Goal: Task Accomplishment & Management: Manage account settings

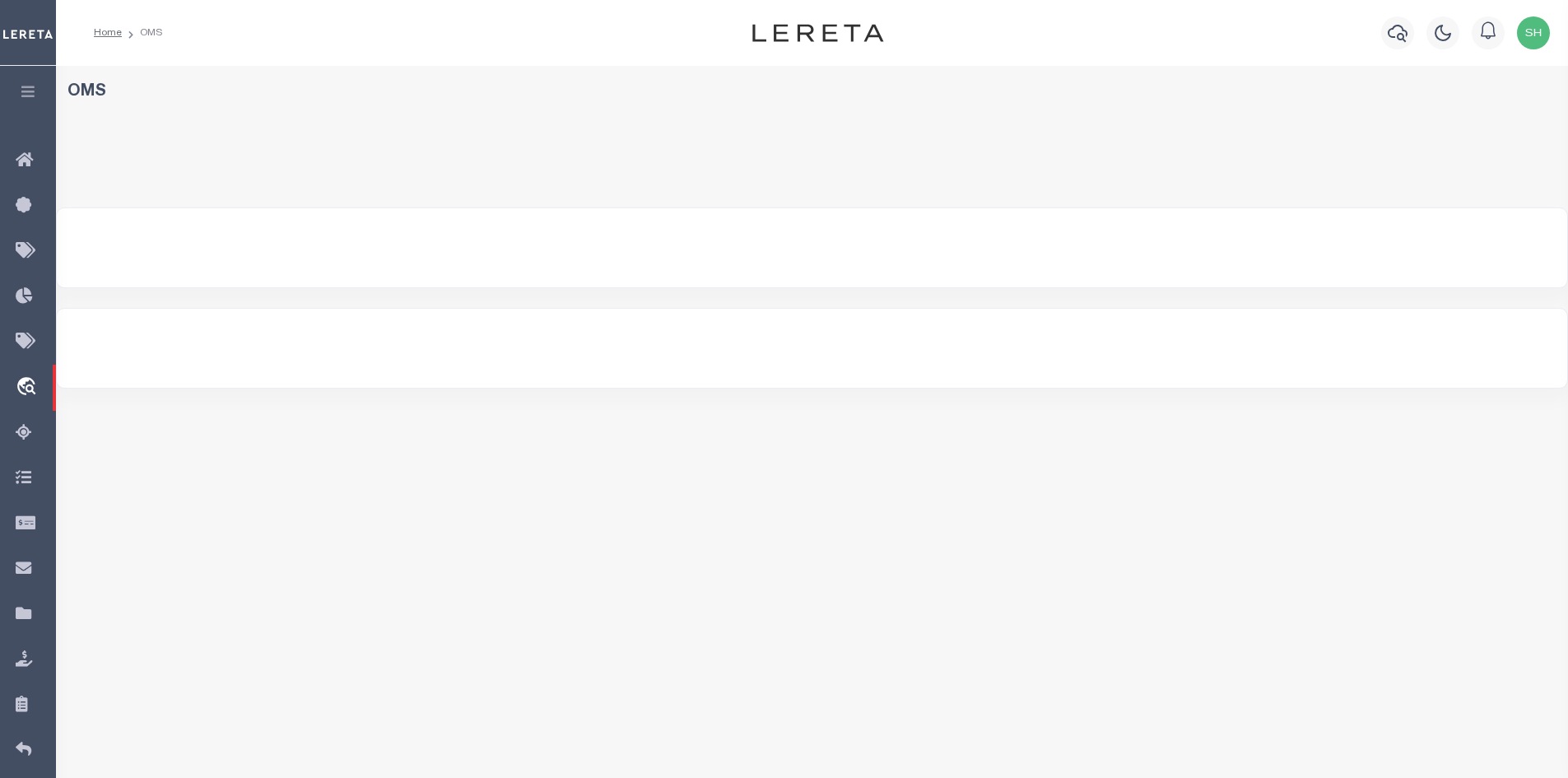
select select "200"
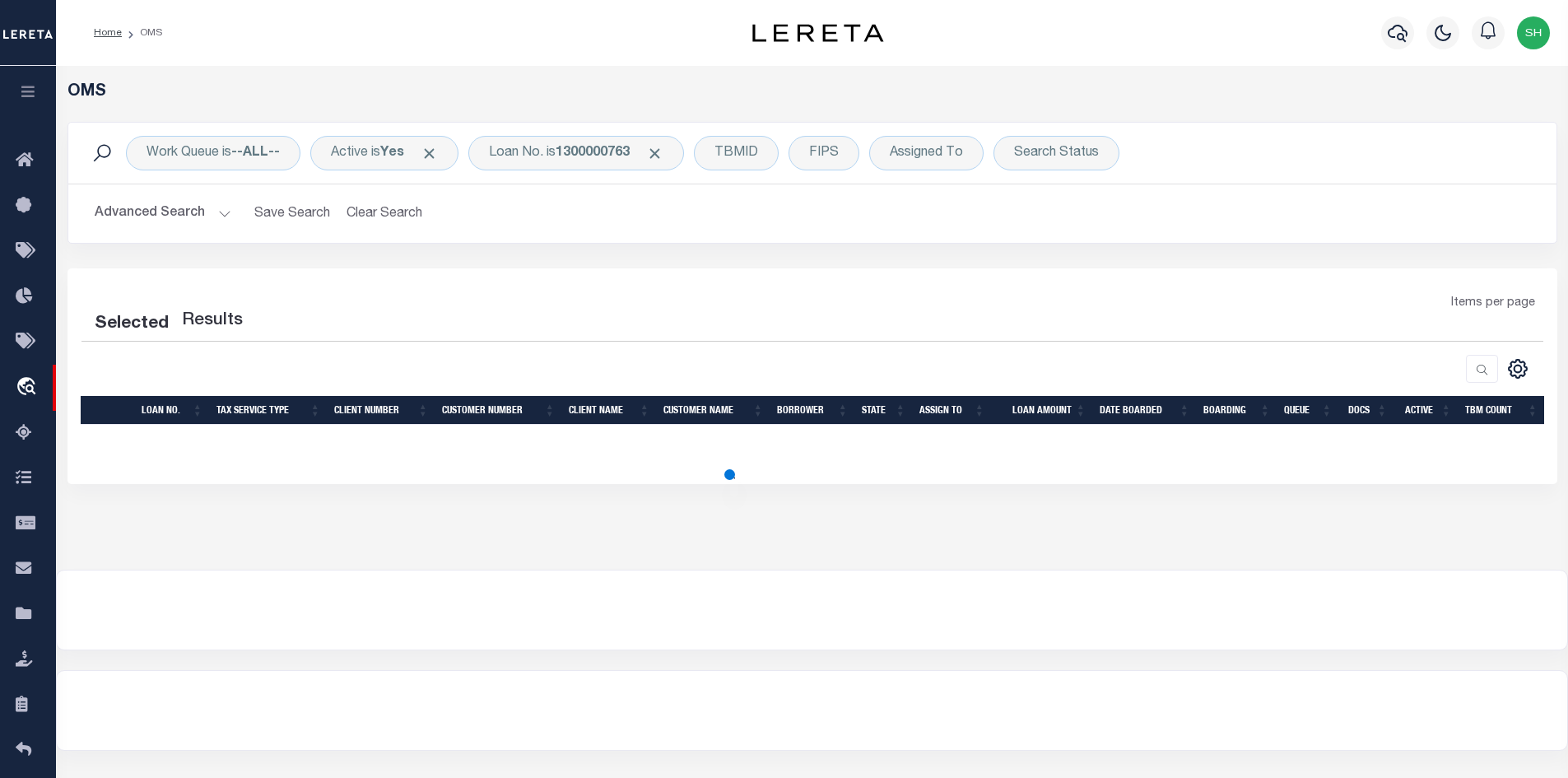
select select "200"
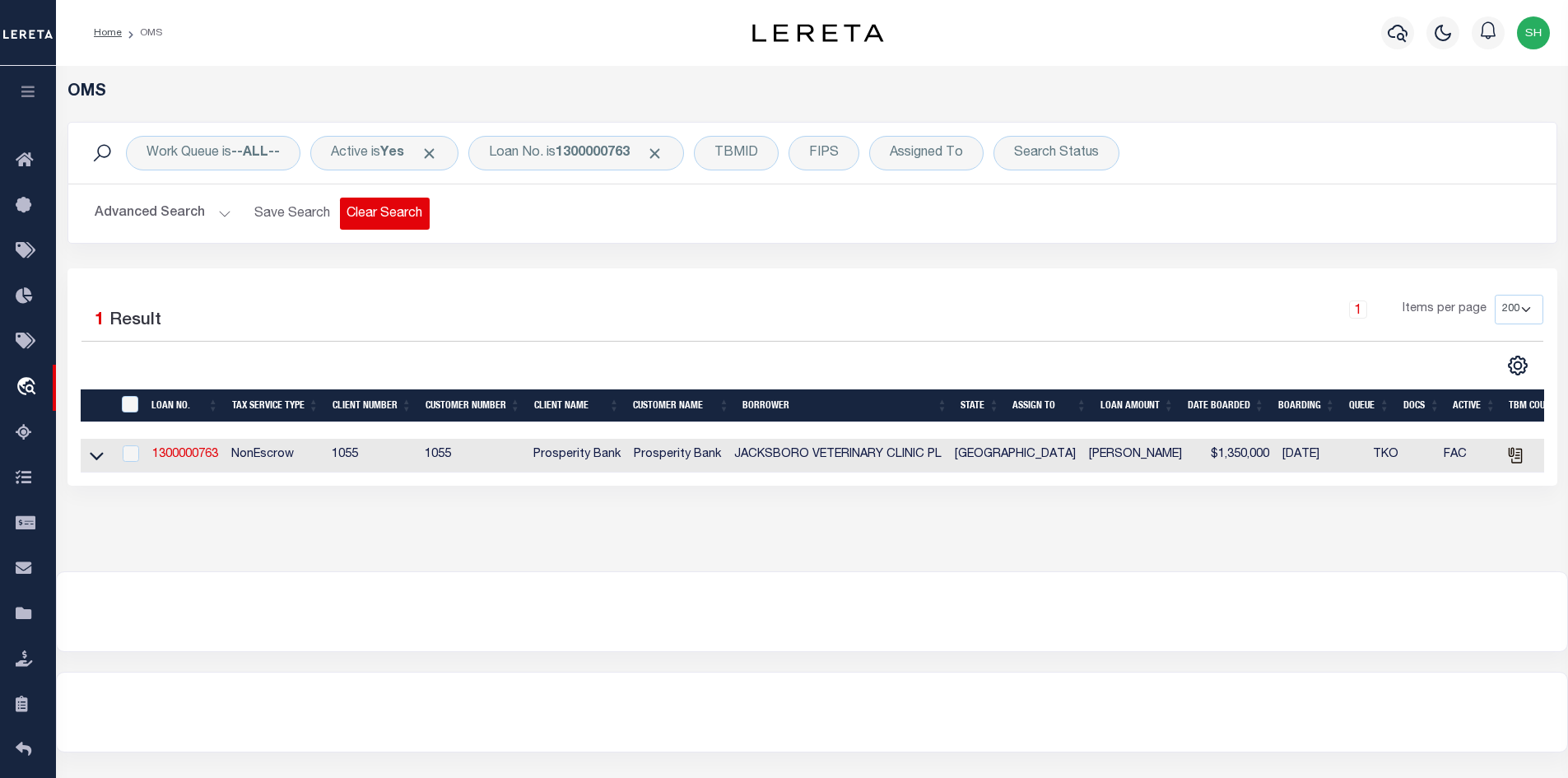
click at [381, 214] on button "Clear Search" at bounding box center [384, 213] width 90 height 32
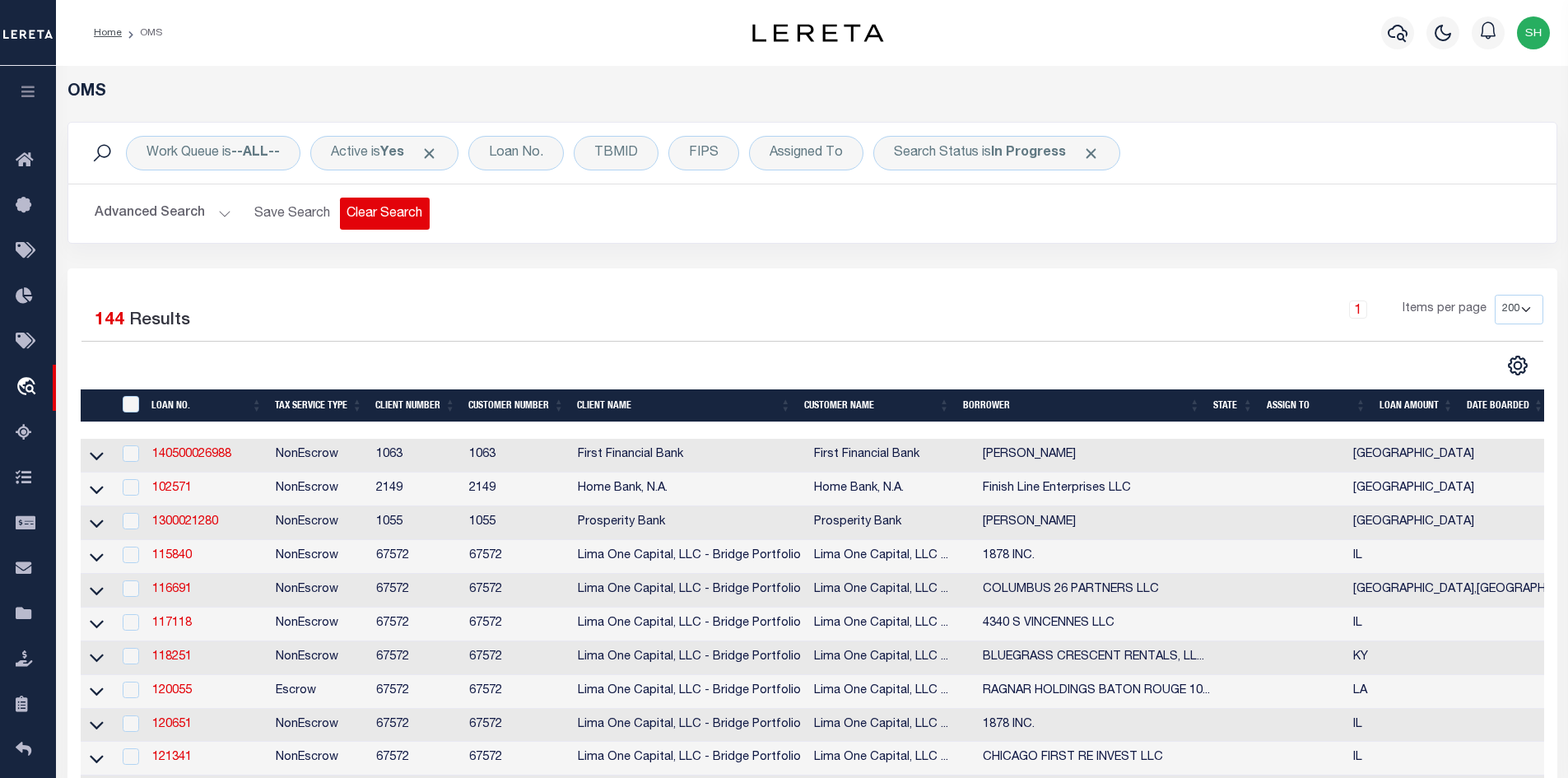
click at [400, 205] on button "Clear Search" at bounding box center [384, 213] width 90 height 32
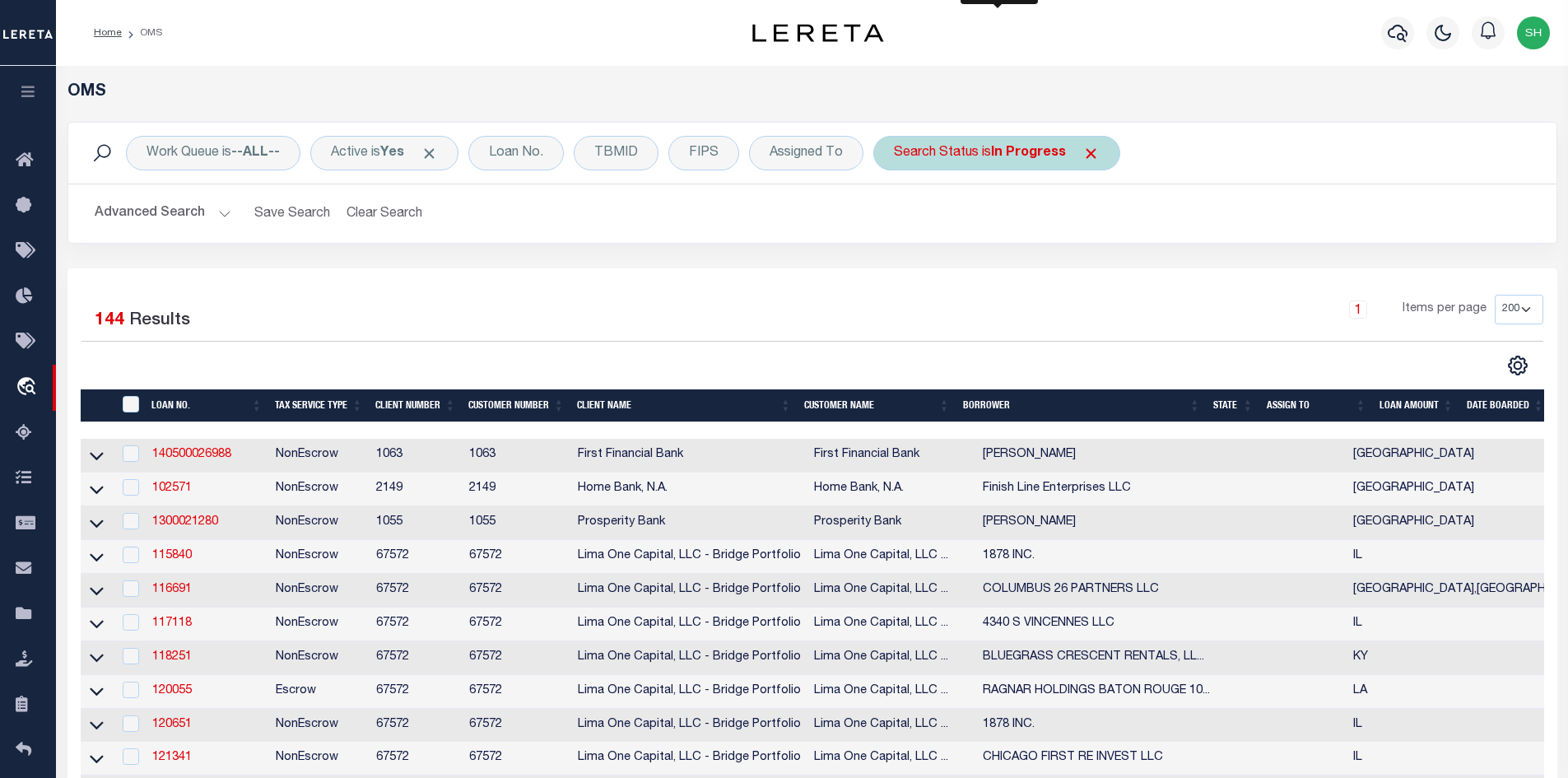
click at [955, 152] on div "Search Status is In Progress" at bounding box center [996, 152] width 247 height 34
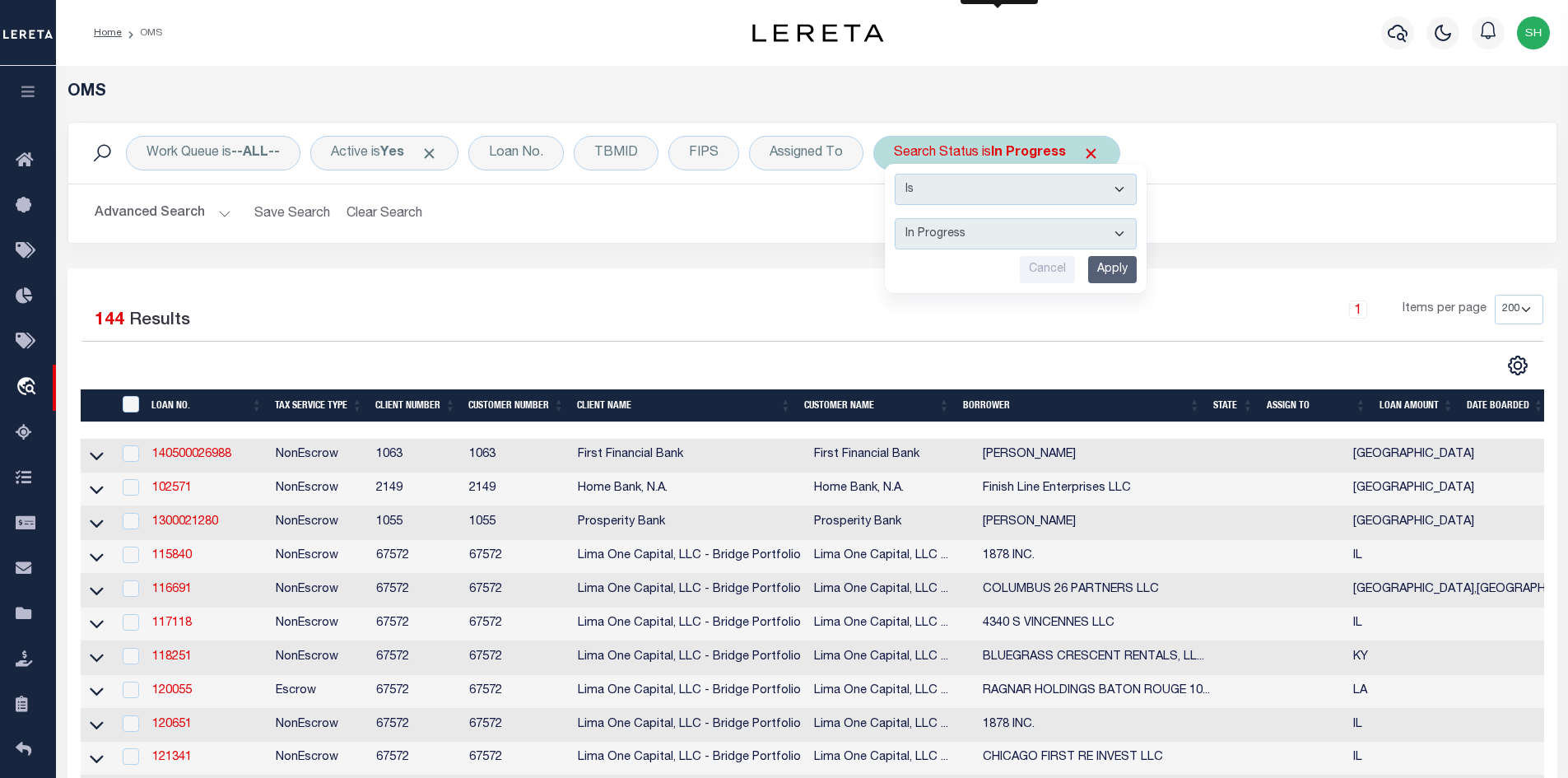
click at [955, 241] on select "Automated Search Bad Parcel Complete Duplicate Parcel High Dollar Reporting In …" at bounding box center [1015, 234] width 242 height 31
select select "BP"
click at [895, 218] on select "Automated Search Bad Parcel Complete Duplicate Parcel High Dollar Reporting In …" at bounding box center [1015, 234] width 242 height 31
click at [1127, 266] on input "Apply" at bounding box center [1112, 269] width 49 height 27
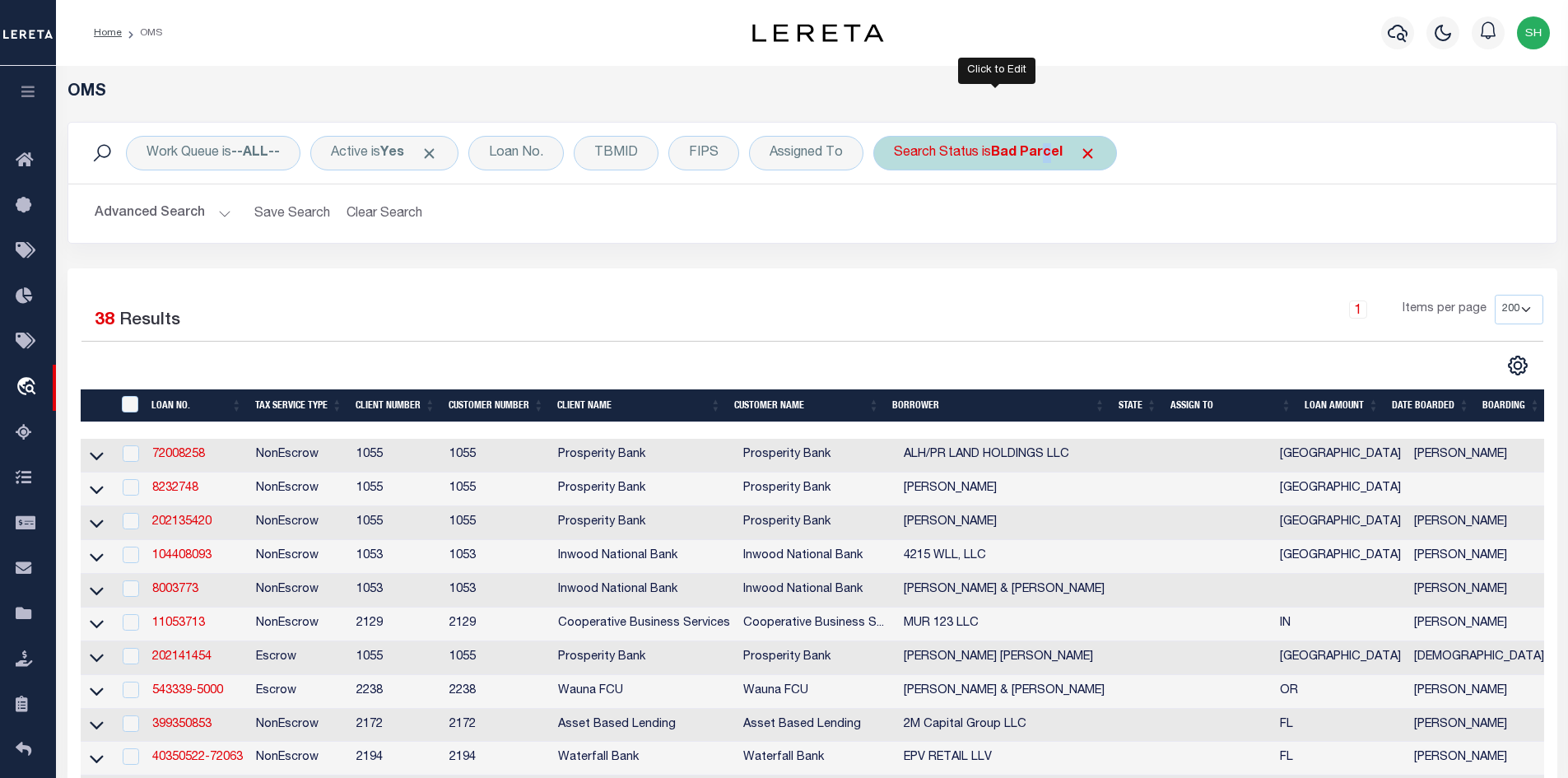
click at [1048, 147] on b "Bad Parcel" at bounding box center [1027, 153] width 72 height 13
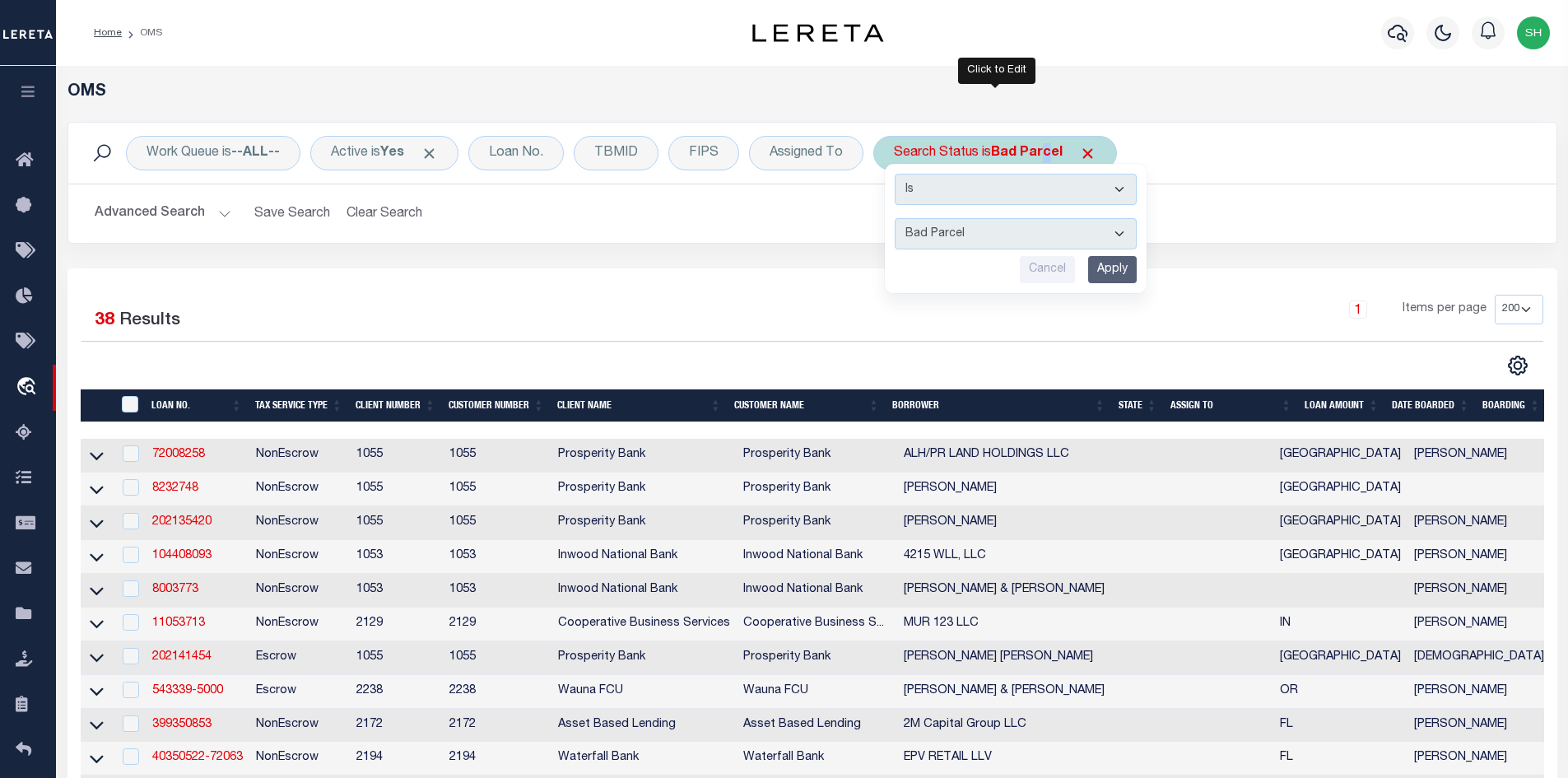
click at [988, 229] on select "Automated Search Bad Parcel Complete Duplicate Parcel High Dollar Reporting In …" at bounding box center [1015, 234] width 242 height 31
select select "NP"
click at [895, 218] on select "Automated Search Bad Parcel Complete Duplicate Parcel High Dollar Reporting In …" at bounding box center [1015, 234] width 242 height 31
click at [1124, 266] on input "Apply" at bounding box center [1112, 269] width 49 height 27
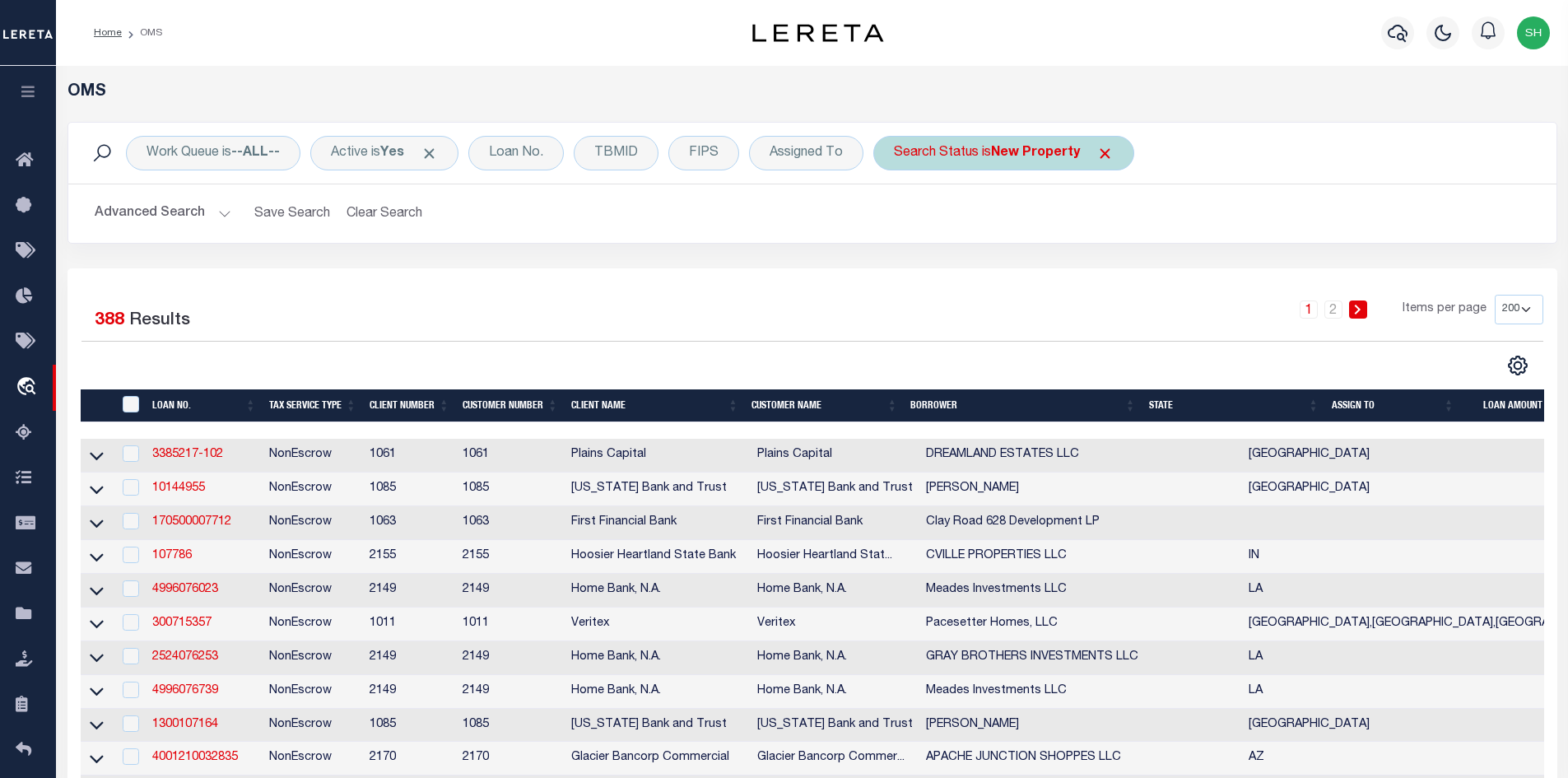
click at [1013, 157] on b "New Property" at bounding box center [1036, 153] width 89 height 13
select select "NP"
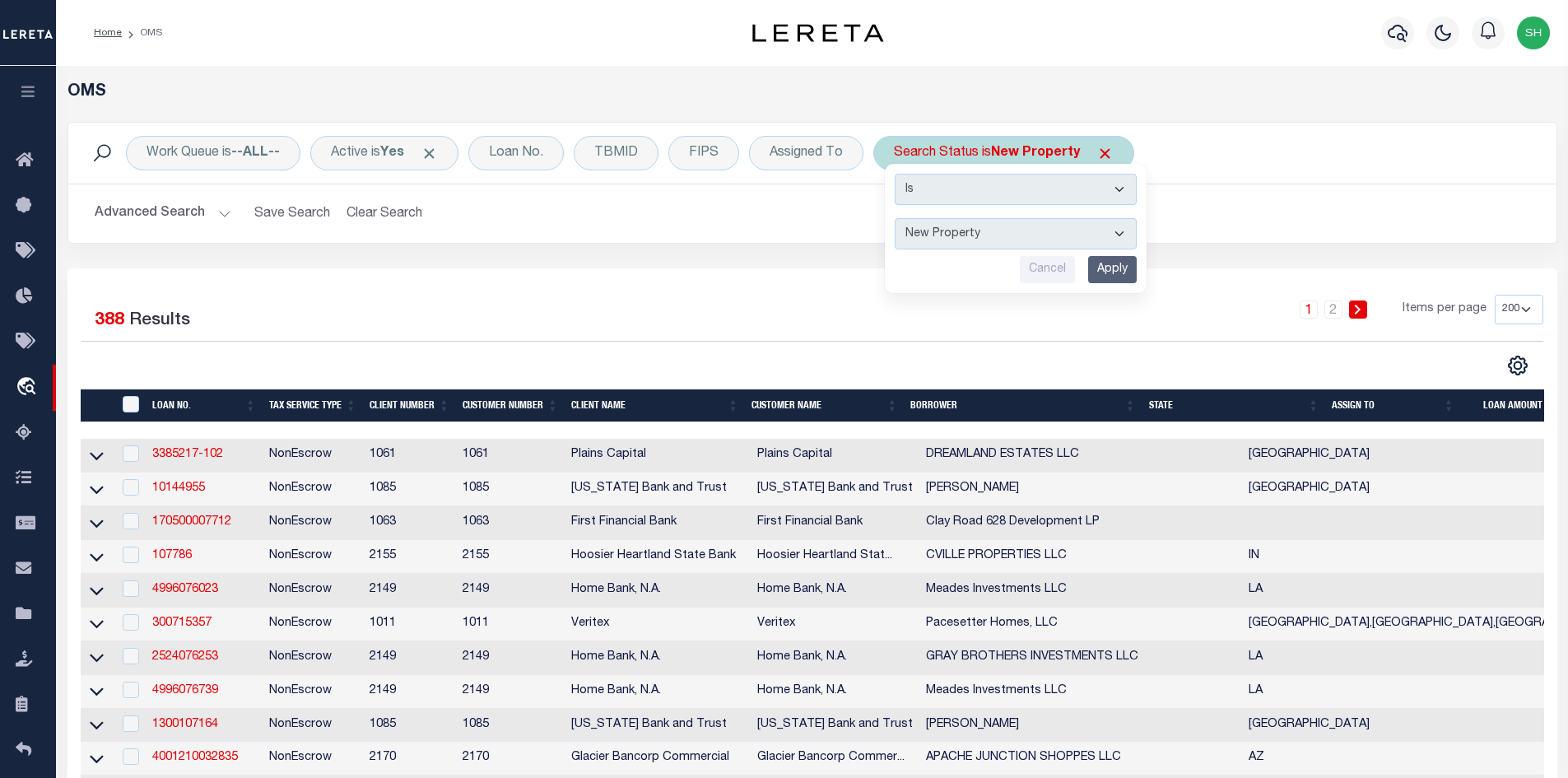
click at [1106, 151] on span "Click to Remove" at bounding box center [1105, 153] width 18 height 18
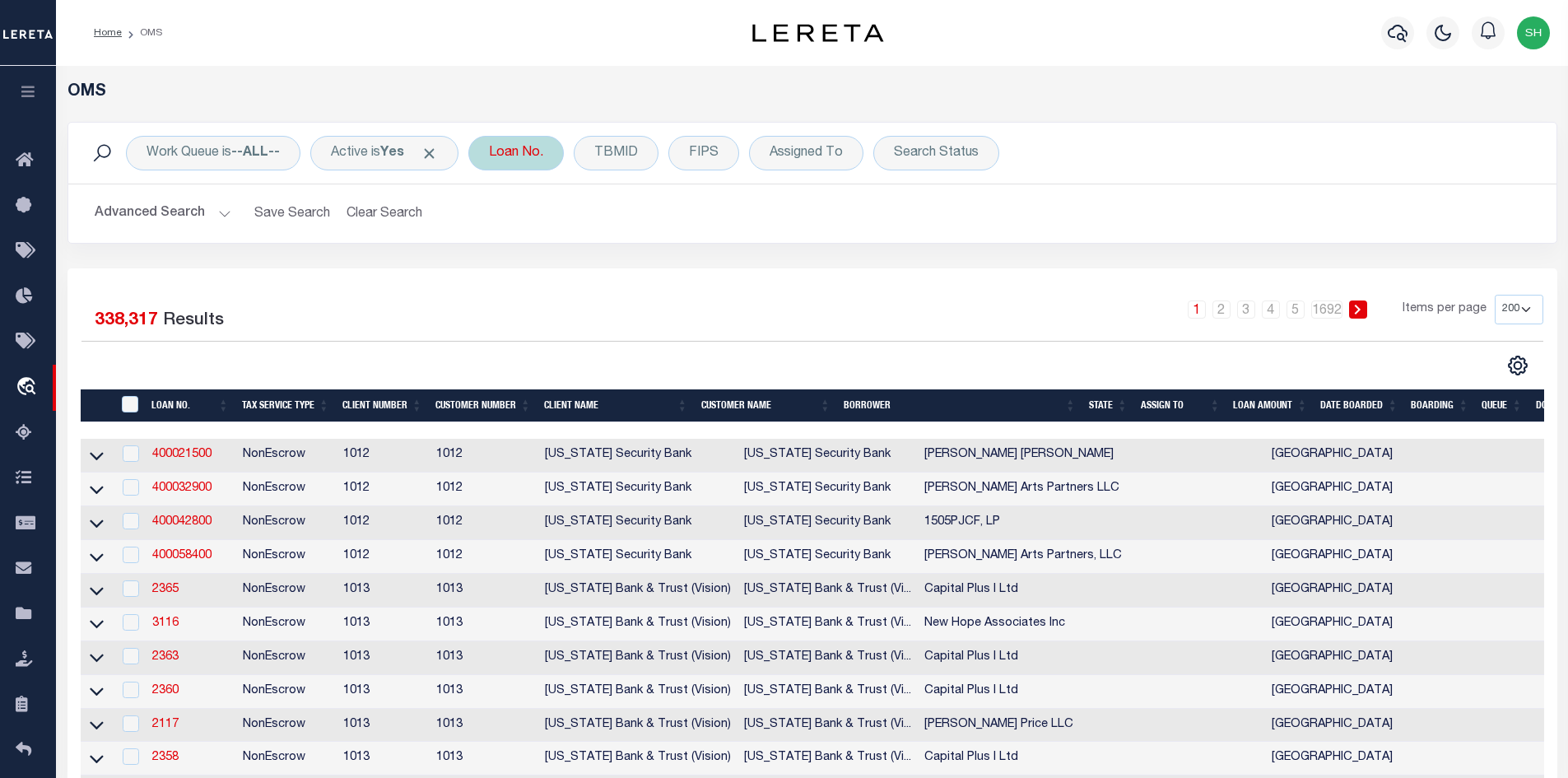
click at [504, 141] on div "Loan No." at bounding box center [516, 152] width 95 height 34
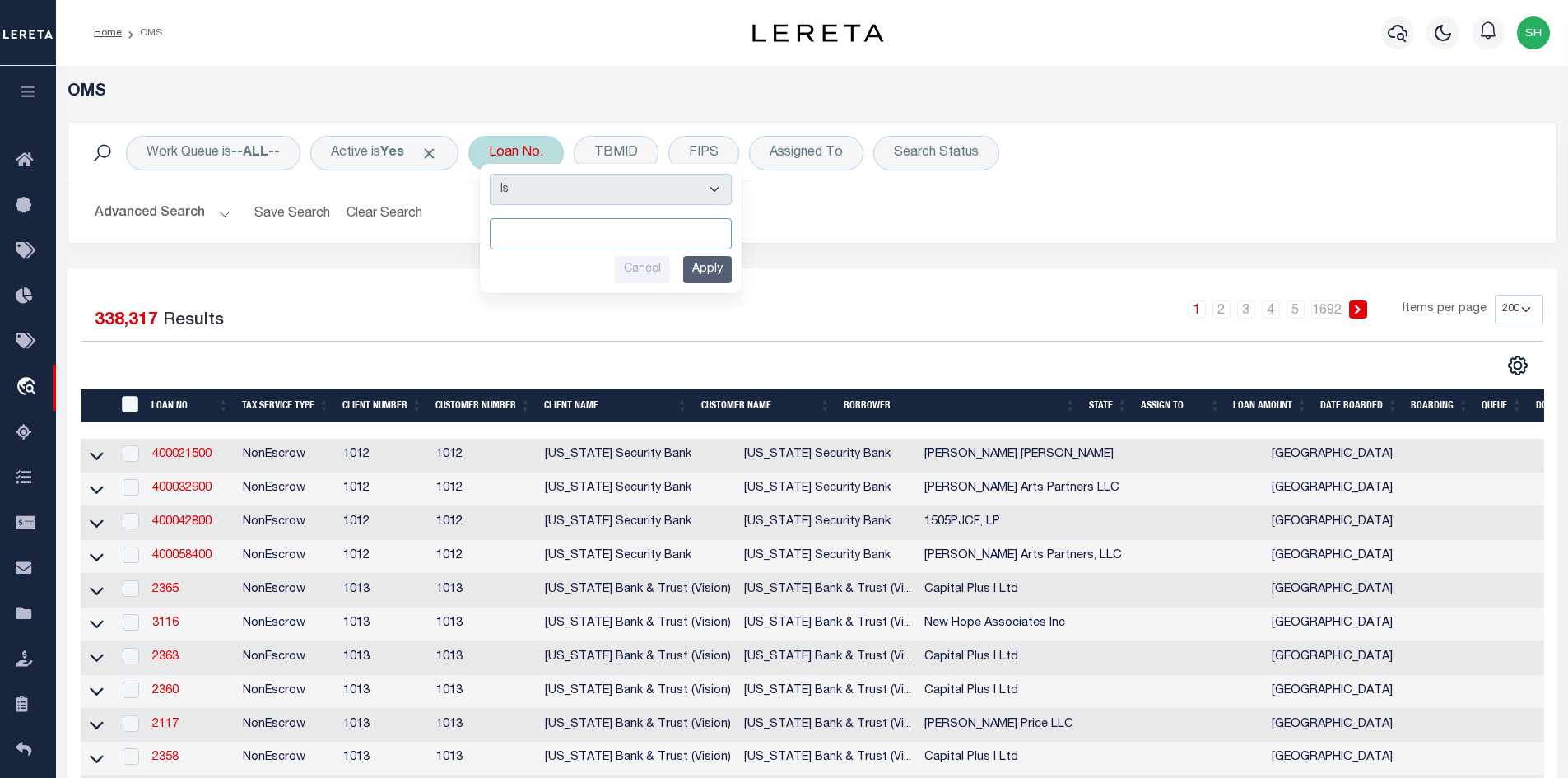
paste input "1000052817"
type input "1000052817"
click at [706, 258] on input "Apply" at bounding box center [707, 269] width 49 height 27
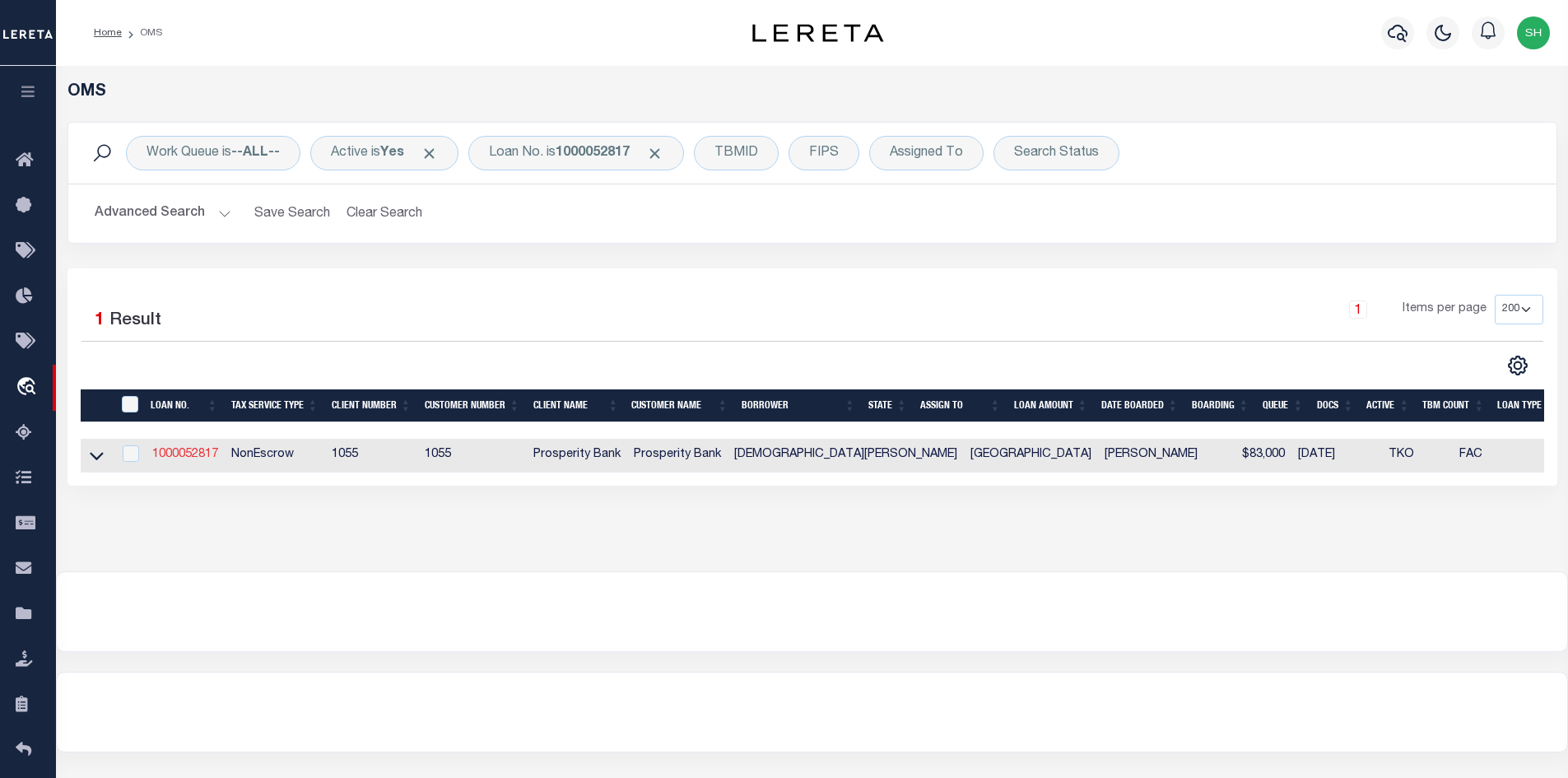
click at [176, 458] on link "1000052817" at bounding box center [185, 455] width 66 height 11
type input "1000052817"
type input "[DEMOGRAPHIC_DATA][PERSON_NAME]"
select select
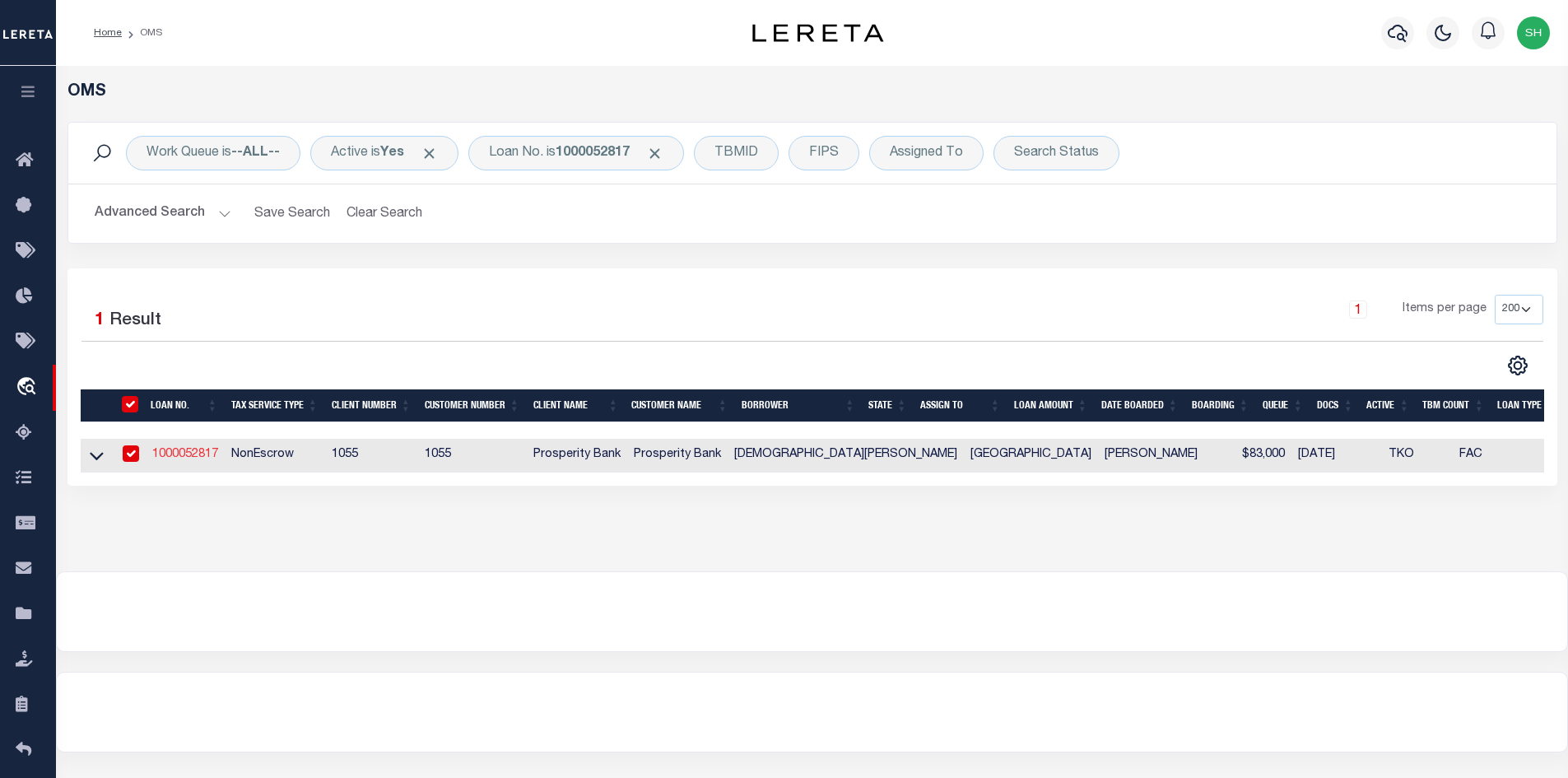
type input "2006 [PERSON_NAME]"
type input "MIDLAND [GEOGRAPHIC_DATA] 79705-8852"
select select "500"
select select "NonEscrow"
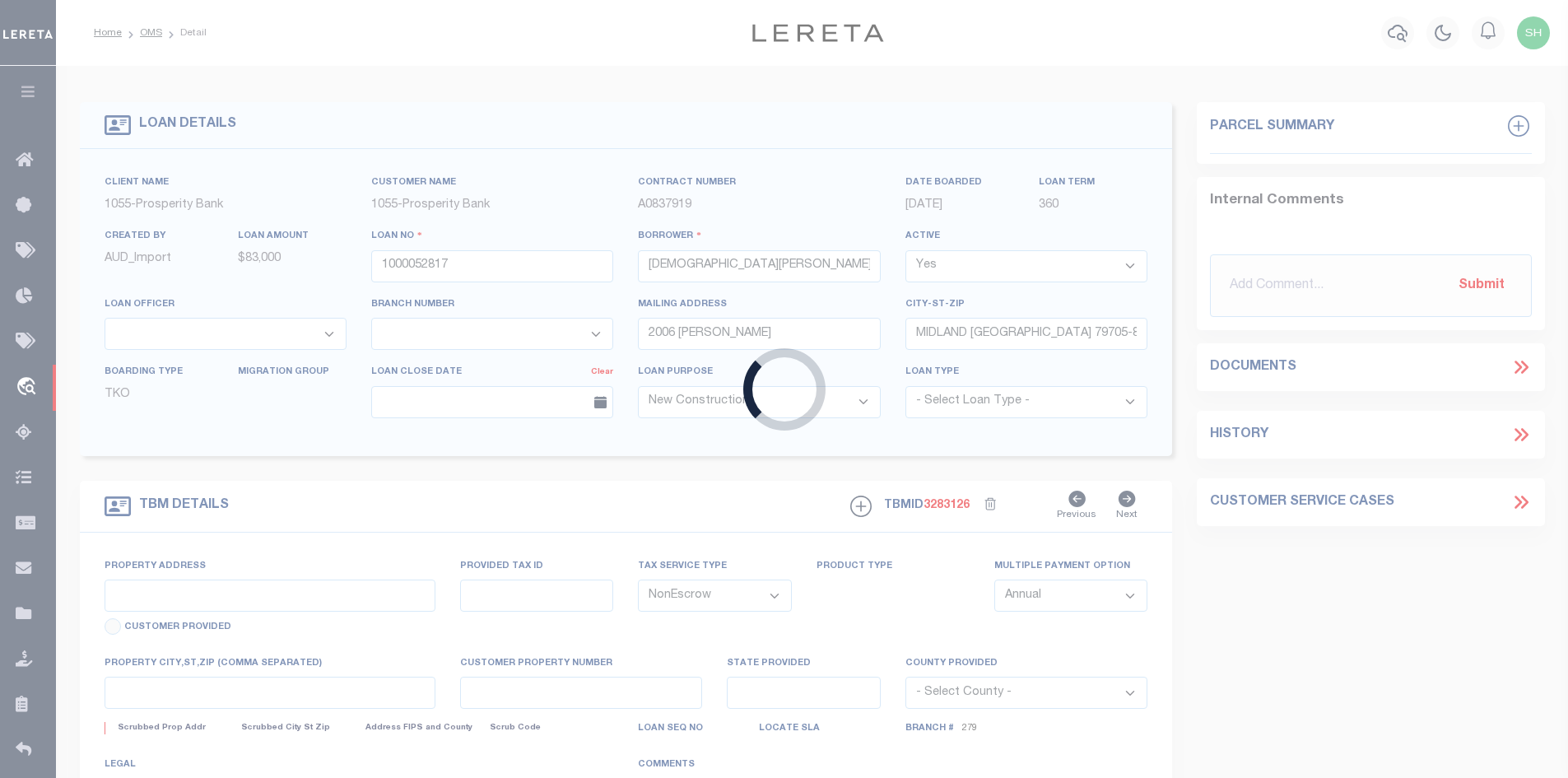
type input "[STREET_ADDRESS]"
type input "003800101022000000000"
select select
type input "[GEOGRAPHIC_DATA]"
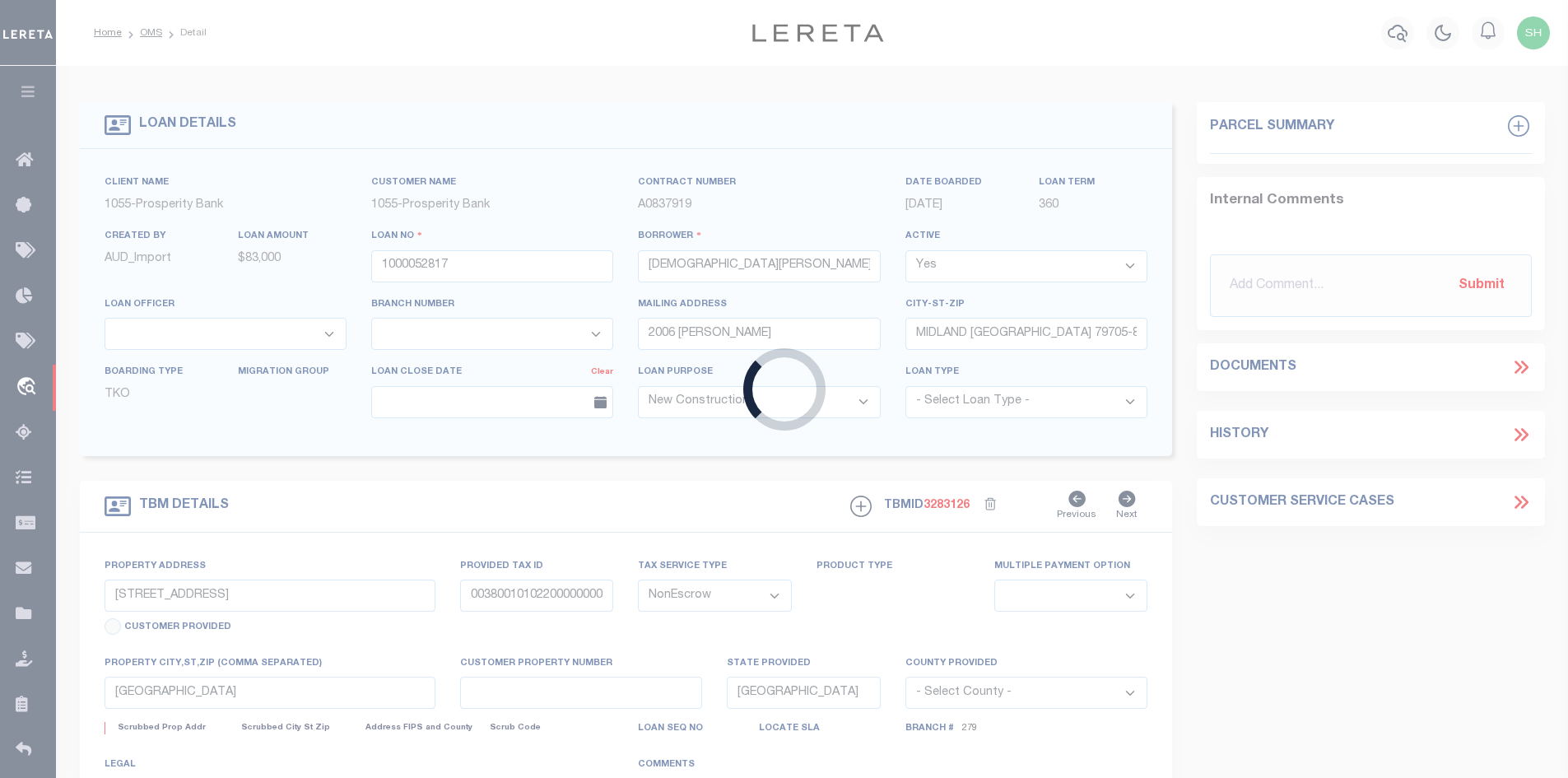
select select
select select "14717"
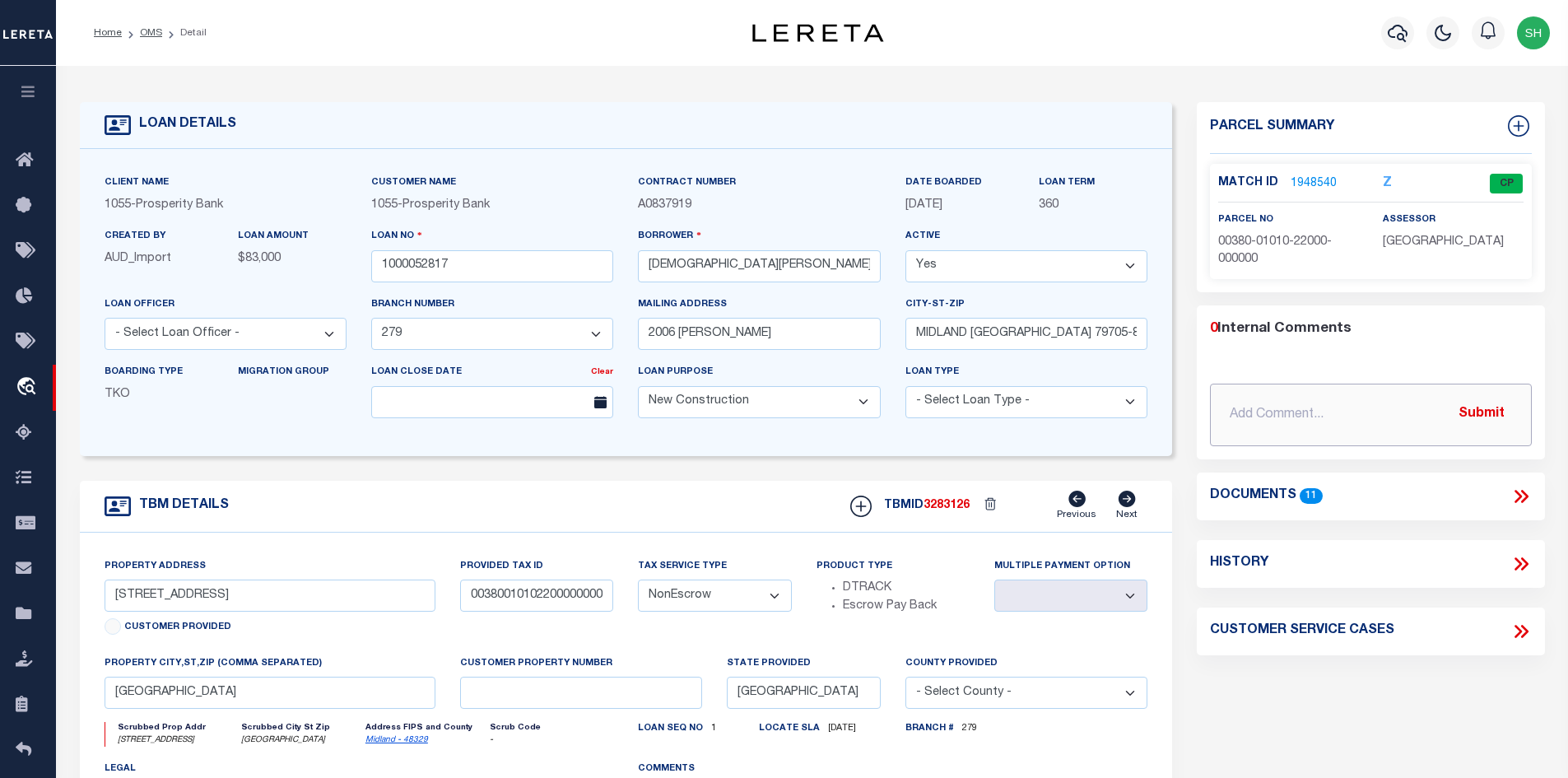
click at [1278, 404] on input "text" at bounding box center [1371, 415] width 322 height 63
paste input "Please see attached and add parcel: 00380-01010-22000-000000"
type input "Per Client: Please see attached and add parcel: 00380-01010-22000-000000"
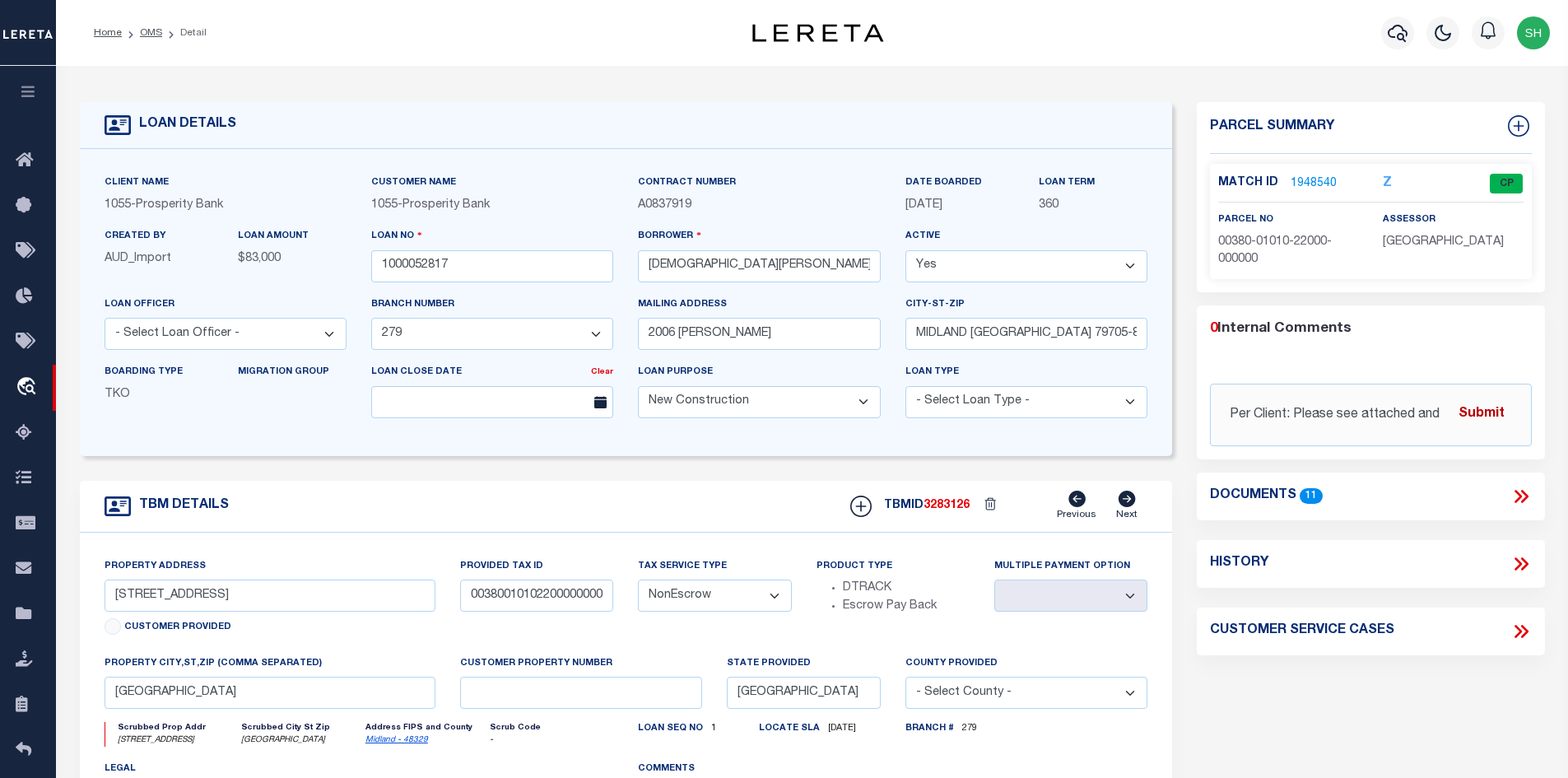
click at [1468, 408] on button "Submit" at bounding box center [1481, 414] width 67 height 34
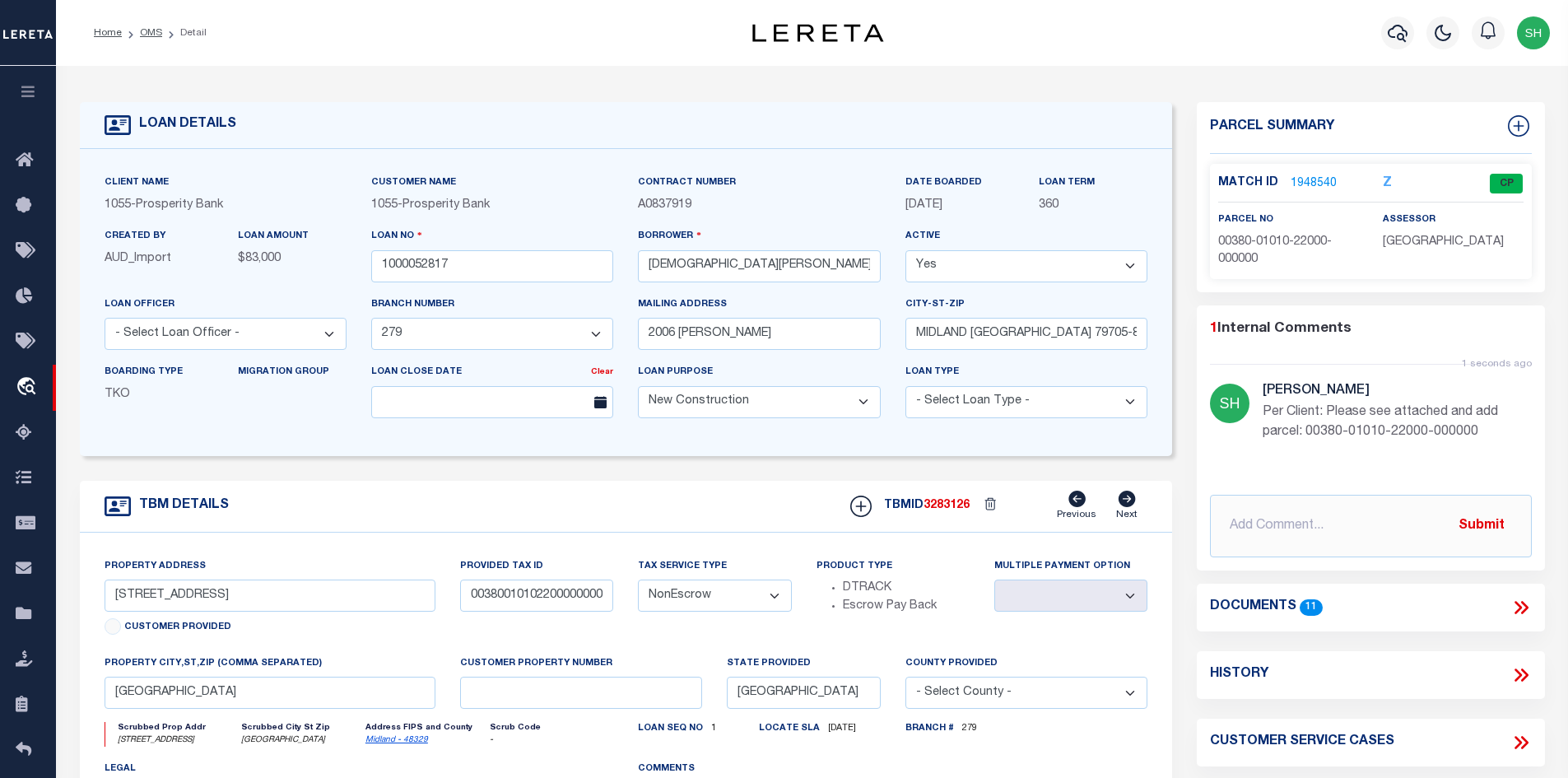
click at [1311, 179] on link "1948540" at bounding box center [1314, 184] width 46 height 18
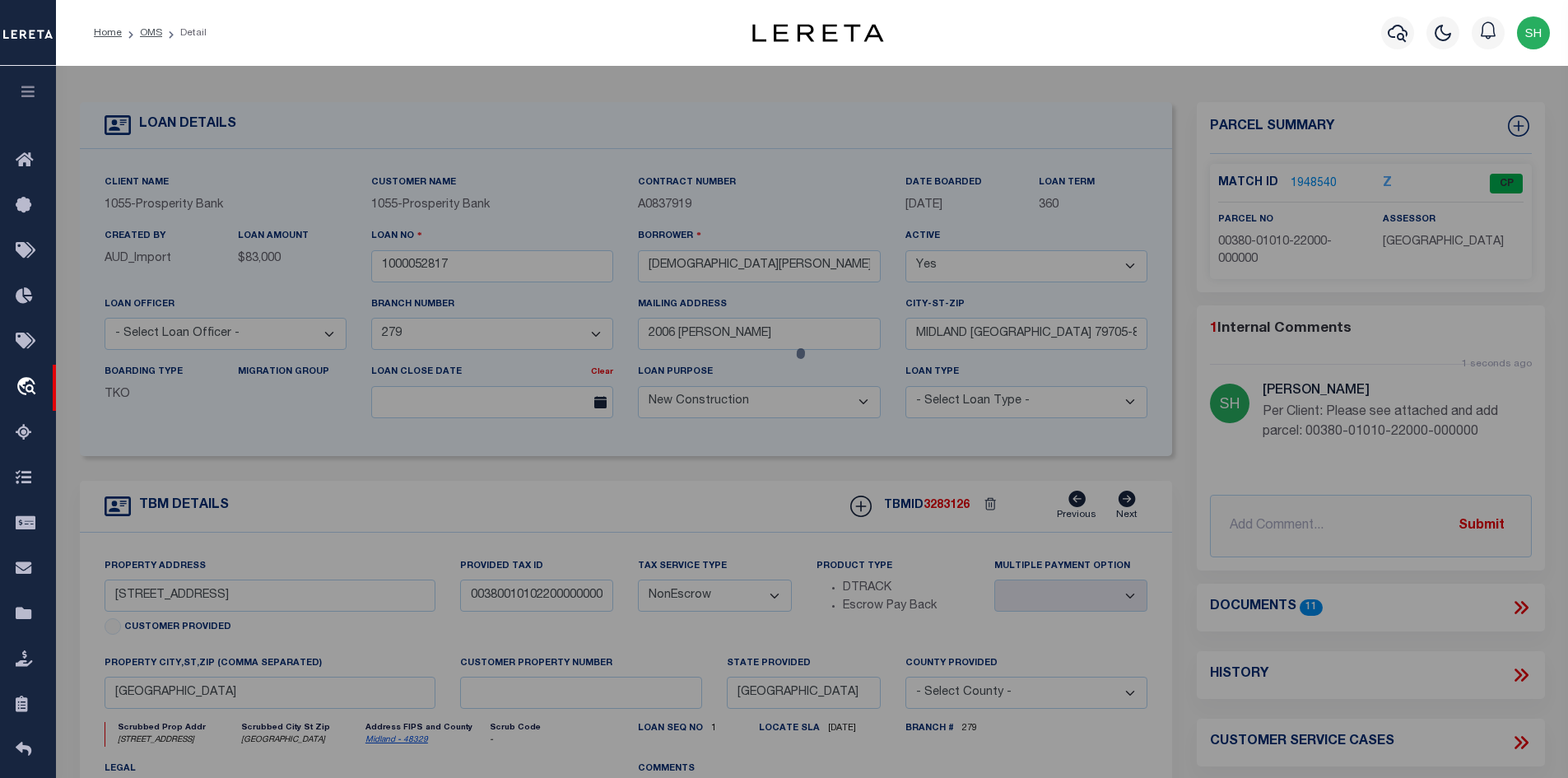
checkbox input "false"
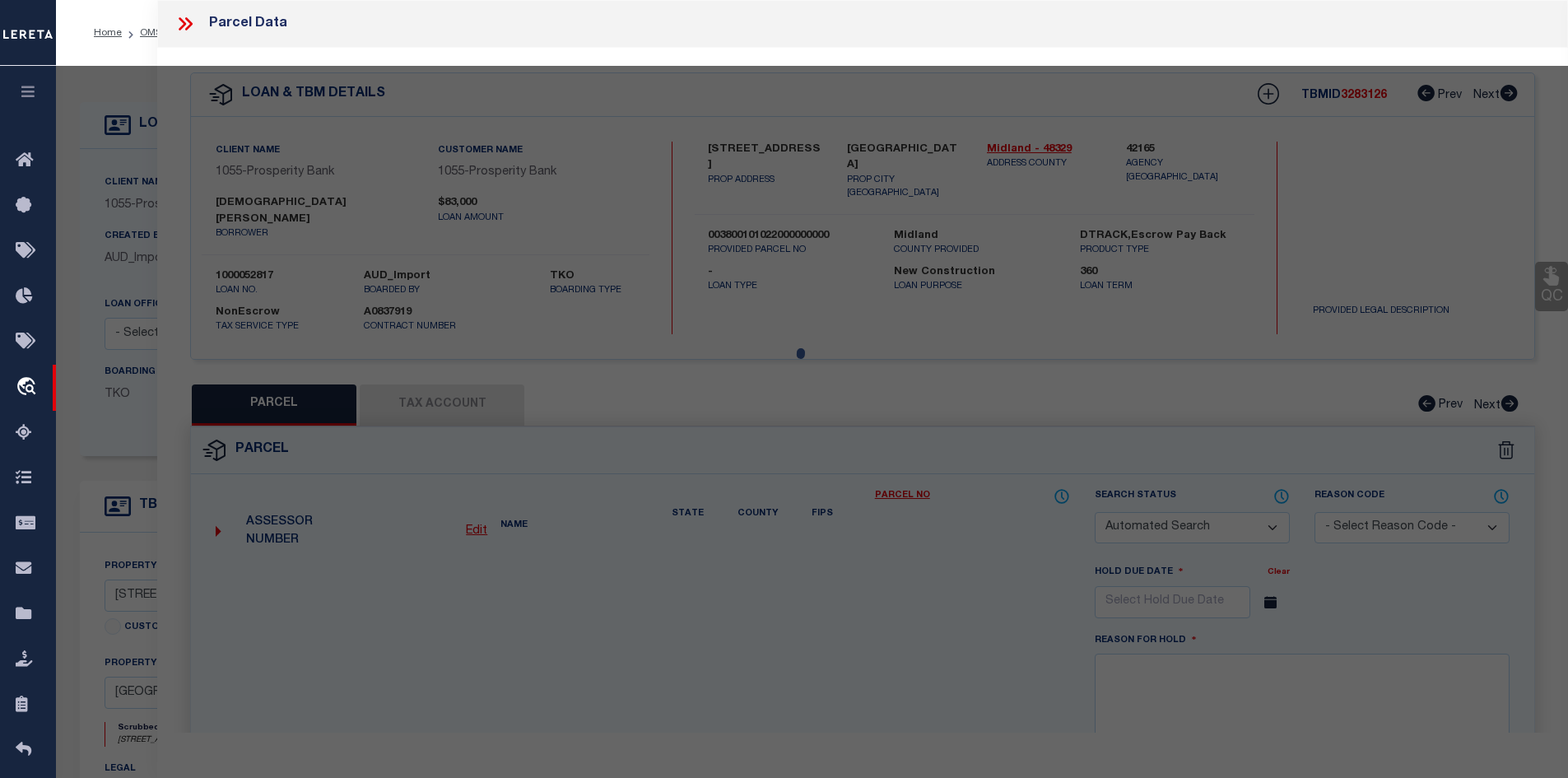
select select "CP"
type input "[PERSON_NAME][DEMOGRAPHIC_DATA]"
select select
checkbox input "false"
type input "[GEOGRAPHIC_DATA]"
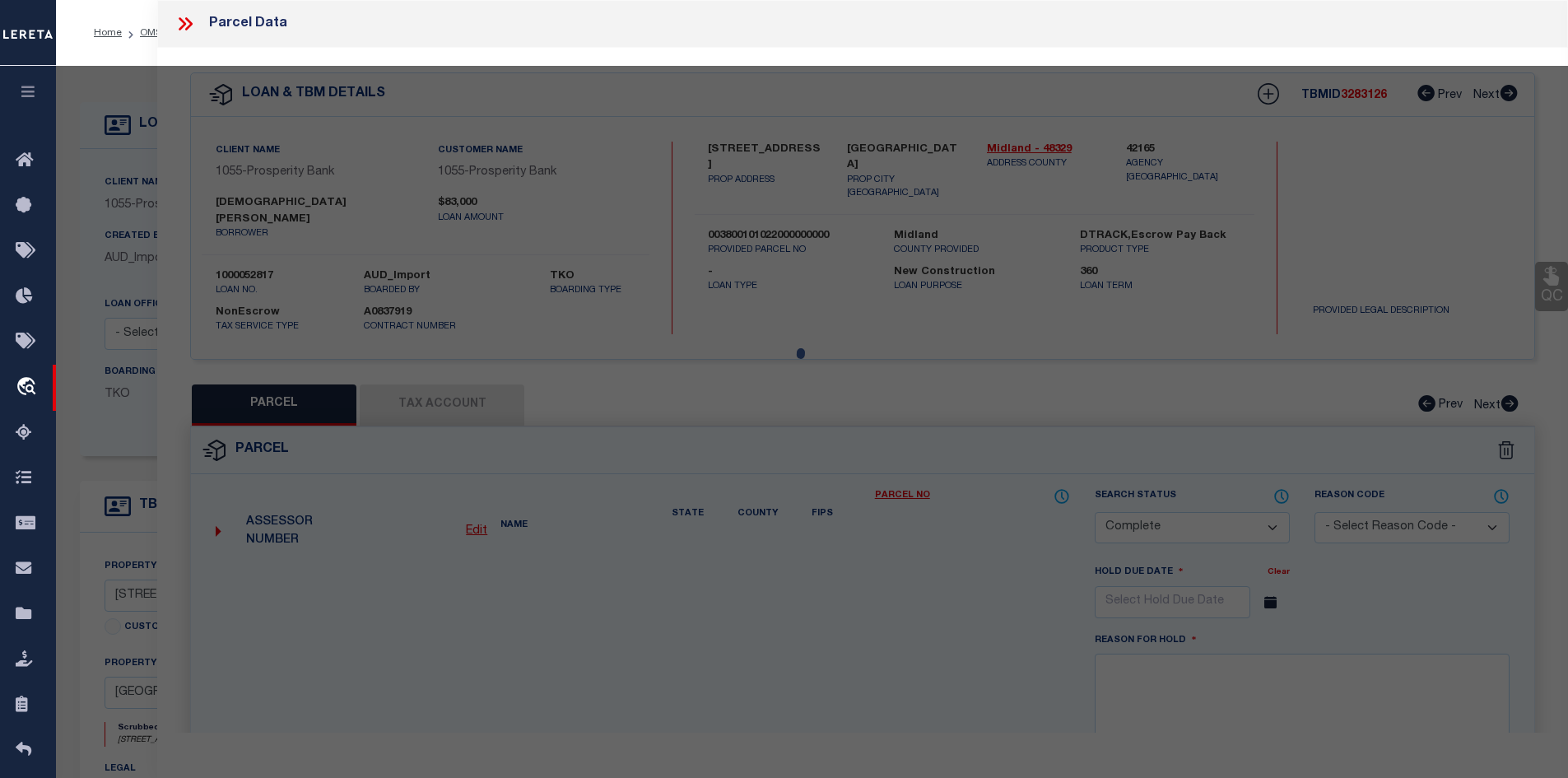
type textarea "SEC 38-1-S 10"
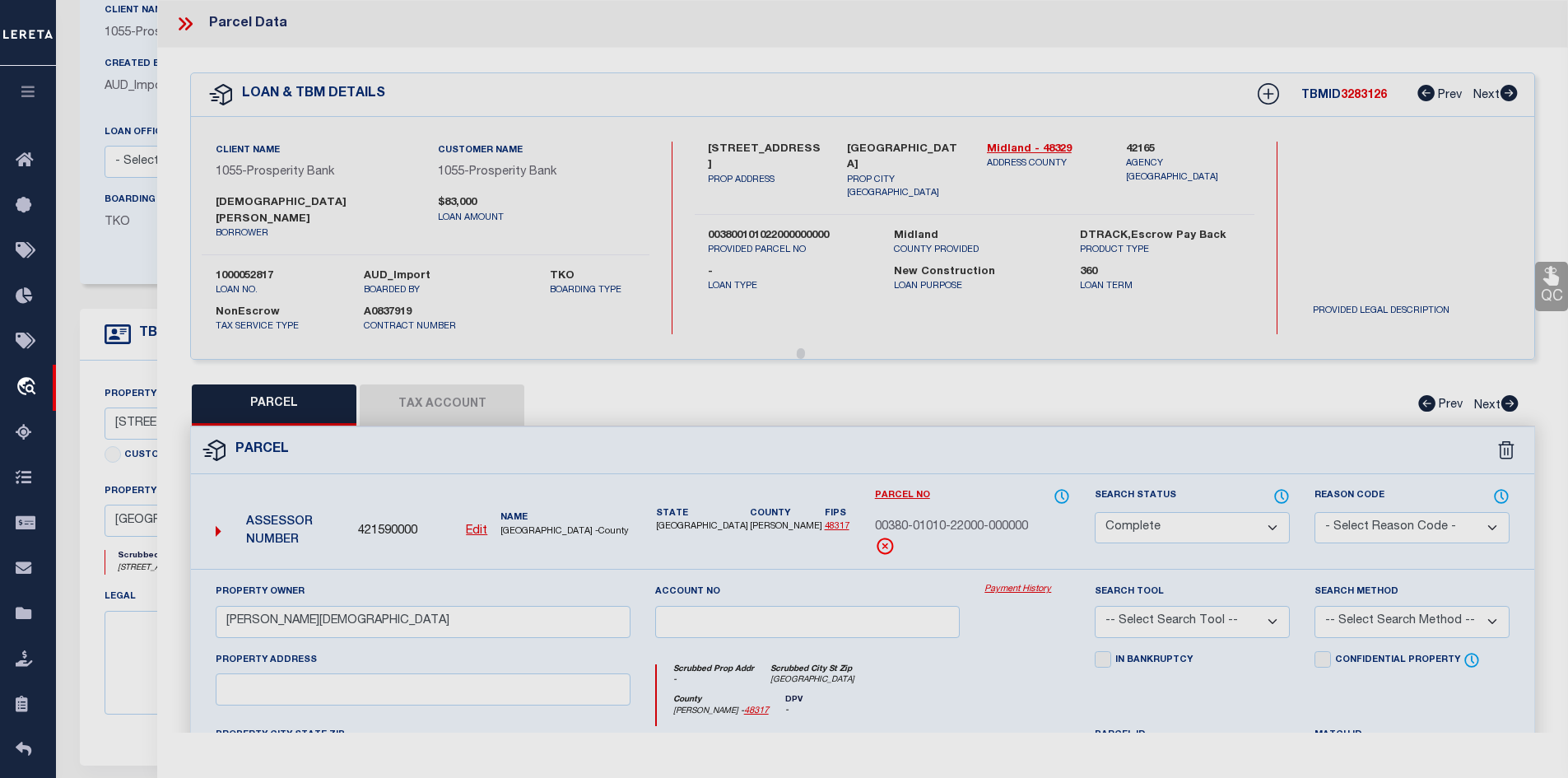
scroll to position [247, 0]
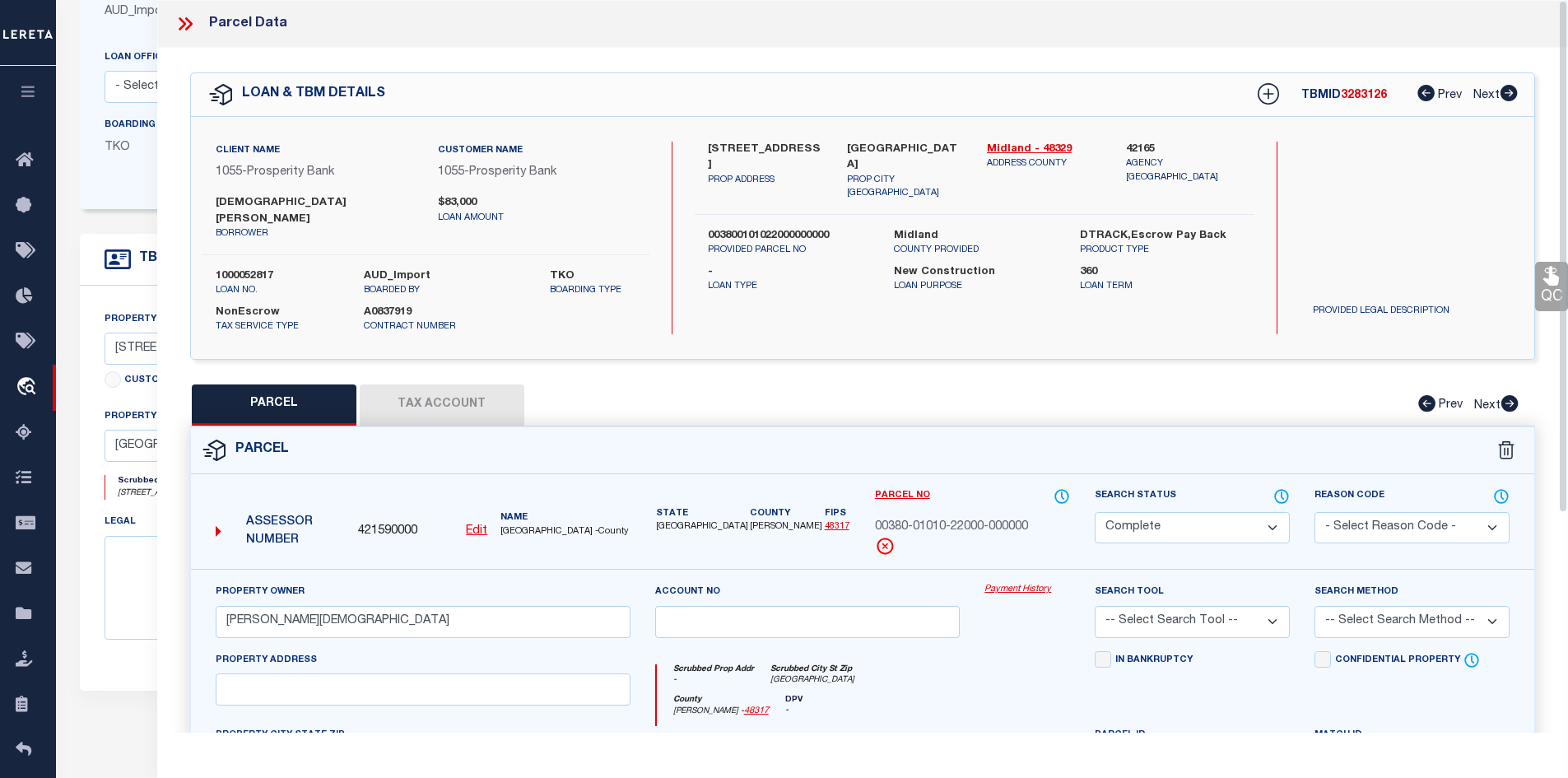
click at [434, 384] on button "Tax Account" at bounding box center [442, 405] width 164 height 42
select select "100"
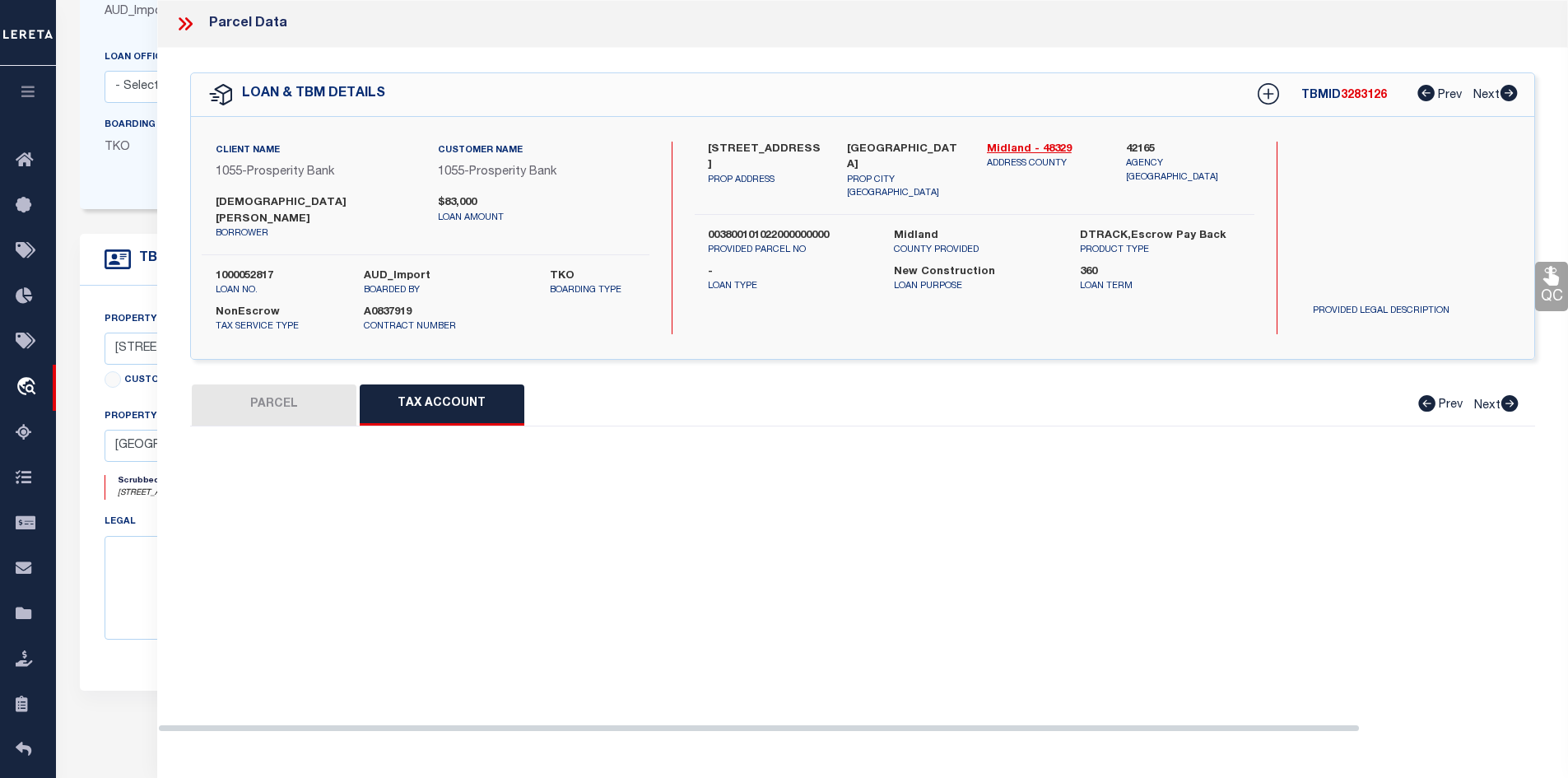
select select "100"
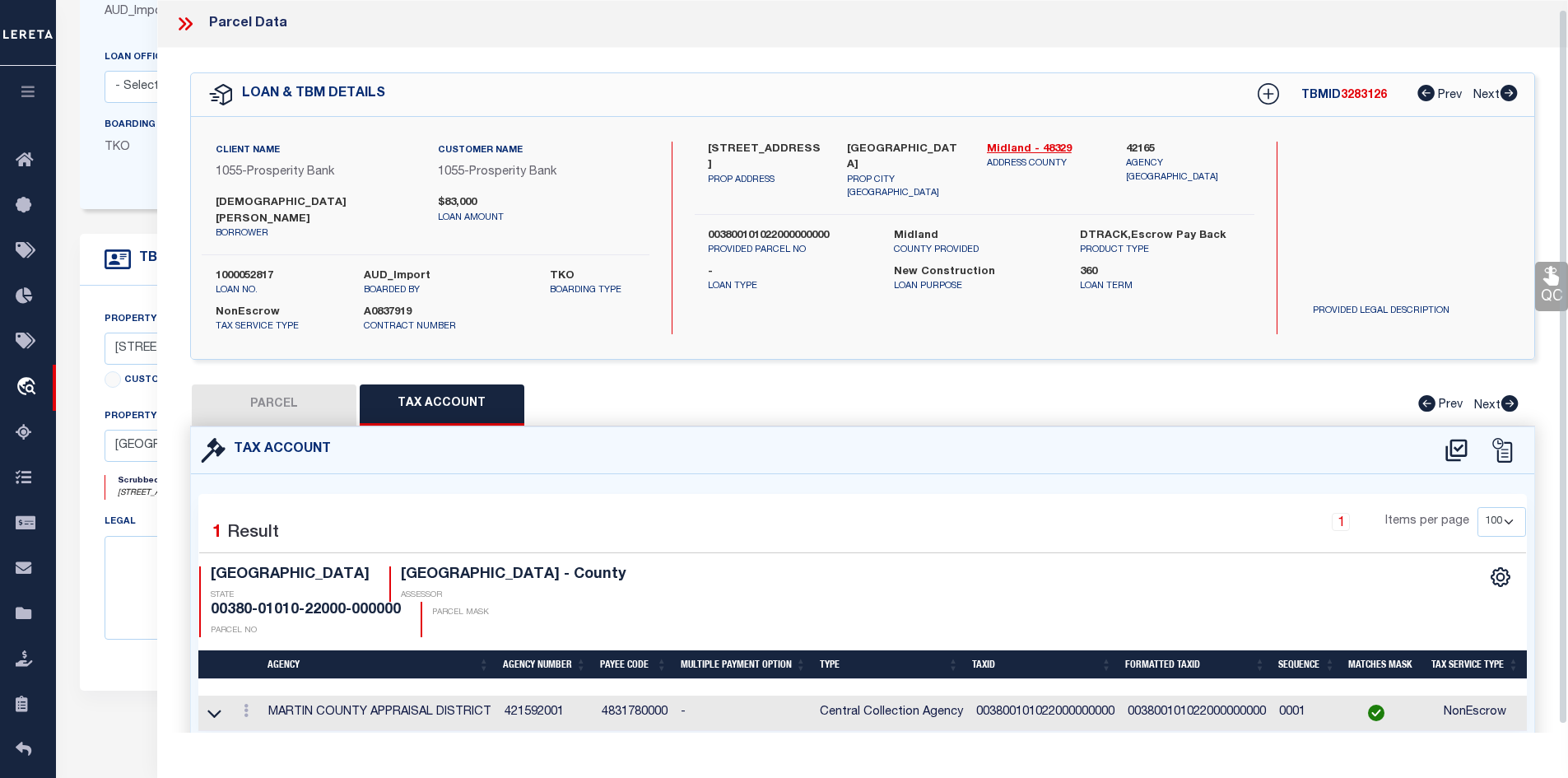
scroll to position [18, 0]
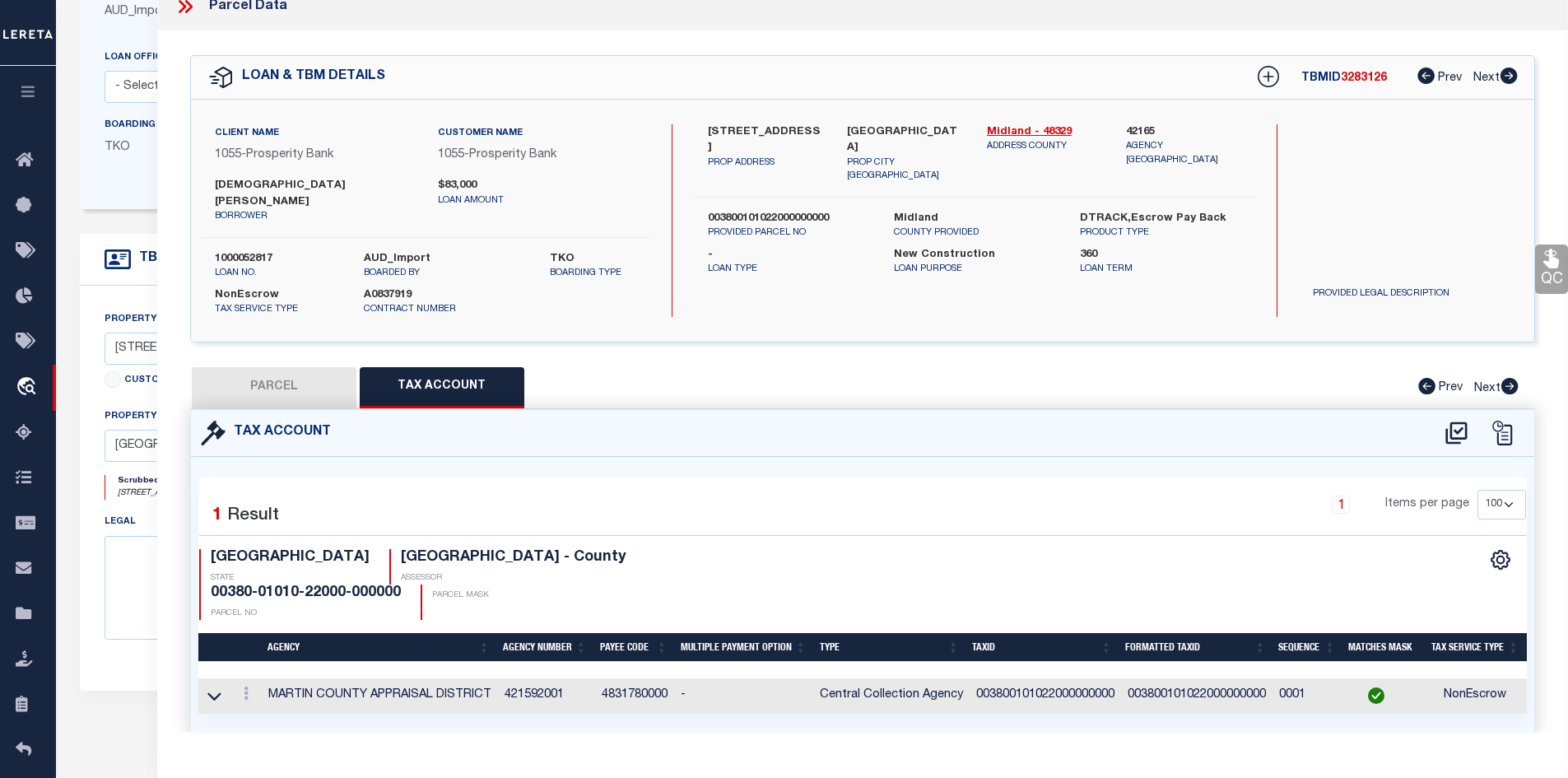
click at [261, 385] on button "PARCEL" at bounding box center [274, 387] width 164 height 42
select select "AS"
checkbox input "false"
select select "CP"
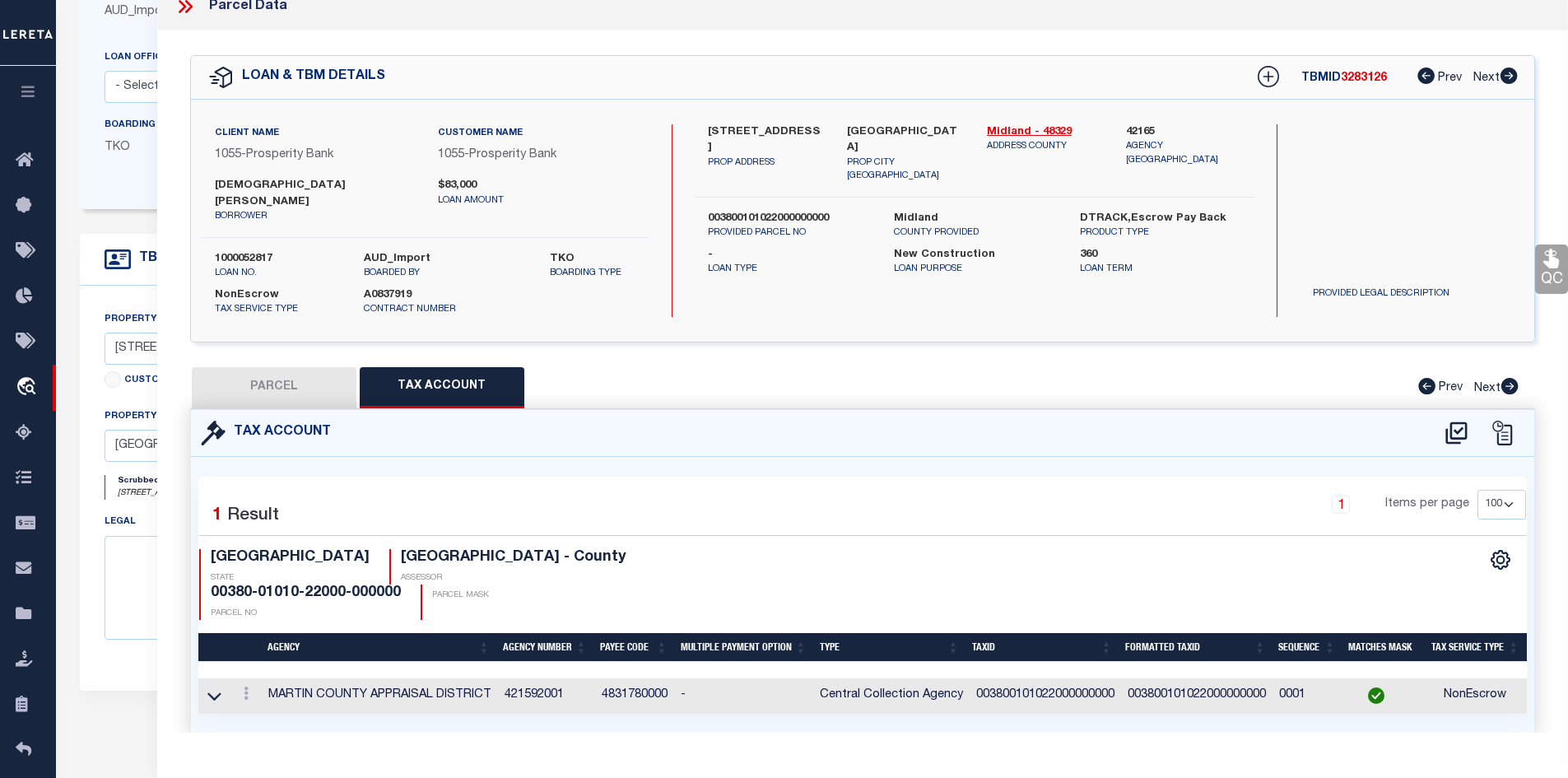
type input "[PERSON_NAME][DEMOGRAPHIC_DATA]"
select select
checkbox input "false"
type input "[GEOGRAPHIC_DATA]"
type textarea "SEC 38-1-S 10"
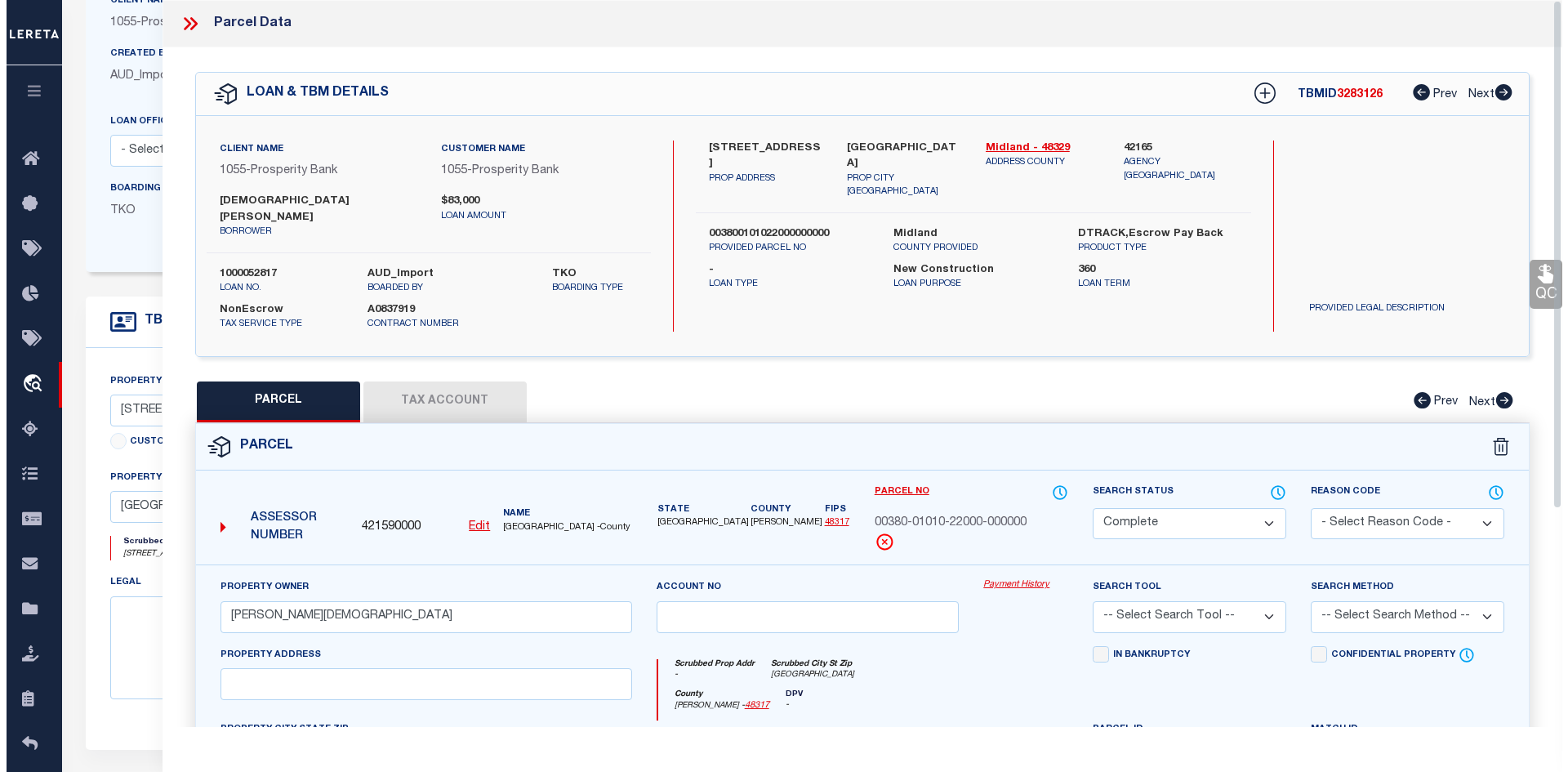
scroll to position [163, 0]
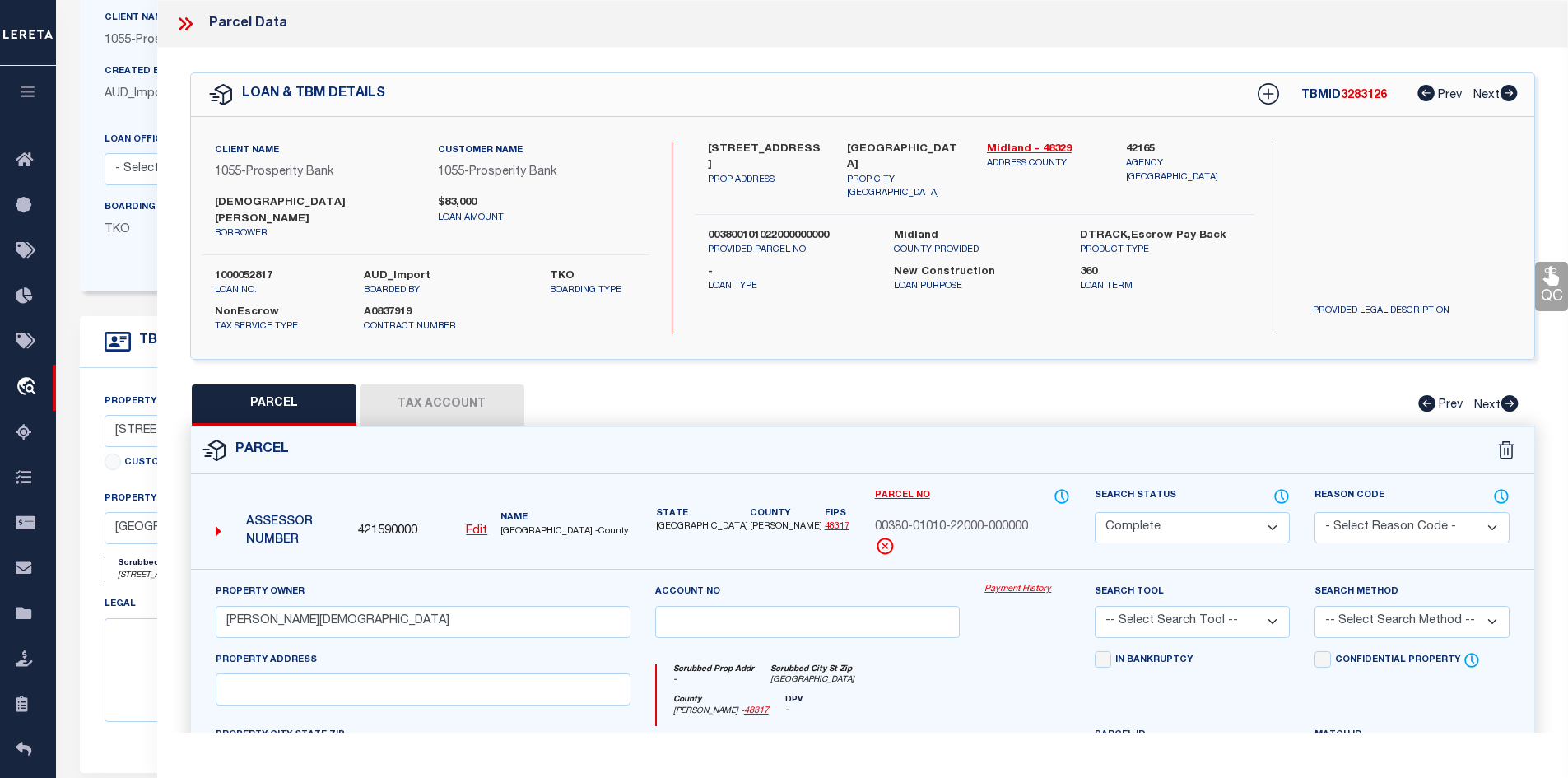
click at [186, 21] on icon at bounding box center [185, 23] width 21 height 21
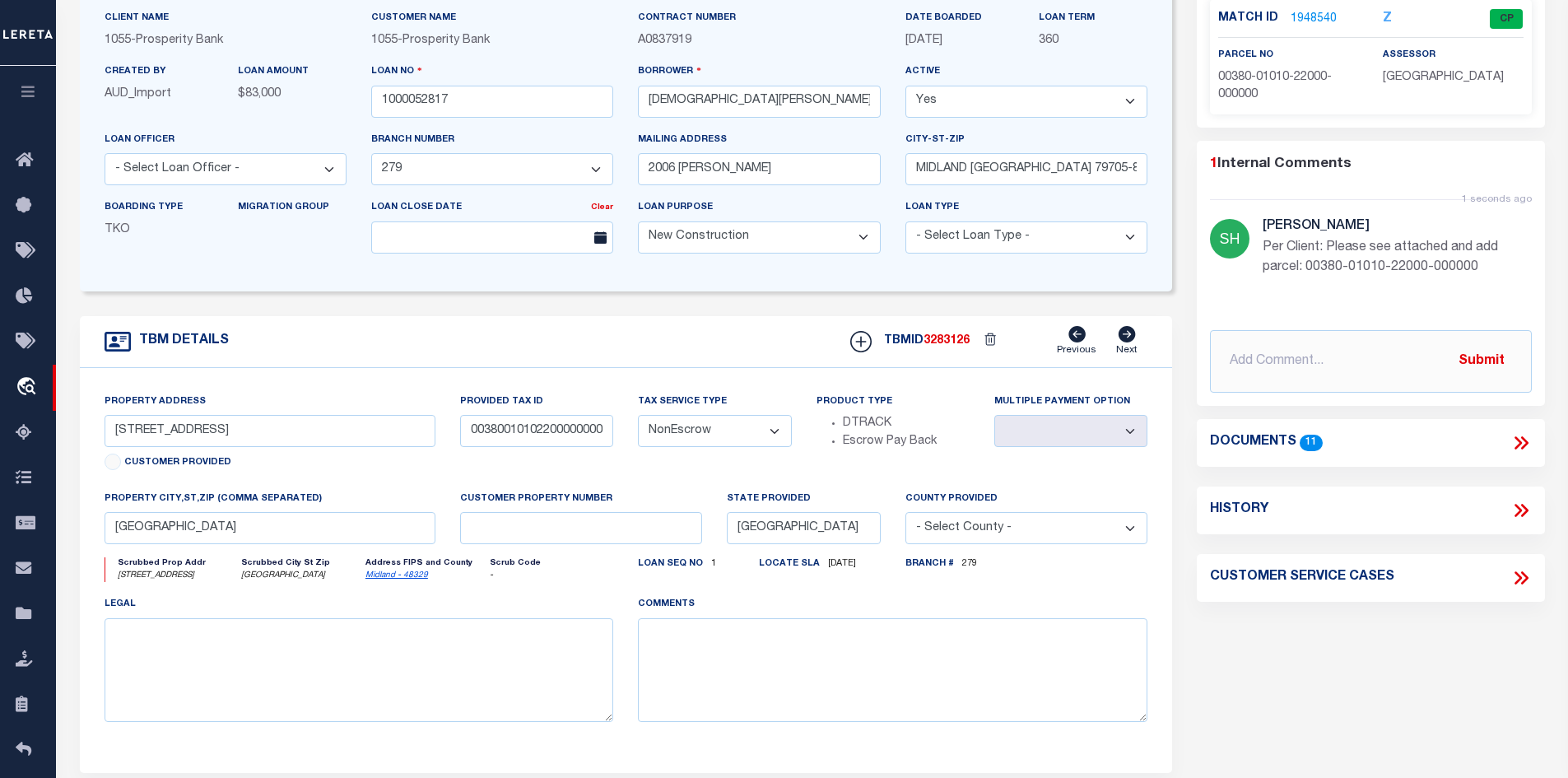
click at [392, 578] on link "Midland - 48329" at bounding box center [397, 575] width 63 height 8
drag, startPoint x: 773, startPoint y: 97, endPoint x: 691, endPoint y: 102, distance: 82.2
click at [691, 102] on input "[DEMOGRAPHIC_DATA][PERSON_NAME]" at bounding box center [759, 102] width 242 height 32
drag, startPoint x: 684, startPoint y: 102, endPoint x: 641, endPoint y: 101, distance: 43.0
click at [641, 101] on input "[DEMOGRAPHIC_DATA][PERSON_NAME]" at bounding box center [759, 102] width 242 height 32
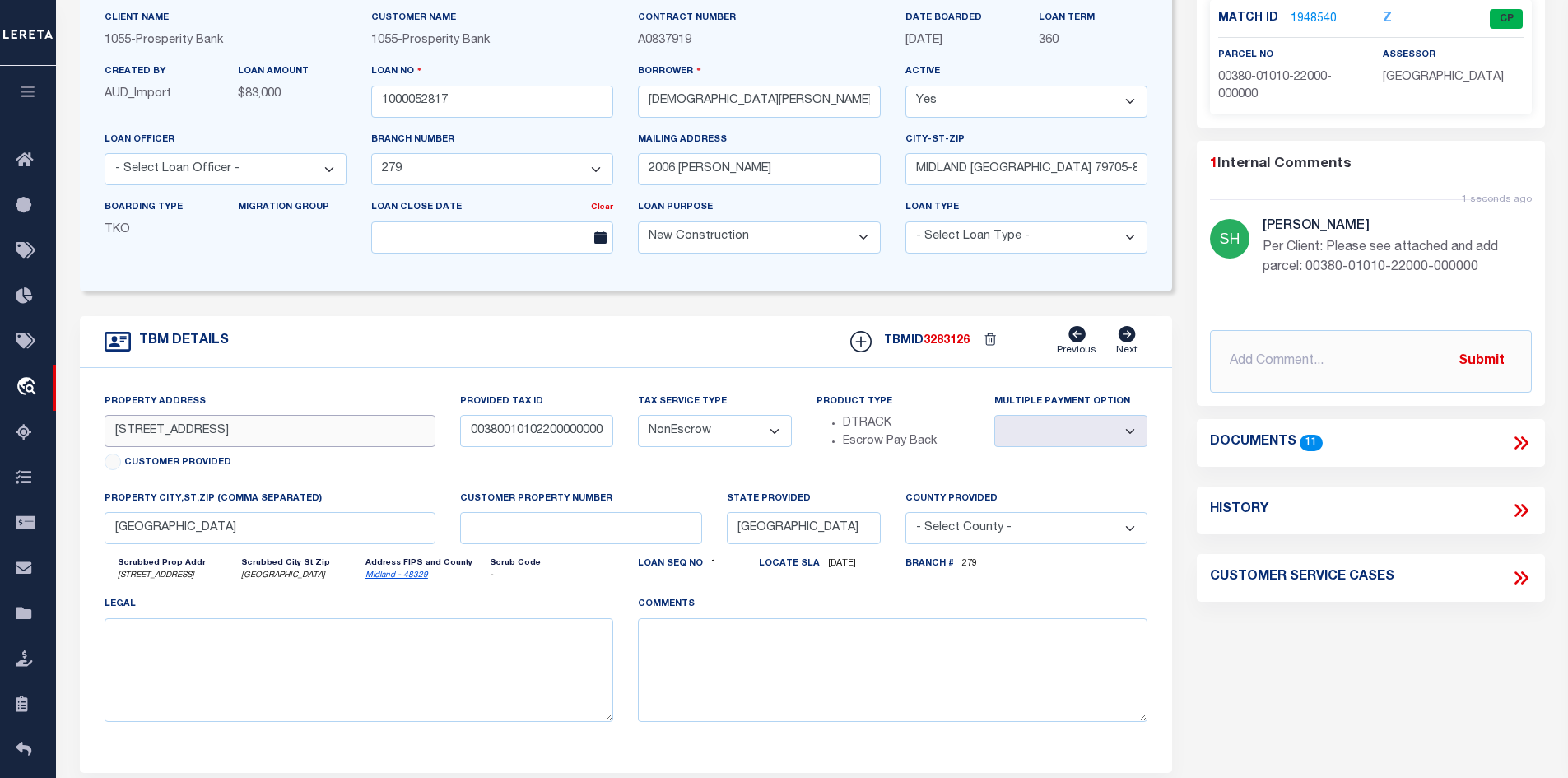
drag, startPoint x: 251, startPoint y: 438, endPoint x: 101, endPoint y: 432, distance: 150.1
click at [101, 432] on div "Property Address [STREET_ADDRESS] Customer Provided" at bounding box center [271, 441] width 357 height 97
click at [252, 442] on input "[STREET_ADDRESS]" at bounding box center [270, 431] width 332 height 32
click at [151, 432] on input "[STREET_ADDRESS]" at bounding box center [270, 431] width 332 height 32
drag, startPoint x: 151, startPoint y: 431, endPoint x: 270, endPoint y: 430, distance: 119.0
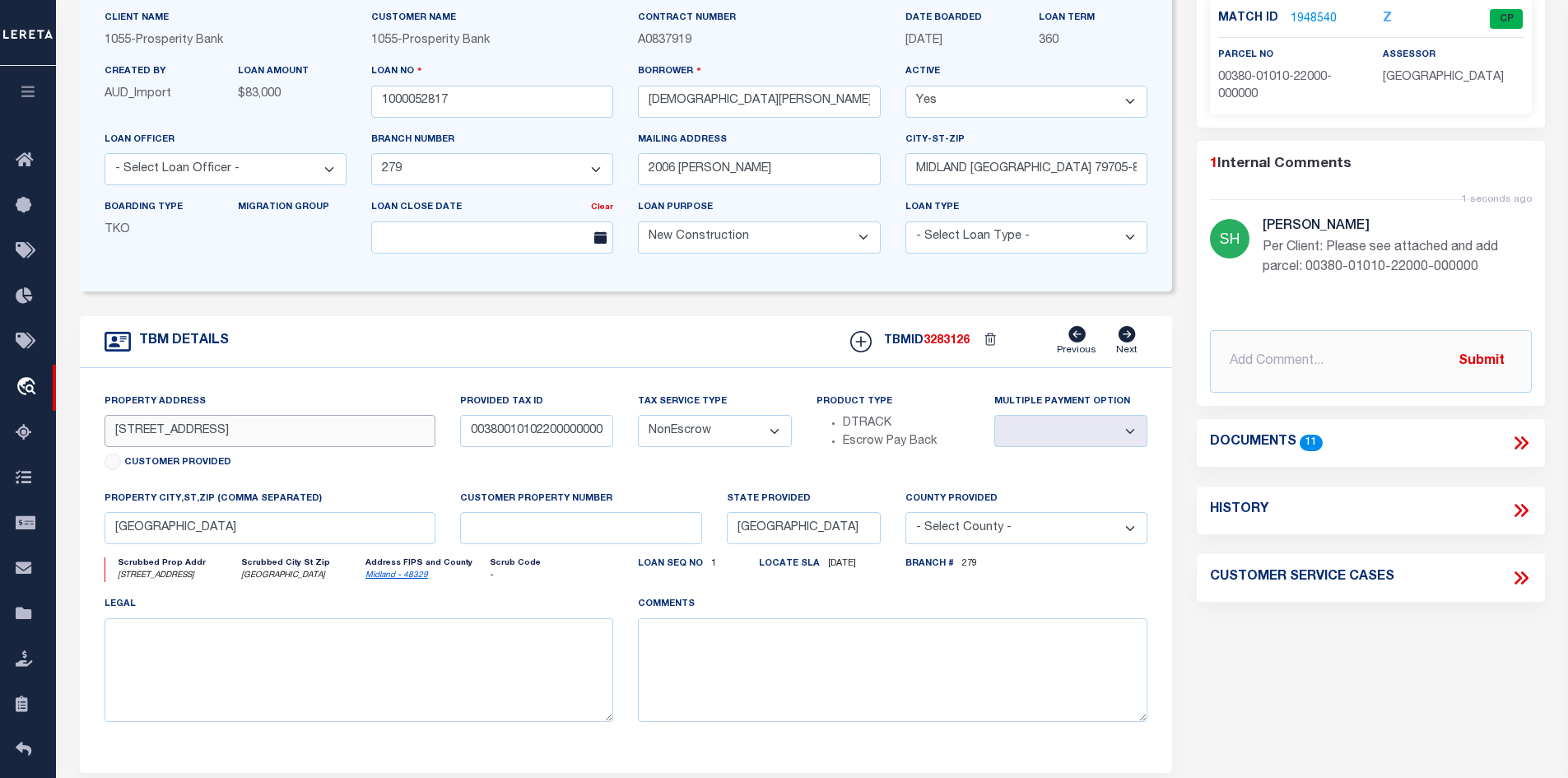
click at [270, 430] on input "[STREET_ADDRESS]" at bounding box center [270, 431] width 332 height 32
click at [1528, 442] on icon at bounding box center [1521, 443] width 21 height 21
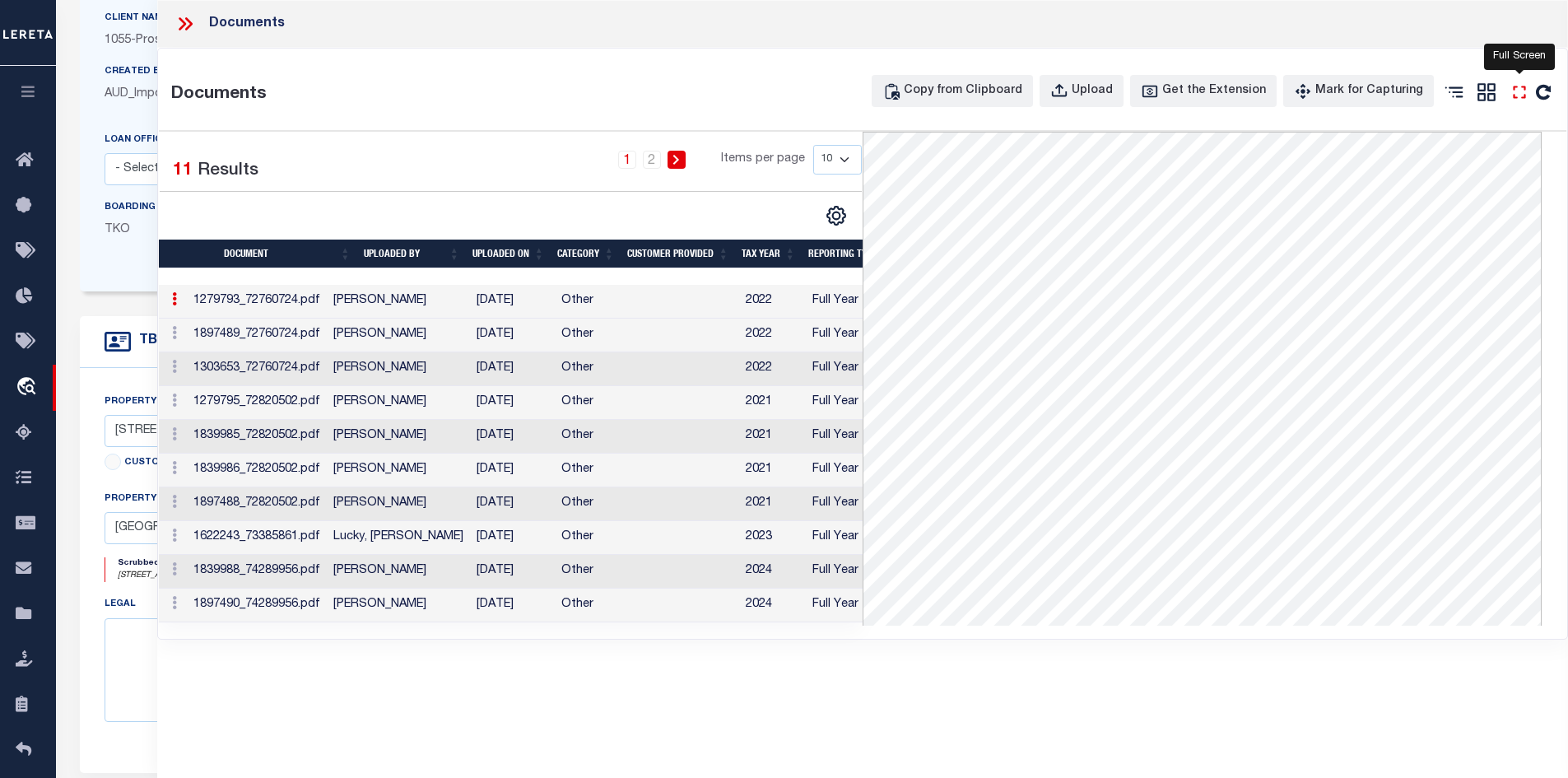
click at [1515, 87] on icon at bounding box center [1518, 91] width 12 height 12
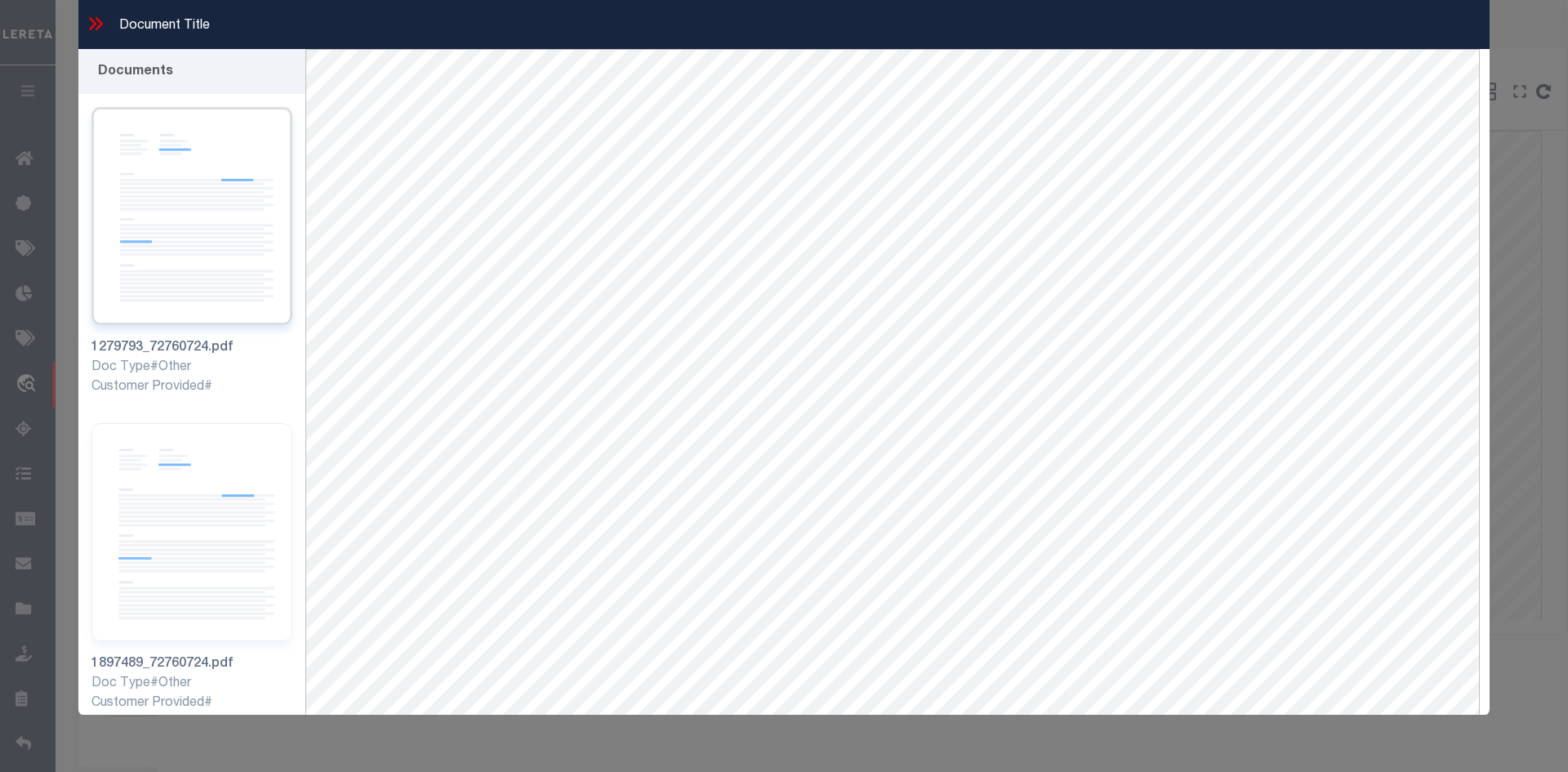
scroll to position [29, 0]
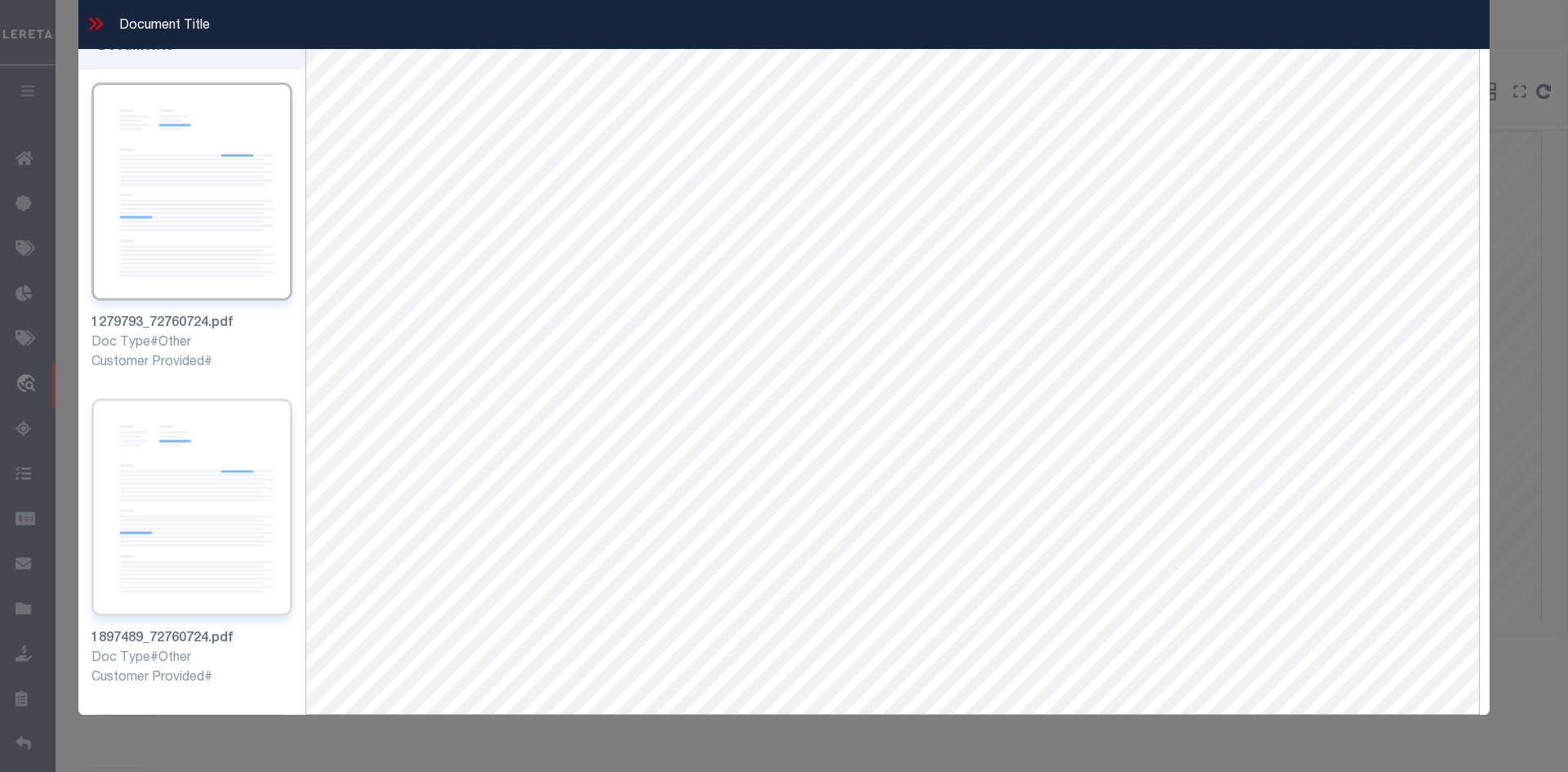
click at [181, 431] on img at bounding box center [192, 508] width 201 height 218
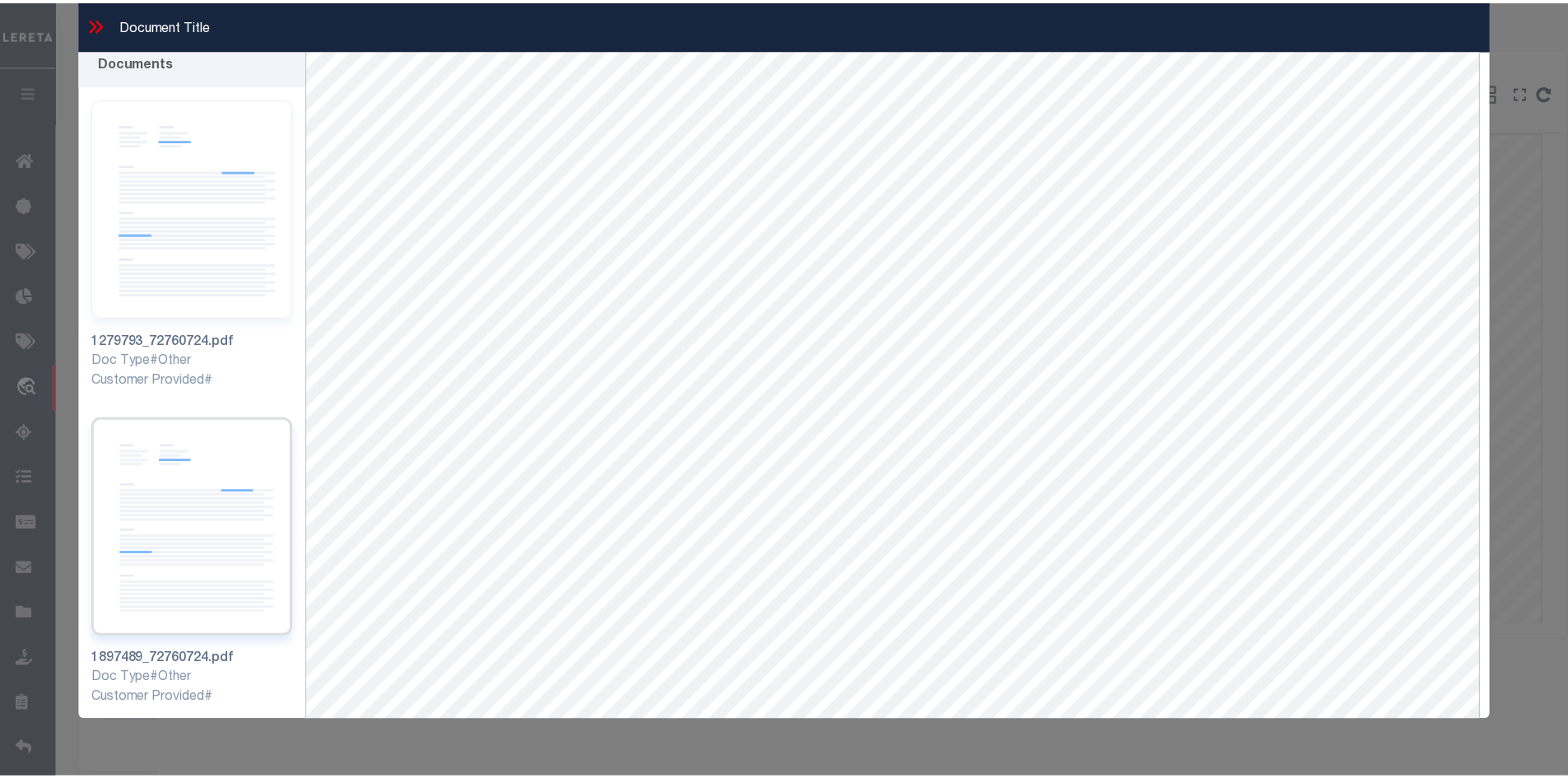
scroll to position [0, 0]
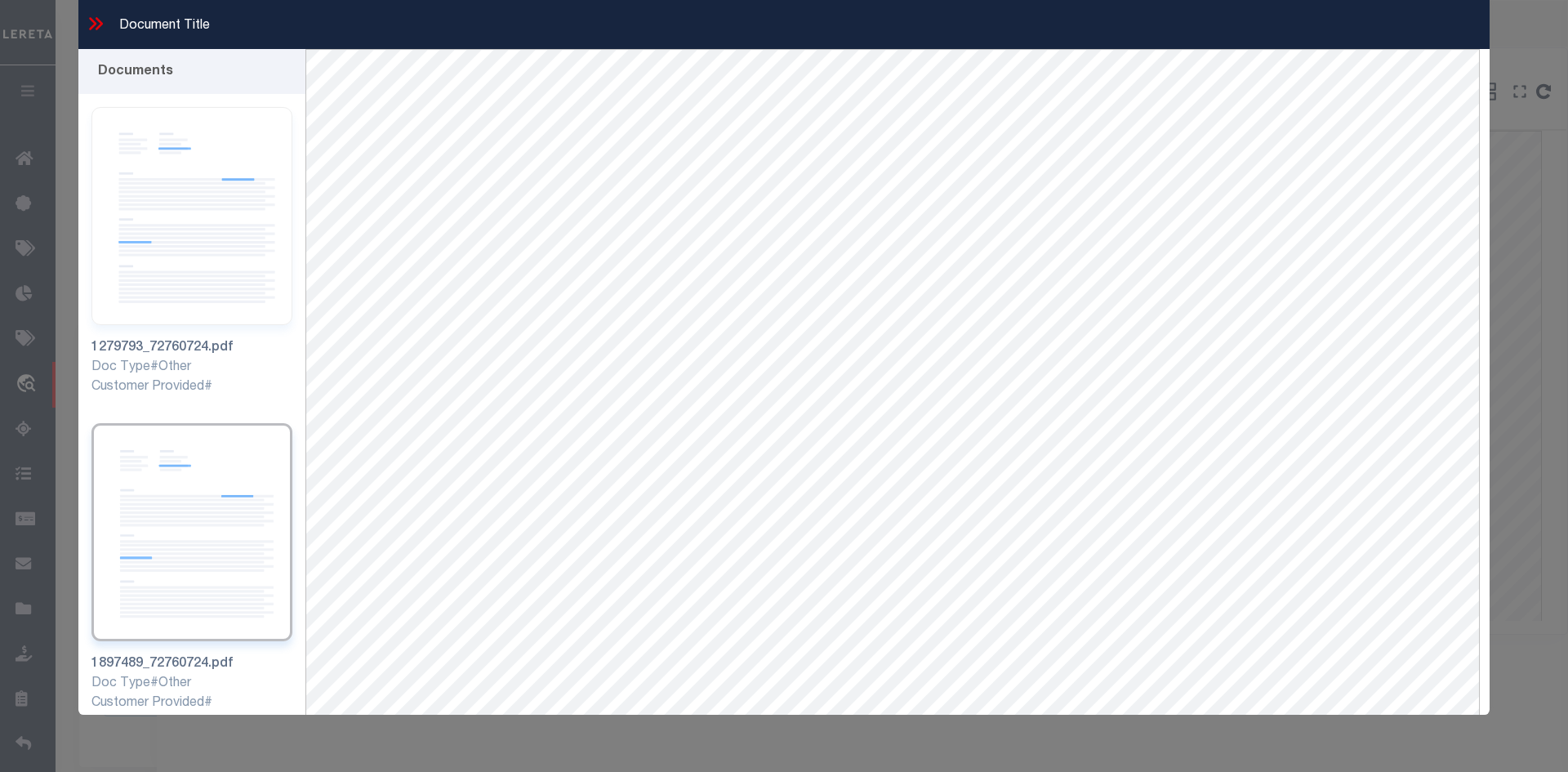
click at [93, 18] on icon at bounding box center [95, 23] width 21 height 21
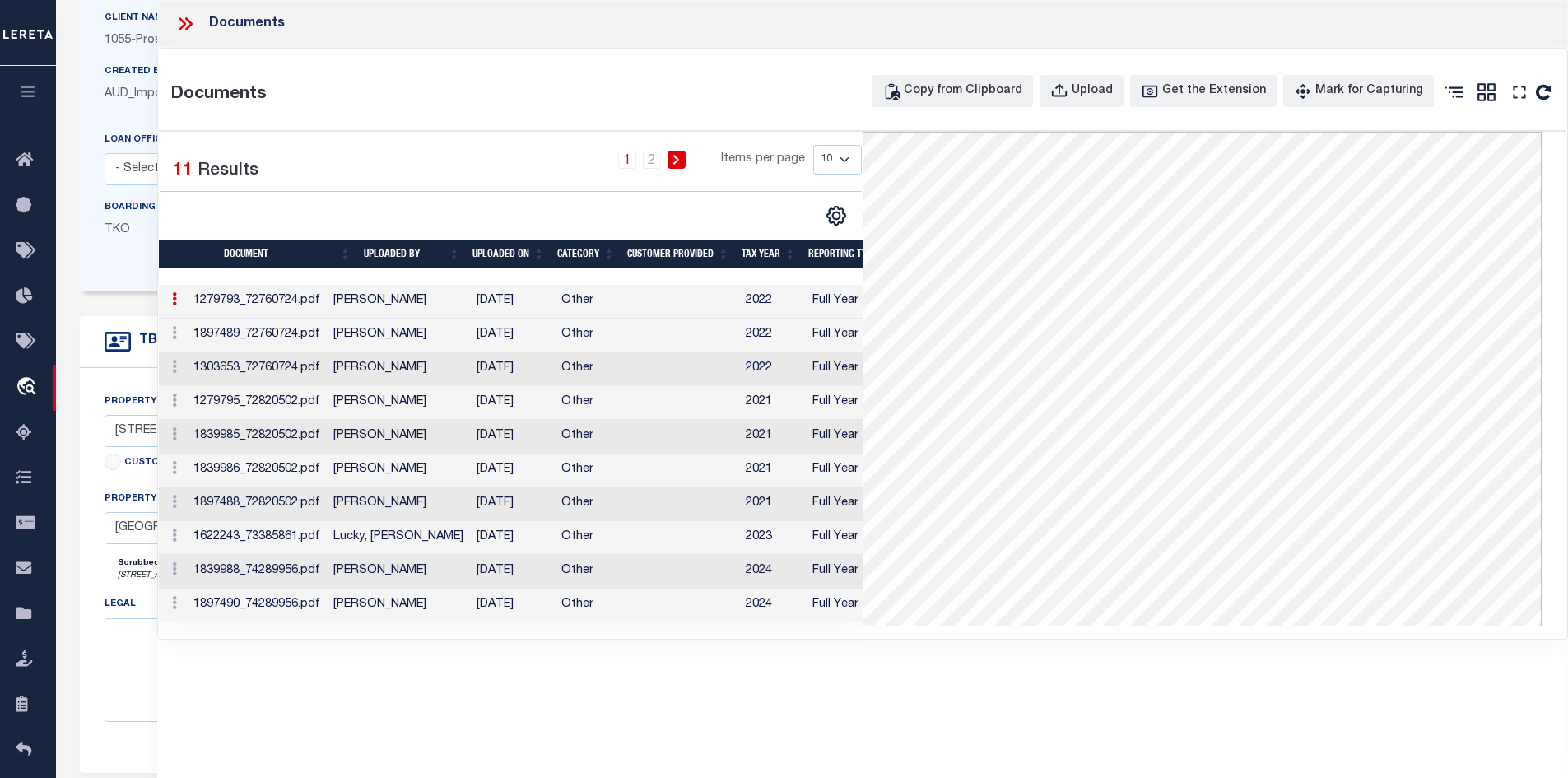
click at [492, 515] on td "[DATE]" at bounding box center [513, 504] width 85 height 34
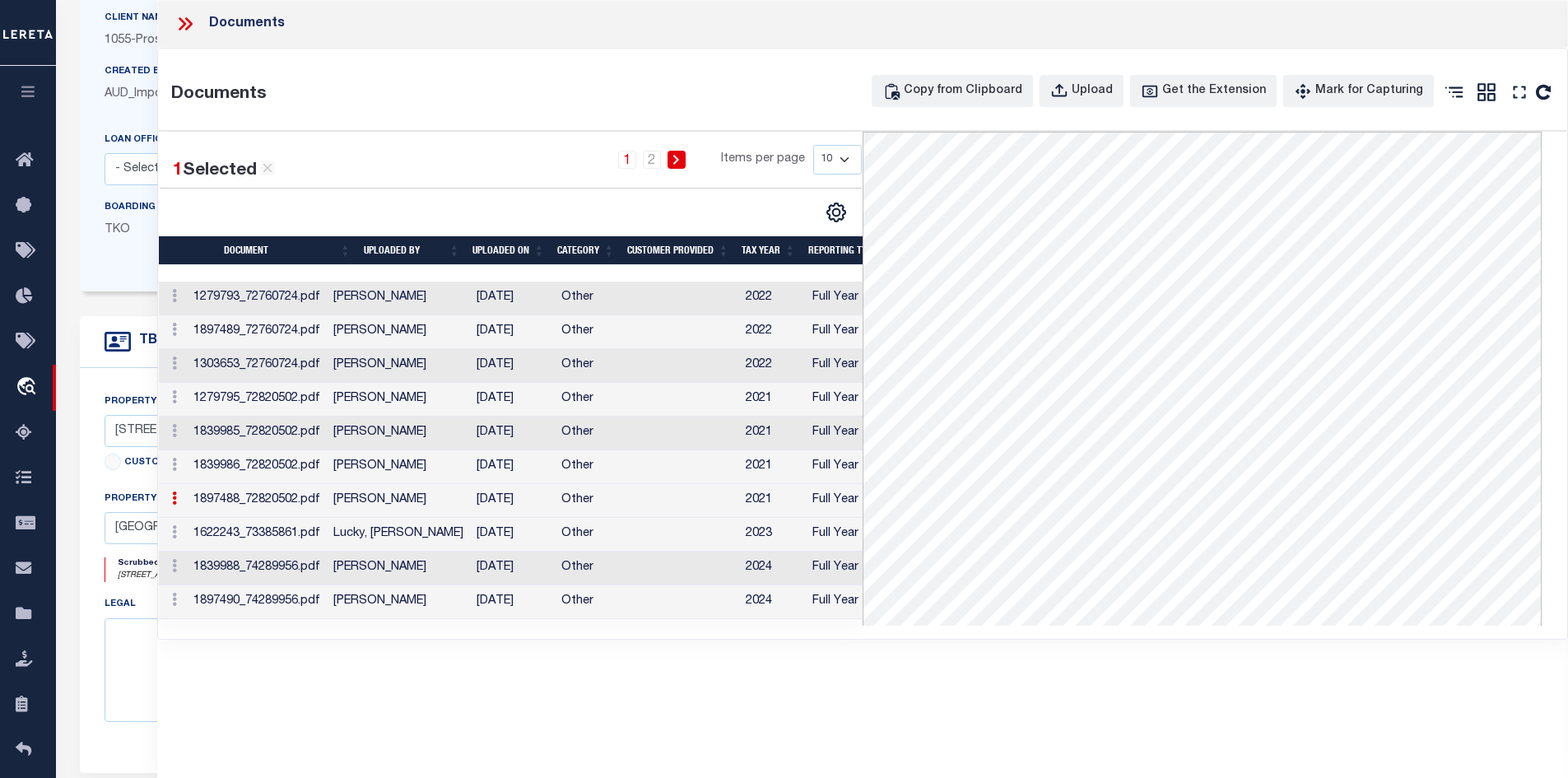
click at [491, 602] on td "[DATE]" at bounding box center [513, 602] width 85 height 34
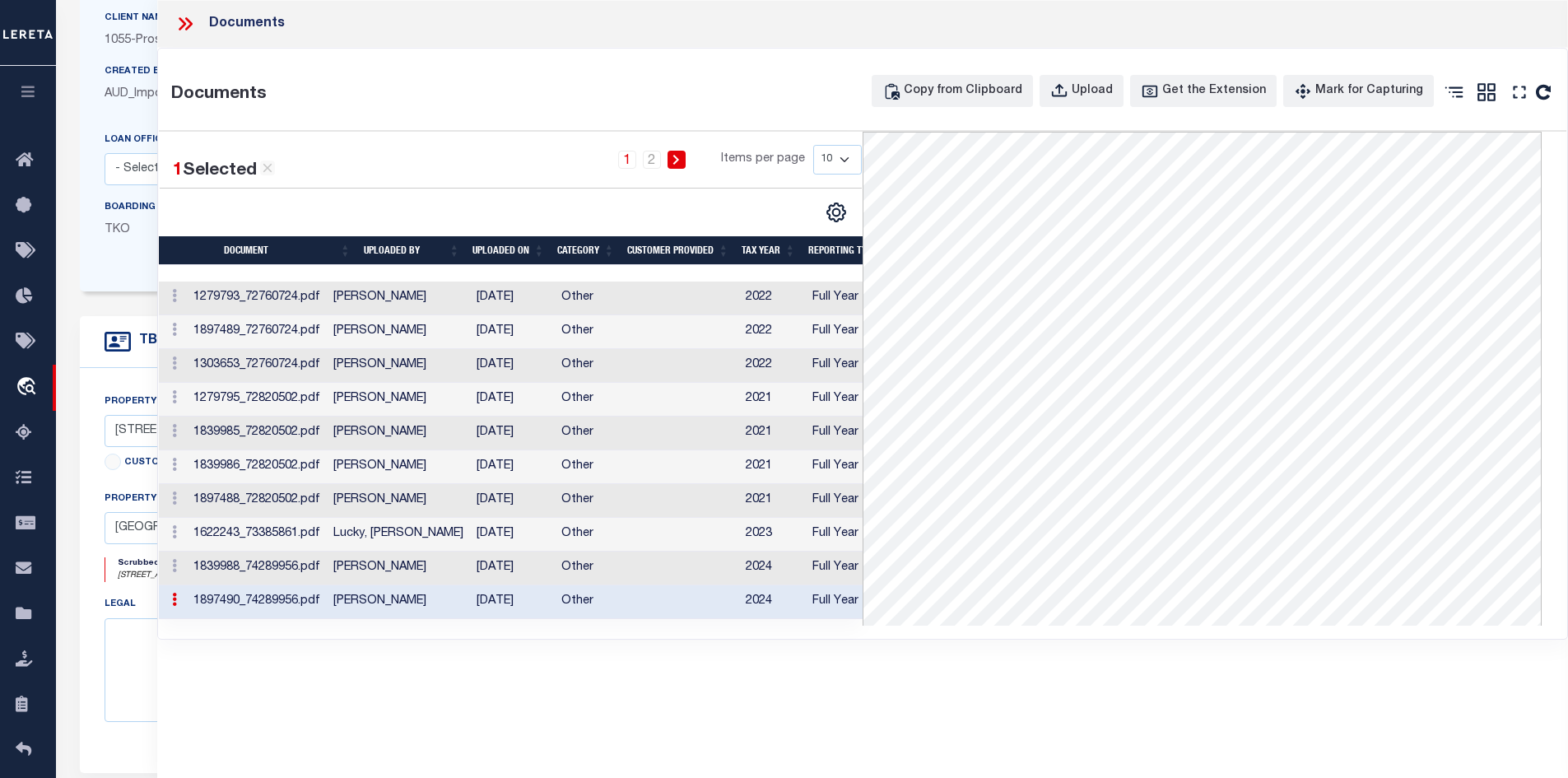
click at [180, 26] on icon at bounding box center [185, 23] width 21 height 21
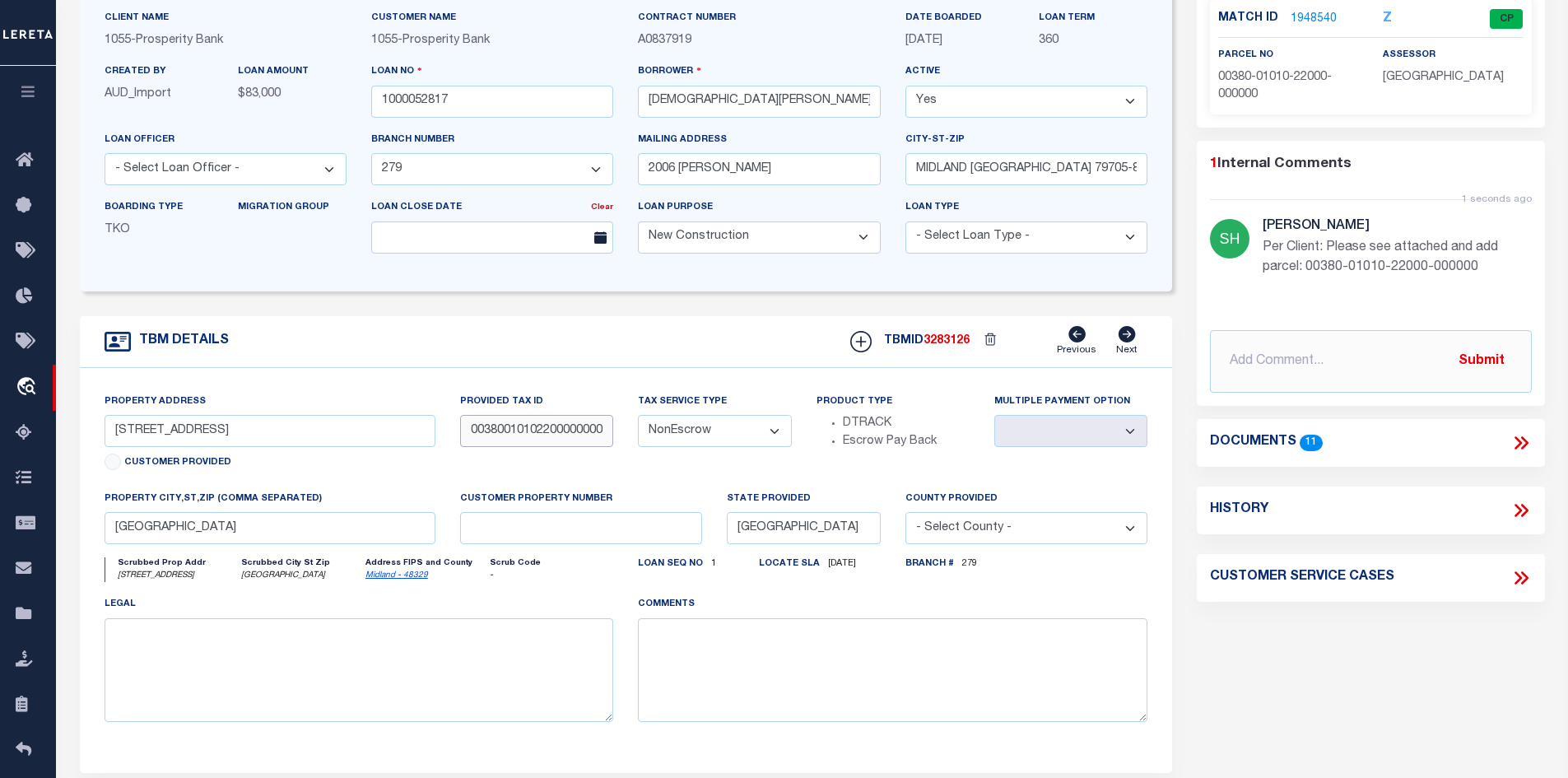
scroll to position [0, 8]
drag, startPoint x: 472, startPoint y: 434, endPoint x: 683, endPoint y: 444, distance: 211.2
click at [683, 444] on div "Property Address [STREET_ADDRESS] Customer Provided Provided Tax ID 00380010102…" at bounding box center [626, 570] width 1068 height 356
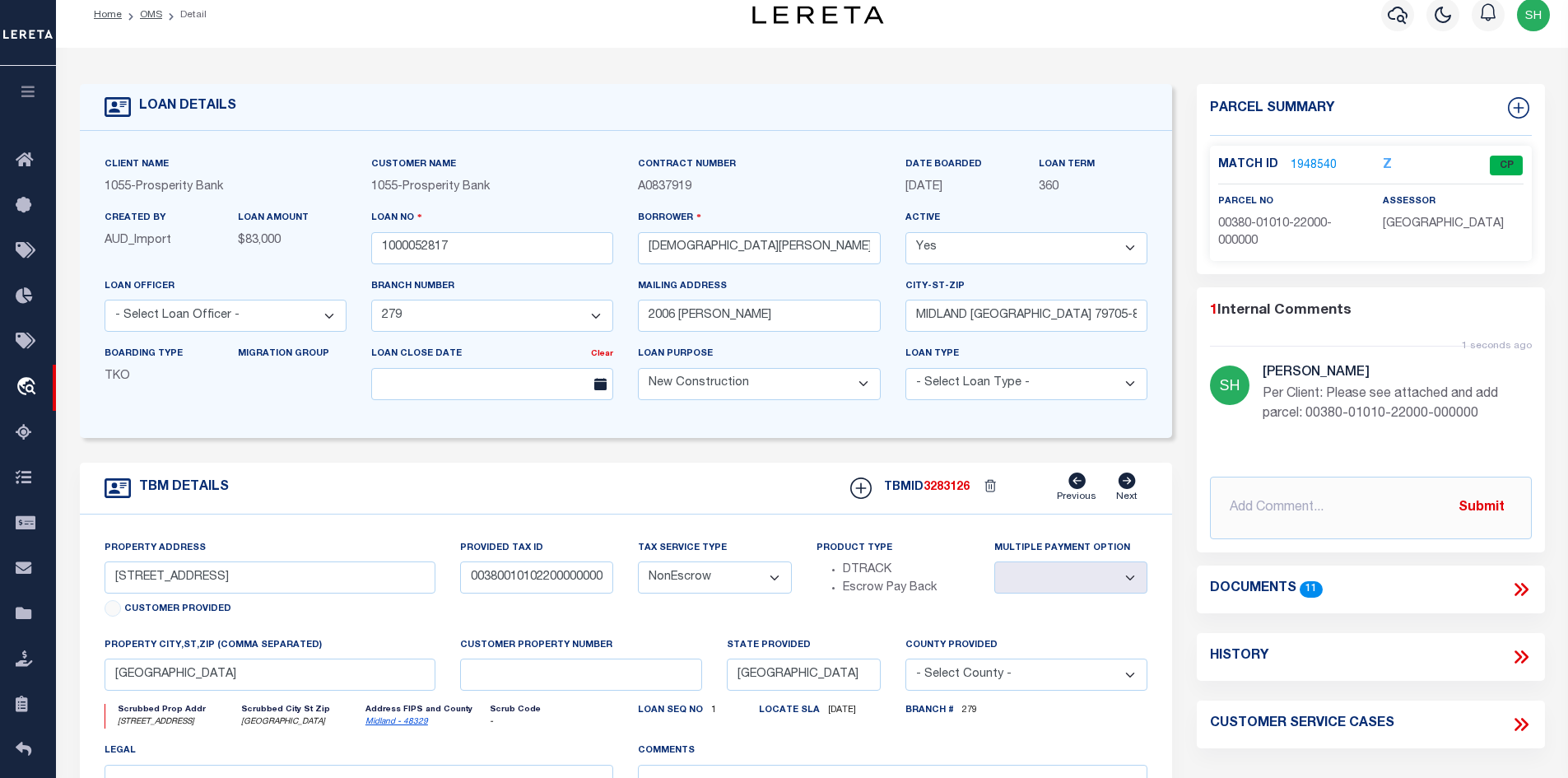
scroll to position [0, 0]
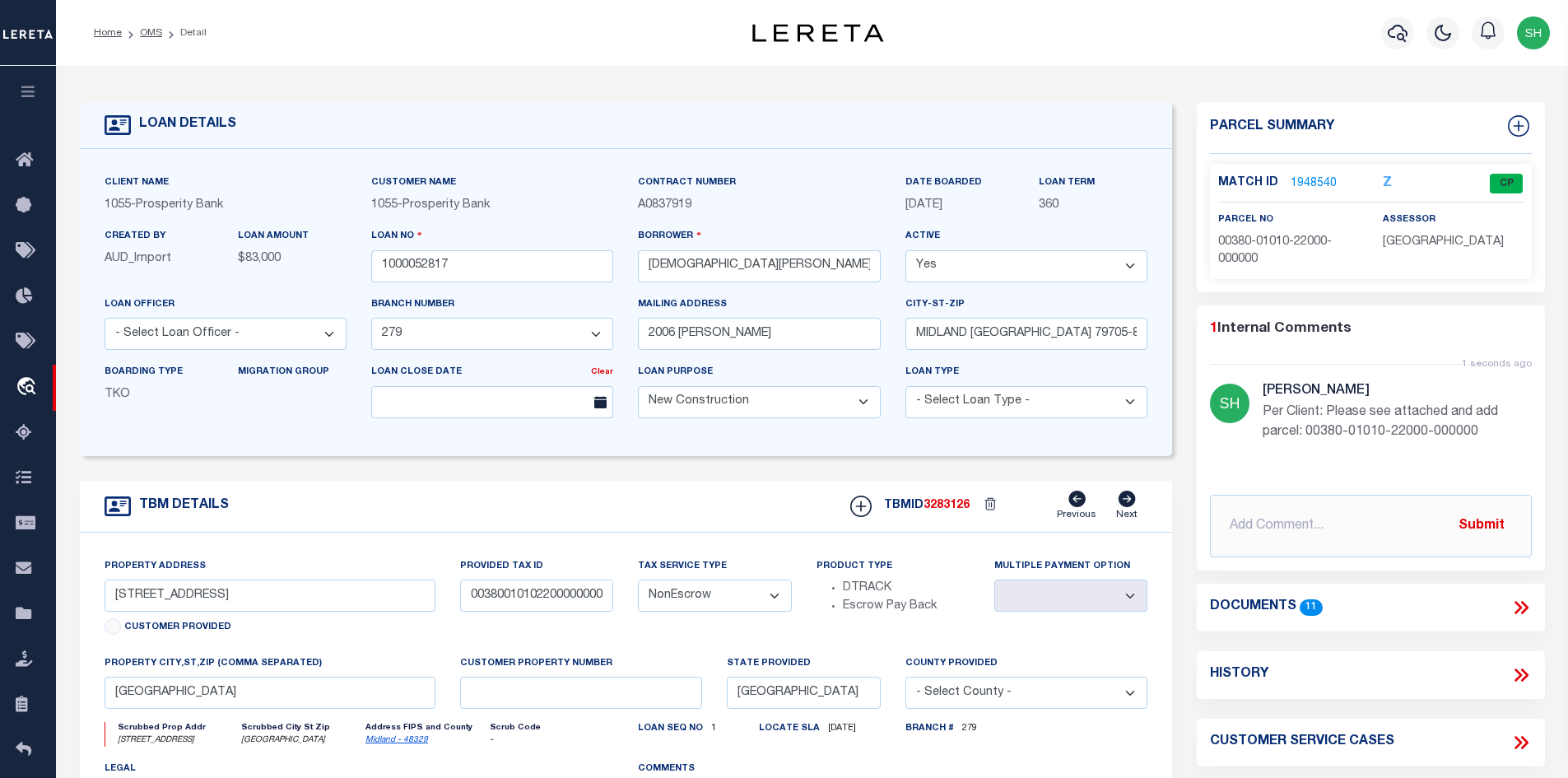
click at [1525, 609] on icon at bounding box center [1524, 607] width 7 height 13
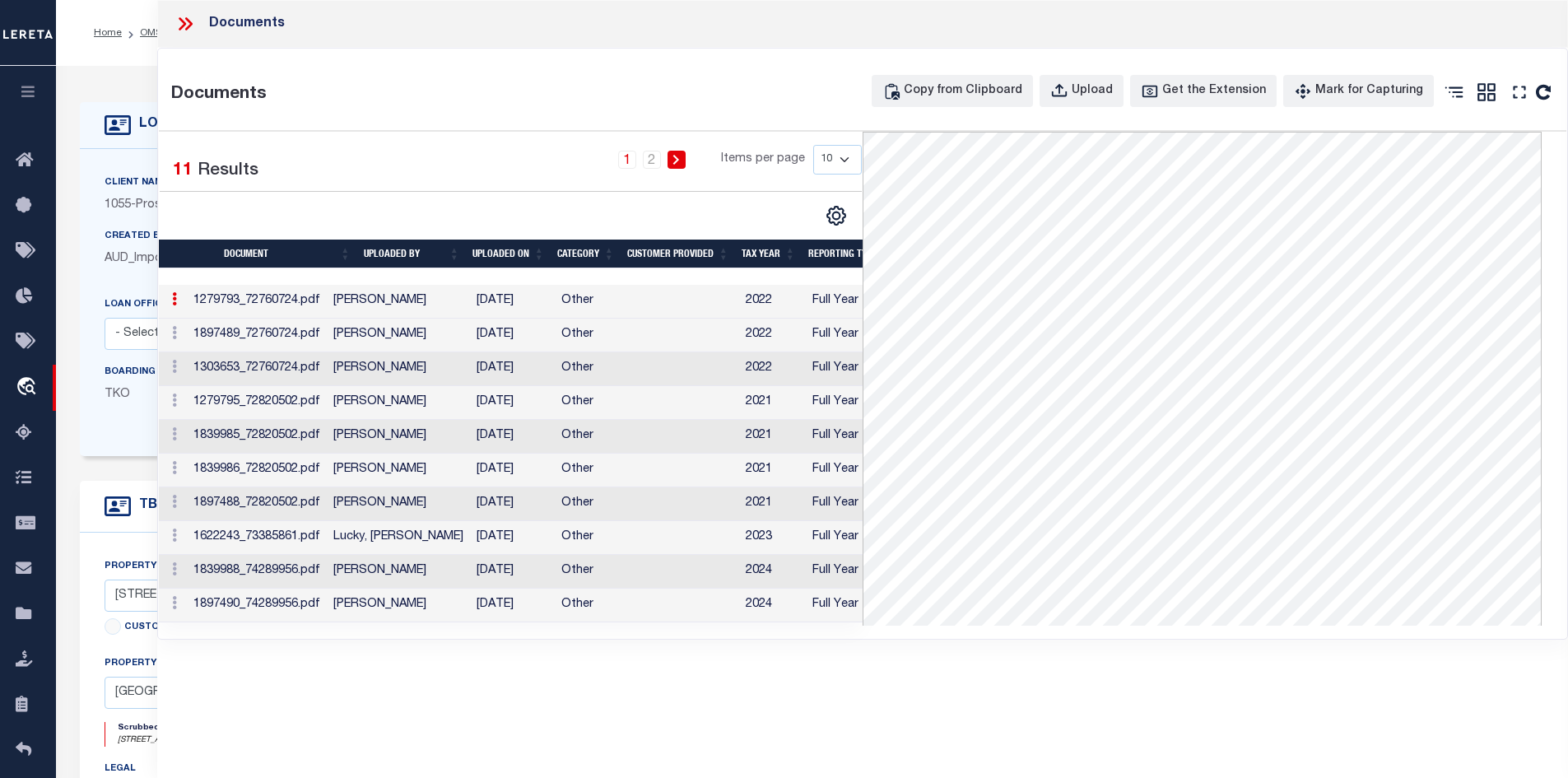
click at [419, 537] on td "Lucky, [PERSON_NAME]" at bounding box center [398, 538] width 143 height 34
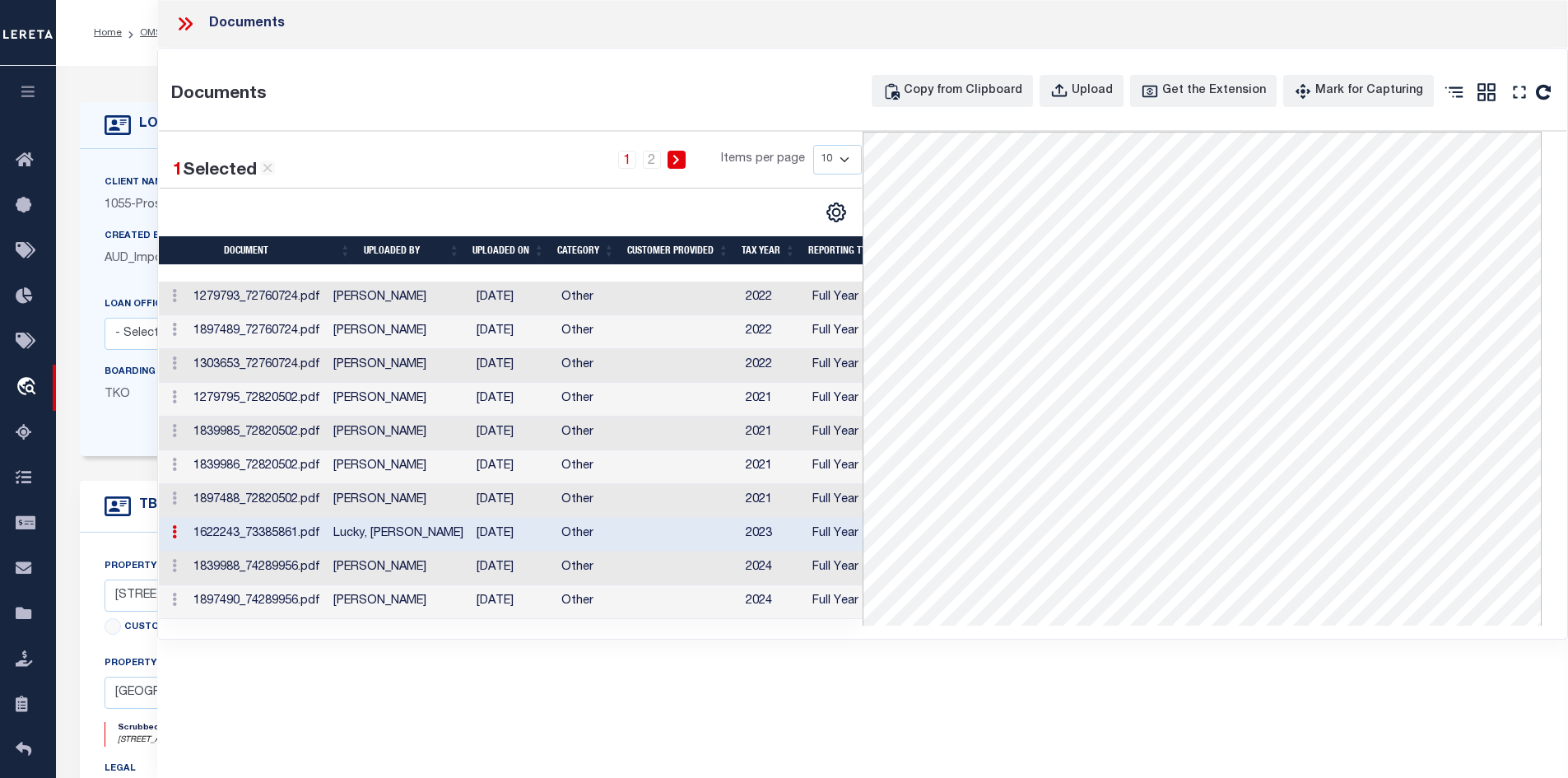
click at [497, 571] on td "[DATE]" at bounding box center [513, 568] width 85 height 34
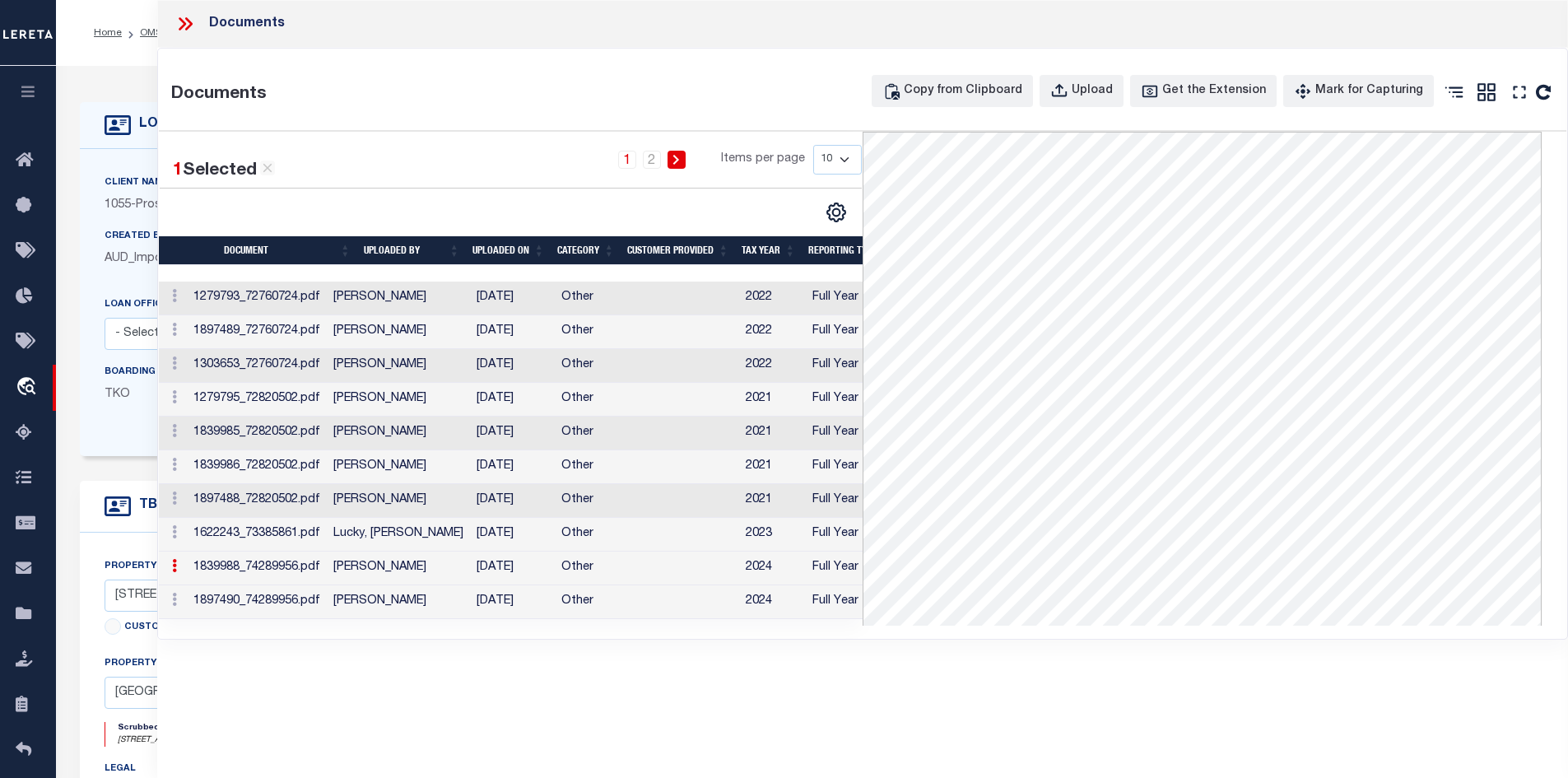
click at [177, 22] on icon at bounding box center [185, 23] width 21 height 21
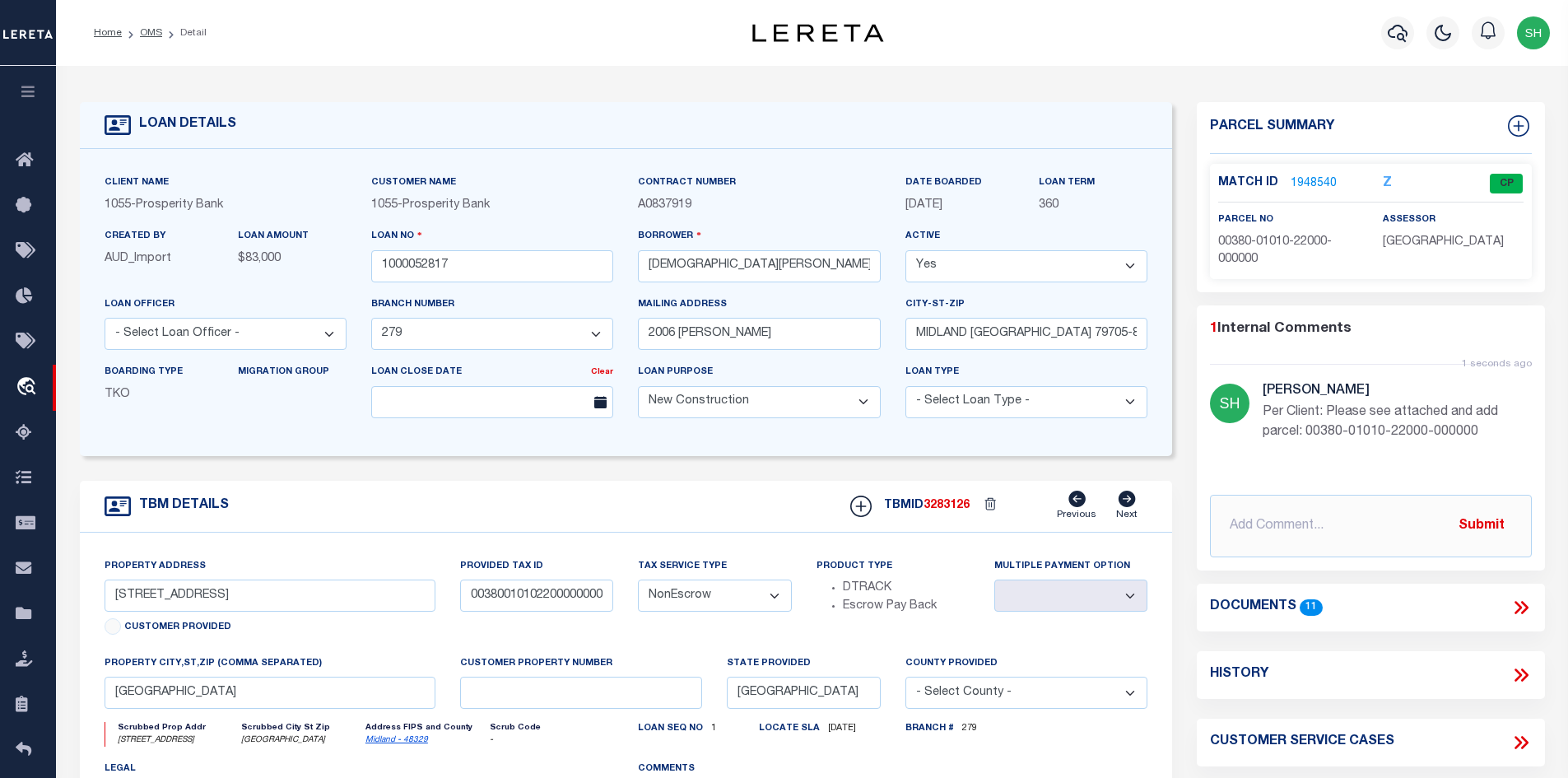
click at [1524, 606] on icon at bounding box center [1521, 607] width 21 height 21
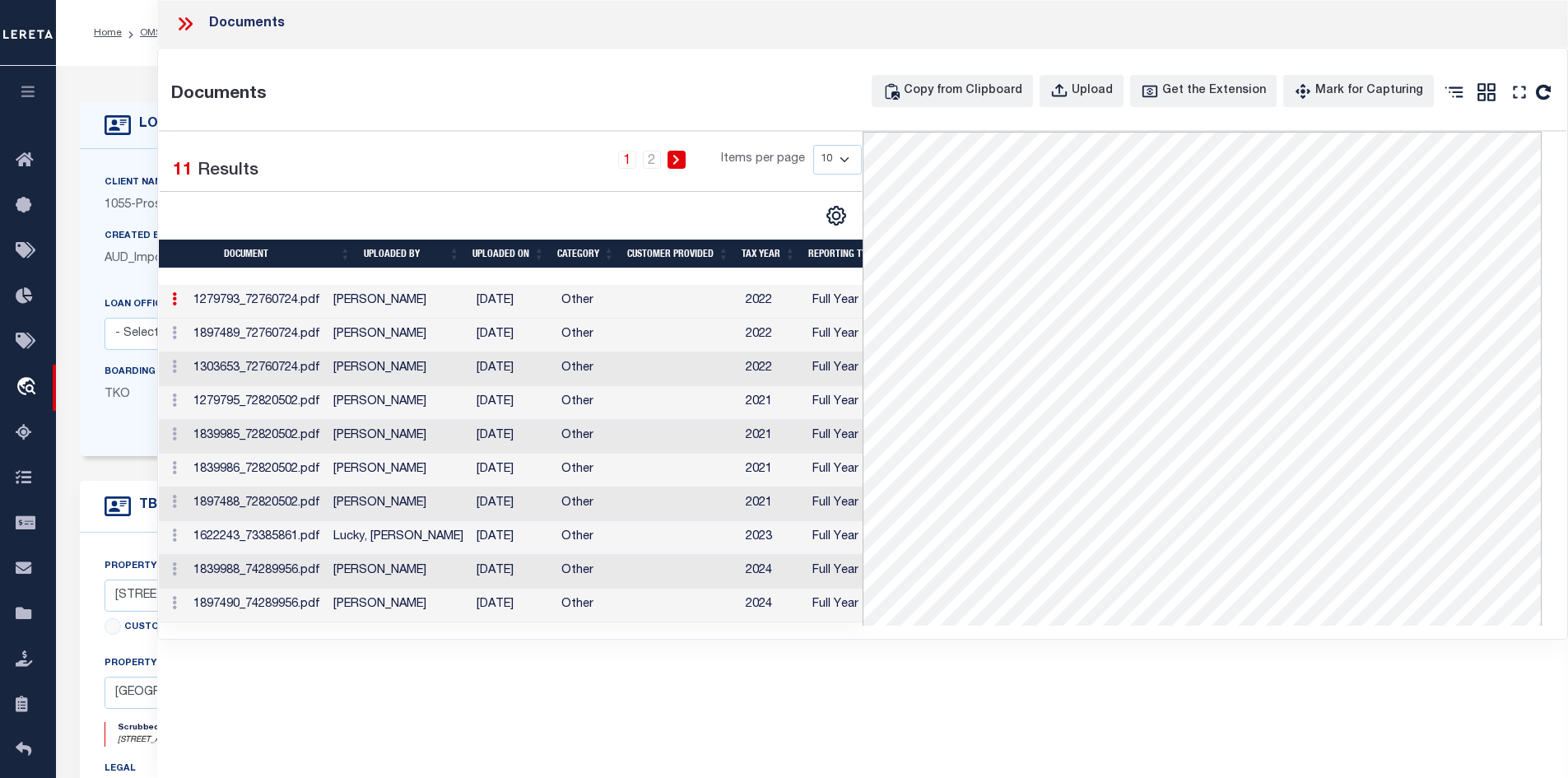
click at [634, 602] on td at bounding box center [682, 605] width 115 height 34
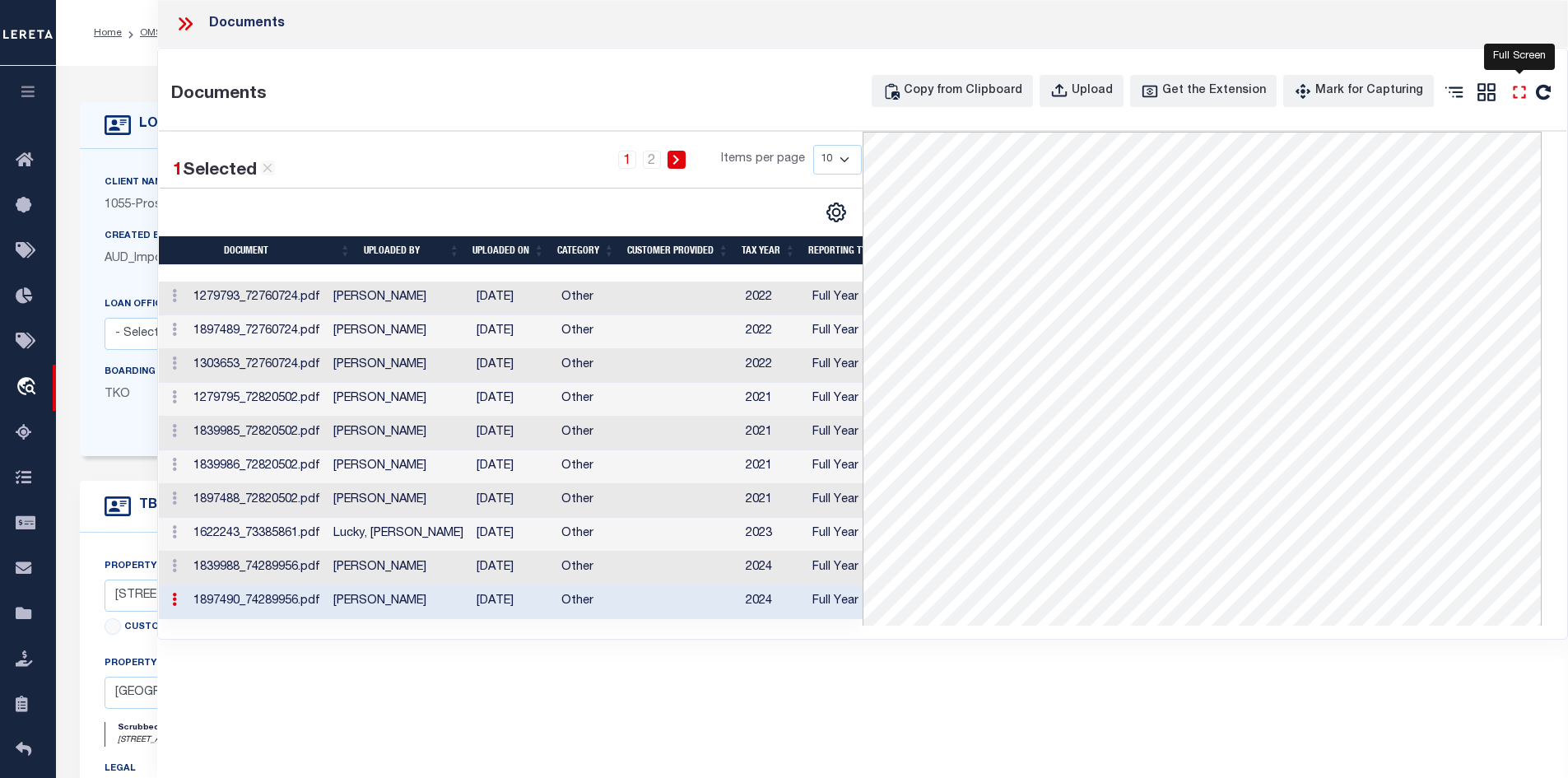
click at [1520, 89] on icon at bounding box center [1519, 91] width 21 height 21
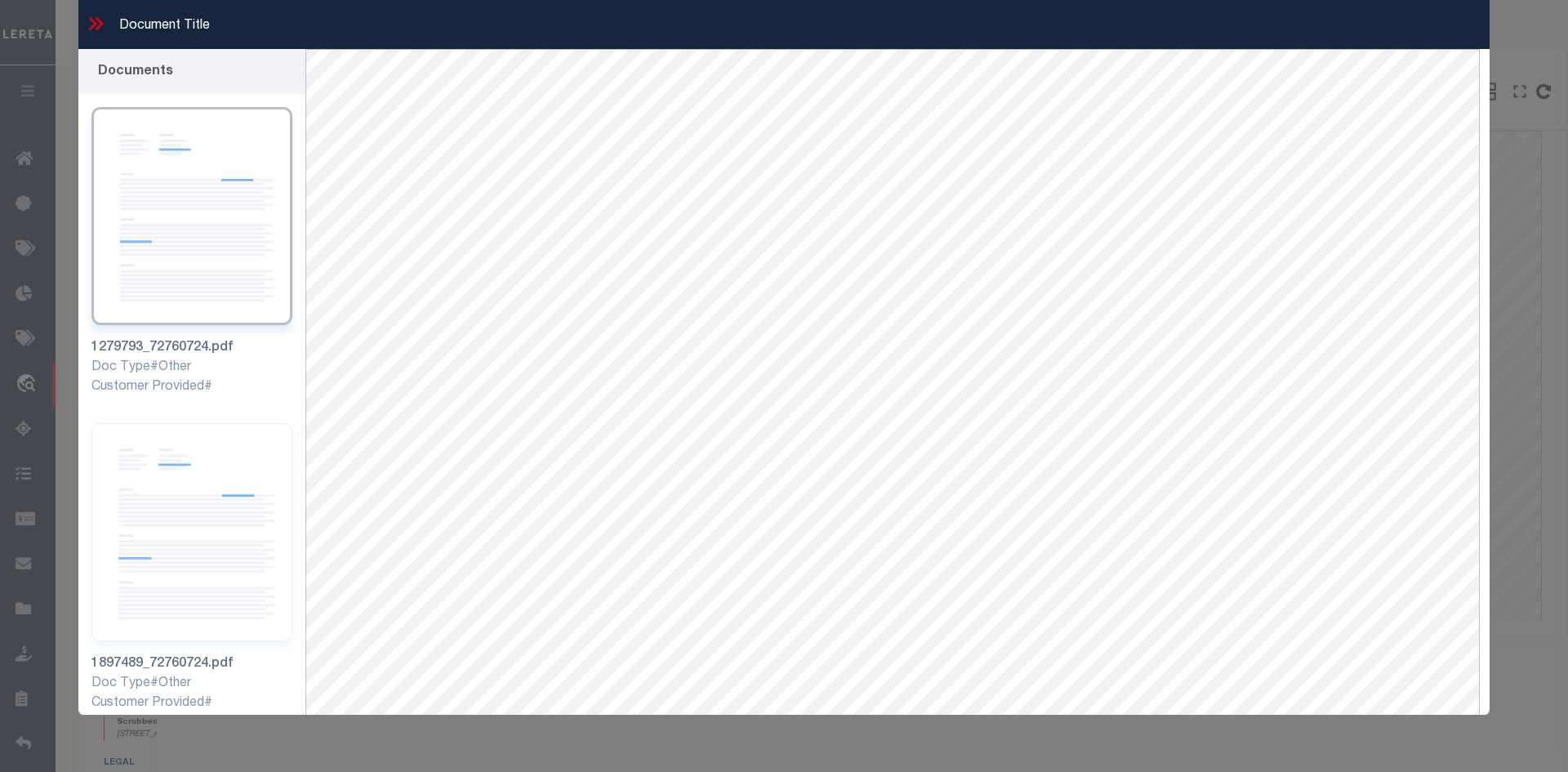
click at [98, 21] on icon at bounding box center [99, 24] width 7 height 13
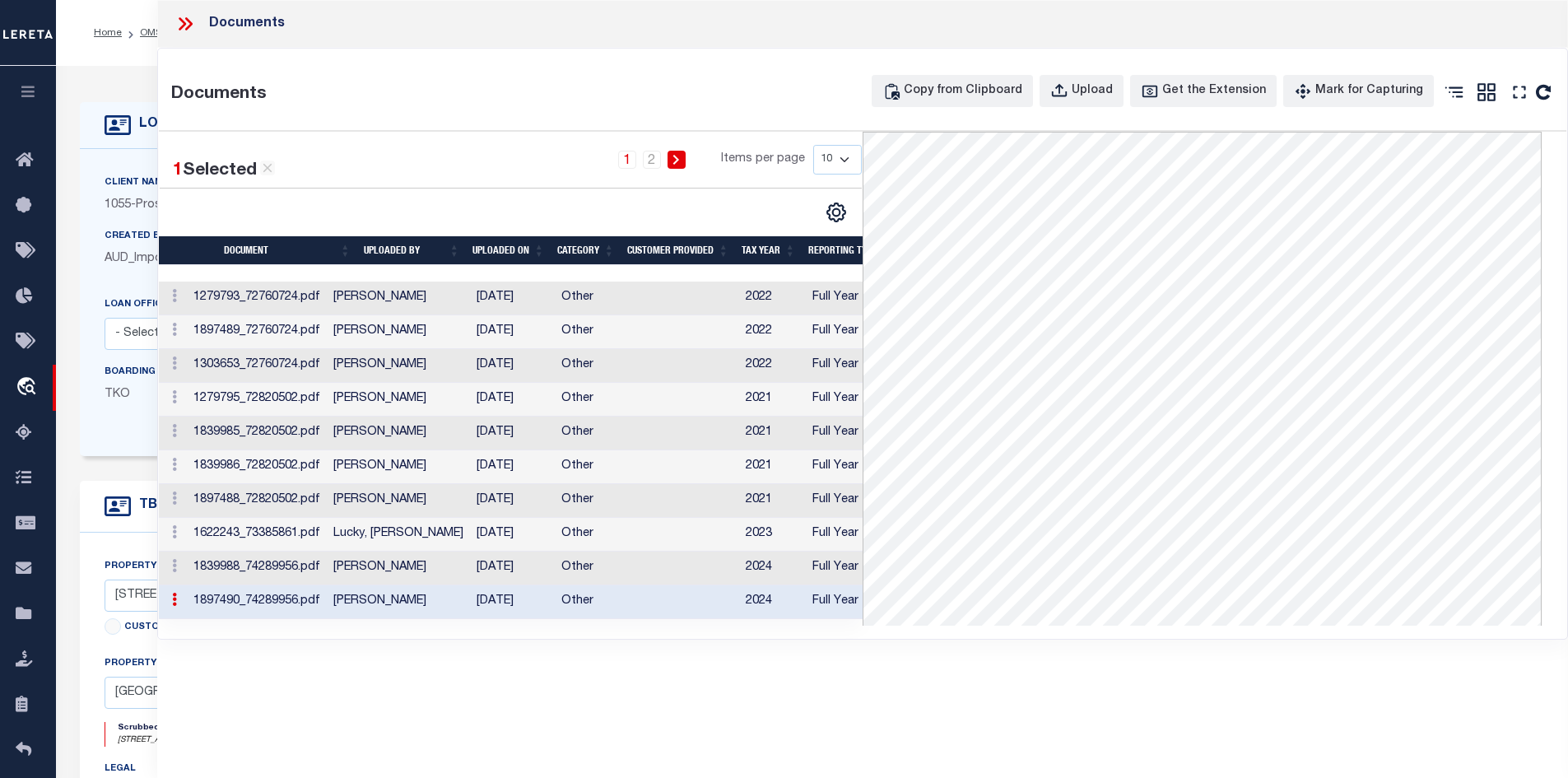
click at [188, 25] on icon at bounding box center [185, 23] width 21 height 21
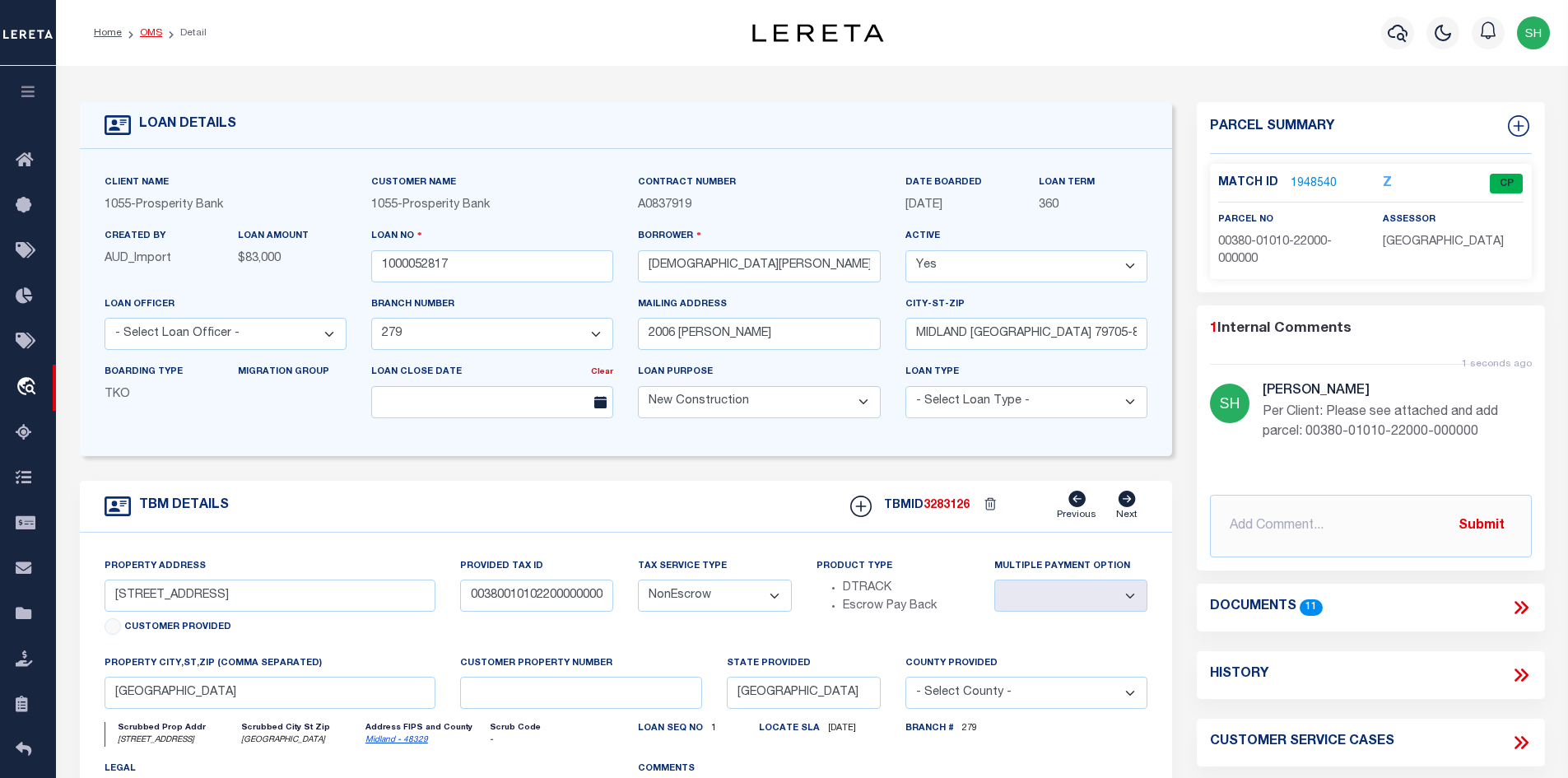
click at [153, 31] on link "OMS" at bounding box center [151, 32] width 22 height 10
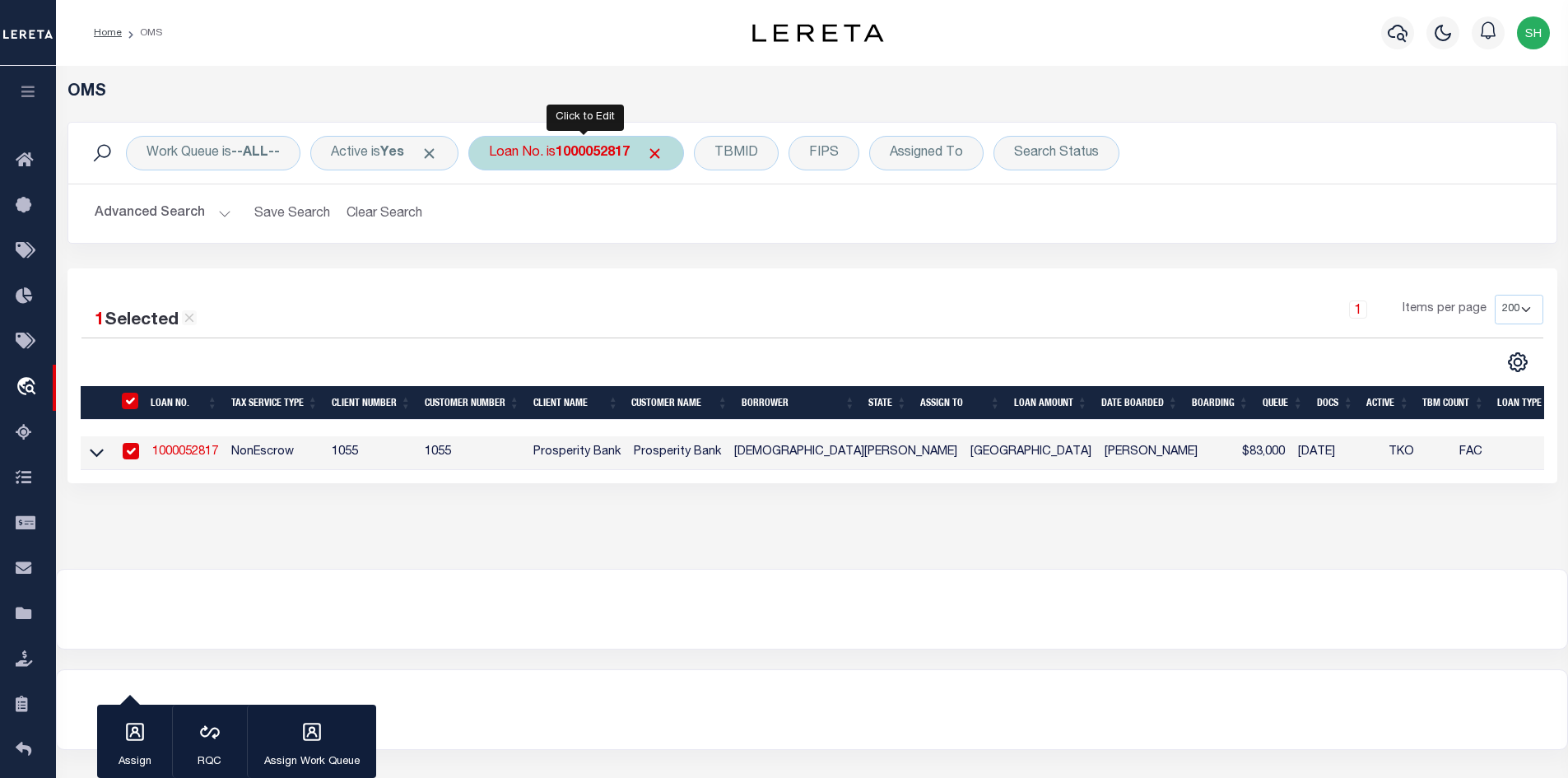
click at [596, 150] on b "1000052817" at bounding box center [592, 153] width 74 height 13
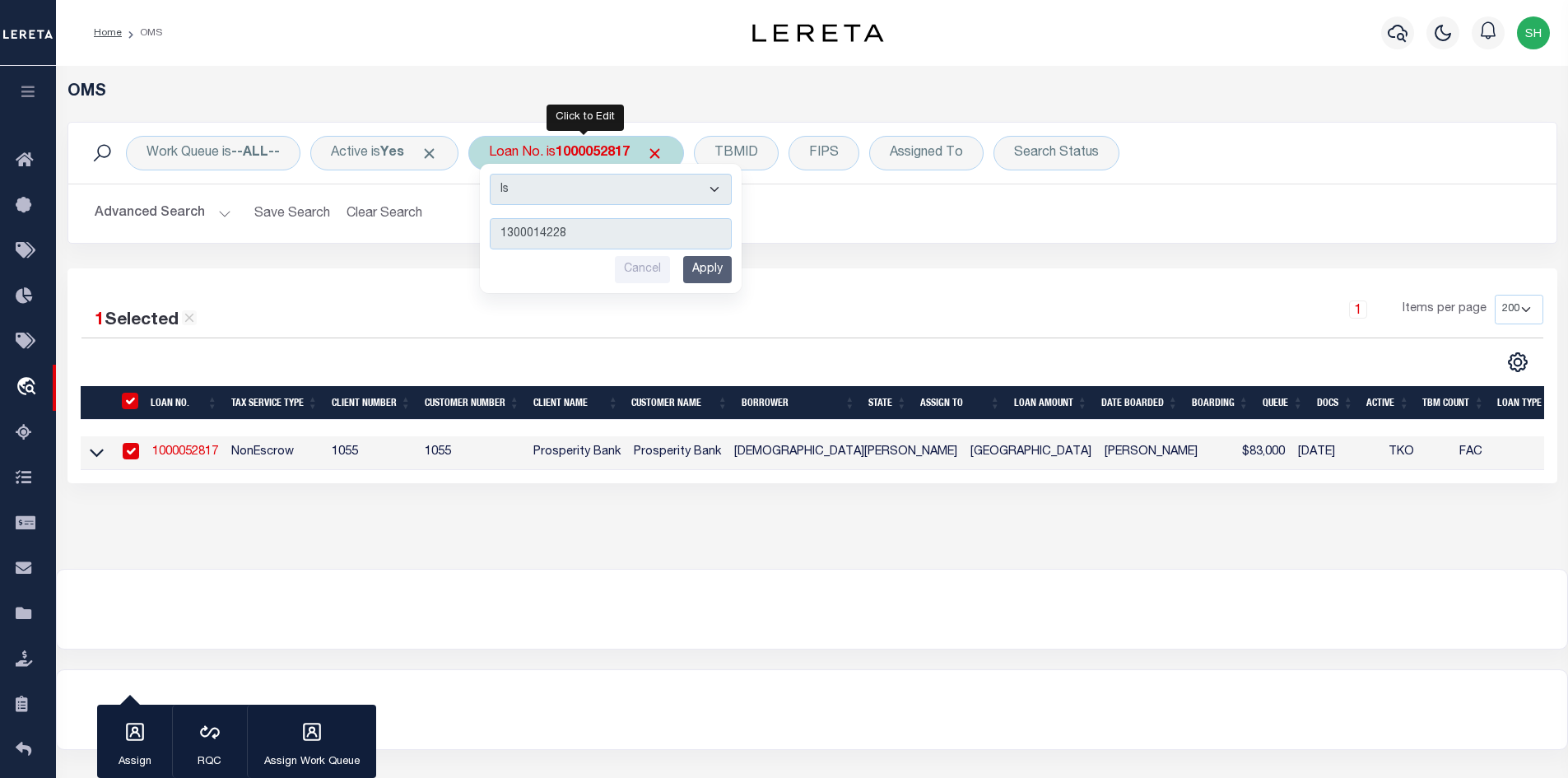
type input "1300014228"
click at [714, 268] on input "Apply" at bounding box center [707, 269] width 49 height 27
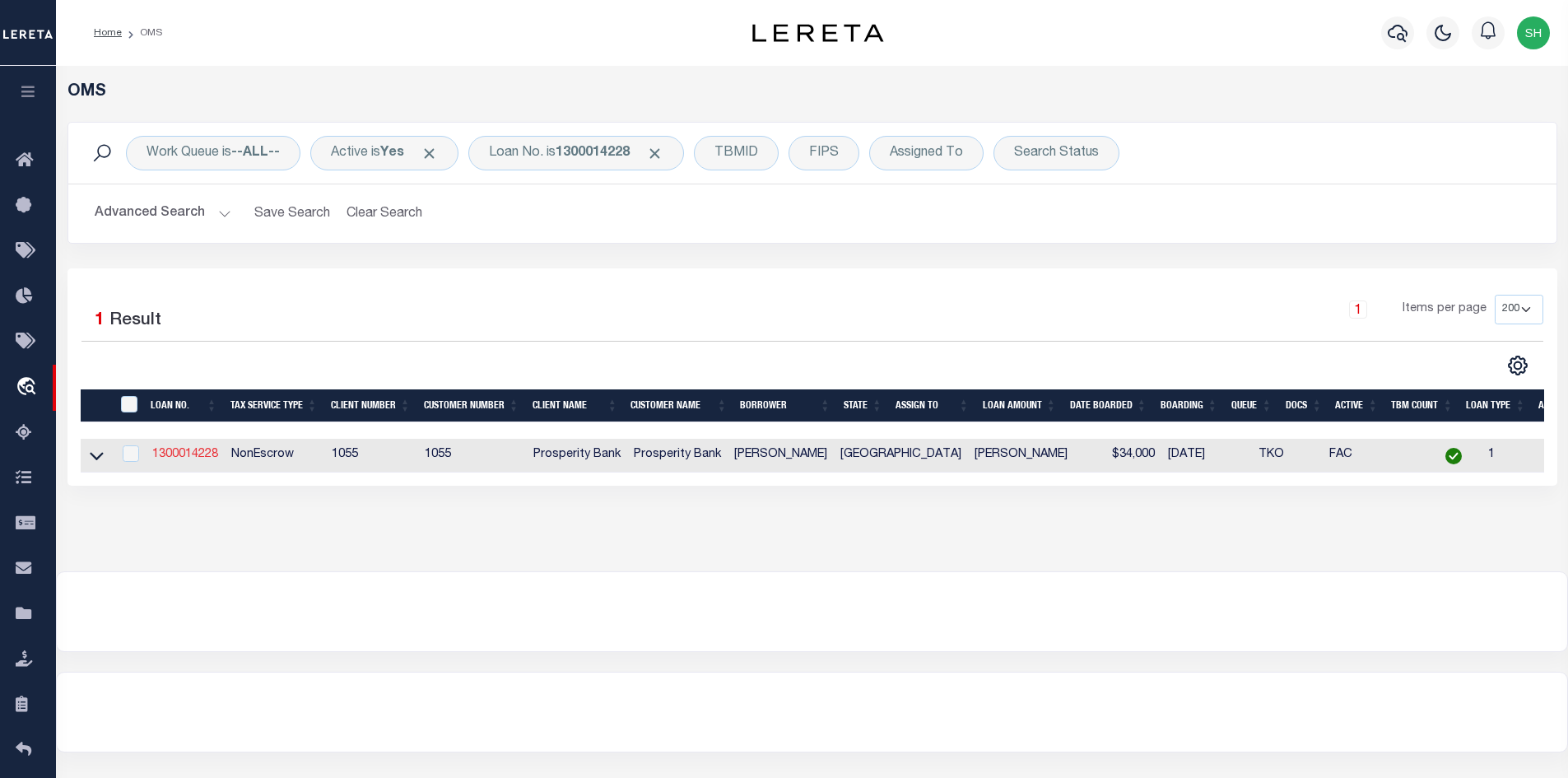
click at [190, 456] on link "1300014228" at bounding box center [185, 455] width 66 height 11
type input "1300014228"
type input "[PERSON_NAME]"
select select "14723"
select select
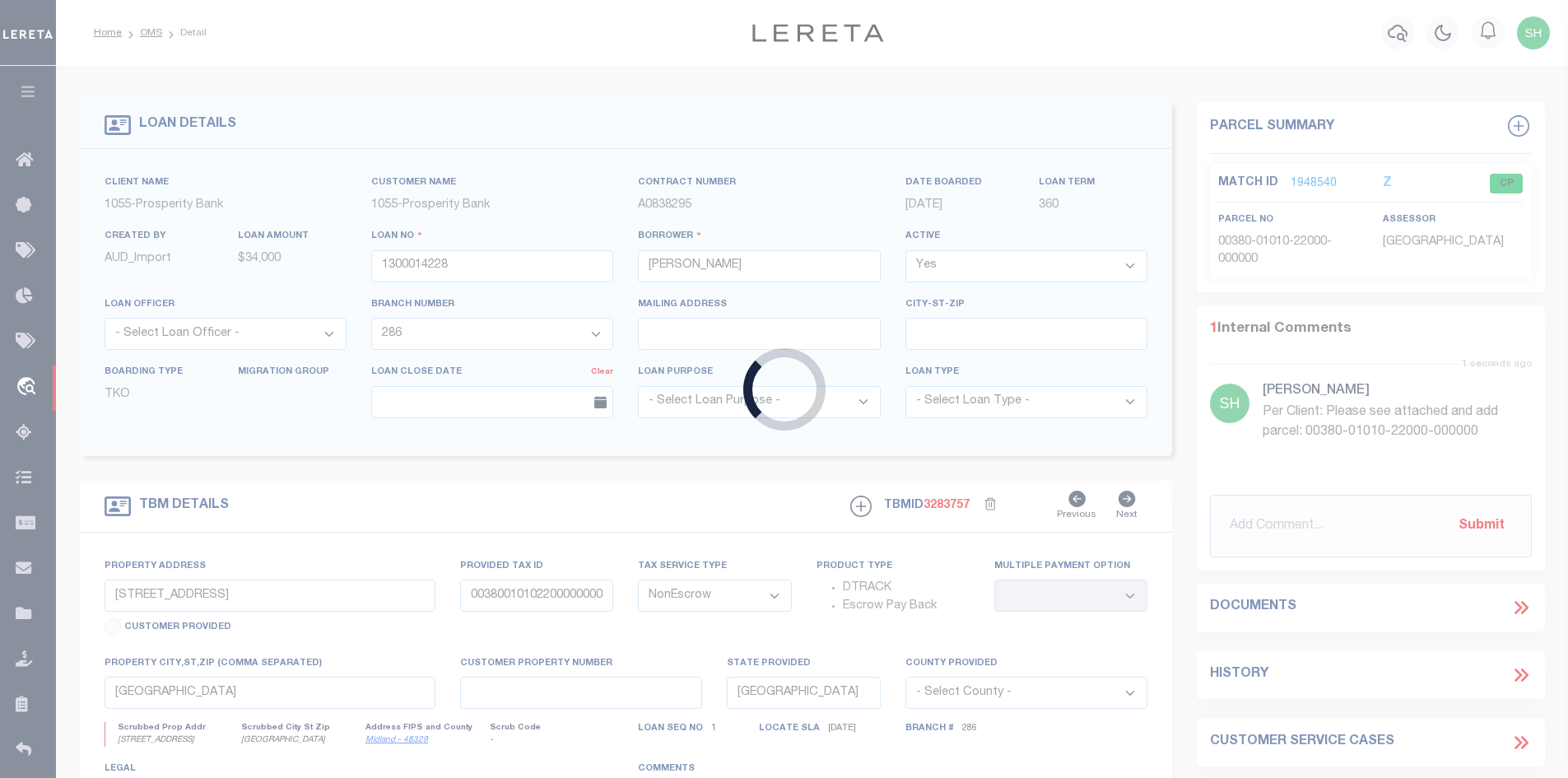
select select "14723"
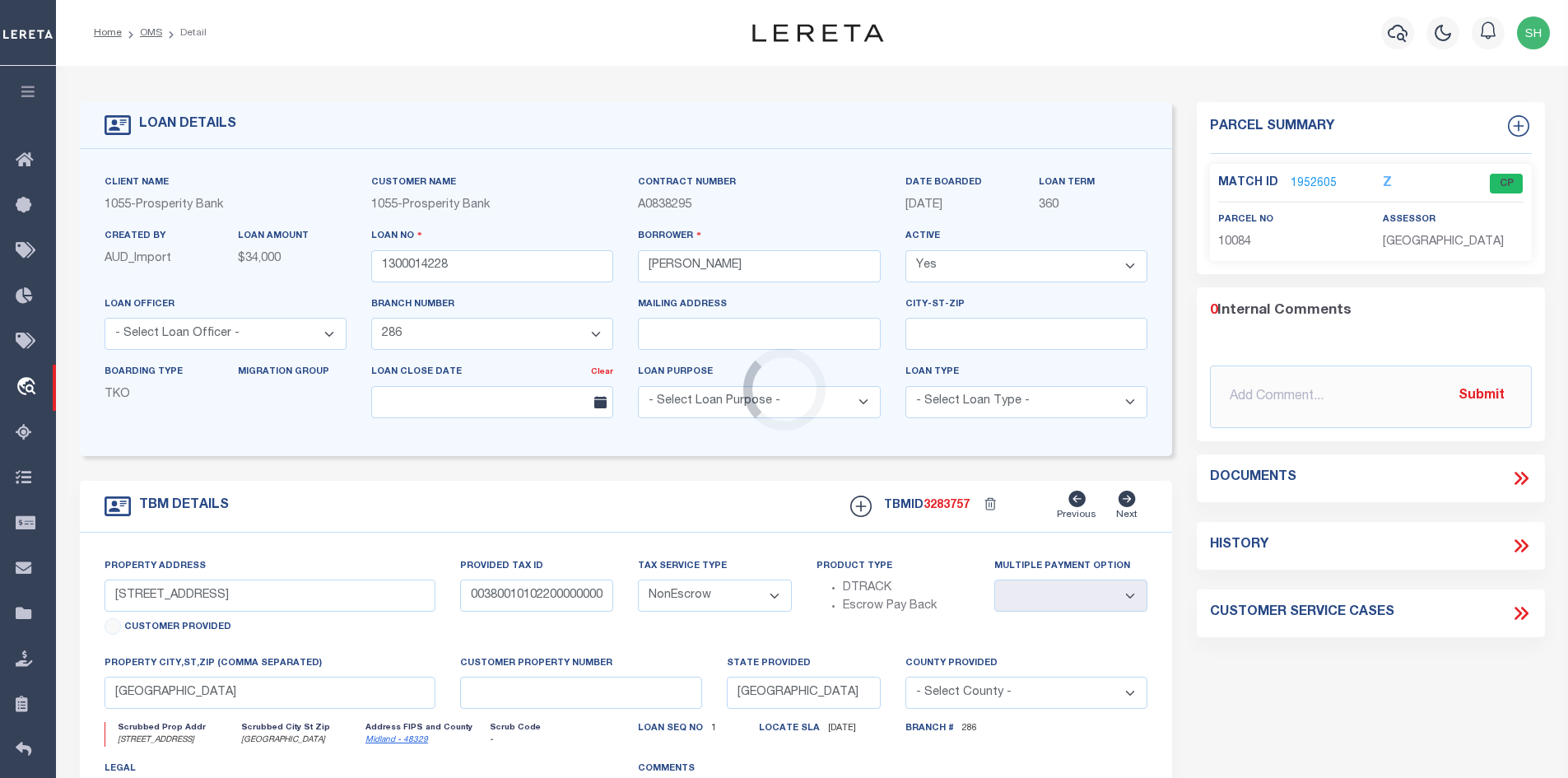
type input "[STREET_ADDRESS]"
type input "032000001701600000000"
select select
type input "[PERSON_NAME] TX 763652829"
select select
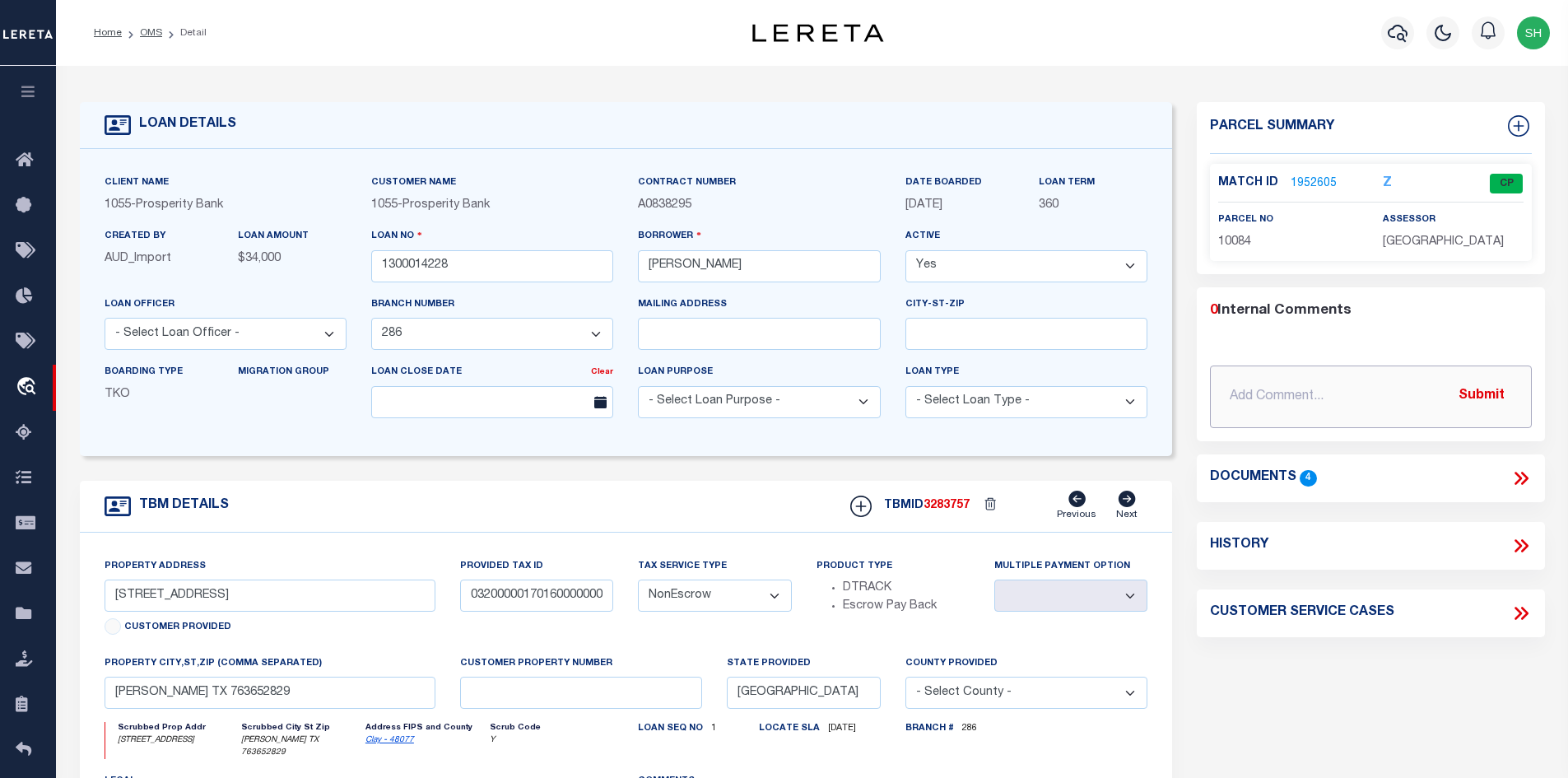
click at [1302, 393] on input "text" at bounding box center [1371, 397] width 322 height 63
type input "[DATE] Per Client: The incorrect parcel is being tracked. I called the tax offi…"
click at [1492, 390] on button "Submit" at bounding box center [1481, 396] width 67 height 34
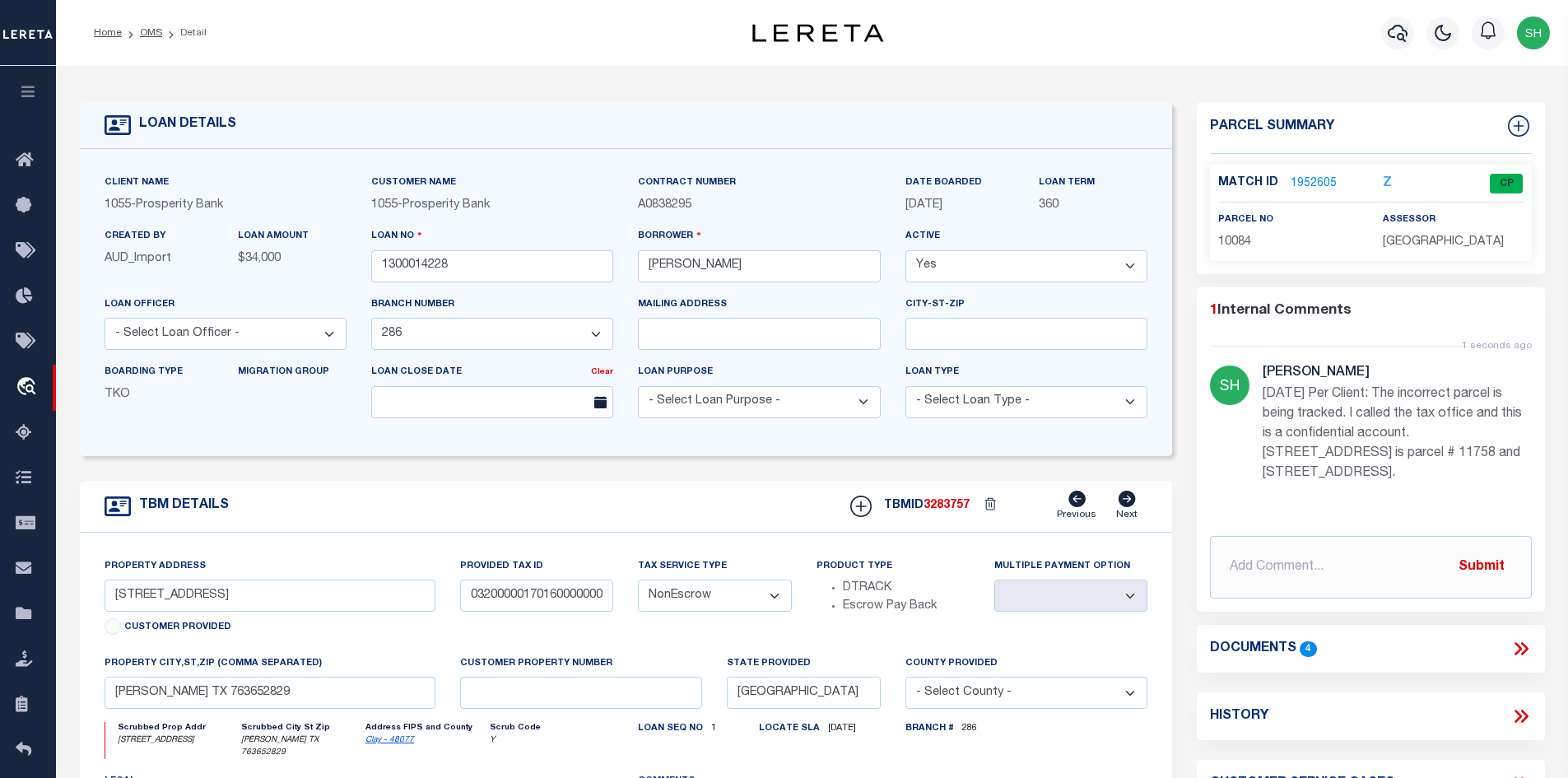
scroll to position [82, 0]
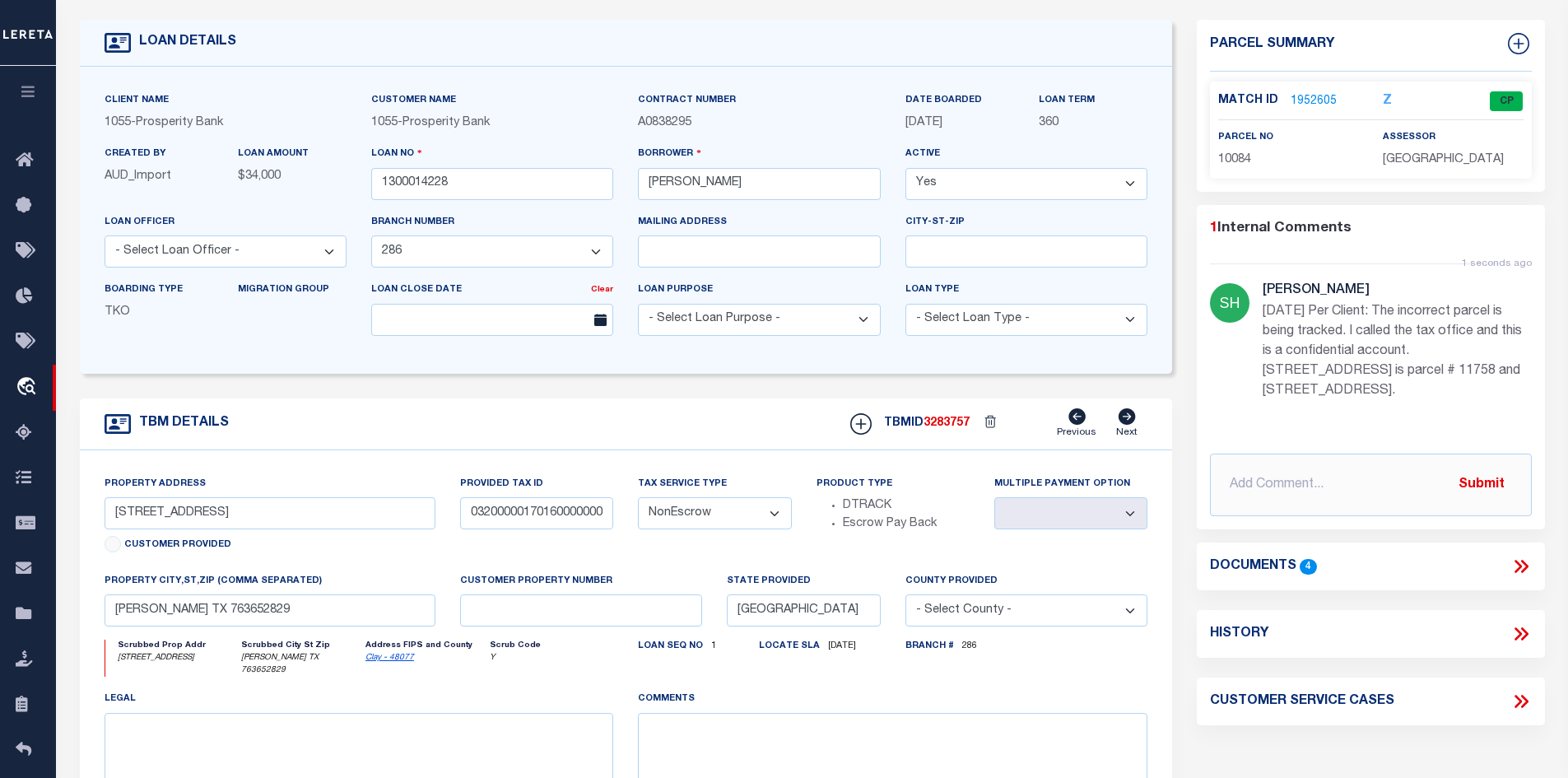
click at [1524, 565] on icon at bounding box center [1521, 565] width 21 height 21
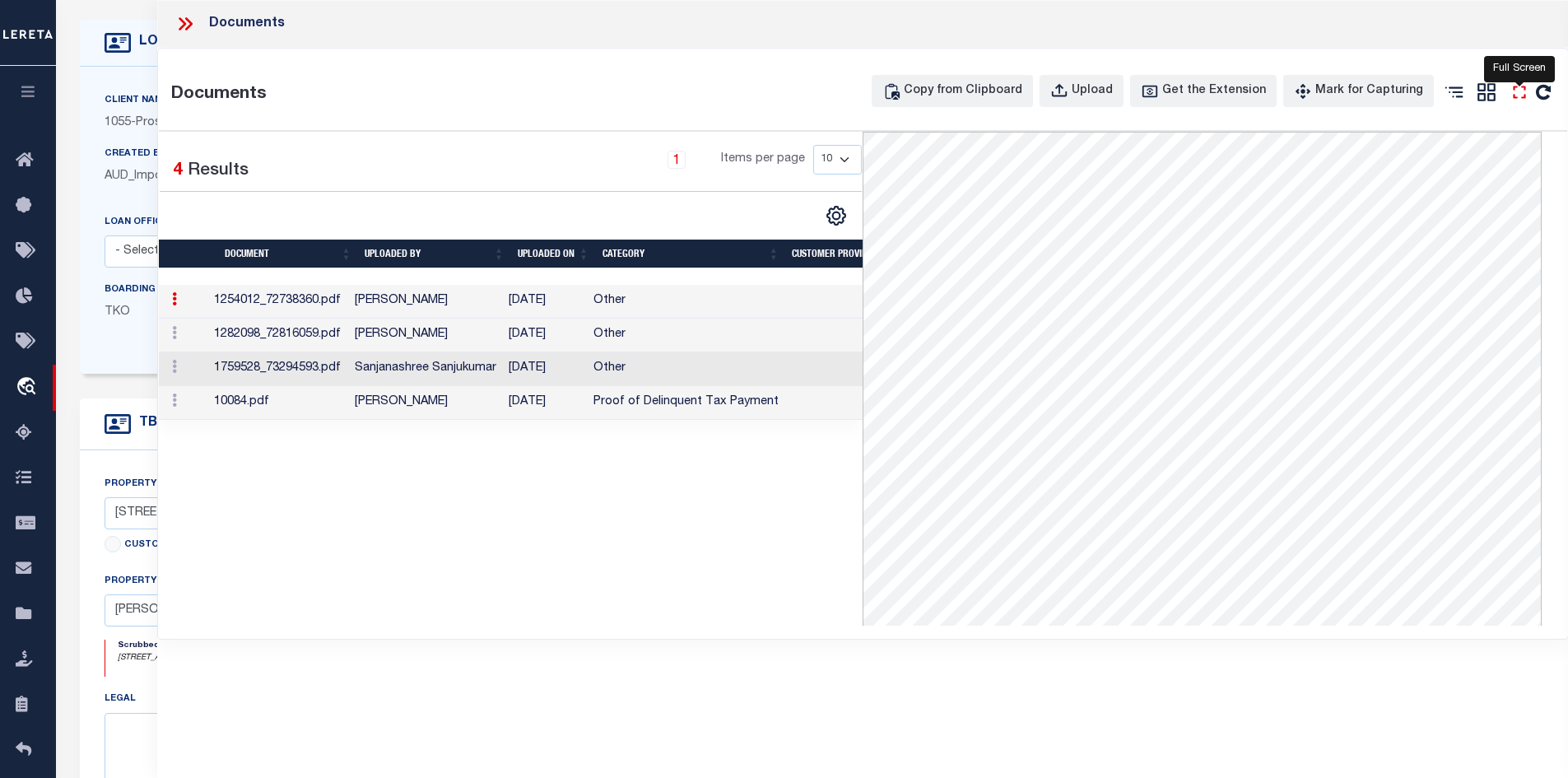
click at [1518, 92] on icon at bounding box center [1519, 91] width 21 height 21
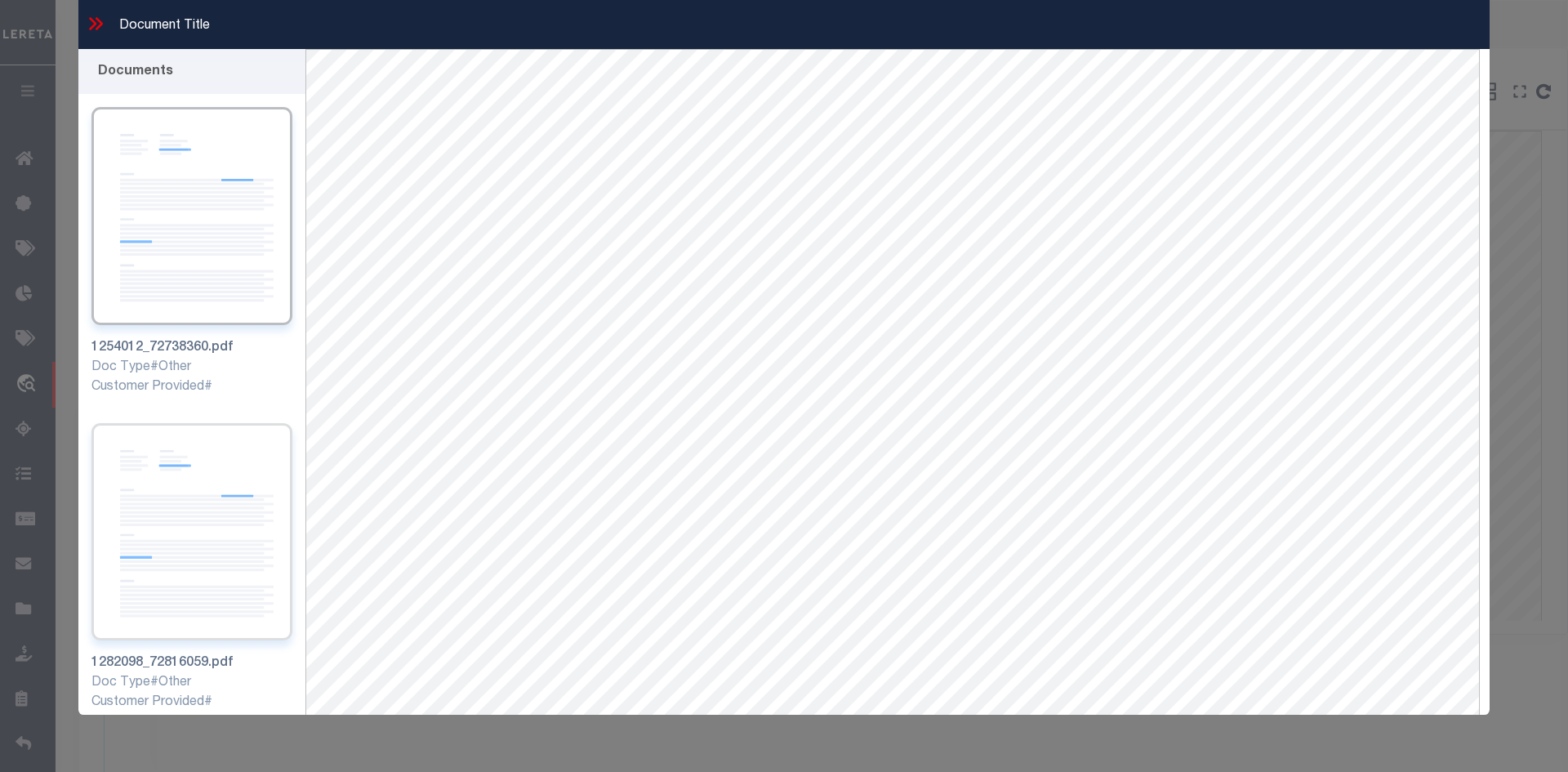
click at [156, 464] on img at bounding box center [192, 532] width 201 height 218
click at [93, 27] on icon at bounding box center [95, 23] width 21 height 21
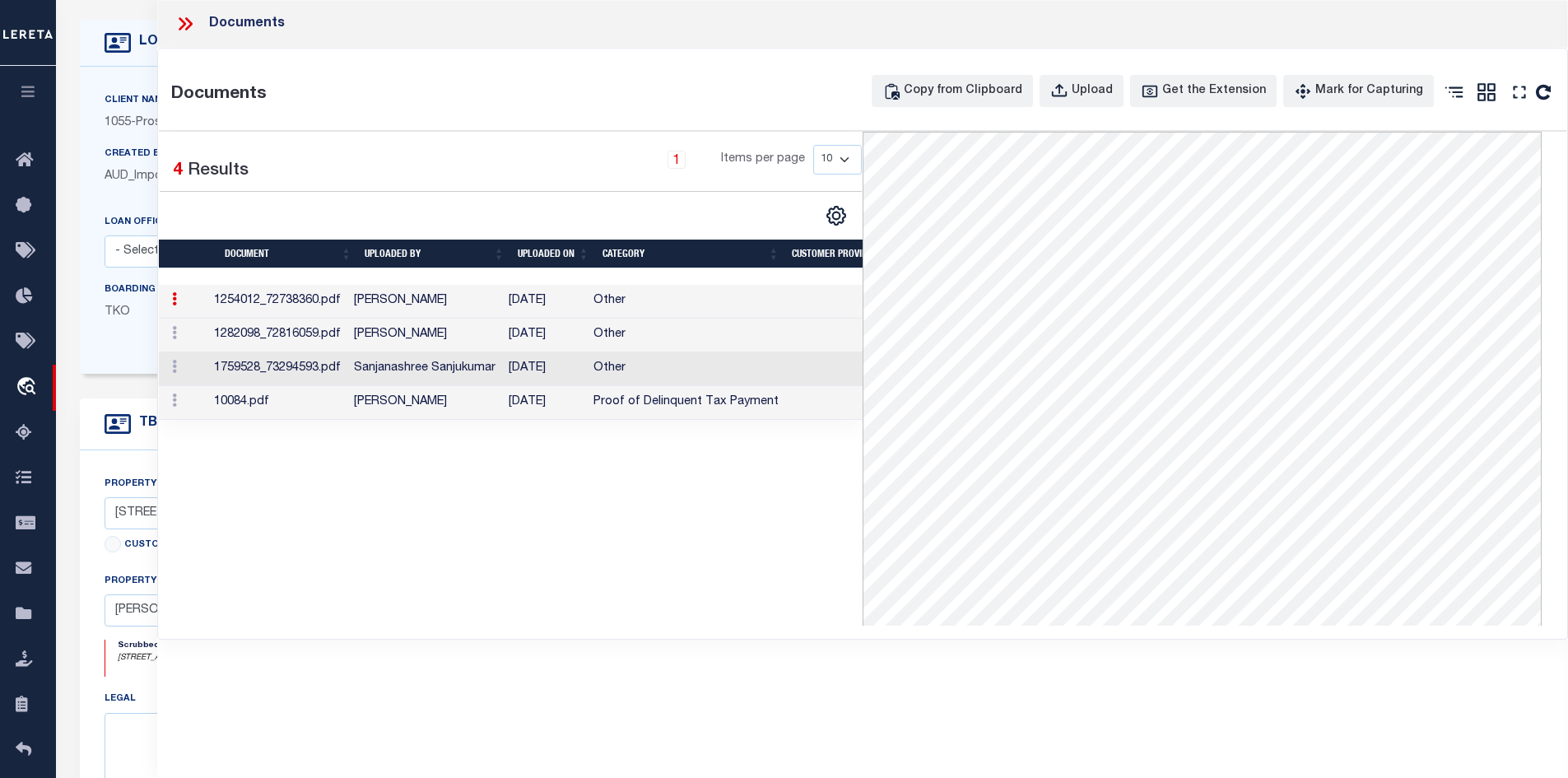
click at [335, 329] on td "1282098_72816059.pdf" at bounding box center [278, 335] width 140 height 34
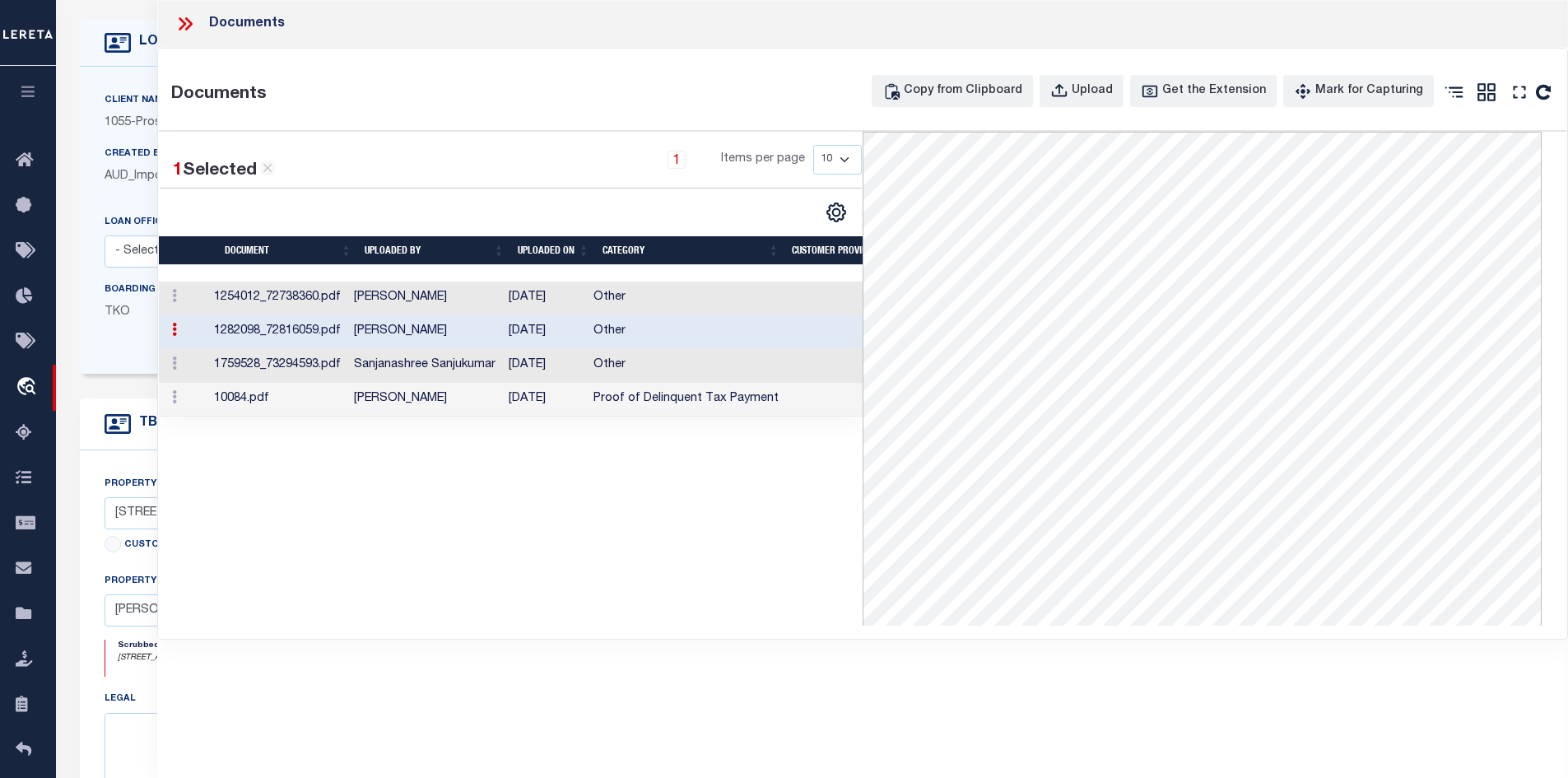
click at [287, 366] on td "1759528_73294593.pdf" at bounding box center [278, 366] width 140 height 34
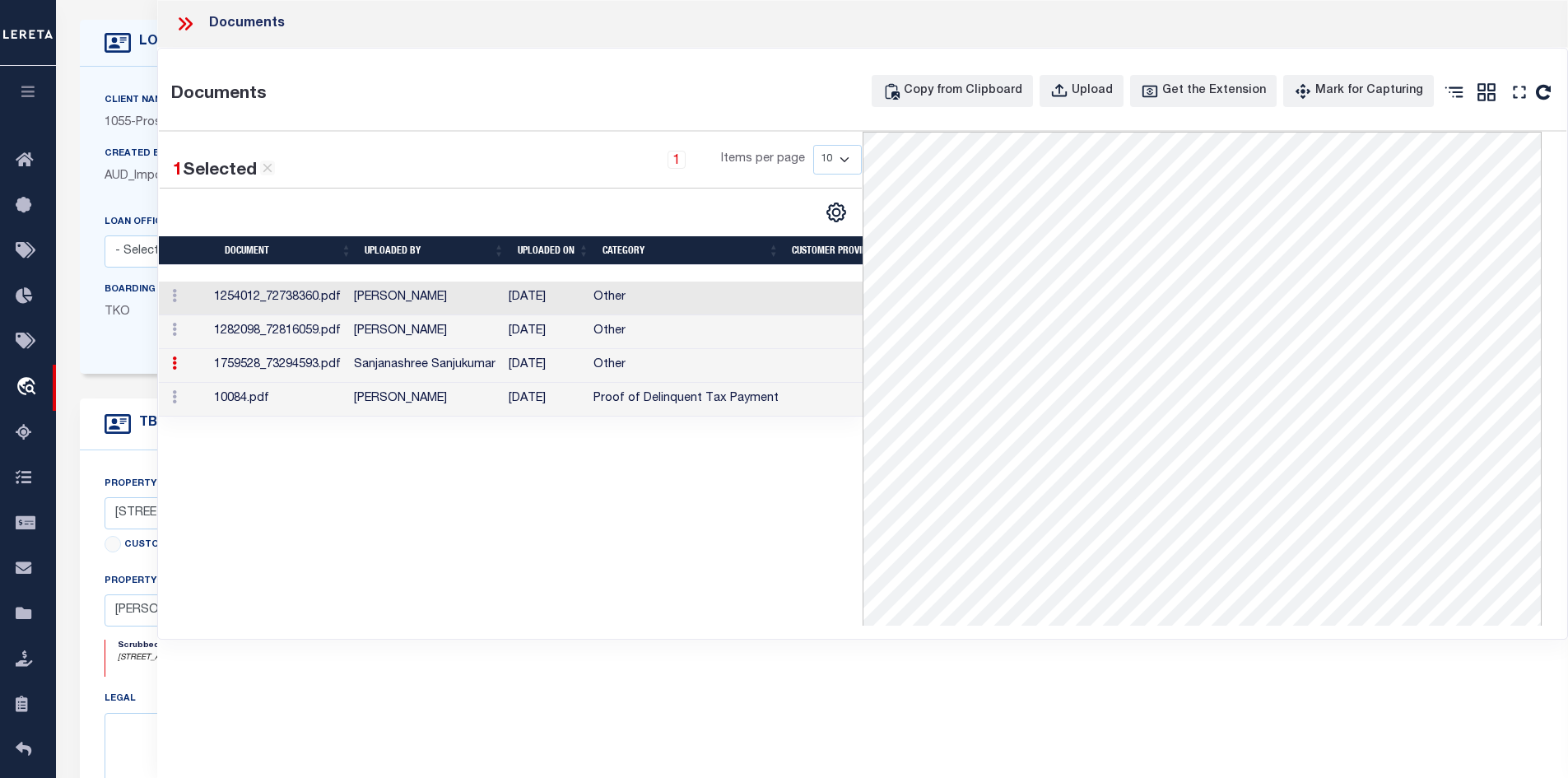
click at [585, 412] on td "[DATE]" at bounding box center [544, 399] width 85 height 34
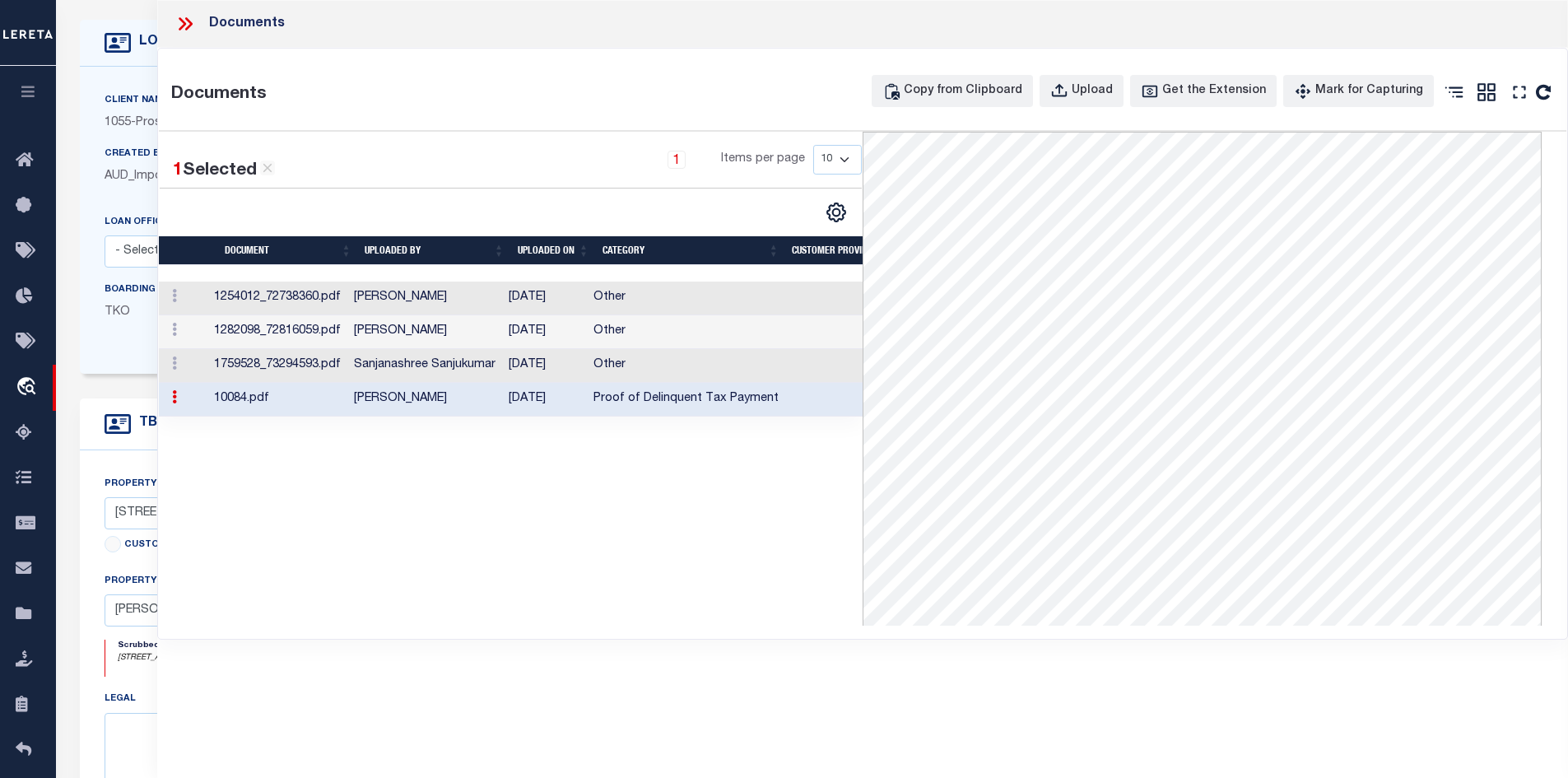
click at [188, 29] on icon at bounding box center [188, 24] width 7 height 13
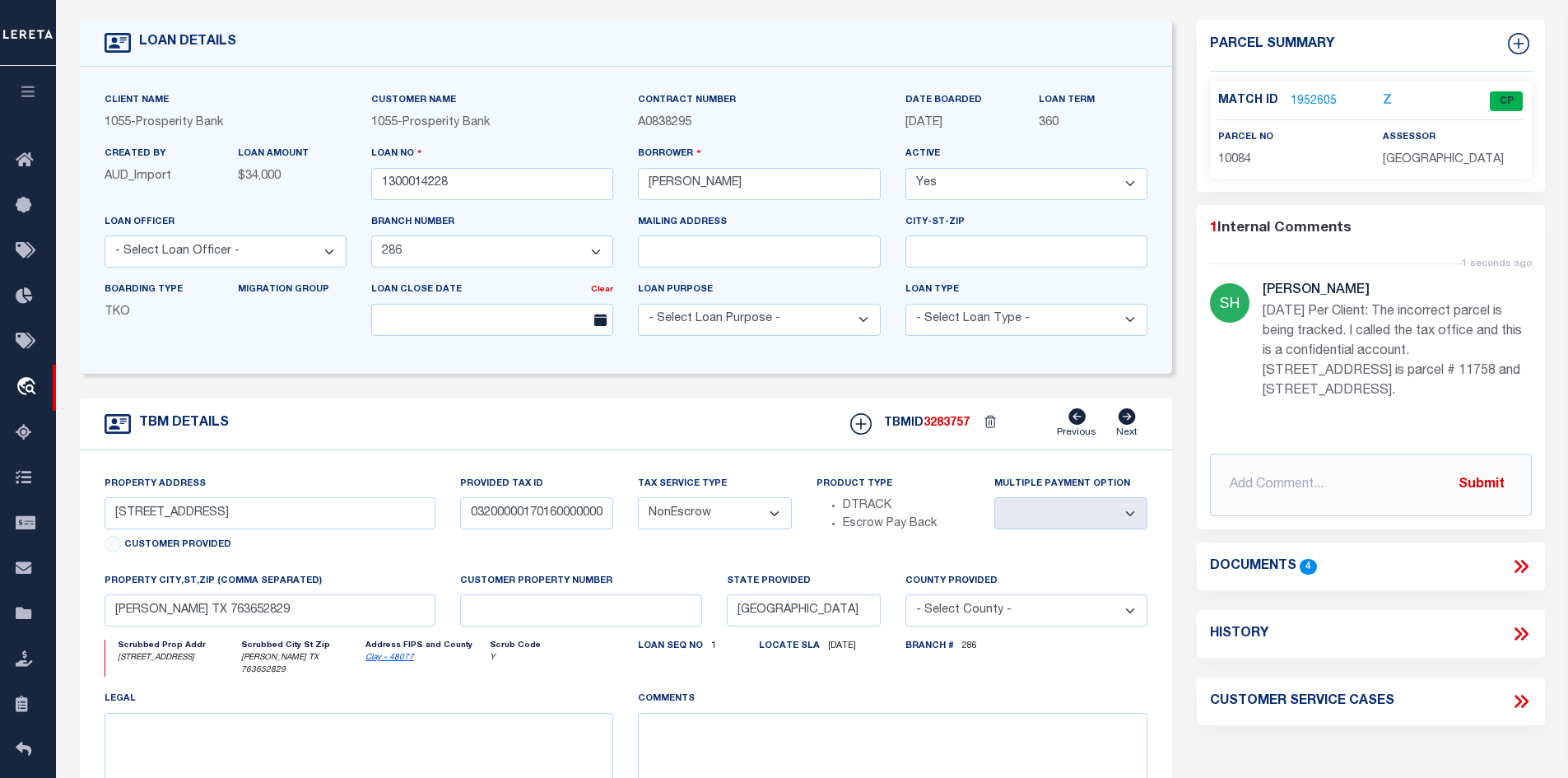
click at [387, 662] on link "Clay - 48077" at bounding box center [390, 657] width 49 height 8
drag, startPoint x: 214, startPoint y: 514, endPoint x: 87, endPoint y: 519, distance: 127.1
click at [87, 519] on div "Property Address [STREET_ADDRESS] Customer Provided Provided Tax ID 03200000170…" at bounding box center [626, 659] width 1093 height 418
drag, startPoint x: 760, startPoint y: 188, endPoint x: 698, endPoint y: 185, distance: 62.1
click at [698, 185] on input "[PERSON_NAME]" at bounding box center [759, 184] width 242 height 32
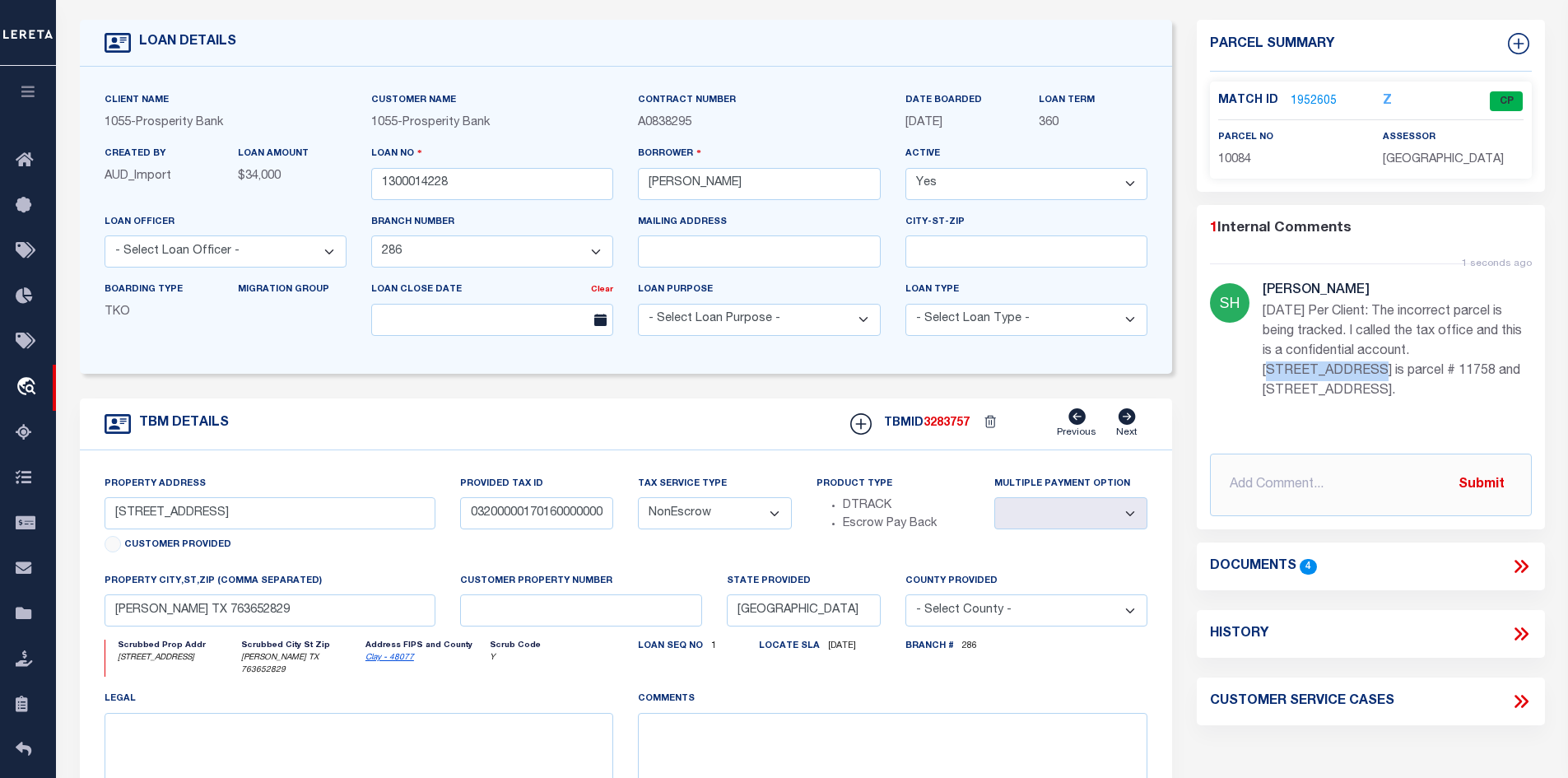
drag, startPoint x: 1415, startPoint y: 353, endPoint x: 1508, endPoint y: 353, distance: 93.0
click at [1508, 353] on p "[DATE] Per Client: The incorrect parcel is being tracked. I called the tax offi…" at bounding box center [1397, 351] width 269 height 99
copy p "[STREET_ADDRESS]"
drag, startPoint x: 234, startPoint y: 615, endPoint x: 107, endPoint y: 615, distance: 127.0
click at [107, 615] on input "[PERSON_NAME] TX 763652829" at bounding box center [270, 610] width 332 height 32
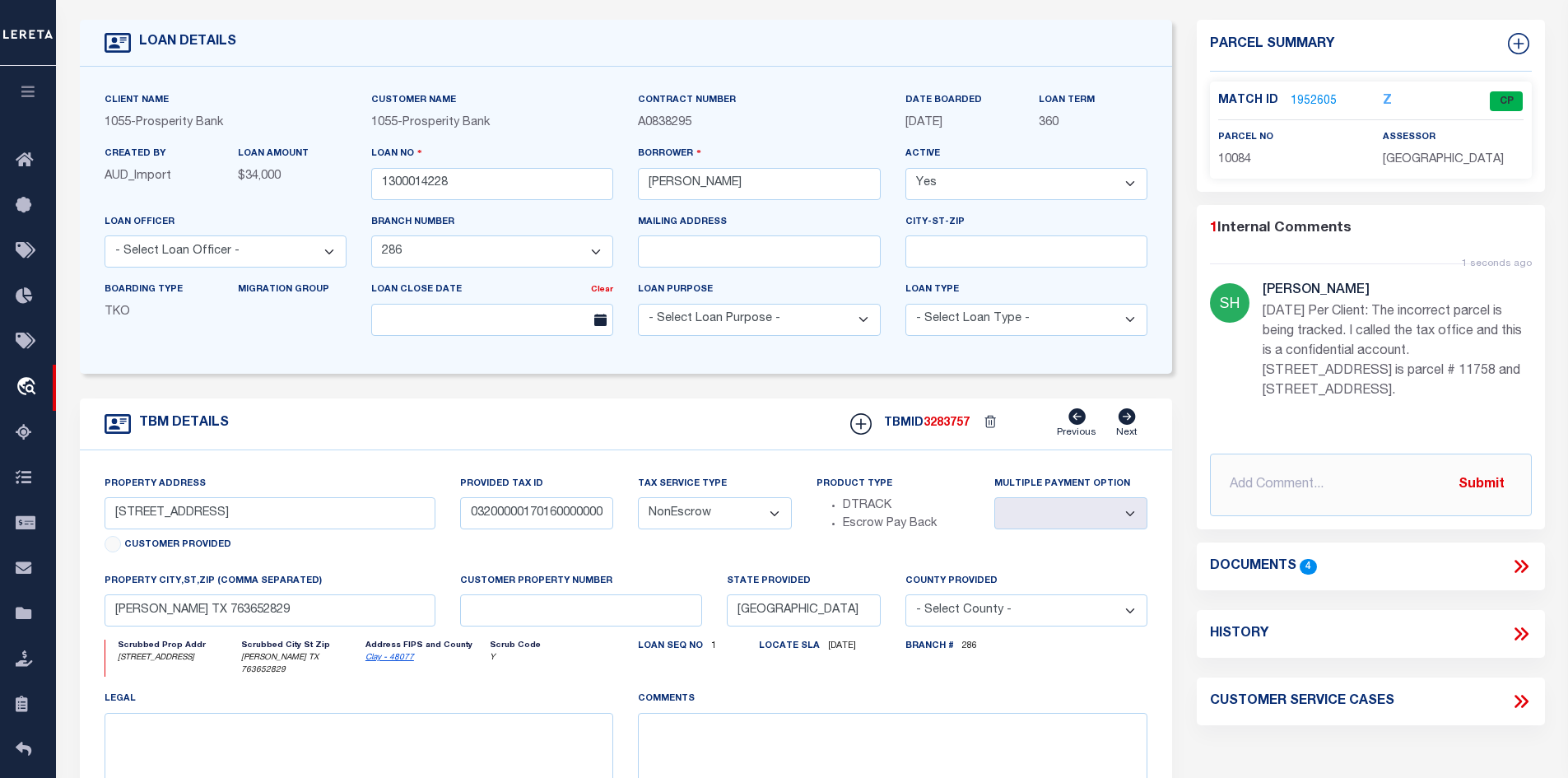
click at [1309, 101] on link "1952605" at bounding box center [1314, 102] width 46 height 18
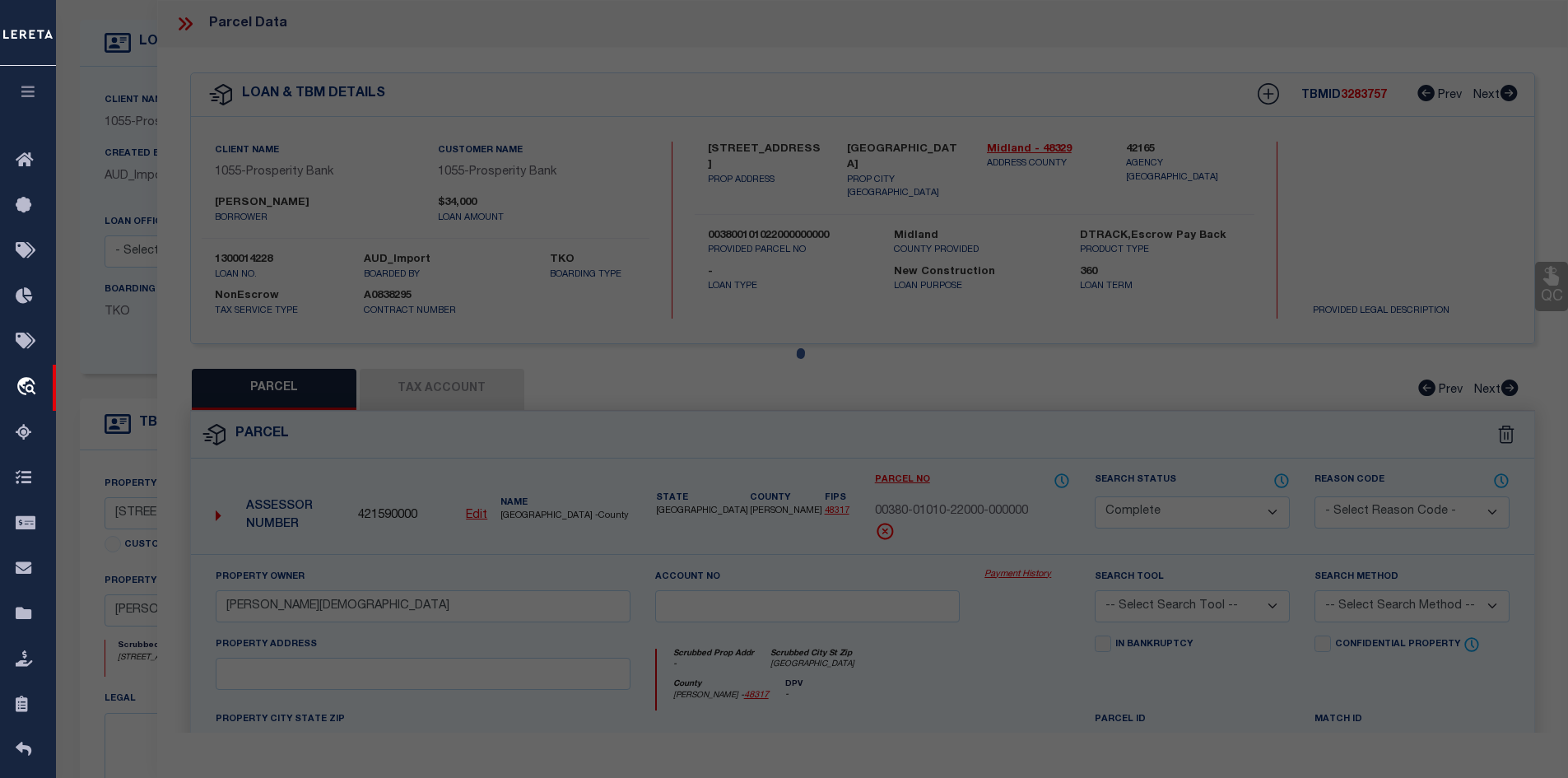
select select "AS"
checkbox input "false"
select select "CP"
type input "[PERSON_NAME] [PERSON_NAME]"
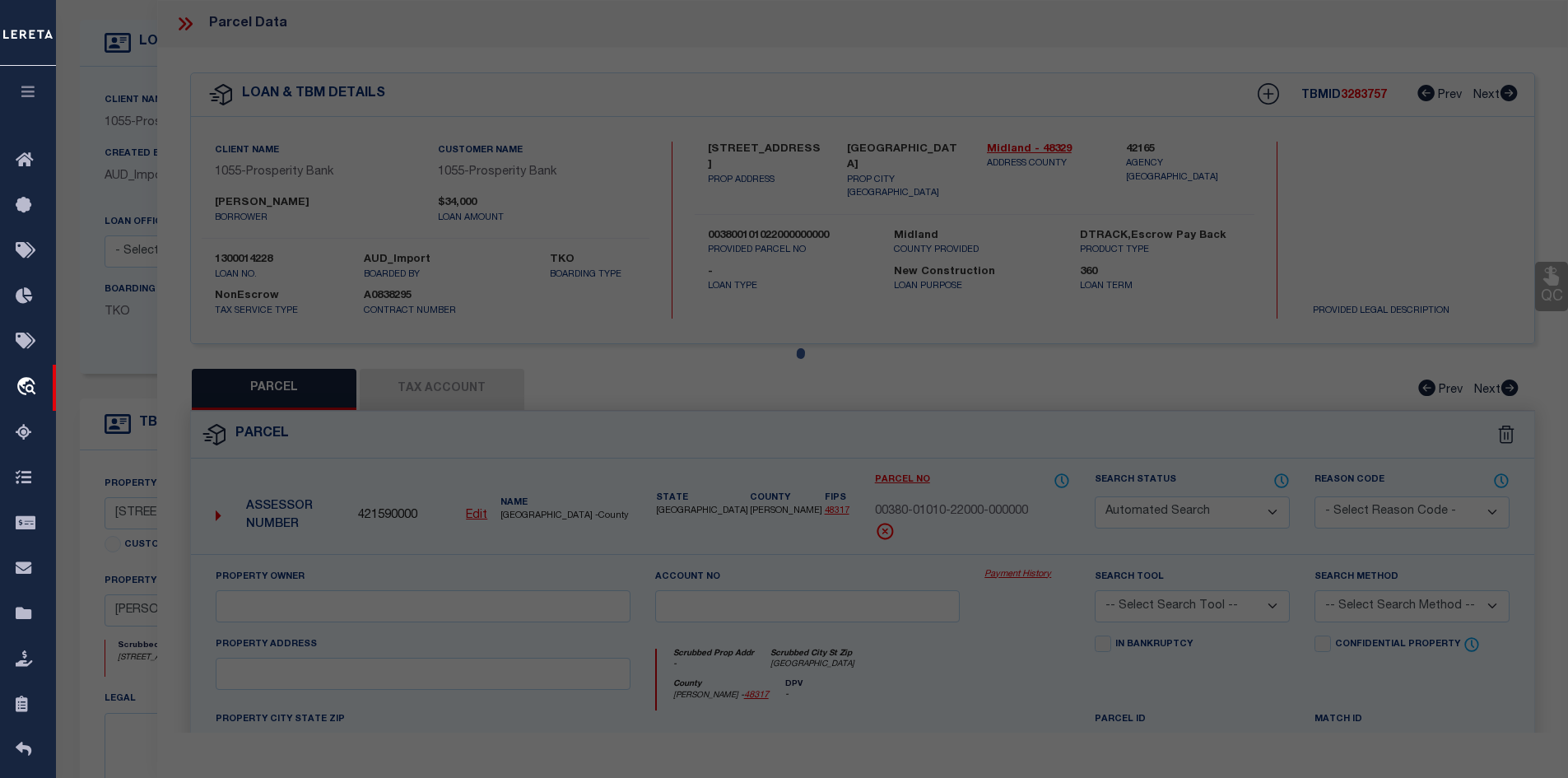
type input "03200-00017-01600-000000"
select select
type input "[STREET_ADDRESS]"
checkbox input "false"
type input "[PERSON_NAME] TX 76365"
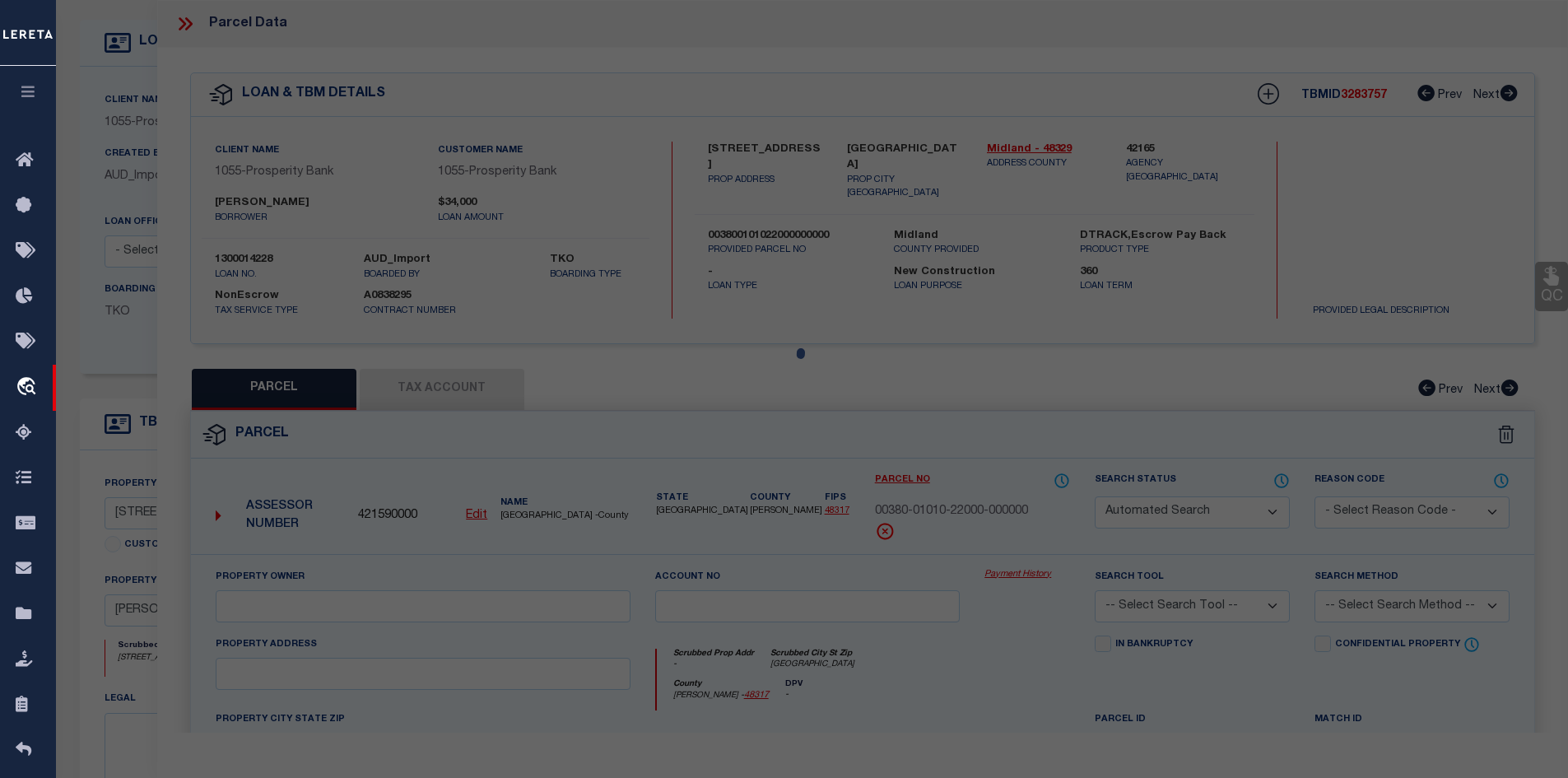
type textarea "LTS 15-16 BLK 17 OT [PERSON_NAME]"
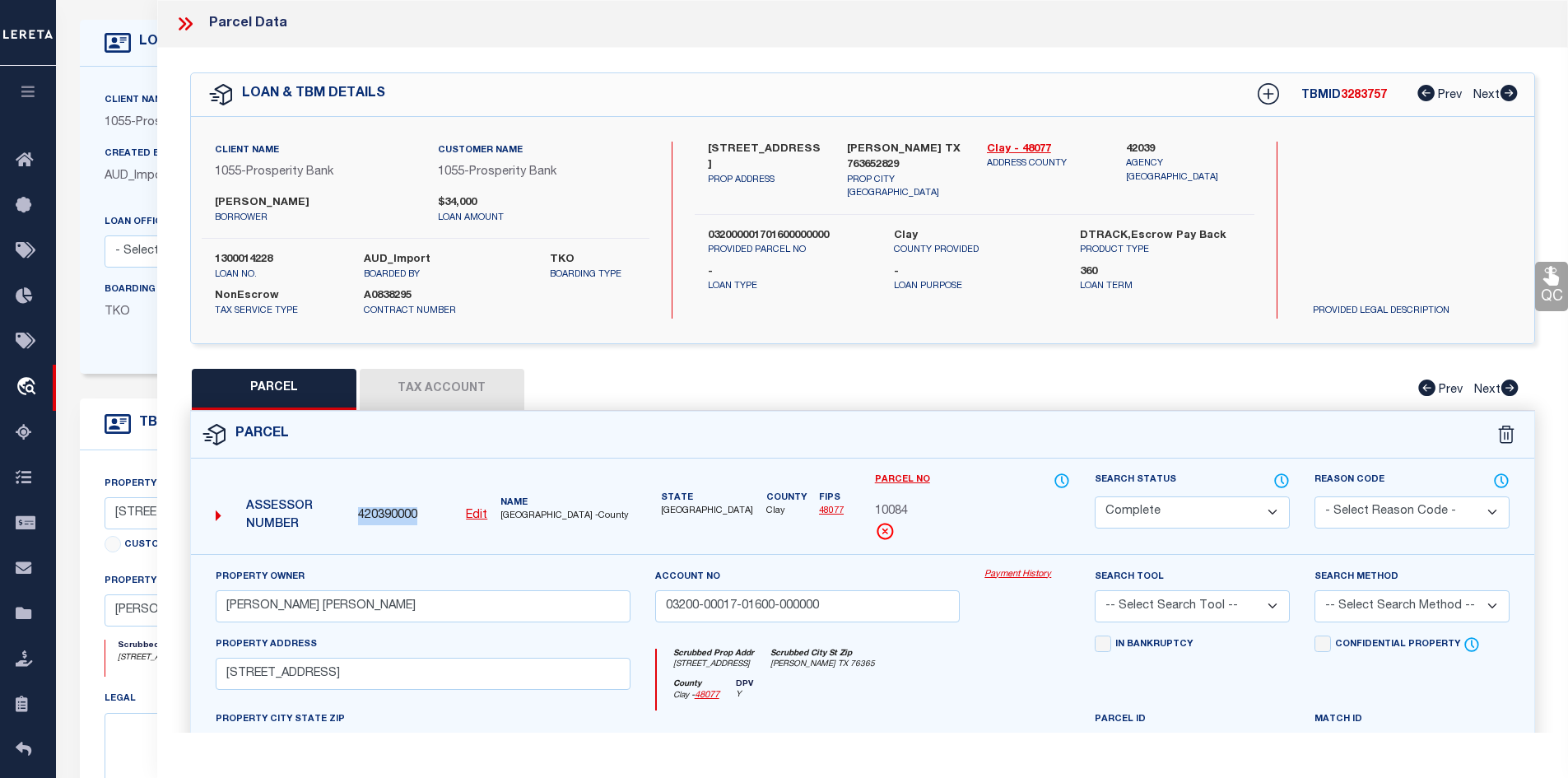
drag, startPoint x: 417, startPoint y: 513, endPoint x: 355, endPoint y: 519, distance: 62.3
click at [355, 519] on div "420390000 Edit" at bounding box center [422, 517] width 142 height 18
copy span "420390000"
click at [186, 21] on icon at bounding box center [185, 23] width 21 height 21
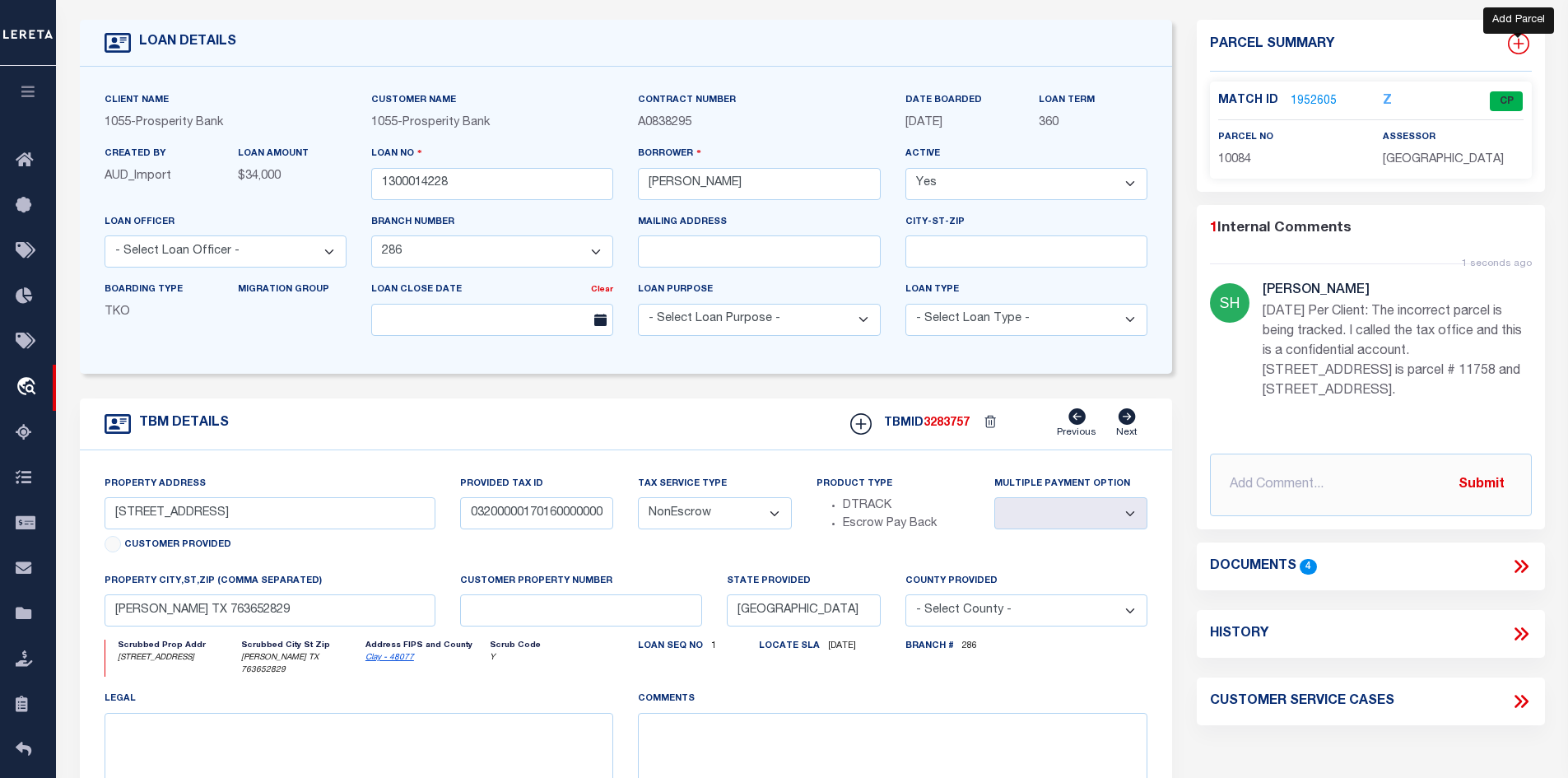
click at [1515, 40] on icon at bounding box center [1518, 43] width 21 height 21
select select "IP"
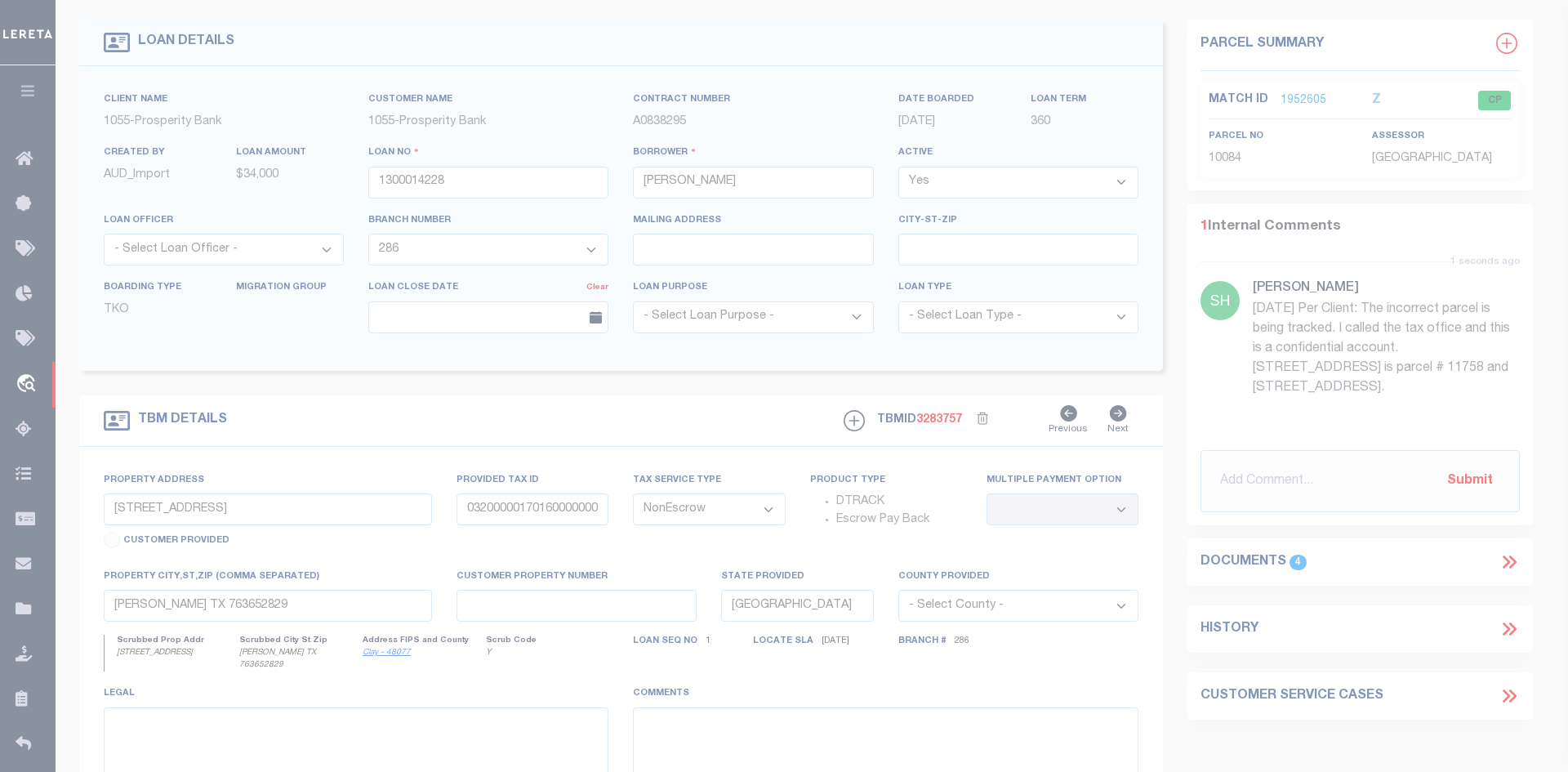
type textarea "-"
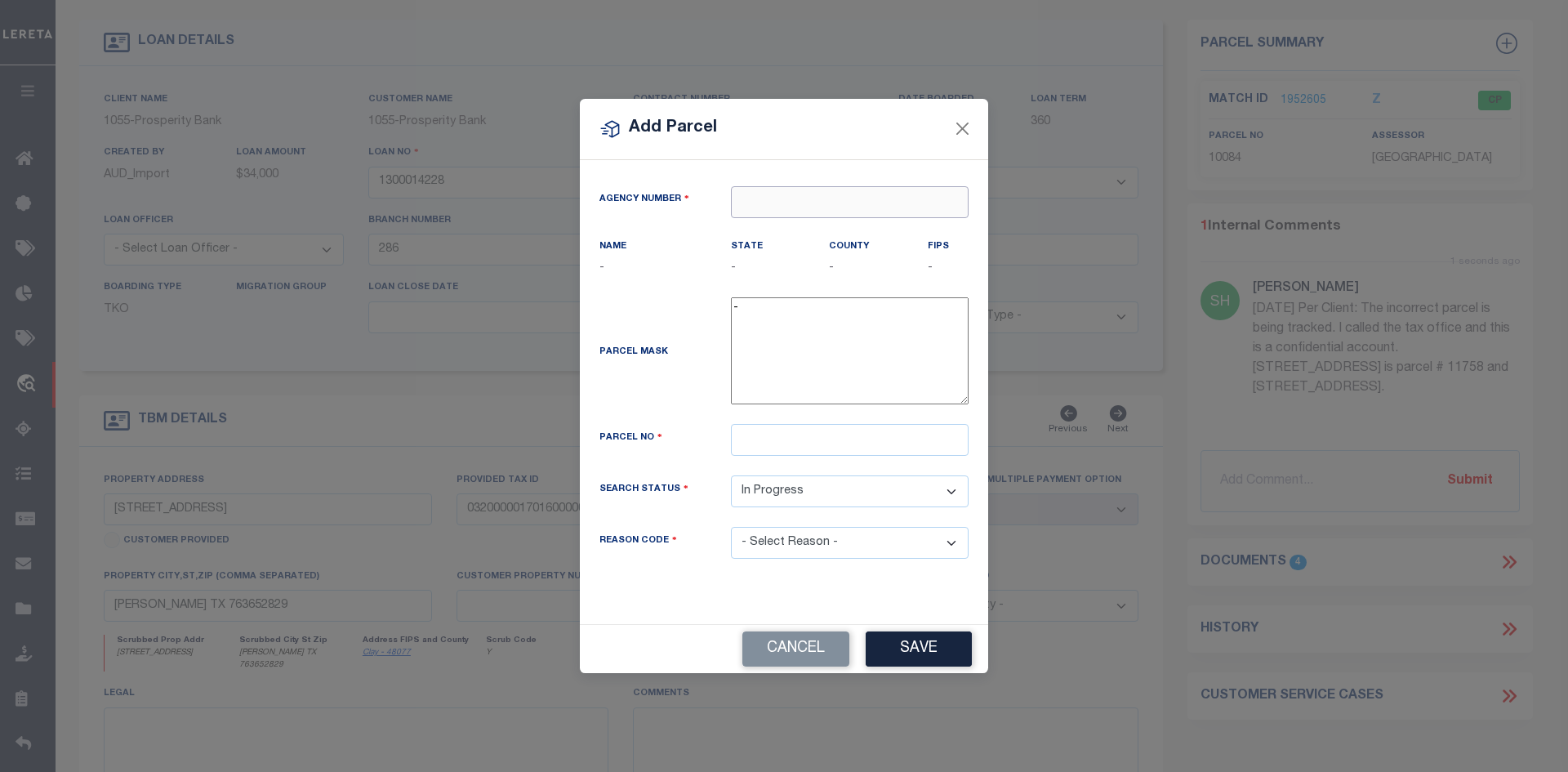
paste input "420390000"
type input "420390000"
click at [781, 228] on div "420390000 : [GEOGRAPHIC_DATA]" at bounding box center [849, 243] width 236 height 47
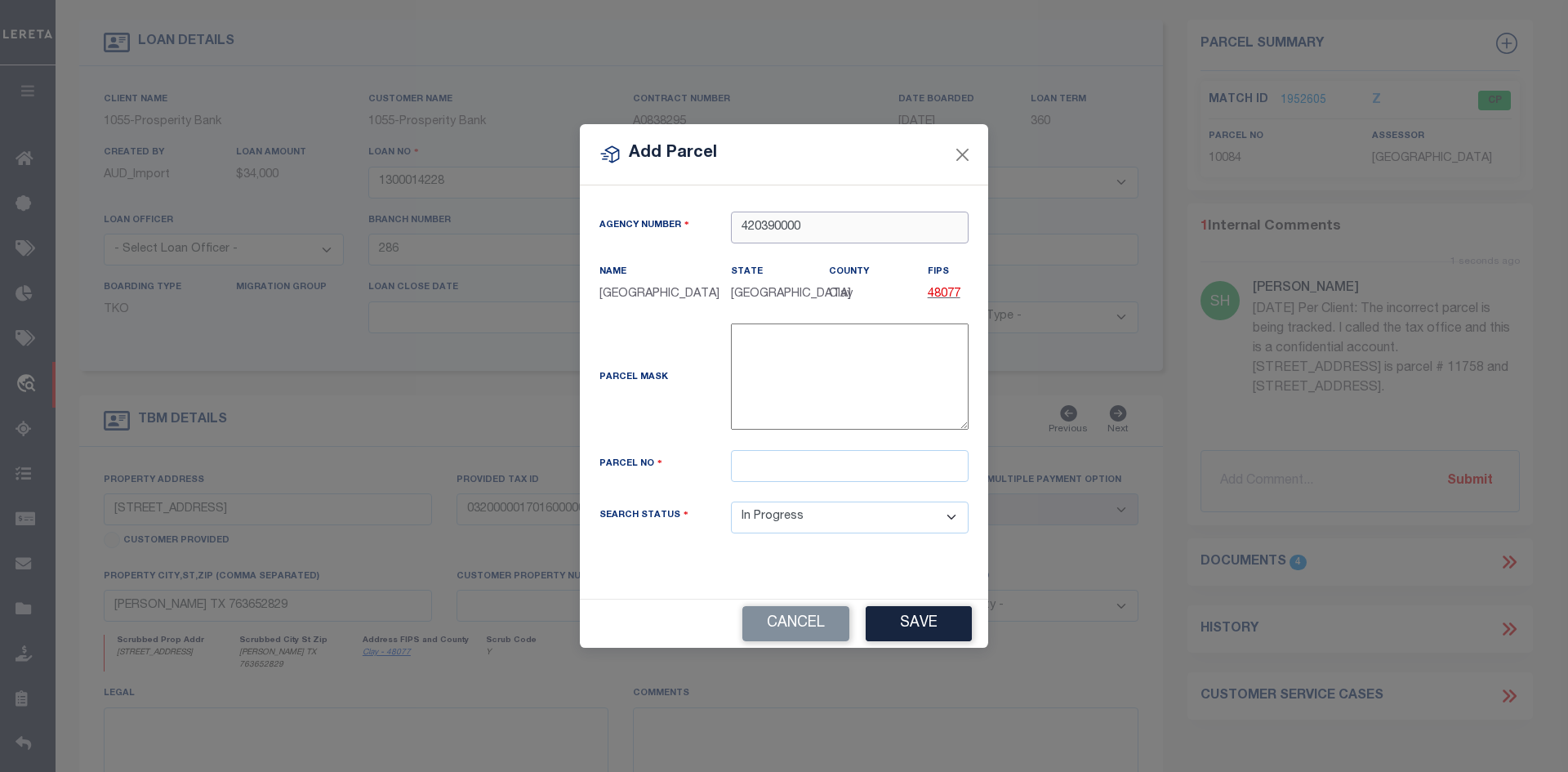
type input "420390000"
click at [771, 472] on input "text" at bounding box center [849, 466] width 237 height 32
paste input "0011758"
click at [731, 462] on input "0011758" at bounding box center [849, 466] width 237 height 32
type input "0011758"
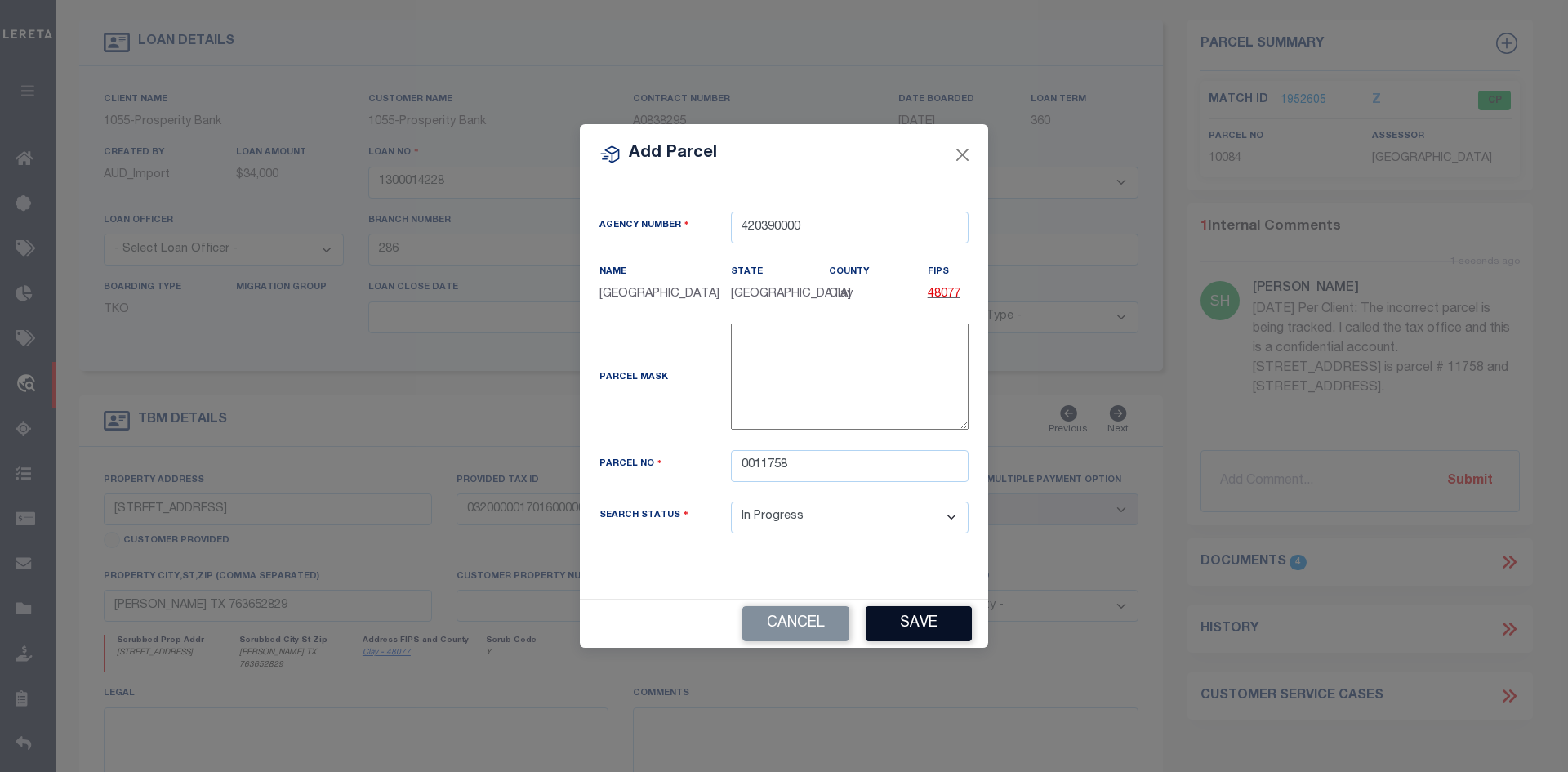
click at [923, 606] on button "Save" at bounding box center [918, 623] width 106 height 35
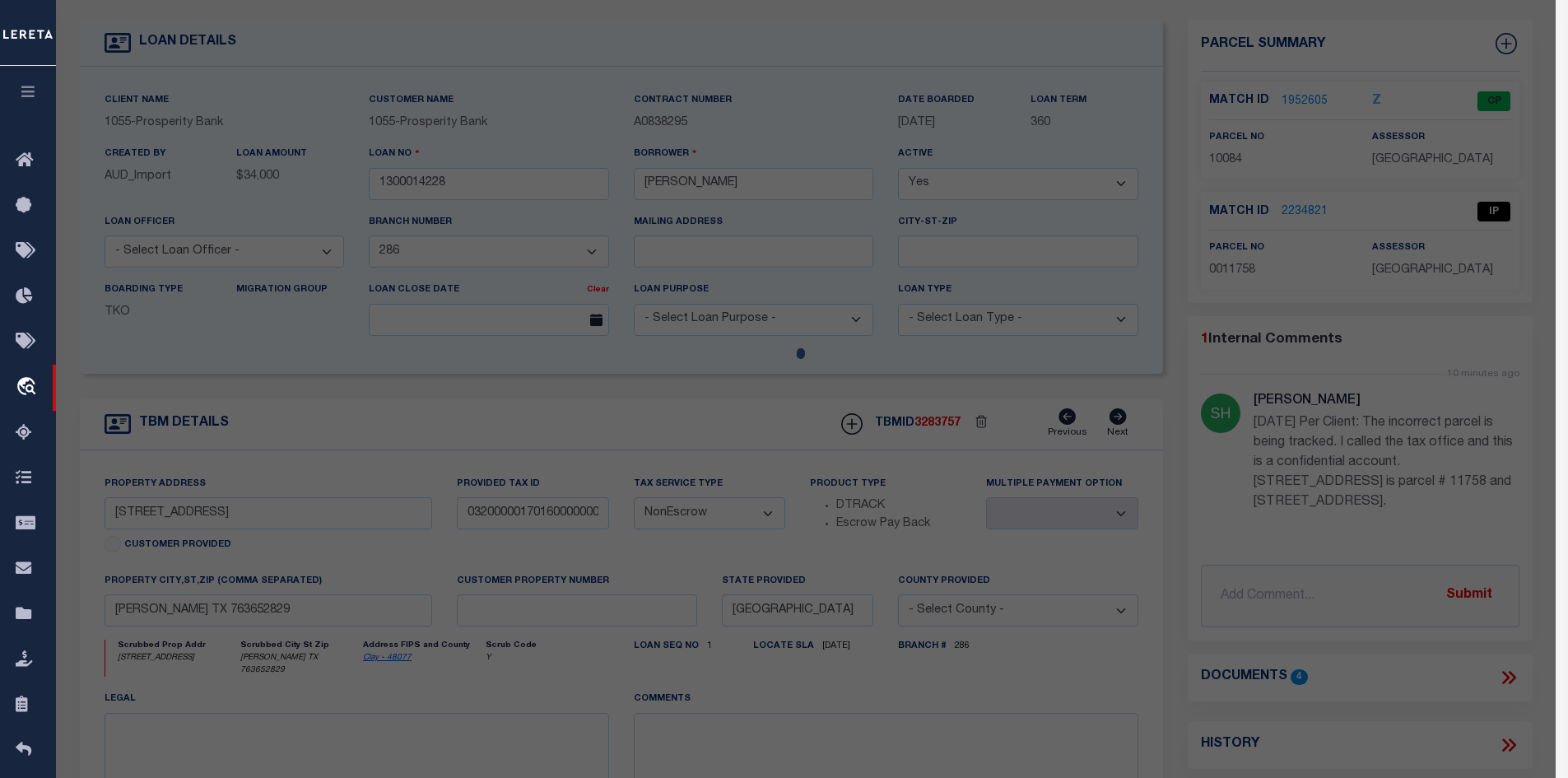
select select "AS"
checkbox input "false"
select select "IP"
checkbox input "false"
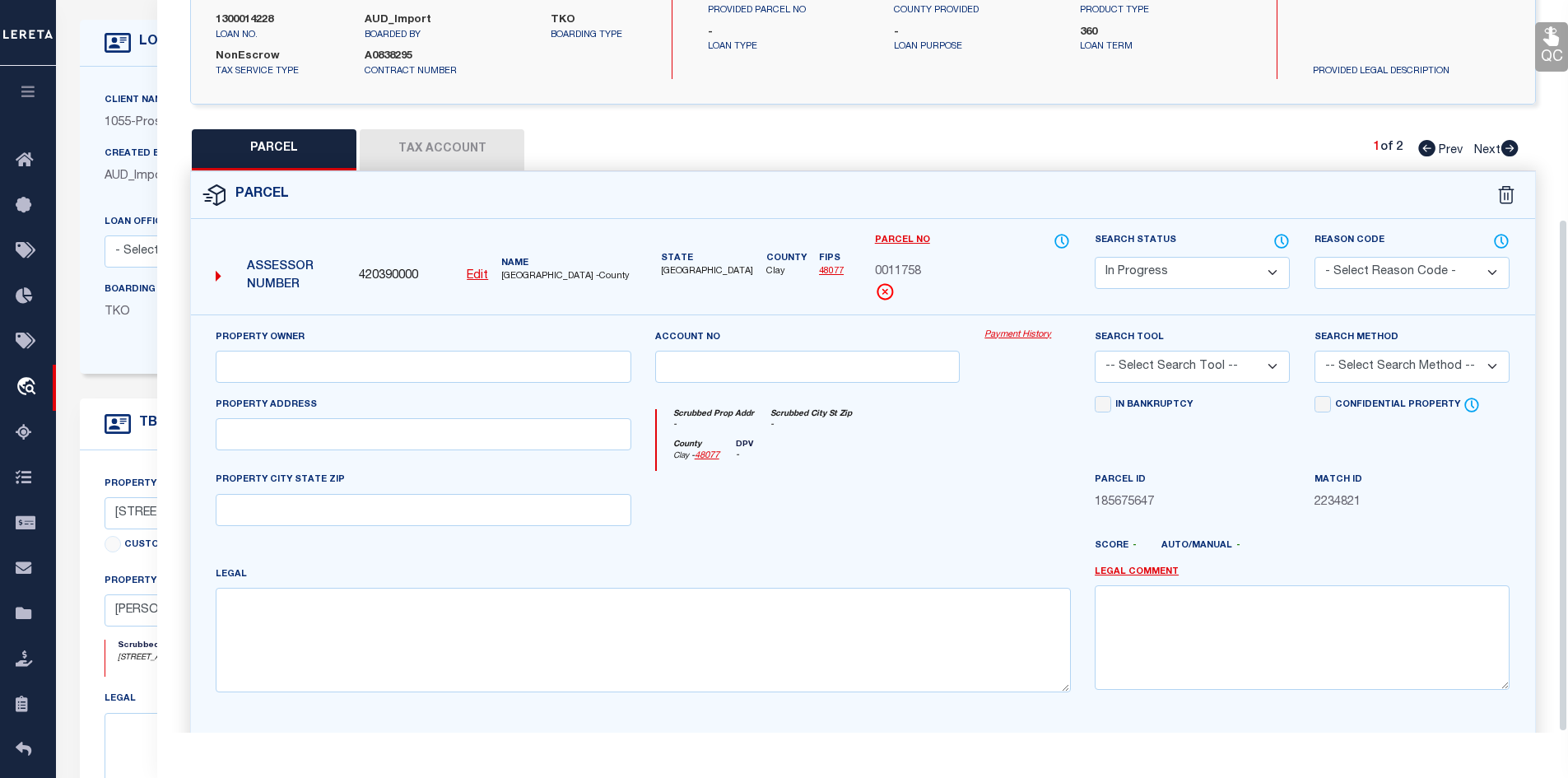
scroll to position [313, 0]
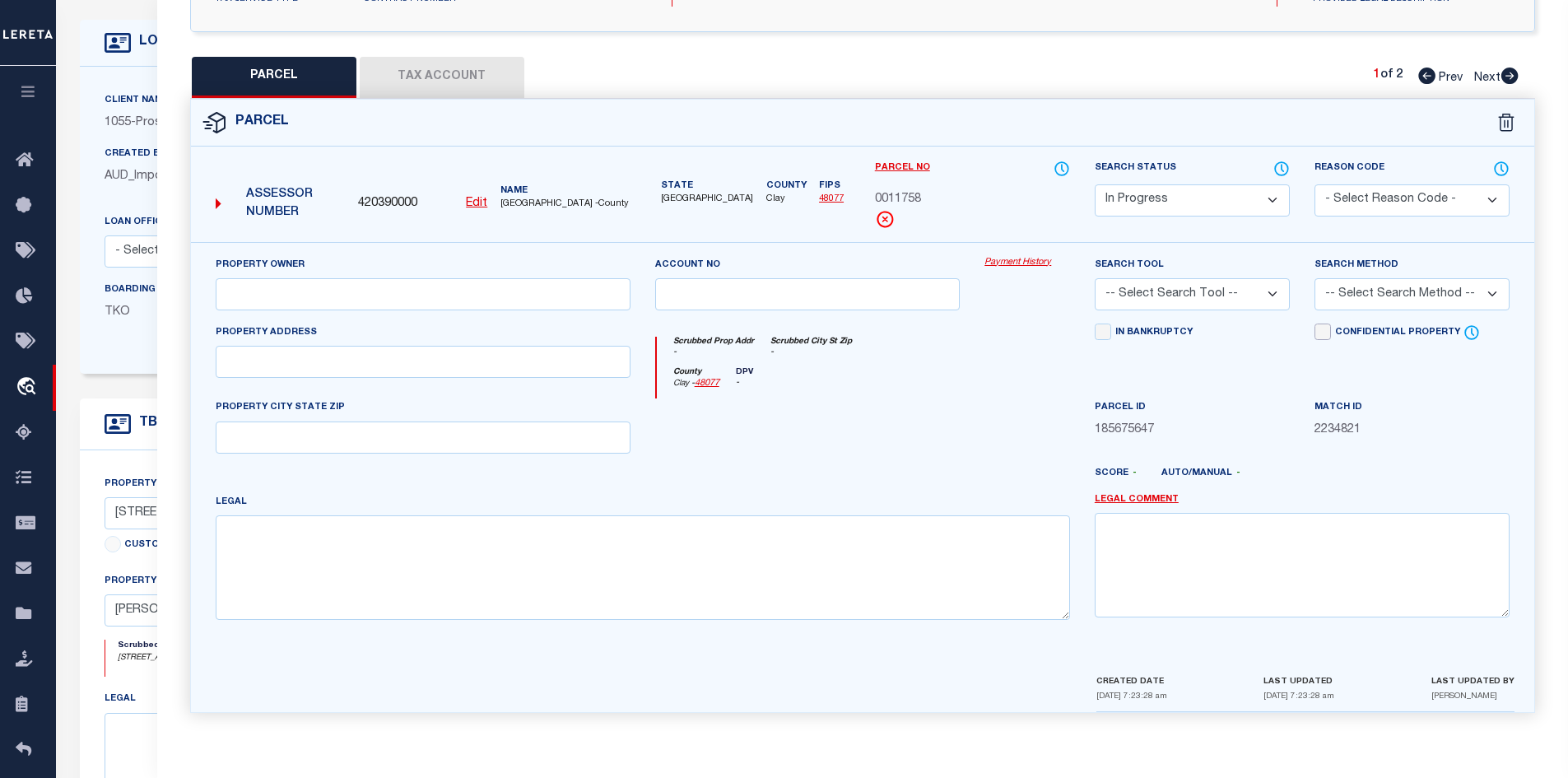
click at [1327, 330] on input "Confidential Property" at bounding box center [1323, 332] width 17 height 17
checkbox input "true"
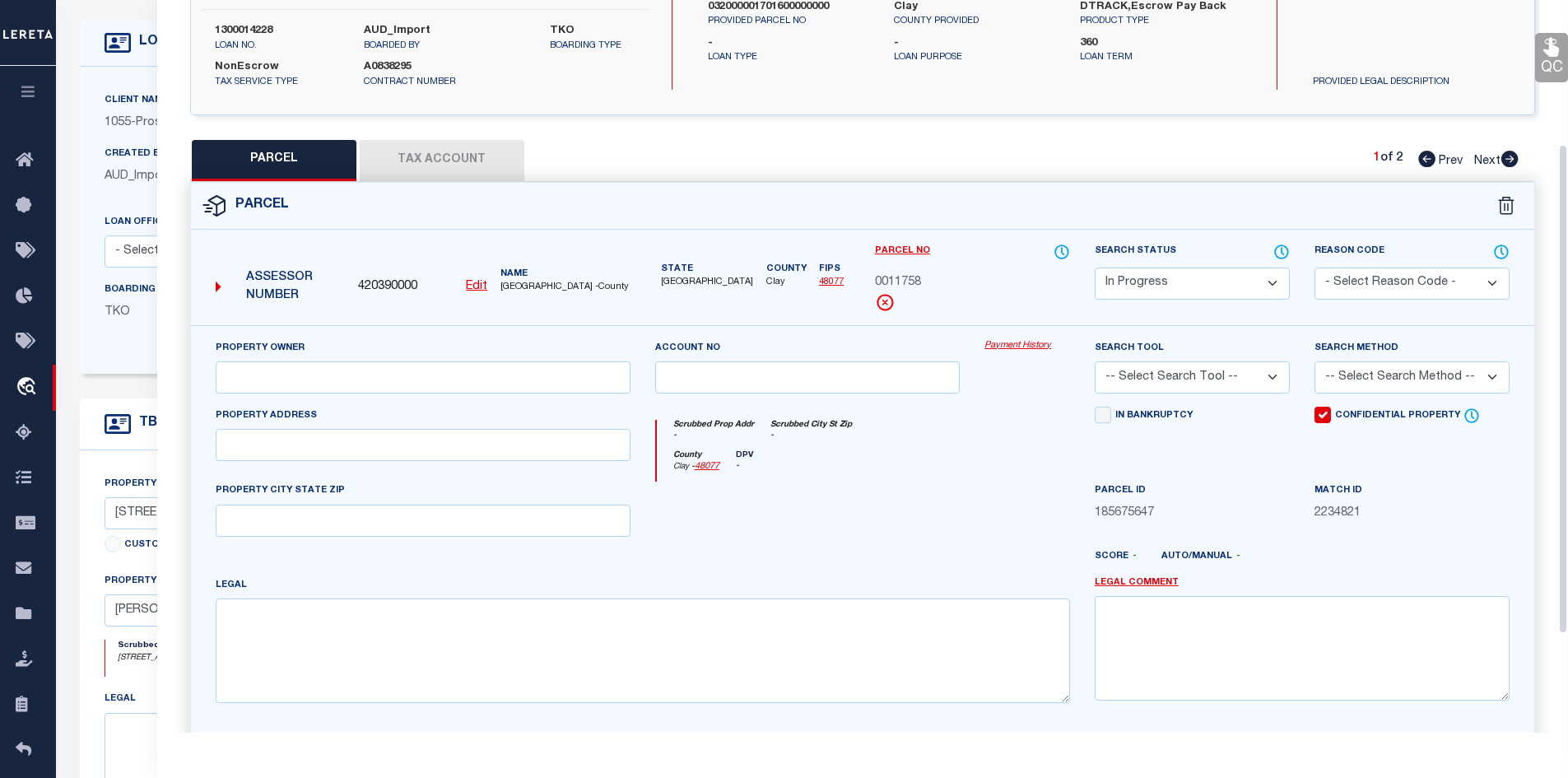
scroll to position [231, 0]
click at [350, 452] on input "text" at bounding box center [422, 442] width 415 height 32
paste input "[STREET_ADDRESS],"
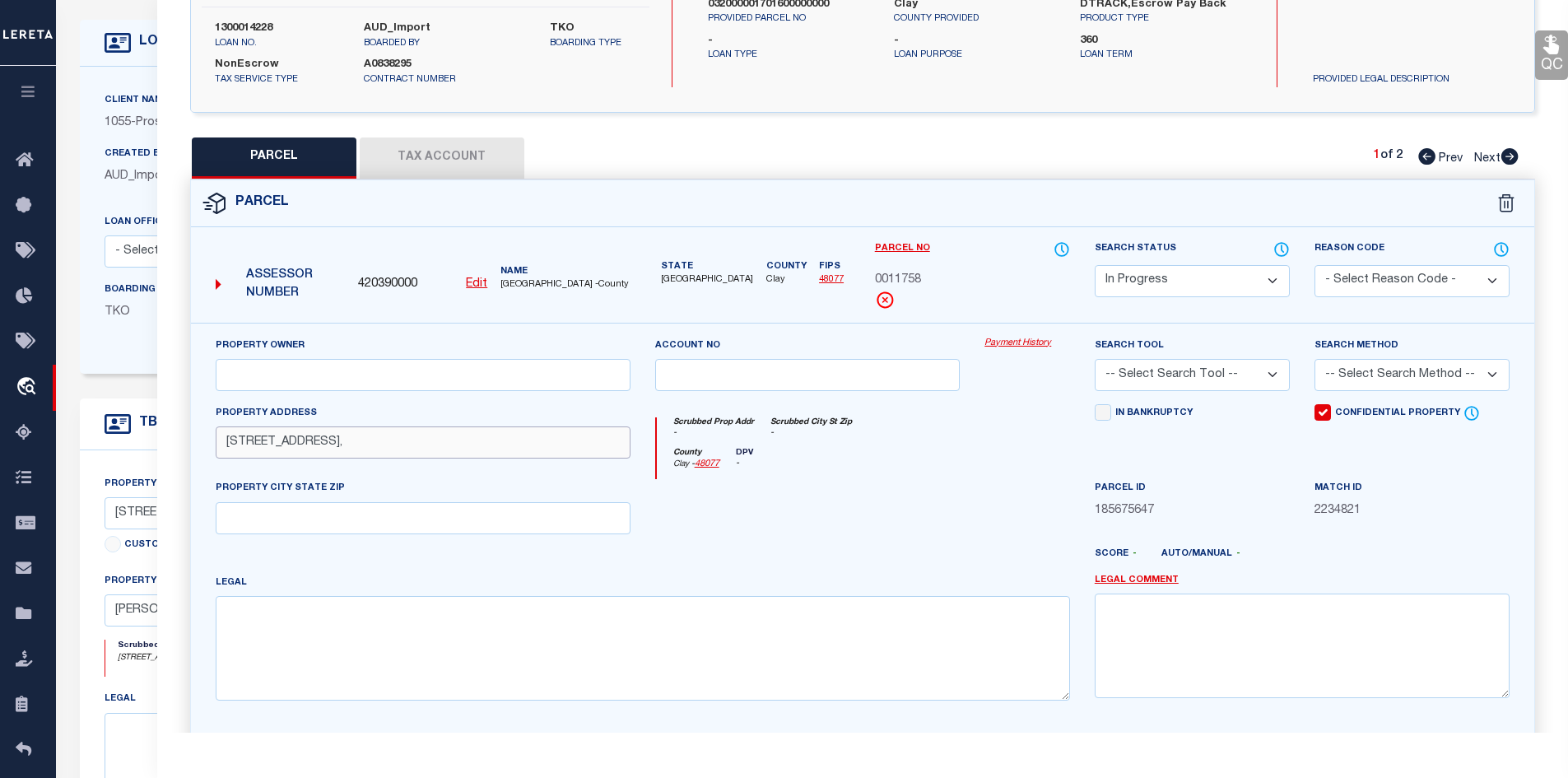
type input "[STREET_ADDRESS],"
click at [418, 515] on input "text" at bounding box center [422, 517] width 415 height 32
paste input "[PERSON_NAME], TX 76365"
type input "[PERSON_NAME], TX 76365"
click at [301, 675] on textarea at bounding box center [642, 648] width 855 height 103
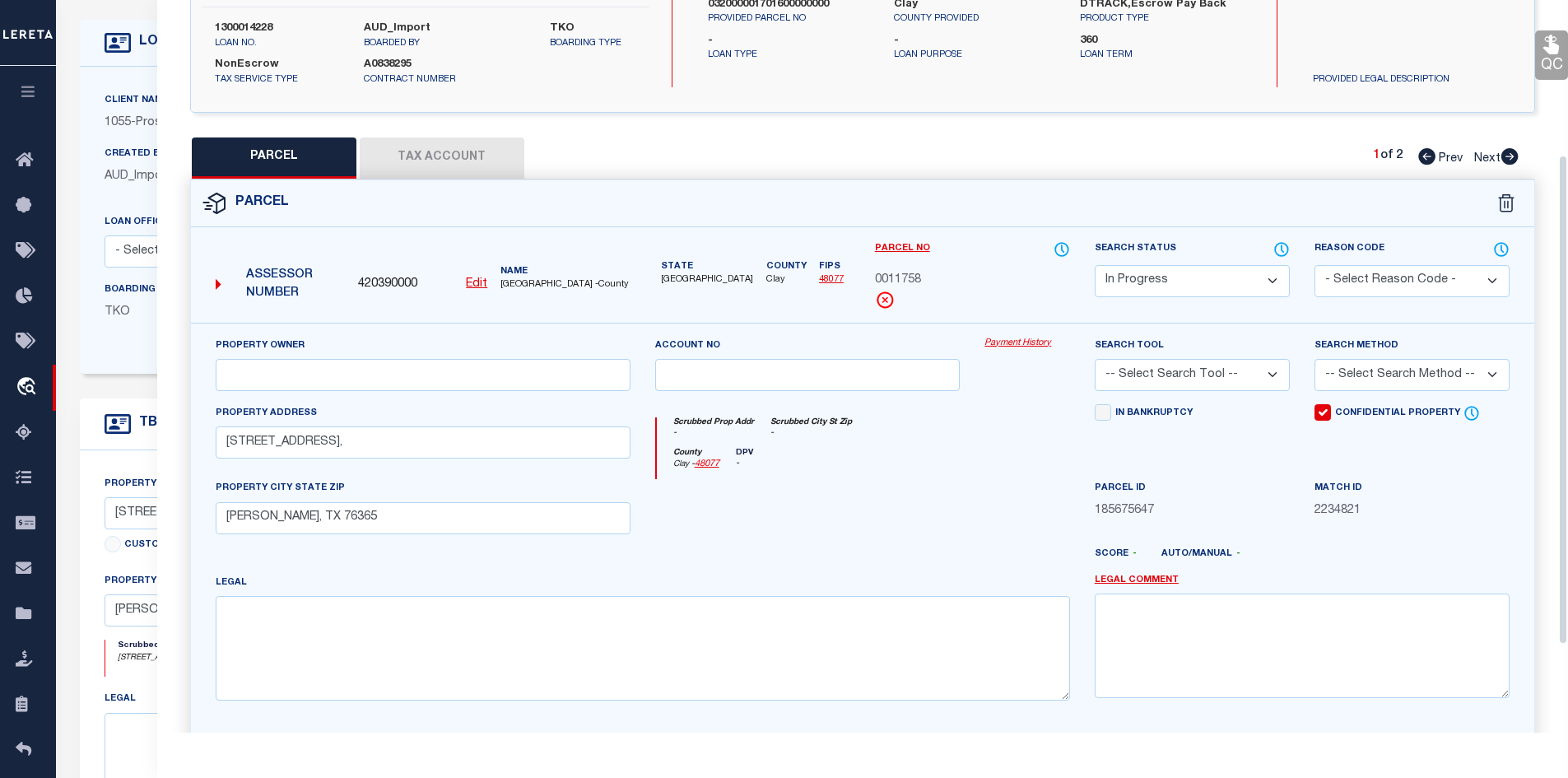
click at [389, 698] on div "Legal" at bounding box center [642, 643] width 879 height 140
click at [334, 668] on textarea at bounding box center [642, 648] width 855 height 103
paste textarea "Legal Lot: 9 Tract #: Legal Block: 3"
click at [344, 610] on textarea "Legal Lot: 9 Tract #: Legal Block: 3" at bounding box center [642, 648] width 855 height 103
drag, startPoint x: 321, startPoint y: 612, endPoint x: 415, endPoint y: 614, distance: 94.0
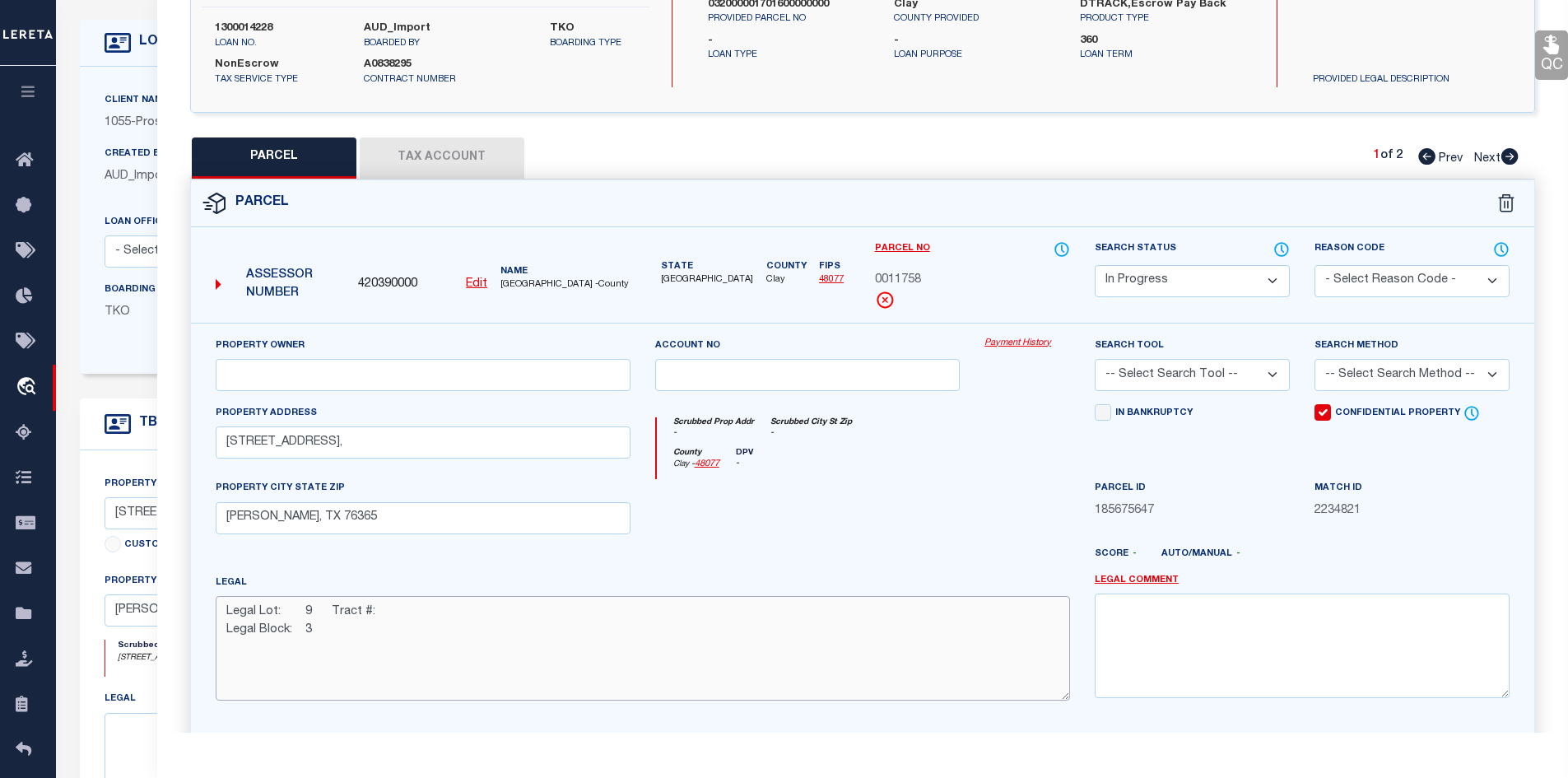
click at [415, 614] on textarea "Legal Lot: 9 Tract #: Legal Block: 3" at bounding box center [642, 648] width 855 height 103
click at [370, 659] on textarea "Legal Lot: 9 Legal Block: 3" at bounding box center [642, 648] width 855 height 103
paste textarea "Acres: 0.17"
type textarea "Legal Lot: 9 Legal Block: 3 Acres: 0.17"
click at [458, 166] on button "Tax Account" at bounding box center [442, 158] width 164 height 42
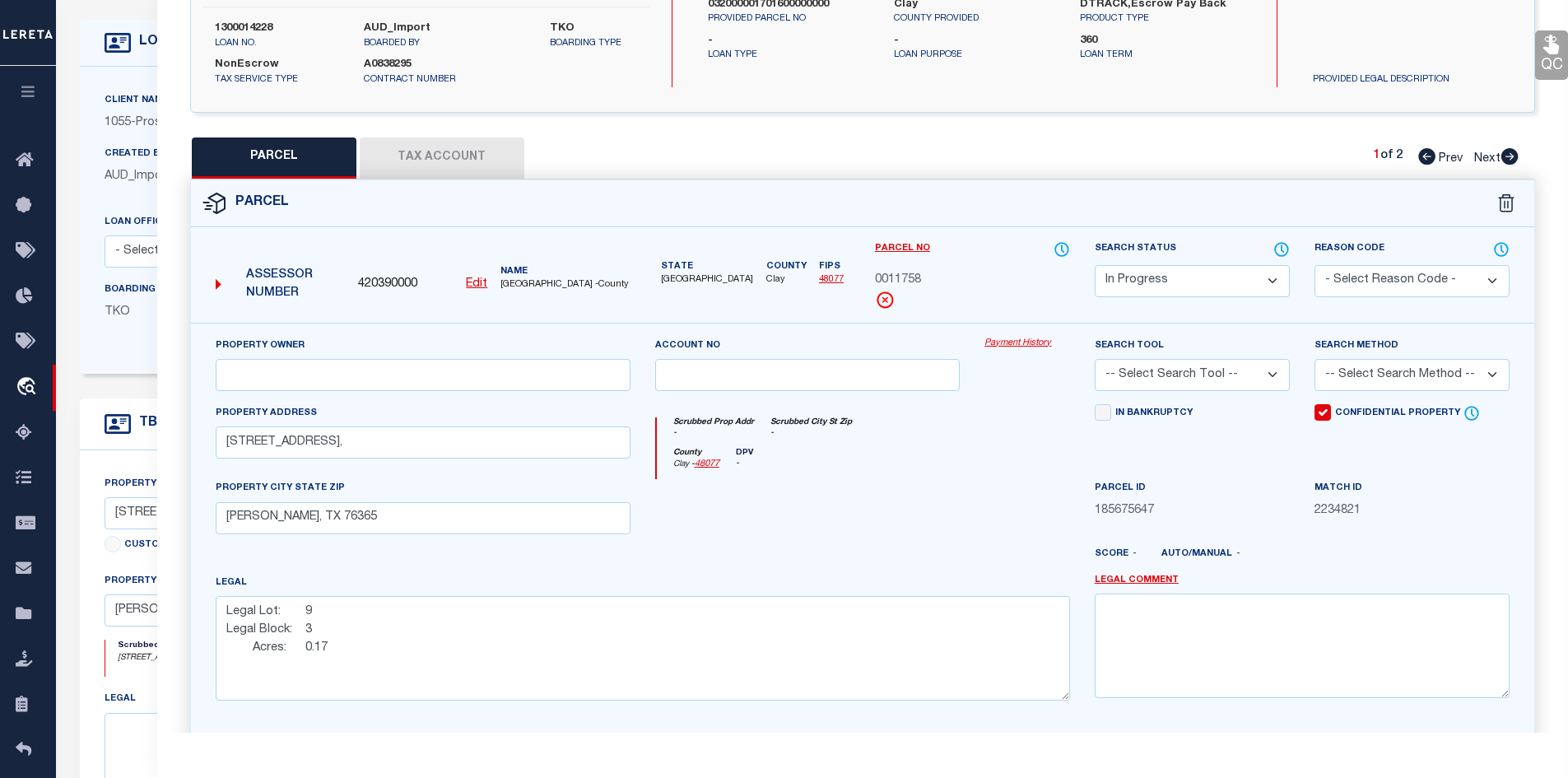
select select "100"
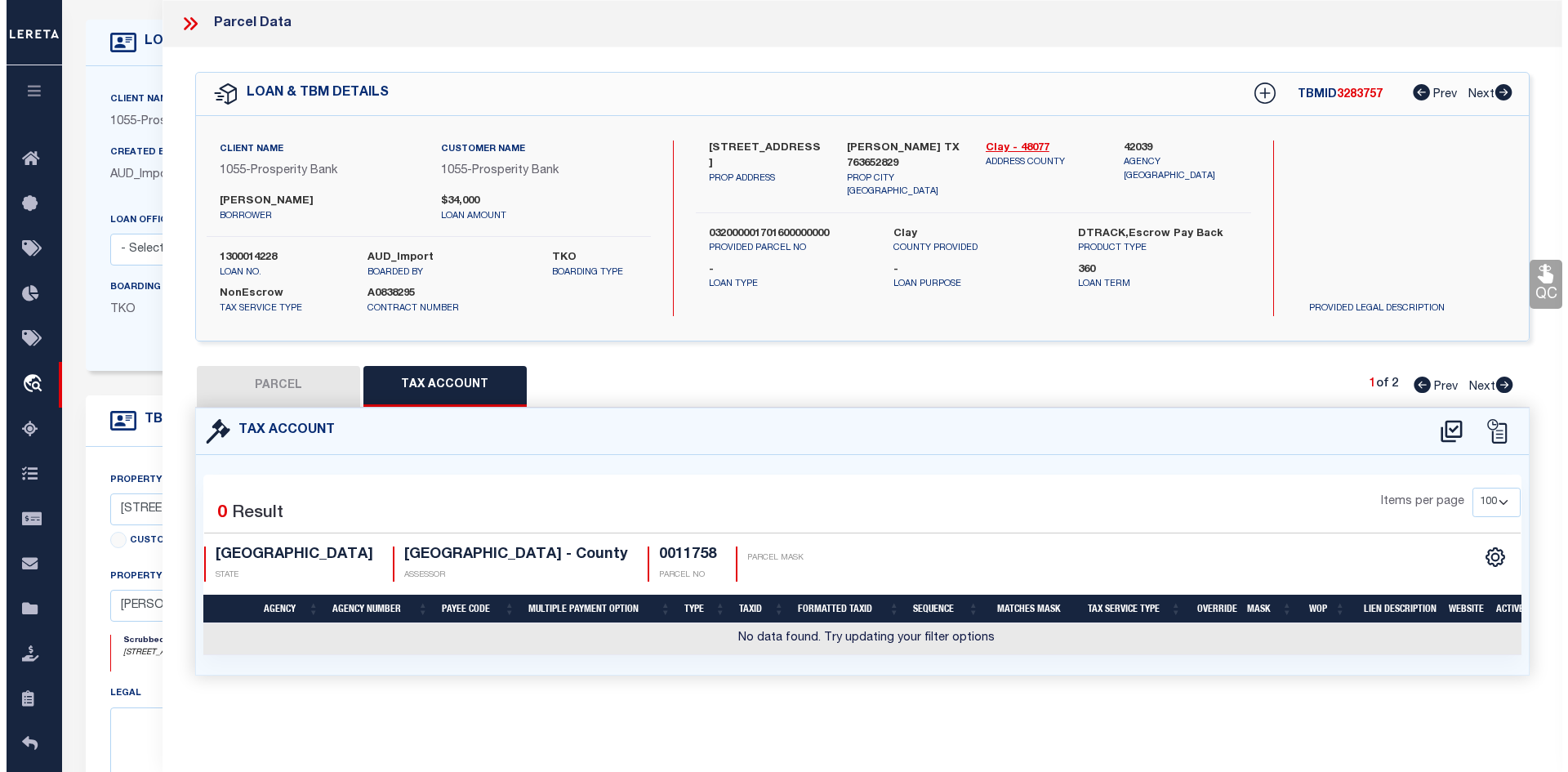
scroll to position [0, 0]
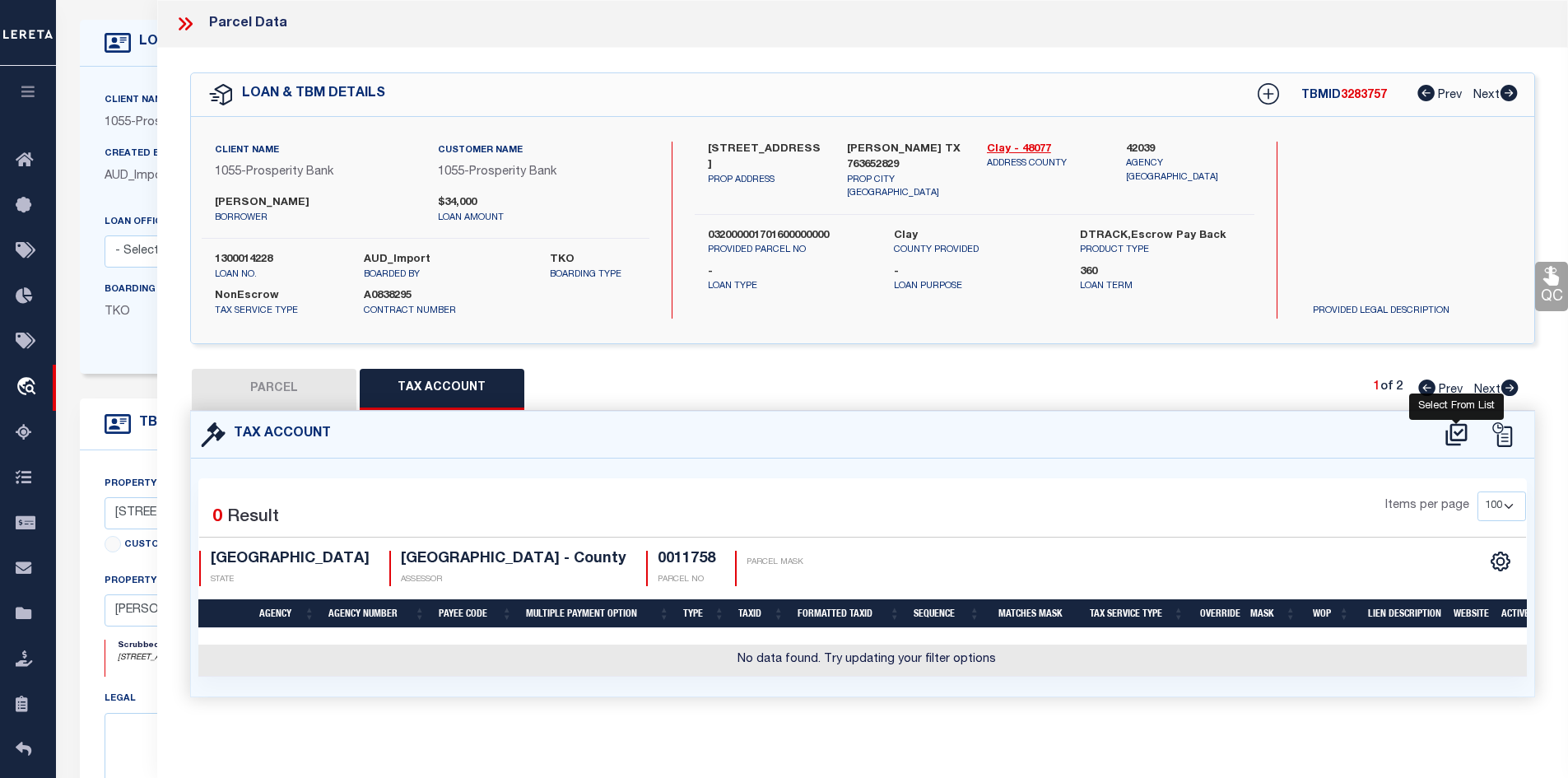
click at [1455, 430] on icon at bounding box center [1455, 434] width 21 height 22
select select "100"
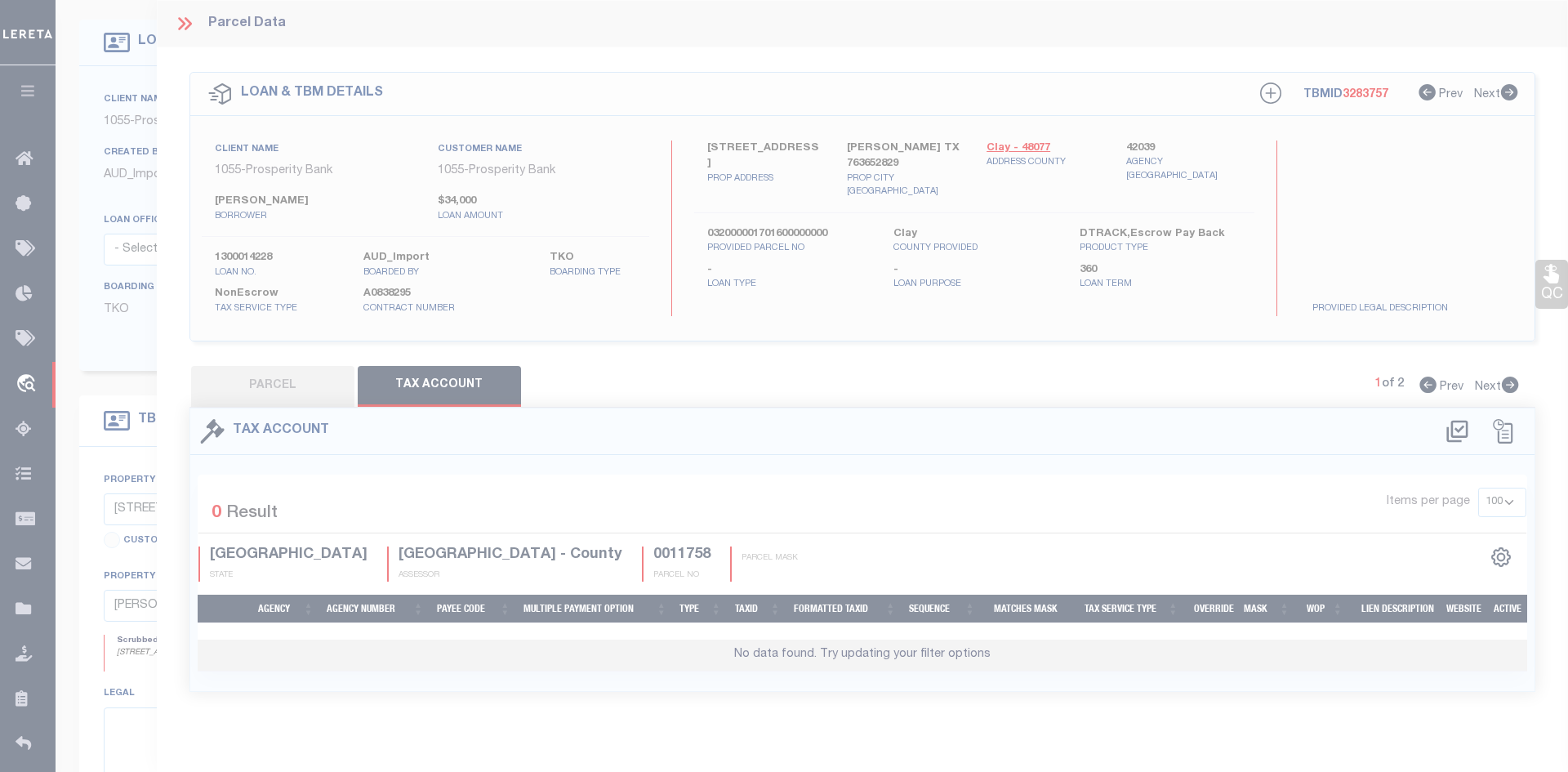
select select "100"
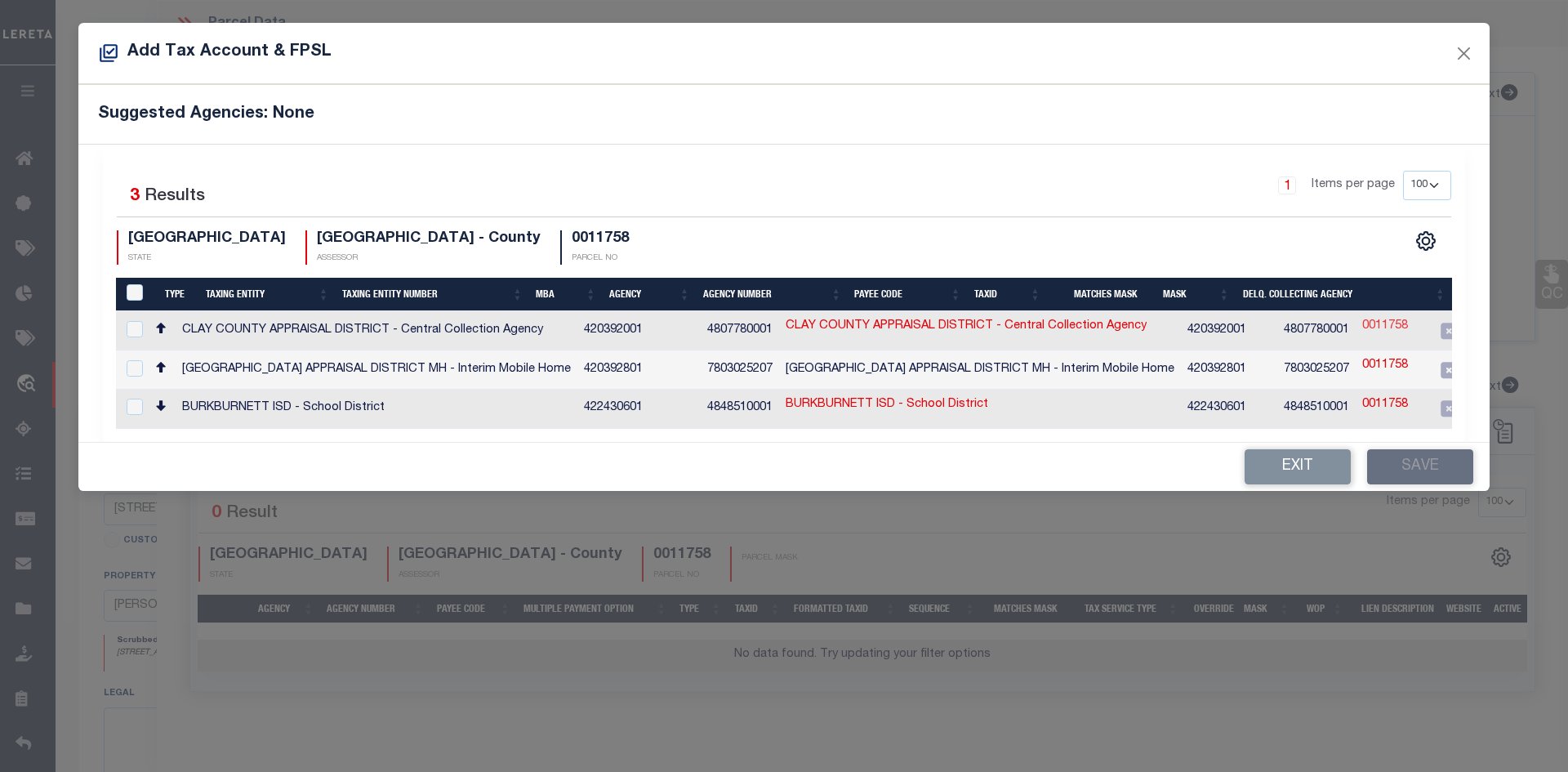
click at [1362, 321] on link "0011758" at bounding box center [1385, 327] width 46 height 18
type input "0011758"
type textarea "$$$$$$$$$$$$$$$$$$$$$"
checkbox input "true"
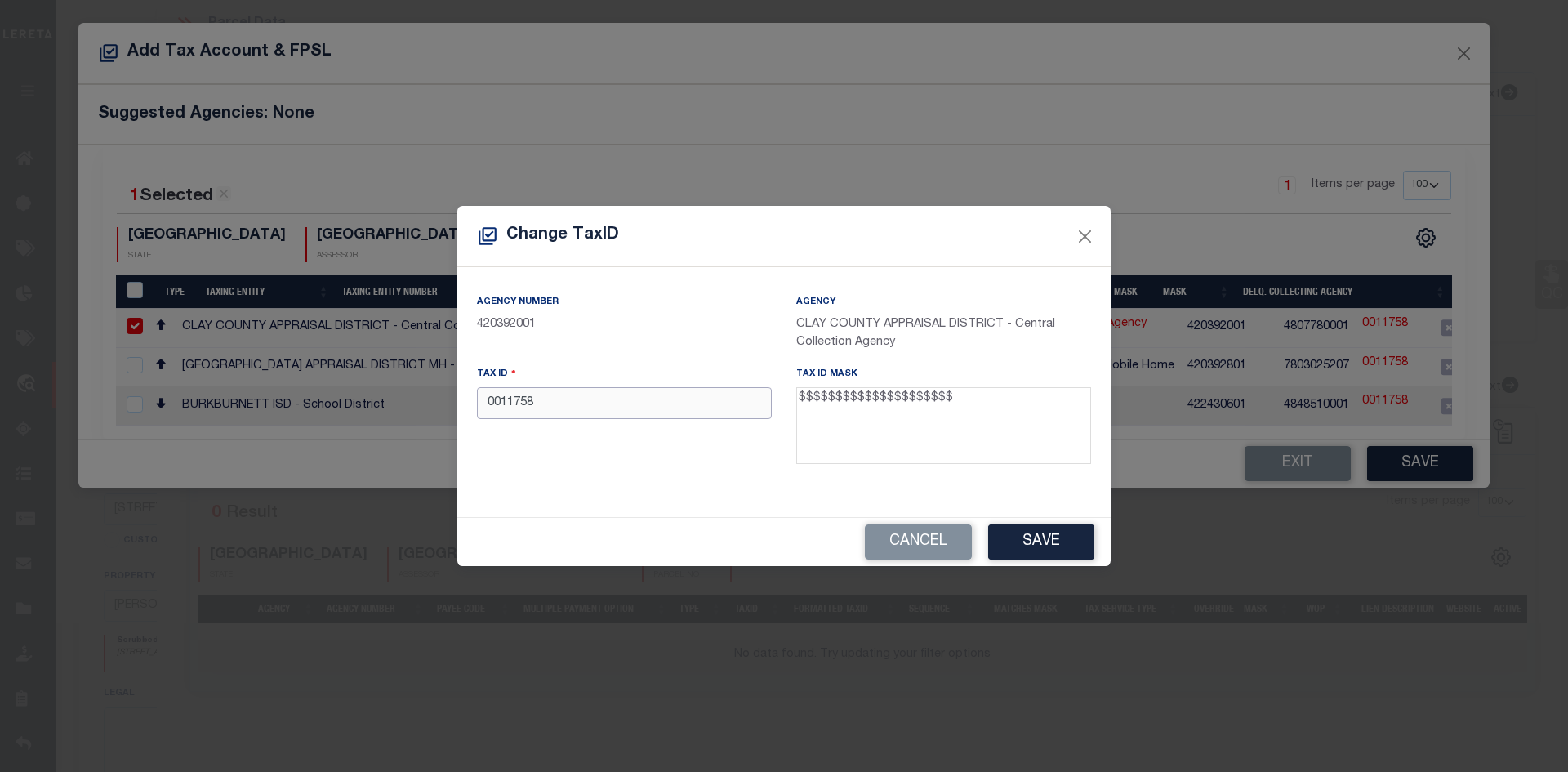
drag, startPoint x: 571, startPoint y: 400, endPoint x: 391, endPoint y: 410, distance: 180.3
click at [391, 410] on div "Change TaxID Agency Number 420392001 Agency CLAY COUNTY APPRAISAL DISTRICT - Ce…" at bounding box center [784, 386] width 1568 height 772
paste input "33600000300900000000"
type input "033600000300900000000"
click at [1082, 547] on button "Save" at bounding box center [1041, 542] width 106 height 35
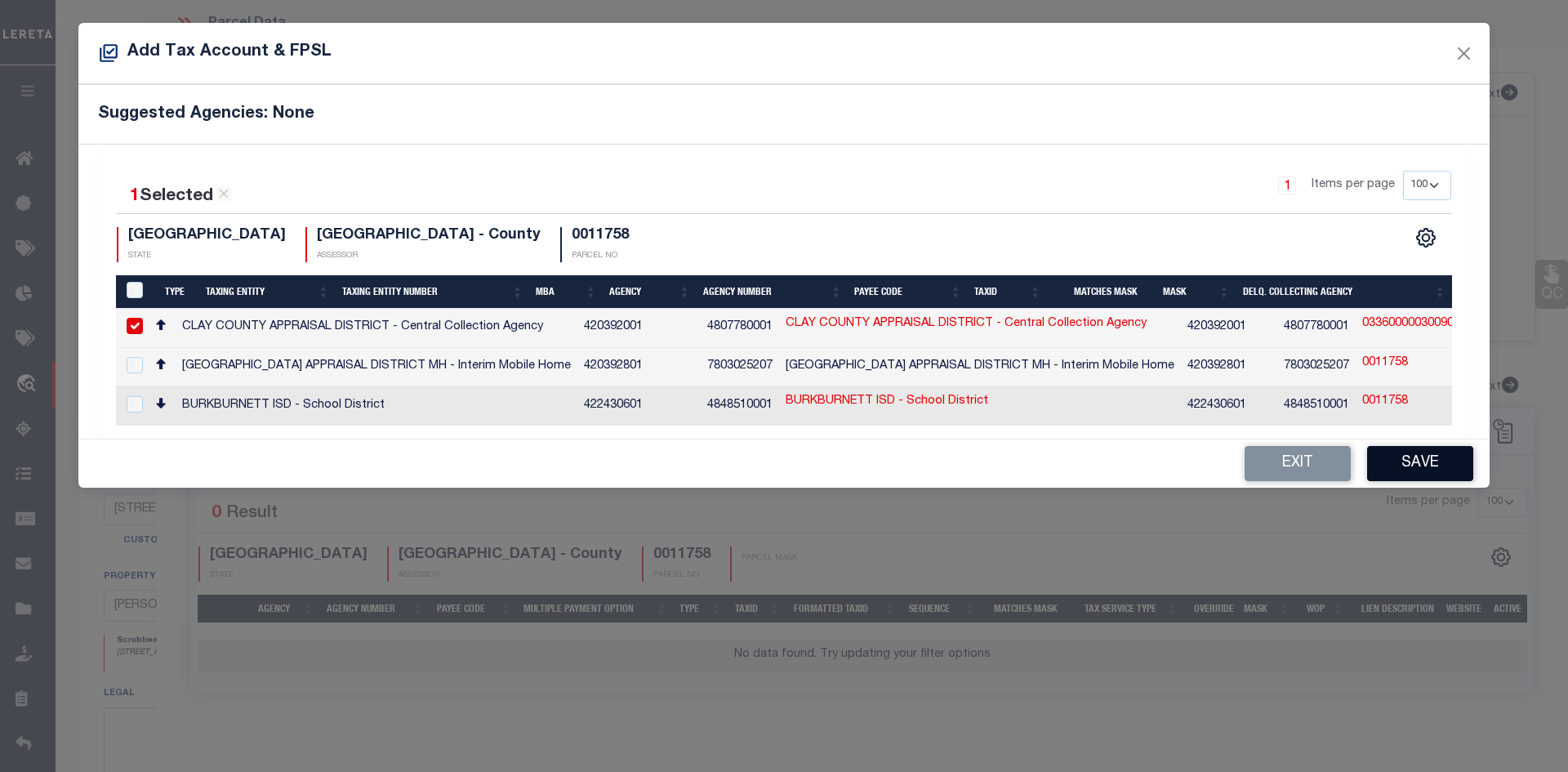
click at [1449, 468] on button "Save" at bounding box center [1420, 463] width 106 height 35
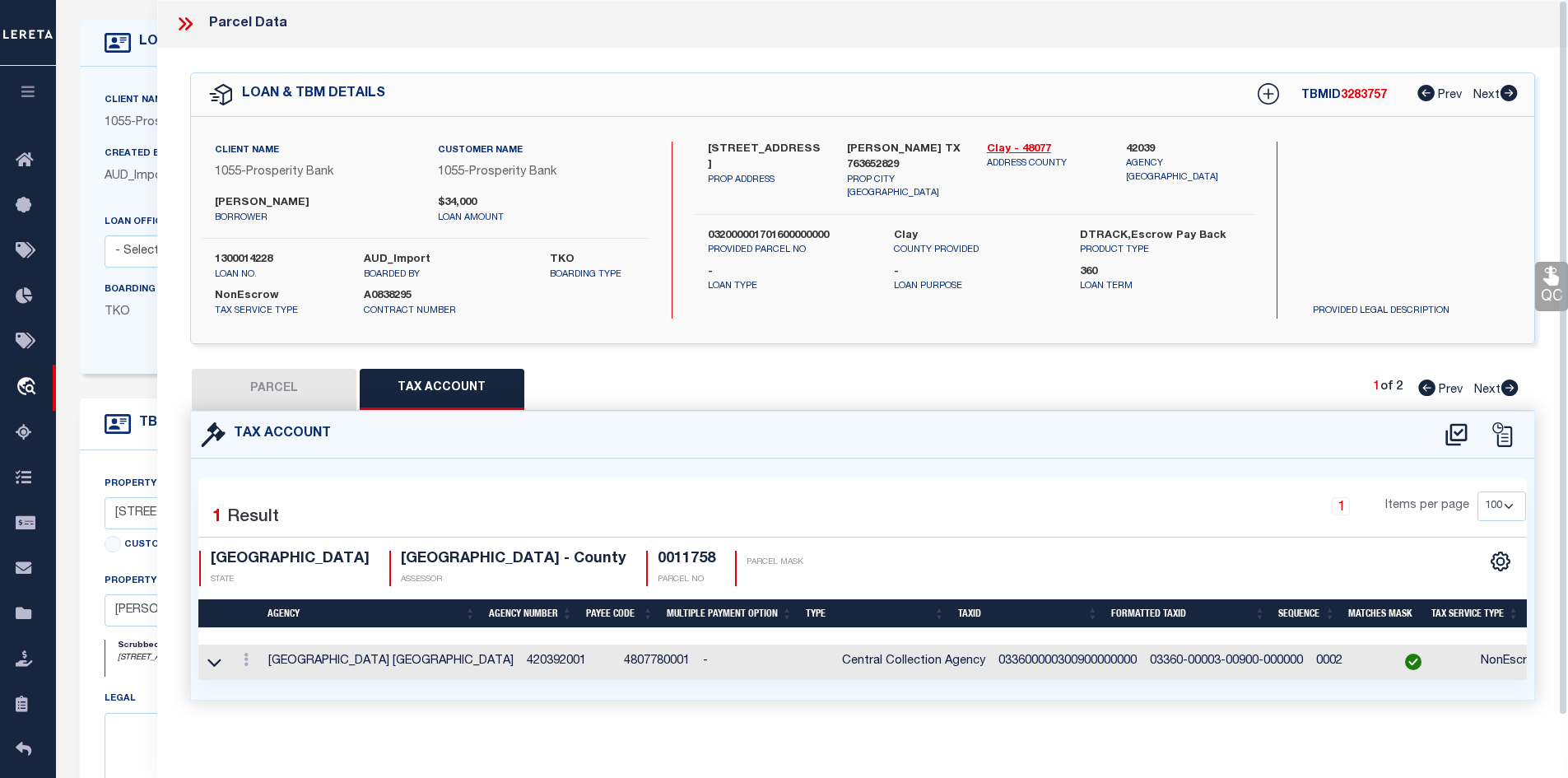
click at [260, 392] on button "PARCEL" at bounding box center [274, 389] width 164 height 42
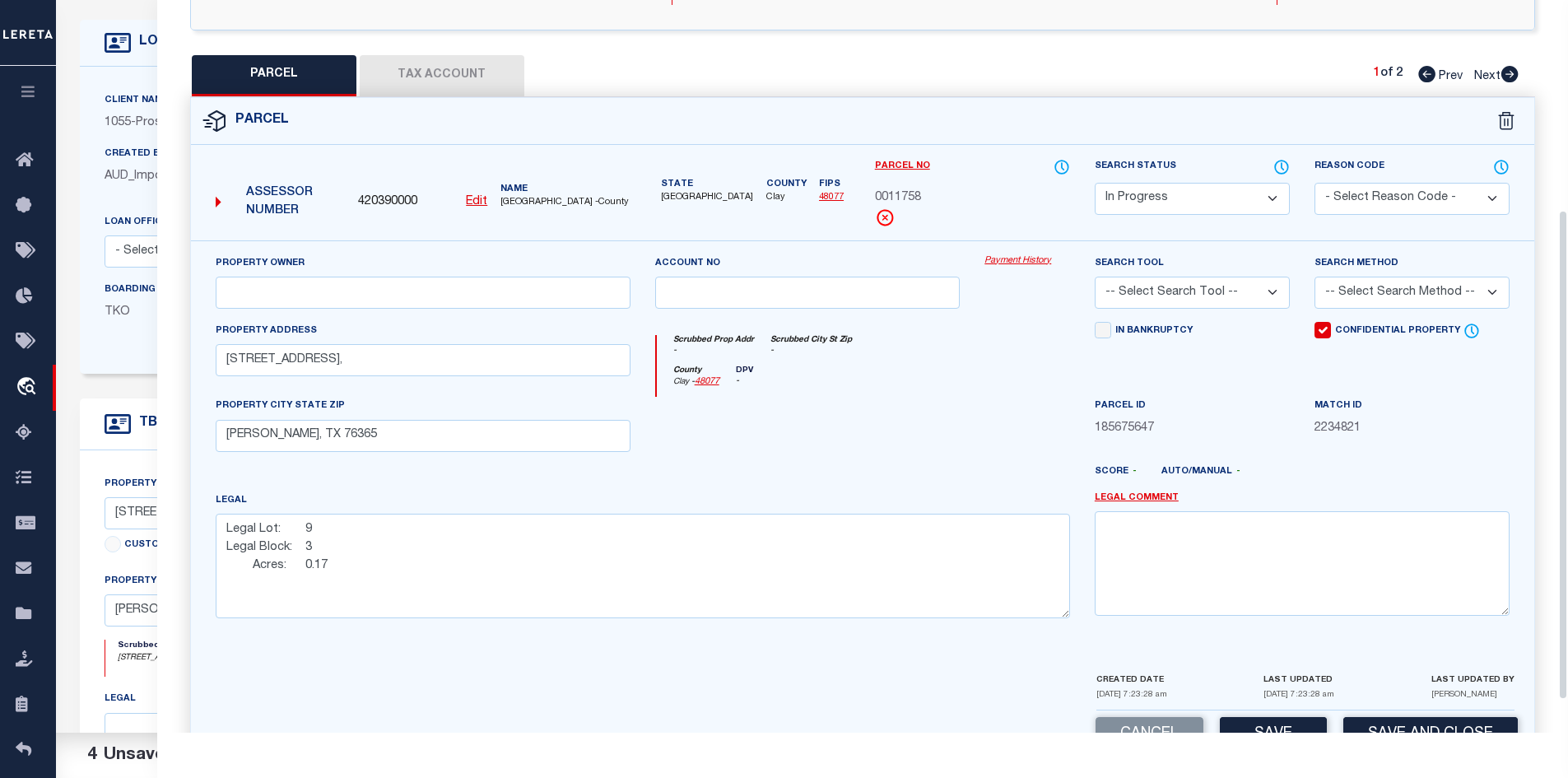
scroll to position [362, 0]
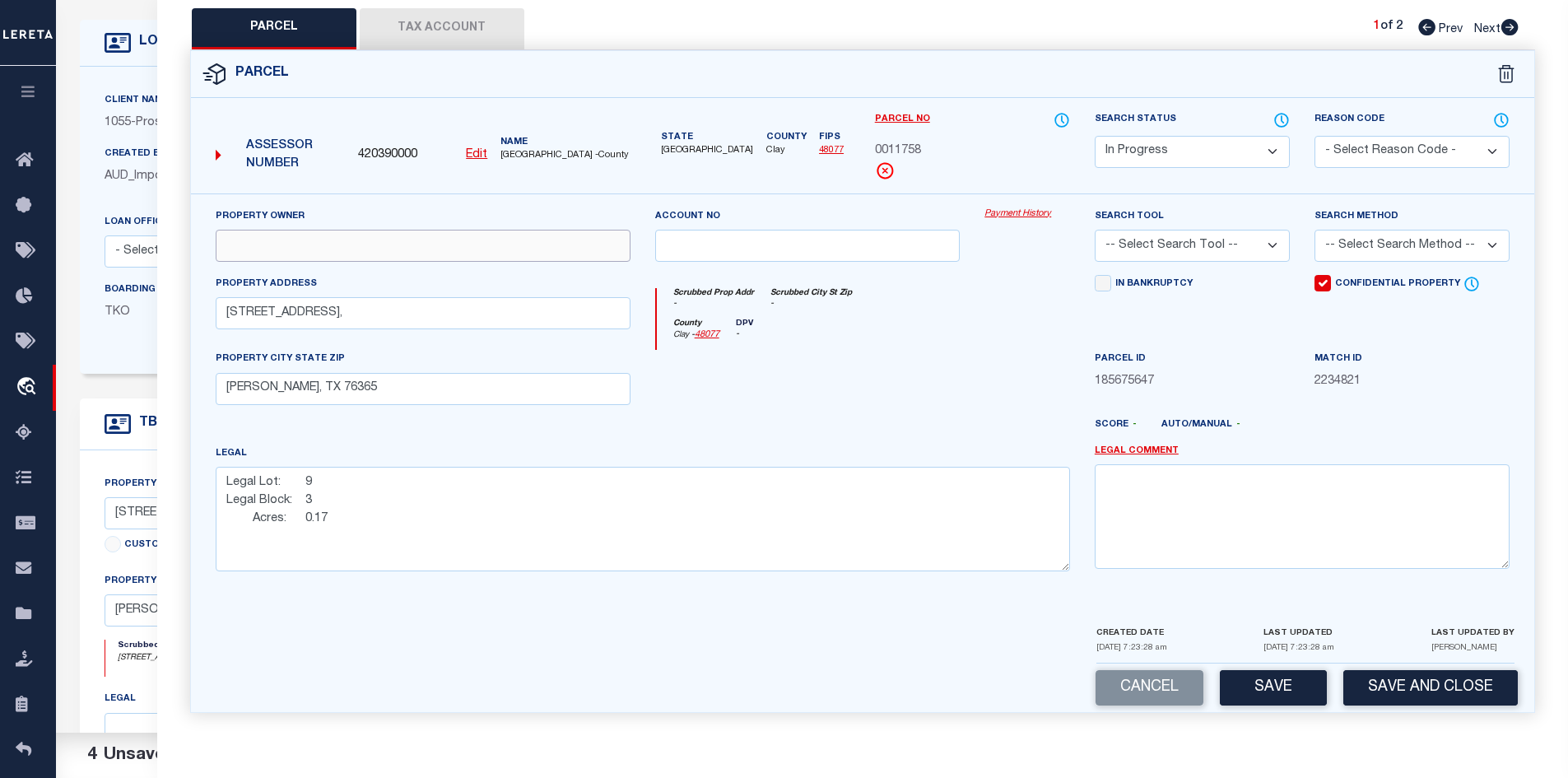
click at [257, 253] on input "text" at bounding box center [422, 246] width 415 height 32
paste input "* CONFIDENTIAL OWNER *"
type input "* CONFIDENTIAL OWNER *"
click at [1284, 673] on button "Save" at bounding box center [1273, 687] width 107 height 35
select select "AS"
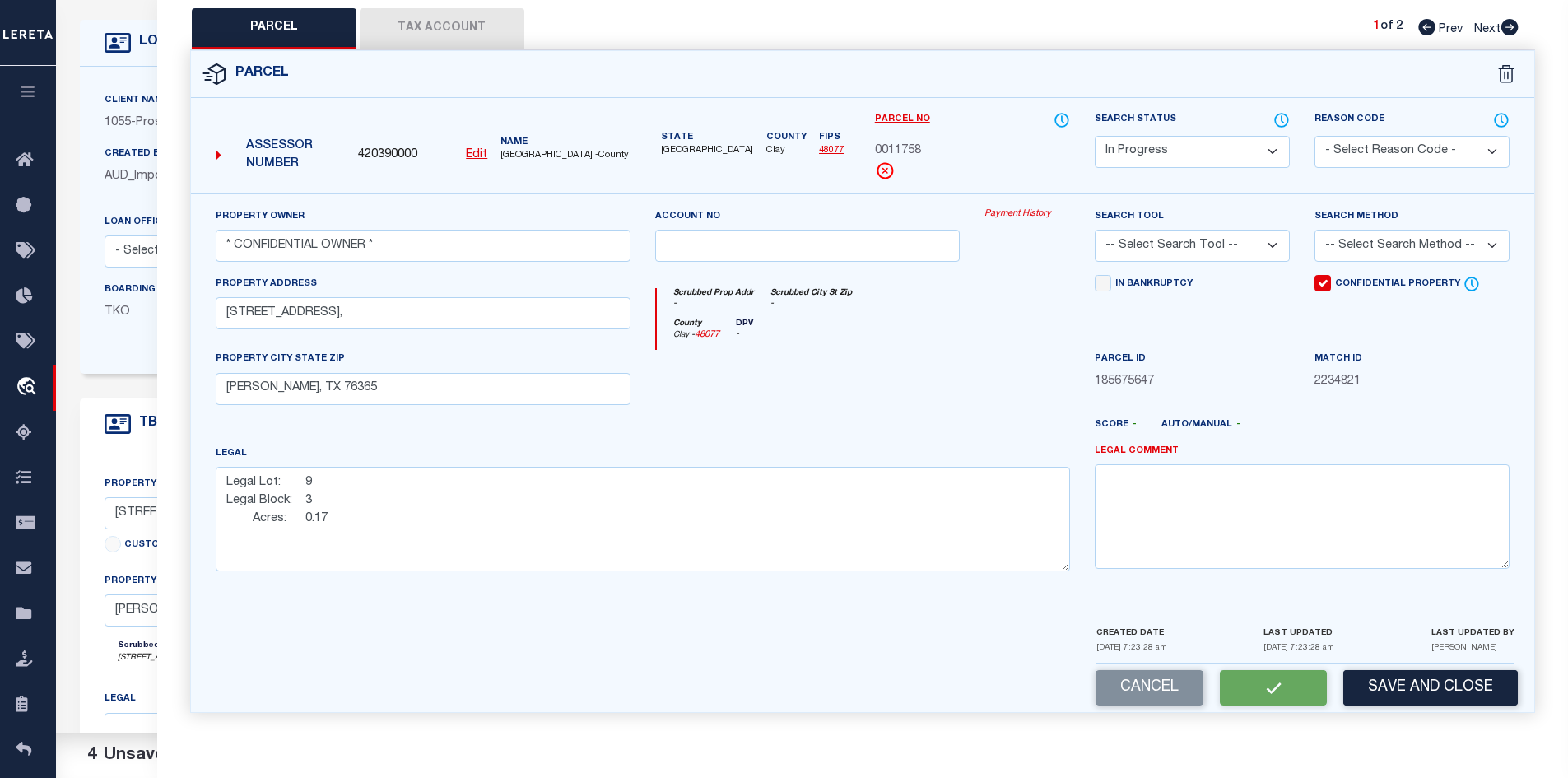
checkbox input "false"
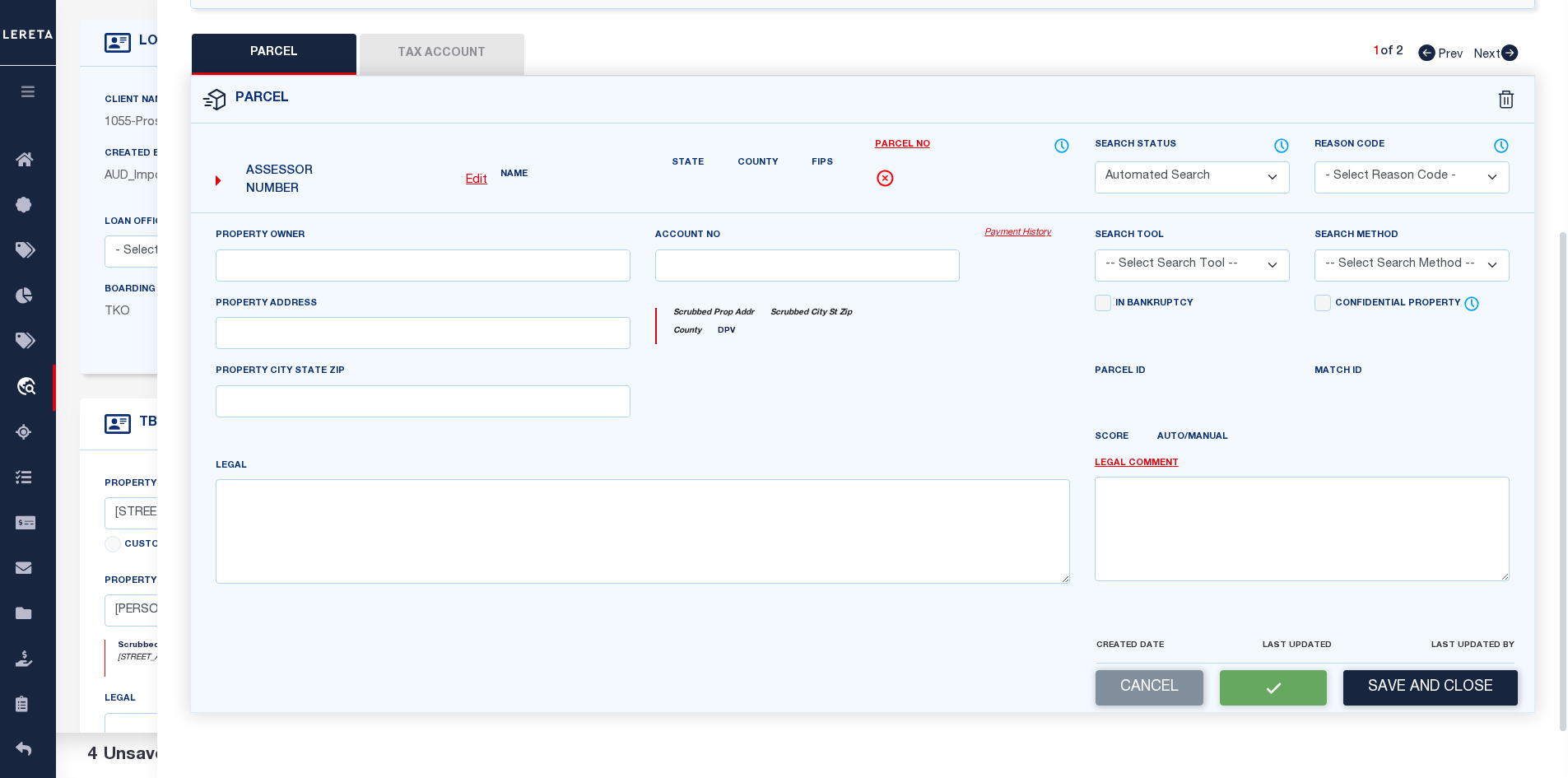
select select "IP"
type input "* CONFIDENTIAL OWNER *"
type input "[STREET_ADDRESS],"
checkbox input "true"
type input "[PERSON_NAME], TX 76365"
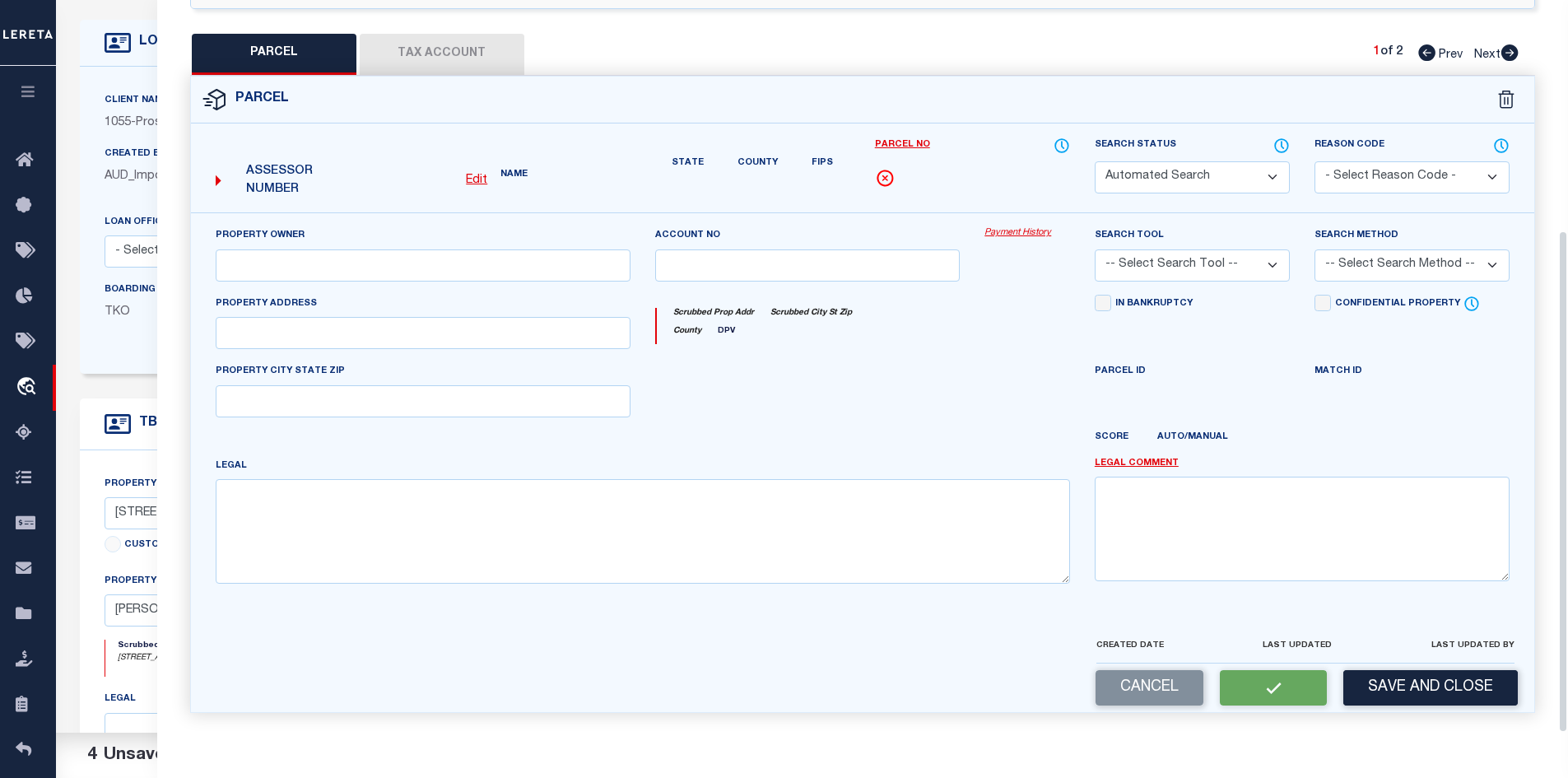
type textarea "Legal Lot: 9 Legal Block: 3 Acres: 0.17"
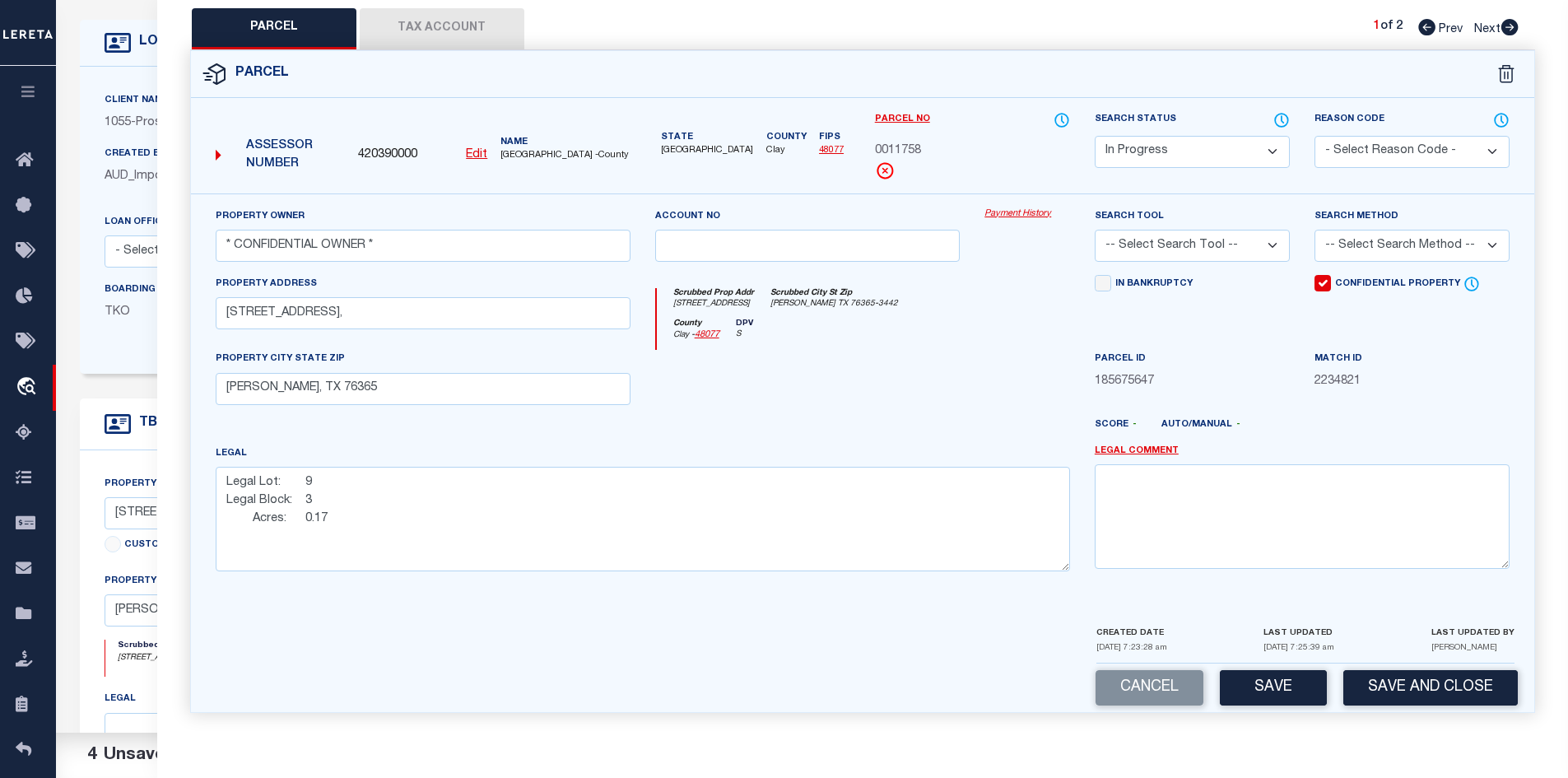
click at [1165, 152] on select "Automated Search Bad Parcel Complete Duplicate Parcel High Dollar Reporting In …" at bounding box center [1192, 152] width 195 height 32
select select "PC"
click at [1095, 136] on select "Automated Search Bad Parcel Complete Duplicate Parcel High Dollar Reporting In …" at bounding box center [1192, 152] width 195 height 32
click at [1283, 683] on button "Save" at bounding box center [1273, 687] width 107 height 35
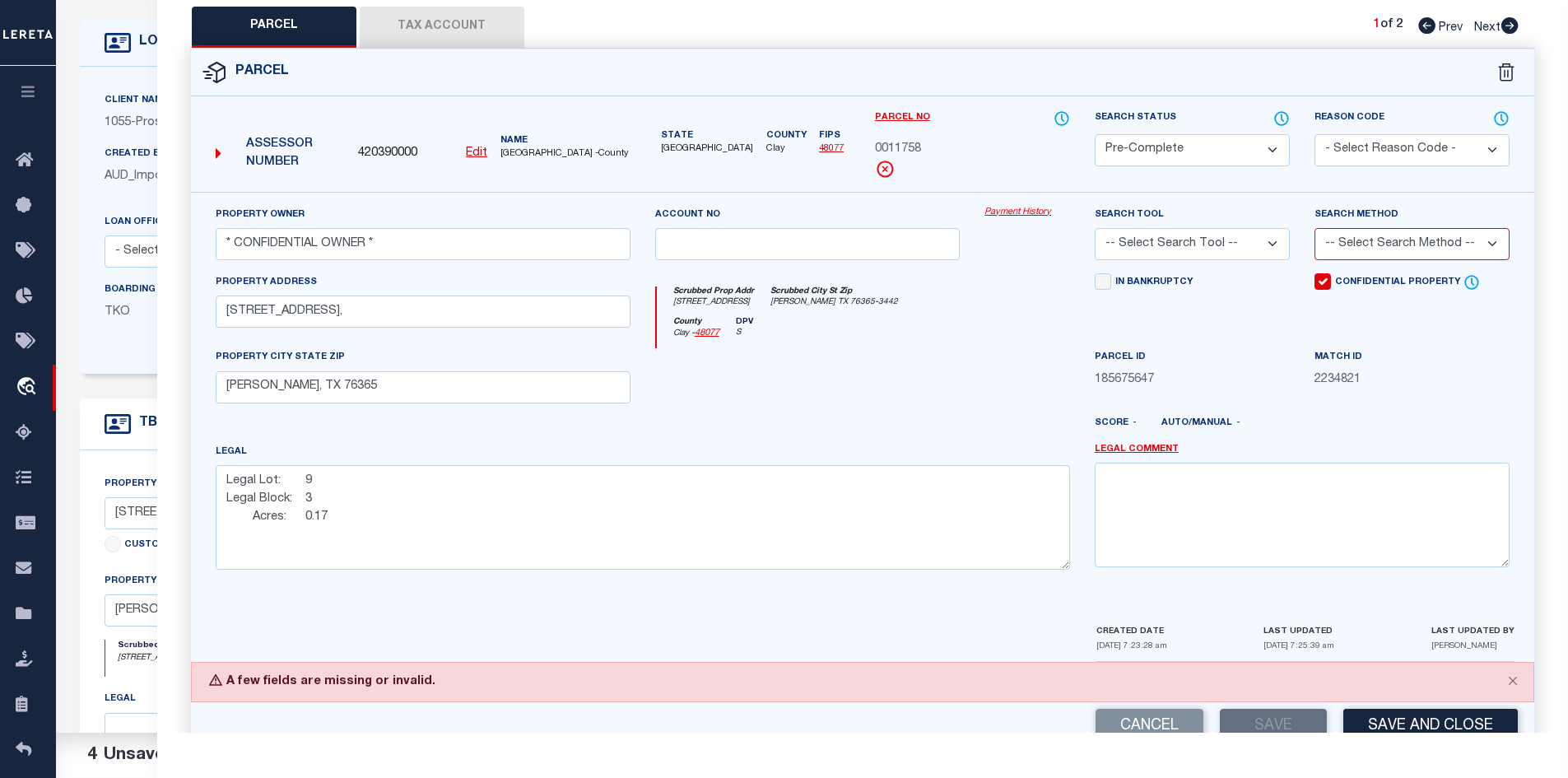
click at [1146, 234] on select "-- Select Search Tool -- 3rd Party Website Agency File Agency Website ATLS CNV-…" at bounding box center [1192, 244] width 195 height 32
select select "AGW"
click at [1095, 228] on select "-- Select Search Tool -- 3rd Party Website Agency File Agency Website ATLS CNV-…" at bounding box center [1192, 244] width 195 height 32
click at [1379, 245] on select "-- Select Search Method -- Property Address Legal Liability Info Provided" at bounding box center [1412, 244] width 195 height 32
select select "ADD"
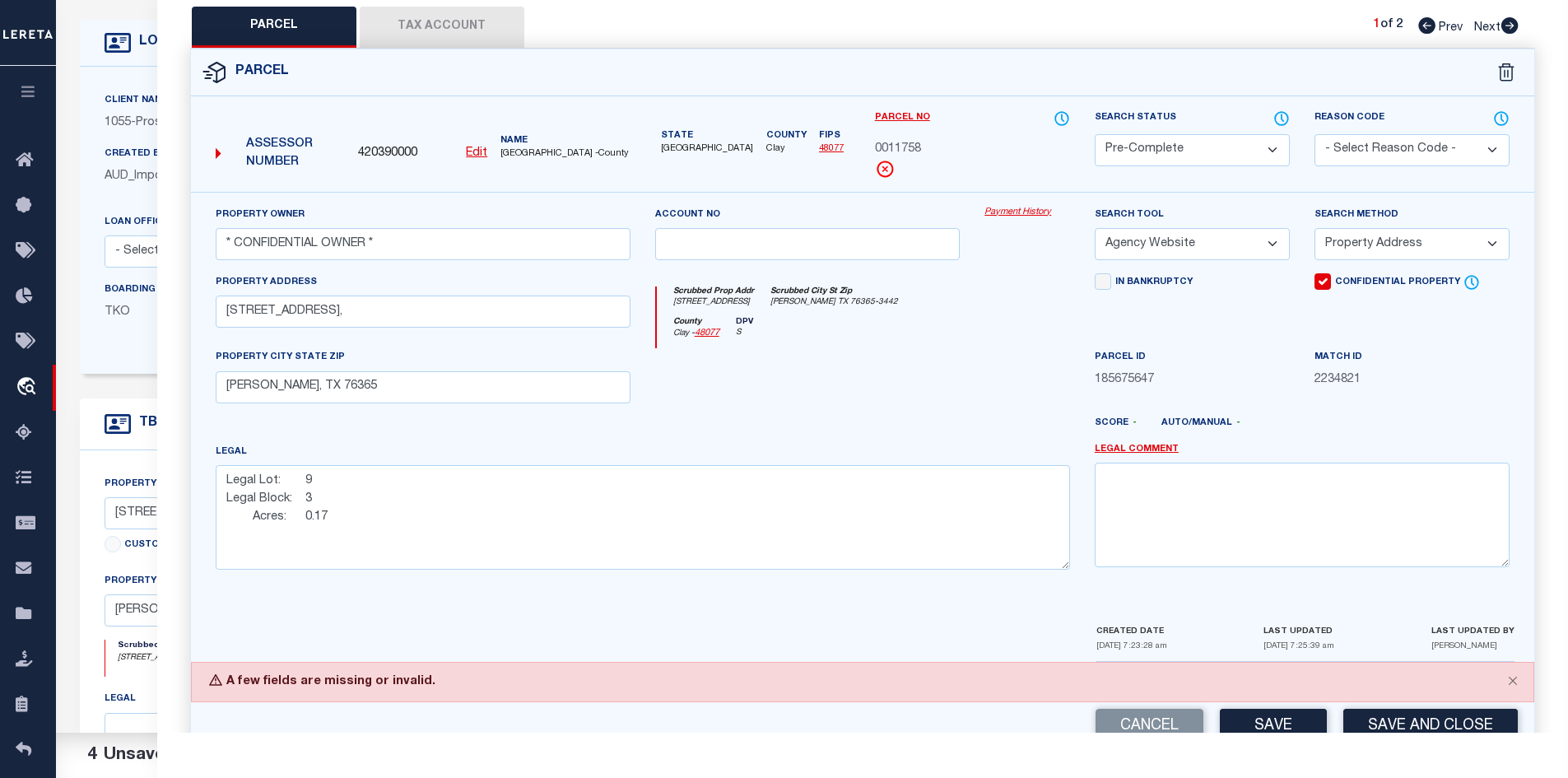
click at [1315, 228] on select "-- Select Search Method -- Property Address Legal Liability Info Provided" at bounding box center [1412, 244] width 195 height 32
click at [1294, 719] on button "Save" at bounding box center [1273, 726] width 107 height 35
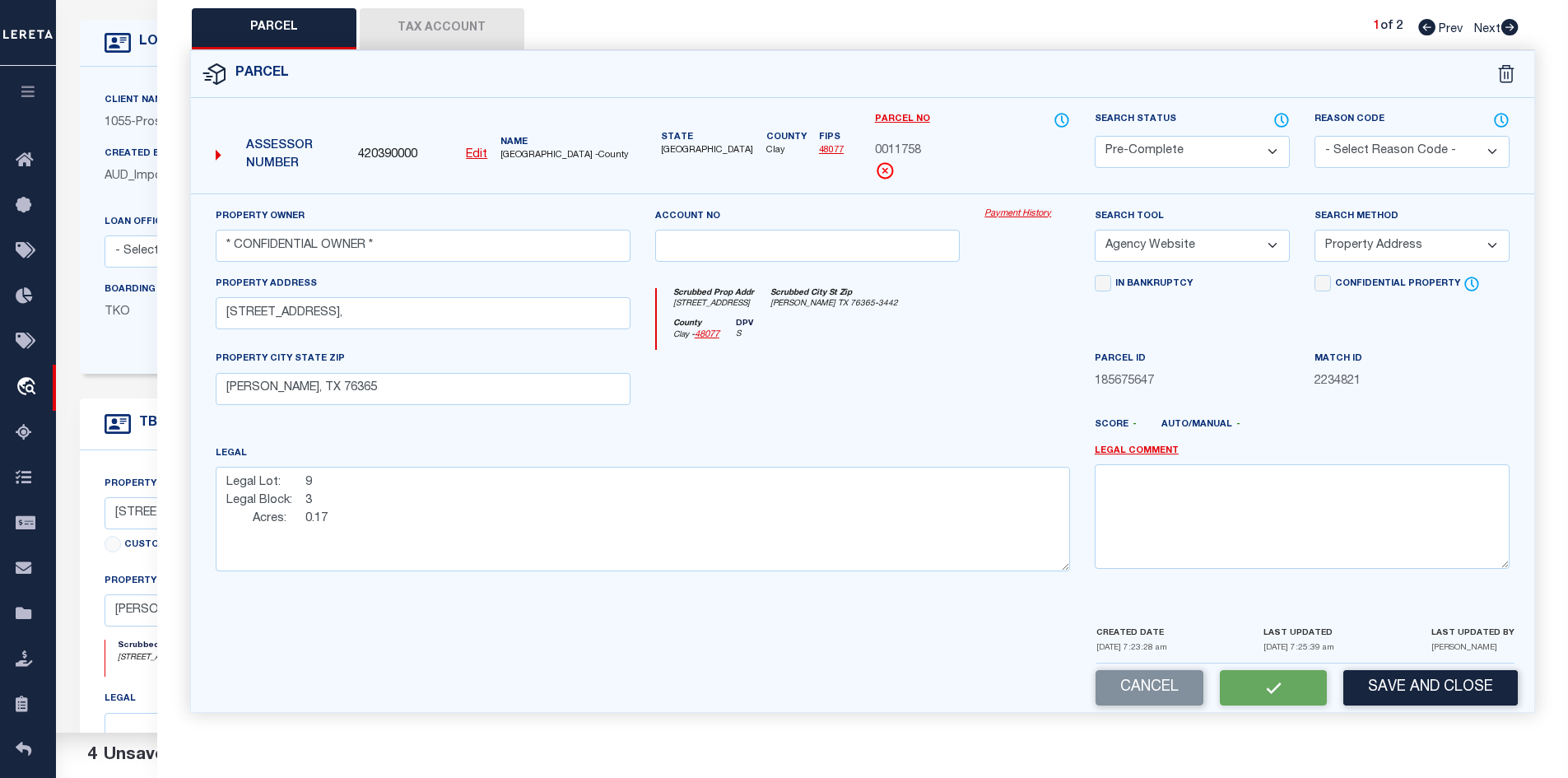
select select "AS"
select select
checkbox input "false"
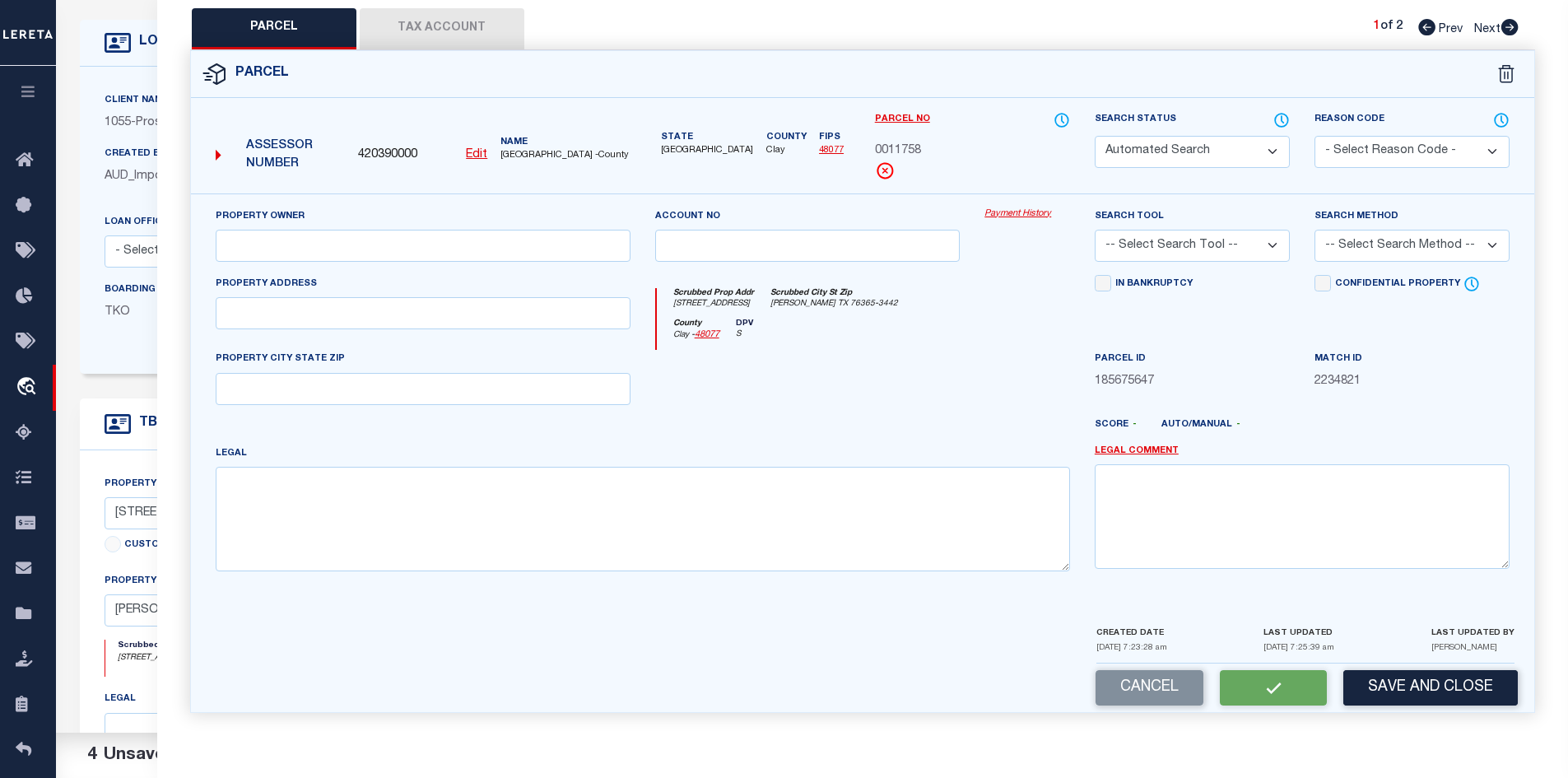
select select "PC"
type input "* CONFIDENTIAL OWNER *"
select select "AGW"
select select "ADD"
type input "[STREET_ADDRESS],"
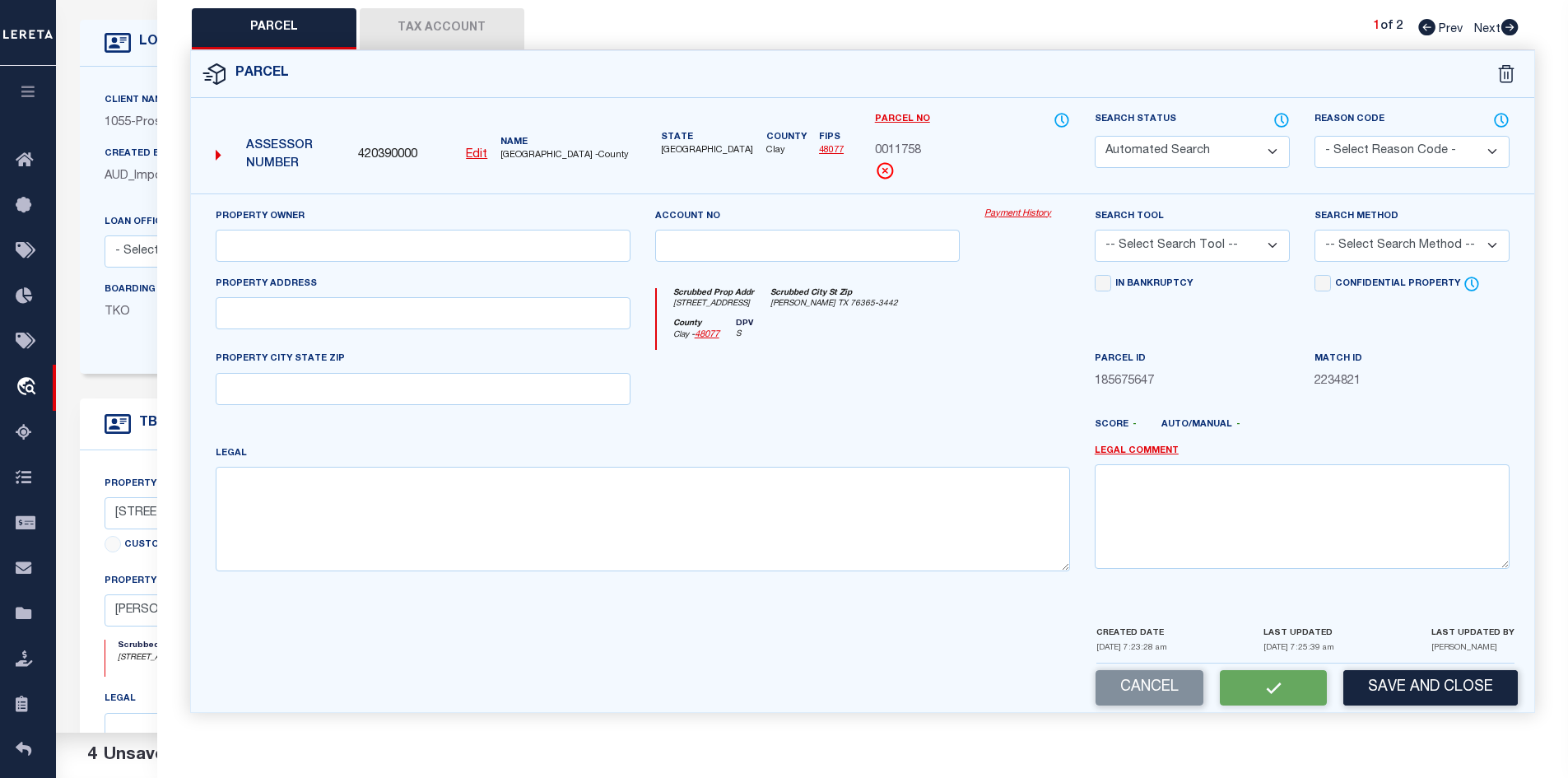
checkbox input "true"
type input "[PERSON_NAME], TX 76365"
type textarea "Legal Lot: 9 Legal Block: 3 Acres: 0.17"
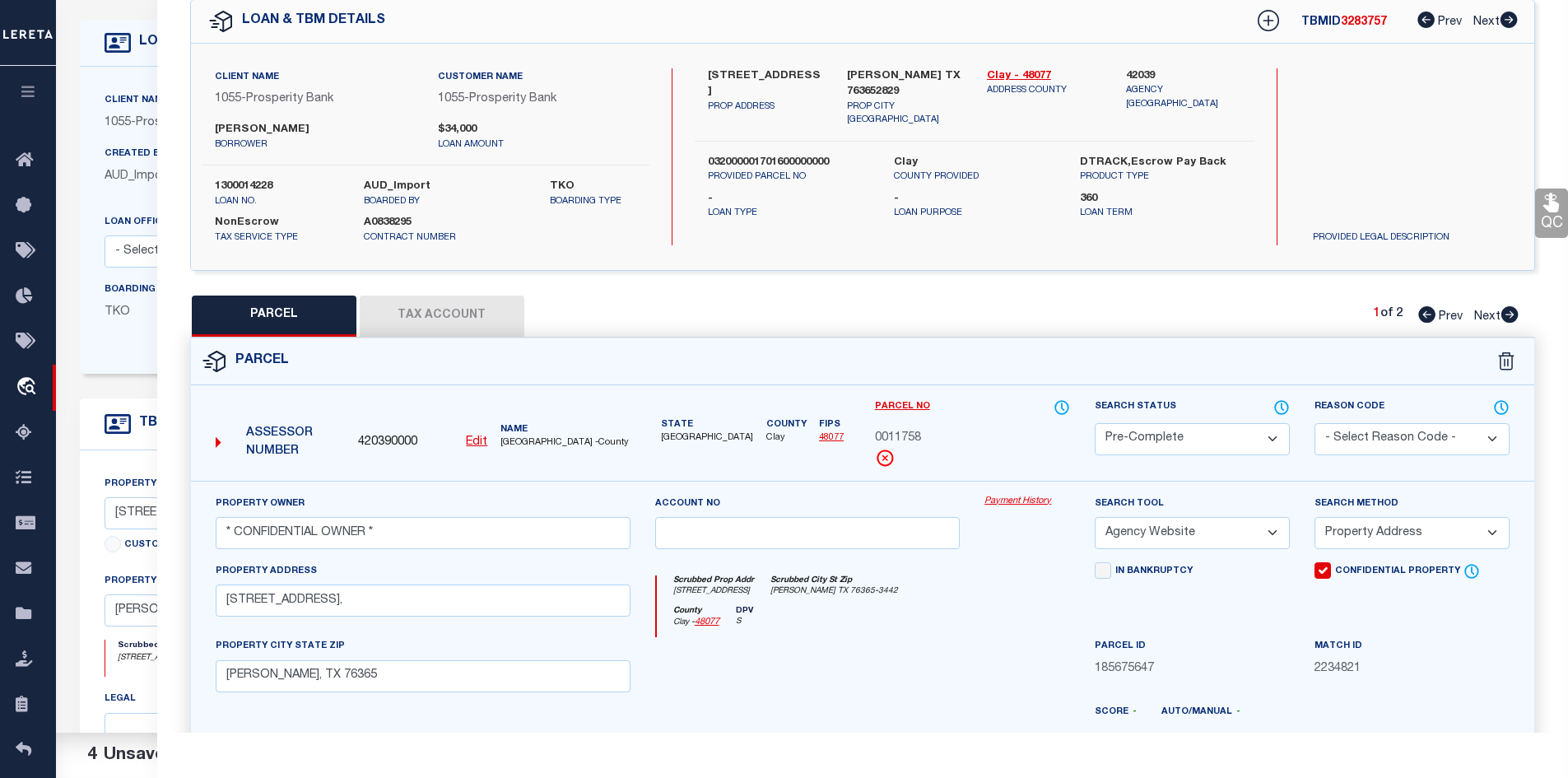
scroll to position [0, 0]
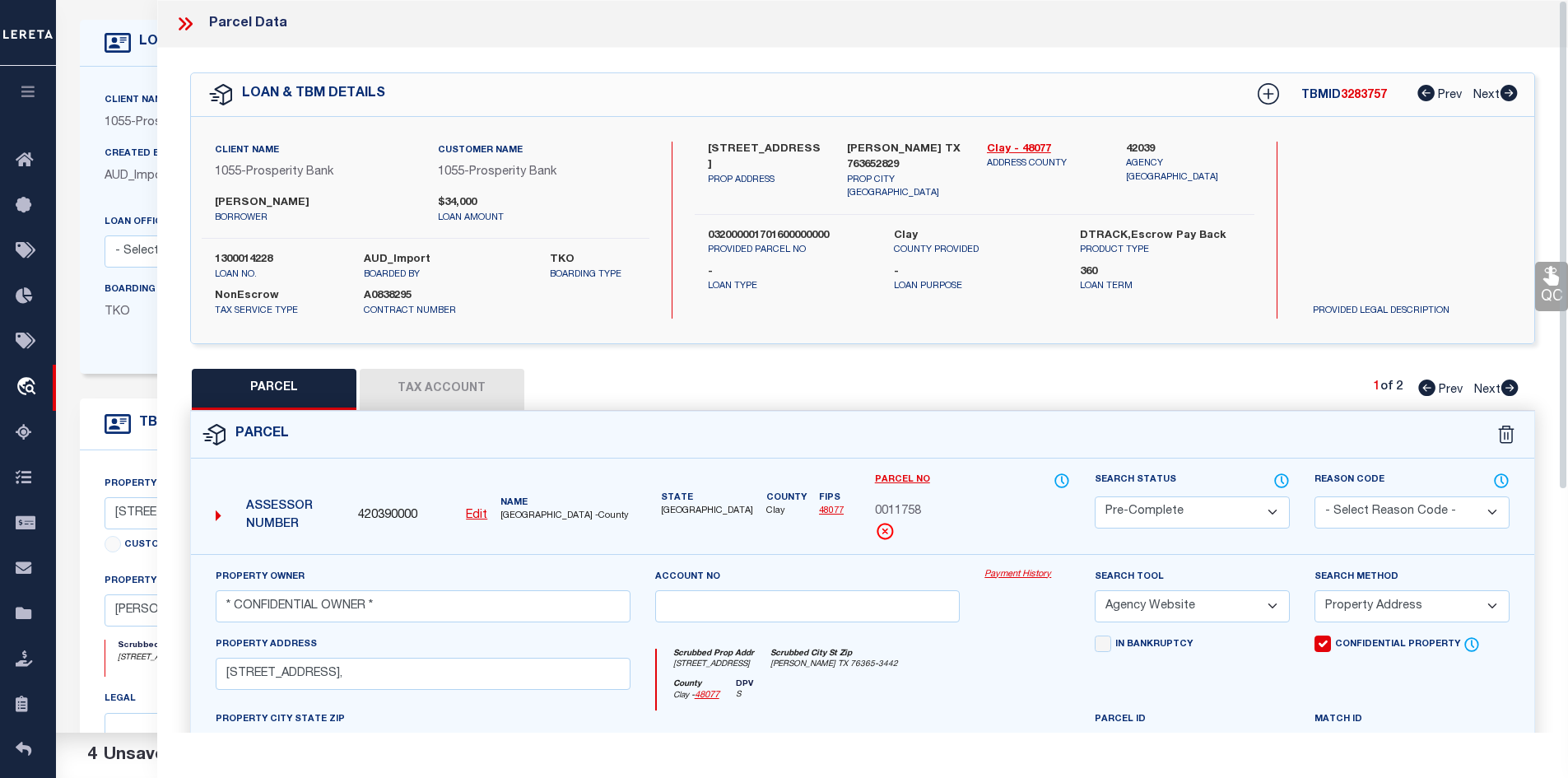
click at [185, 17] on icon at bounding box center [185, 23] width 21 height 21
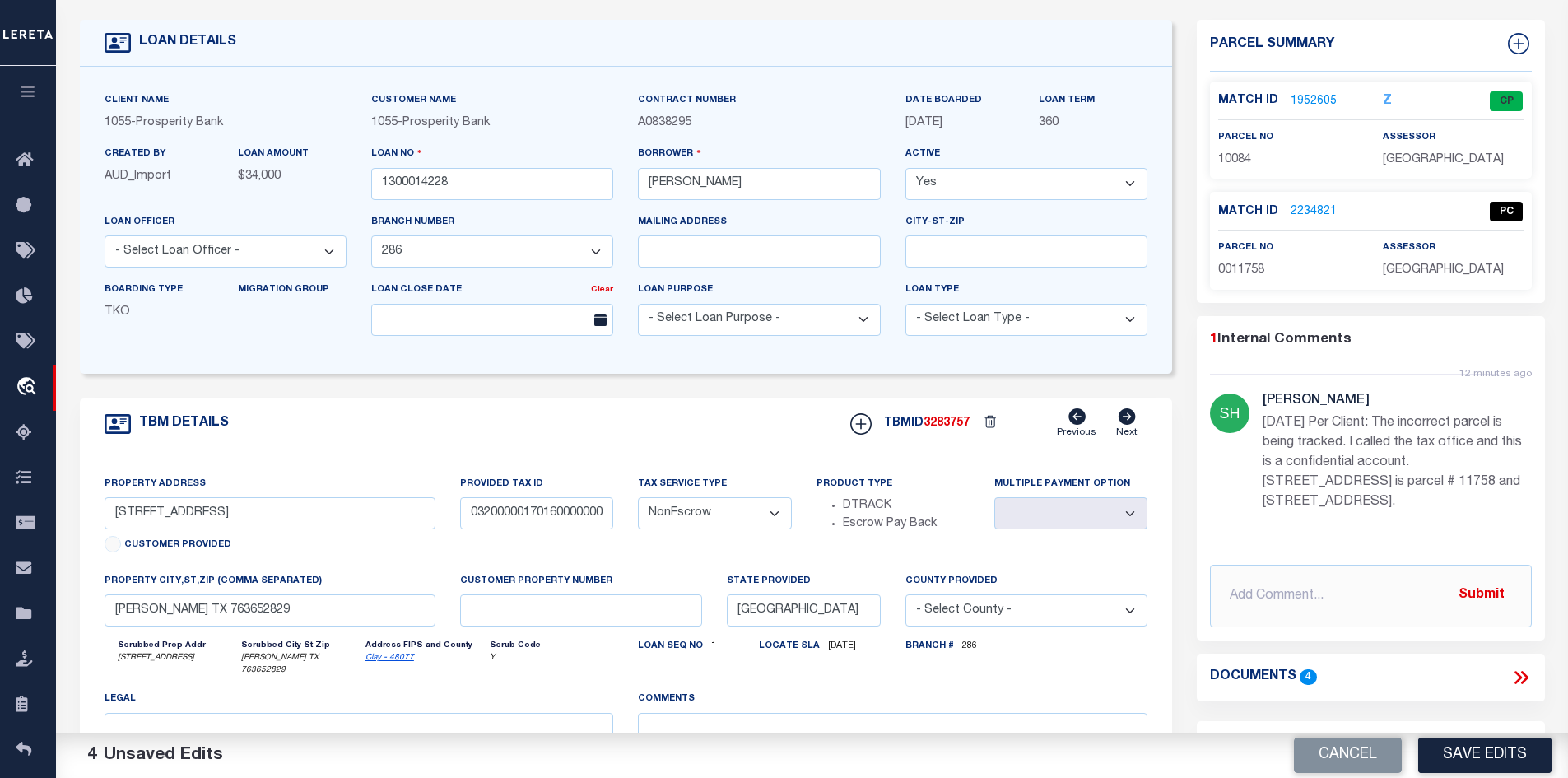
click at [1445, 480] on p "[DATE] Per Client: The incorrect parcel is being tracked. I called the tax offi…" at bounding box center [1397, 462] width 269 height 99
drag, startPoint x: 1381, startPoint y: 482, endPoint x: 1486, endPoint y: 480, distance: 105.0
click at [1486, 480] on p "[DATE] Per Client: The incorrect parcel is being tracked. I called the tax offi…" at bounding box center [1397, 462] width 269 height 99
copy p "[STREET_ADDRESS]"
click at [1318, 93] on link "1952605" at bounding box center [1314, 102] width 46 height 18
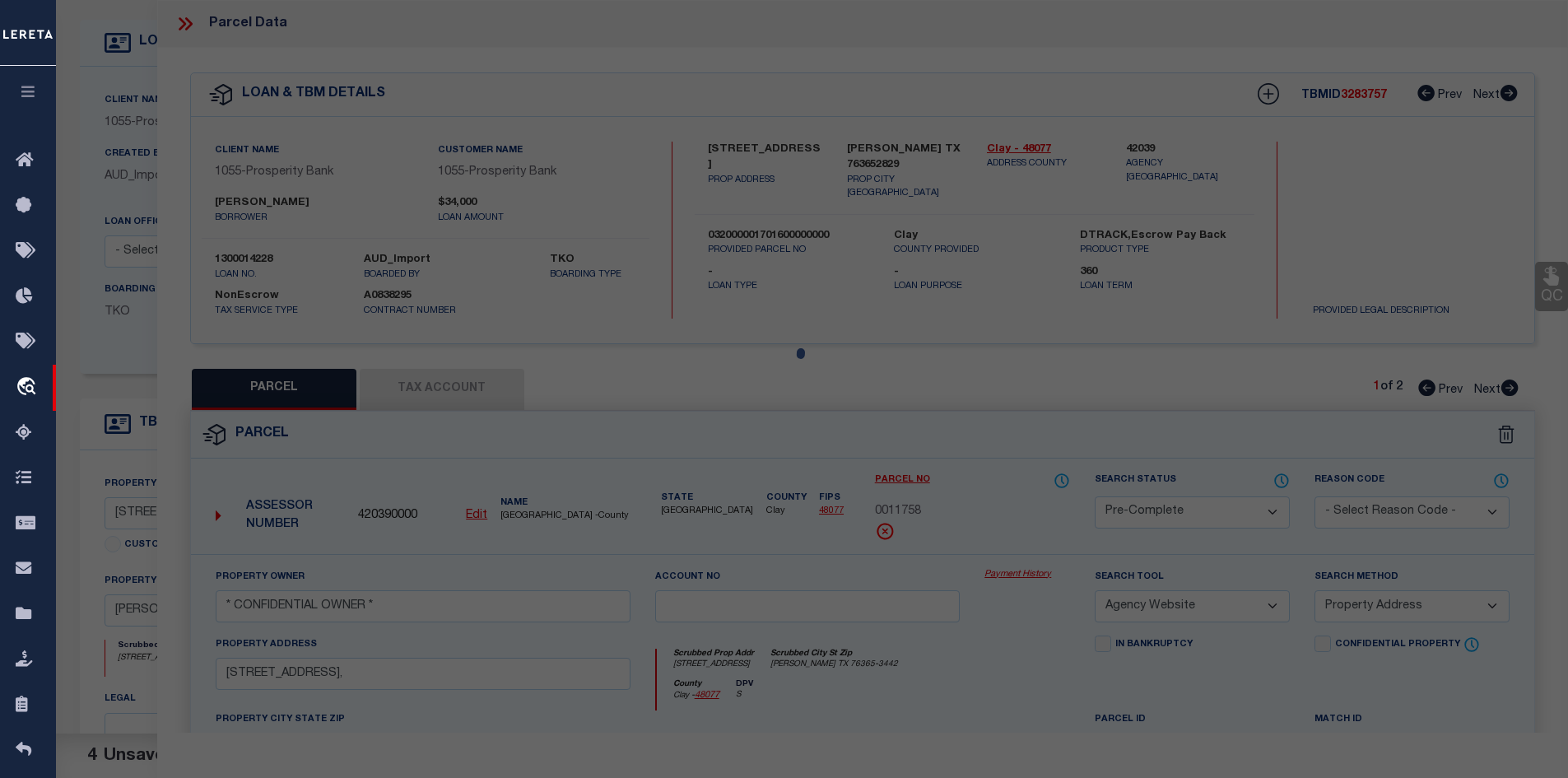
select select "AS"
select select
checkbox input "false"
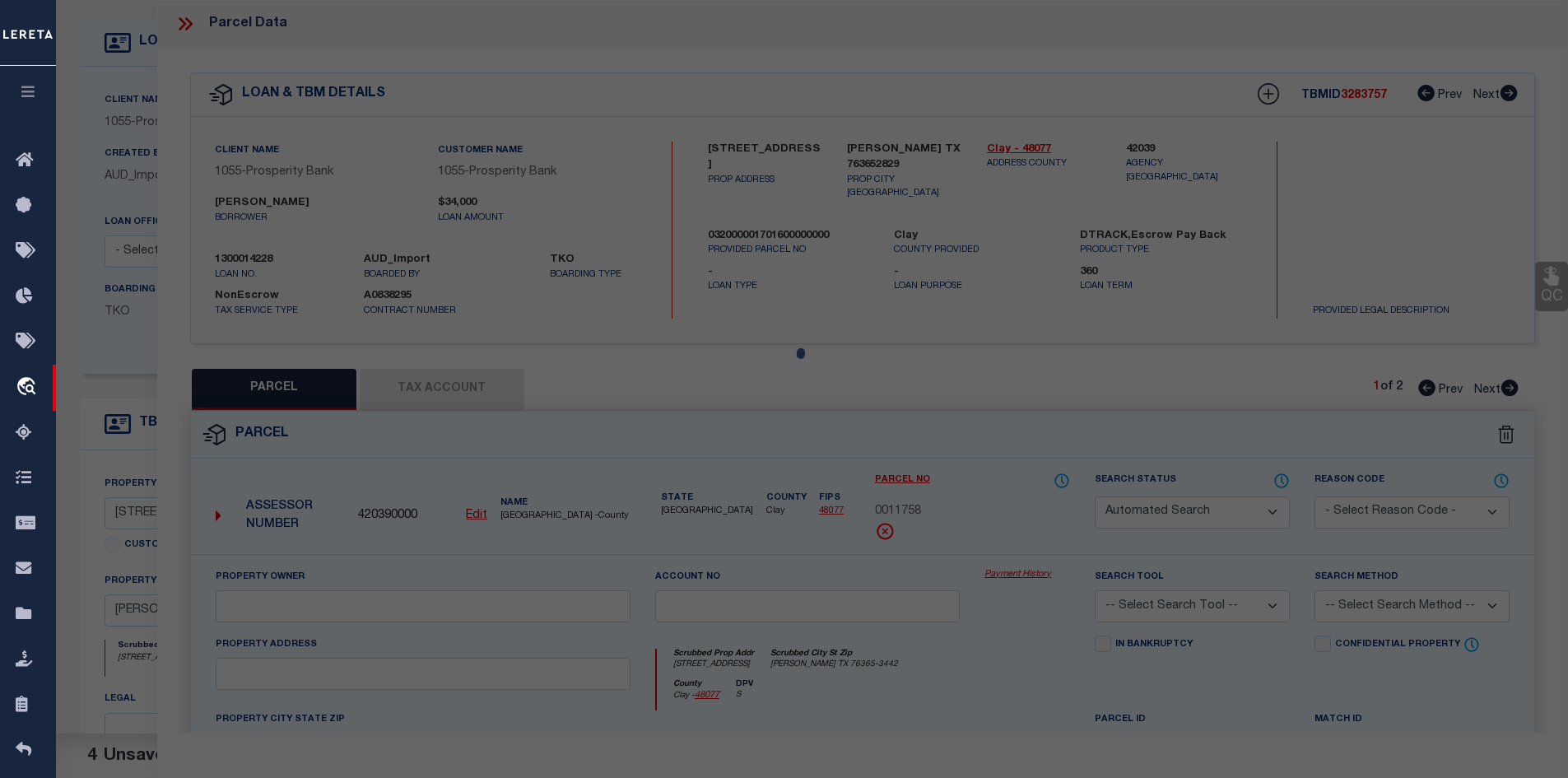
select select "CP"
type input "[PERSON_NAME] [PERSON_NAME]"
type input "03200-00017-01600-000000"
select select
type input "[STREET_ADDRESS]"
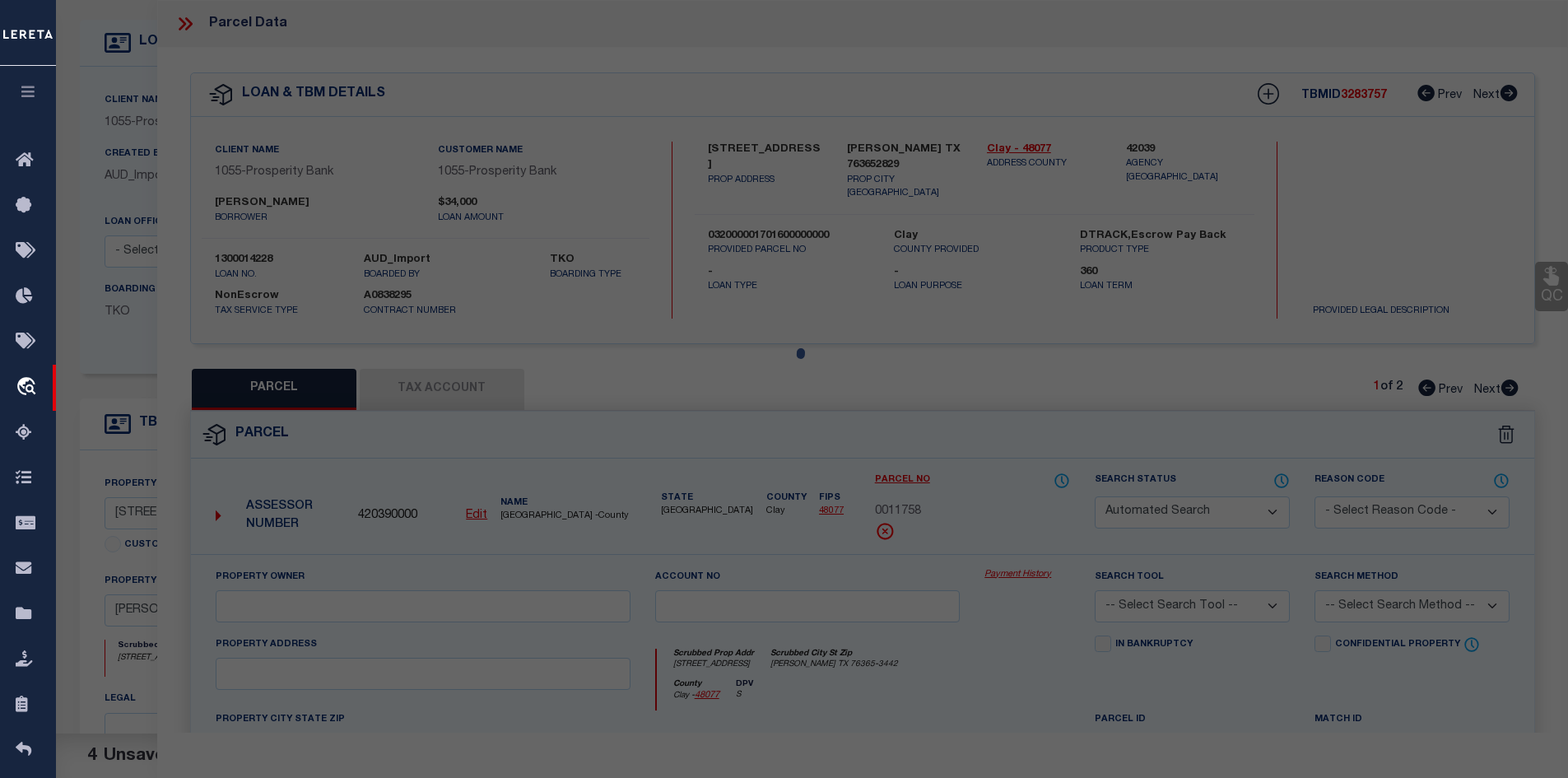
checkbox input "false"
type input "[PERSON_NAME] TX 76365"
type textarea "LTS 15-16 BLK 17 OT [PERSON_NAME]"
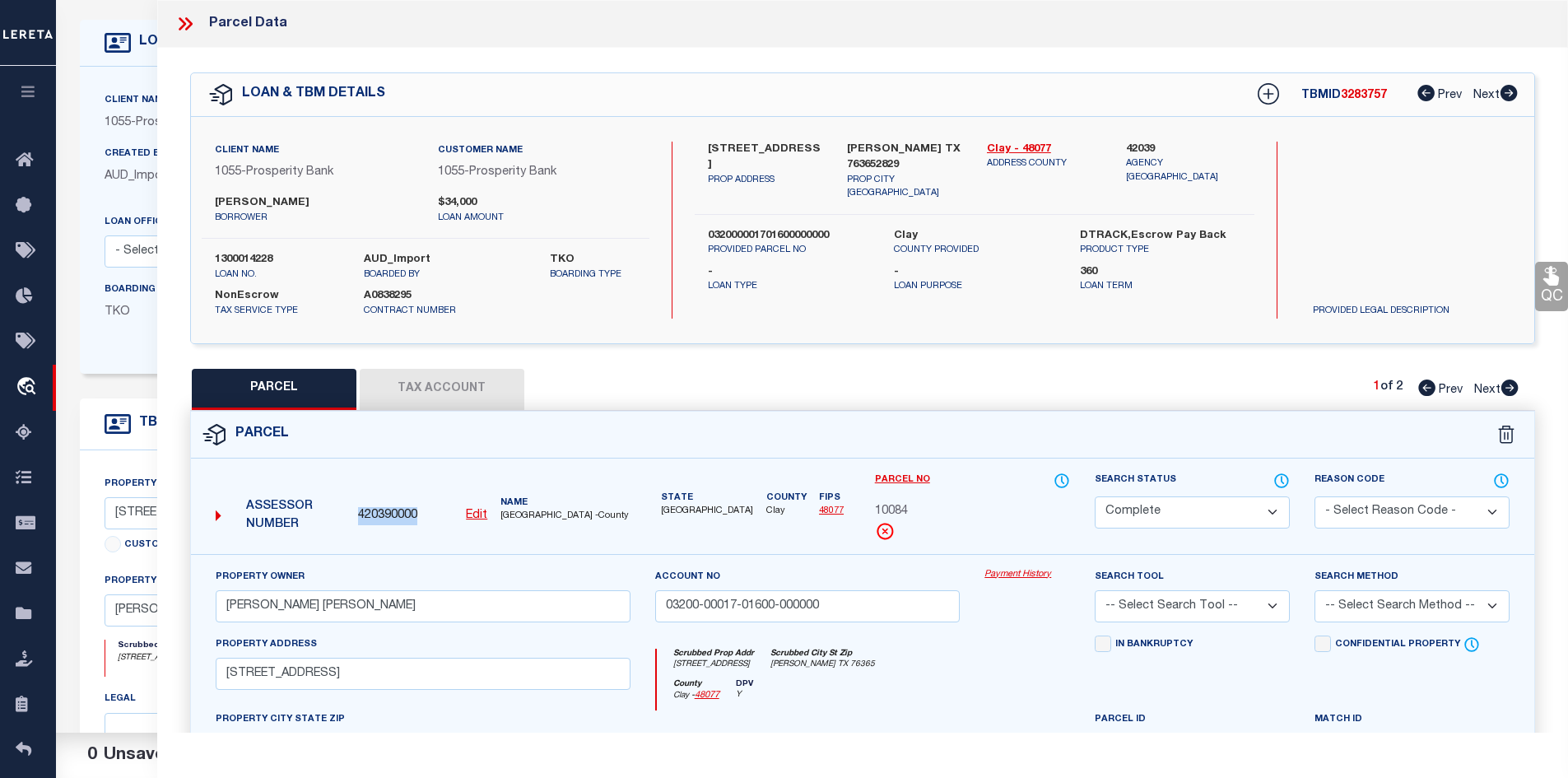
drag, startPoint x: 432, startPoint y: 515, endPoint x: 355, endPoint y: 517, distance: 77.0
click at [355, 517] on div "420390000 Edit" at bounding box center [422, 517] width 142 height 18
copy span "420390000"
click at [180, 26] on icon at bounding box center [185, 23] width 21 height 21
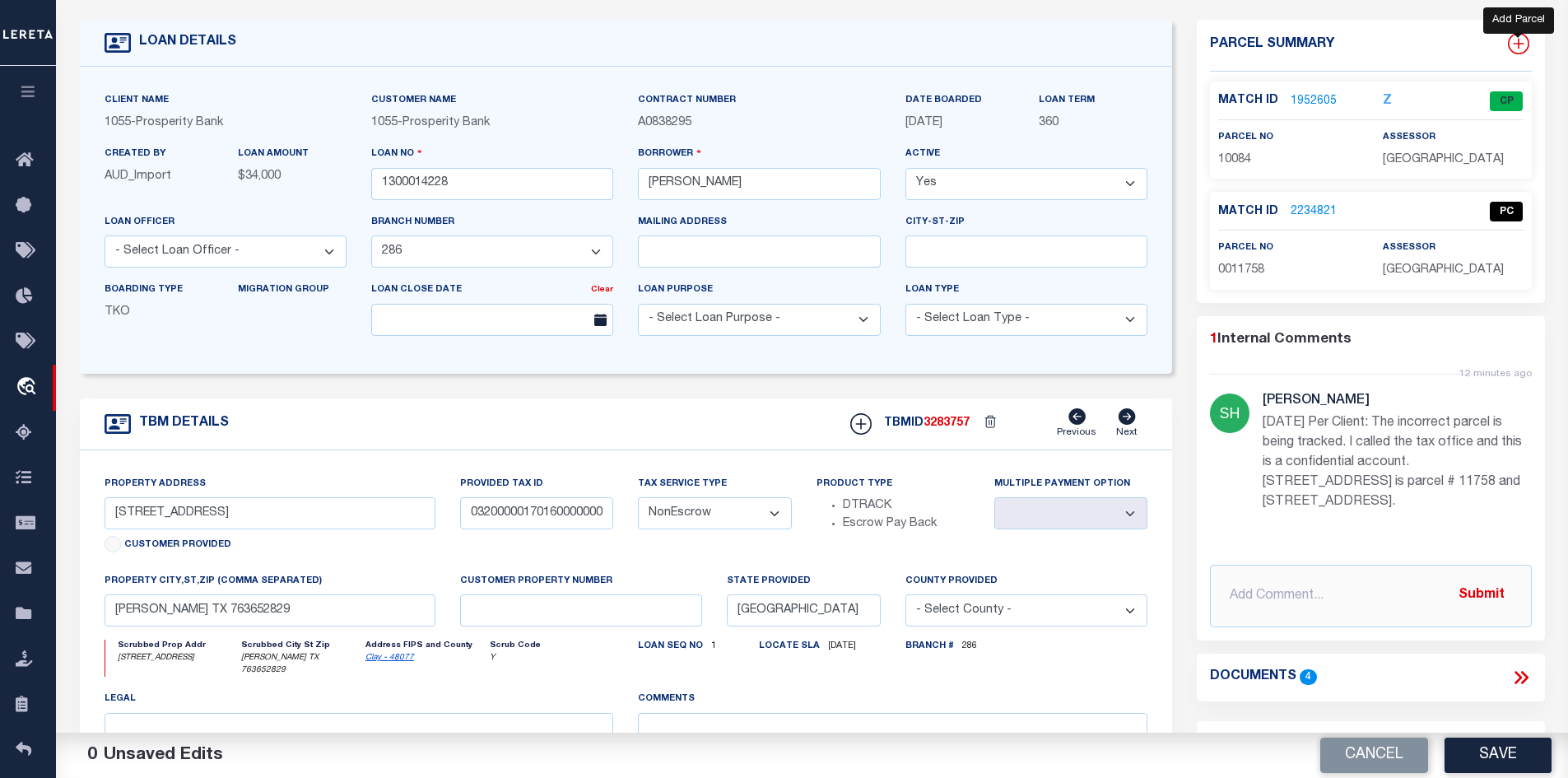
click at [1520, 41] on icon at bounding box center [1518, 43] width 21 height 21
select select "IP"
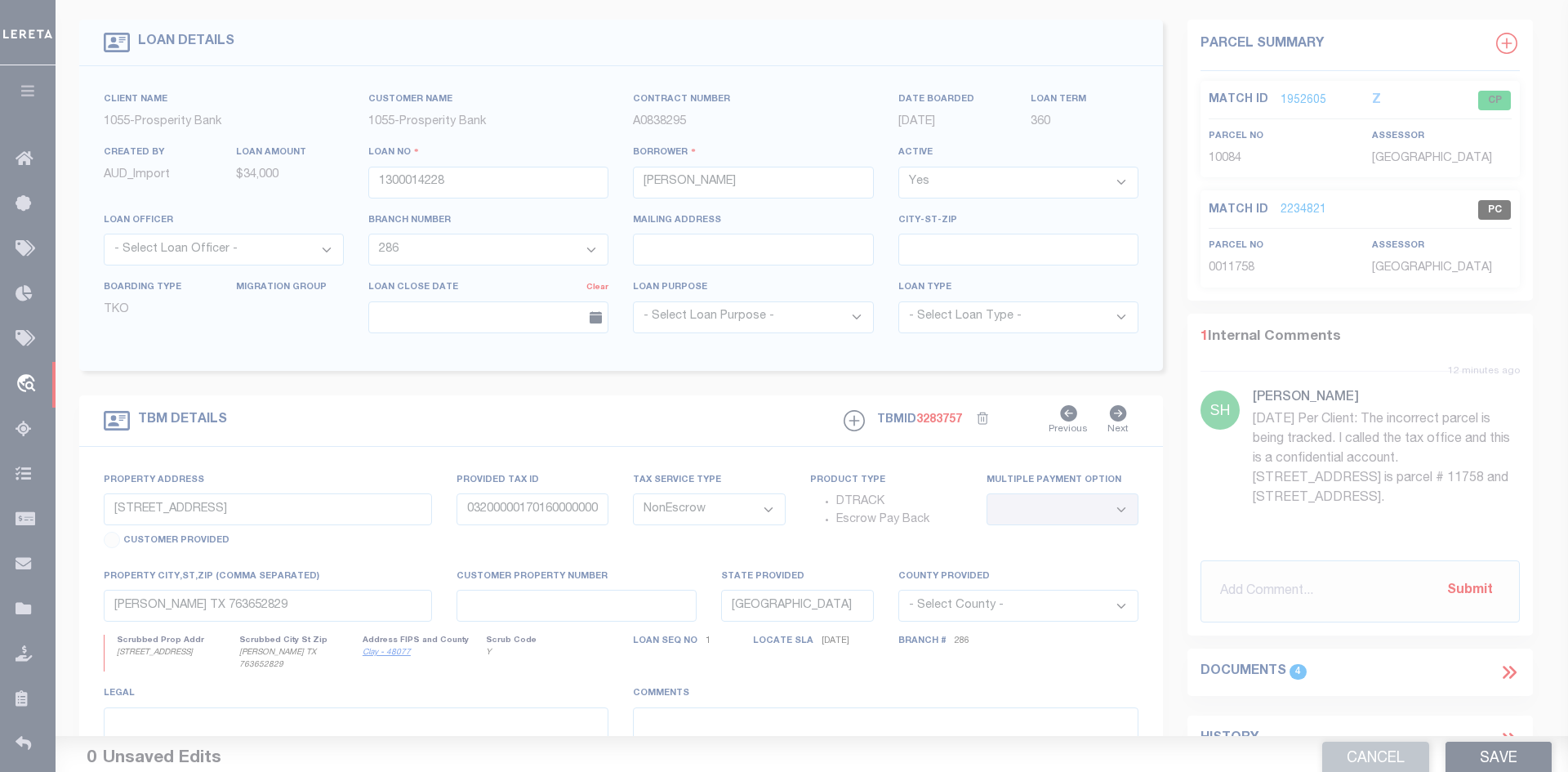
type textarea "-"
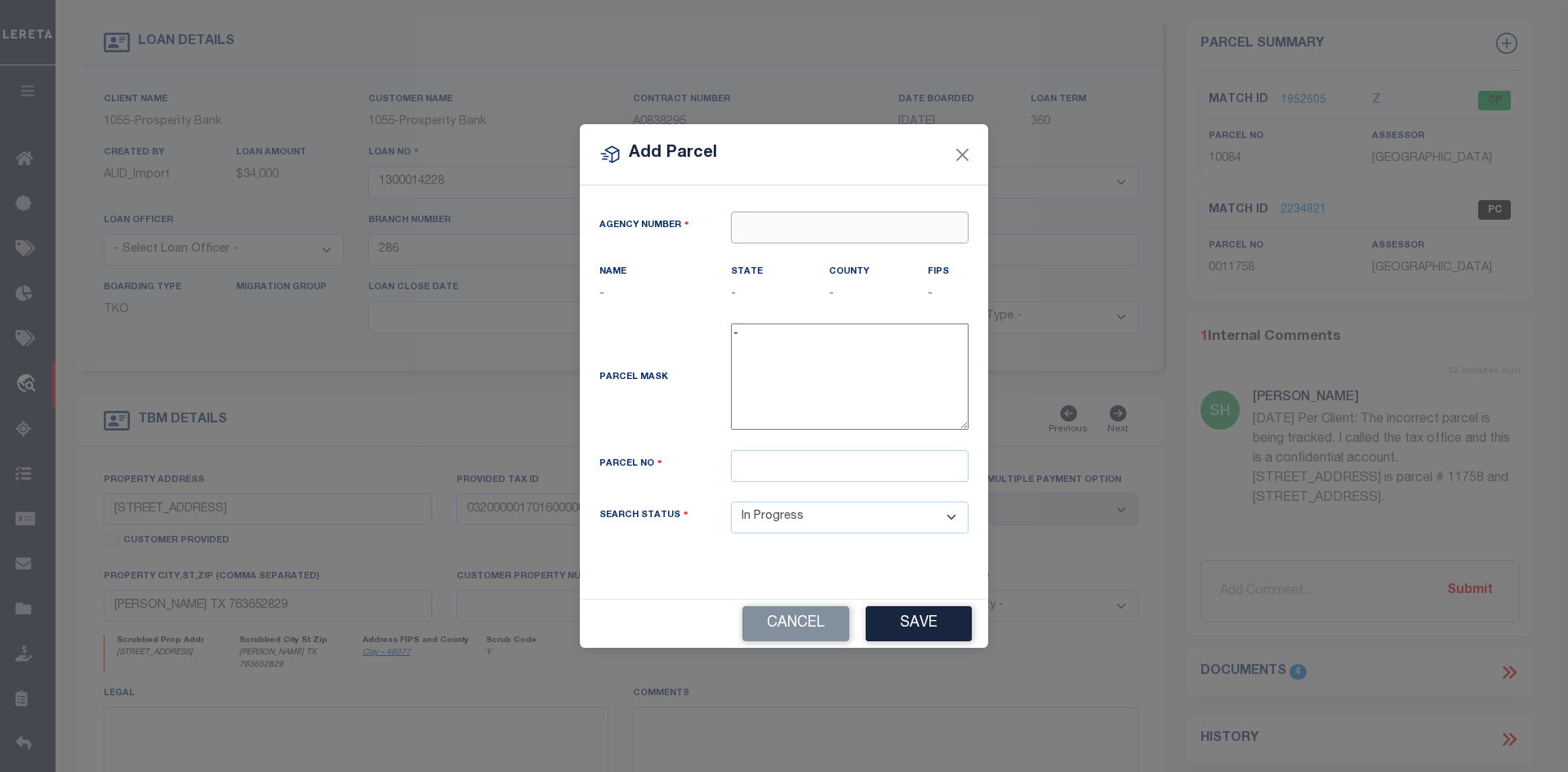
click at [804, 227] on input "text" at bounding box center [849, 227] width 237 height 32
paste input "420390000"
type input "420390000"
click at [807, 261] on div "420390000 : [GEOGRAPHIC_DATA]" at bounding box center [849, 268] width 236 height 47
type input "420390000"
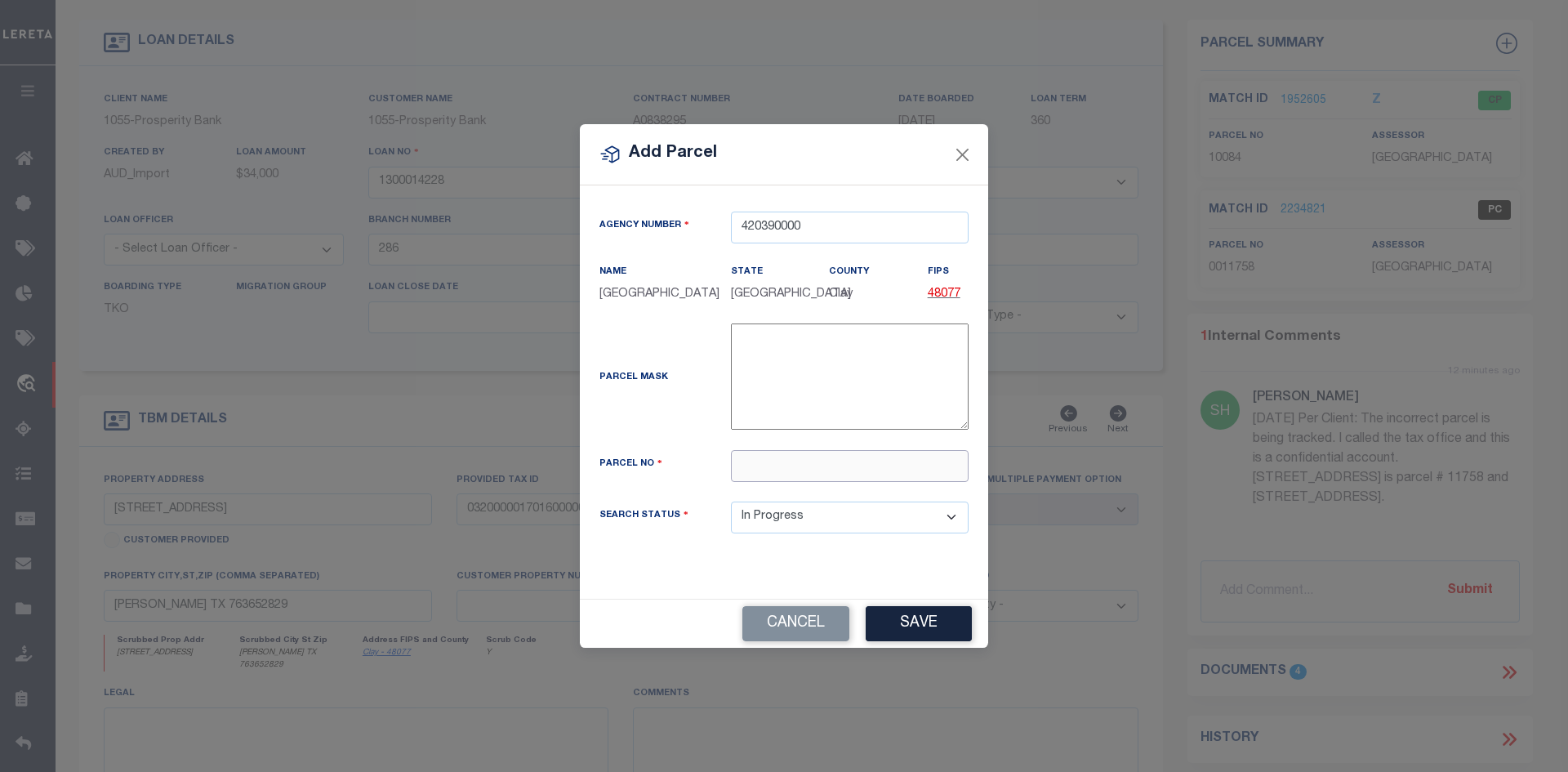
click at [780, 467] on input "text" at bounding box center [849, 466] width 237 height 32
paste input "0006917"
type input "0006917"
click at [806, 516] on select "Automated Search Bad Parcel Complete Duplicate Parcel High Dollar Reporting In …" at bounding box center [849, 517] width 237 height 32
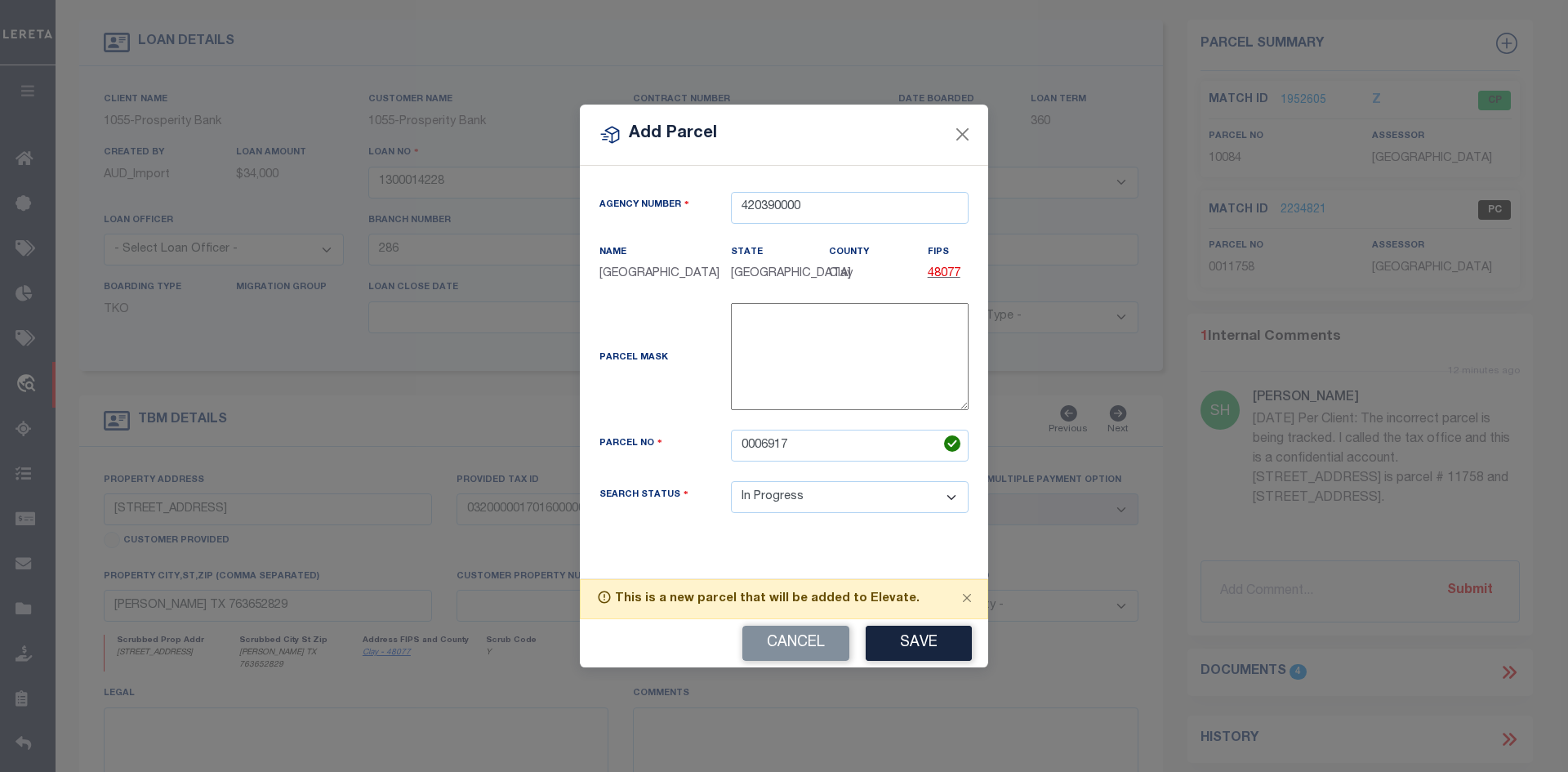
click at [598, 521] on div "Search Status Automated Search Bad Parcel Complete Duplicate Parcel High Dollar…" at bounding box center [784, 507] width 393 height 51
click at [917, 646] on button "Save" at bounding box center [918, 643] width 106 height 35
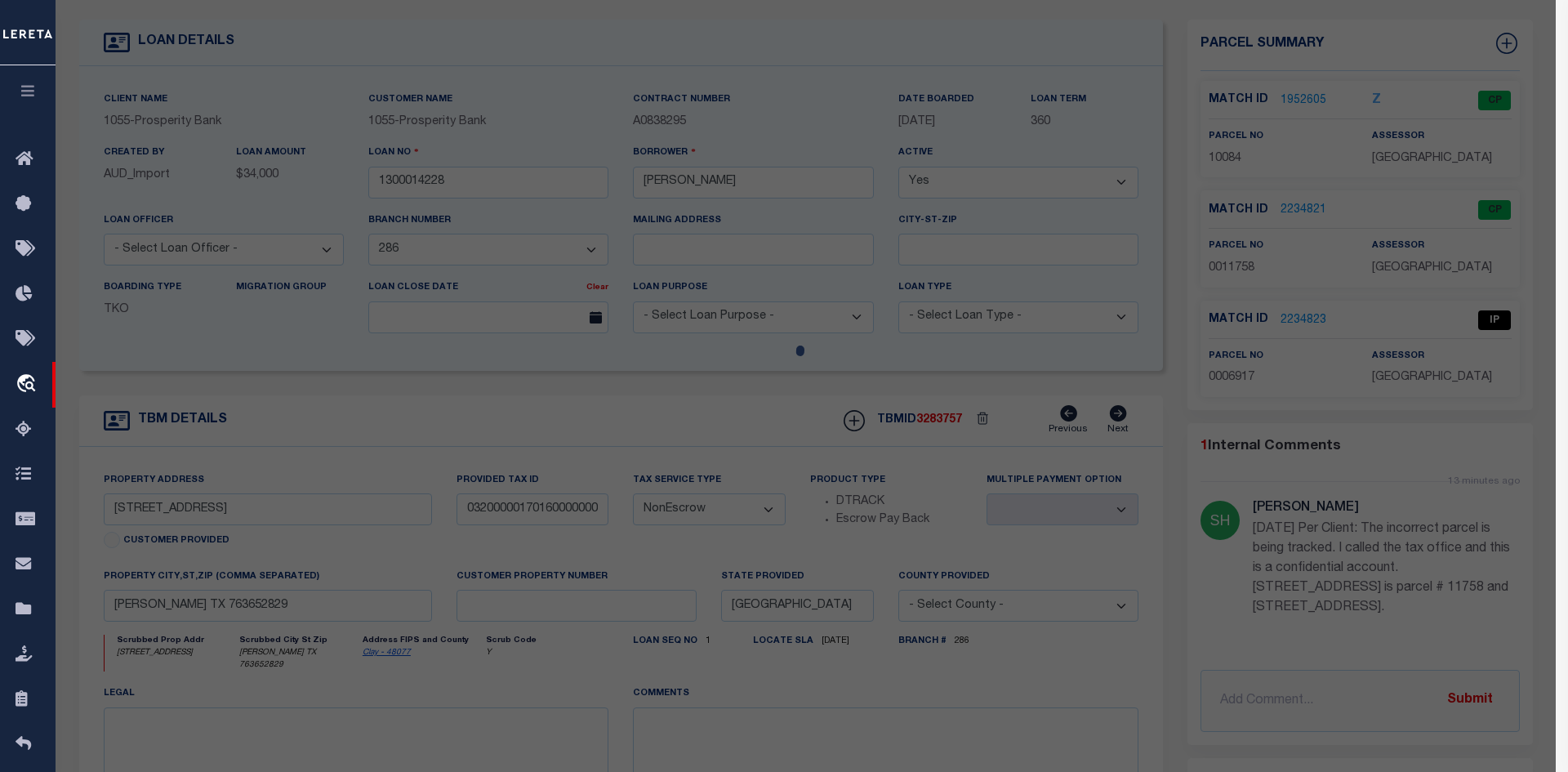
select select "AS"
checkbox input "false"
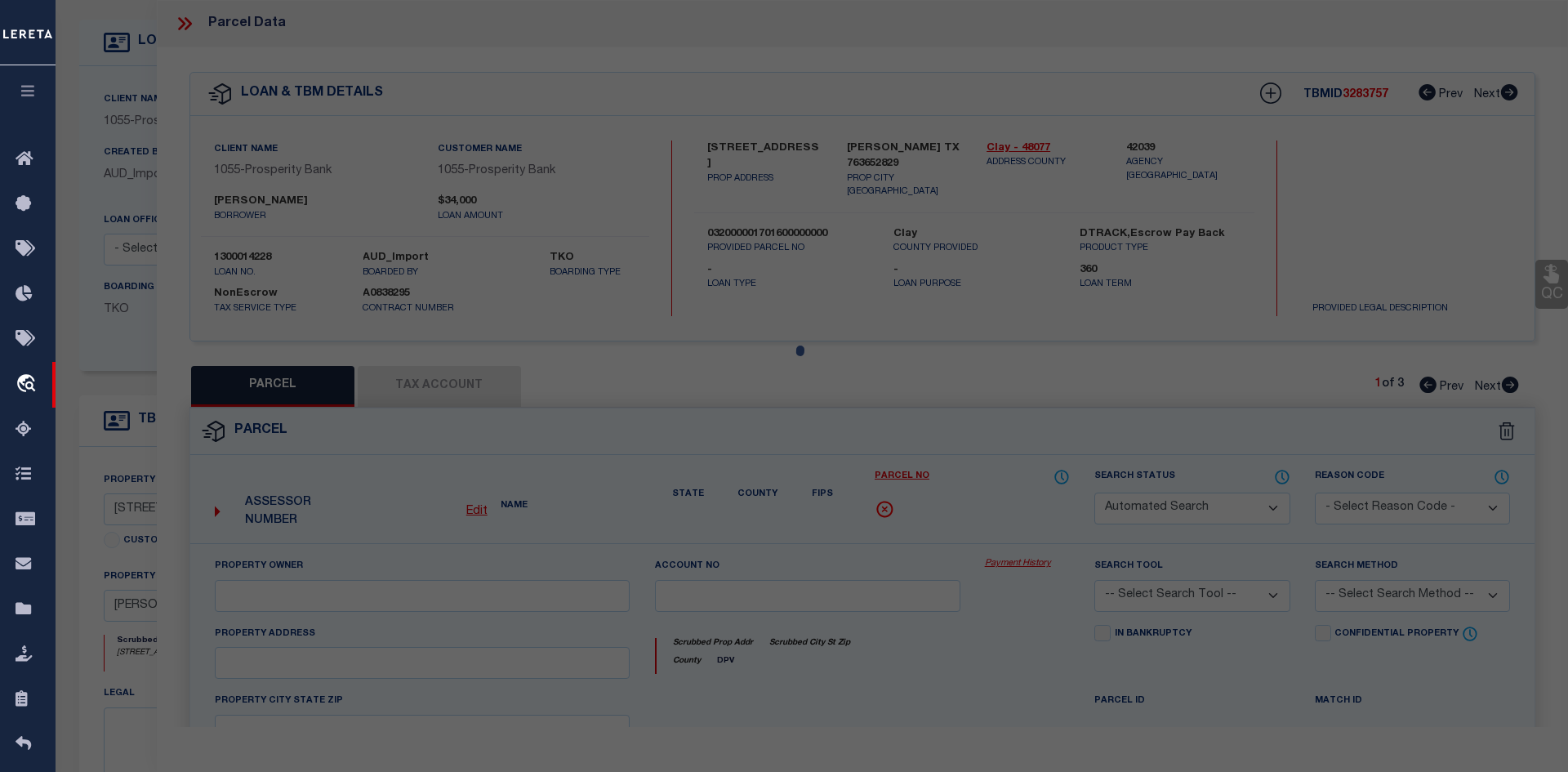
select select "IP"
checkbox input "false"
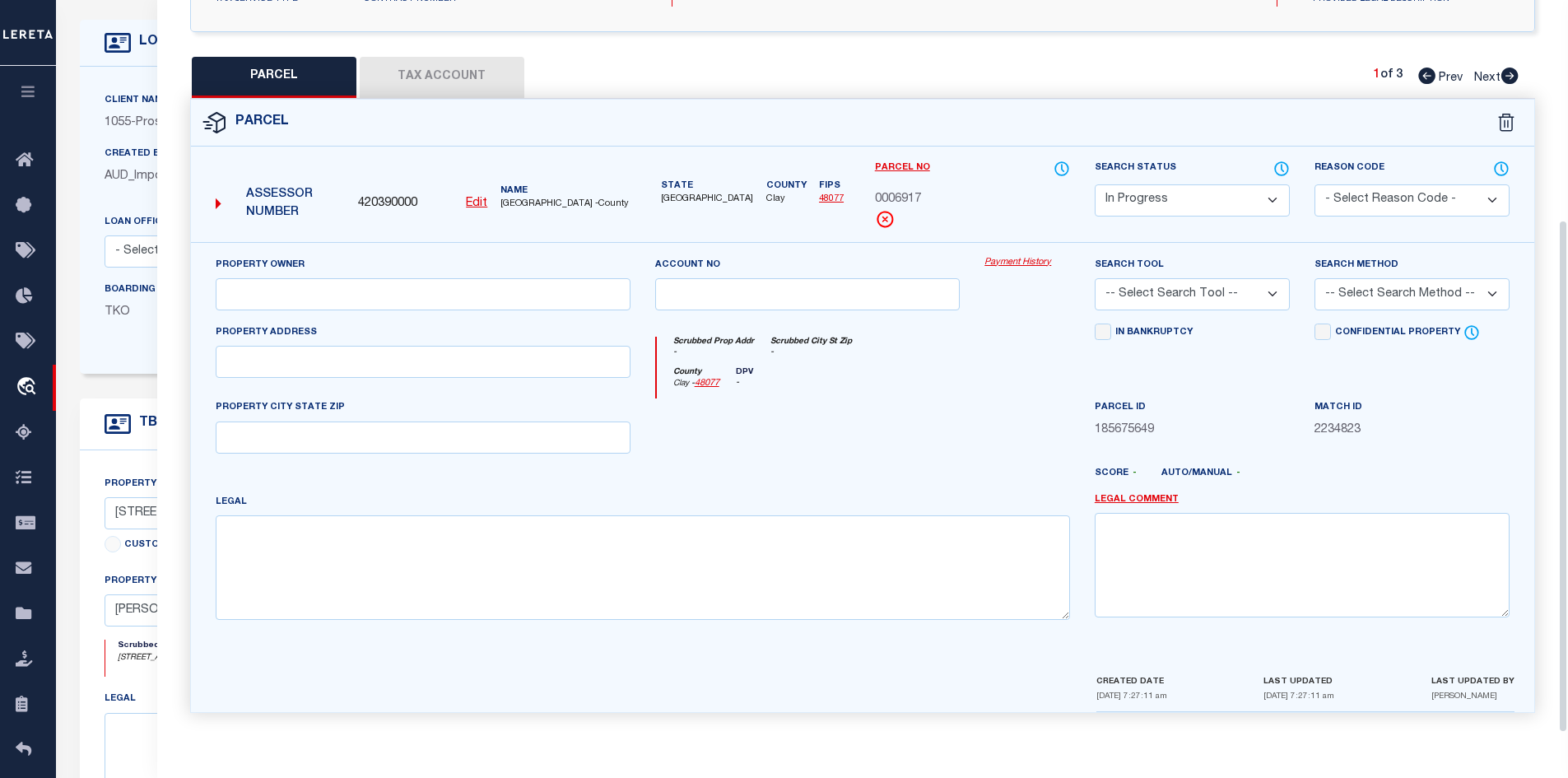
scroll to position [313, 0]
click at [268, 359] on input "text" at bounding box center [422, 361] width 415 height 32
paste input "[STREET_ADDRESS]"
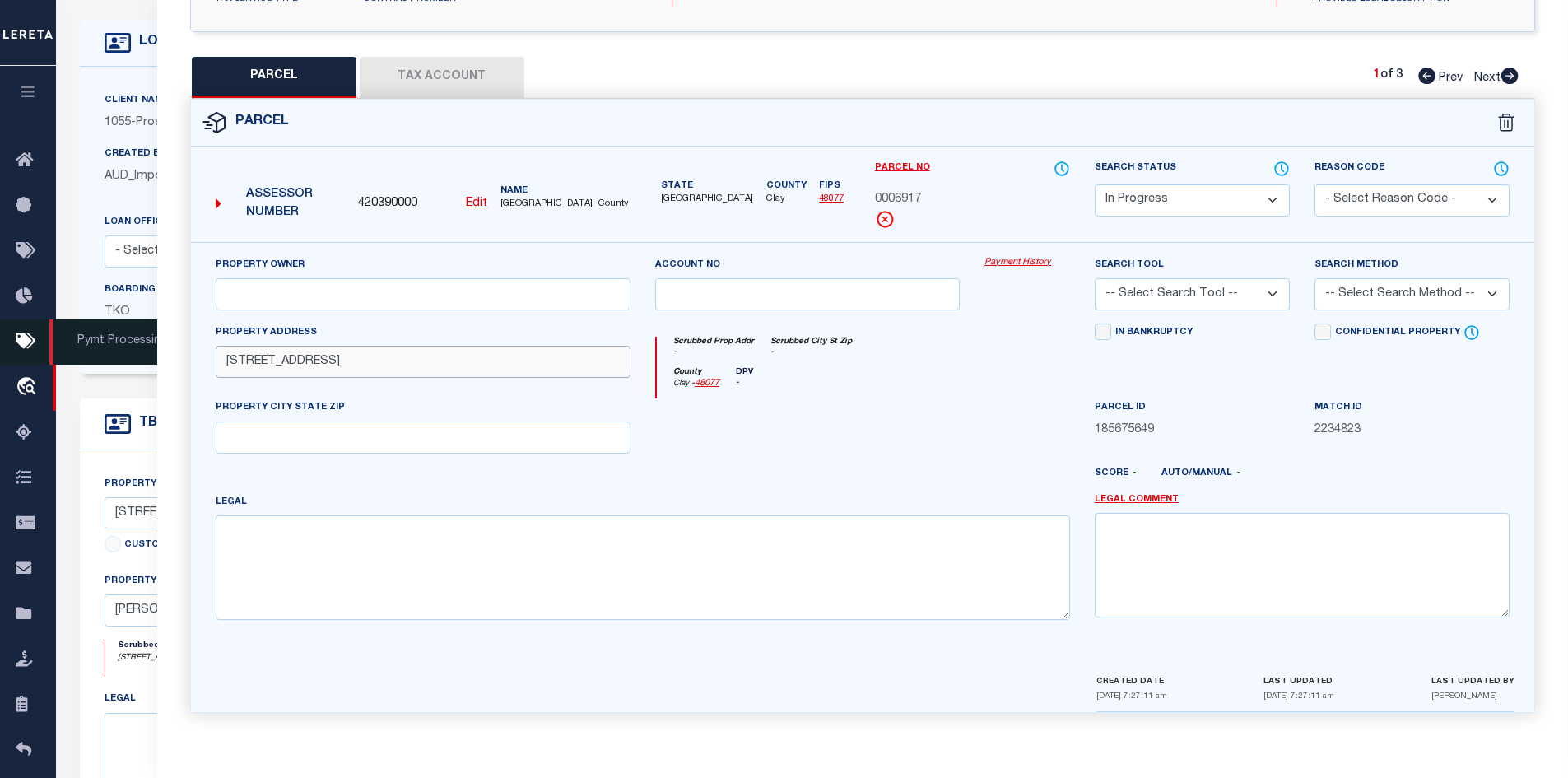
type input "[STREET_ADDRESS]"
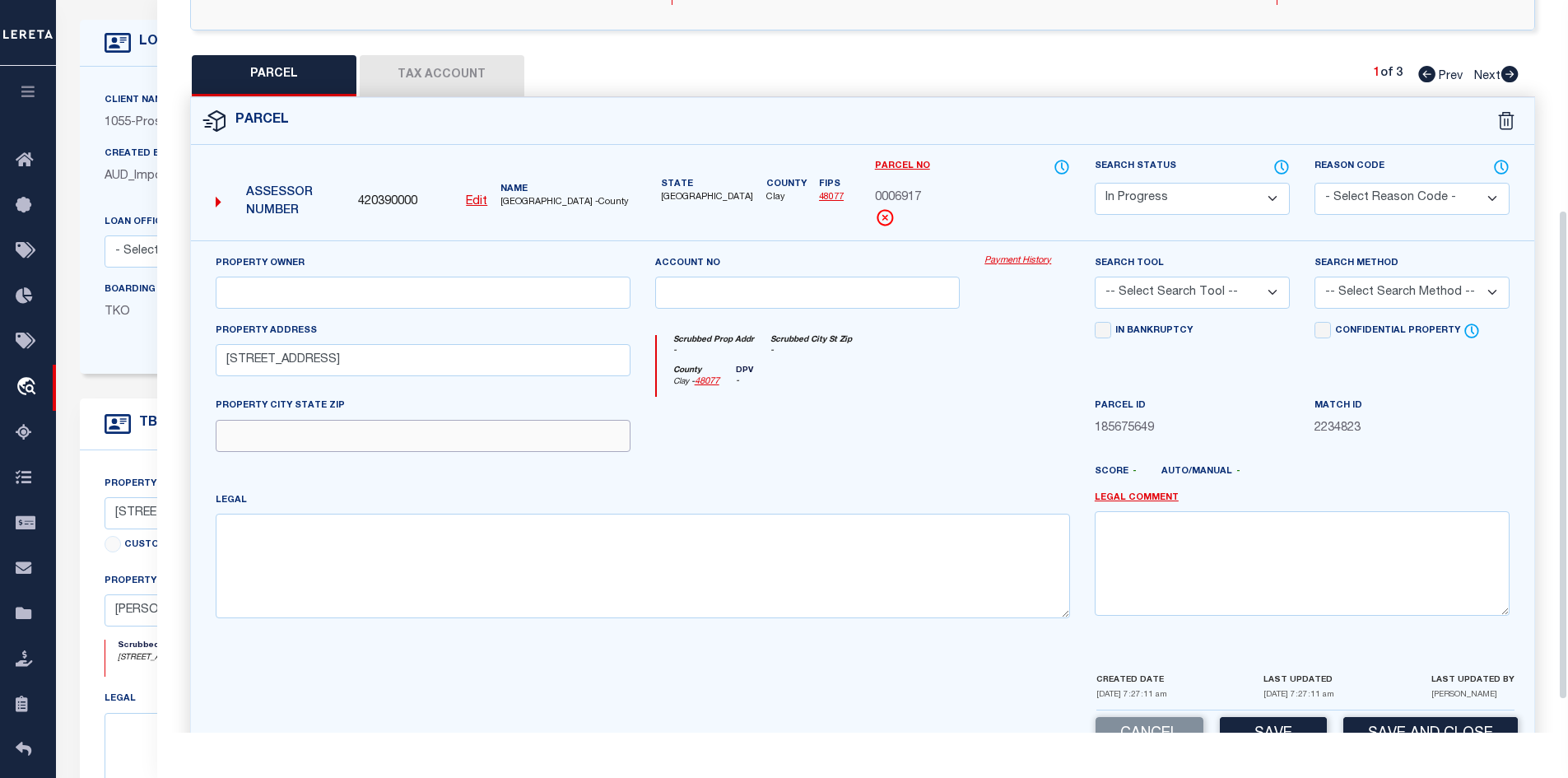
click at [284, 435] on input "text" at bounding box center [422, 435] width 415 height 32
paste input "[PERSON_NAME], TX 76365"
type input "[PERSON_NAME], TX 76365"
click at [351, 282] on input "text" at bounding box center [422, 292] width 415 height 32
paste input "CONFIDENTIAL OWNER"
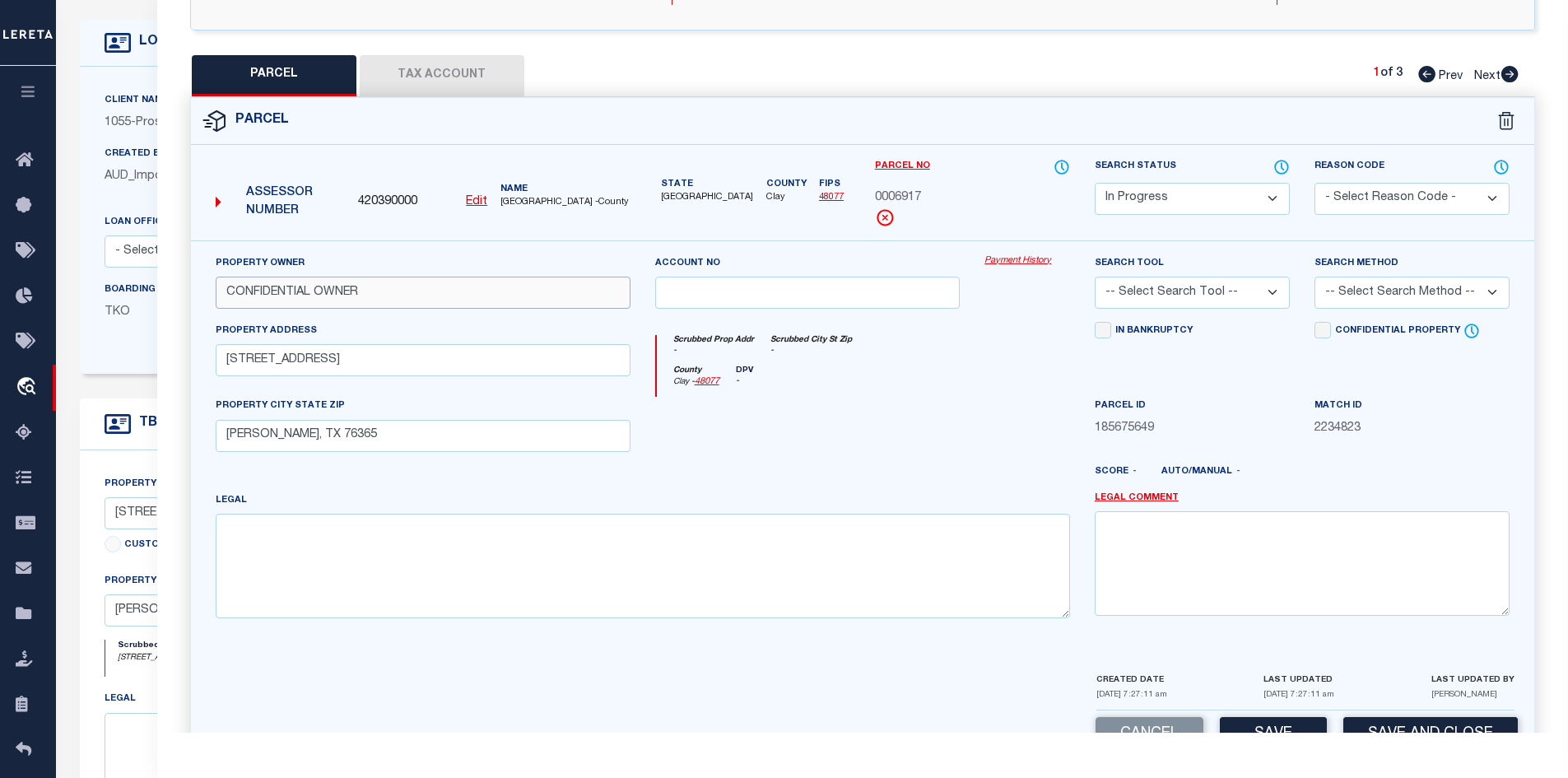
type input "CONFIDENTIAL OWNER"
click at [285, 575] on textarea at bounding box center [642, 565] width 855 height 103
paste textarea "Legal Lot: 7 Tract #: Legal Block: 47"
drag, startPoint x: 396, startPoint y: 535, endPoint x: 334, endPoint y: 532, distance: 62.1
click at [334, 532] on textarea "Legal Lot: 7 Legal Block: 47" at bounding box center [642, 565] width 855 height 103
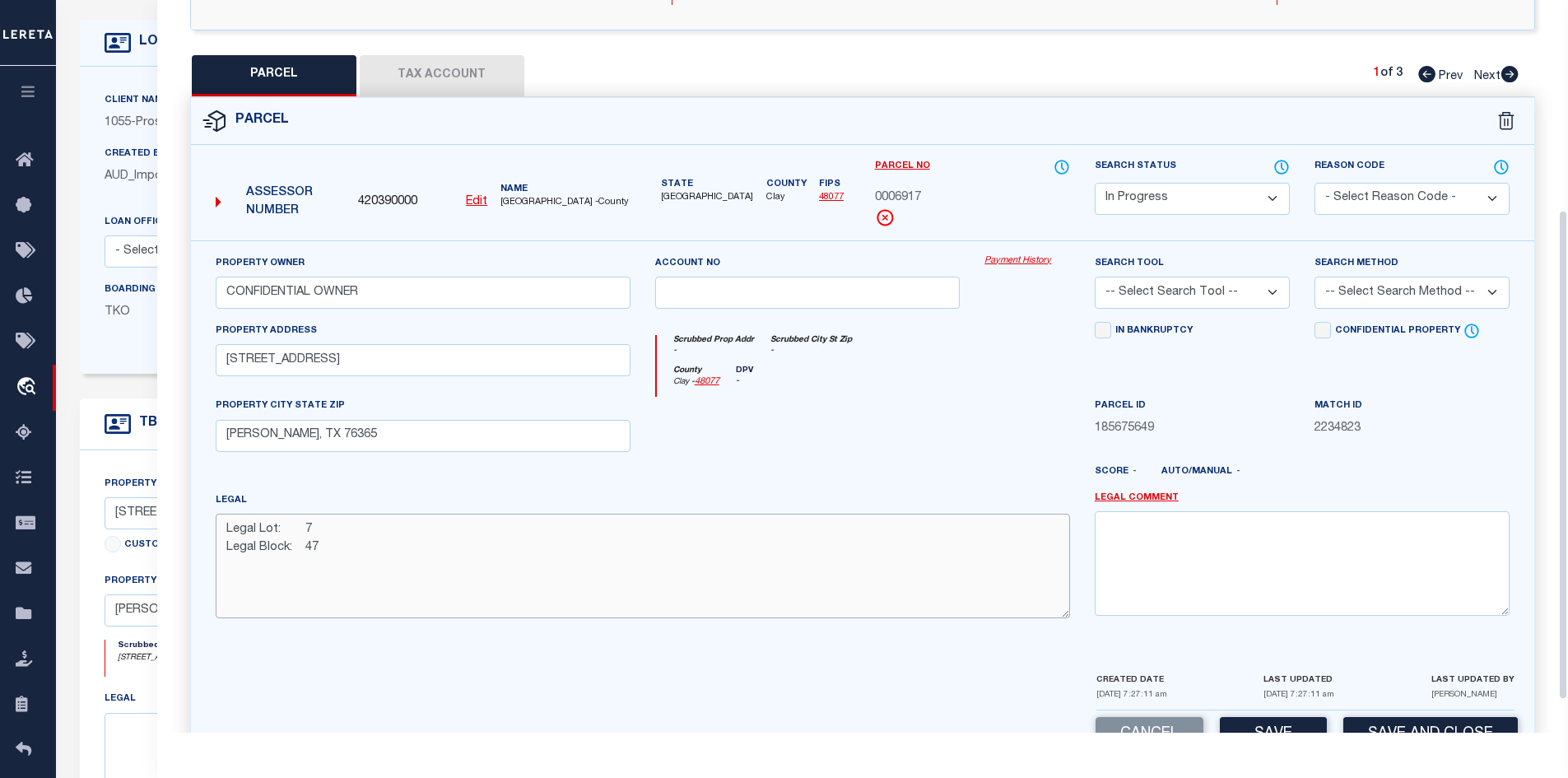
click at [349, 588] on textarea "Legal Lot: 7 Legal Block: 47" at bounding box center [642, 565] width 855 height 103
paste textarea "Acres: 0.11"
type textarea "Legal Lot: 7 Legal Block: 47 Acres: 0.11"
click at [443, 74] on button "Tax Account" at bounding box center [442, 76] width 164 height 42
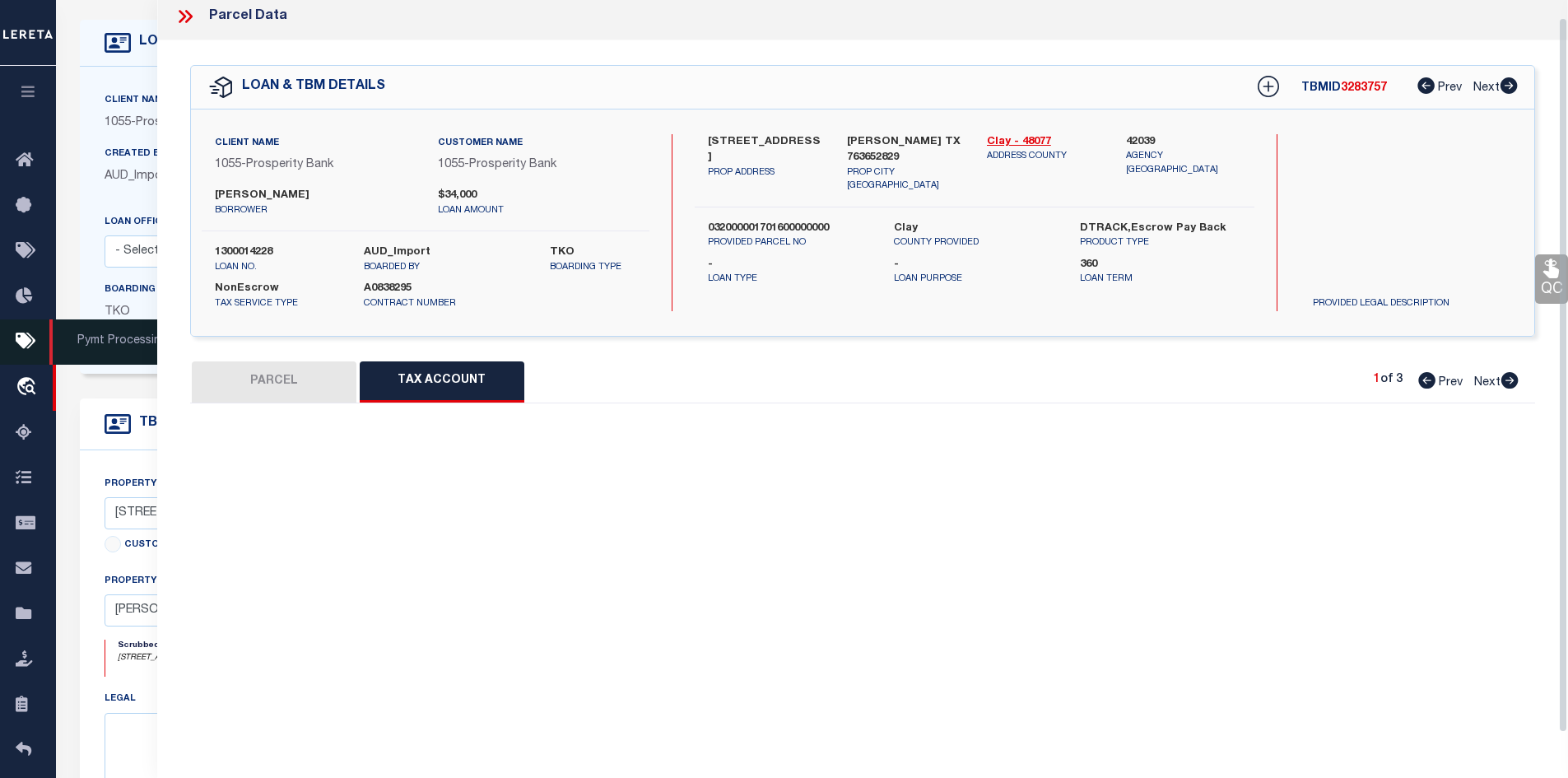
select select "100"
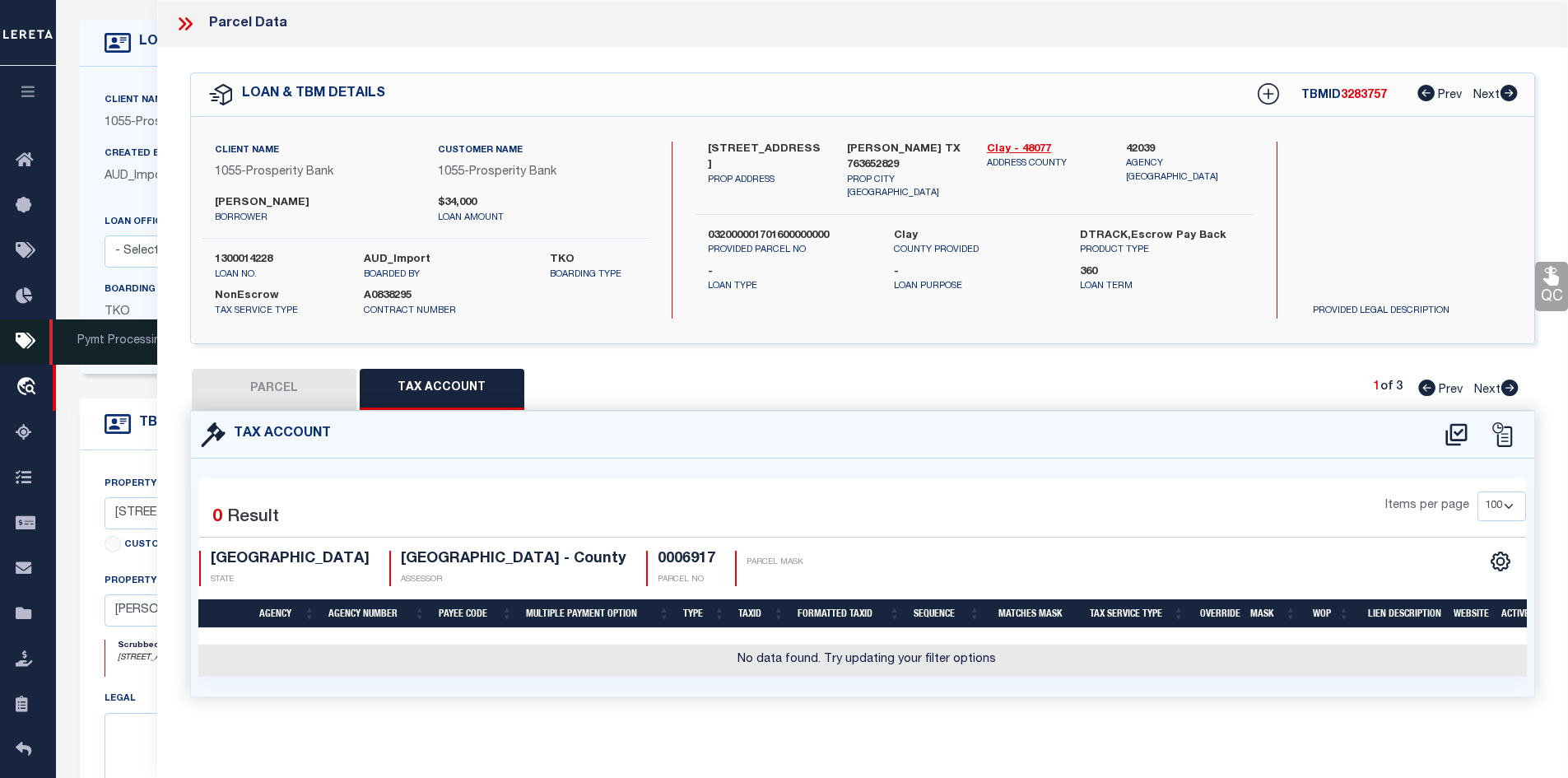
scroll to position [0, 0]
click at [1448, 434] on icon at bounding box center [1455, 434] width 21 height 22
select select "100"
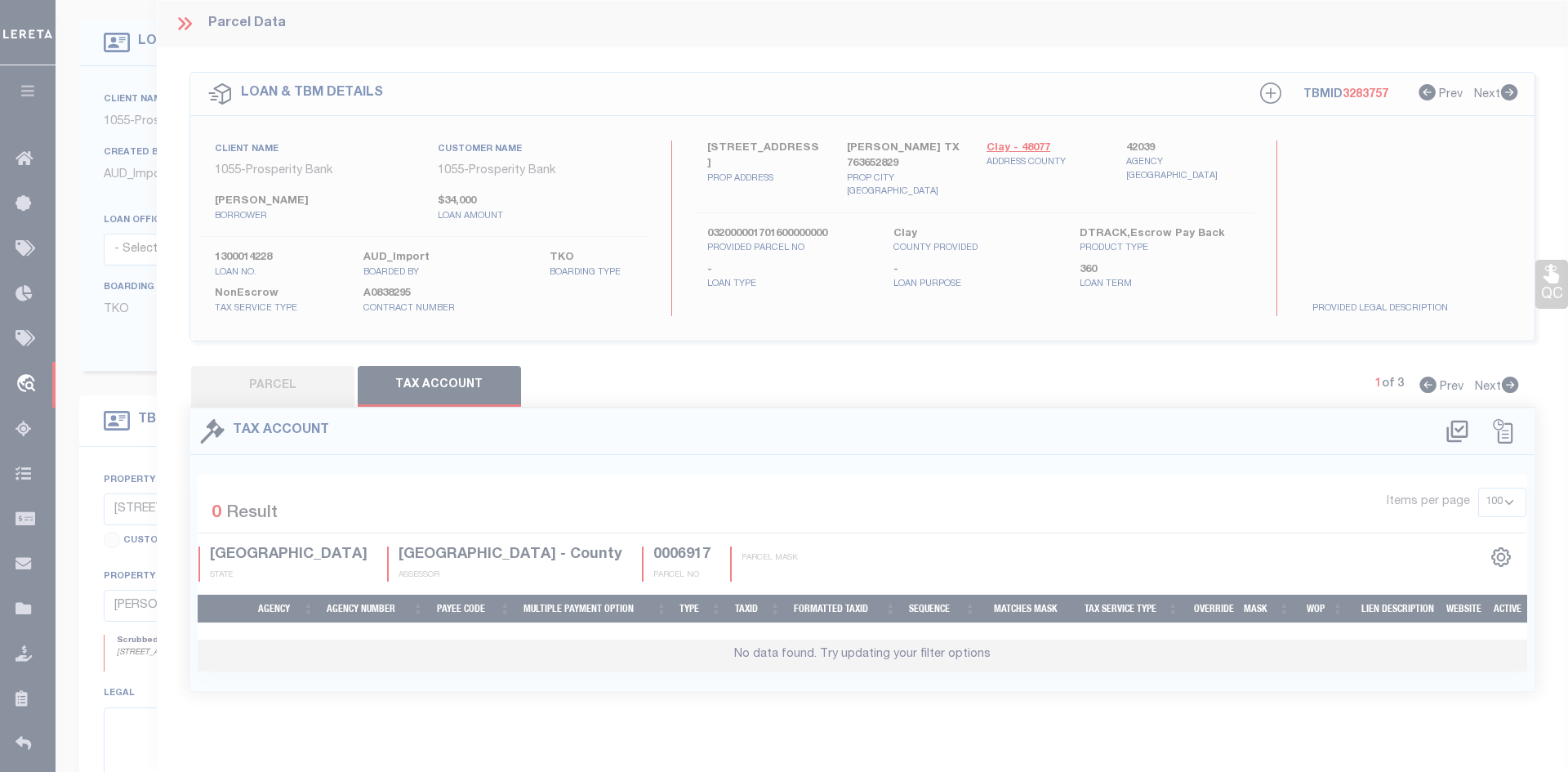
select select "100"
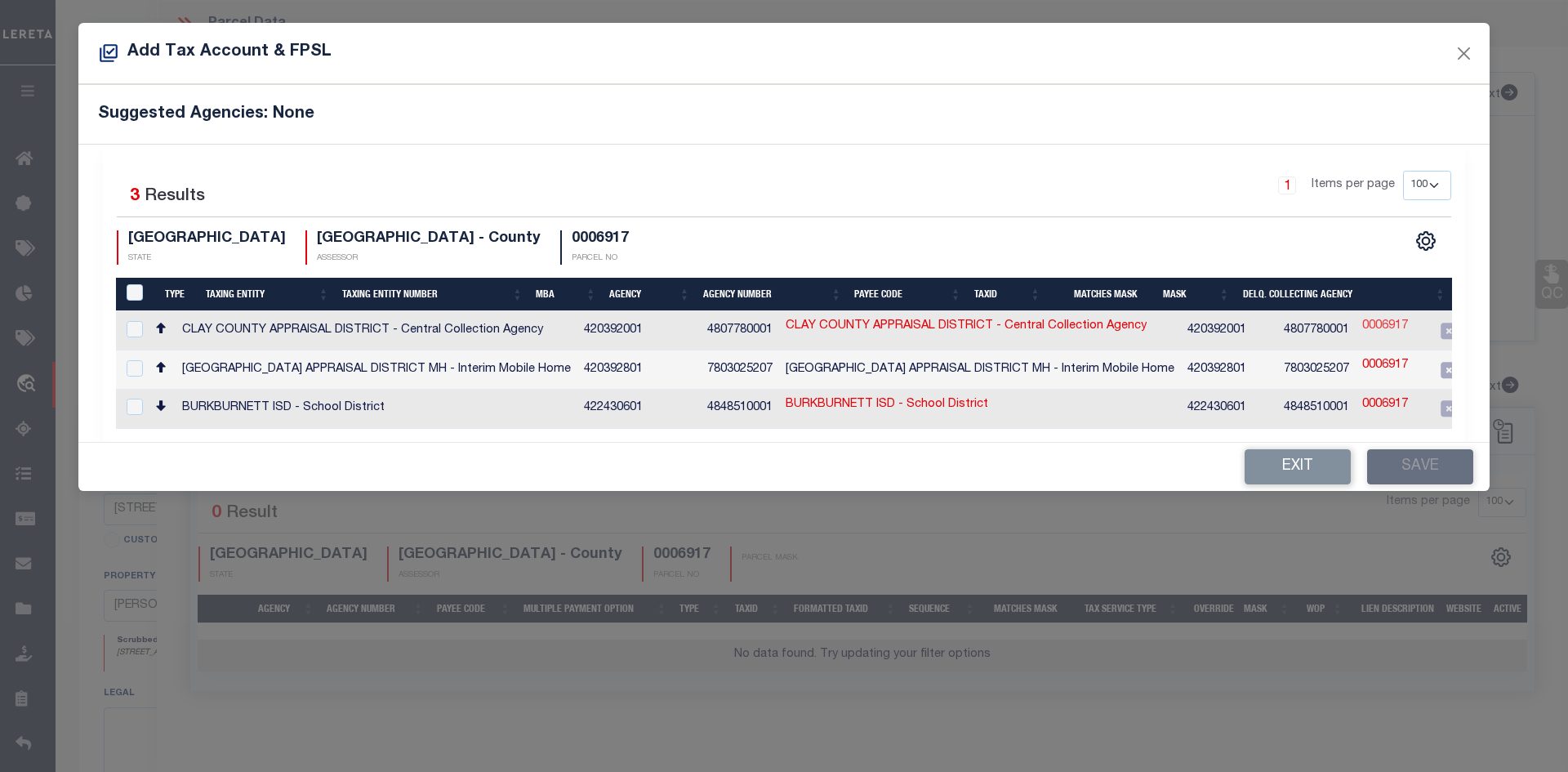
click at [1362, 322] on link "0006917" at bounding box center [1385, 327] width 46 height 18
type input "0006917"
checkbox input "true"
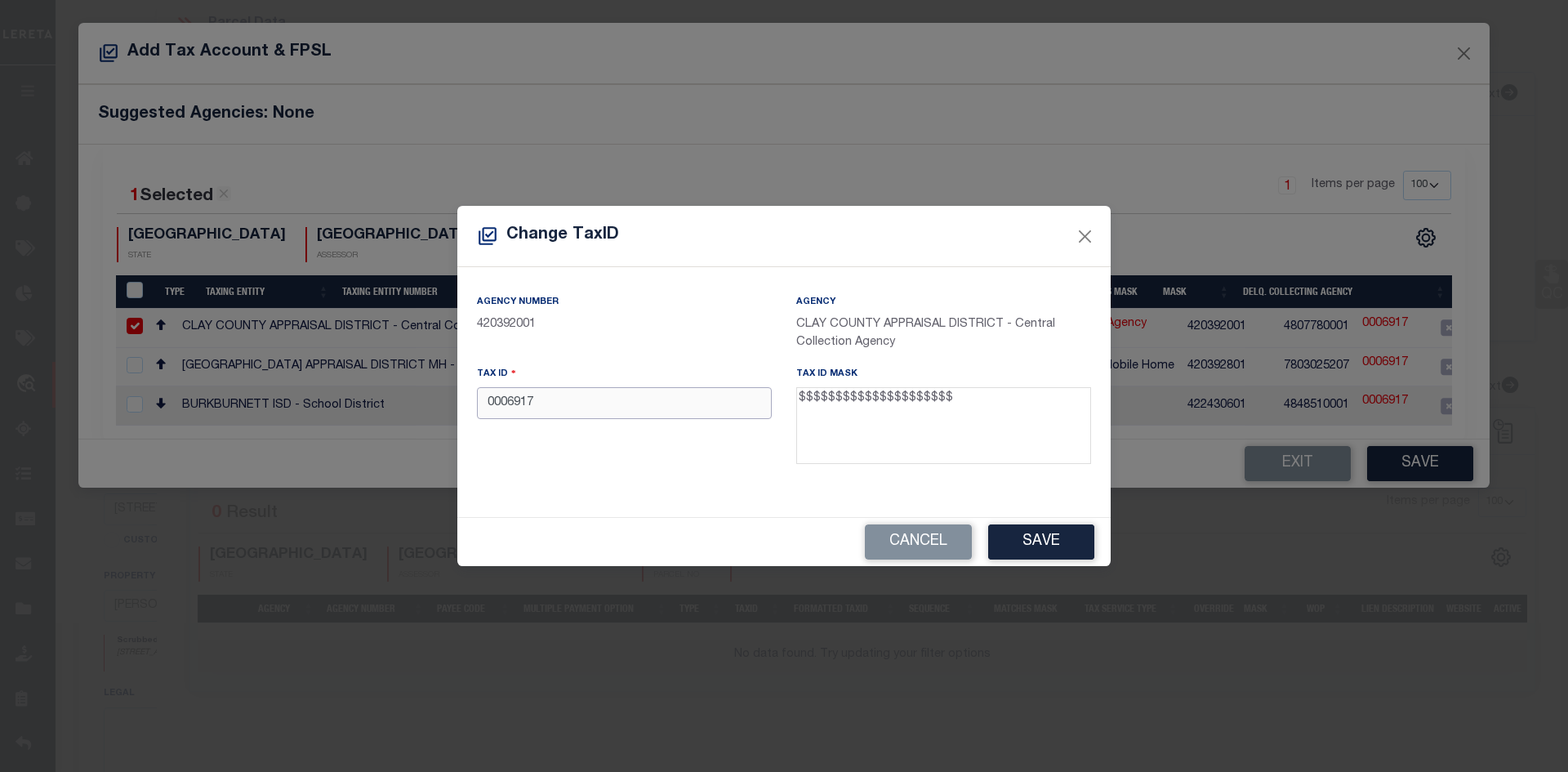
drag, startPoint x: 592, startPoint y: 411, endPoint x: 170, endPoint y: 400, distance: 422.1
click at [171, 400] on div "Change TaxID Agency Number 420392001 Agency CLAY COUNTY APPRAISAL DISTRICT - Ce…" at bounding box center [784, 386] width 1568 height 772
paste input "33200004700702000000"
type input "033200004700702000000"
click at [1064, 543] on button "Save" at bounding box center [1041, 542] width 106 height 35
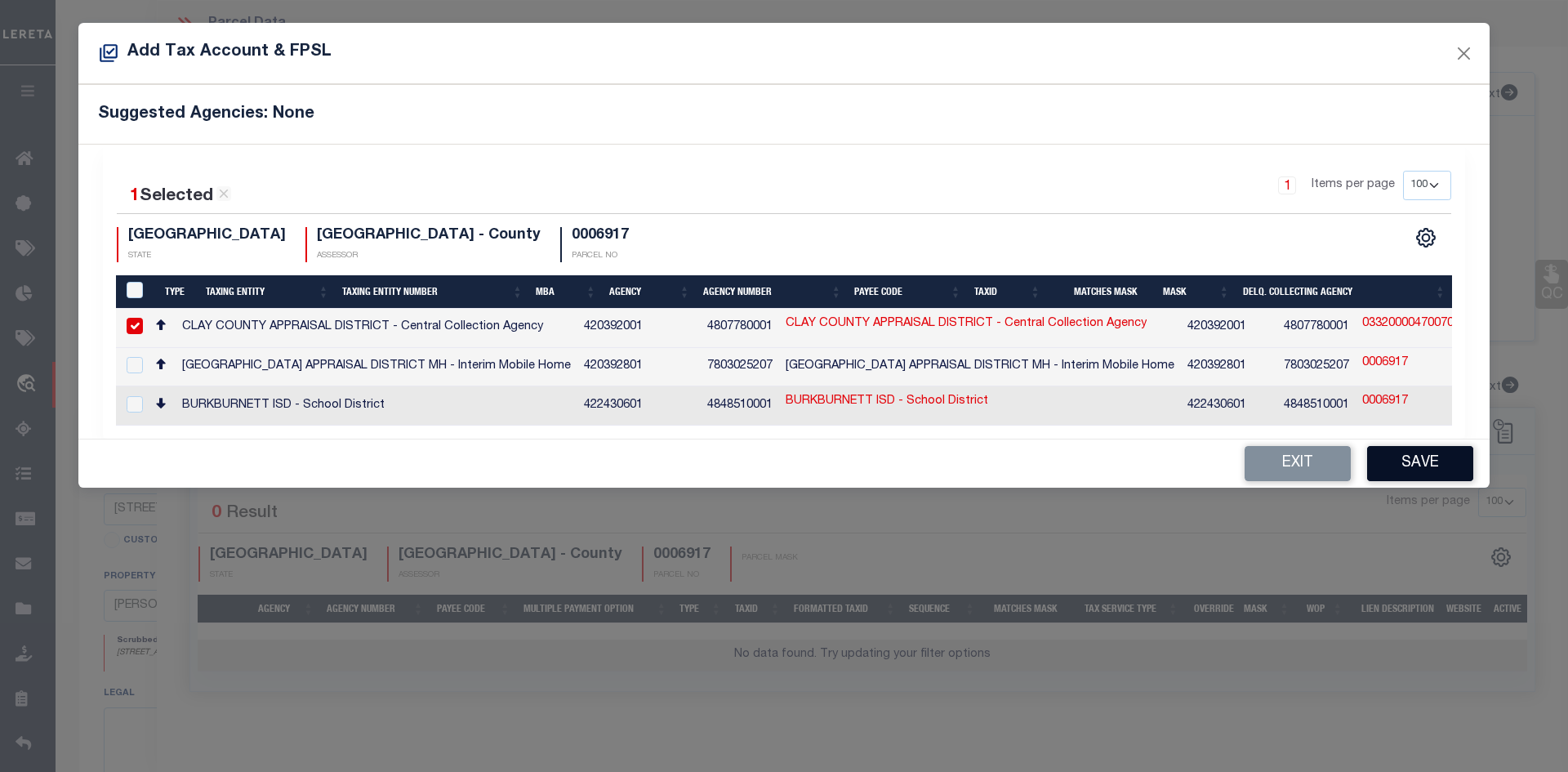
click at [1441, 470] on button "Save" at bounding box center [1420, 463] width 106 height 35
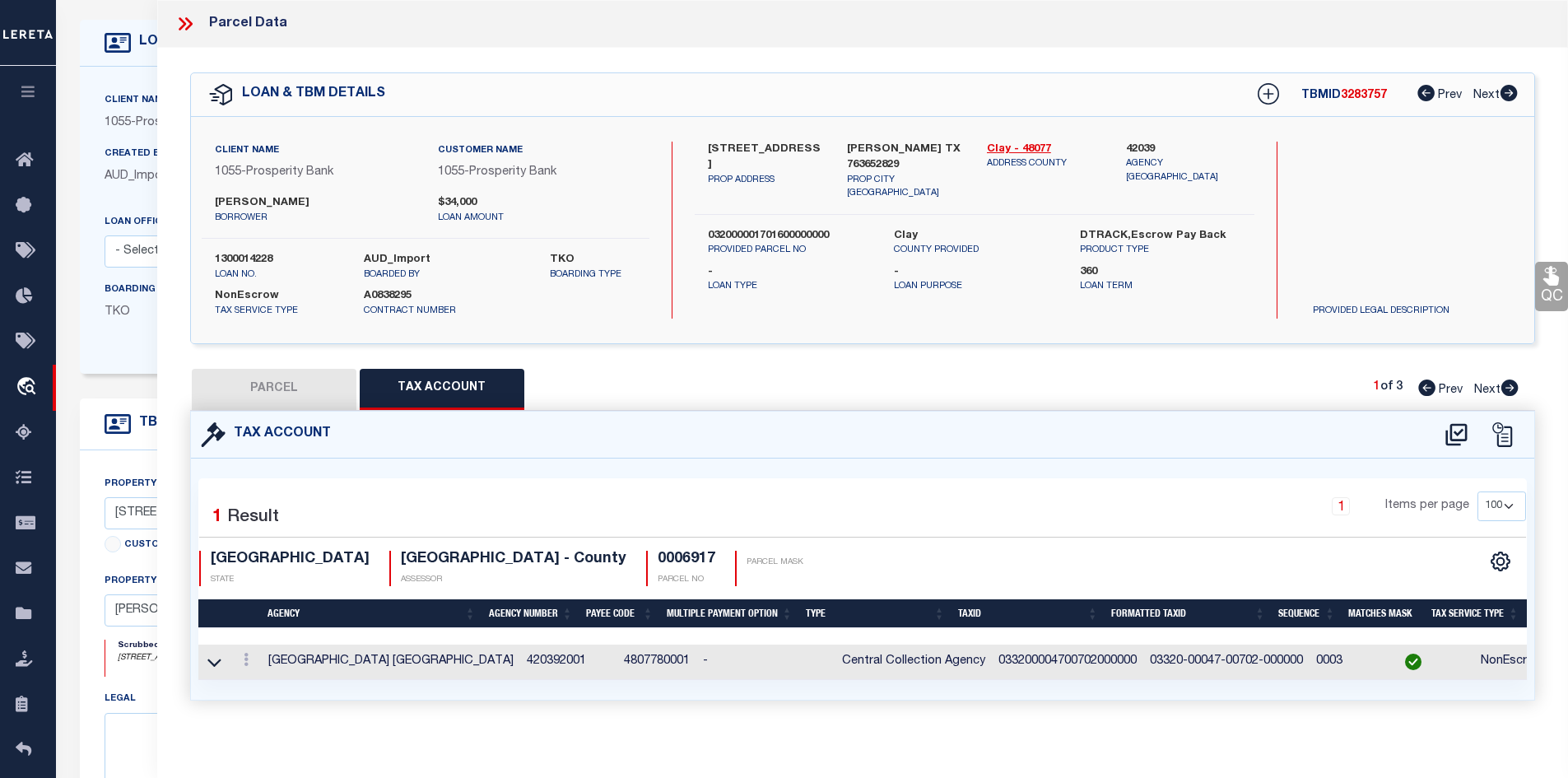
click at [221, 388] on button "PARCEL" at bounding box center [274, 389] width 164 height 42
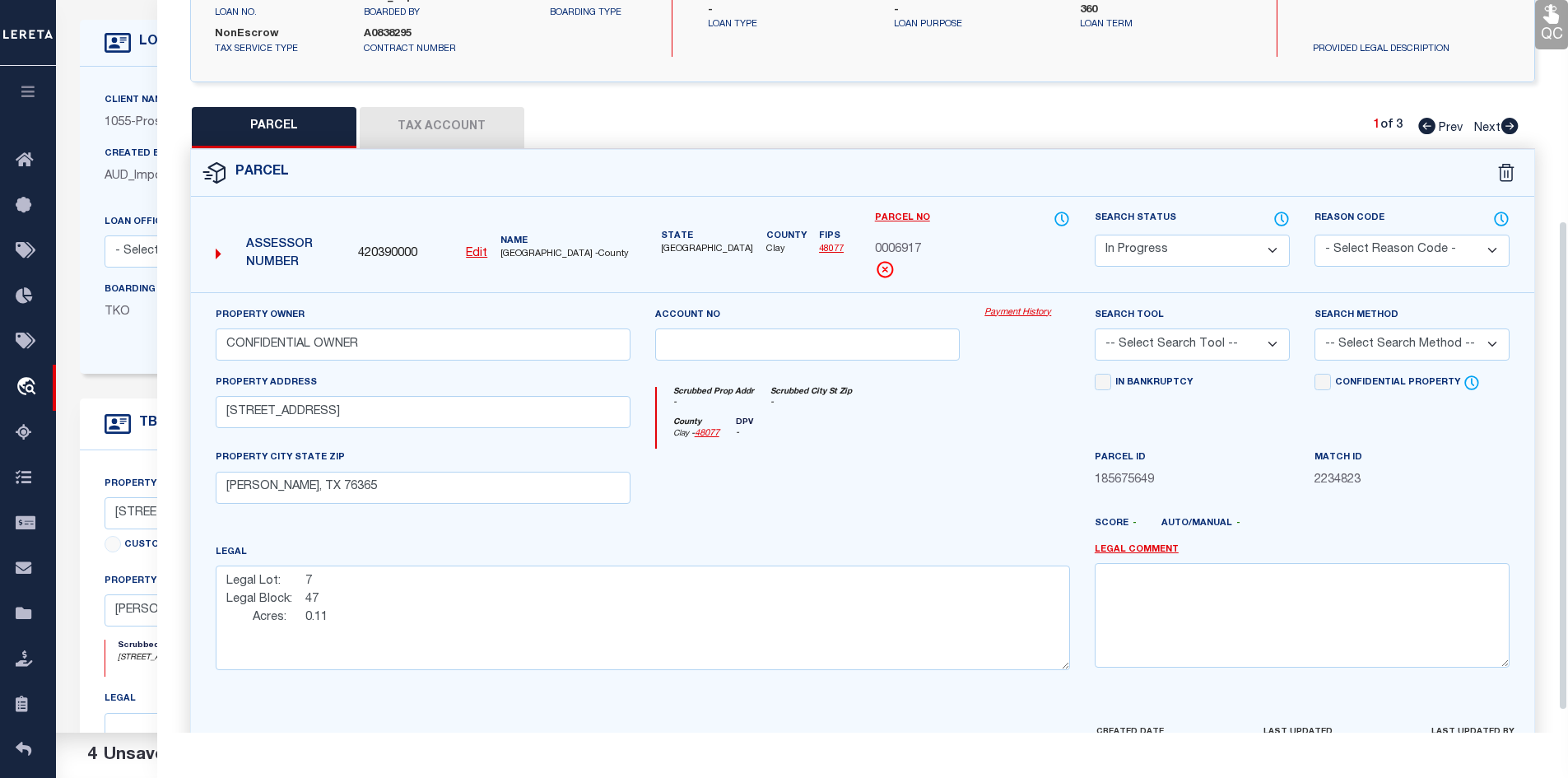
scroll to position [329, 0]
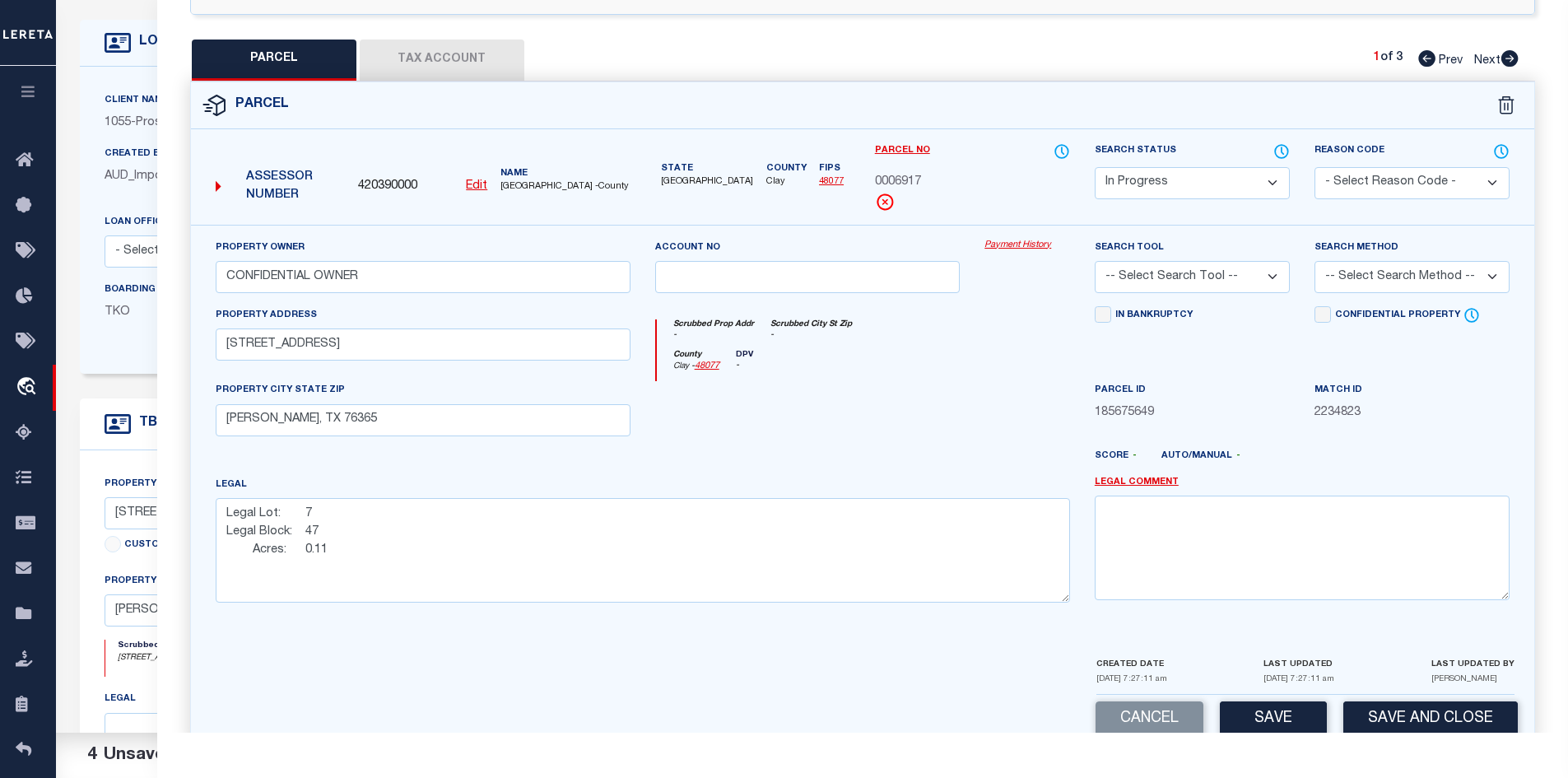
click at [1226, 177] on select "Automated Search Bad Parcel Complete Duplicate Parcel High Dollar Reporting In …" at bounding box center [1192, 183] width 195 height 32
select select "PC"
click at [1095, 167] on select "Automated Search Bad Parcel Complete Duplicate Parcel High Dollar Reporting In …" at bounding box center [1192, 183] width 195 height 32
click at [1367, 181] on select "- Select Reason Code - 099 - Other (Provide additional detail) ACT - Agency Cha…" at bounding box center [1412, 183] width 195 height 32
click at [992, 201] on div "Parcel No 0006917" at bounding box center [972, 176] width 195 height 69
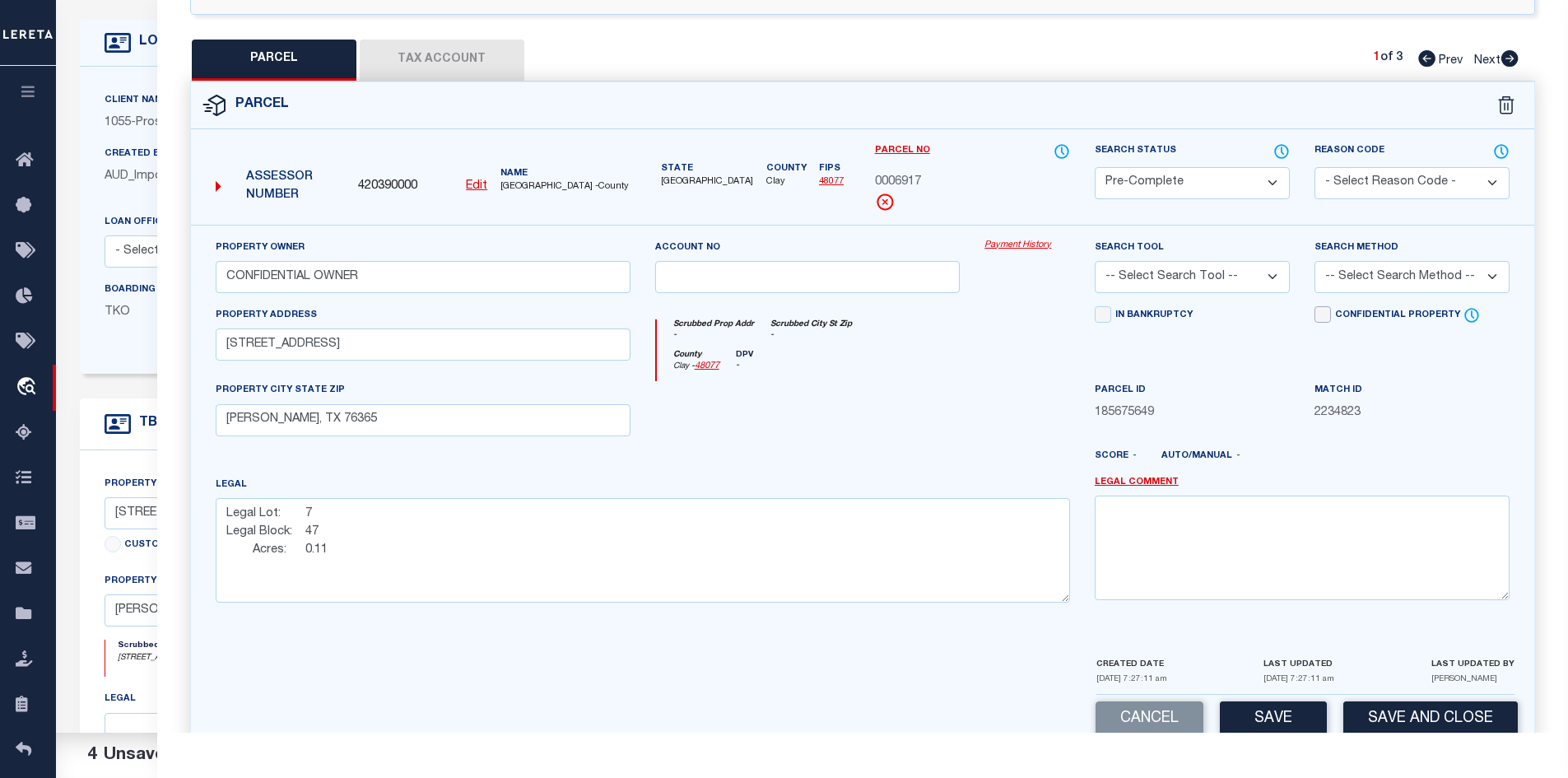
click at [1331, 314] on input "Confidential Property" at bounding box center [1323, 314] width 17 height 17
checkbox input "true"
click at [1269, 719] on button "Save" at bounding box center [1273, 719] width 107 height 35
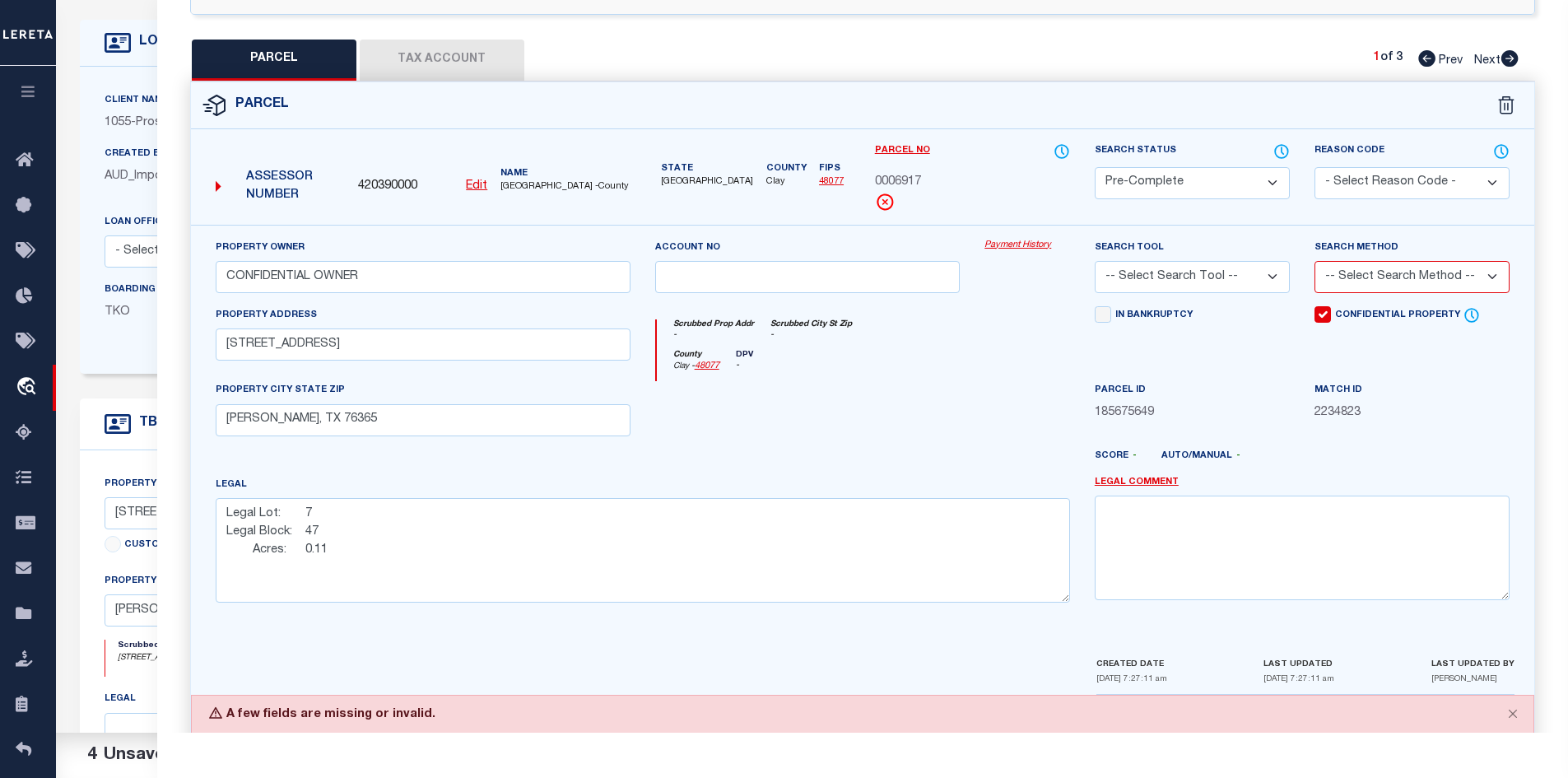
click at [1129, 275] on select "-- Select Search Tool -- 3rd Party Website Agency File Agency Website ATLS CNV-…" at bounding box center [1192, 276] width 195 height 32
select select "AGW"
click at [1095, 261] on select "-- Select Search Tool -- 3rd Party Website Agency File Agency Website ATLS CNV-…" at bounding box center [1192, 276] width 195 height 32
click at [1331, 274] on select "-- Select Search Method -- Property Address Legal Liability Info Provided" at bounding box center [1412, 276] width 195 height 32
select select "ADD"
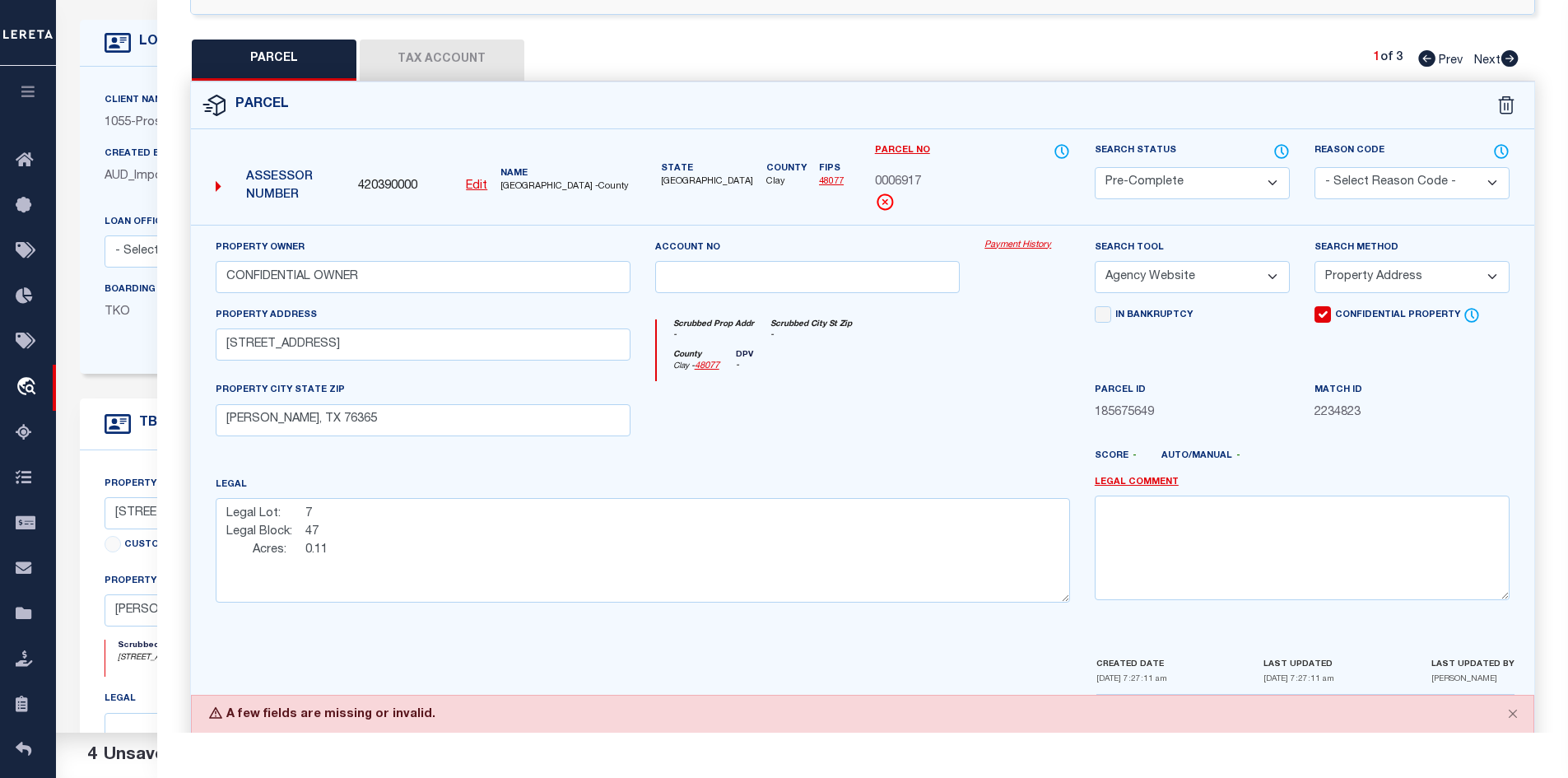
click at [1315, 261] on select "-- Select Search Method -- Property Address Legal Liability Info Provided" at bounding box center [1412, 276] width 195 height 32
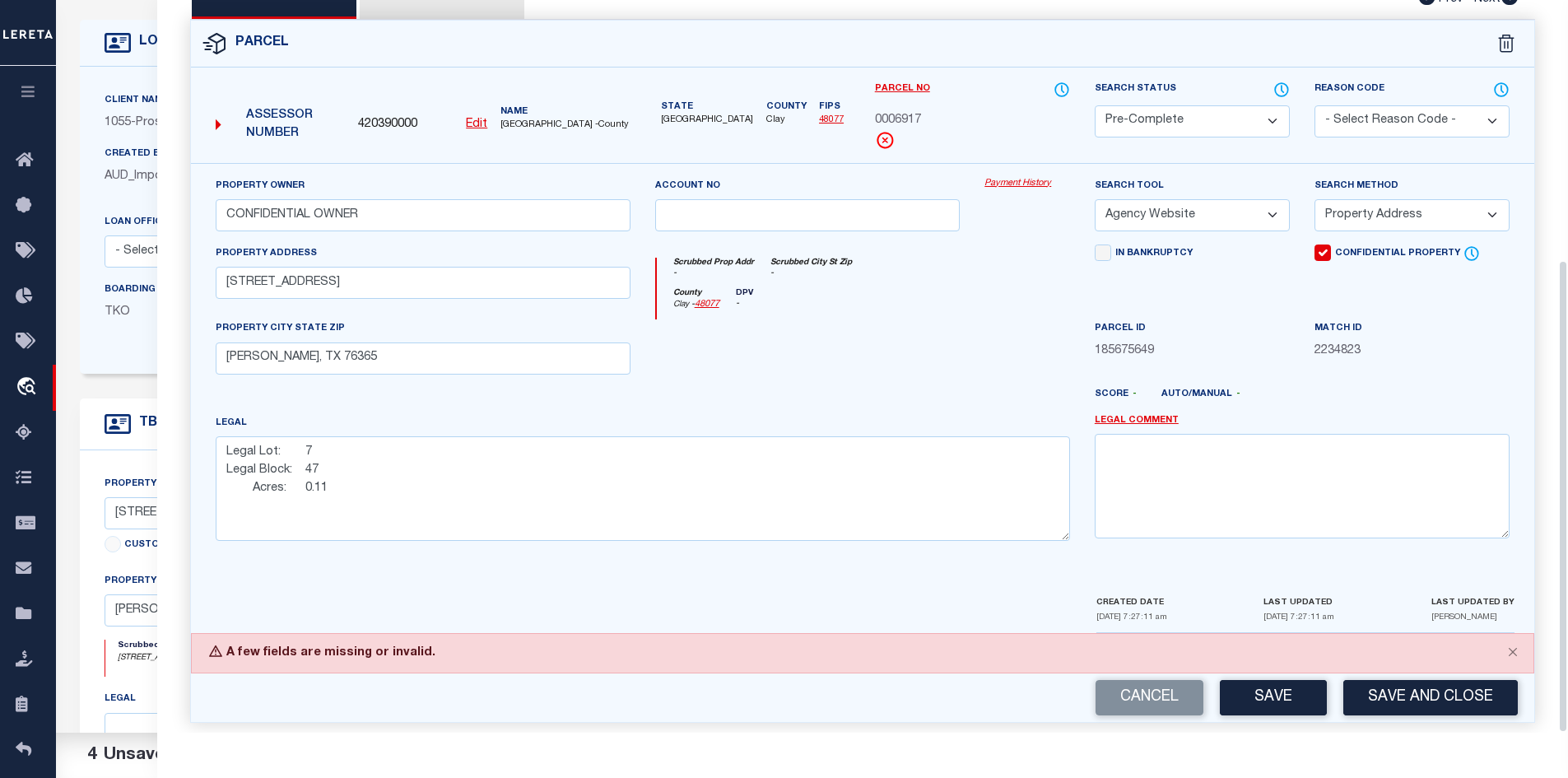
scroll to position [402, 0]
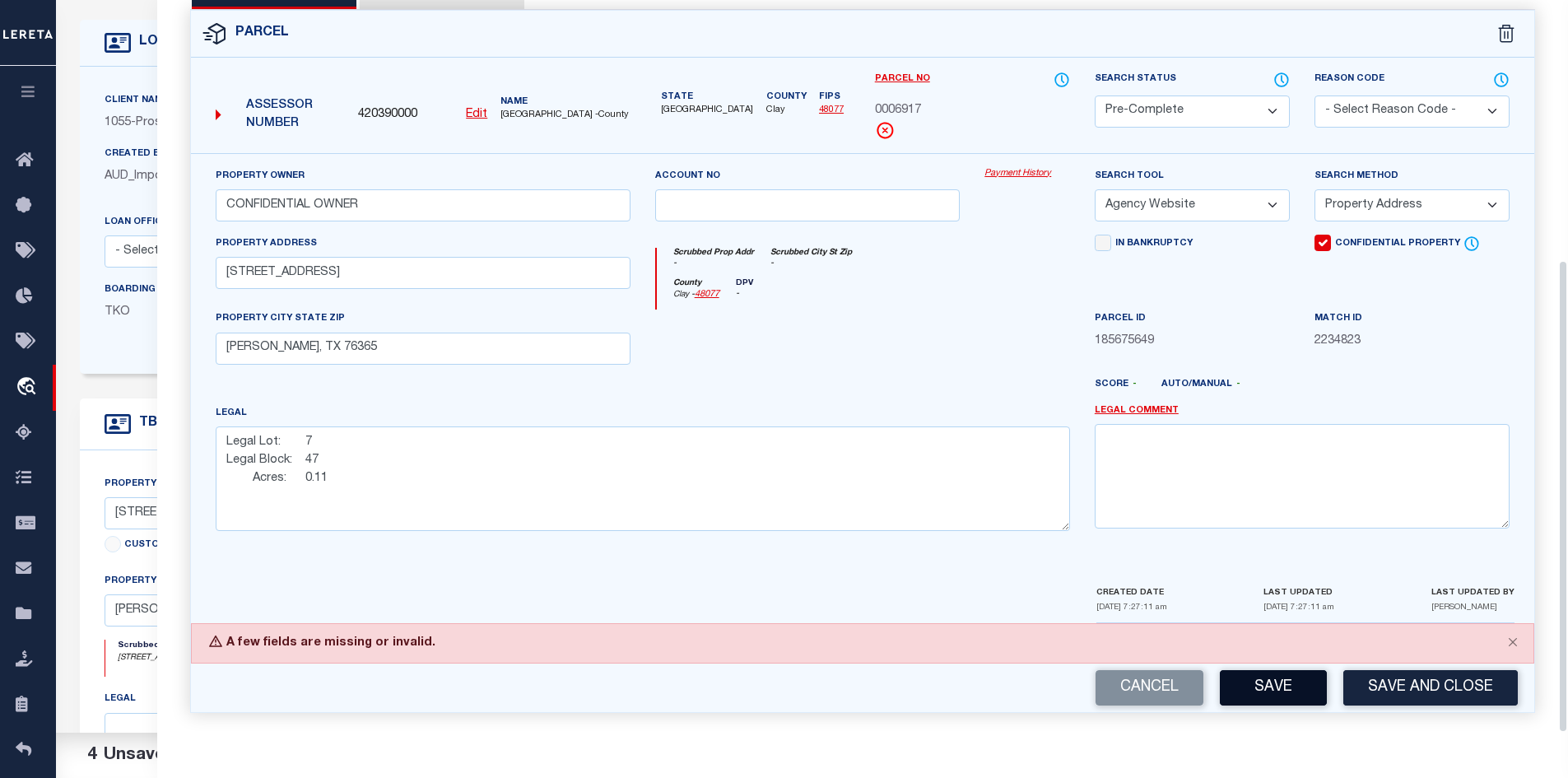
click at [1302, 703] on button "Save" at bounding box center [1273, 687] width 107 height 35
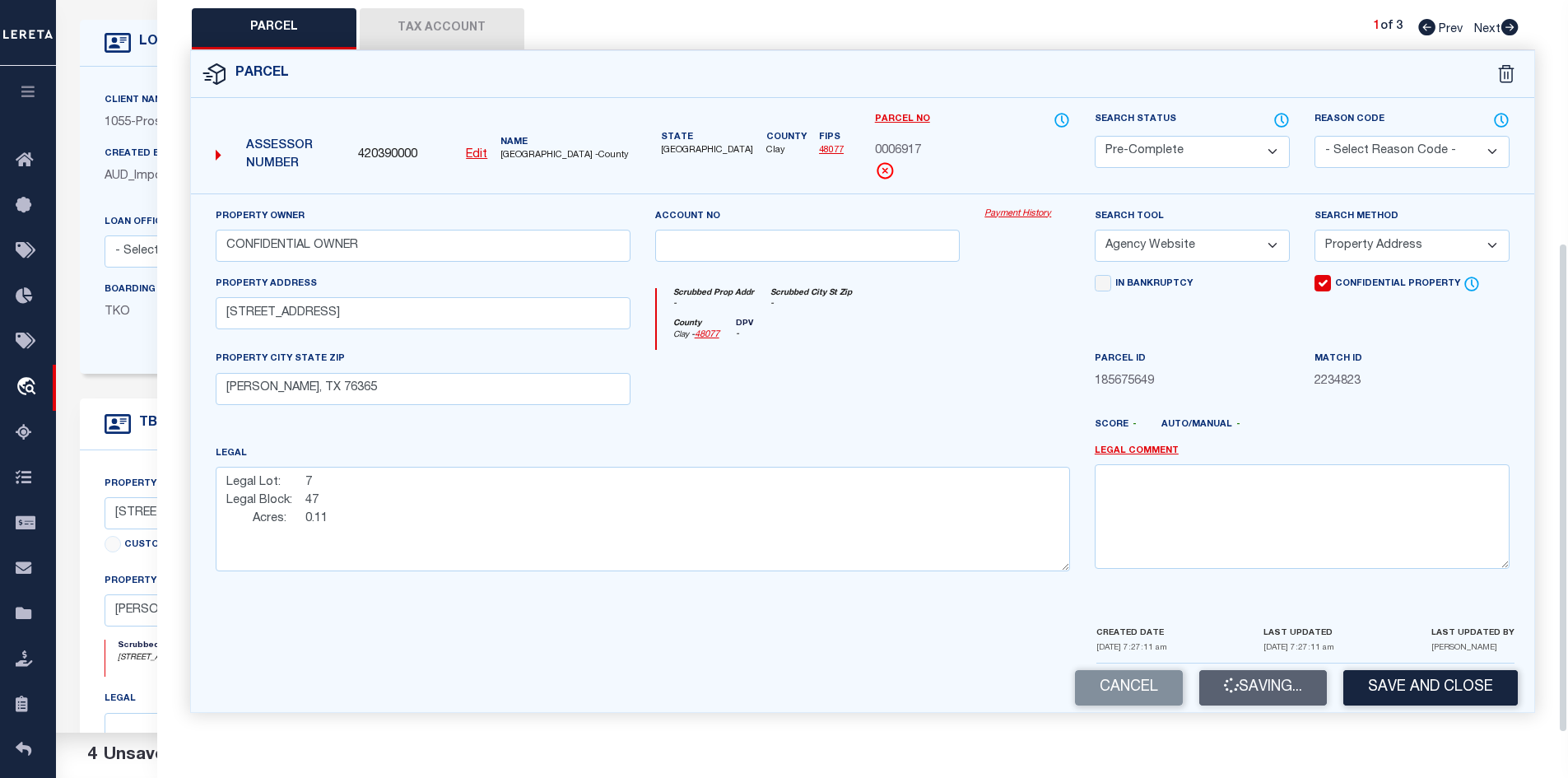
scroll to position [362, 0]
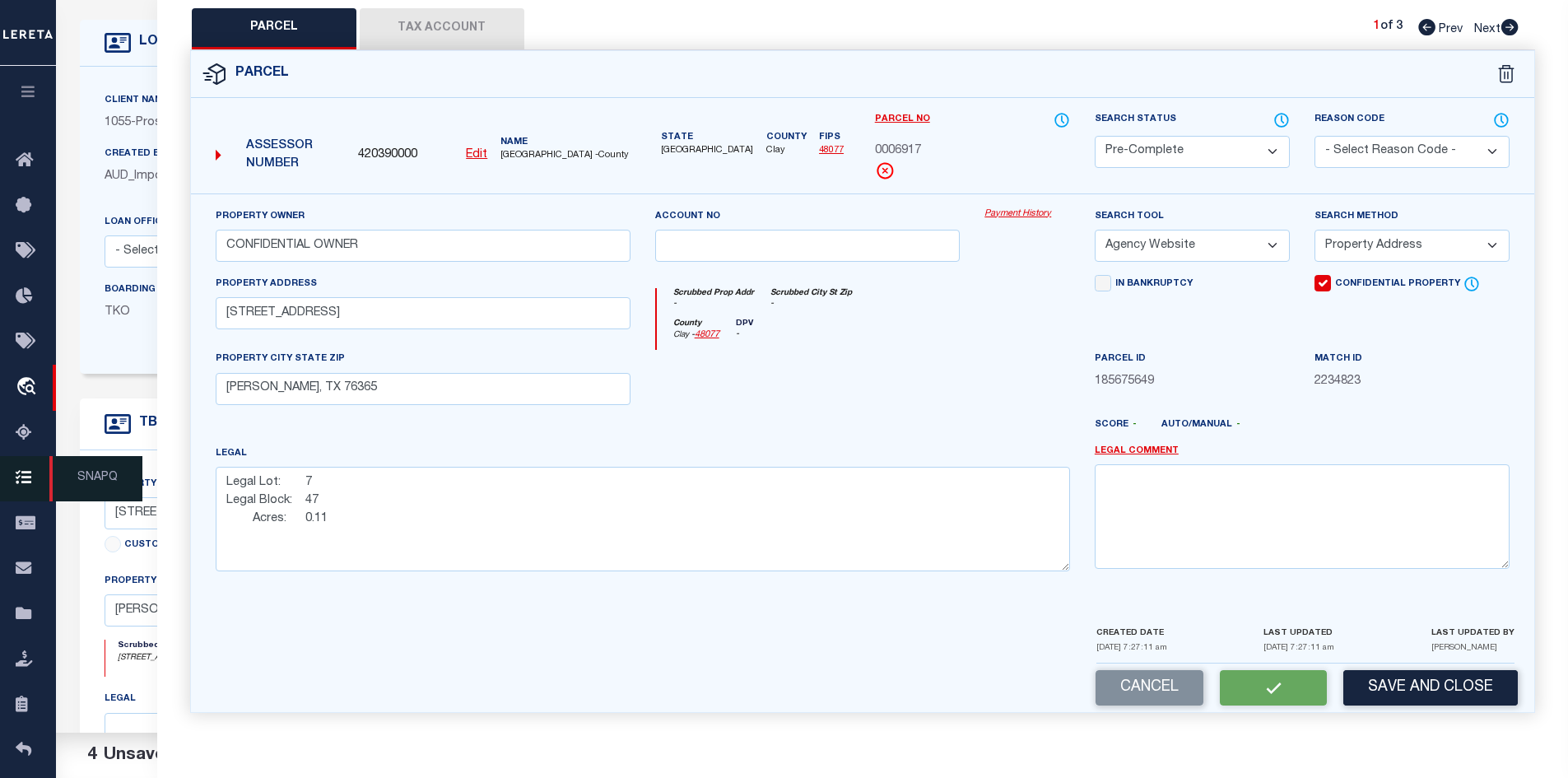
select select "AS"
select select
checkbox input "false"
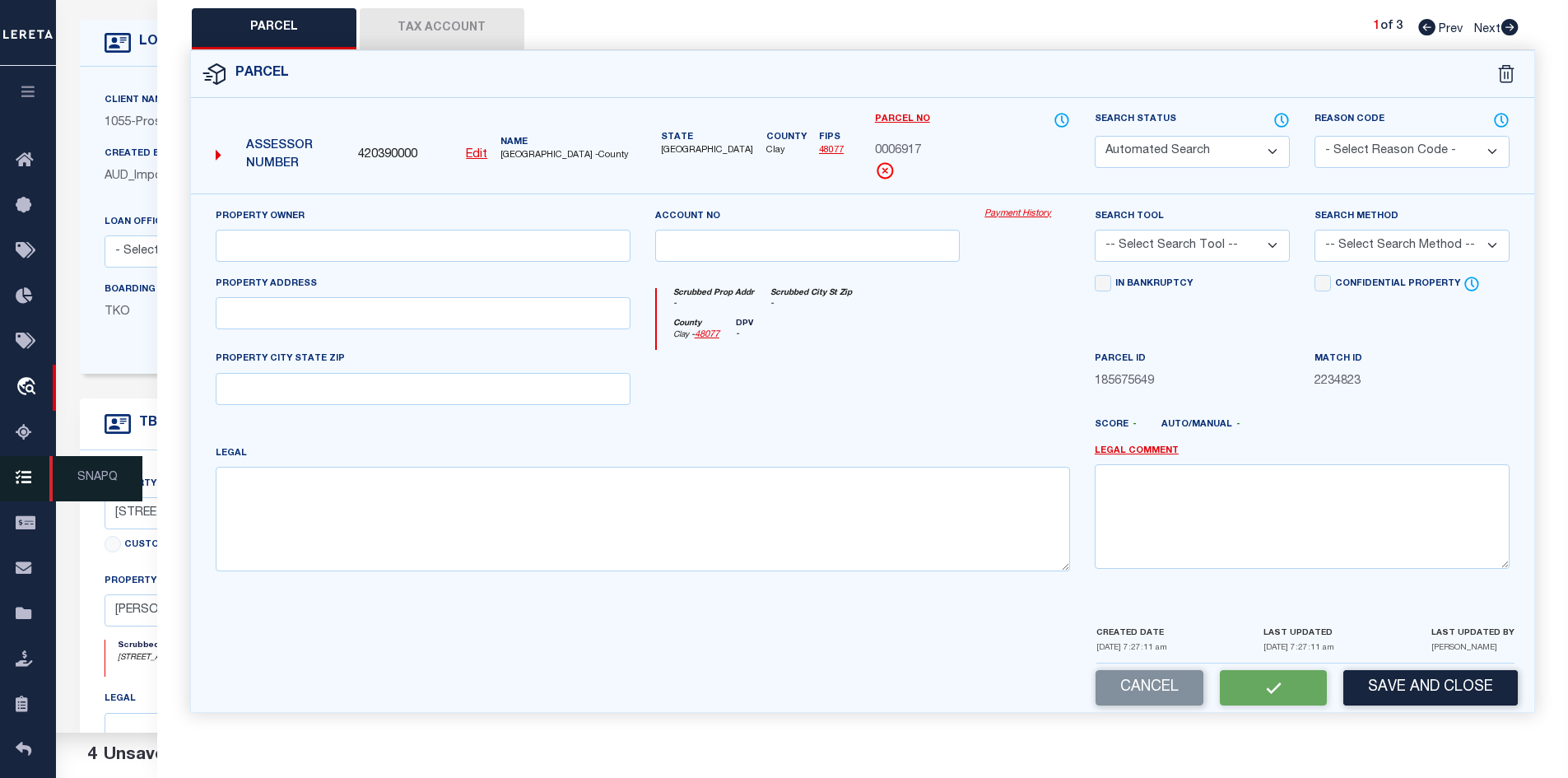
select select "PC"
type input "CONFIDENTIAL OWNER"
select select "AGW"
select select "ADD"
type input "[STREET_ADDRESS]"
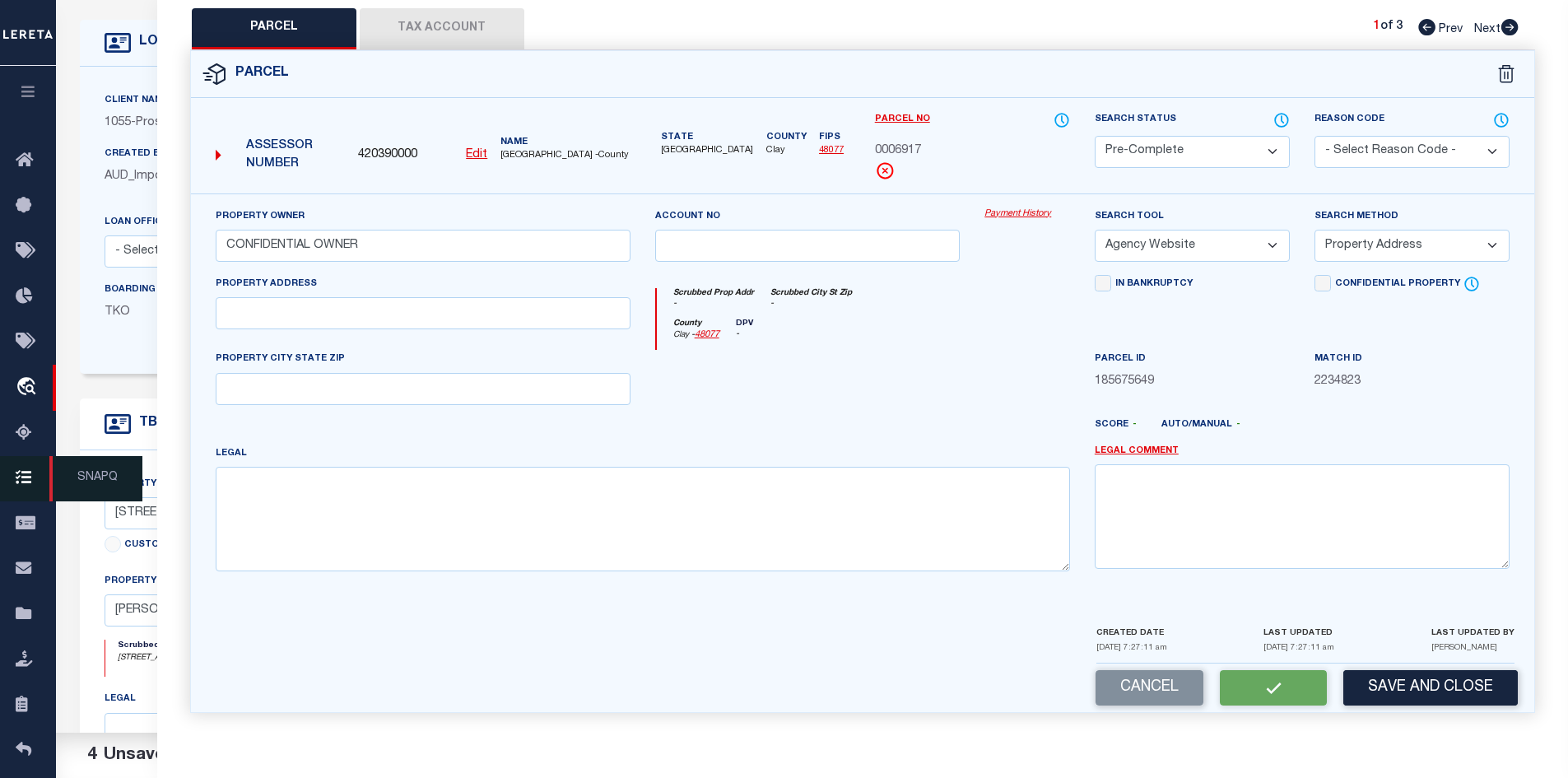
checkbox input "true"
type input "[PERSON_NAME], TX 76365"
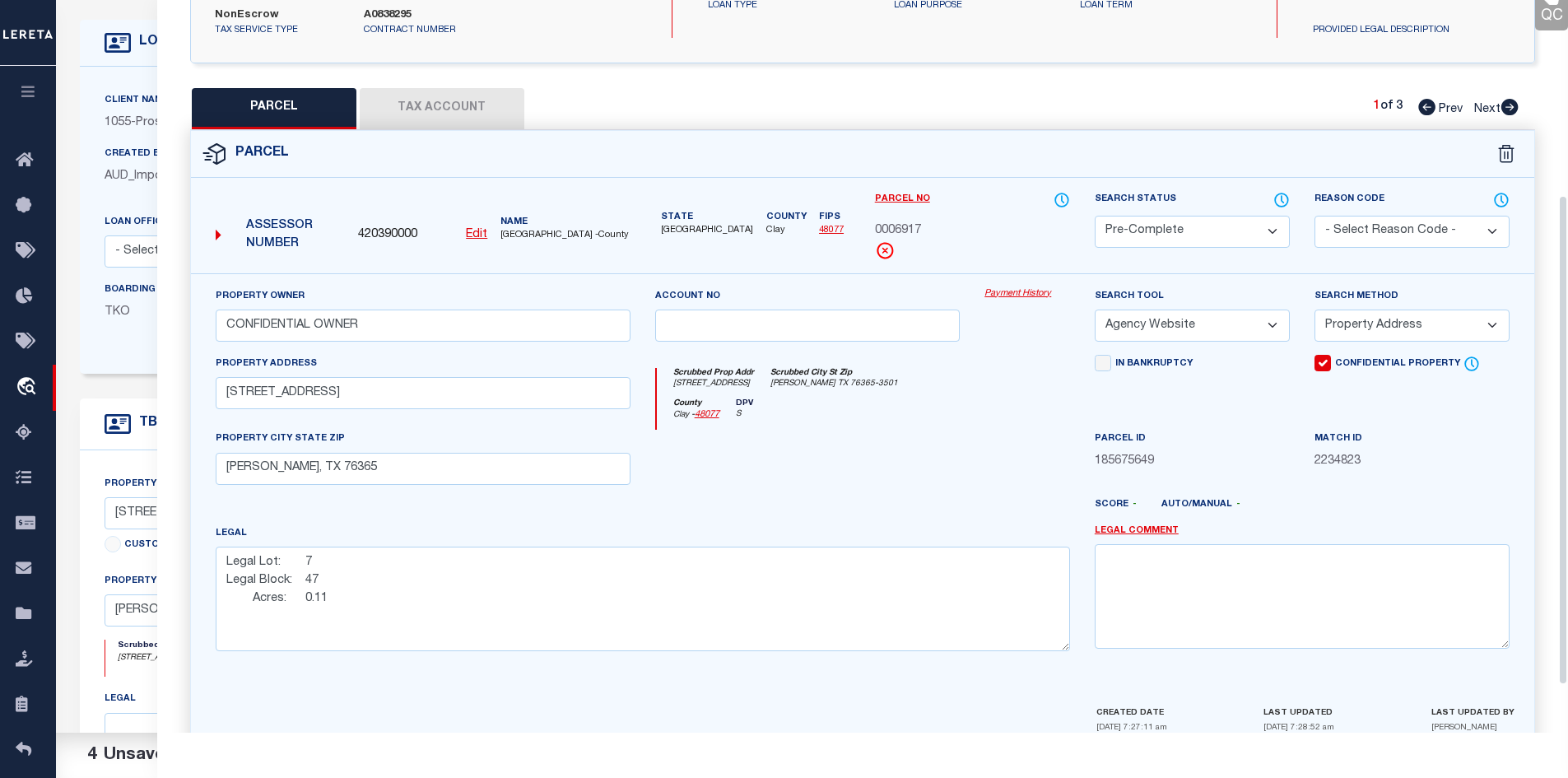
scroll to position [280, 0]
click at [462, 106] on button "Tax Account" at bounding box center [442, 109] width 164 height 42
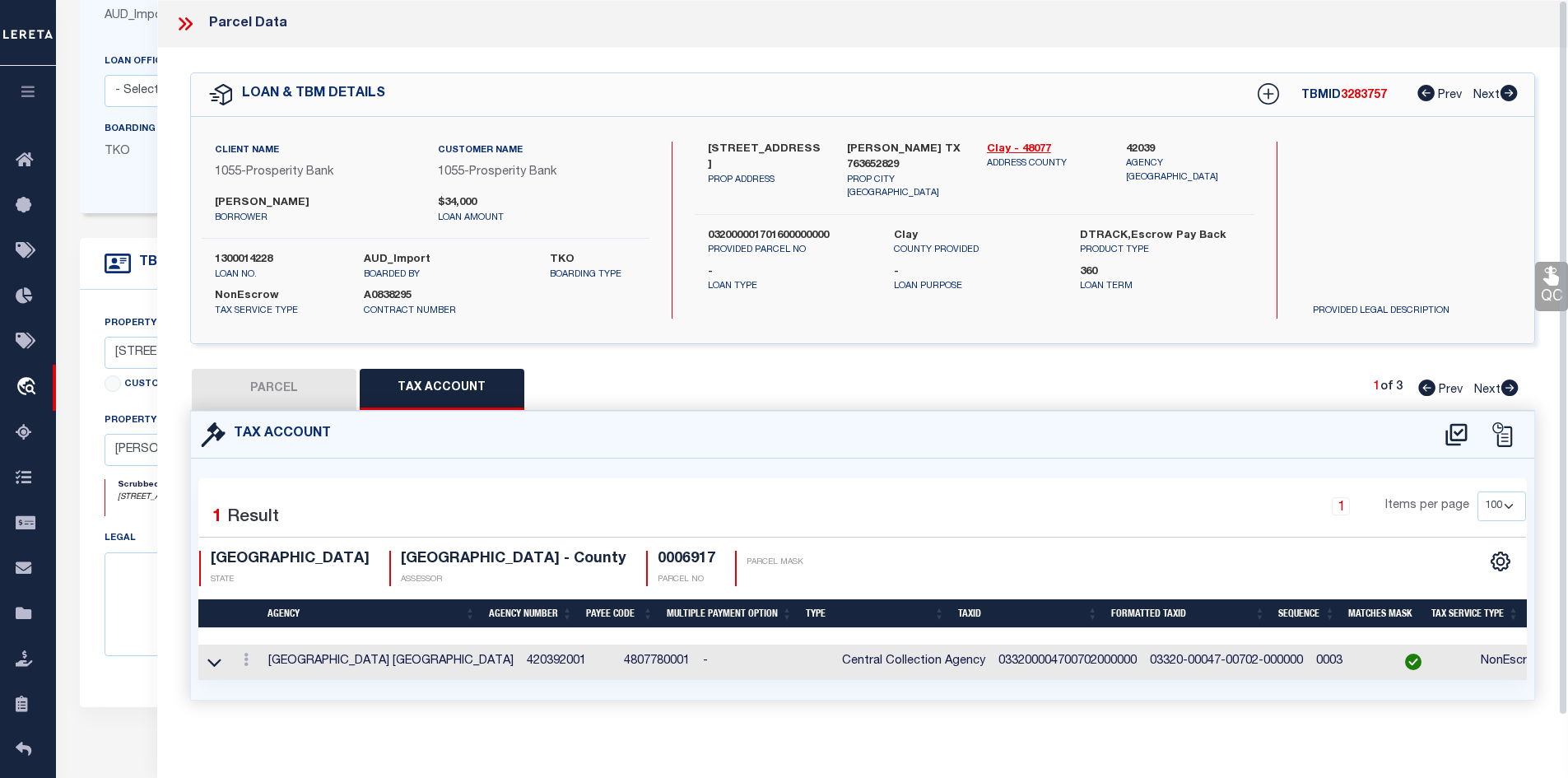
scroll to position [411, 0]
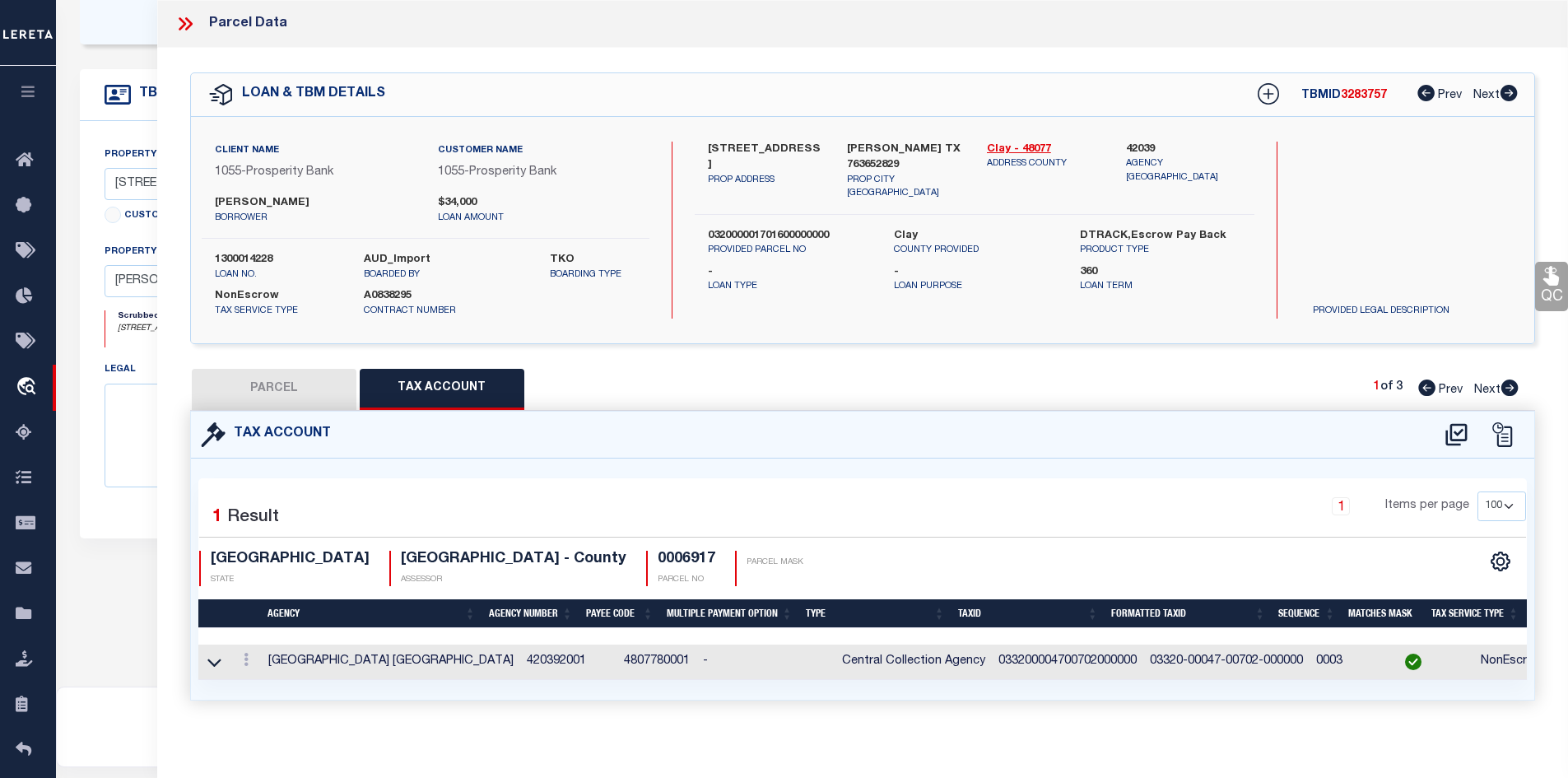
click at [1513, 390] on icon at bounding box center [1510, 388] width 18 height 17
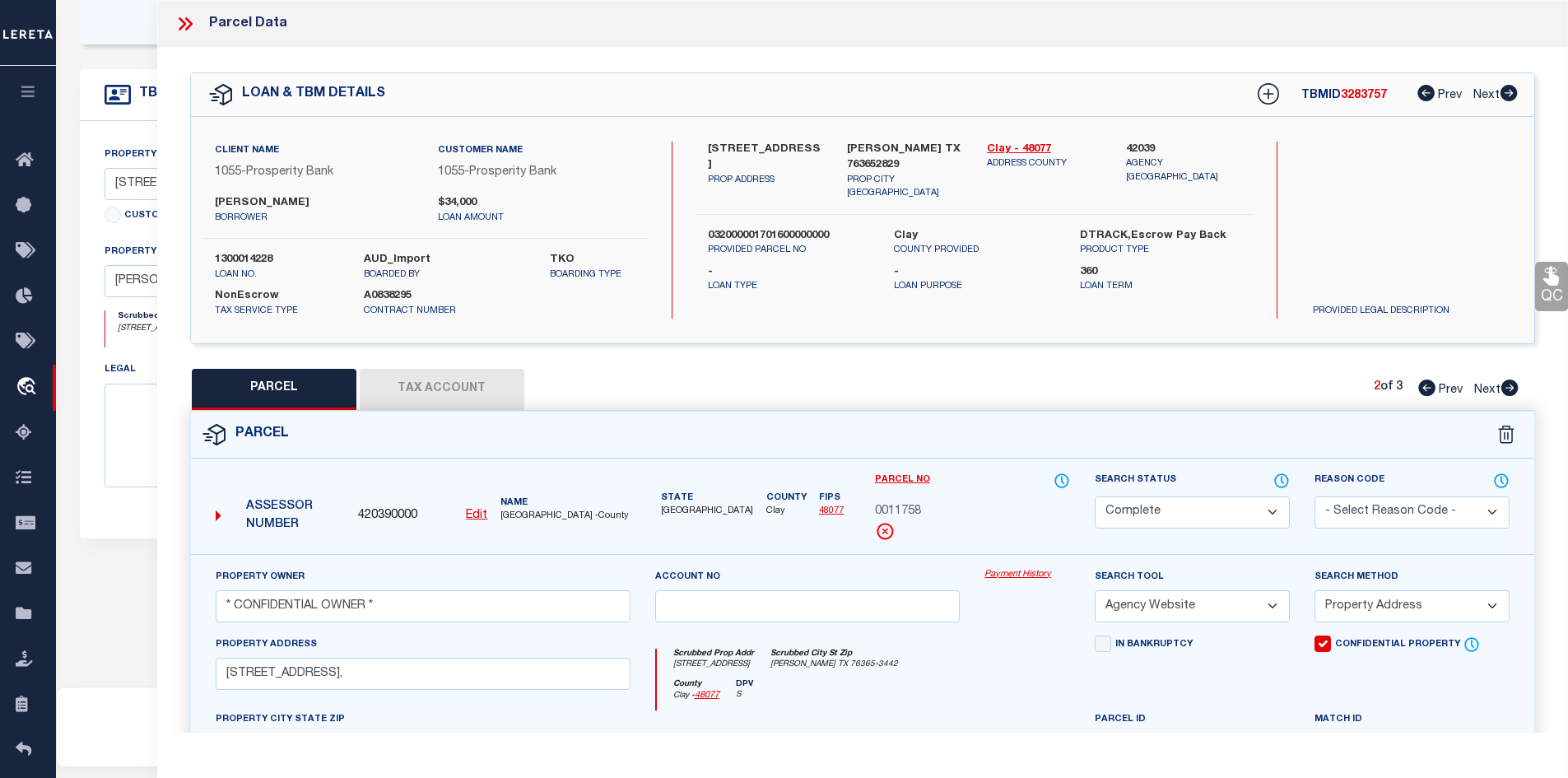
click at [456, 384] on button "Tax Account" at bounding box center [442, 389] width 164 height 42
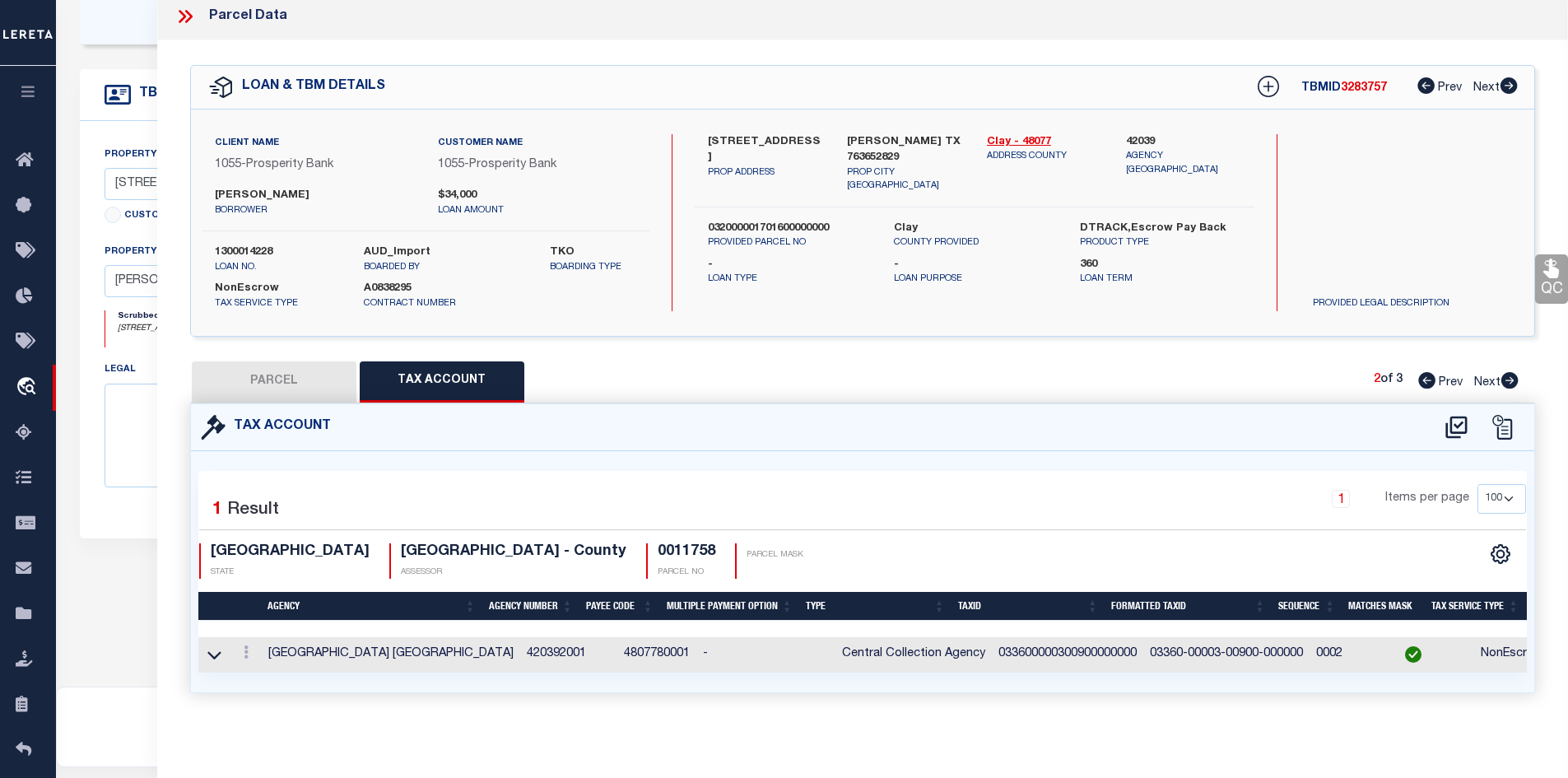
scroll to position [0, 0]
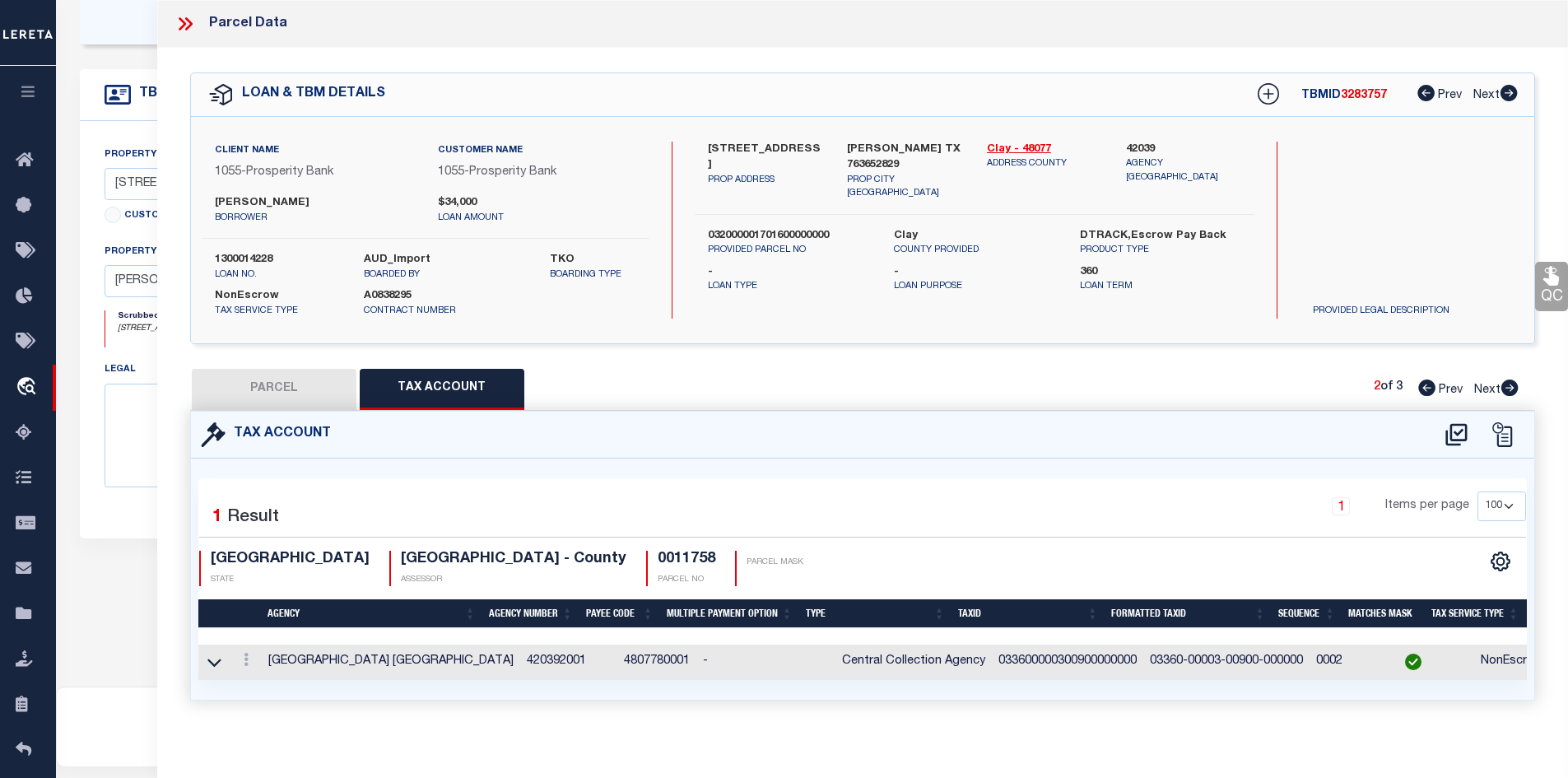
click at [182, 26] on icon at bounding box center [182, 24] width 7 height 13
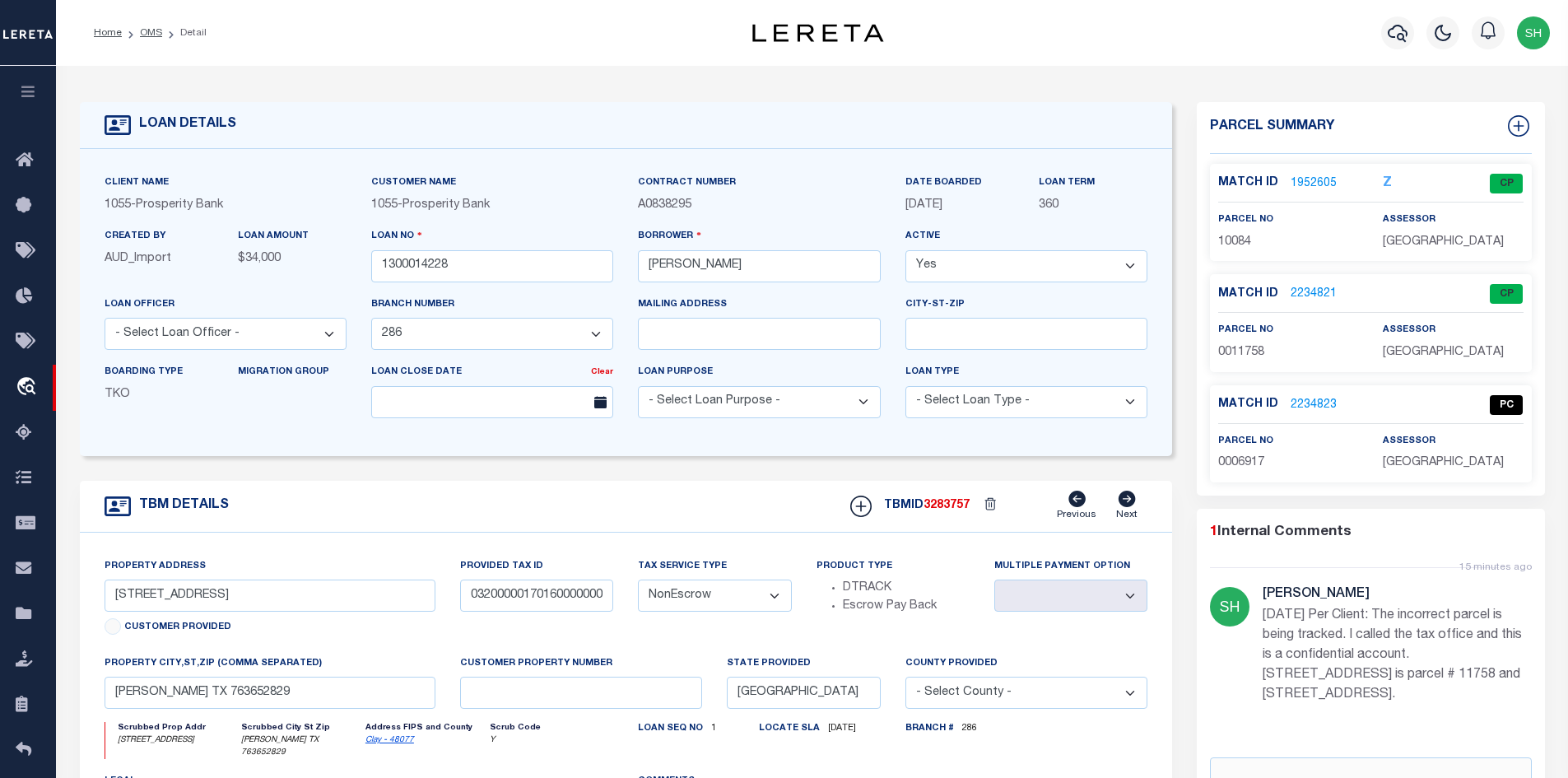
click at [1303, 185] on link "1952605" at bounding box center [1314, 184] width 46 height 18
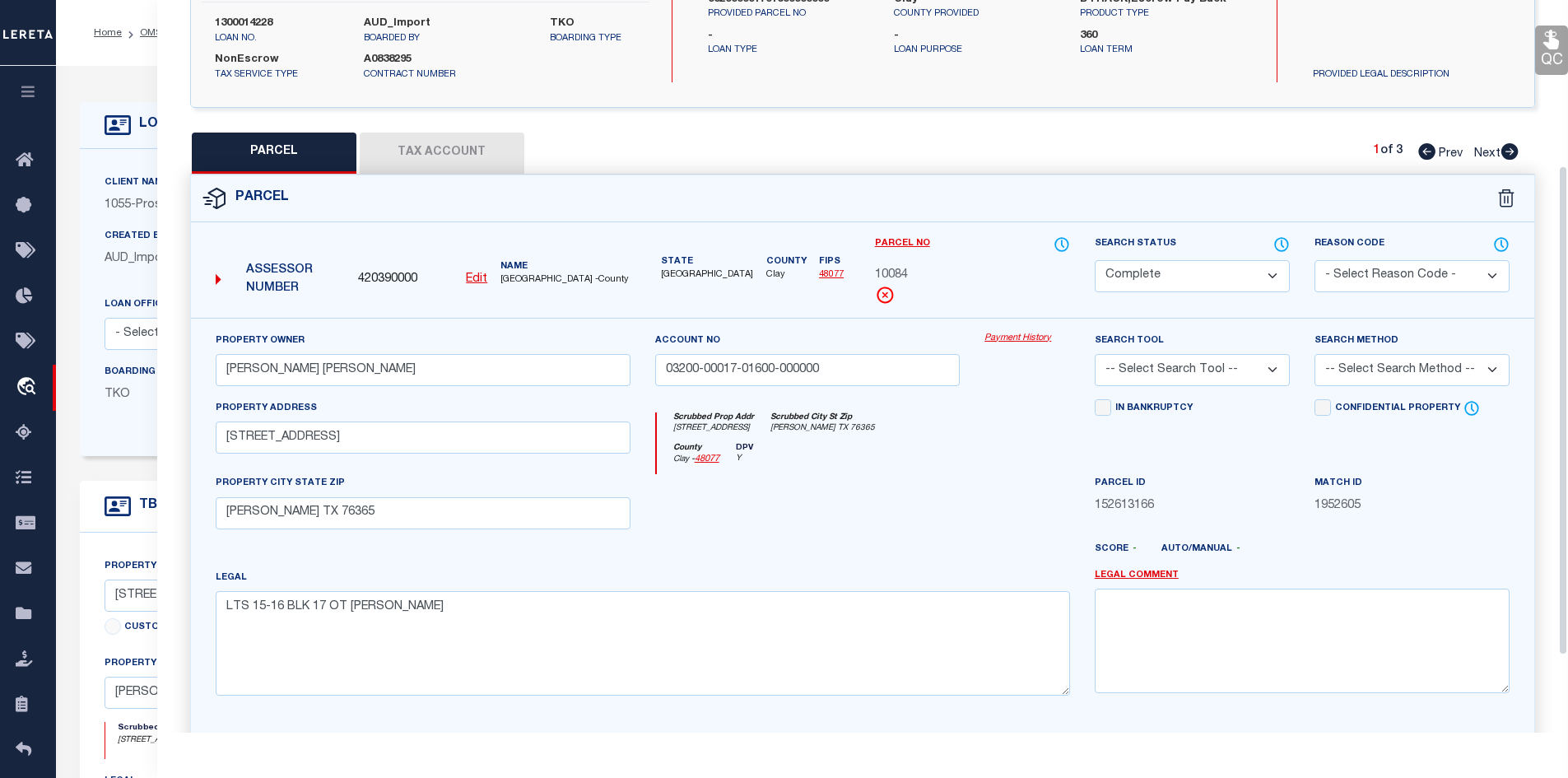
scroll to position [247, 0]
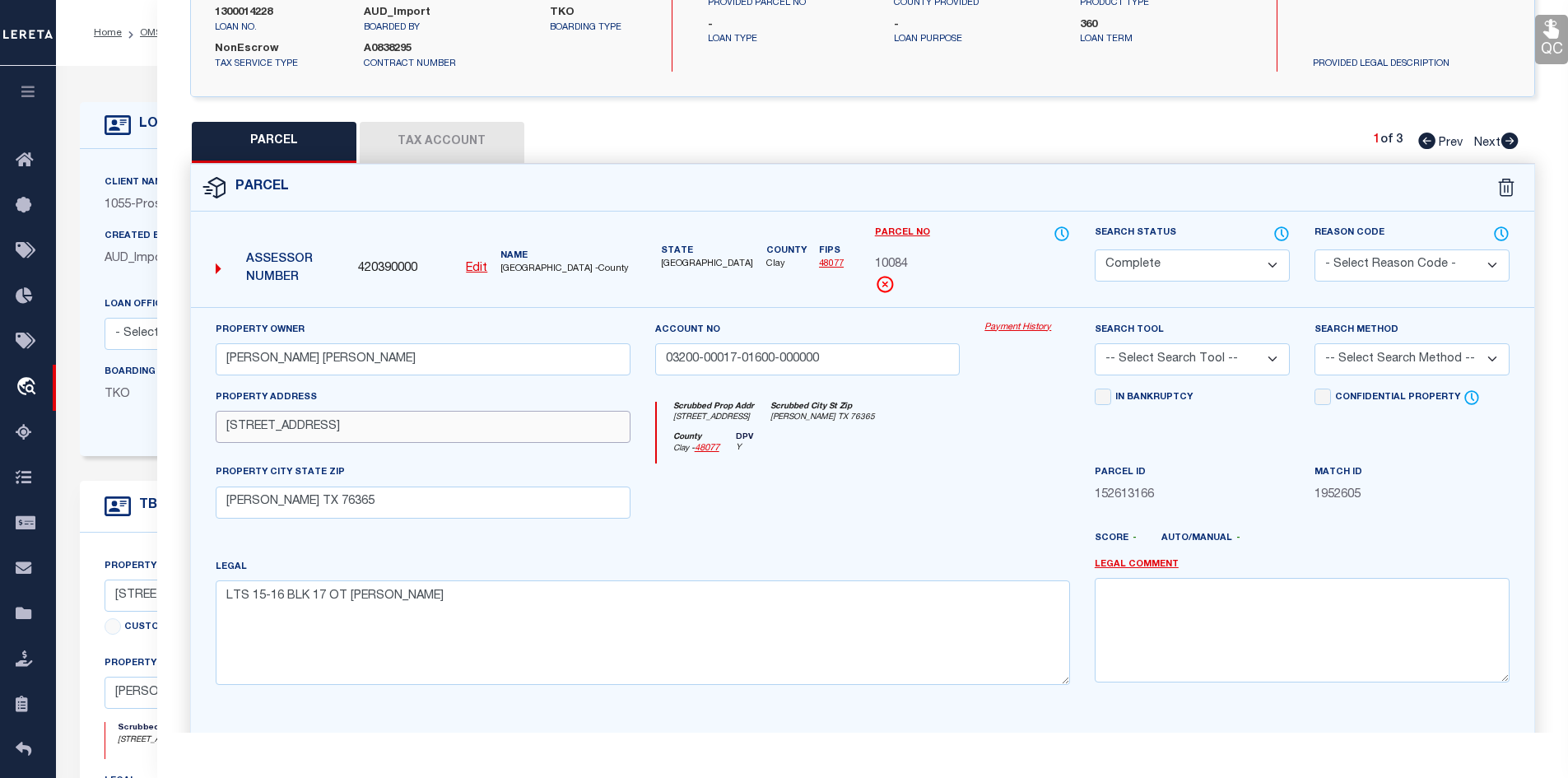
drag, startPoint x: 276, startPoint y: 426, endPoint x: 203, endPoint y: 426, distance: 73.0
click at [203, 426] on div "Property Address [STREET_ADDRESS]" at bounding box center [423, 427] width 440 height 76
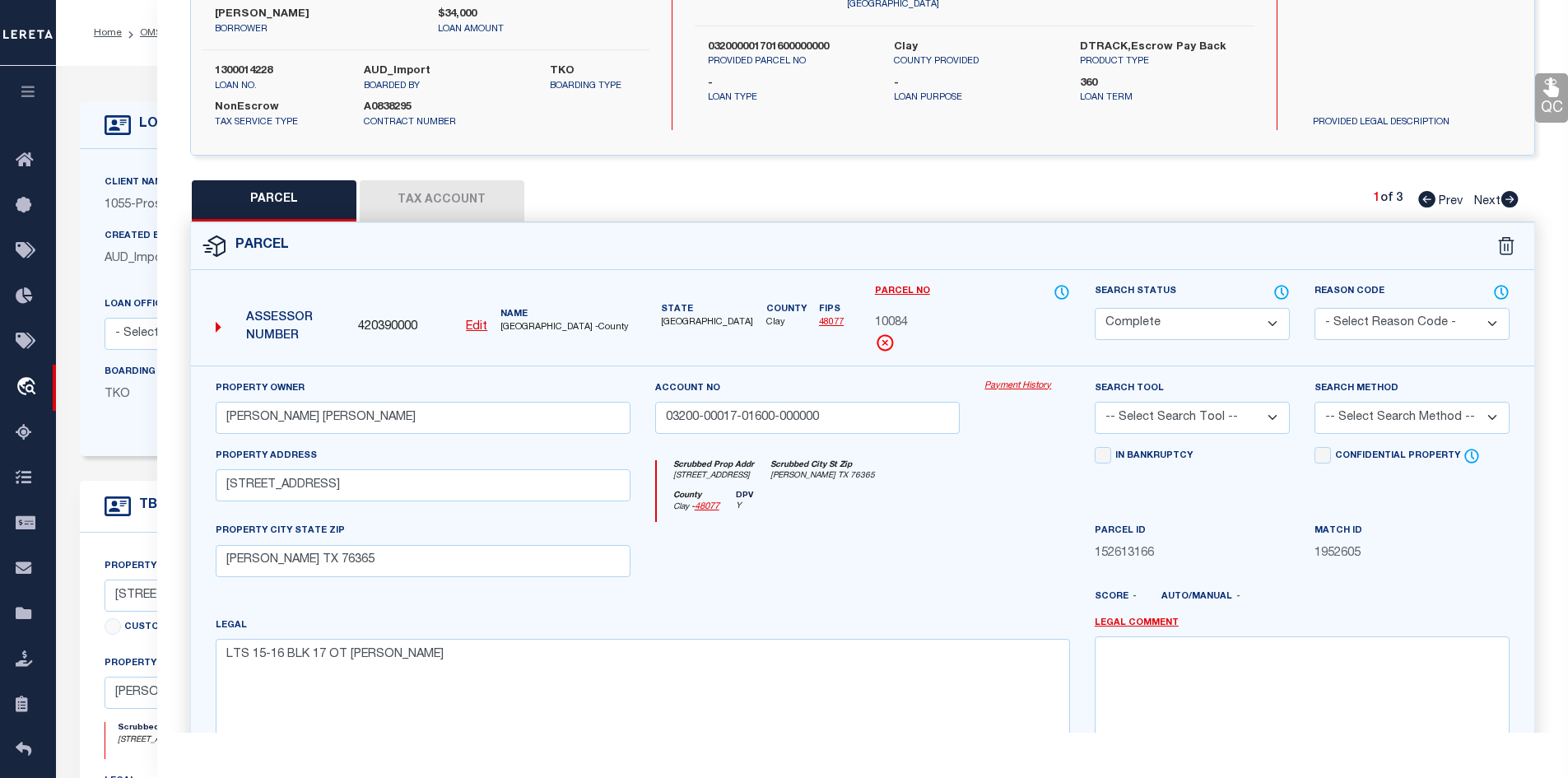
scroll to position [0, 0]
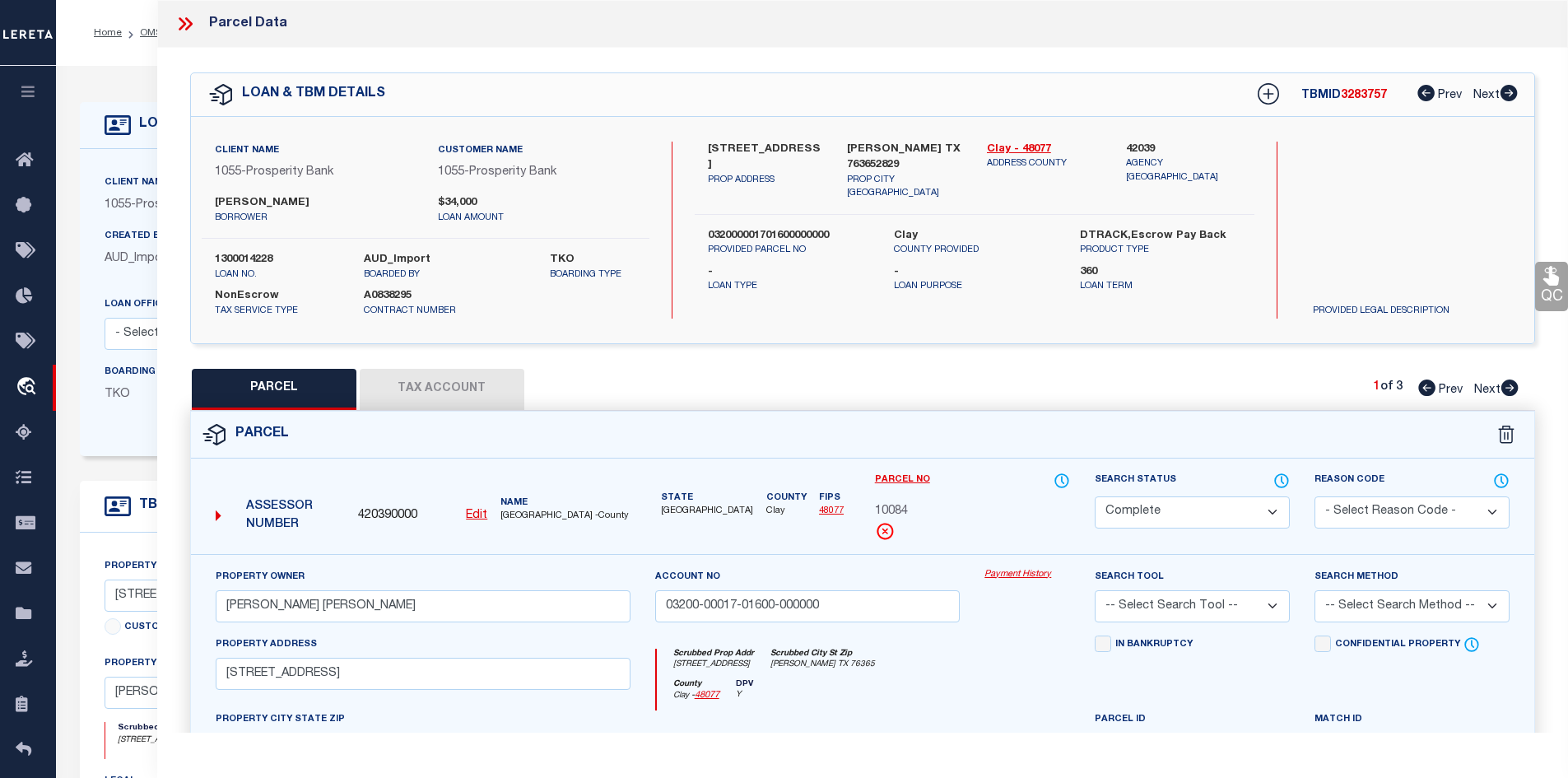
click at [187, 24] on icon at bounding box center [185, 23] width 21 height 21
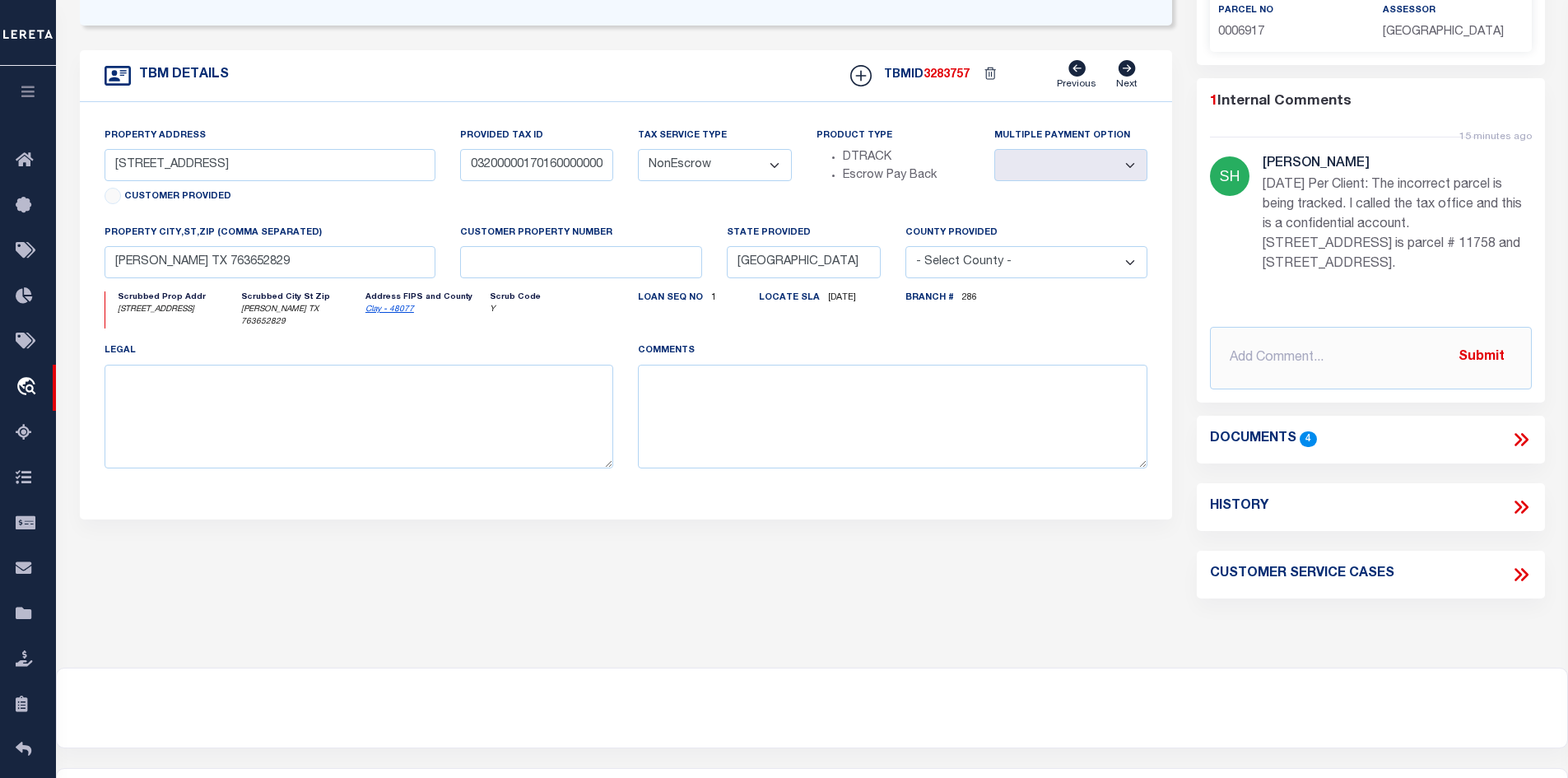
scroll to position [494, 0]
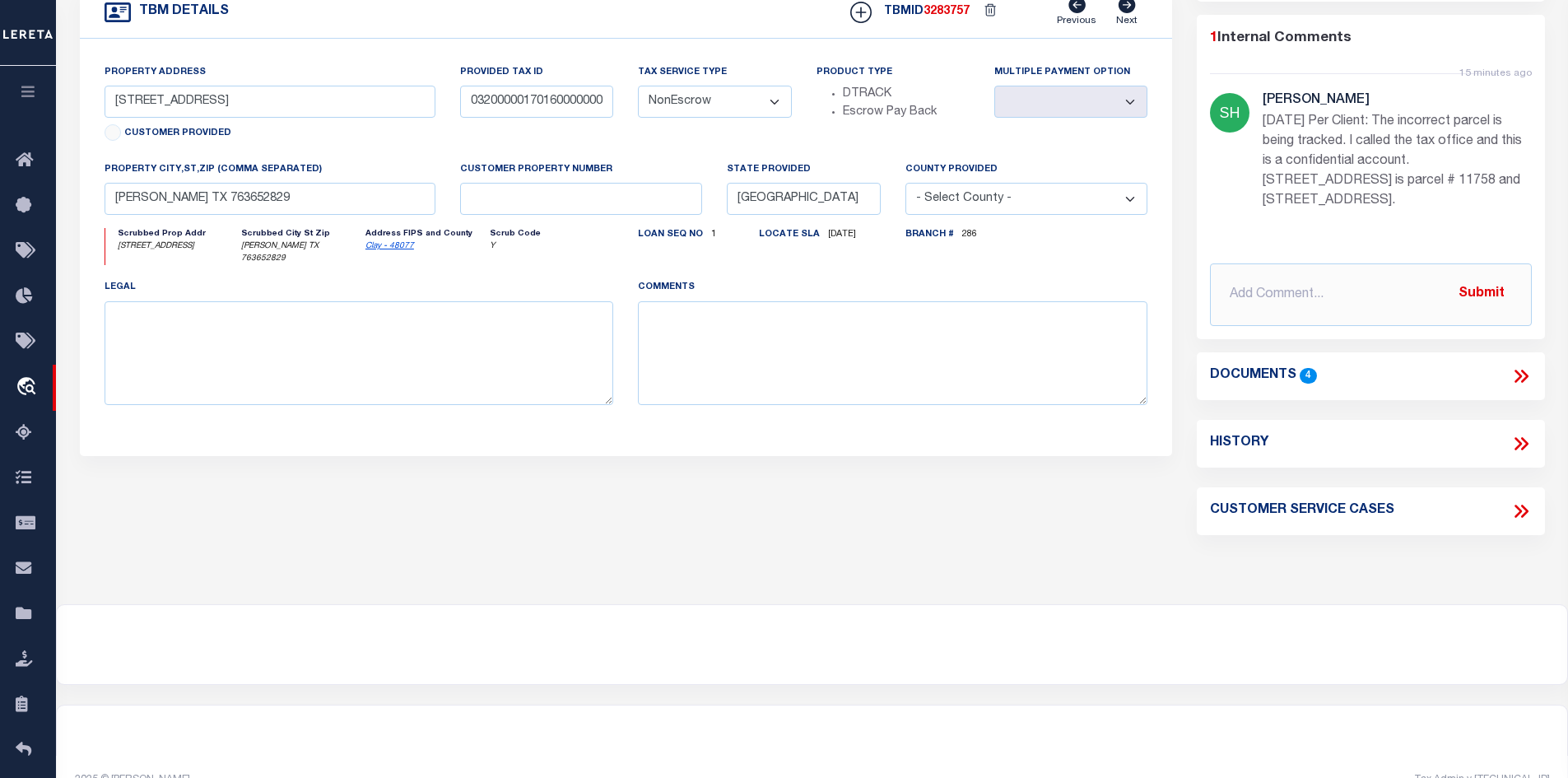
click at [1528, 368] on icon at bounding box center [1521, 376] width 21 height 21
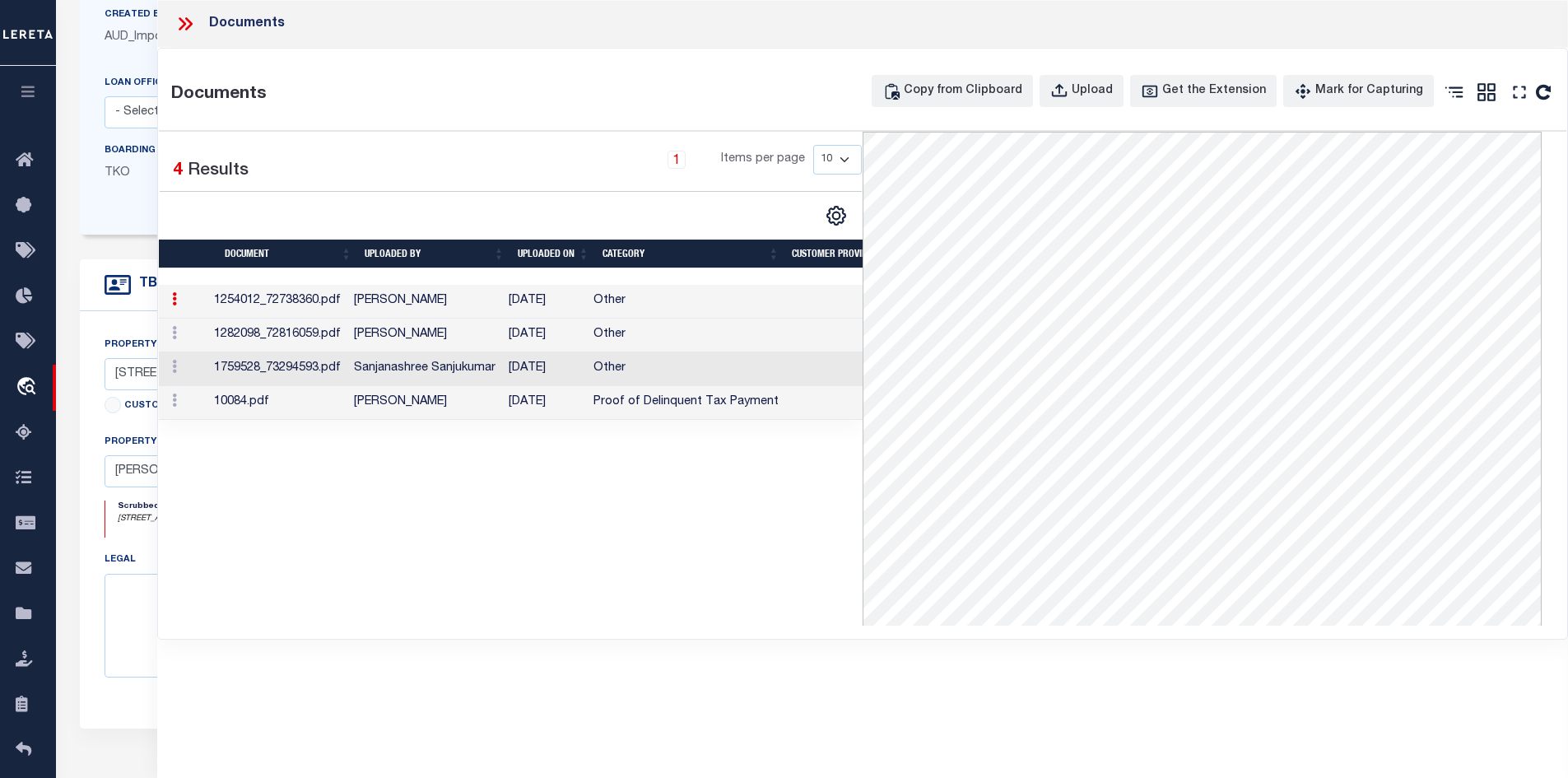
scroll to position [164, 0]
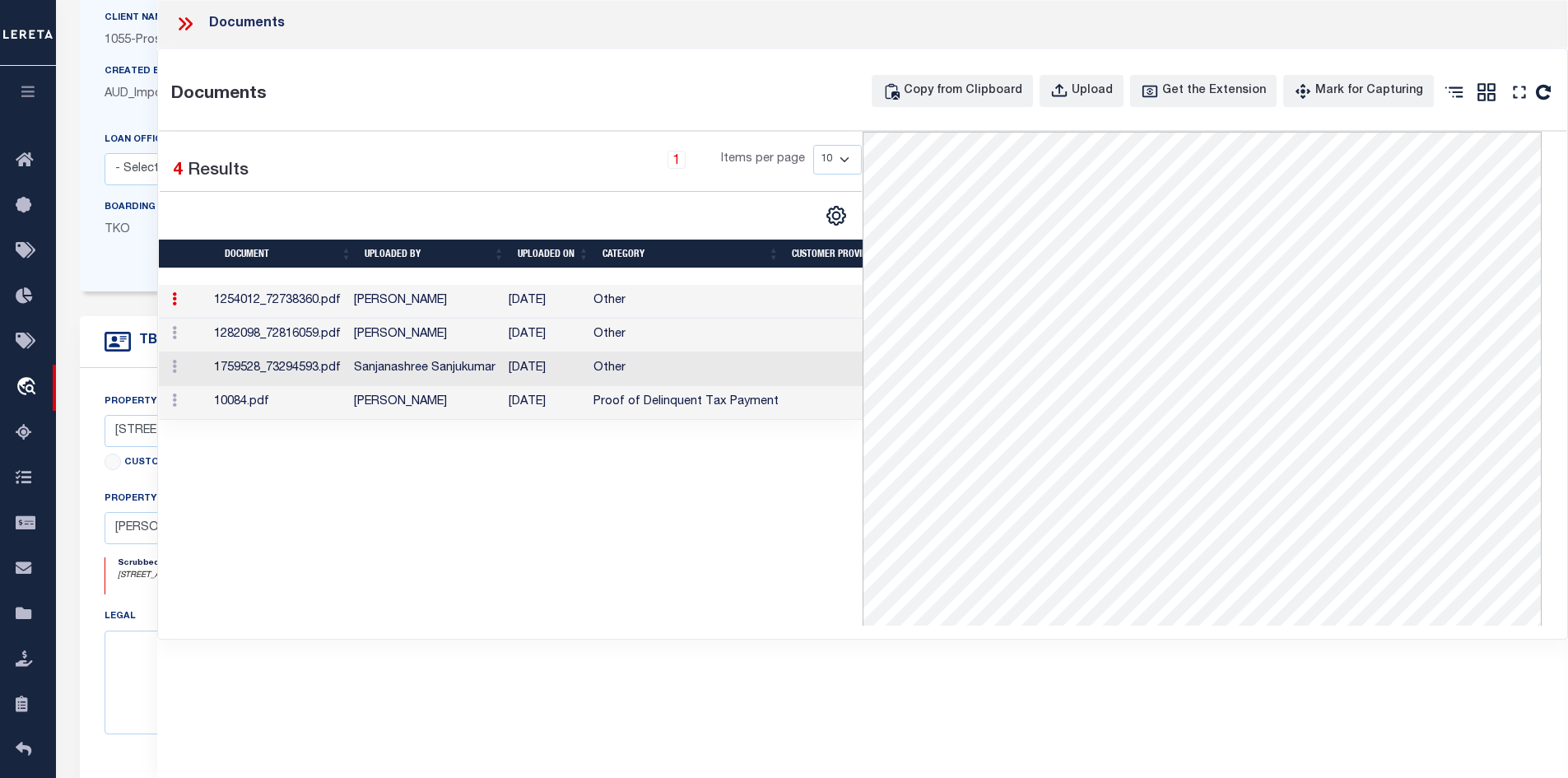
click at [406, 335] on td "[PERSON_NAME]" at bounding box center [424, 335] width 154 height 34
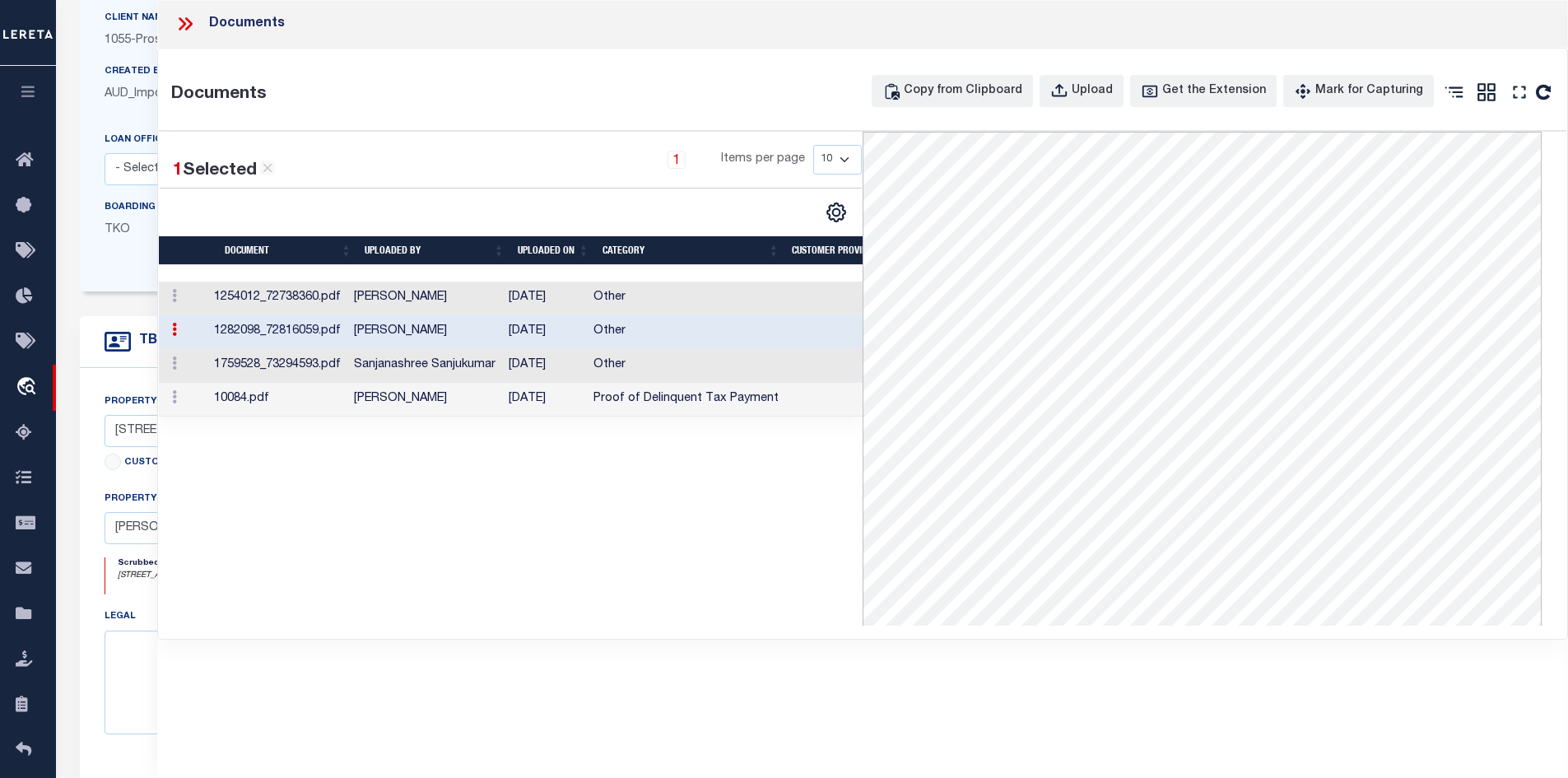
drag, startPoint x: 176, startPoint y: 27, endPoint x: 184, endPoint y: 30, distance: 8.5
click at [180, 29] on icon at bounding box center [185, 23] width 21 height 21
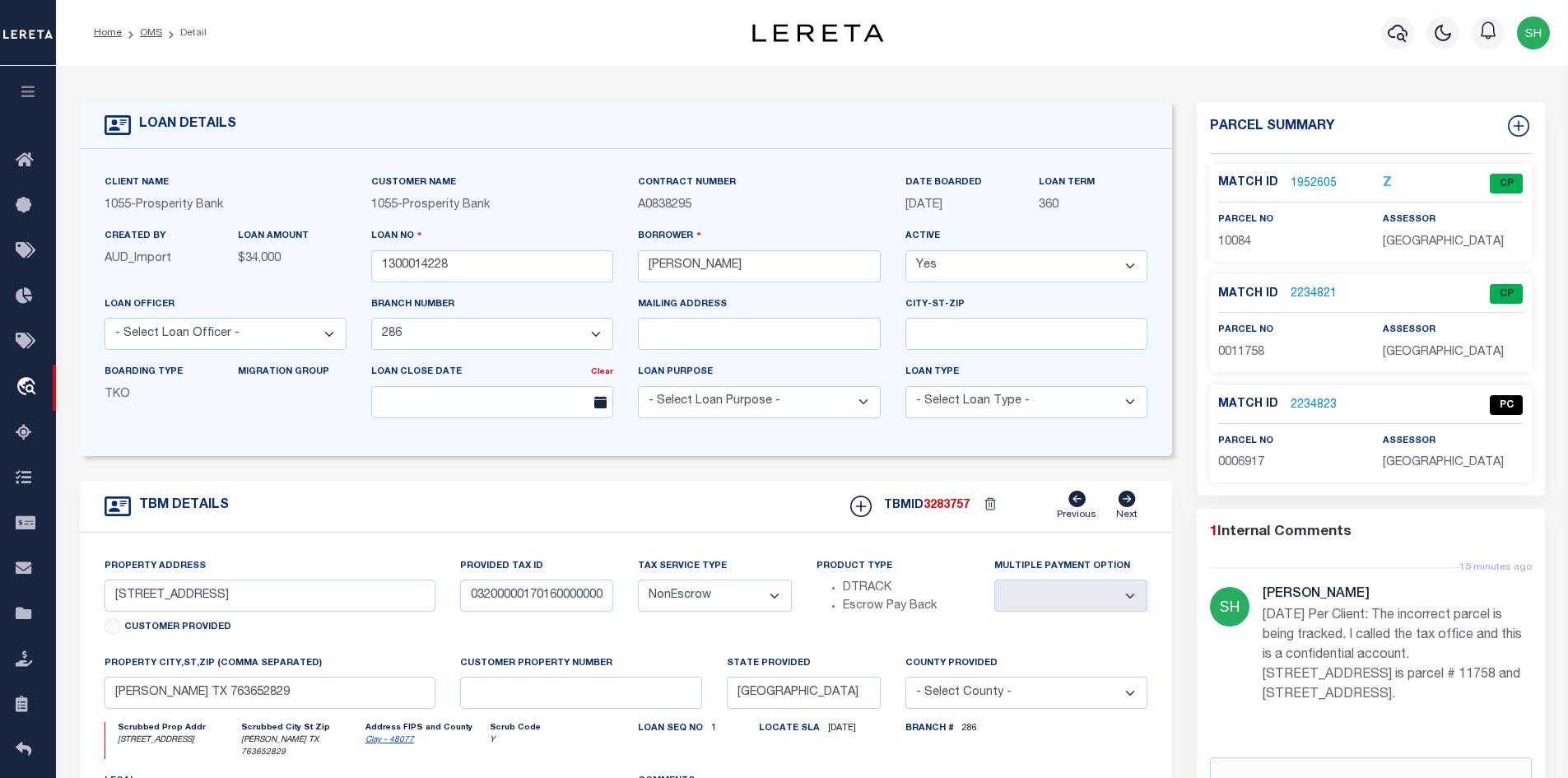
scroll to position [82, 0]
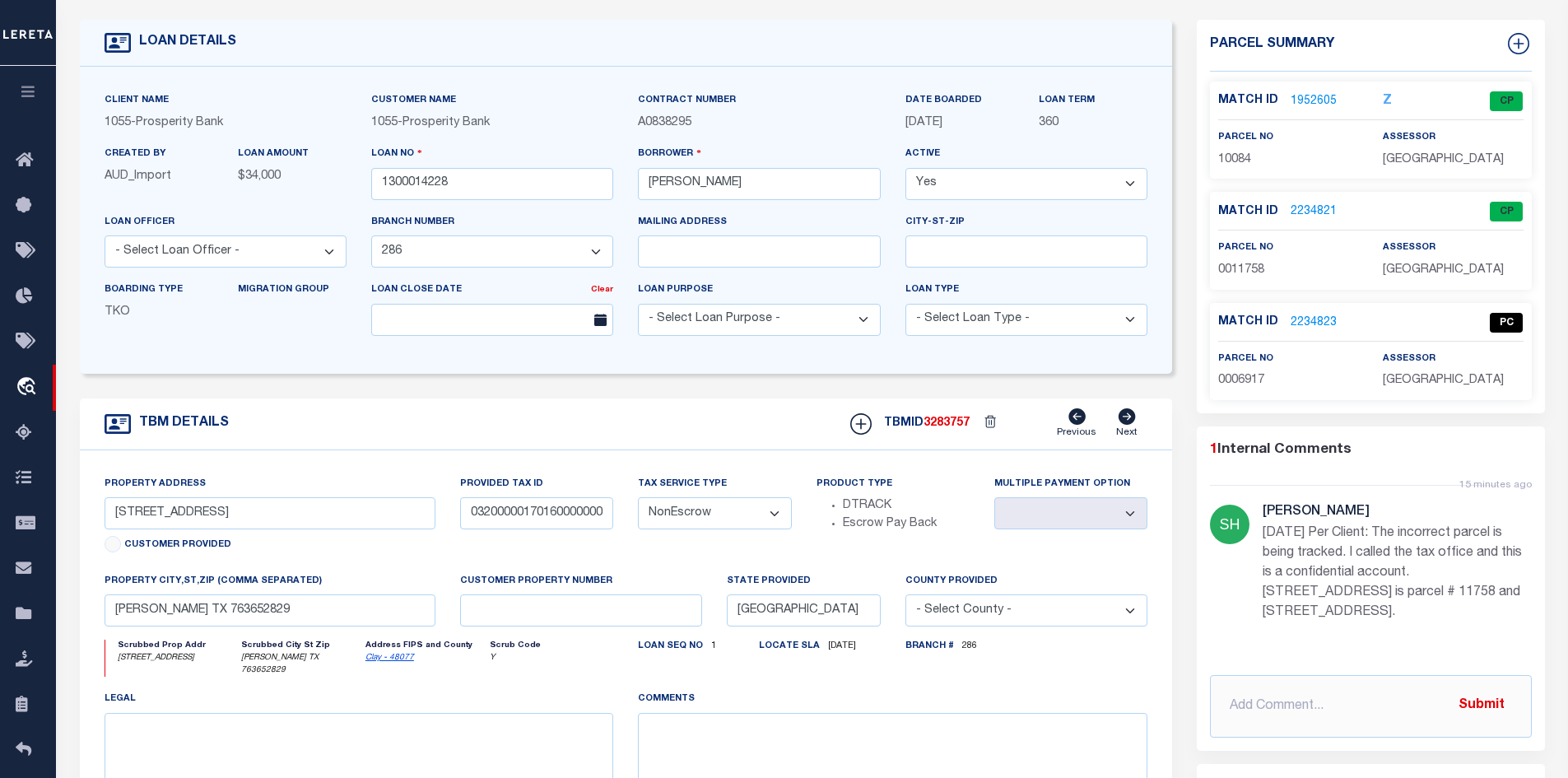
click at [1302, 203] on link "2234821" at bounding box center [1314, 212] width 46 height 18
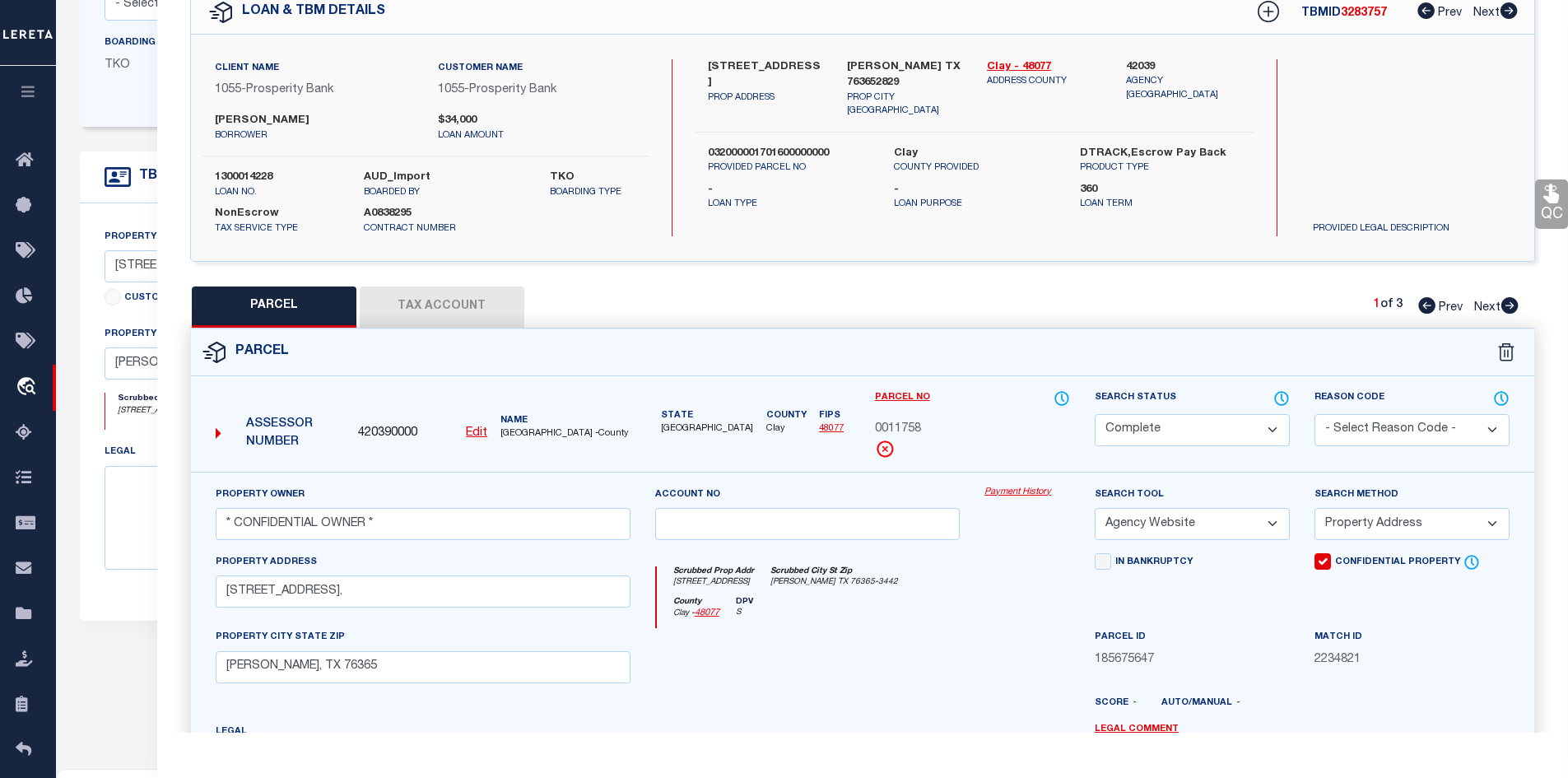
click at [1502, 310] on icon at bounding box center [1510, 306] width 18 height 17
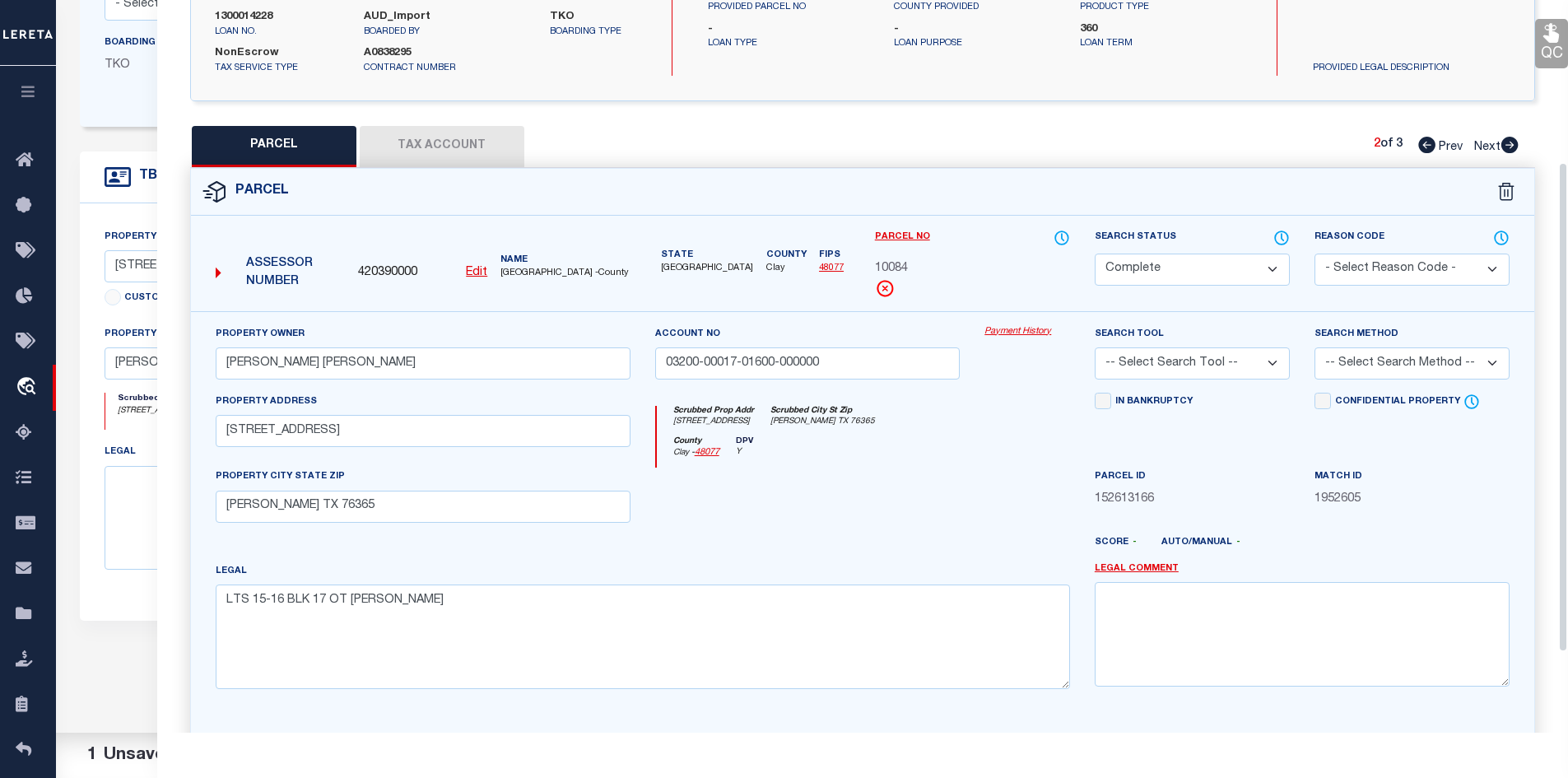
scroll to position [198, 0]
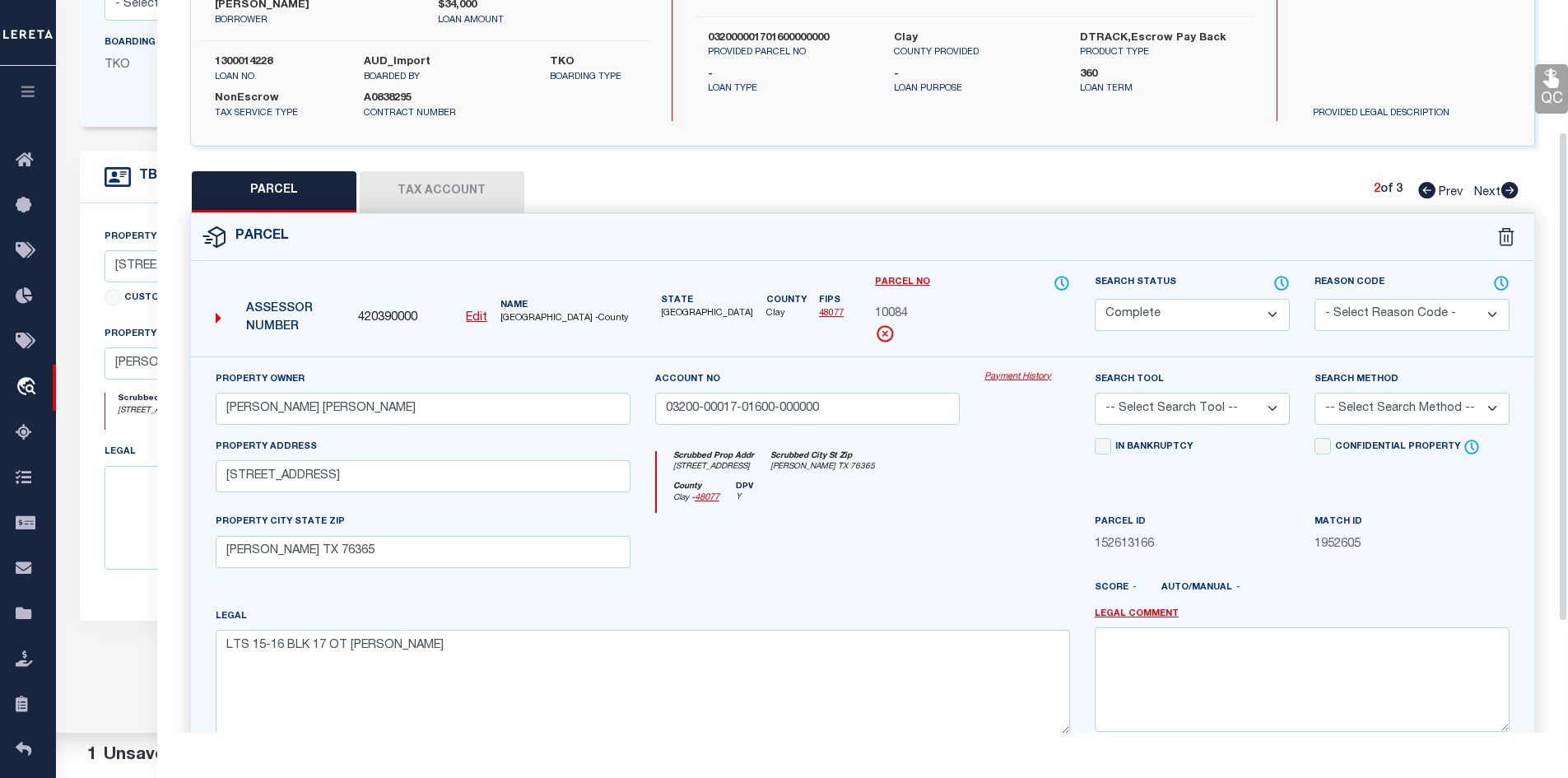
drag, startPoint x: 1507, startPoint y: 188, endPoint x: 1153, endPoint y: 277, distance: 365.0
click at [1508, 188] on icon at bounding box center [1510, 190] width 18 height 17
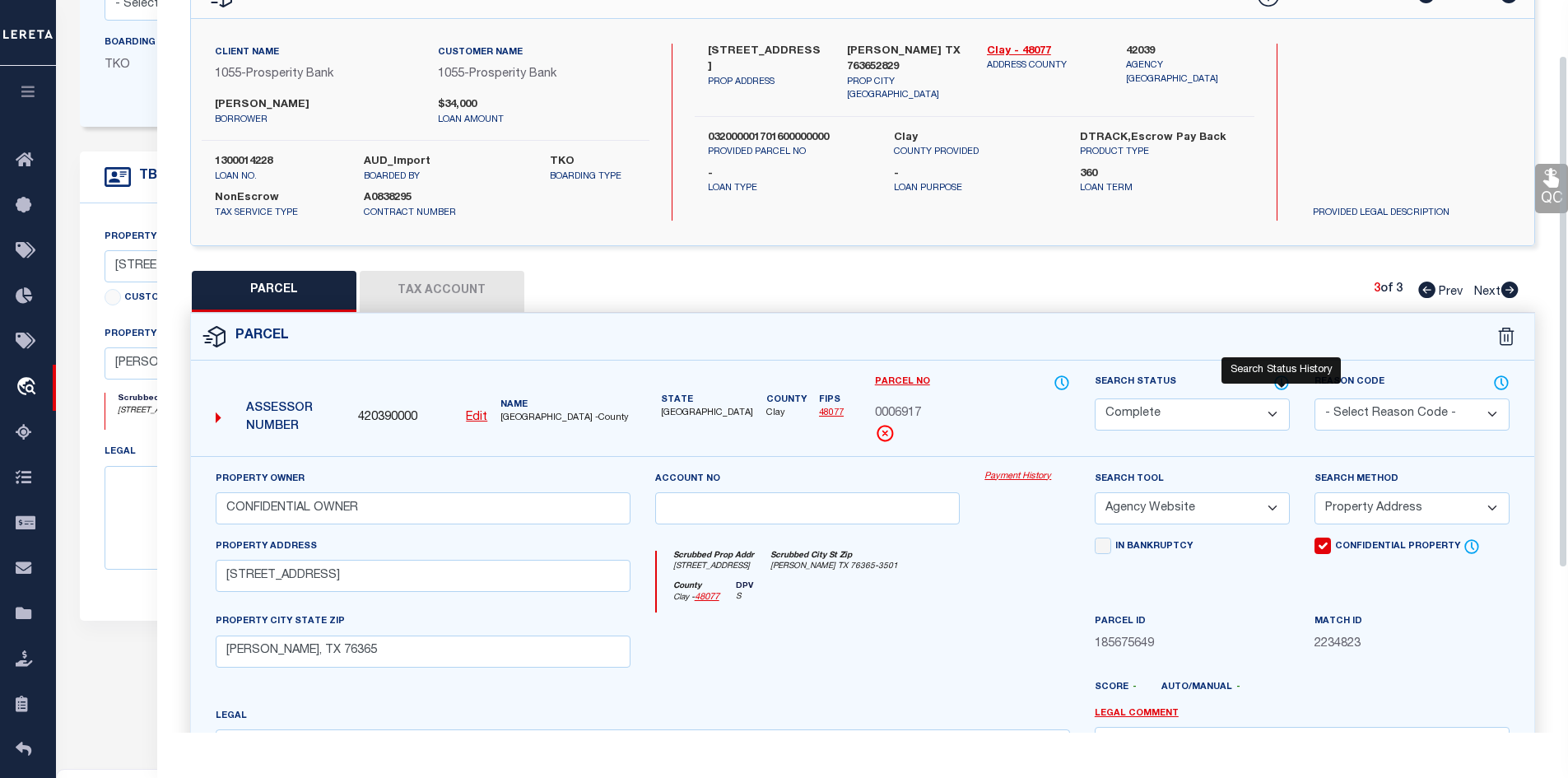
scroll to position [67, 0]
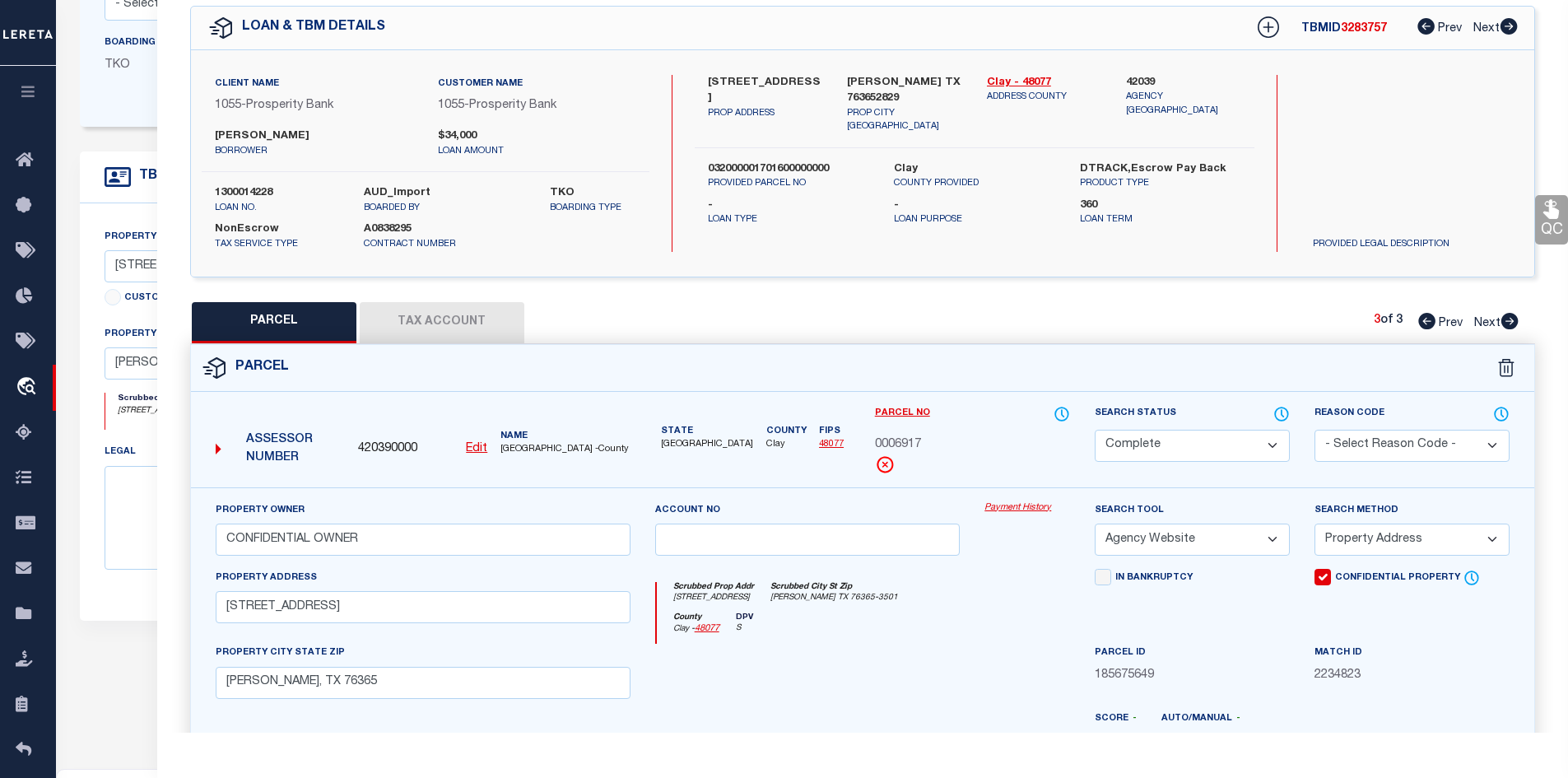
click at [1437, 319] on link "Prev" at bounding box center [1444, 320] width 53 height 11
click at [1432, 317] on icon at bounding box center [1427, 322] width 18 height 17
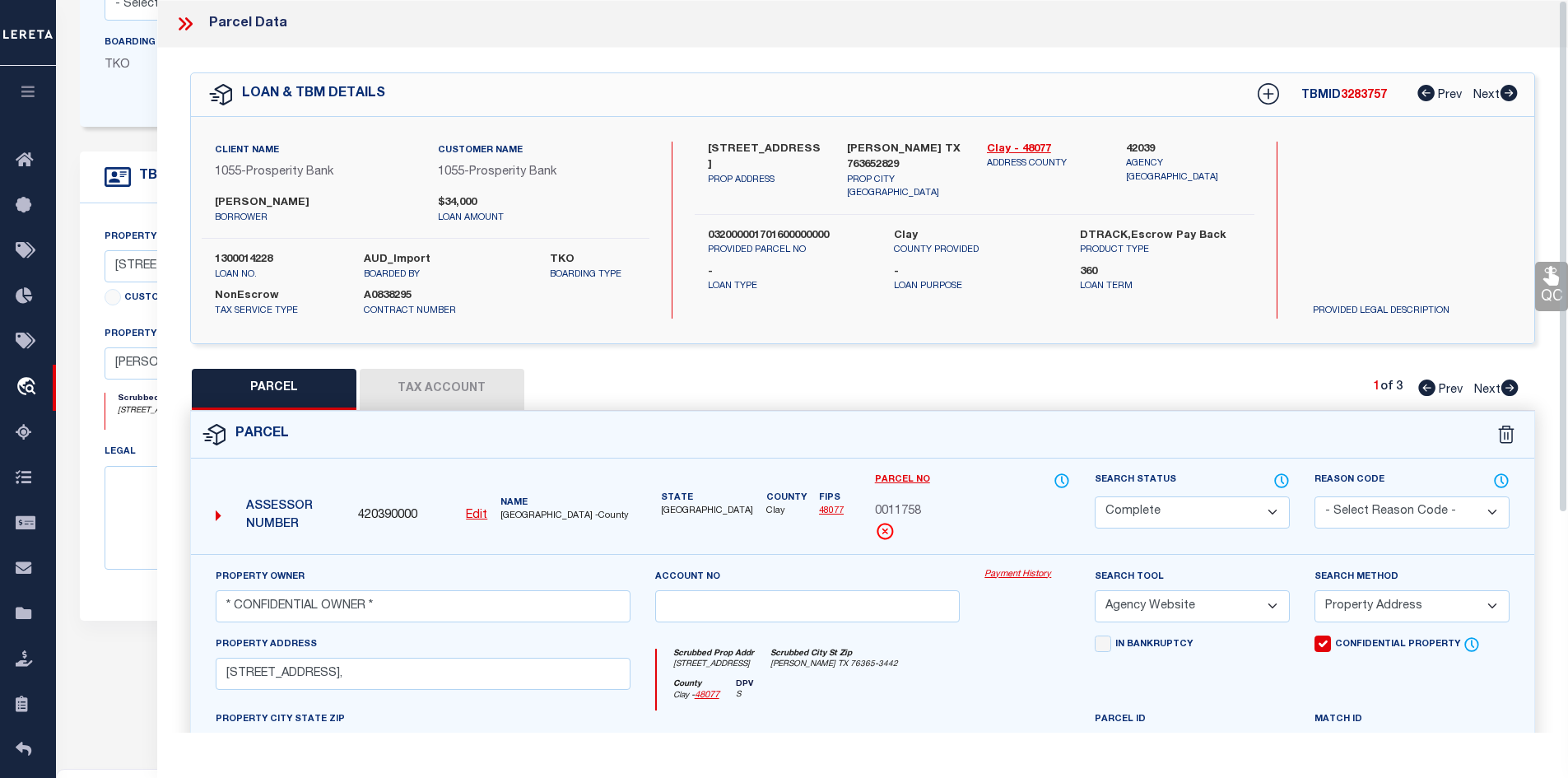
click at [184, 20] on icon at bounding box center [185, 23] width 21 height 21
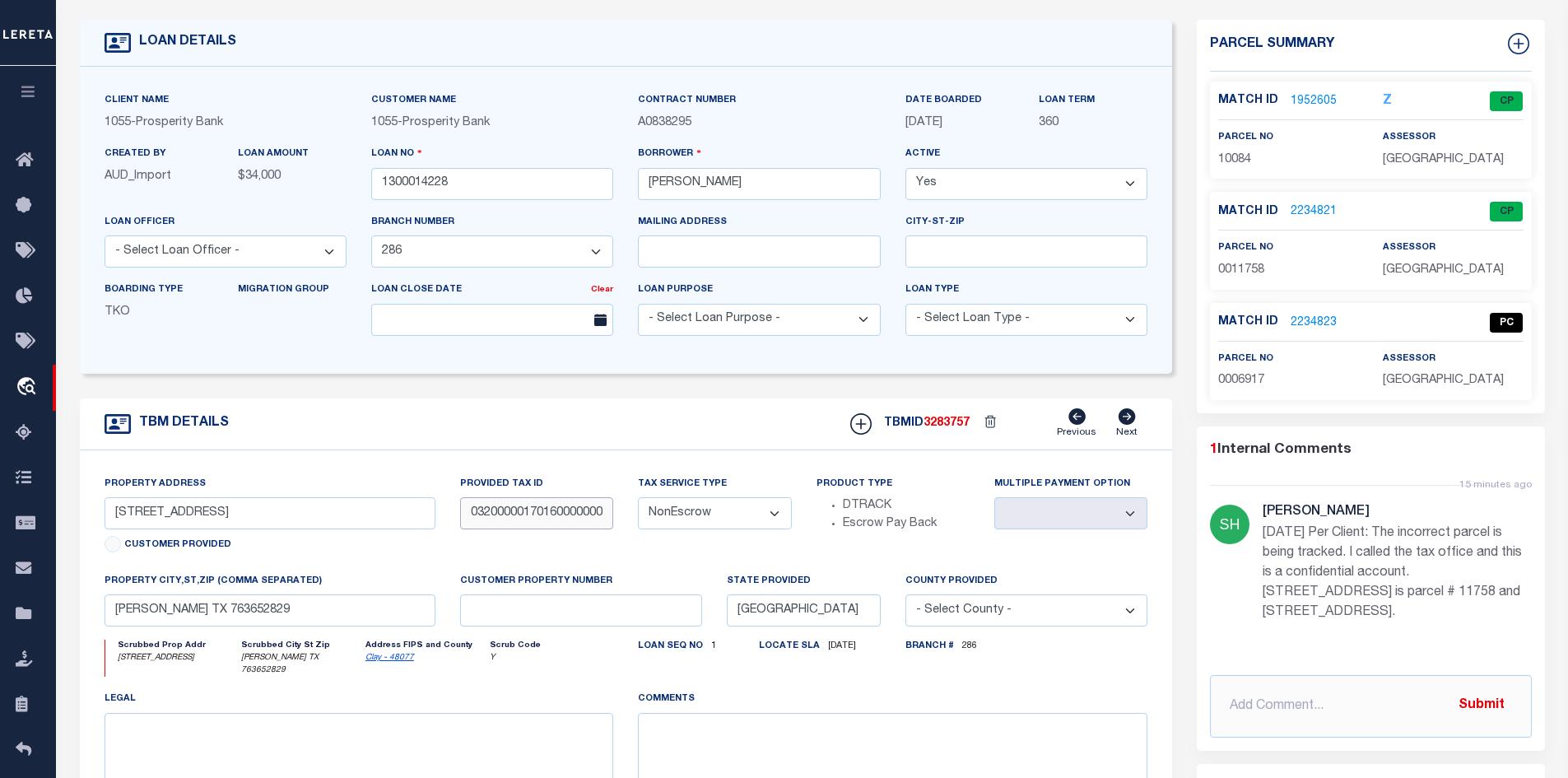
scroll to position [0, 8]
drag, startPoint x: 477, startPoint y: 522, endPoint x: 731, endPoint y: 527, distance: 254.0
click at [731, 527] on div "Property Address [STREET_ADDRESS] Customer Provided Provided Tax ID 03200000170…" at bounding box center [626, 659] width 1068 height 368
click at [597, 425] on div "TBM DETAILS TBMID 3283757 Previous Next" at bounding box center [626, 424] width 1093 height 52
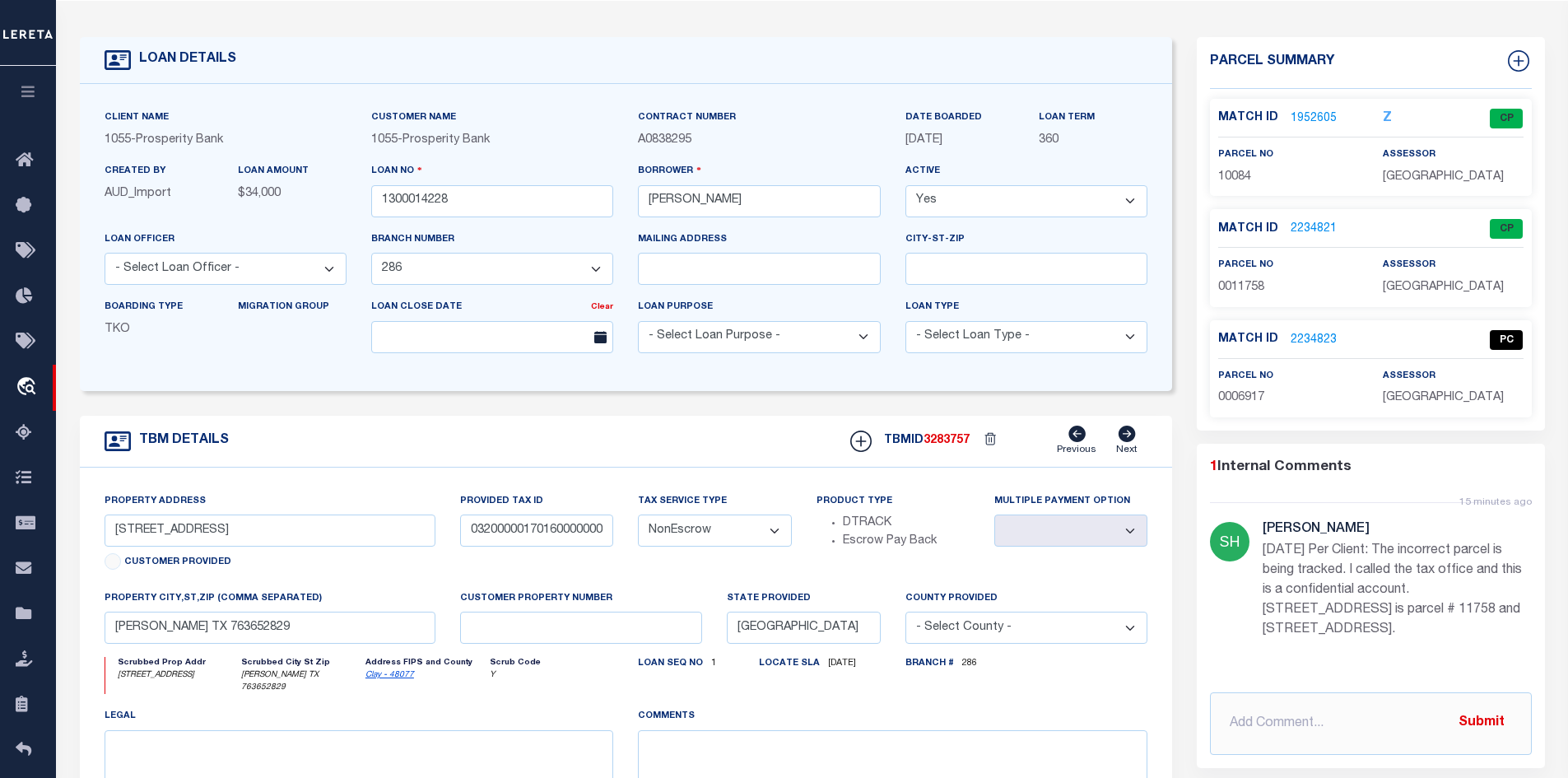
scroll to position [247, 0]
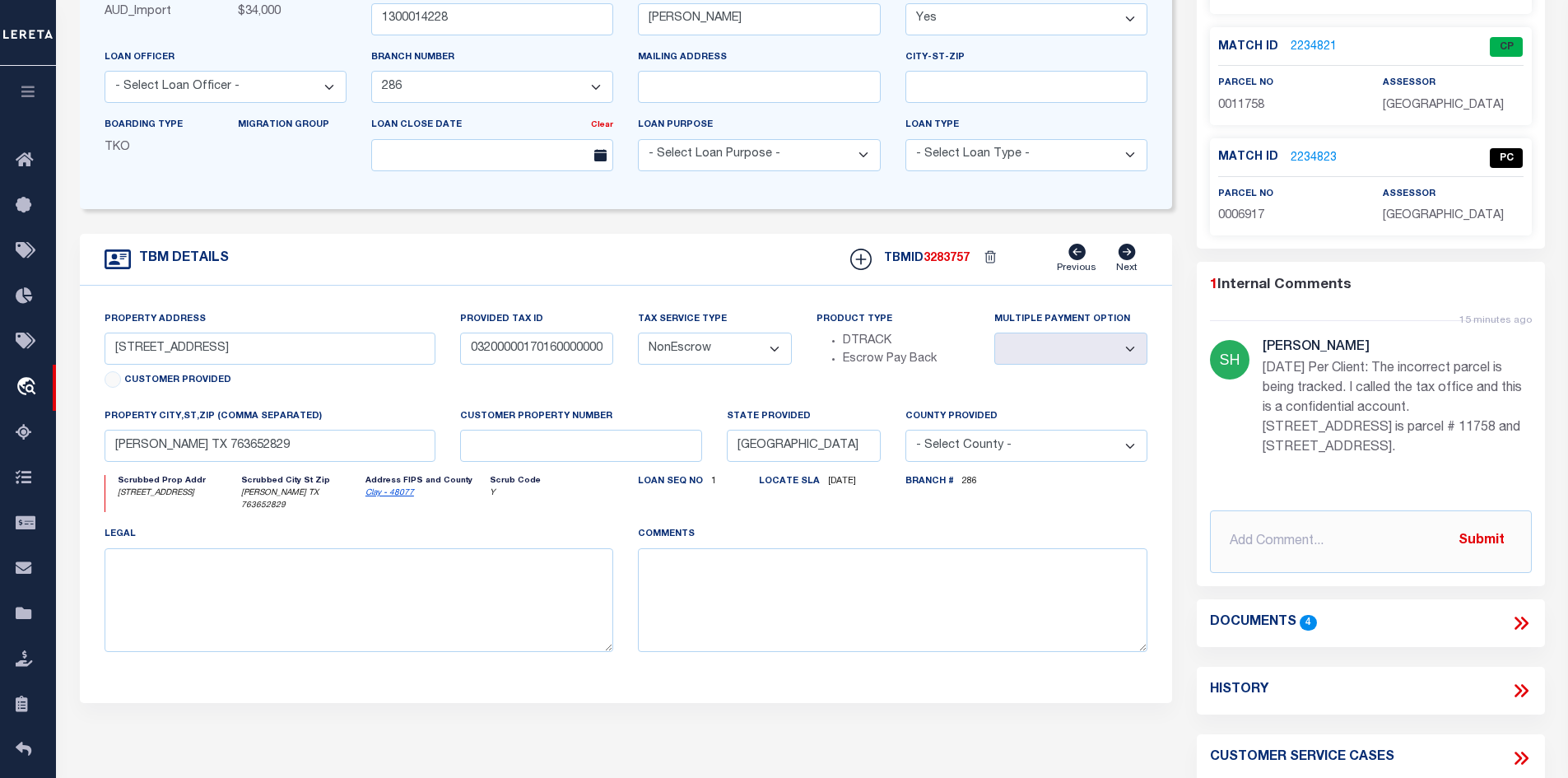
click at [1299, 155] on link "2234823" at bounding box center [1314, 158] width 46 height 18
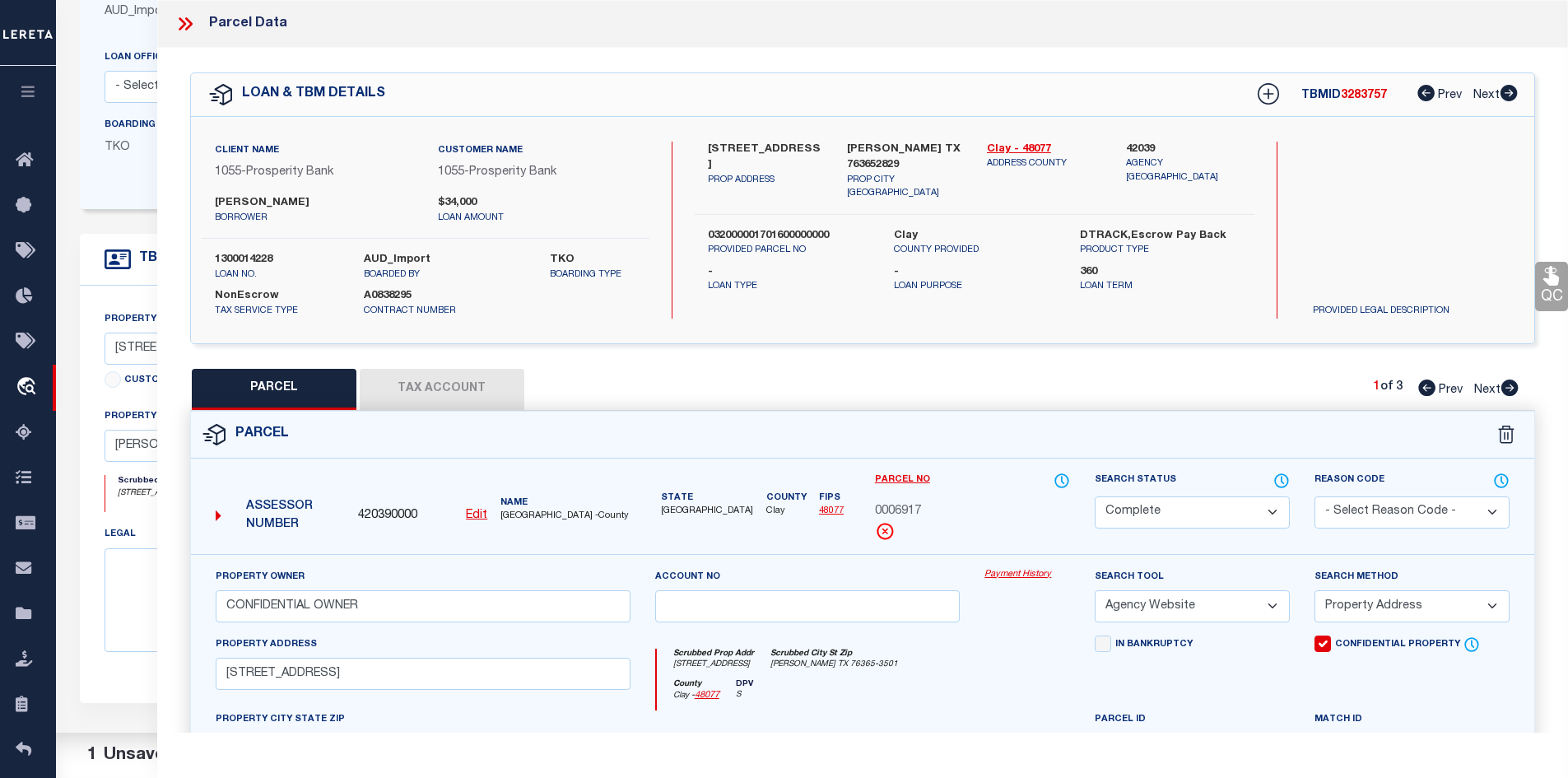
click at [185, 25] on icon at bounding box center [182, 24] width 7 height 13
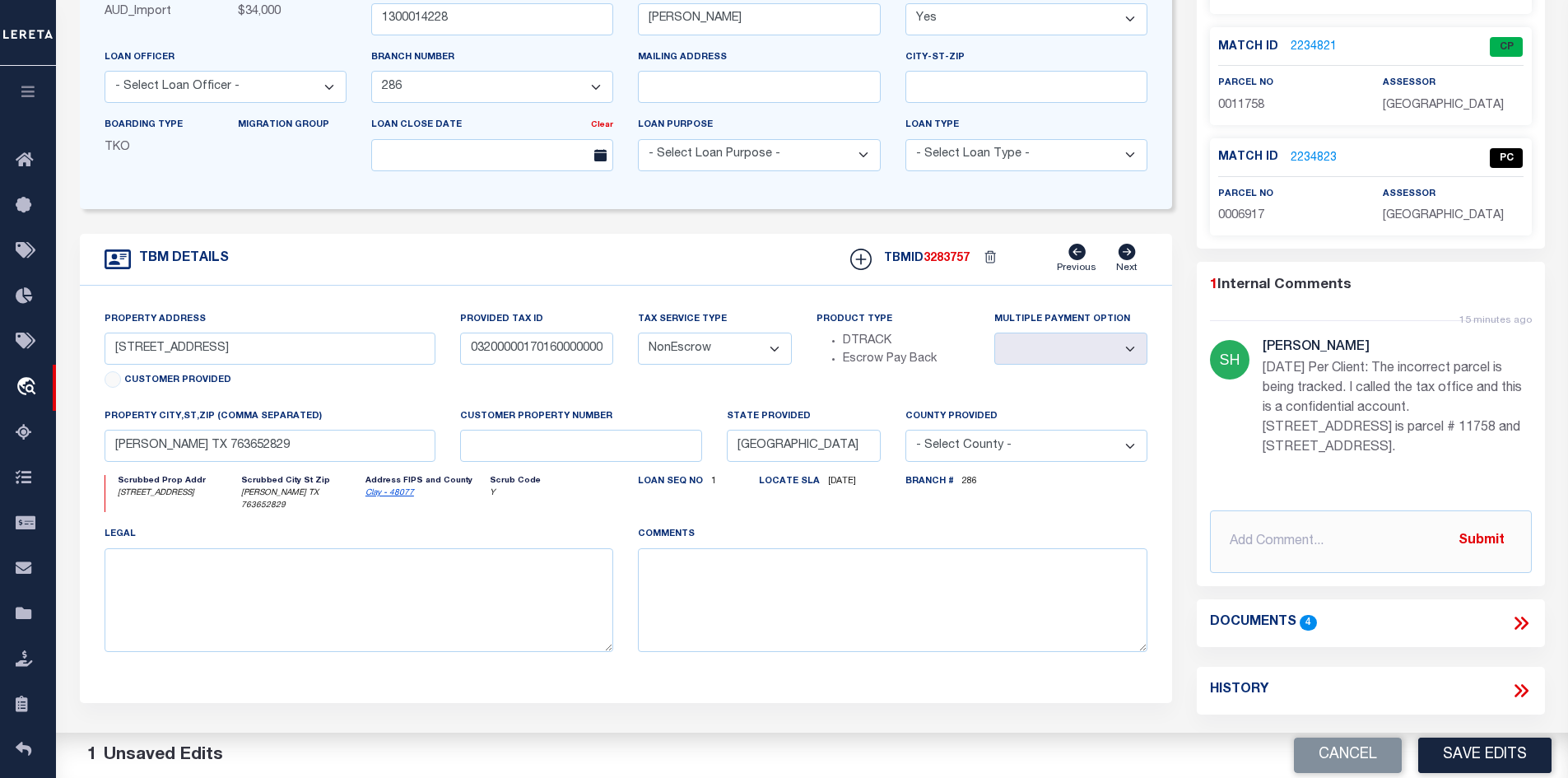
click at [1528, 620] on icon at bounding box center [1521, 623] width 21 height 21
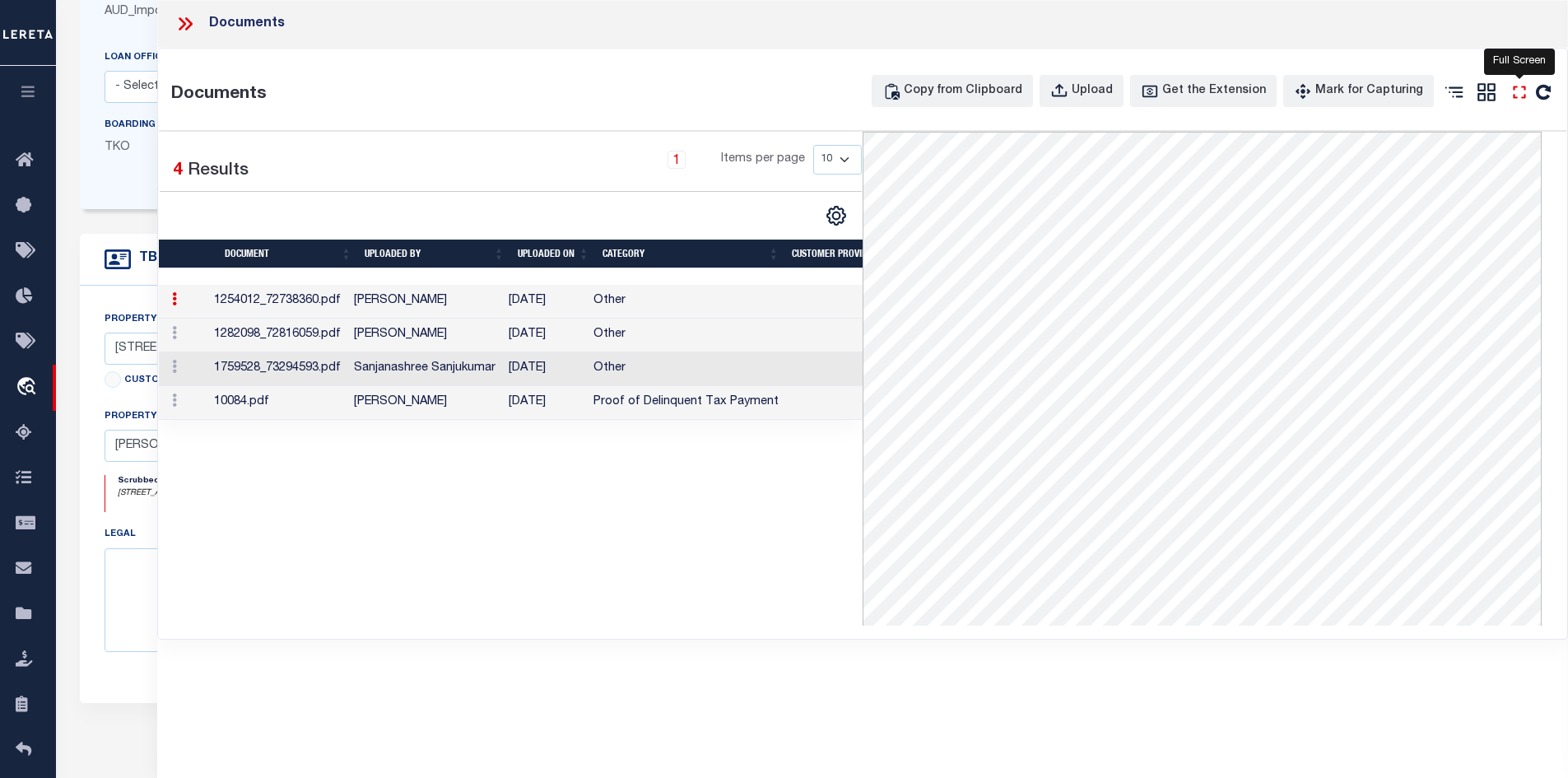
click at [1527, 99] on icon at bounding box center [1519, 91] width 21 height 21
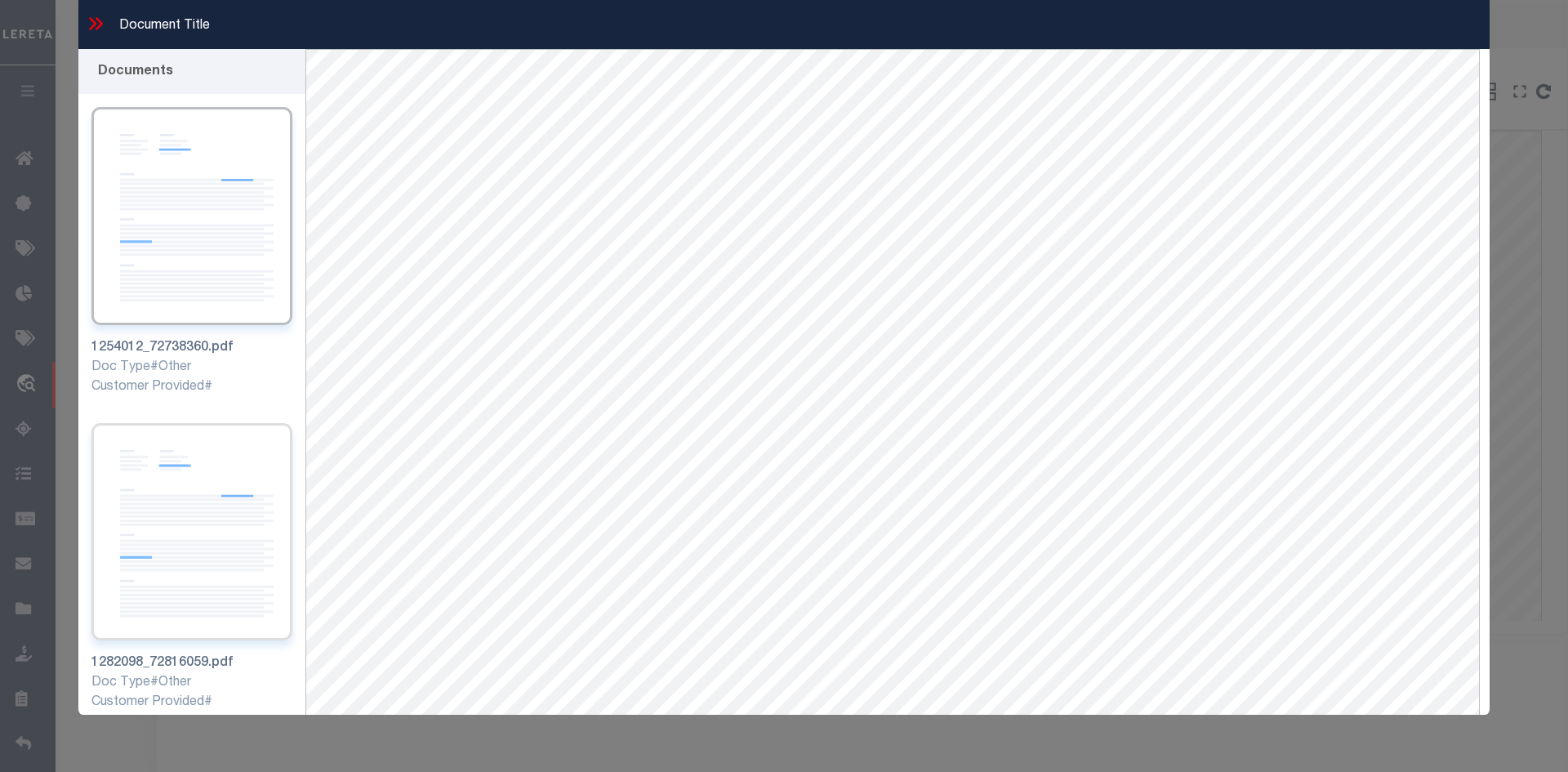
click at [230, 491] on img at bounding box center [192, 532] width 201 height 218
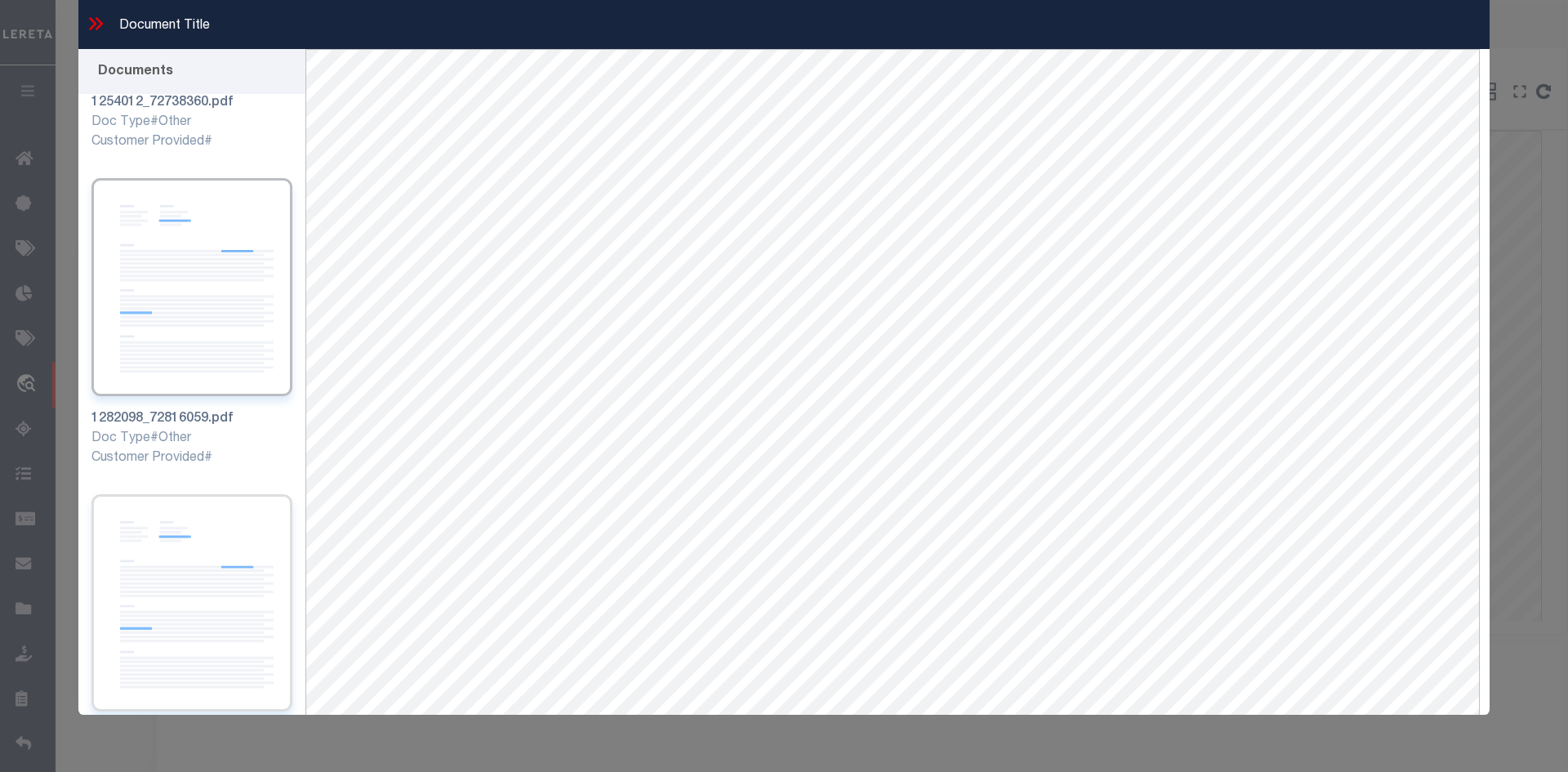
click at [184, 500] on img at bounding box center [192, 603] width 201 height 218
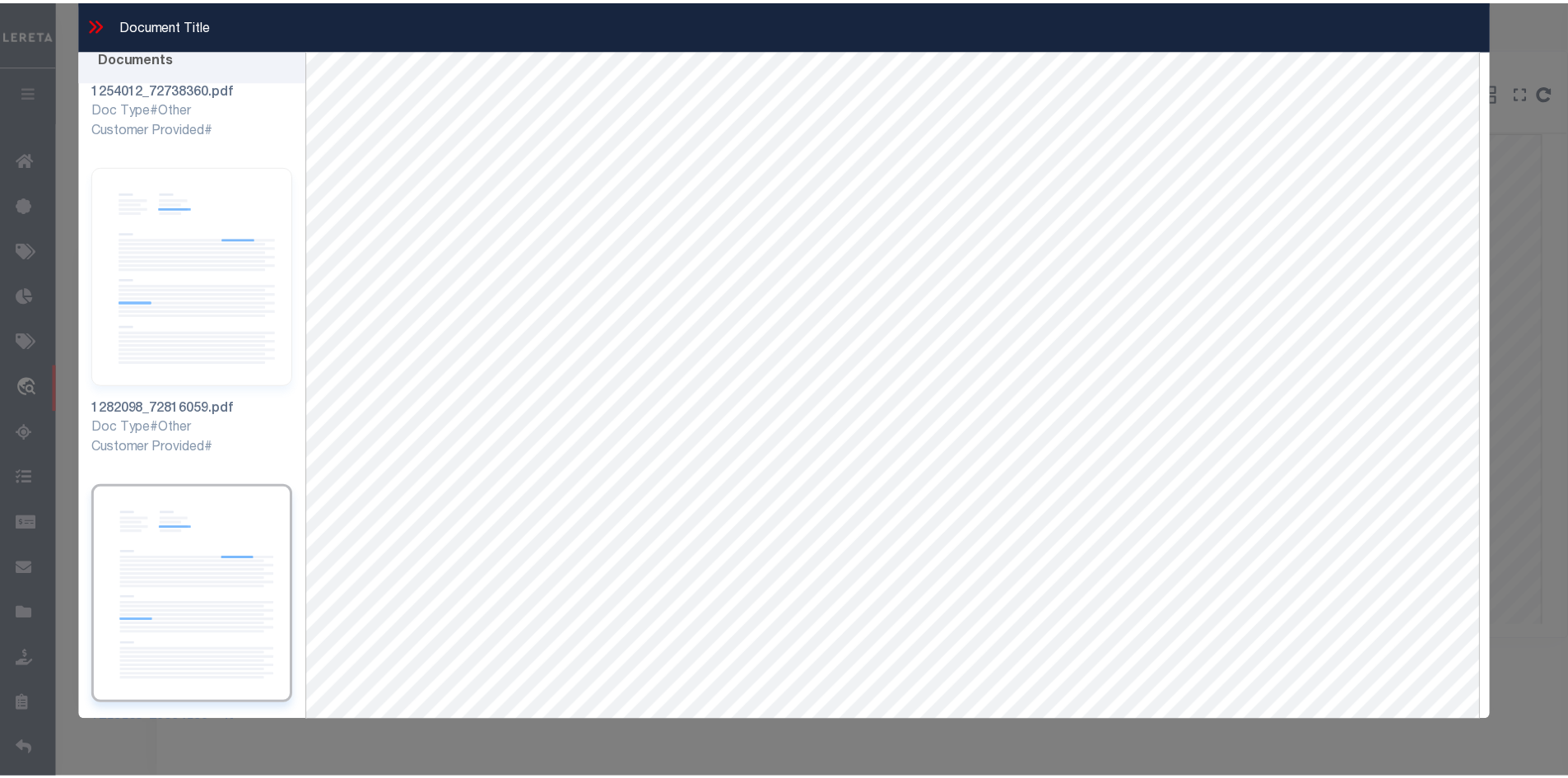
scroll to position [0, 0]
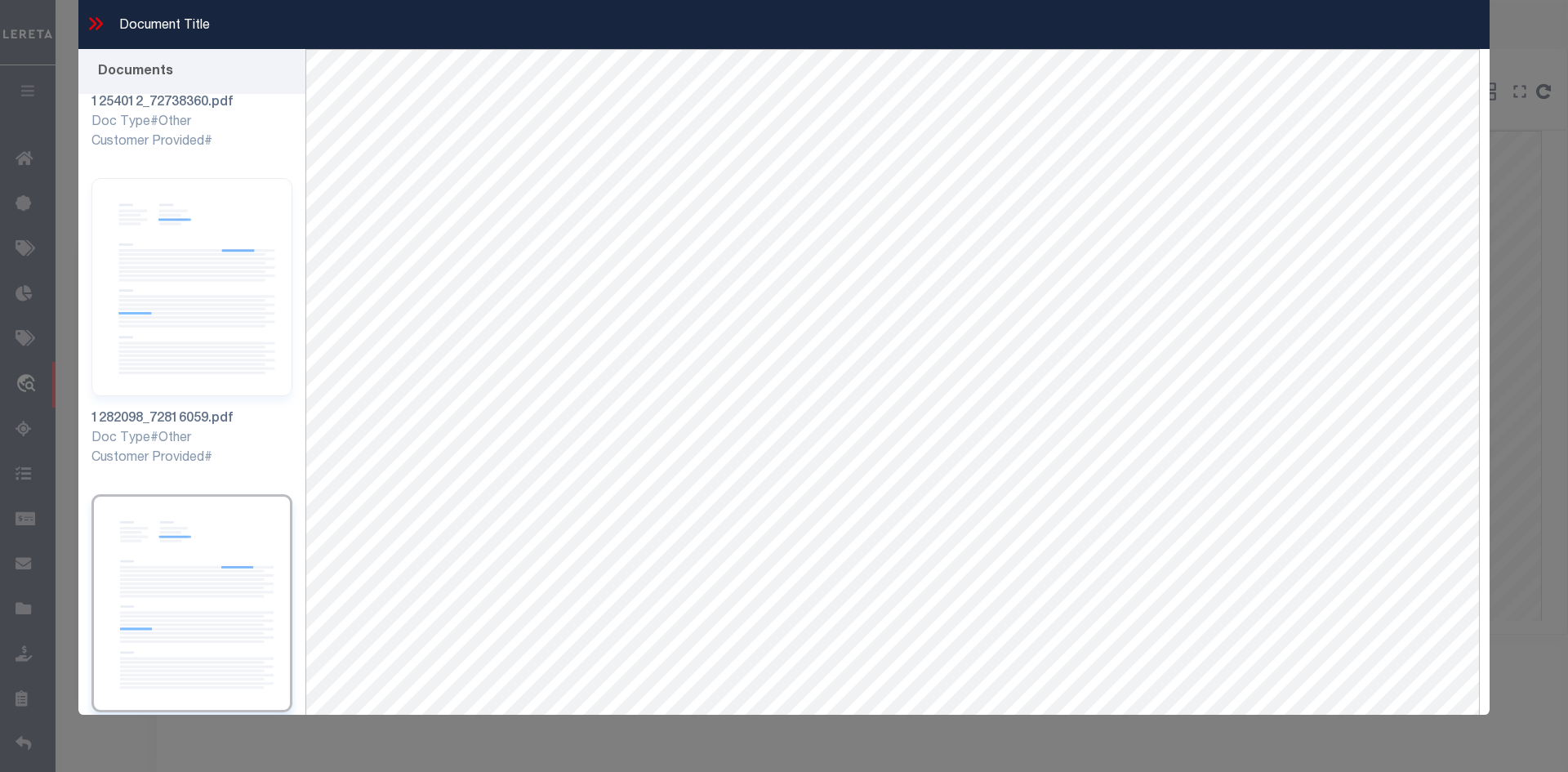
click at [92, 23] on icon at bounding box center [95, 23] width 21 height 21
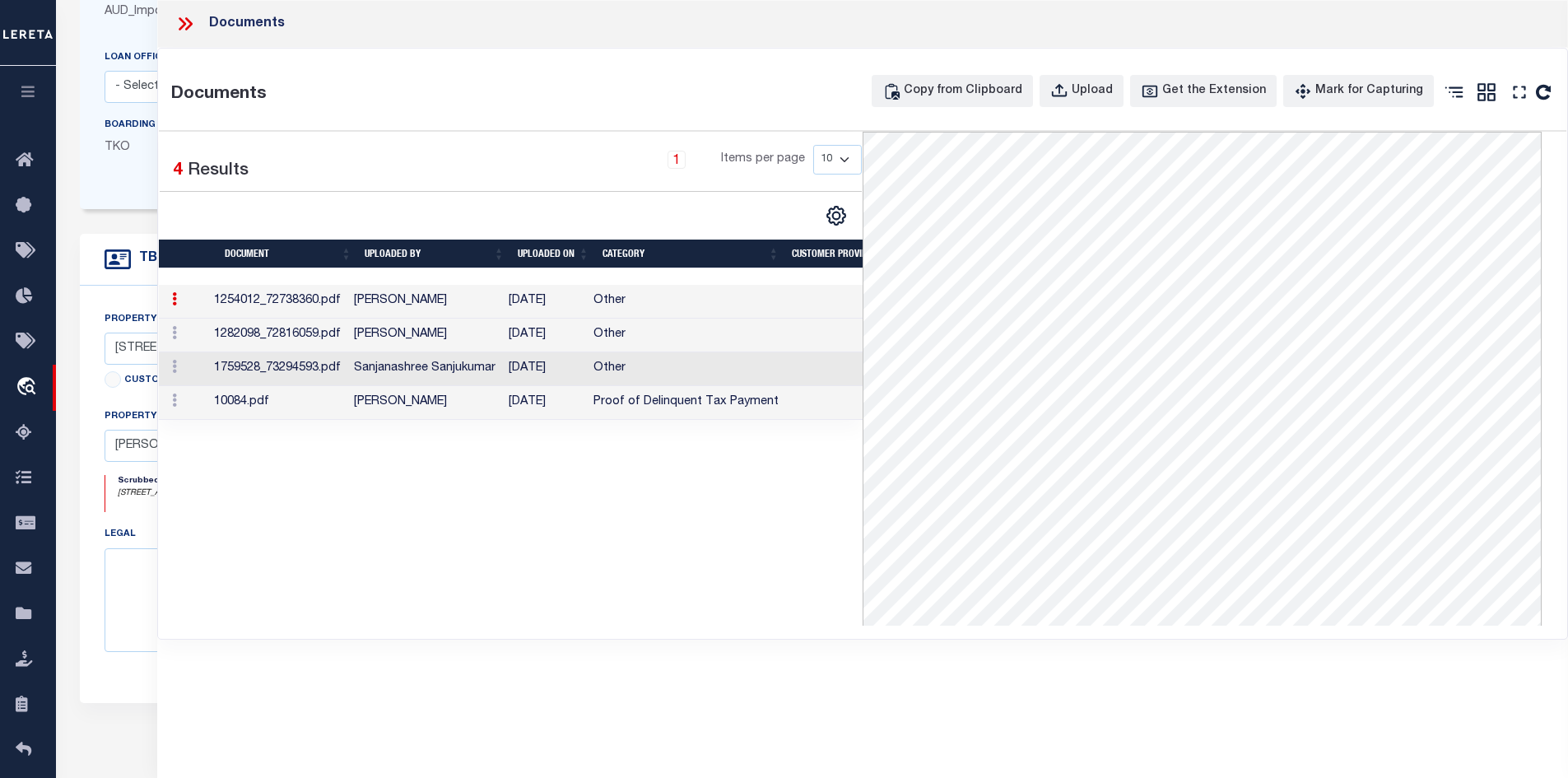
click at [183, 23] on icon at bounding box center [182, 24] width 7 height 13
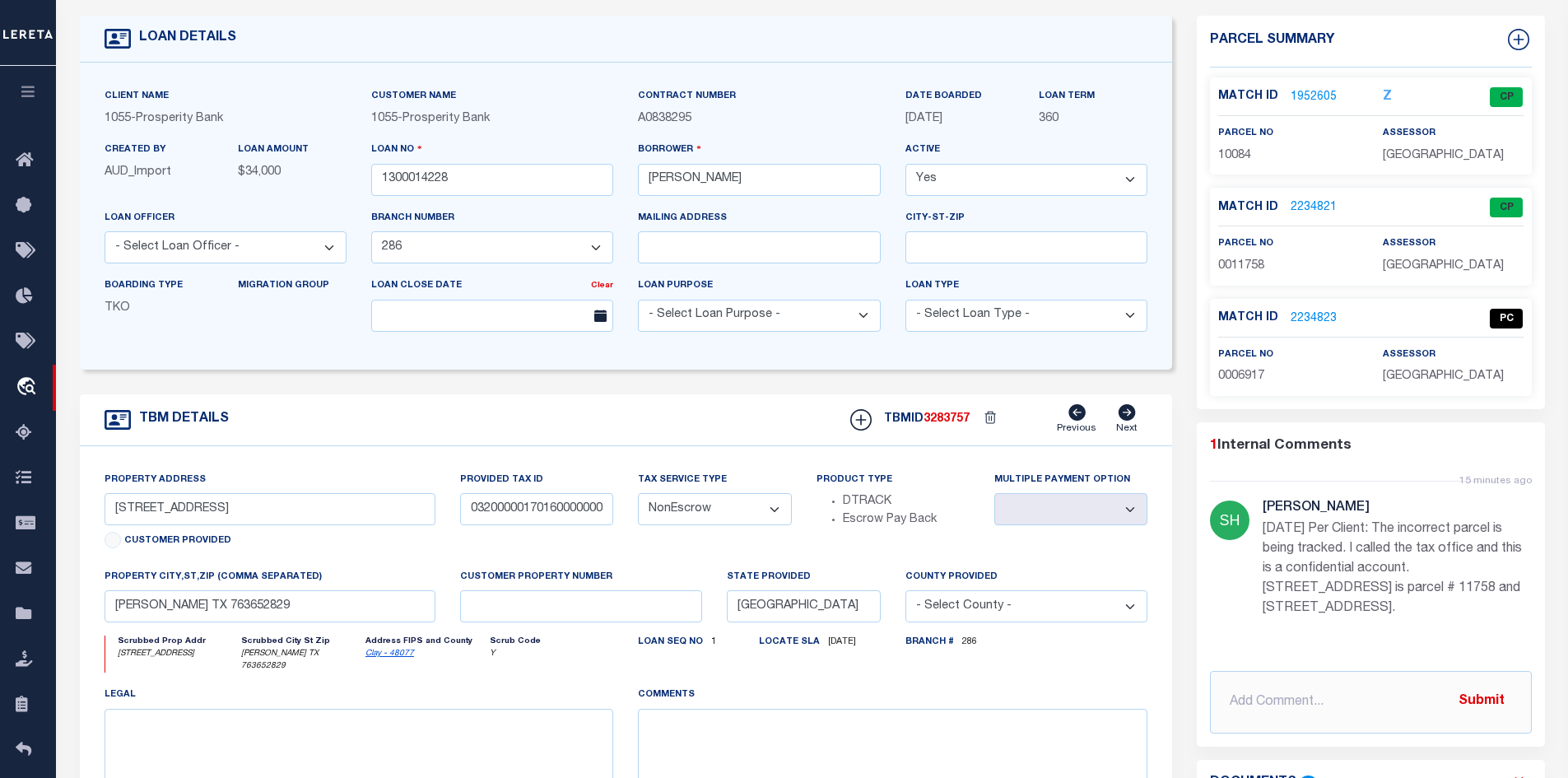
scroll to position [82, 0]
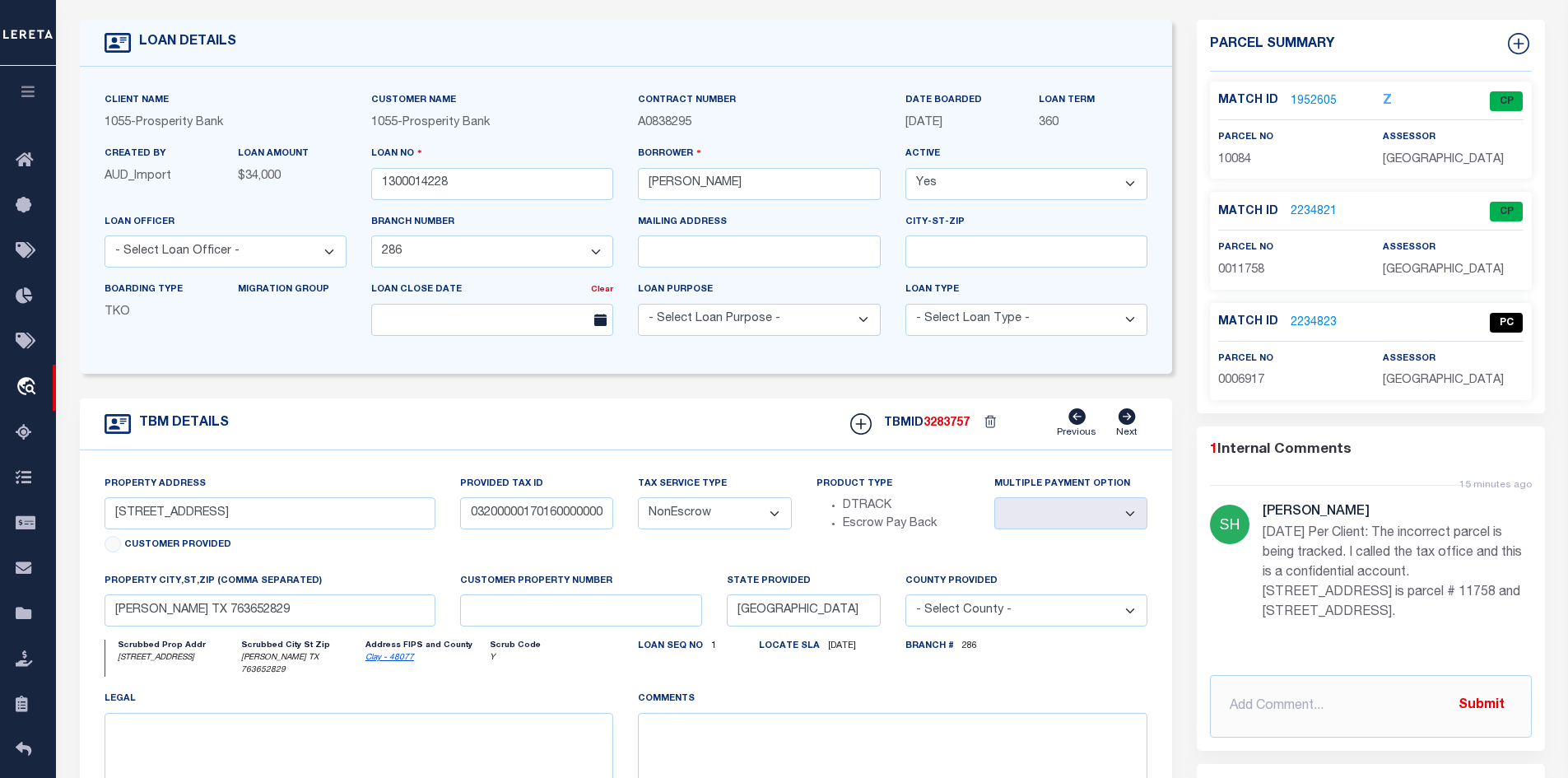
click at [1309, 99] on link "1952605" at bounding box center [1314, 102] width 46 height 18
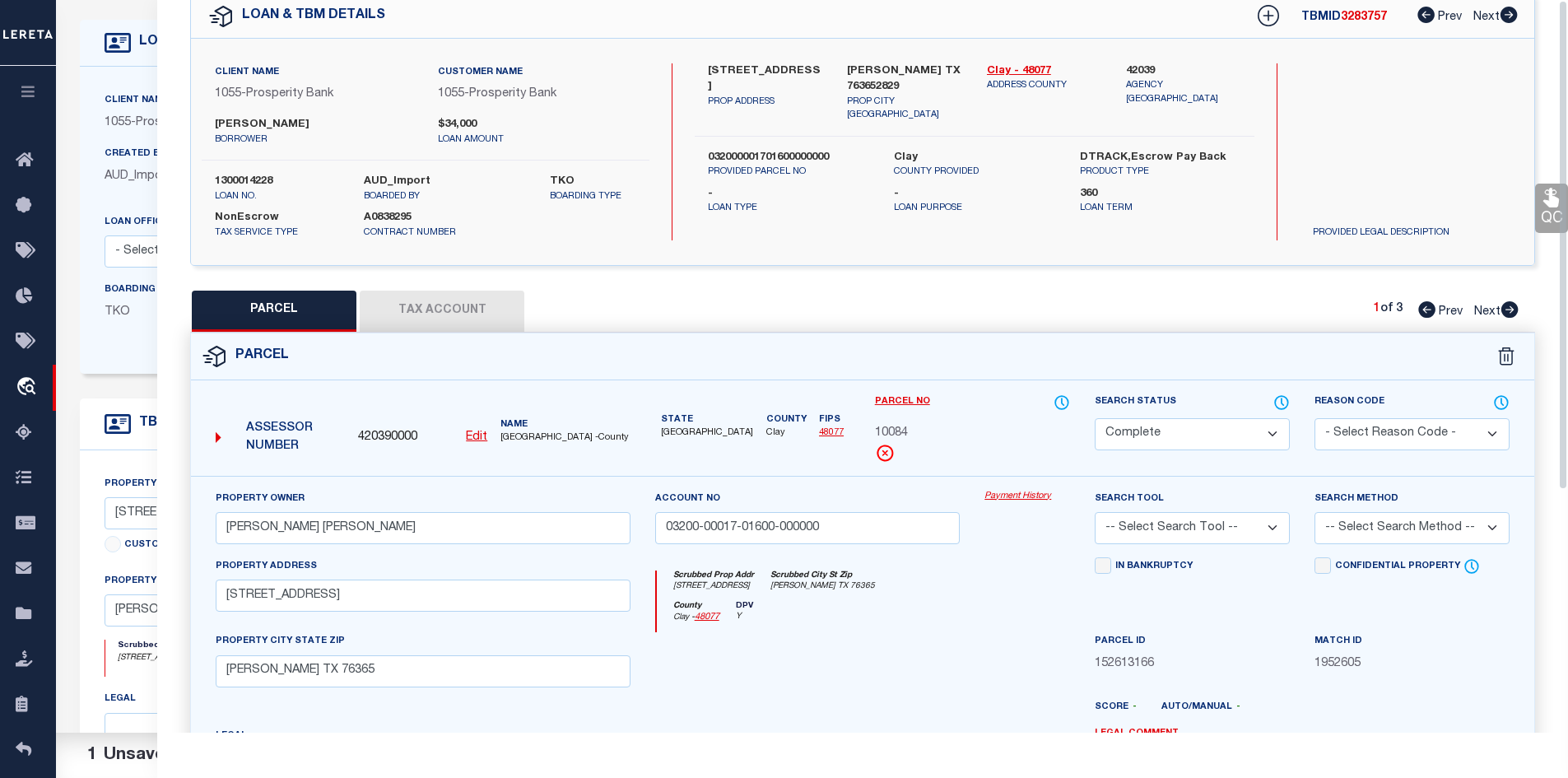
scroll to position [0, 0]
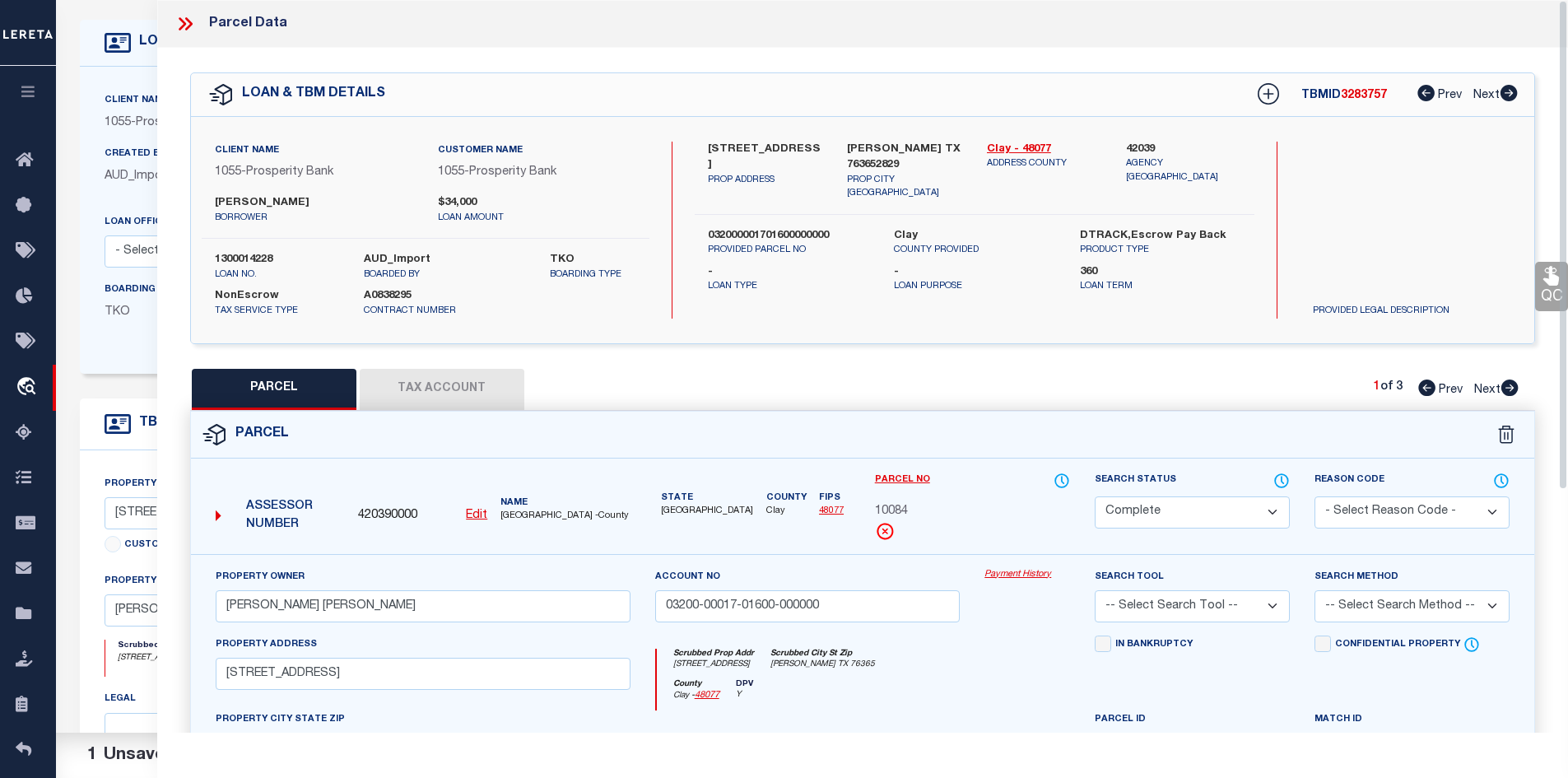
click at [185, 24] on icon at bounding box center [182, 24] width 7 height 13
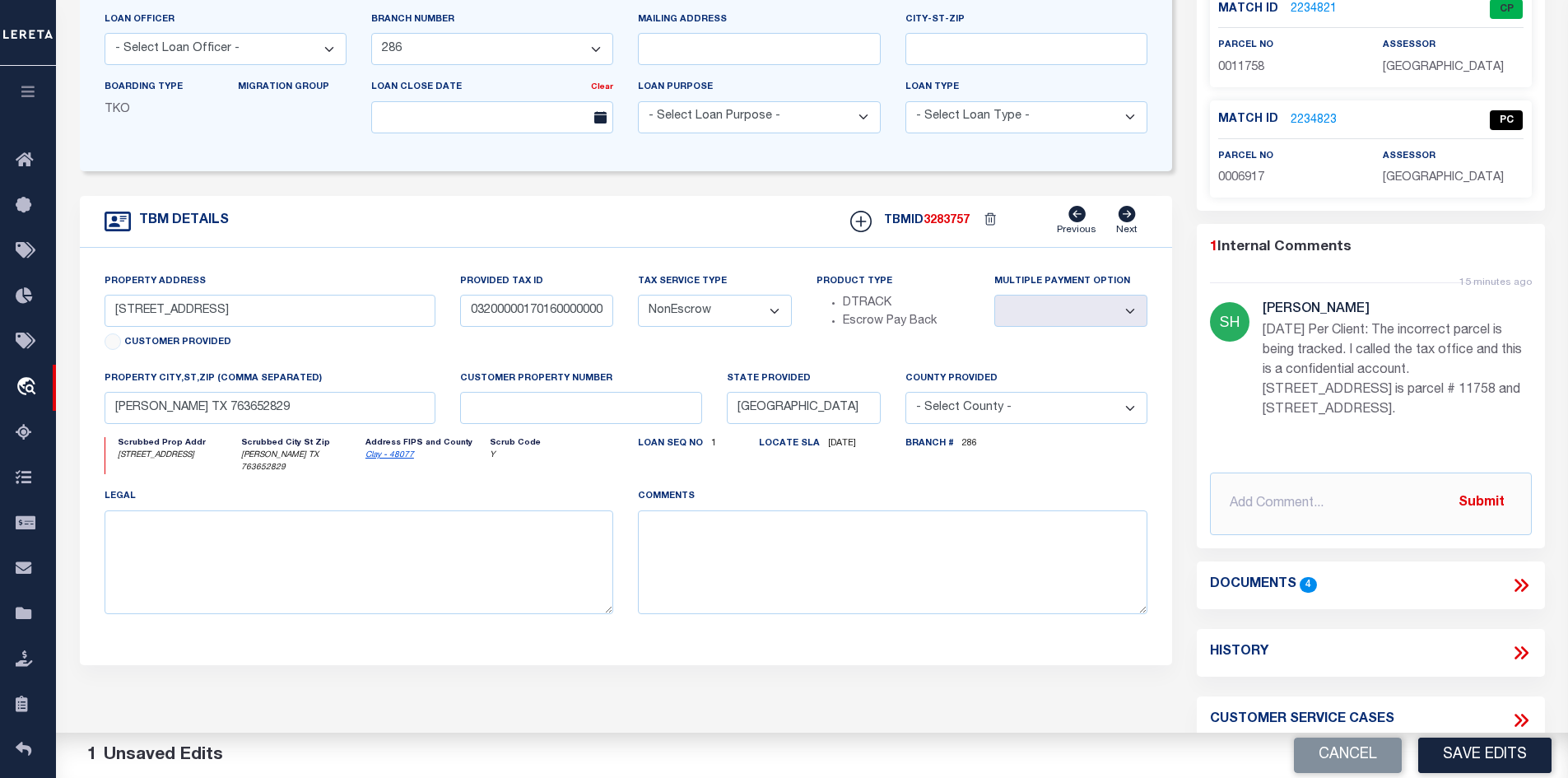
scroll to position [329, 0]
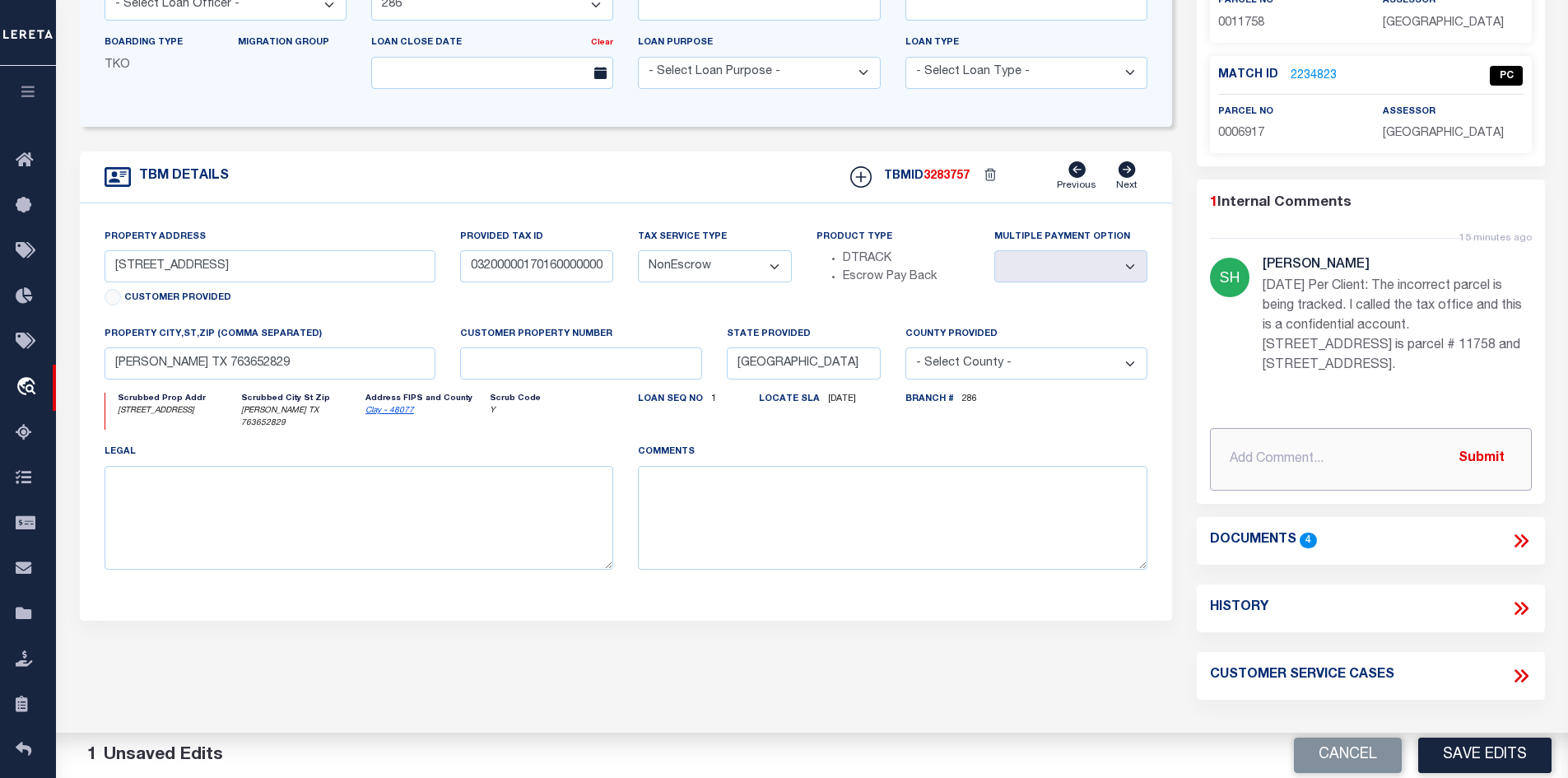
click at [1244, 461] on input "text" at bounding box center [1371, 459] width 322 height 63
paste input "good morning, Your request is complete, both confidential parcels are added; th…"
click at [1488, 455] on button "Submit" at bounding box center [1481, 458] width 67 height 34
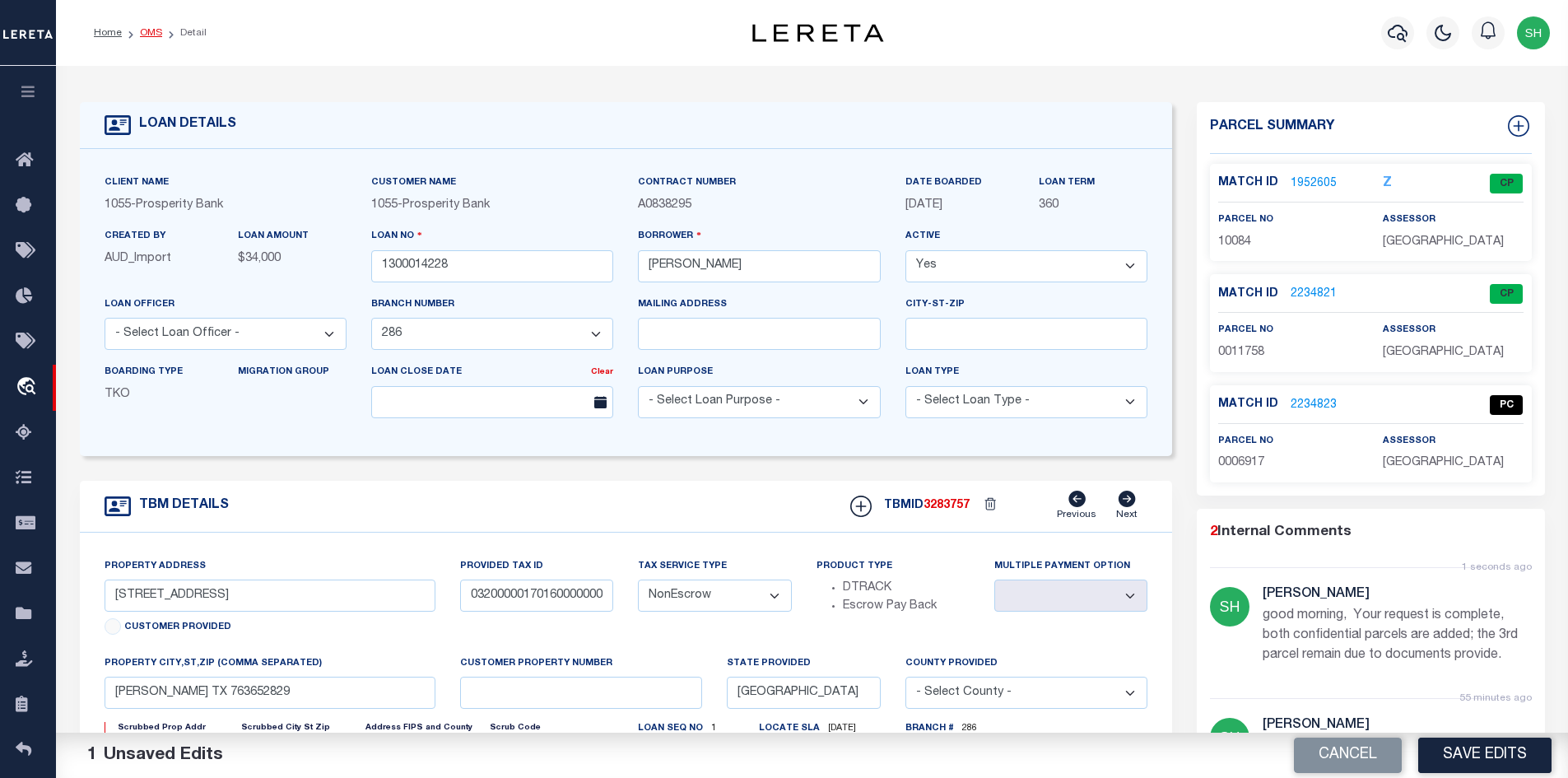
click at [149, 30] on link "OMS" at bounding box center [151, 32] width 22 height 10
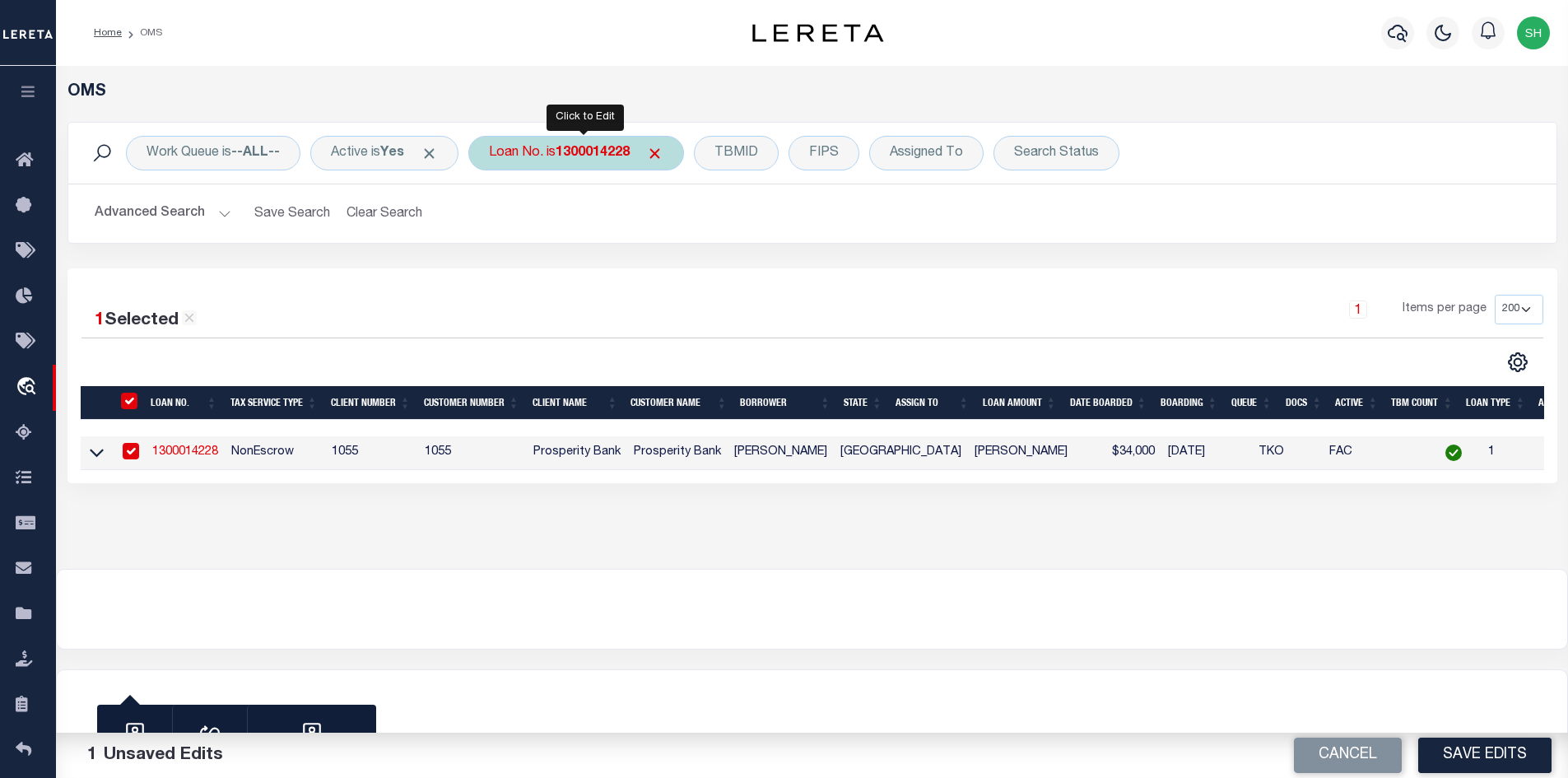
click at [543, 144] on div "Loan No. is 1300014228" at bounding box center [576, 152] width 215 height 34
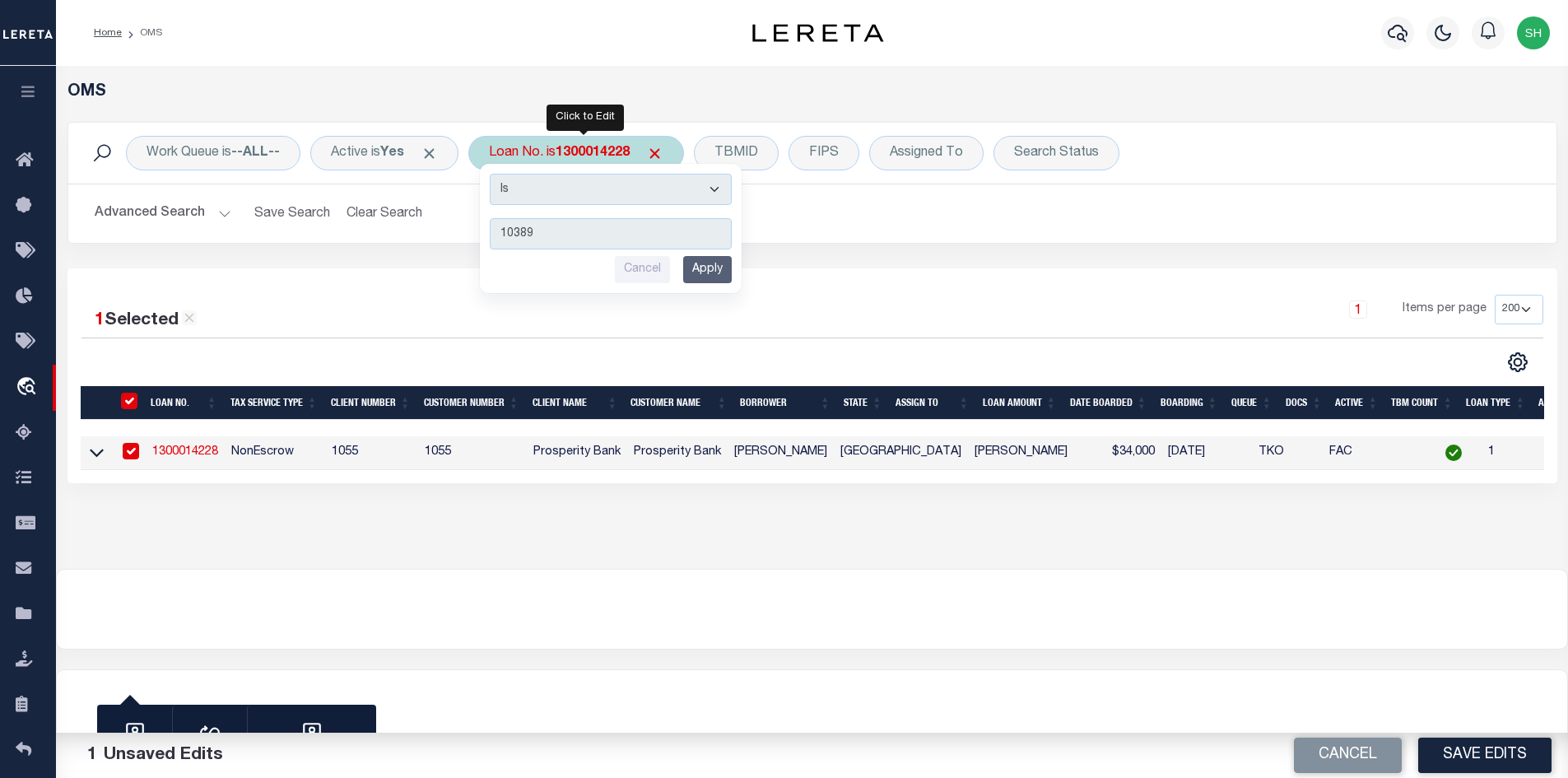
click at [717, 256] on input "Apply" at bounding box center [707, 269] width 49 height 27
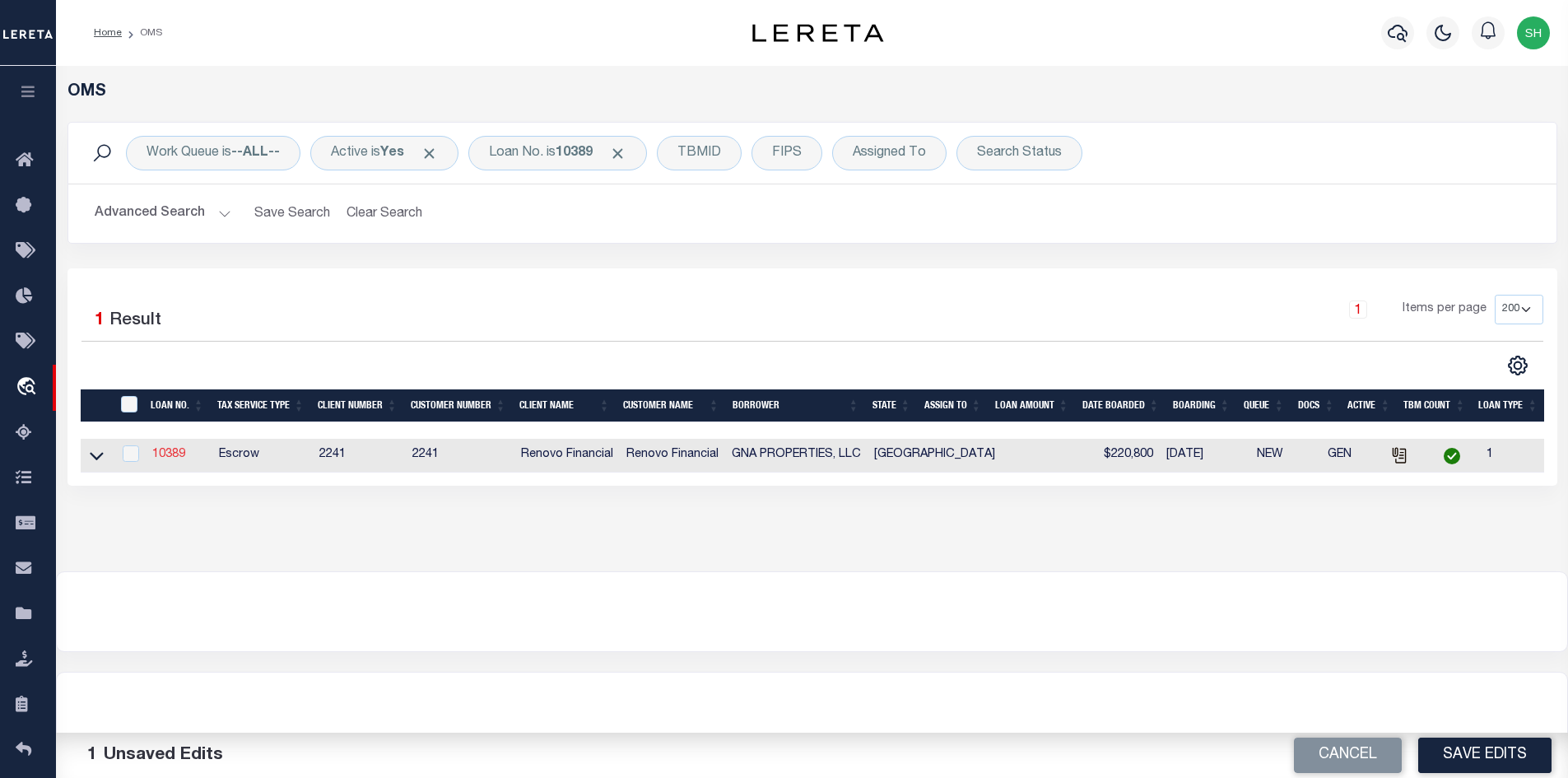
click at [170, 450] on link "10389" at bounding box center [169, 455] width 33 height 11
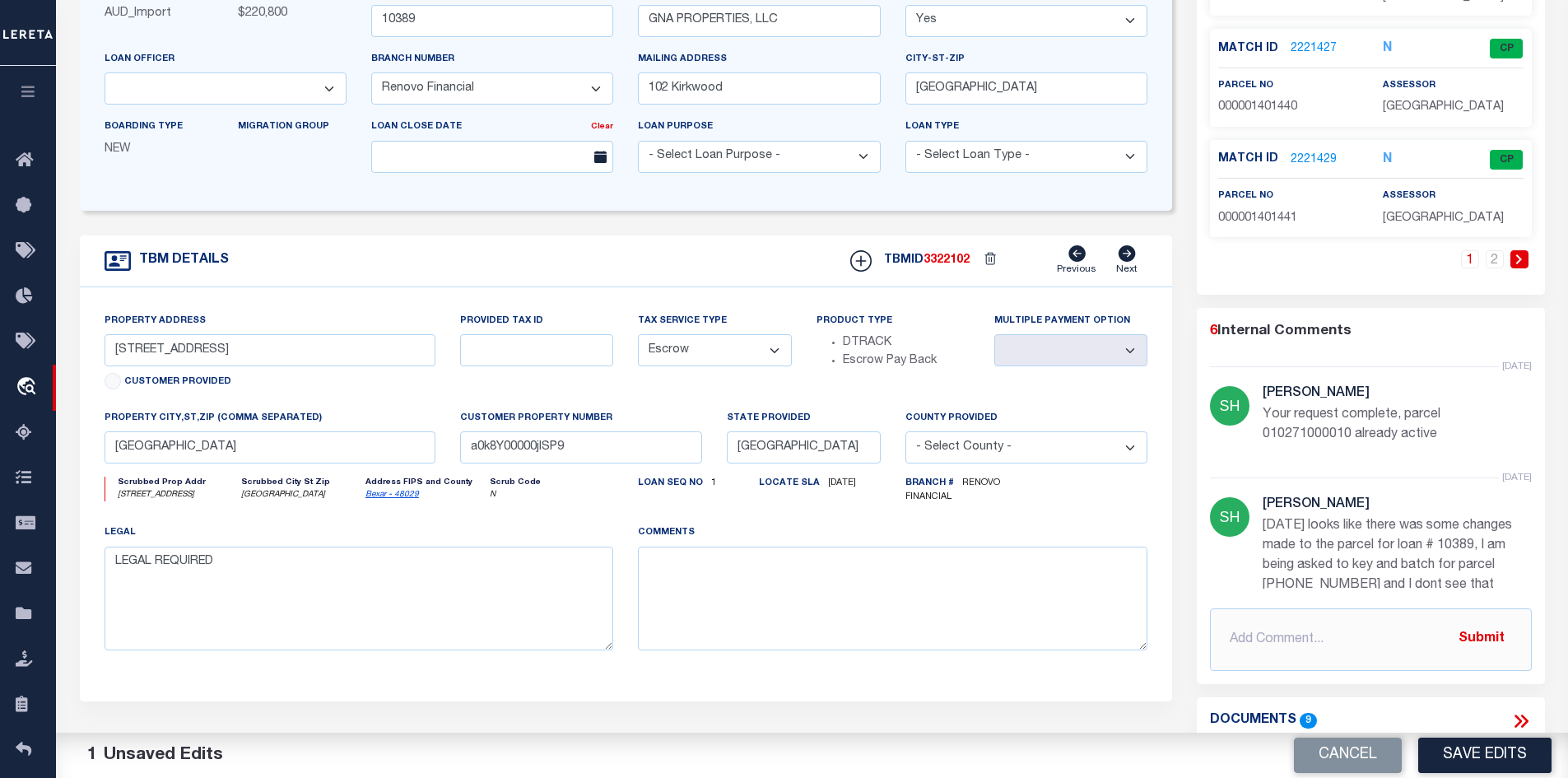
scroll to position [247, 0]
click at [1276, 640] on input "text" at bounding box center [1371, 638] width 322 height 63
paste input "Good afternoon. Please perform a thorough search to identify when was the parce…"
click at [1481, 636] on button "Submit" at bounding box center [1481, 638] width 67 height 34
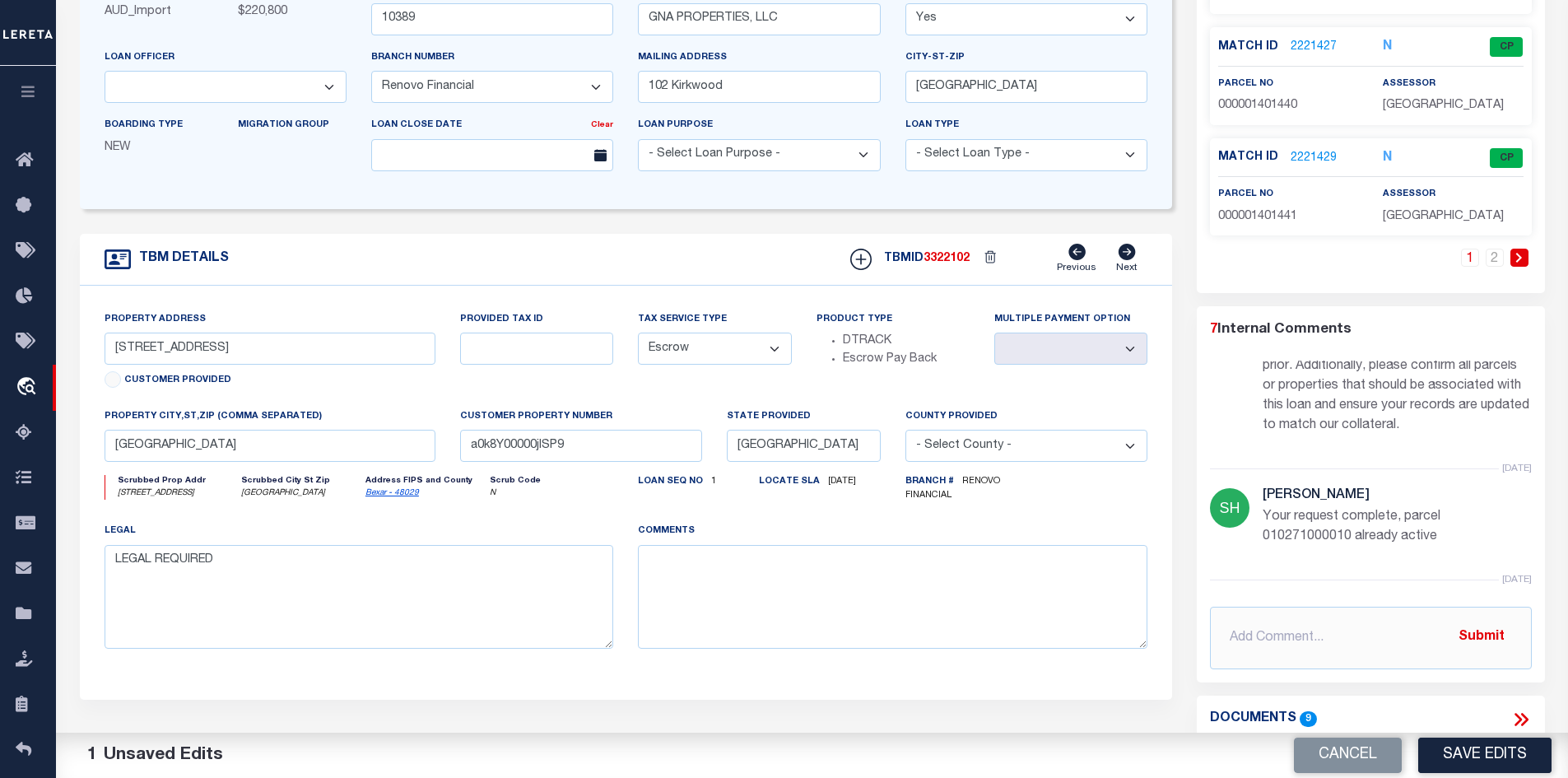
scroll to position [164, 0]
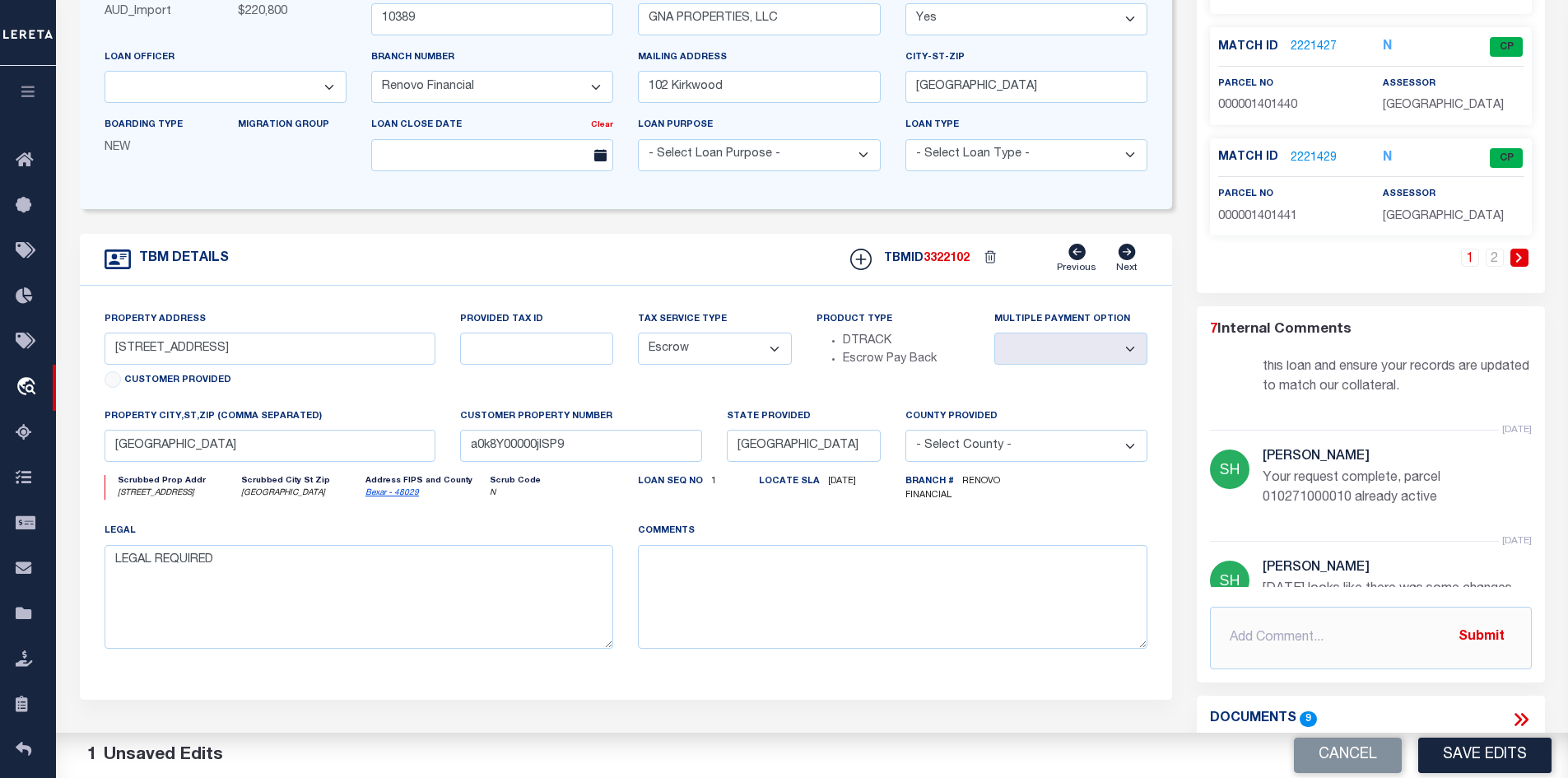
click at [1521, 716] on icon at bounding box center [1521, 719] width 21 height 21
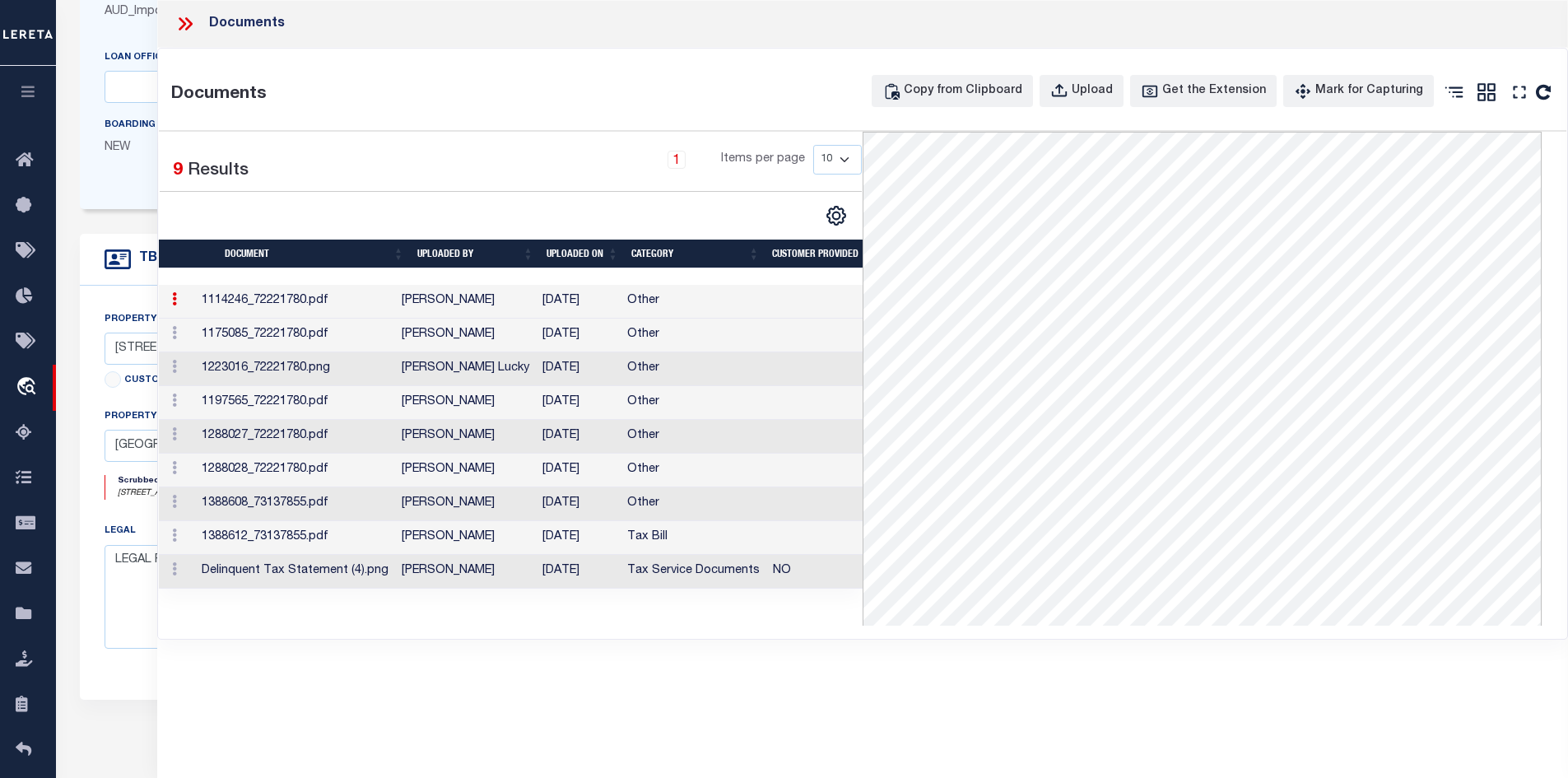
click at [570, 334] on td "[DATE]" at bounding box center [578, 335] width 85 height 34
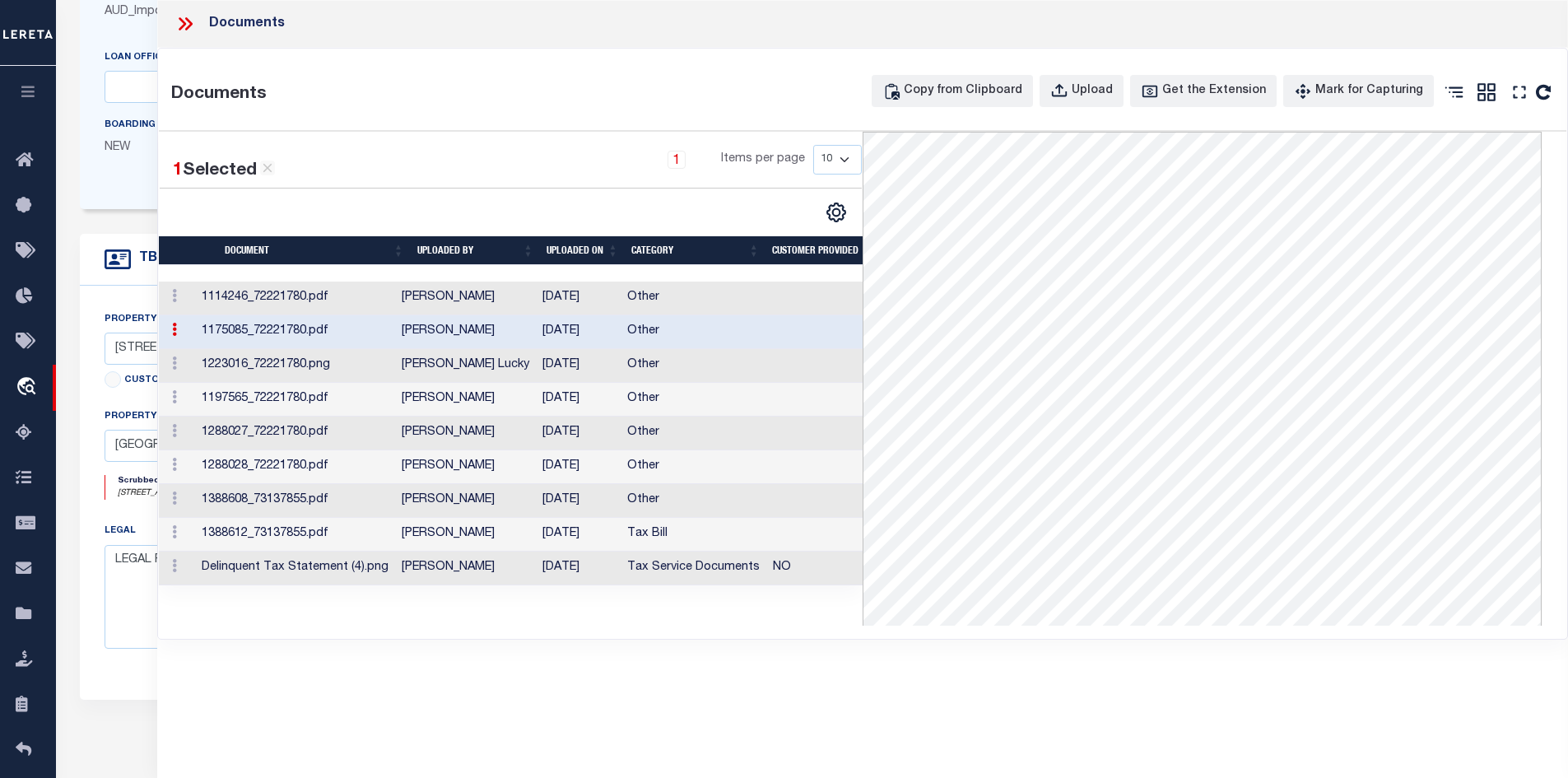
click at [458, 373] on td "[PERSON_NAME] Lucky" at bounding box center [466, 366] width 140 height 34
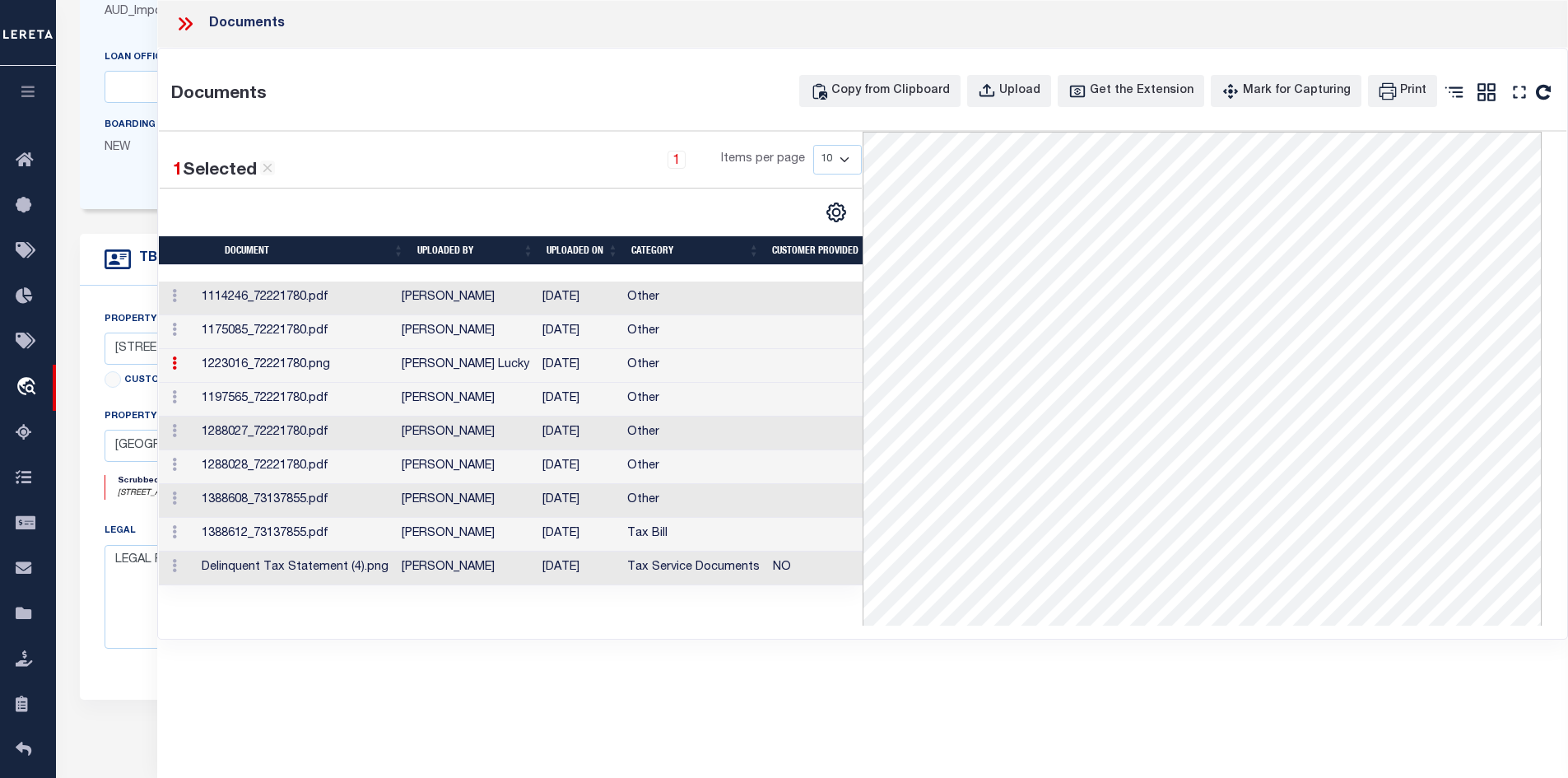
click at [421, 399] on td "[PERSON_NAME]" at bounding box center [466, 399] width 140 height 34
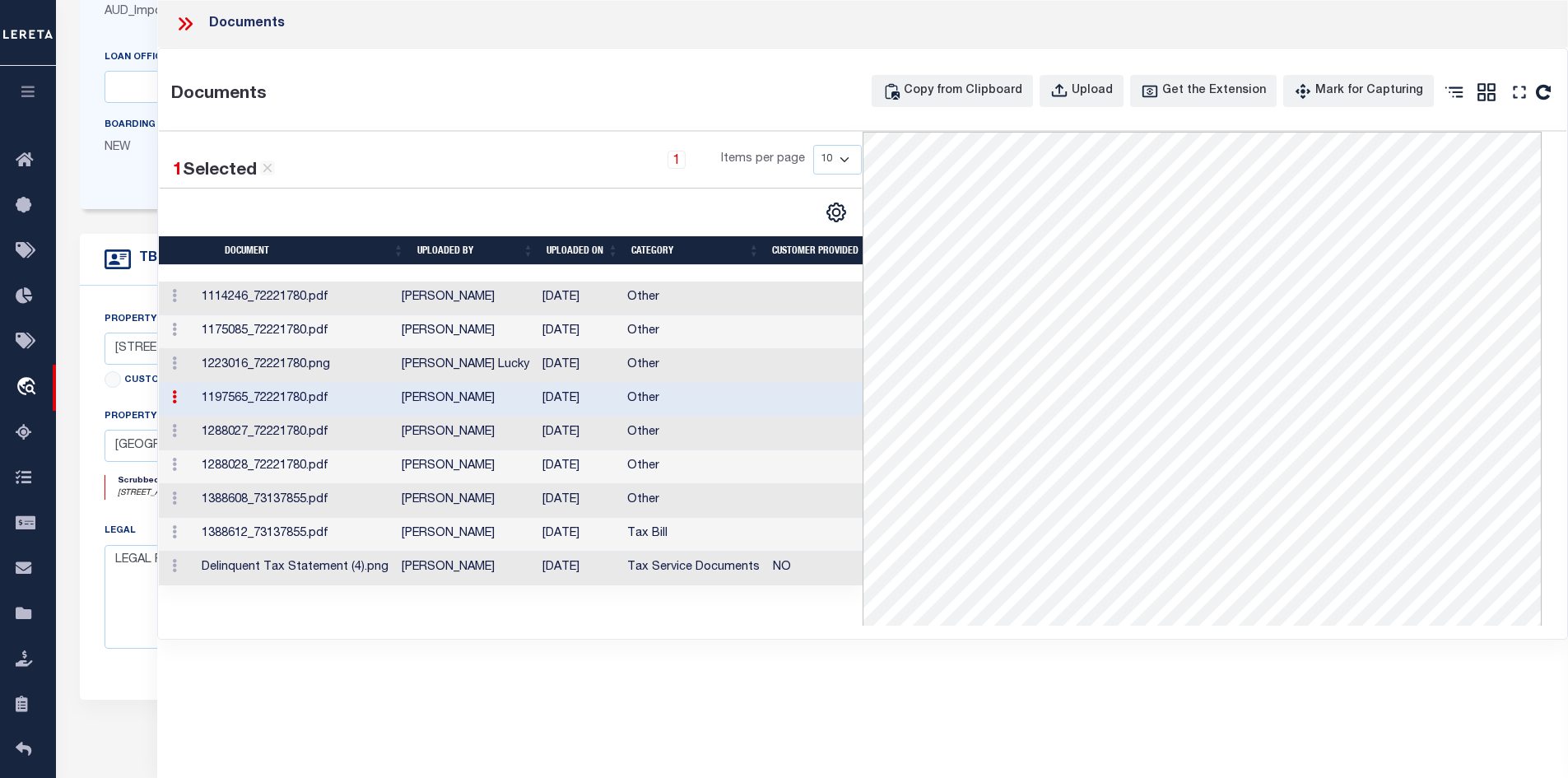
click at [384, 438] on td "1288027_72221780.pdf" at bounding box center [295, 433] width 200 height 34
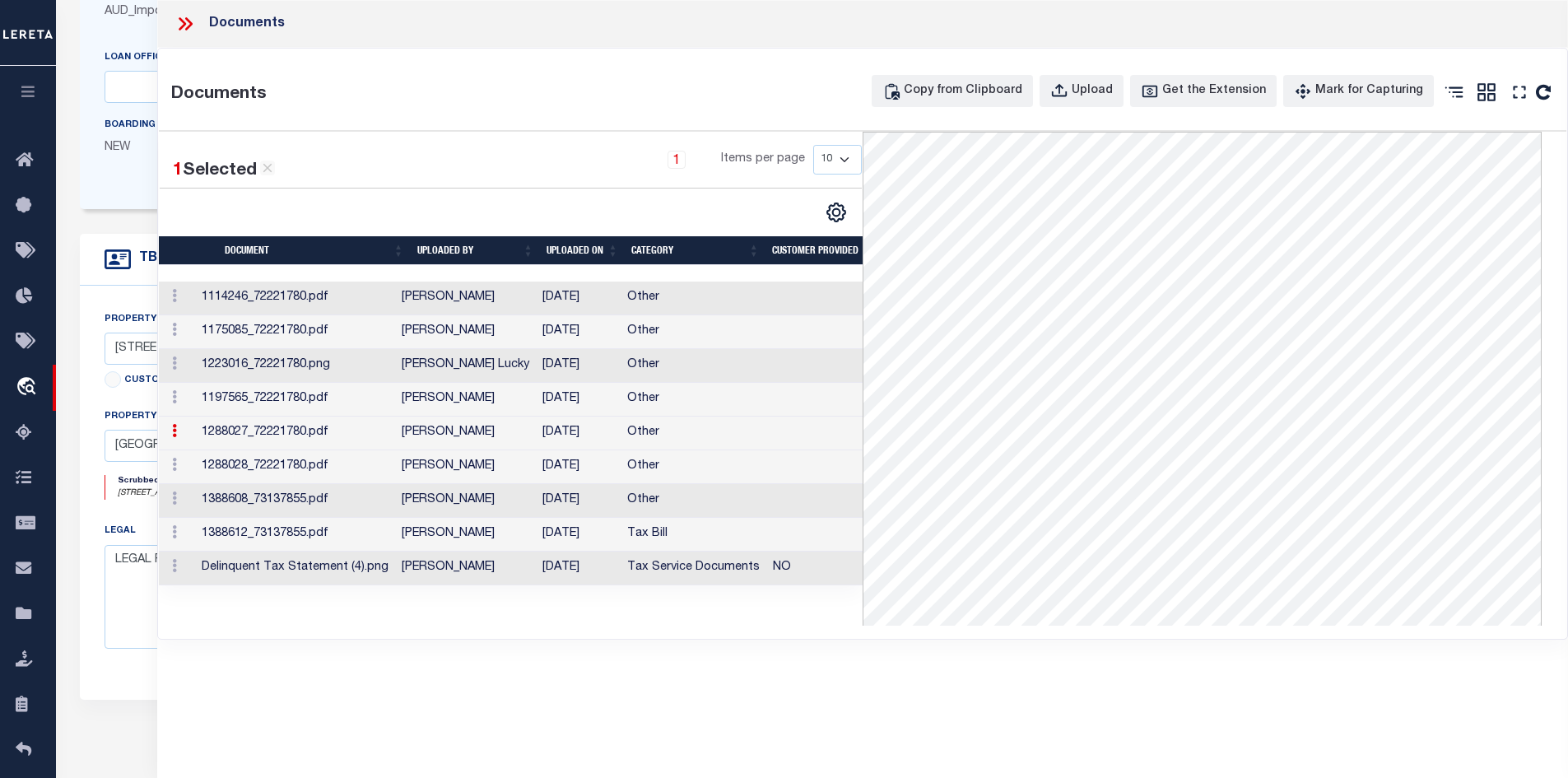
click at [335, 468] on td "1288028_72221780.pdf" at bounding box center [295, 467] width 200 height 34
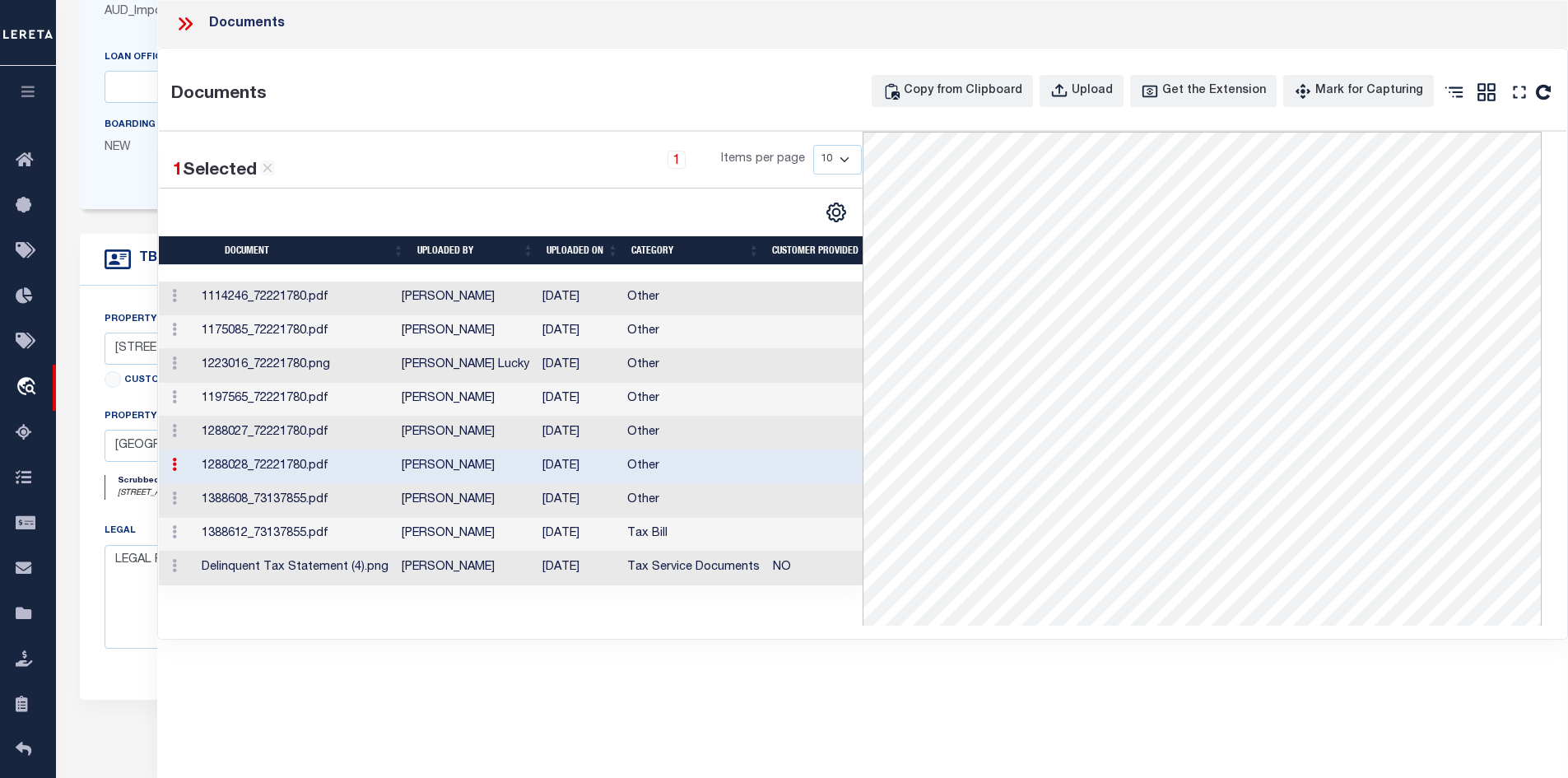
click at [331, 500] on td "1388608_73137855.pdf" at bounding box center [295, 501] width 200 height 34
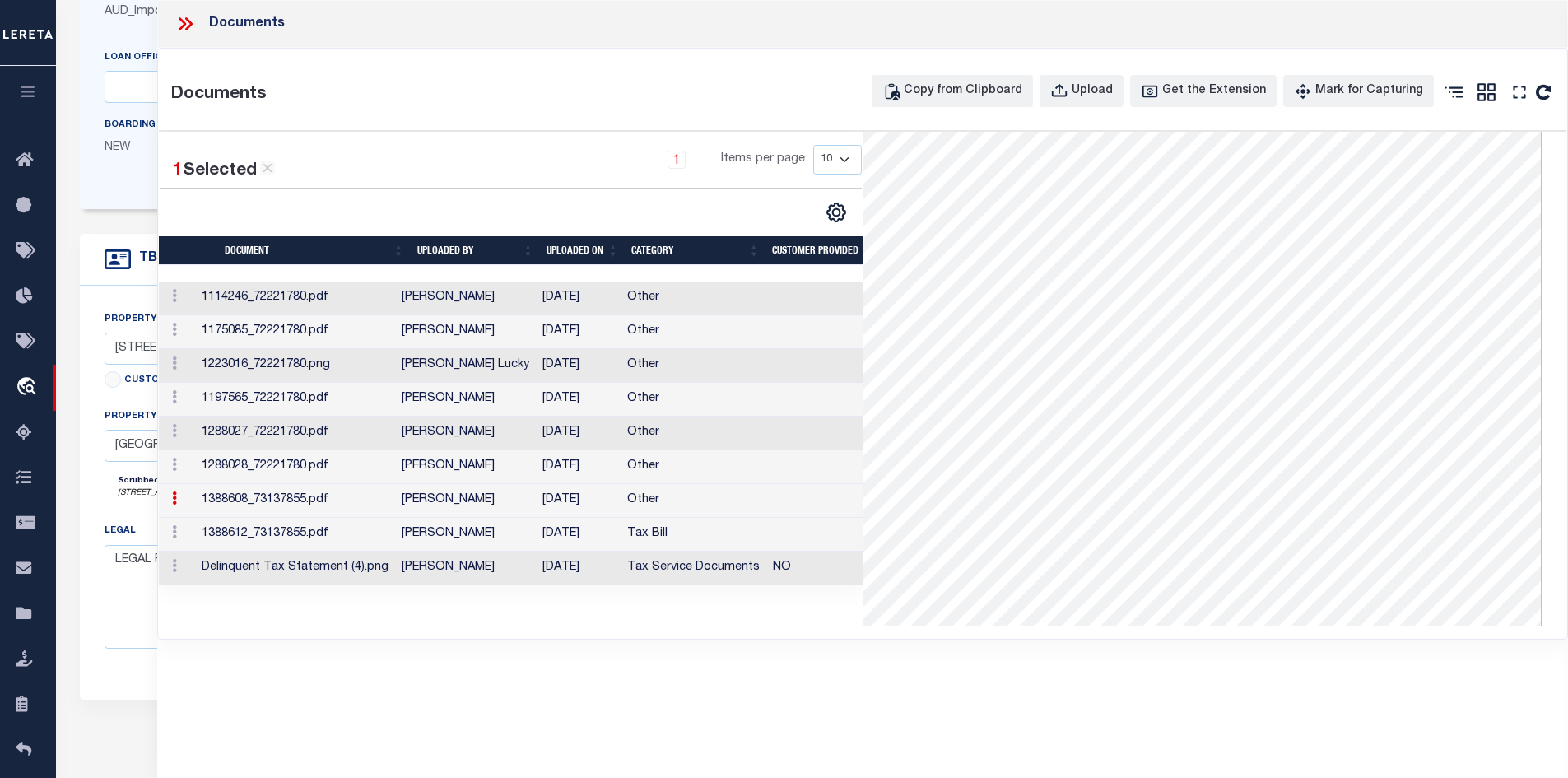
click at [395, 535] on td "1388612_73137855.pdf" at bounding box center [295, 534] width 200 height 34
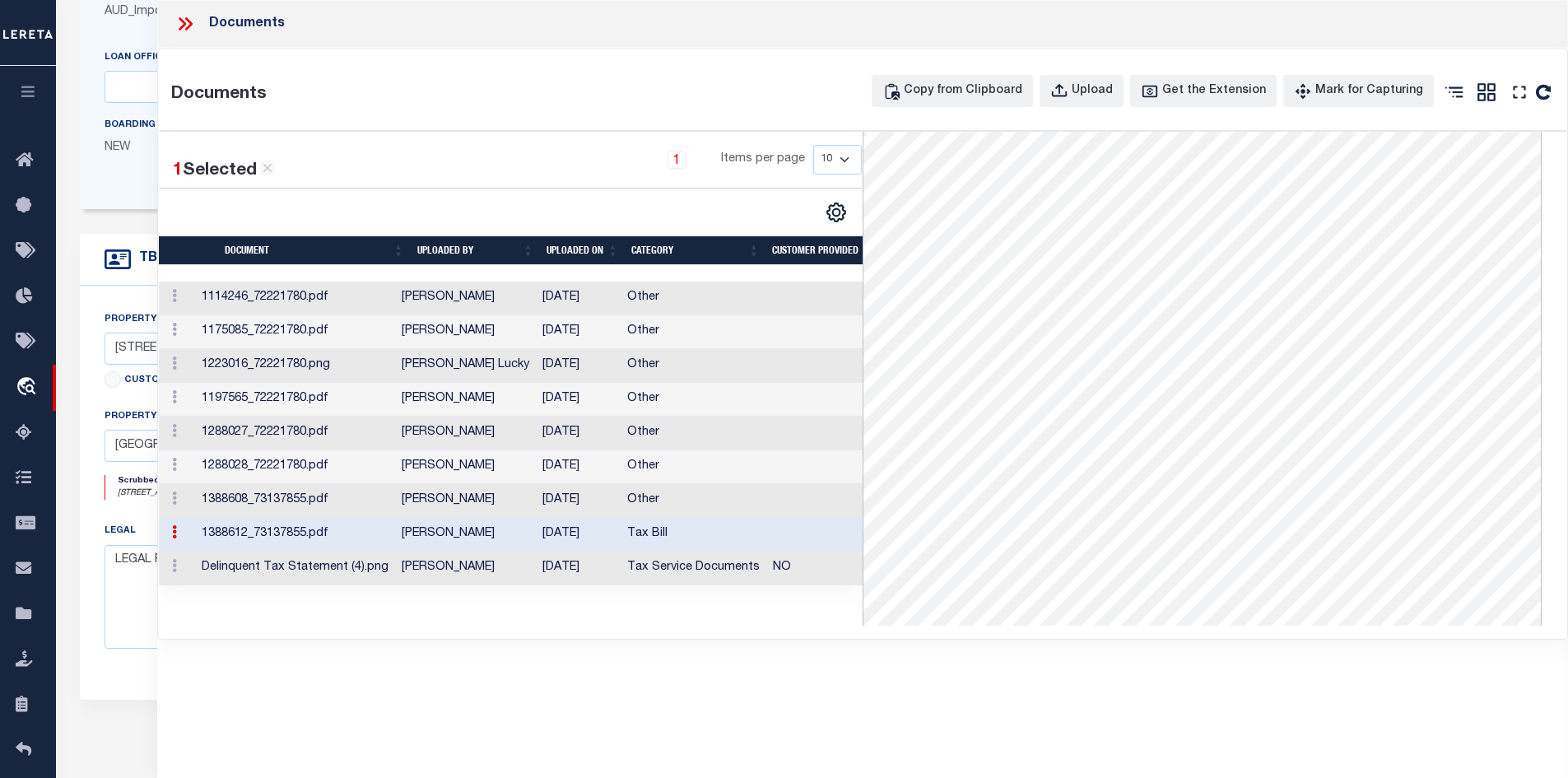
scroll to position [0, 0]
drag, startPoint x: 366, startPoint y: 331, endPoint x: 368, endPoint y: 340, distance: 9.2
click at [366, 332] on td "1175085_72221780.pdf" at bounding box center [295, 332] width 200 height 34
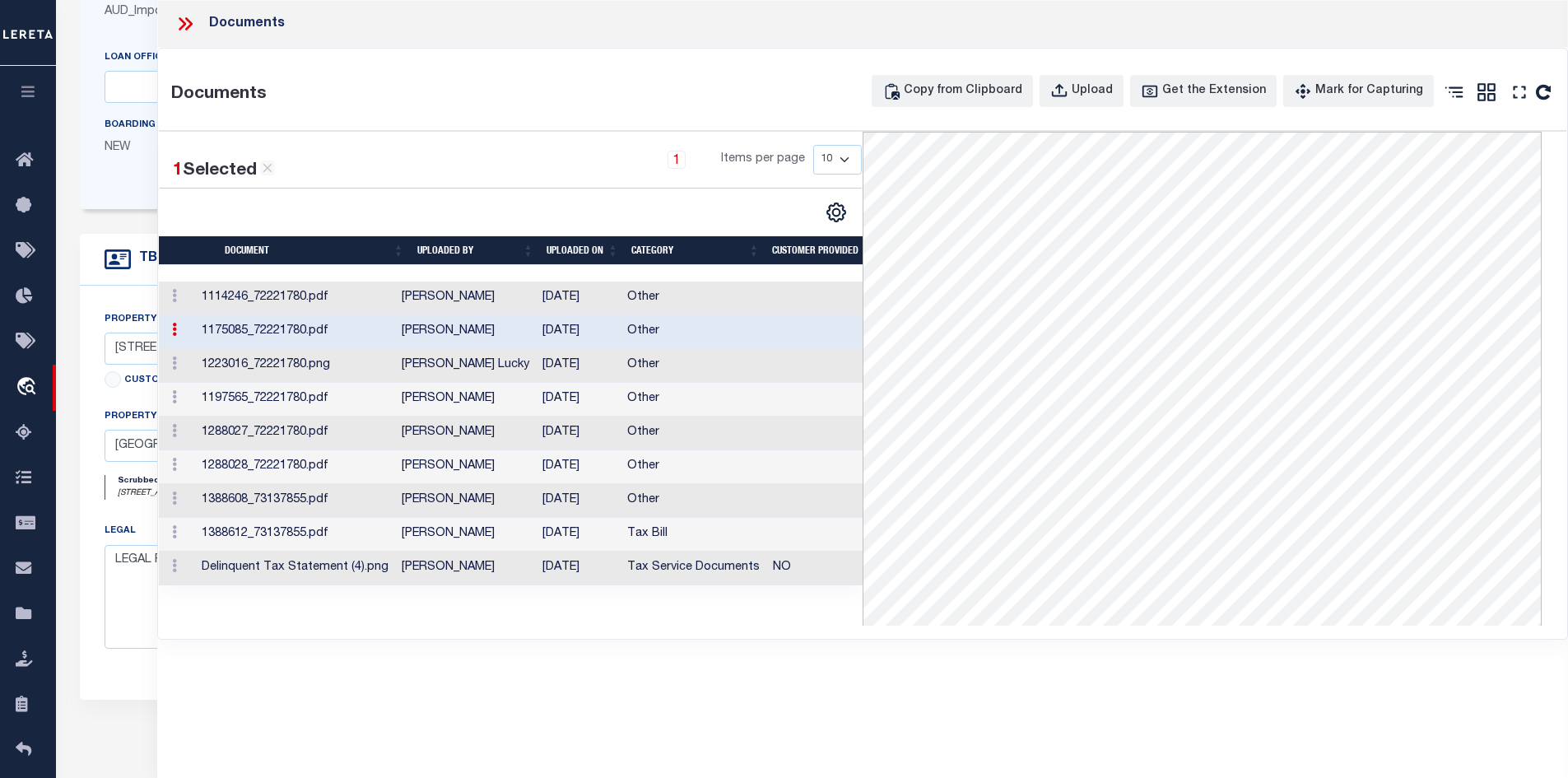
click at [696, 573] on td "Tax Service Documents" at bounding box center [694, 568] width 146 height 34
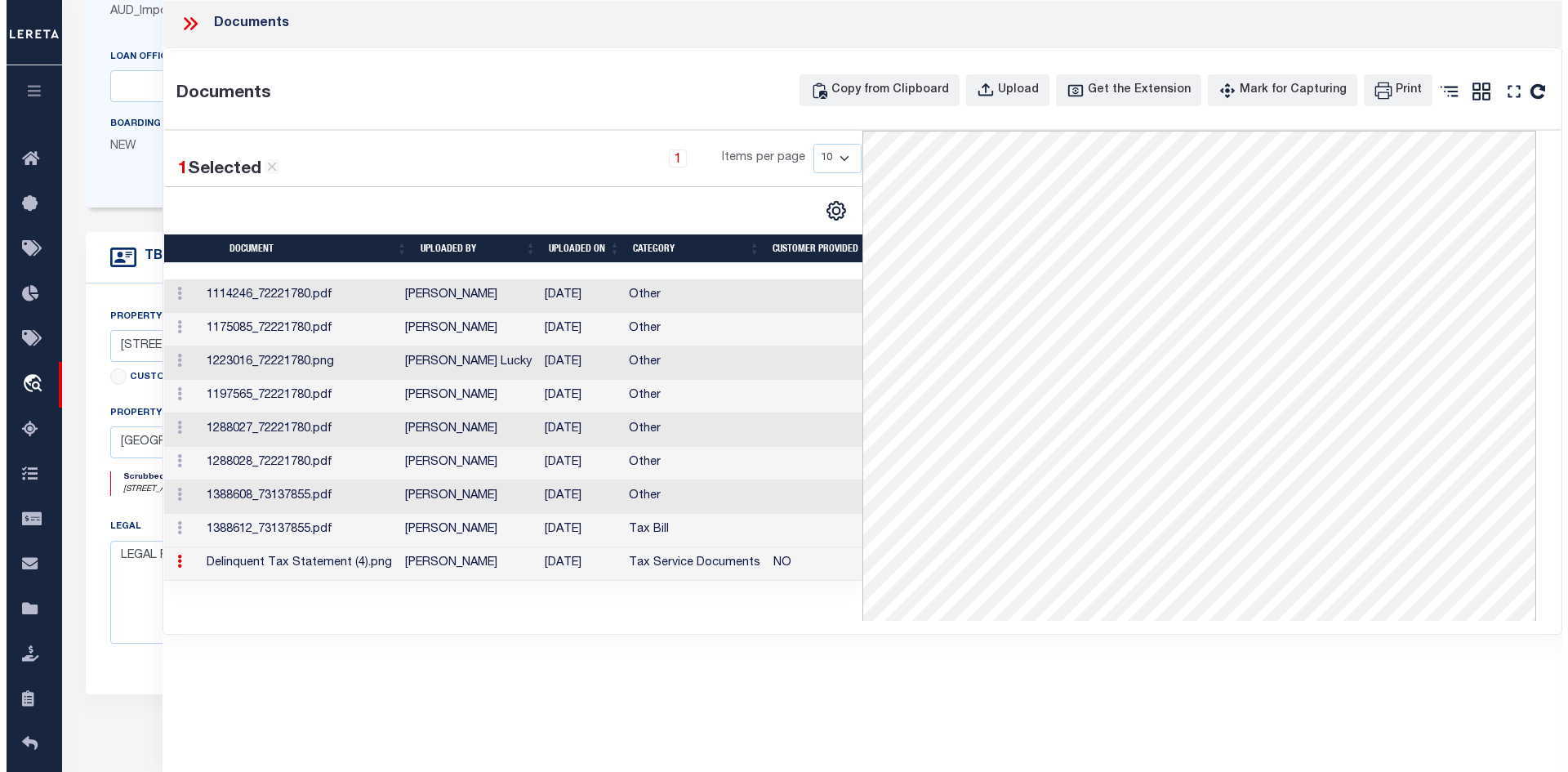
scroll to position [0, 22]
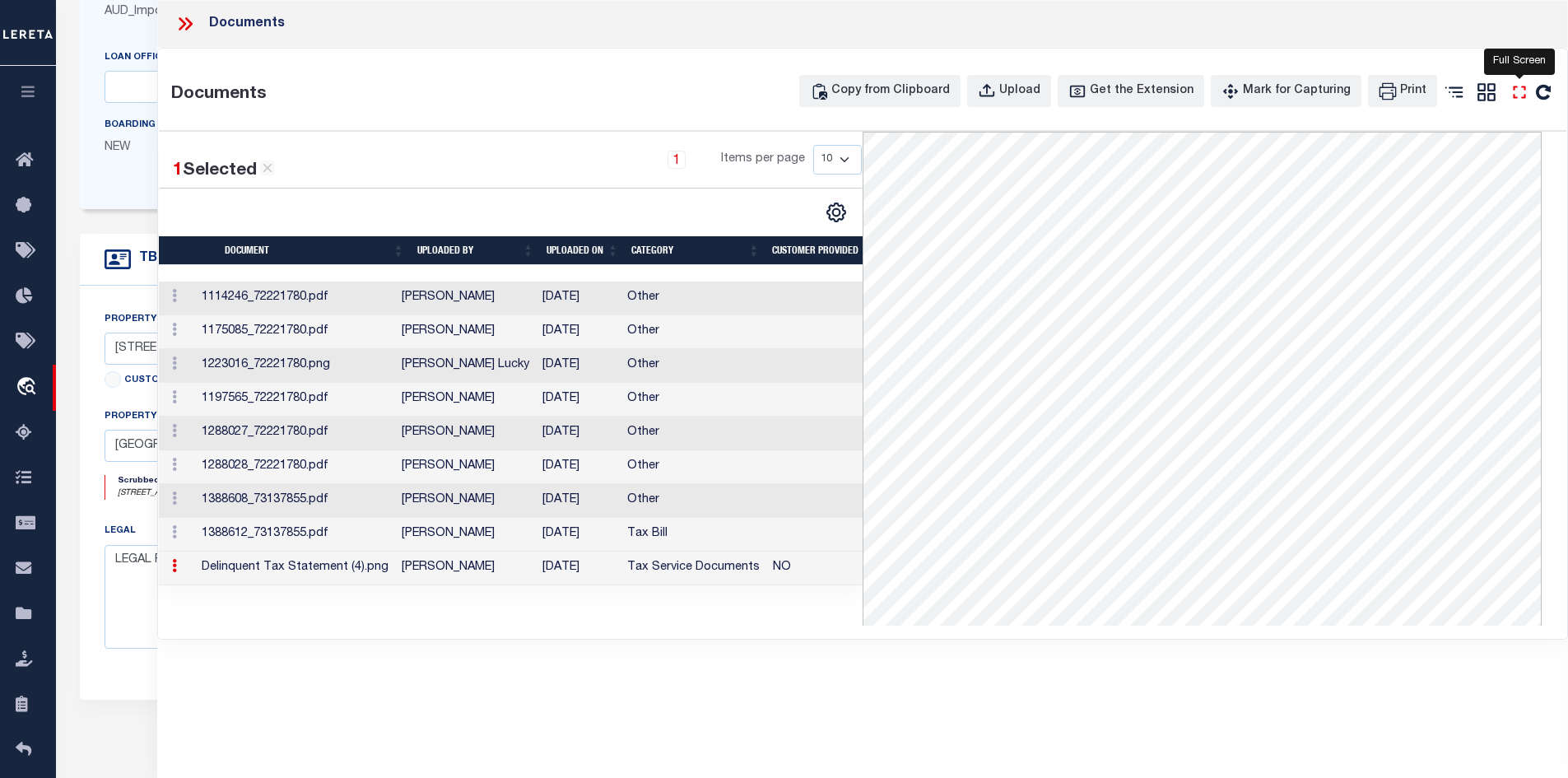
click at [1519, 87] on icon at bounding box center [1519, 91] width 21 height 21
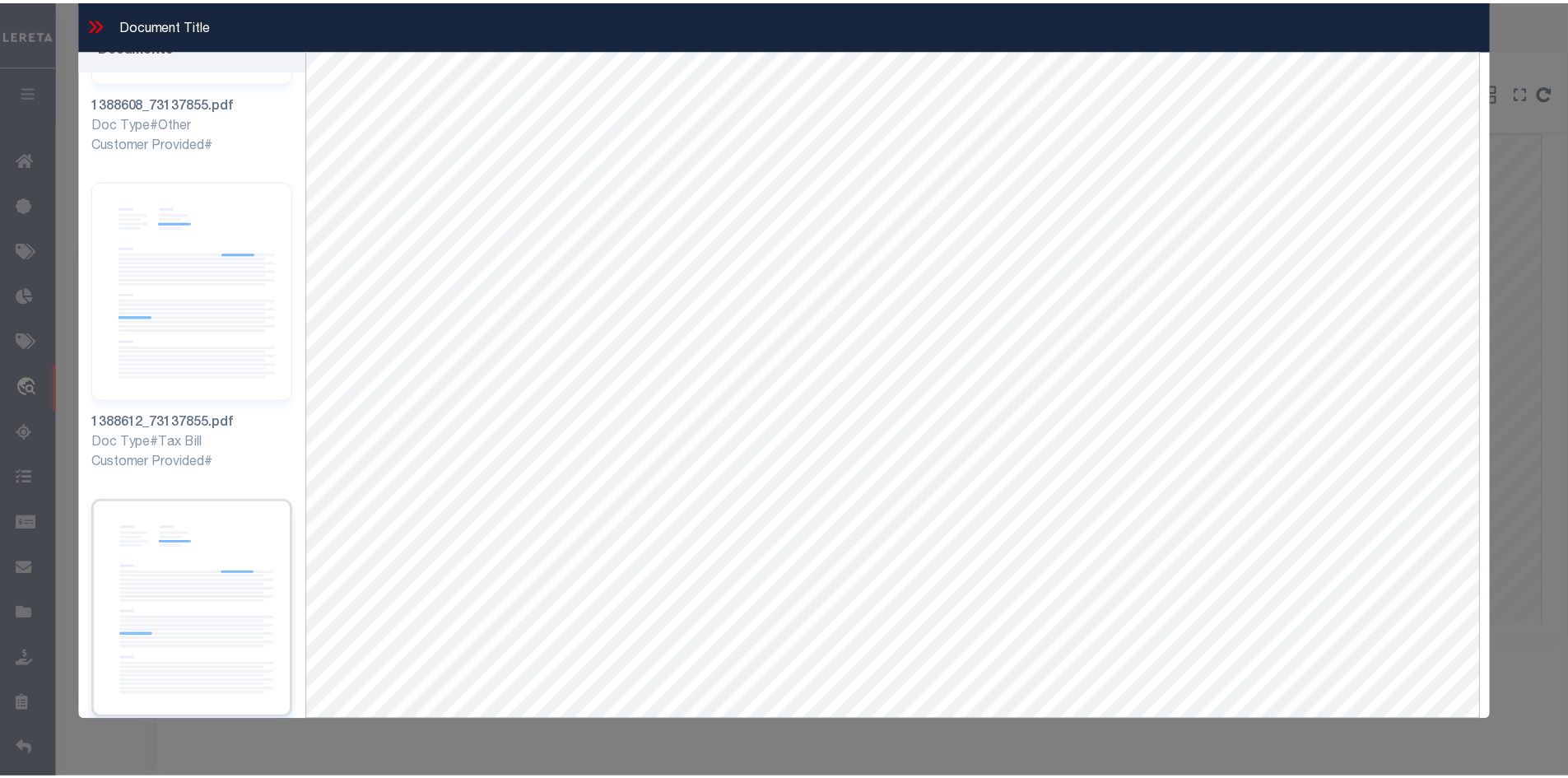
scroll to position [30, 0]
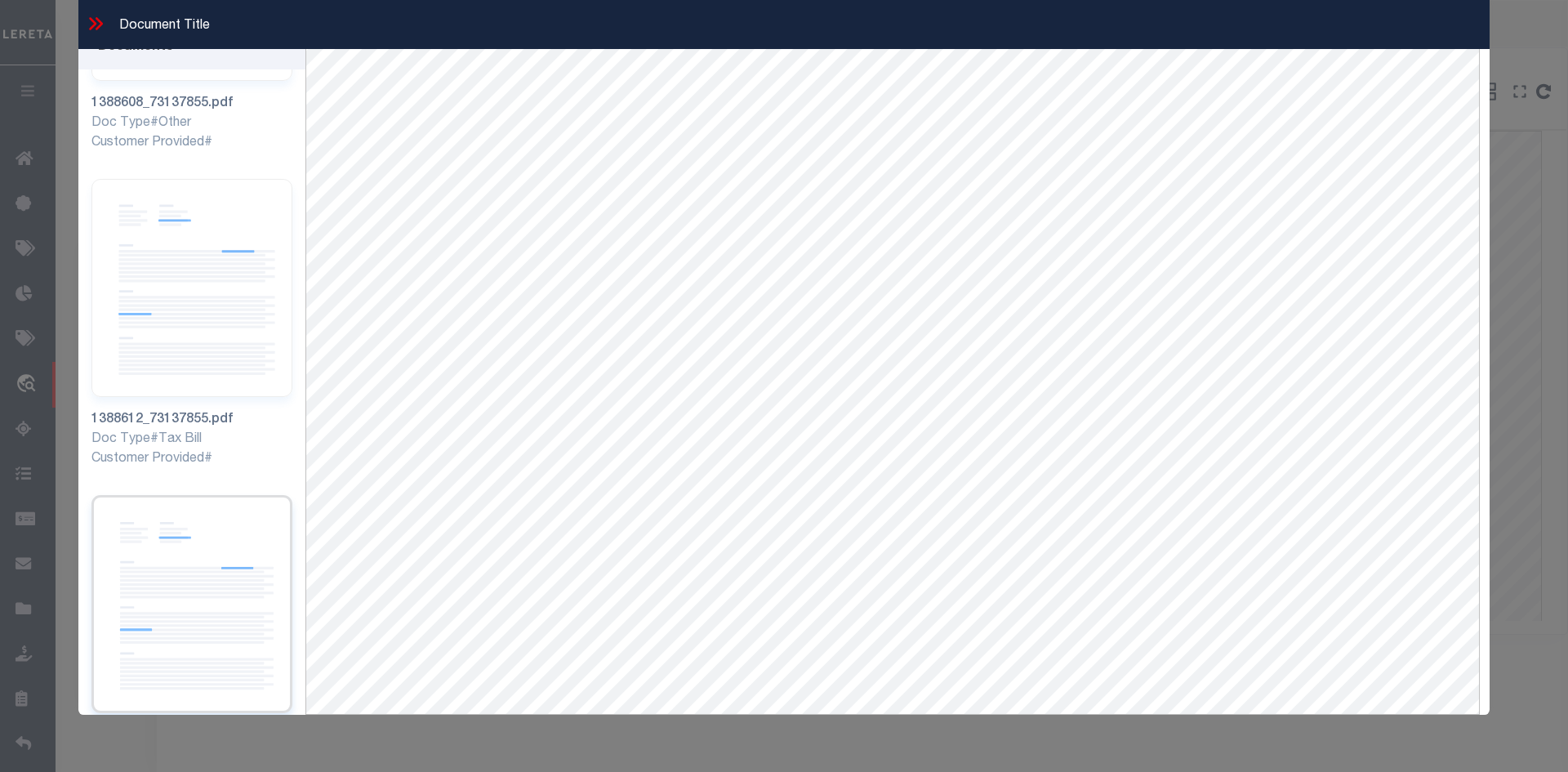
click at [186, 524] on img at bounding box center [192, 604] width 201 height 218
click at [93, 18] on icon at bounding box center [95, 23] width 21 height 21
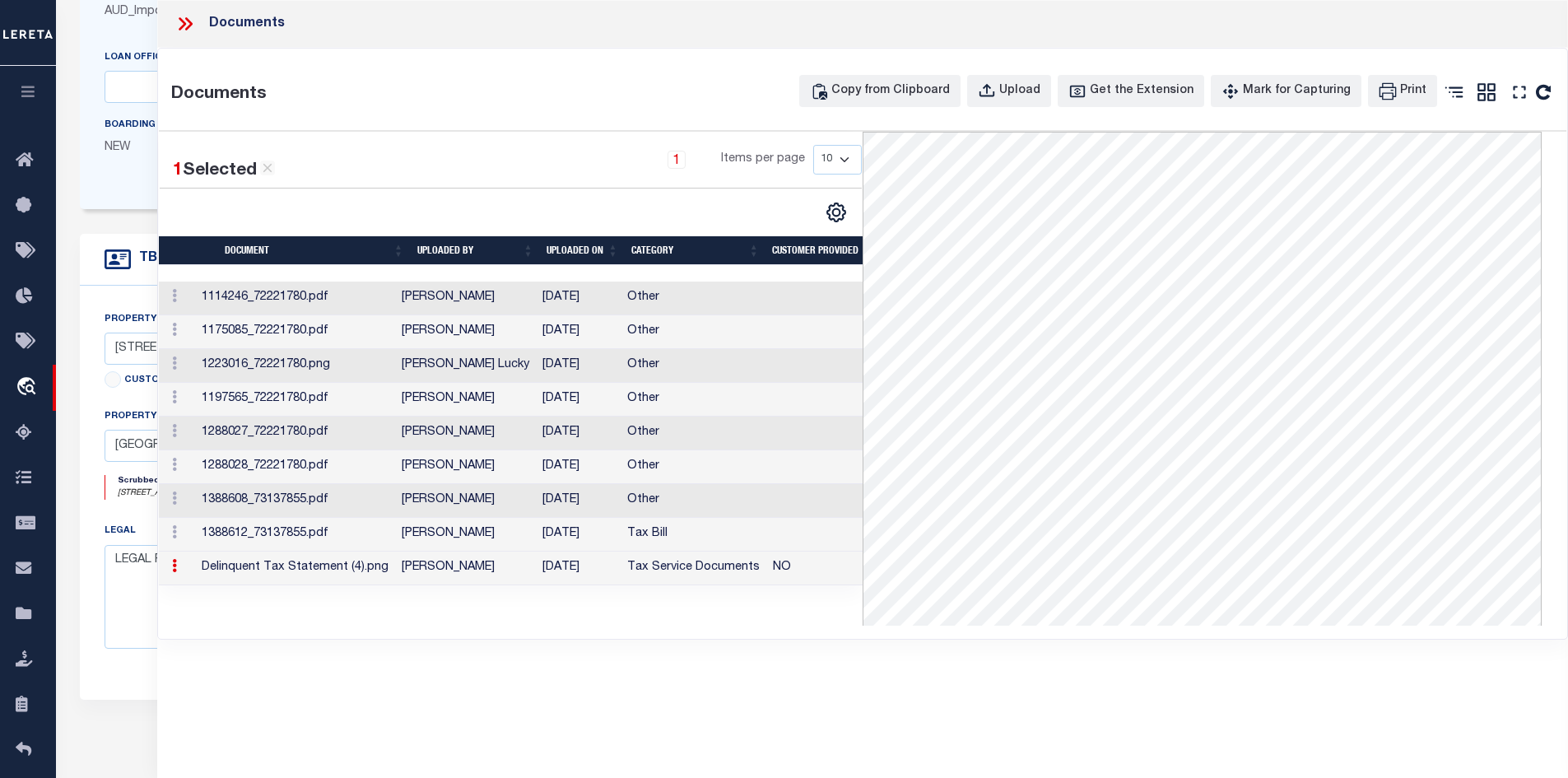
click at [185, 26] on icon at bounding box center [185, 23] width 21 height 21
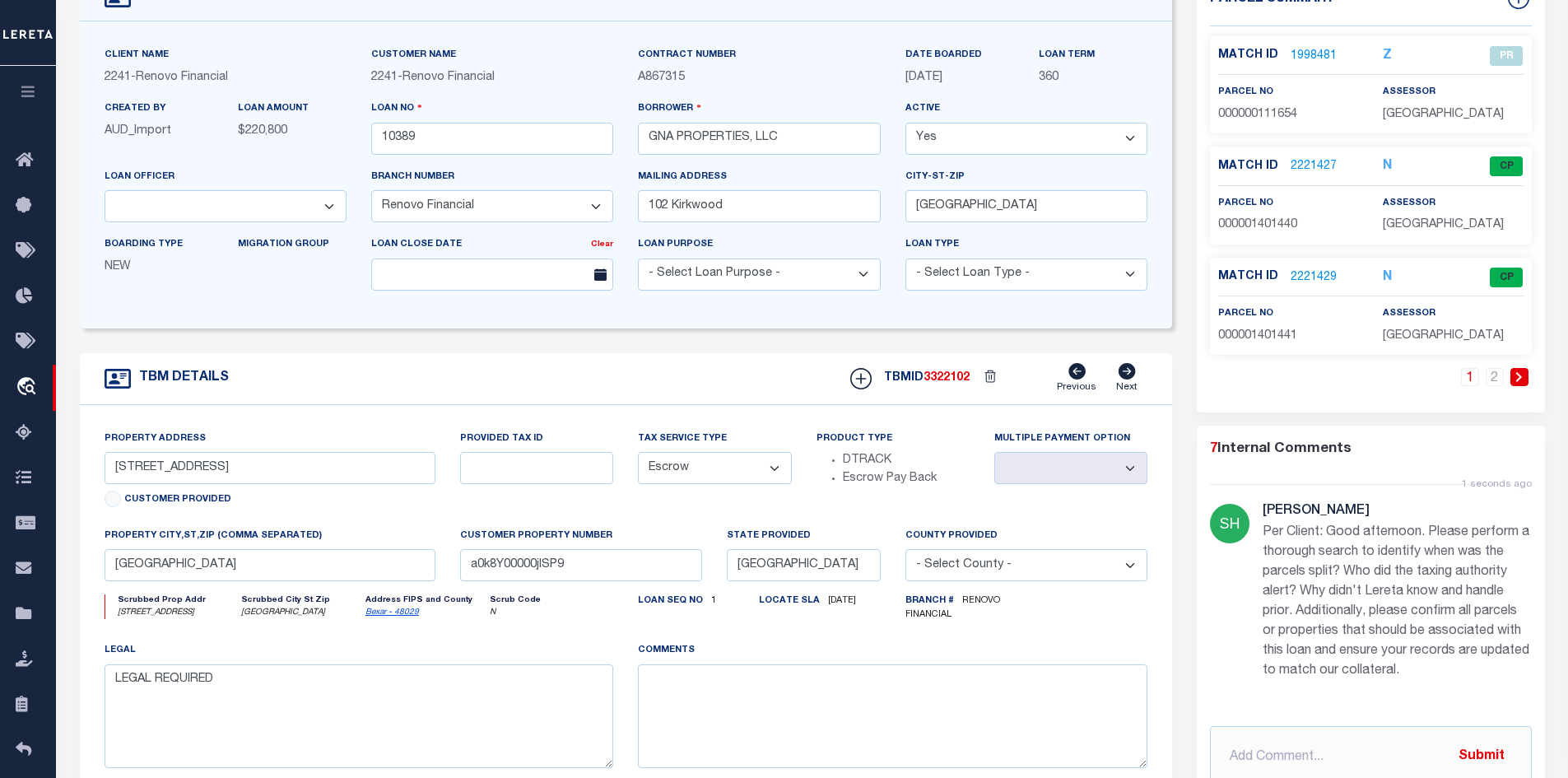
scroll to position [82, 0]
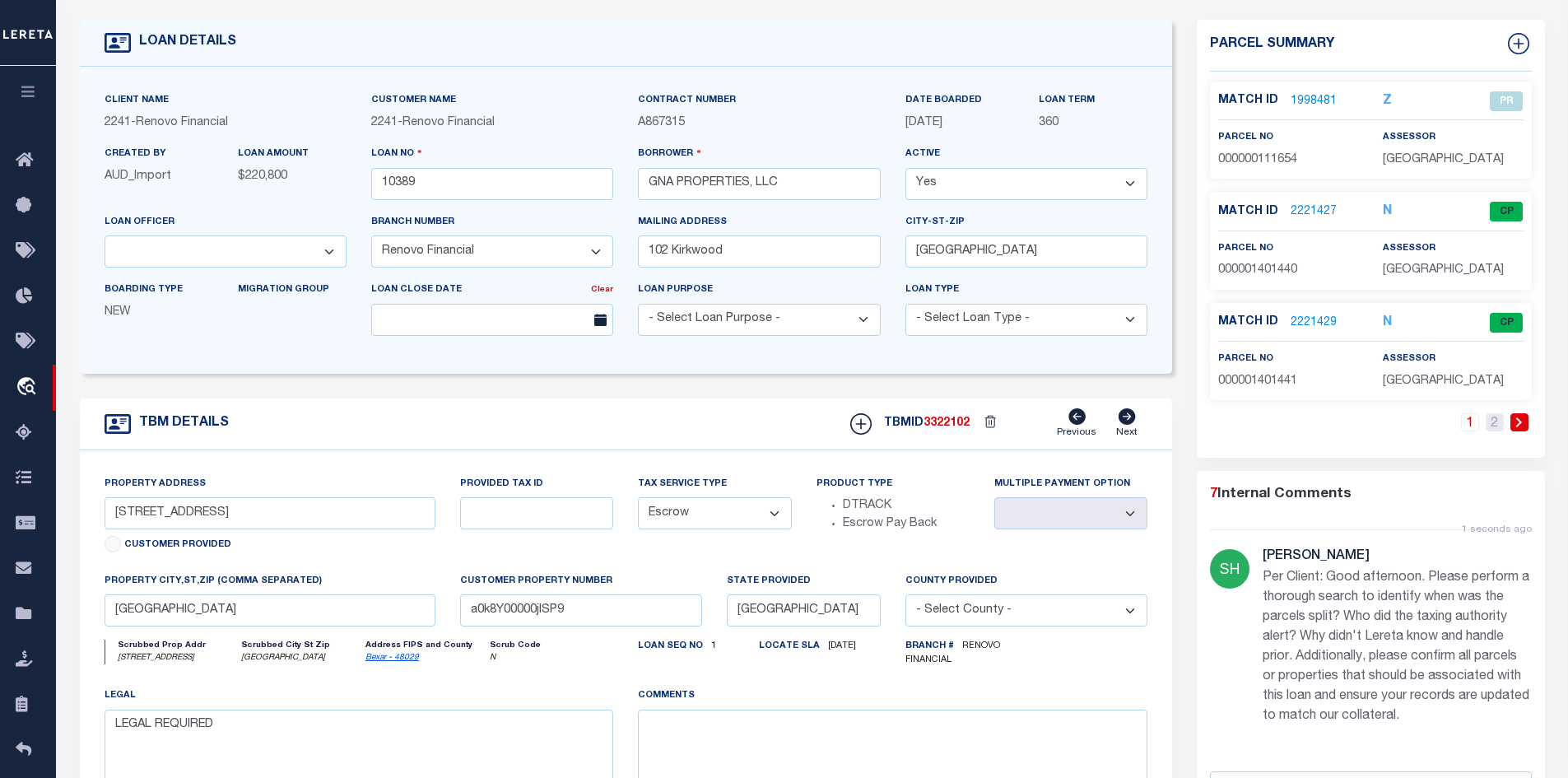
click at [1496, 418] on link "2" at bounding box center [1495, 422] width 18 height 18
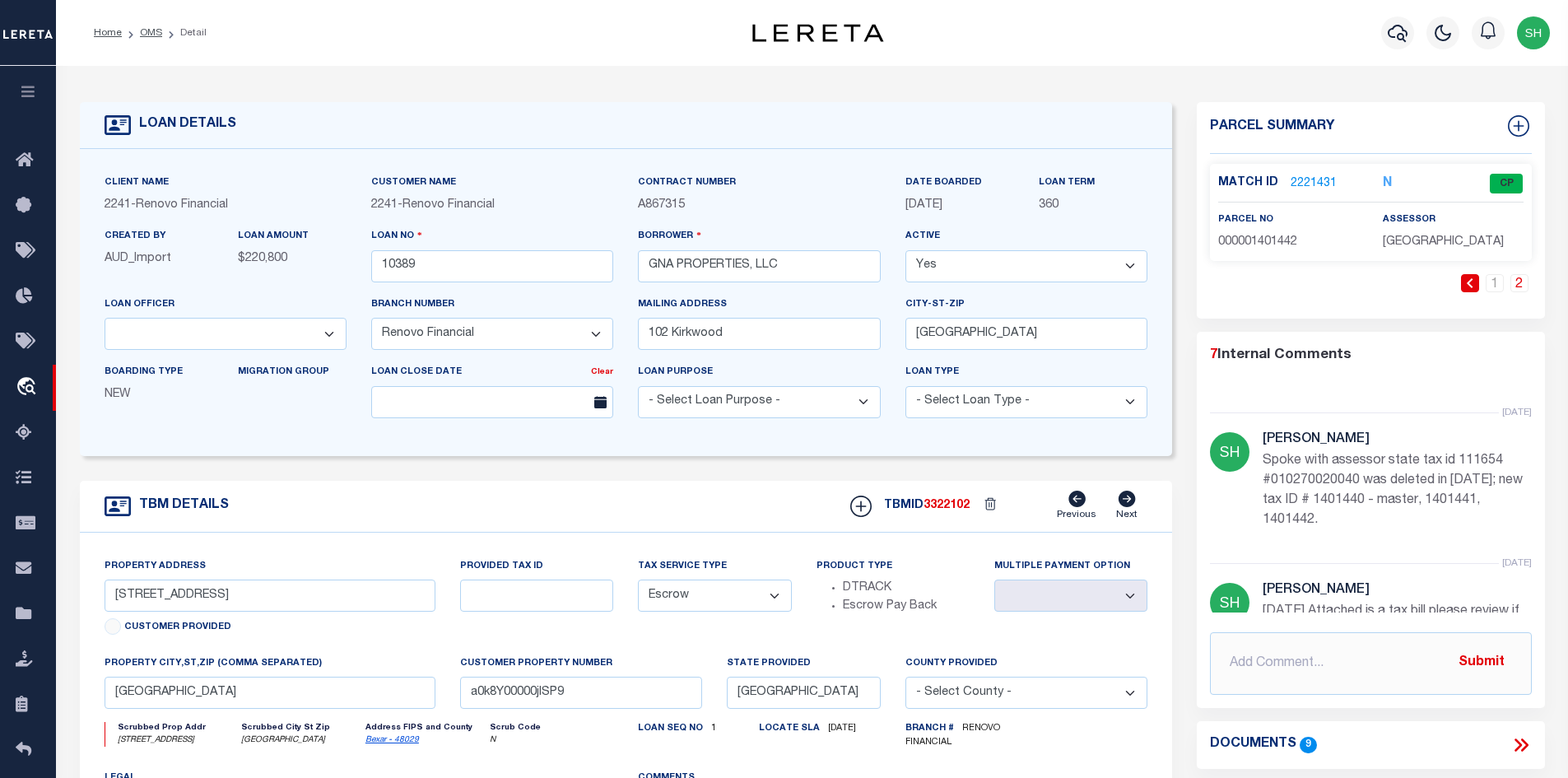
scroll to position [691, 0]
click at [1496, 276] on link "1" at bounding box center [1495, 284] width 18 height 18
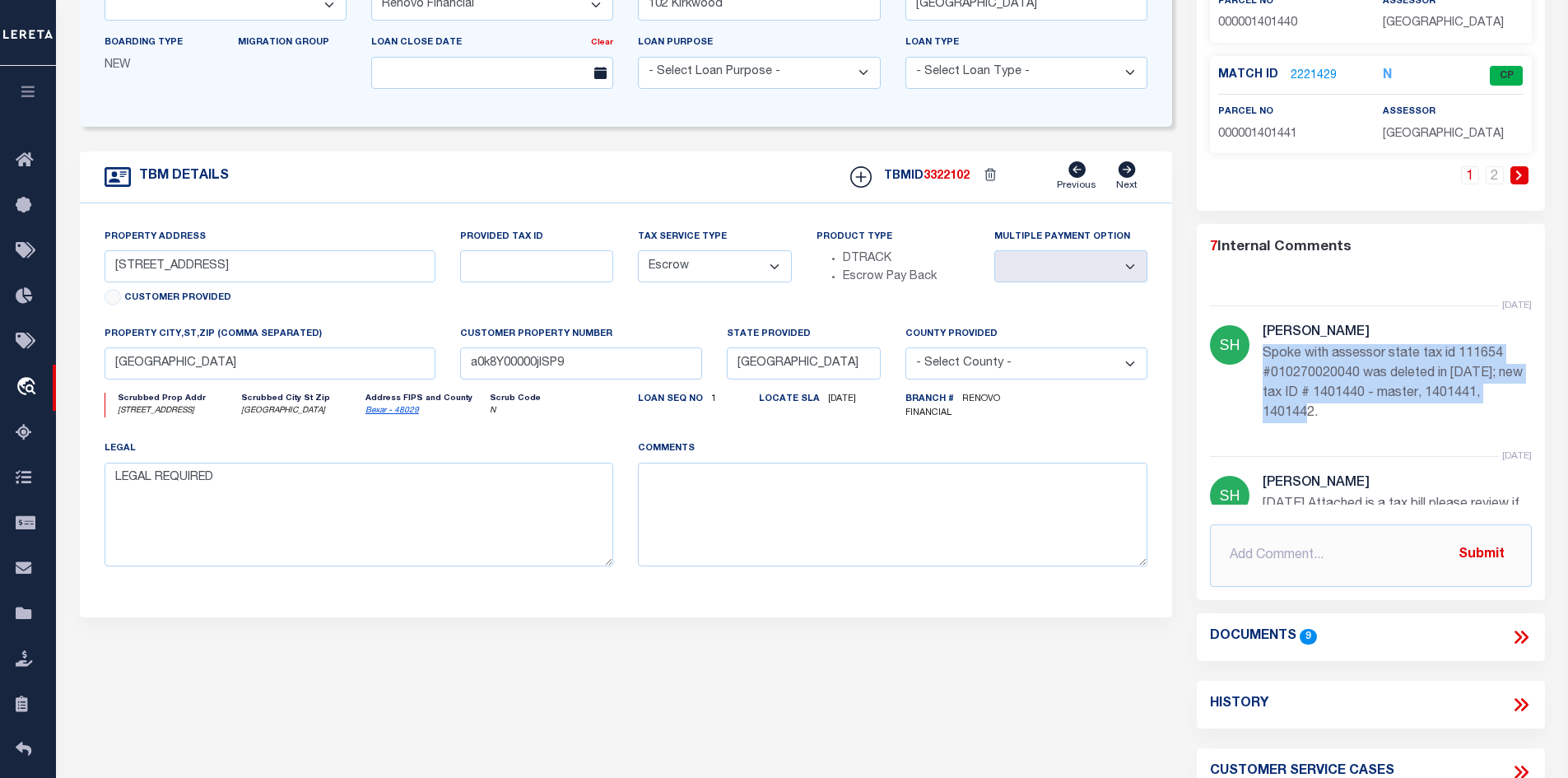
drag, startPoint x: 1328, startPoint y: 434, endPoint x: 1259, endPoint y: 370, distance: 94.1
click at [1259, 370] on div "[DATE] [PERSON_NAME] Spoke with assessor state tax id 111654 #010270020040 was …" at bounding box center [1371, 381] width 322 height 151
copy p "Spoke with assessor state tax id 111654 #010270020040 was deleted in [DATE]; ne…"
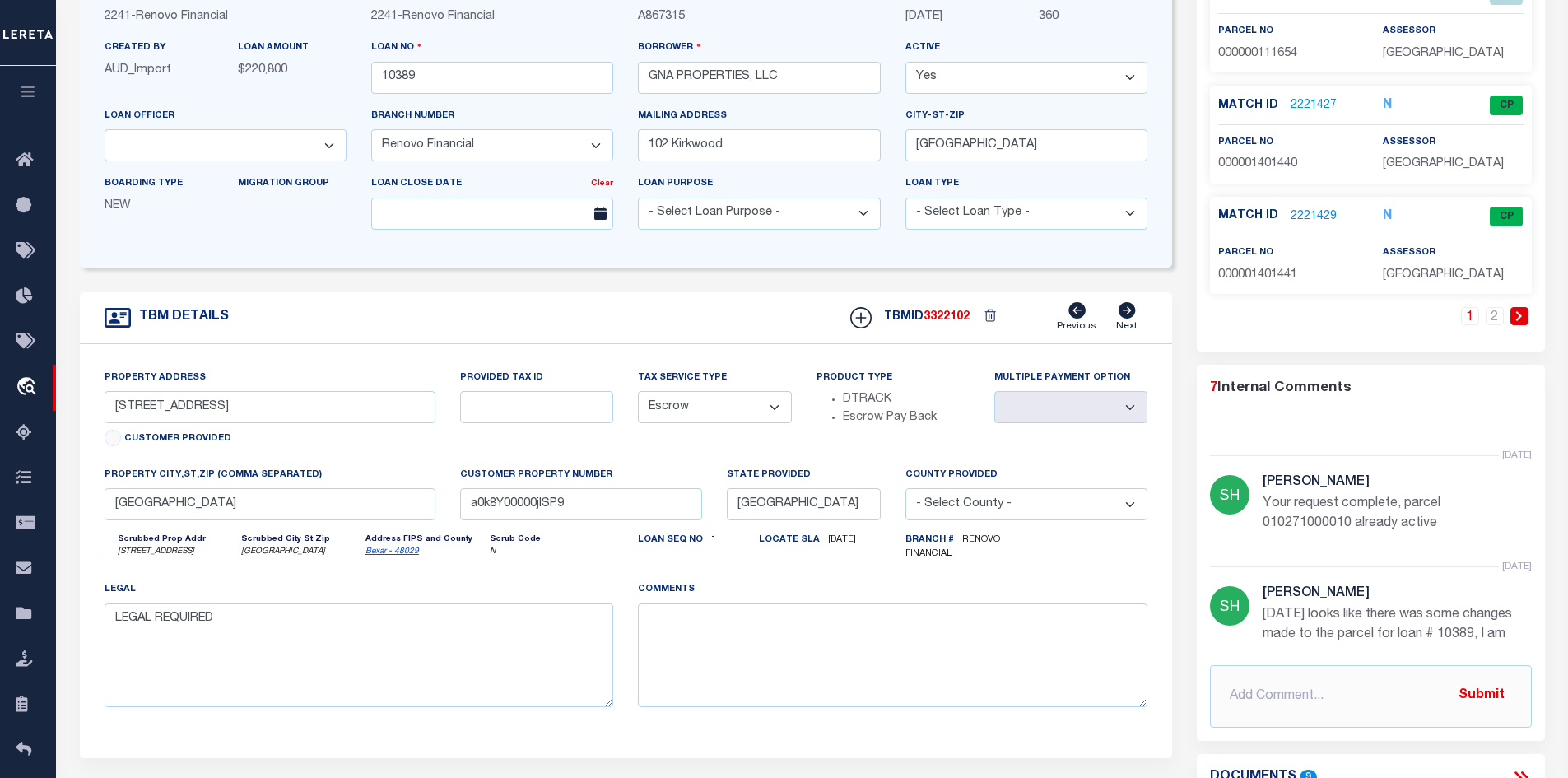
scroll to position [247, 0]
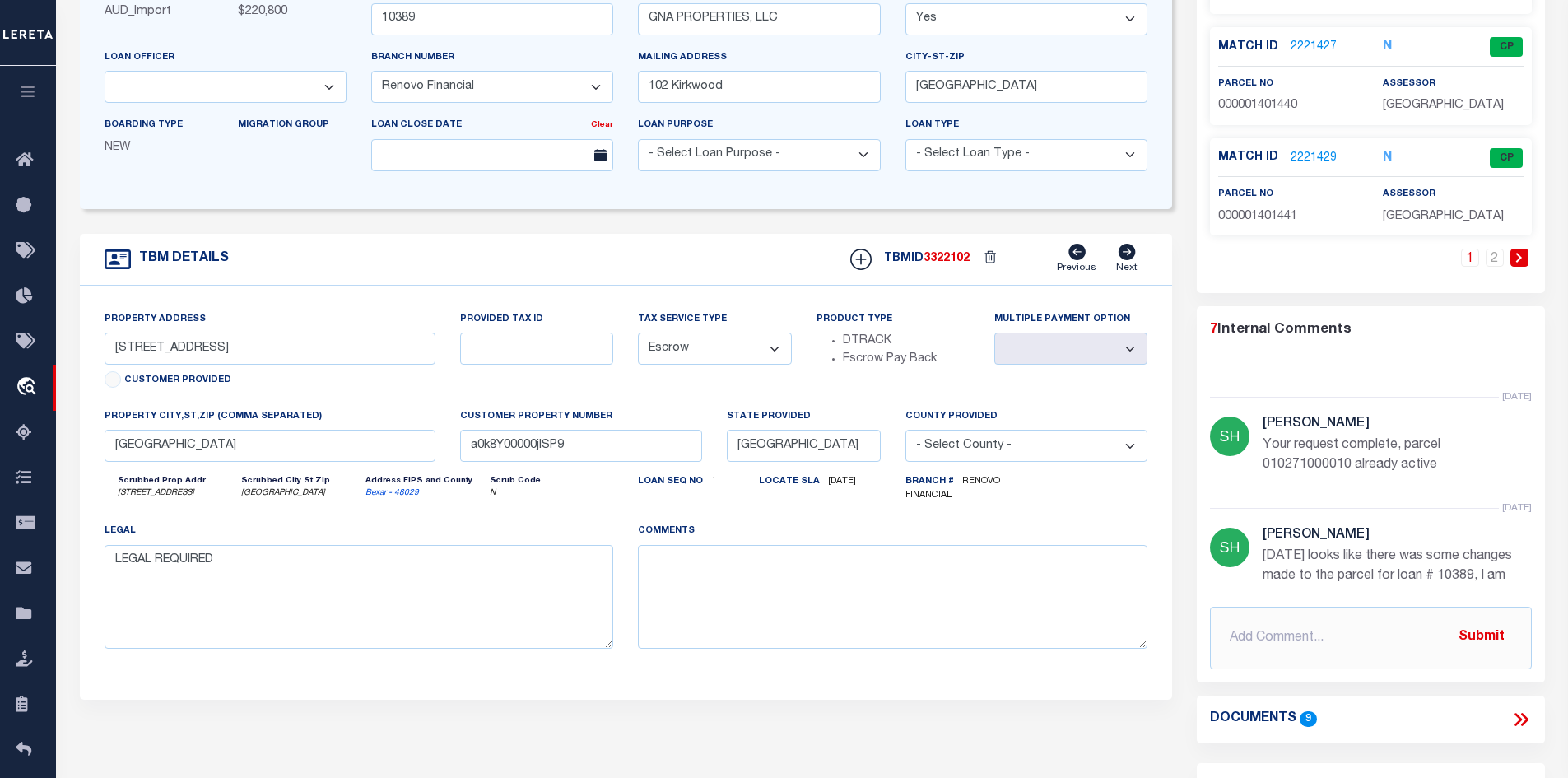
click at [1434, 721] on div "Documents 9" at bounding box center [1371, 719] width 322 height 21
click at [1519, 711] on icon at bounding box center [1521, 719] width 21 height 21
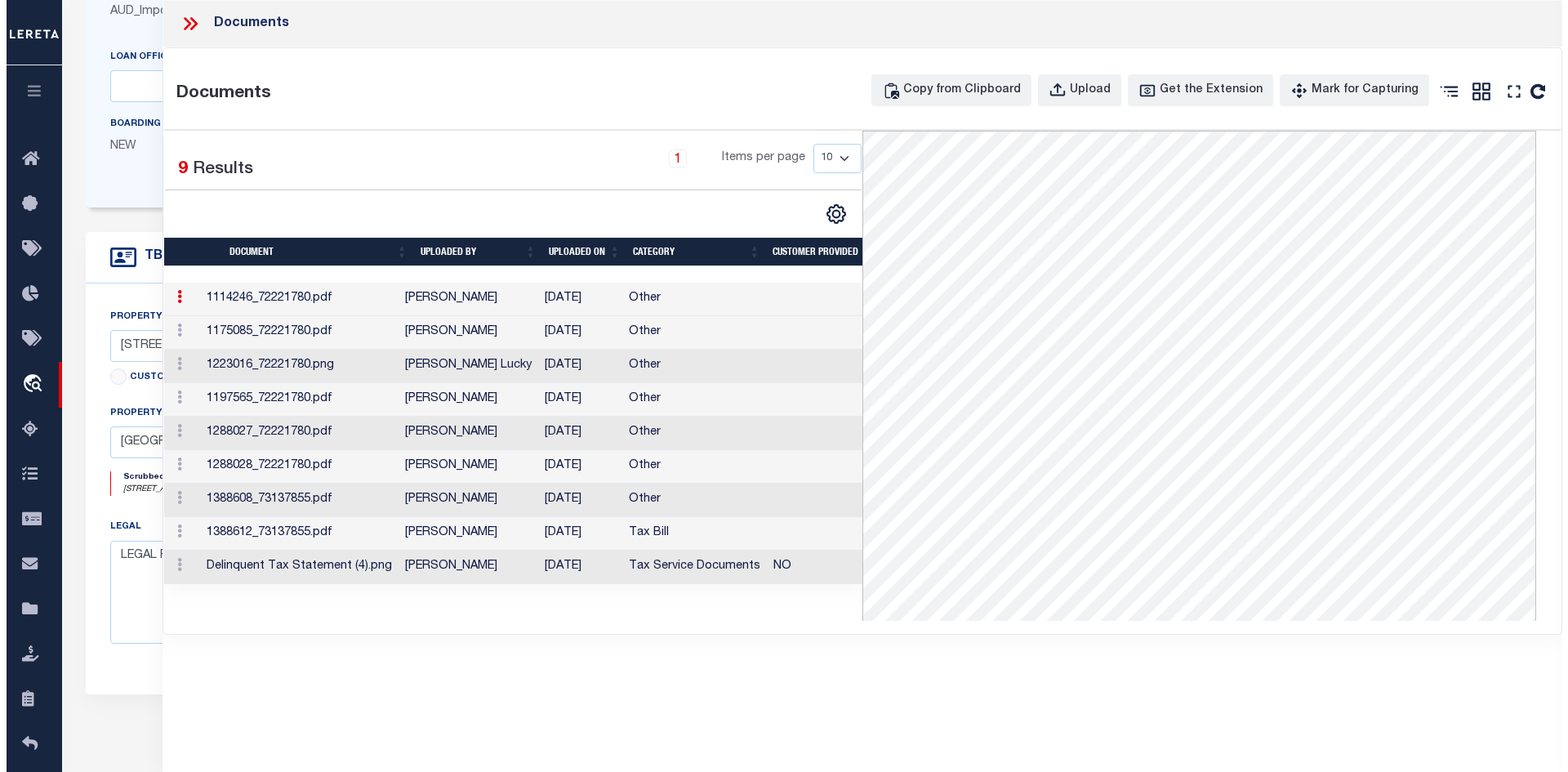
scroll to position [0, 0]
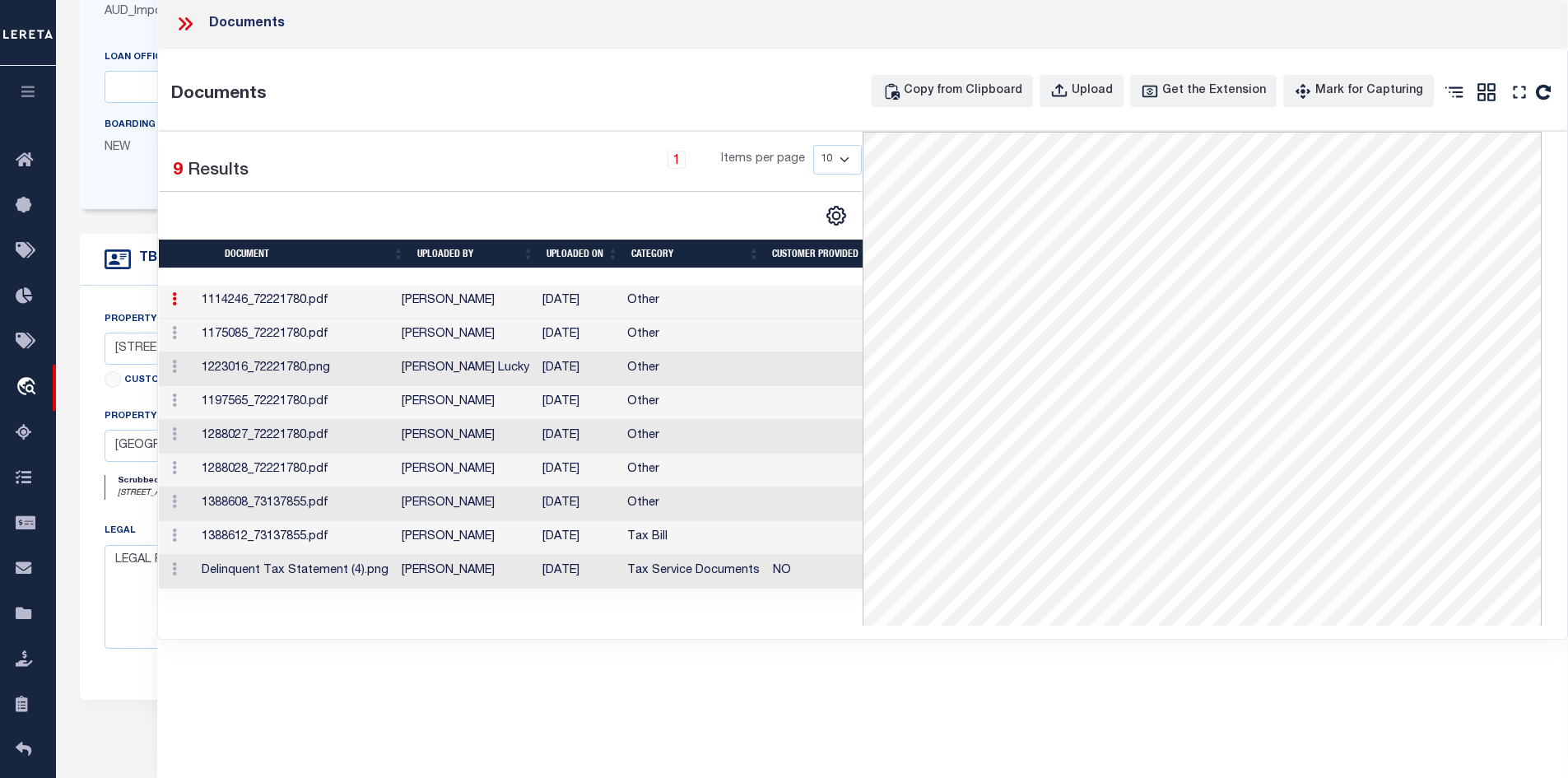
click at [608, 574] on td "[DATE]" at bounding box center [578, 571] width 85 height 34
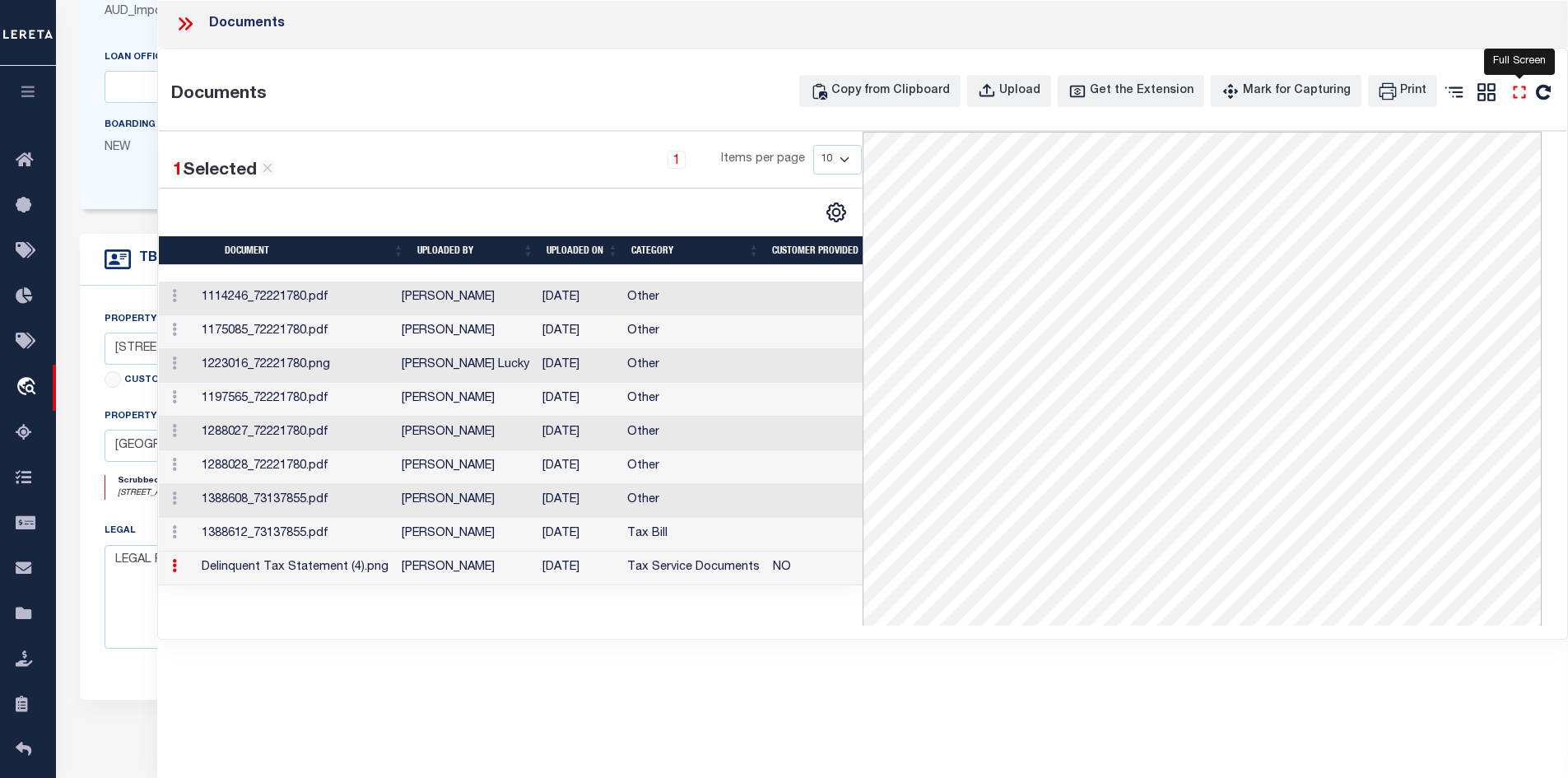
click at [1520, 96] on icon at bounding box center [1519, 91] width 21 height 21
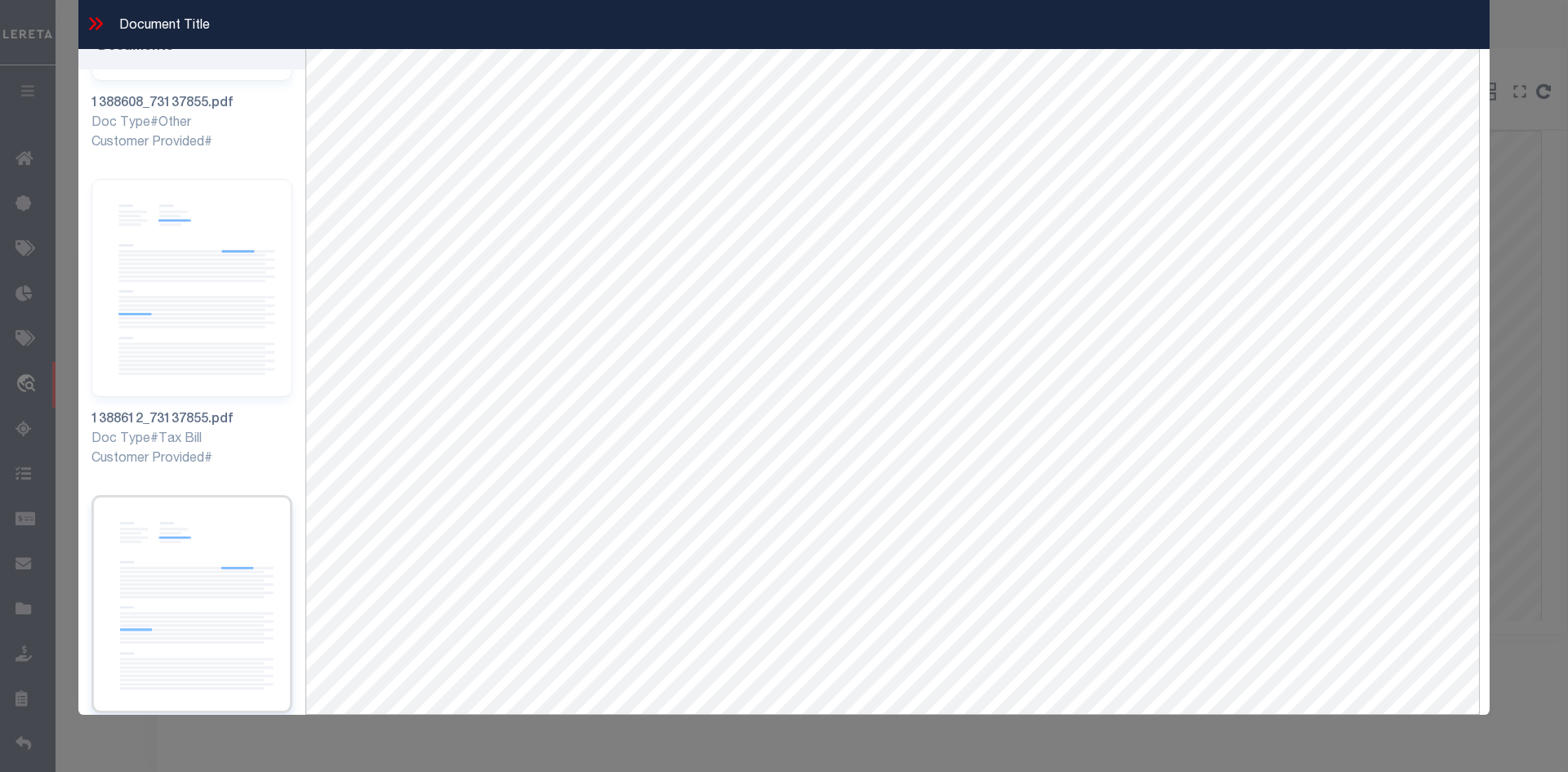
scroll to position [29, 0]
click at [181, 538] on img at bounding box center [192, 604] width 201 height 218
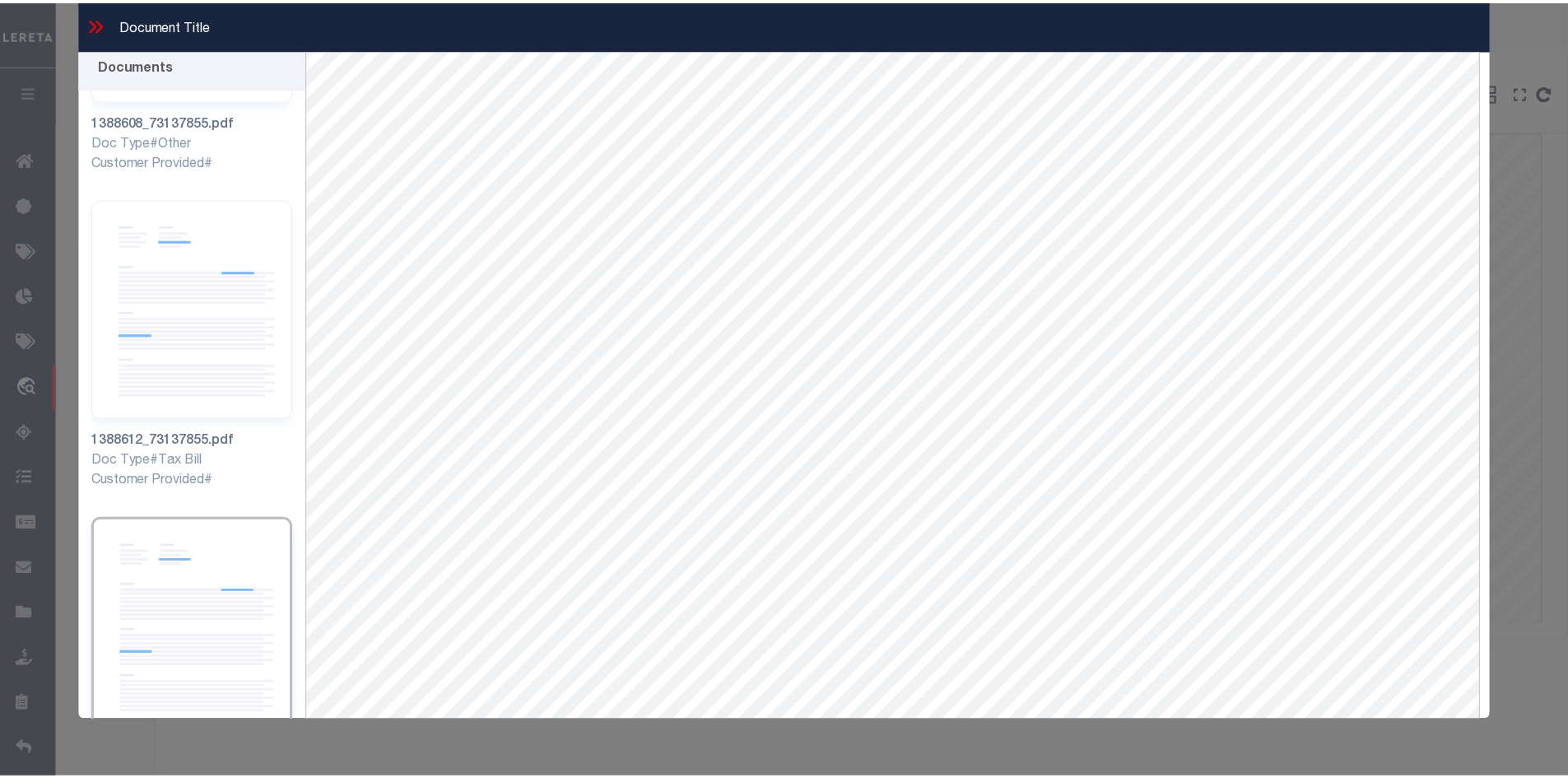
scroll to position [0, 0]
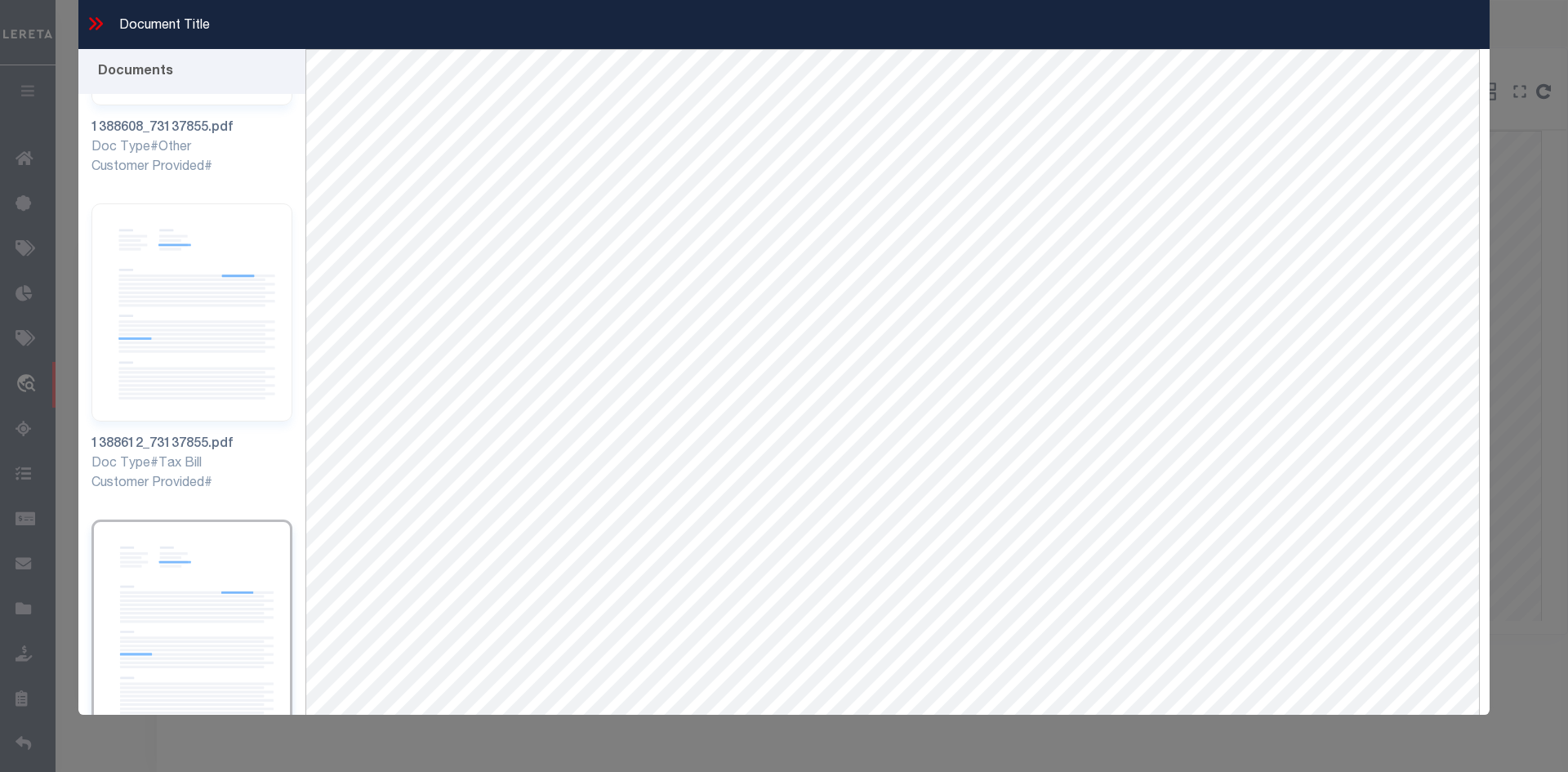
click at [95, 23] on icon at bounding box center [93, 24] width 7 height 13
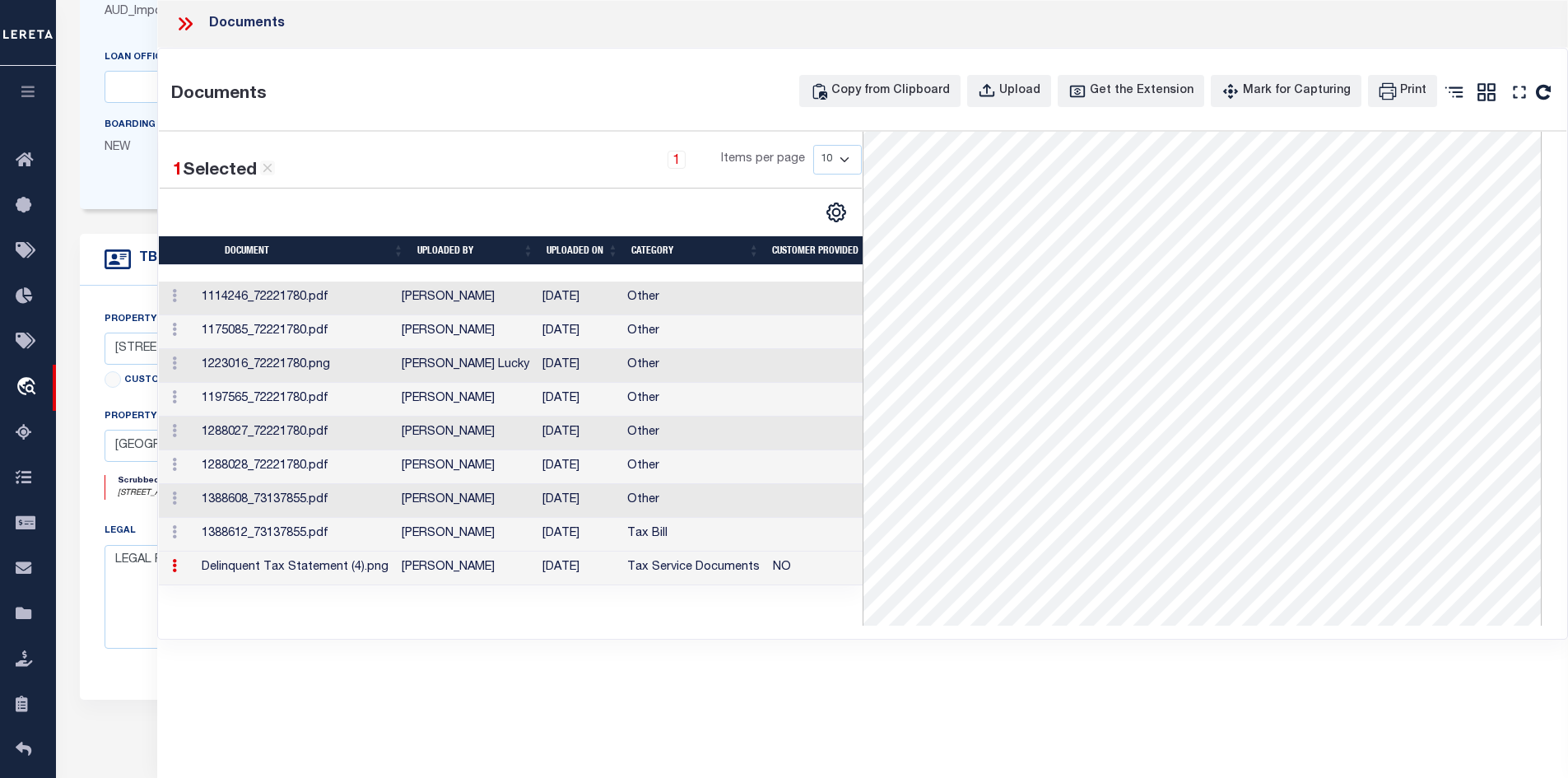
scroll to position [164, 0]
click at [187, 22] on icon at bounding box center [185, 23] width 21 height 21
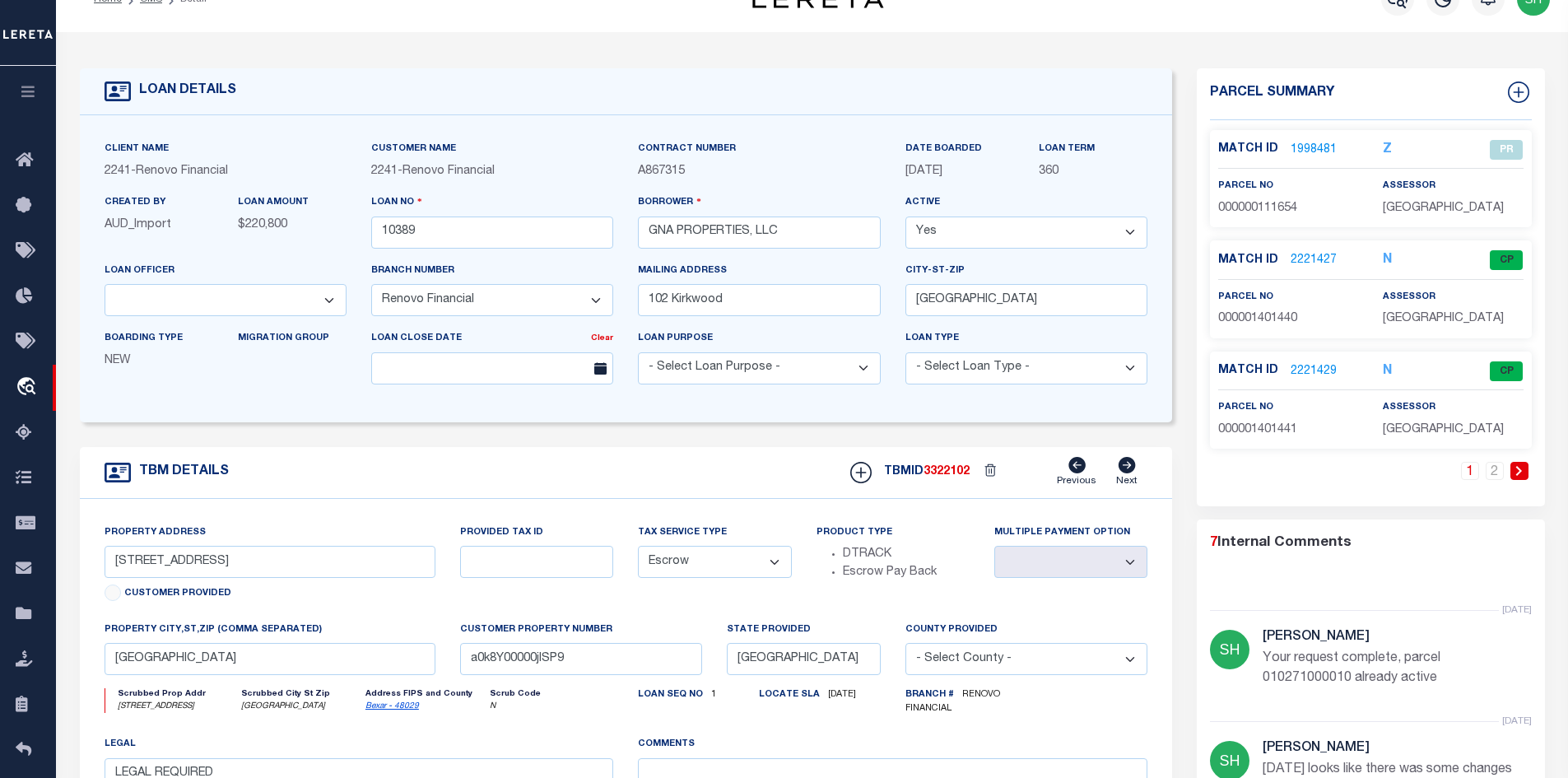
scroll to position [0, 0]
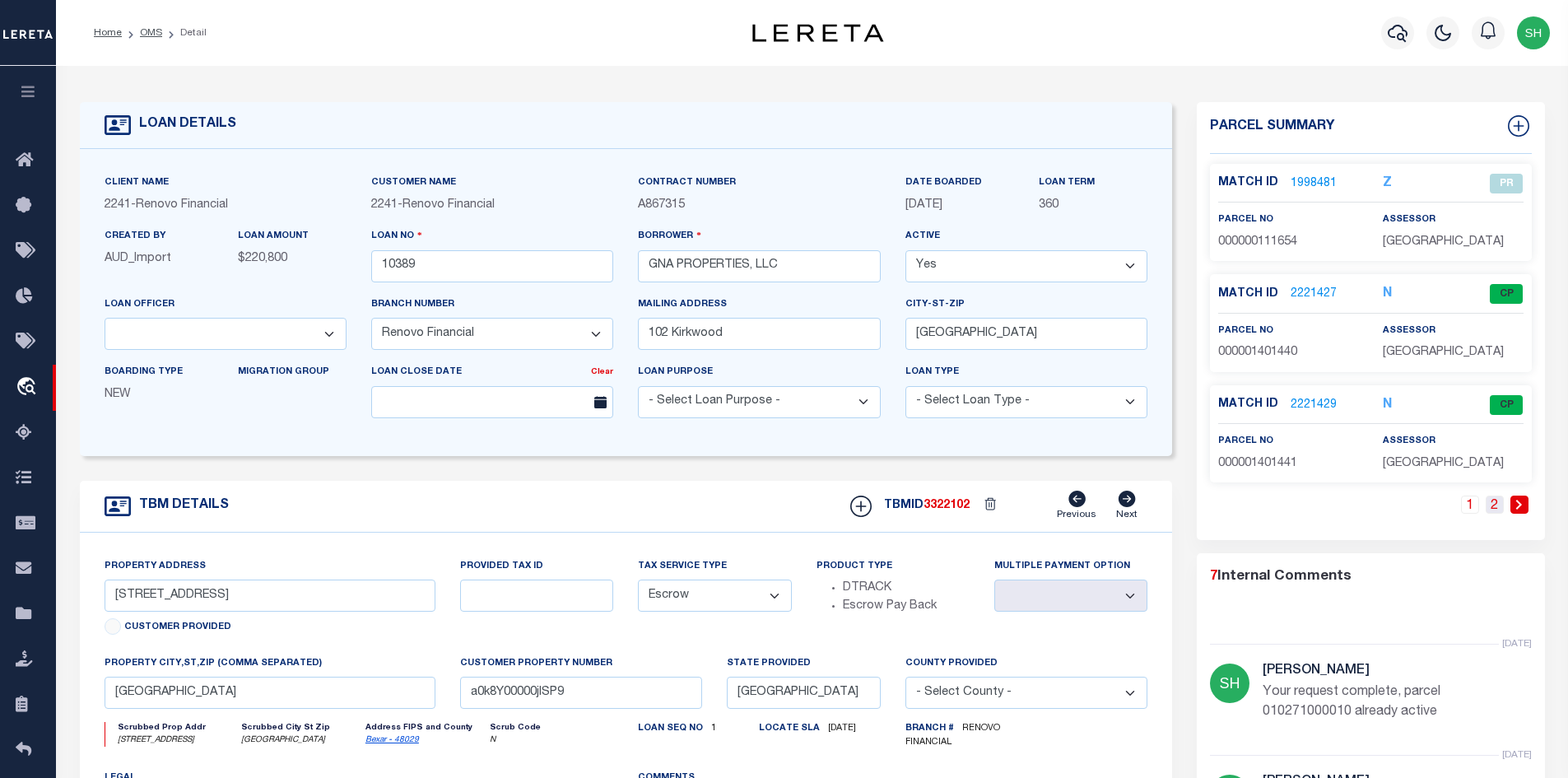
click at [1494, 504] on link "2" at bounding box center [1495, 504] width 18 height 18
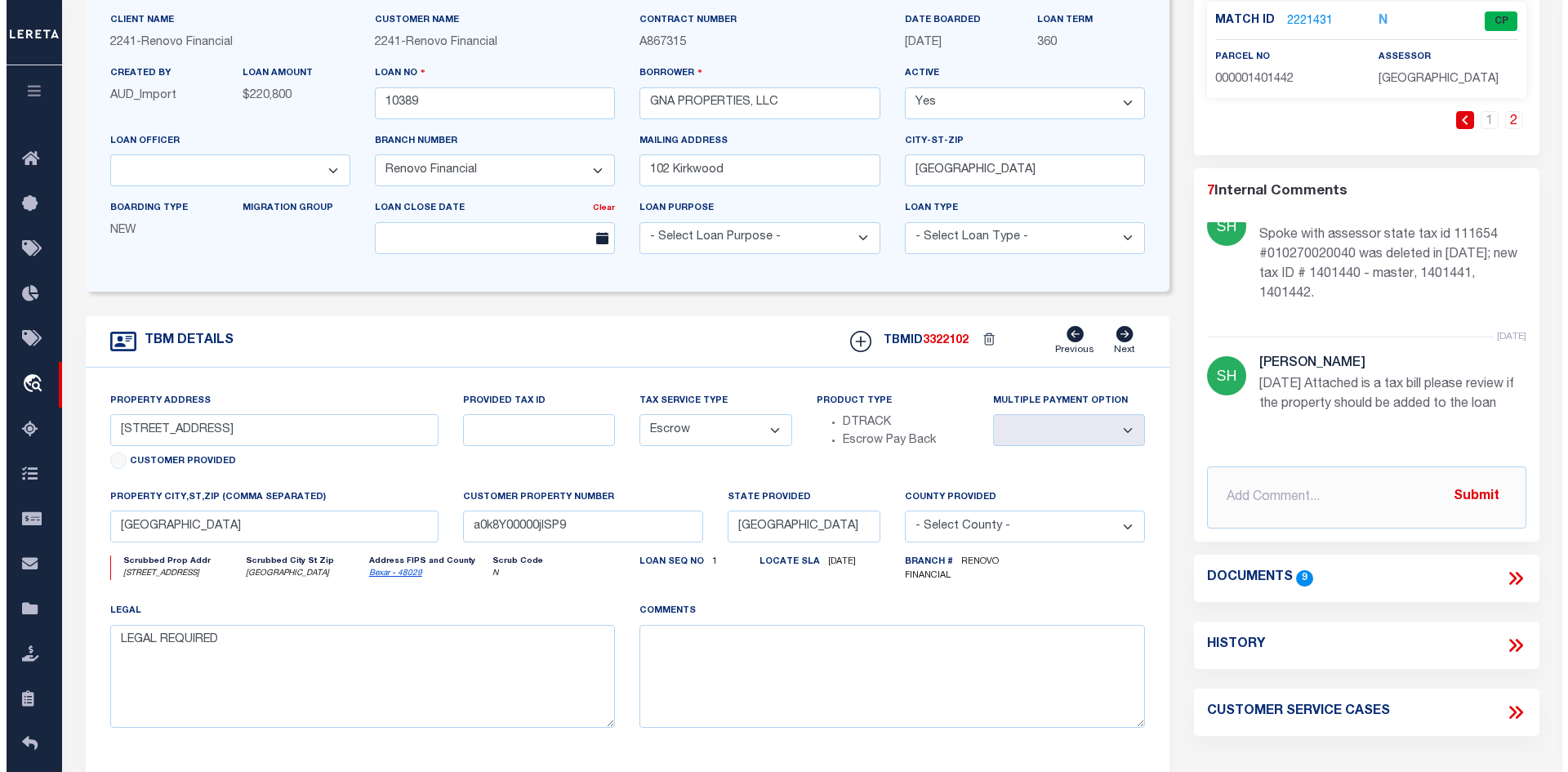
scroll to position [163, 0]
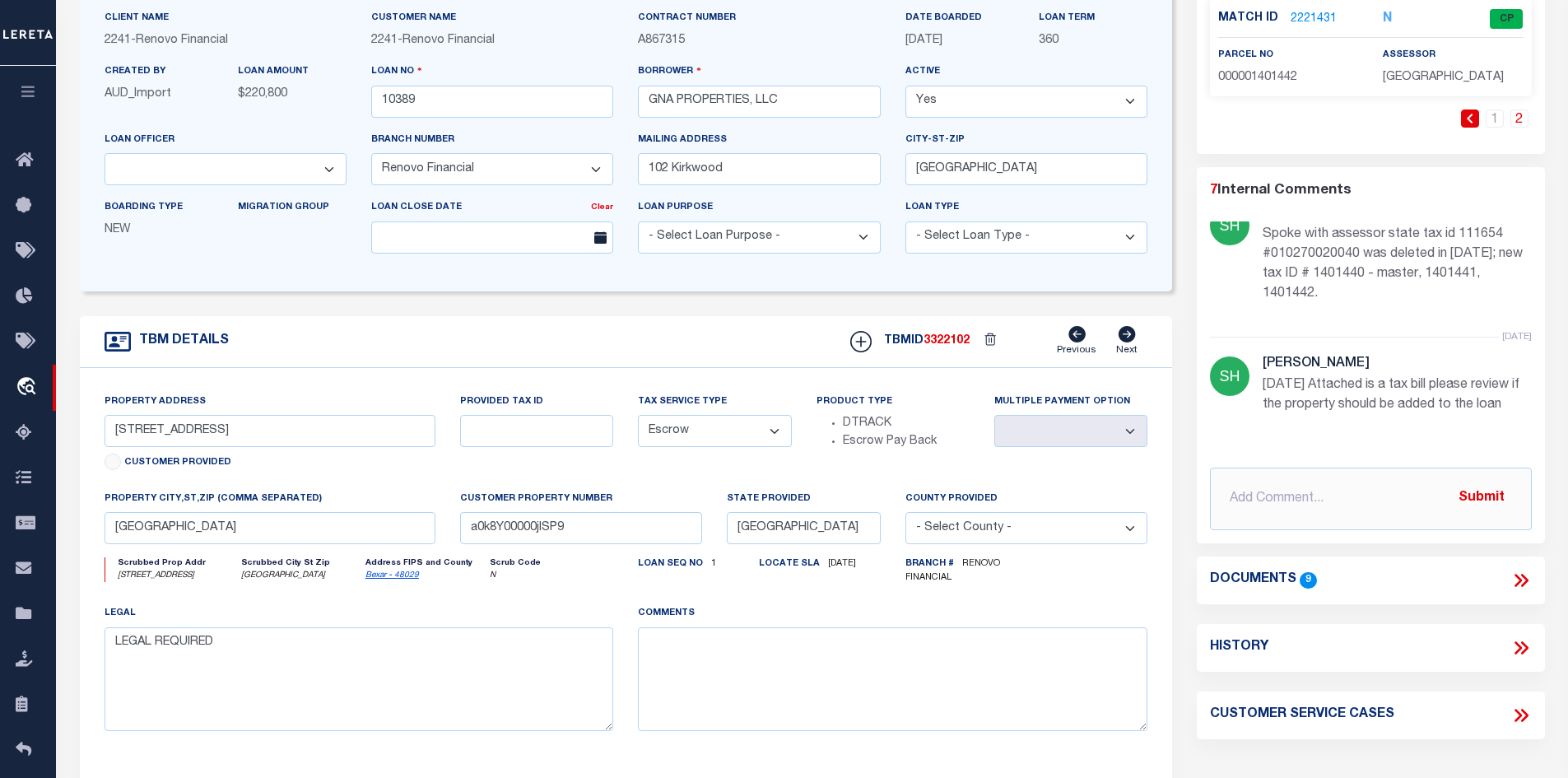
click at [1528, 573] on icon at bounding box center [1521, 580] width 21 height 21
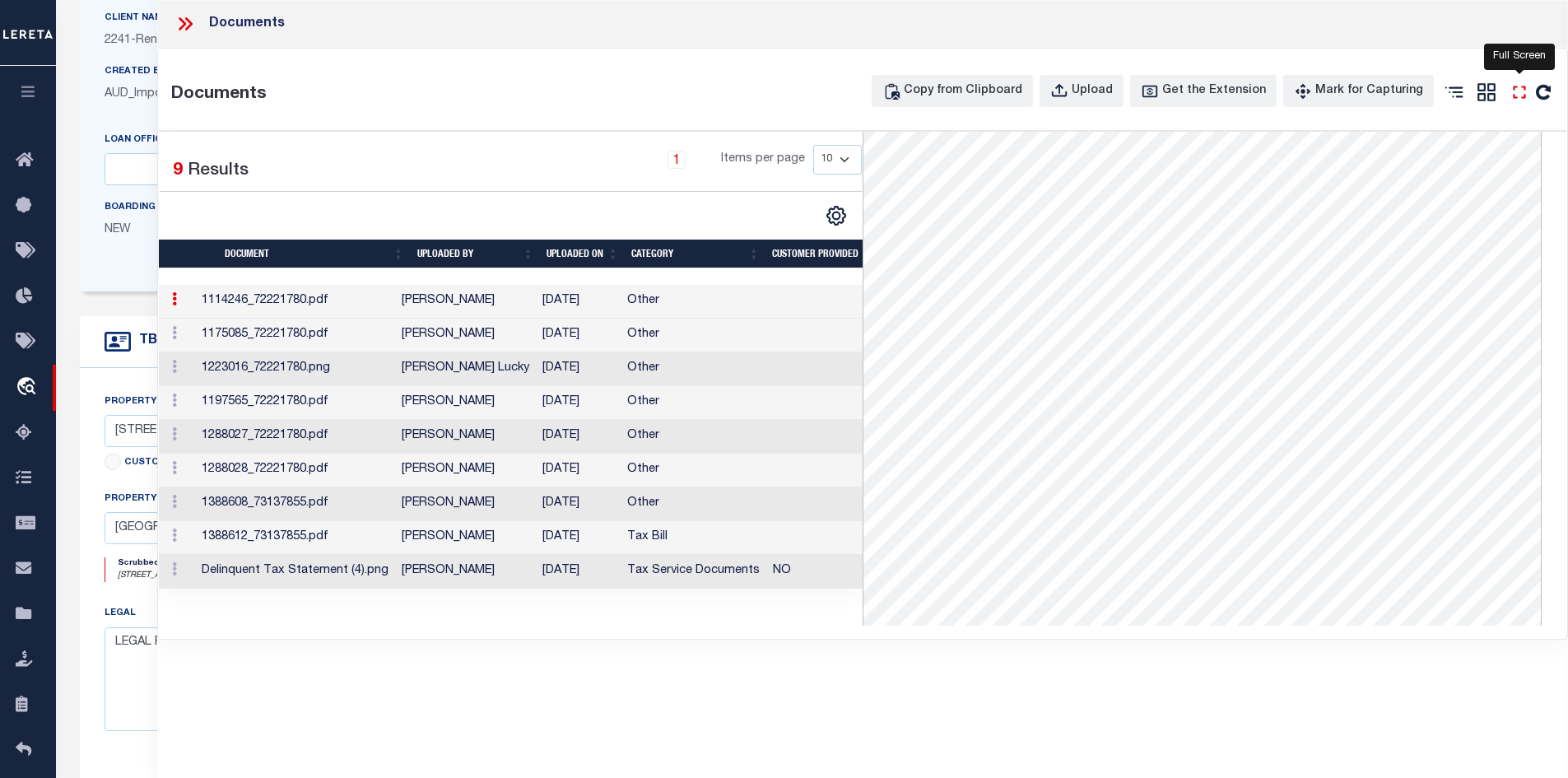
click at [1520, 90] on icon at bounding box center [1519, 91] width 21 height 21
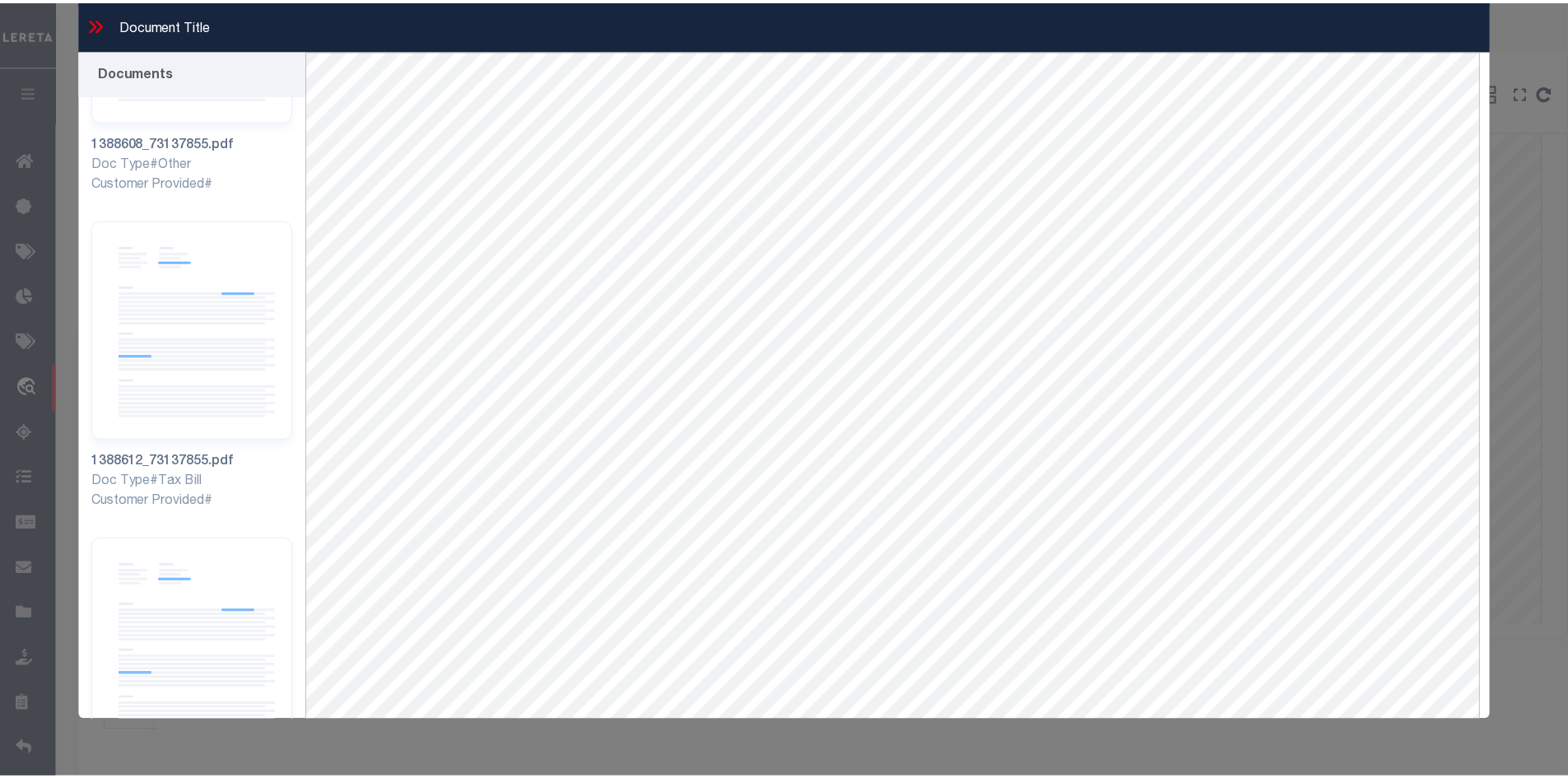
scroll to position [2118, 0]
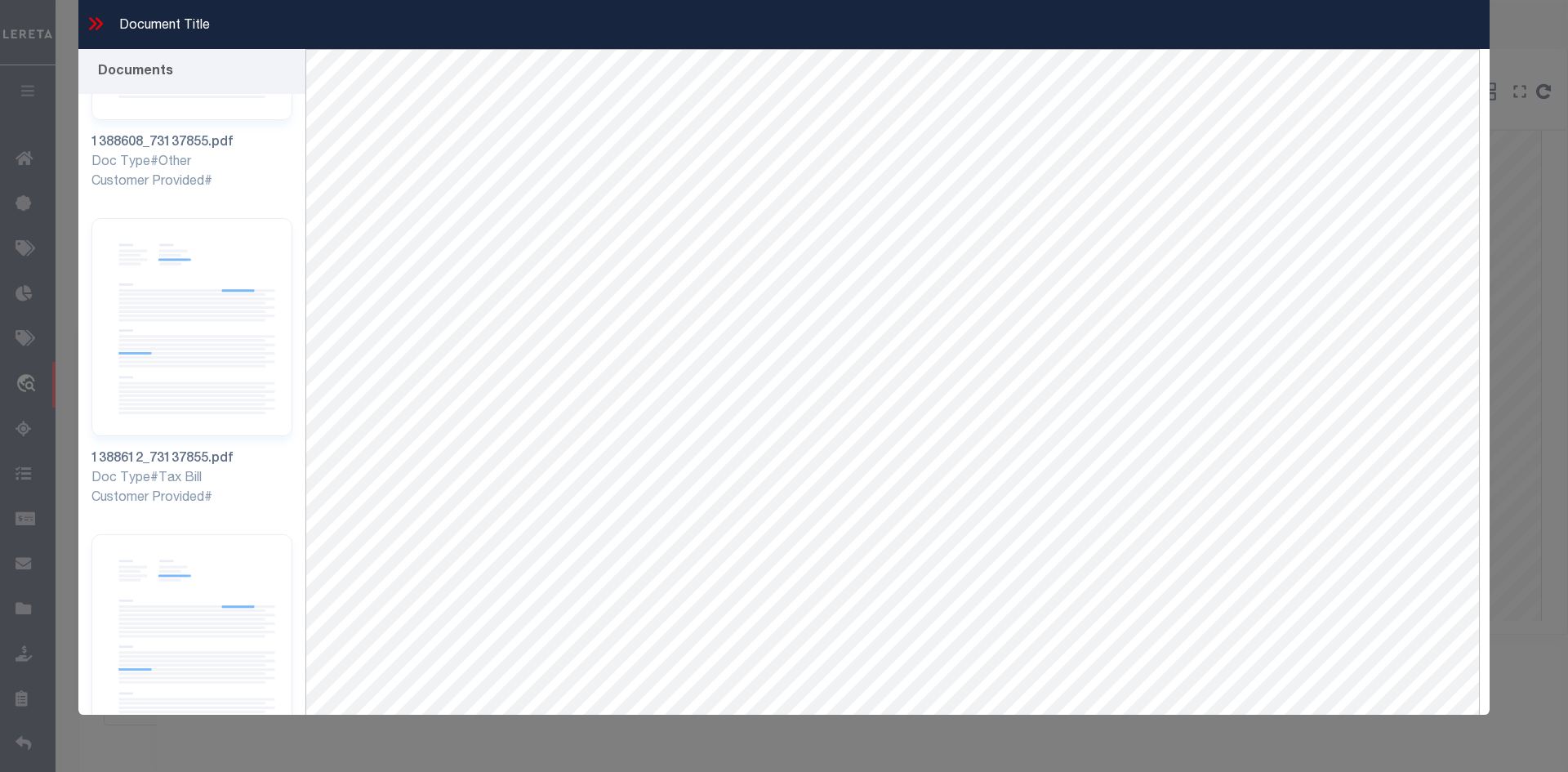
click at [92, 19] on icon at bounding box center [93, 24] width 7 height 13
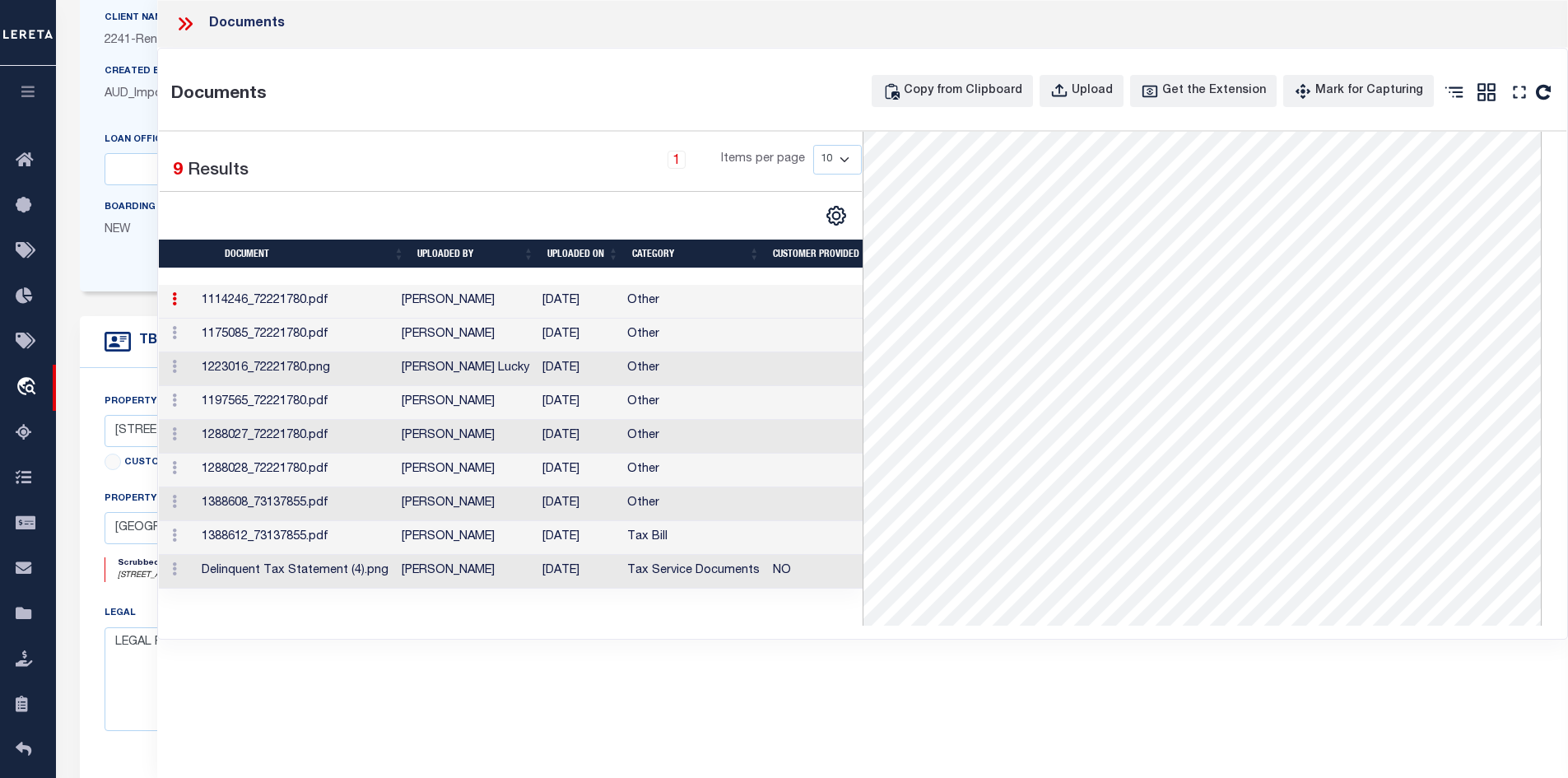
click at [456, 335] on td "[PERSON_NAME]" at bounding box center [466, 335] width 140 height 34
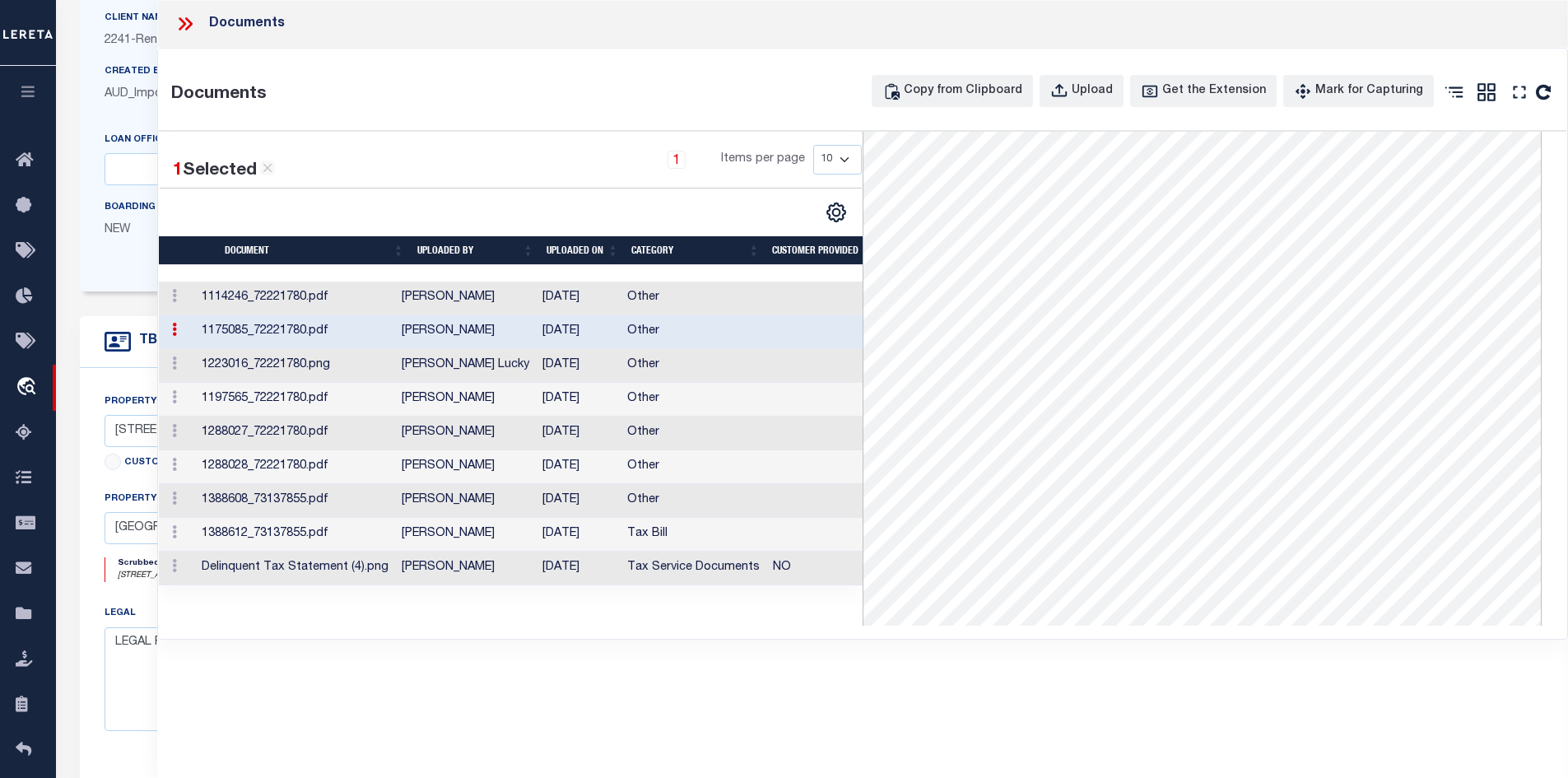
drag, startPoint x: 403, startPoint y: 455, endPoint x: 404, endPoint y: 464, distance: 9.1
click at [395, 464] on td "1288028_72221780.pdf" at bounding box center [295, 467] width 200 height 34
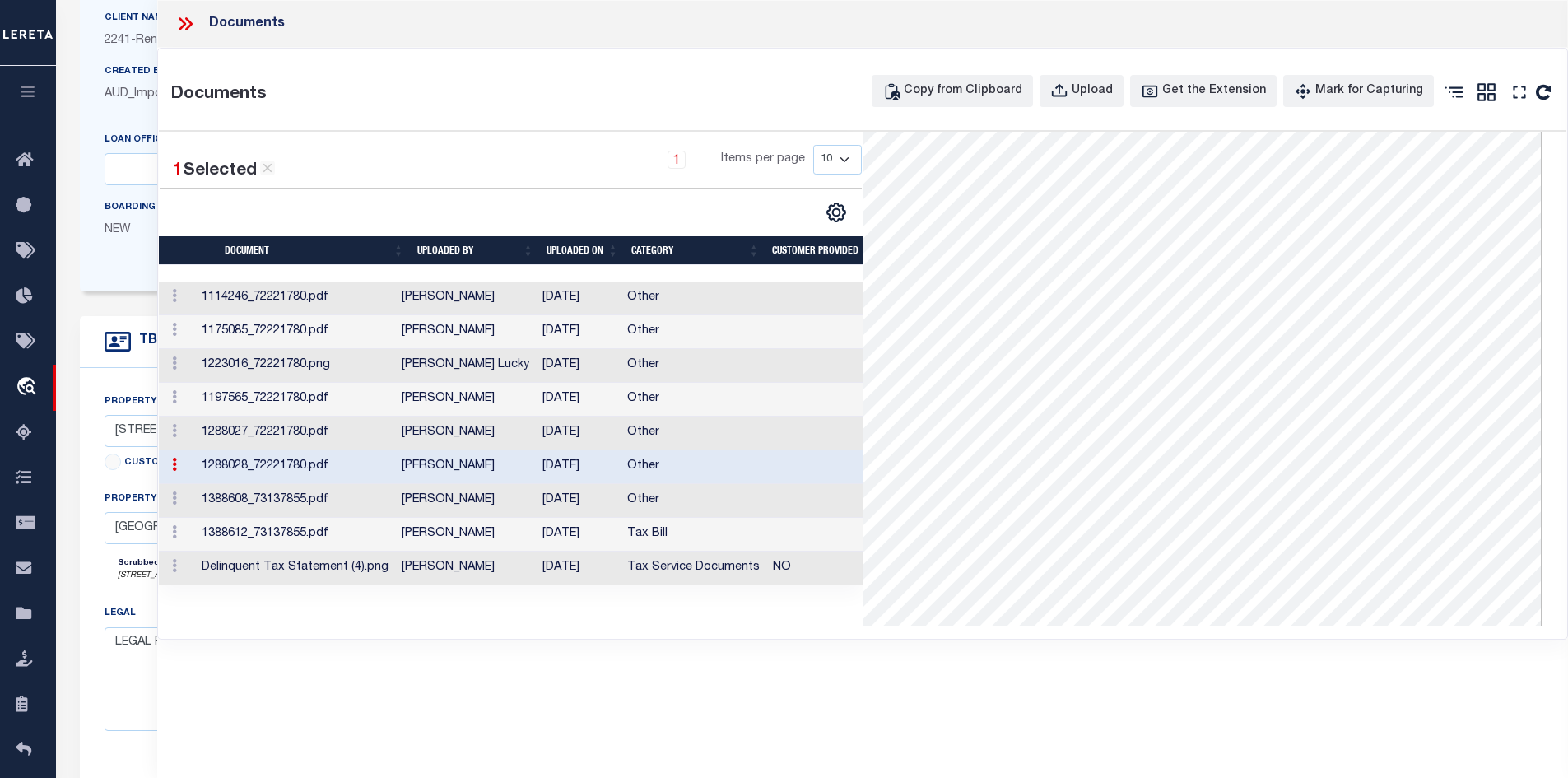
click at [395, 464] on td "1288028_72221780.pdf" at bounding box center [295, 467] width 200 height 34
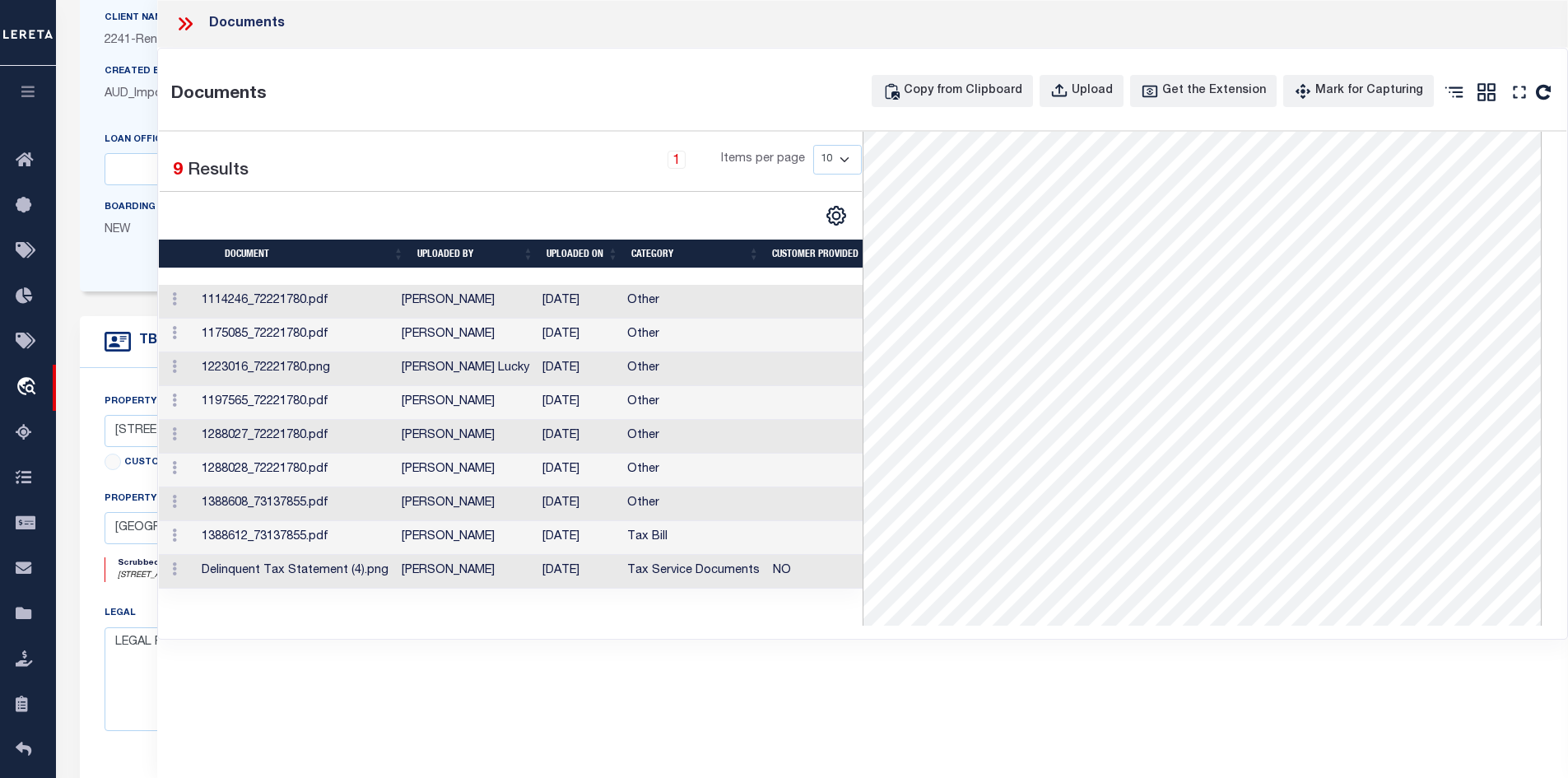
click at [466, 540] on td "[PERSON_NAME]" at bounding box center [466, 538] width 140 height 34
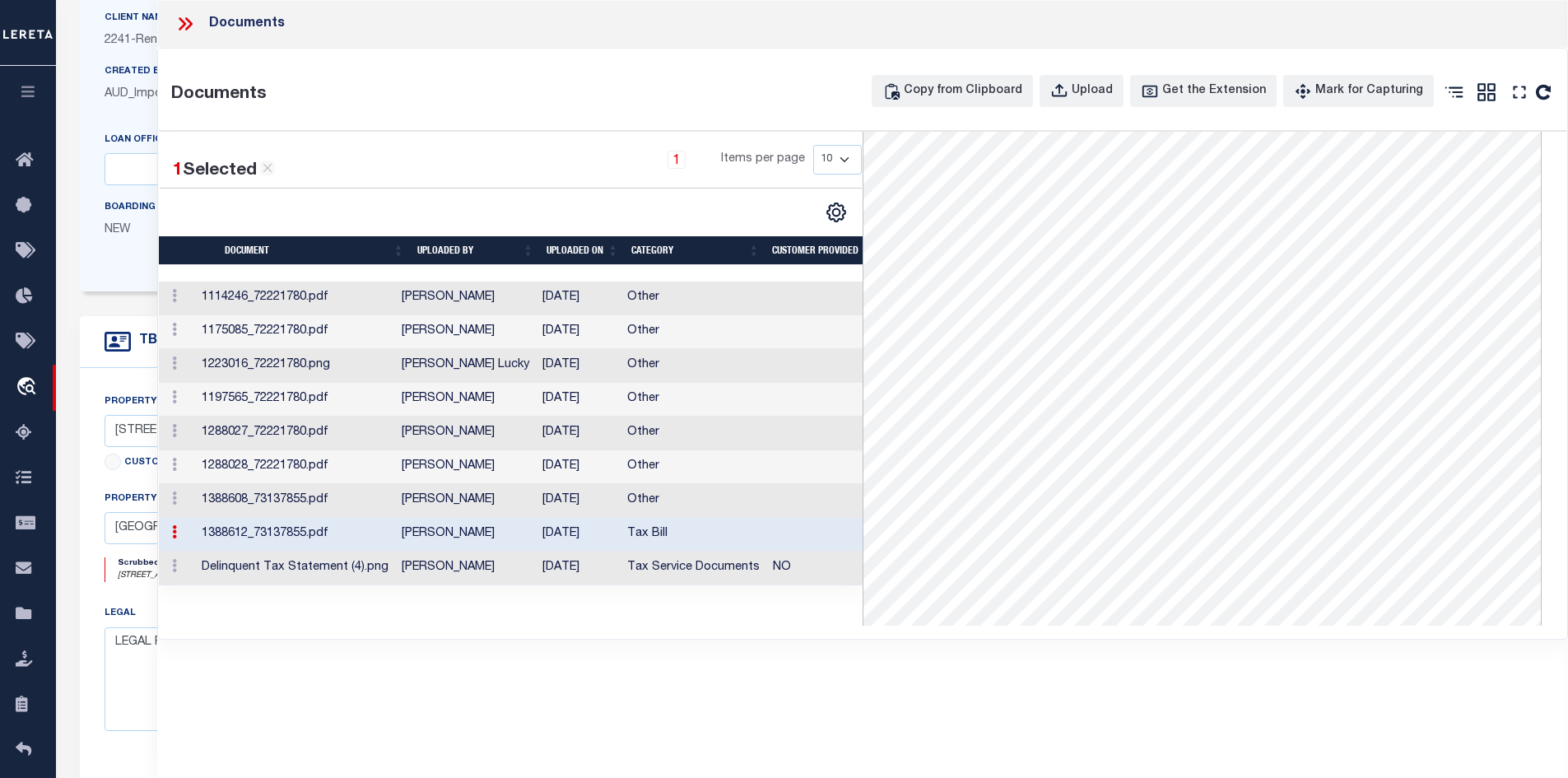
click at [497, 577] on td "[PERSON_NAME]" at bounding box center [466, 568] width 140 height 34
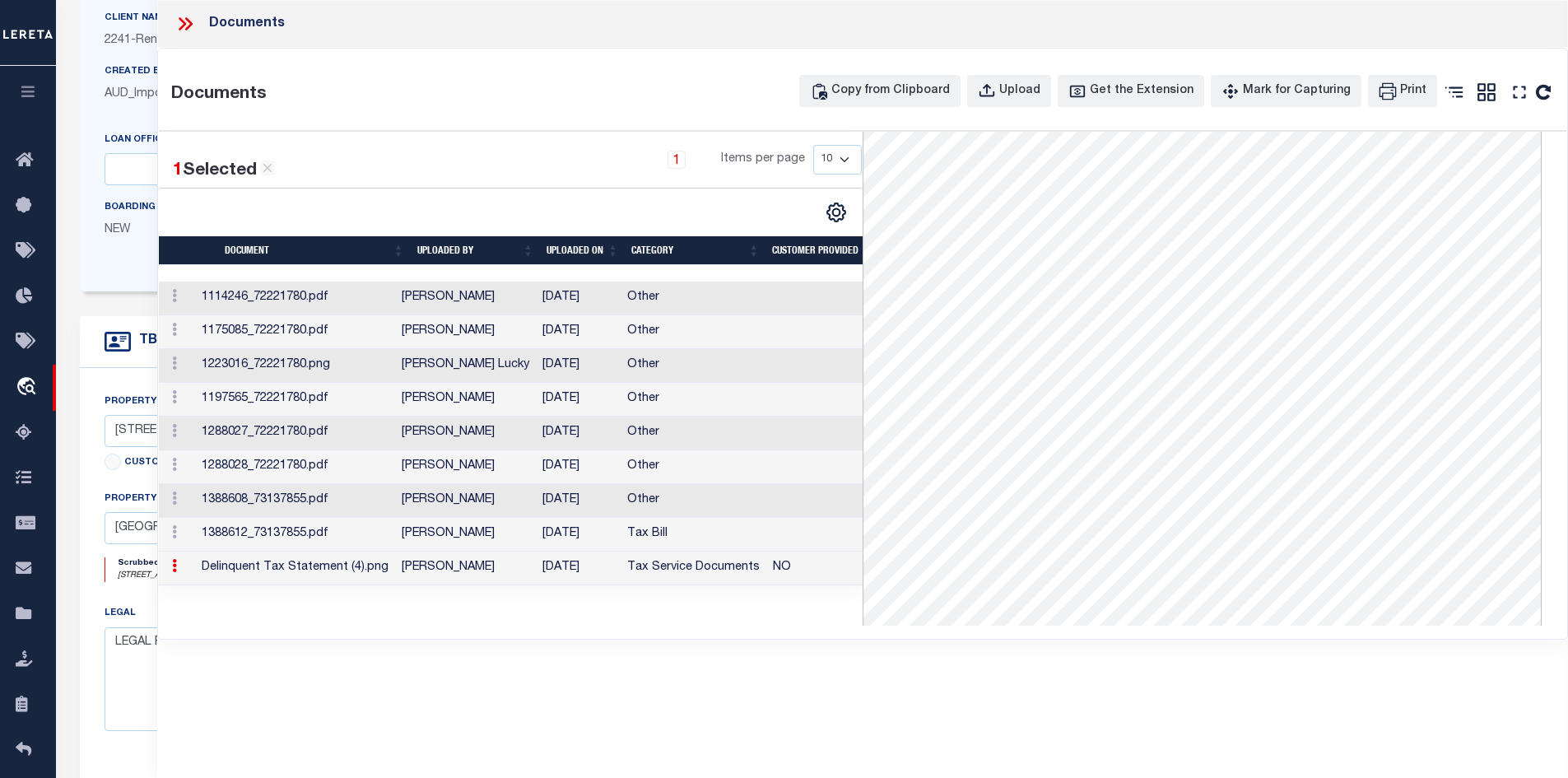
scroll to position [82, 0]
click at [513, 503] on td "[PERSON_NAME]" at bounding box center [466, 501] width 140 height 34
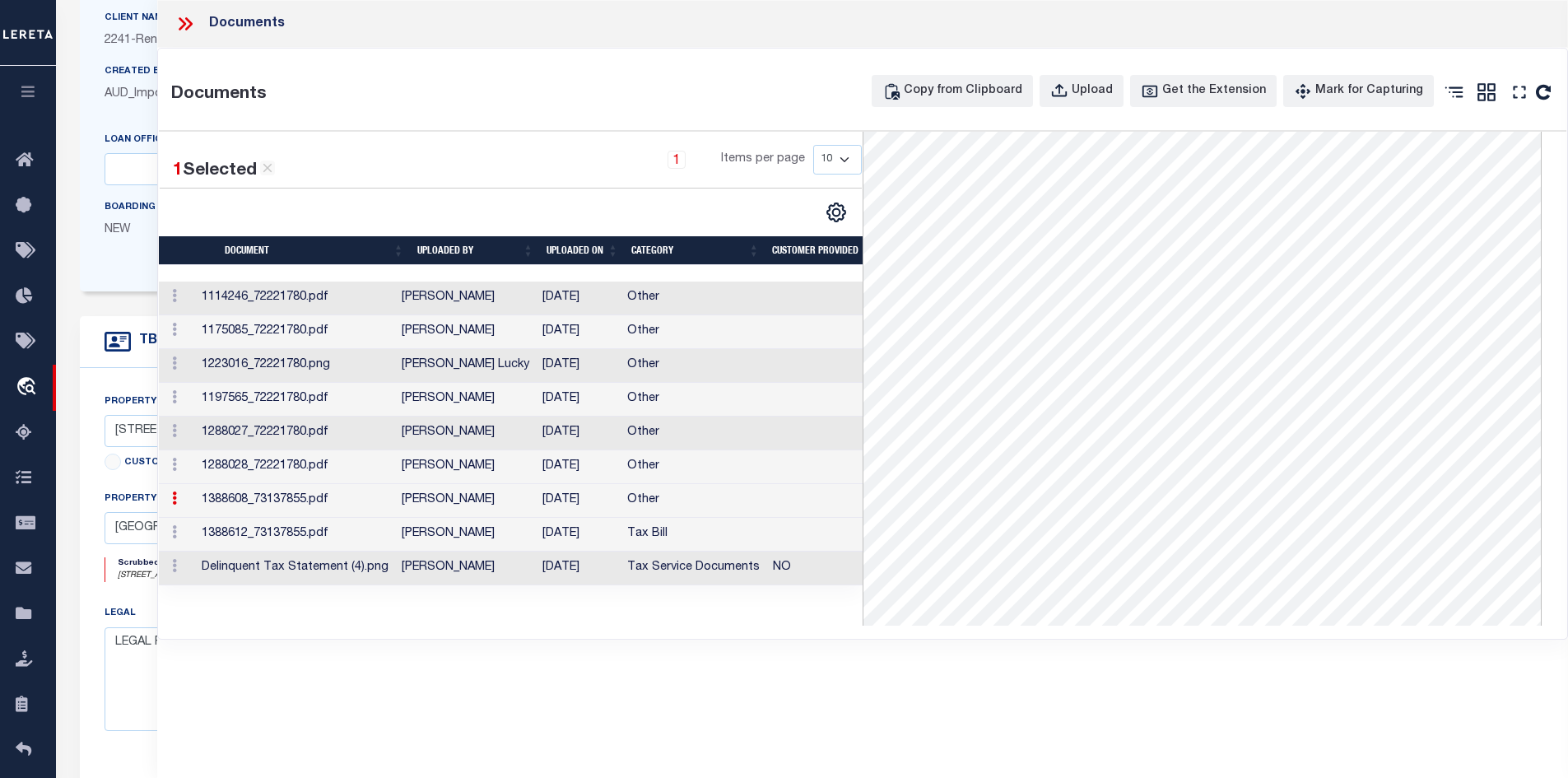
click at [344, 535] on td "1388612_73137855.pdf" at bounding box center [295, 534] width 200 height 34
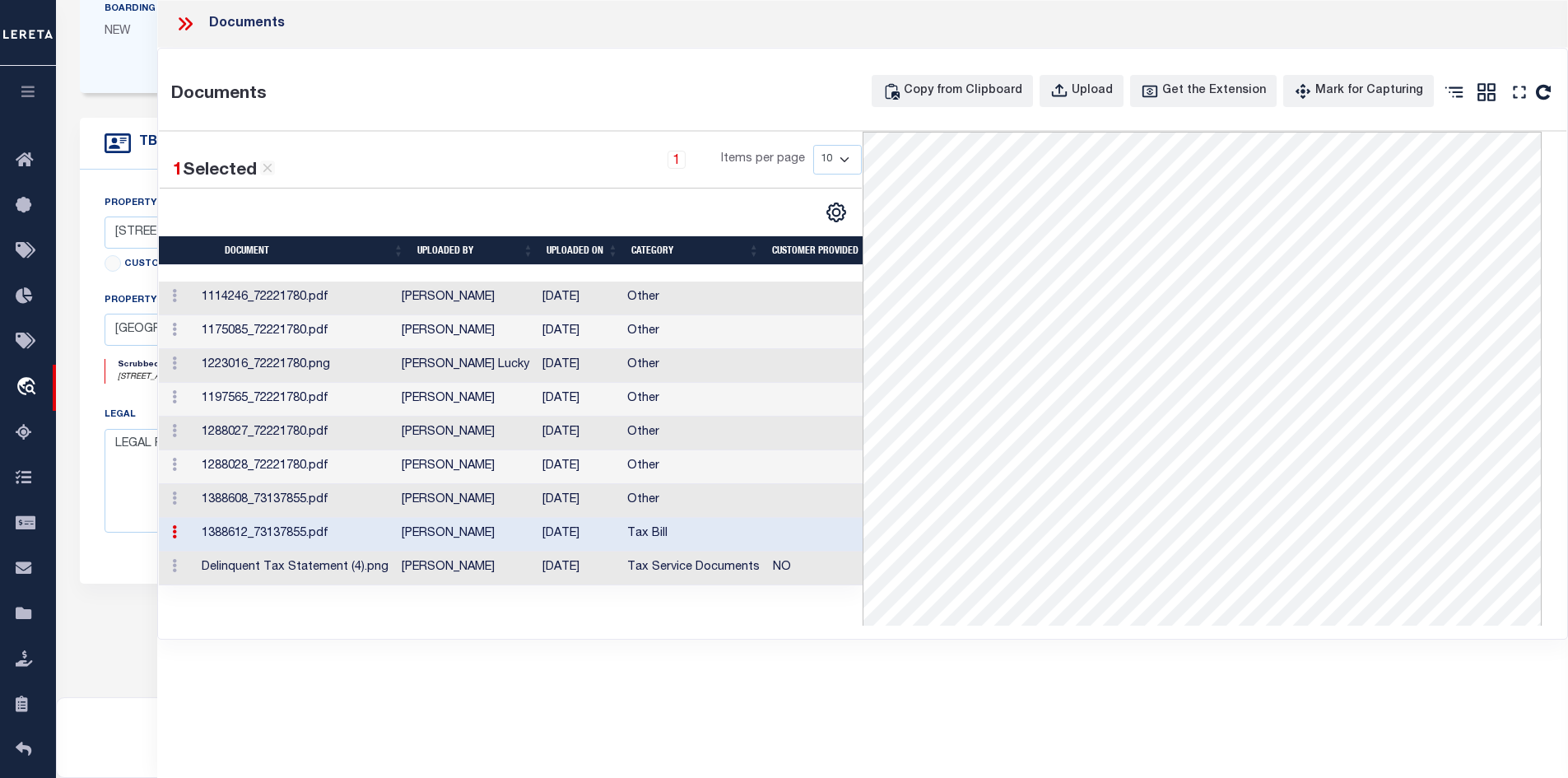
scroll to position [411, 0]
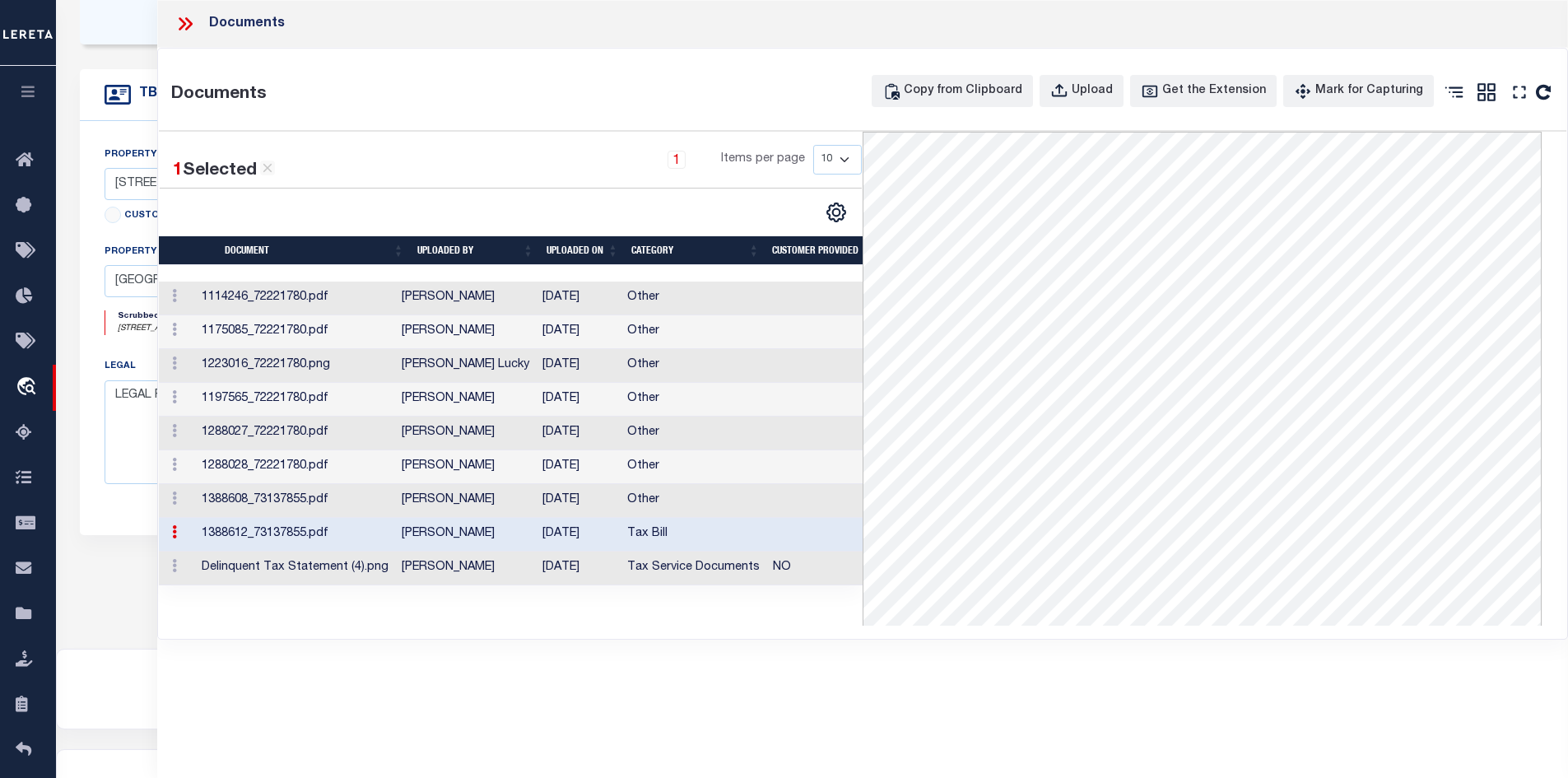
click at [471, 579] on td "[PERSON_NAME]" at bounding box center [466, 568] width 140 height 34
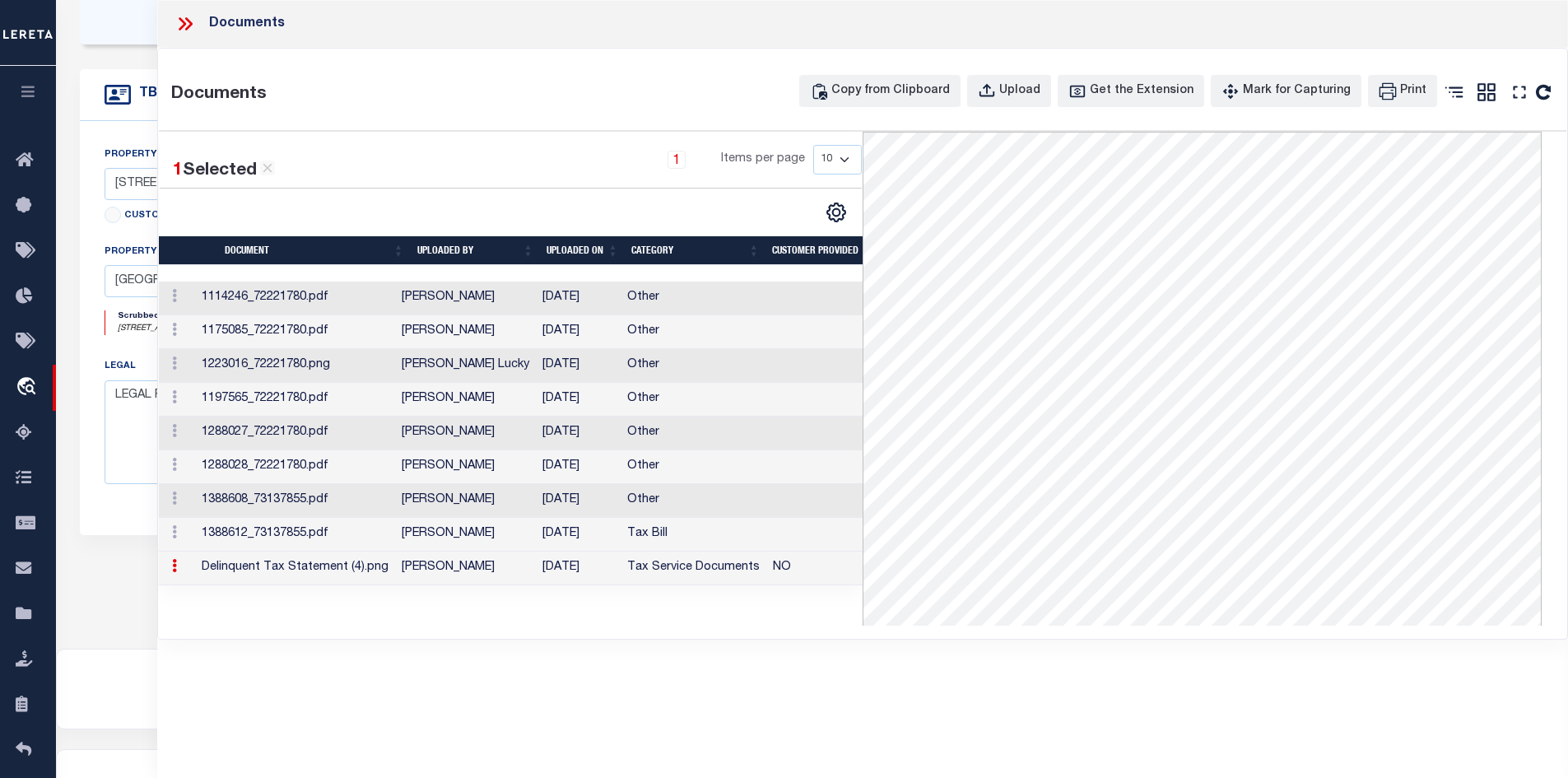
click at [471, 579] on td "[PERSON_NAME]" at bounding box center [466, 568] width 140 height 34
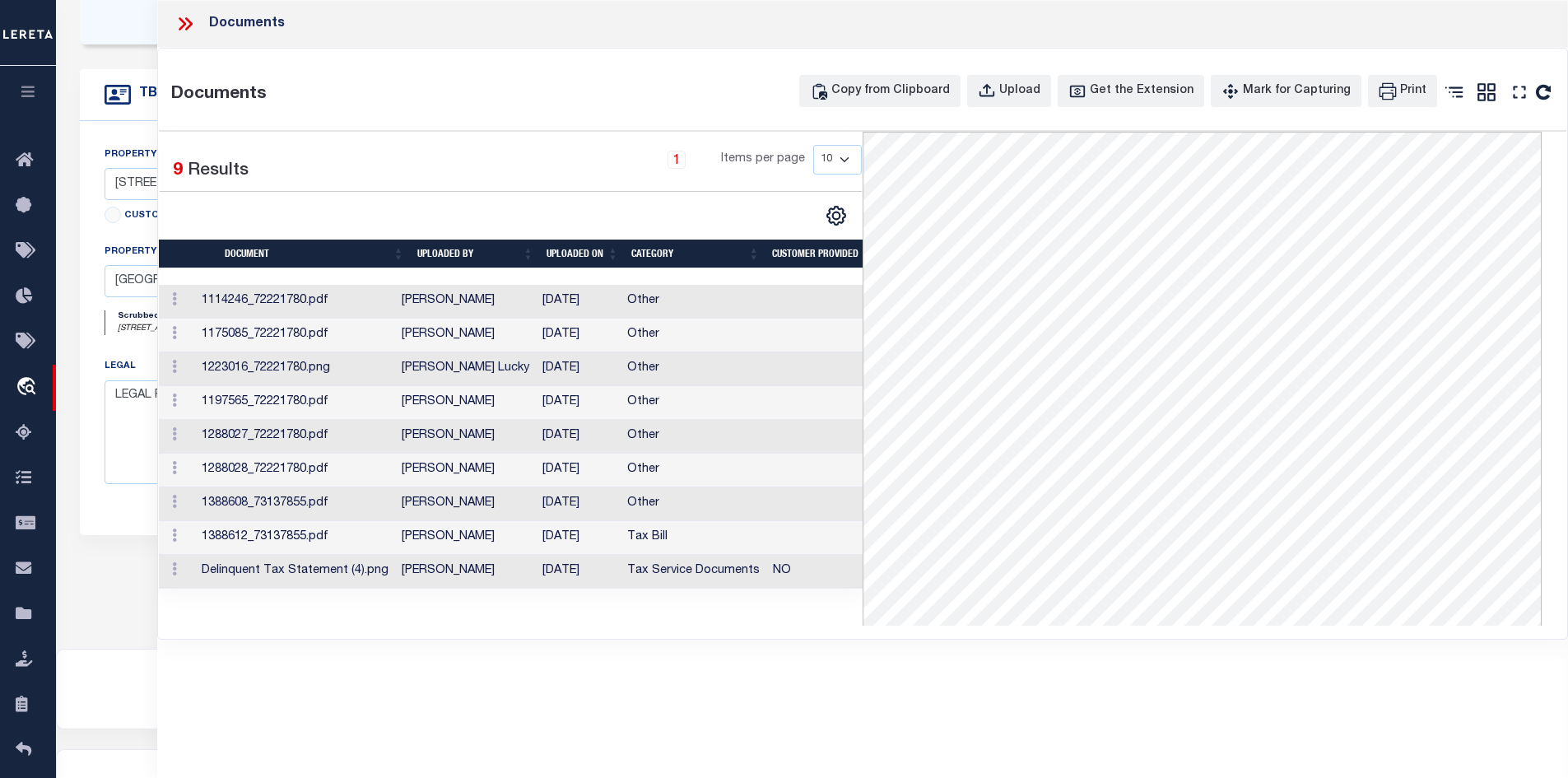
click at [191, 26] on icon at bounding box center [188, 24] width 7 height 13
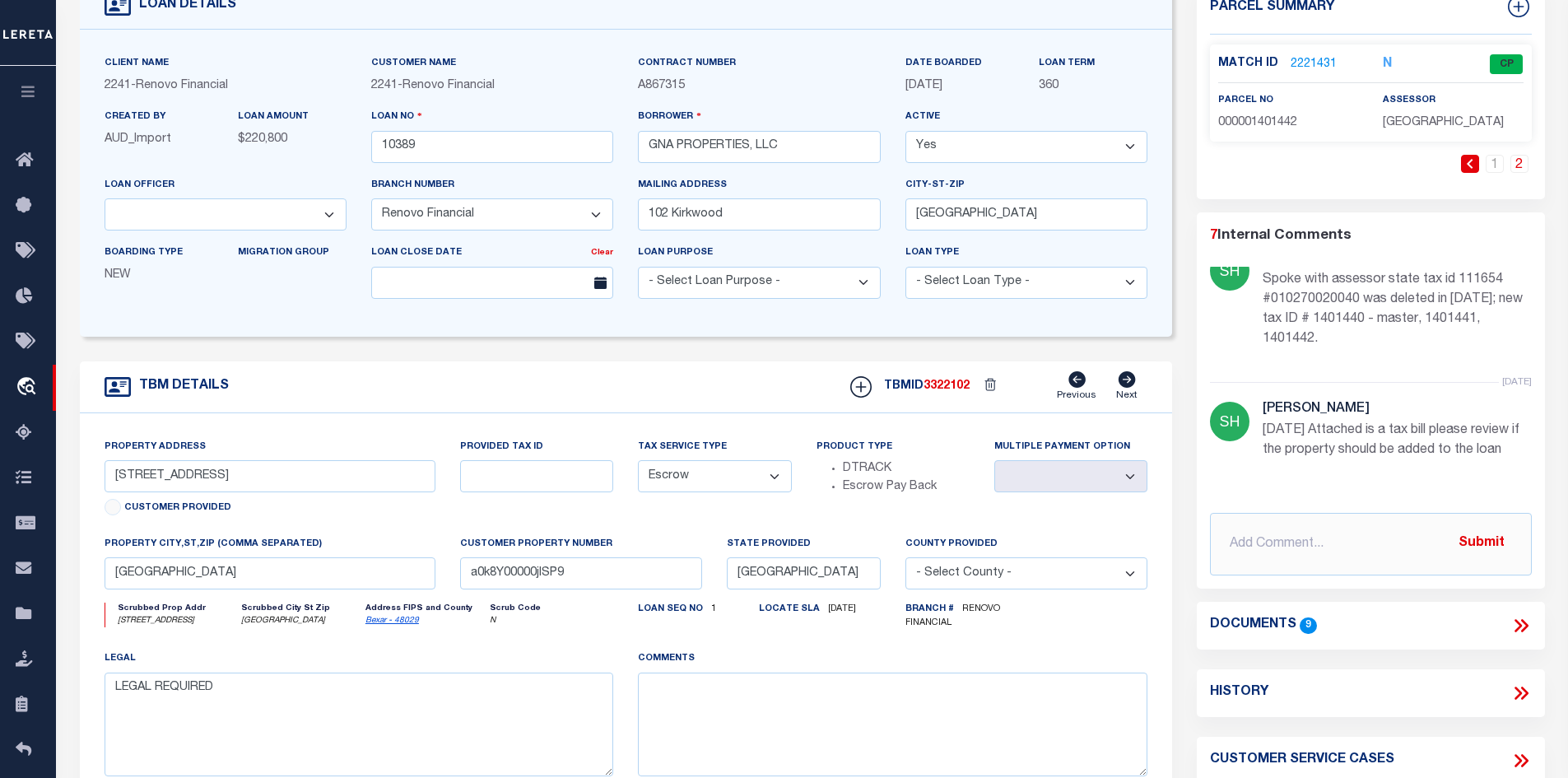
scroll to position [82, 0]
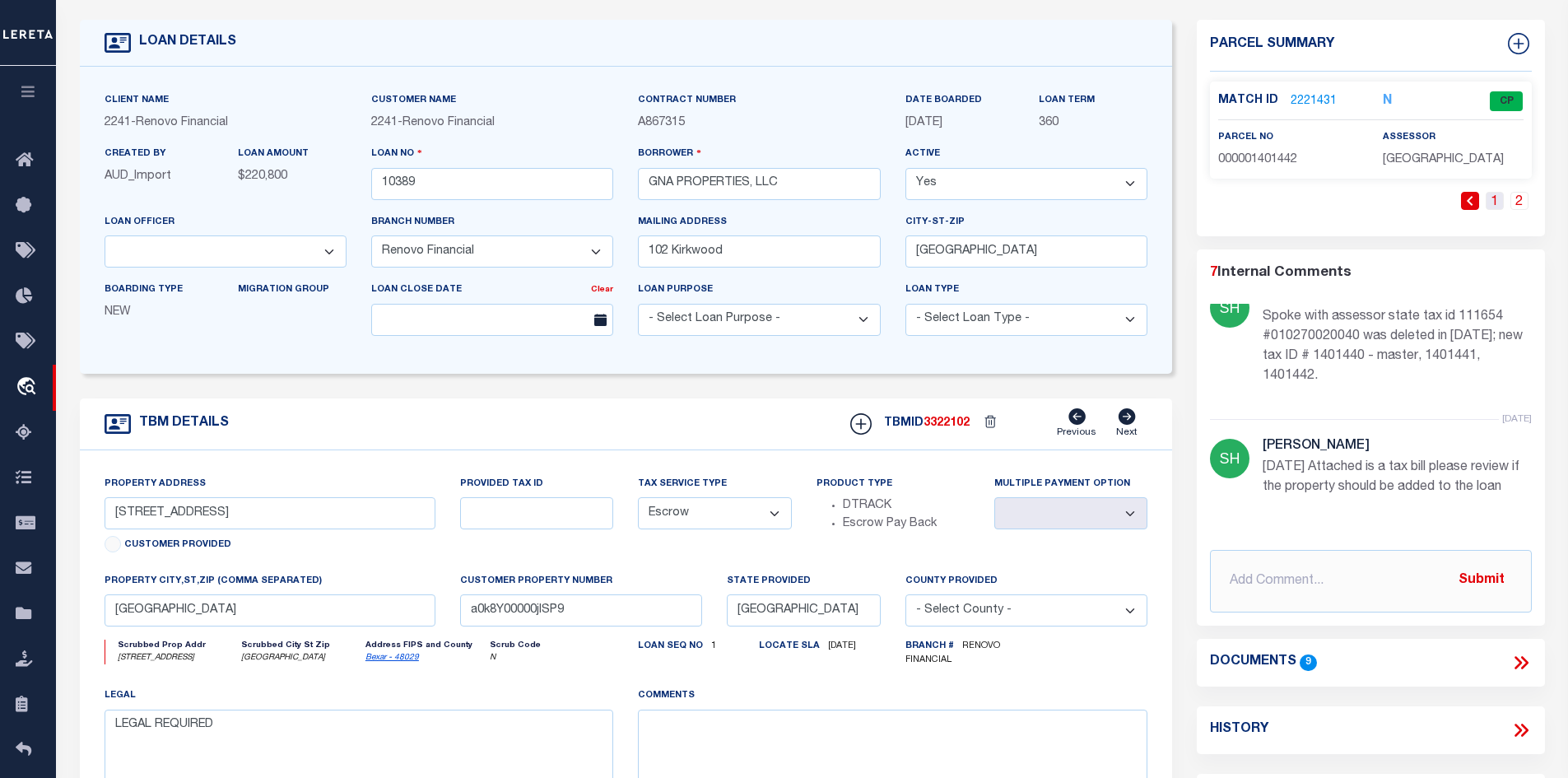
click at [1498, 195] on link "1" at bounding box center [1495, 201] width 18 height 18
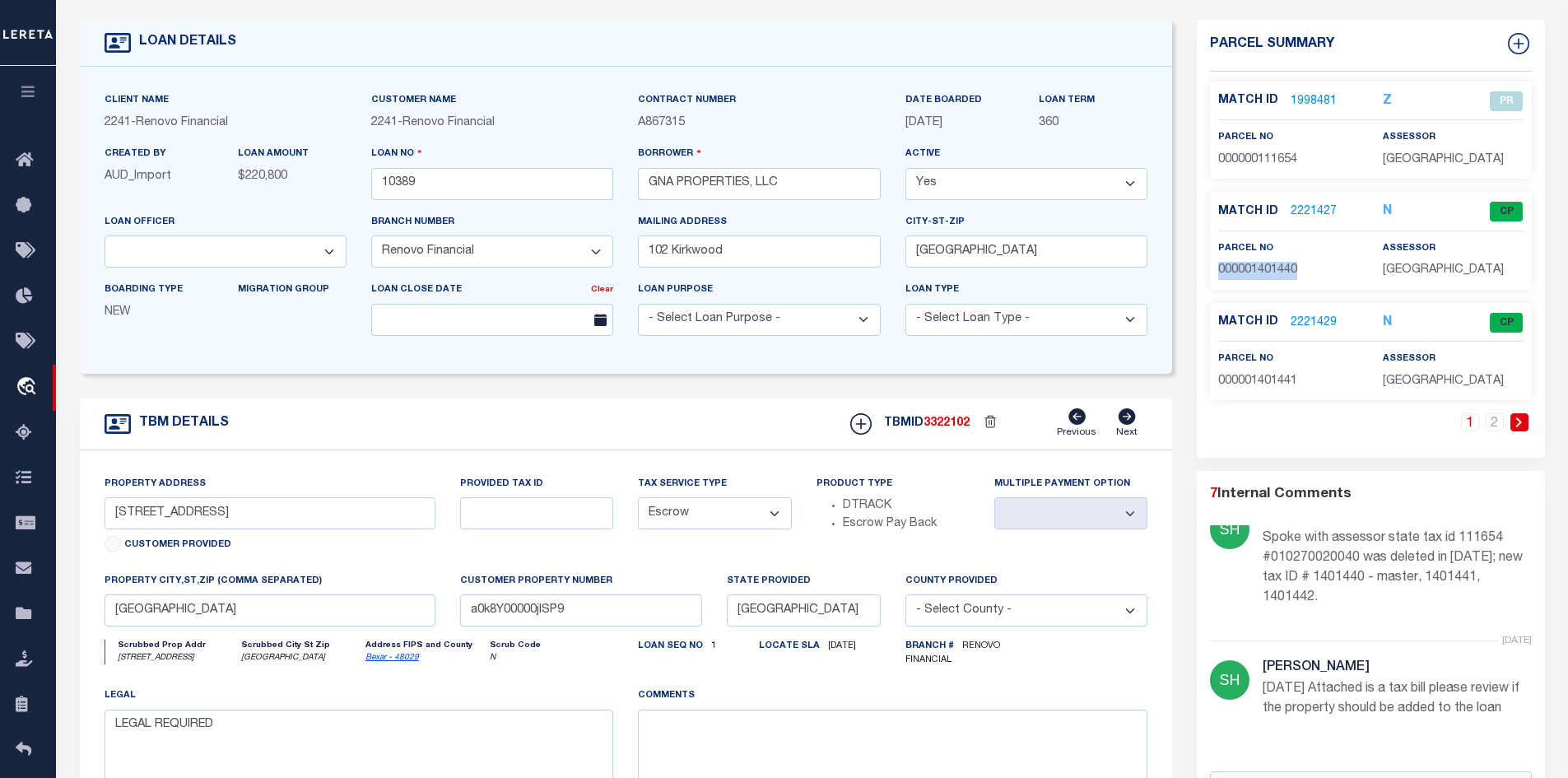
drag, startPoint x: 1309, startPoint y: 266, endPoint x: 1220, endPoint y: 275, distance: 89.5
click at [1220, 275] on p "000001401440" at bounding box center [1288, 271] width 140 height 18
copy span "000001401440"
click at [1497, 429] on link "2" at bounding box center [1495, 422] width 18 height 18
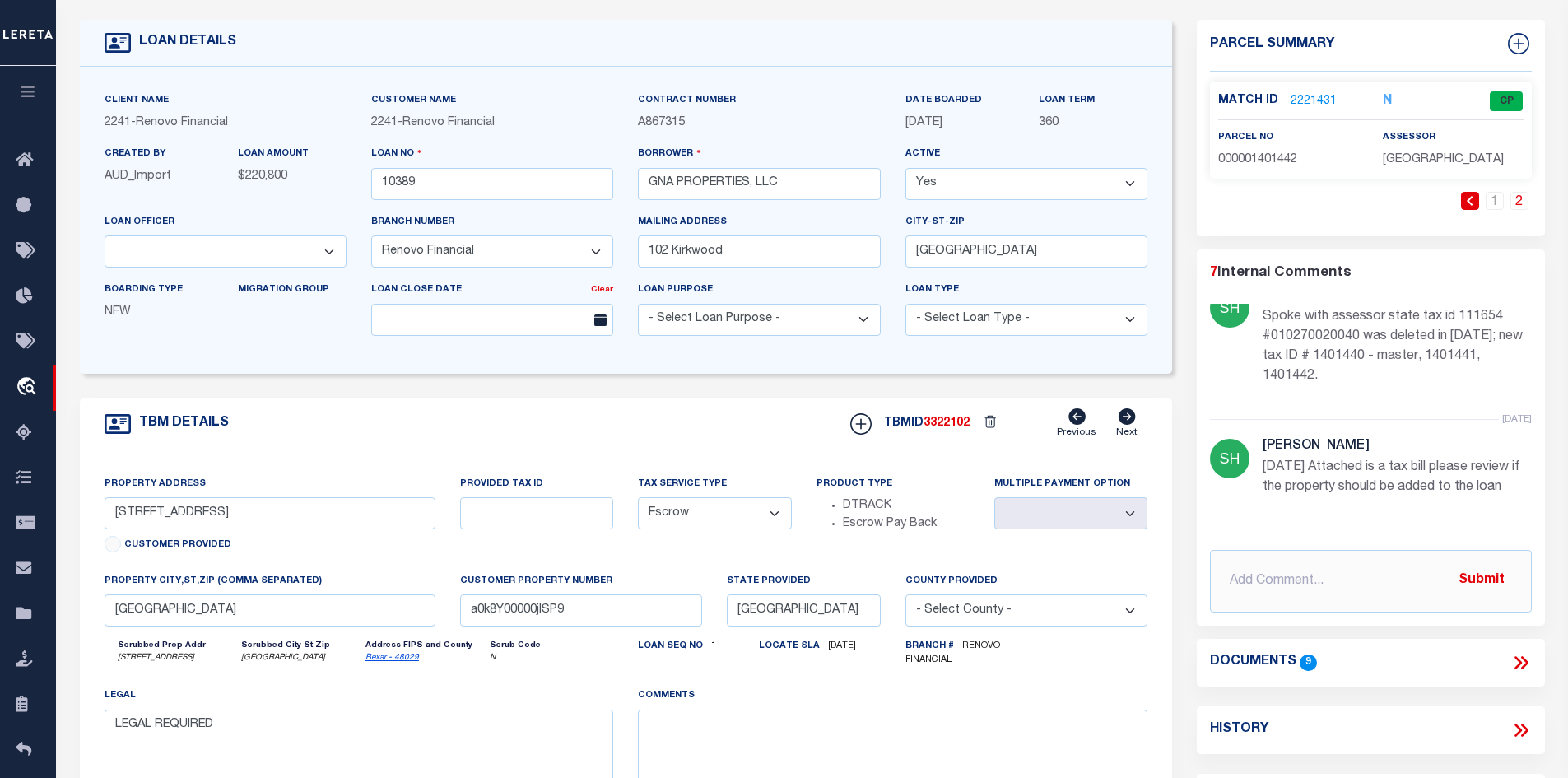
click at [1300, 96] on link "2221431" at bounding box center [1314, 102] width 46 height 18
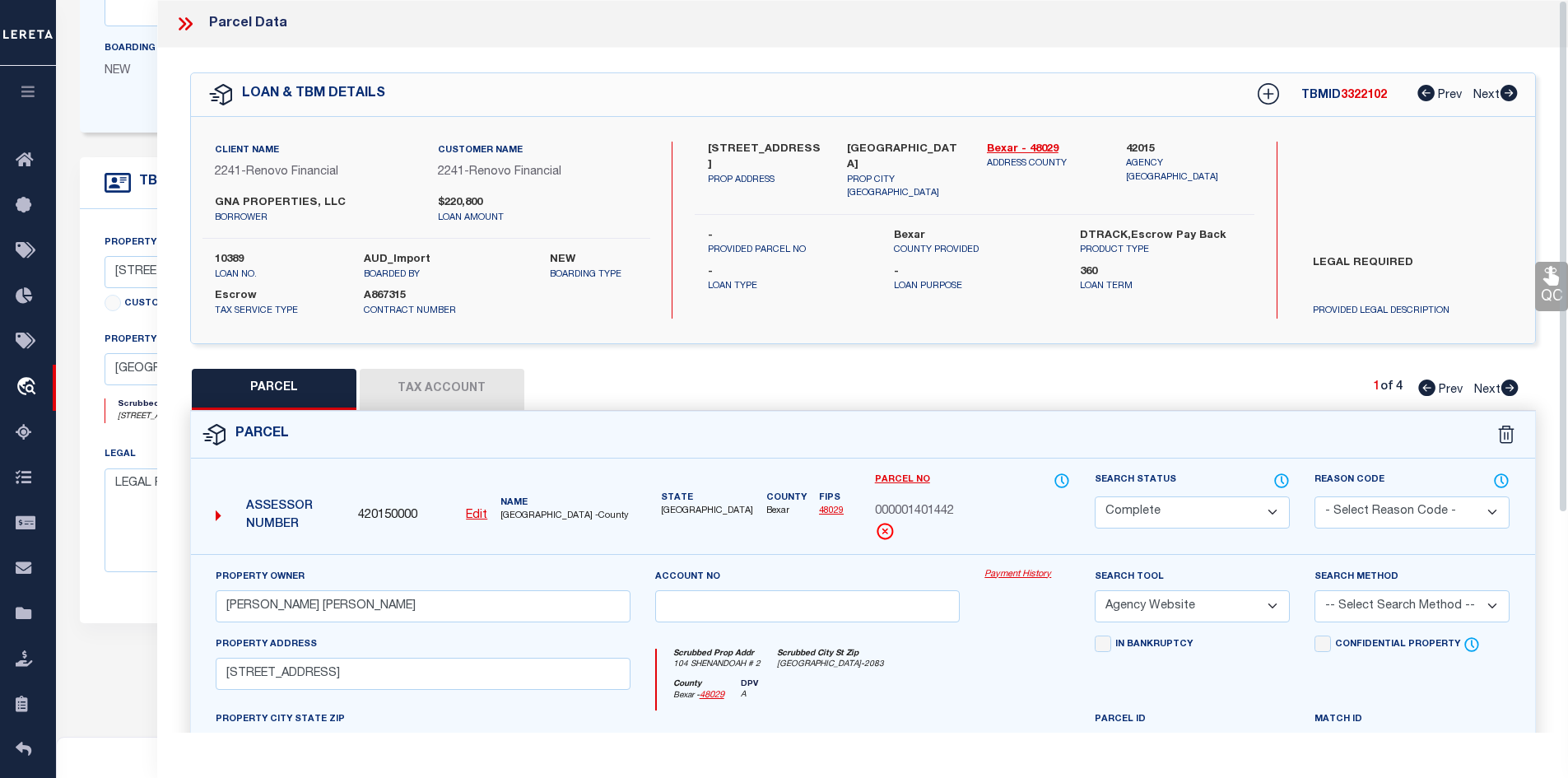
scroll to position [329, 0]
drag, startPoint x: 961, startPoint y: 508, endPoint x: 909, endPoint y: 509, distance: 52.0
click at [909, 509] on div "000001401442" at bounding box center [972, 512] width 195 height 18
copy span "1401442"
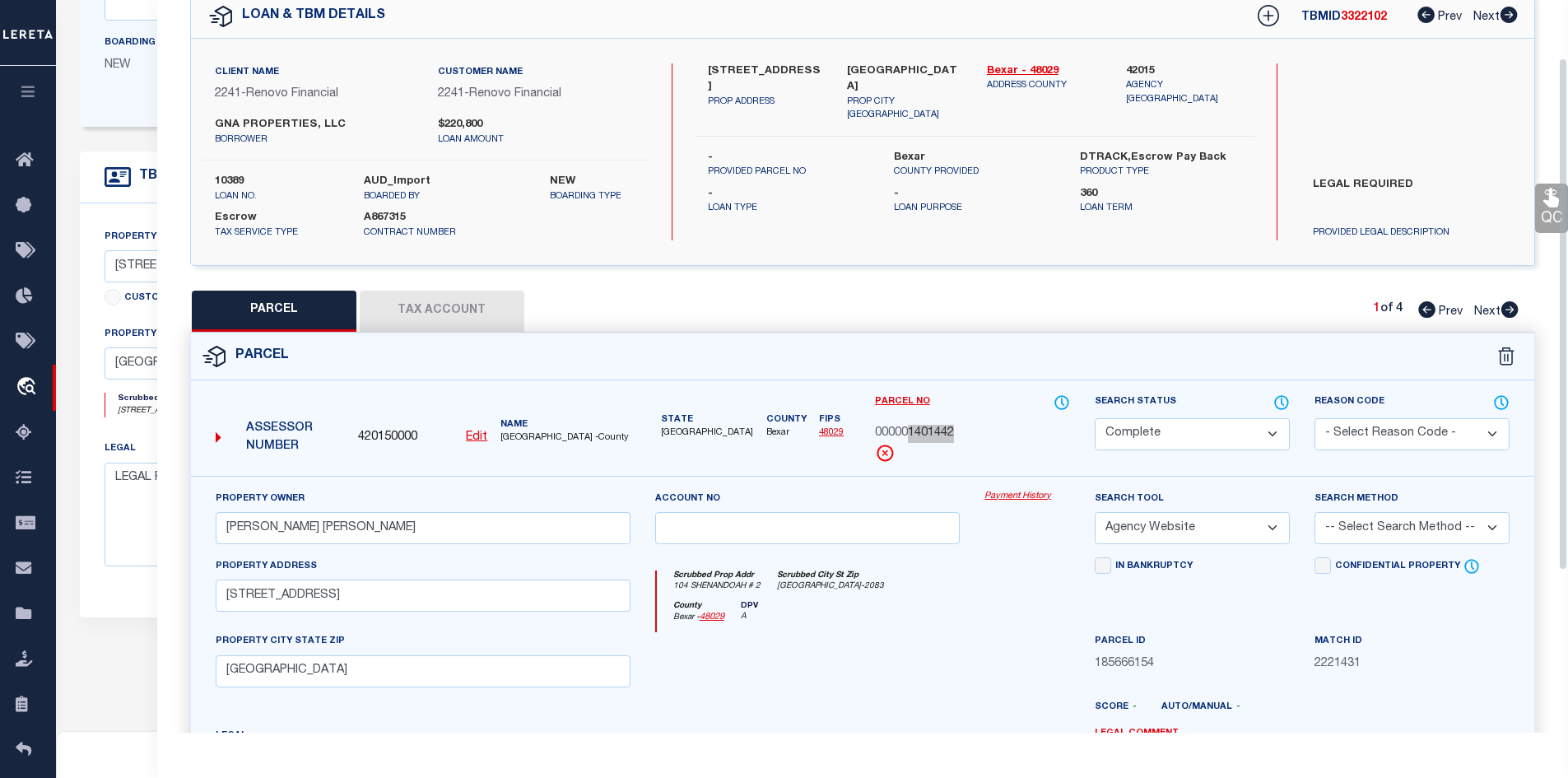
scroll to position [82, 0]
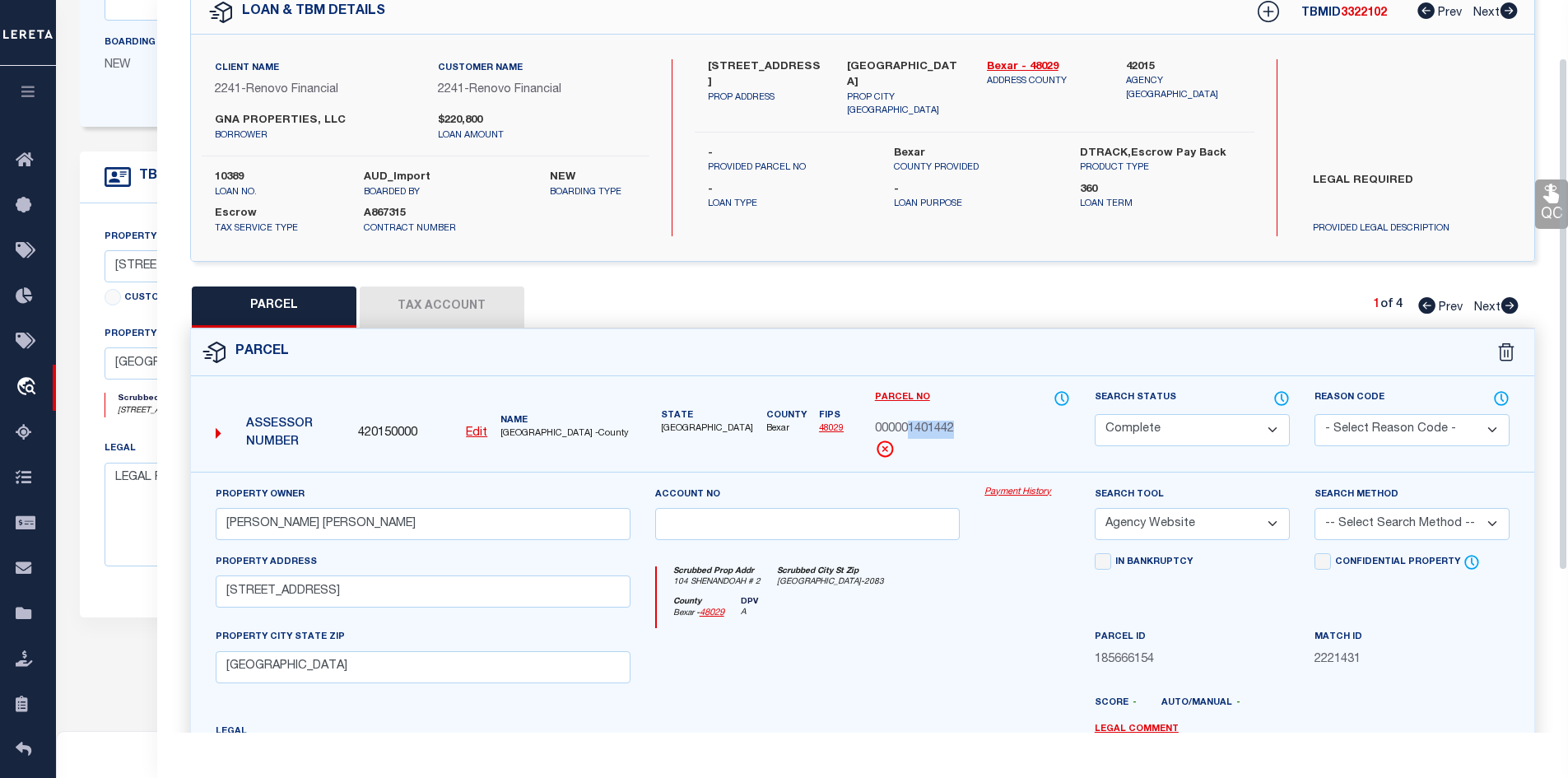
click at [1151, 430] on select "Automated Search Bad Parcel Complete Duplicate Parcel High Dollar Reporting In …" at bounding box center [1192, 430] width 195 height 32
click at [1095, 414] on select "Automated Search Bad Parcel Complete Duplicate Parcel High Dollar Reporting In …" at bounding box center [1192, 430] width 195 height 32
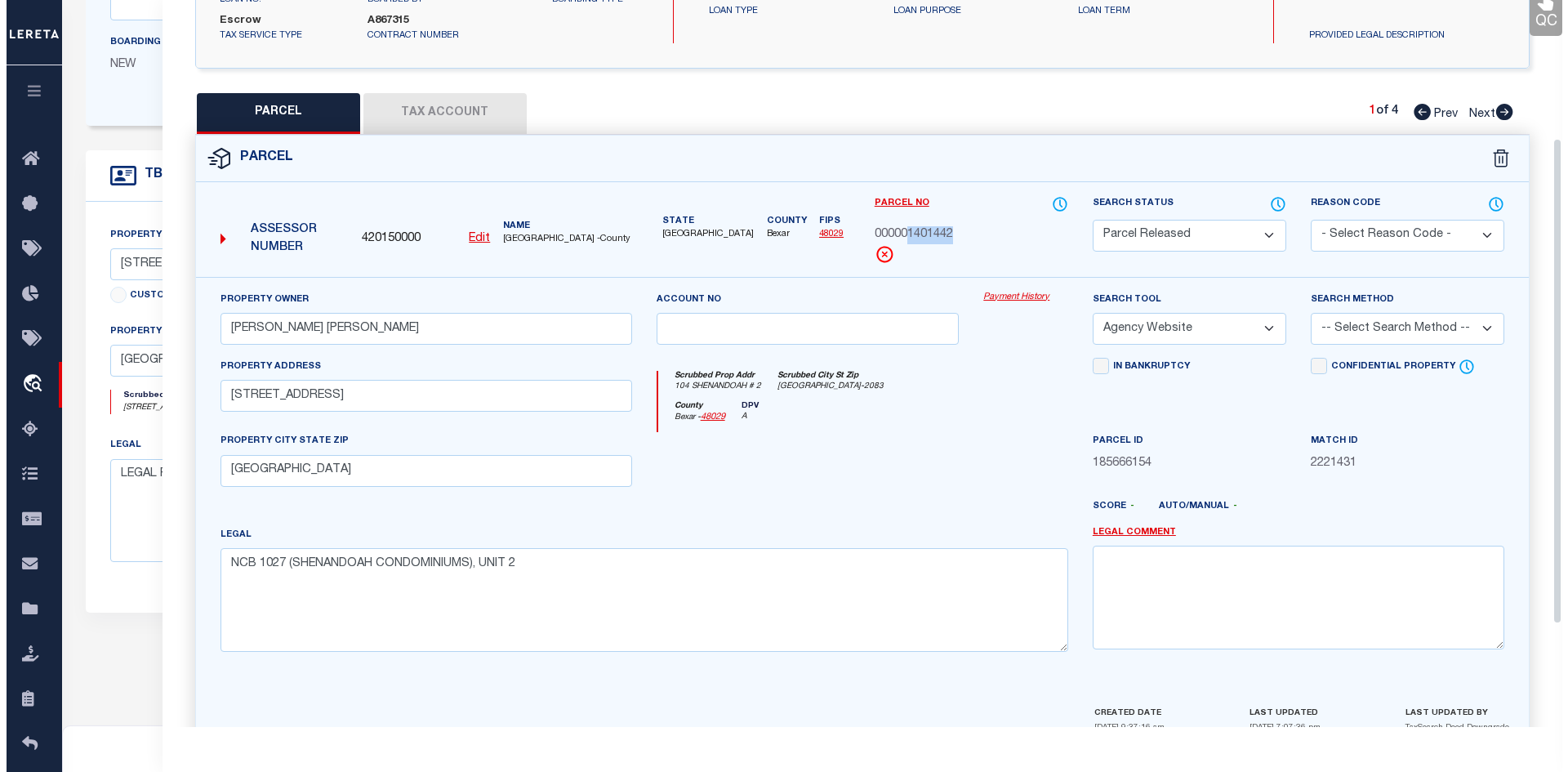
scroll to position [359, 0]
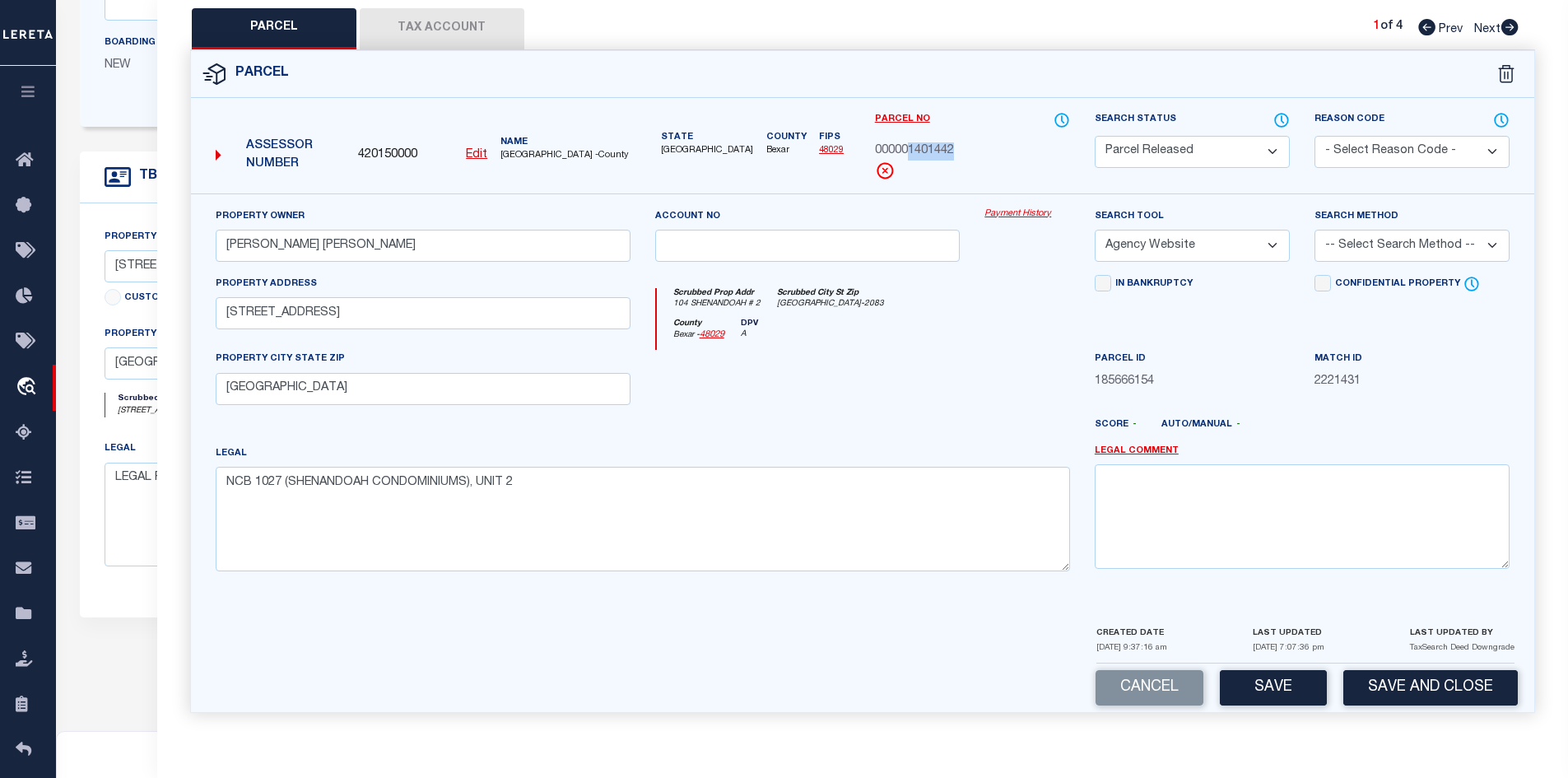
click at [1335, 147] on select "- Select Reason Code - 099 - Other (Provide additional detail) ACT - Agency Cha…" at bounding box center [1412, 152] width 195 height 32
click at [1315, 136] on select "- Select Reason Code - 099 - Other (Provide additional detail) ACT - Agency Cha…" at bounding box center [1412, 152] width 195 height 32
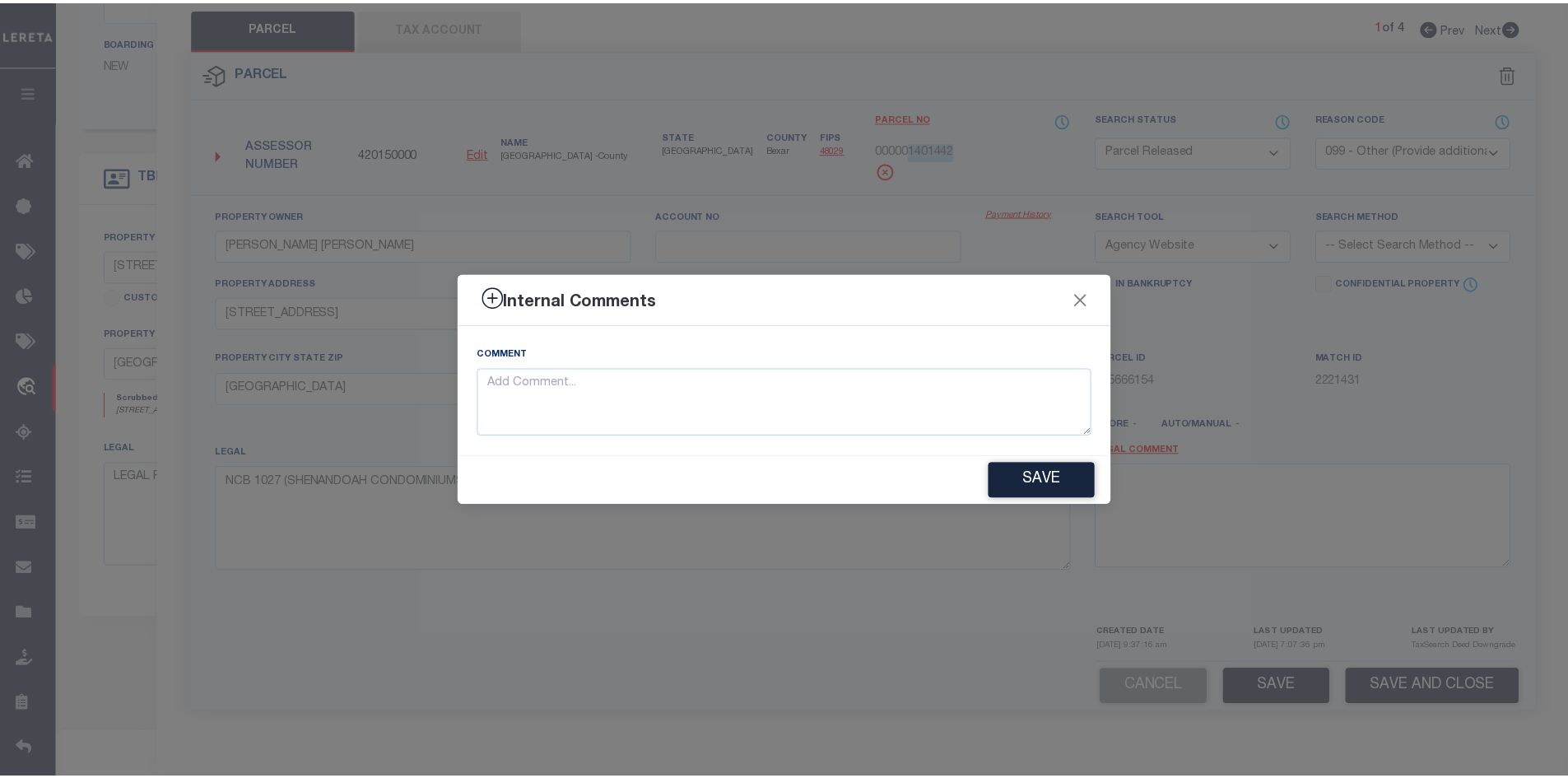
scroll to position [773, 0]
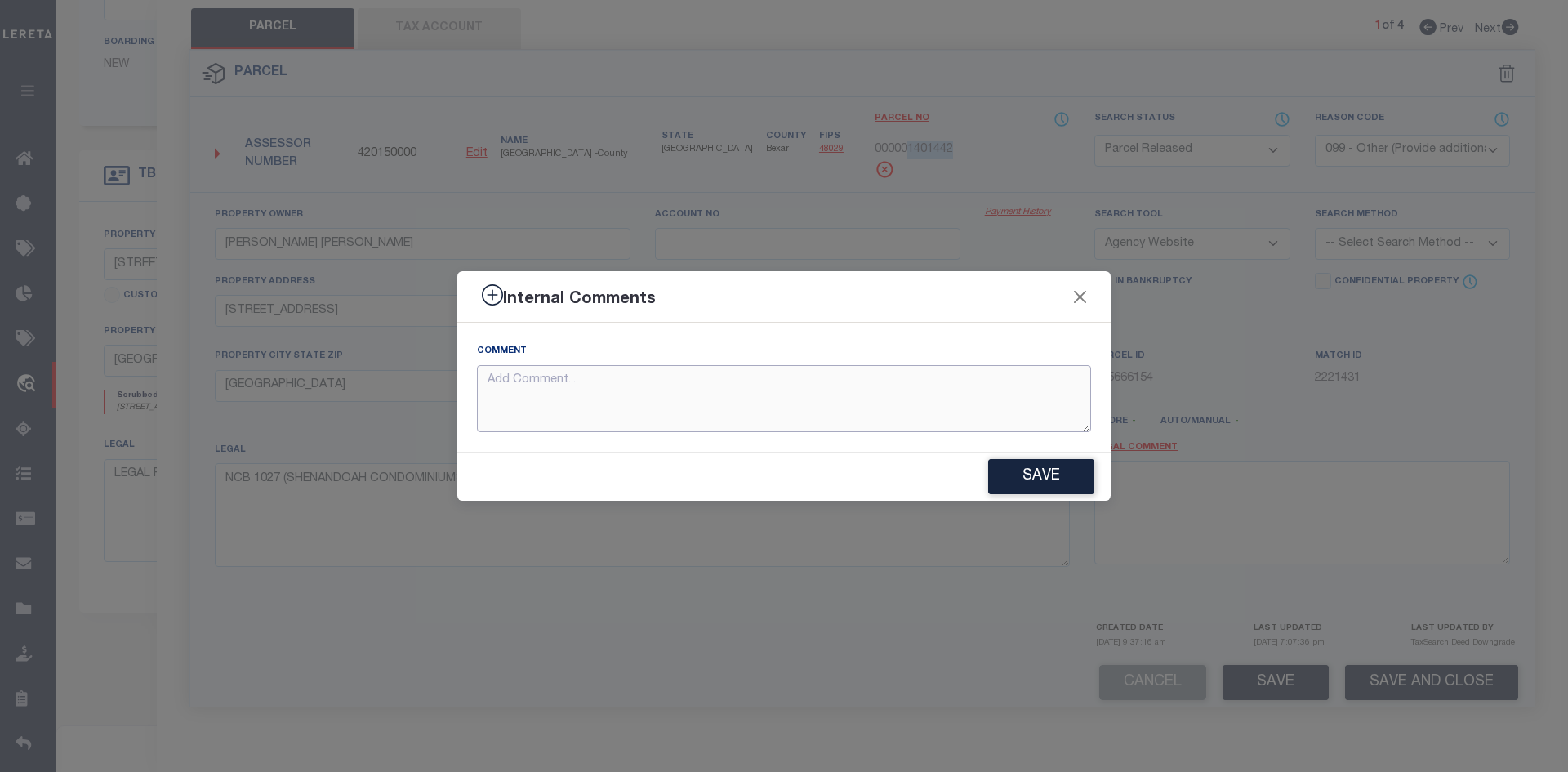
click at [584, 385] on textarea at bounding box center [784, 399] width 614 height 68
click at [490, 385] on textarea "not a required parcel." at bounding box center [784, 399] width 614 height 68
click at [1015, 471] on button "Save" at bounding box center [1041, 477] width 106 height 35
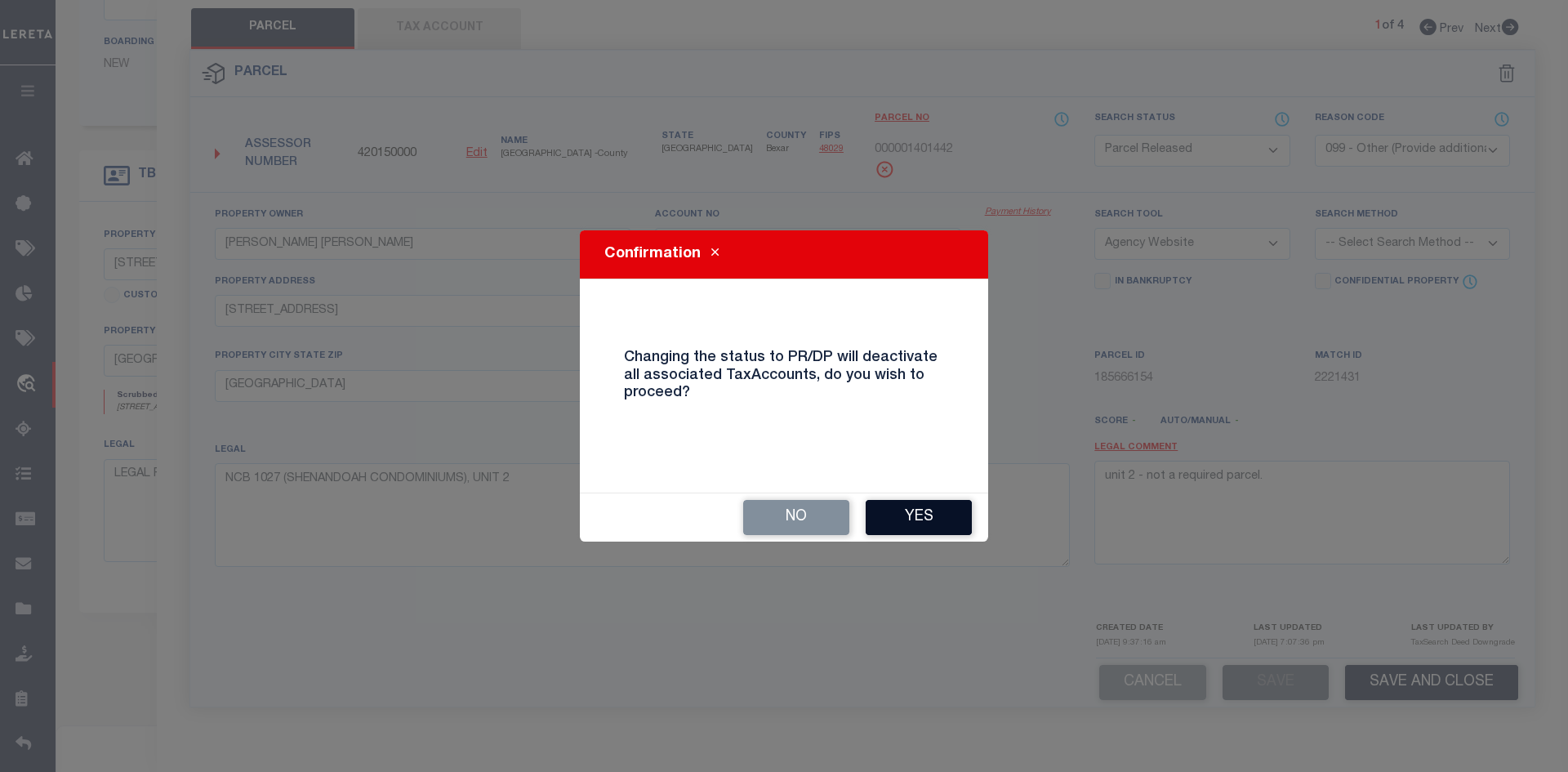
click at [916, 513] on button "Yes" at bounding box center [918, 517] width 106 height 35
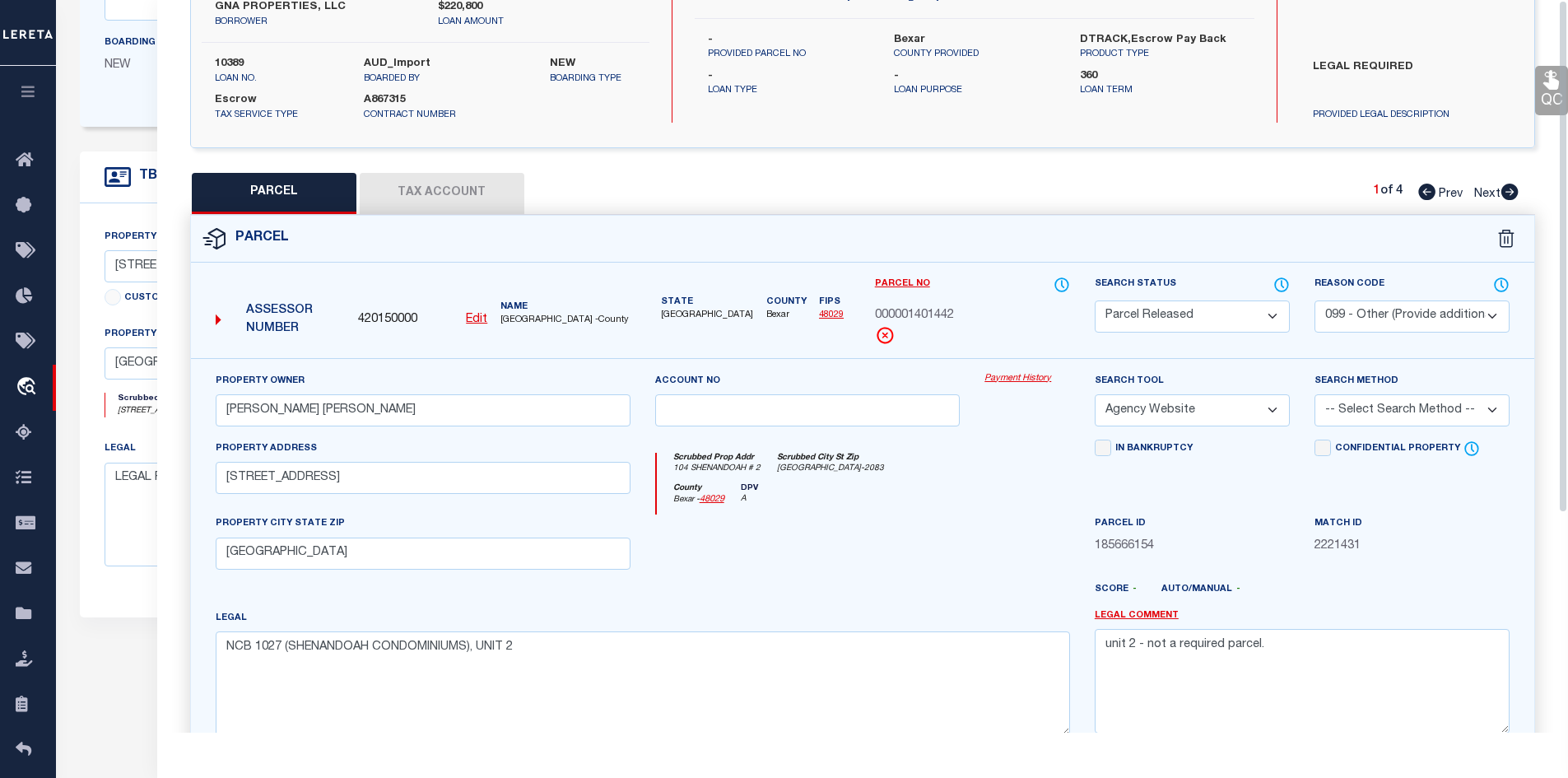
scroll to position [0, 0]
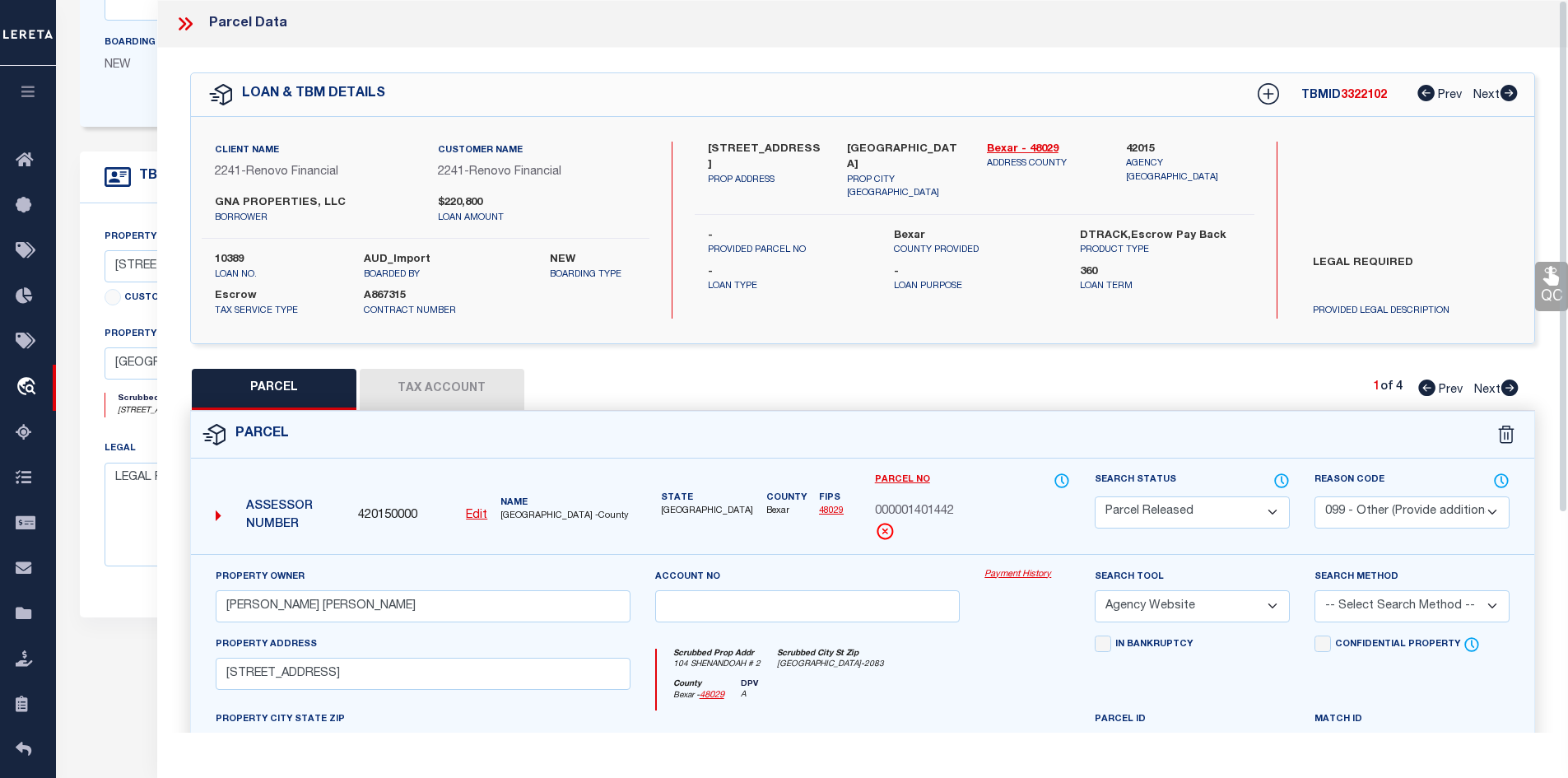
click at [1514, 387] on icon at bounding box center [1510, 388] width 18 height 17
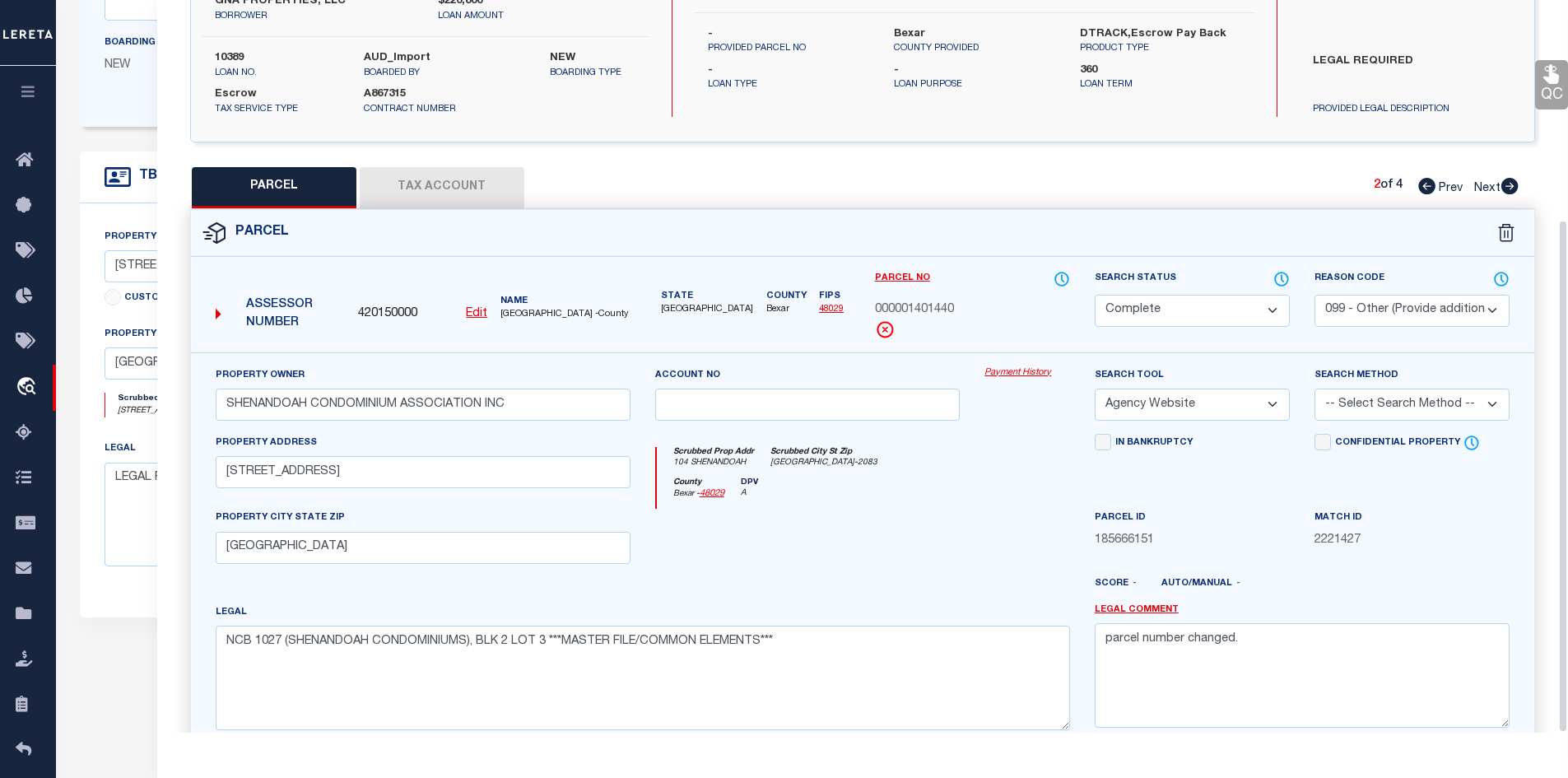
scroll to position [313, 0]
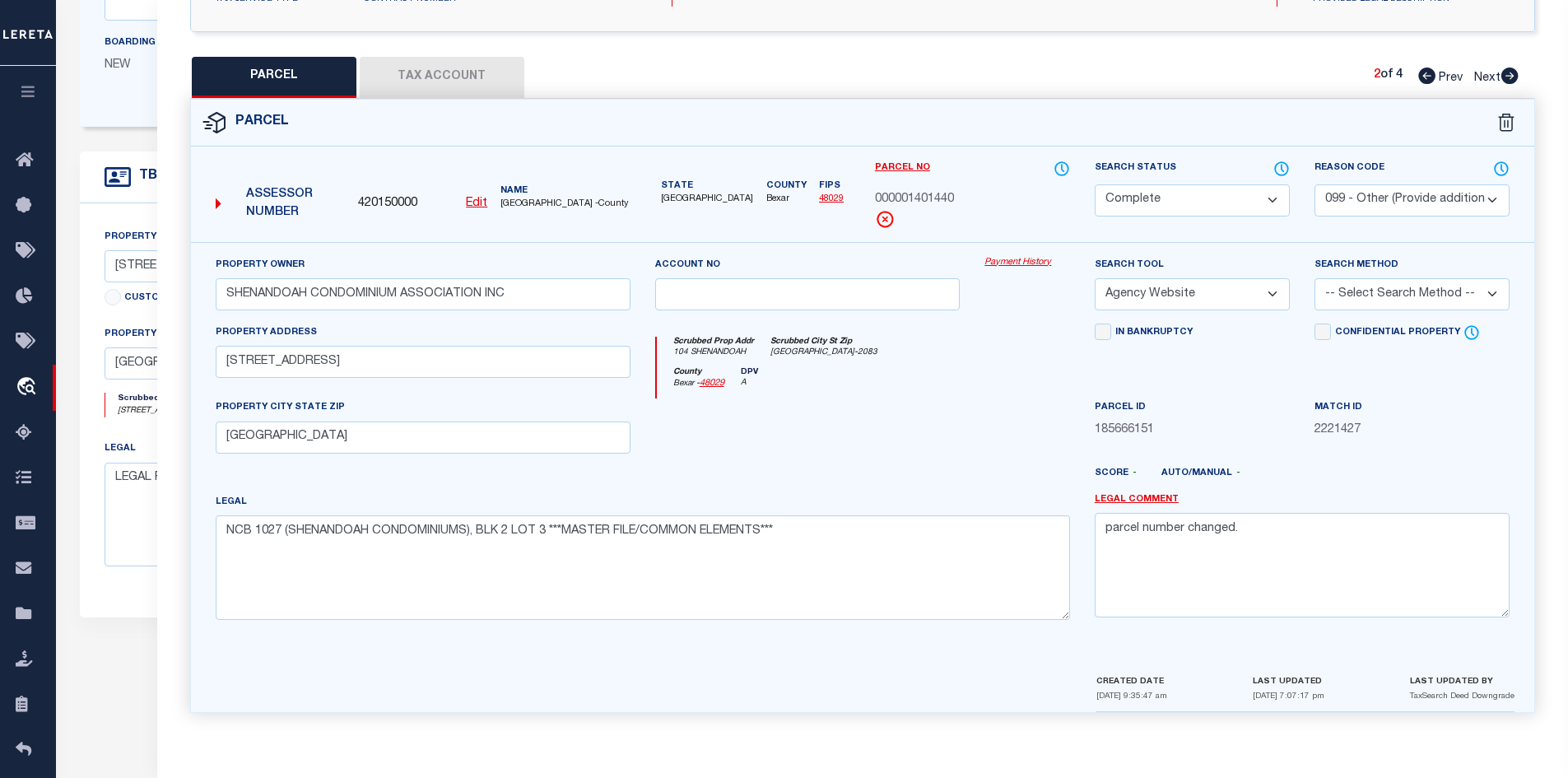
click at [1141, 209] on select "Automated Search Bad Parcel Complete Duplicate Parcel High Dollar Reporting In …" at bounding box center [1192, 201] width 195 height 32
click at [1095, 185] on select "Automated Search Bad Parcel Complete Duplicate Parcel High Dollar Reporting In …" at bounding box center [1192, 201] width 195 height 32
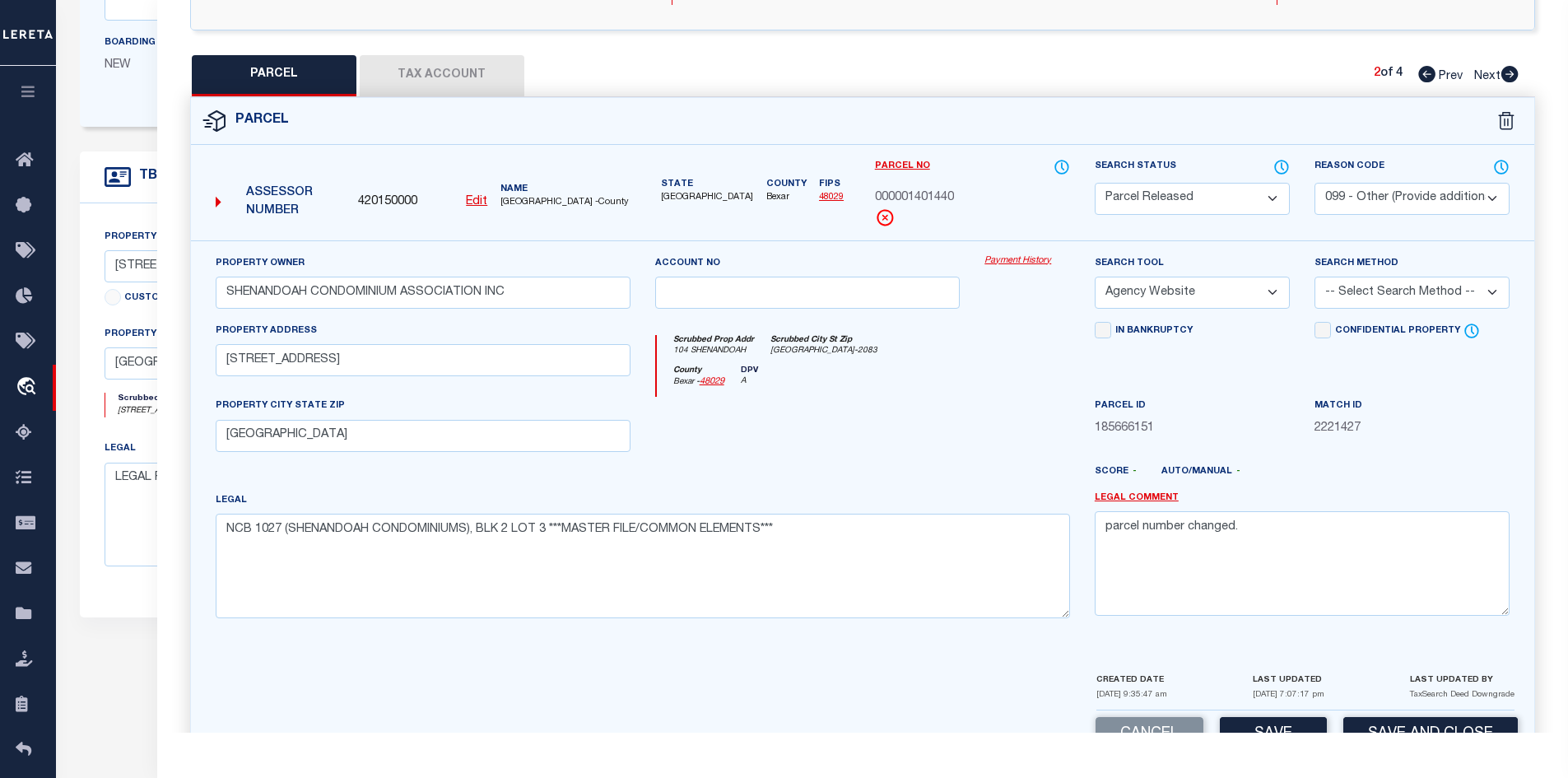
click at [1347, 188] on select "- Select Reason Code - 099 - Other (Provide additional detail) ACT - Agency Cha…" at bounding box center [1412, 199] width 195 height 32
click at [1315, 183] on select "- Select Reason Code - 099 - Other (Provide additional detail) ACT - Agency Cha…" at bounding box center [1412, 199] width 195 height 32
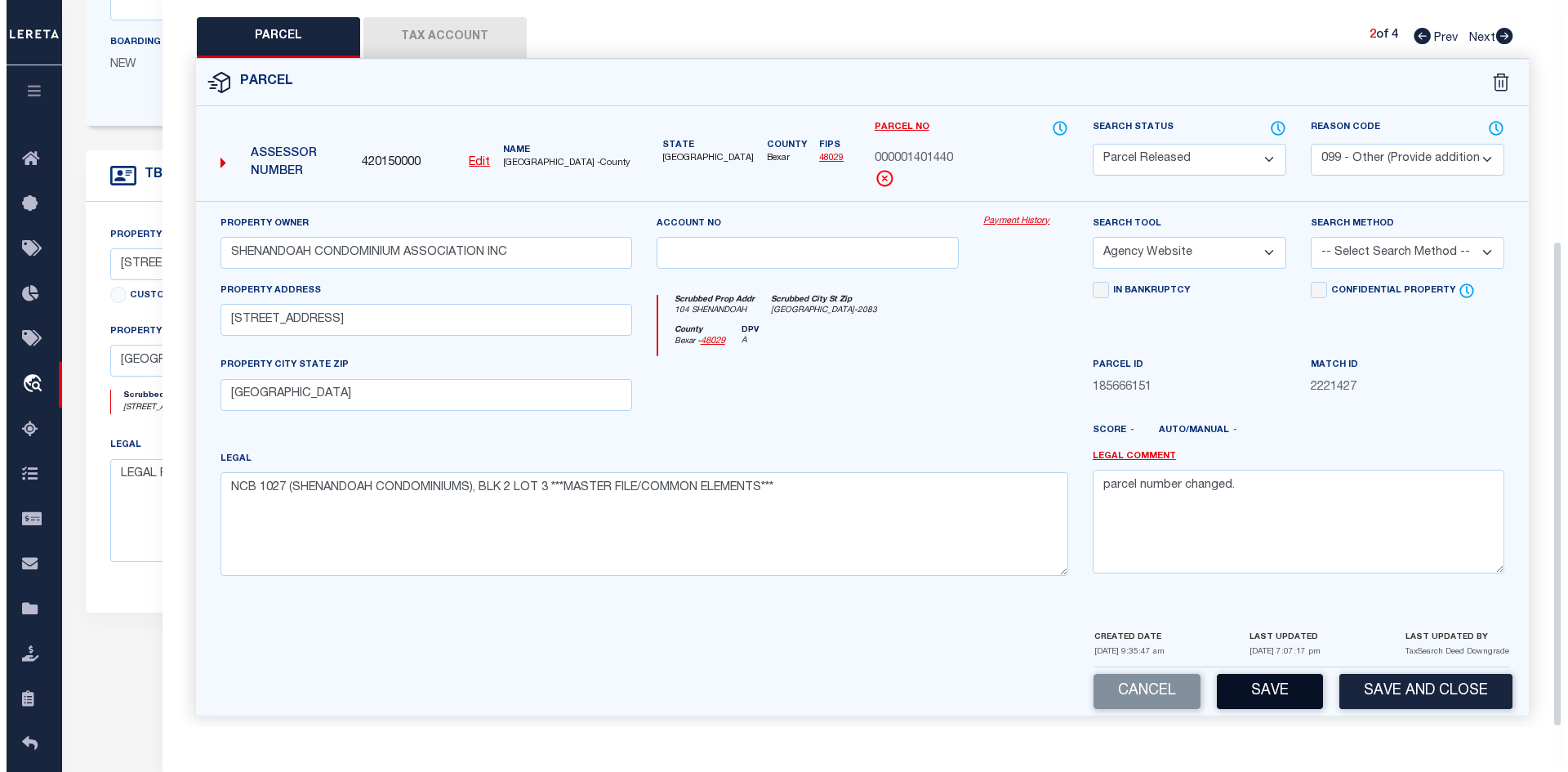
scroll to position [359, 0]
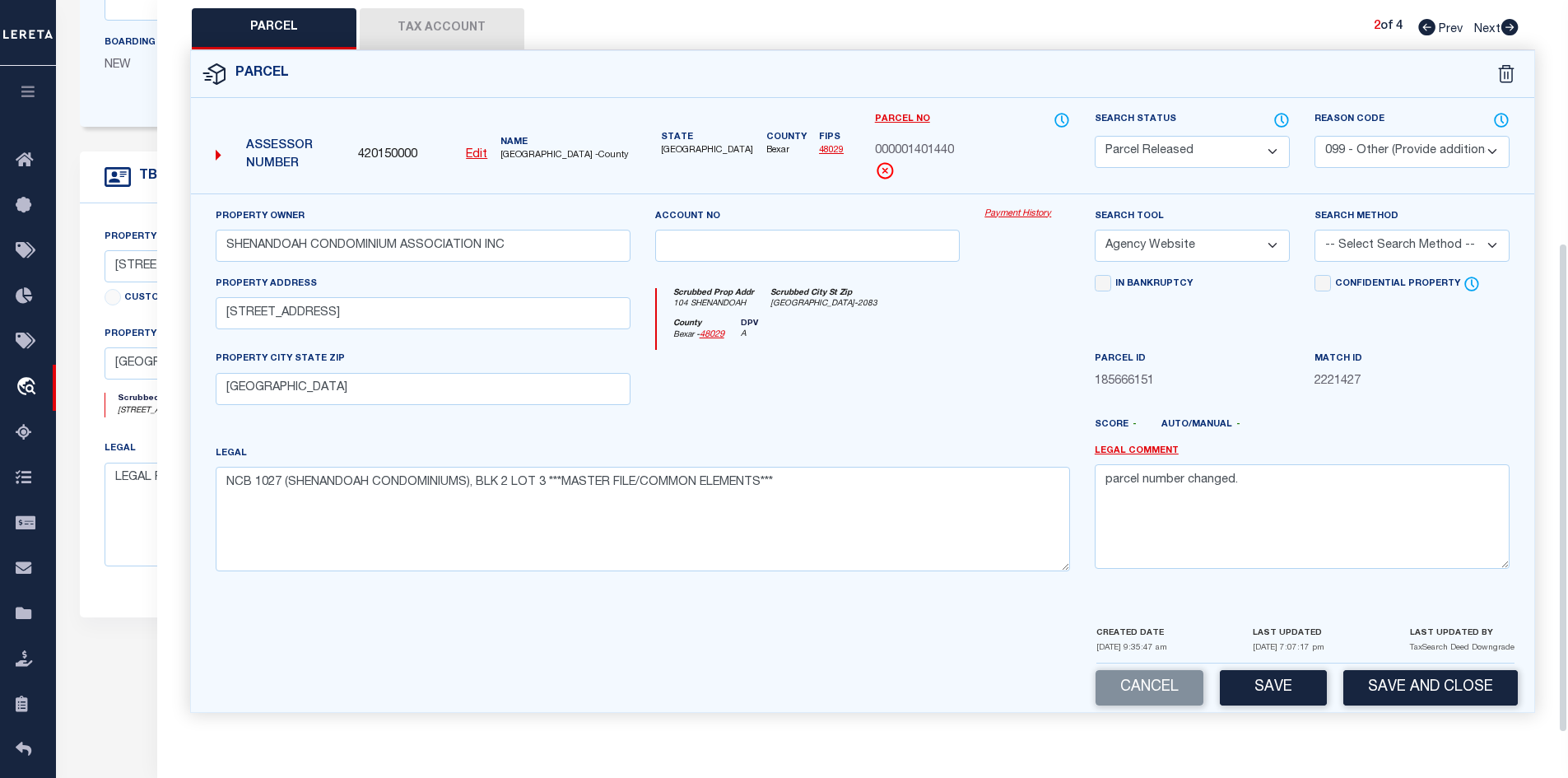
click at [1263, 690] on button "Save" at bounding box center [1273, 687] width 107 height 35
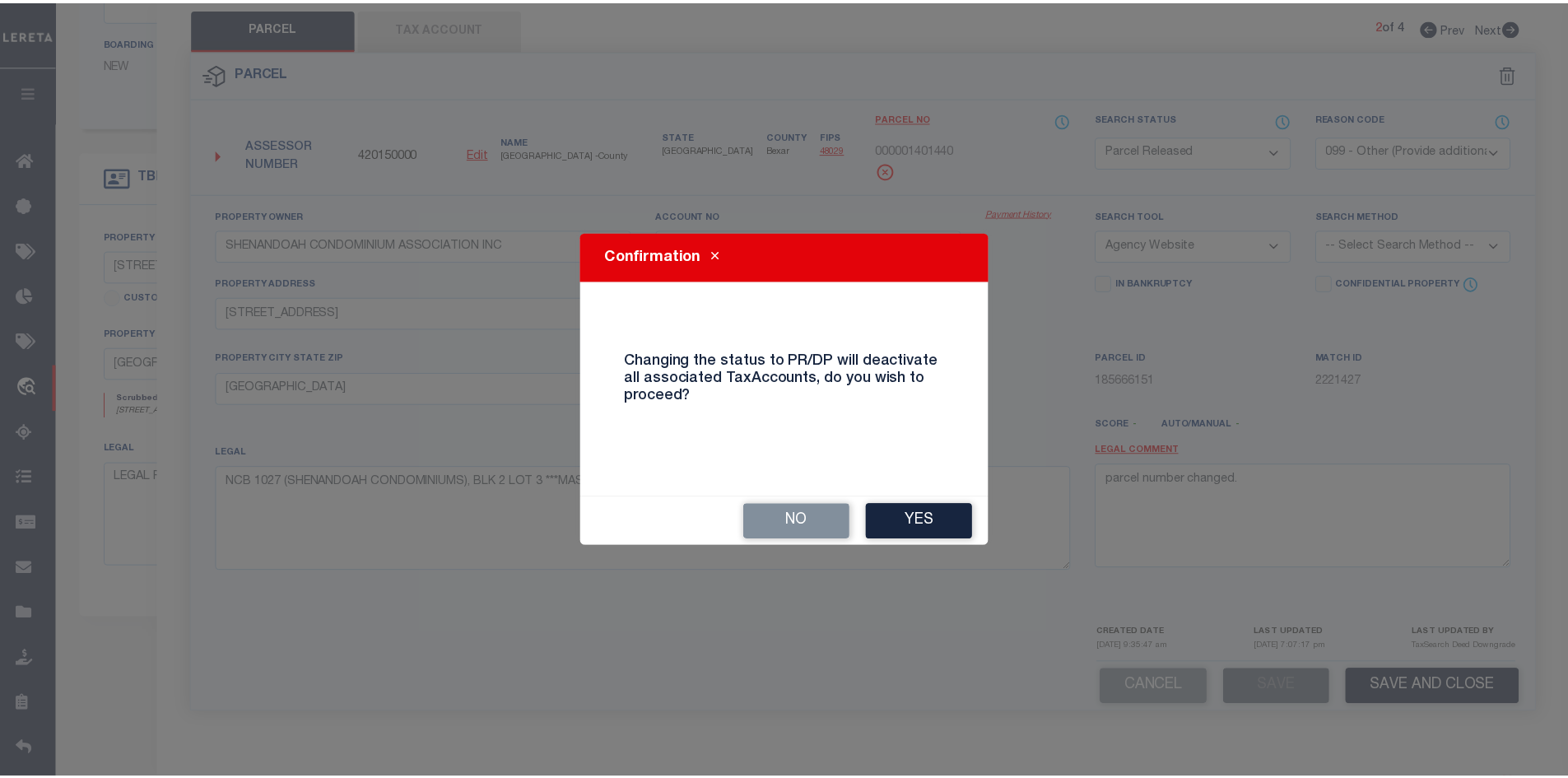
scroll to position [773, 0]
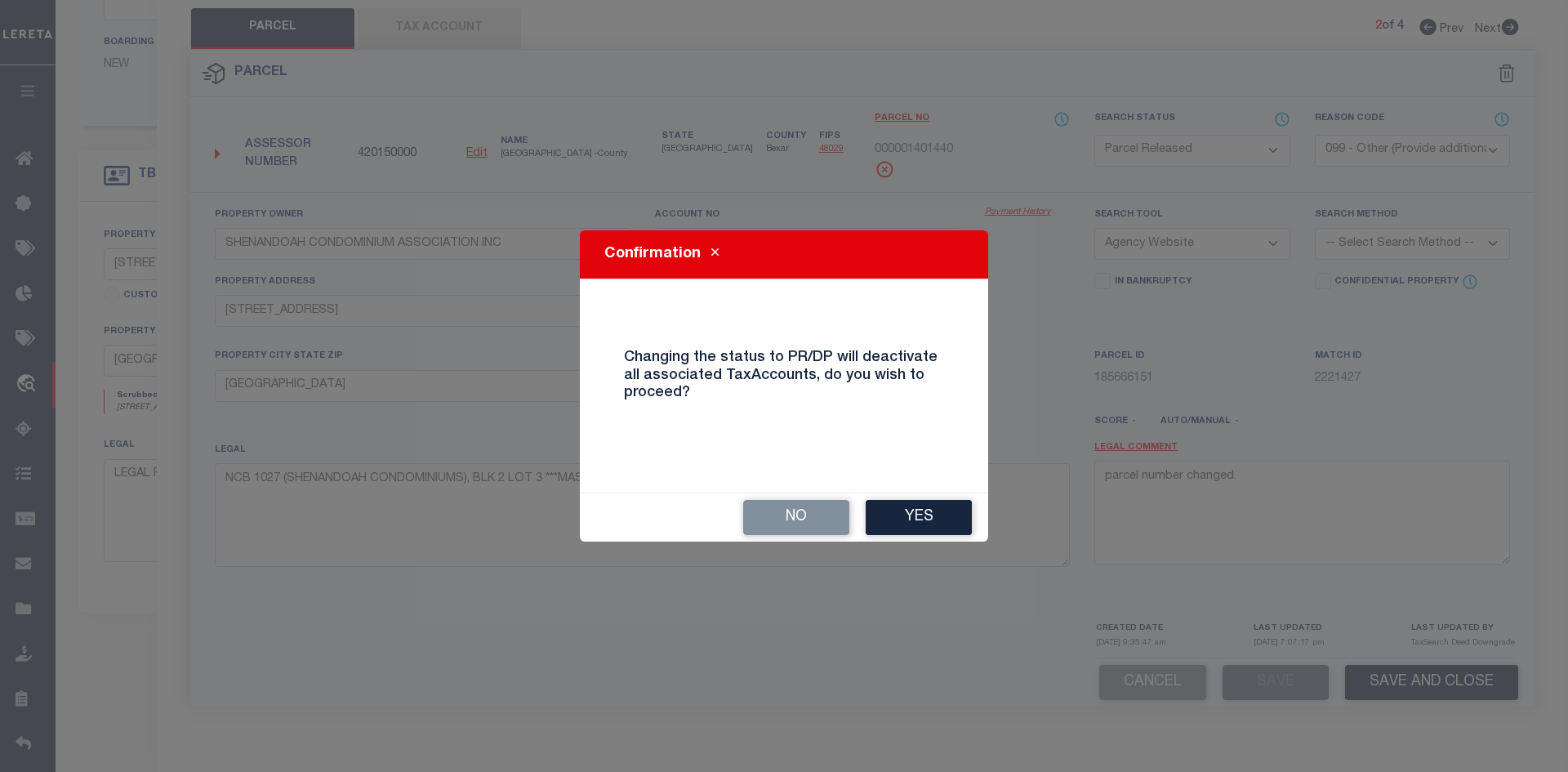
click at [977, 530] on div "No Yes" at bounding box center [784, 517] width 408 height 49
click at [954, 516] on button "Yes" at bounding box center [918, 517] width 106 height 35
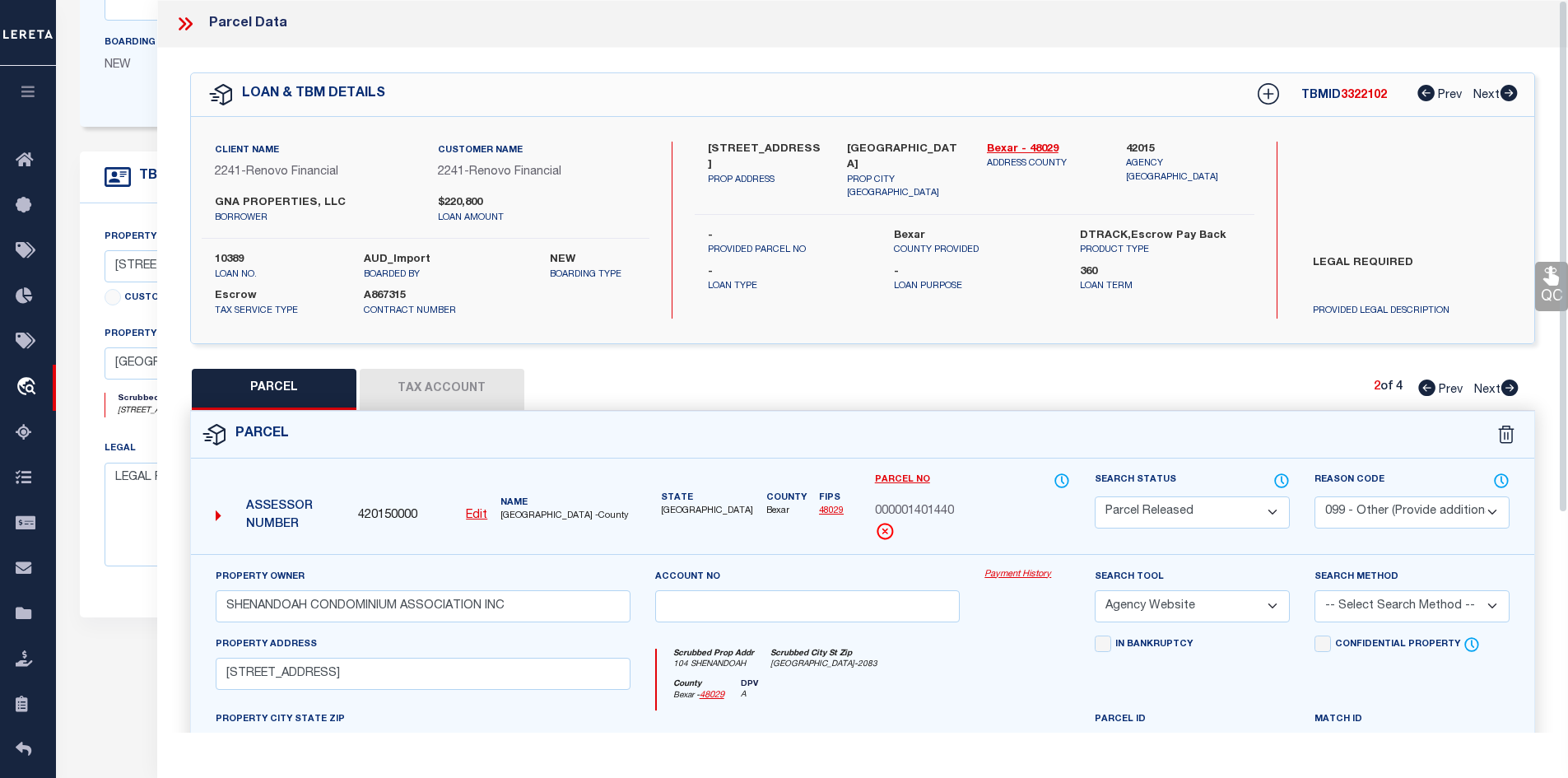
scroll to position [0, 0]
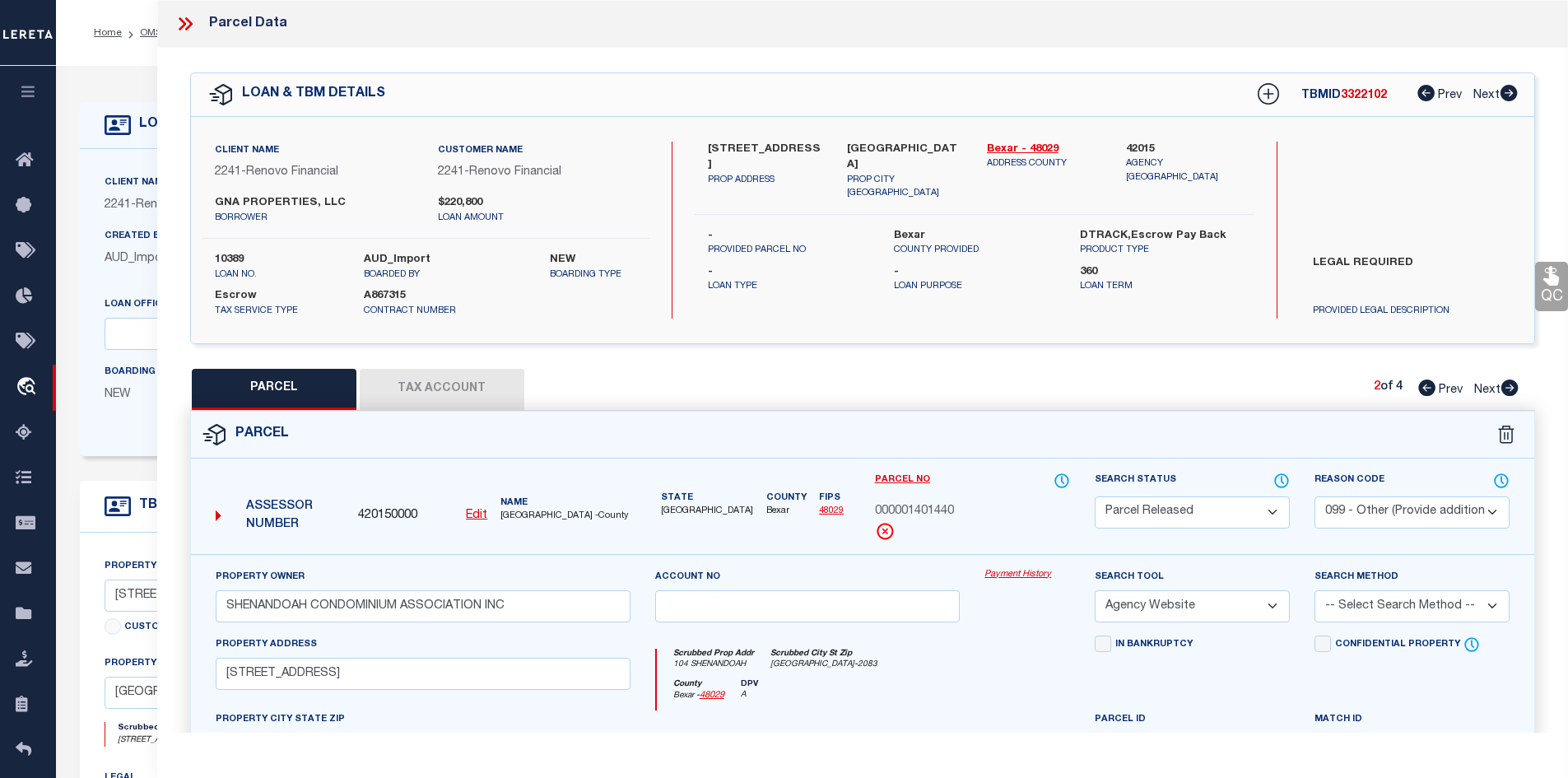
drag, startPoint x: 185, startPoint y: 27, endPoint x: 230, endPoint y: 64, distance: 58.3
click at [185, 28] on icon at bounding box center [185, 23] width 21 height 21
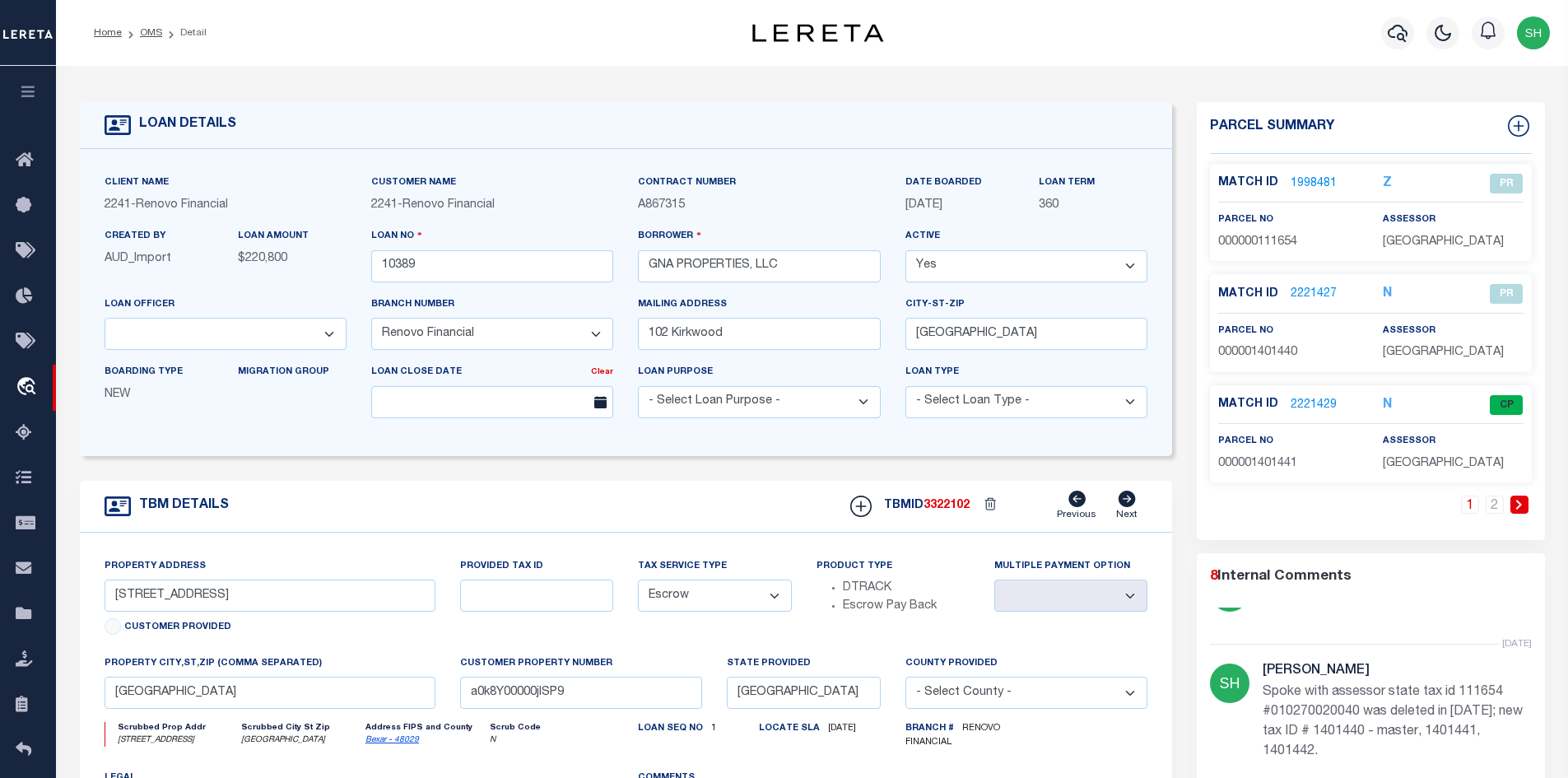
click at [1302, 385] on div "Match ID 2221429 N CP parcel no assessor" at bounding box center [1371, 433] width 322 height 97
click at [1300, 398] on link "2221429" at bounding box center [1314, 405] width 46 height 18
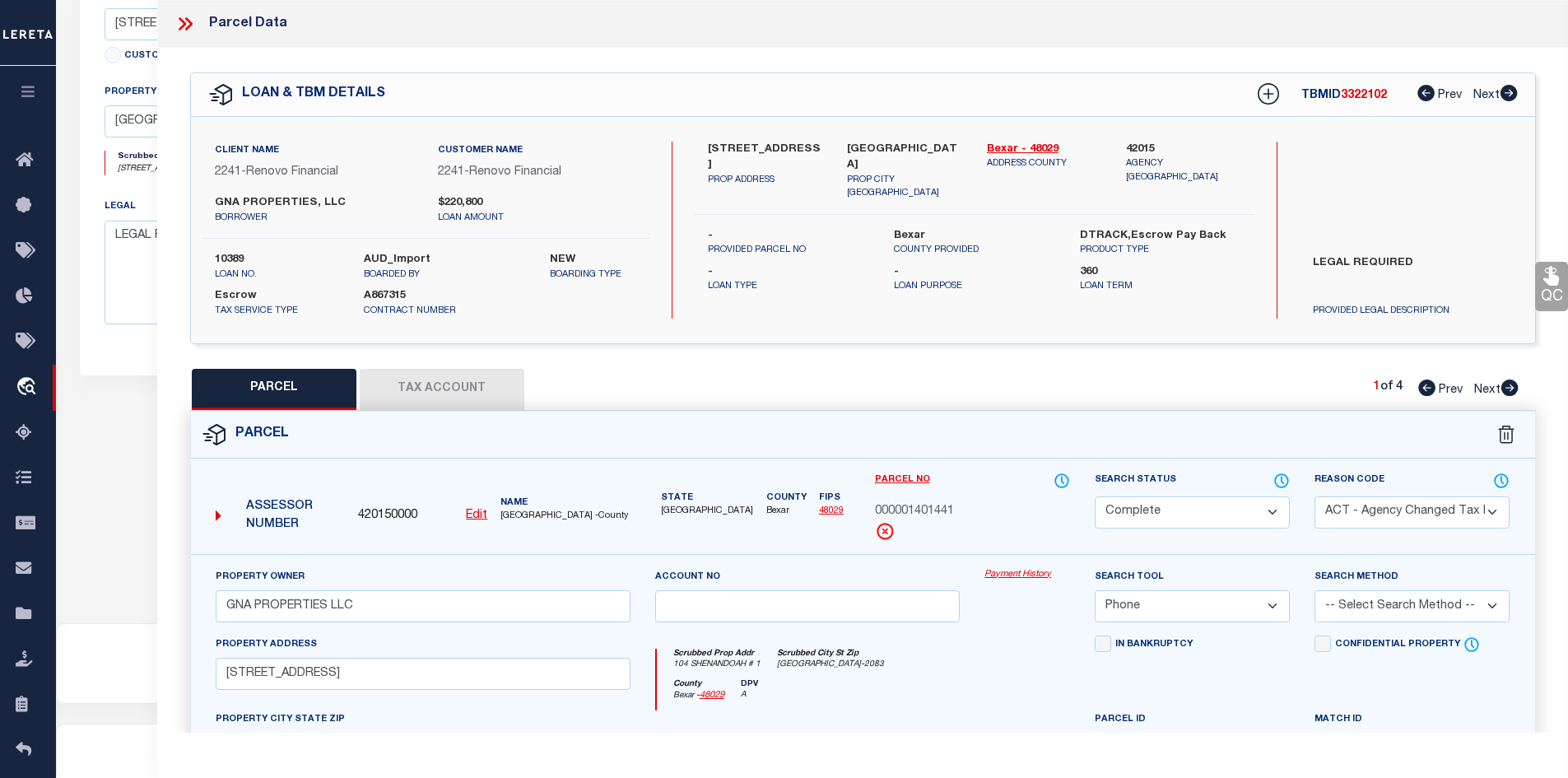
scroll to position [329, 0]
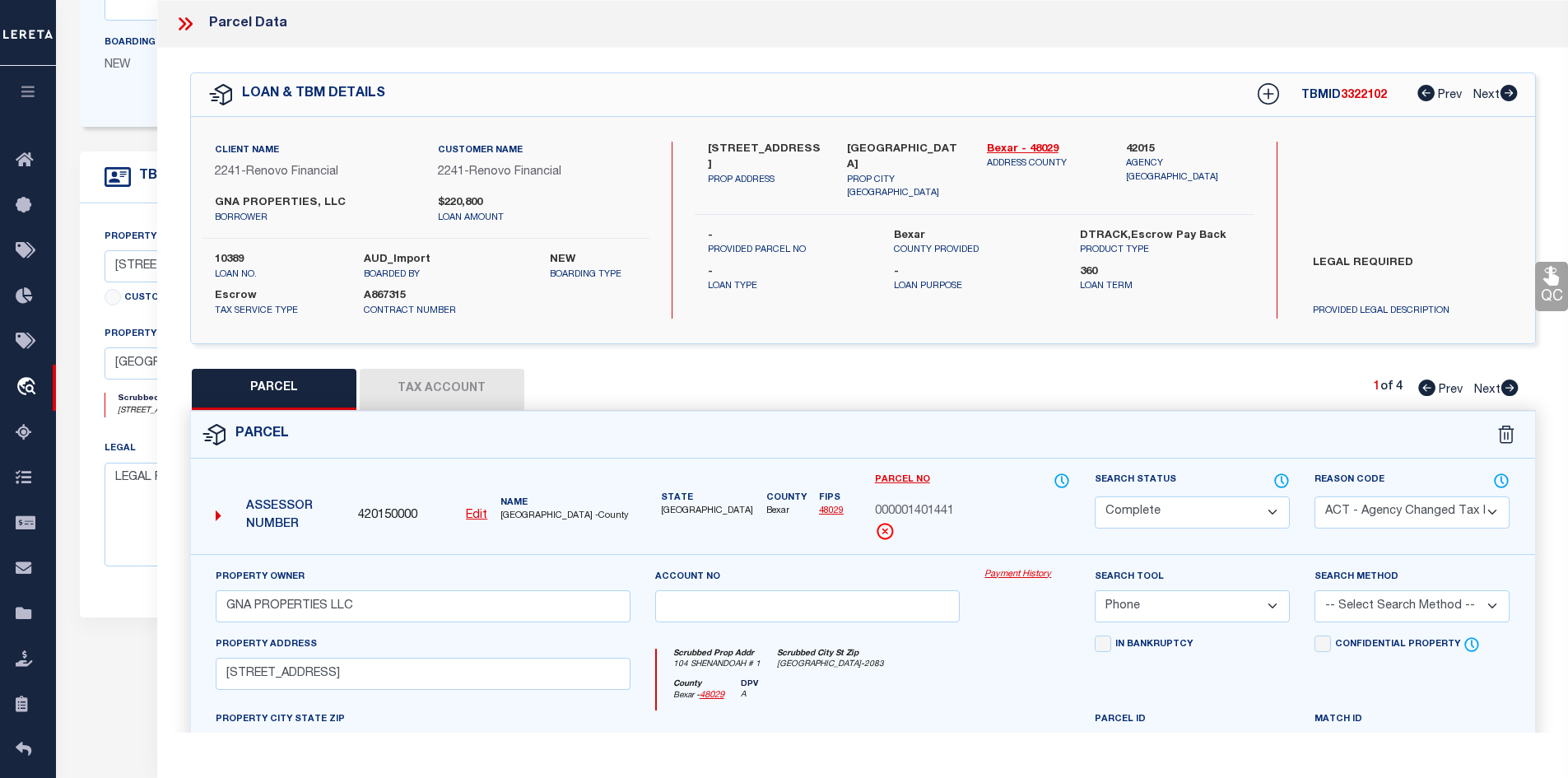
click at [173, 18] on div "Parcel Data" at bounding box center [863, 24] width 1412 height 48
click at [192, 19] on icon at bounding box center [185, 23] width 21 height 21
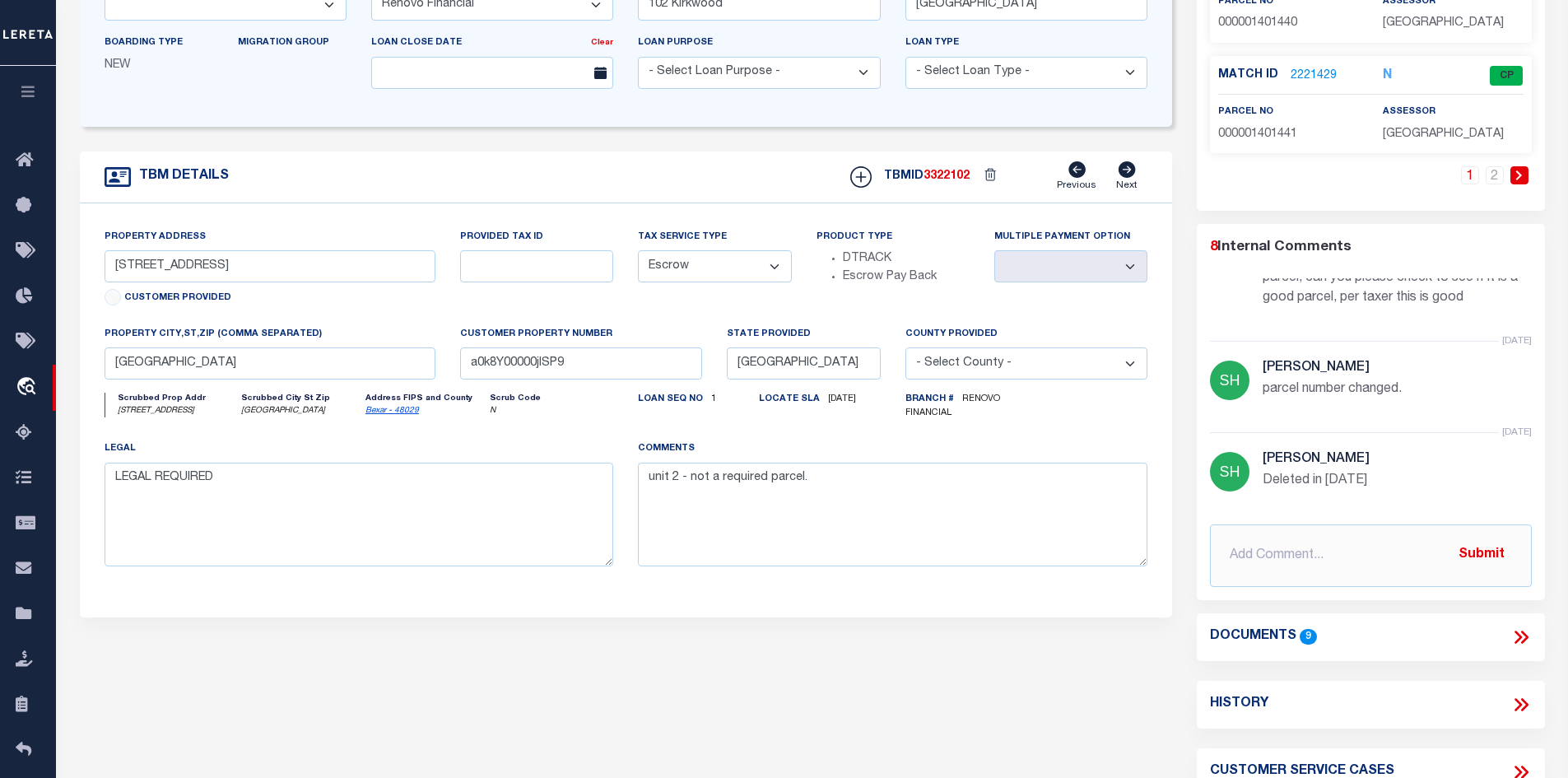
scroll to position [527, 0]
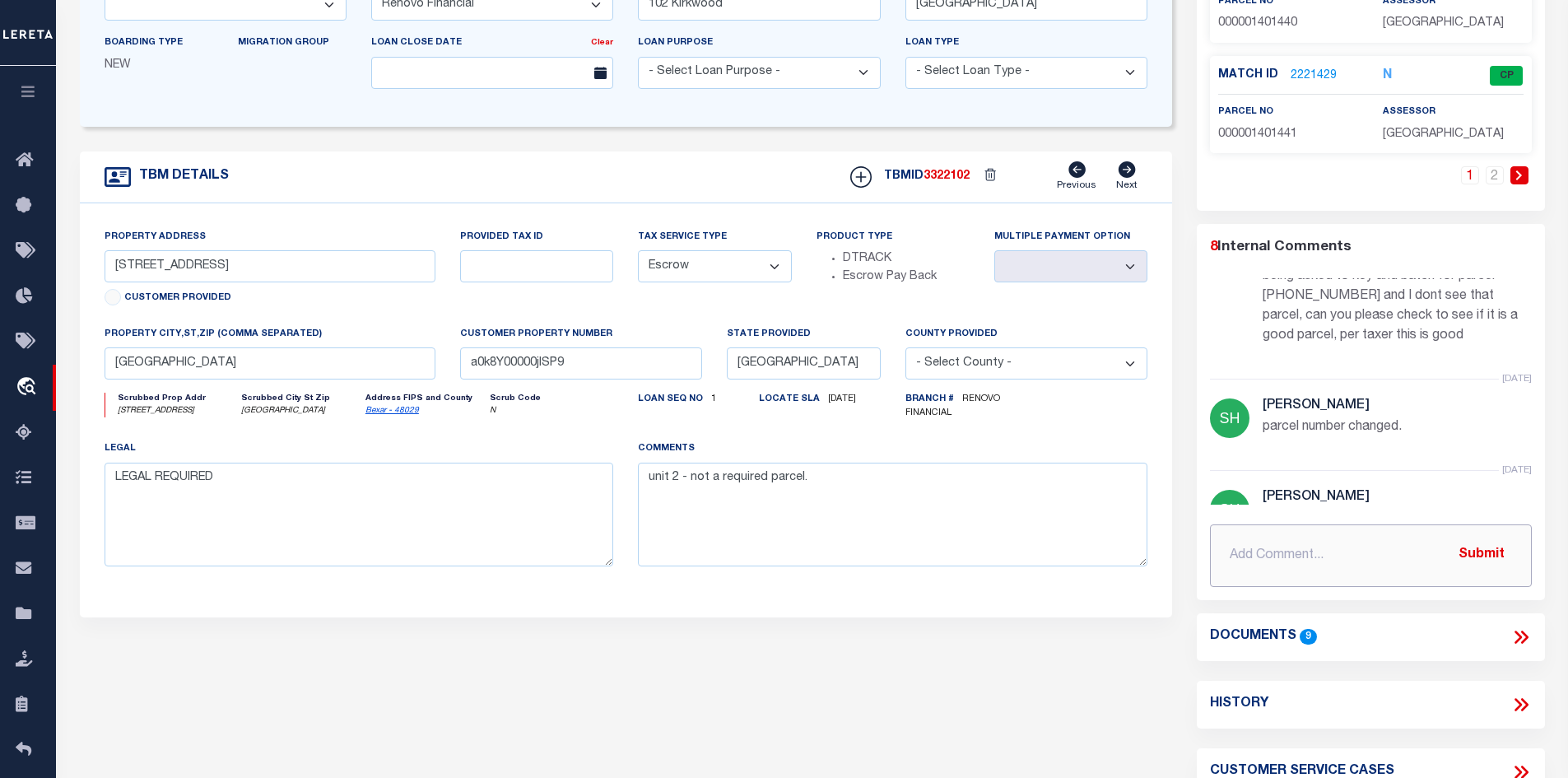
click at [1258, 562] on input "text" at bounding box center [1371, 556] width 322 height 63
paste input "Previously spoke with assessor state tax id 111654 #010270020040 was deleted in…"
click at [1486, 546] on button "Submit" at bounding box center [1481, 555] width 67 height 34
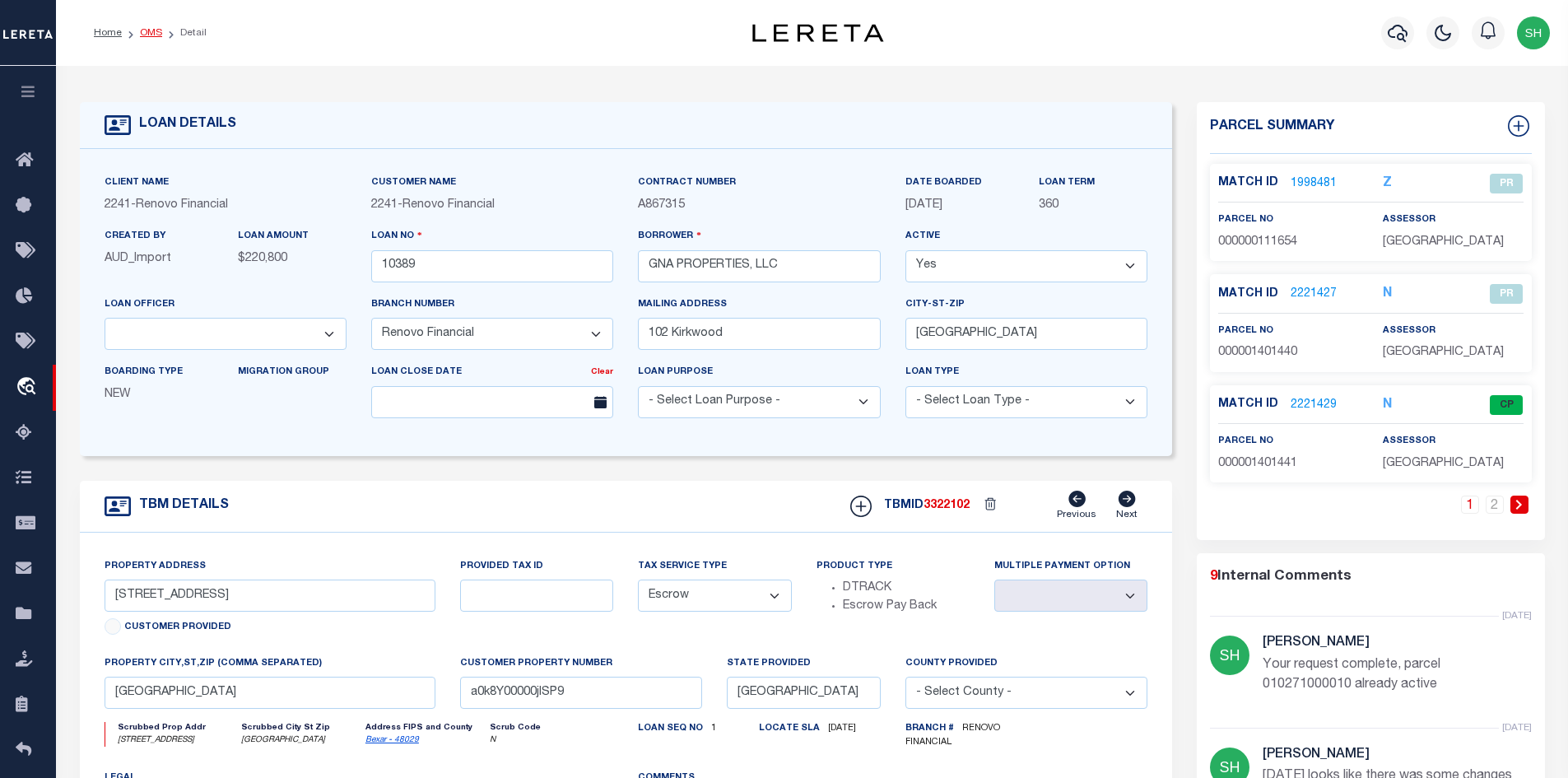
click at [146, 37] on link "OMS" at bounding box center [151, 32] width 22 height 10
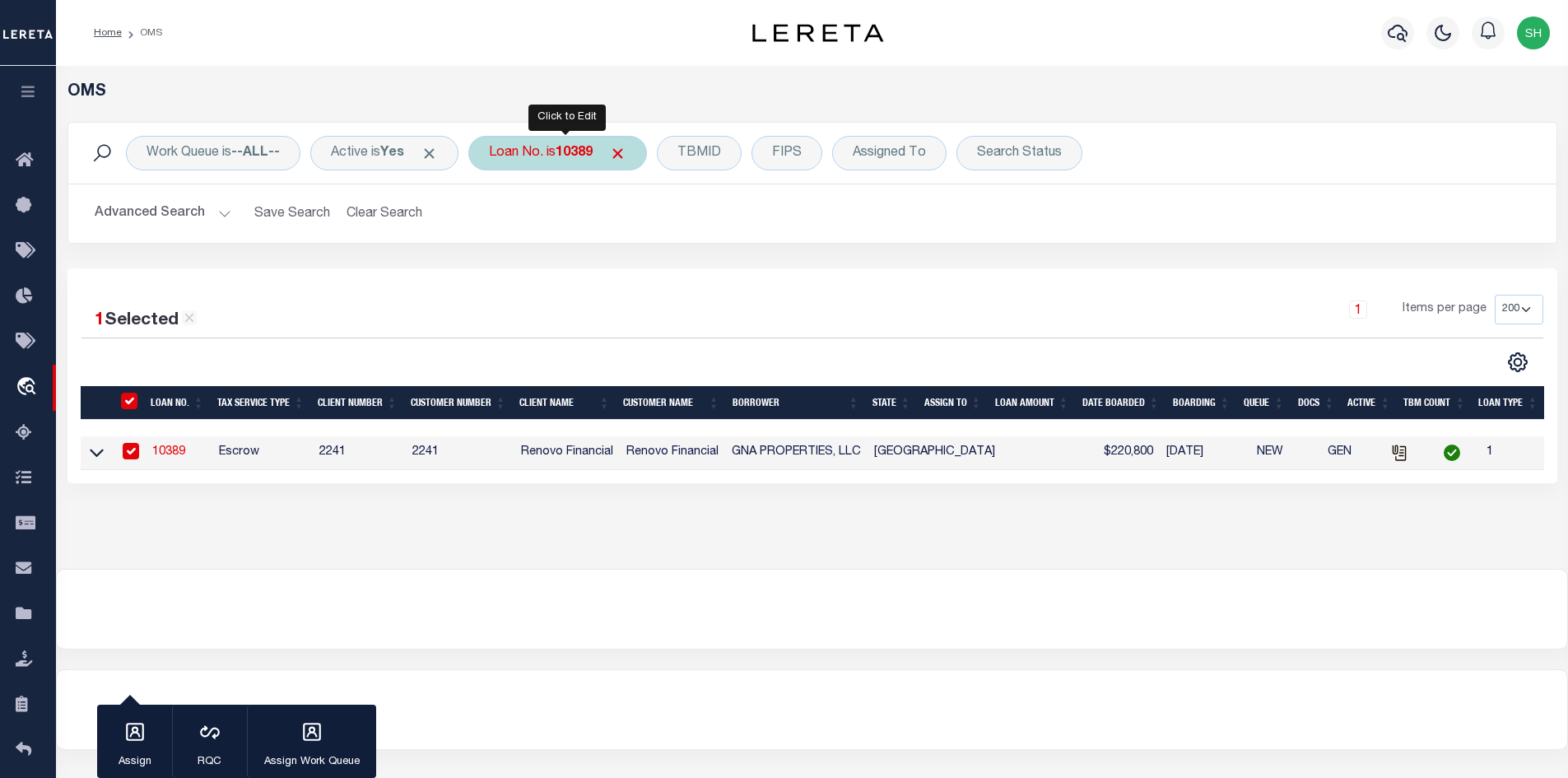
click at [540, 158] on div "Loan No. is 10389" at bounding box center [557, 152] width 178 height 34
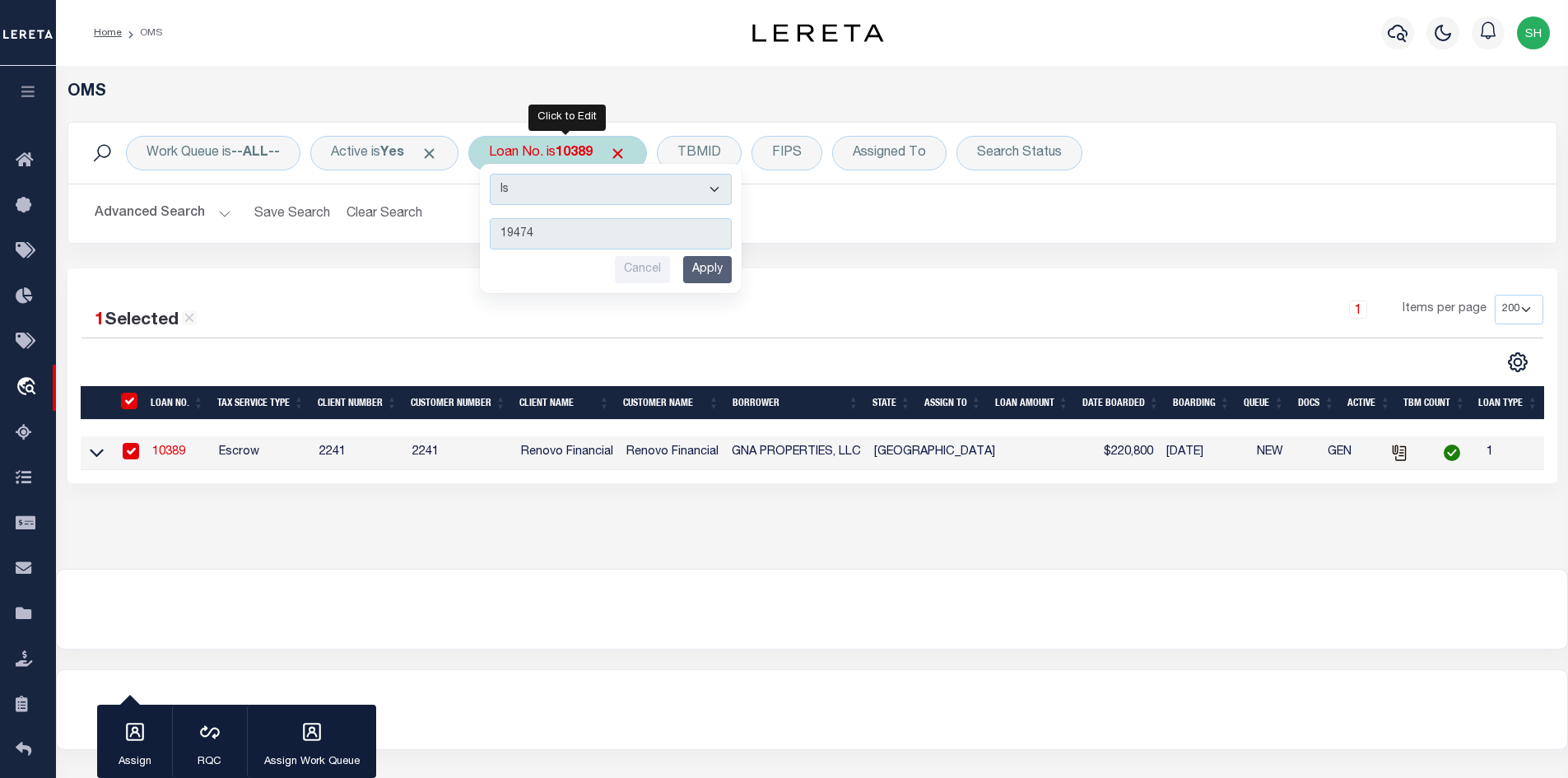
click at [732, 268] on input "Apply" at bounding box center [707, 269] width 49 height 27
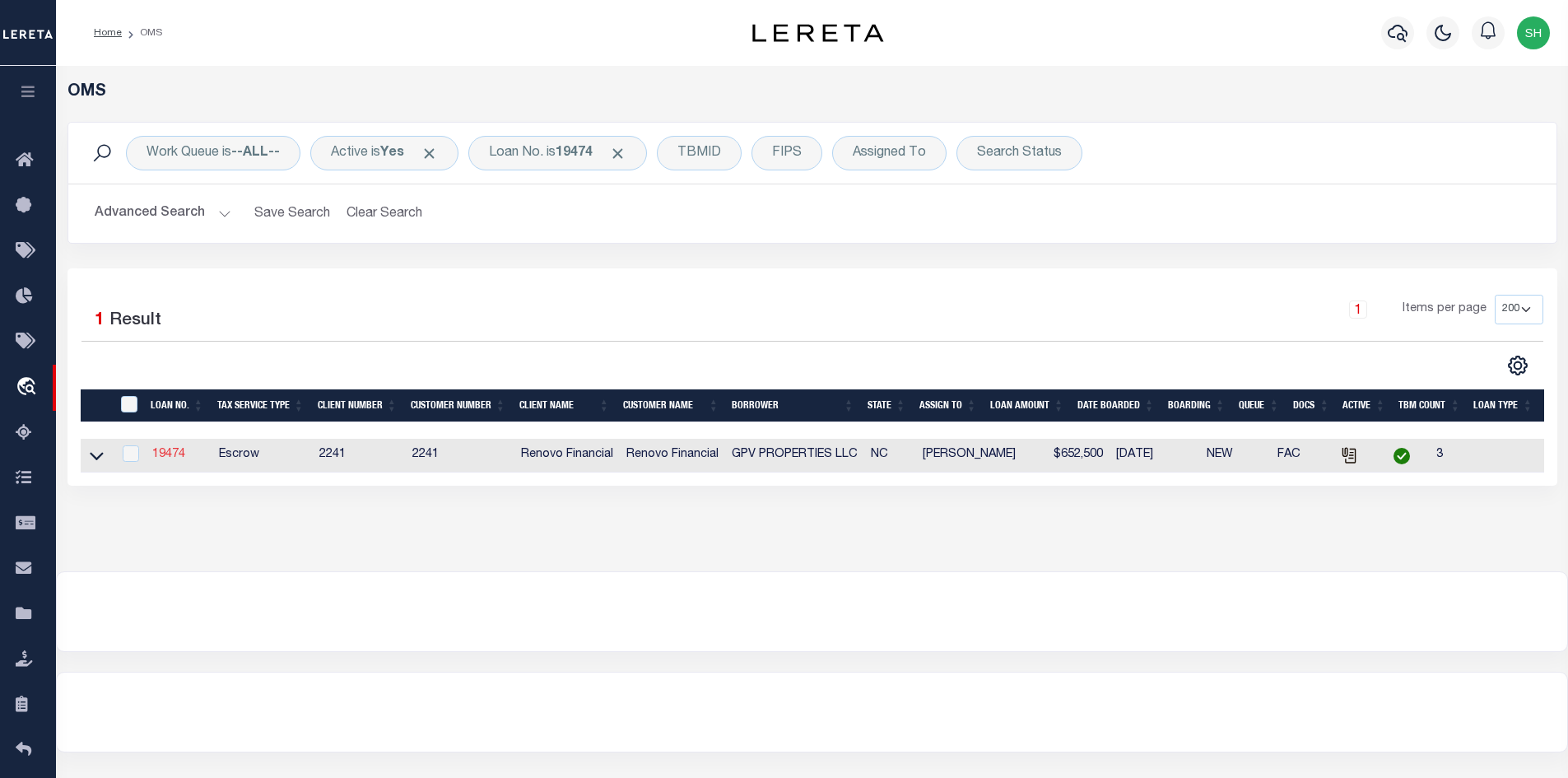
click at [173, 456] on link "19474" at bounding box center [169, 455] width 33 height 11
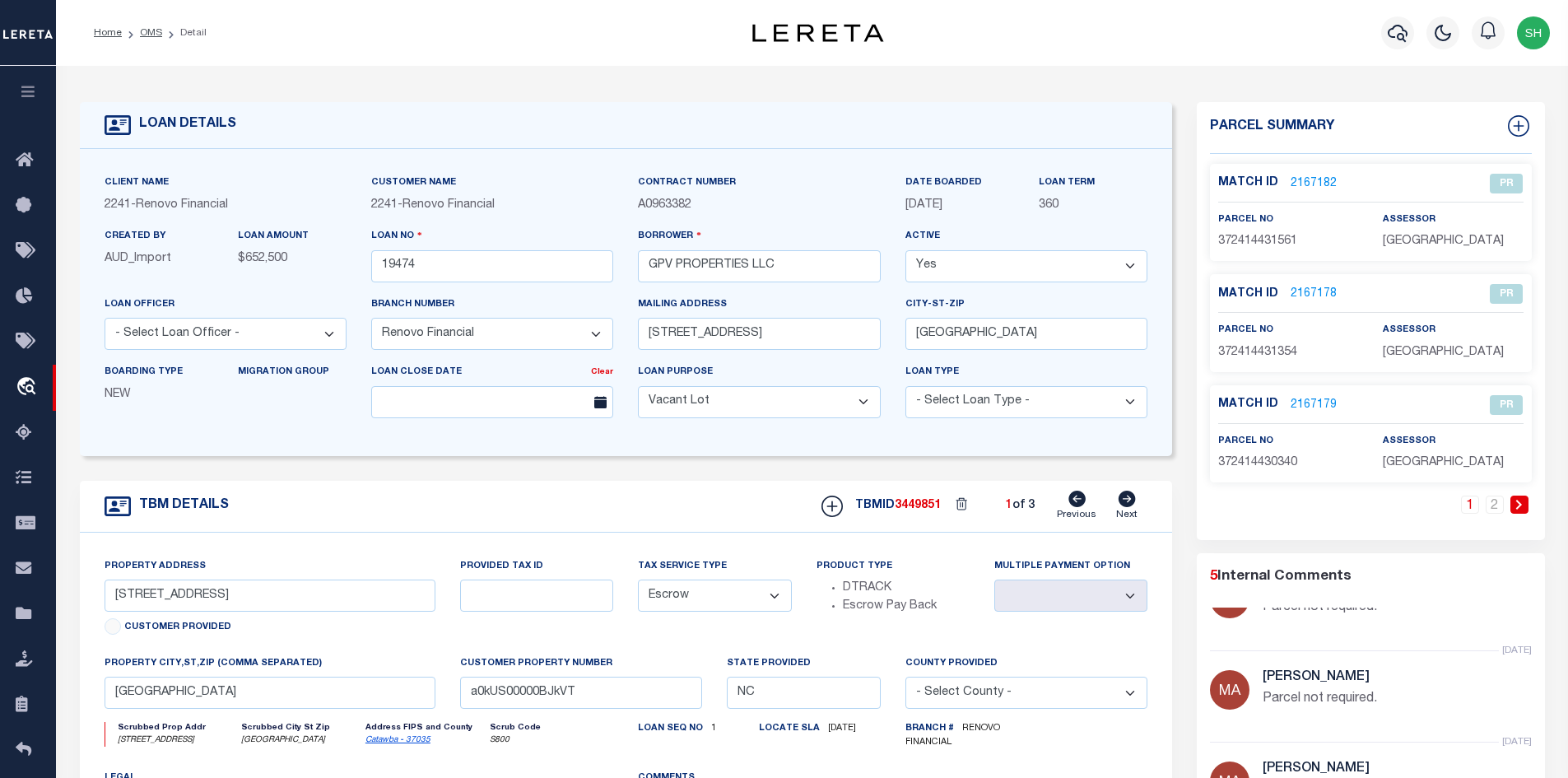
scroll to position [236, 0]
click at [1495, 509] on link "2" at bounding box center [1495, 504] width 18 height 18
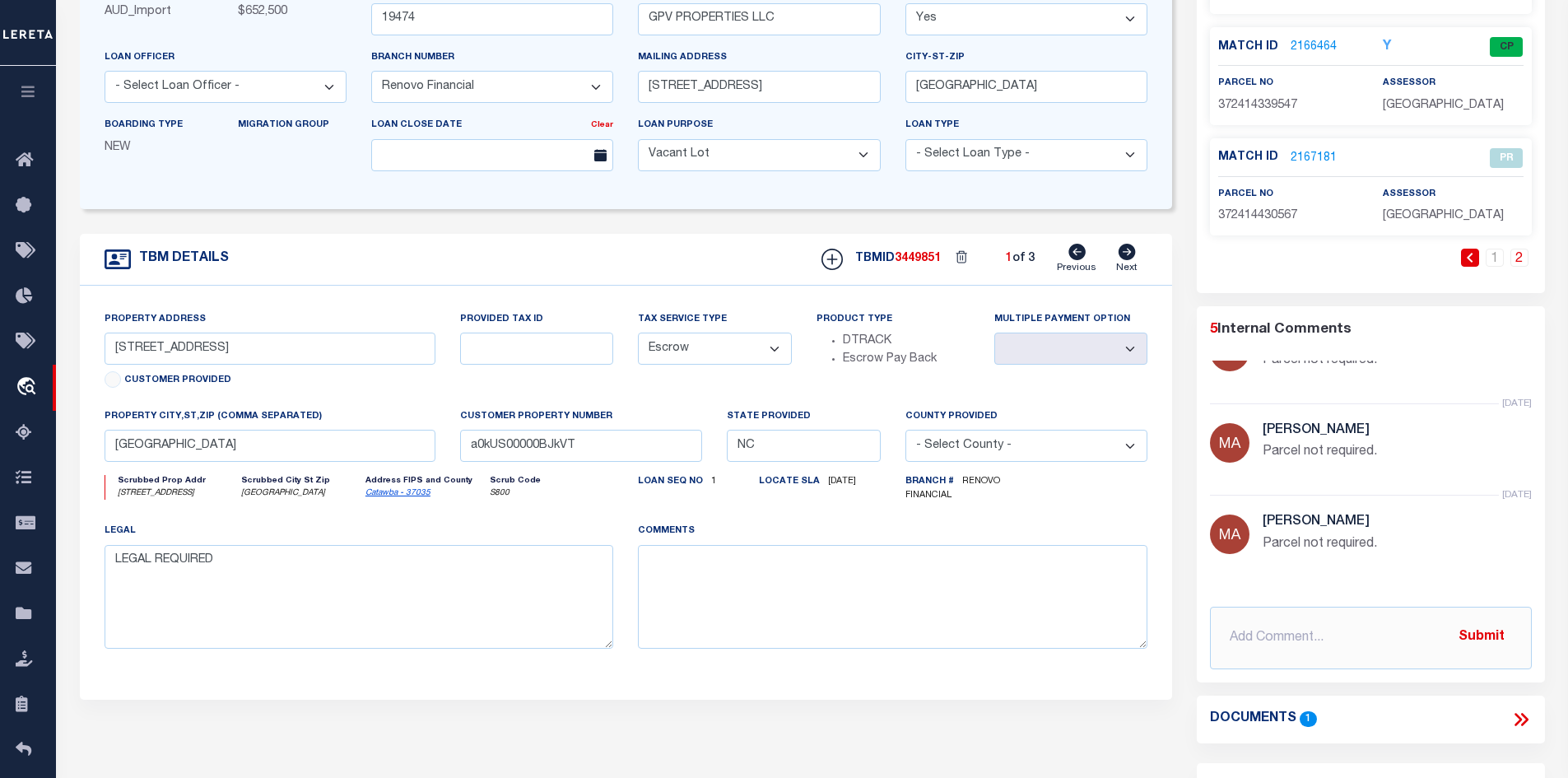
scroll to position [0, 0]
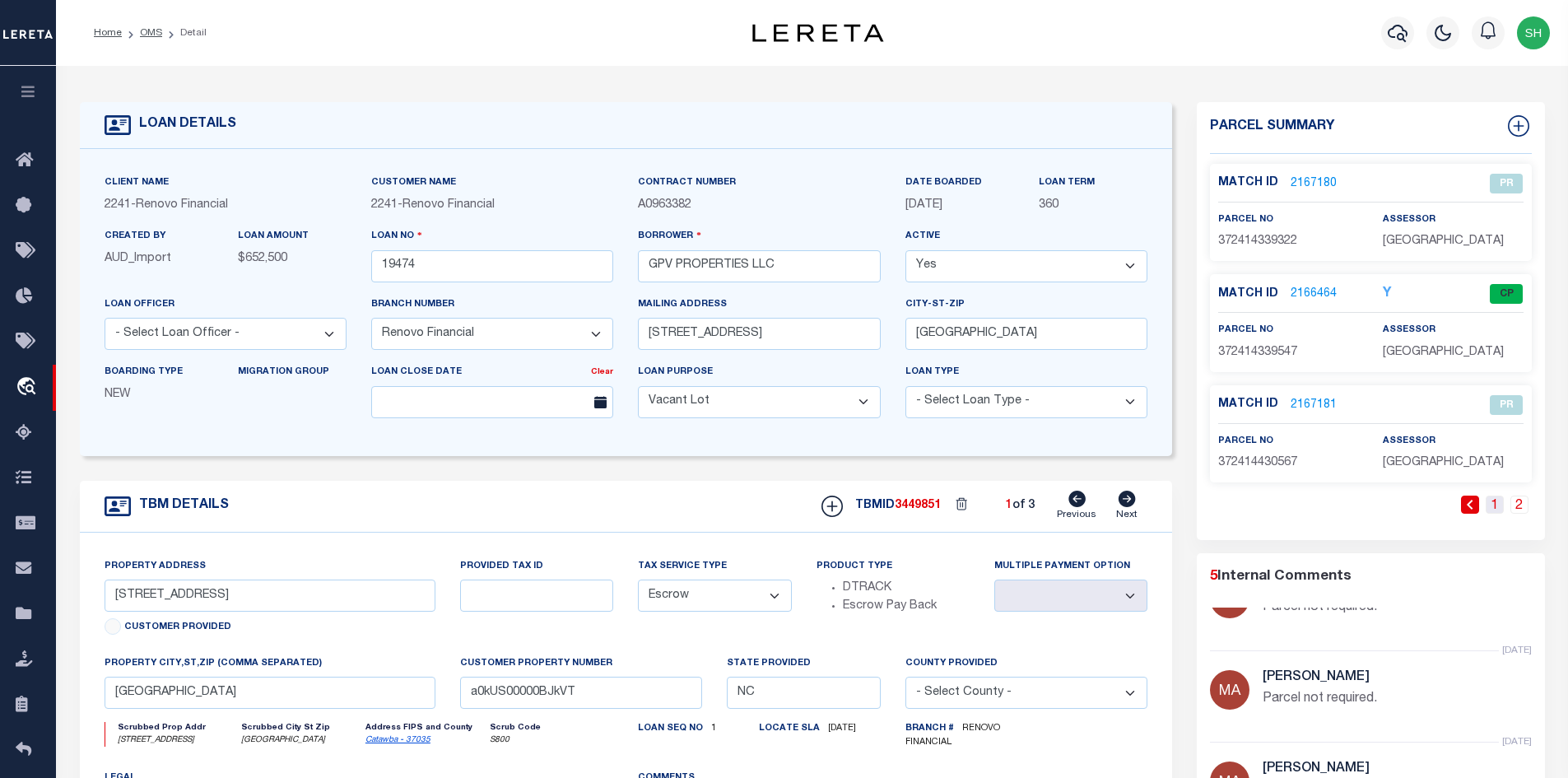
click at [1498, 505] on link "1" at bounding box center [1495, 504] width 18 height 18
click at [1128, 507] on icon at bounding box center [1127, 499] width 18 height 17
click at [1487, 494] on div "Match ID 2167249 PR parcel no" at bounding box center [1370, 351] width 348 height 376
click at [1487, 497] on link "2" at bounding box center [1495, 504] width 18 height 18
click at [1500, 501] on link "1" at bounding box center [1495, 504] width 18 height 18
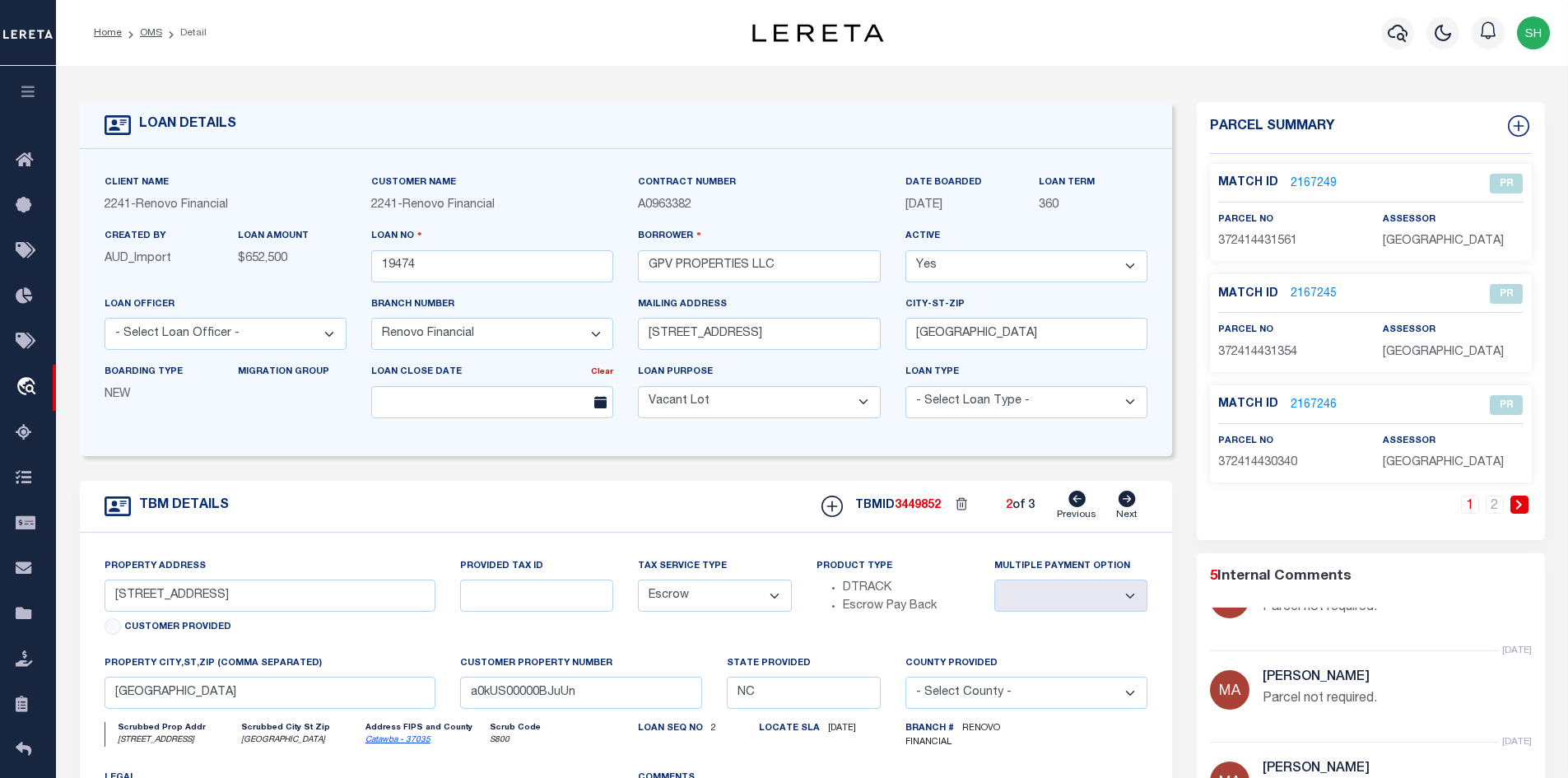
click at [1080, 504] on icon at bounding box center [1076, 499] width 18 height 17
click at [1079, 504] on icon at bounding box center [1076, 499] width 18 height 17
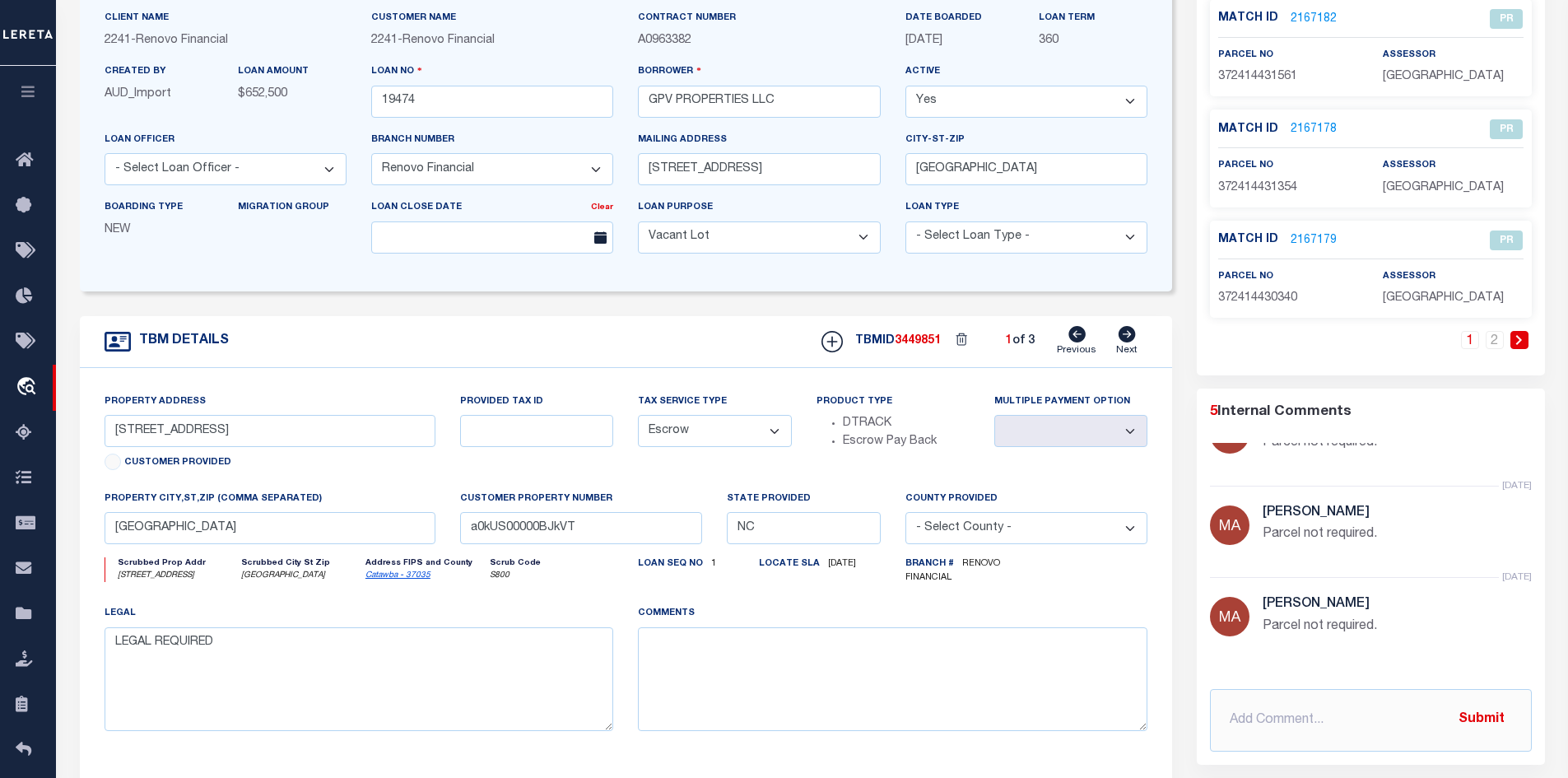
scroll to position [329, 0]
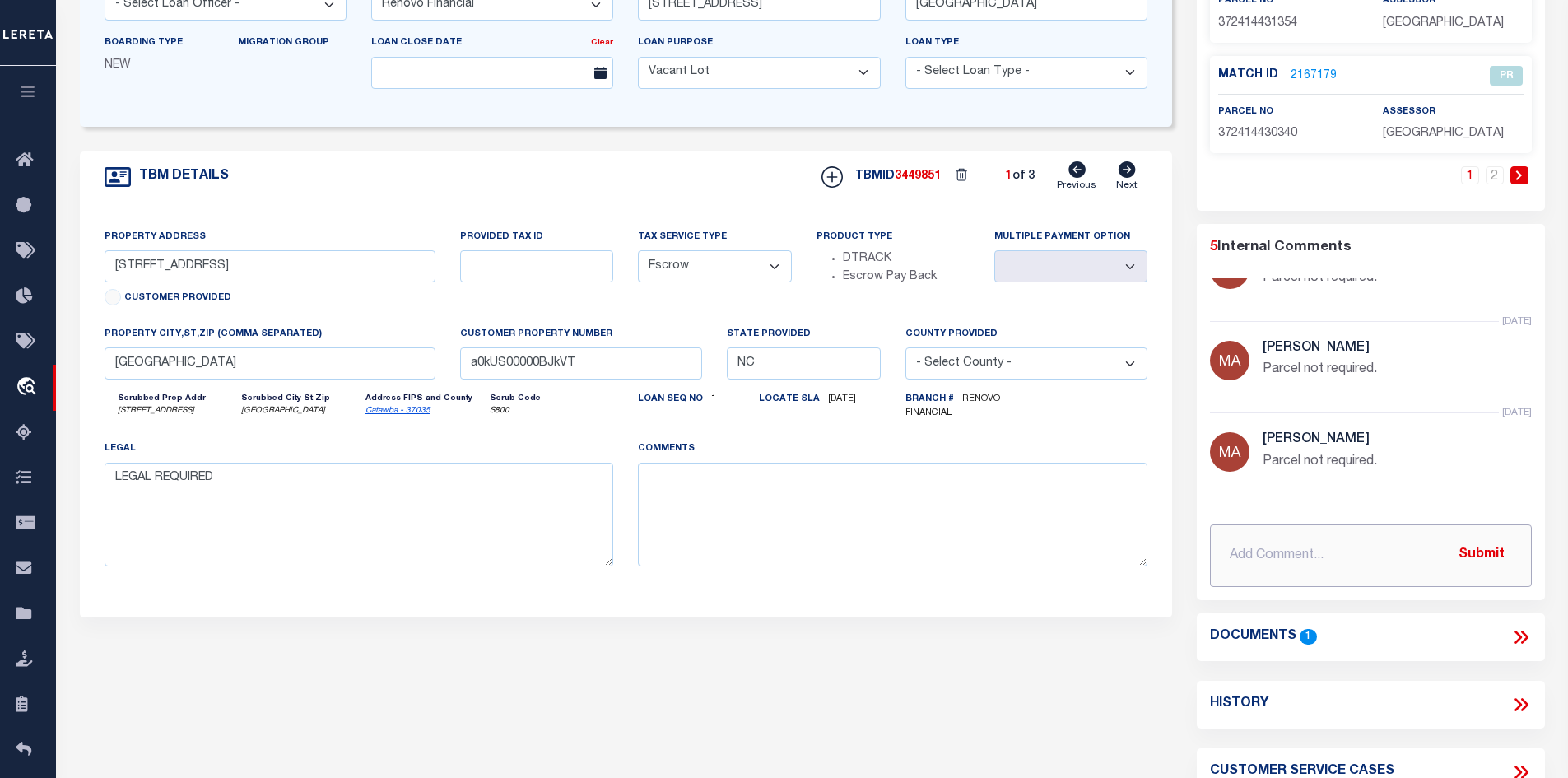
click at [1260, 547] on input "text" at bounding box center [1371, 556] width 322 height 63
paste input "Per bill attached and case 47904 please verify parcel is correct for loan 19474."
click at [1483, 547] on button "Submit" at bounding box center [1481, 555] width 67 height 34
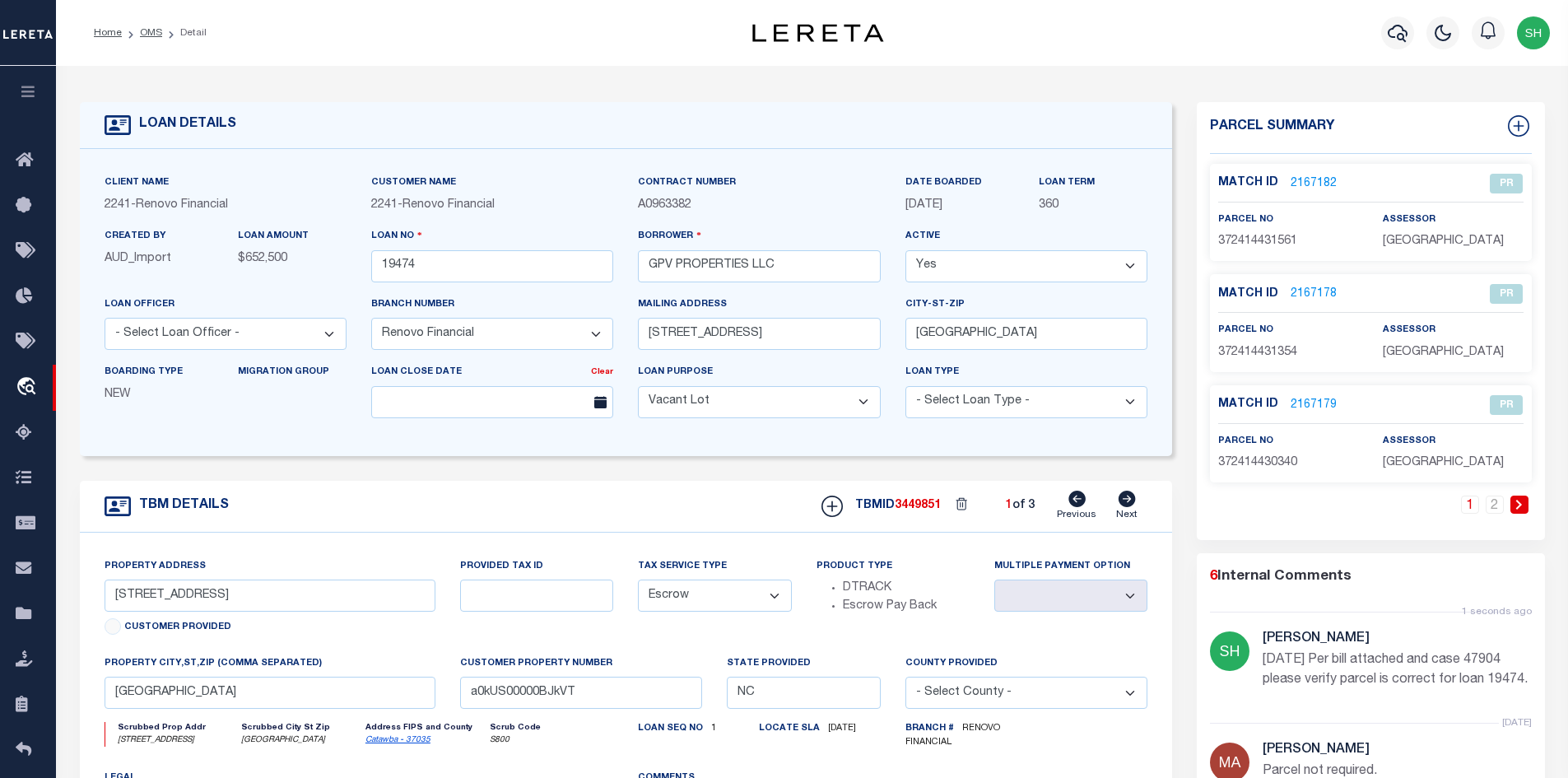
click at [1079, 509] on link "Previous" at bounding box center [1076, 506] width 40 height 31
click at [1077, 507] on icon at bounding box center [1076, 499] width 18 height 17
click at [1076, 505] on icon at bounding box center [1076, 499] width 18 height 17
click at [1498, 507] on link "2" at bounding box center [1495, 504] width 18 height 18
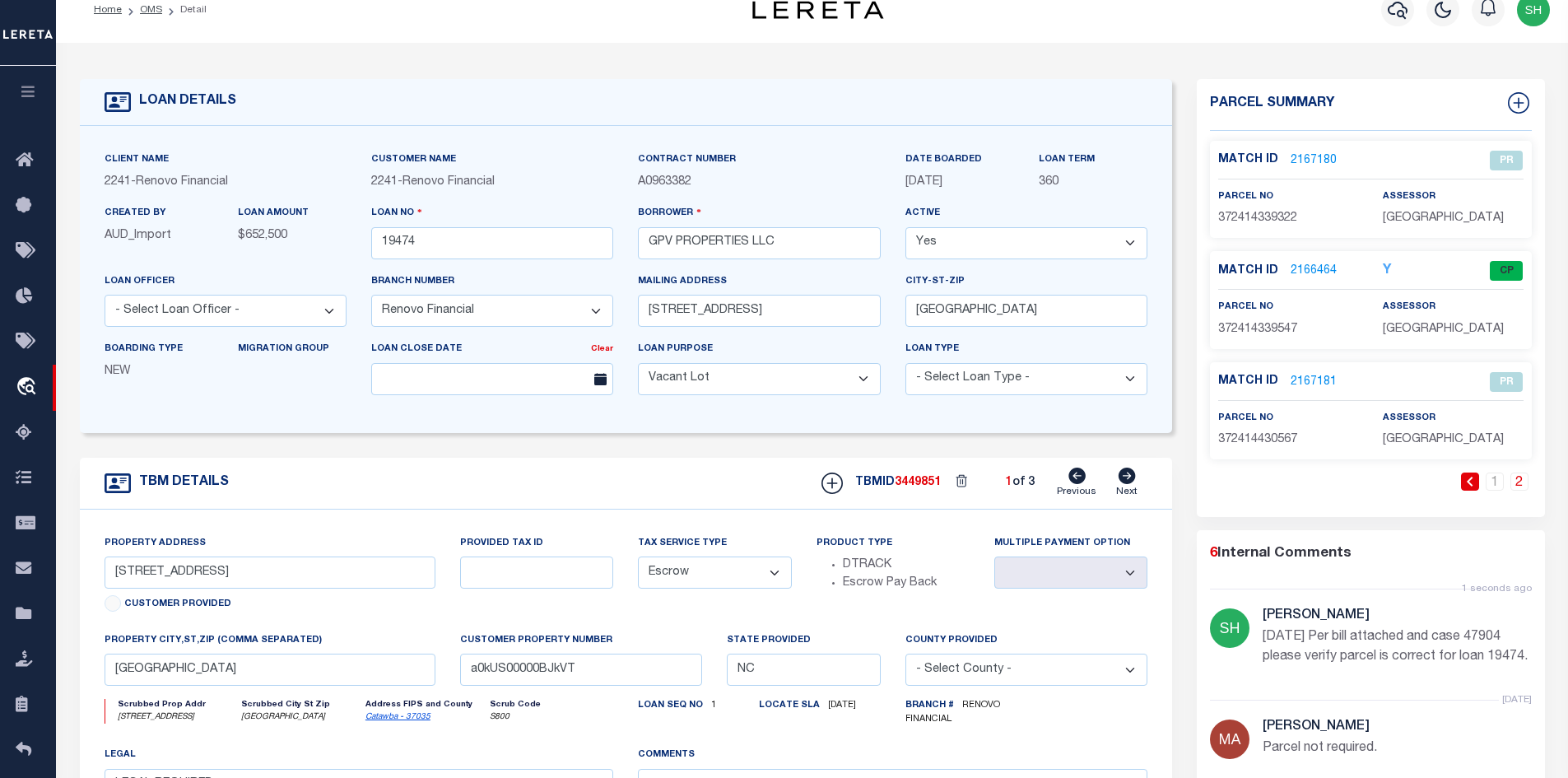
scroll to position [82, 0]
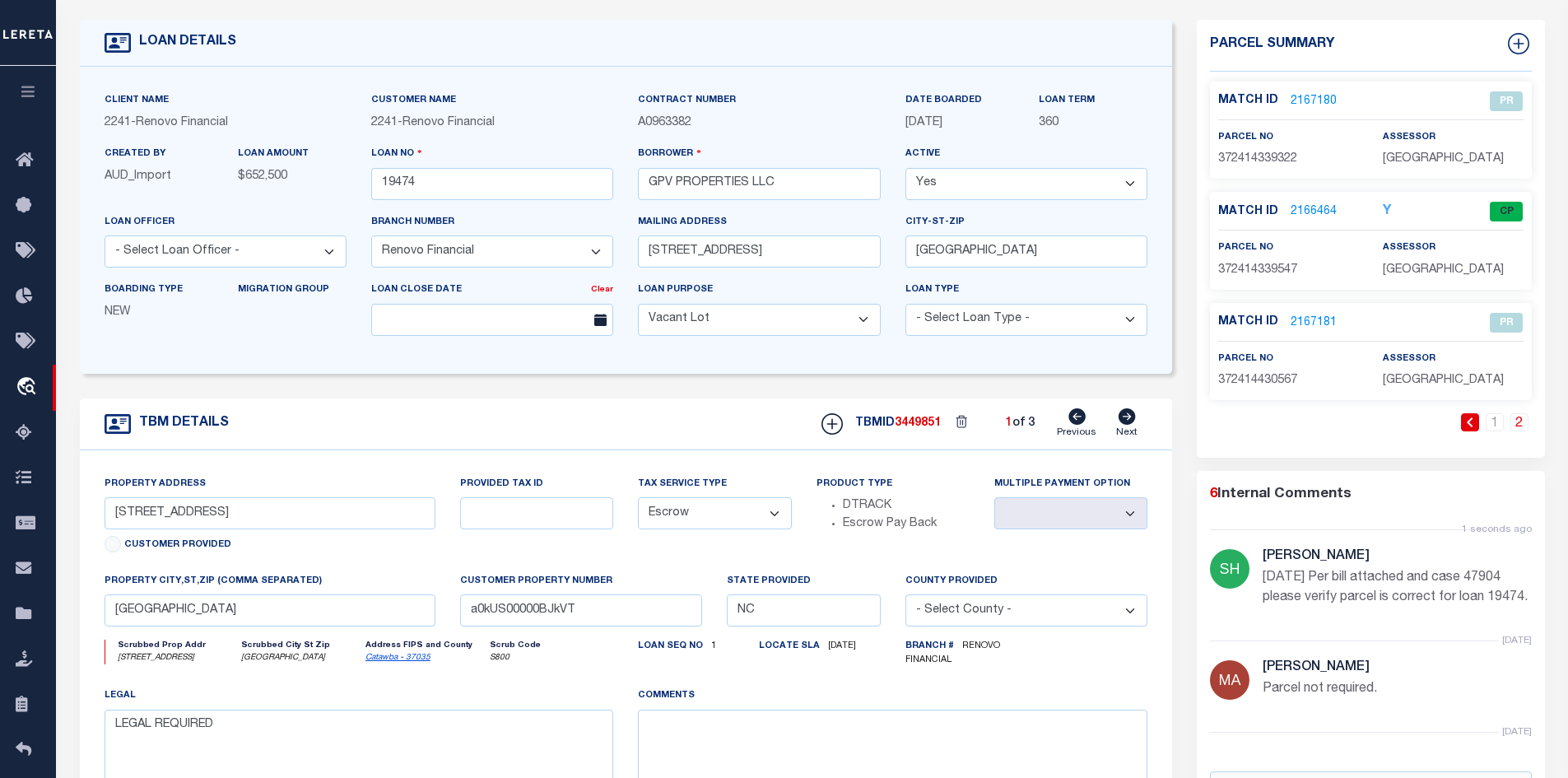
click at [405, 662] on link "Catawba - 37035" at bounding box center [398, 657] width 65 height 8
click at [769, 187] on input "GPV PROPERTIES LLC" at bounding box center [759, 184] width 242 height 32
drag, startPoint x: 786, startPoint y: 185, endPoint x: 636, endPoint y: 188, distance: 150.0
click at [636, 188] on div "Borrower GPV PROPERTIES LLC" at bounding box center [759, 178] width 267 height 67
click at [230, 517] on input "[STREET_ADDRESS]" at bounding box center [270, 513] width 332 height 32
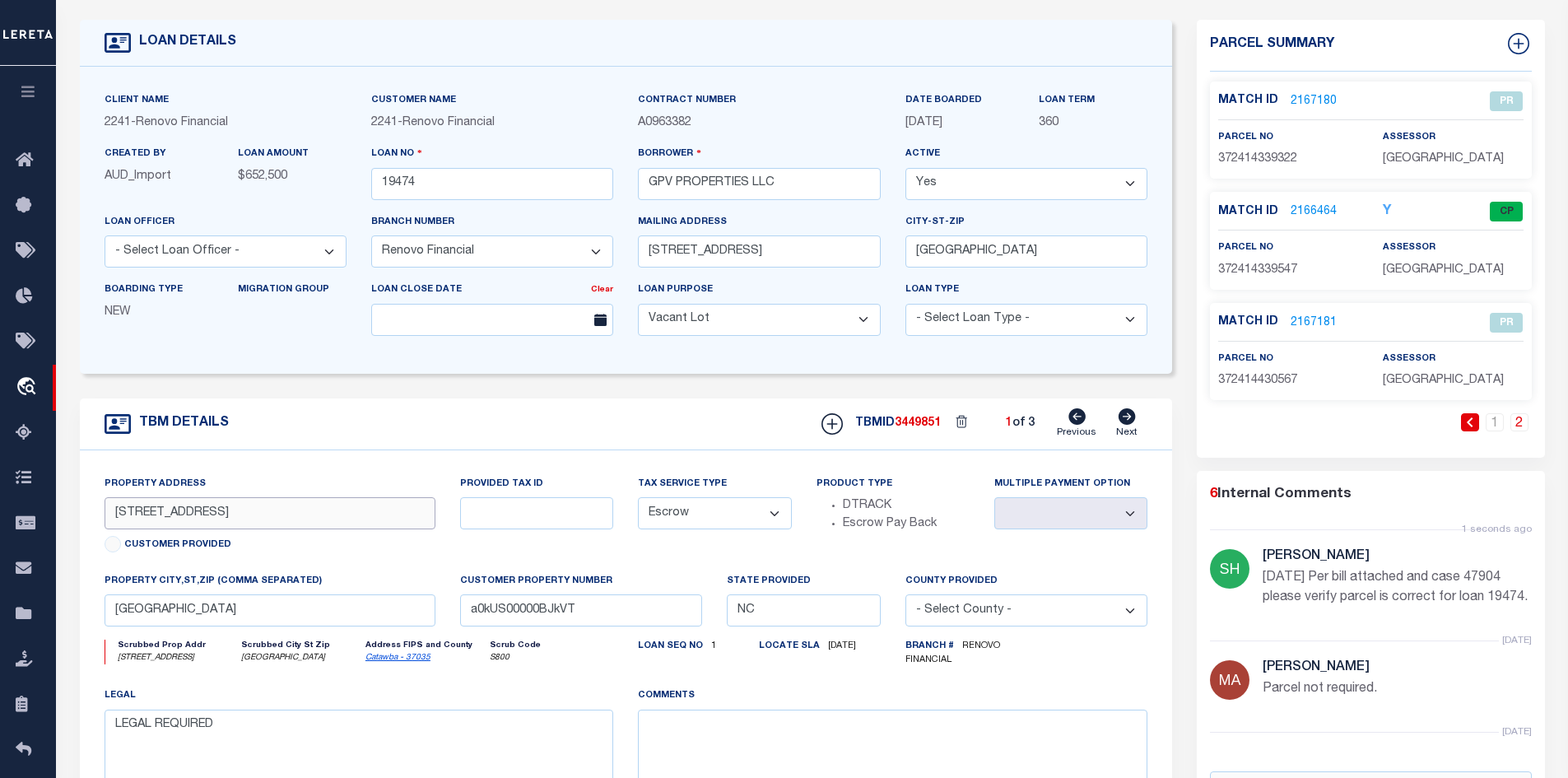
drag, startPoint x: 204, startPoint y: 518, endPoint x: 145, endPoint y: 521, distance: 59.1
click at [145, 521] on input "[STREET_ADDRESS]" at bounding box center [270, 513] width 332 height 32
click at [201, 519] on input "[STREET_ADDRESS]" at bounding box center [270, 513] width 332 height 32
drag, startPoint x: 211, startPoint y: 515, endPoint x: 147, endPoint y: 516, distance: 64.0
click at [147, 516] on input "[STREET_ADDRESS]" at bounding box center [270, 513] width 332 height 32
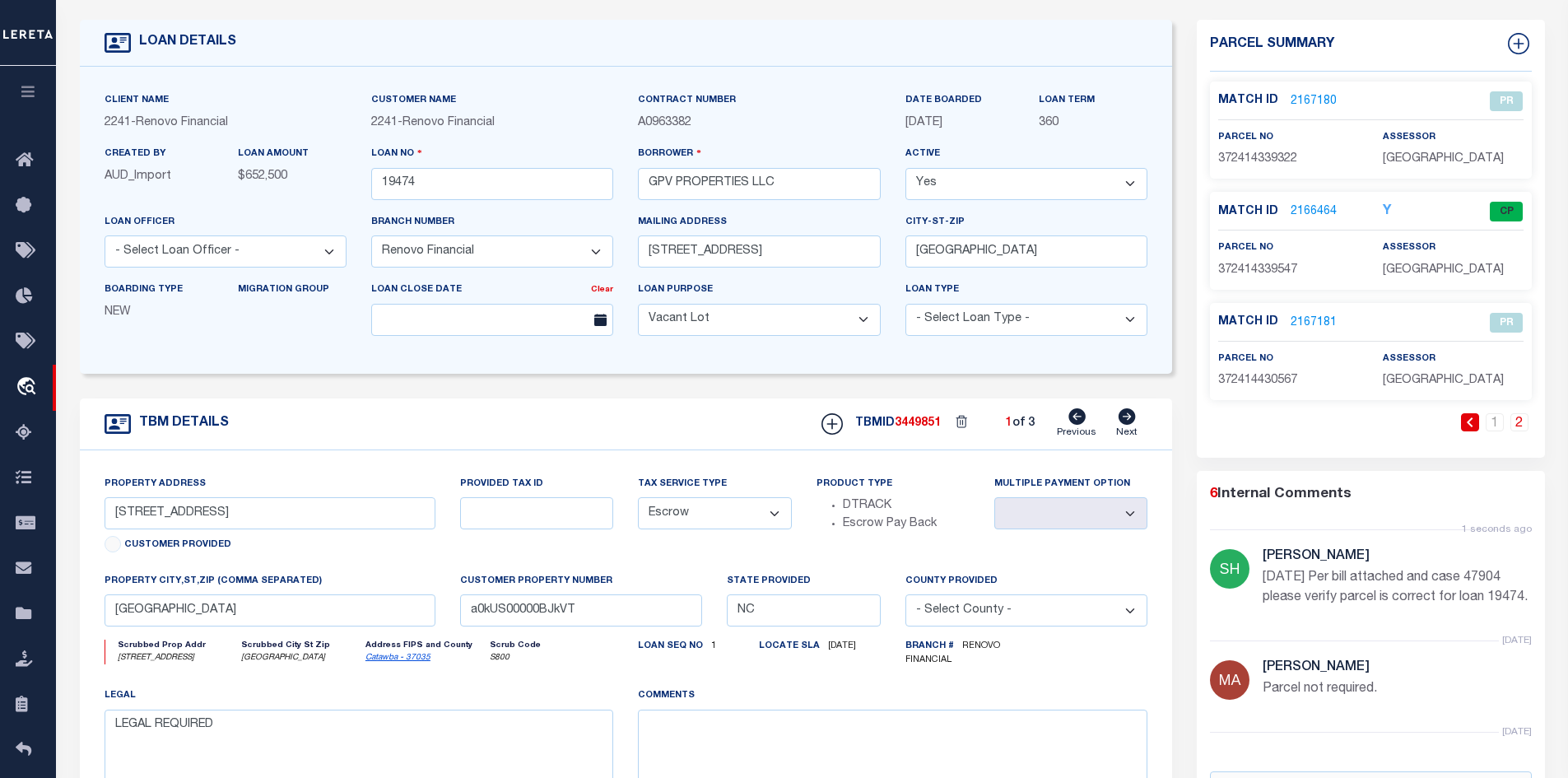
click at [1312, 203] on link "2166464" at bounding box center [1314, 212] width 46 height 18
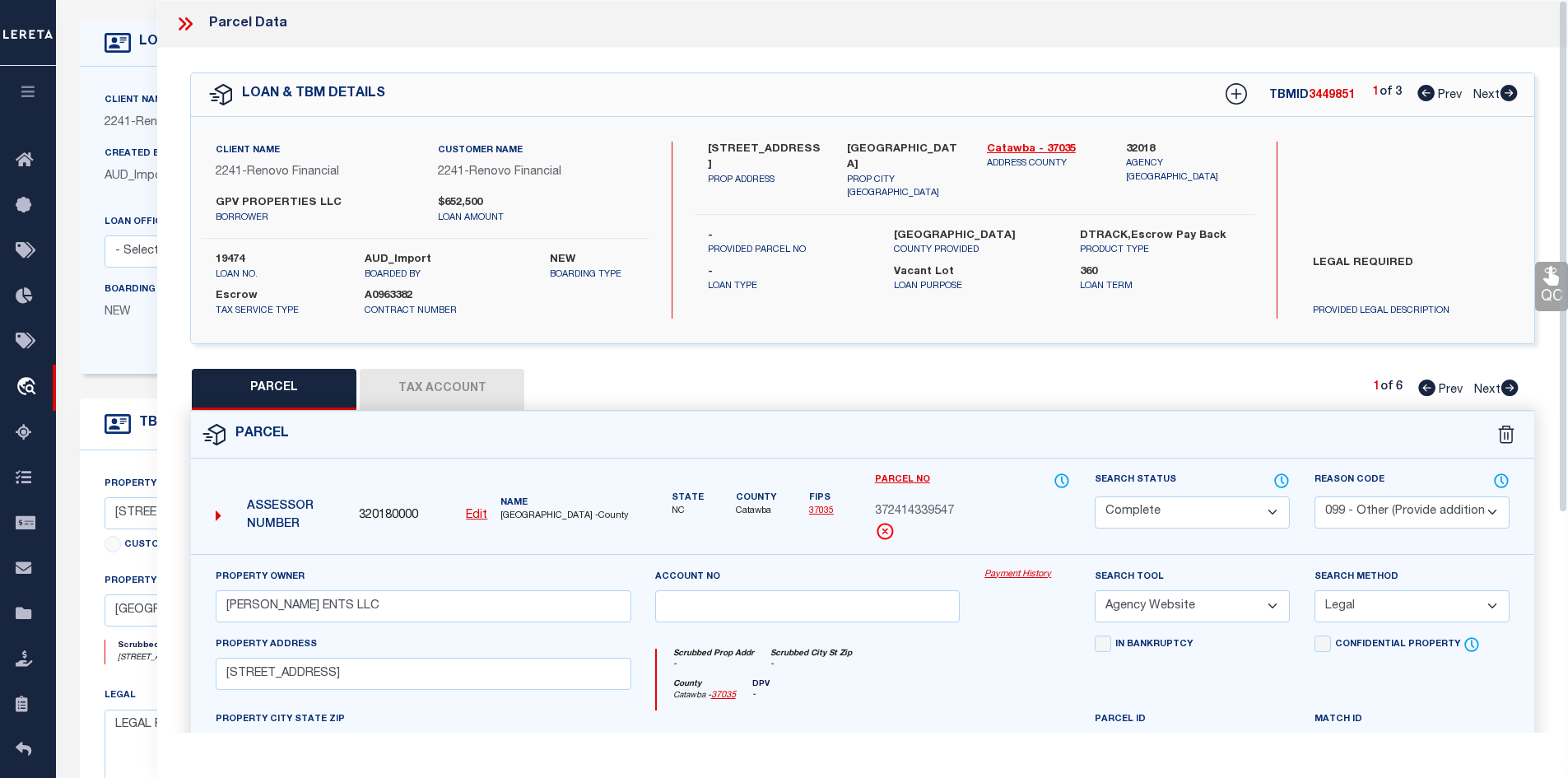
scroll to position [0, 0]
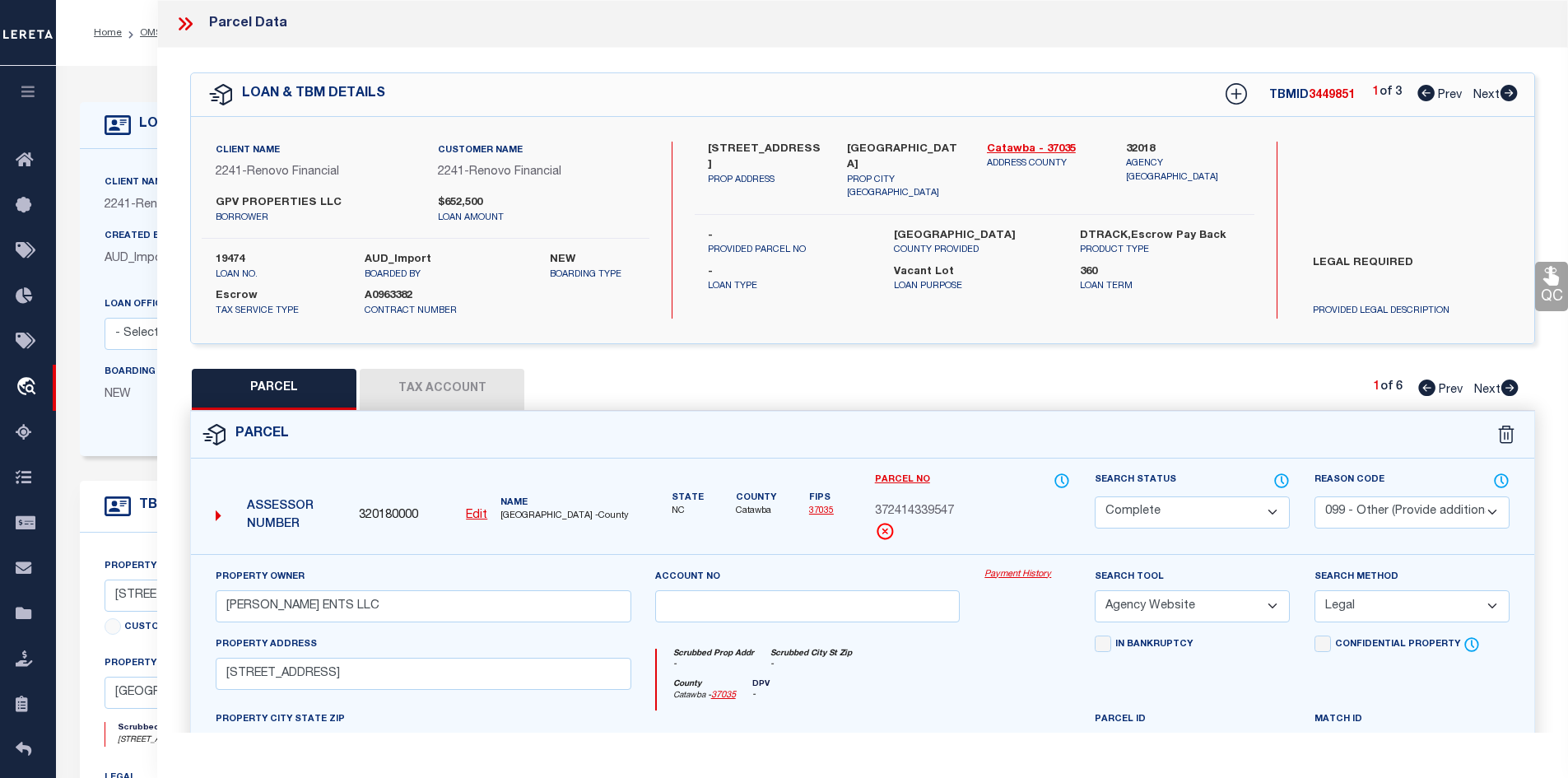
click at [186, 20] on icon at bounding box center [185, 23] width 21 height 21
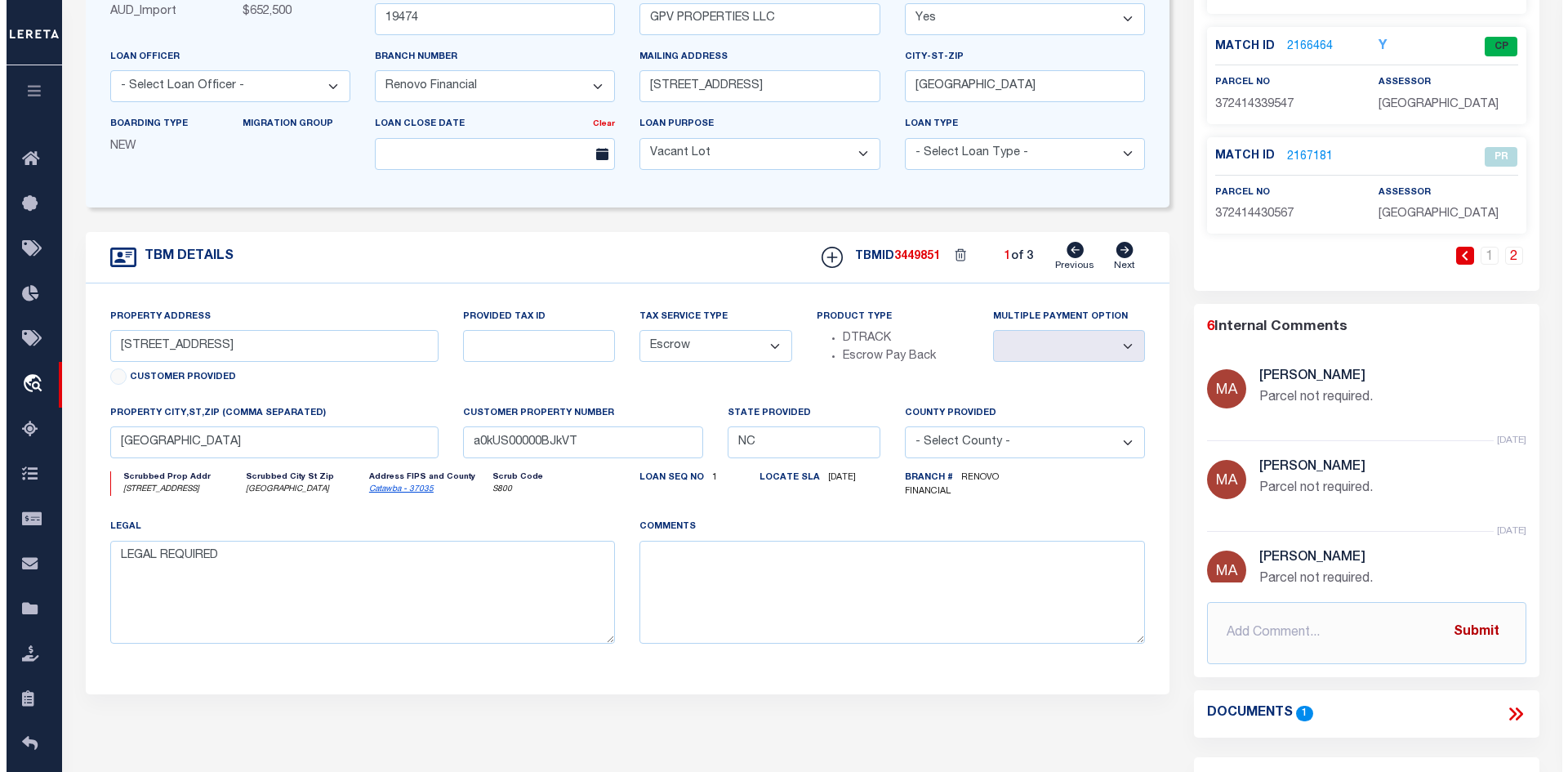
scroll to position [163, 0]
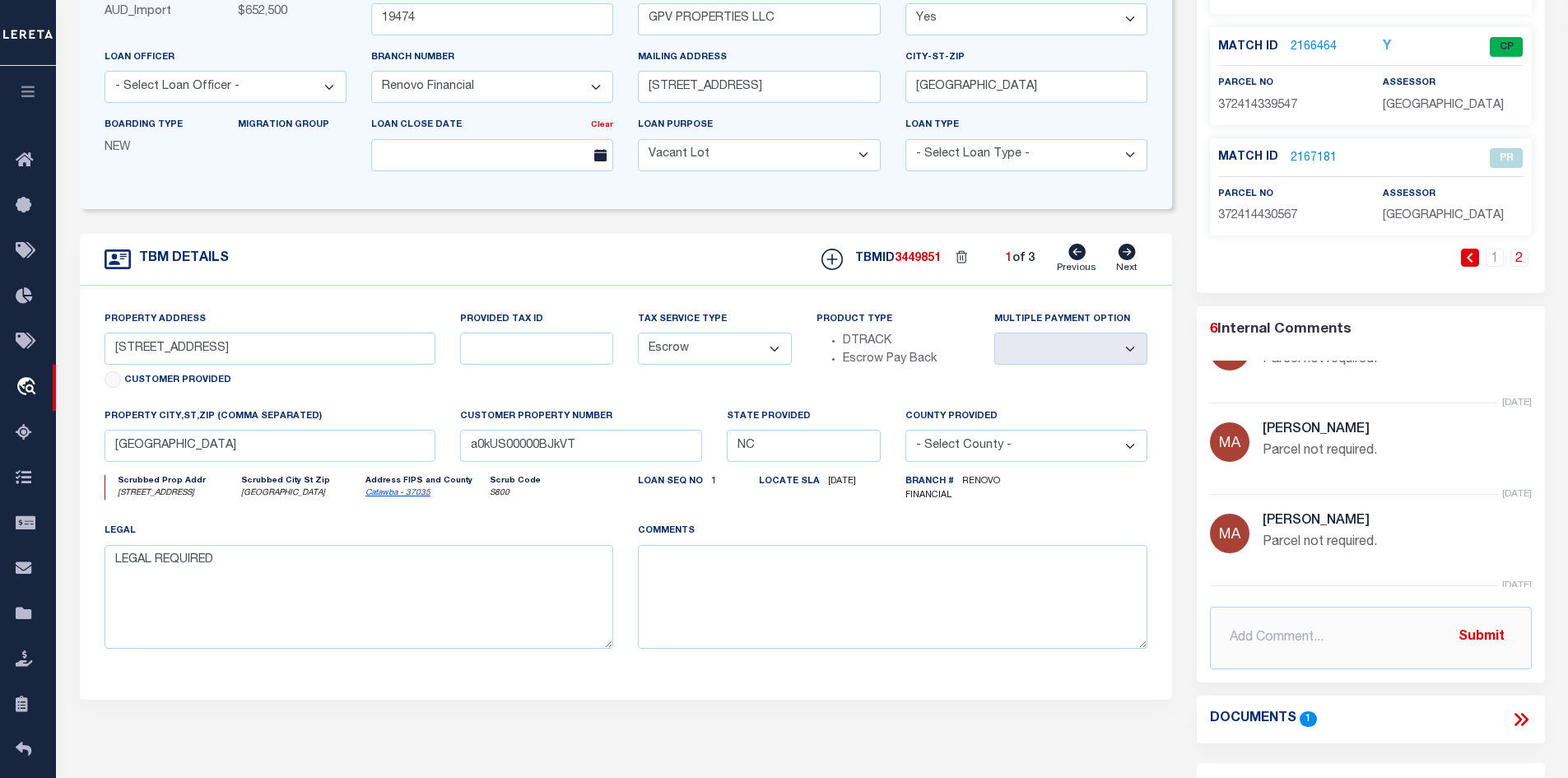
click at [1518, 719] on icon at bounding box center [1521, 719] width 21 height 21
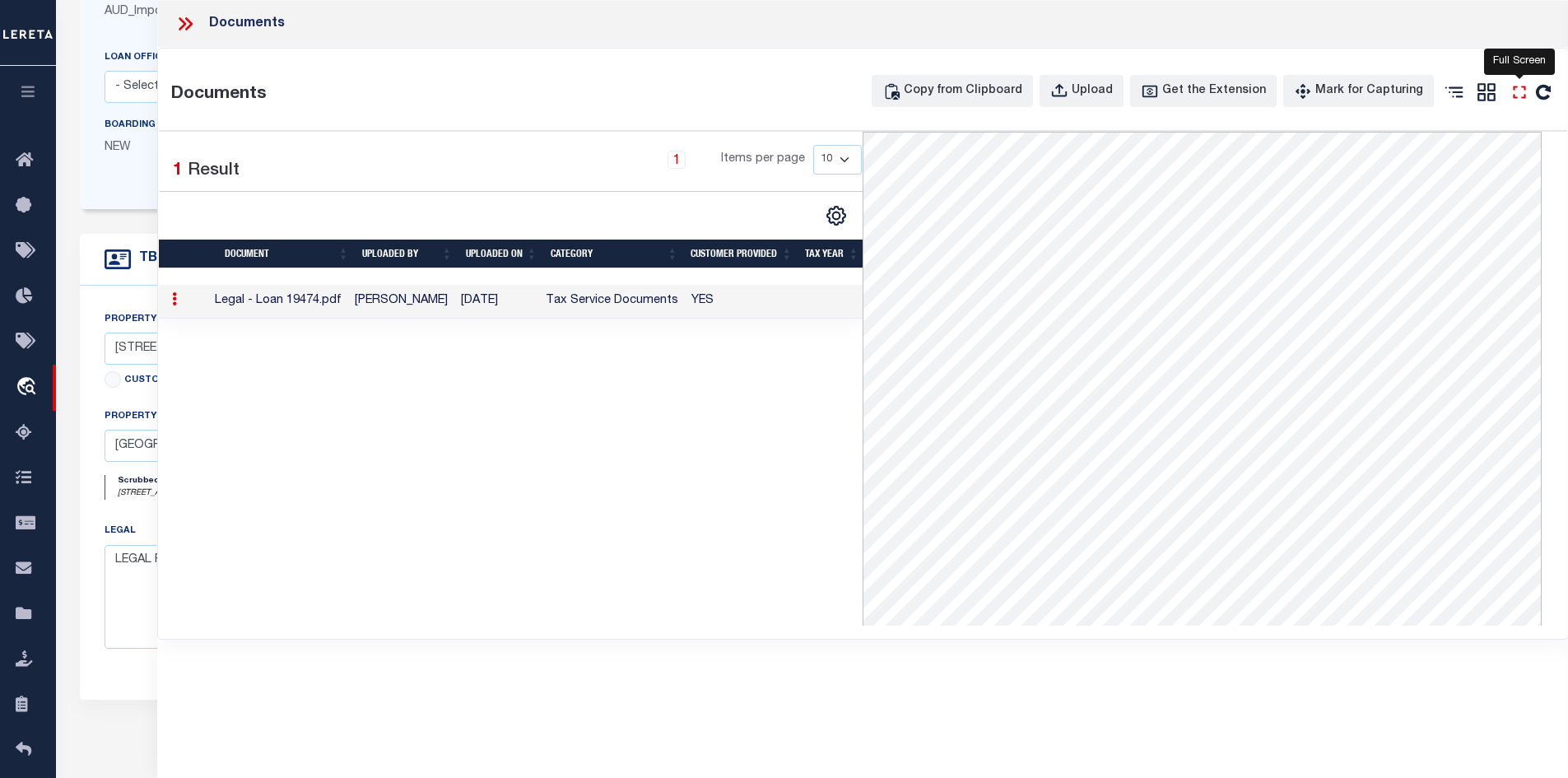
click at [1520, 91] on icon at bounding box center [1519, 91] width 21 height 21
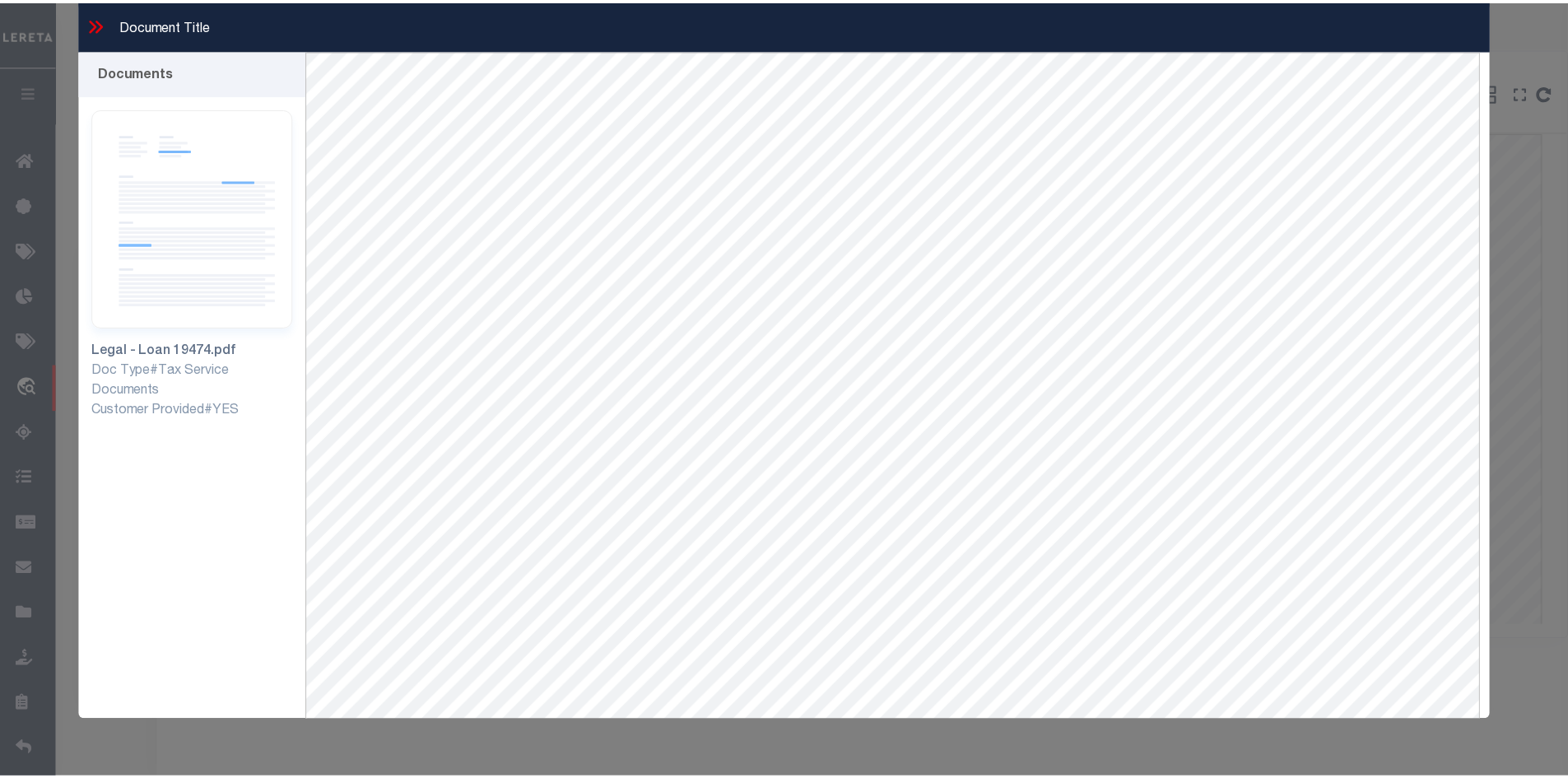
scroll to position [0, 0]
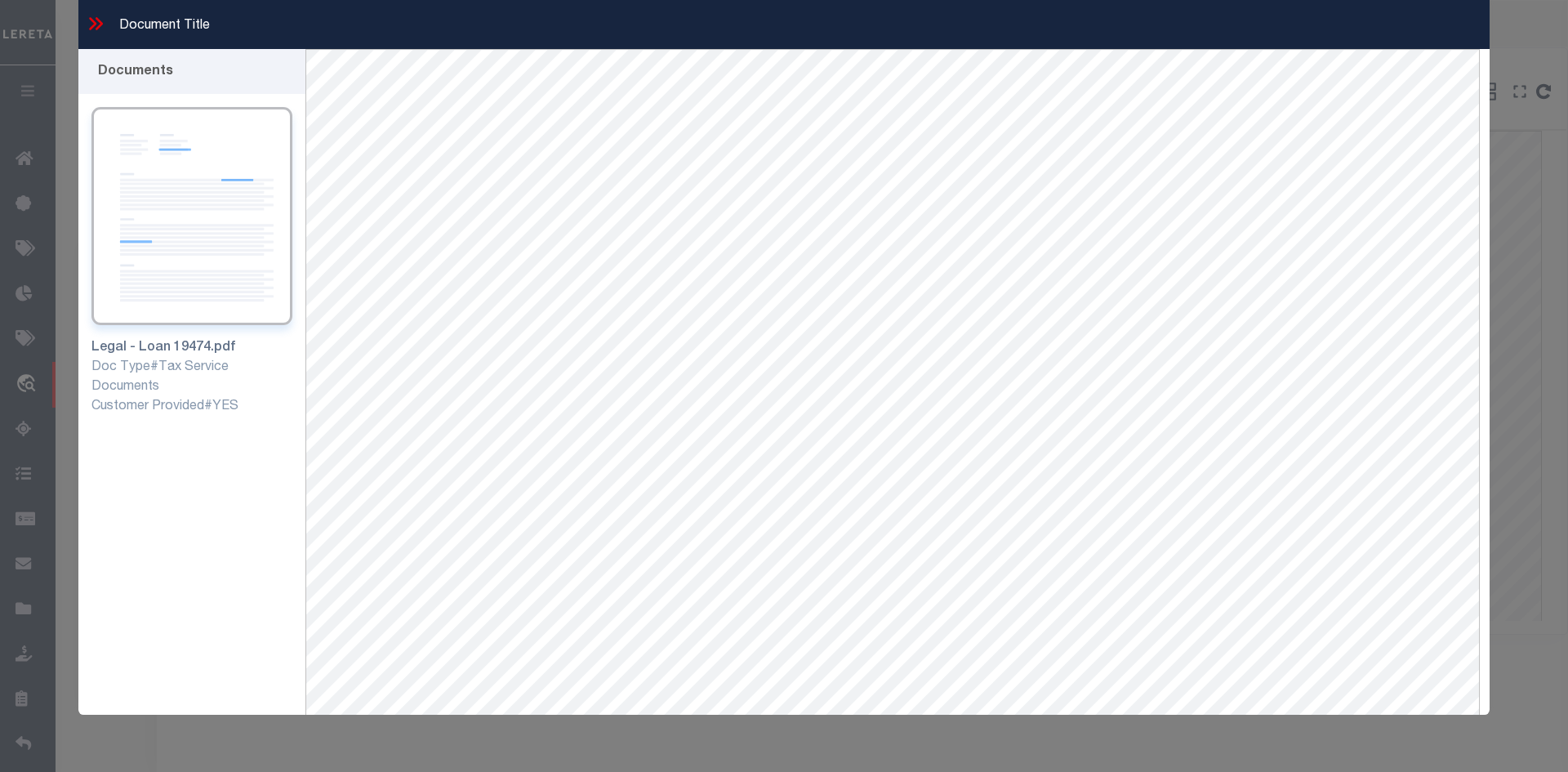
click at [92, 25] on icon at bounding box center [95, 23] width 21 height 21
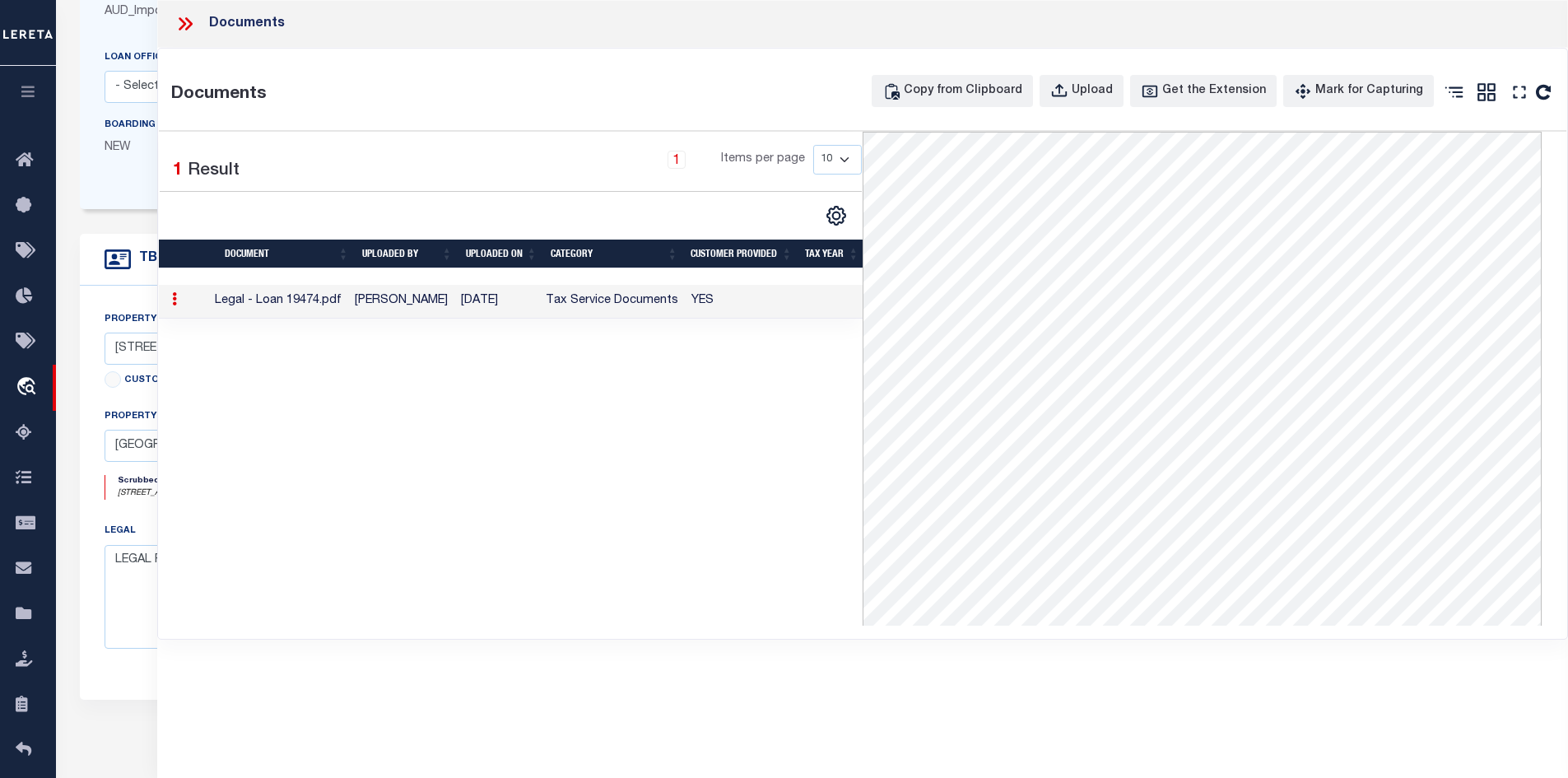
click at [180, 19] on icon at bounding box center [182, 24] width 7 height 13
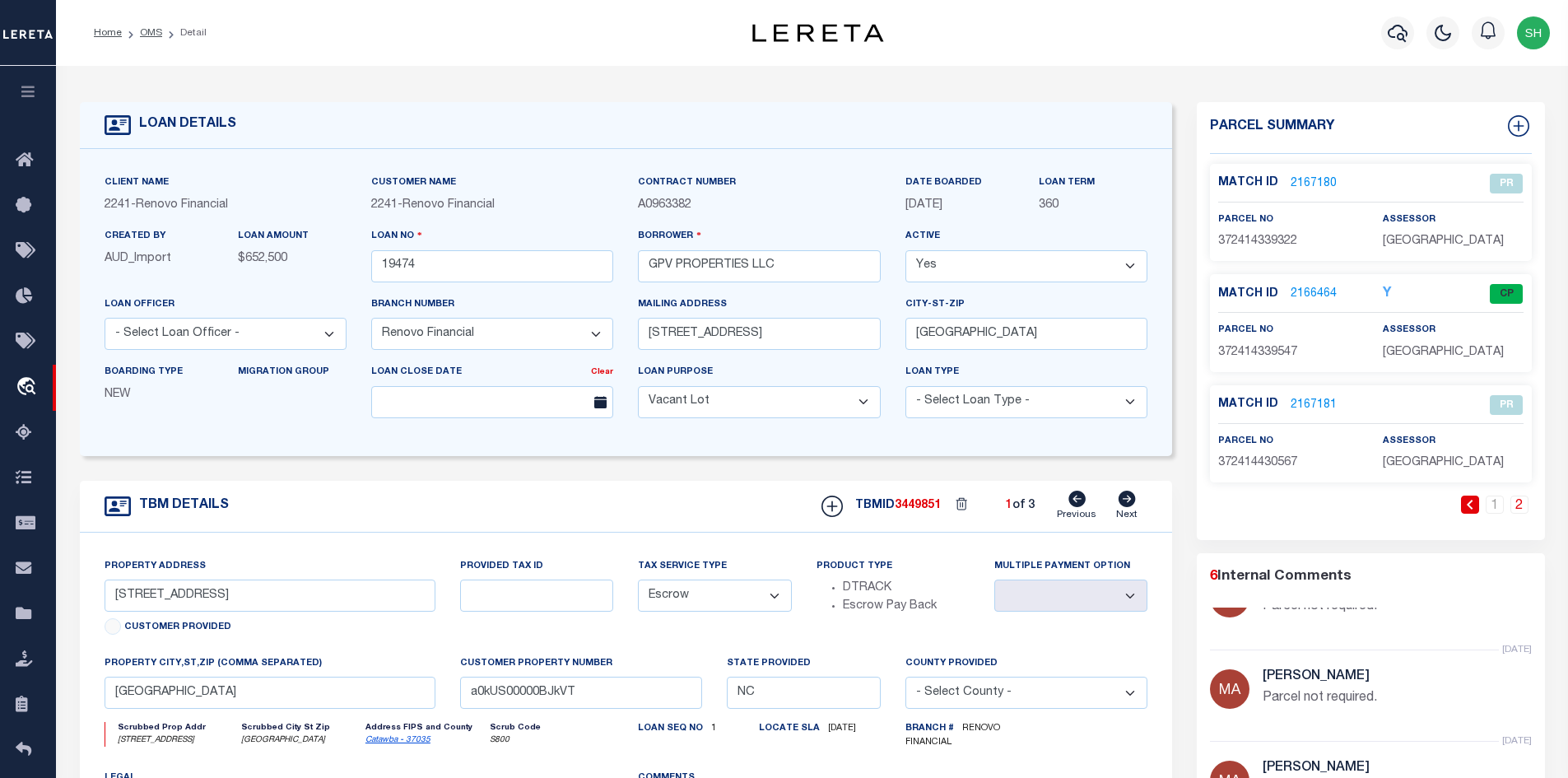
click at [1323, 286] on link "2166464" at bounding box center [1314, 294] width 46 height 18
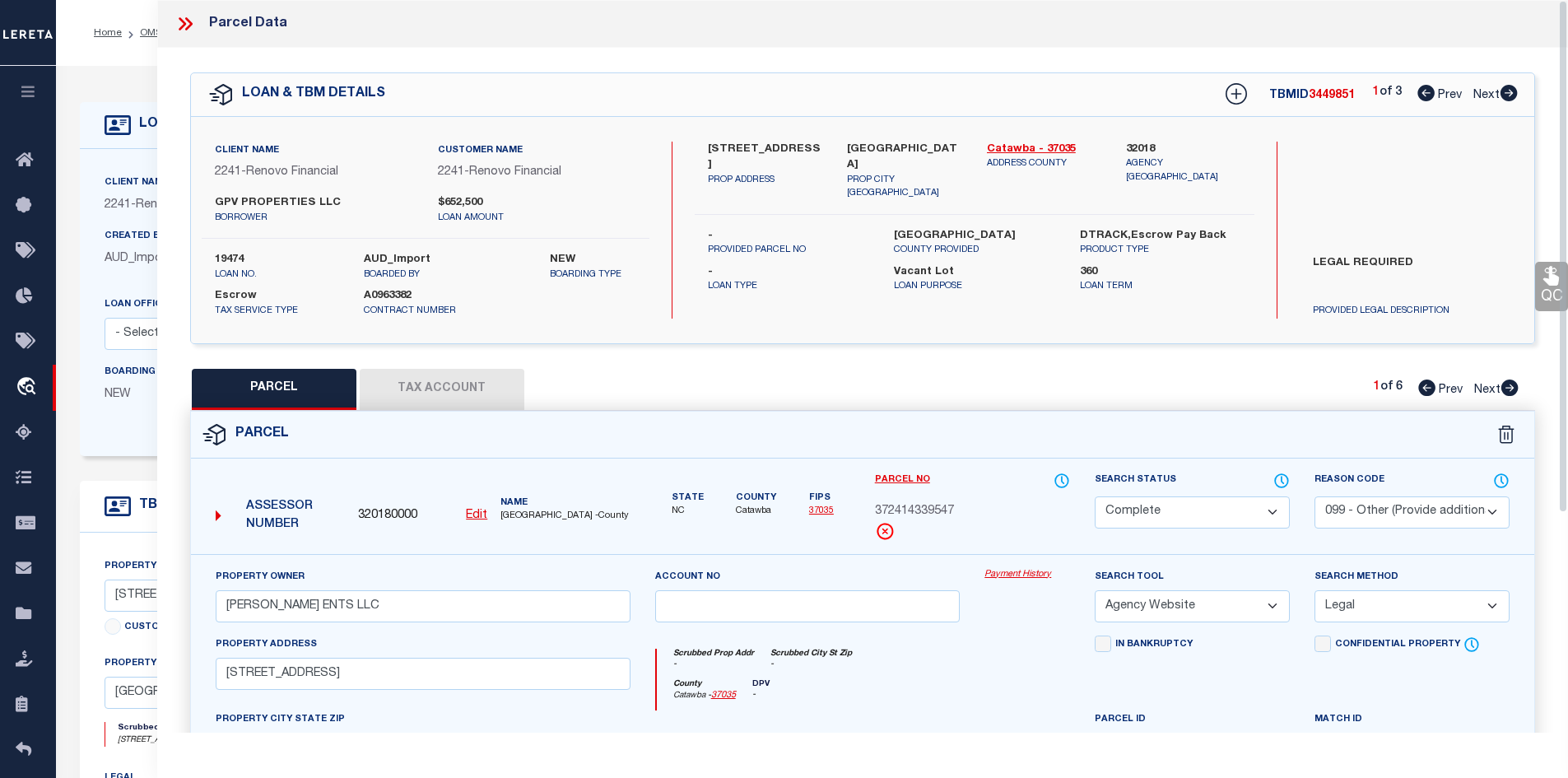
click at [179, 18] on icon at bounding box center [182, 24] width 7 height 13
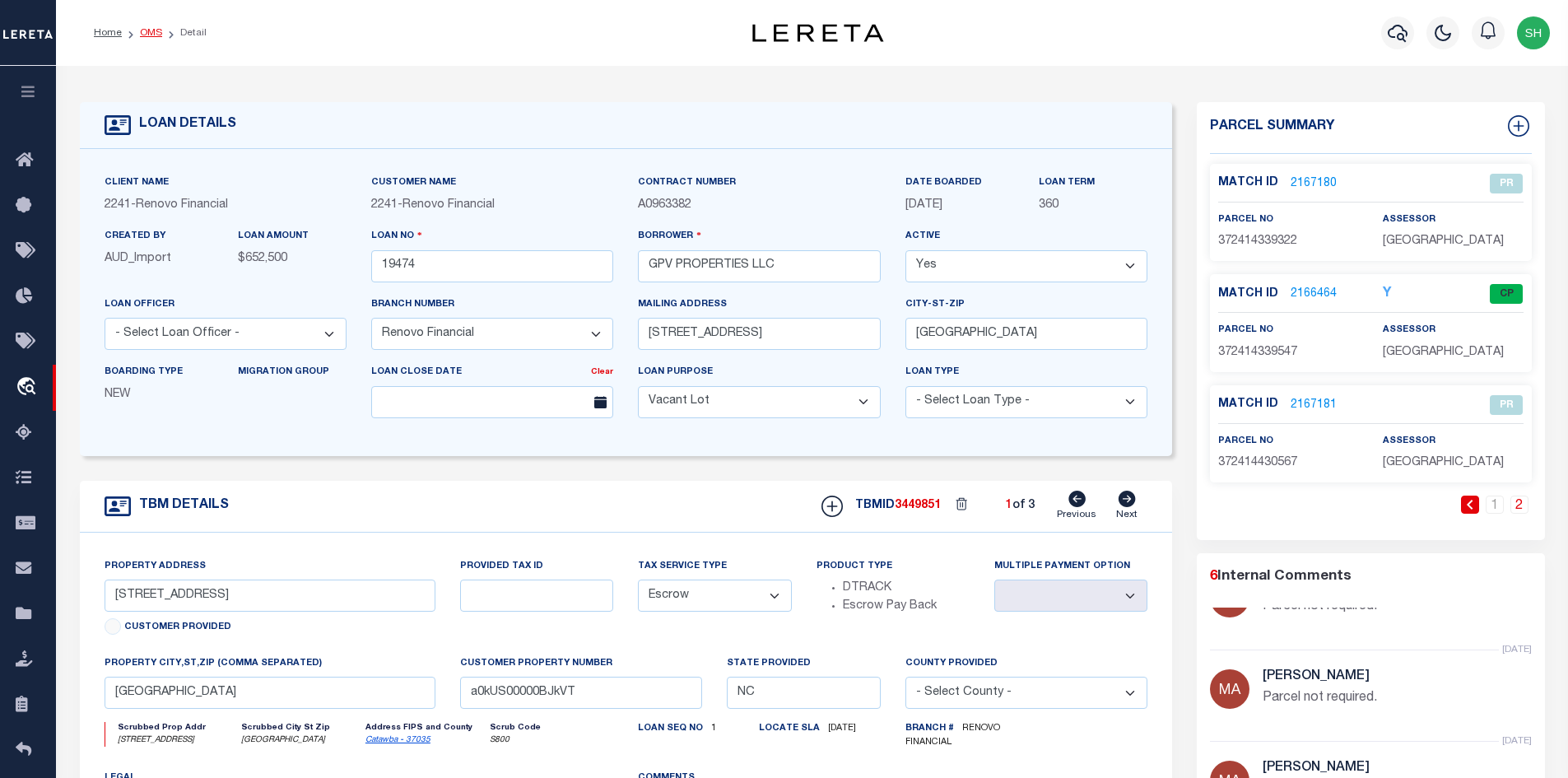
click at [144, 30] on link "OMS" at bounding box center [151, 32] width 22 height 10
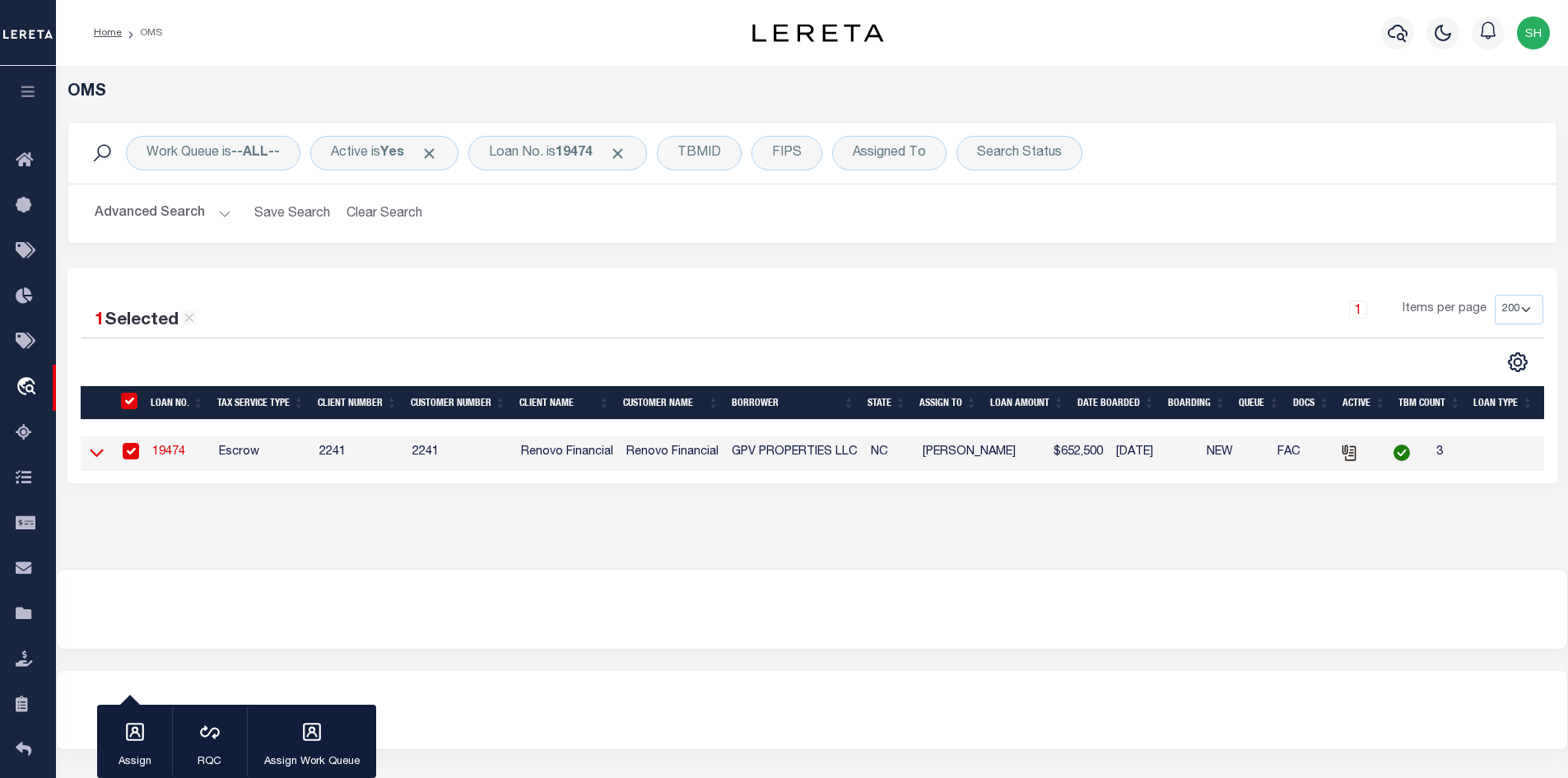
click at [102, 455] on icon at bounding box center [96, 453] width 14 height 8
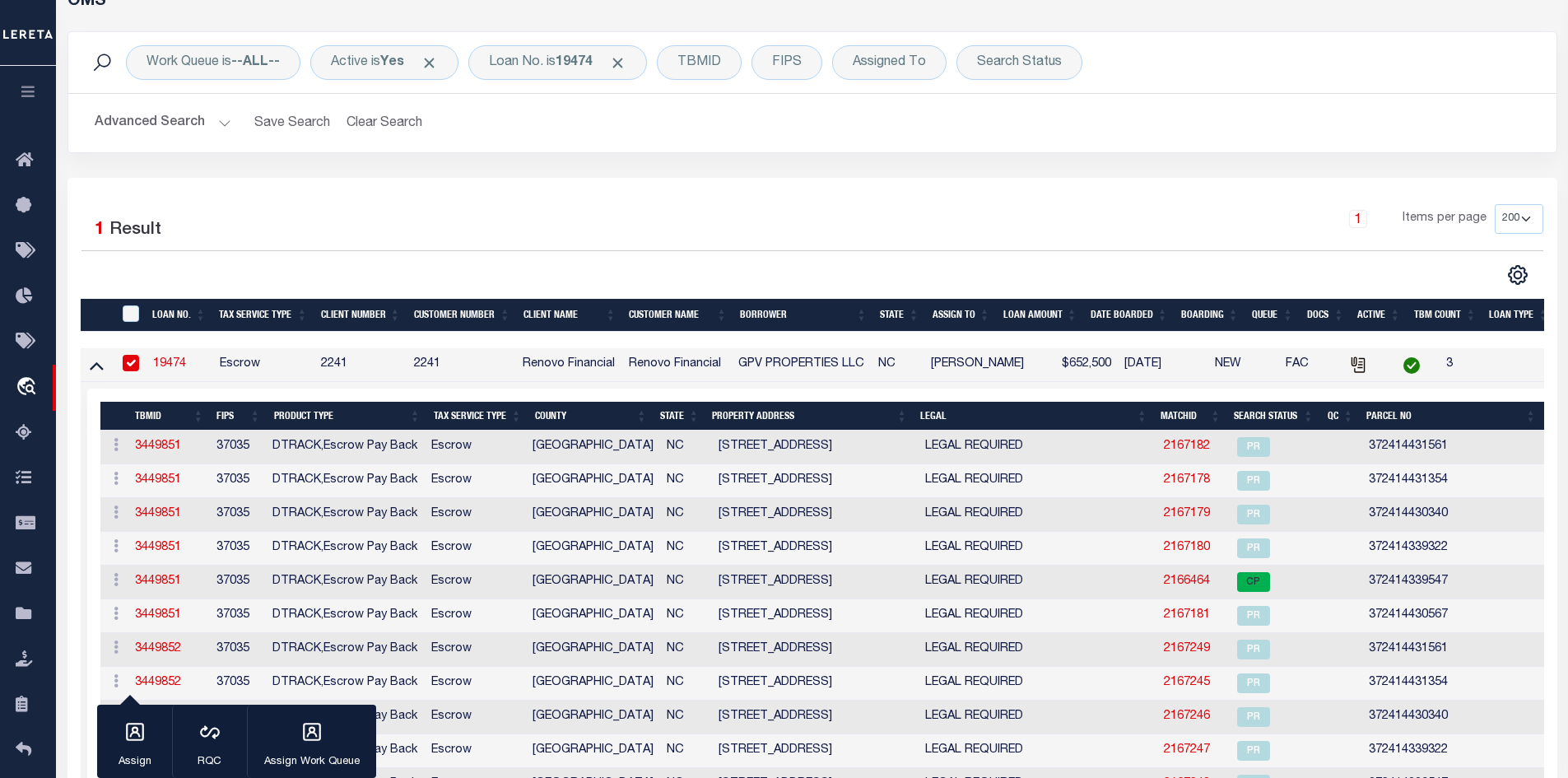
scroll to position [82, 0]
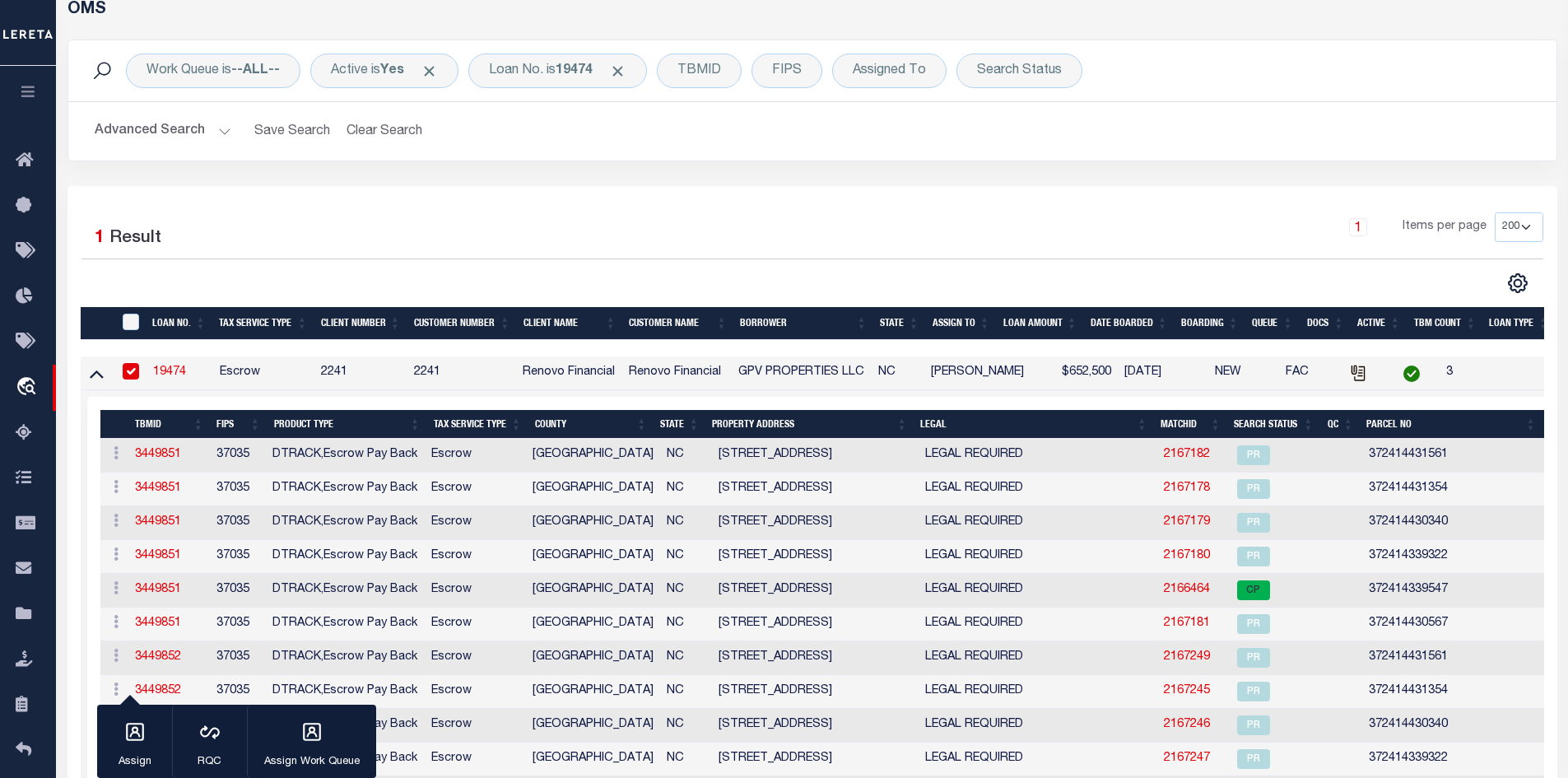
click at [171, 370] on link "19474" at bounding box center [170, 371] width 33 height 11
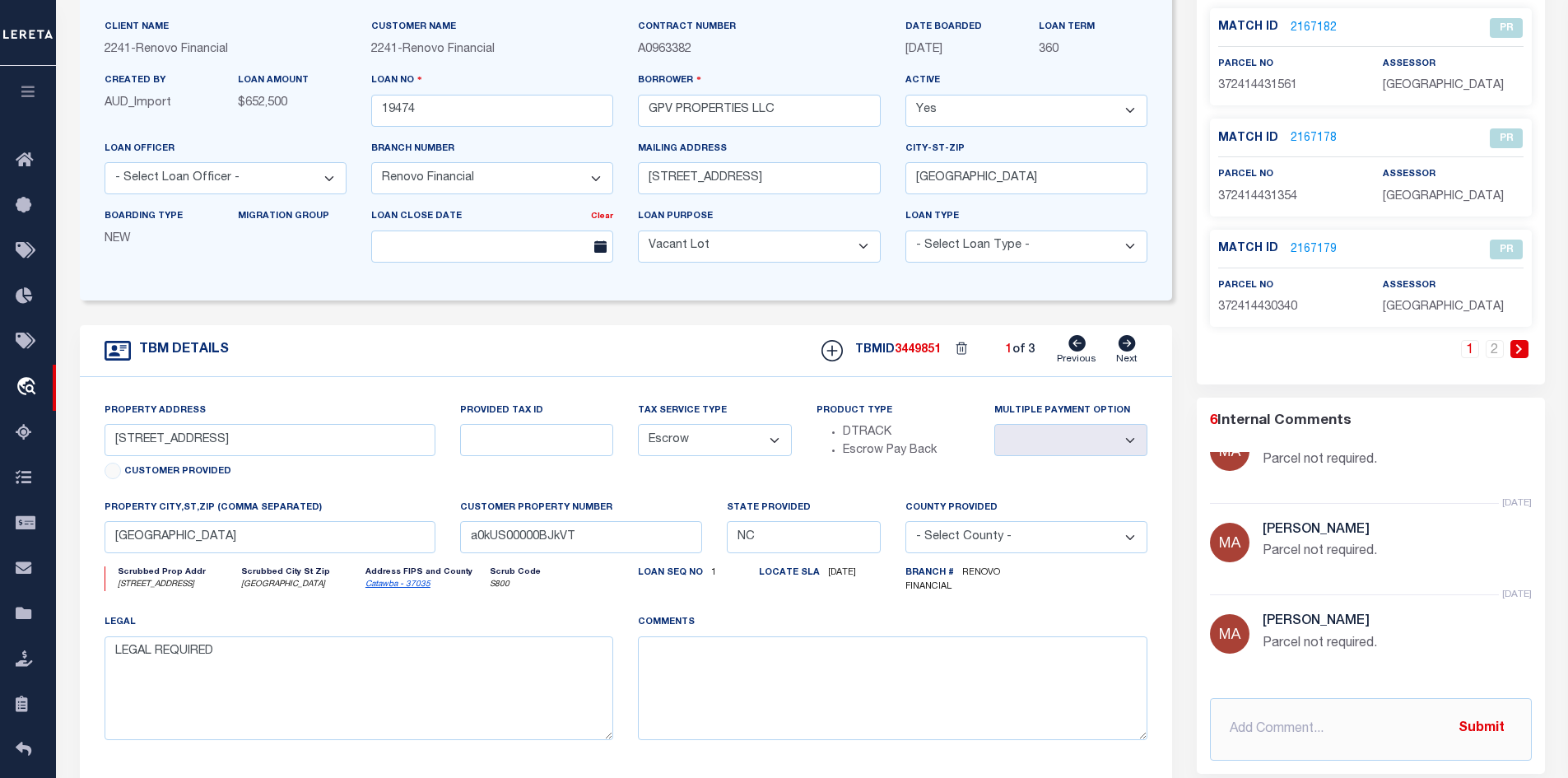
scroll to position [76, 0]
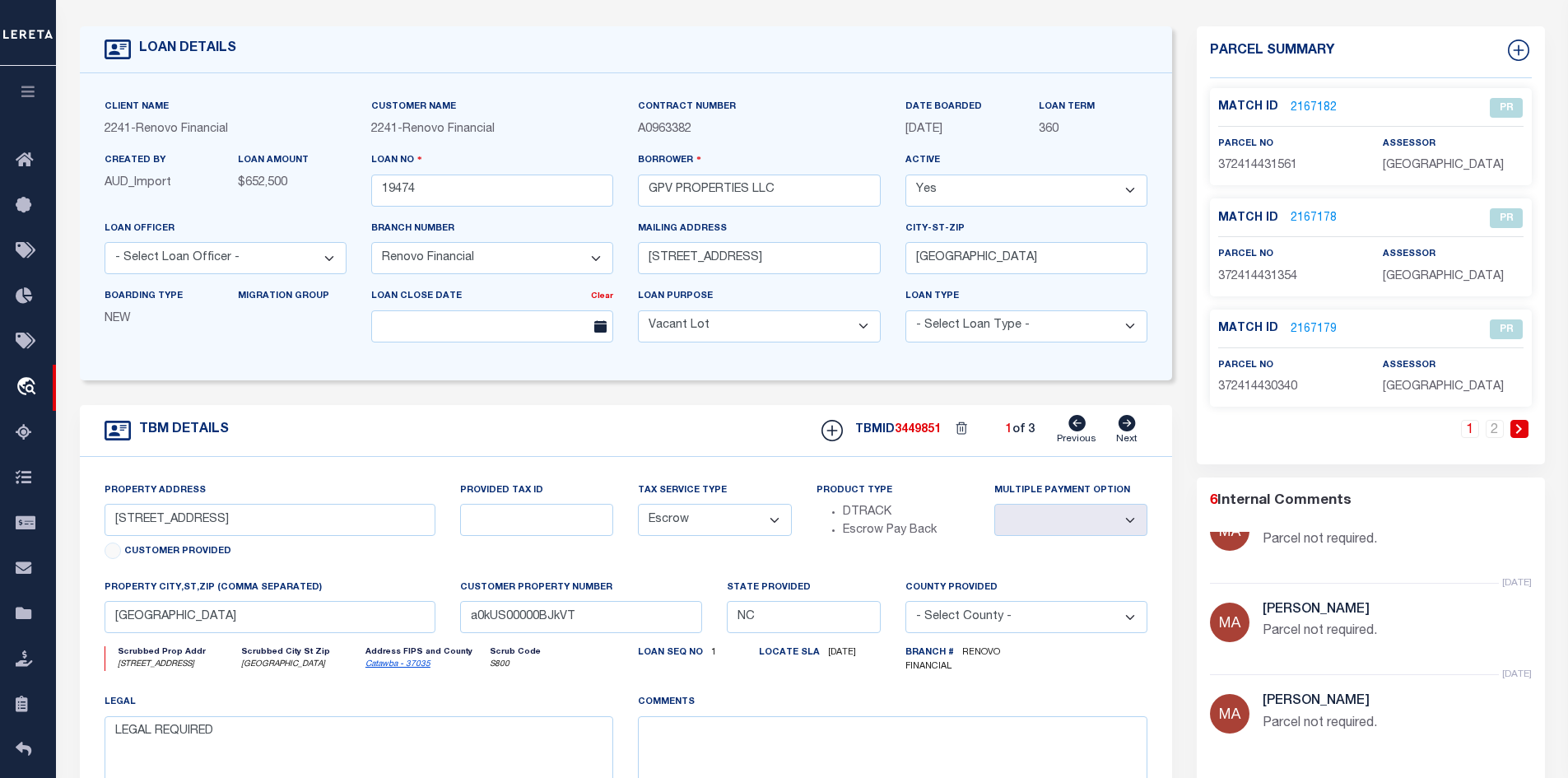
click at [1129, 432] on icon at bounding box center [1127, 423] width 18 height 17
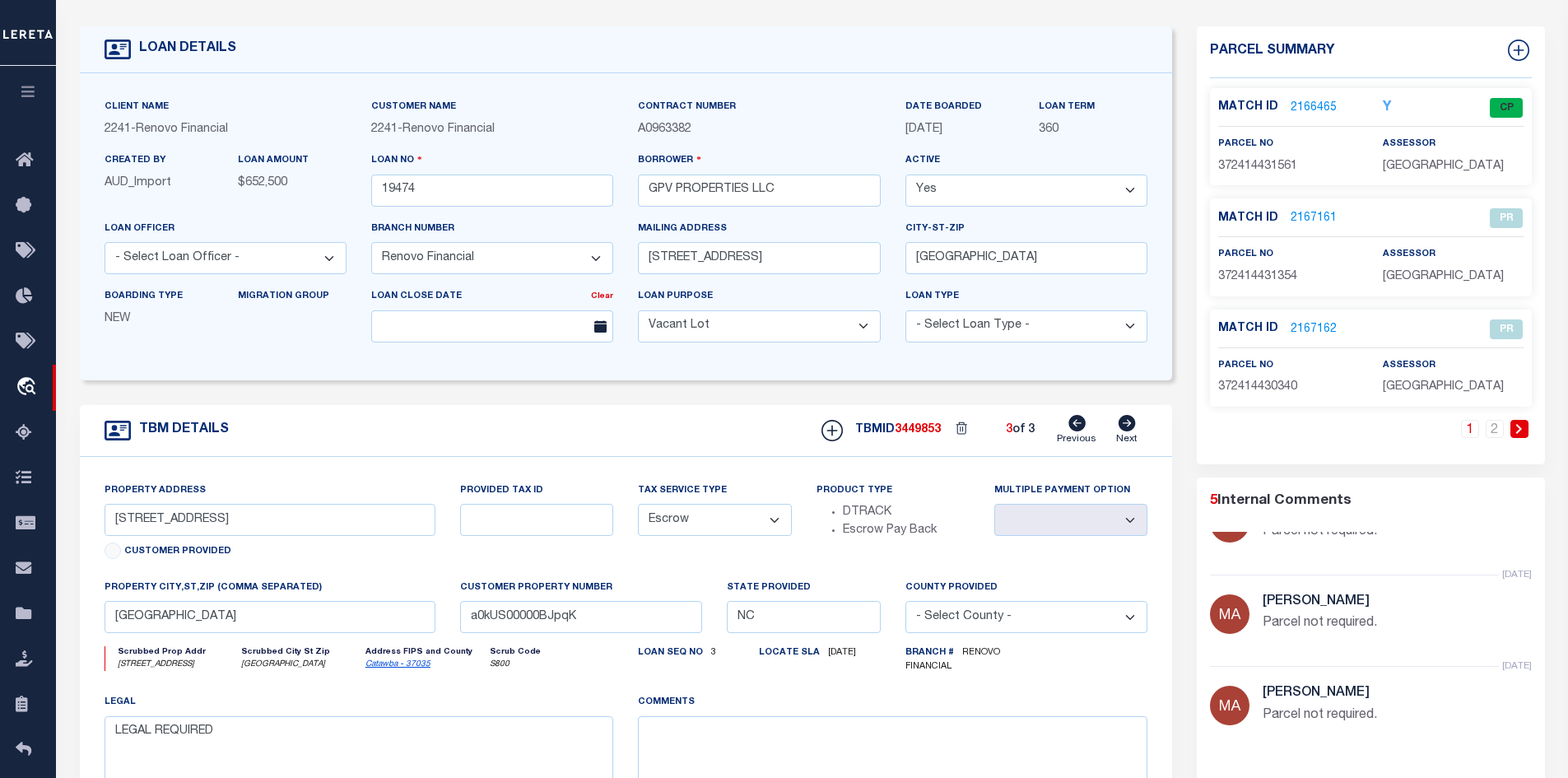
click at [1128, 422] on icon at bounding box center [1127, 423] width 18 height 17
click at [1078, 431] on icon at bounding box center [1076, 423] width 18 height 17
click at [1498, 434] on link "2" at bounding box center [1495, 429] width 18 height 18
click at [1124, 428] on icon at bounding box center [1127, 423] width 18 height 17
click at [1502, 431] on link "2" at bounding box center [1495, 429] width 18 height 18
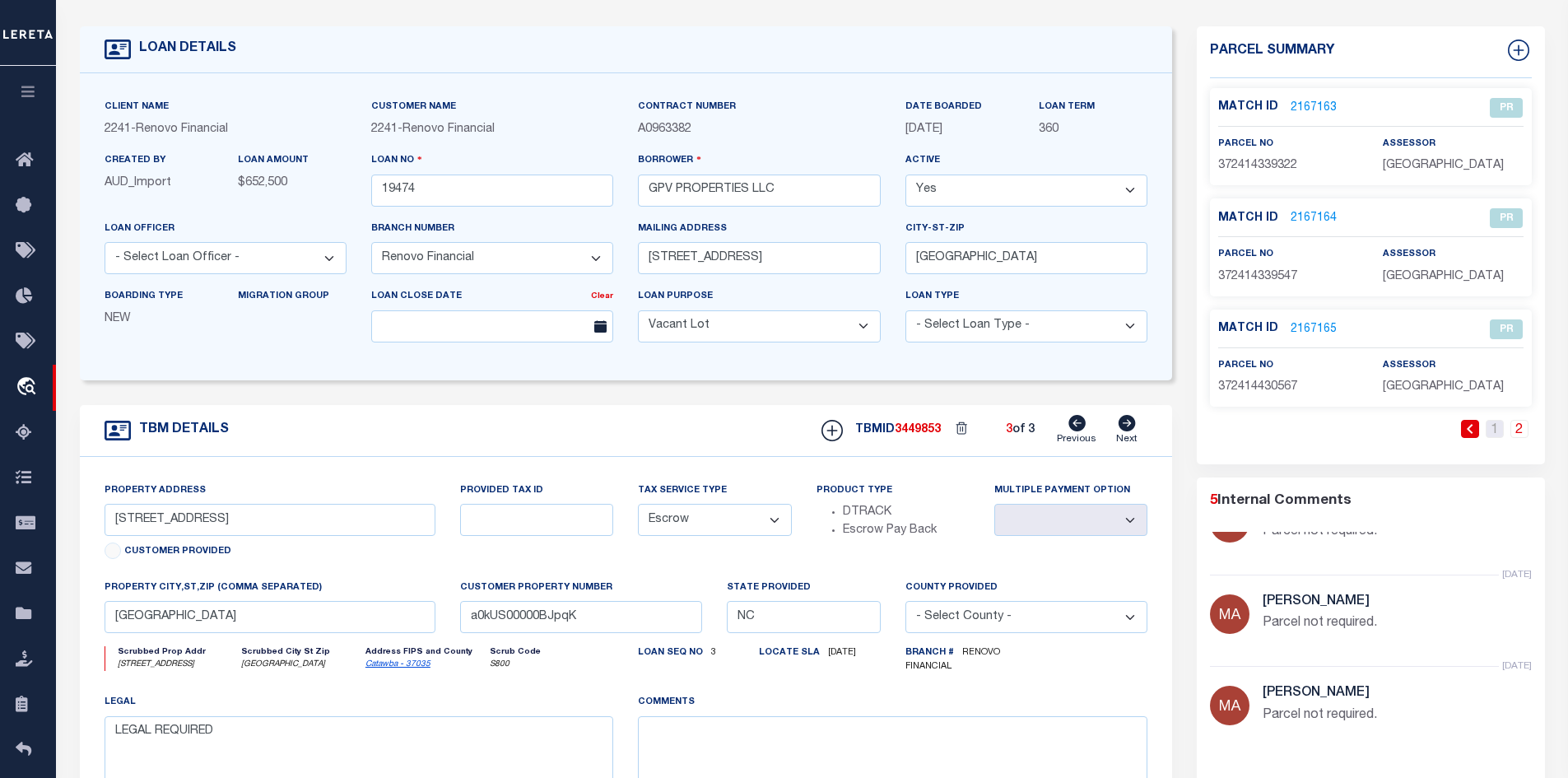
click at [1502, 431] on link "1" at bounding box center [1495, 429] width 18 height 18
click at [1467, 428] on link "1" at bounding box center [1470, 429] width 18 height 18
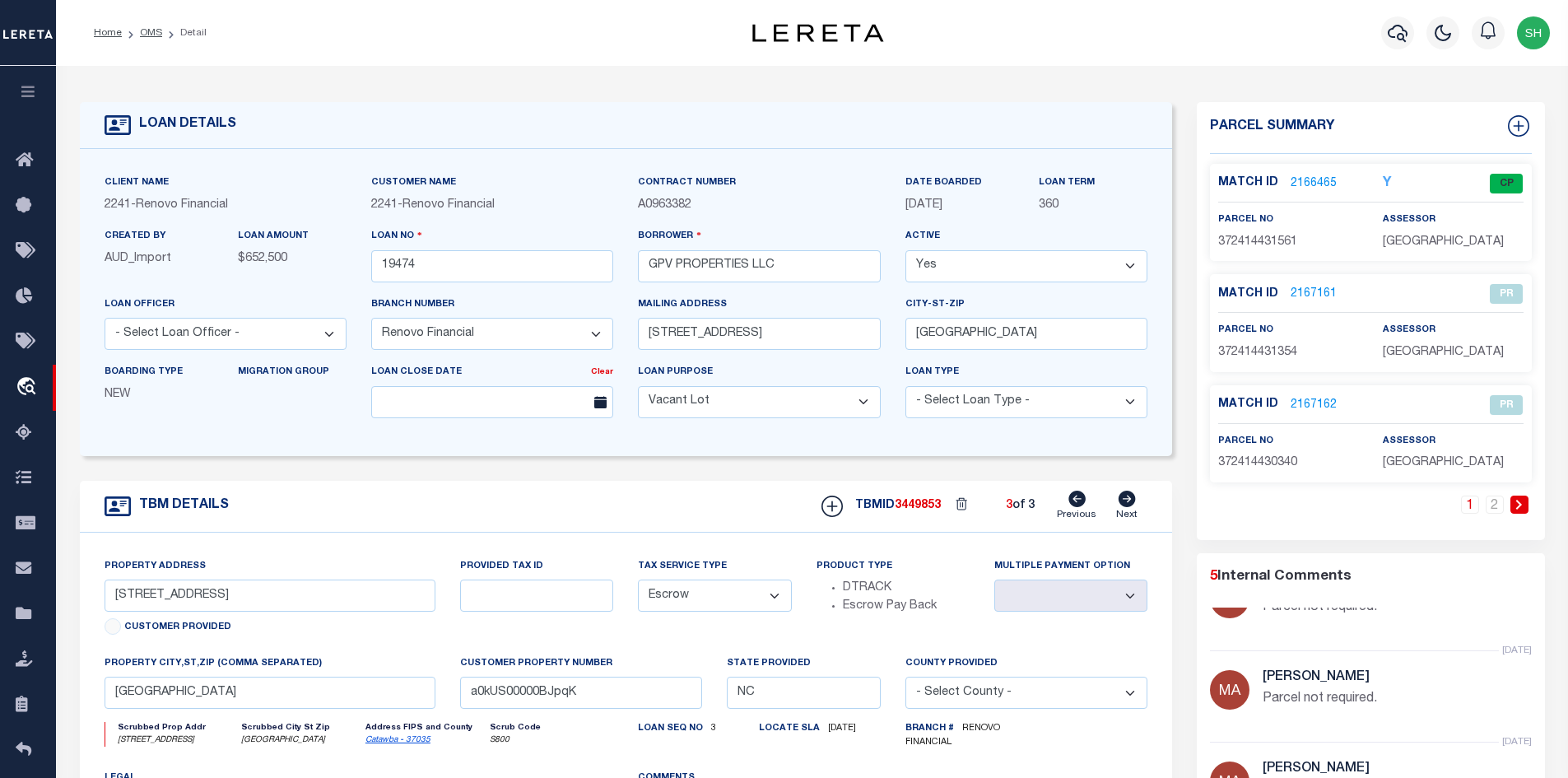
click at [1074, 497] on icon at bounding box center [1076, 499] width 18 height 17
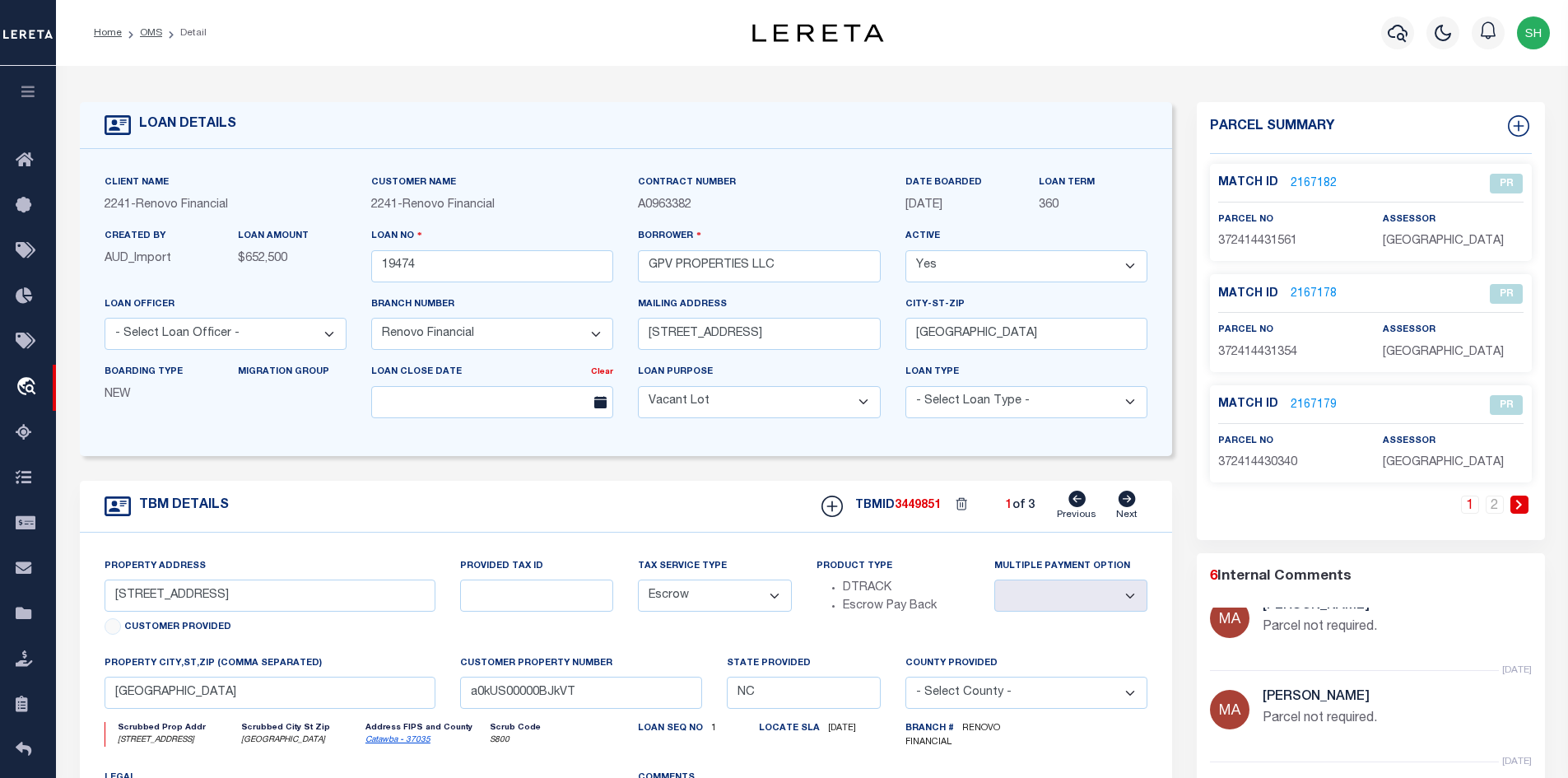
click at [1074, 497] on icon at bounding box center [1076, 499] width 18 height 17
click at [1502, 504] on link "2" at bounding box center [1495, 504] width 18 height 18
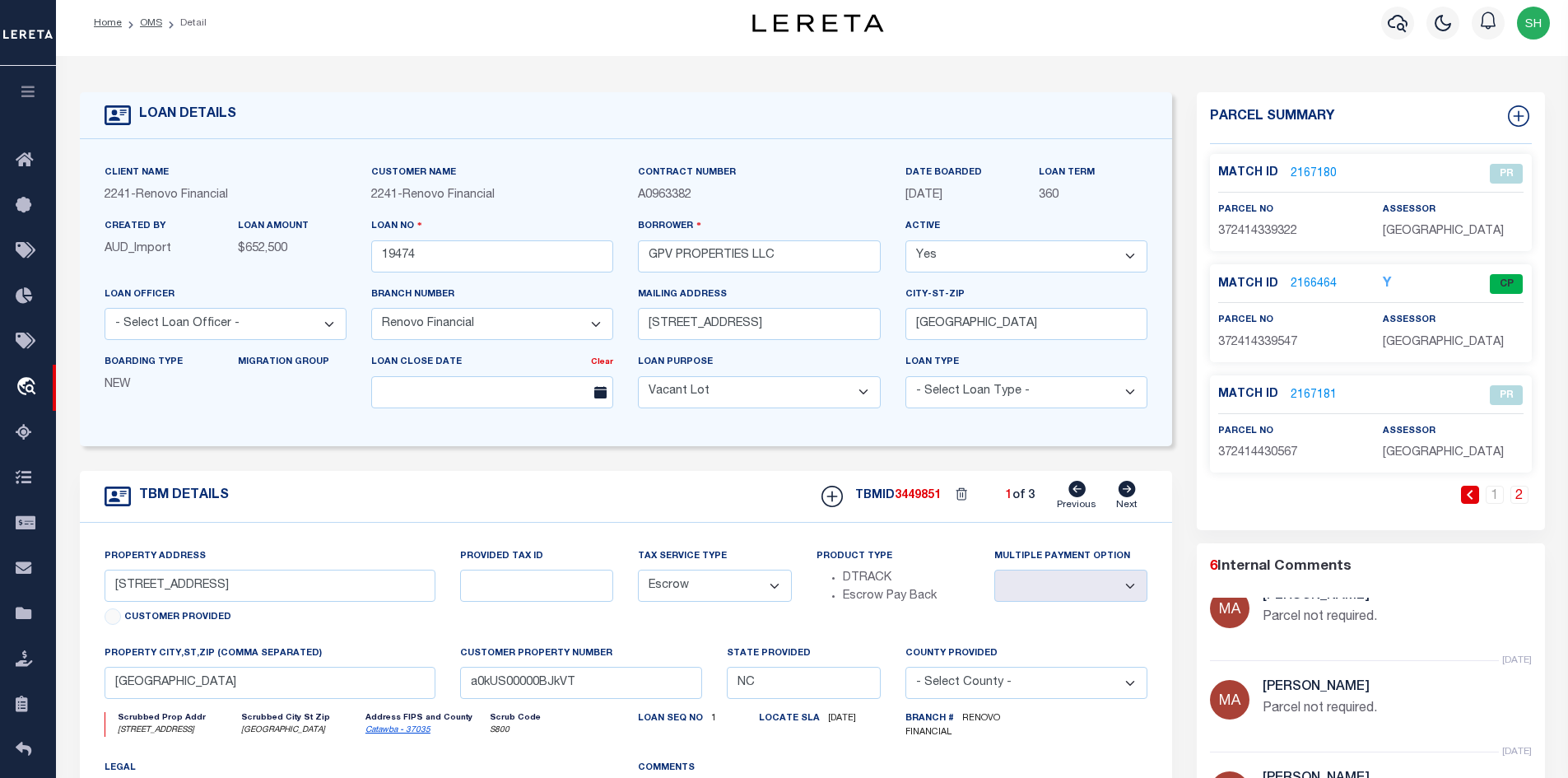
scroll to position [0, 0]
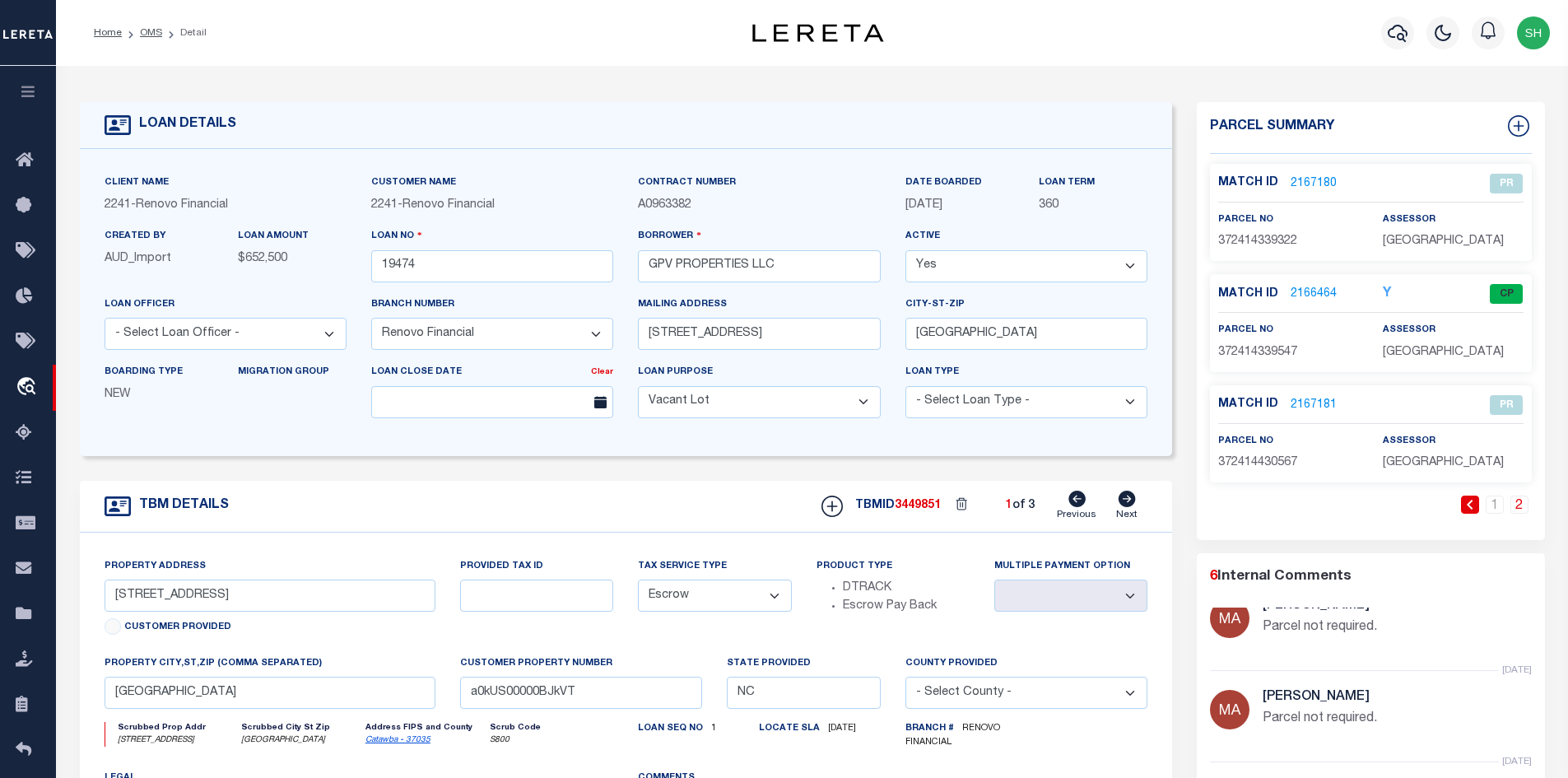
click at [1130, 501] on icon at bounding box center [1127, 499] width 18 height 17
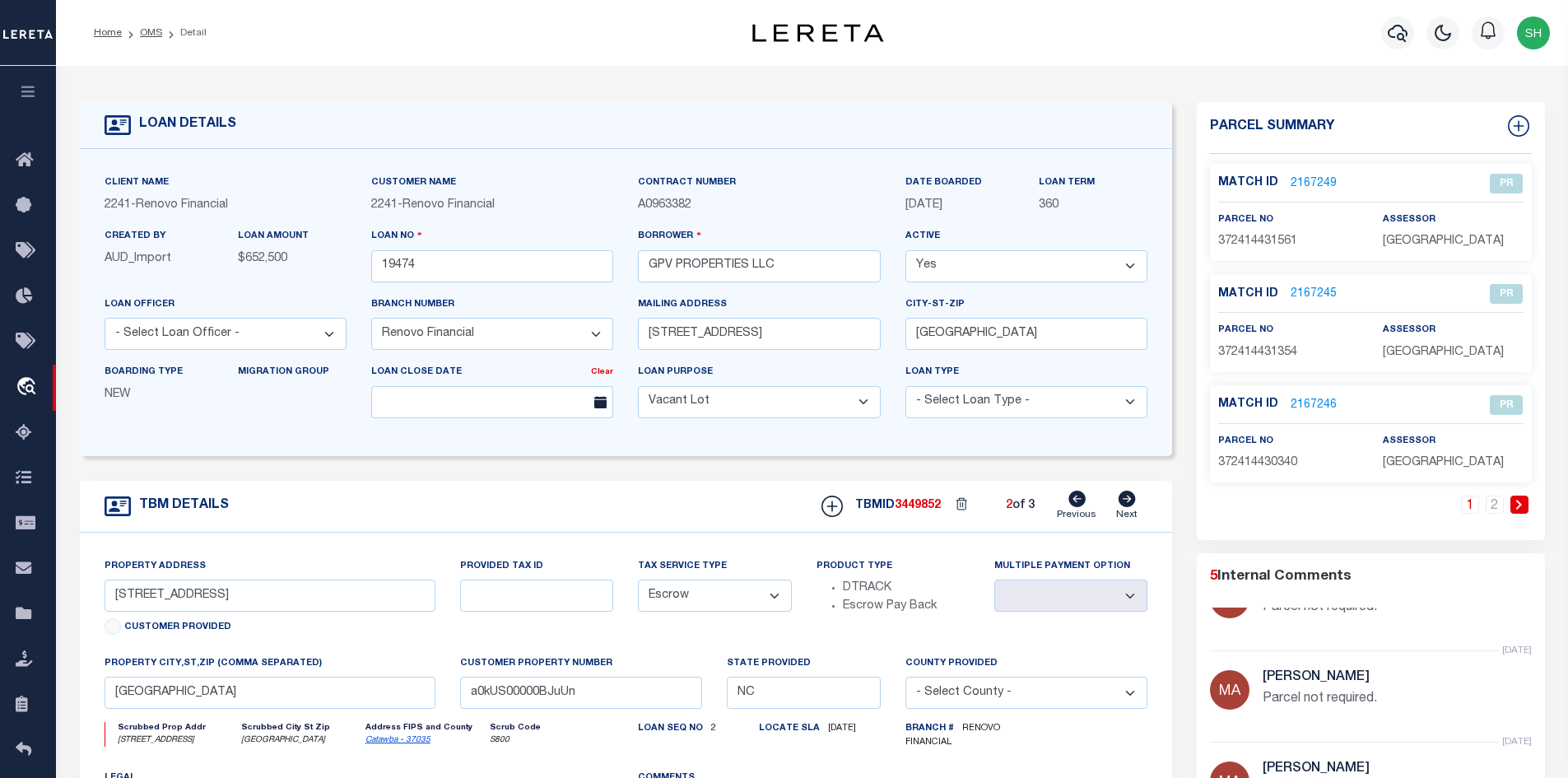
click at [1131, 501] on icon at bounding box center [1127, 499] width 18 height 17
click at [1071, 499] on icon at bounding box center [1076, 499] width 18 height 17
click at [1072, 499] on icon at bounding box center [1076, 499] width 18 height 17
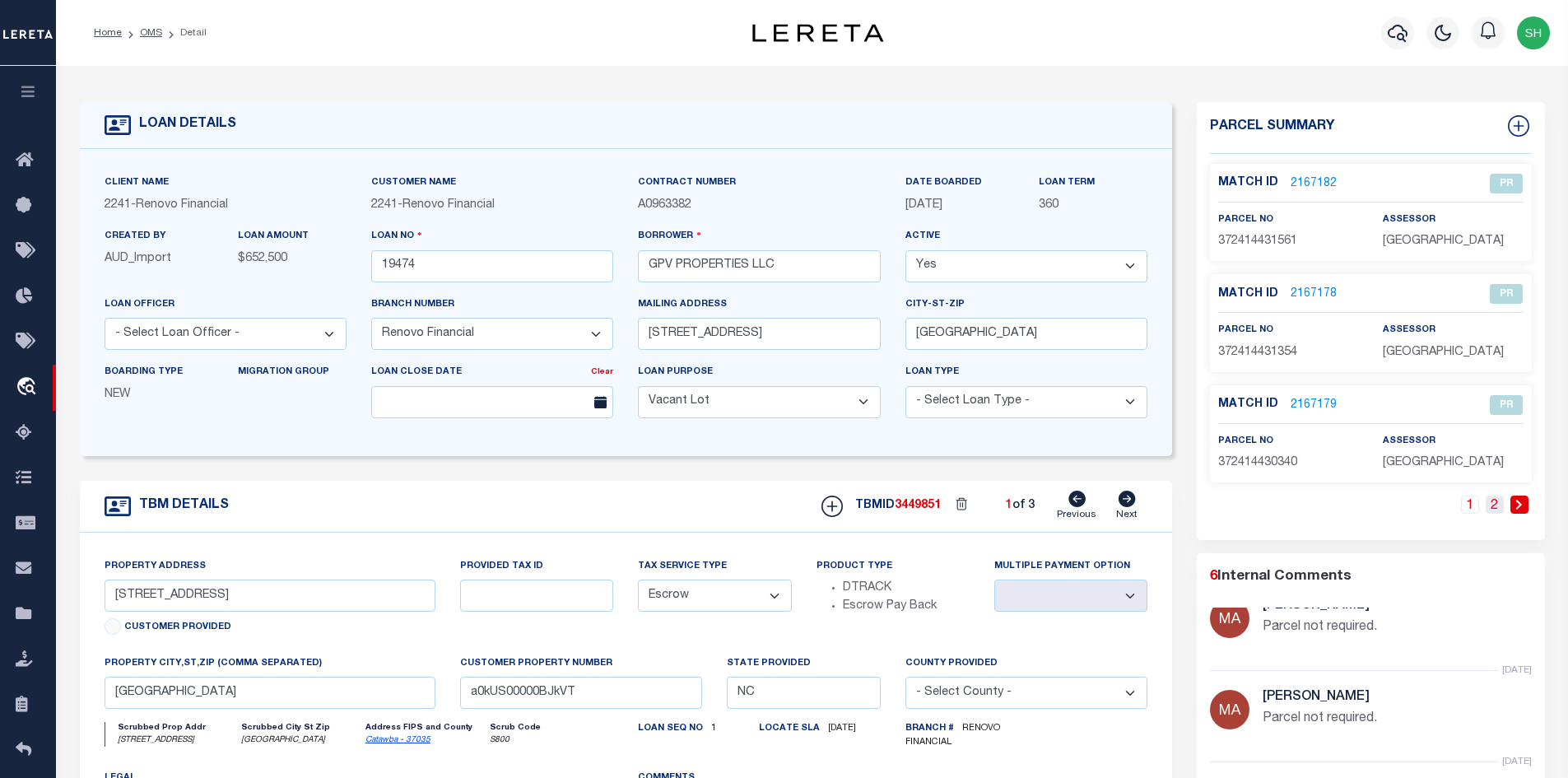
click at [1496, 508] on link "2" at bounding box center [1495, 504] width 18 height 18
click at [1126, 499] on icon at bounding box center [1127, 499] width 18 height 17
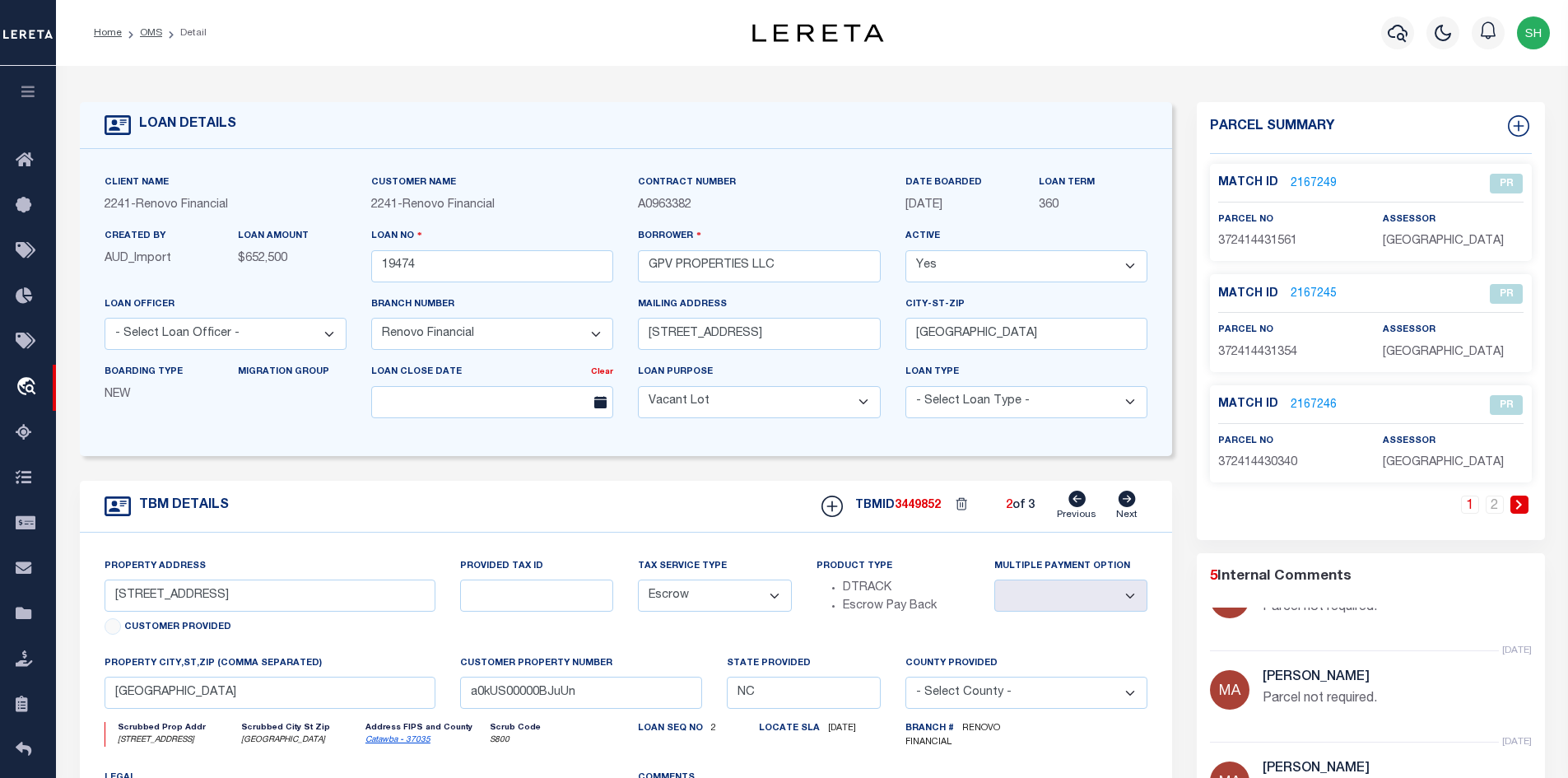
click at [1126, 499] on icon at bounding box center [1127, 499] width 18 height 17
click at [1498, 506] on link "2" at bounding box center [1495, 504] width 18 height 18
click at [1084, 506] on icon at bounding box center [1076, 499] width 18 height 17
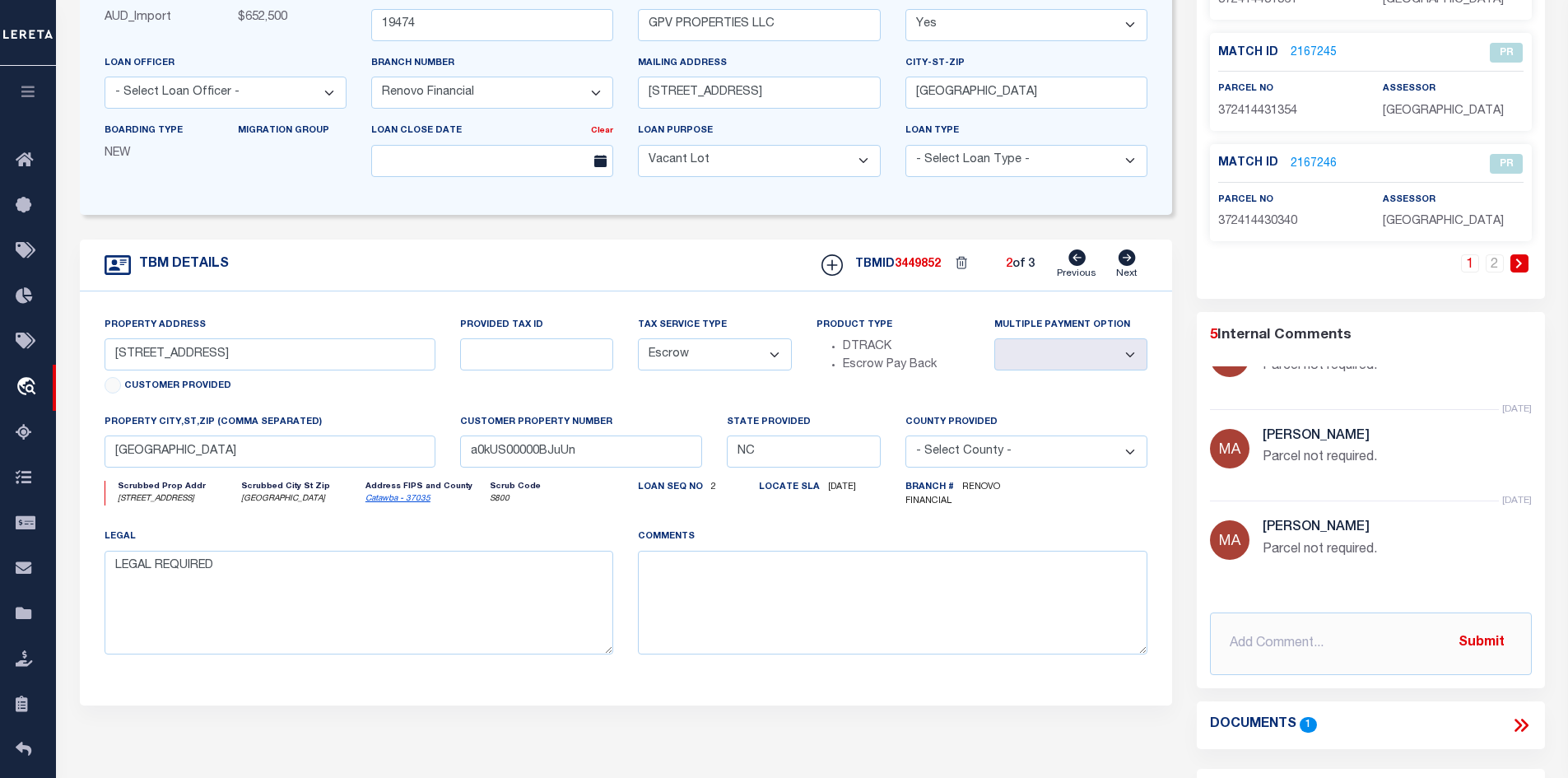
scroll to position [247, 0]
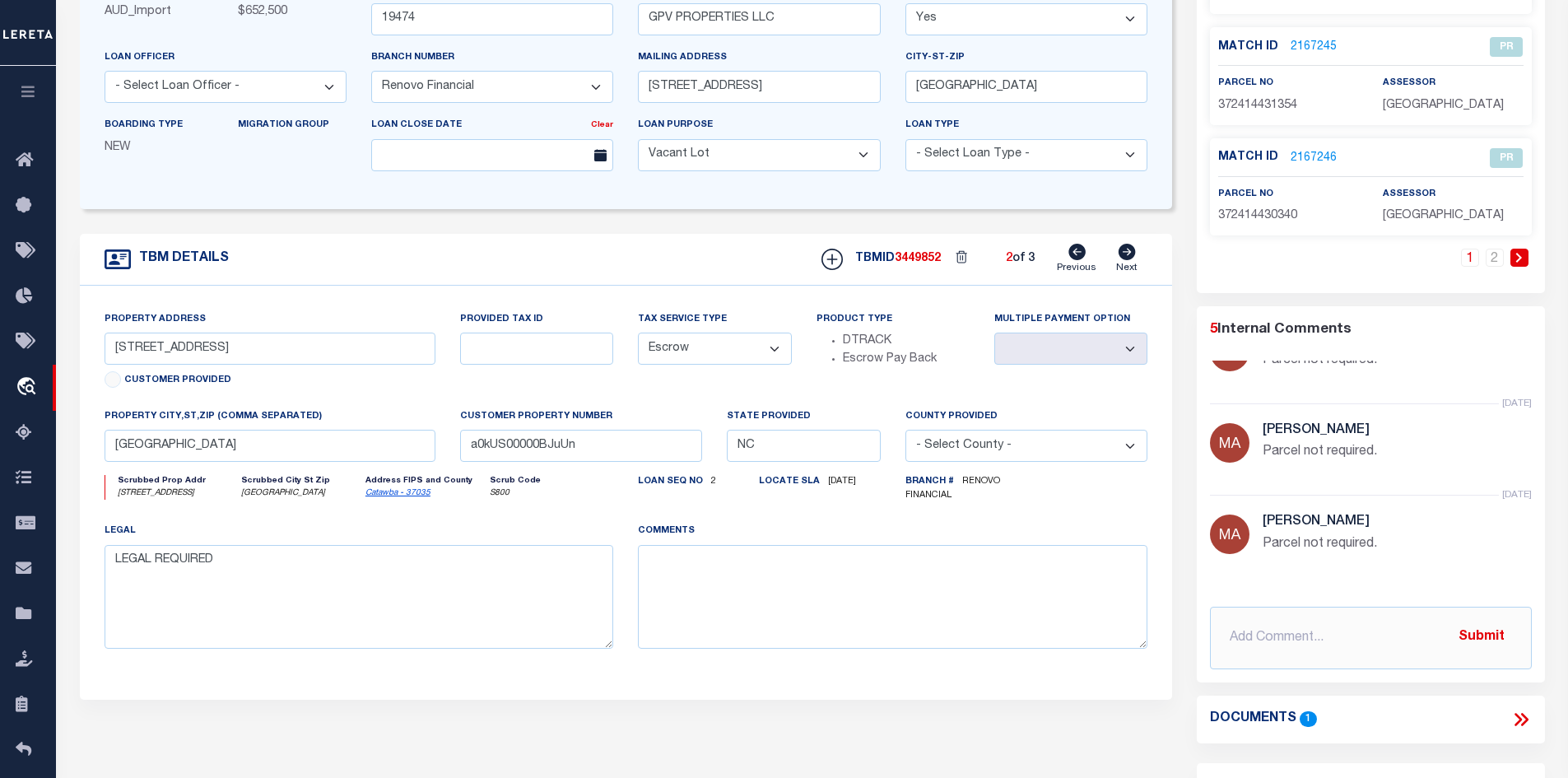
click at [1073, 253] on icon at bounding box center [1076, 252] width 18 height 17
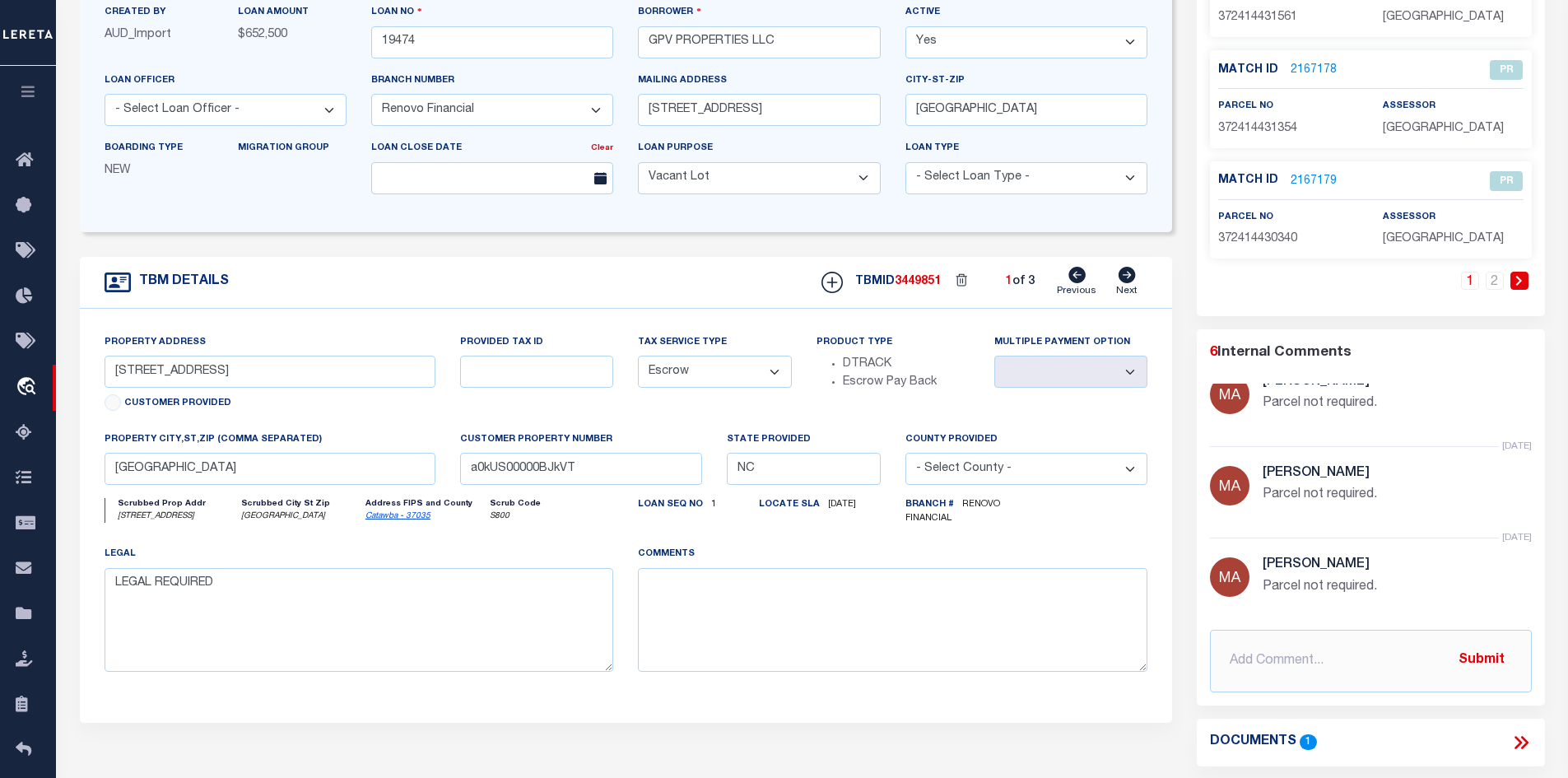
scroll to position [0, 0]
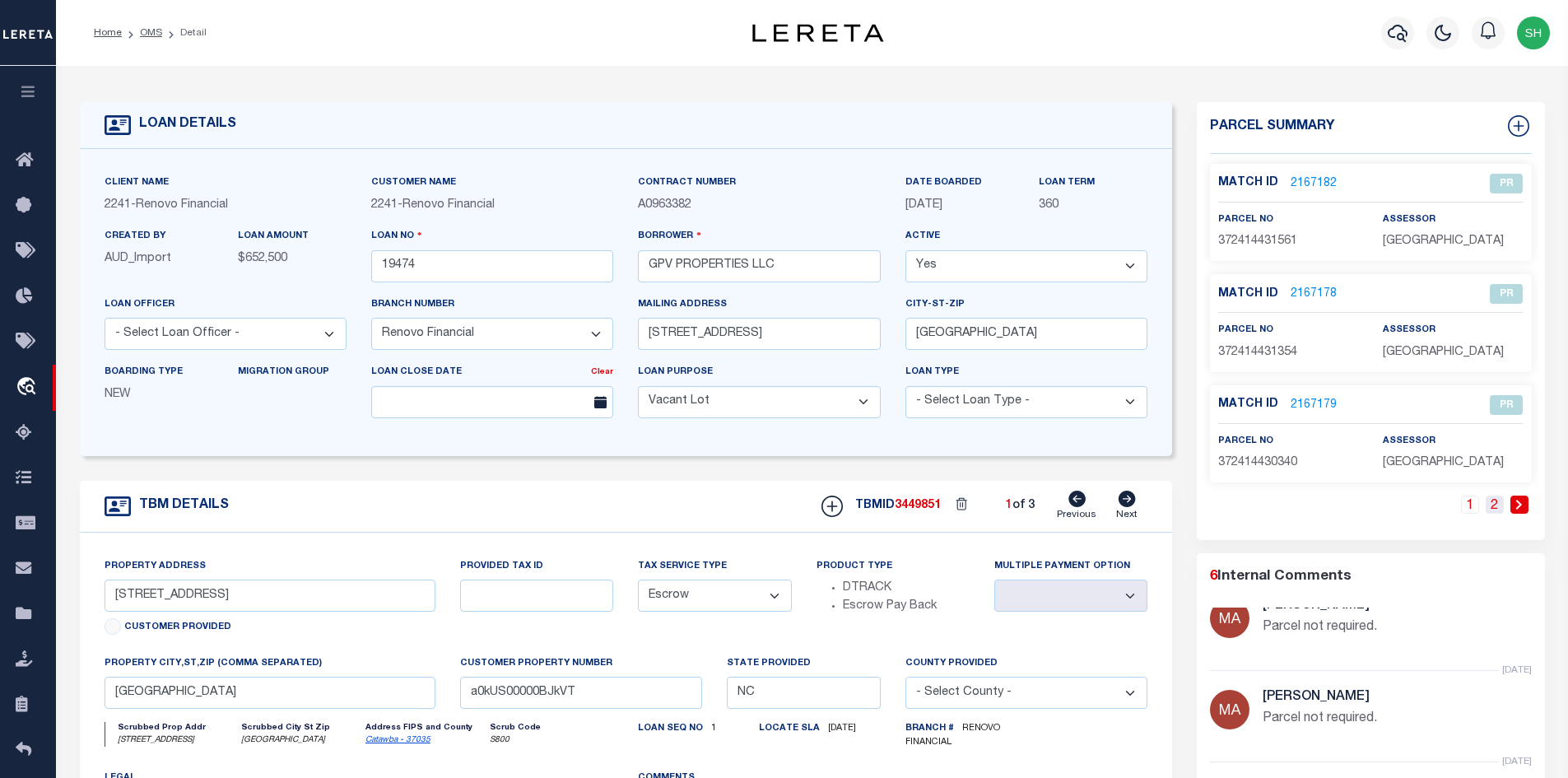
click at [1493, 508] on link "2" at bounding box center [1495, 504] width 18 height 18
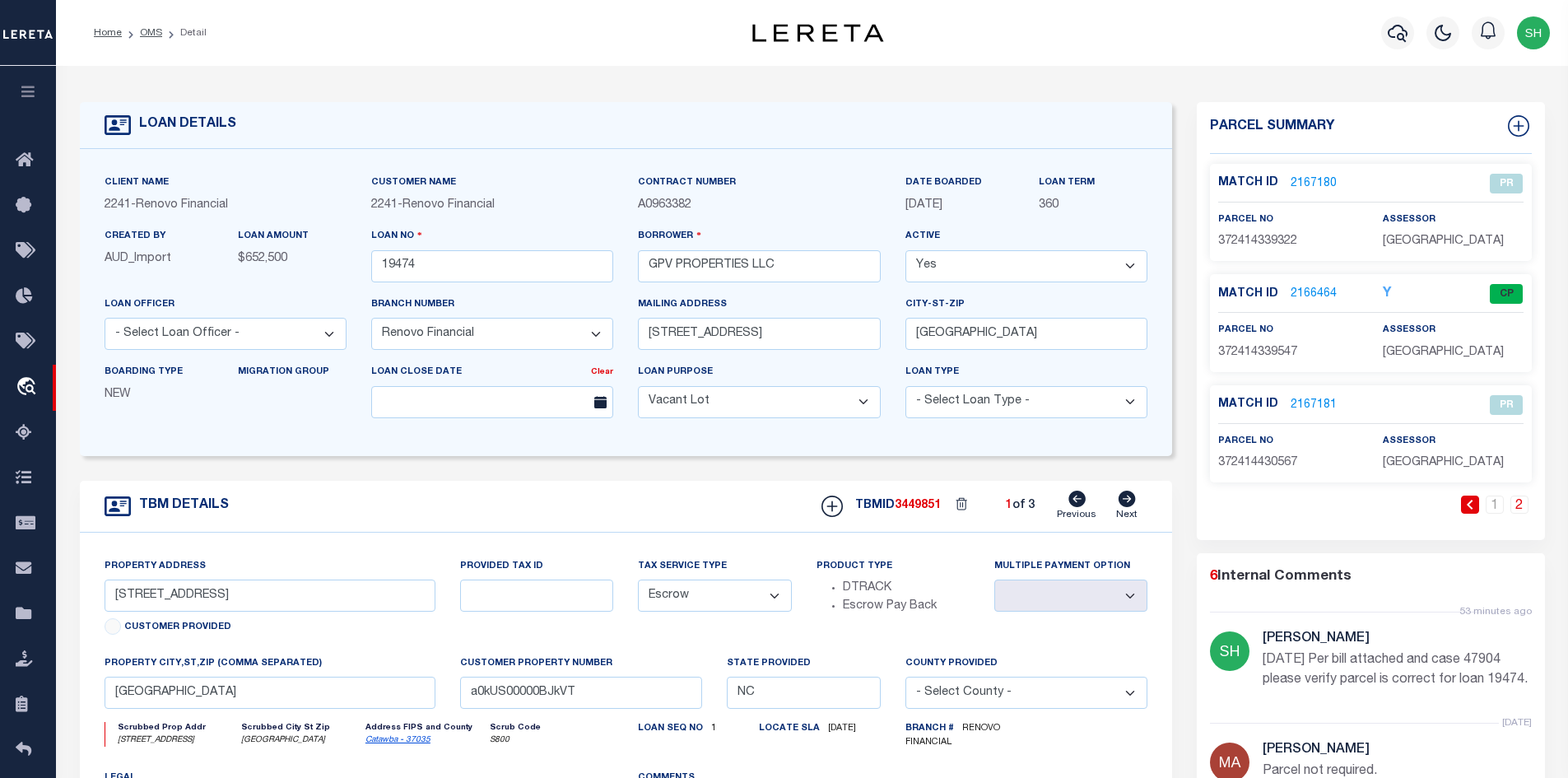
click at [1124, 503] on icon at bounding box center [1127, 499] width 18 height 17
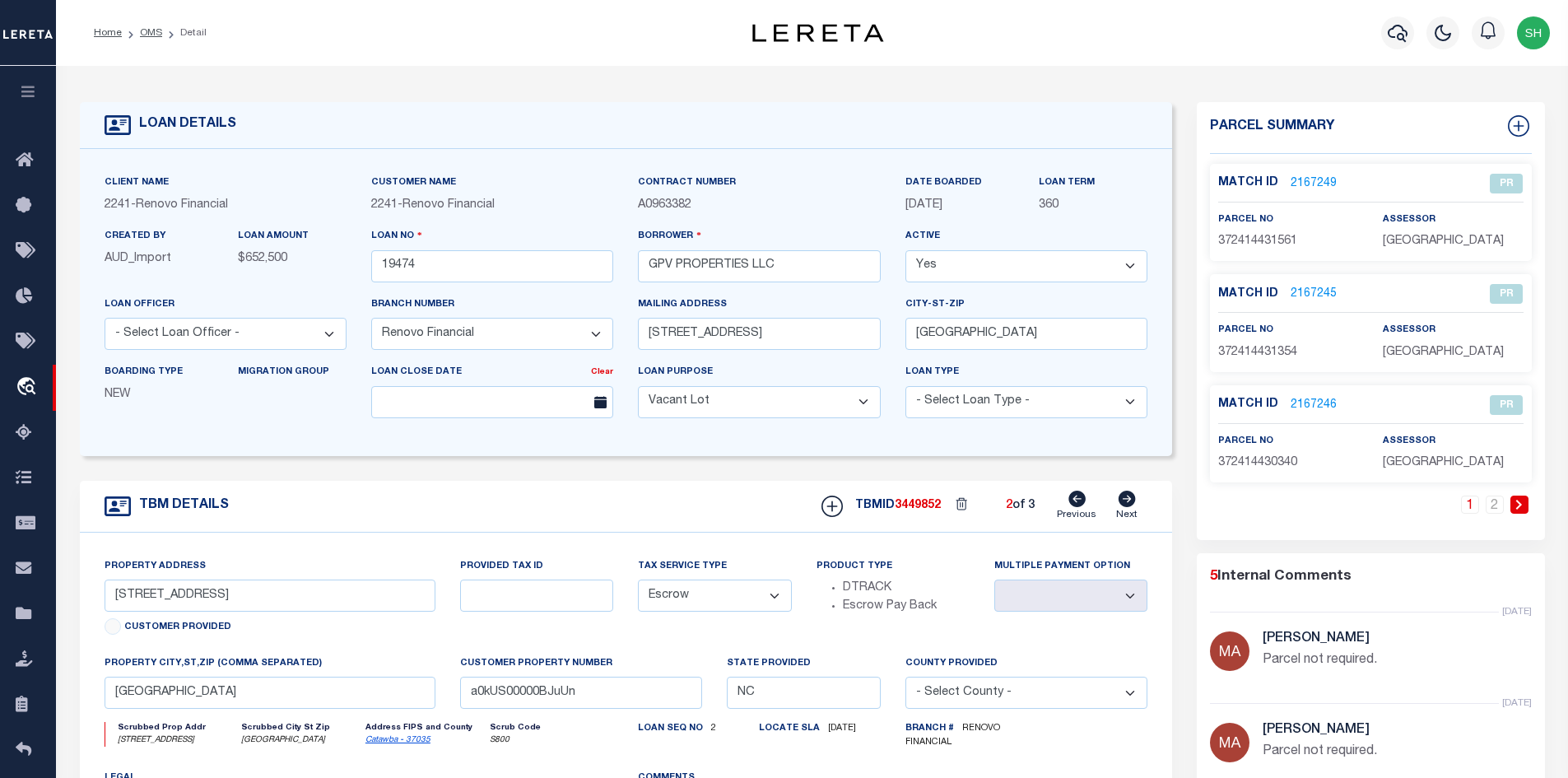
click at [1122, 503] on icon at bounding box center [1127, 499] width 18 height 17
click at [1086, 502] on icon at bounding box center [1076, 499] width 18 height 17
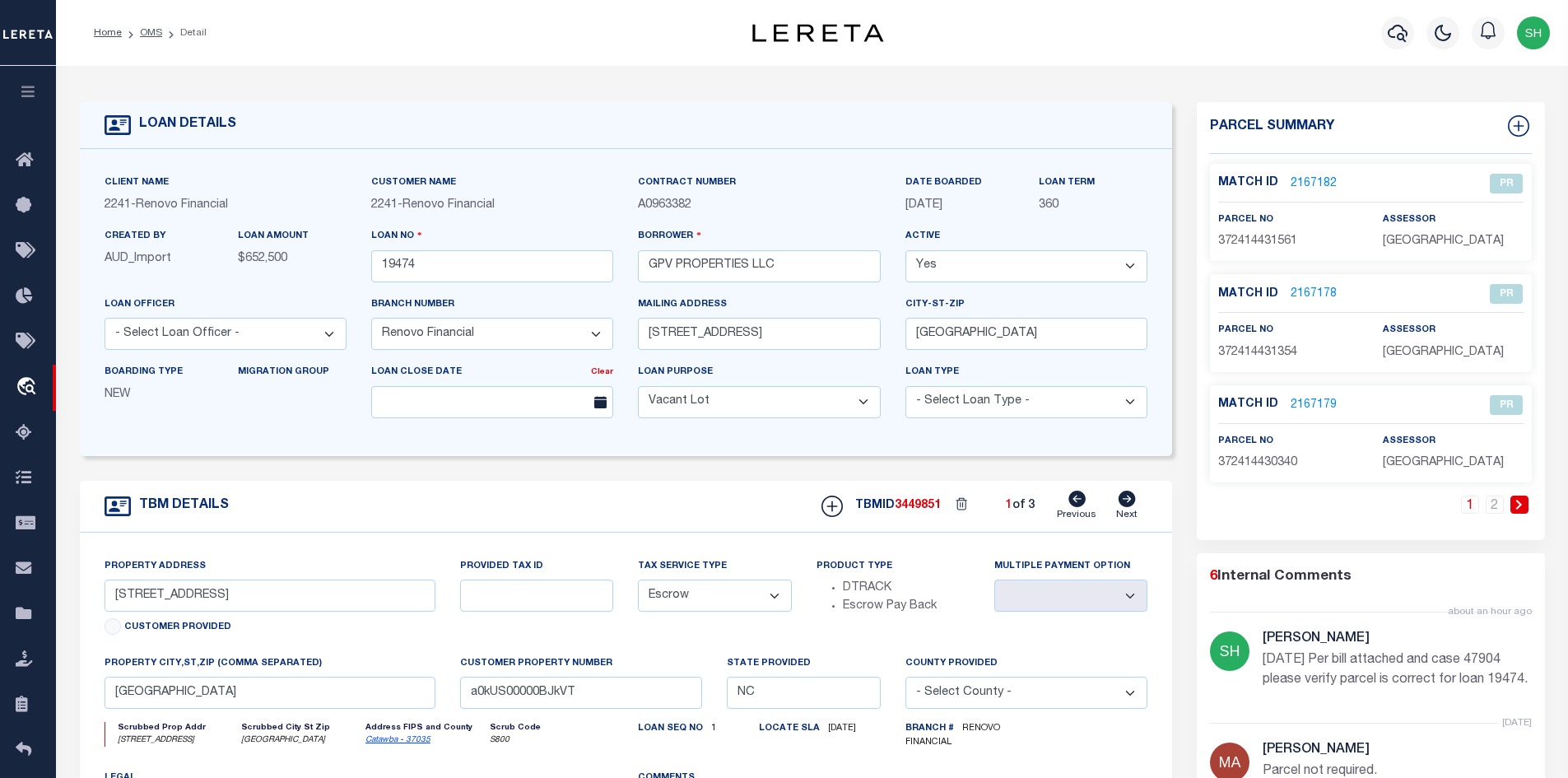
click at [1086, 502] on icon at bounding box center [1076, 499] width 18 height 17
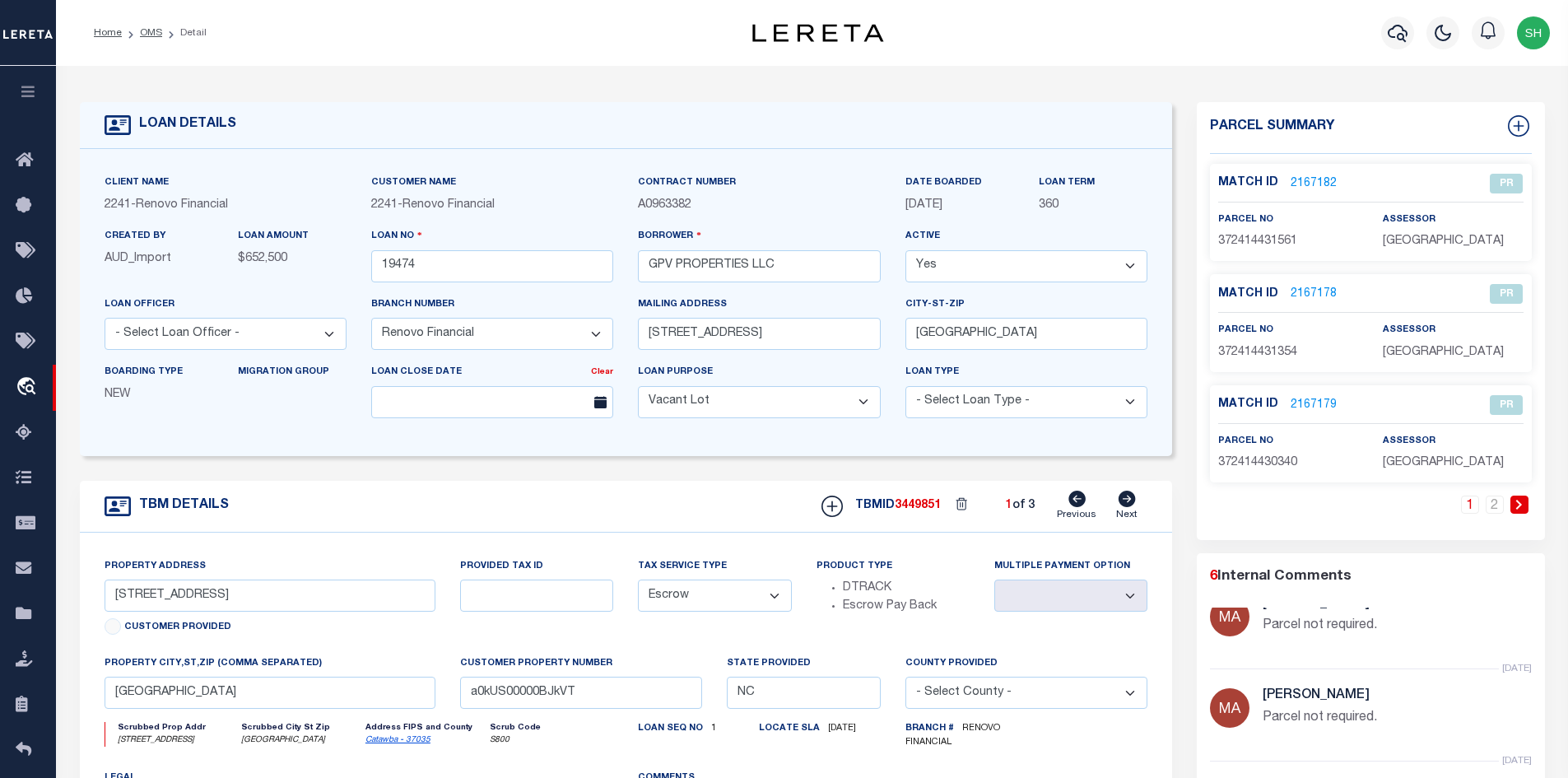
scroll to position [329, 0]
click at [1496, 502] on link "2" at bounding box center [1495, 504] width 18 height 18
click at [1128, 502] on icon at bounding box center [1127, 499] width 18 height 17
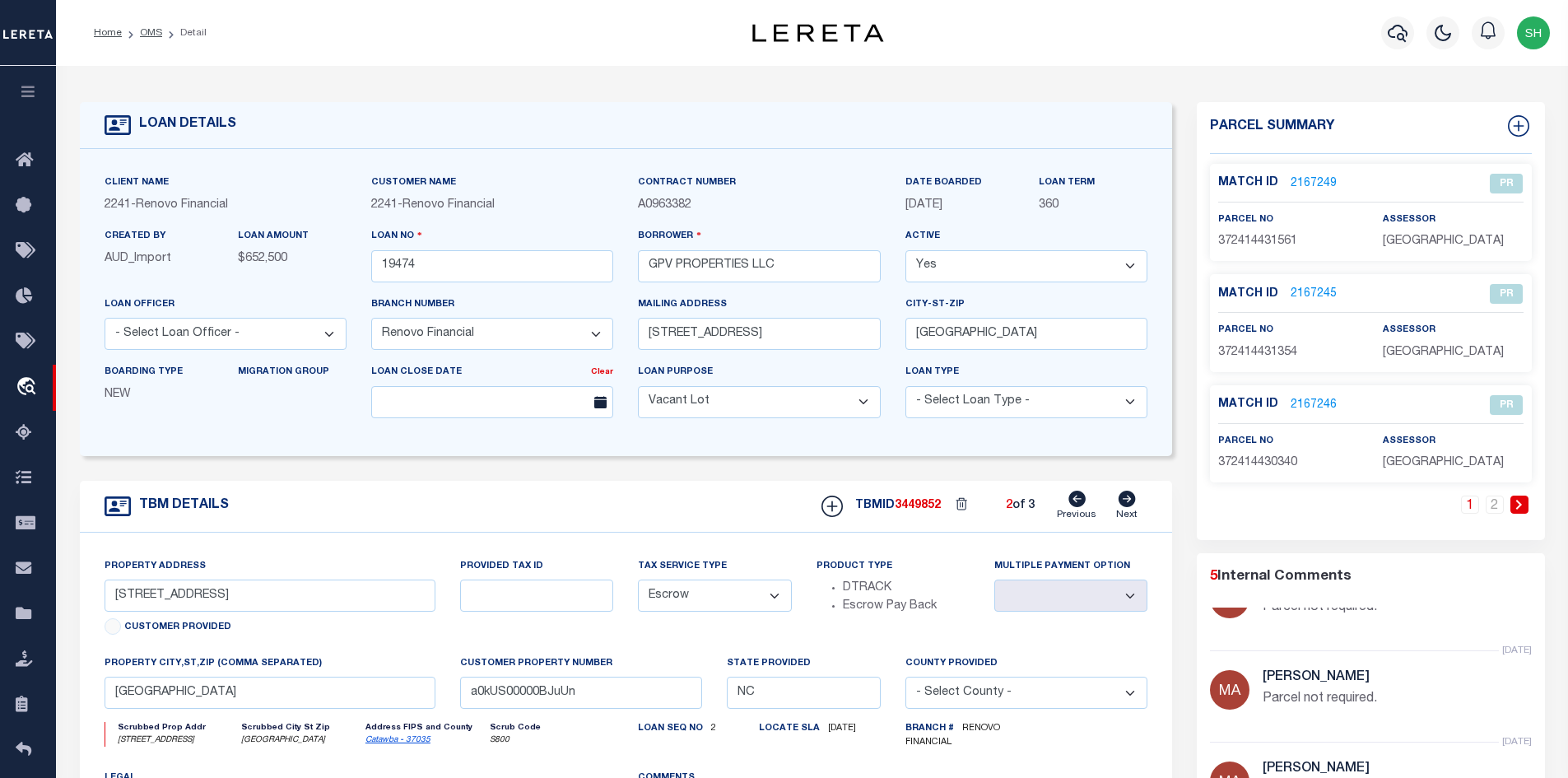
click at [1128, 502] on icon at bounding box center [1127, 499] width 18 height 17
click at [1083, 503] on icon at bounding box center [1076, 499] width 18 height 17
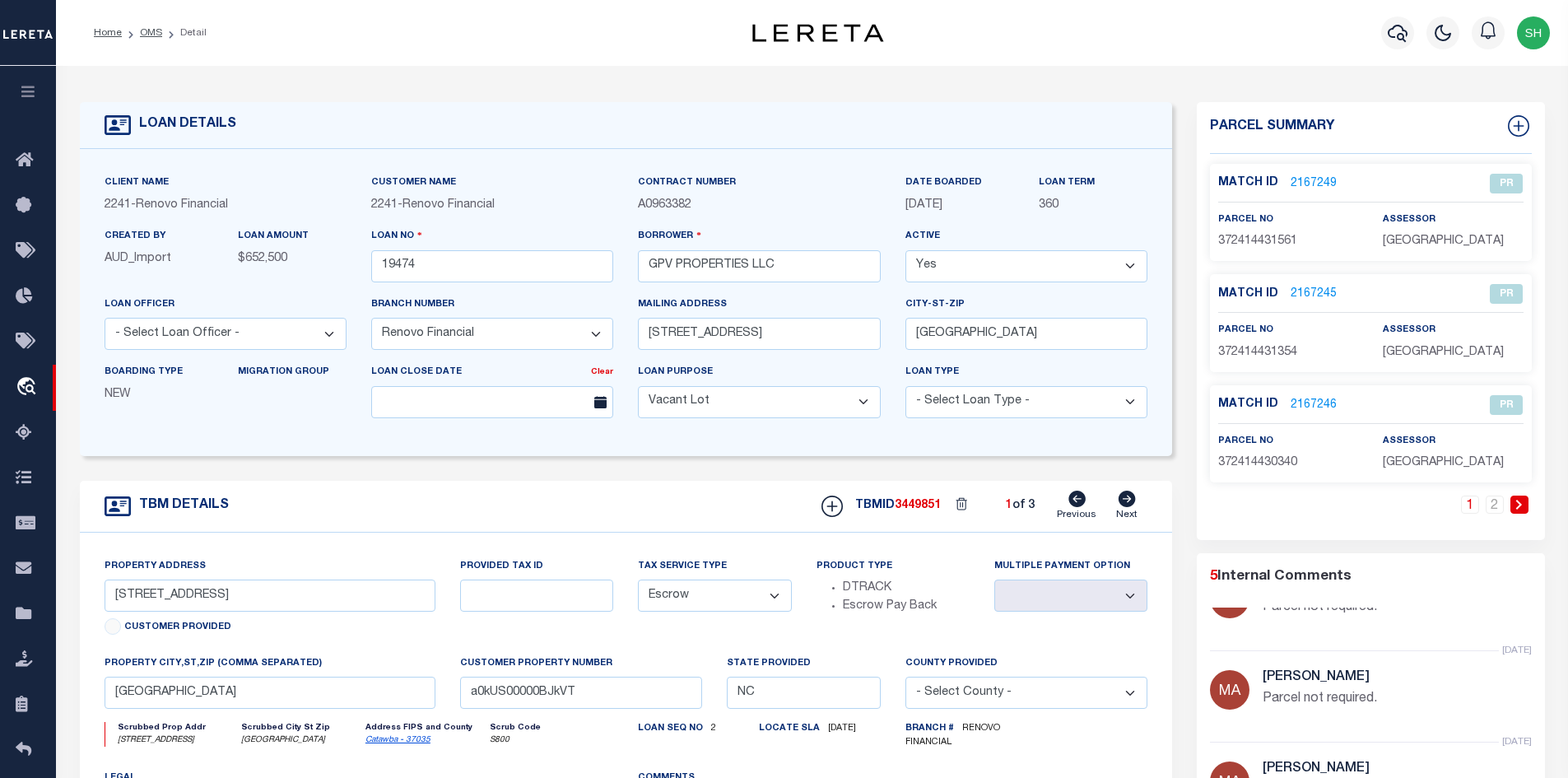
click at [1083, 503] on icon at bounding box center [1076, 499] width 18 height 17
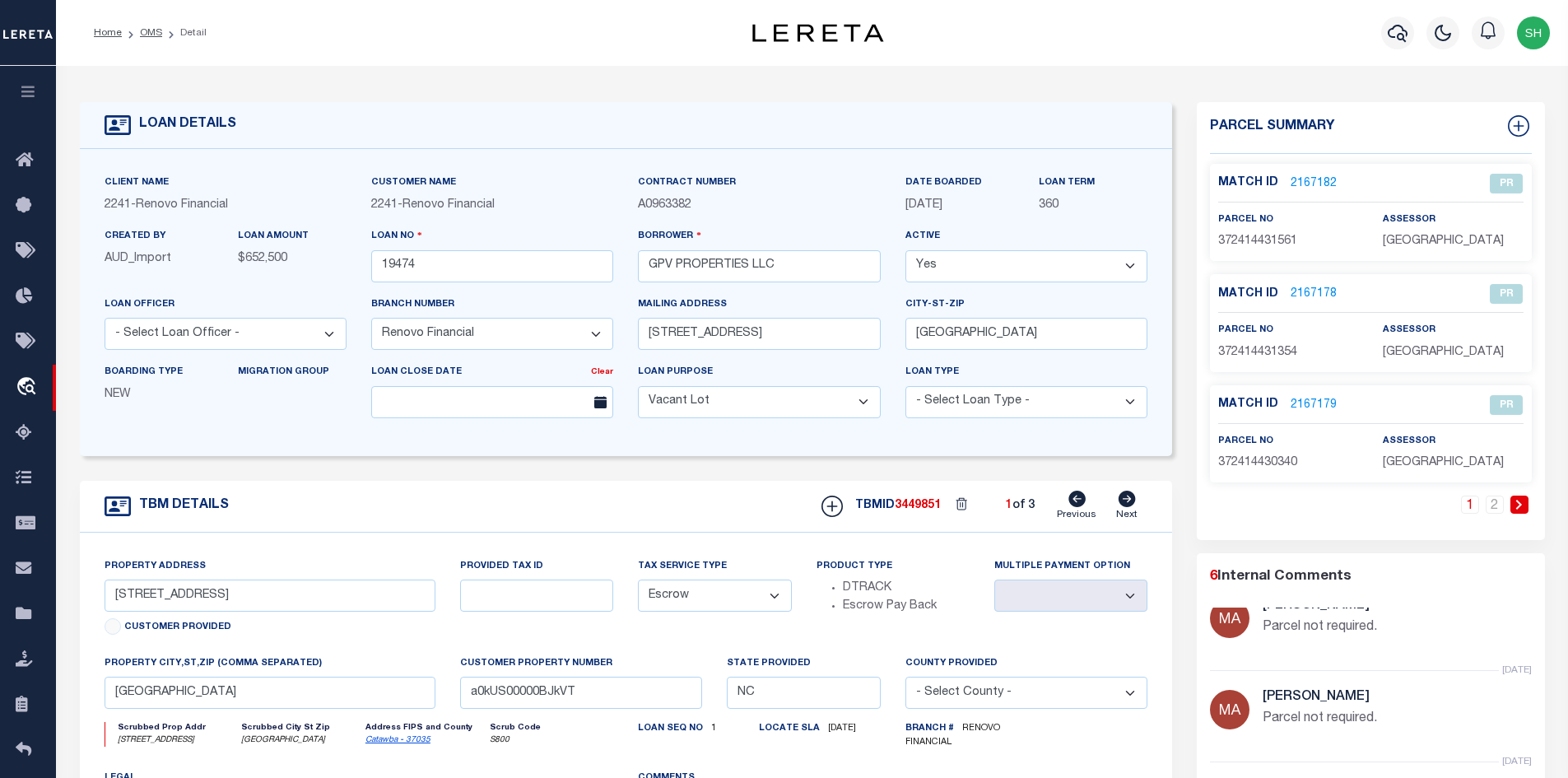
click at [1083, 503] on icon at bounding box center [1076, 499] width 18 height 17
click at [1487, 495] on div "Match ID 2167182 PR parcel no" at bounding box center [1370, 351] width 348 height 376
click at [1490, 498] on link "2" at bounding box center [1495, 504] width 18 height 18
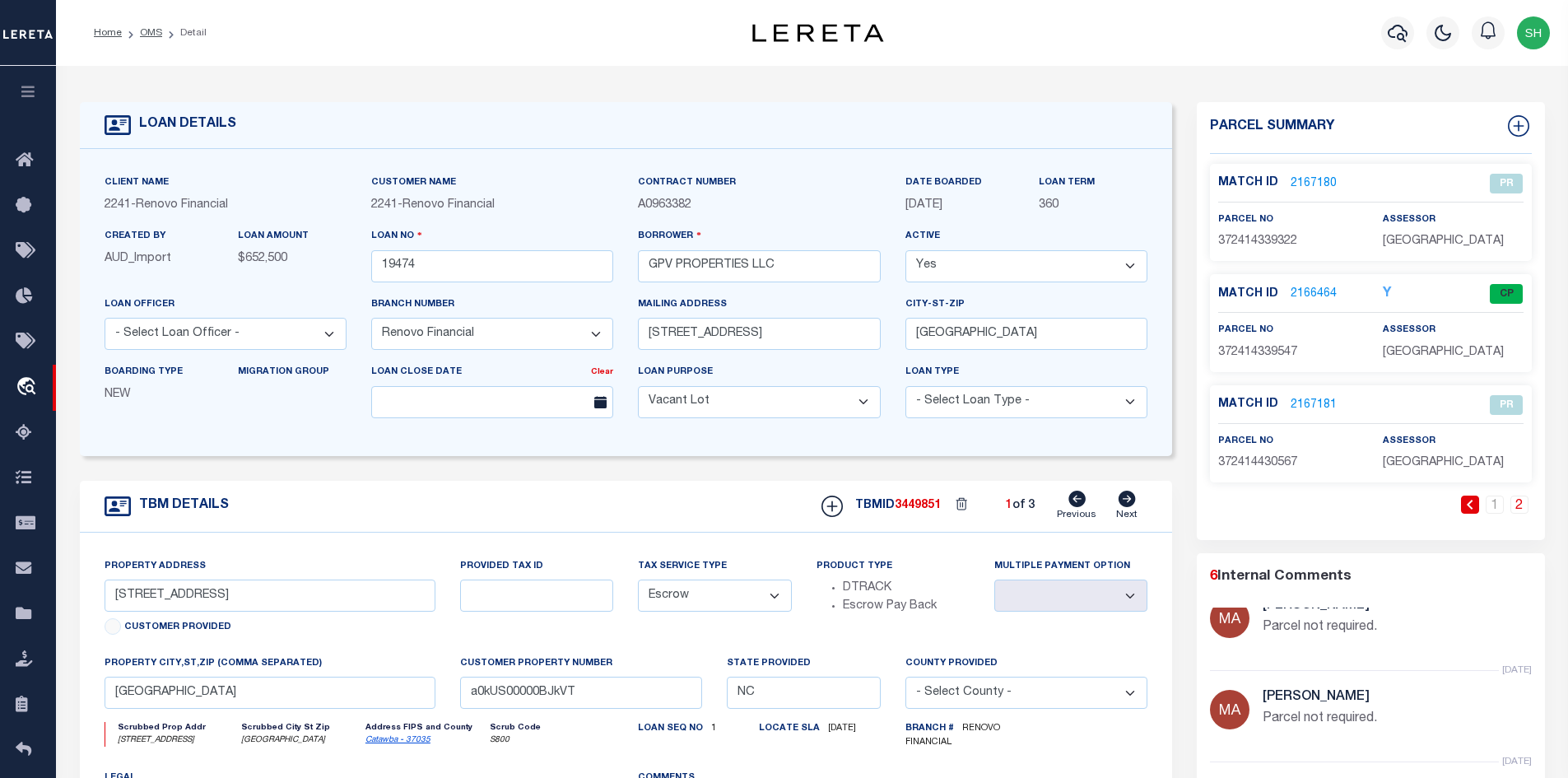
click at [1130, 502] on icon at bounding box center [1127, 499] width 18 height 17
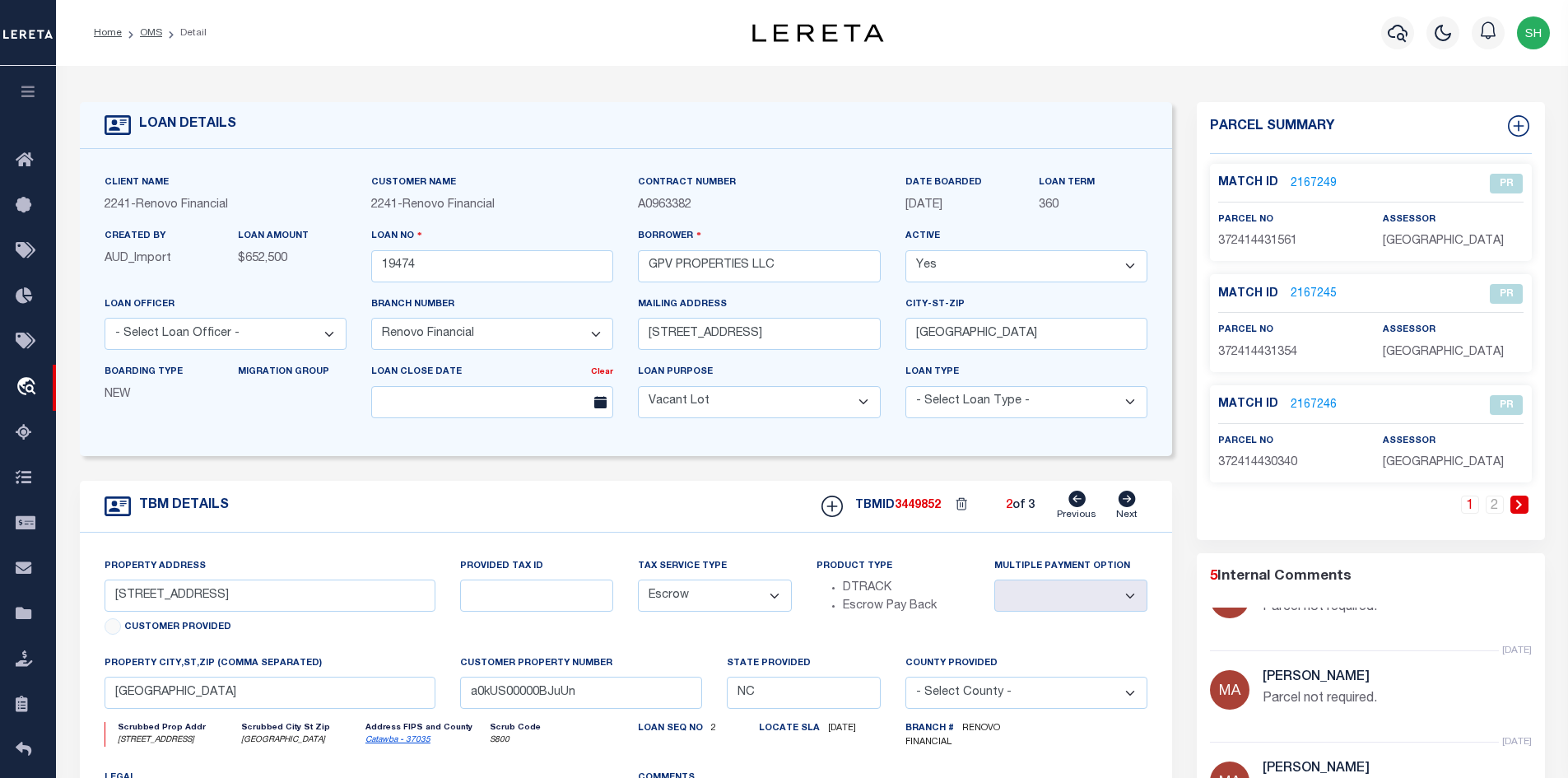
click at [1130, 502] on icon at bounding box center [1127, 499] width 18 height 17
click at [1062, 504] on link "Previous" at bounding box center [1076, 506] width 40 height 31
click at [1083, 507] on icon at bounding box center [1076, 499] width 18 height 17
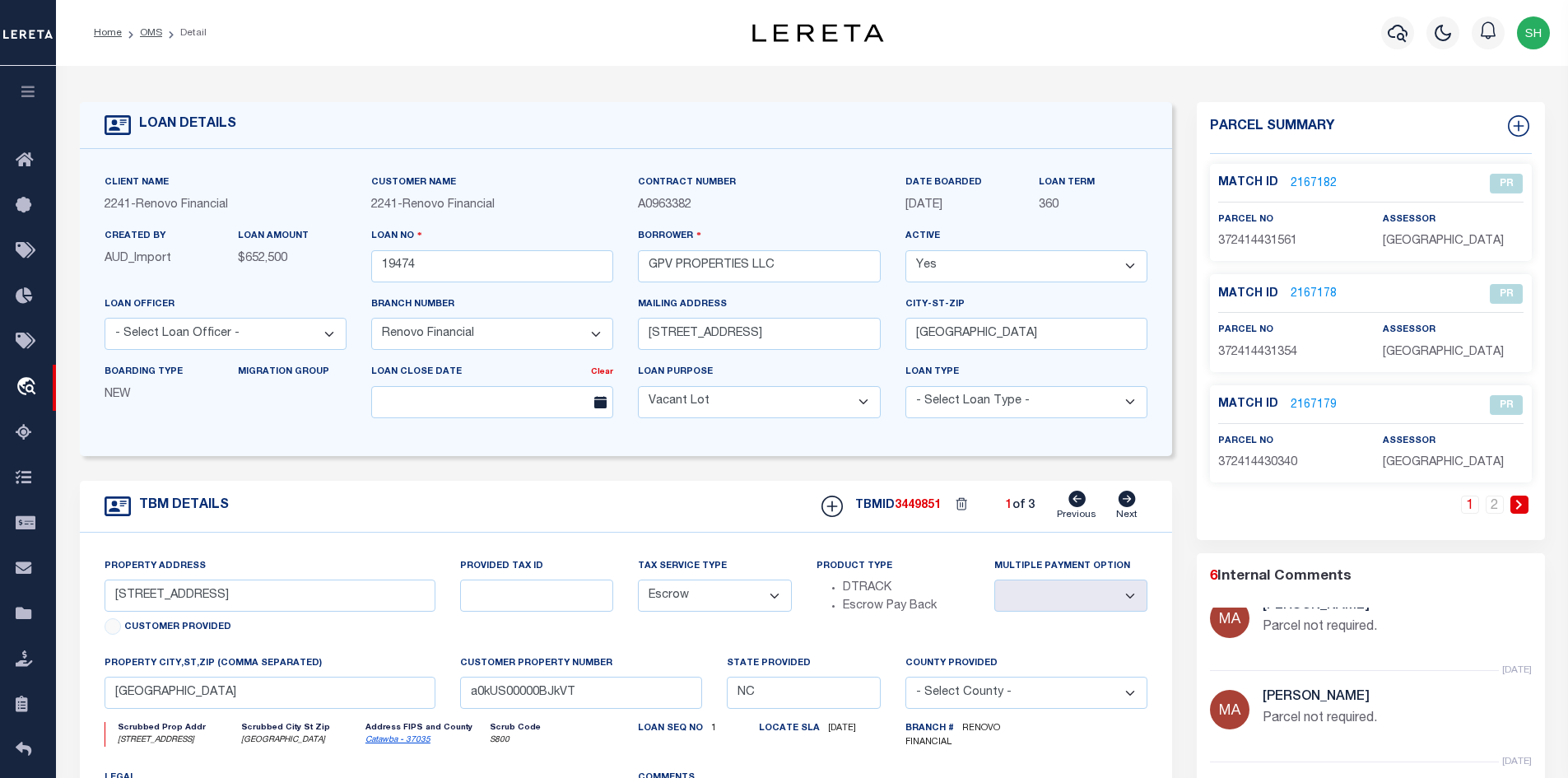
click at [1081, 507] on icon at bounding box center [1076, 499] width 18 height 17
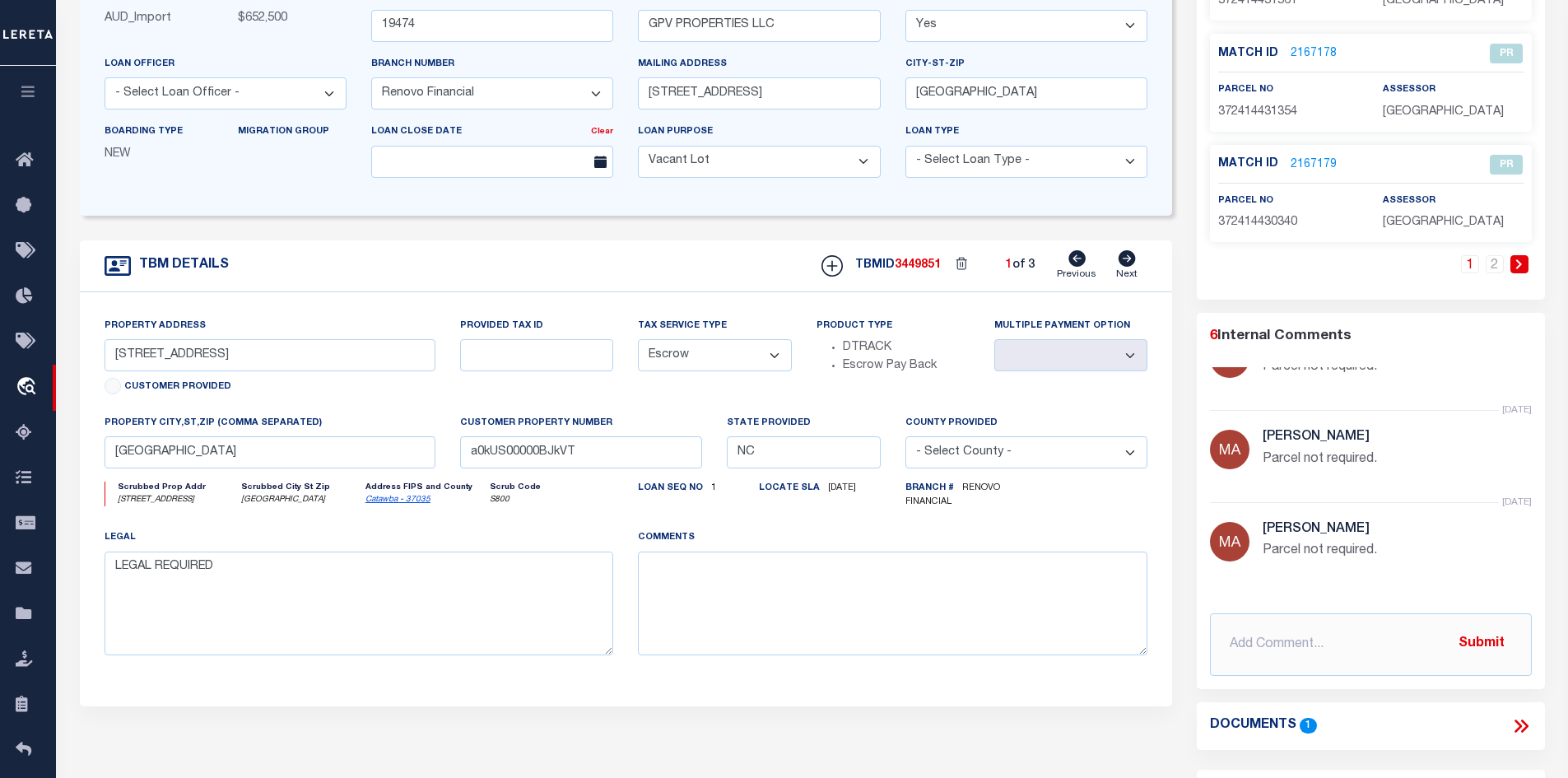
scroll to position [329, 0]
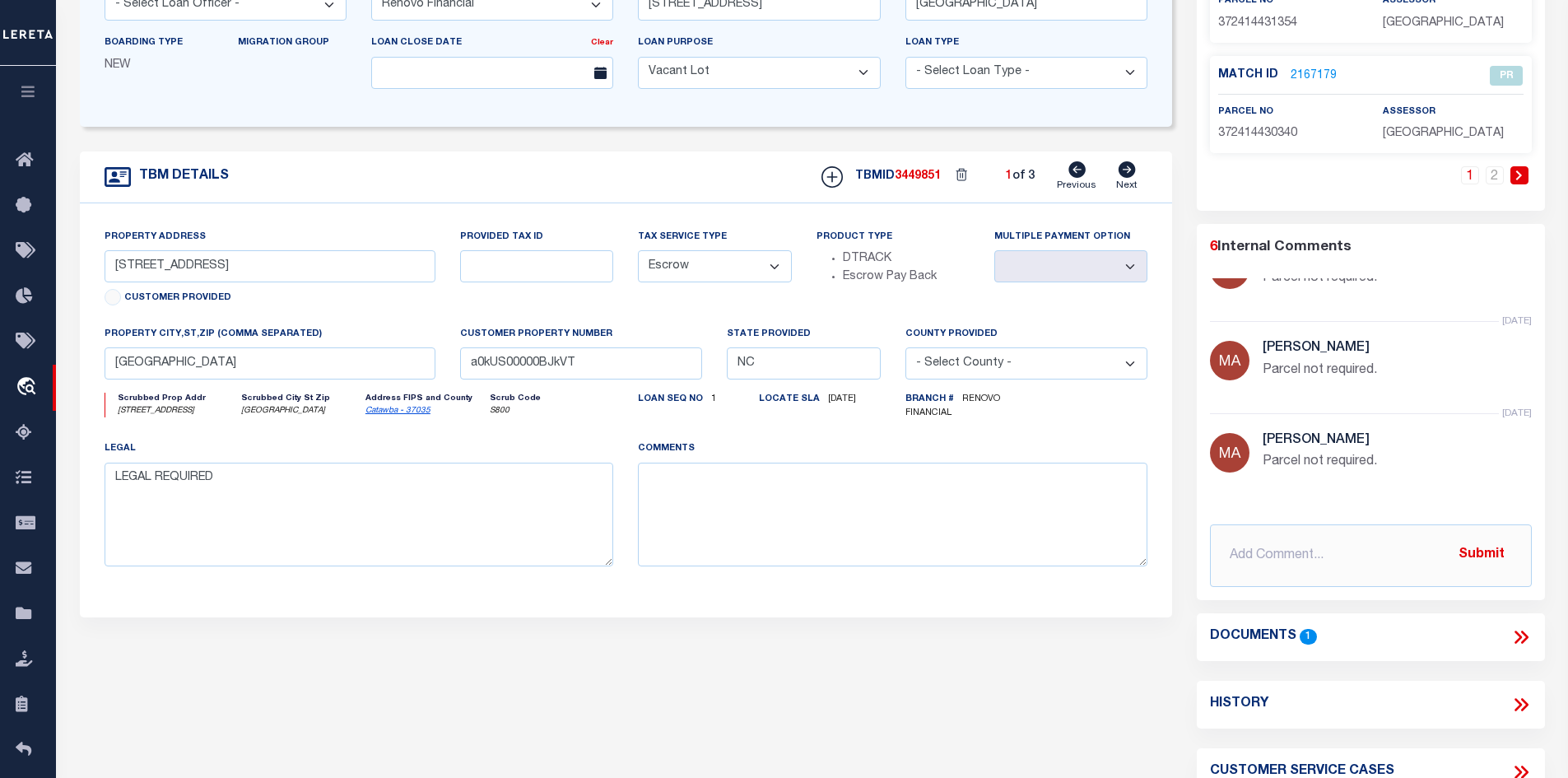
click at [1514, 627] on icon at bounding box center [1521, 637] width 21 height 21
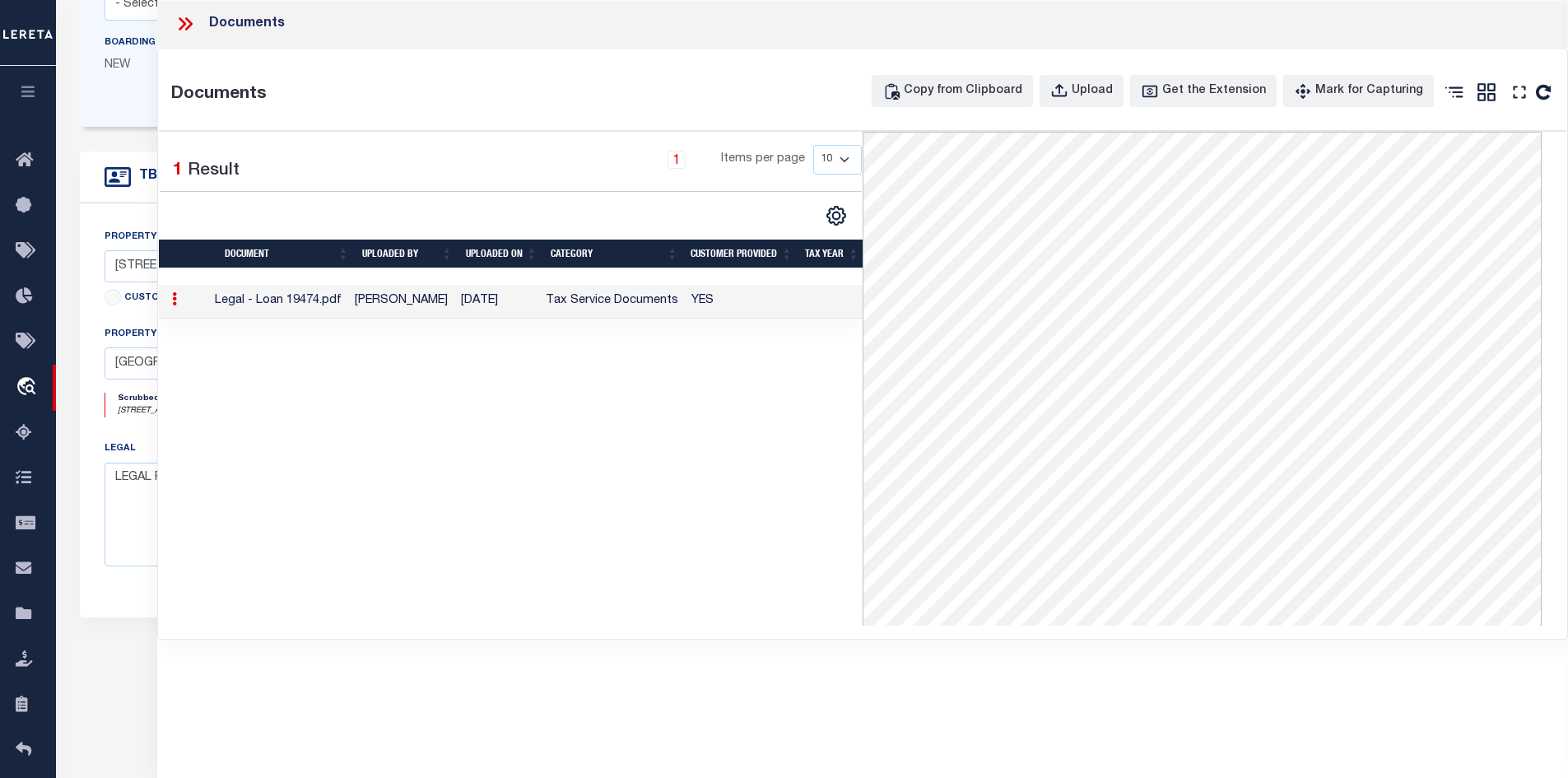
drag, startPoint x: 190, startPoint y: 14, endPoint x: 298, endPoint y: 98, distance: 136.8
click at [189, 18] on icon at bounding box center [185, 23] width 21 height 21
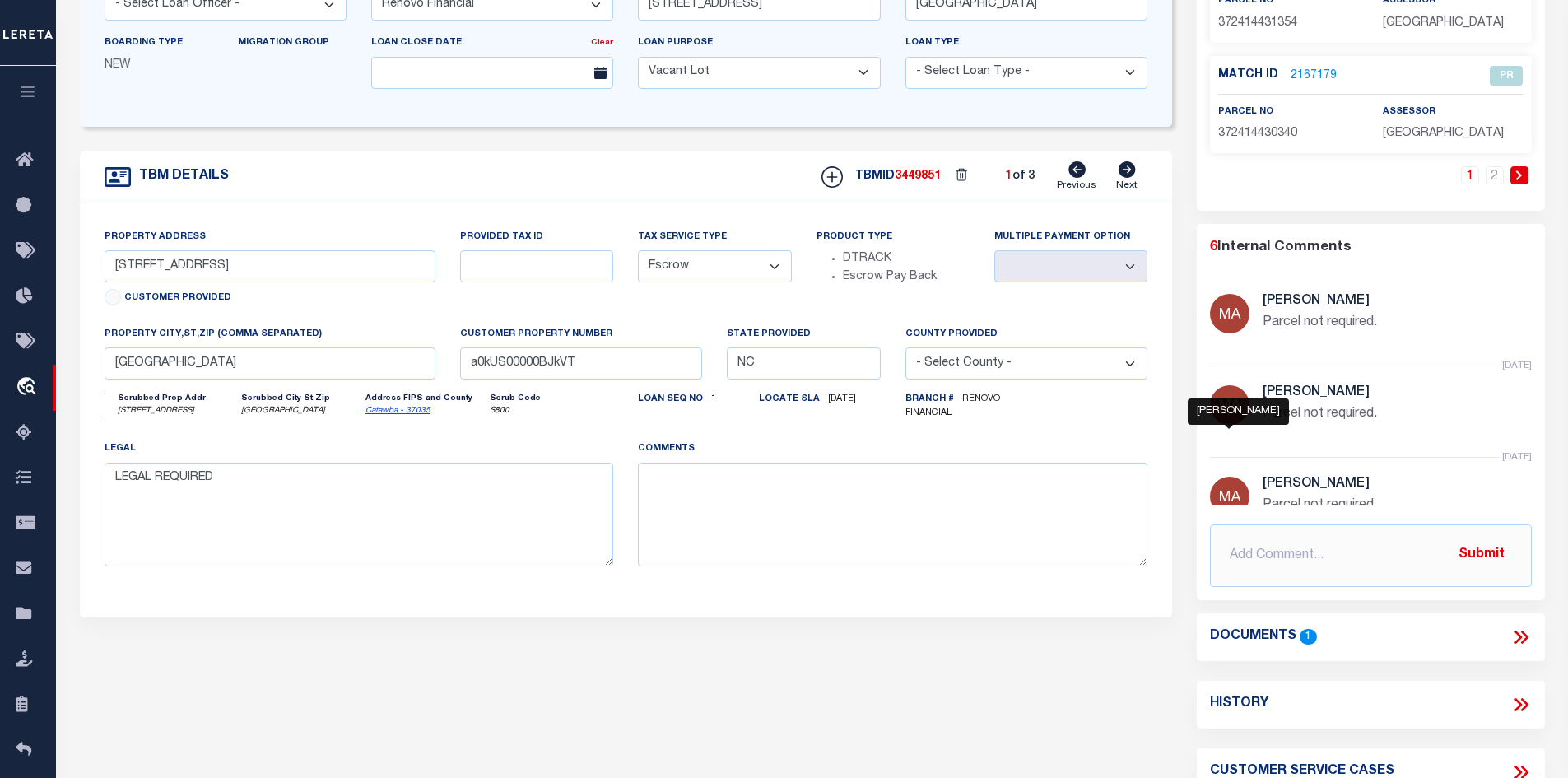
scroll to position [0, 0]
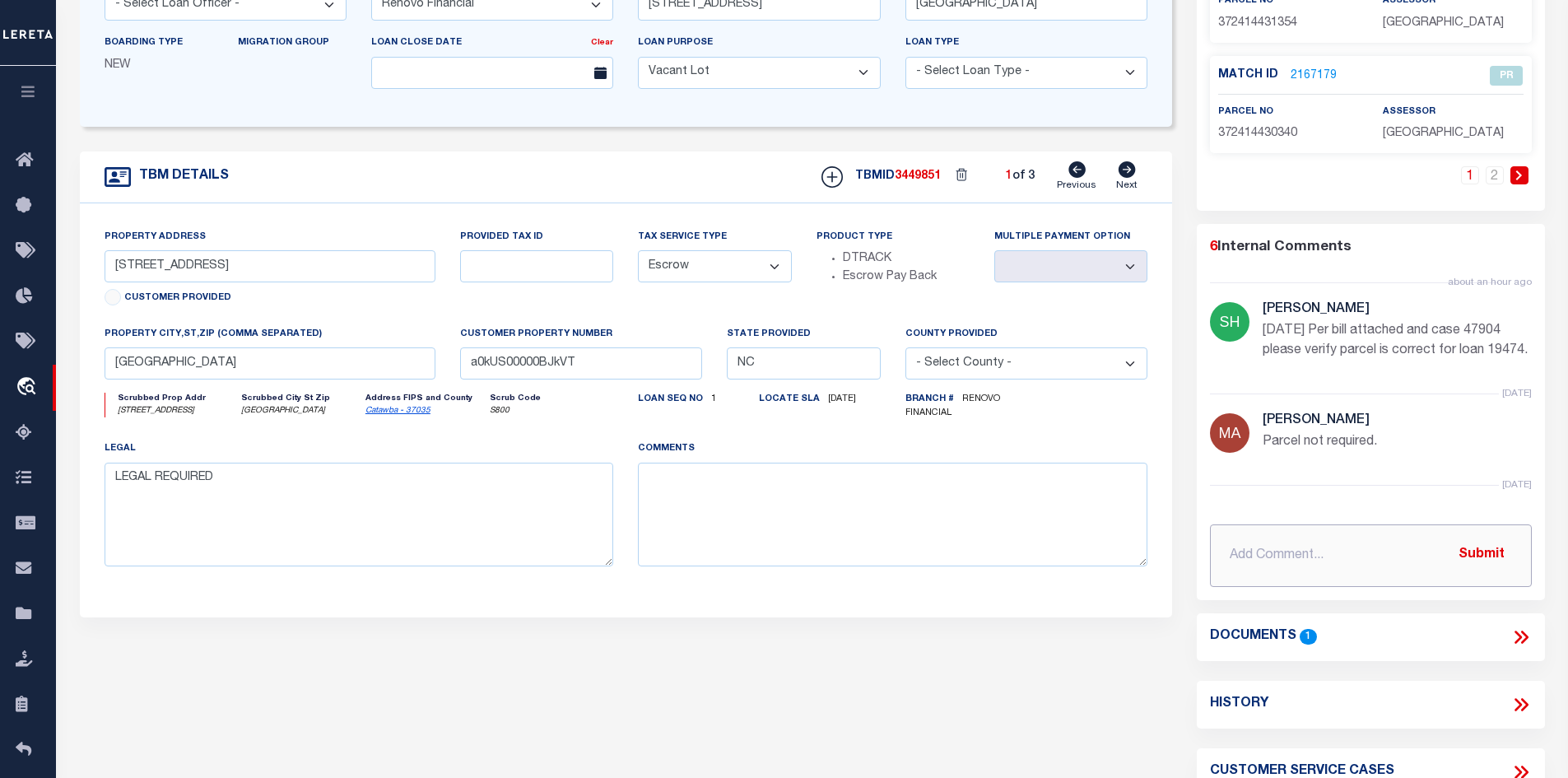
click at [1251, 551] on input "text" at bounding box center [1371, 556] width 322 height 63
paste input "TPS Please verify parcel 3724144303400000"
click at [1454, 545] on button "Submit" at bounding box center [1481, 555] width 67 height 34
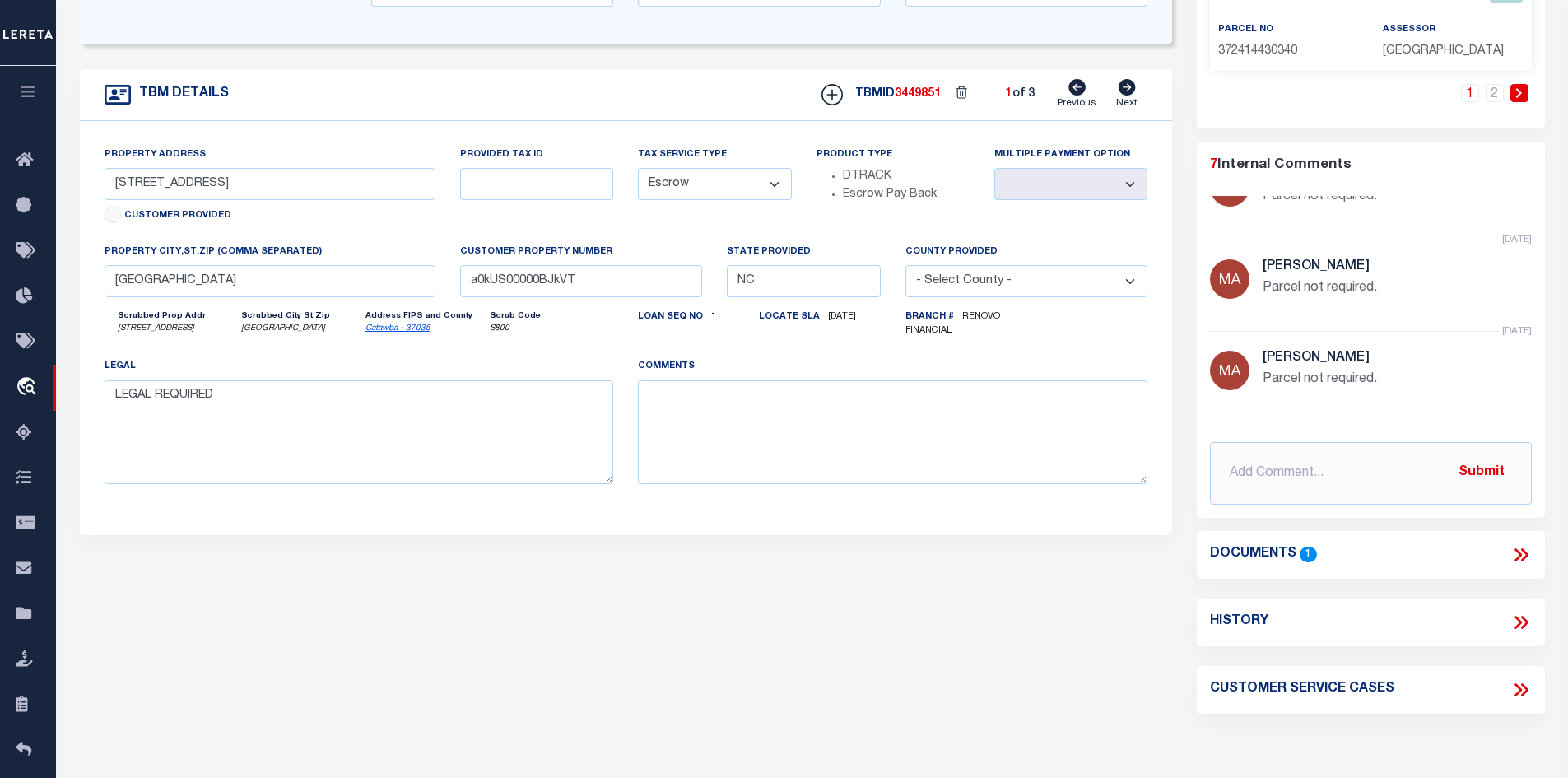
scroll to position [577, 0]
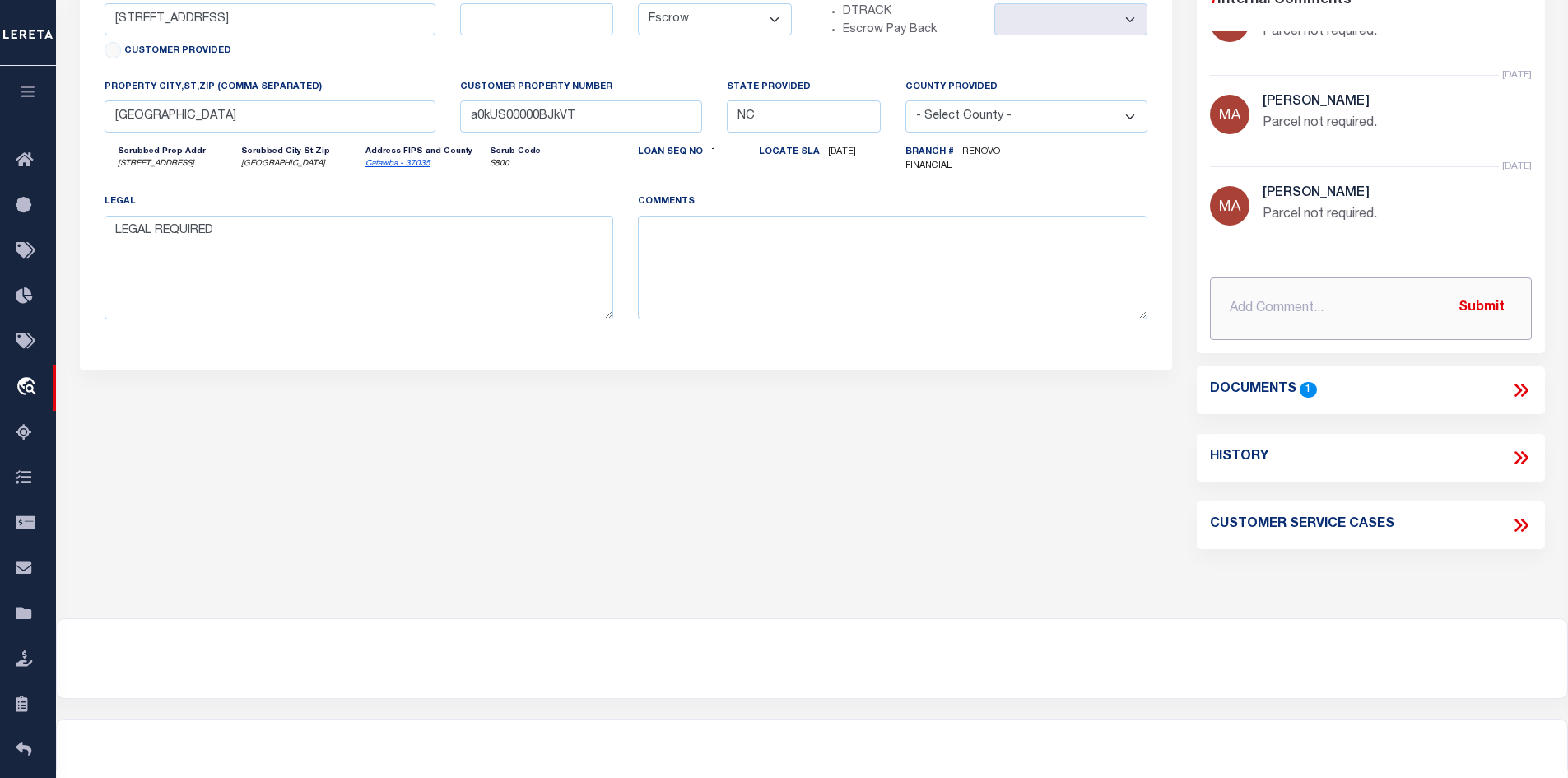
click at [1245, 318] on input "text" at bounding box center [1371, 309] width 322 height 63
paste input "Your request is complete, parcel 3724144303400000 is not a request parcel; Parc…"
click at [1480, 308] on button "Submit" at bounding box center [1481, 308] width 67 height 34
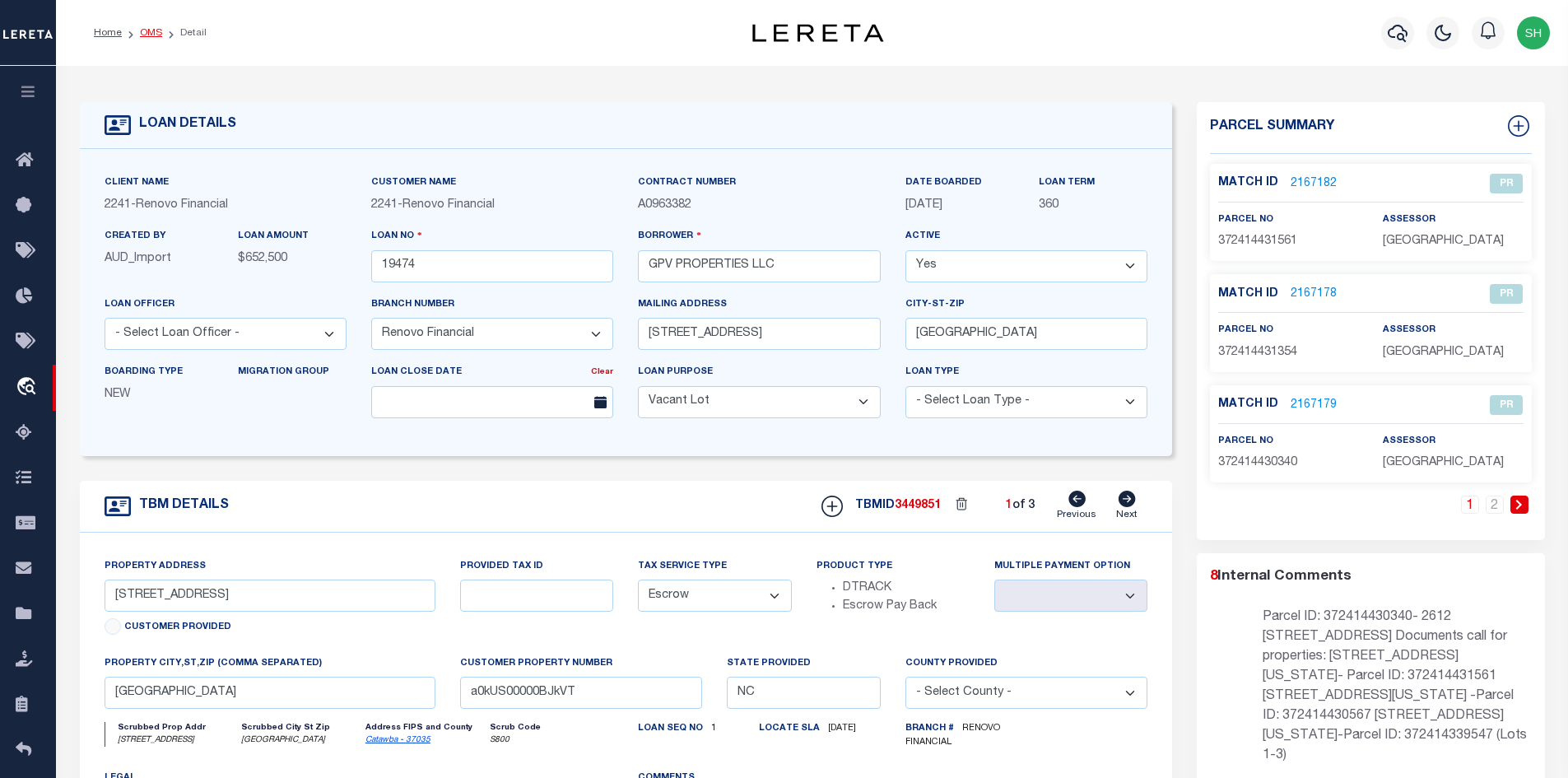
drag, startPoint x: 149, startPoint y: 32, endPoint x: 626, endPoint y: 269, distance: 532.6
click at [149, 34] on link "OMS" at bounding box center [151, 32] width 22 height 10
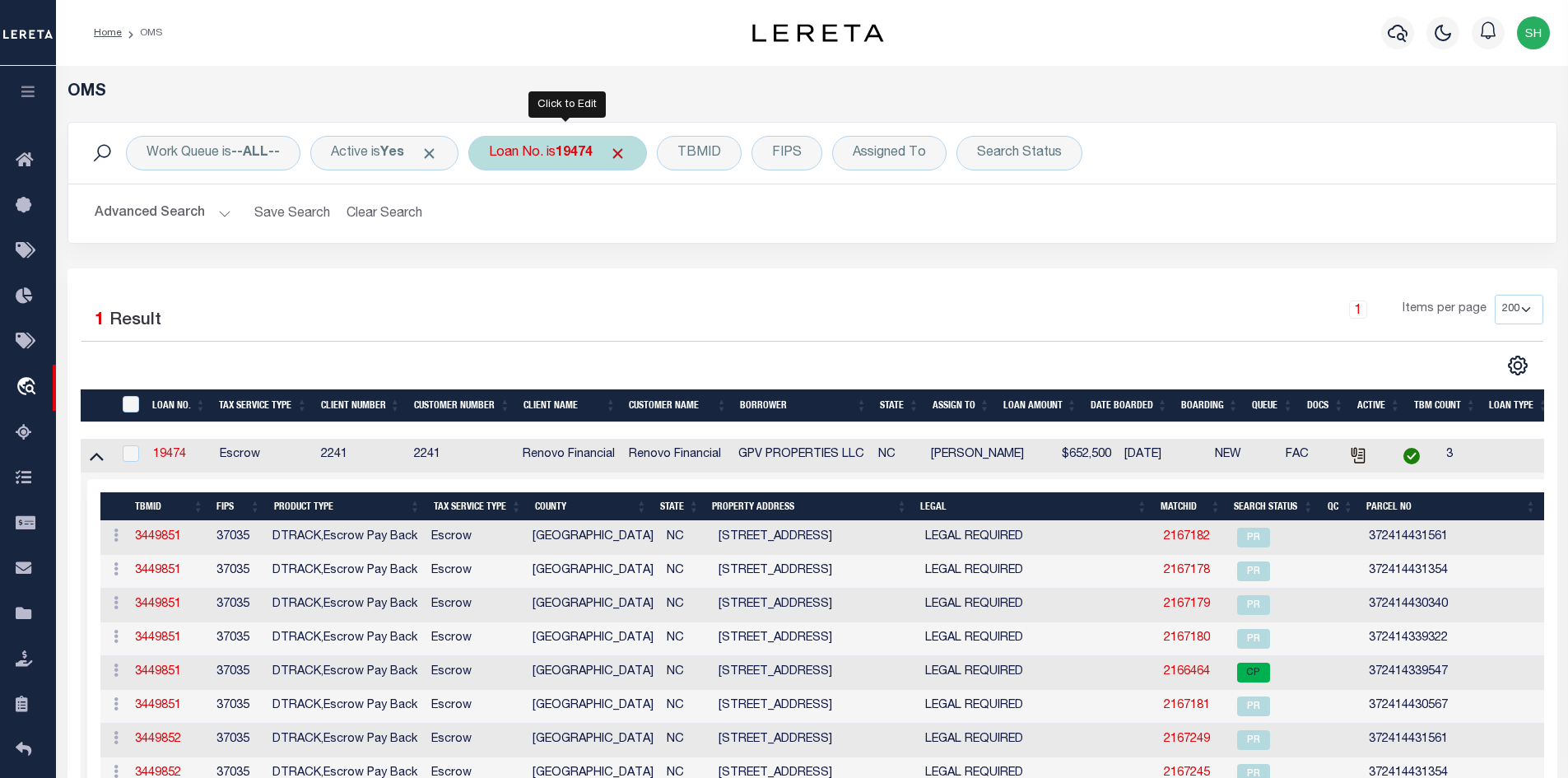
click at [549, 152] on div "Loan No. is 19474" at bounding box center [557, 152] width 178 height 34
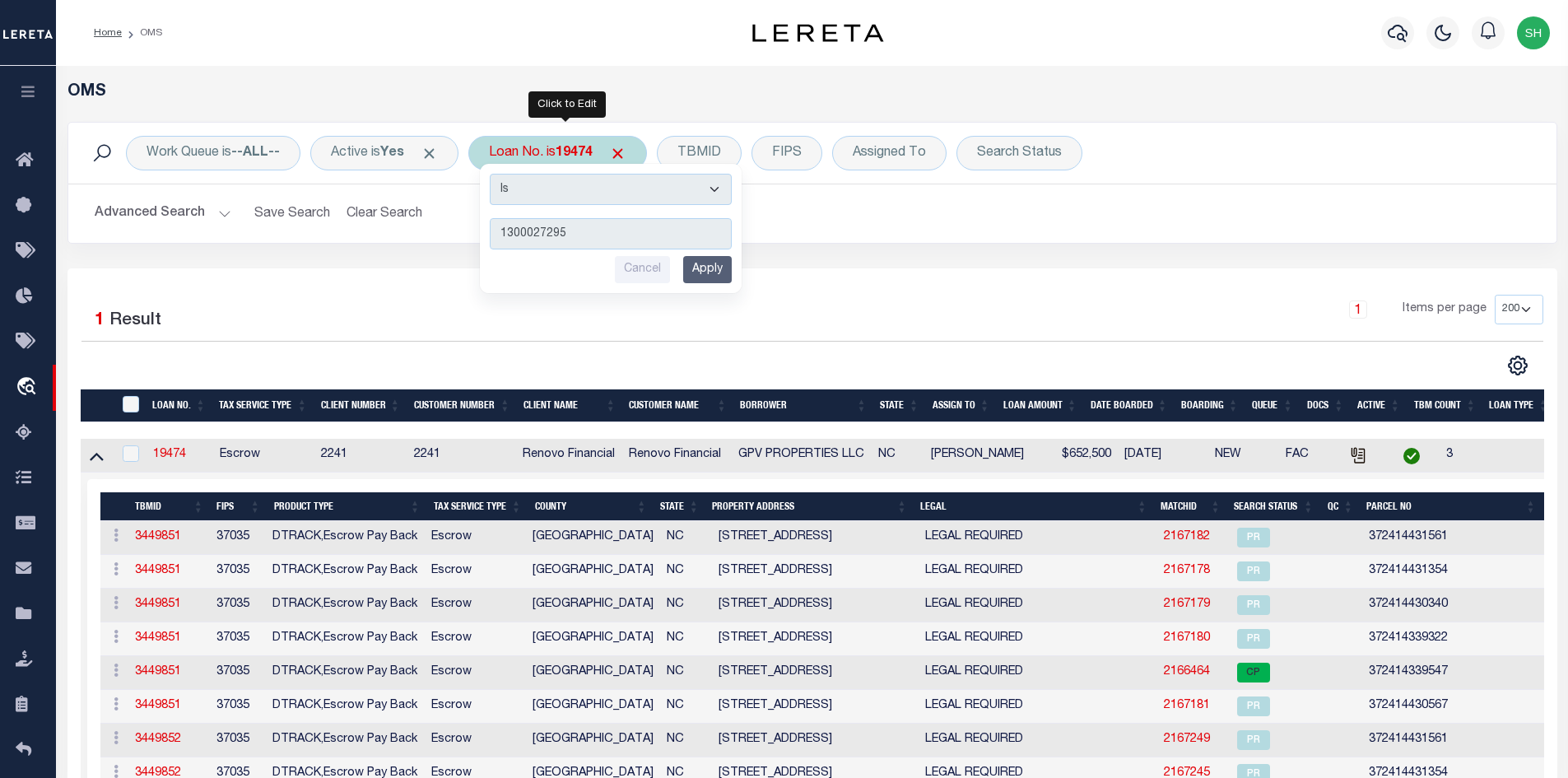
click at [712, 266] on input "Apply" at bounding box center [707, 269] width 49 height 27
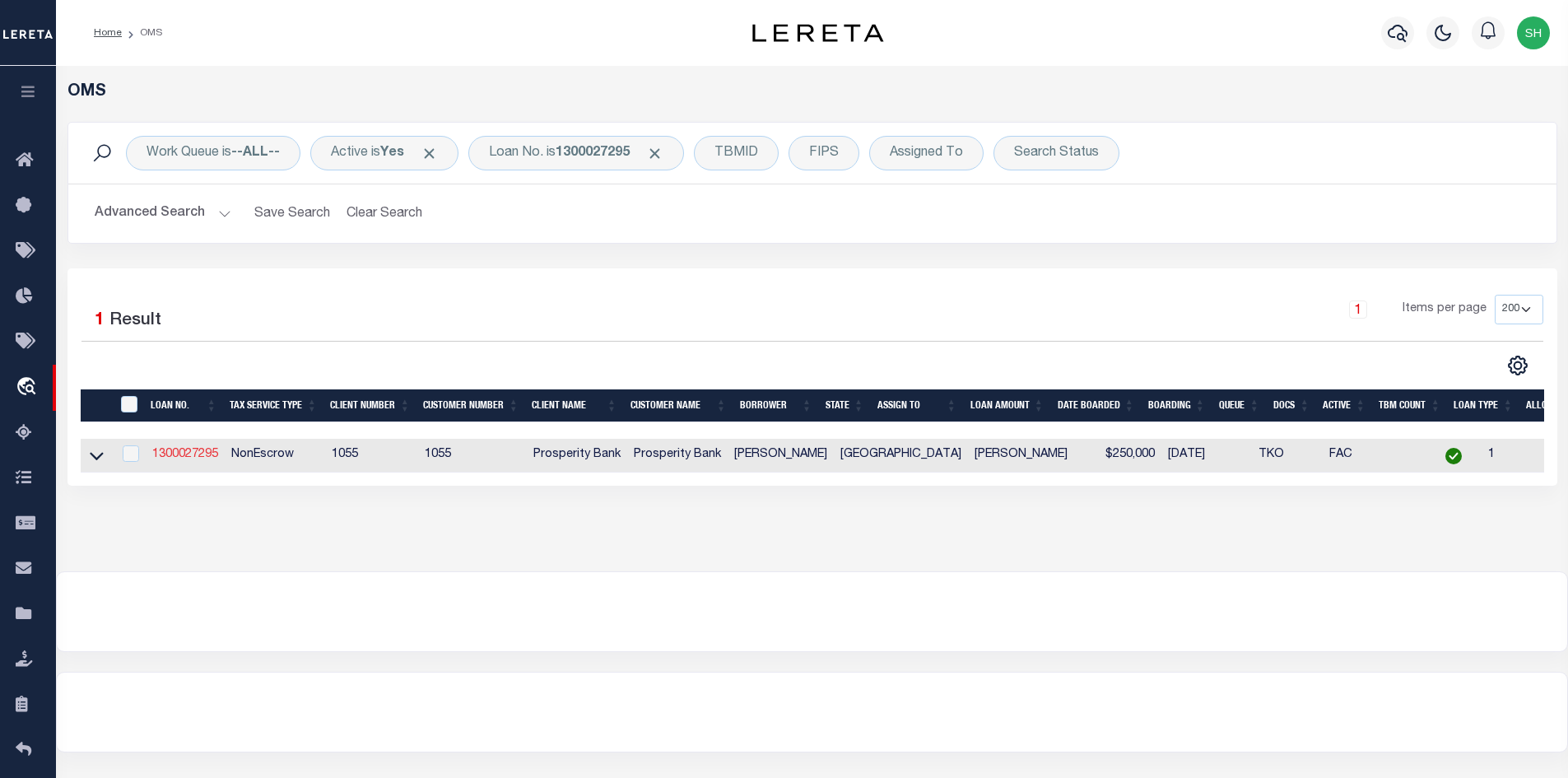
click at [197, 454] on link "1300027295" at bounding box center [185, 455] width 66 height 11
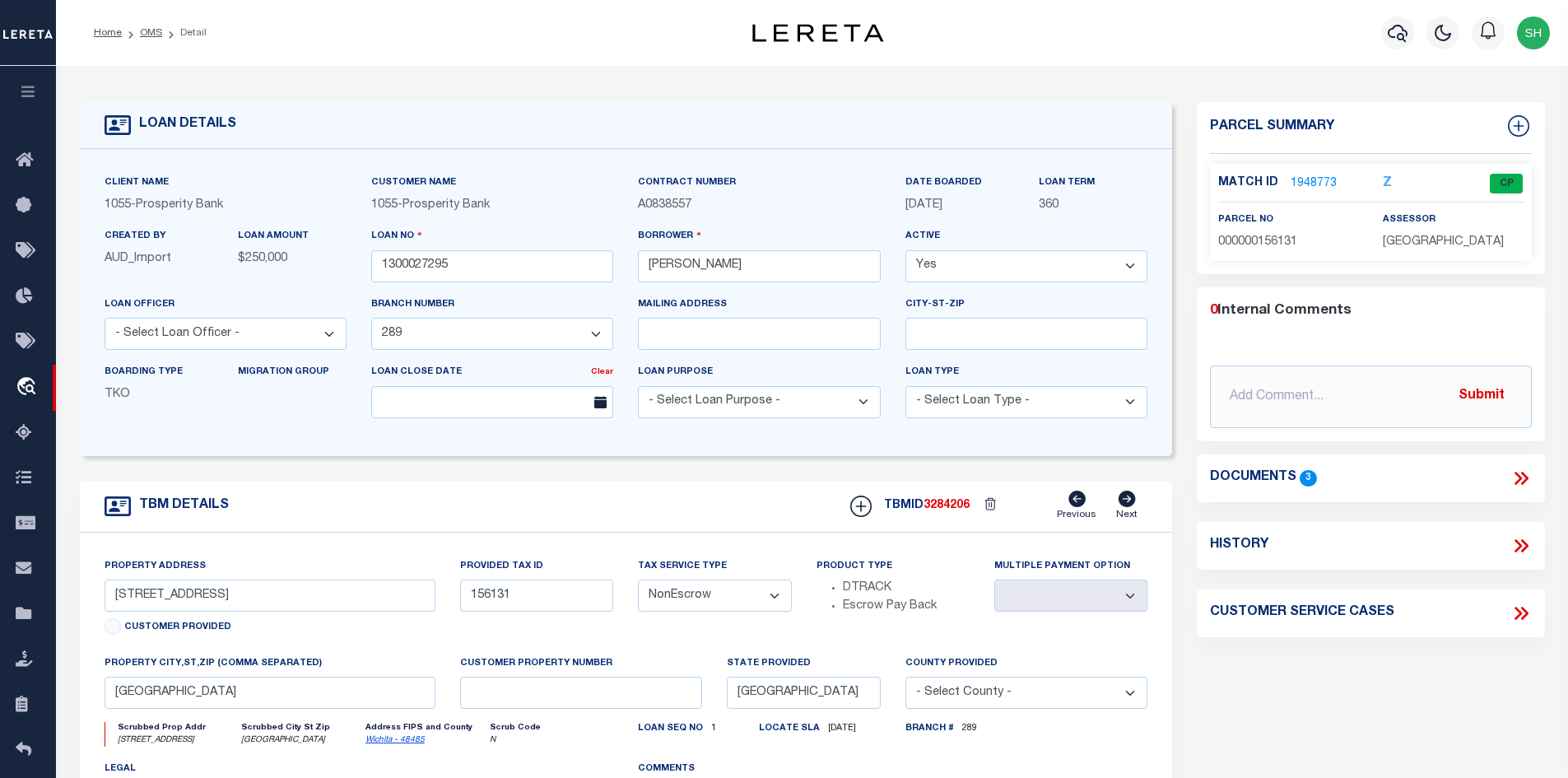
click at [1522, 473] on icon at bounding box center [1521, 478] width 21 height 21
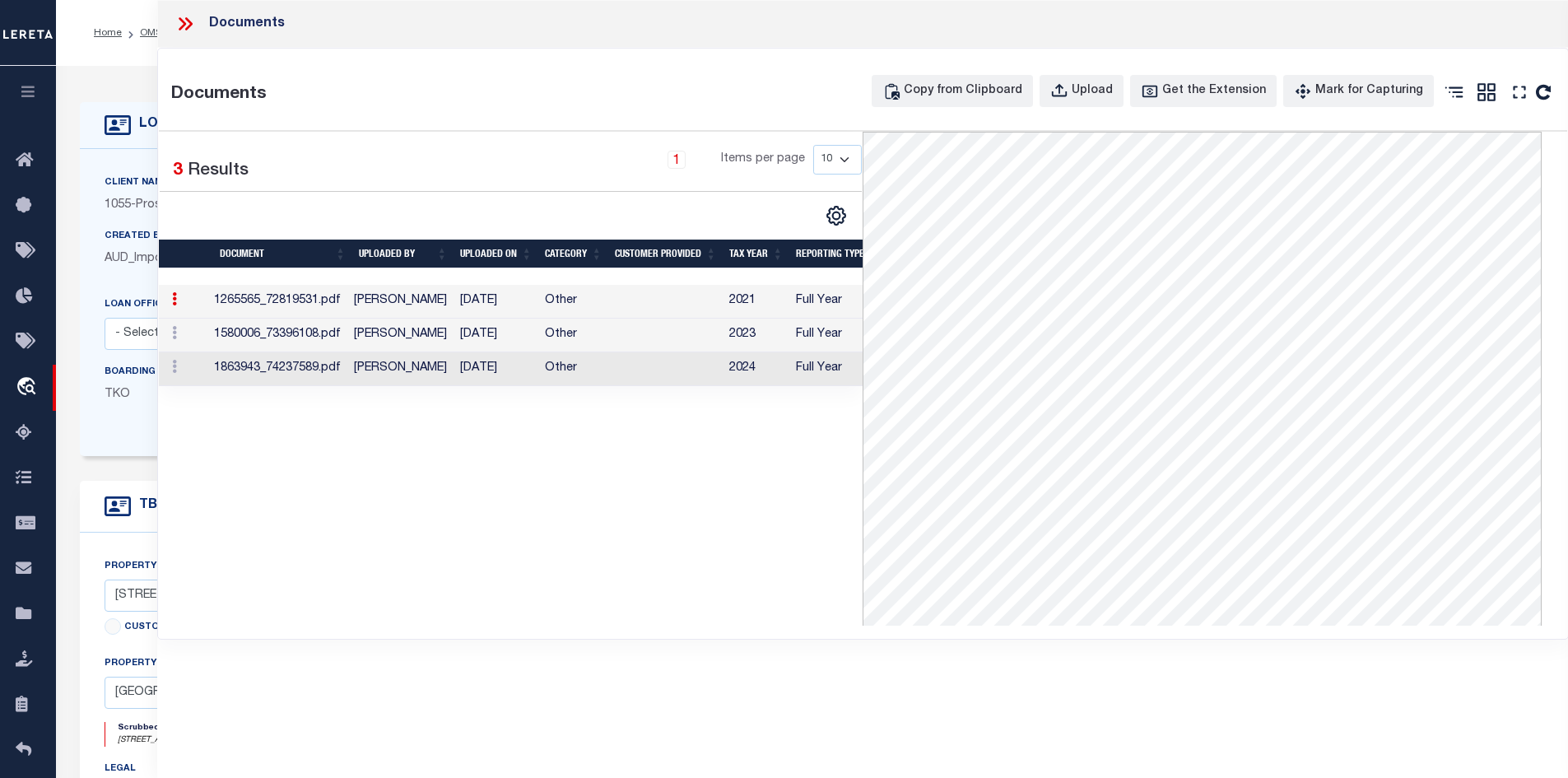
click at [182, 18] on icon at bounding box center [185, 23] width 21 height 21
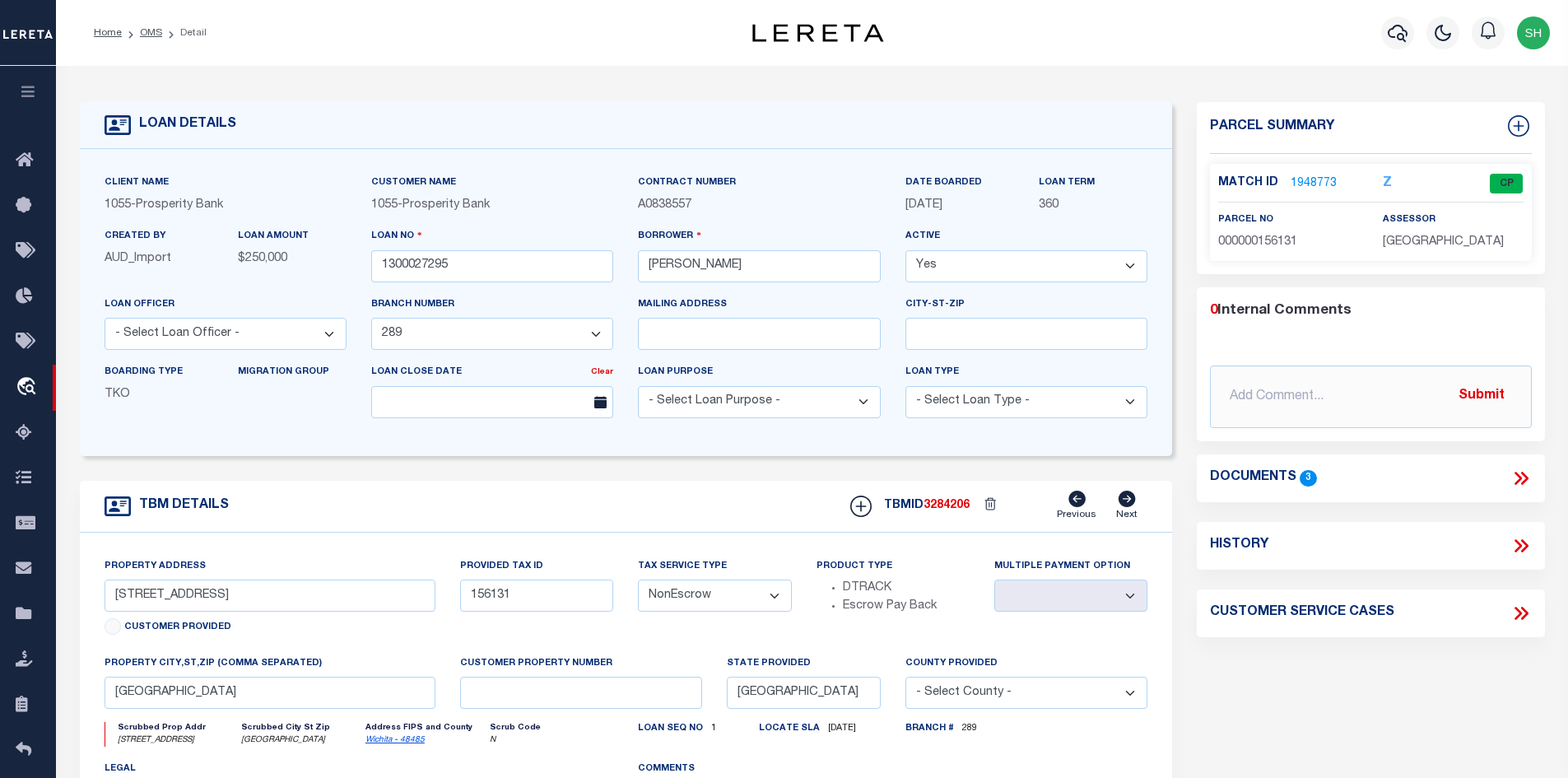
click at [1514, 471] on icon at bounding box center [1518, 478] width 7 height 13
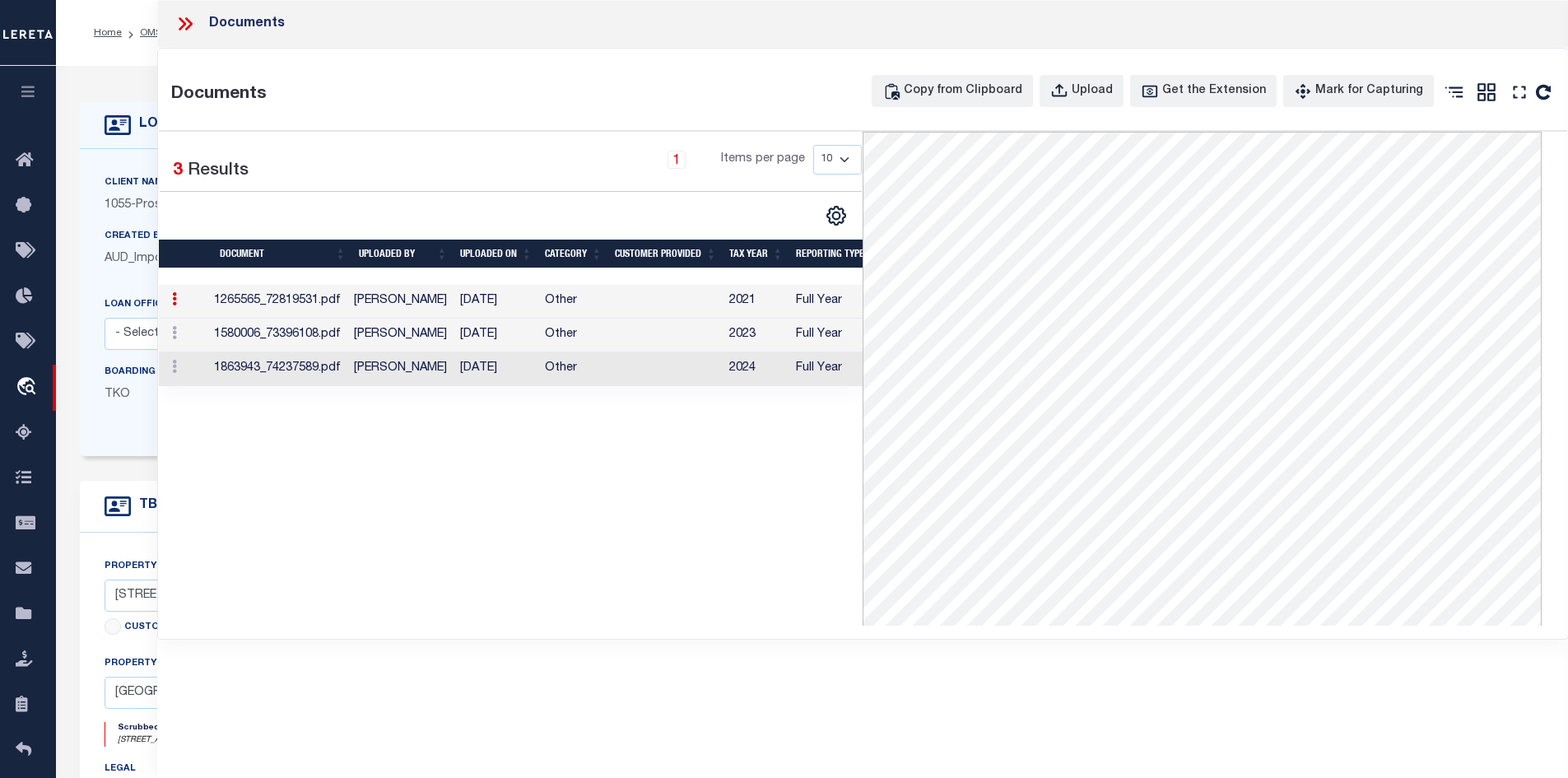
scroll to position [164, 0]
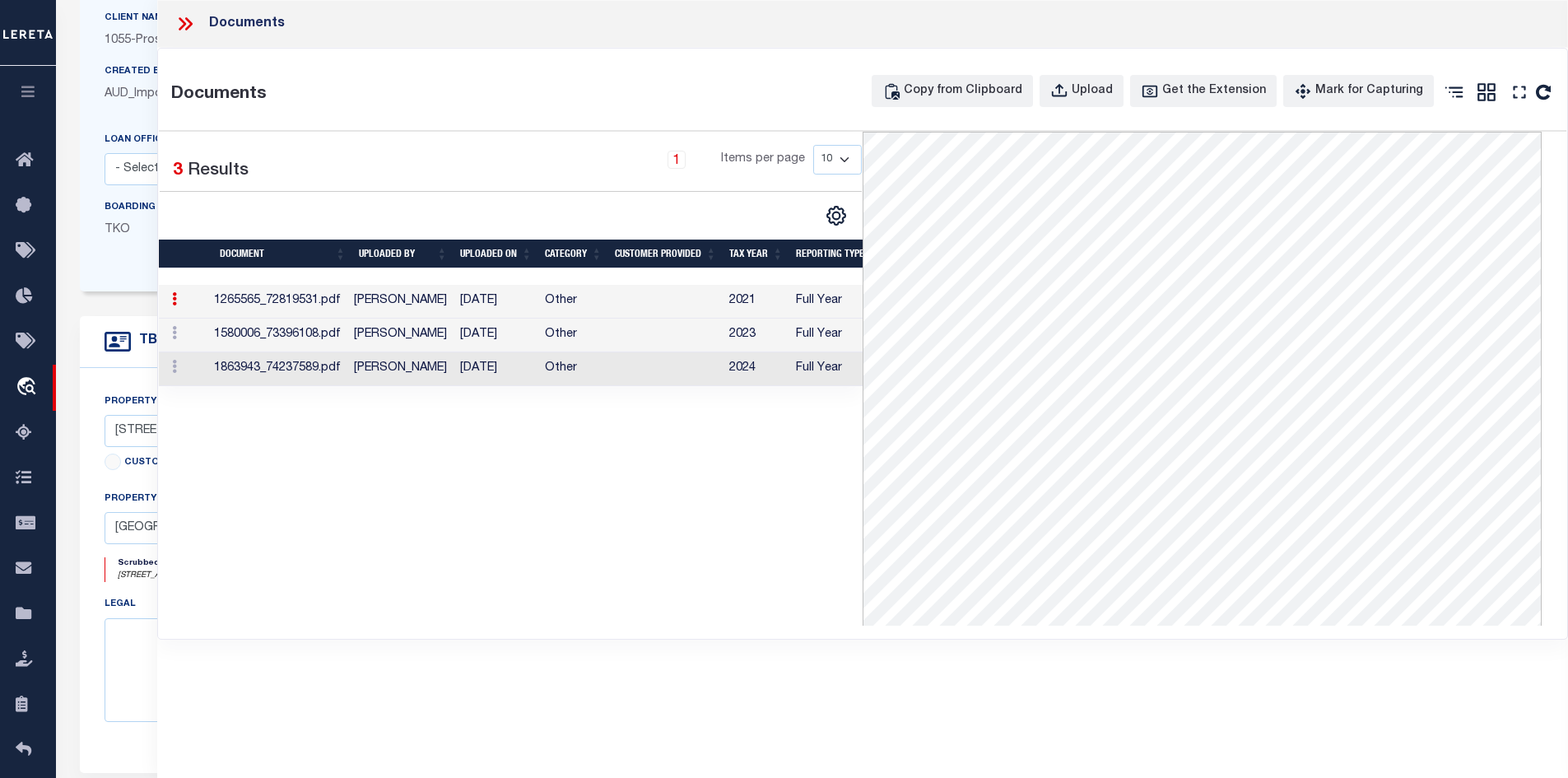
click at [599, 371] on td "Other" at bounding box center [574, 369] width 70 height 34
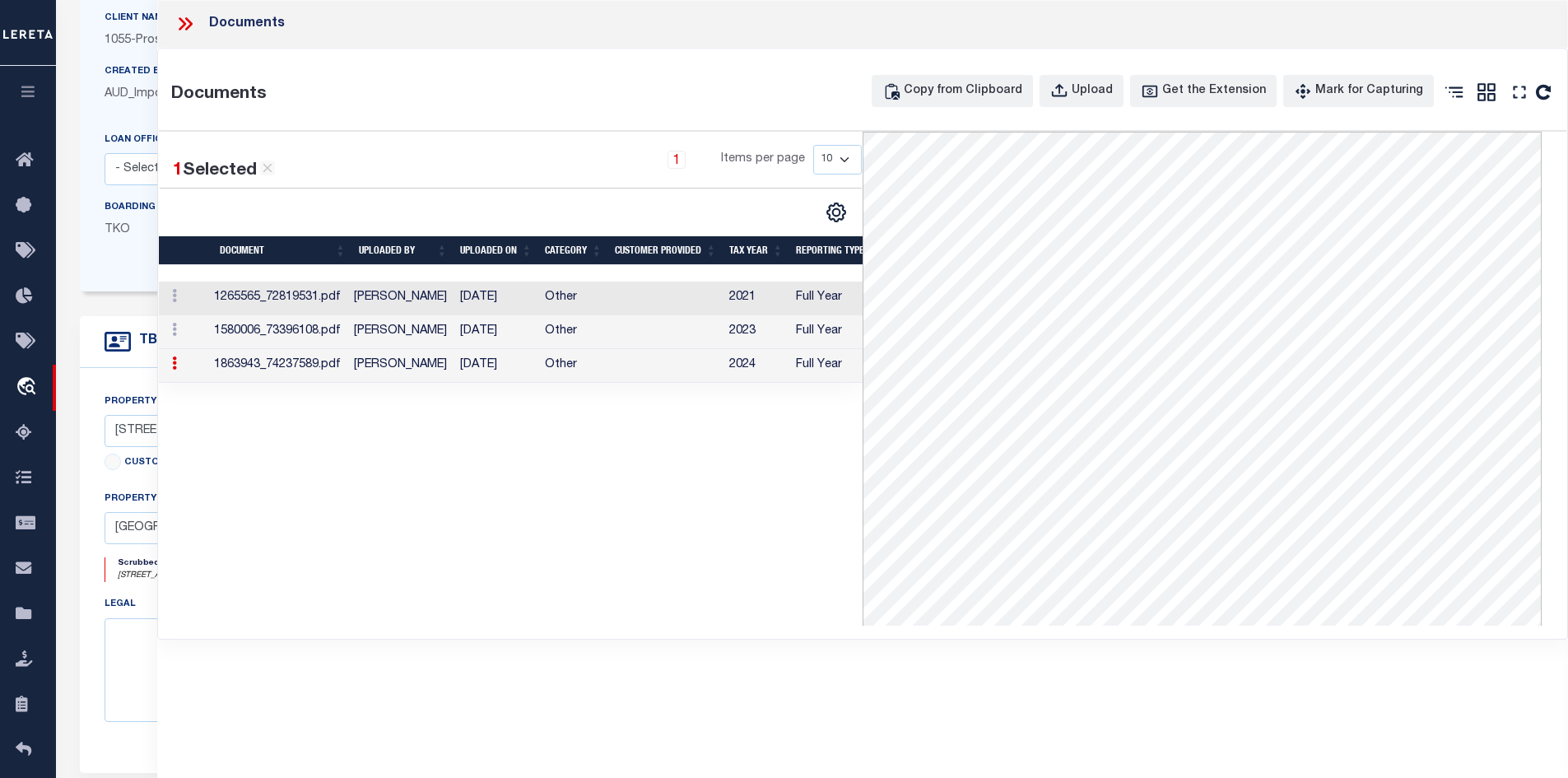
click at [510, 304] on td "[DATE]" at bounding box center [496, 298] width 85 height 34
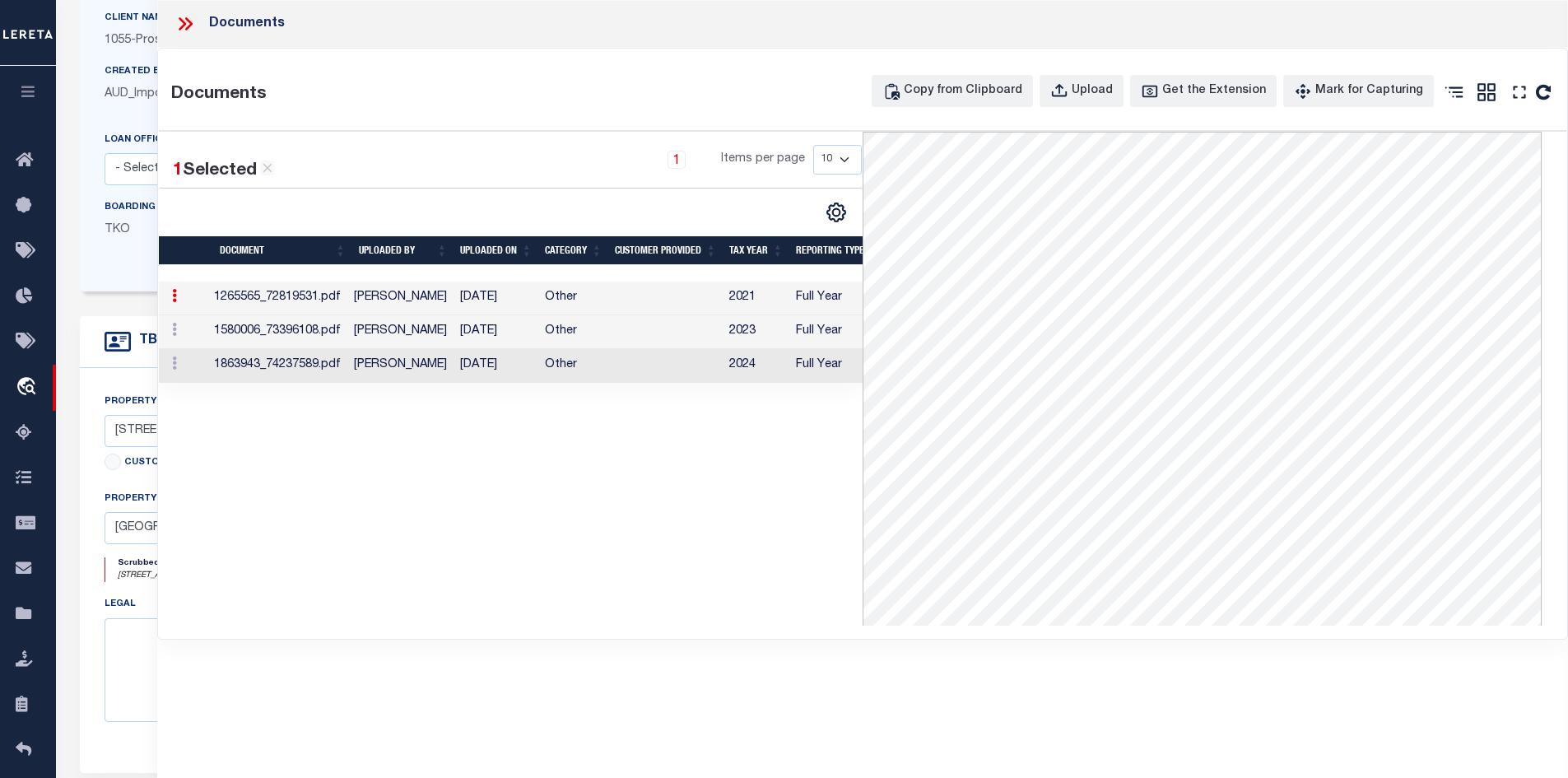
click at [501, 346] on td "[DATE]" at bounding box center [496, 332] width 85 height 34
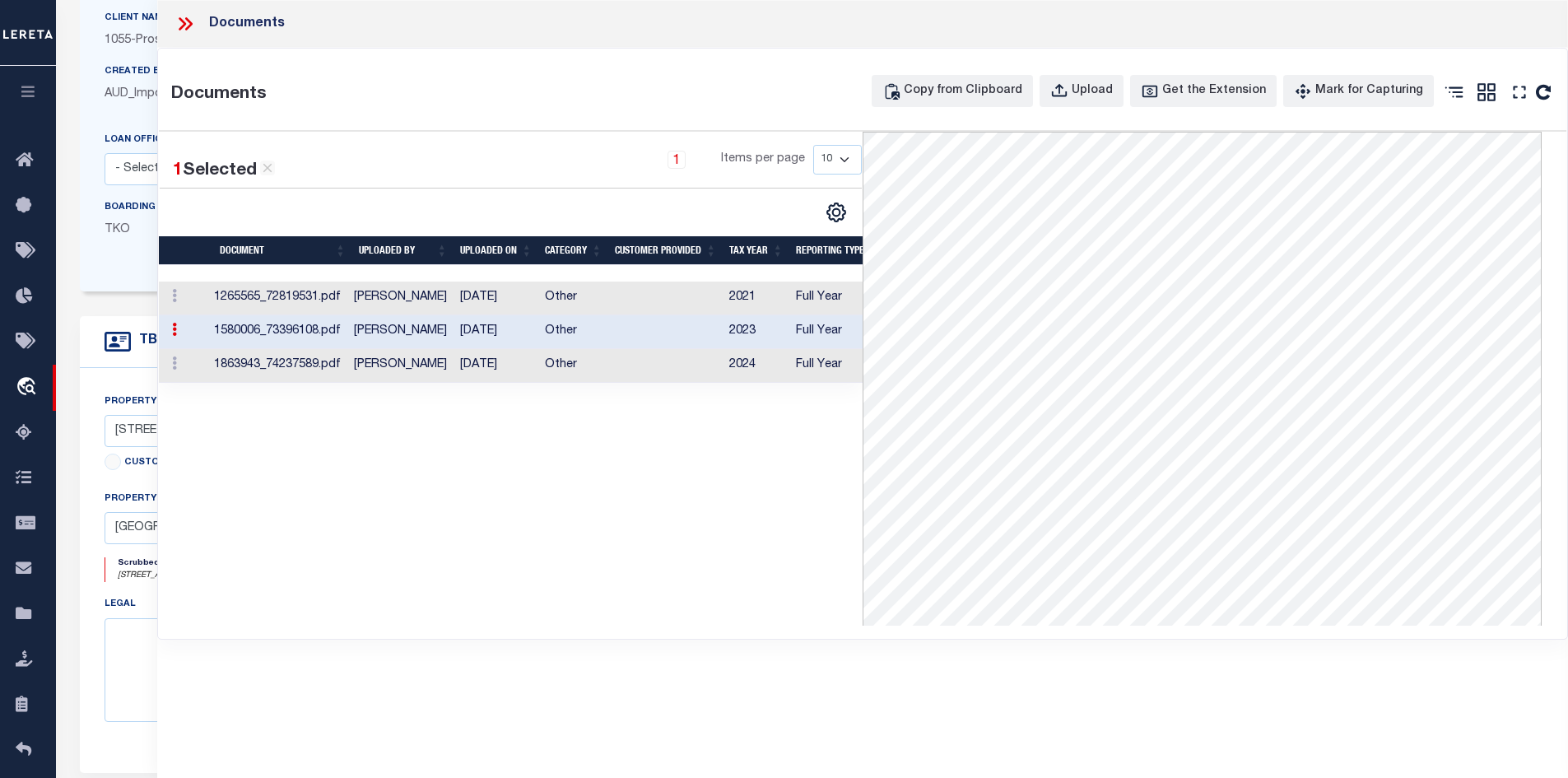
click at [516, 359] on td "[DATE]" at bounding box center [496, 366] width 85 height 34
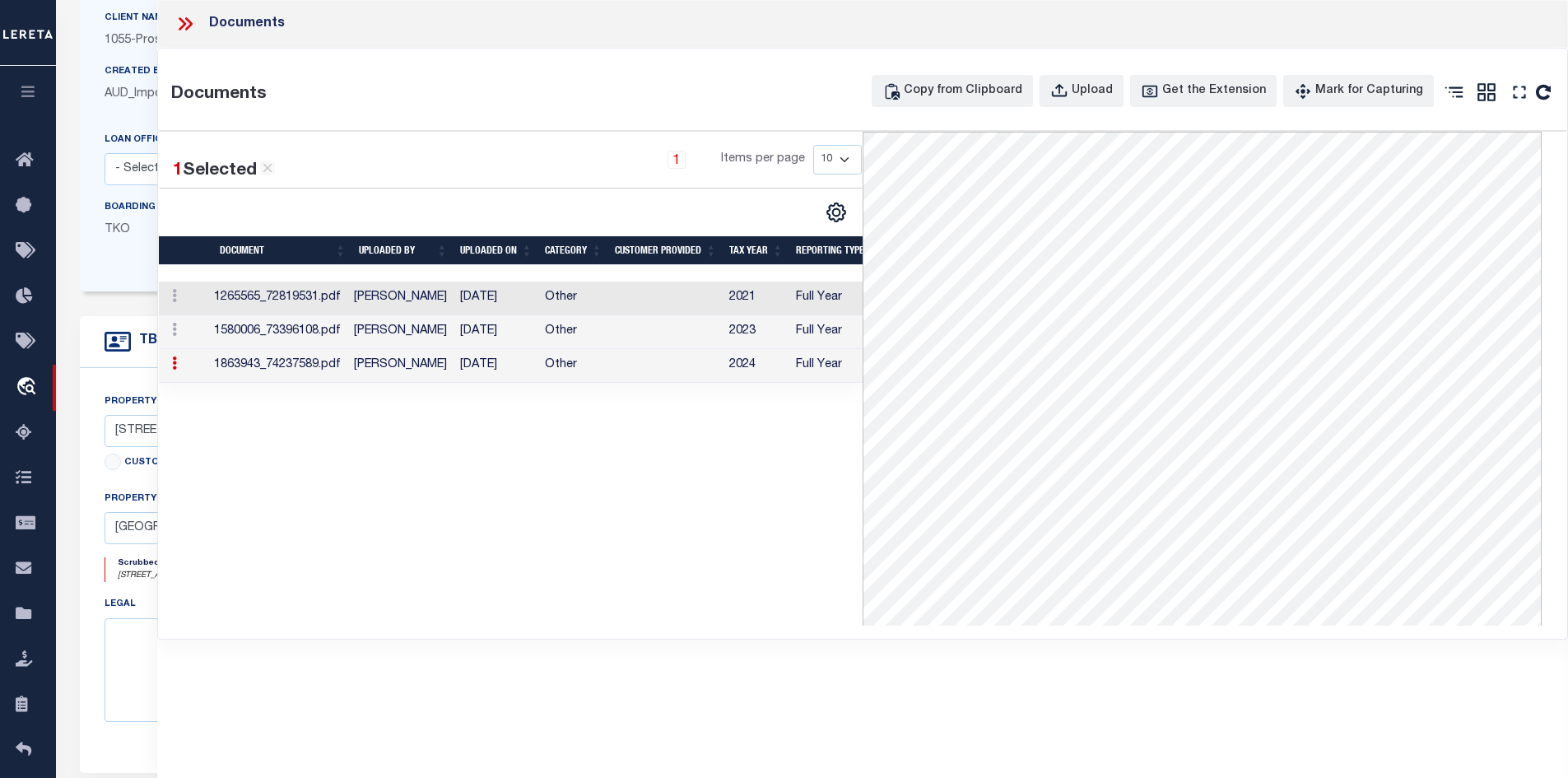
click at [181, 26] on icon at bounding box center [185, 23] width 21 height 21
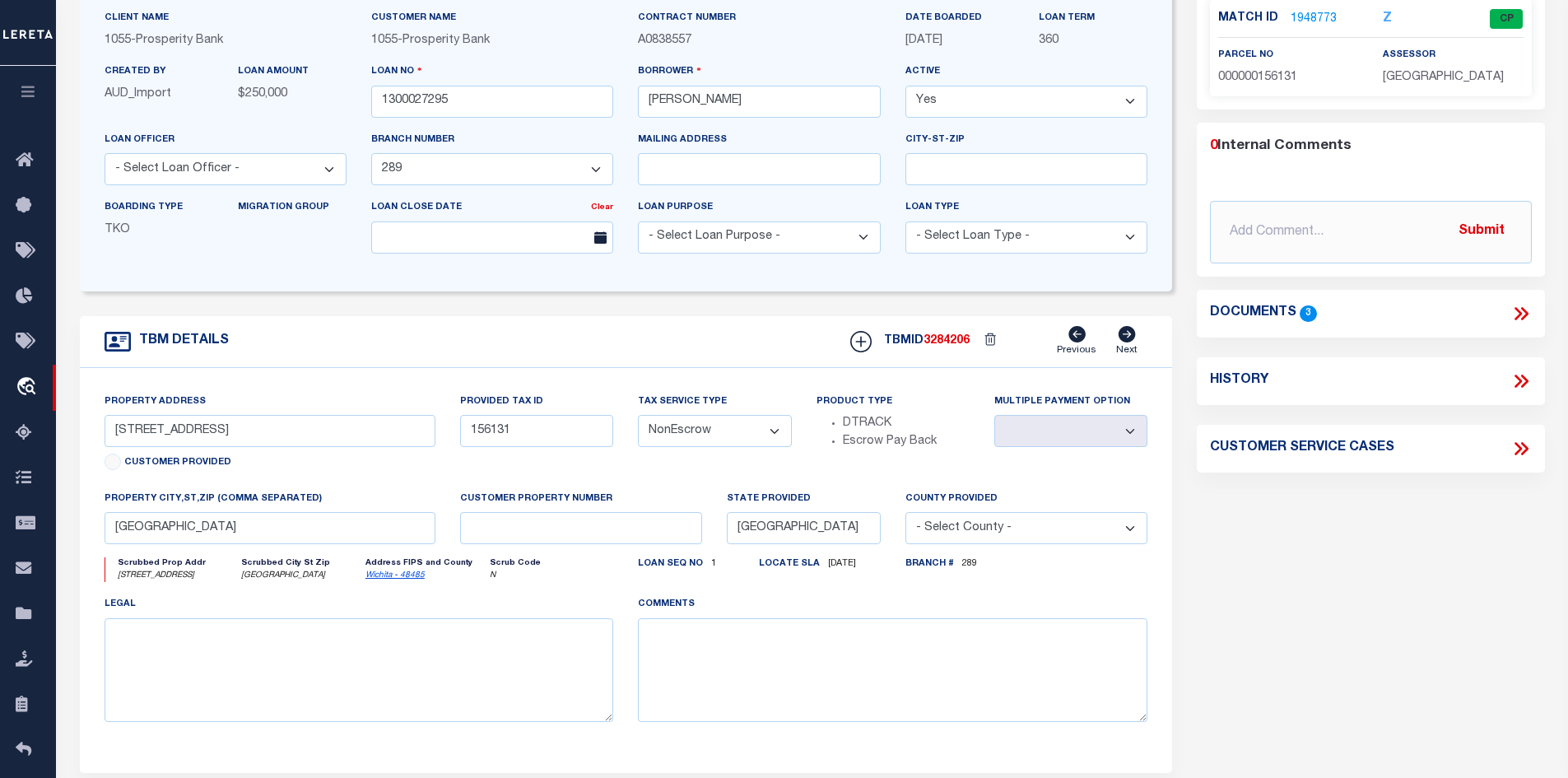
click at [1518, 313] on icon at bounding box center [1518, 313] width 7 height 13
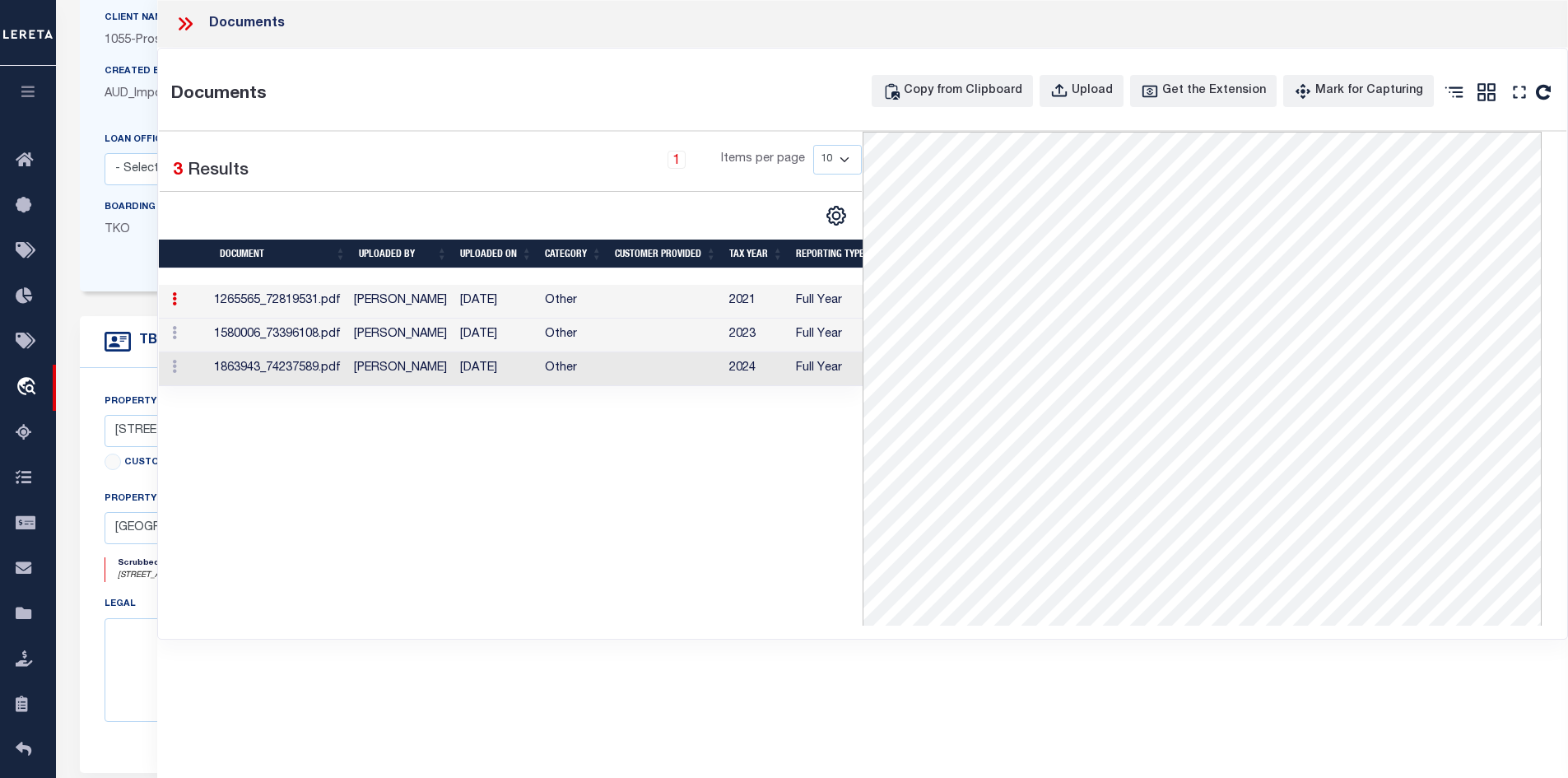
scroll to position [0, 0]
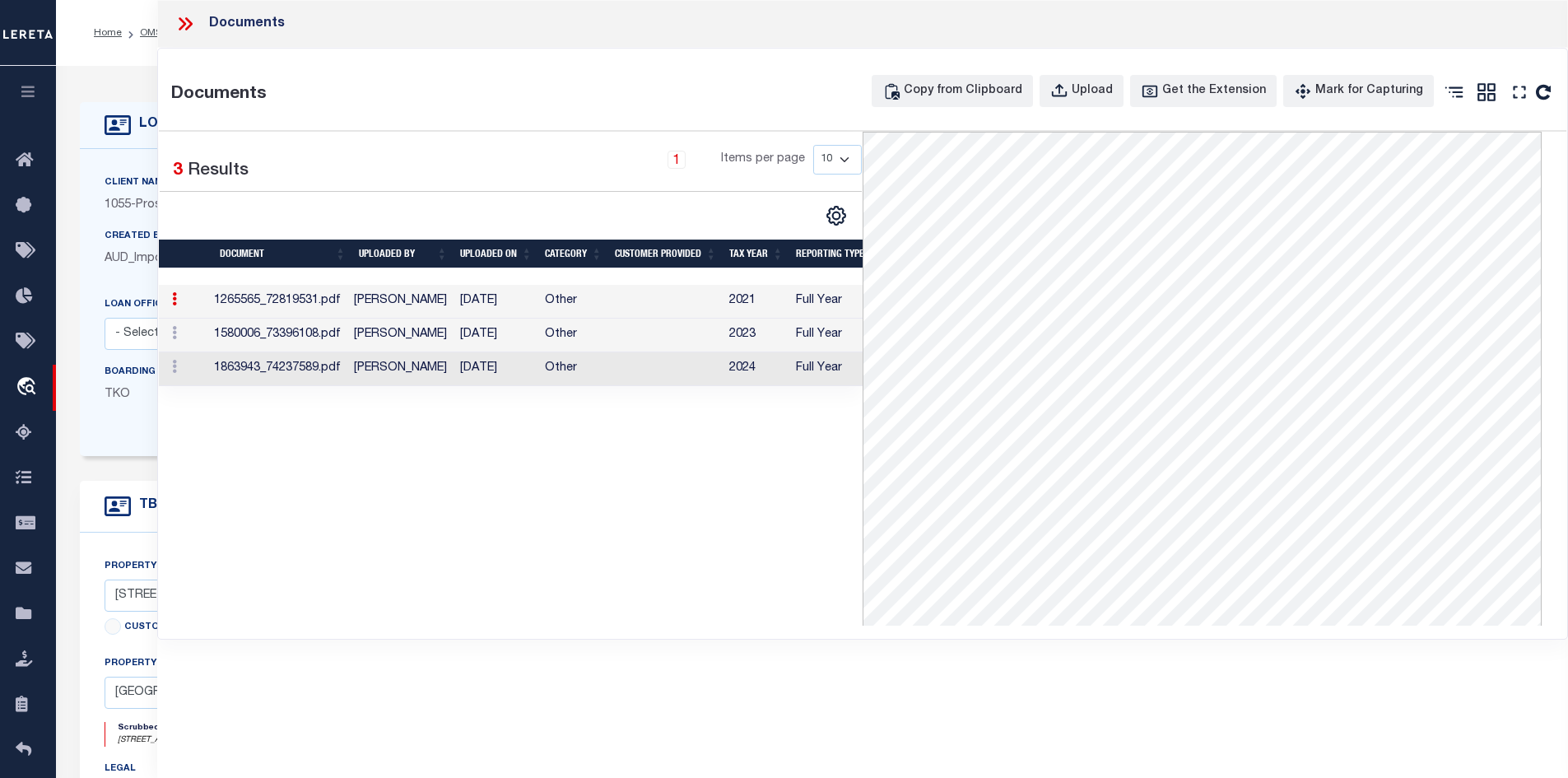
click at [190, 19] on icon at bounding box center [185, 23] width 21 height 21
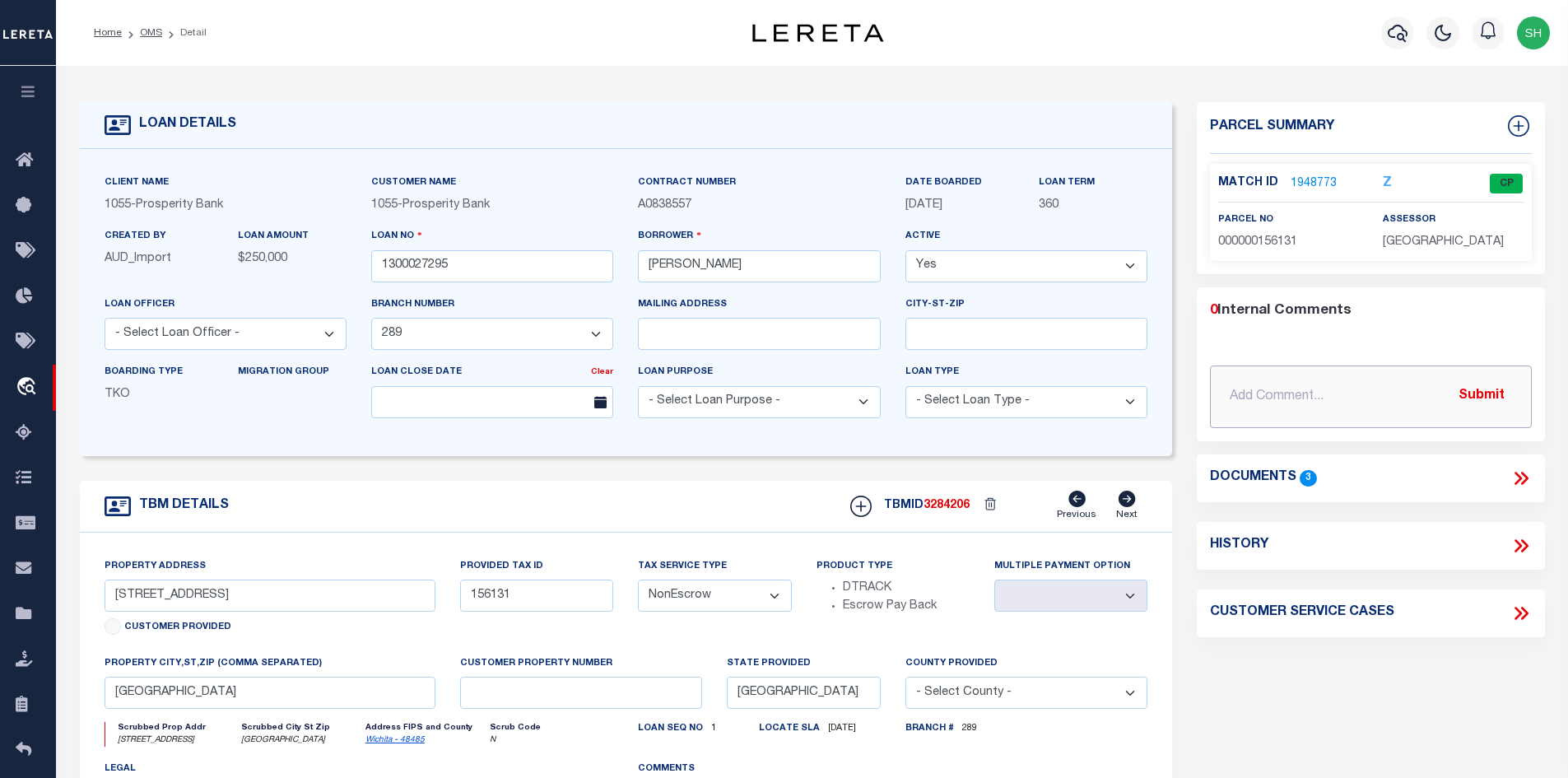
click at [1302, 387] on input "text" at bounding box center [1371, 397] width 322 height 63
click at [1302, 389] on input "[DATE]" at bounding box center [1371, 397] width 322 height 63
paste input "Please see attached and update."
click at [1424, 391] on input "[DATE] Please see attached and update." at bounding box center [1371, 397] width 322 height 63
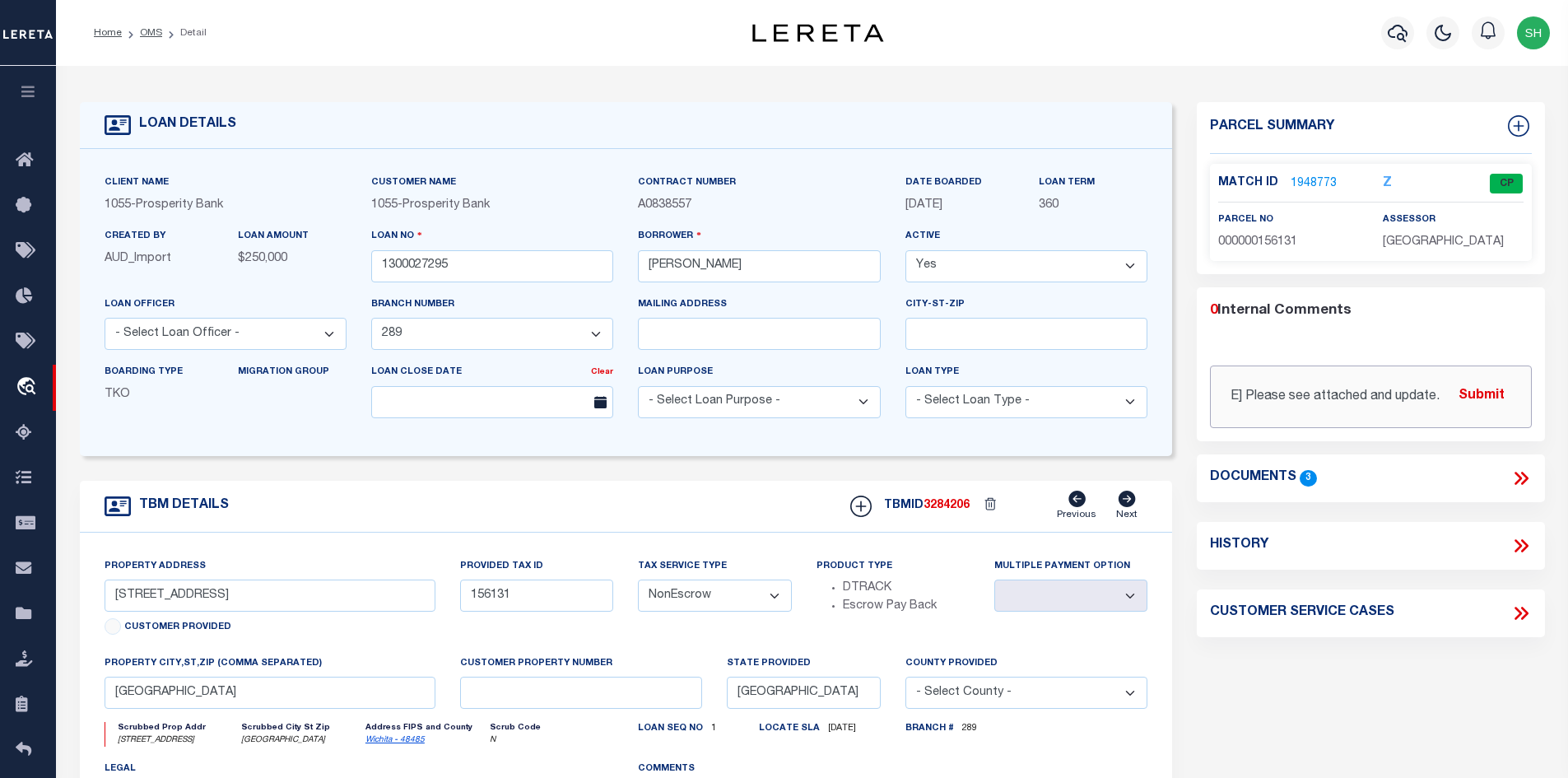
paste input "CAS-47927 Loan 1300027295 Need additional parcel tracked"
click at [1486, 390] on button "Submit" at bounding box center [1481, 396] width 67 height 34
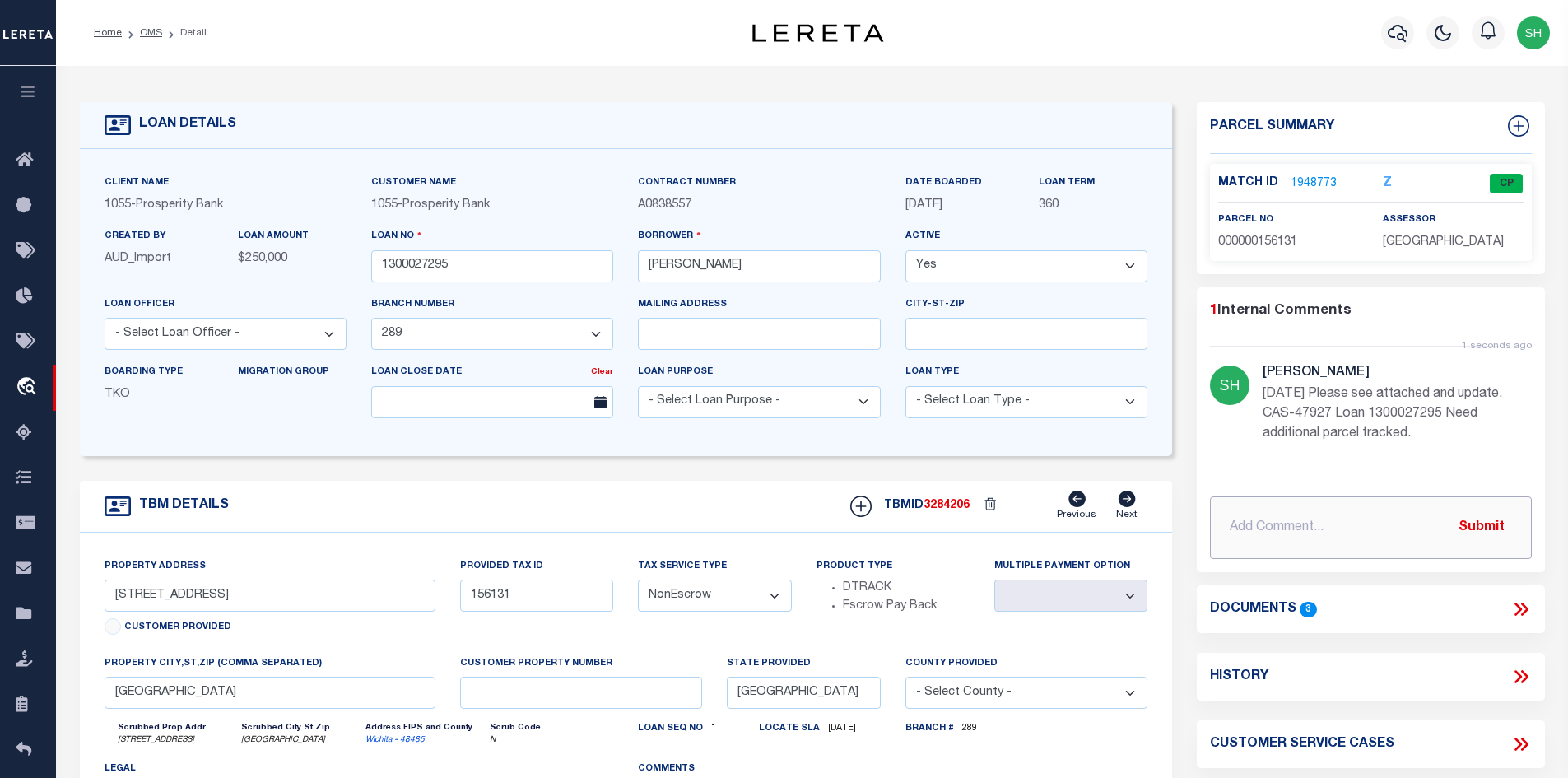
click at [1299, 522] on input "text" at bounding box center [1371, 528] width 322 height 63
select select "14725"
select select "NonEscrow"
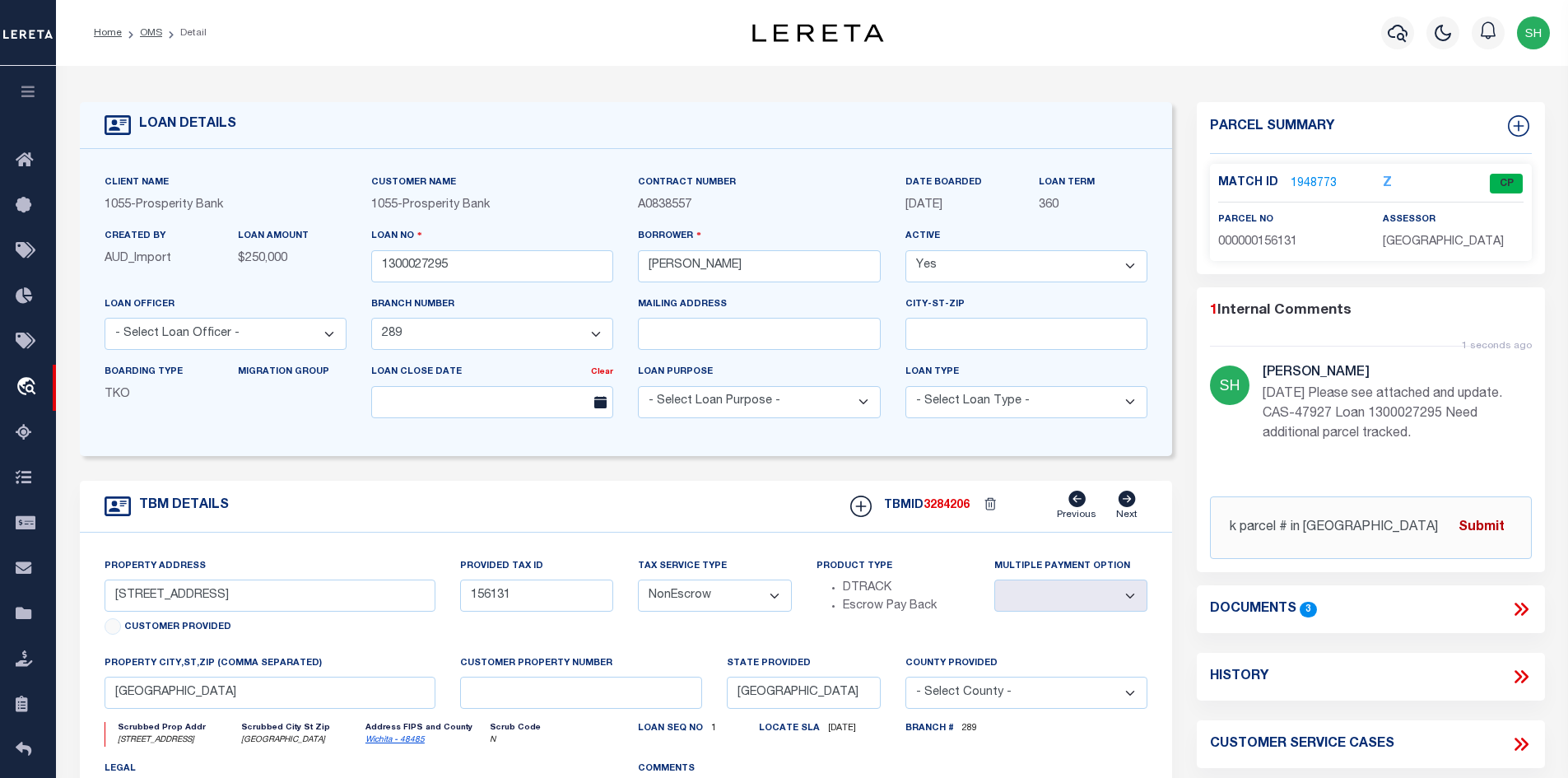
type input "Per client: need to track parcel # in Clay County - 29.08AC"
click at [1473, 530] on button "Submit" at bounding box center [1481, 527] width 67 height 34
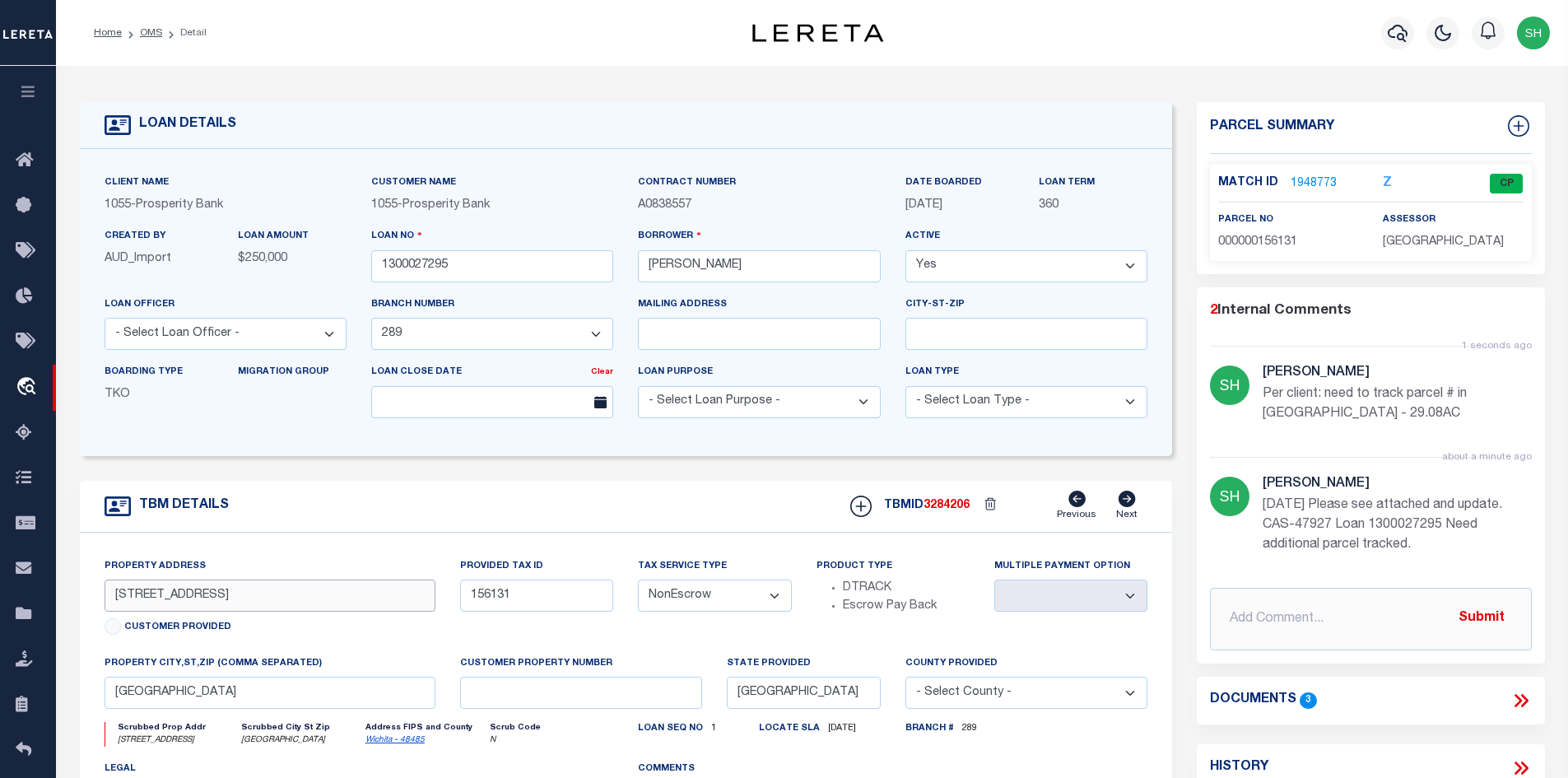
drag, startPoint x: 216, startPoint y: 600, endPoint x: 96, endPoint y: 595, distance: 120.1
click at [96, 595] on div "Property Address 3400 E. CENTRAL FREEWAY Customer Provided" at bounding box center [271, 605] width 357 height 97
drag, startPoint x: 735, startPoint y: 263, endPoint x: 638, endPoint y: 263, distance: 97.0
click at [638, 263] on input "[PERSON_NAME]" at bounding box center [759, 266] width 242 height 32
drag, startPoint x: 220, startPoint y: 598, endPoint x: 111, endPoint y: 597, distance: 109.0
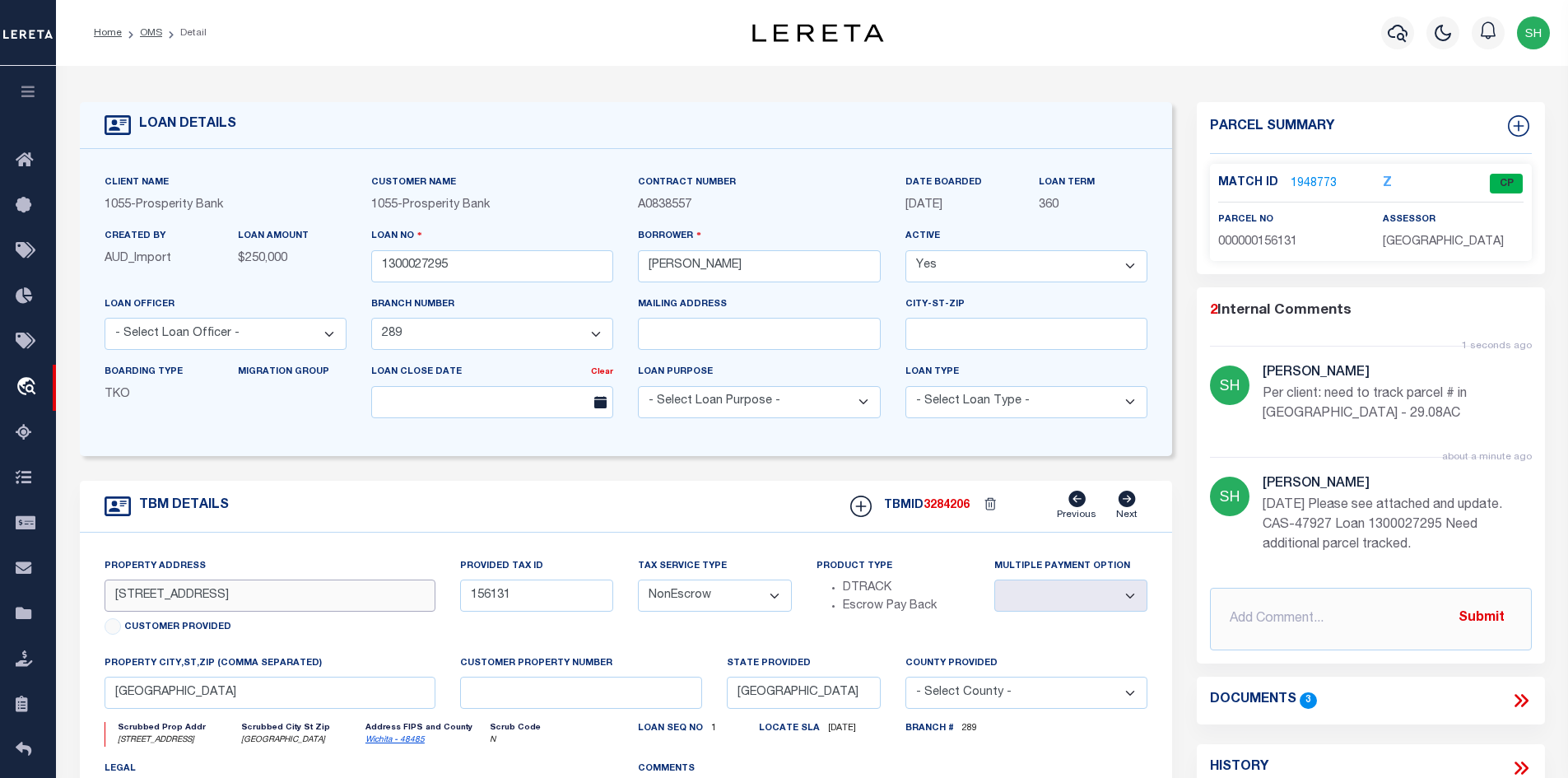
click at [111, 597] on input "[STREET_ADDRESS]" at bounding box center [270, 595] width 332 height 32
click at [1517, 117] on icon at bounding box center [1518, 126] width 21 height 21
select select "IP"
type textarea "-"
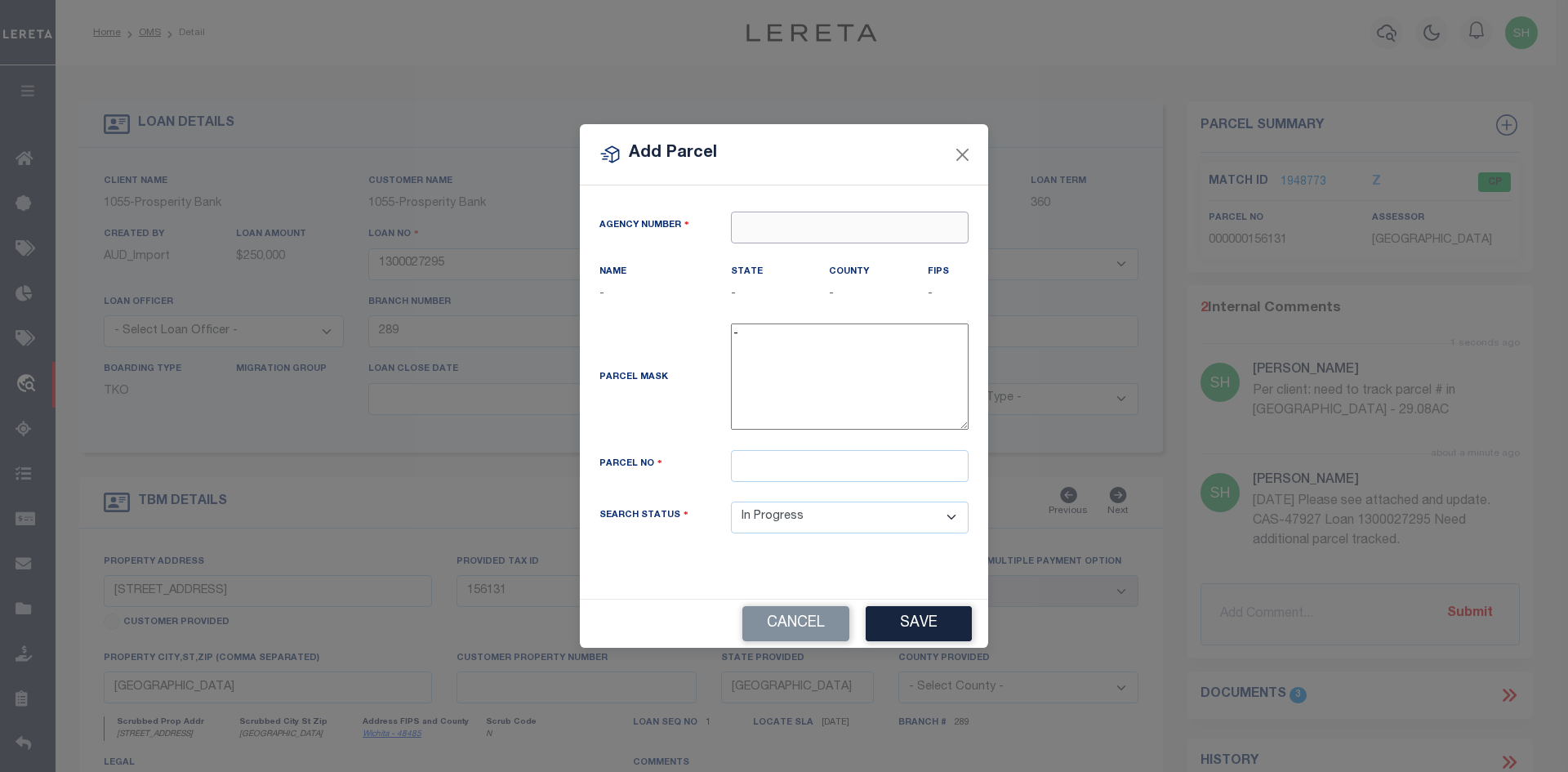
paste input "420390000"
type input "420390000"
click at [773, 263] on div "420390000 : [GEOGRAPHIC_DATA]" at bounding box center [849, 268] width 236 height 47
type input "420390000"
click at [774, 466] on input "text" at bounding box center [849, 466] width 237 height 32
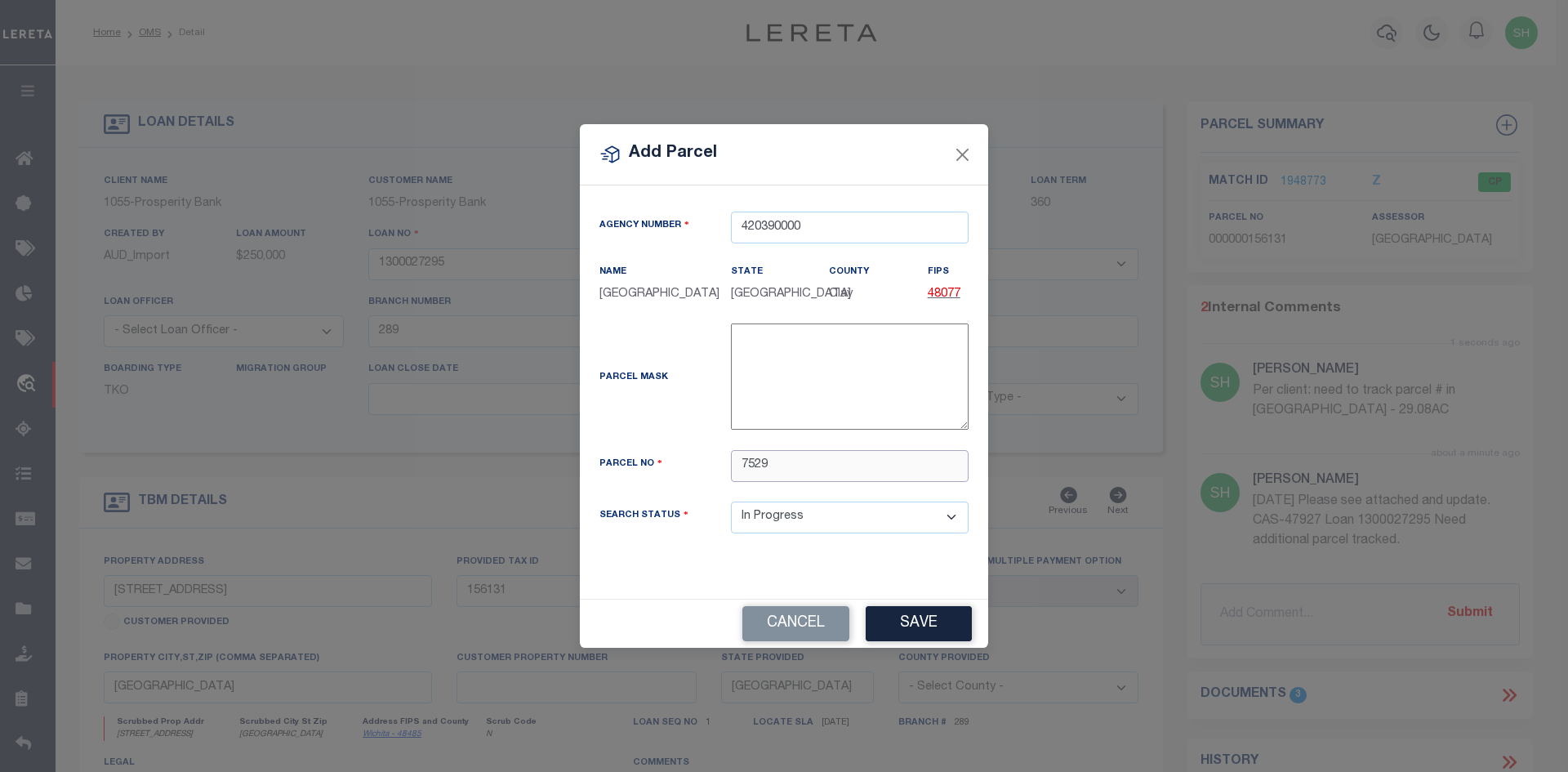
click at [740, 464] on input "7529" at bounding box center [849, 466] width 237 height 32
type input "000000007529"
click at [926, 628] on button "Save" at bounding box center [918, 623] width 106 height 35
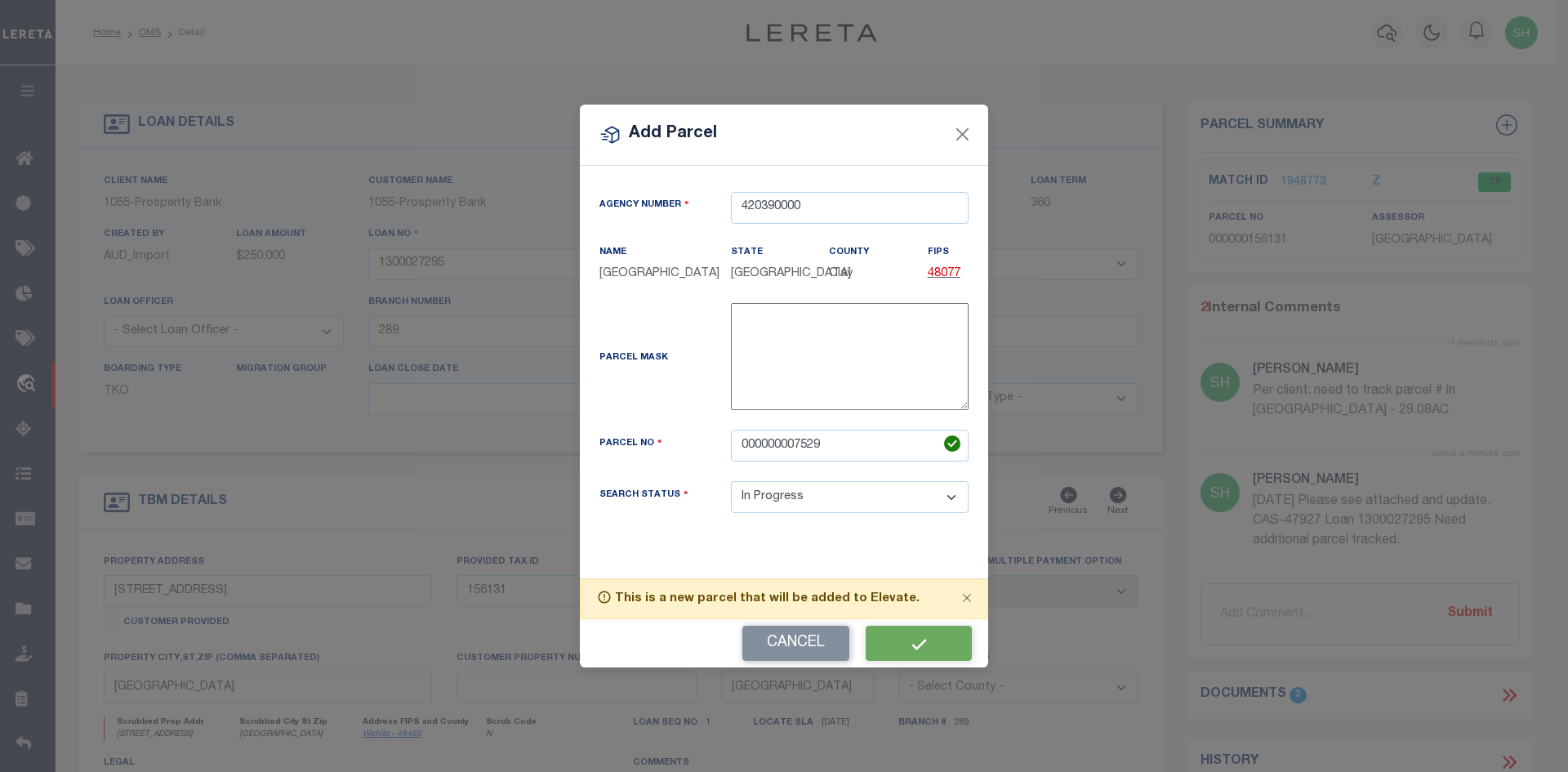
select select "IP"
select select
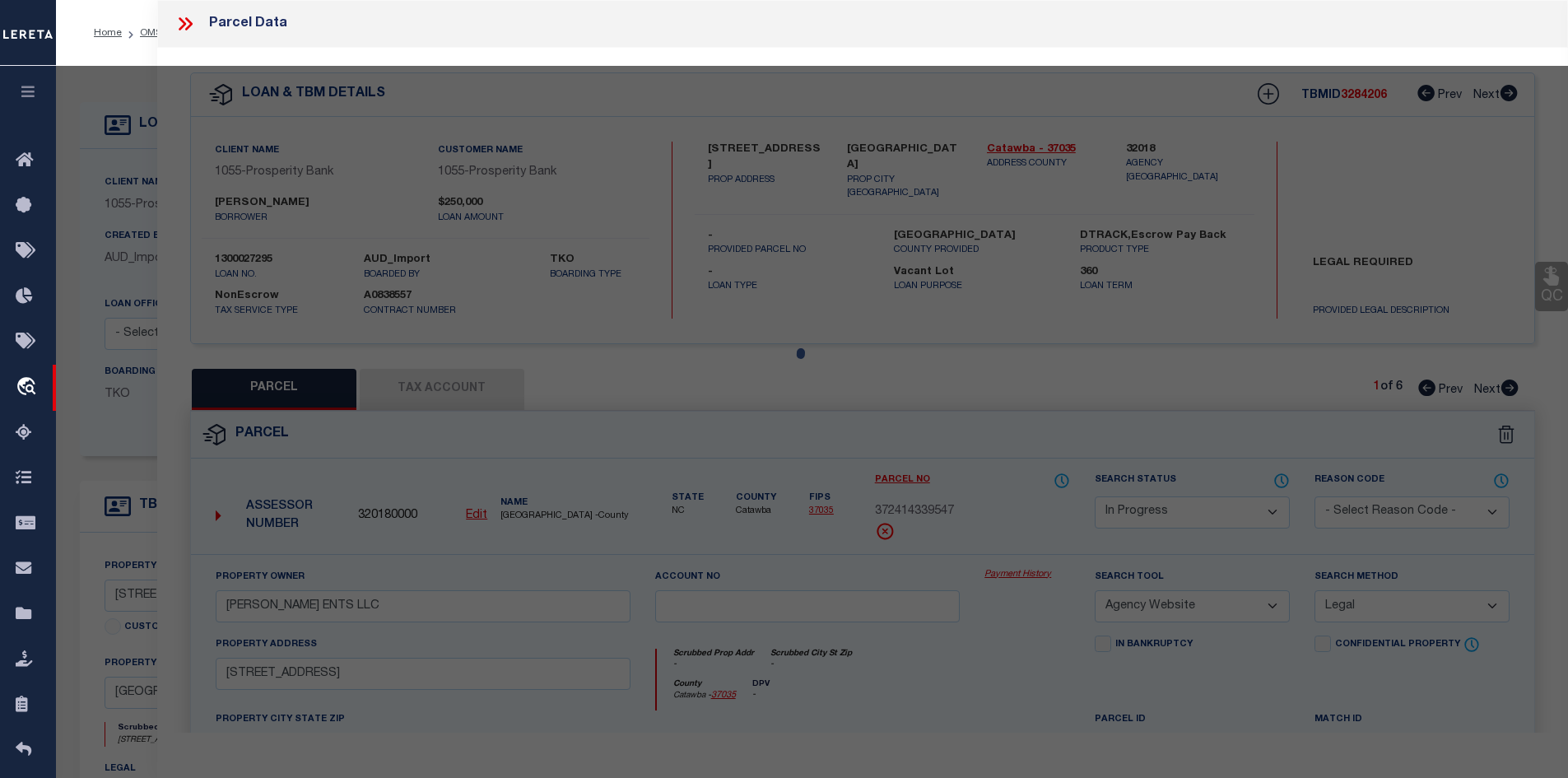
select select "AS"
select select
checkbox input "false"
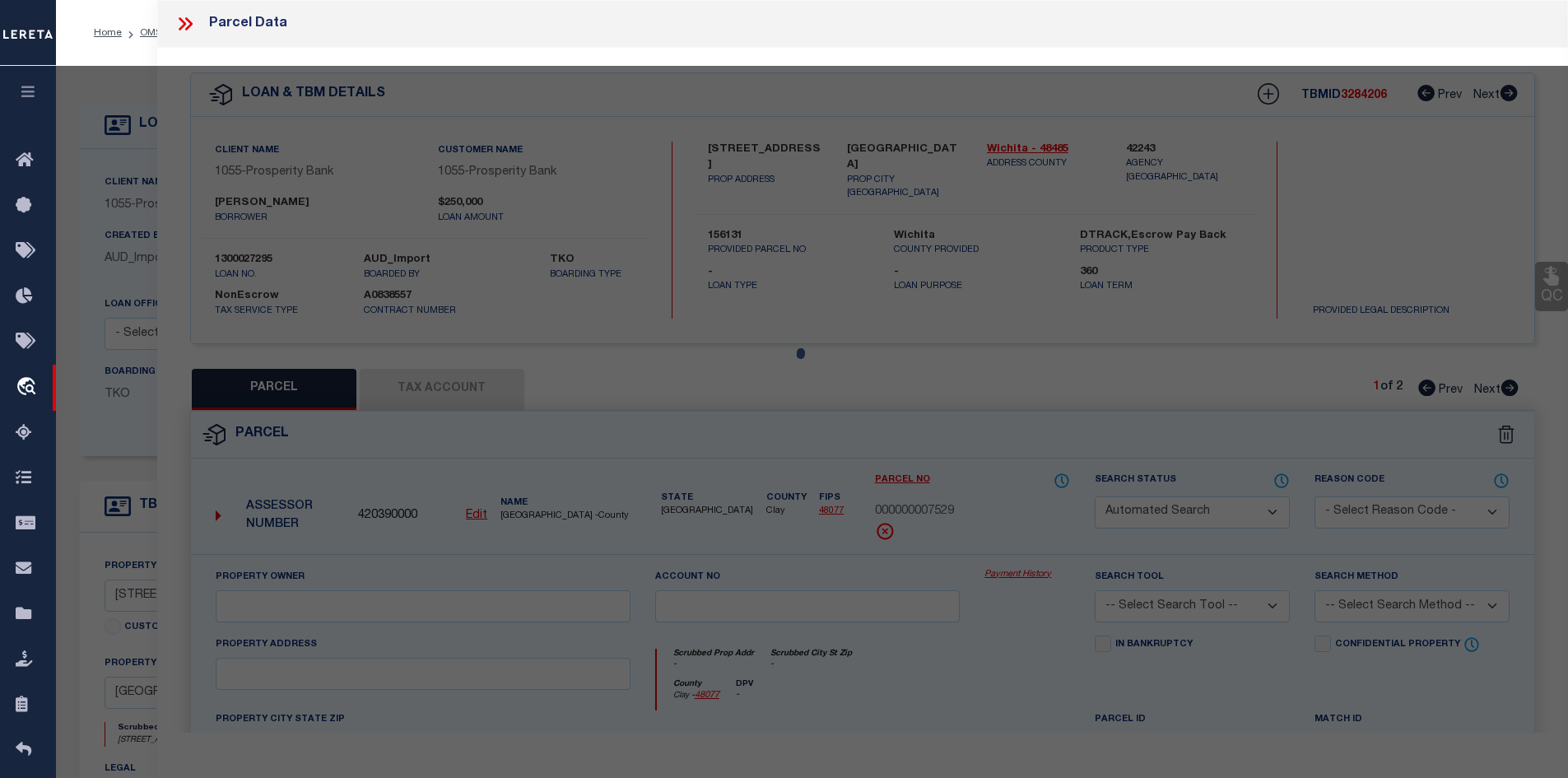
select select "IP"
checkbox input "false"
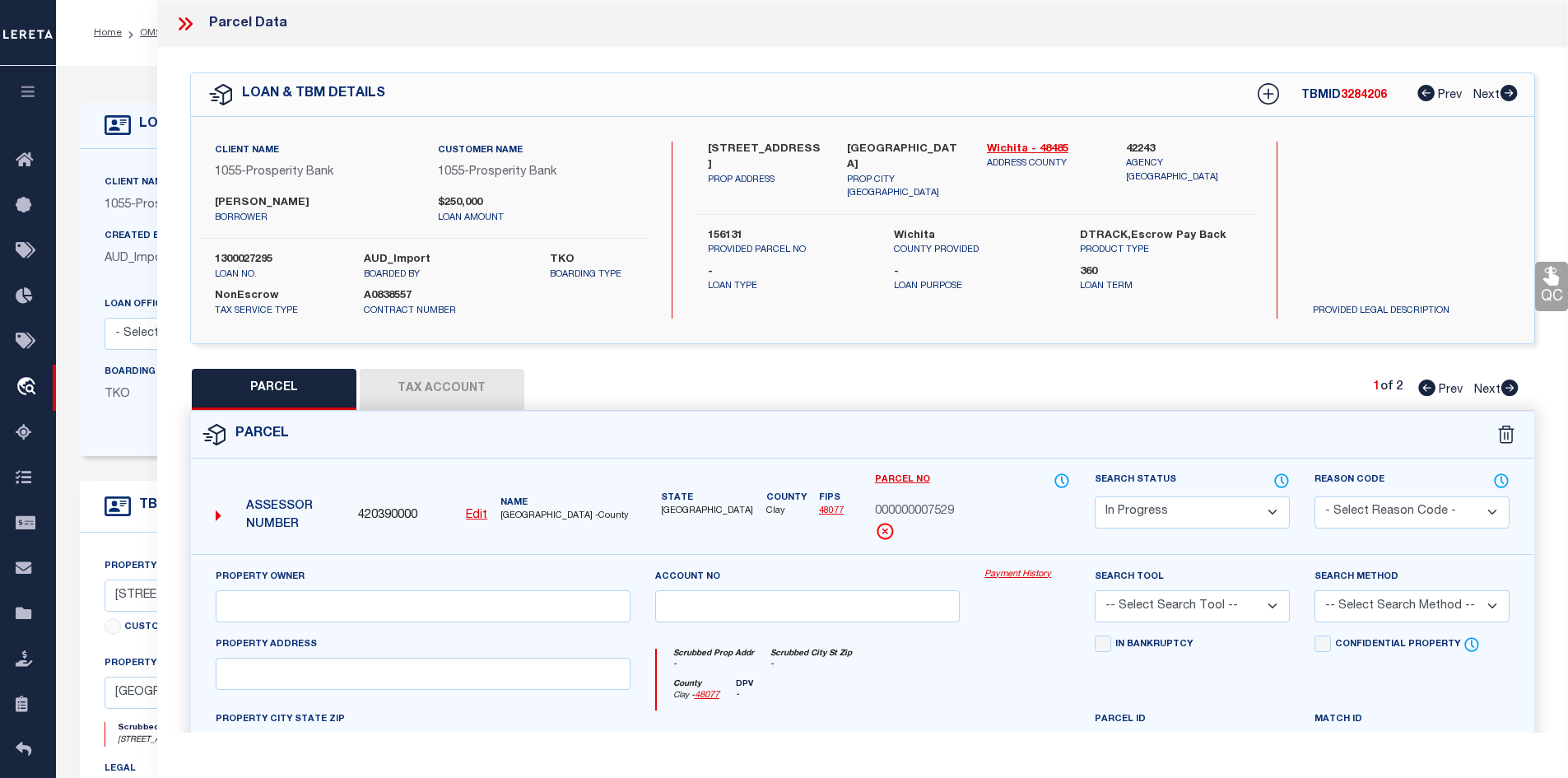
click at [471, 512] on u "Edit" at bounding box center [476, 515] width 21 height 11
select select "IP"
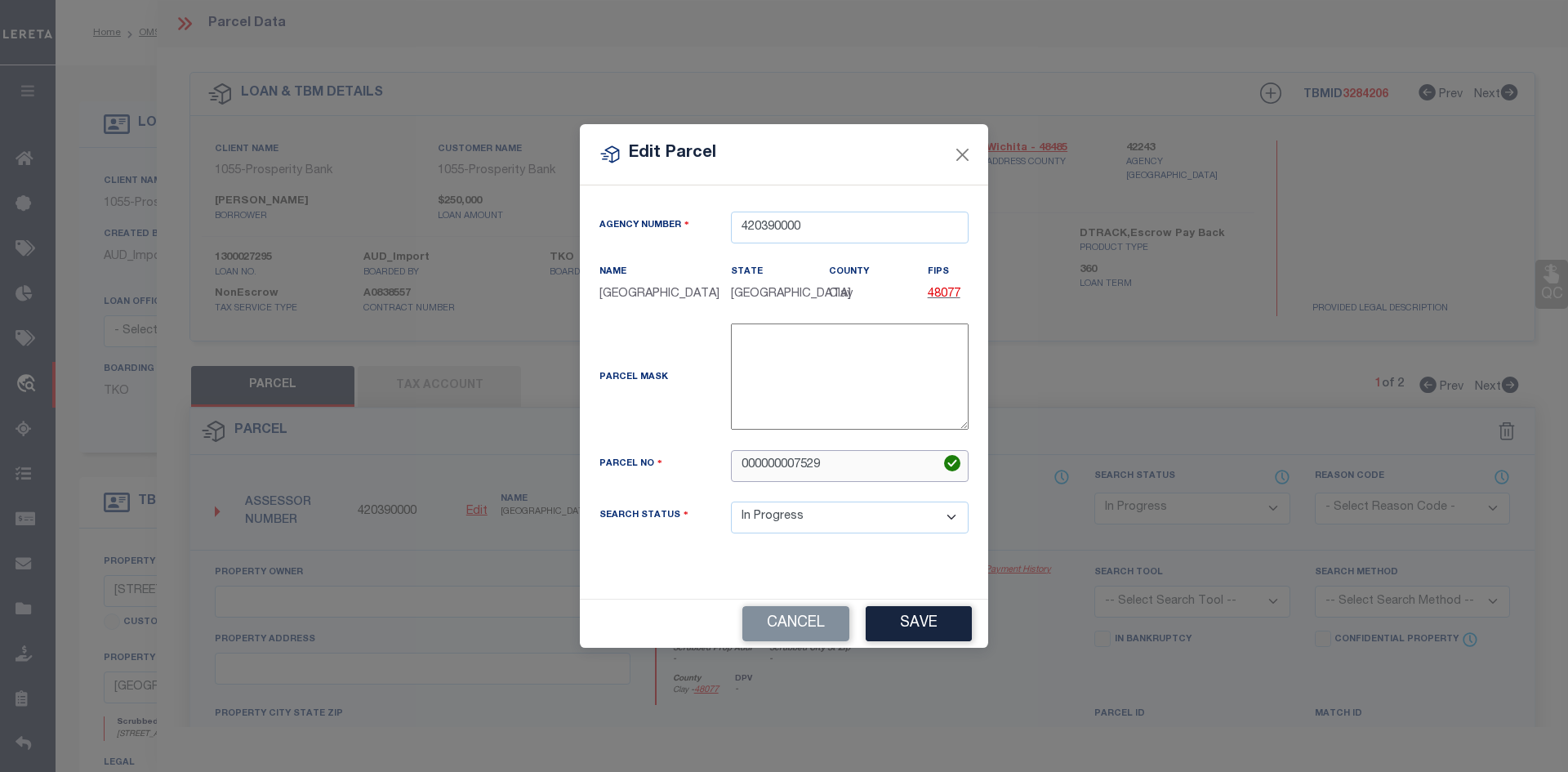
drag, startPoint x: 795, startPoint y: 460, endPoint x: 660, endPoint y: 461, distance: 135.0
click at [660, 461] on div "Parcel No 000000007529" at bounding box center [784, 466] width 393 height 32
type input "7529"
click at [904, 614] on button "Save" at bounding box center [918, 623] width 106 height 35
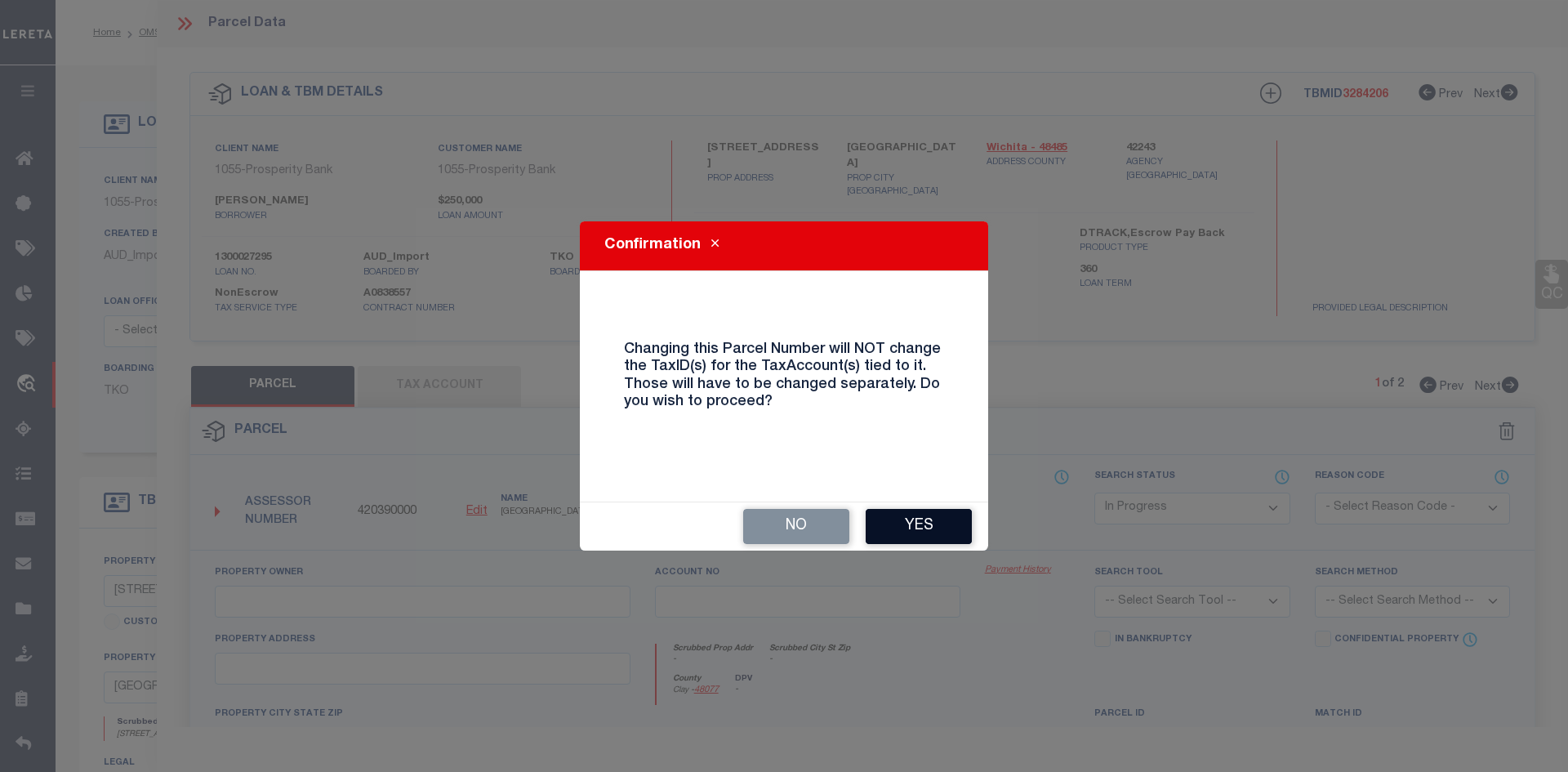
click at [931, 518] on button "Yes" at bounding box center [918, 526] width 106 height 35
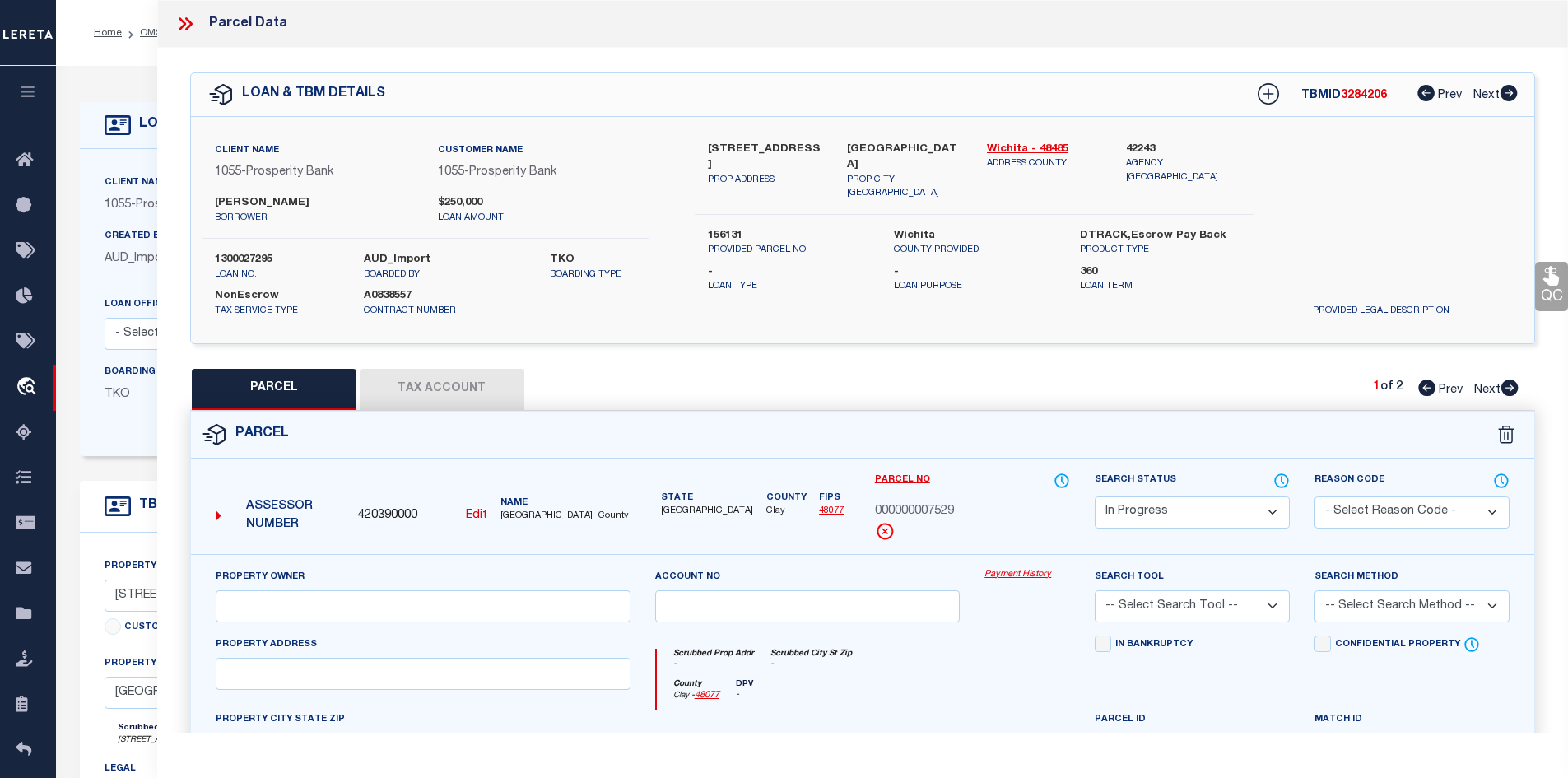
select select "IP"
checkbox input "false"
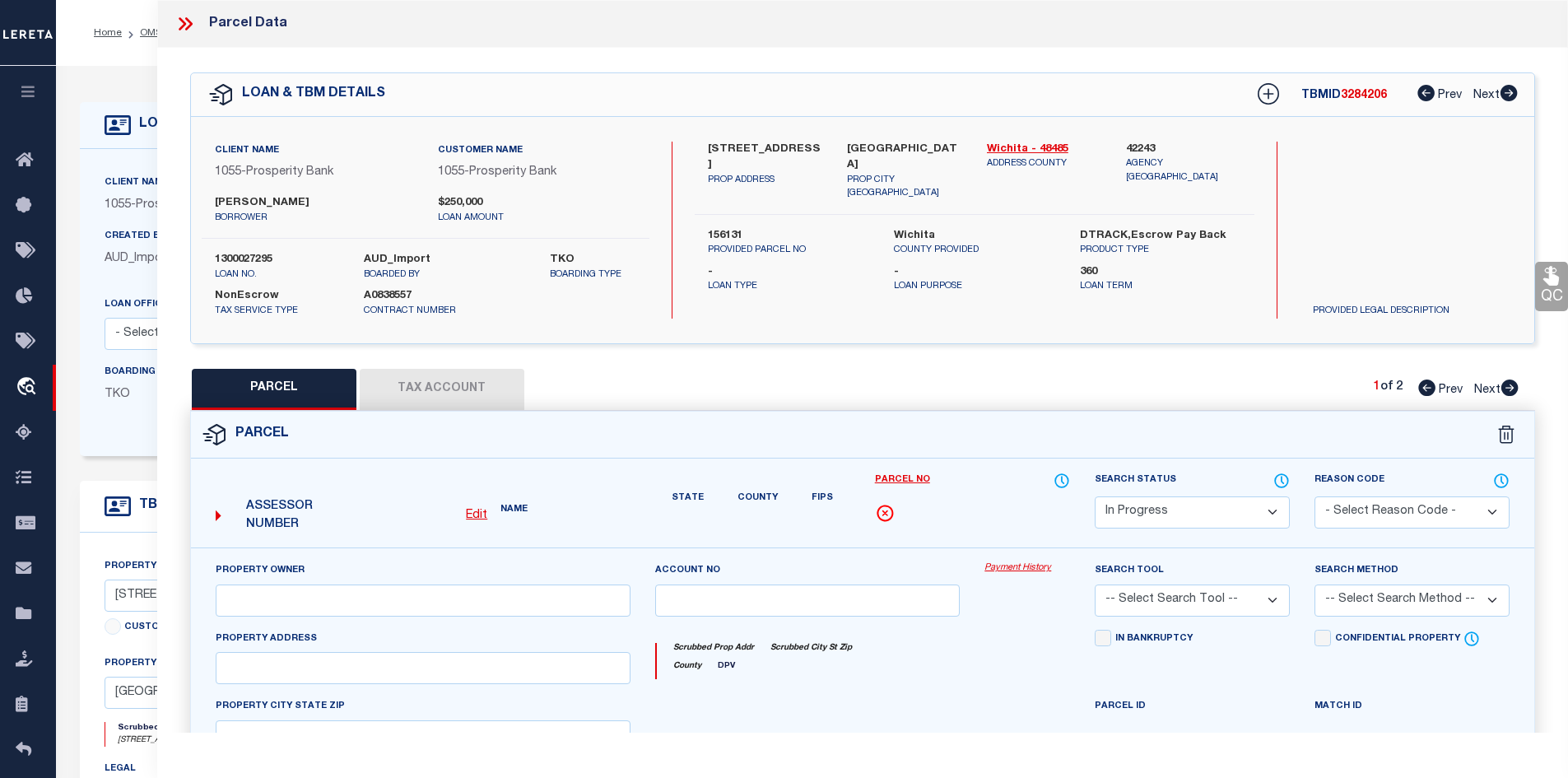
checkbox input "false"
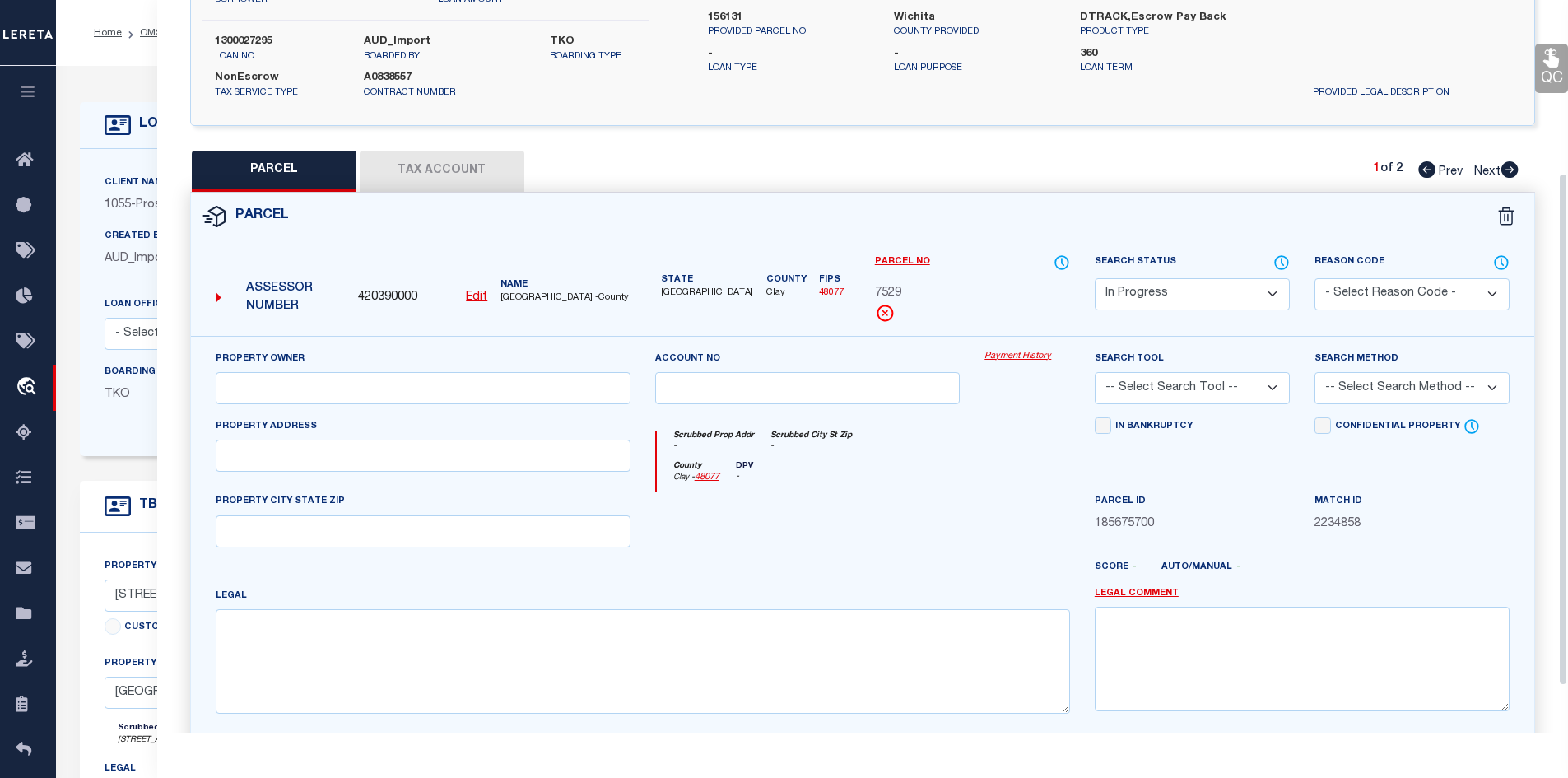
scroll to position [247, 0]
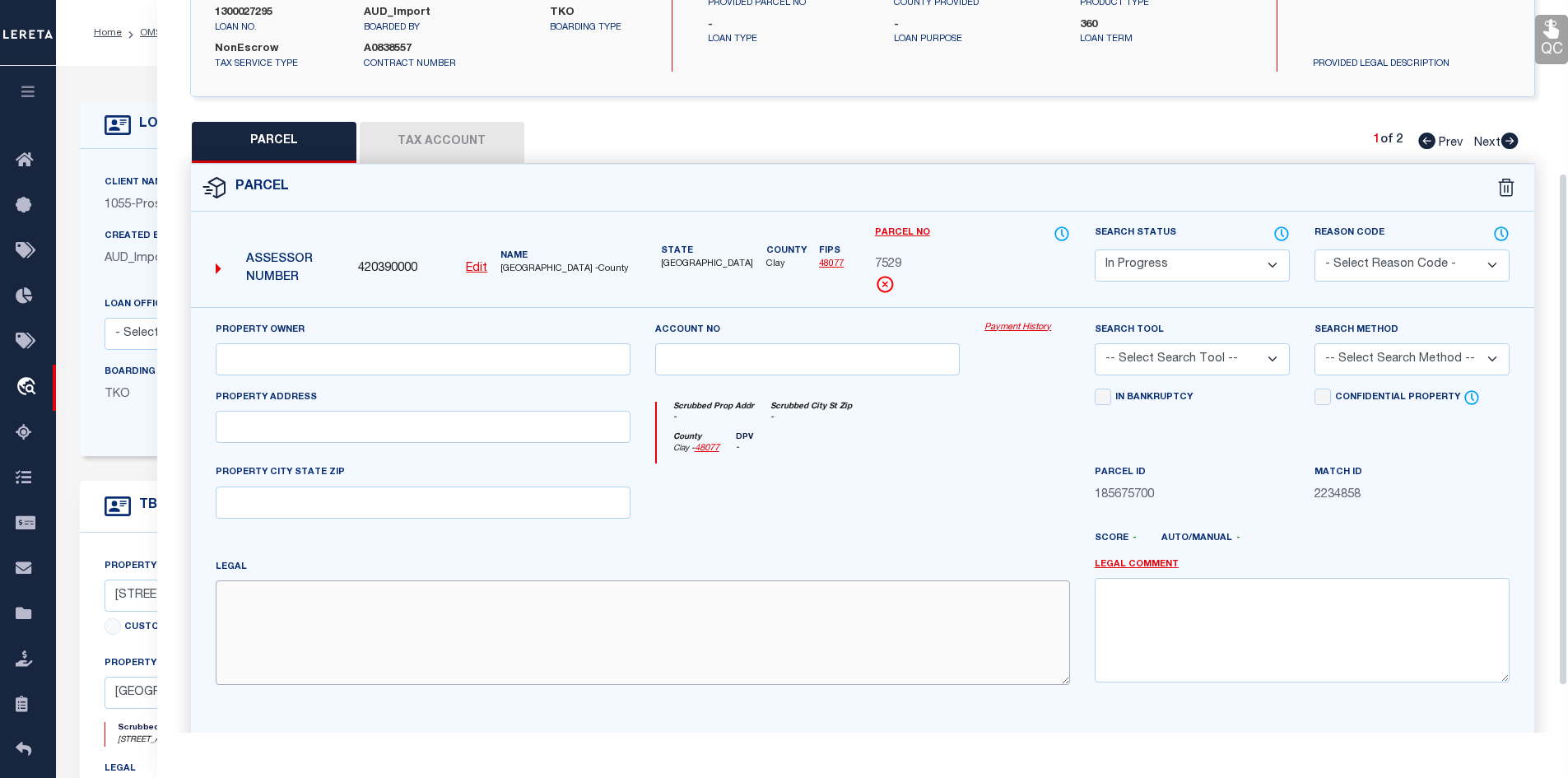
click at [388, 646] on textarea at bounding box center [642, 632] width 855 height 103
paste textarea "AB 81 KEMP & NEWBY BLK 33"
click at [430, 619] on textarea "AB 81 KEMP & NEWBY BLK 33" at bounding box center [642, 632] width 855 height 103
paste textarea "29.0800"
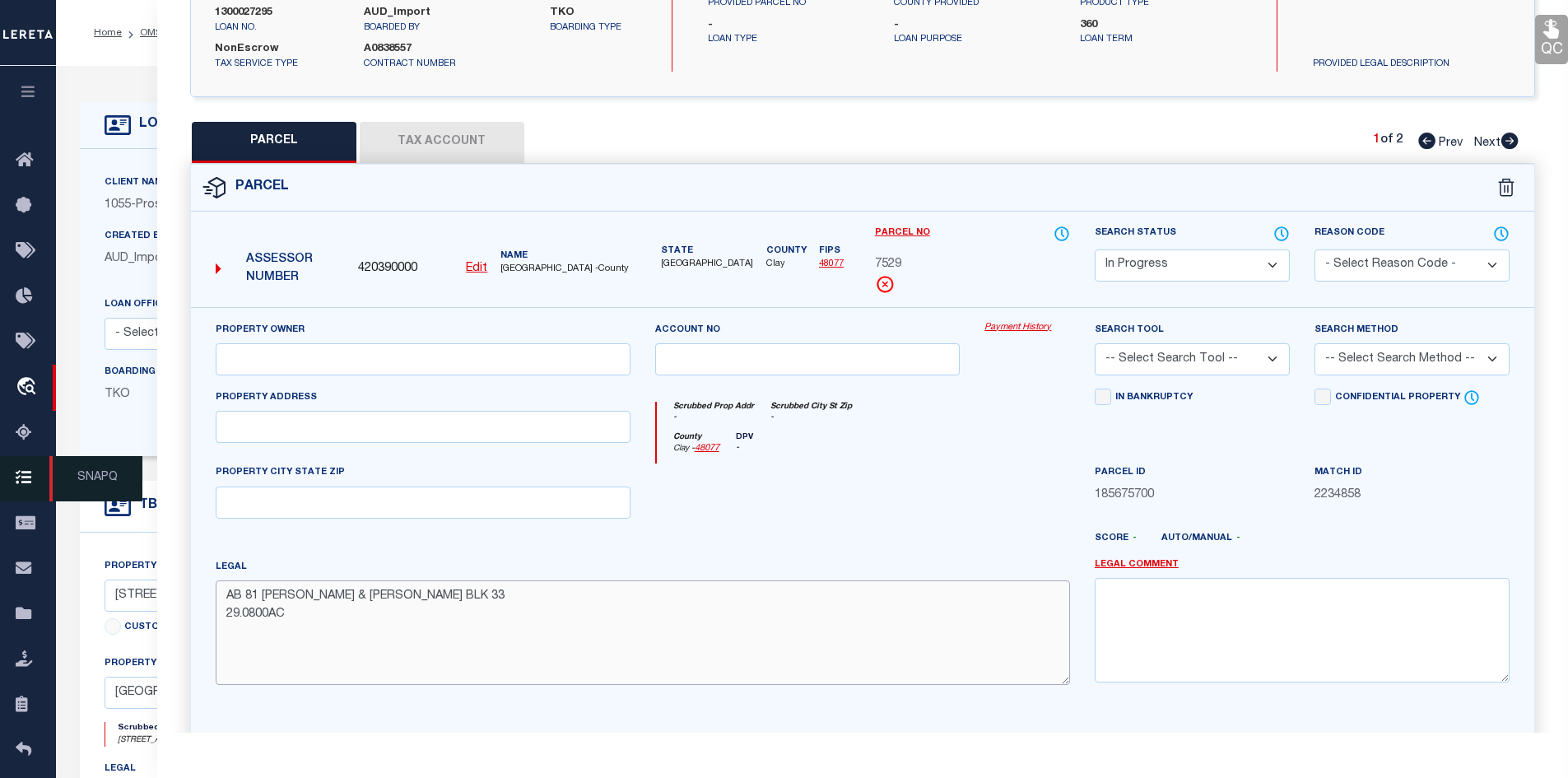
type textarea "AB 81 KEMP & NEWBY BLK 33 29.0800AC"
paste input "02820-00033-00301-000000"
type input "02820-00033-00301-000000"
paste input "GEE MICKEY RAY"
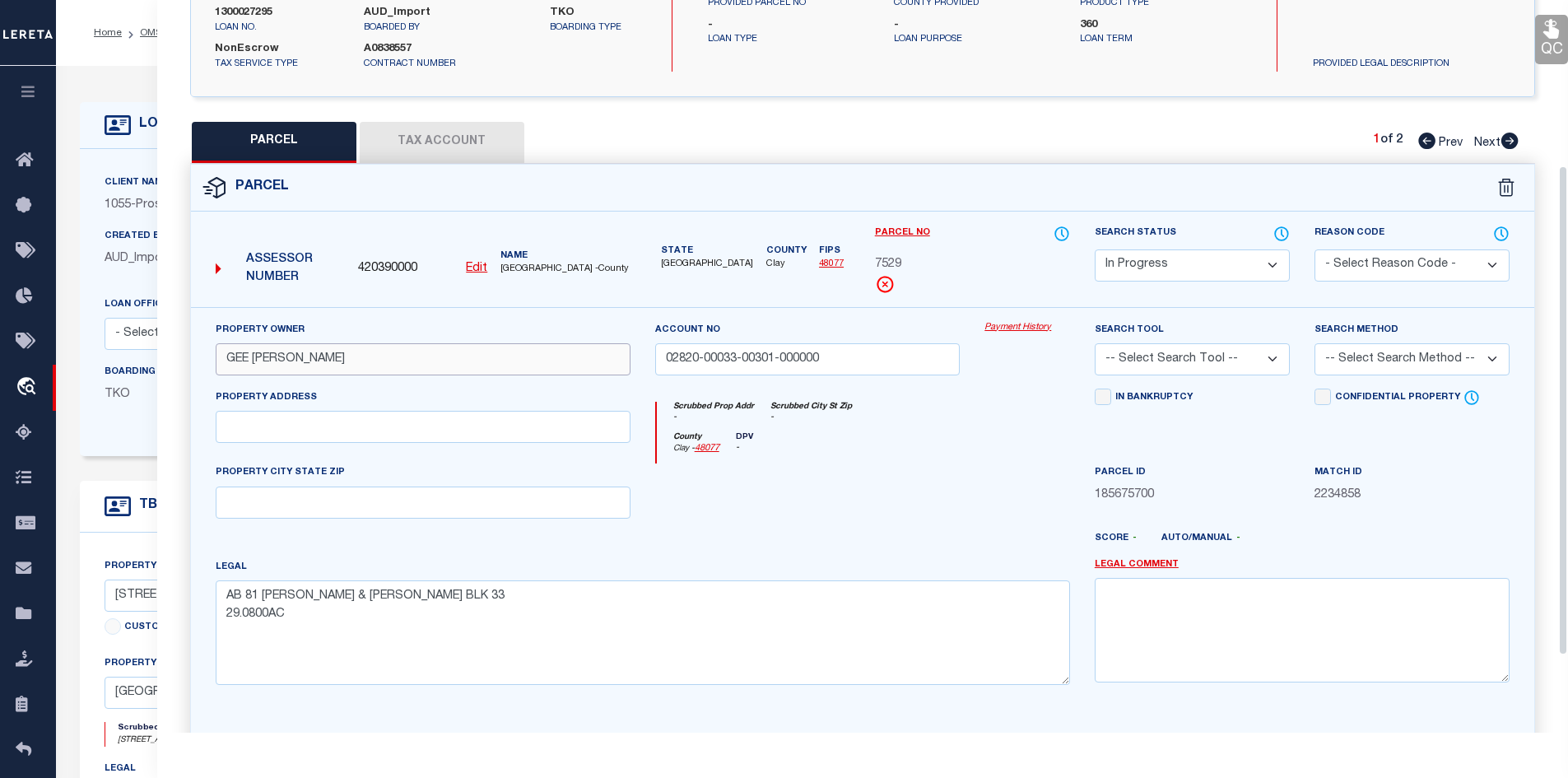
type input "GEE MICKEY RAY"
click at [439, 147] on button "Tax Account" at bounding box center [442, 142] width 164 height 42
select select "100"
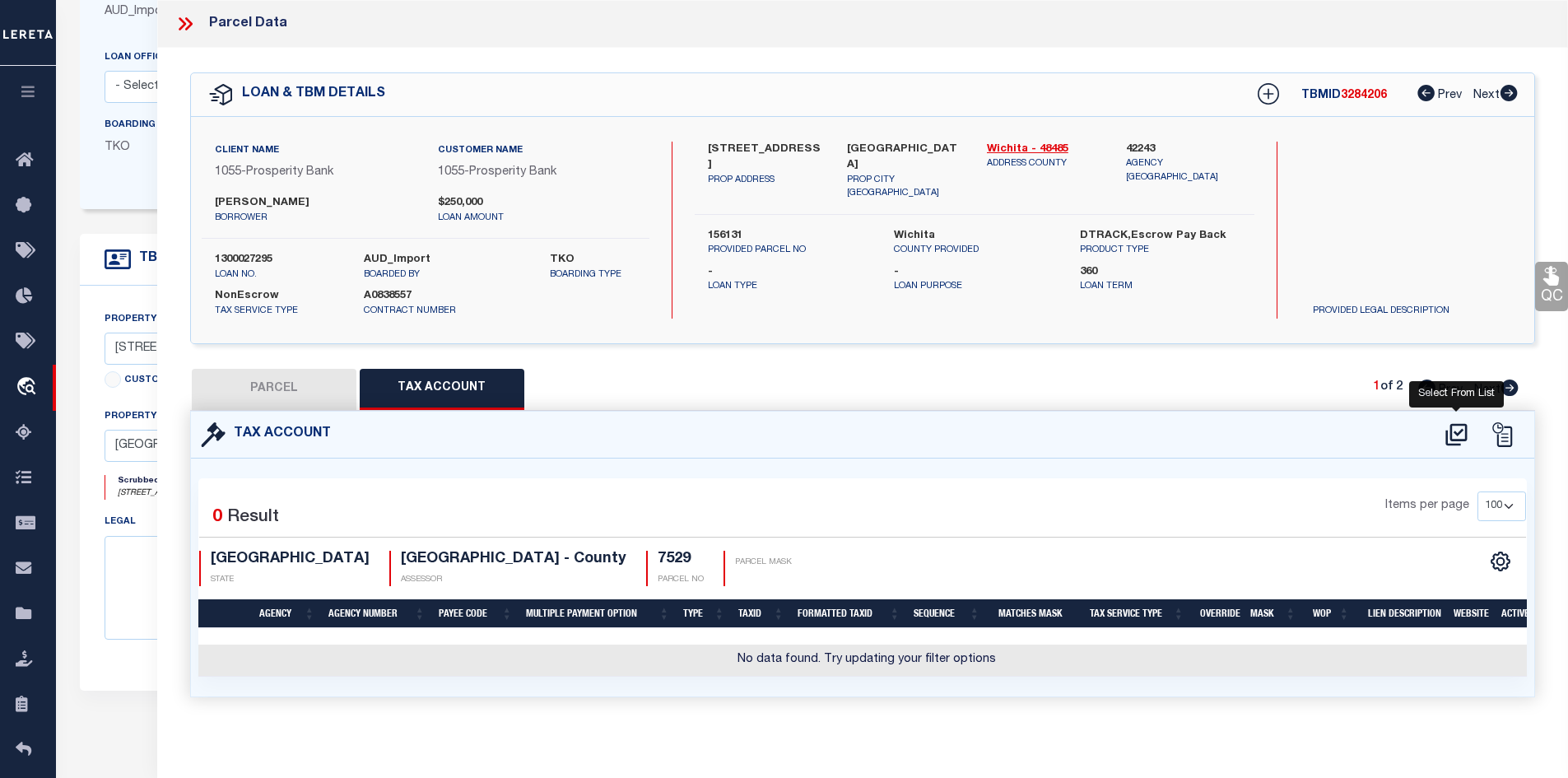
click at [1469, 429] on icon at bounding box center [1456, 434] width 27 height 27
select select "100"
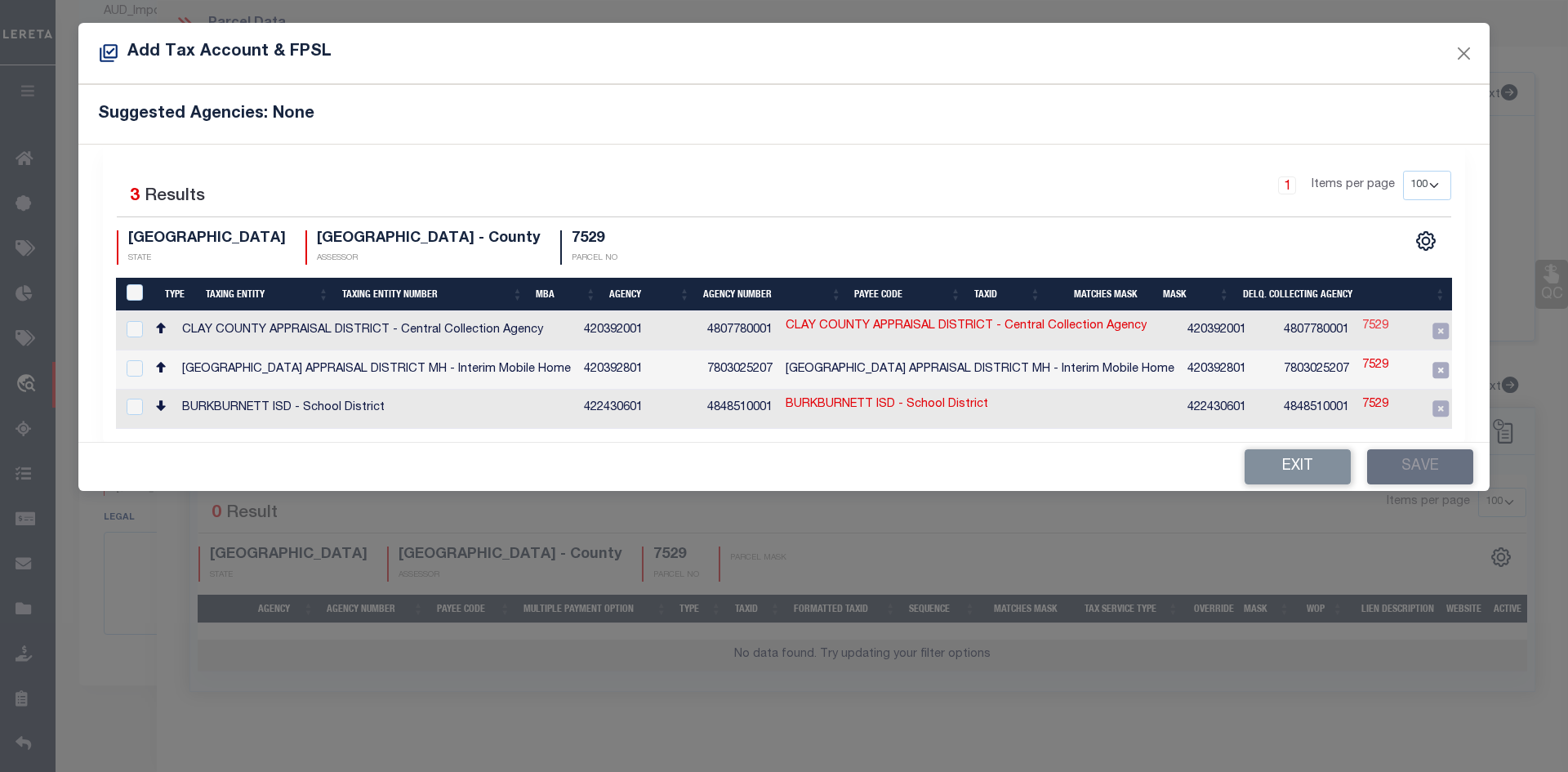
click at [1362, 327] on link "7529" at bounding box center [1375, 327] width 27 height 18
type input "7529"
checkbox input "true"
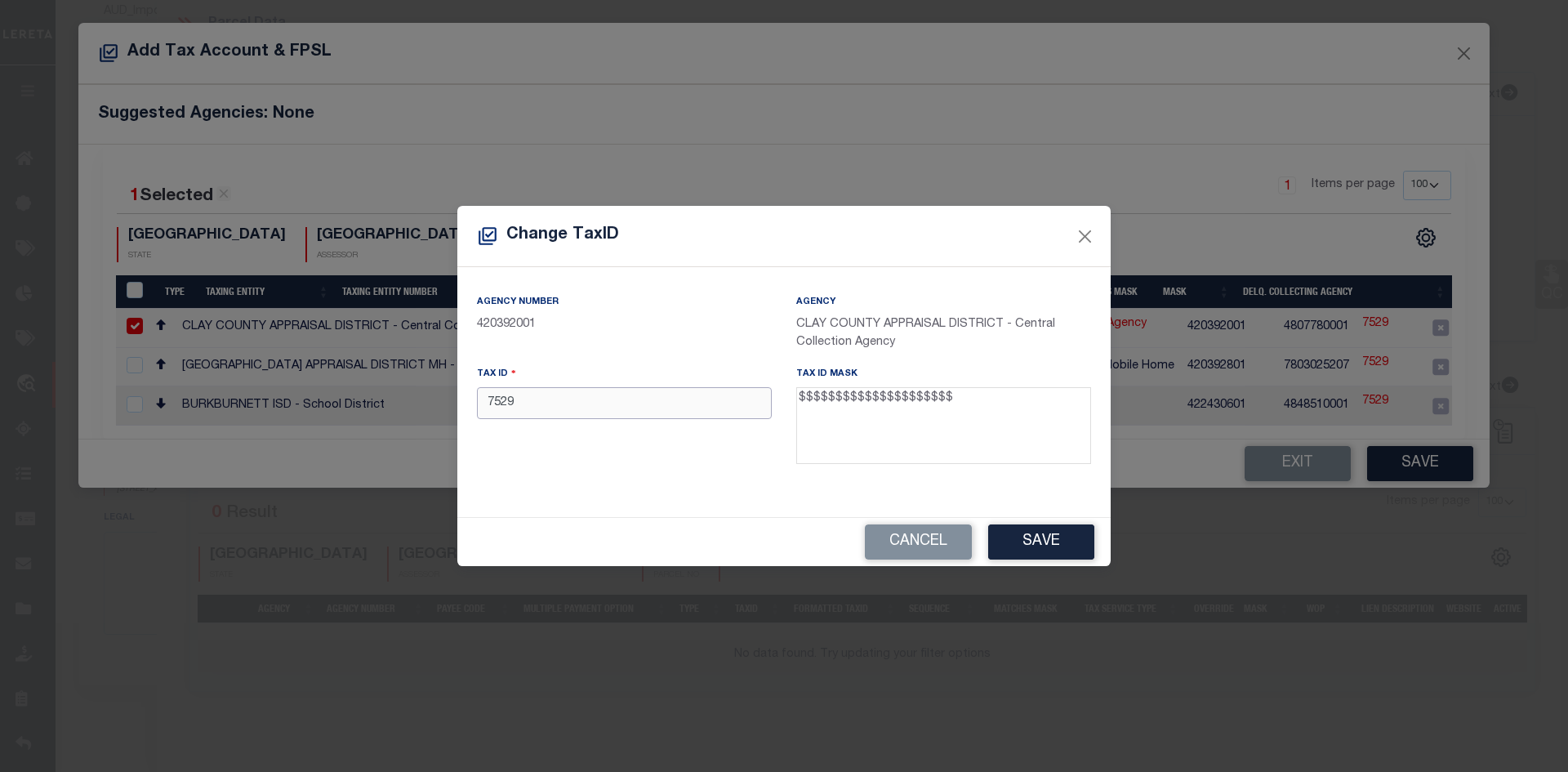
drag, startPoint x: 521, startPoint y: 401, endPoint x: 461, endPoint y: 408, distance: 60.4
click at [461, 408] on div "Agency Number 420392001 Agency CLAY COUNTY APPRAISAL DISTRICT - Central Collect…" at bounding box center [784, 392] width 653 height 249
paste input "02820-00033-00301-000000"
click at [521, 405] on input "02820-00033-00301-000000" at bounding box center [624, 403] width 295 height 32
type input "028200003300301000000"
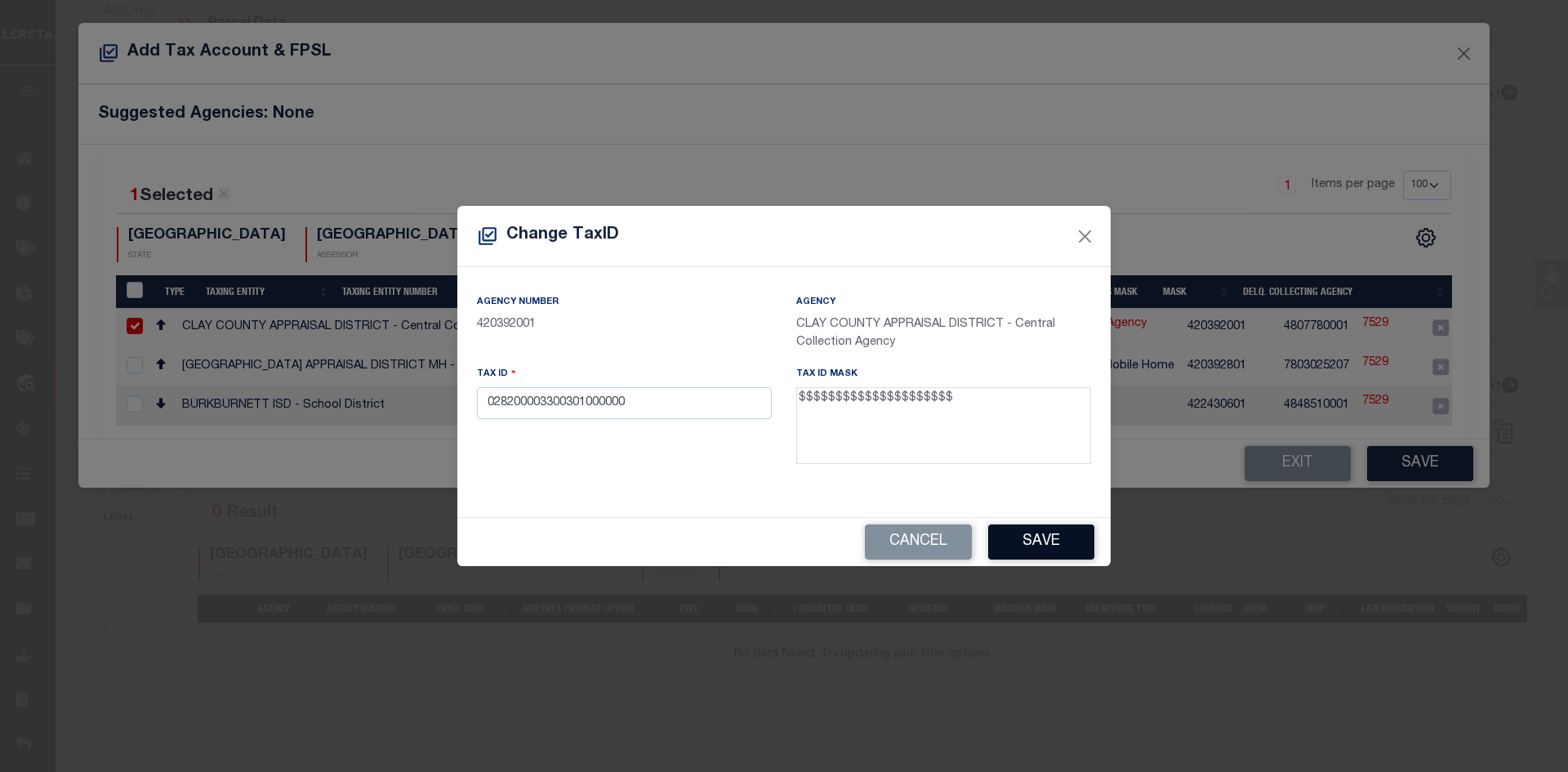
click at [1068, 555] on button "Save" at bounding box center [1041, 542] width 106 height 35
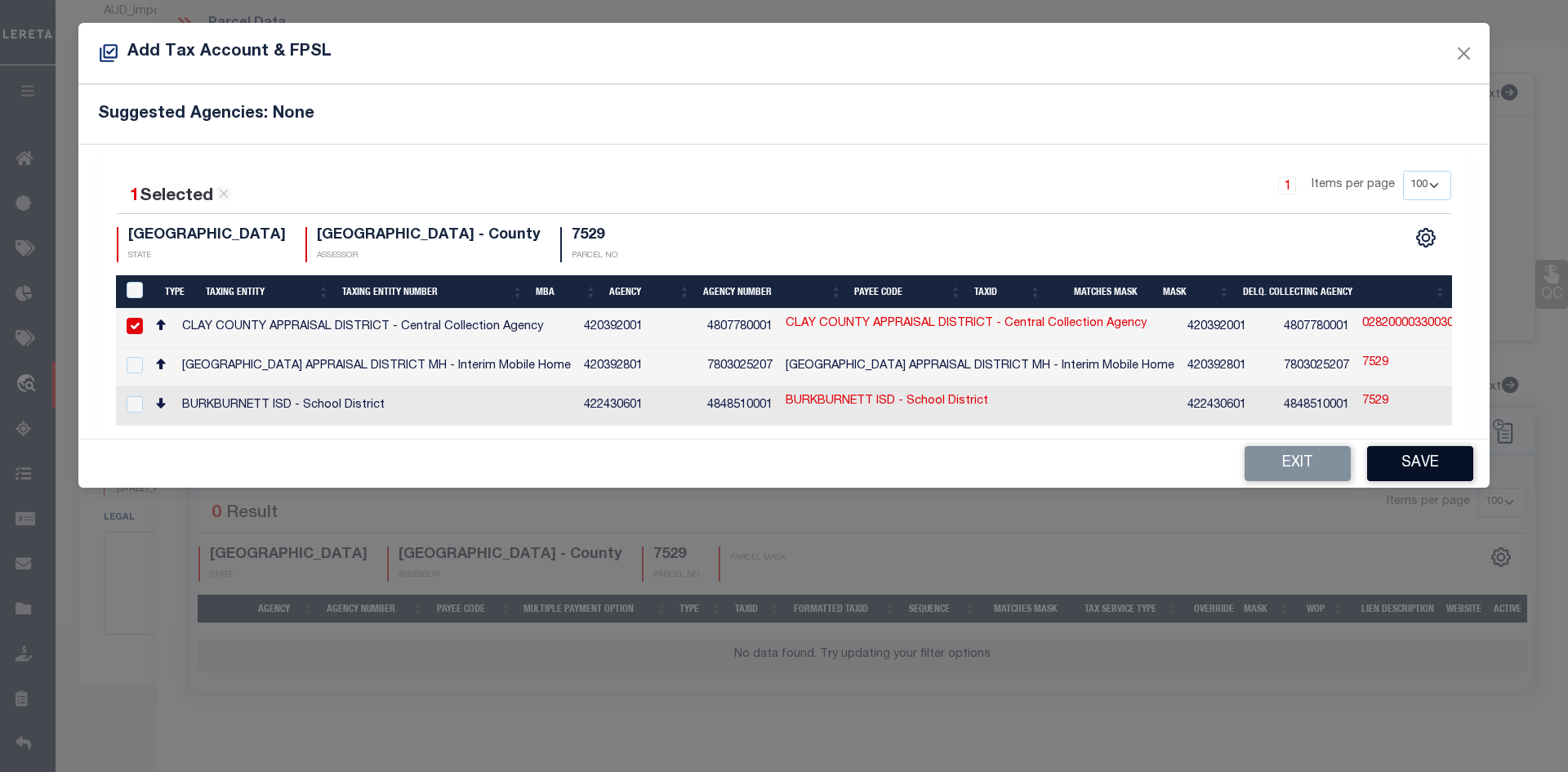
click at [1440, 469] on button "Save" at bounding box center [1420, 463] width 106 height 35
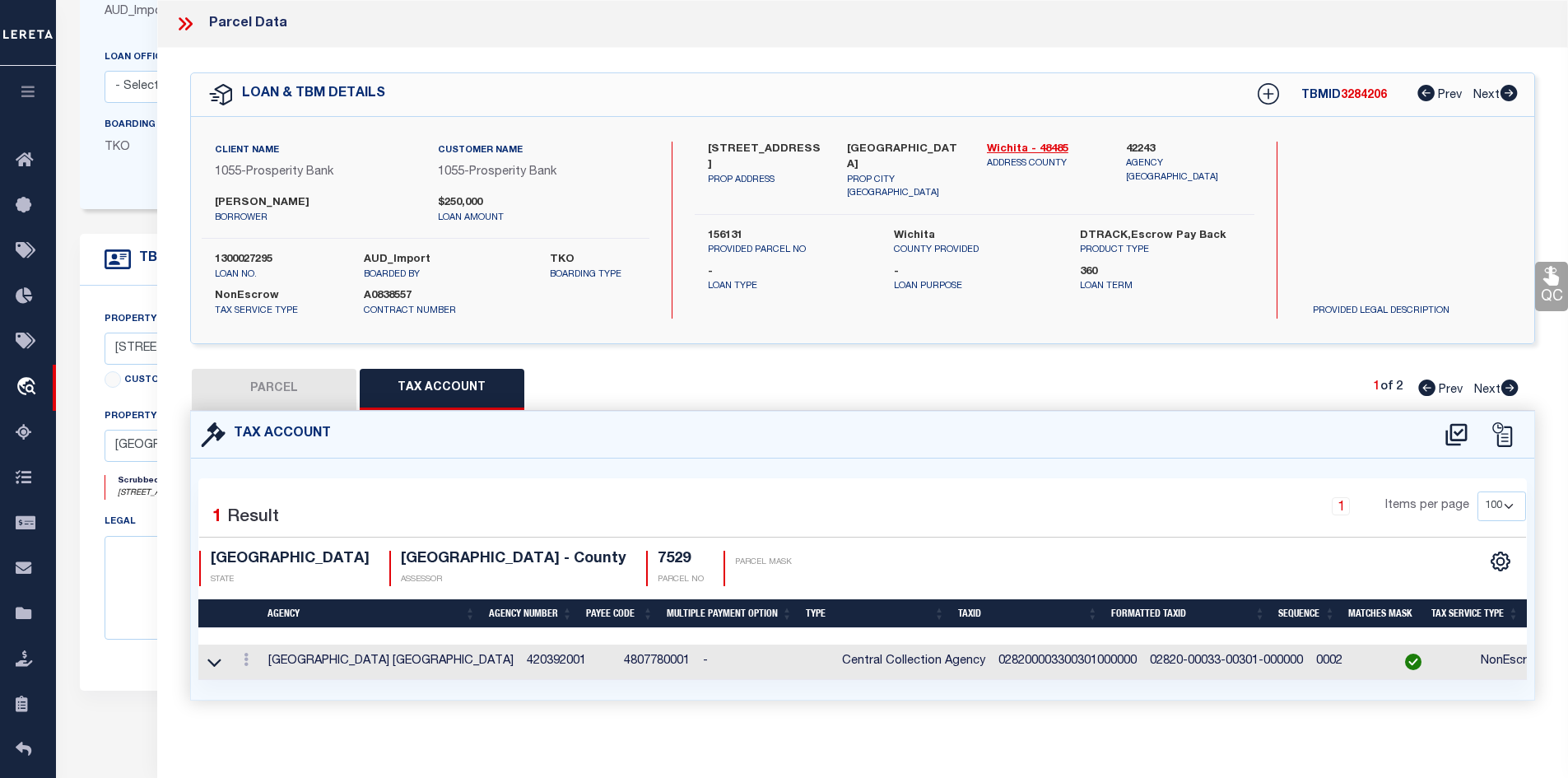
drag, startPoint x: 218, startPoint y: 660, endPoint x: 336, endPoint y: 646, distance: 118.8
click at [218, 660] on icon at bounding box center [214, 662] width 14 height 18
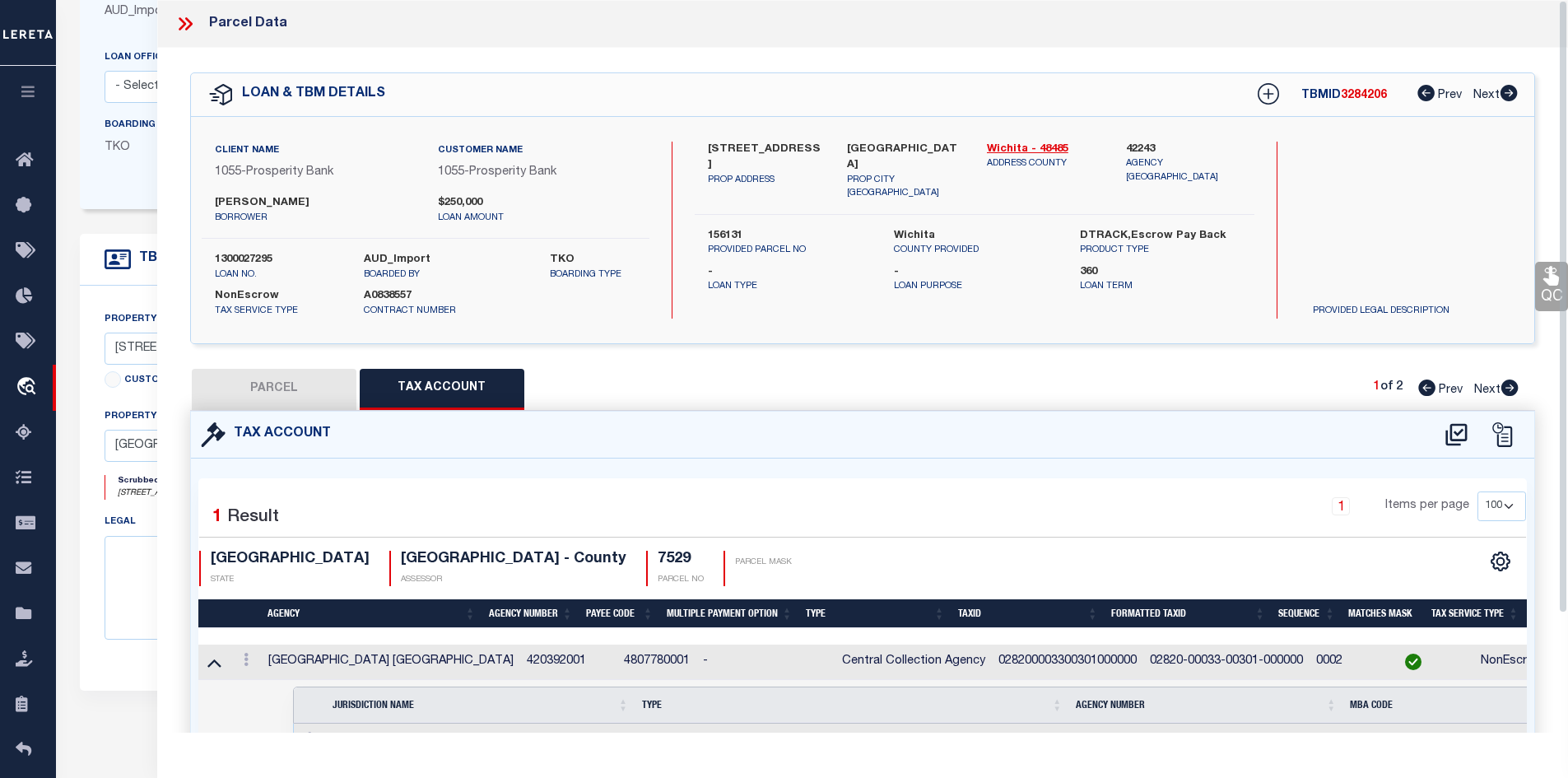
scroll to position [0, 0]
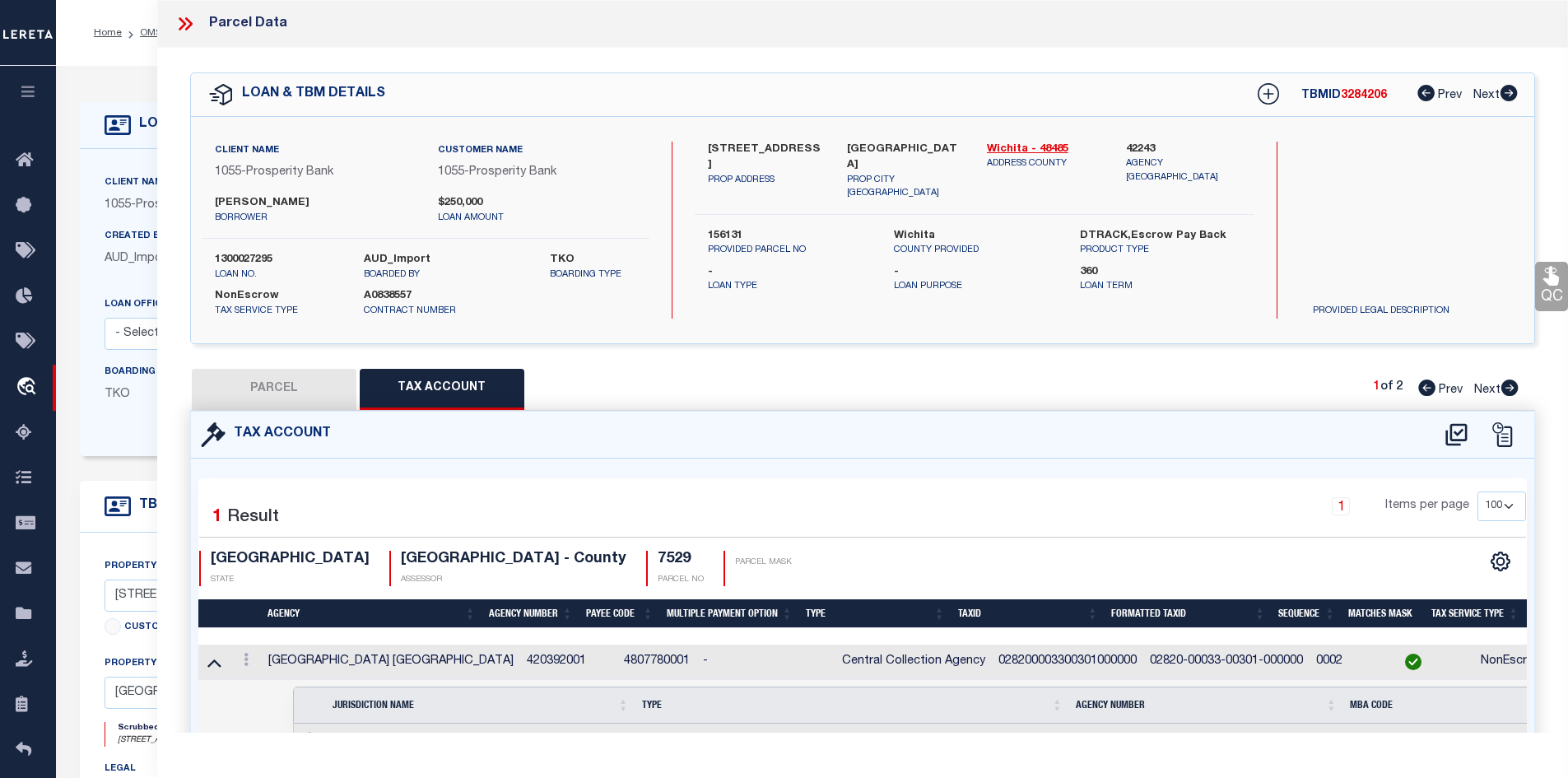
drag, startPoint x: 283, startPoint y: 385, endPoint x: 445, endPoint y: 422, distance: 166.2
click at [284, 385] on button "PARCEL" at bounding box center [274, 389] width 164 height 42
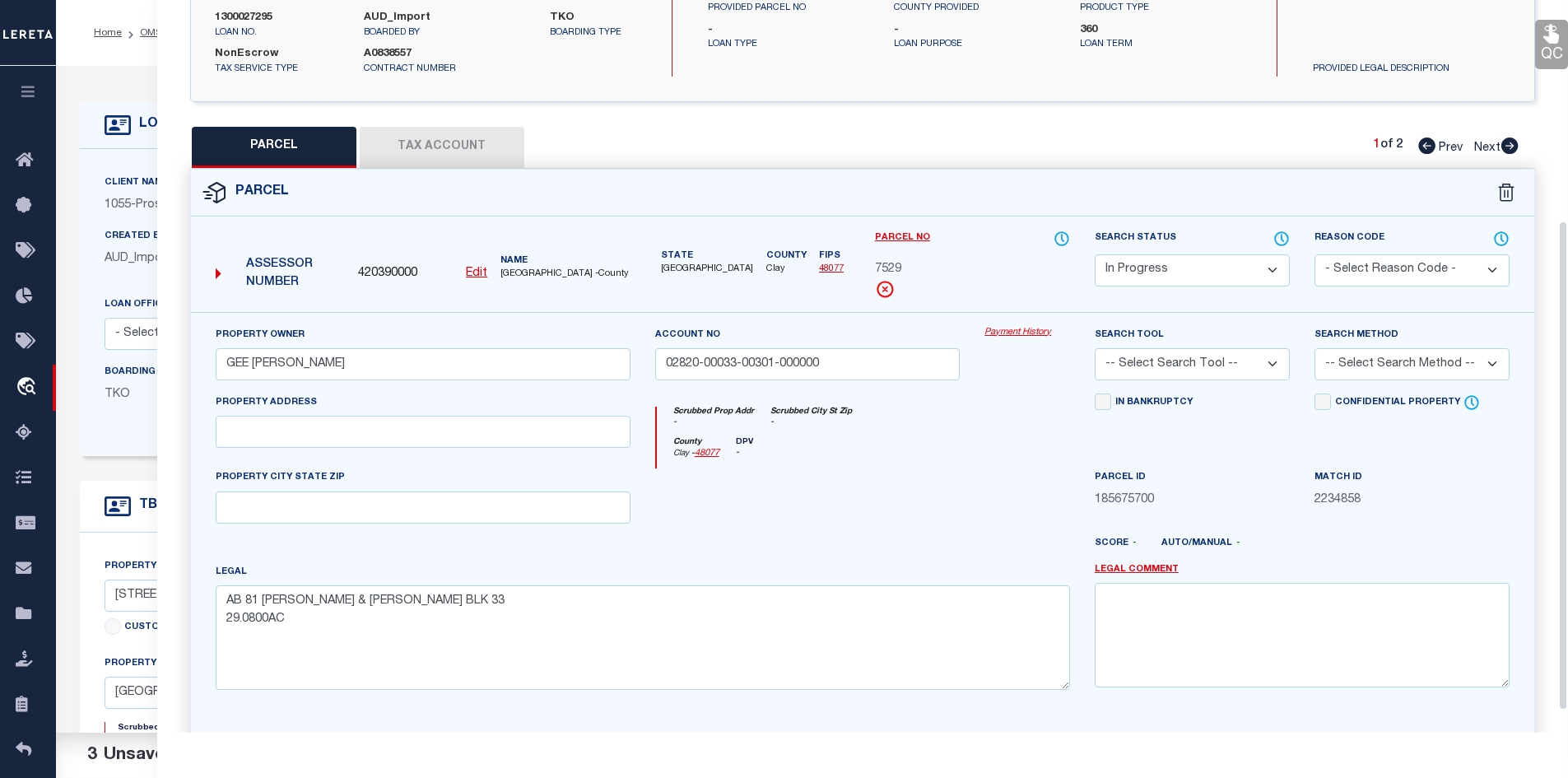
scroll to position [329, 0]
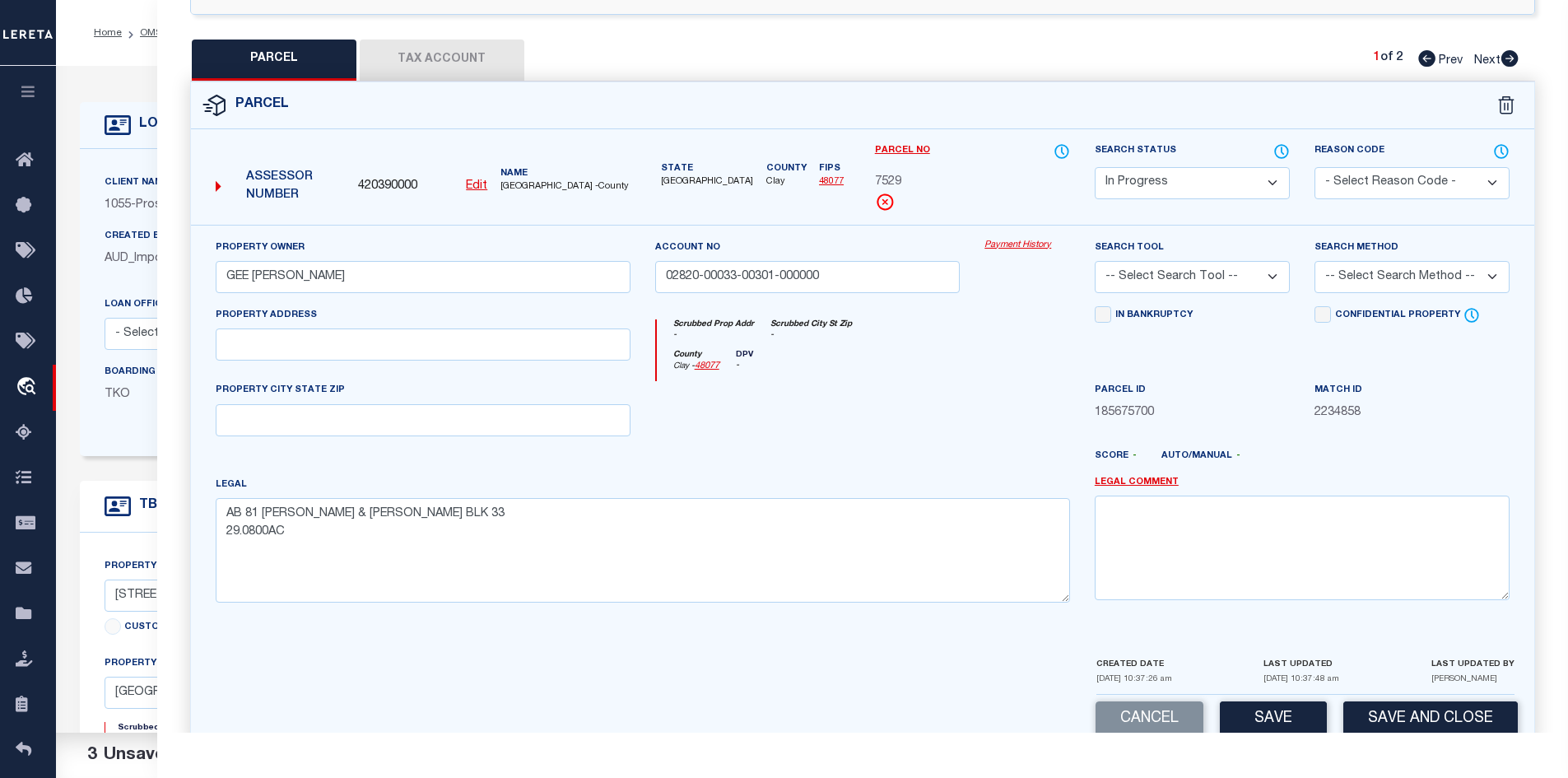
click at [1166, 184] on select "Automated Search Bad Parcel Complete Duplicate Parcel High Dollar Reporting In …" at bounding box center [1192, 183] width 195 height 32
select select "PC"
click at [1095, 167] on select "Automated Search Bad Parcel Complete Duplicate Parcel High Dollar Reporting In …" at bounding box center [1192, 183] width 195 height 32
click at [879, 419] on div at bounding box center [808, 414] width 330 height 67
click at [1391, 182] on select "- Select Reason Code - 099 - Other (Provide additional detail) ACT - Agency Cha…" at bounding box center [1412, 183] width 195 height 32
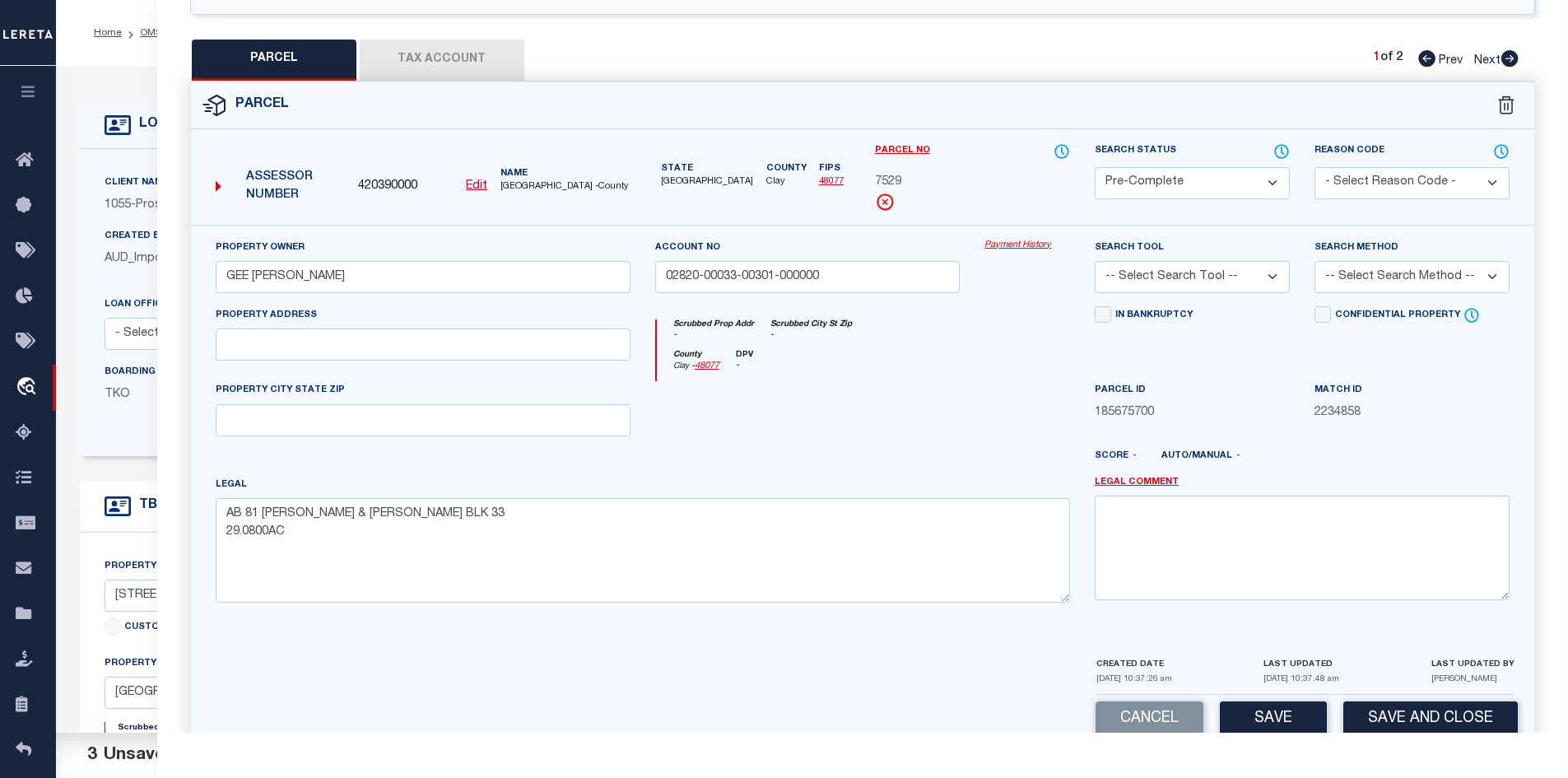
click at [936, 69] on div "PARCEL Tax Account 1 of 2 Prev Next" at bounding box center [863, 60] width 1346 height 42
click at [1430, 185] on select "- Select Reason Code - 099 - Other (Provide additional detail) ACT - Agency Cha…" at bounding box center [1412, 183] width 195 height 32
click at [978, 405] on div at bounding box center [1027, 414] width 110 height 67
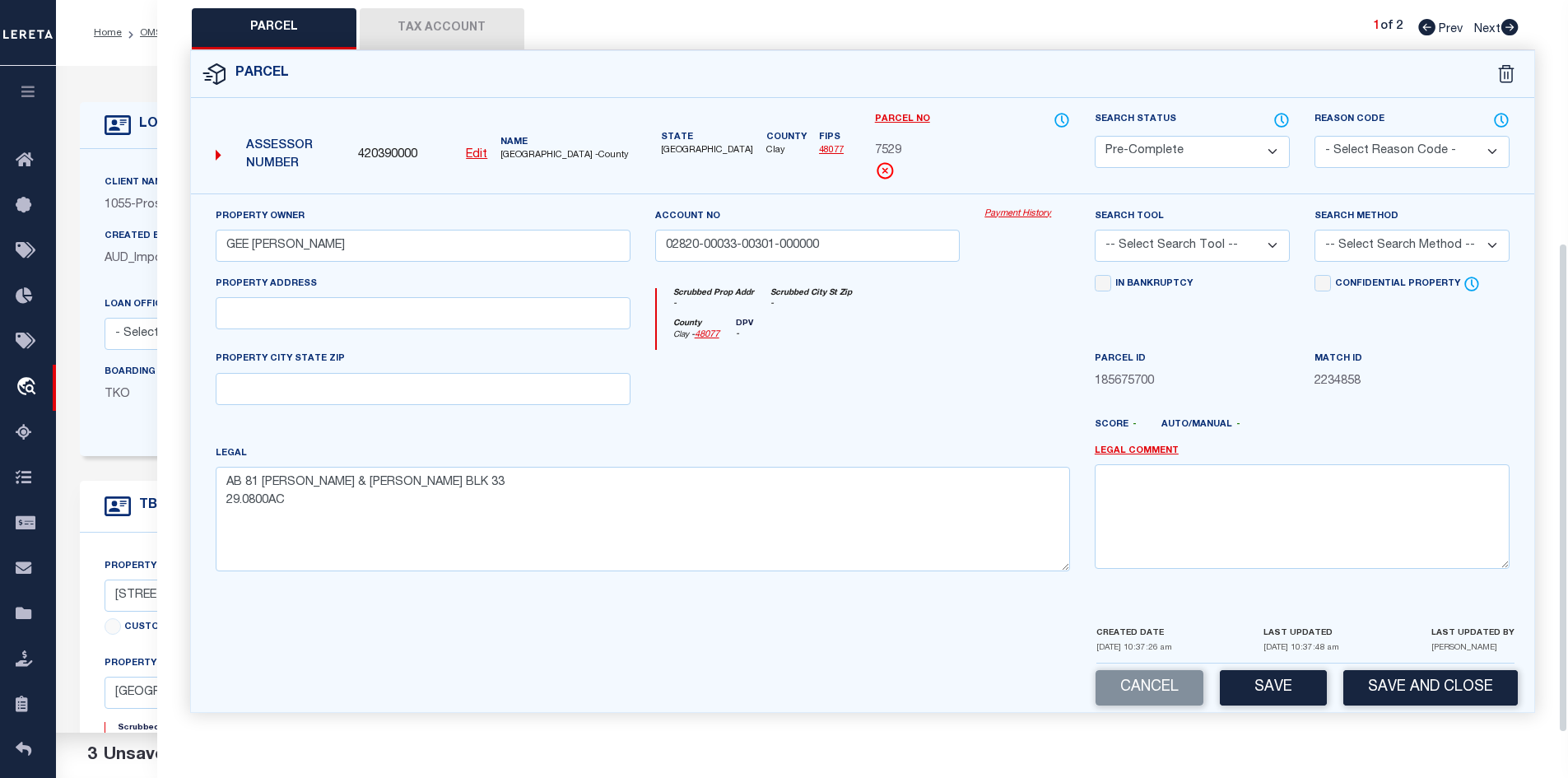
scroll to position [362, 0]
click at [446, 30] on button "Tax Account" at bounding box center [442, 29] width 164 height 42
select select "100"
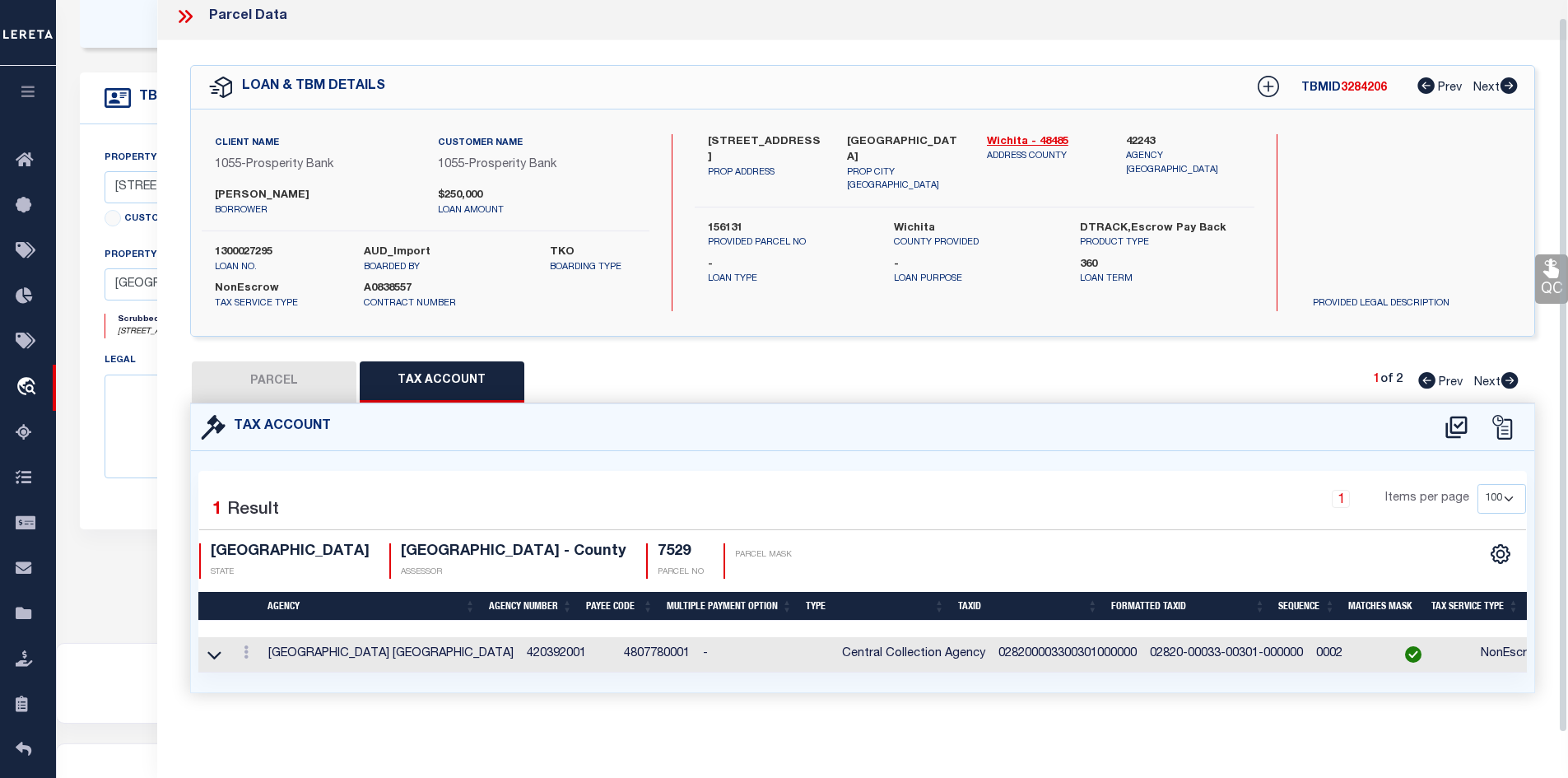
scroll to position [411, 0]
click at [244, 373] on button "PARCEL" at bounding box center [274, 382] width 164 height 42
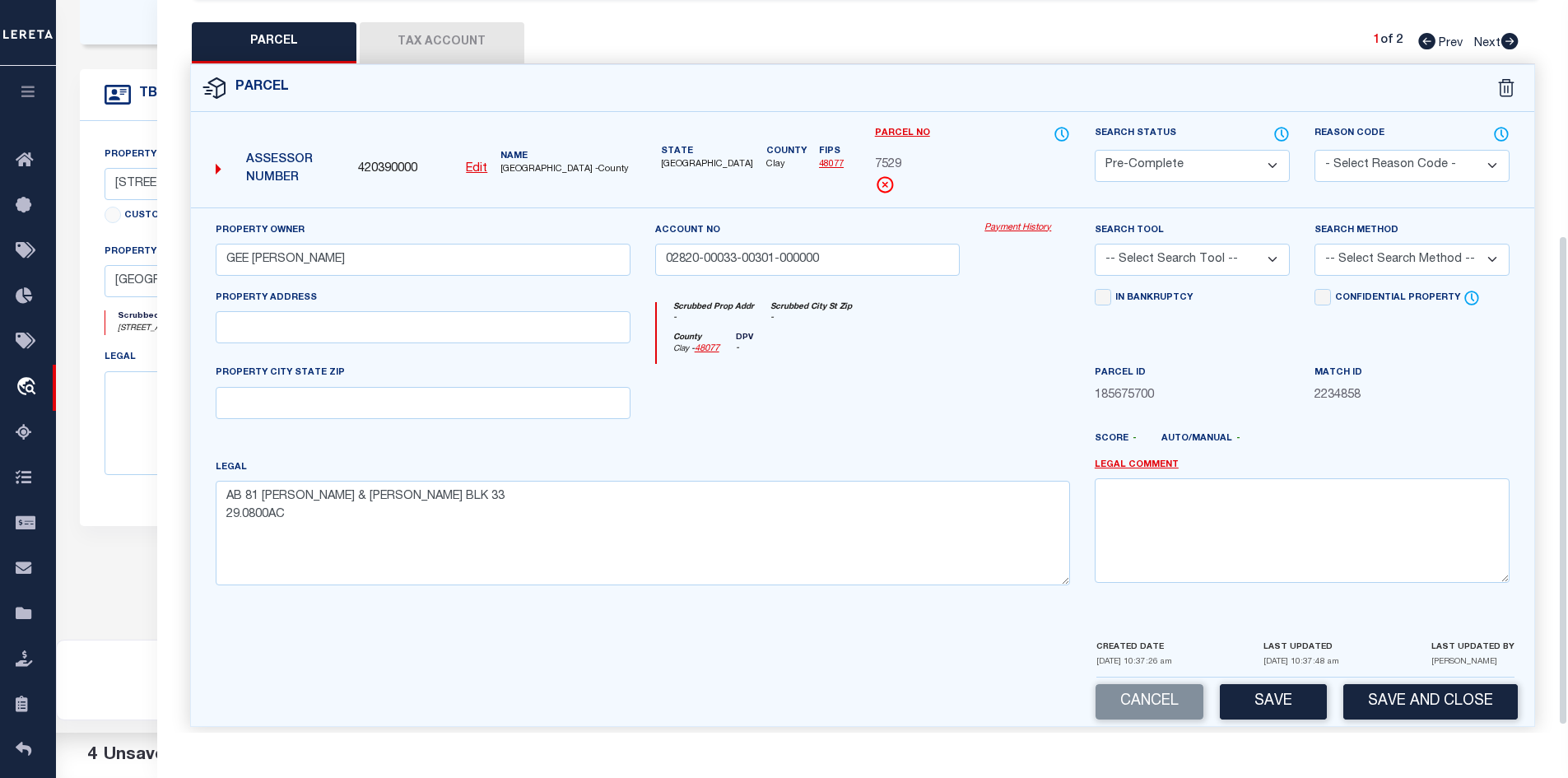
scroll to position [362, 0]
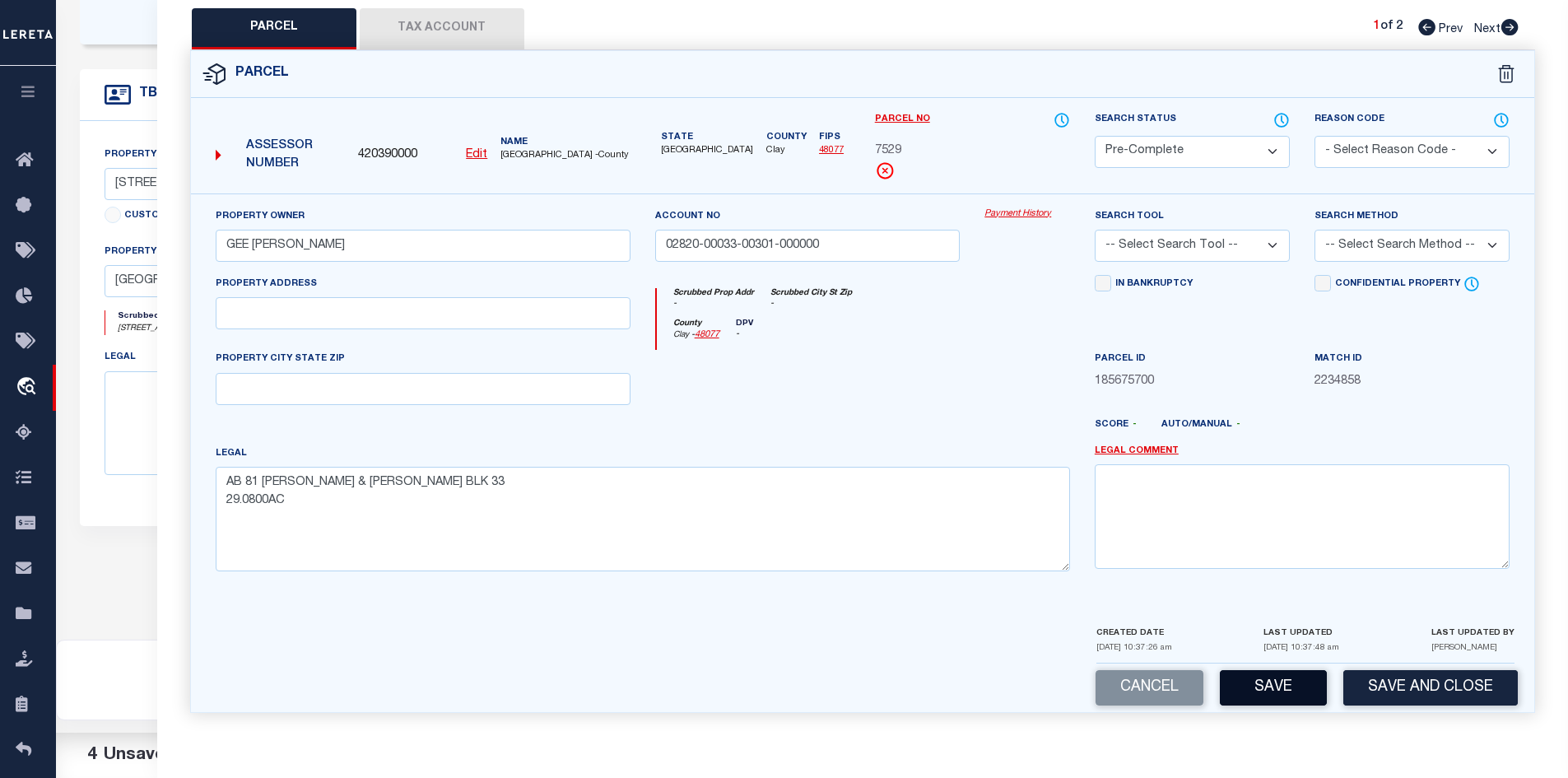
click at [1279, 680] on button "Save" at bounding box center [1273, 687] width 107 height 35
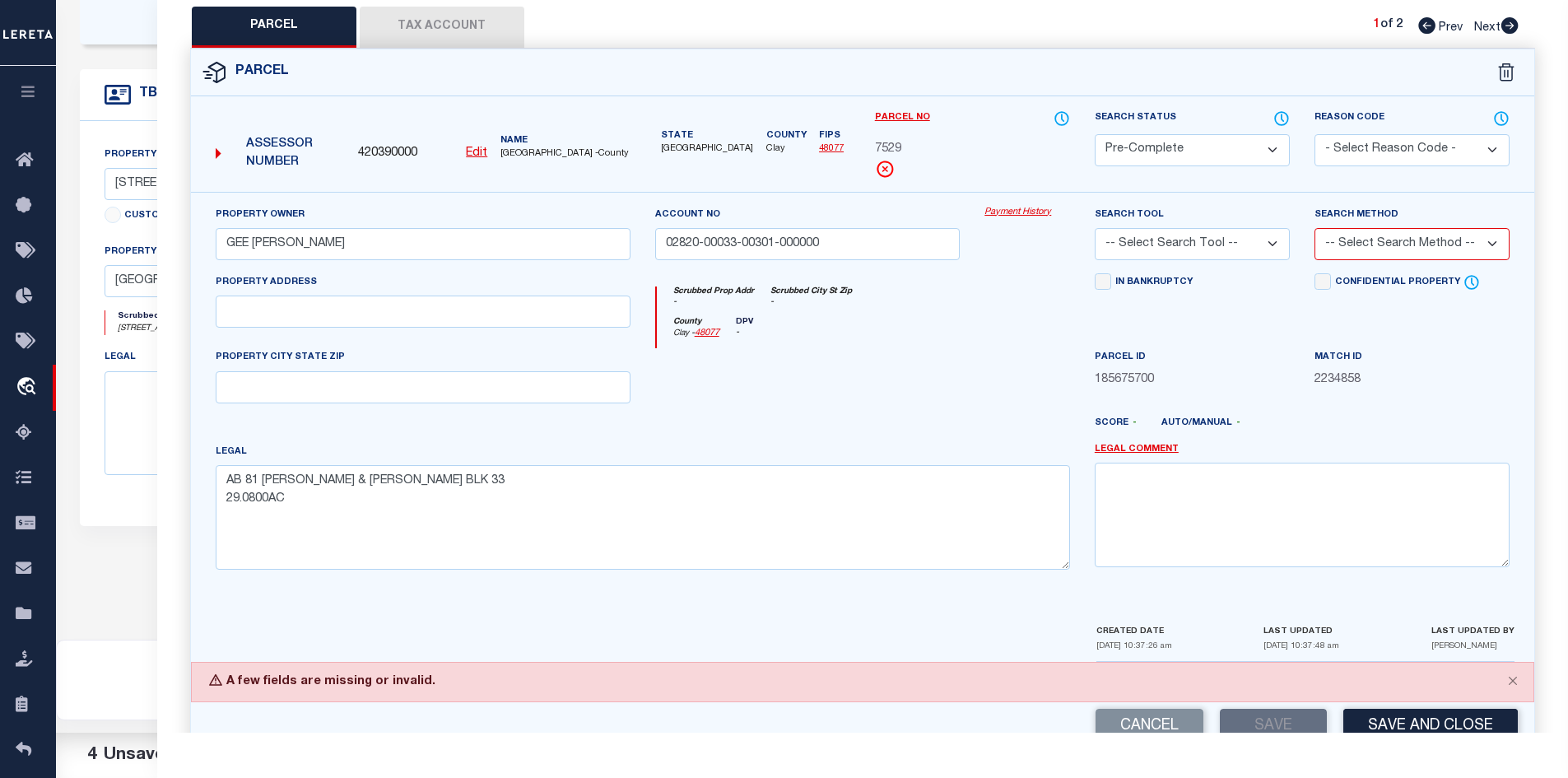
click at [1202, 238] on select "-- Select Search Tool -- 3rd Party Website Agency File Agency Website ATLS CNV-…" at bounding box center [1192, 244] width 195 height 32
click at [1095, 228] on select "-- Select Search Tool -- 3rd Party Website Agency File Agency Website ATLS CNV-…" at bounding box center [1192, 244] width 195 height 32
click at [1389, 253] on select "-- Select Search Method -- Property Address Legal Liability Info Provided" at bounding box center [1412, 244] width 195 height 32
click at [1149, 239] on select "-- Select Search Tool -- 3rd Party Website Agency File Agency Website ATLS CNV-…" at bounding box center [1192, 244] width 195 height 32
select select "AGW"
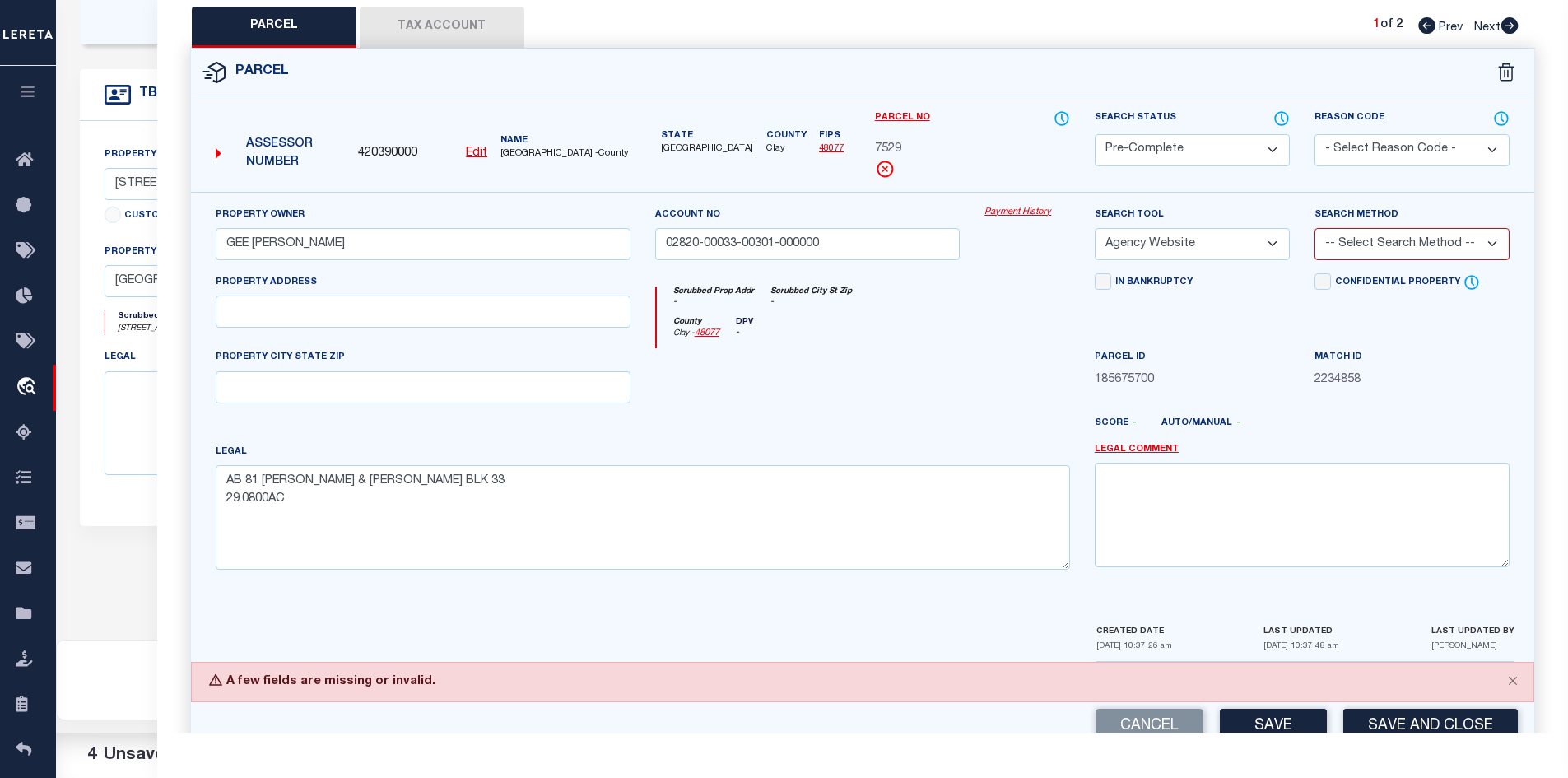
click at [1095, 228] on select "-- Select Search Tool -- 3rd Party Website Agency File Agency Website ATLS CNV-…" at bounding box center [1192, 244] width 195 height 32
click at [1318, 250] on select "-- Select Search Method -- Property Address Legal Liability Info Provided" at bounding box center [1412, 244] width 195 height 32
click at [1315, 228] on select "-- Select Search Method -- Property Address Legal Liability Info Provided" at bounding box center [1412, 244] width 195 height 32
click at [1352, 242] on select "-- Select Search Method -- Property Address Legal Liability Info Provided" at bounding box center [1412, 244] width 195 height 32
select select "LEG"
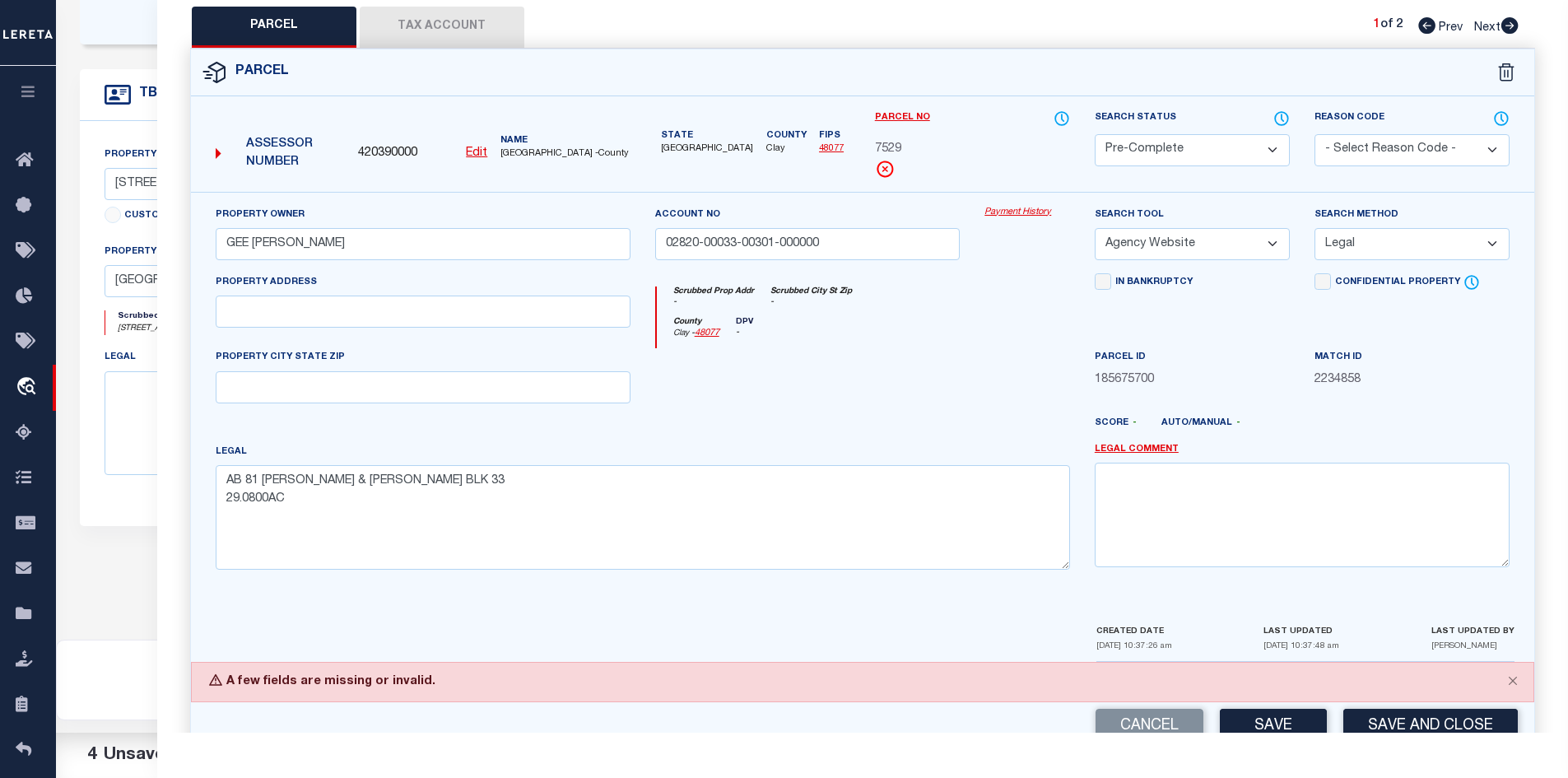
click at [1315, 228] on select "-- Select Search Method -- Property Address Legal Liability Info Provided" at bounding box center [1412, 244] width 195 height 32
click at [869, 379] on div at bounding box center [808, 382] width 330 height 67
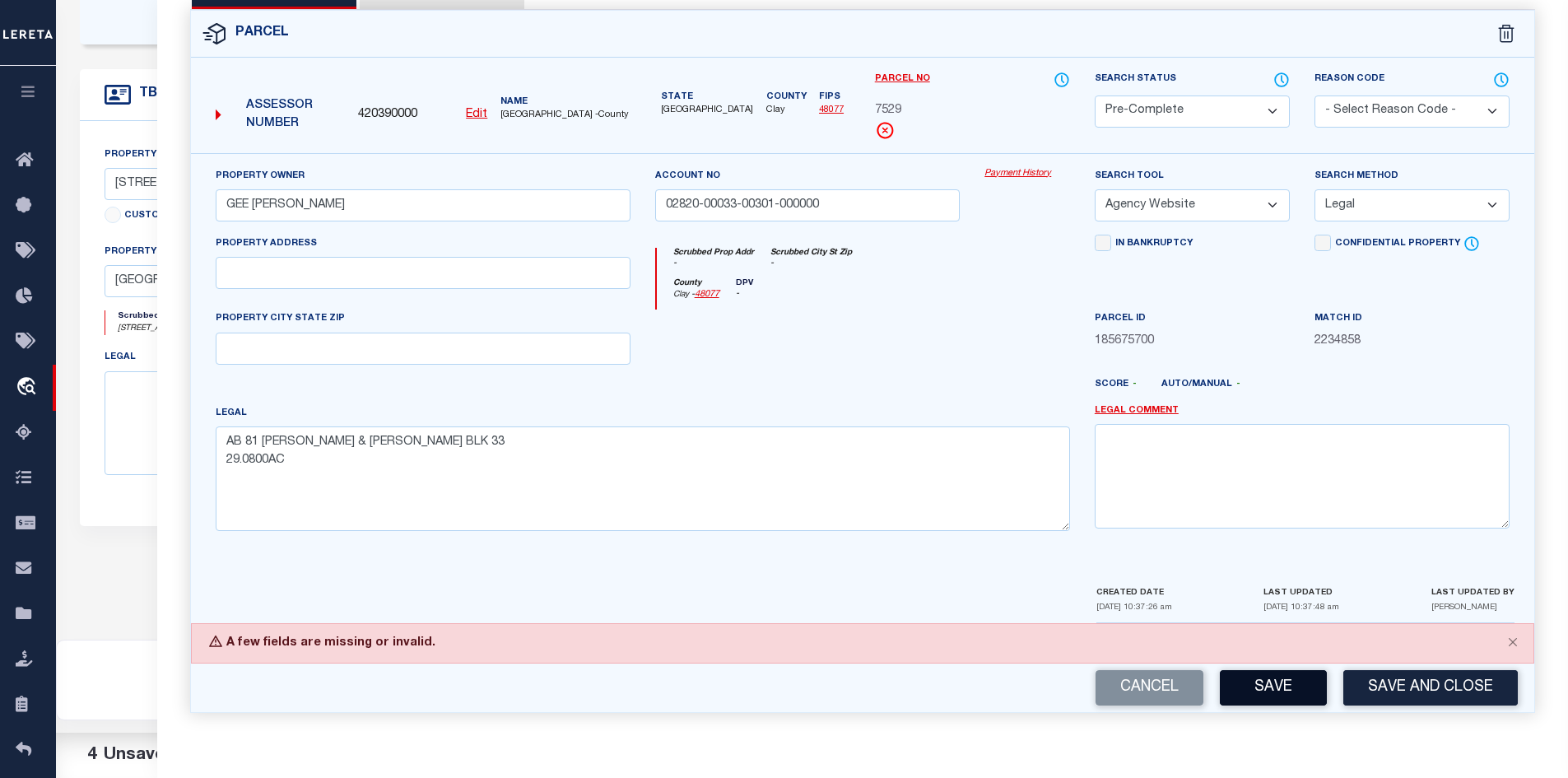
click at [1306, 692] on button "Save" at bounding box center [1273, 687] width 107 height 35
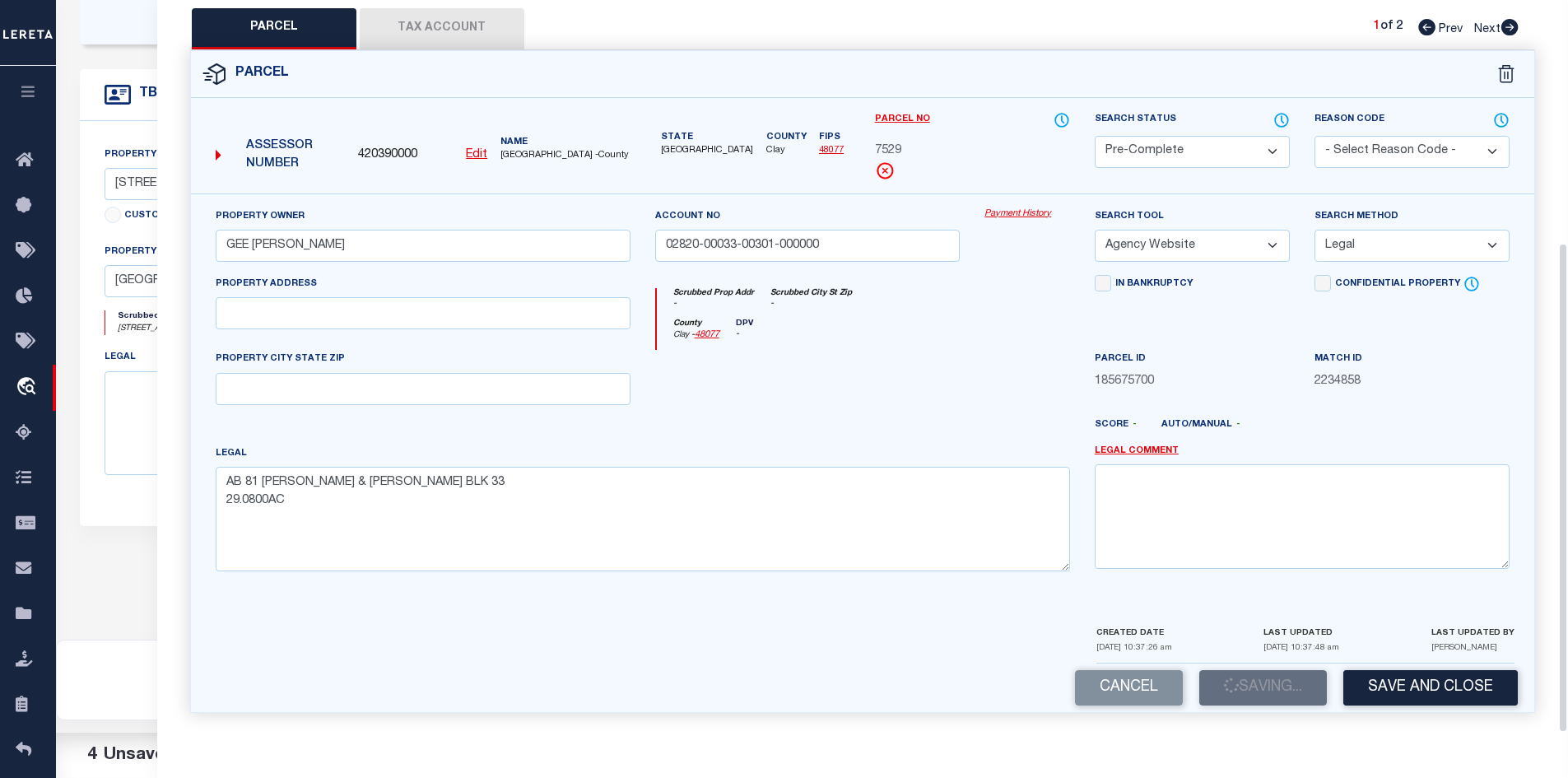
scroll to position [362, 0]
select select "AS"
select select
checkbox input "false"
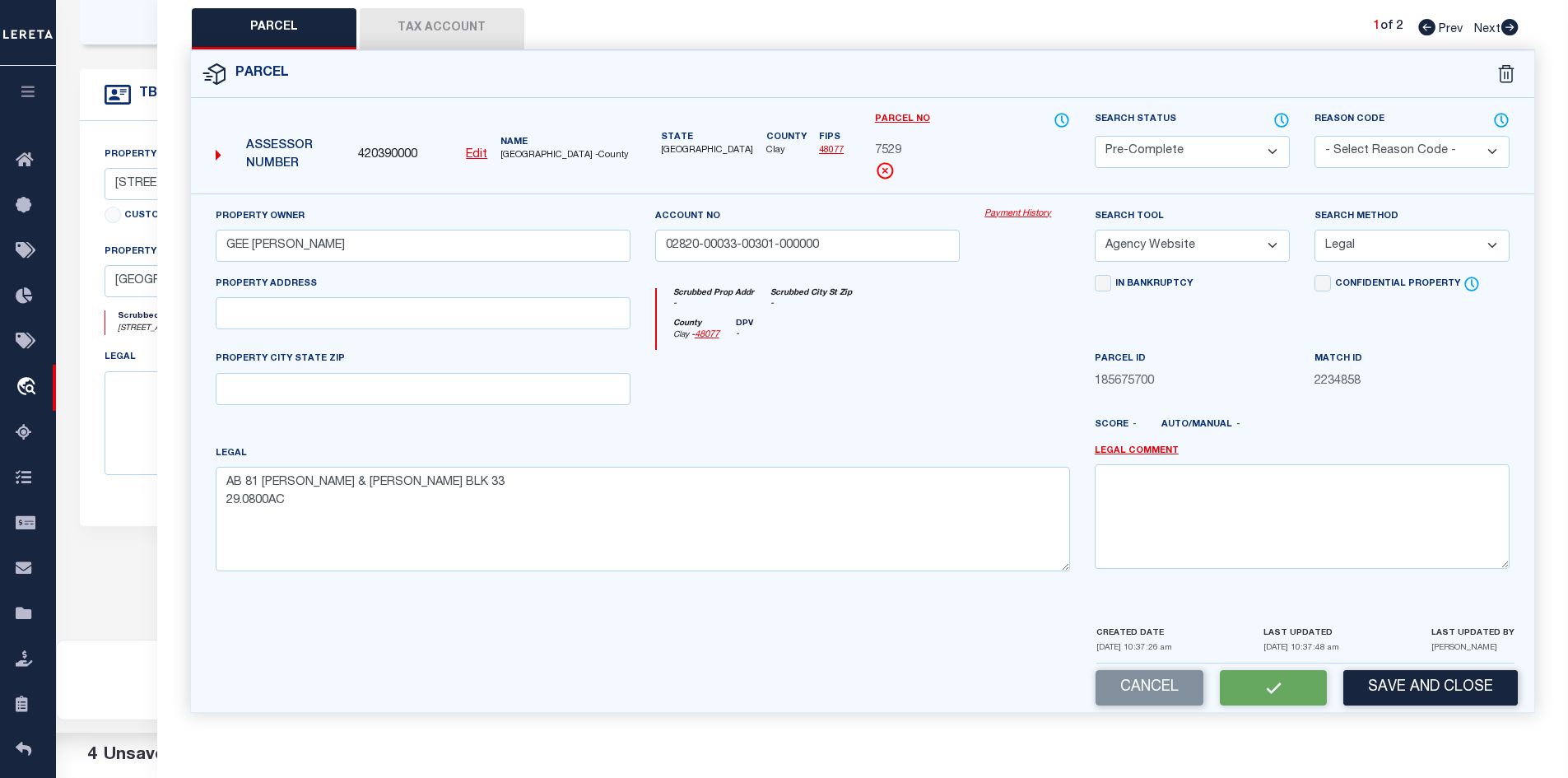
checkbox input "false"
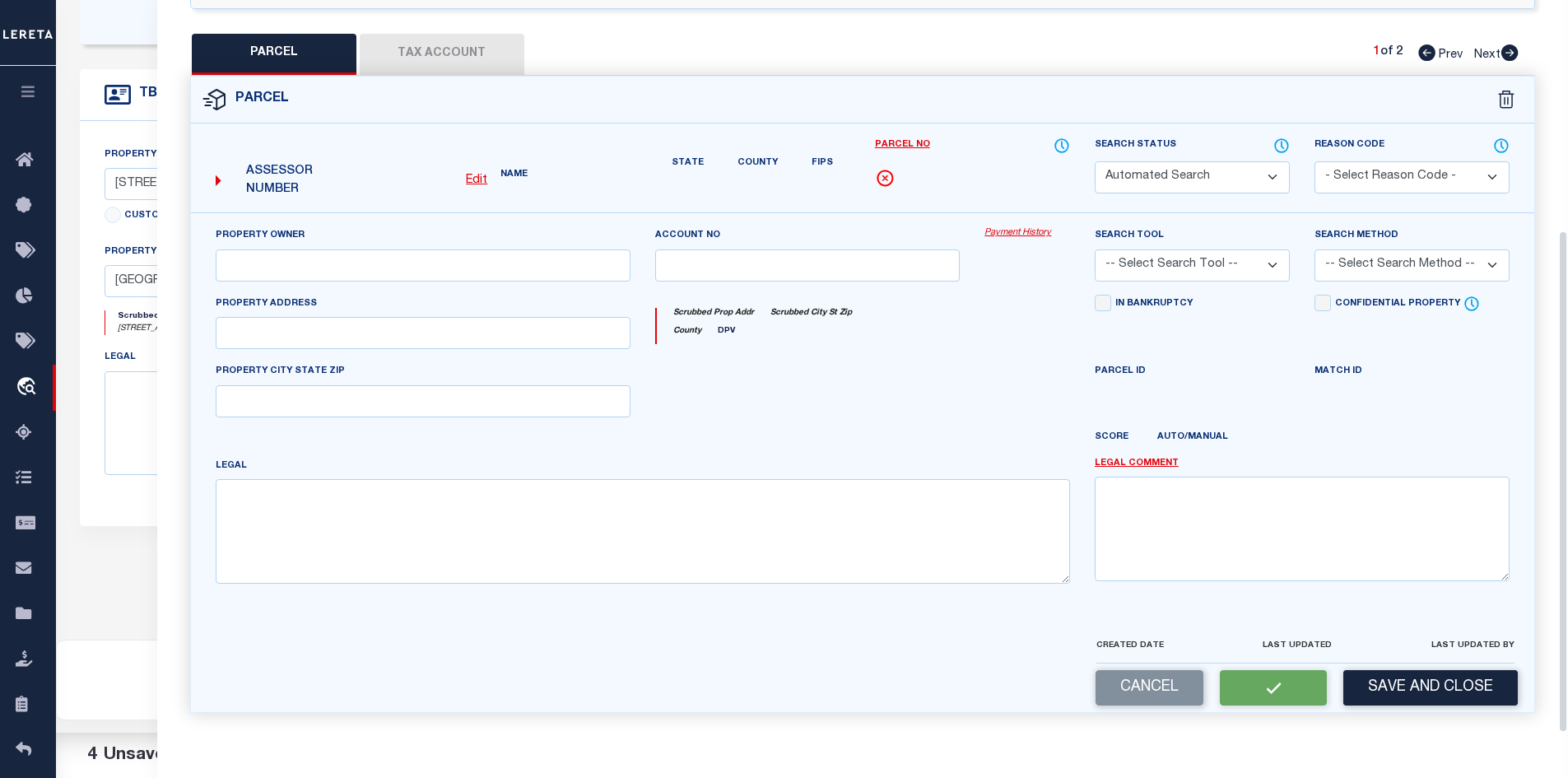
select select "PC"
type input "GEE MICKEY RAY"
type input "02820-00033-00301-000000"
select select "AGW"
select select "LEG"
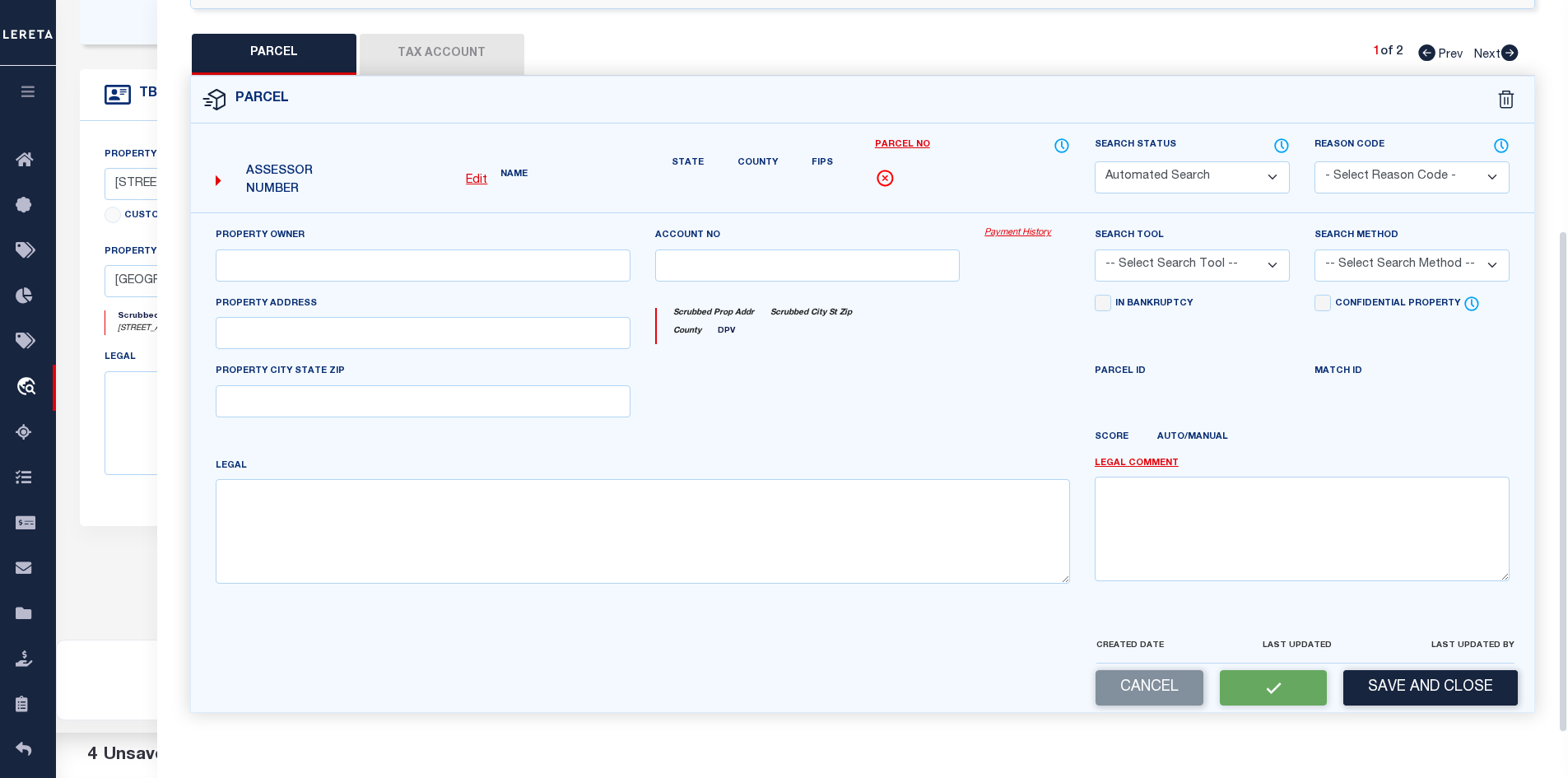
type textarea "AB 81 KEMP & NEWBY BLK 33 29.0800AC"
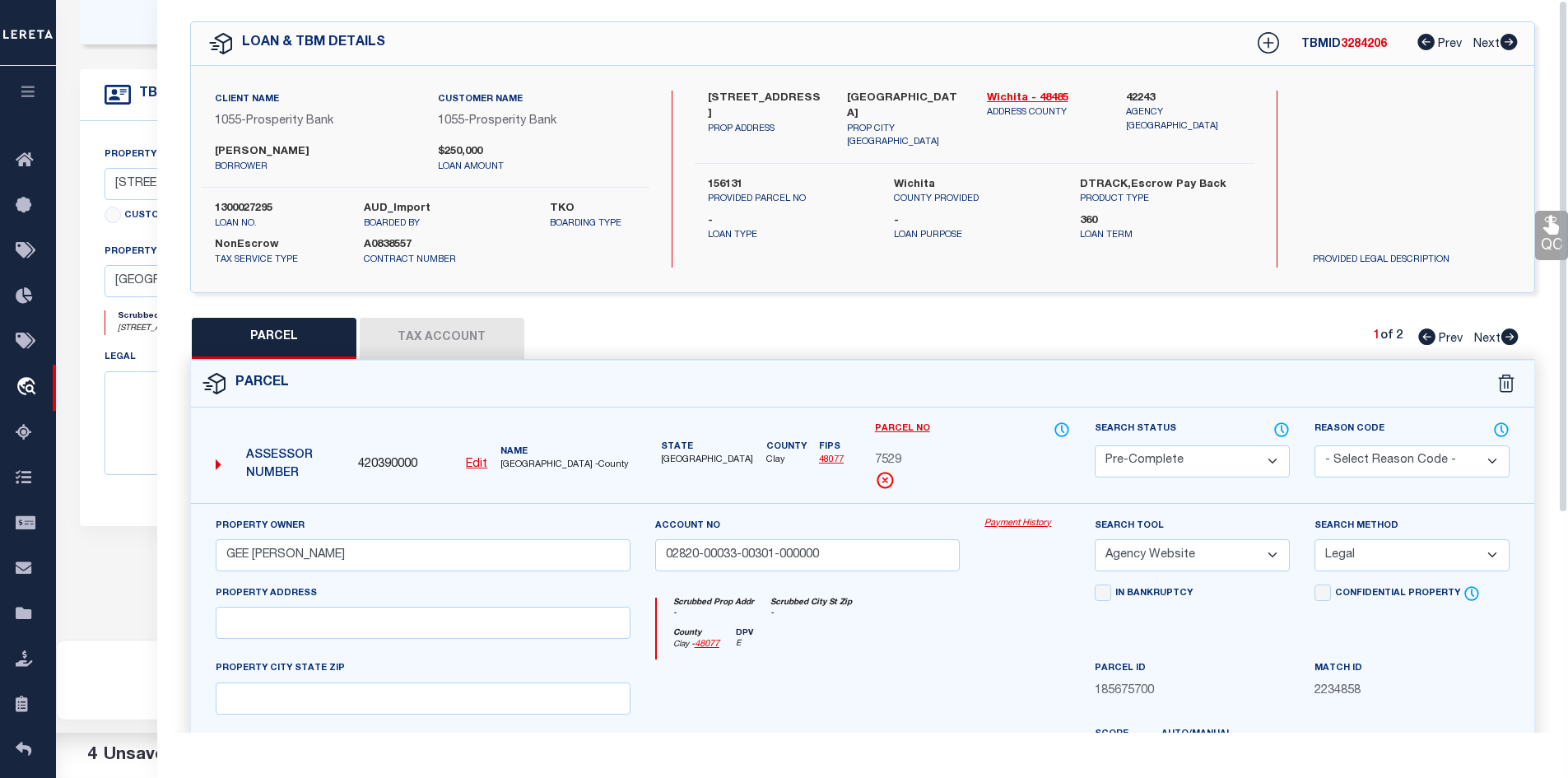
scroll to position [0, 0]
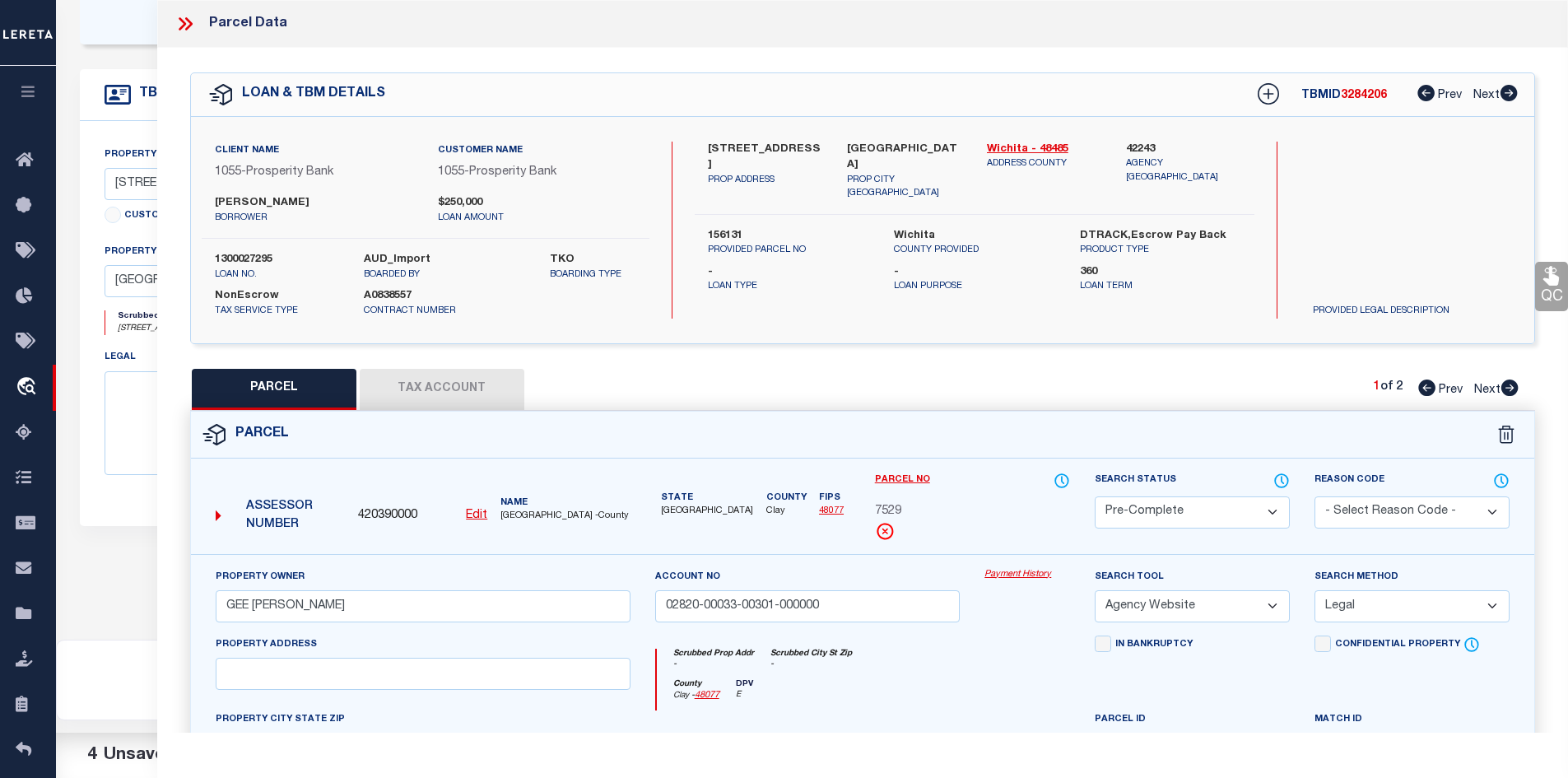
click at [477, 379] on button "Tax Account" at bounding box center [442, 389] width 164 height 42
select select "100"
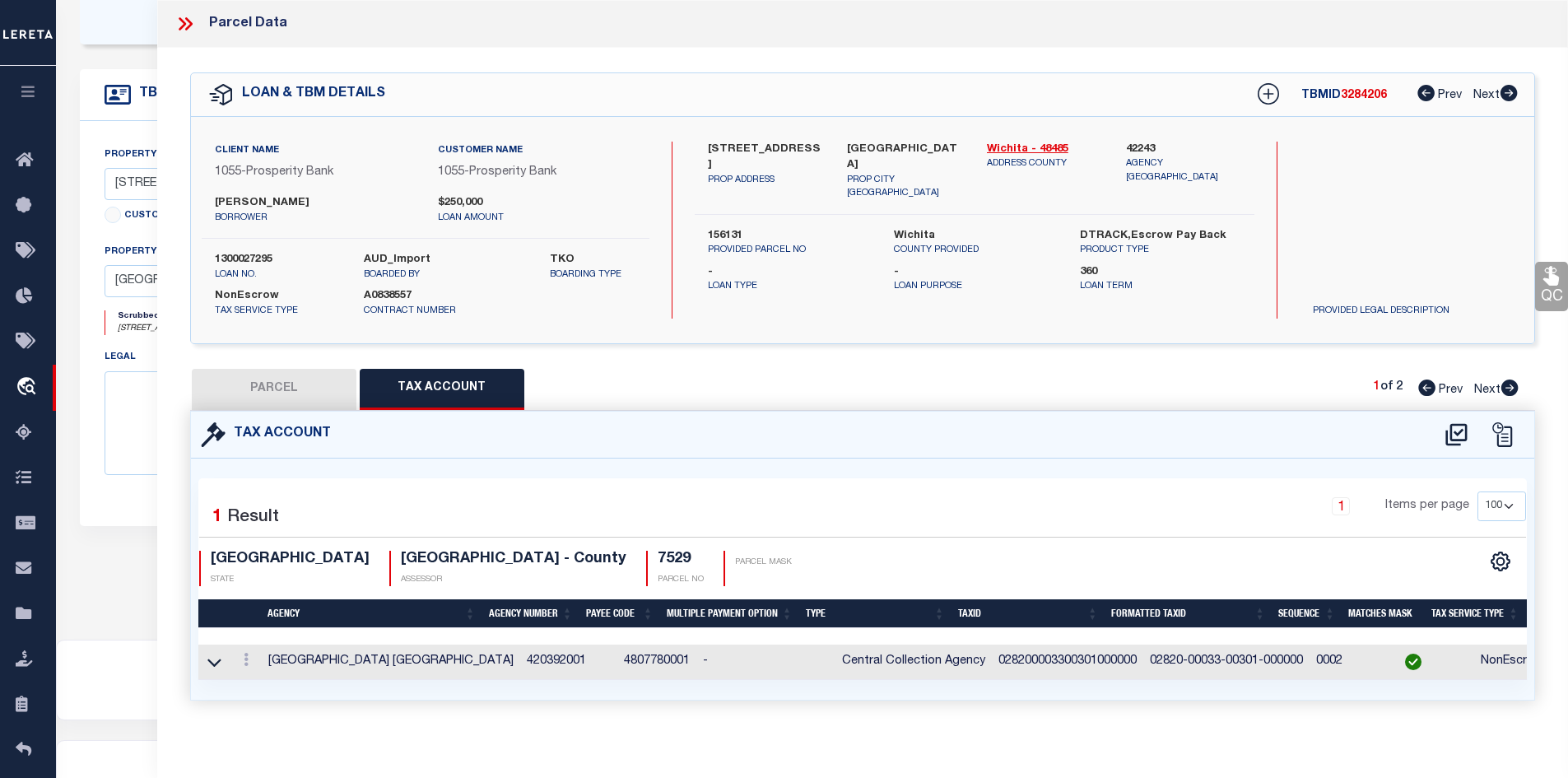
click at [186, 23] on icon at bounding box center [185, 23] width 21 height 21
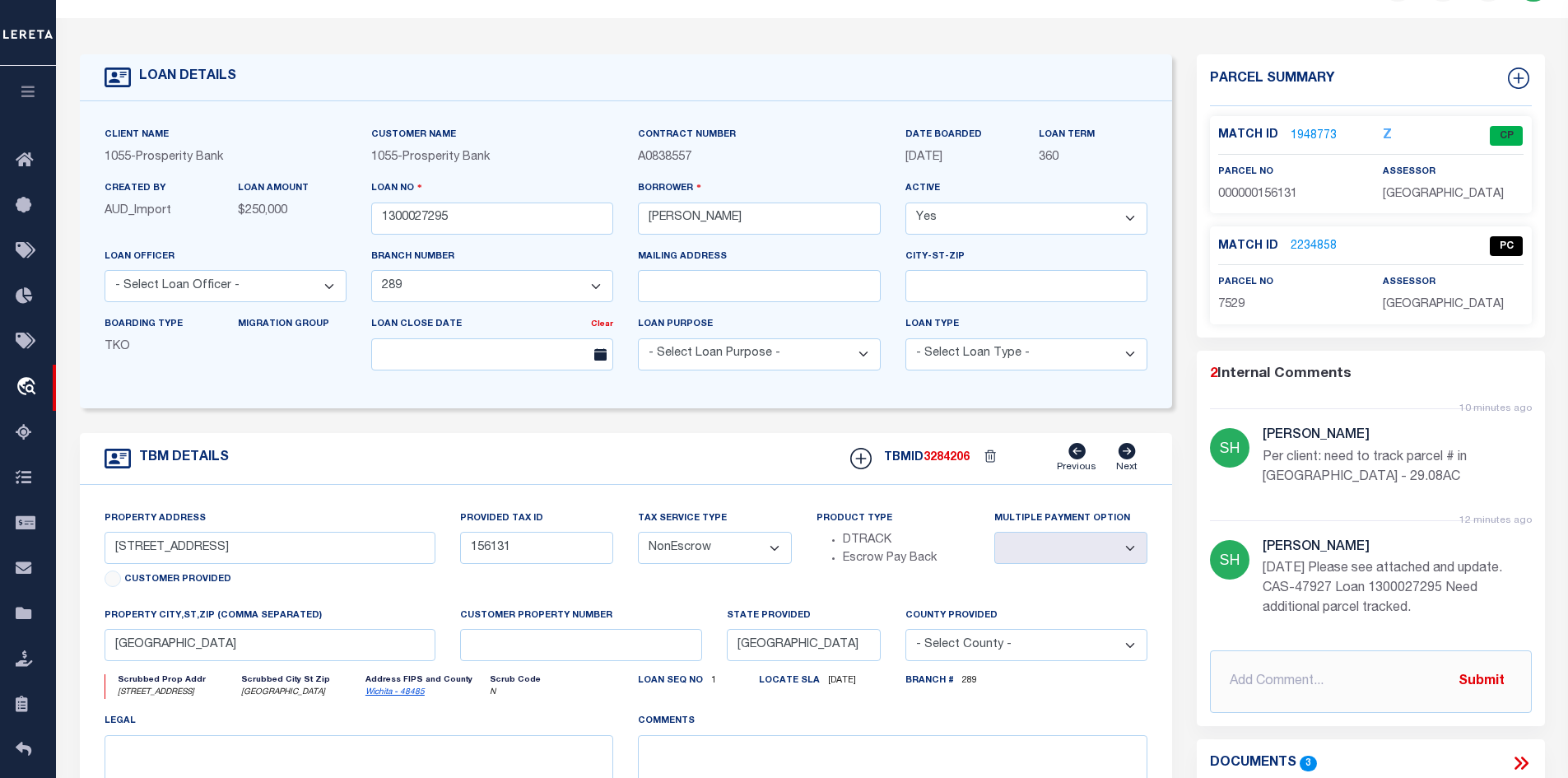
scroll to position [82, 0]
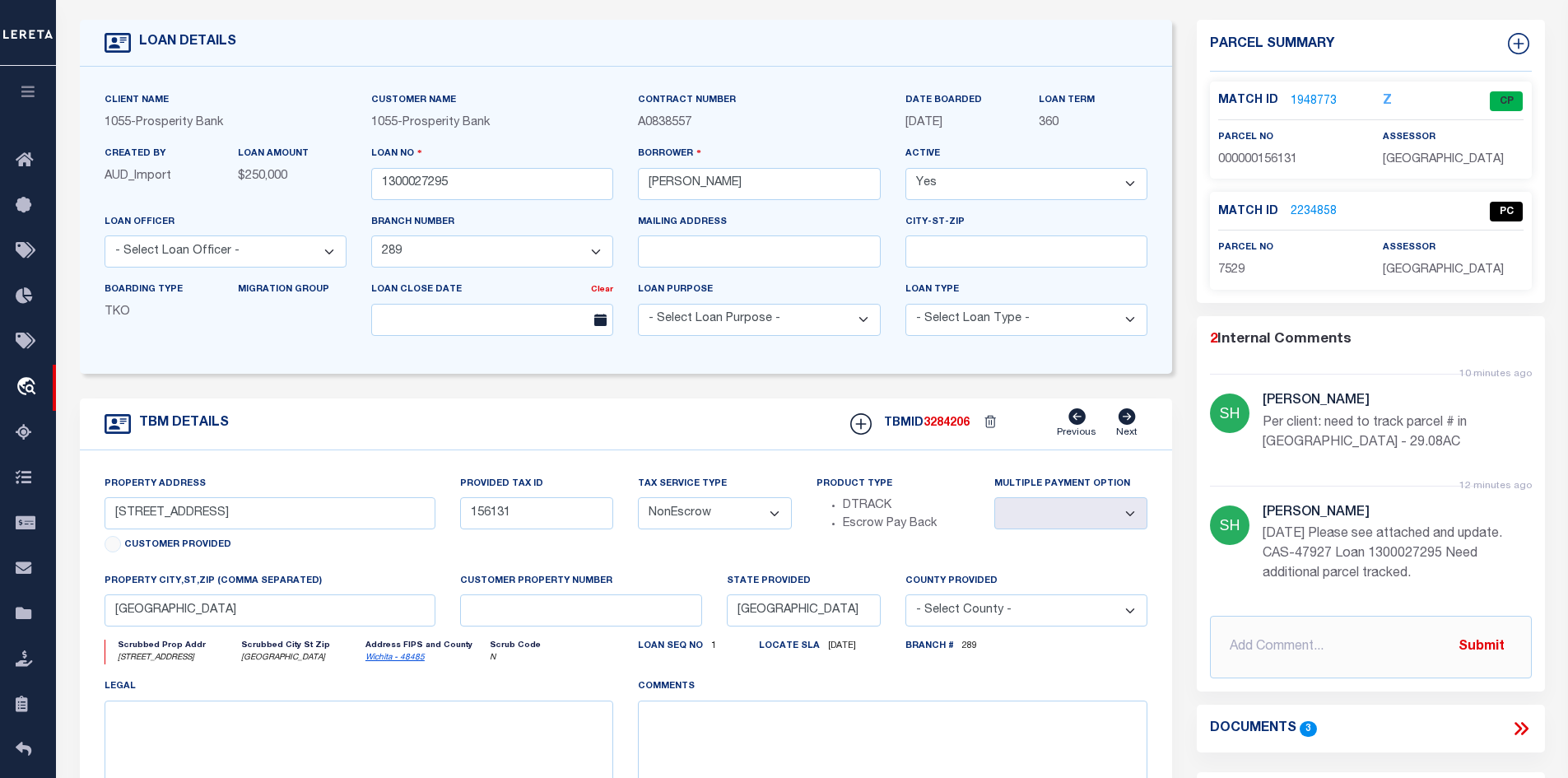
click at [1320, 213] on link "2234858" at bounding box center [1314, 212] width 46 height 18
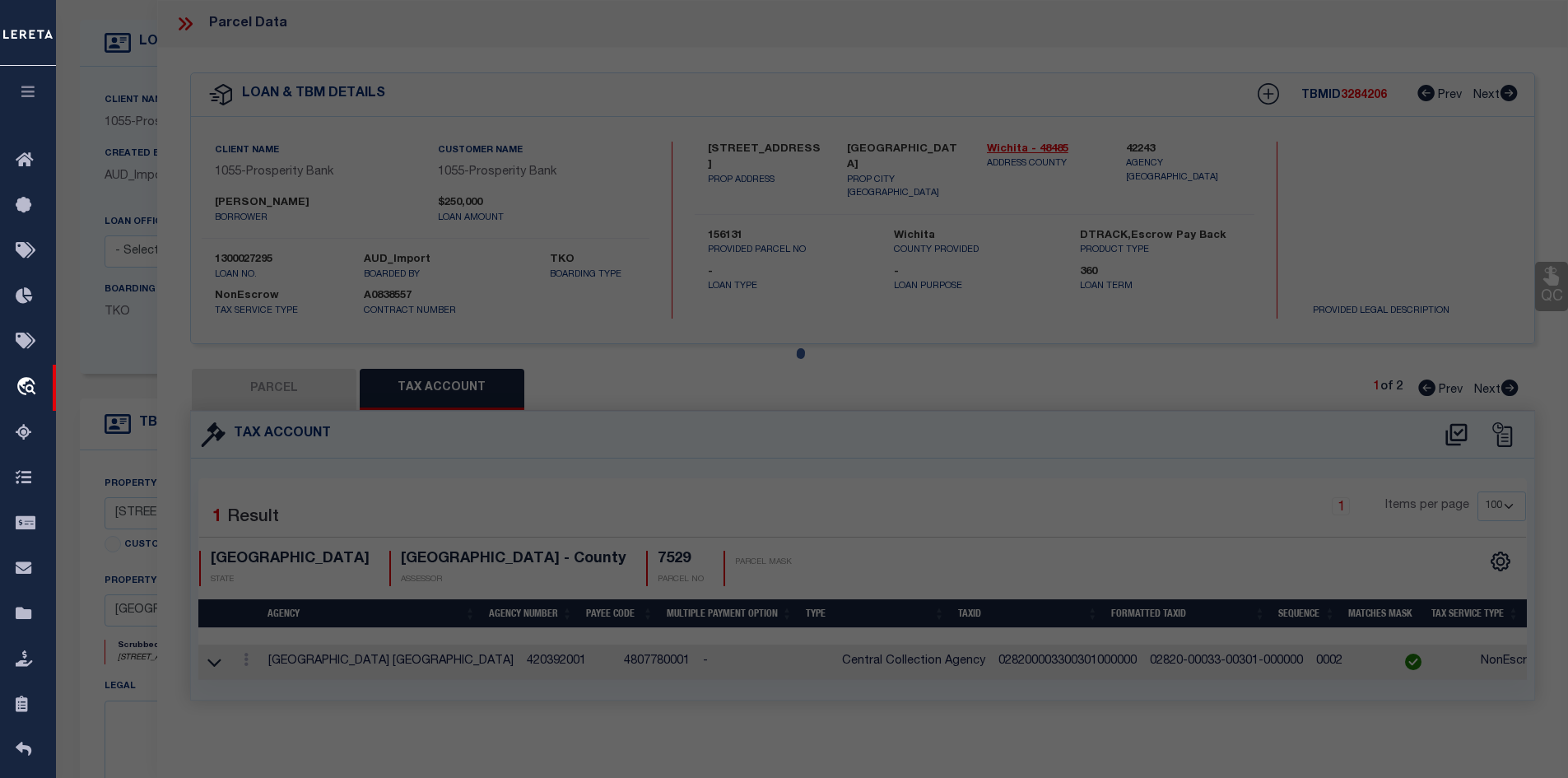
select select "AS"
select select
checkbox input "false"
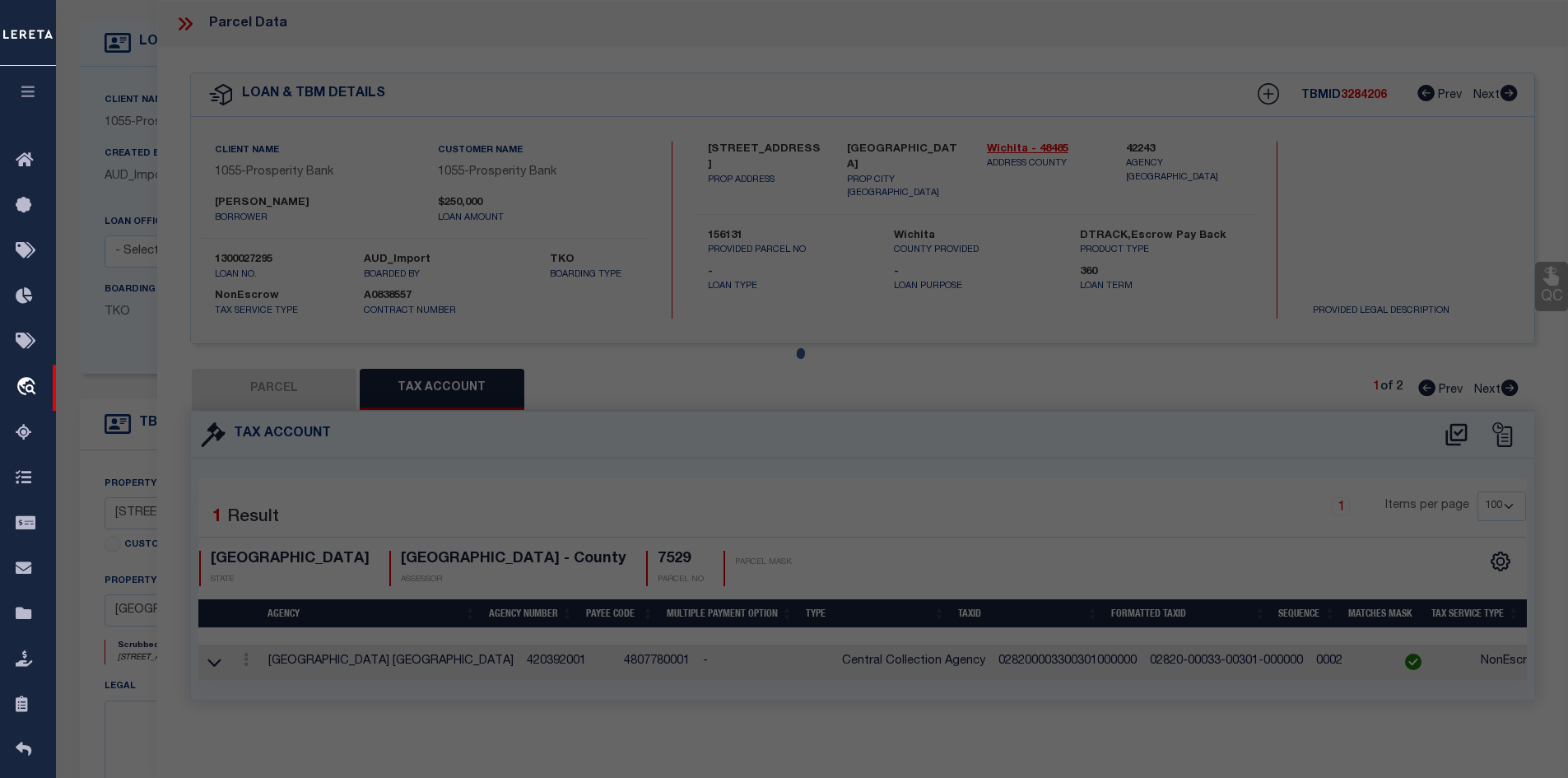
select select "PC"
type input "GEE MICKEY RAY"
type input "02820-00033-00301-000000"
select select "AGW"
select select "LEG"
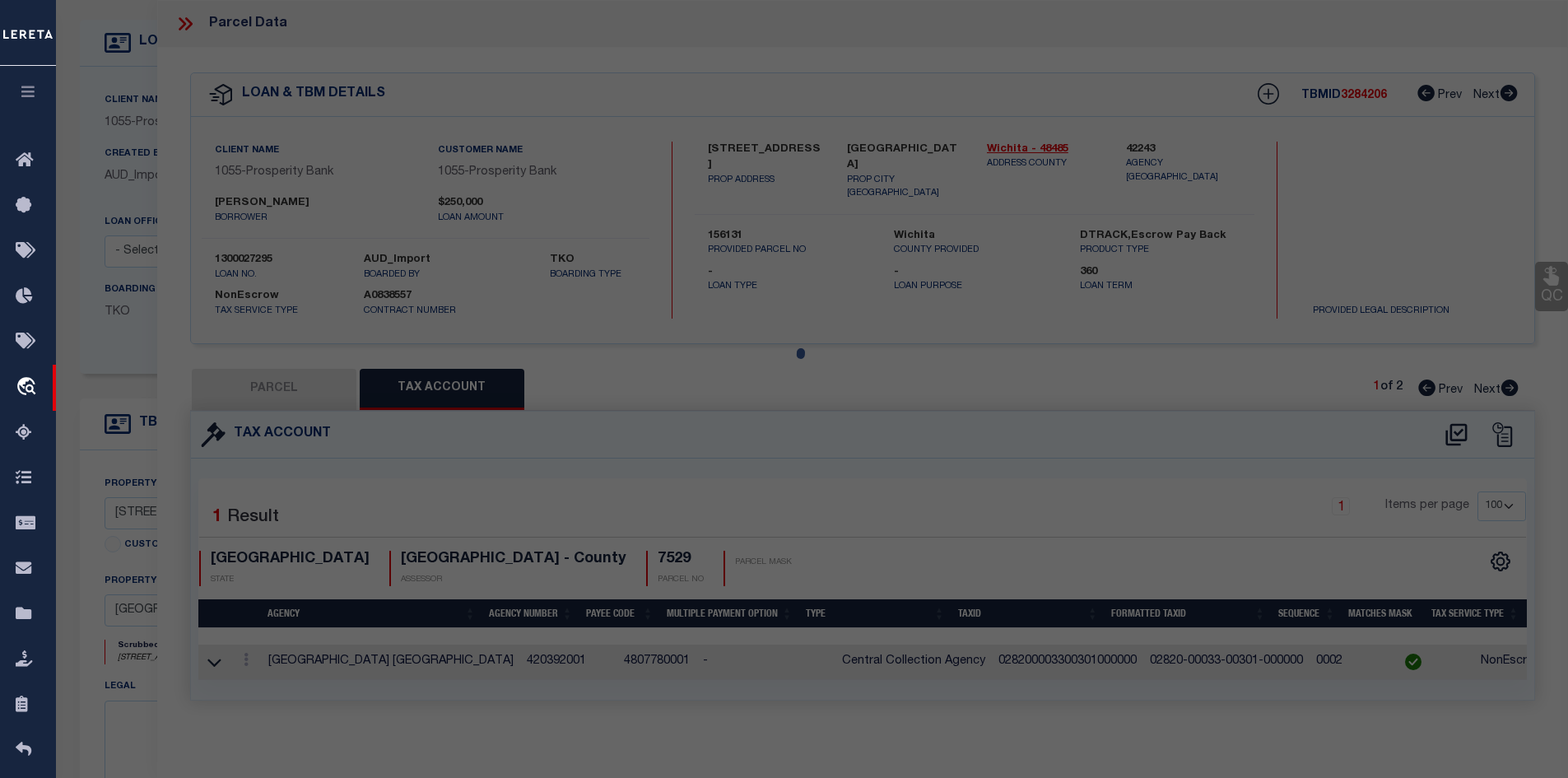
type textarea "AB 81 KEMP & NEWBY BLK 33 29.0800AC"
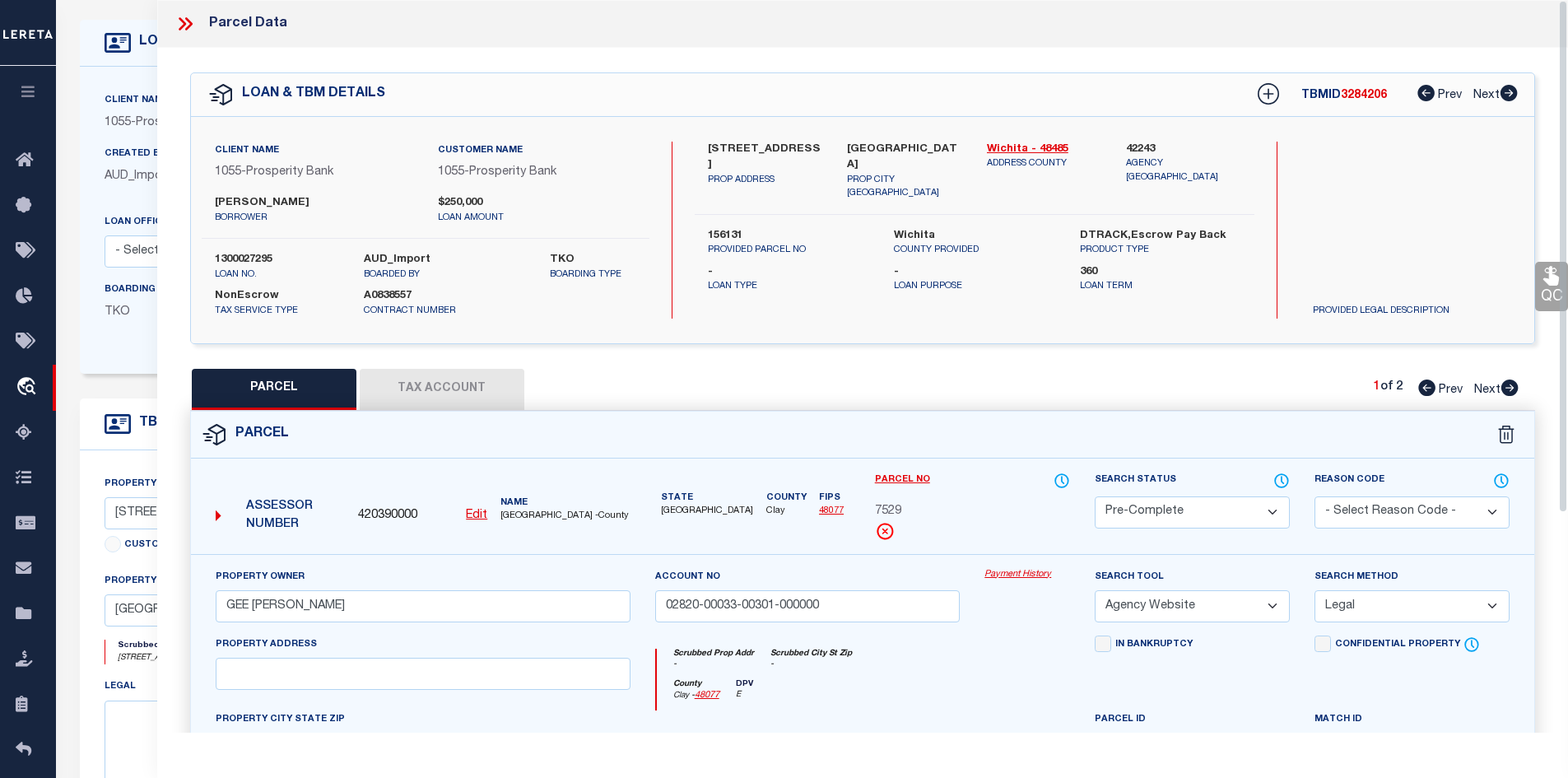
scroll to position [164, 0]
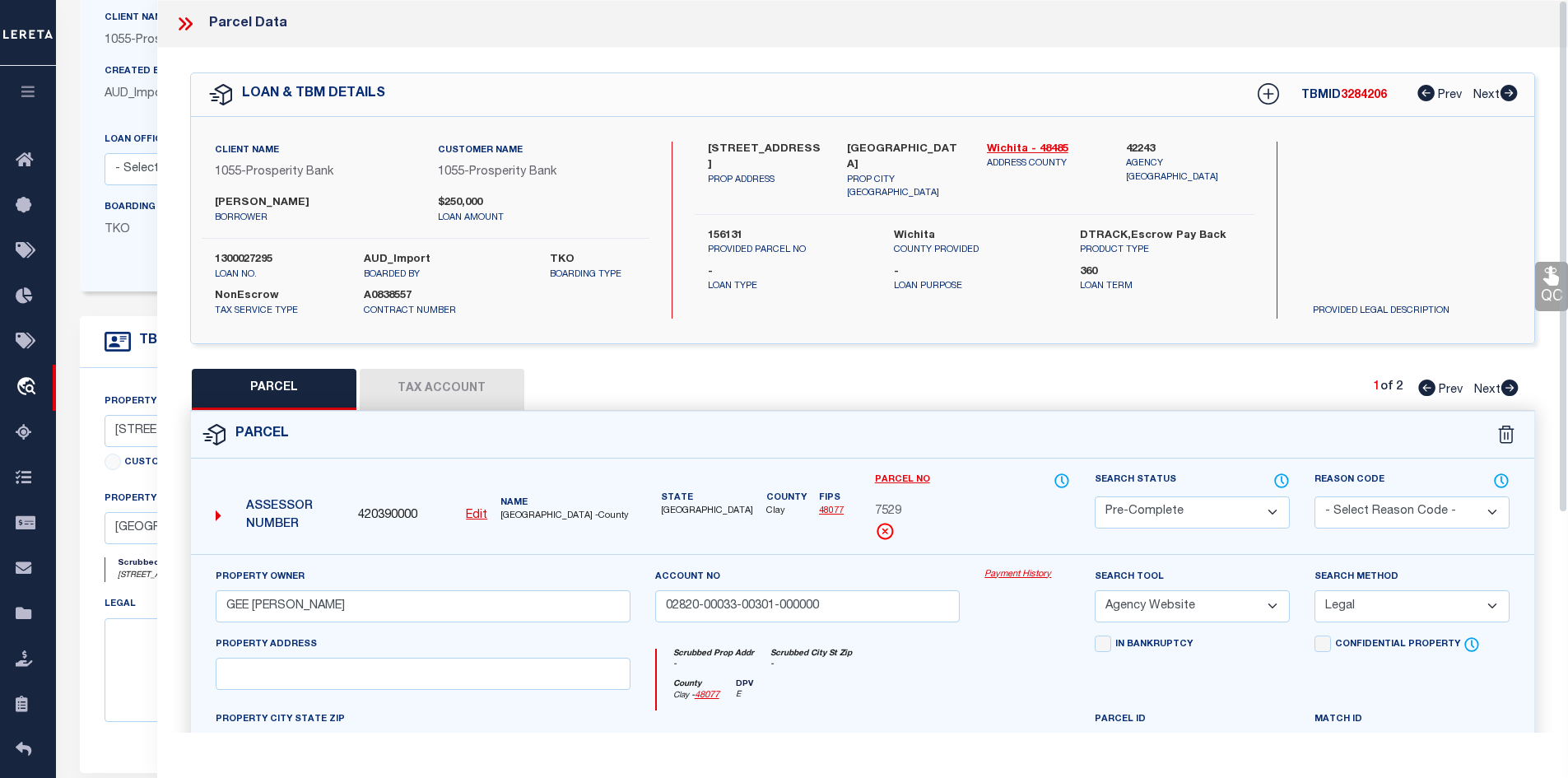
click at [426, 395] on button "Tax Account" at bounding box center [442, 389] width 164 height 42
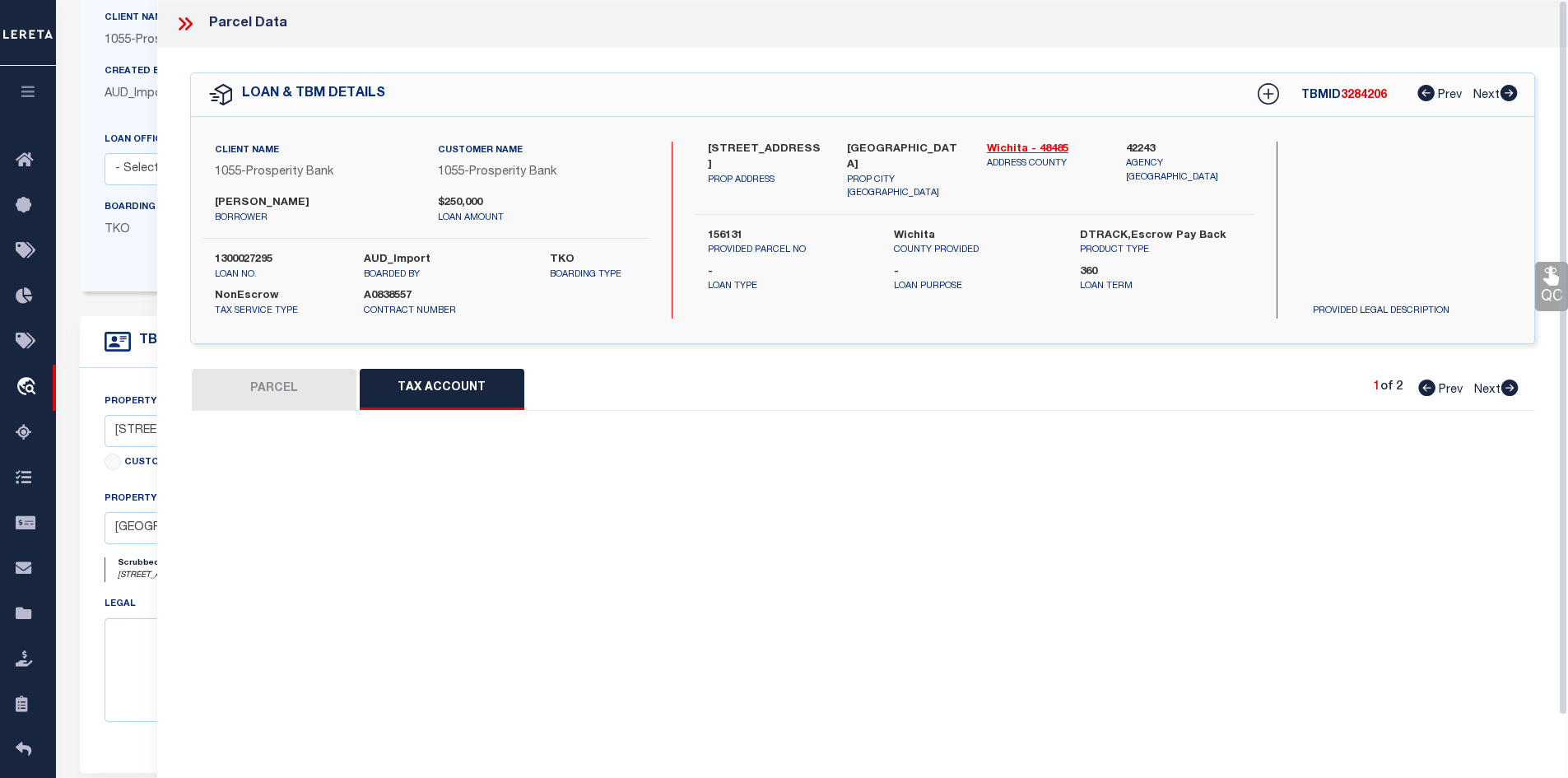
select select "100"
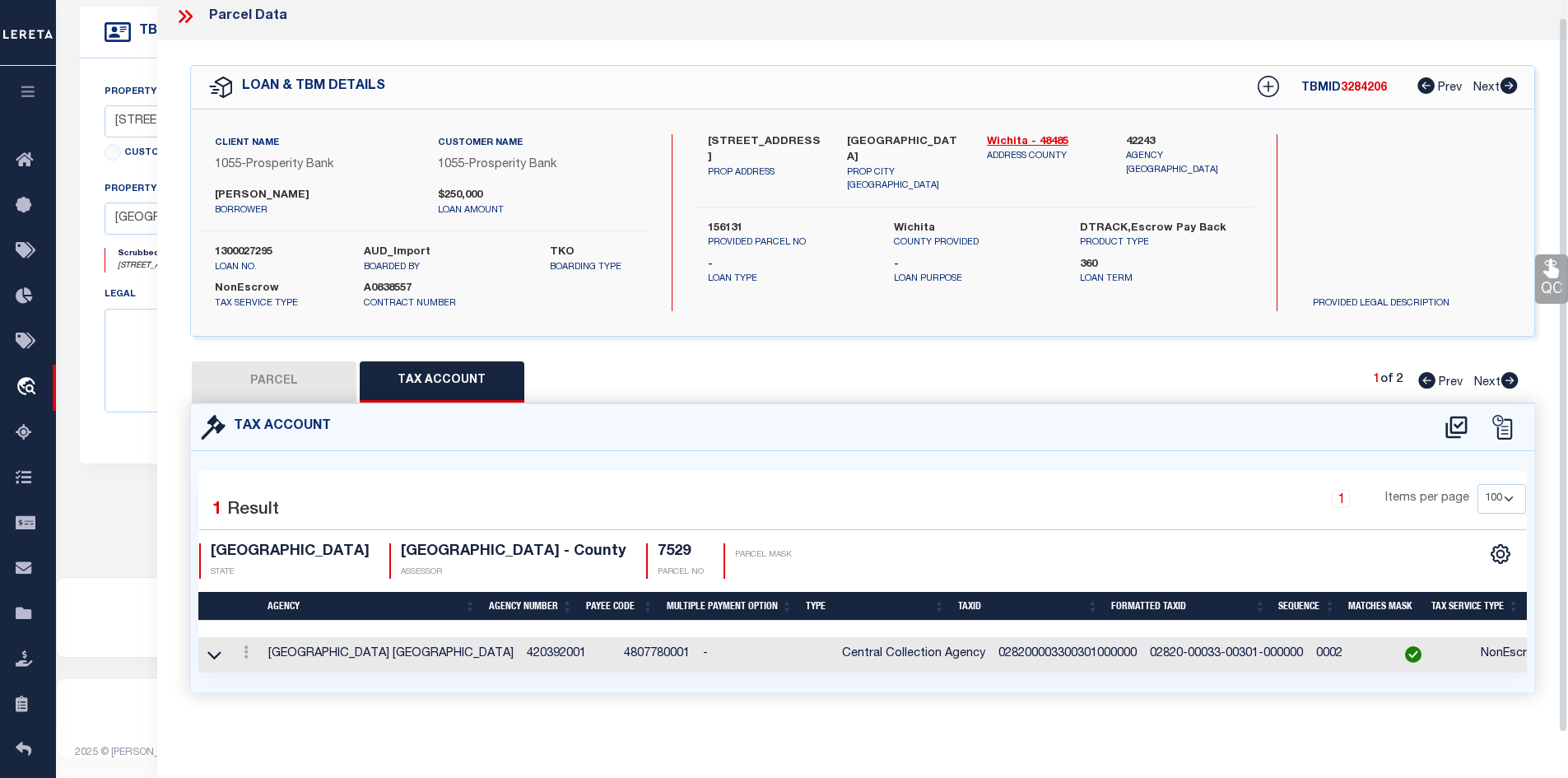
scroll to position [18, 0]
click at [289, 370] on button "PARCEL" at bounding box center [274, 382] width 164 height 42
select select "AS"
select select
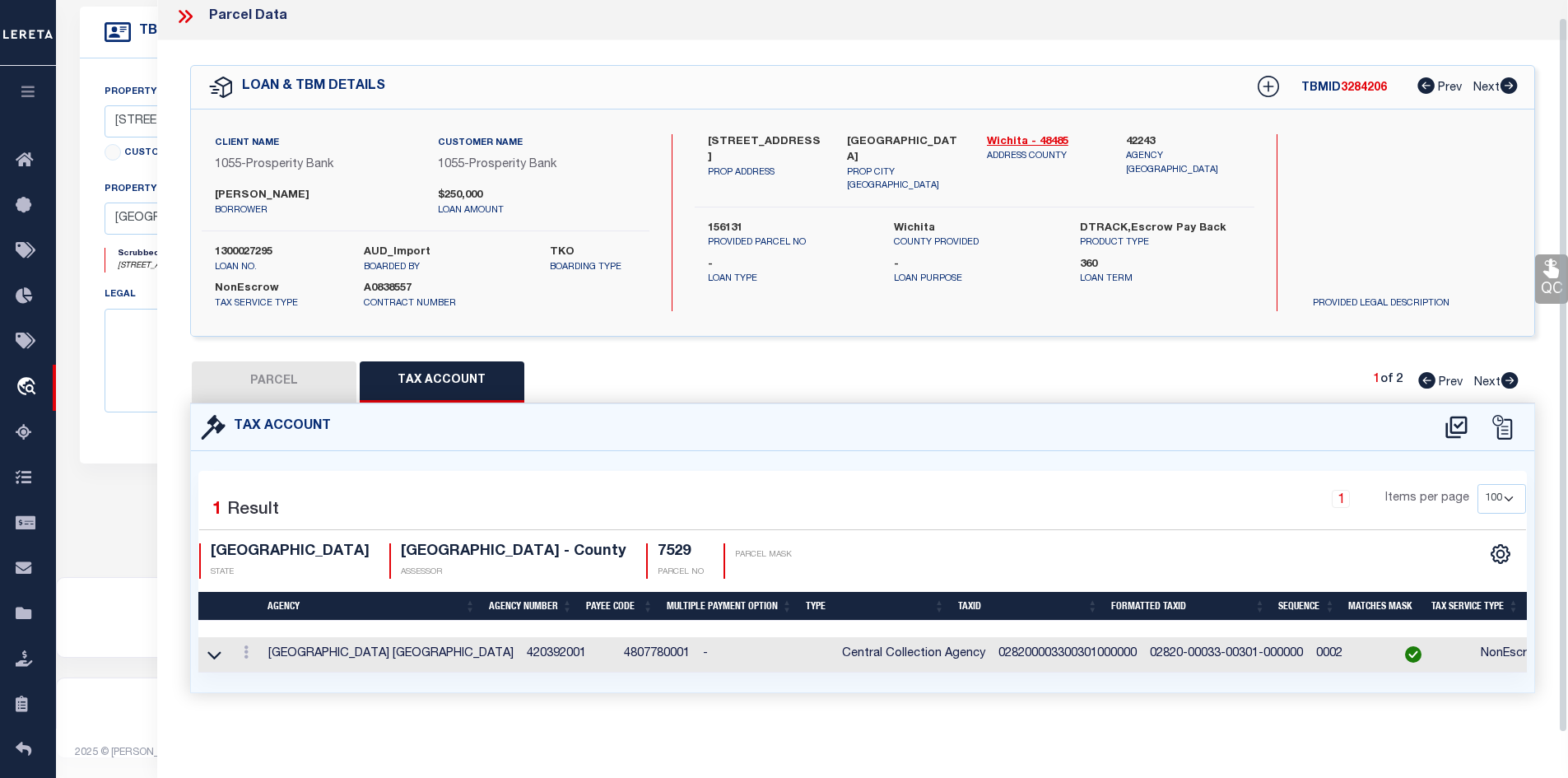
checkbox input "false"
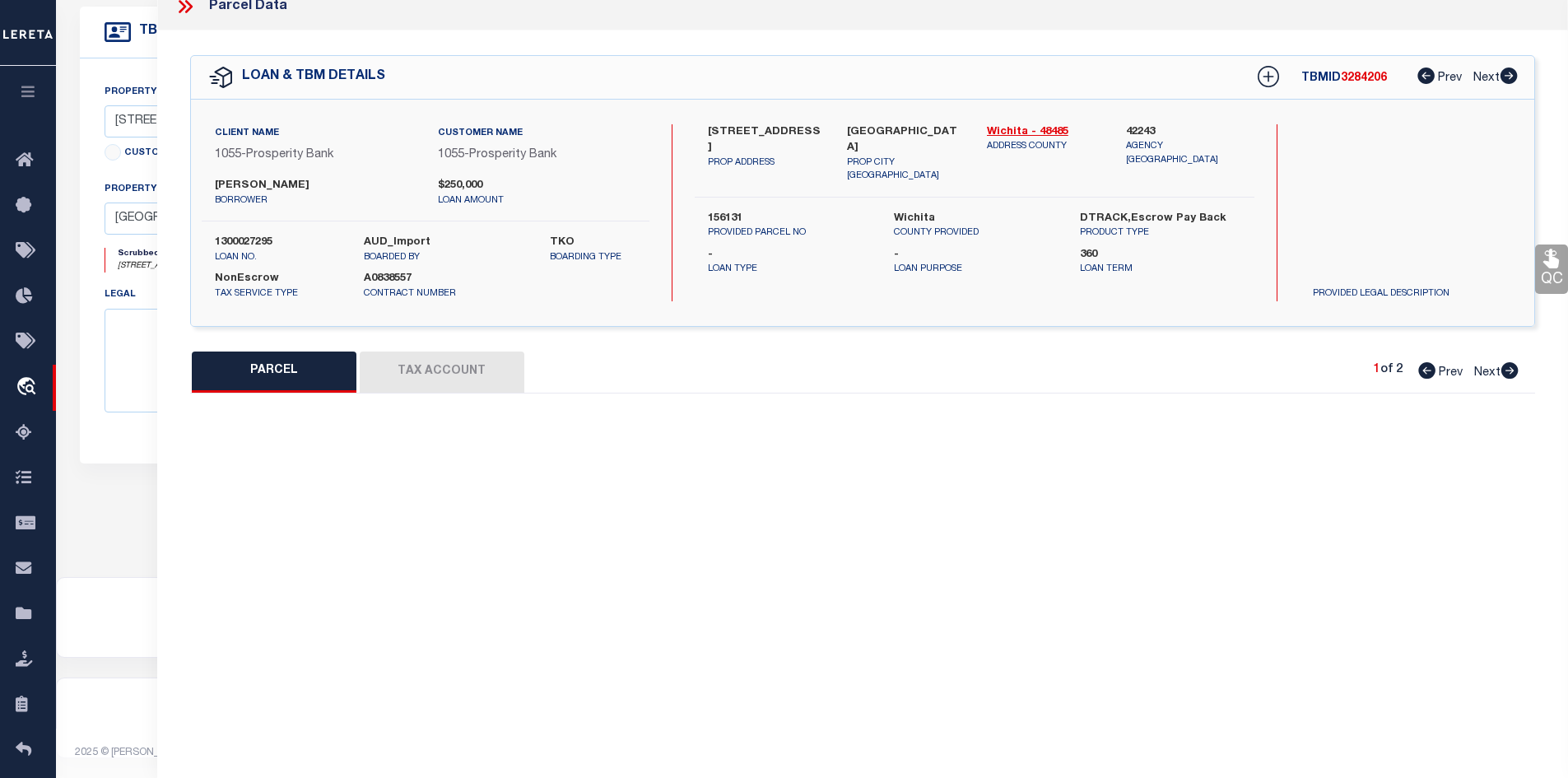
select select "PC"
type input "GEE MICKEY RAY"
type input "02820-00033-00301-000000"
select select "AGW"
select select "LEG"
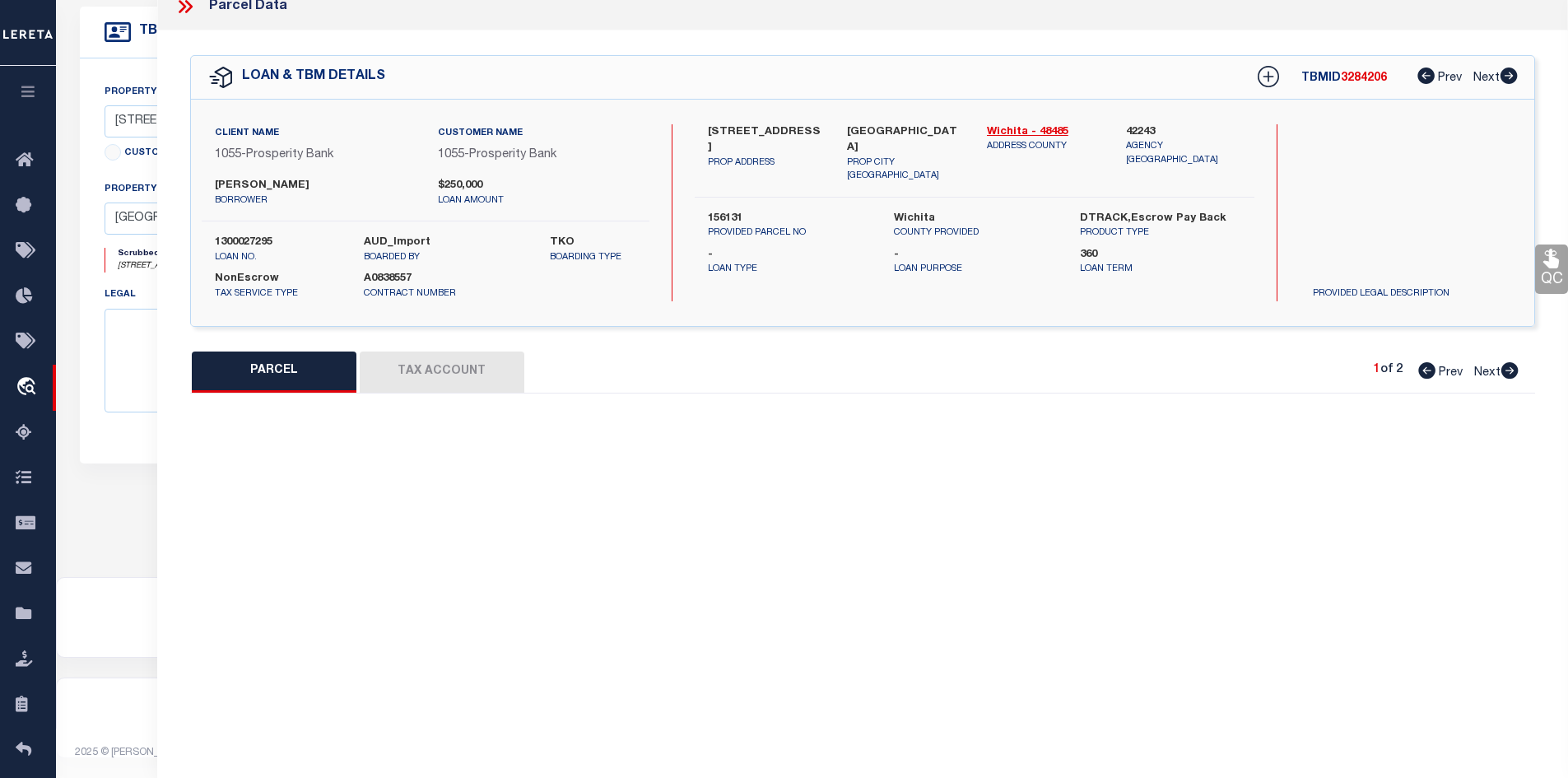
type textarea "AB 81 KEMP & NEWBY BLK 33 29.0800AC"
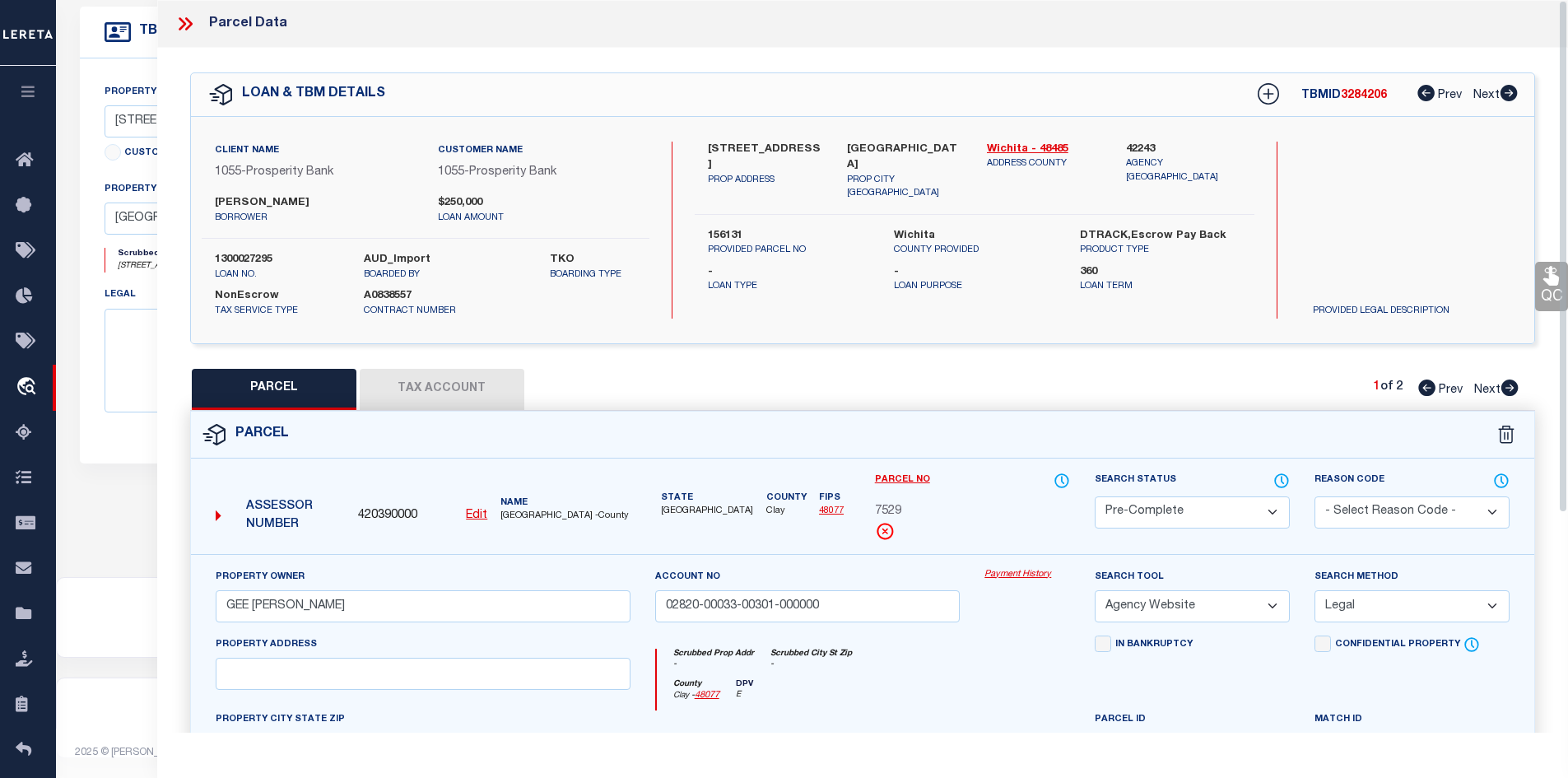
scroll to position [69, 0]
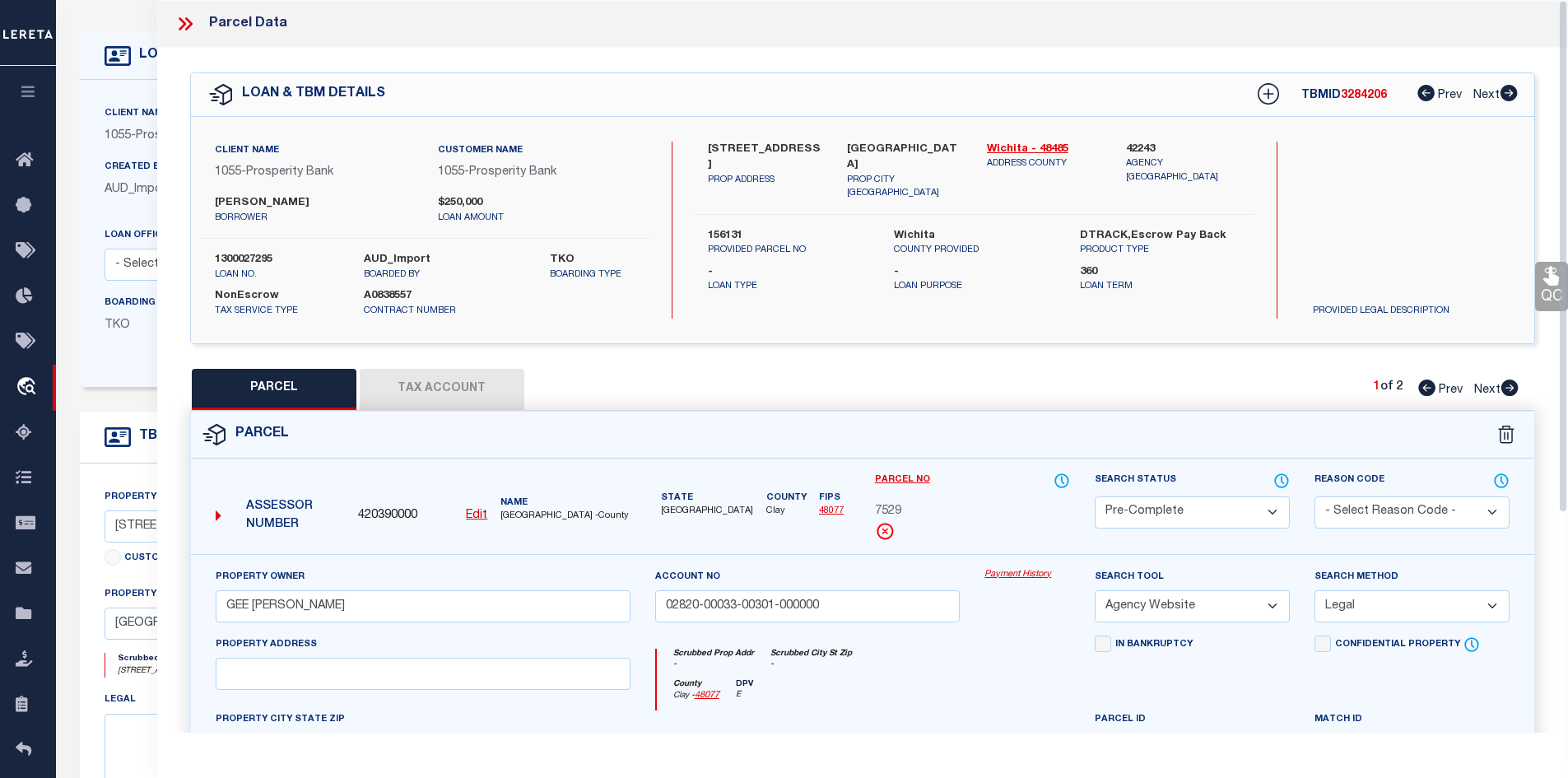
click at [183, 21] on icon at bounding box center [182, 24] width 7 height 13
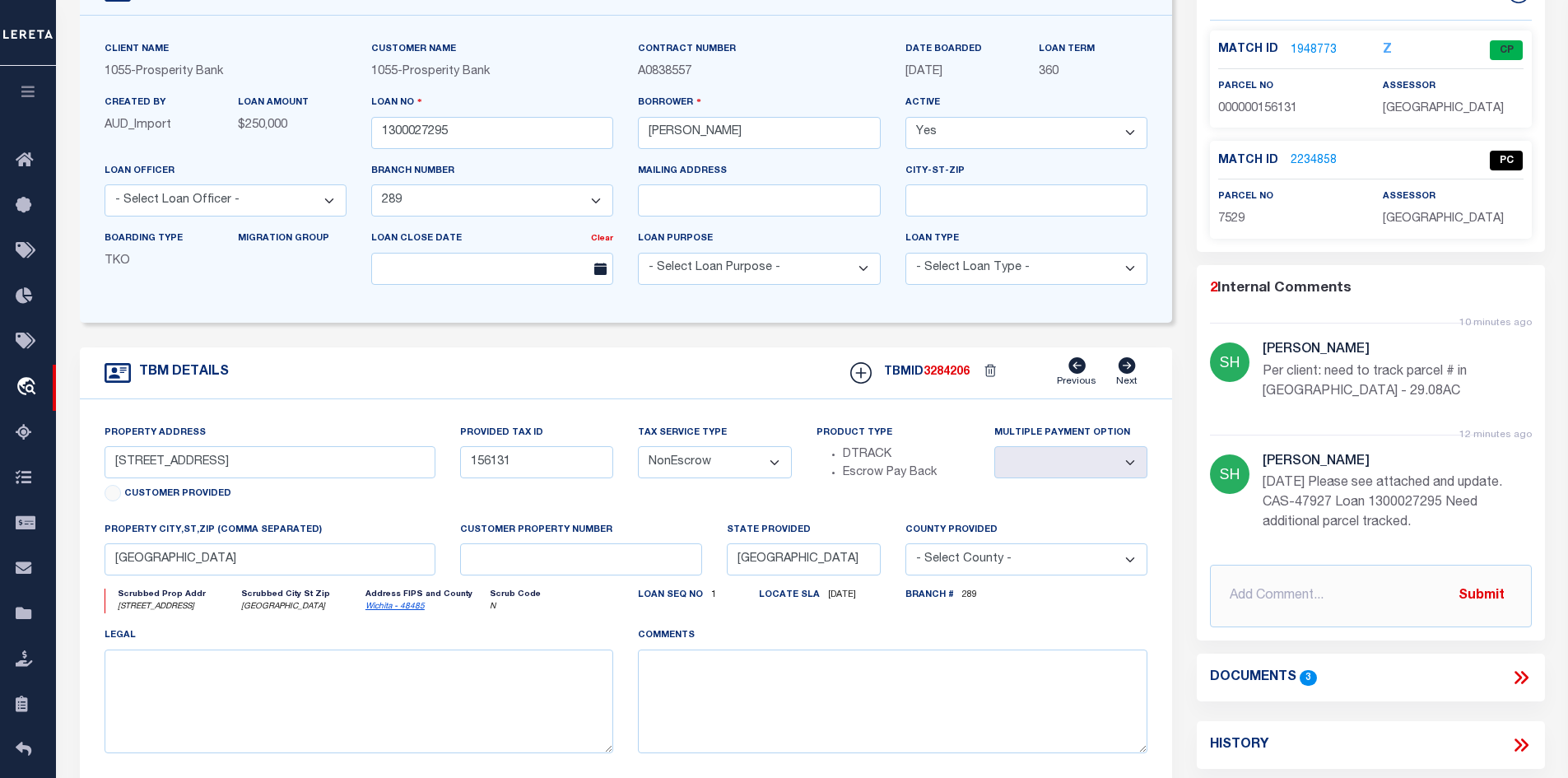
scroll to position [0, 0]
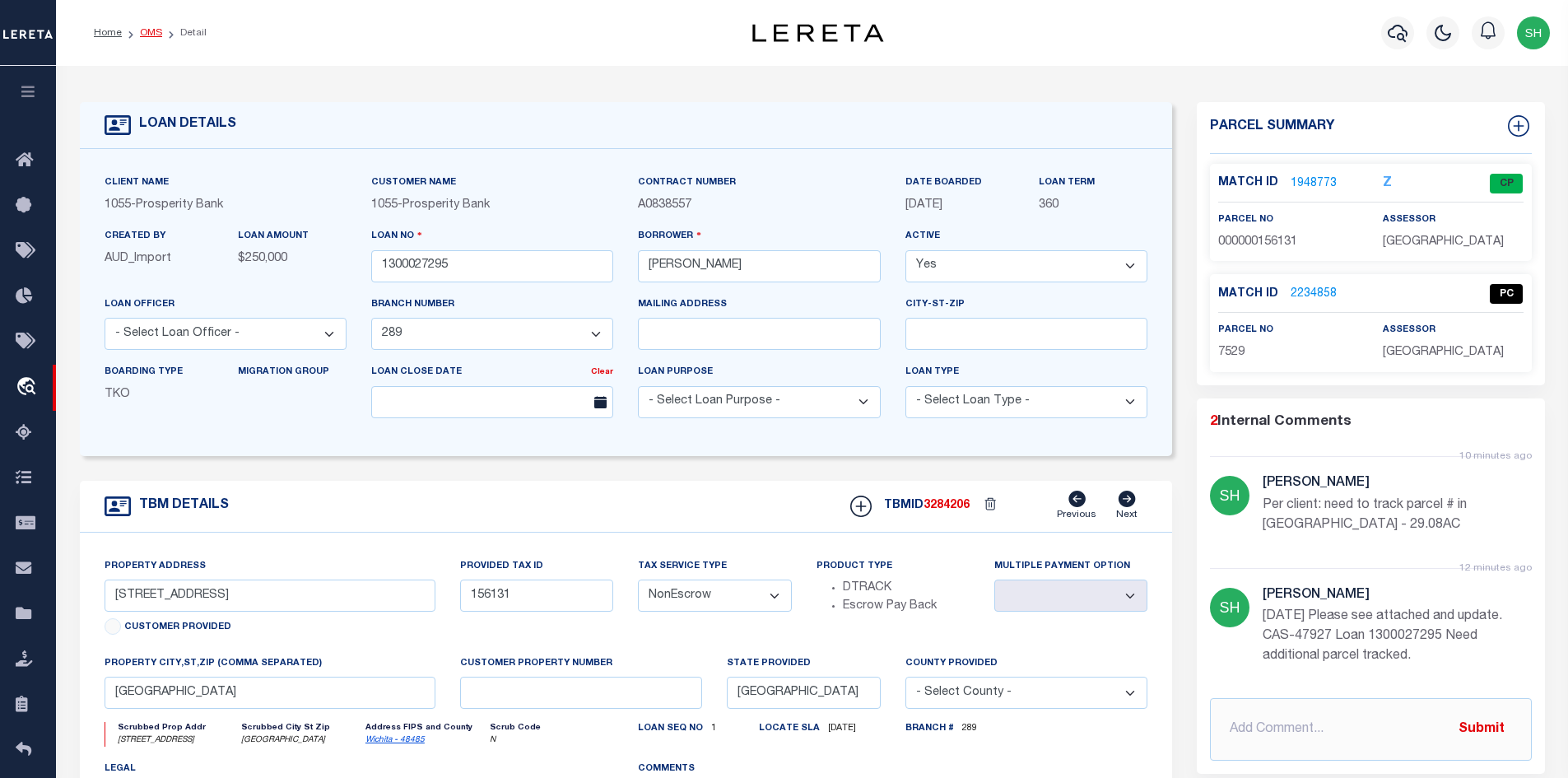
click at [140, 34] on link "OMS" at bounding box center [151, 32] width 22 height 10
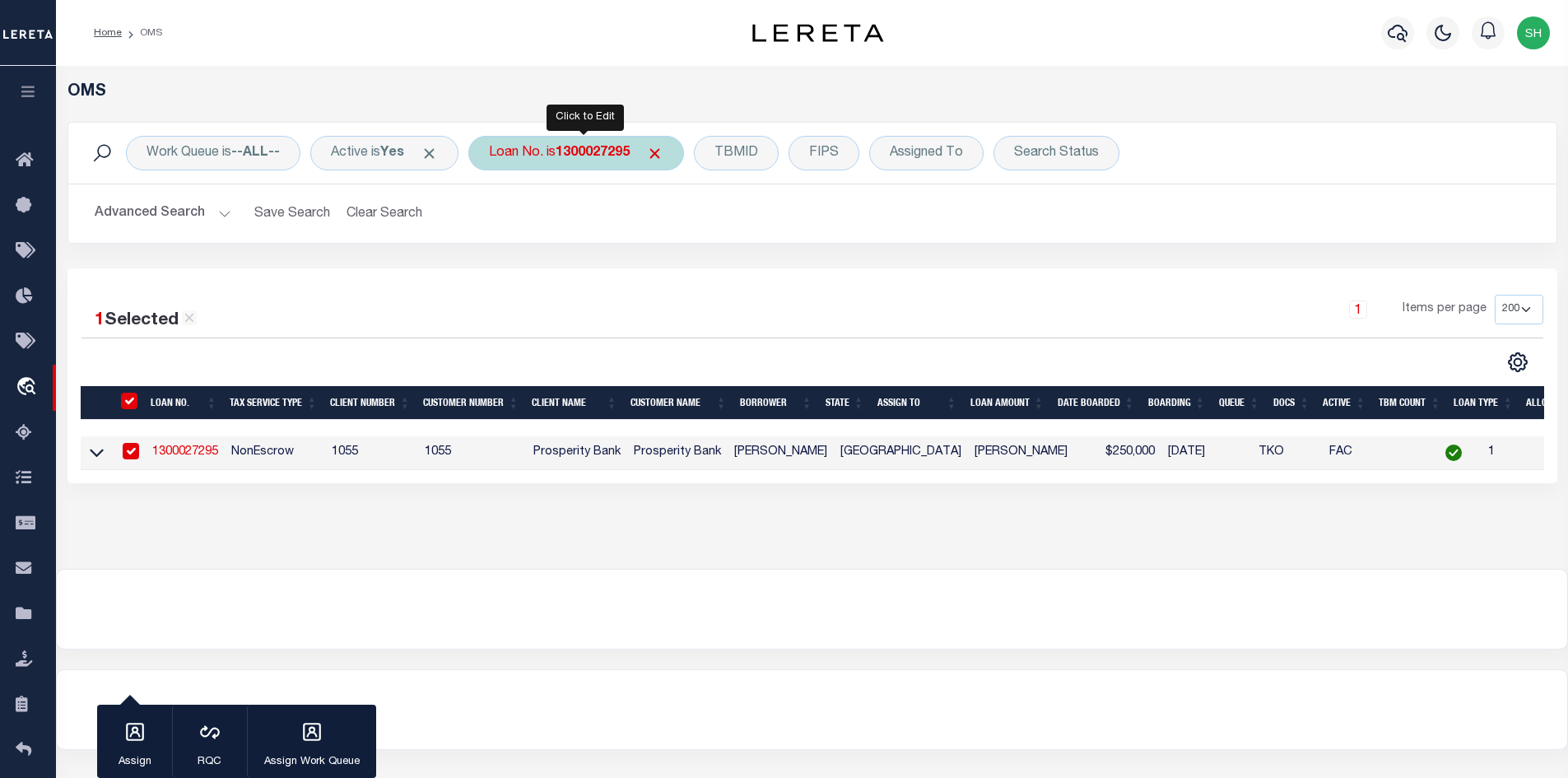
click at [615, 156] on b "1300027295" at bounding box center [592, 153] width 74 height 13
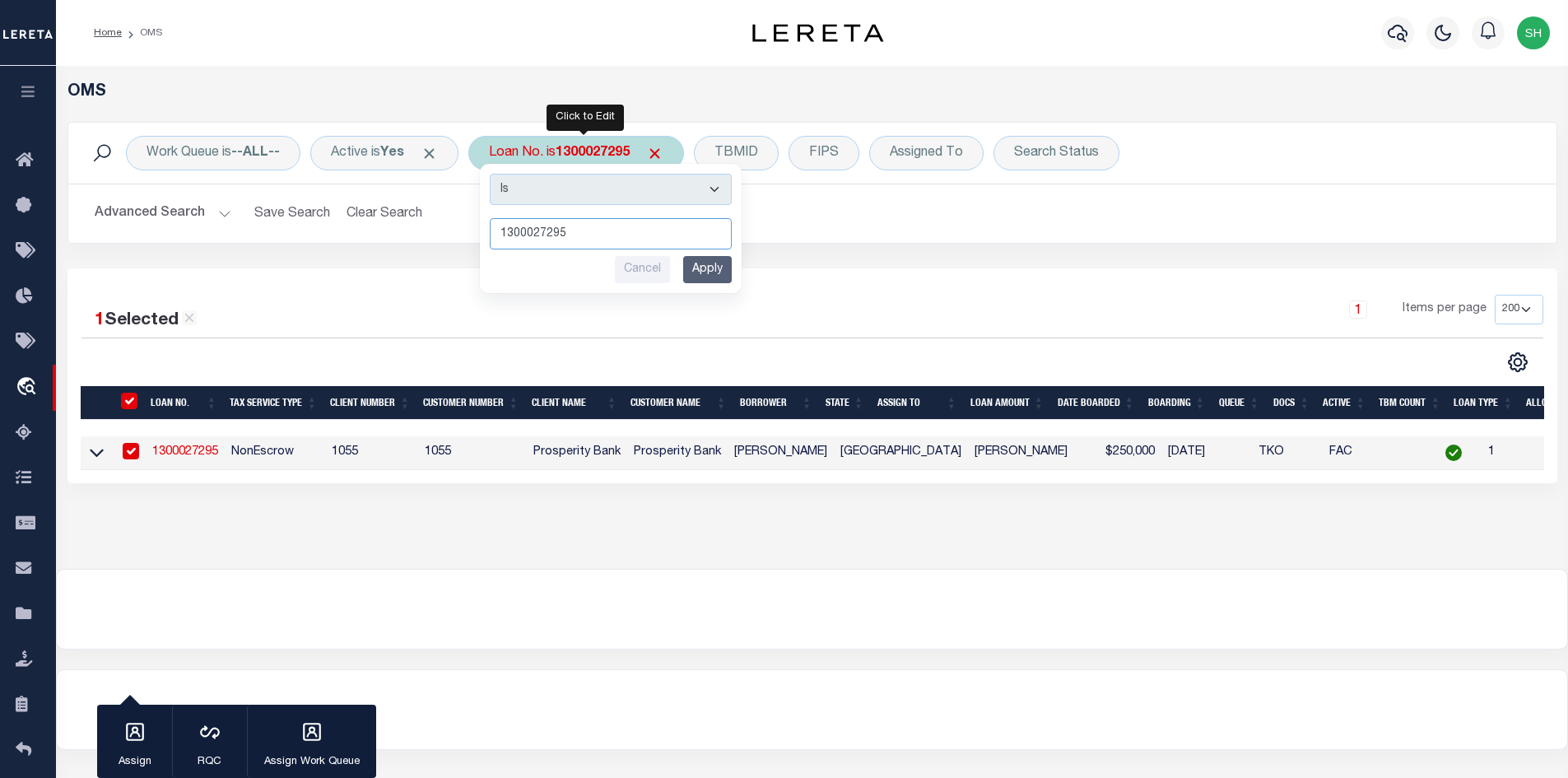
paste input "1280"
type input "1300021280"
click at [708, 267] on input "Apply" at bounding box center [707, 269] width 49 height 27
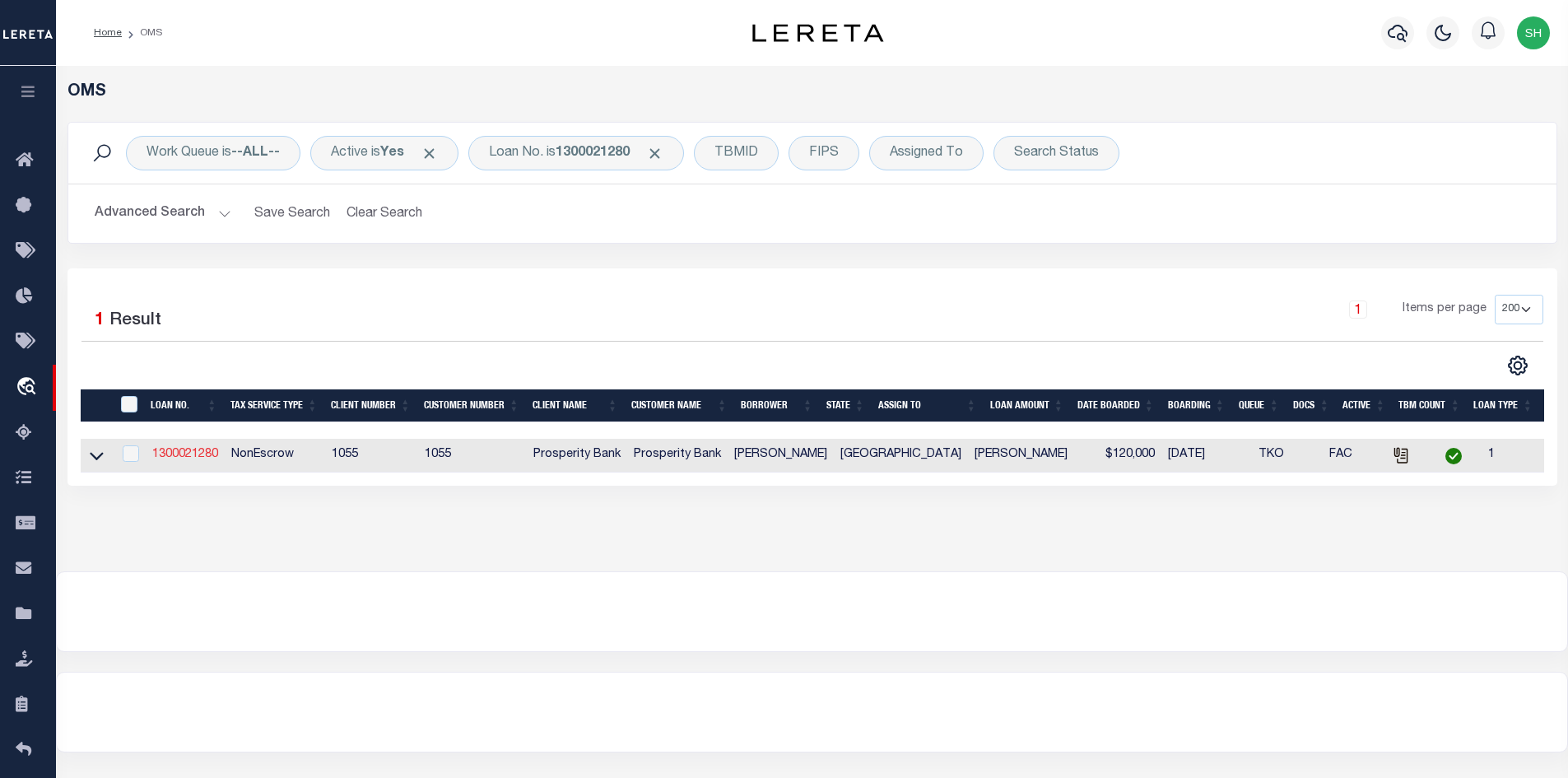
click at [191, 456] on link "1300021280" at bounding box center [185, 455] width 66 height 11
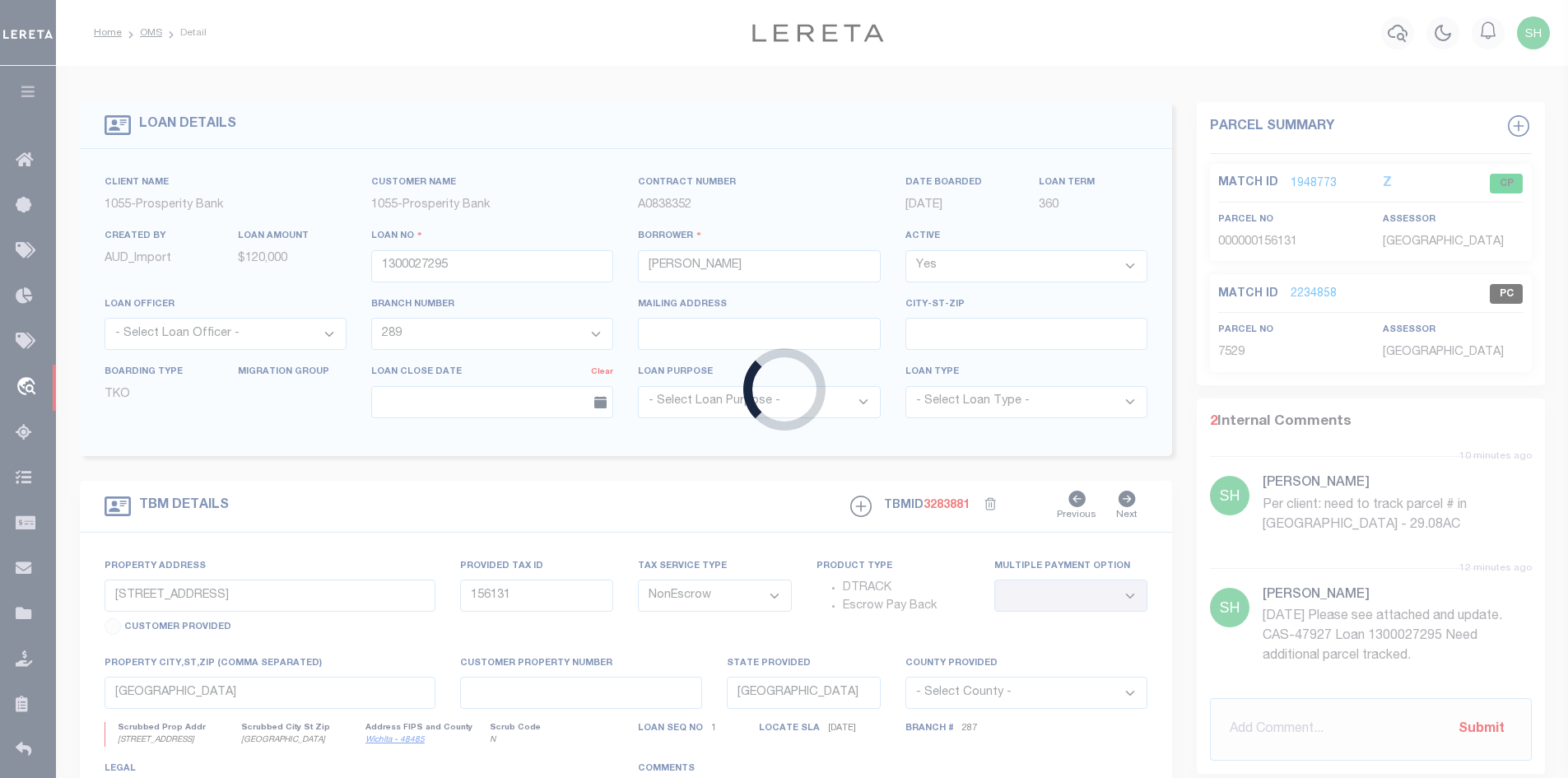
type input "1300021280"
select select "14724"
select select
type input "3400 CENTRAL FWY"
select select
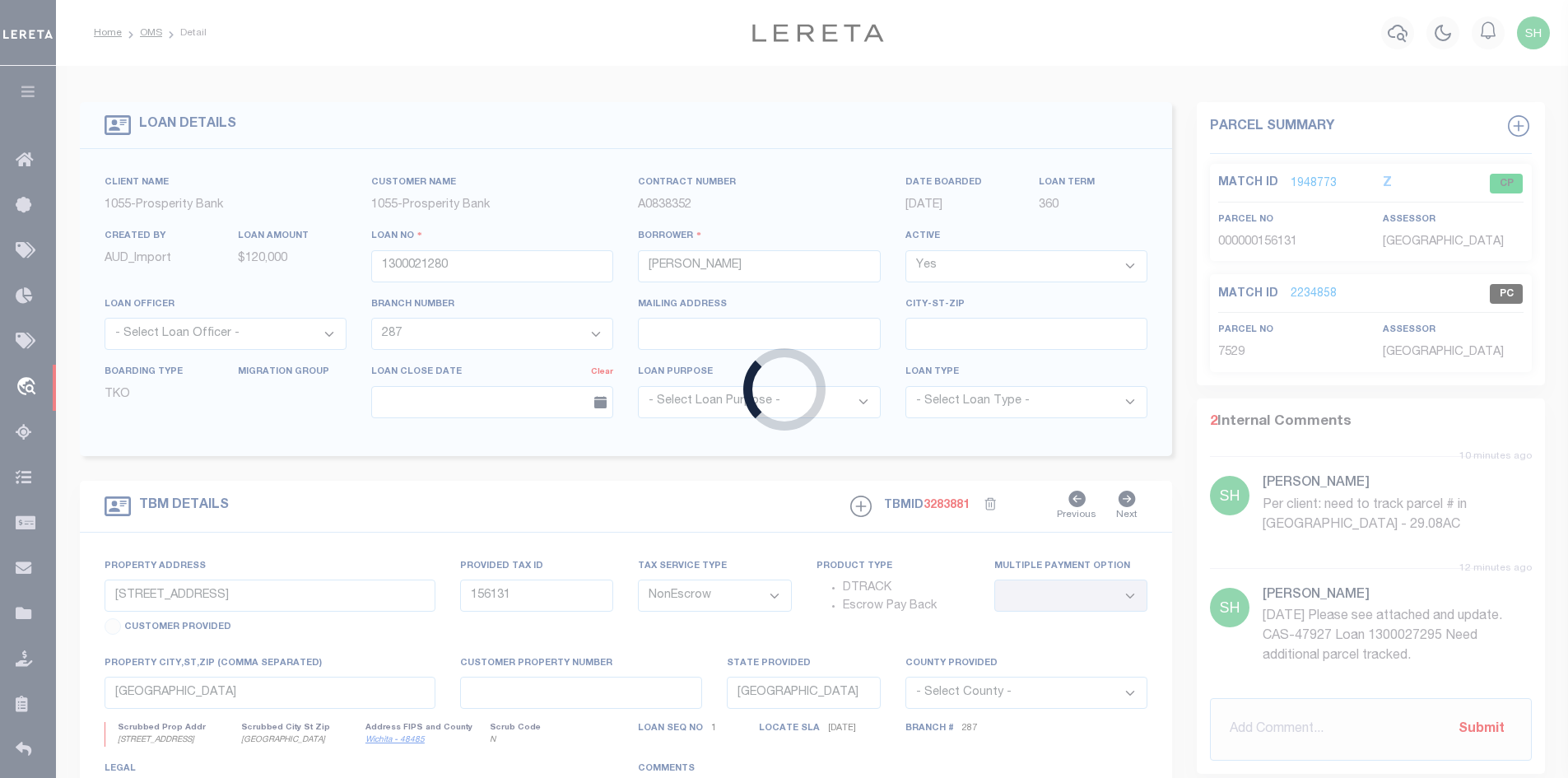
type input "WICHITA FALLS TX 763062608"
select select
select select "14724"
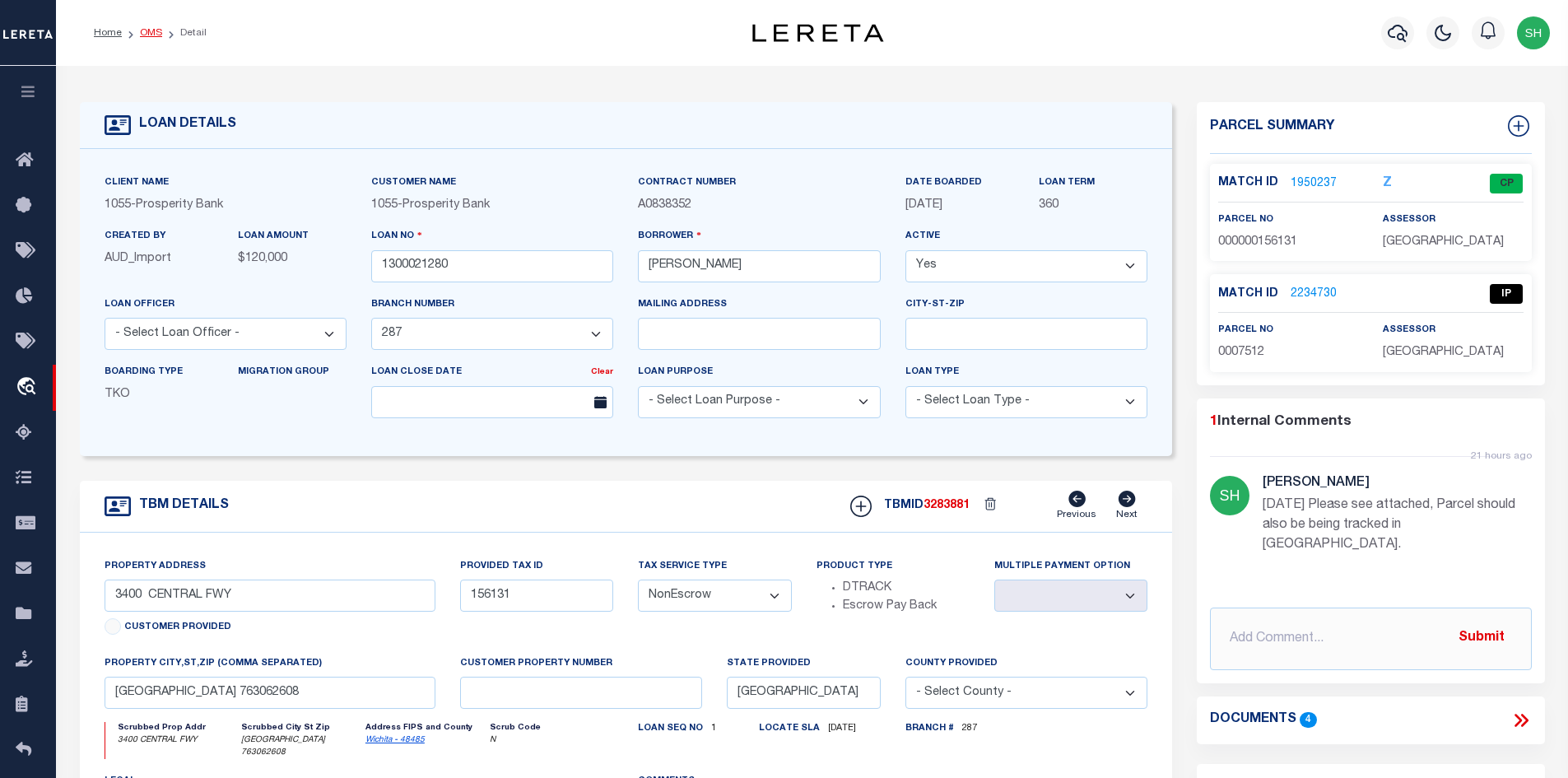
click at [150, 31] on link "OMS" at bounding box center [151, 32] width 22 height 10
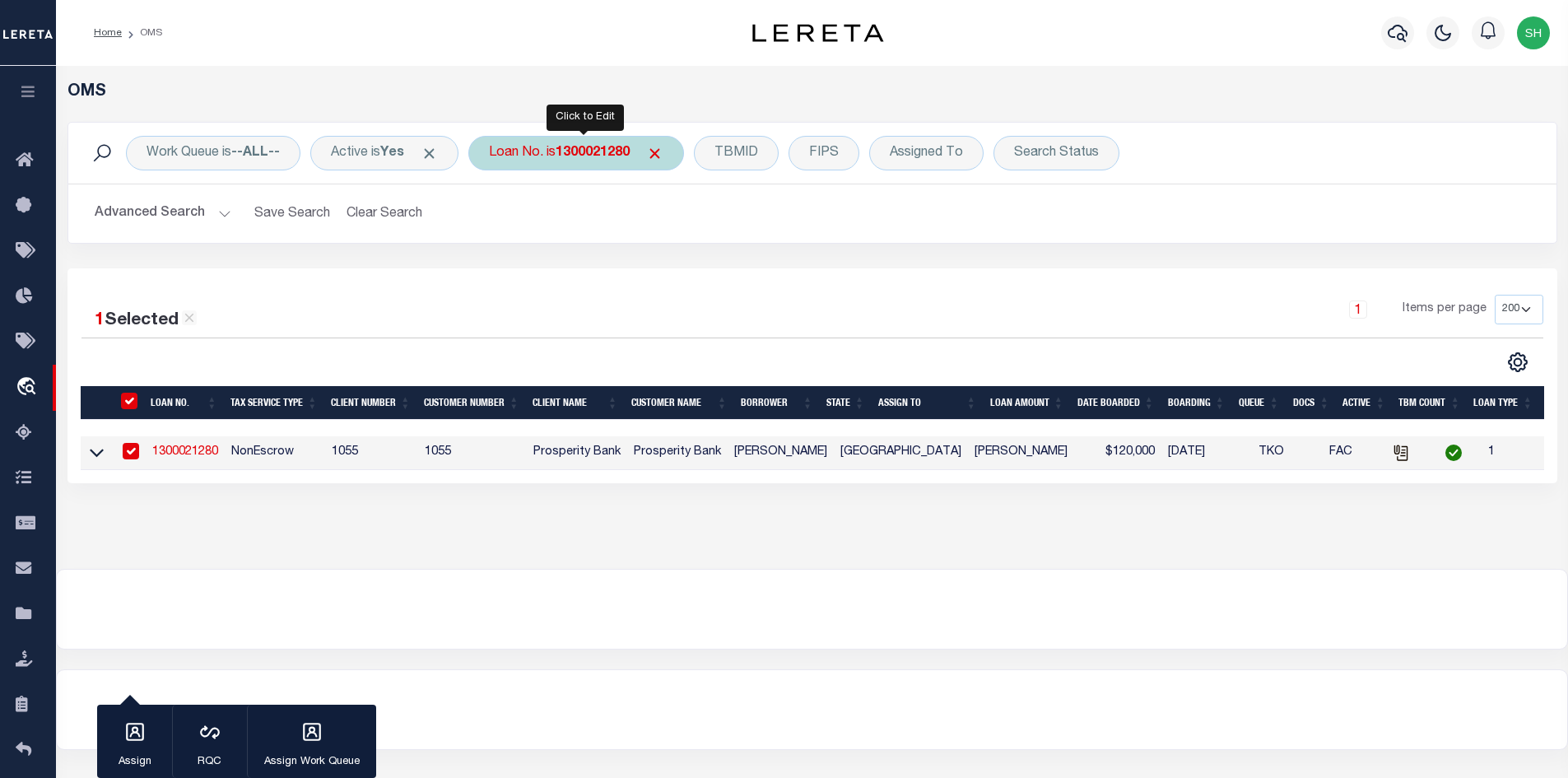
click at [616, 163] on div "Loan No. is 1300021280" at bounding box center [576, 152] width 215 height 34
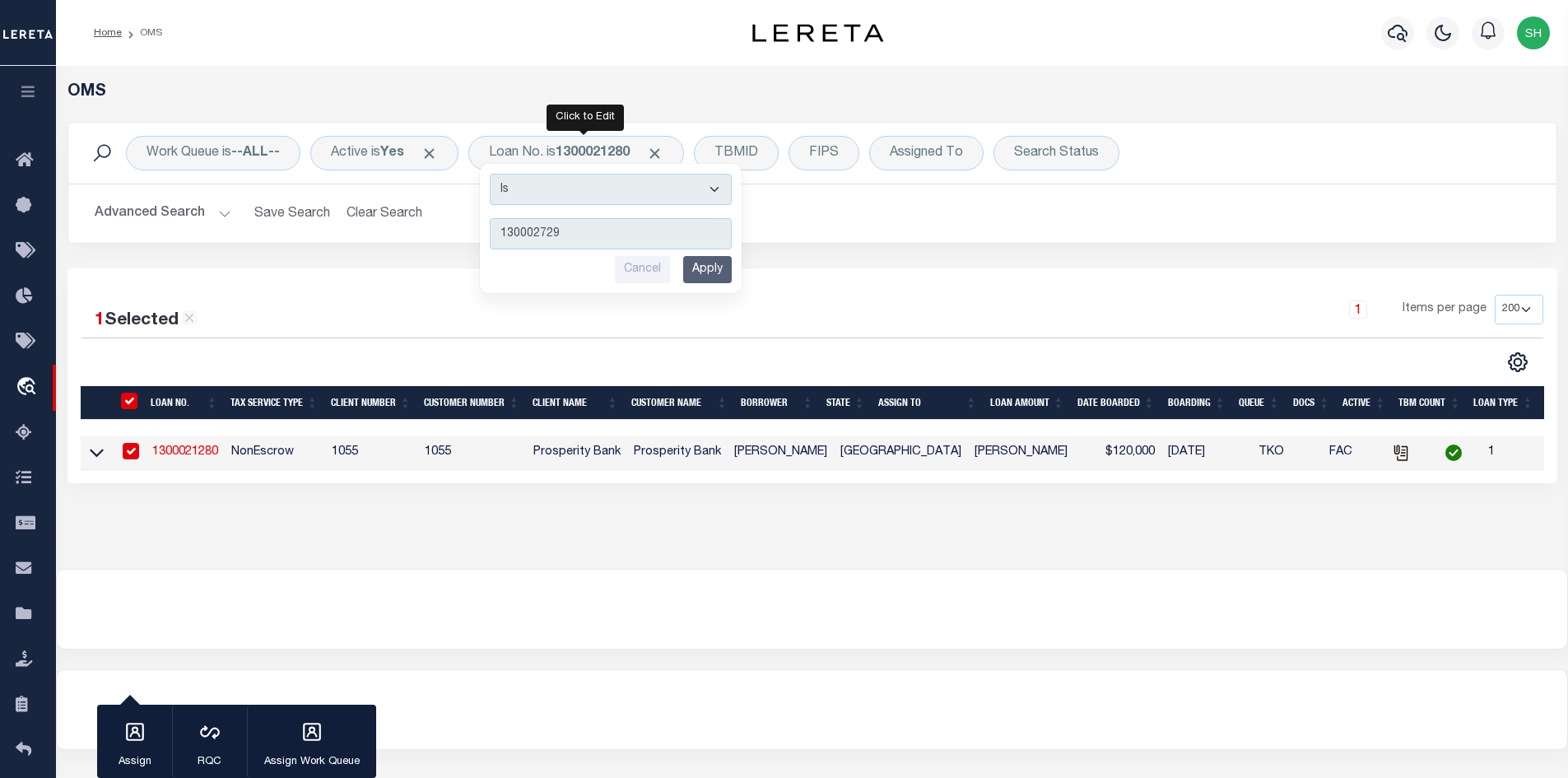
type input "1300027295"
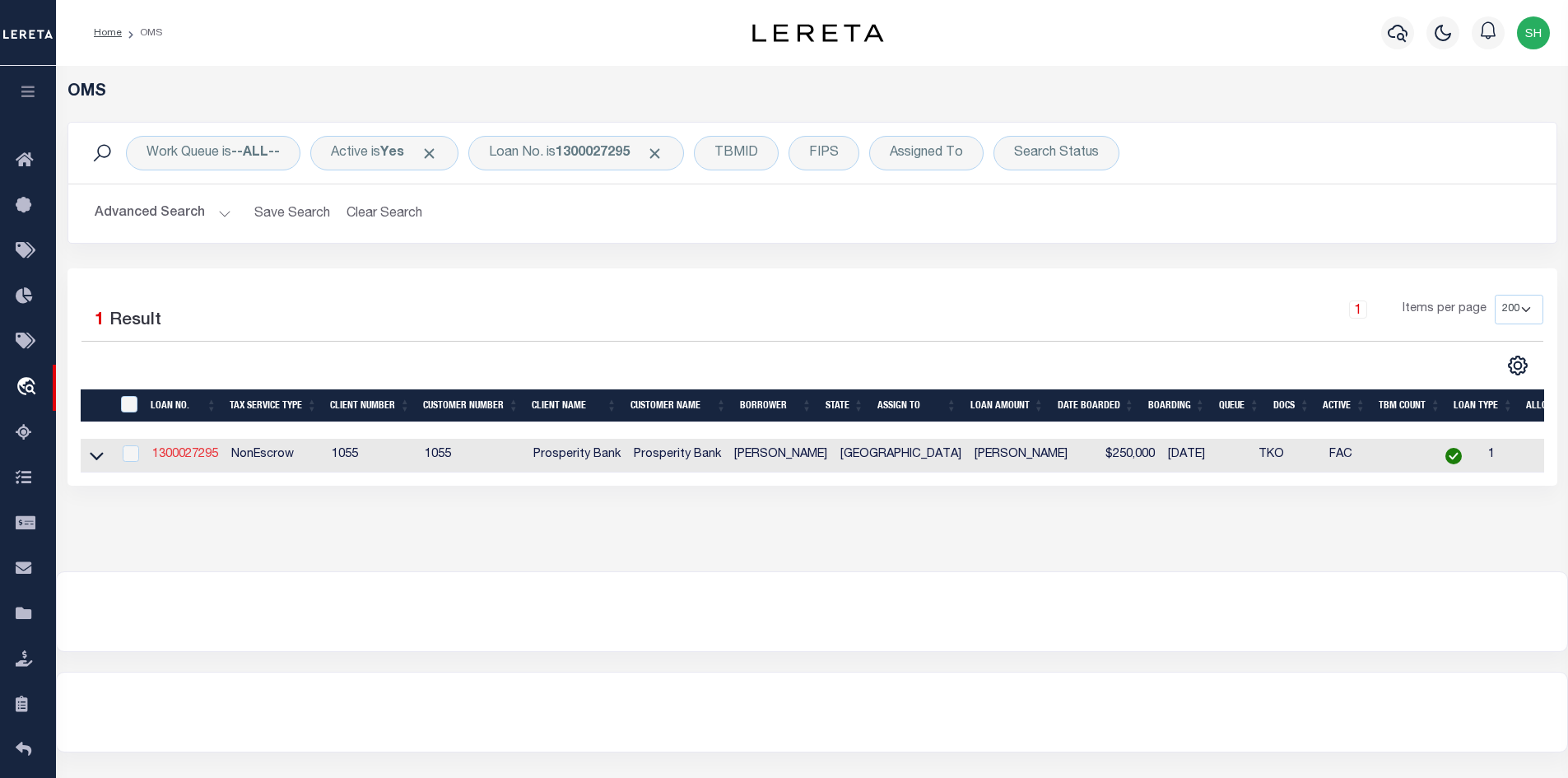
click at [172, 453] on link "1300027295" at bounding box center [185, 455] width 66 height 11
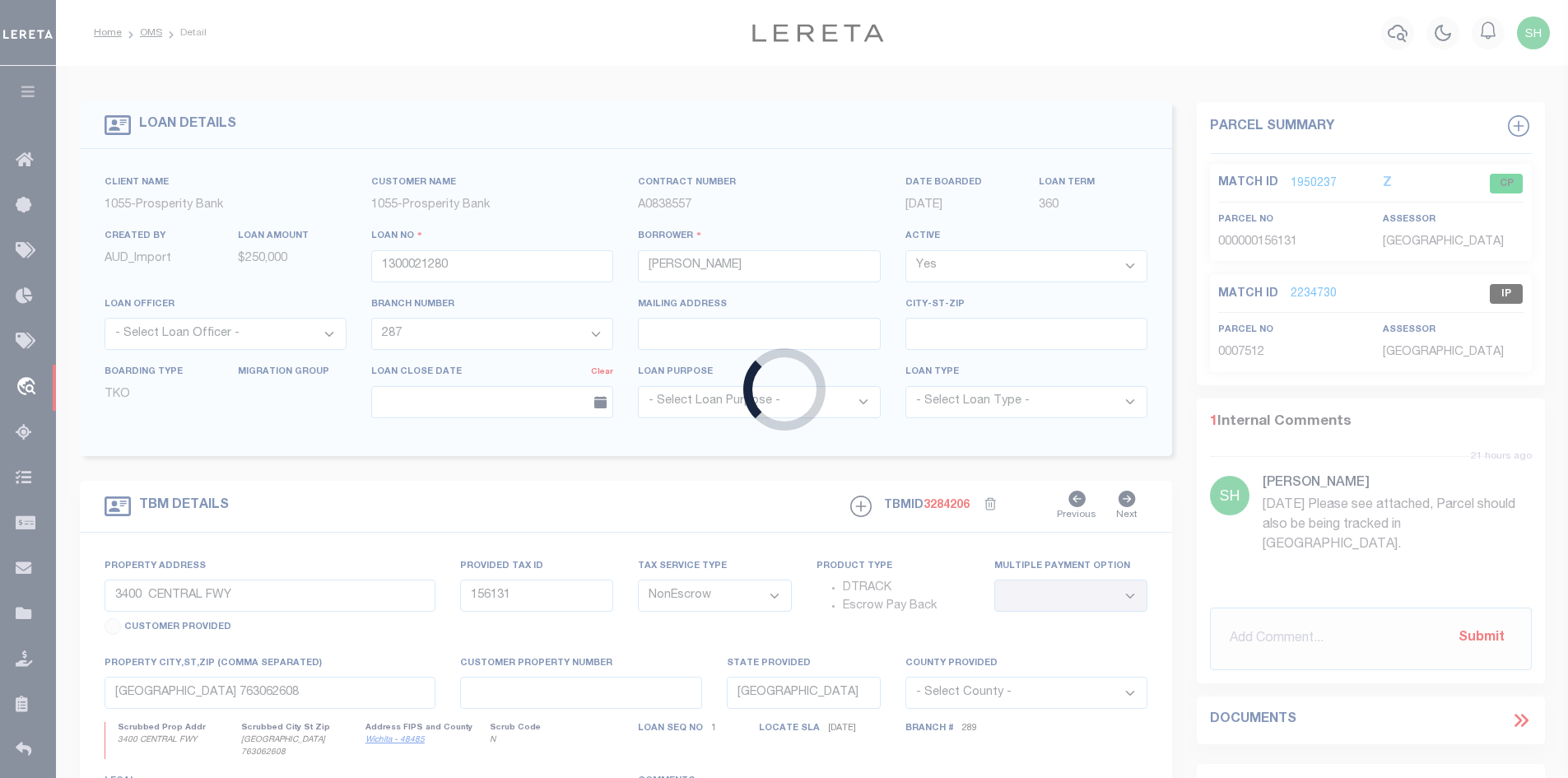
type input "1300027295"
select select "14725"
select select
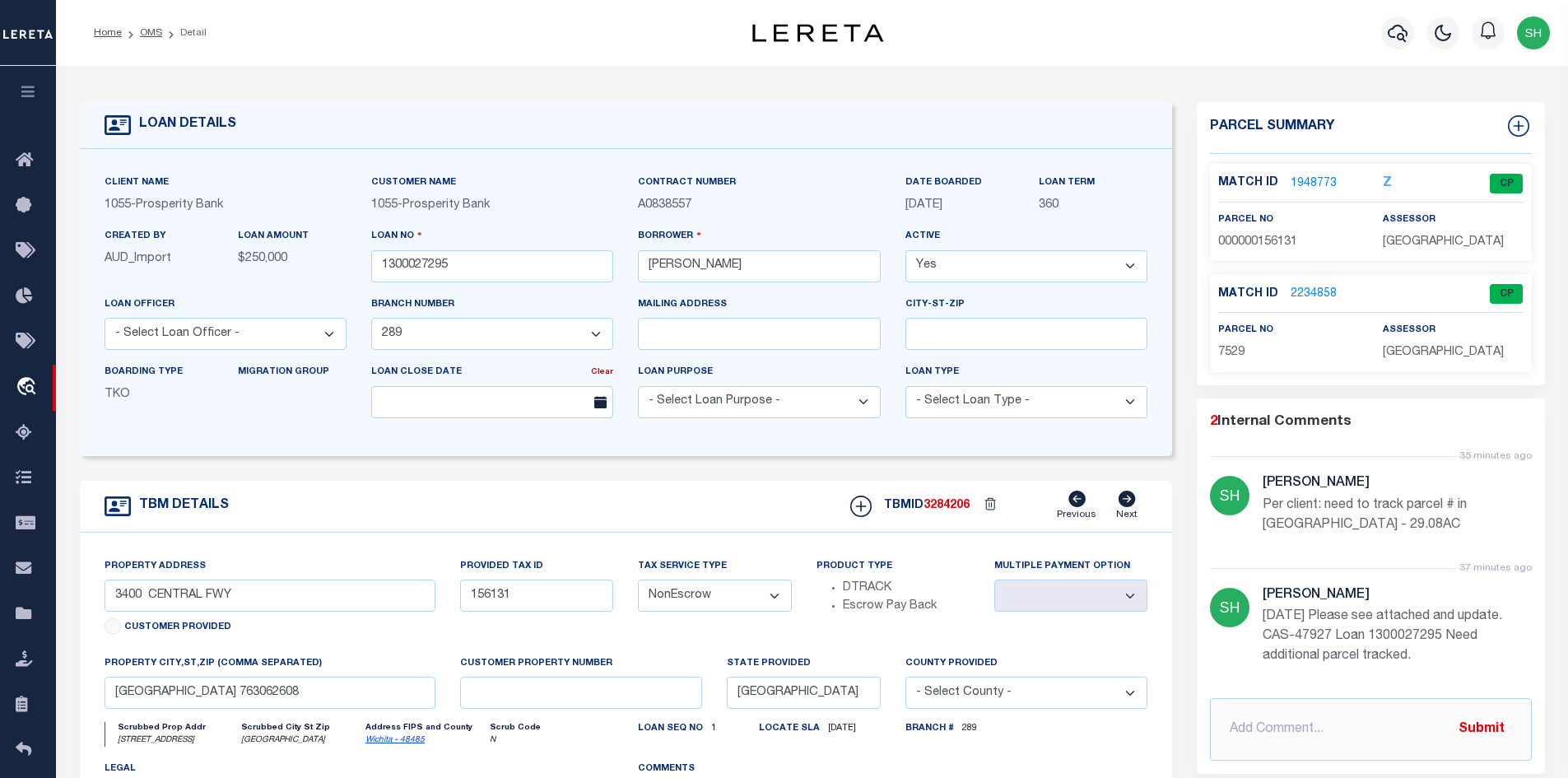
select select "14725"
type input "[STREET_ADDRESS]"
select select
type input "[GEOGRAPHIC_DATA]"
select select
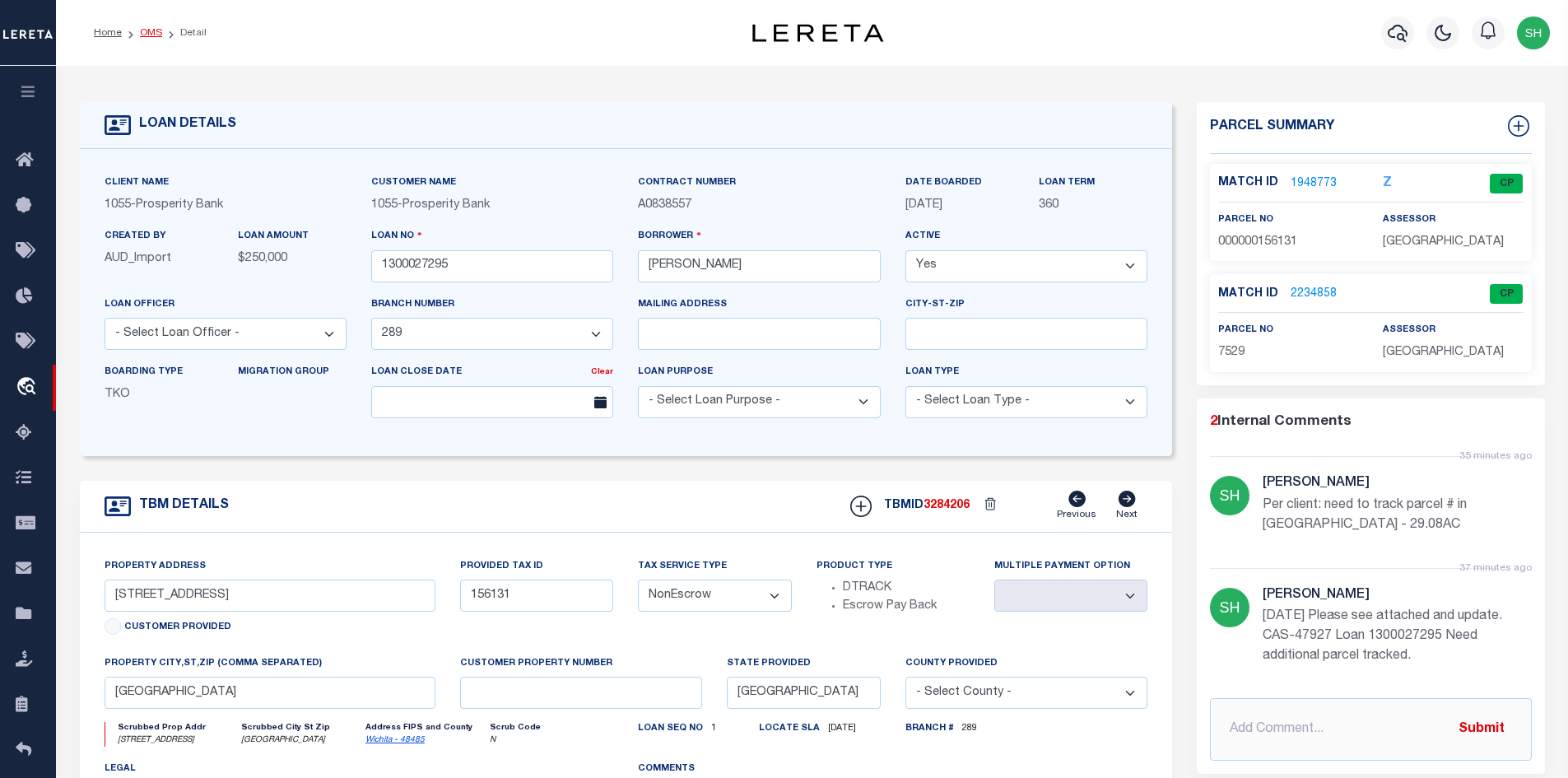
click at [145, 33] on link "OMS" at bounding box center [151, 32] width 22 height 10
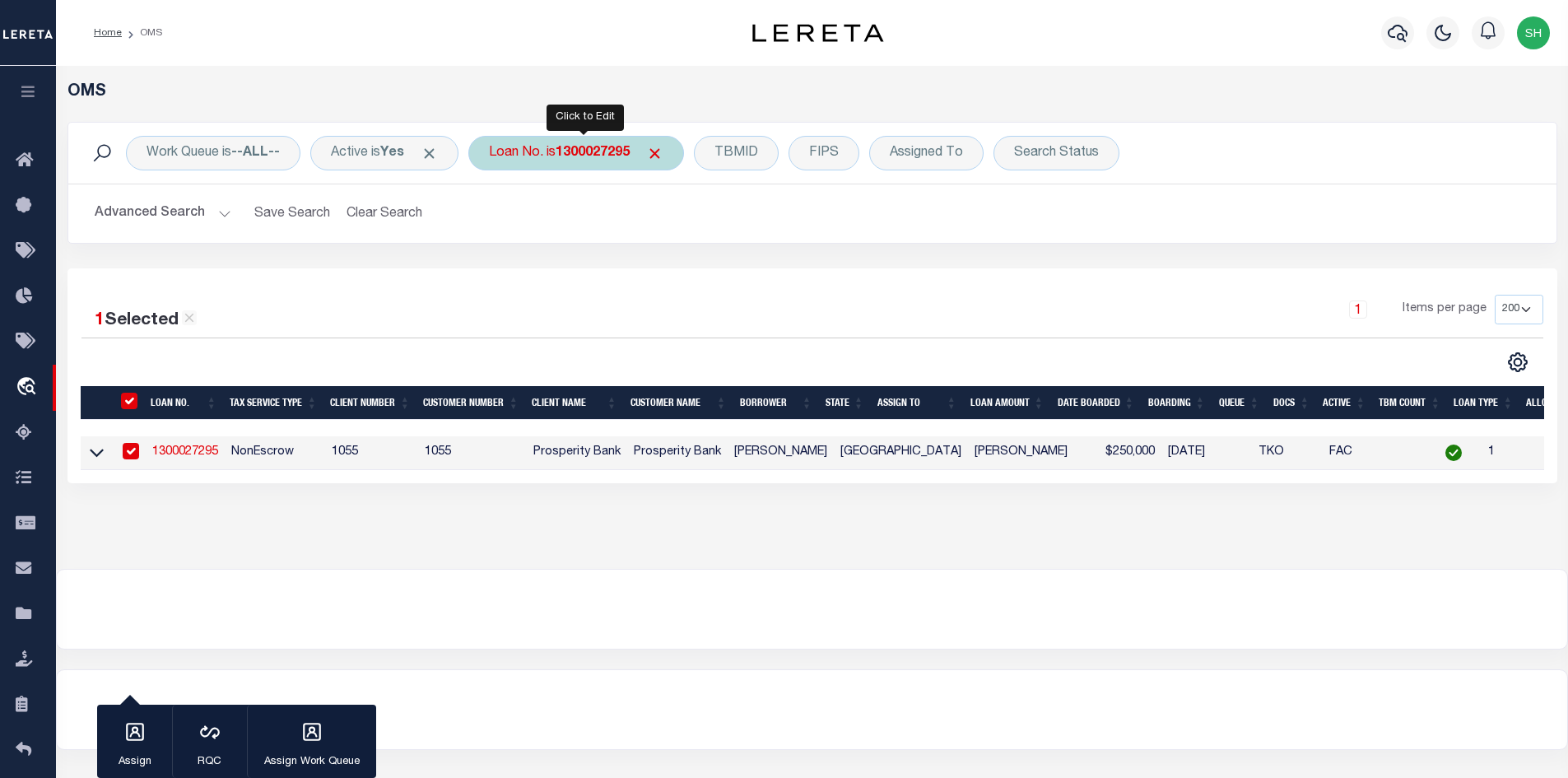
click at [568, 147] on b "1300027295" at bounding box center [592, 153] width 74 height 13
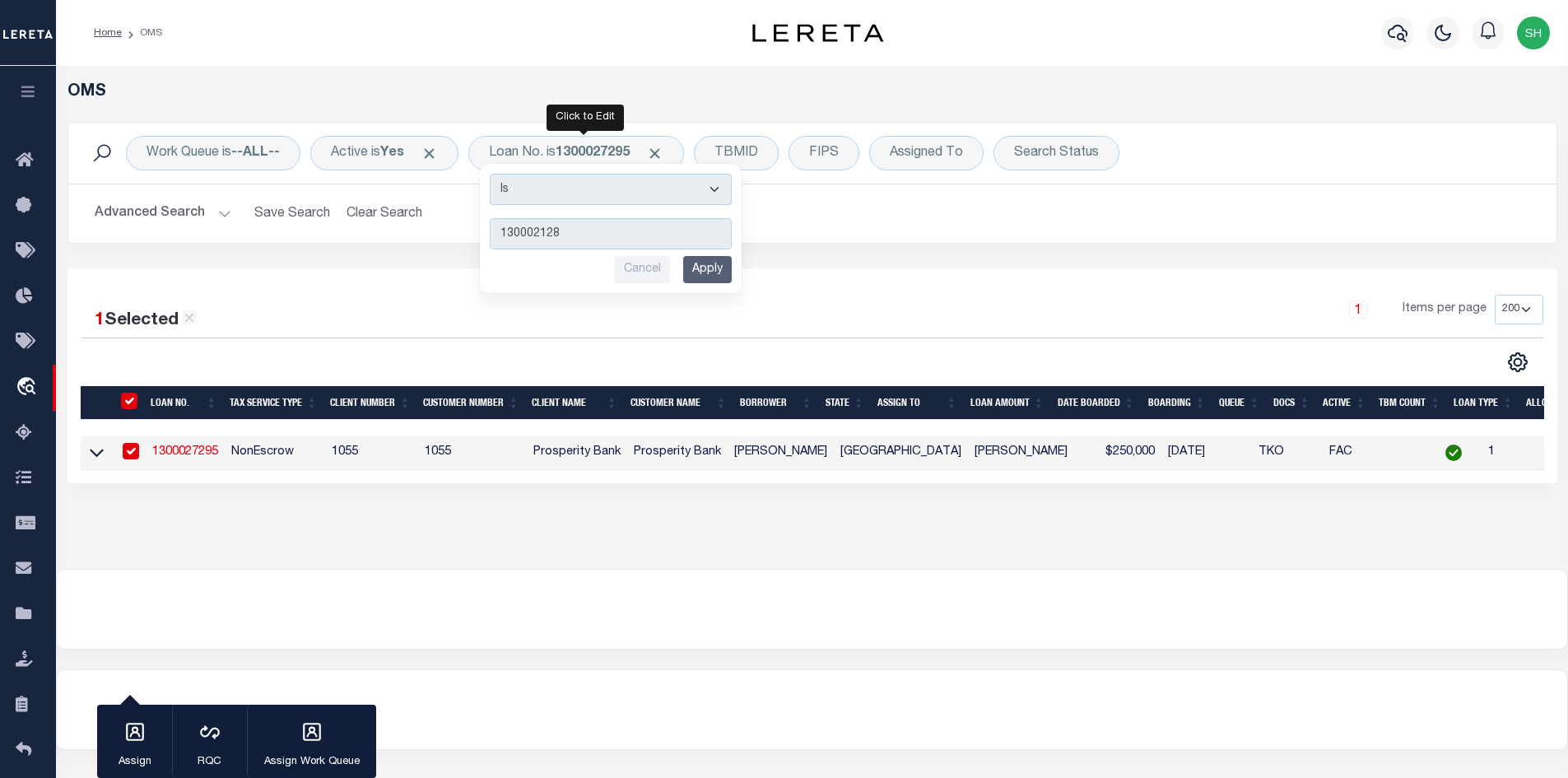
type input "1300021280"
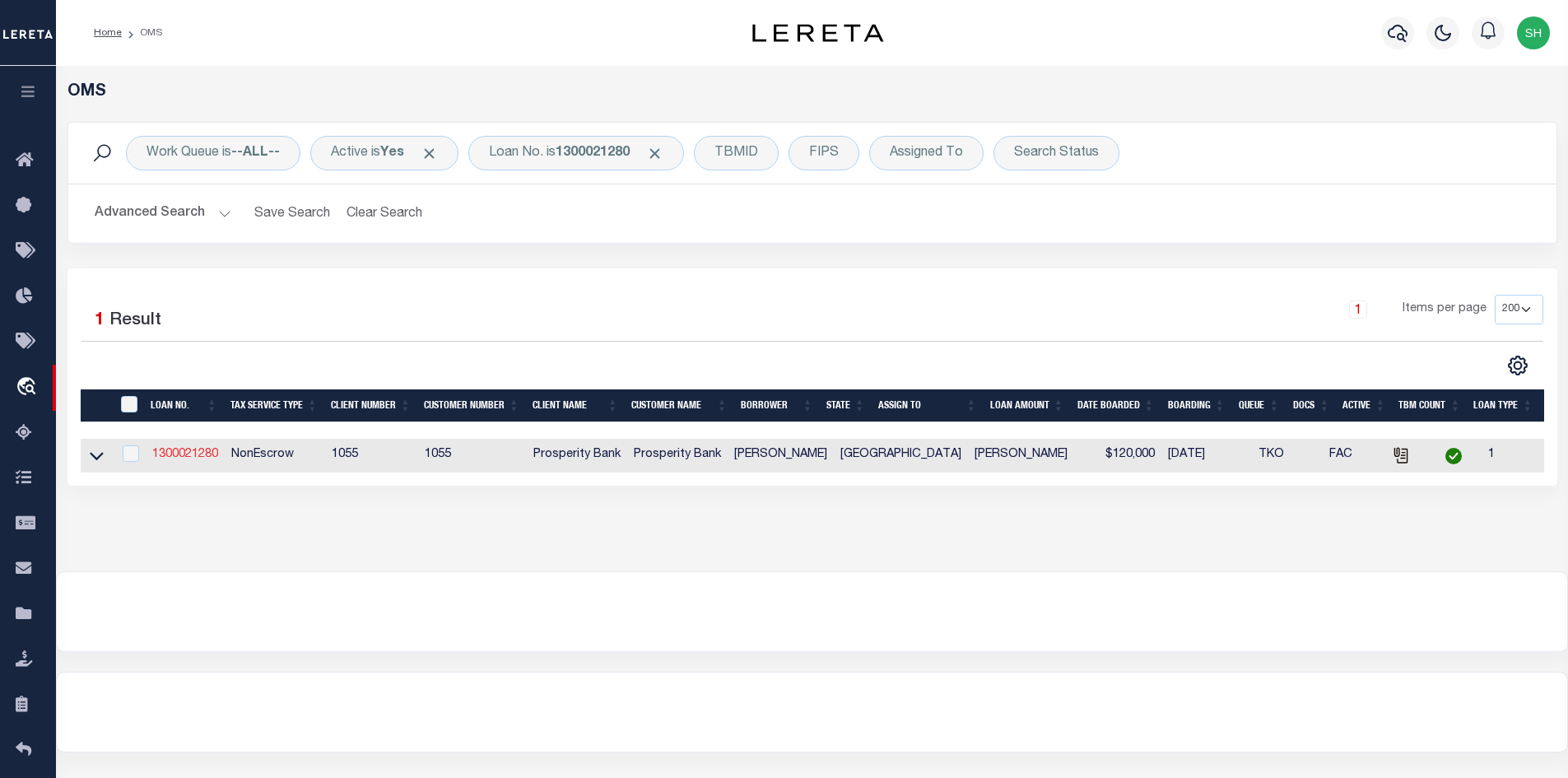
click at [199, 454] on link "1300021280" at bounding box center [185, 455] width 66 height 11
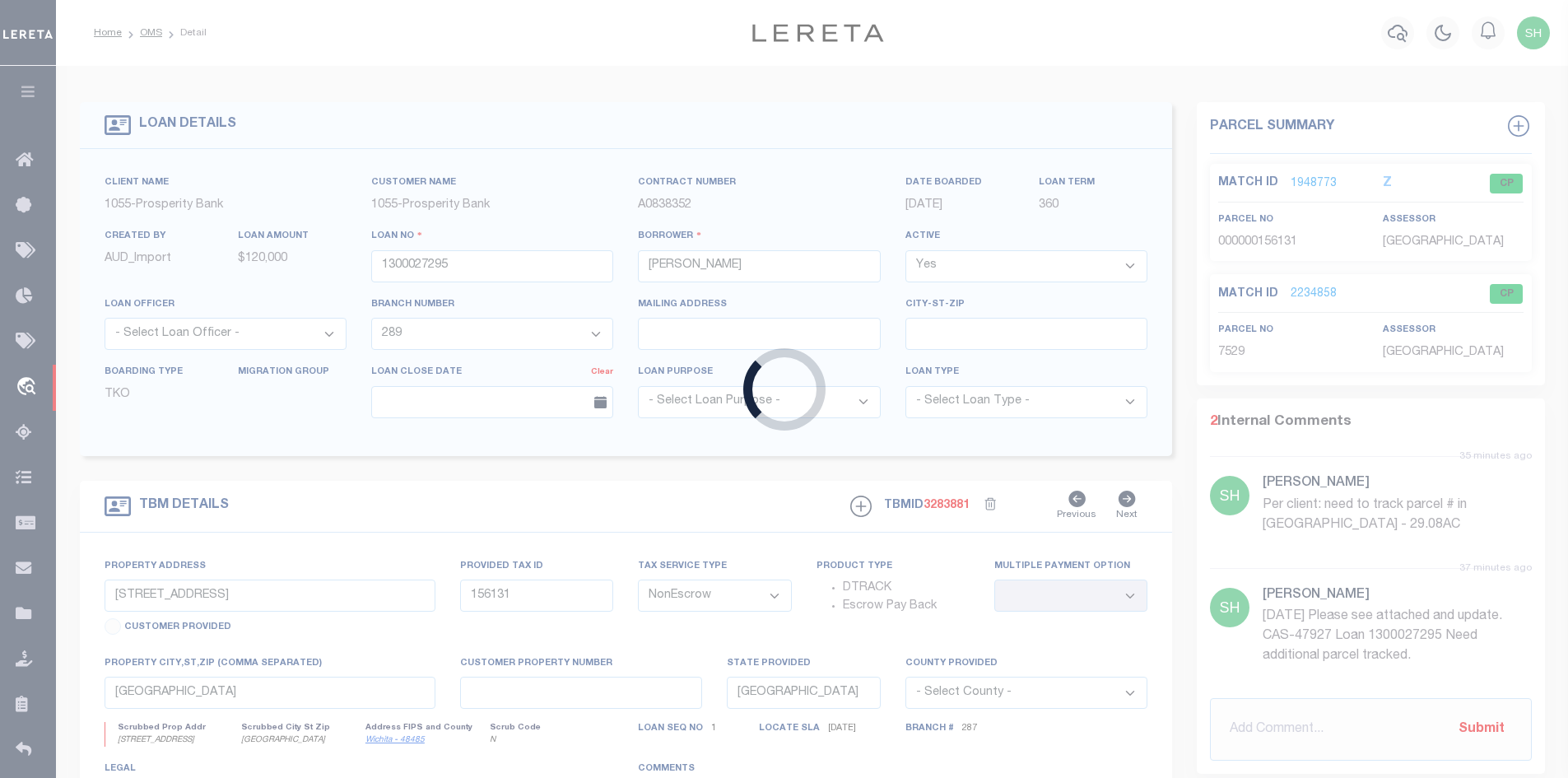
type input "1300021280"
select select "14724"
select select
type input "3400 CENTRAL FWY"
select select
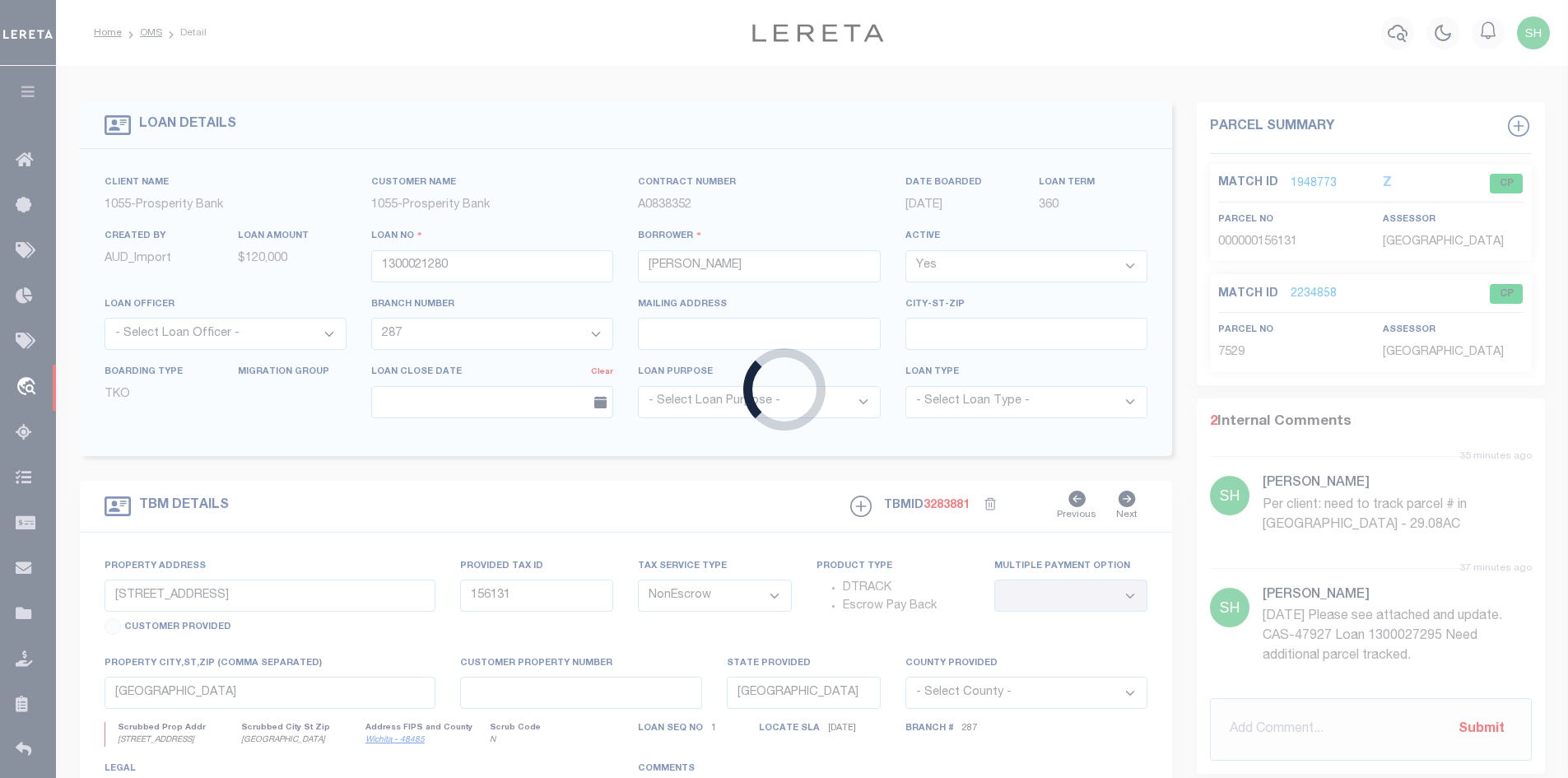
type input "WICHITA FALLS TX 763062608"
select select
select select "14724"
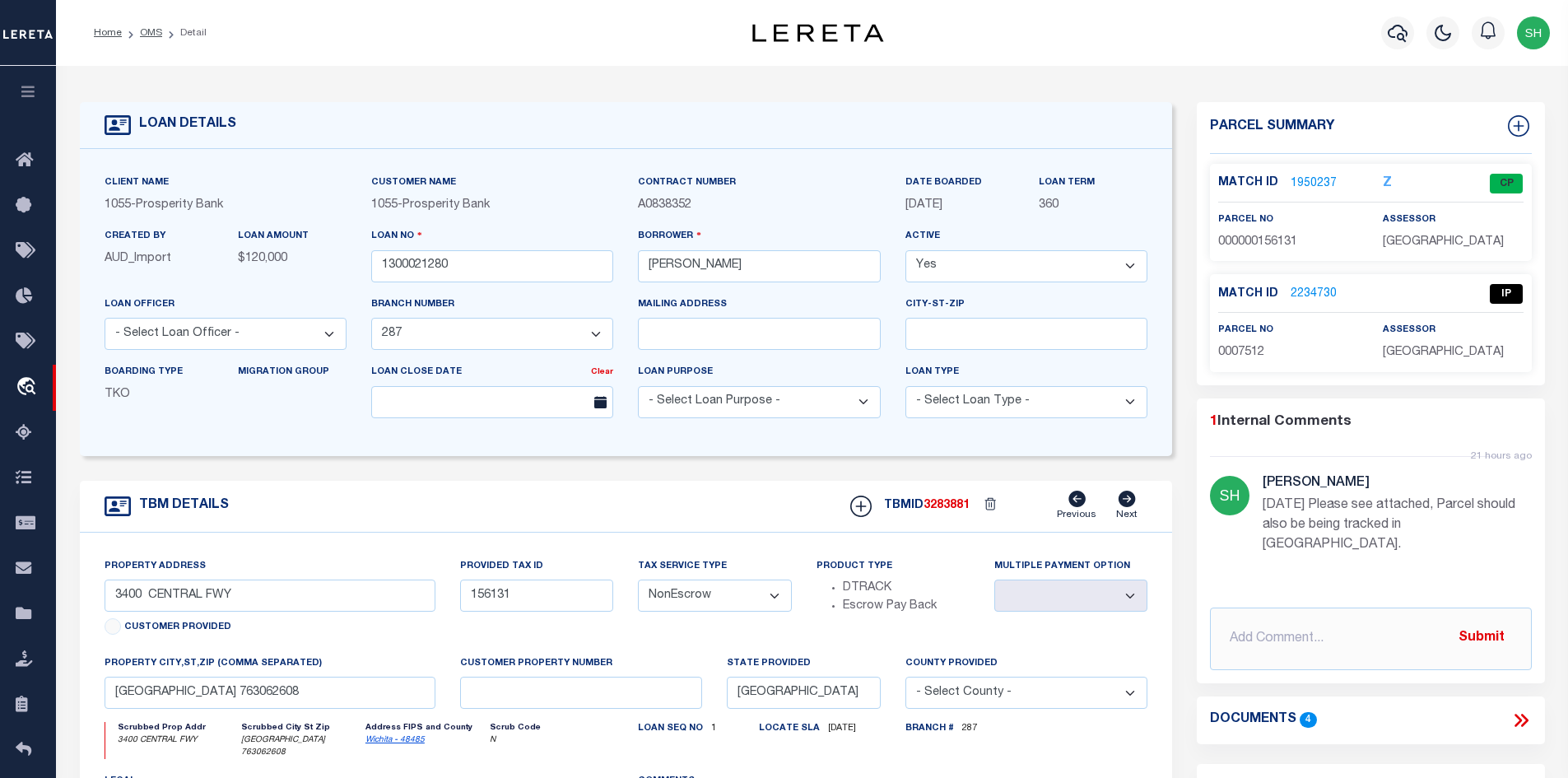
click at [1525, 713] on icon at bounding box center [1524, 720] width 7 height 13
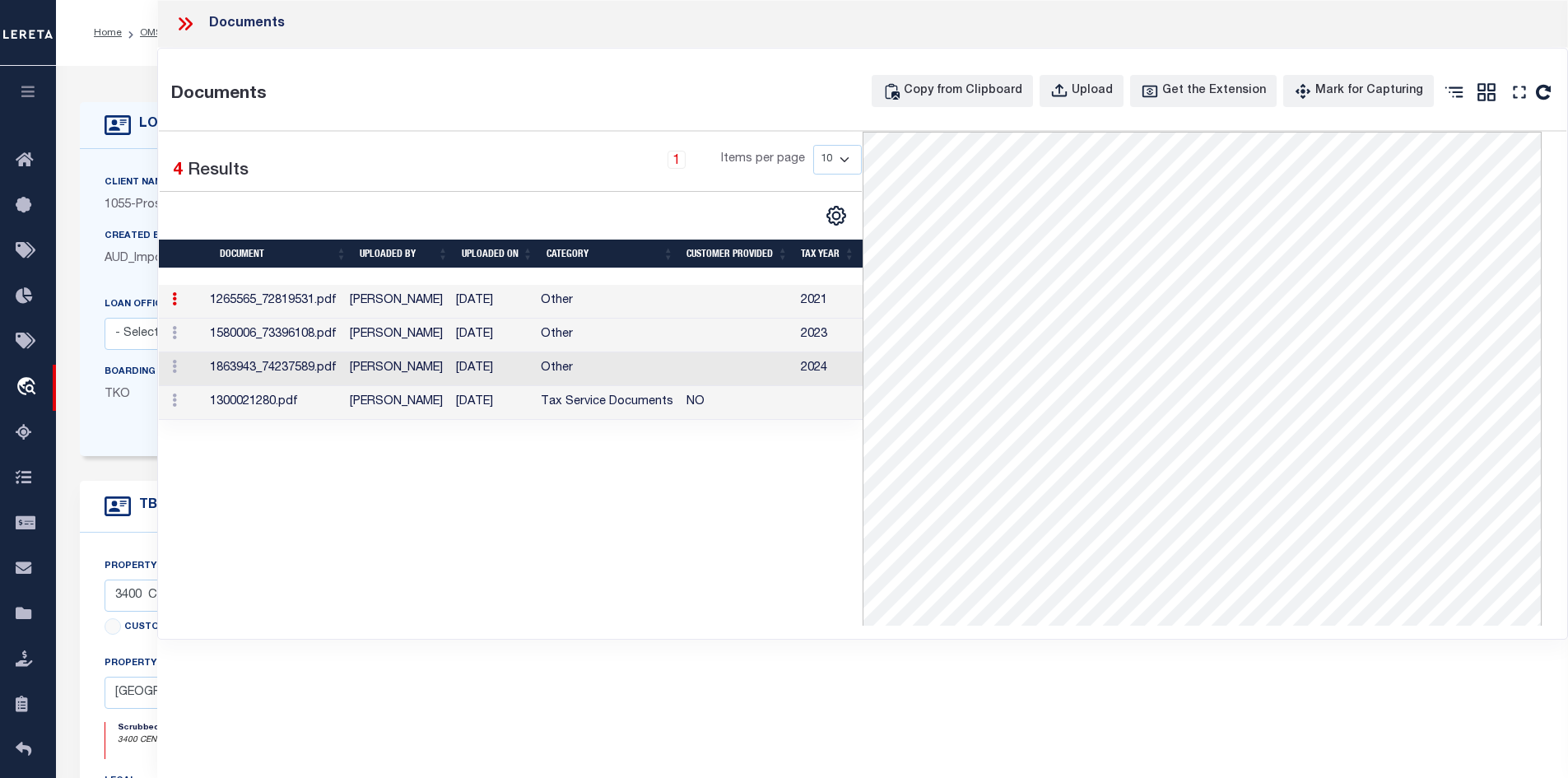
click at [611, 399] on td "Tax Service Documents" at bounding box center [607, 403] width 146 height 34
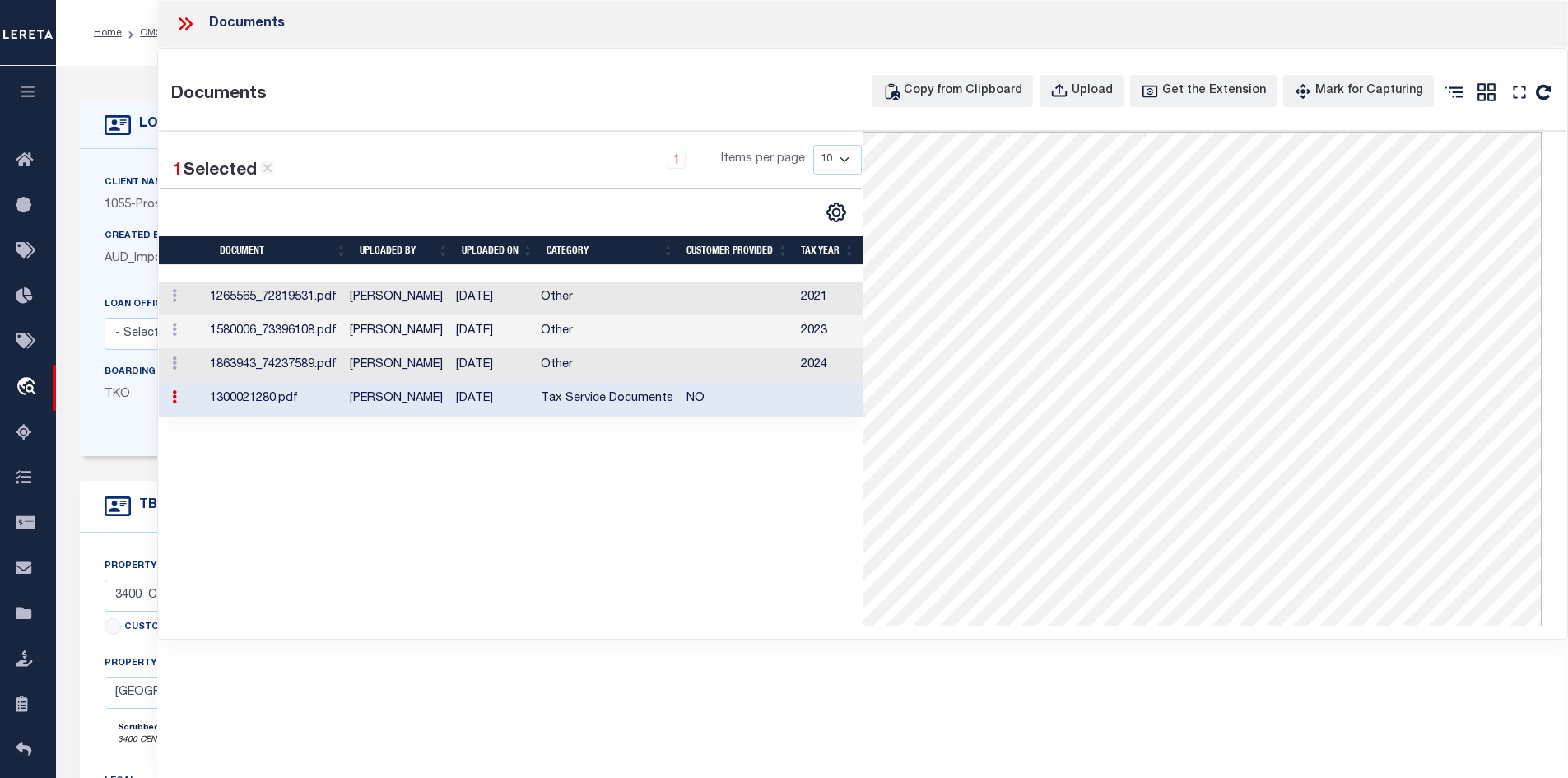
click at [181, 18] on icon at bounding box center [185, 23] width 21 height 21
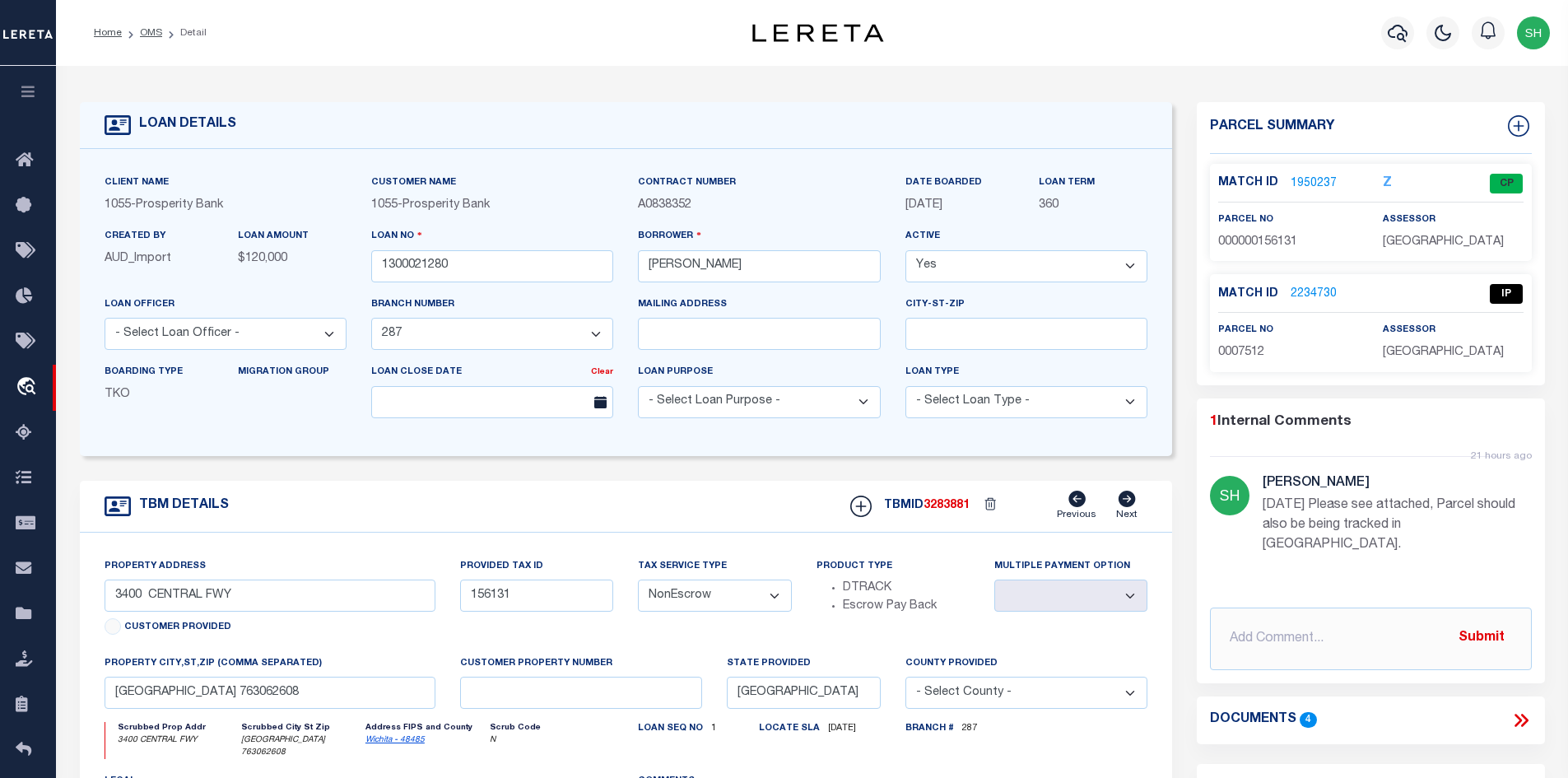
click at [1310, 293] on link "2234730" at bounding box center [1314, 294] width 46 height 18
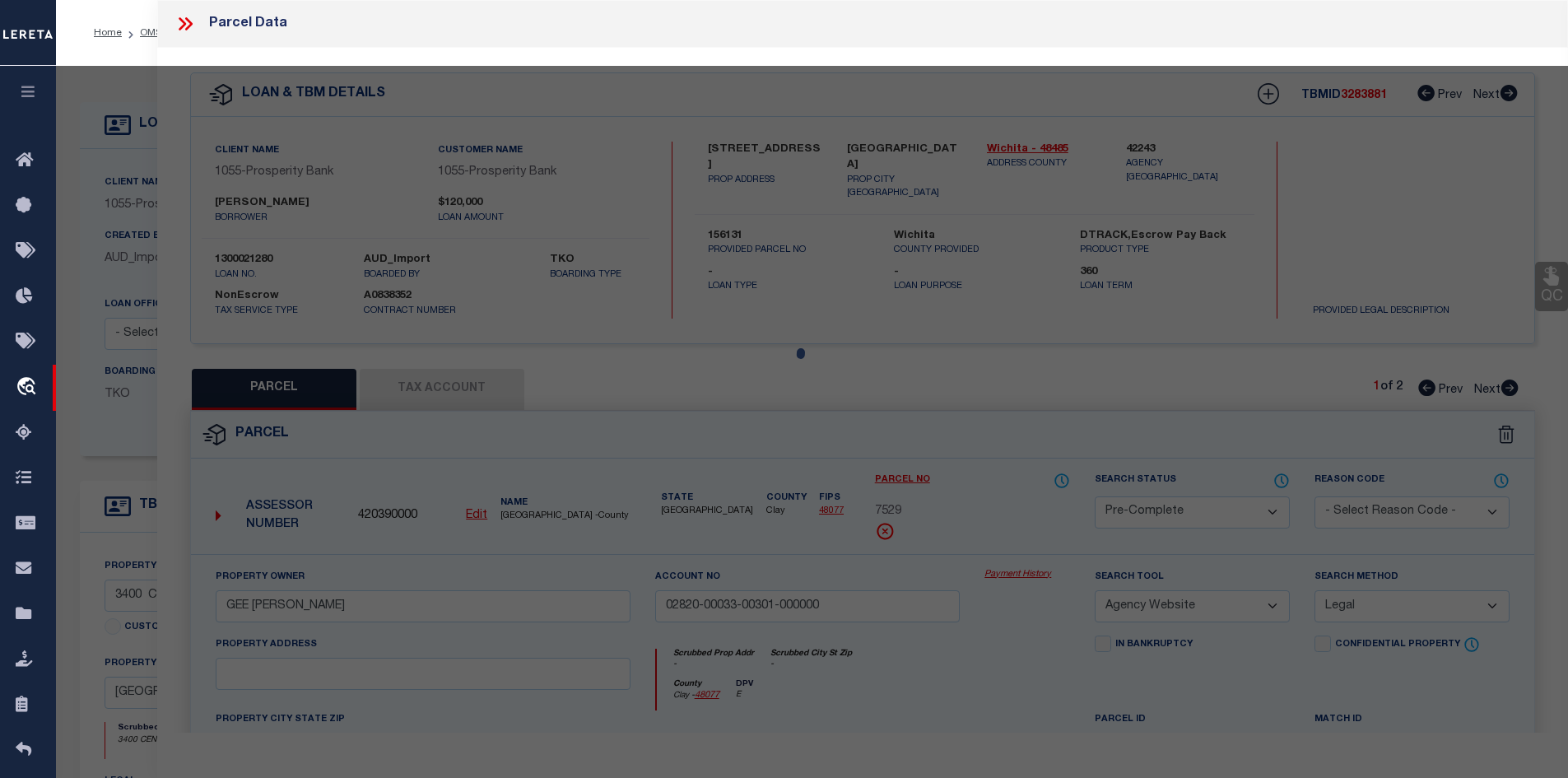
select select "AS"
select select
checkbox input "false"
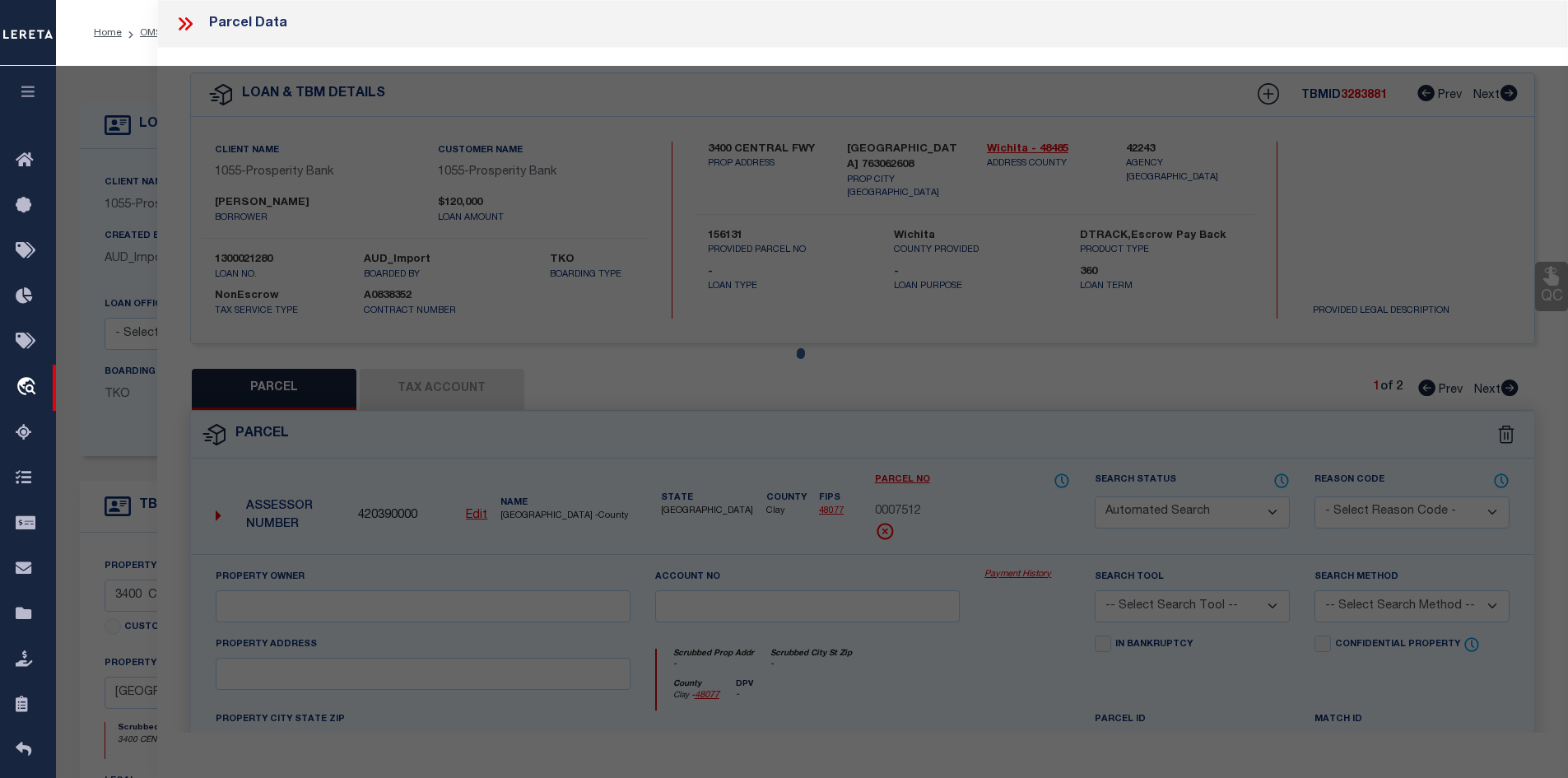
select select "IP"
checkbox input "false"
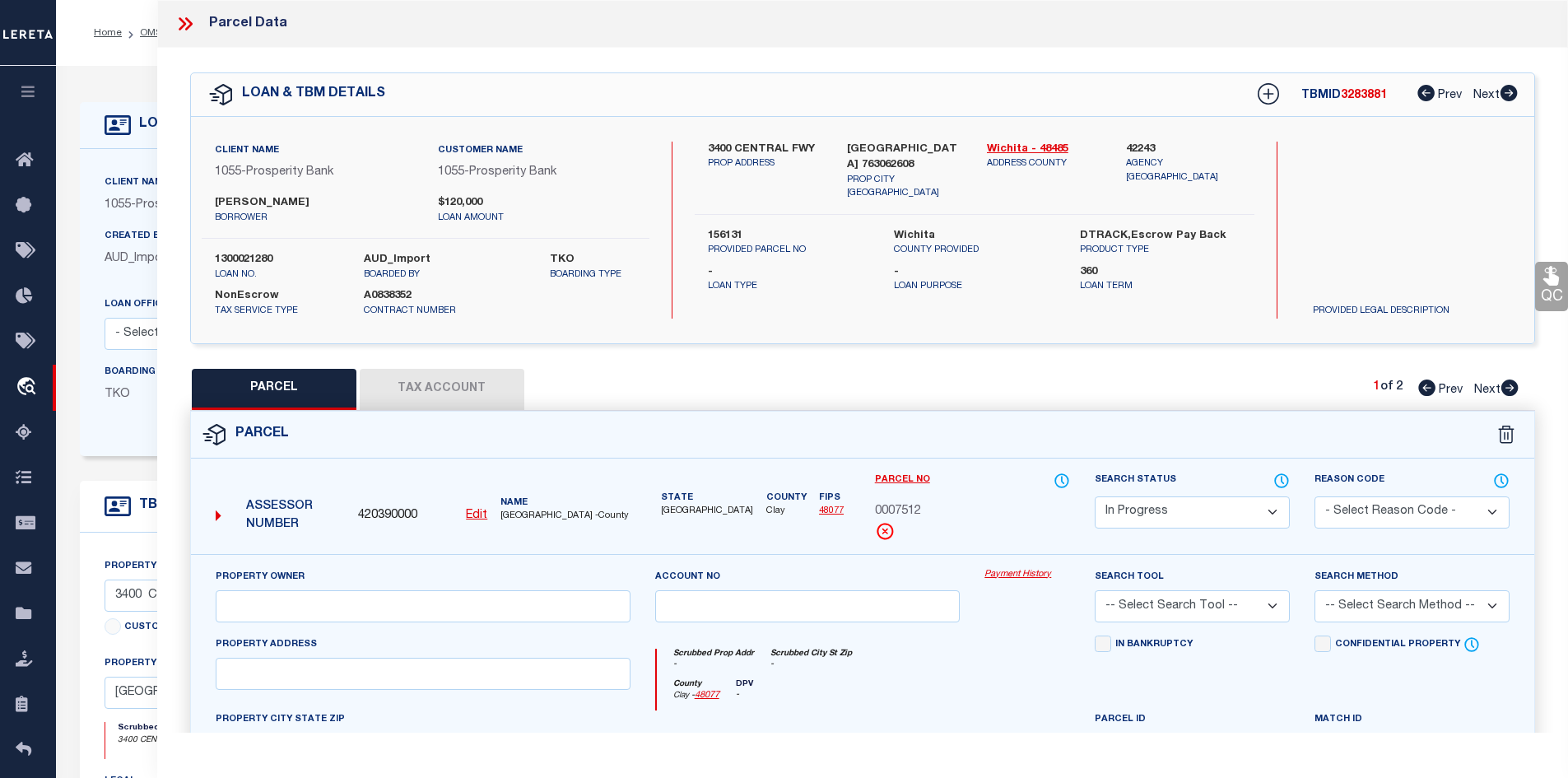
click at [473, 517] on u "Edit" at bounding box center [476, 515] width 21 height 11
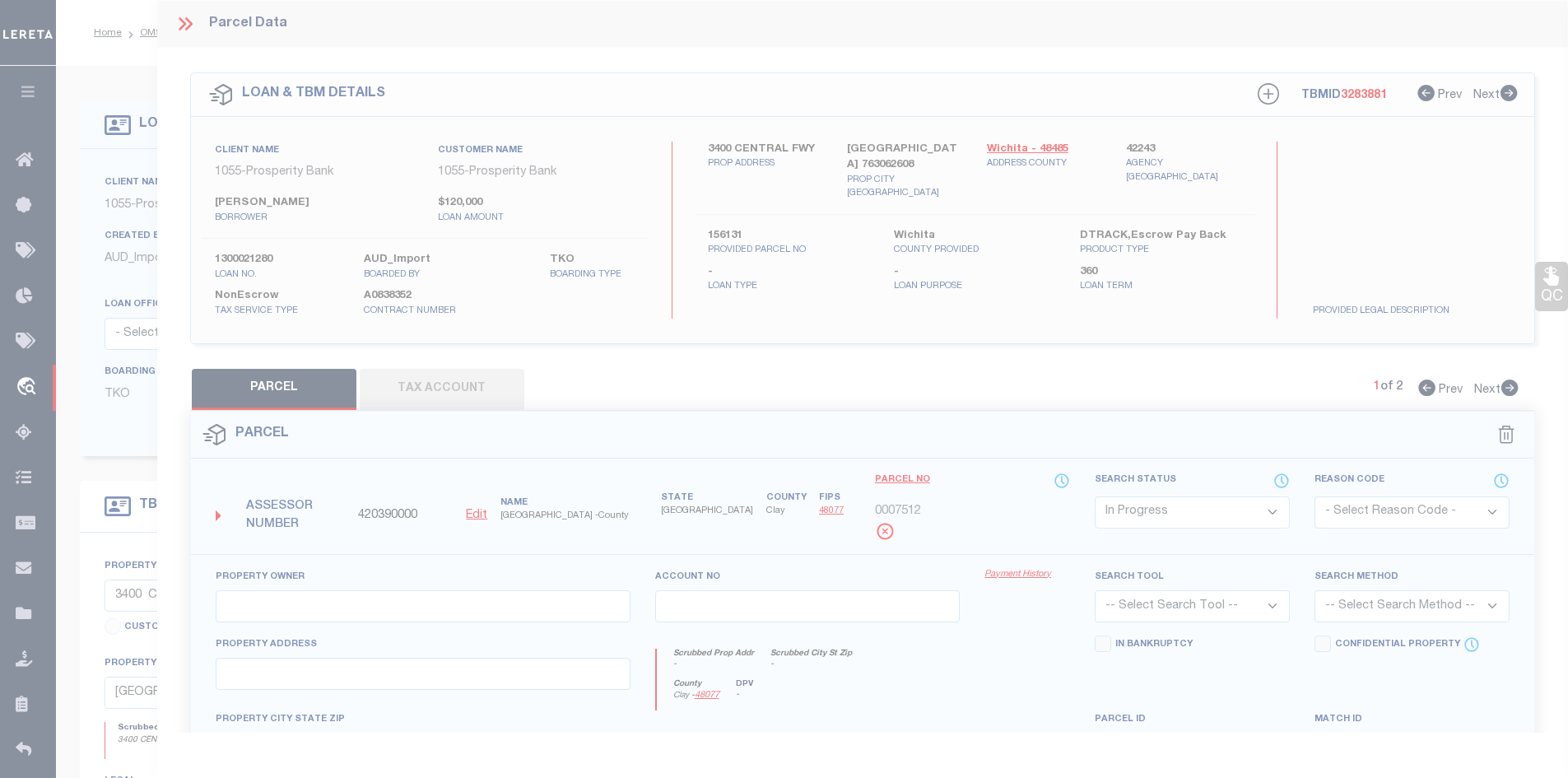
type input "0007512"
select select "IP"
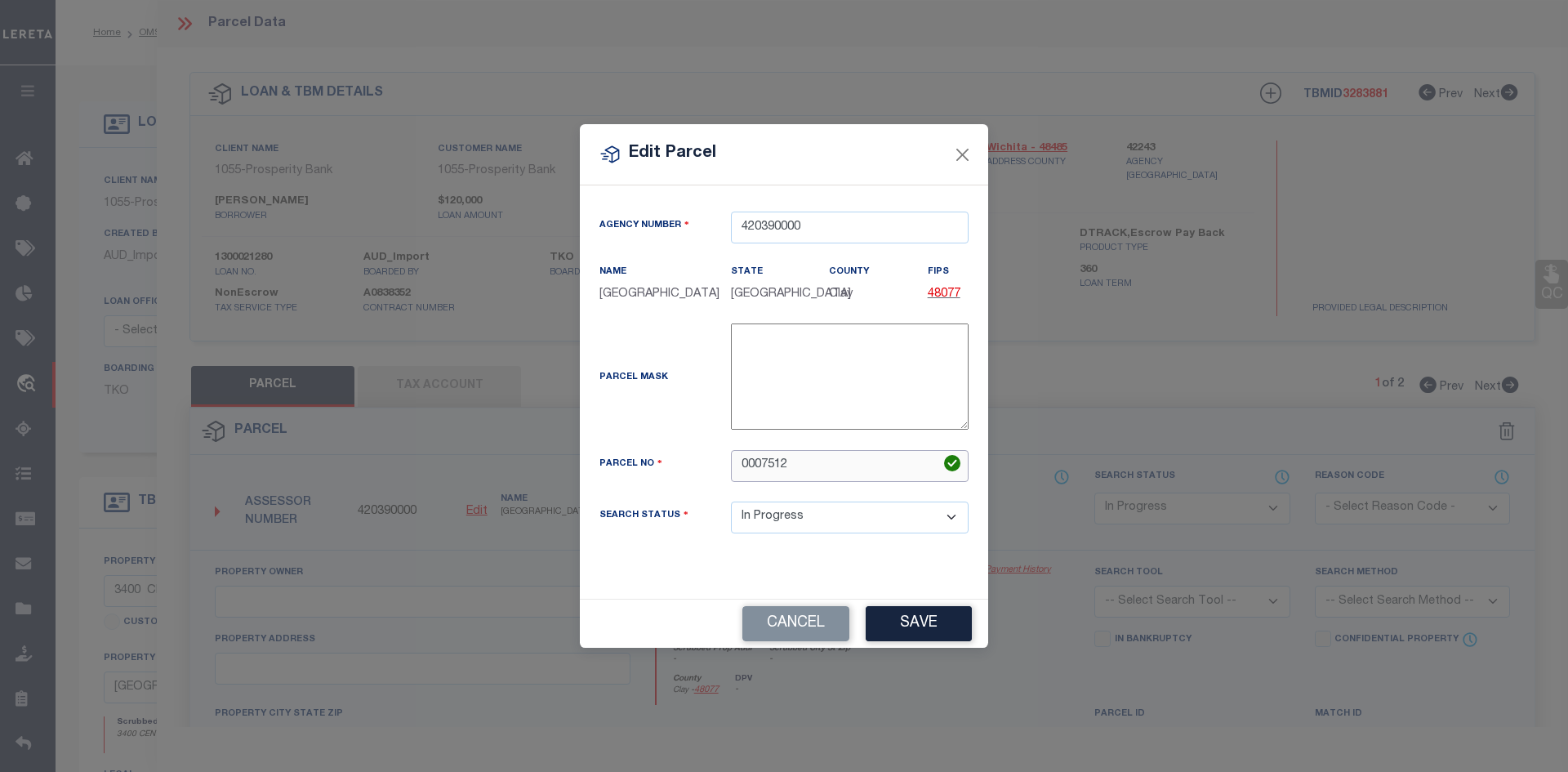
drag, startPoint x: 800, startPoint y: 465, endPoint x: 625, endPoint y: 469, distance: 175.0
click at [625, 474] on div "Parcel No 0007512" at bounding box center [784, 466] width 393 height 32
type input "7529"
click at [960, 626] on button "Save" at bounding box center [918, 623] width 106 height 35
select select "IP"
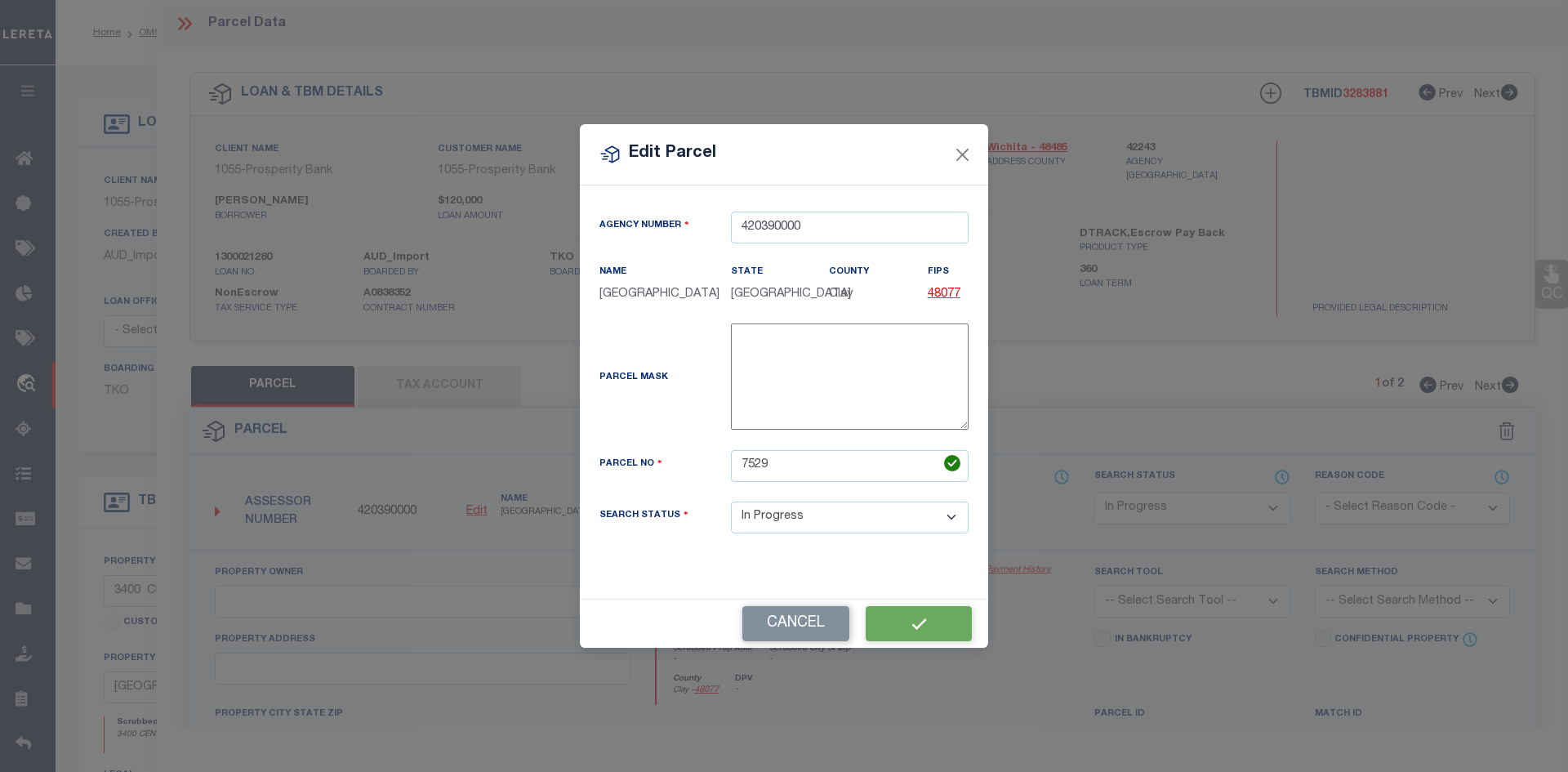
checkbox input "false"
type input "GEE MICKEY RAY"
type input "02820-00033-00301-000000"
type textarea "AB 81 KEMP & NEWBY BLK 33 29.0800AC"
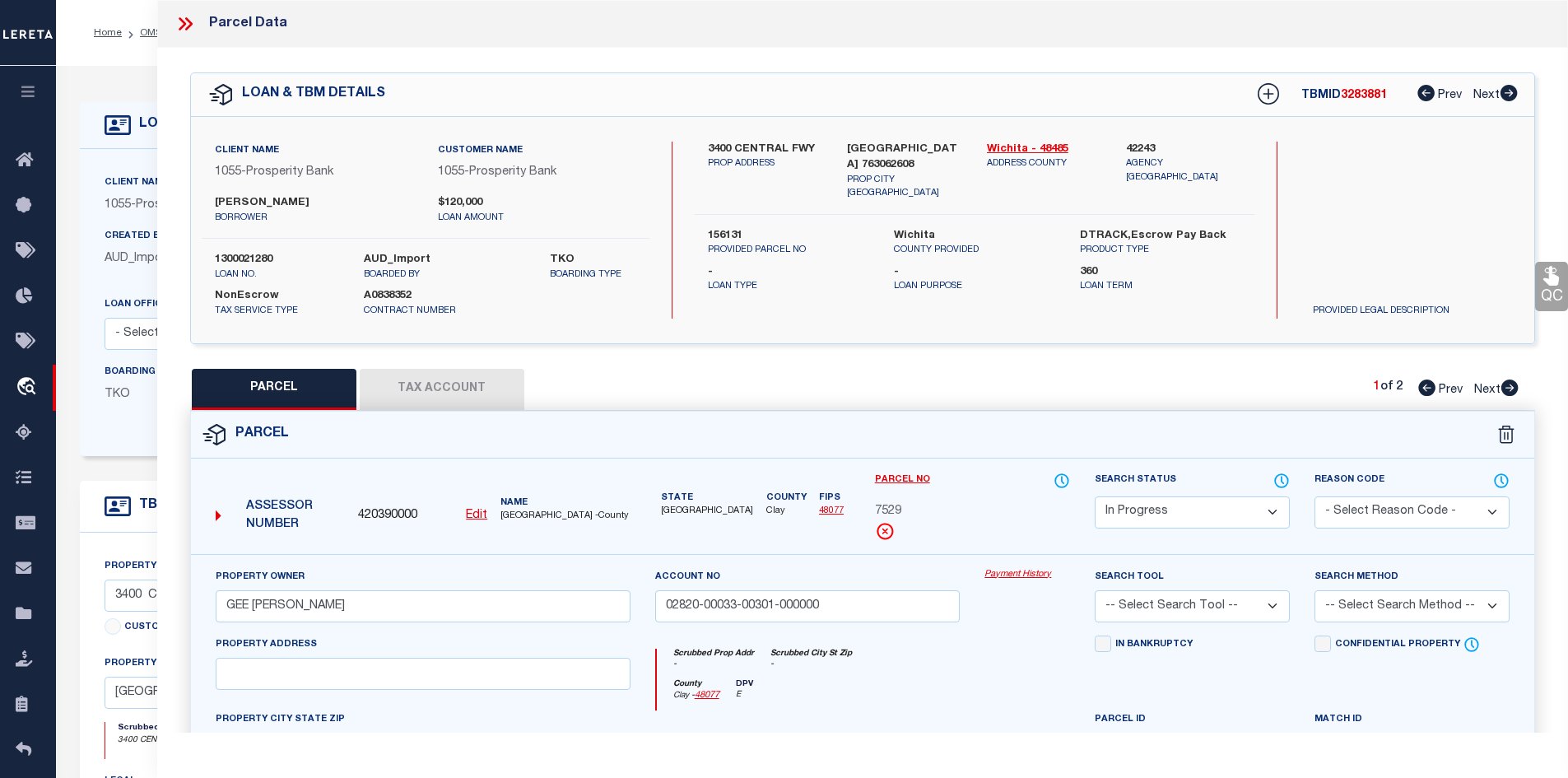
click at [487, 381] on button "Tax Account" at bounding box center [442, 389] width 164 height 42
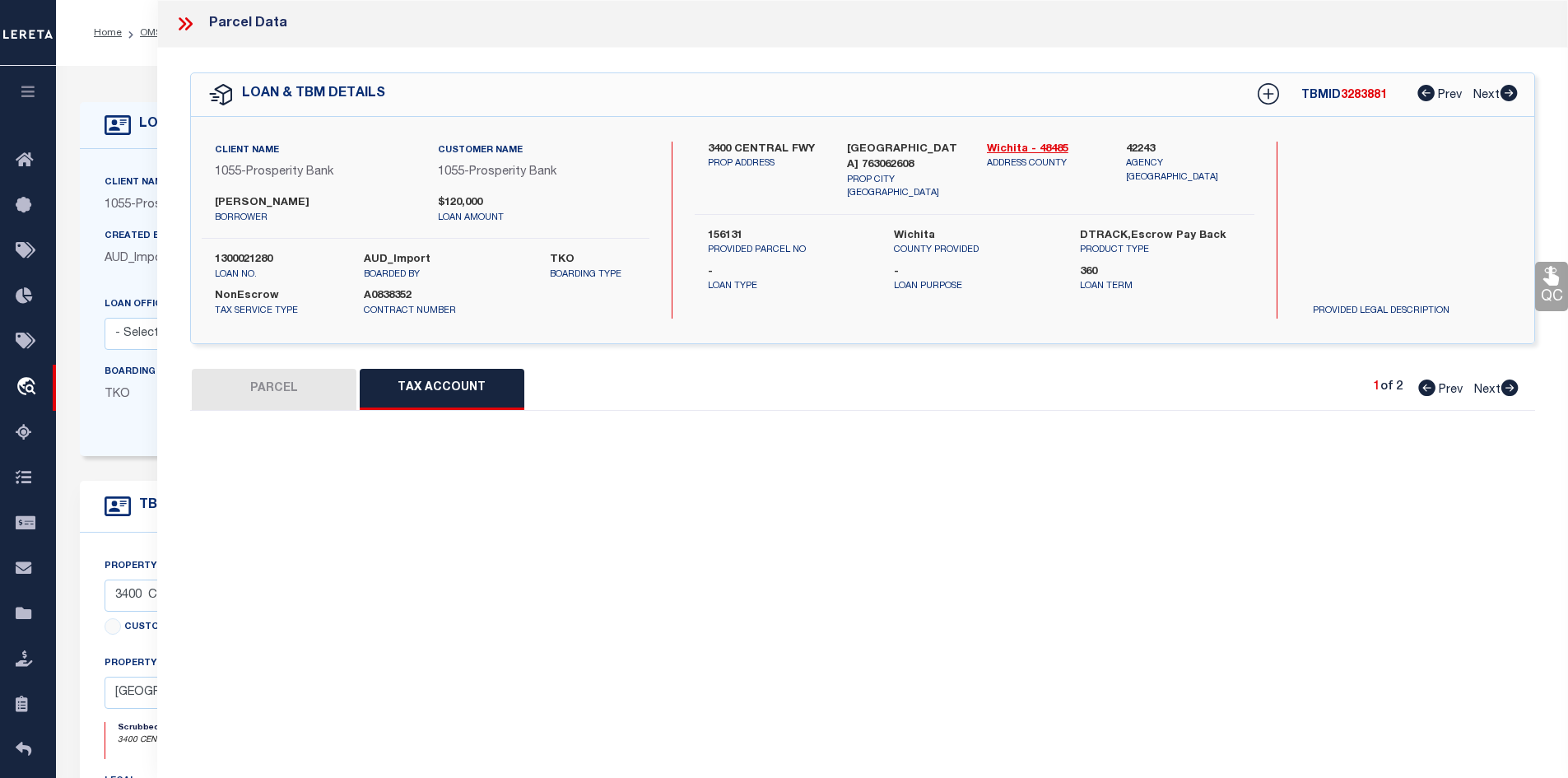
select select "100"
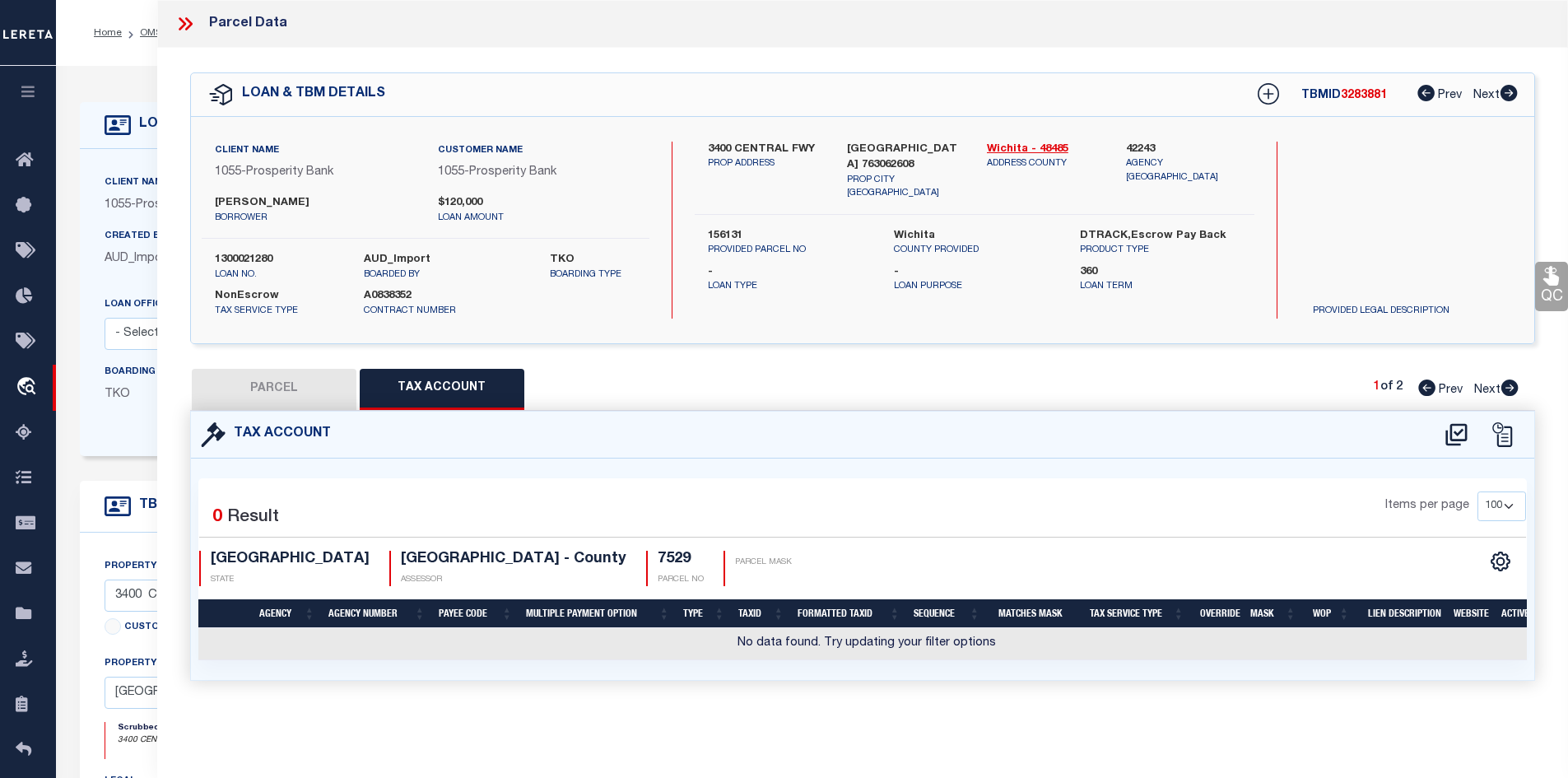
scroll to position [480, 0]
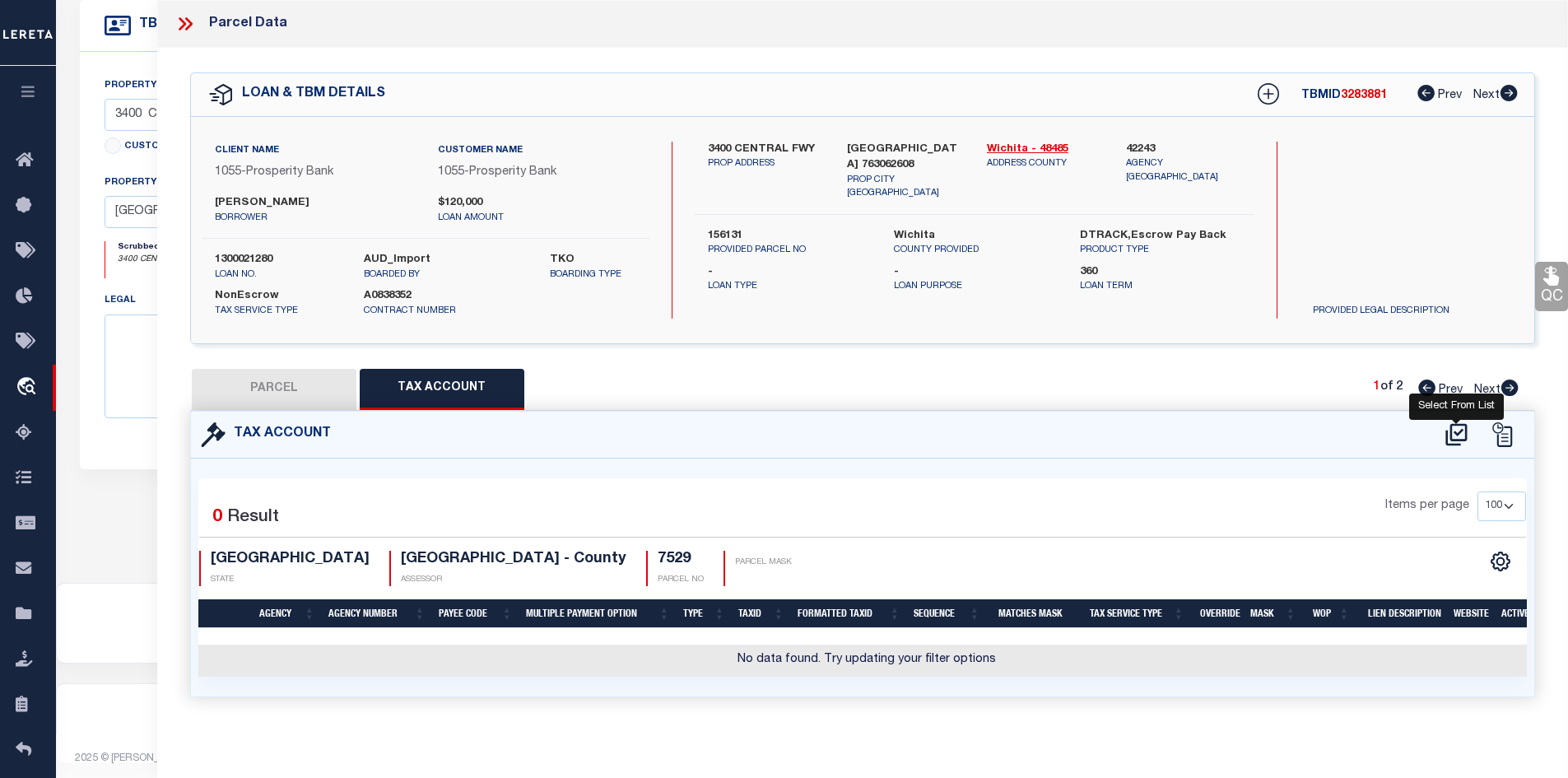
click at [1453, 432] on icon at bounding box center [1456, 434] width 27 height 27
select select "100"
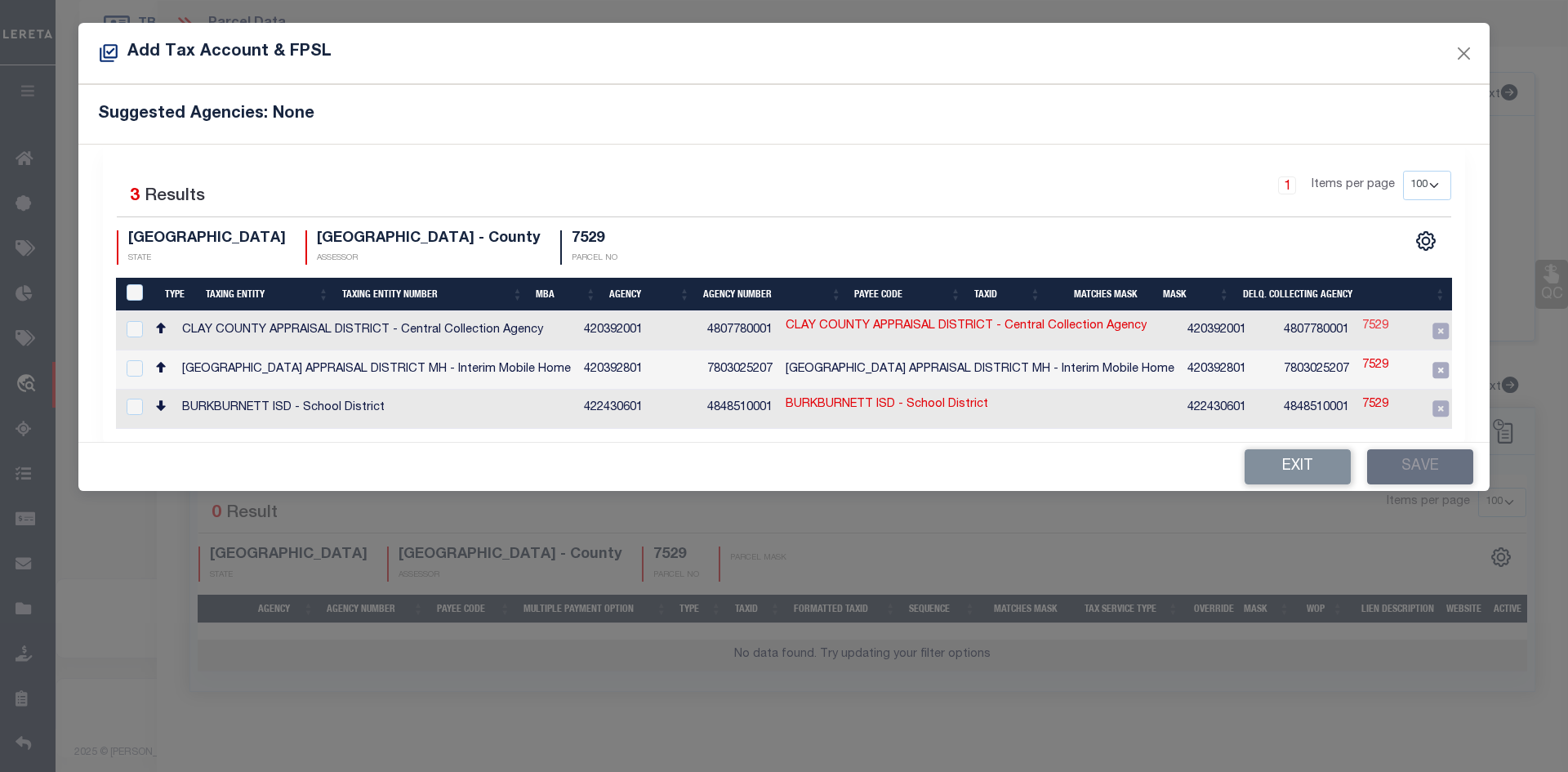
click at [1362, 321] on link "7529" at bounding box center [1375, 327] width 27 height 18
checkbox input "true"
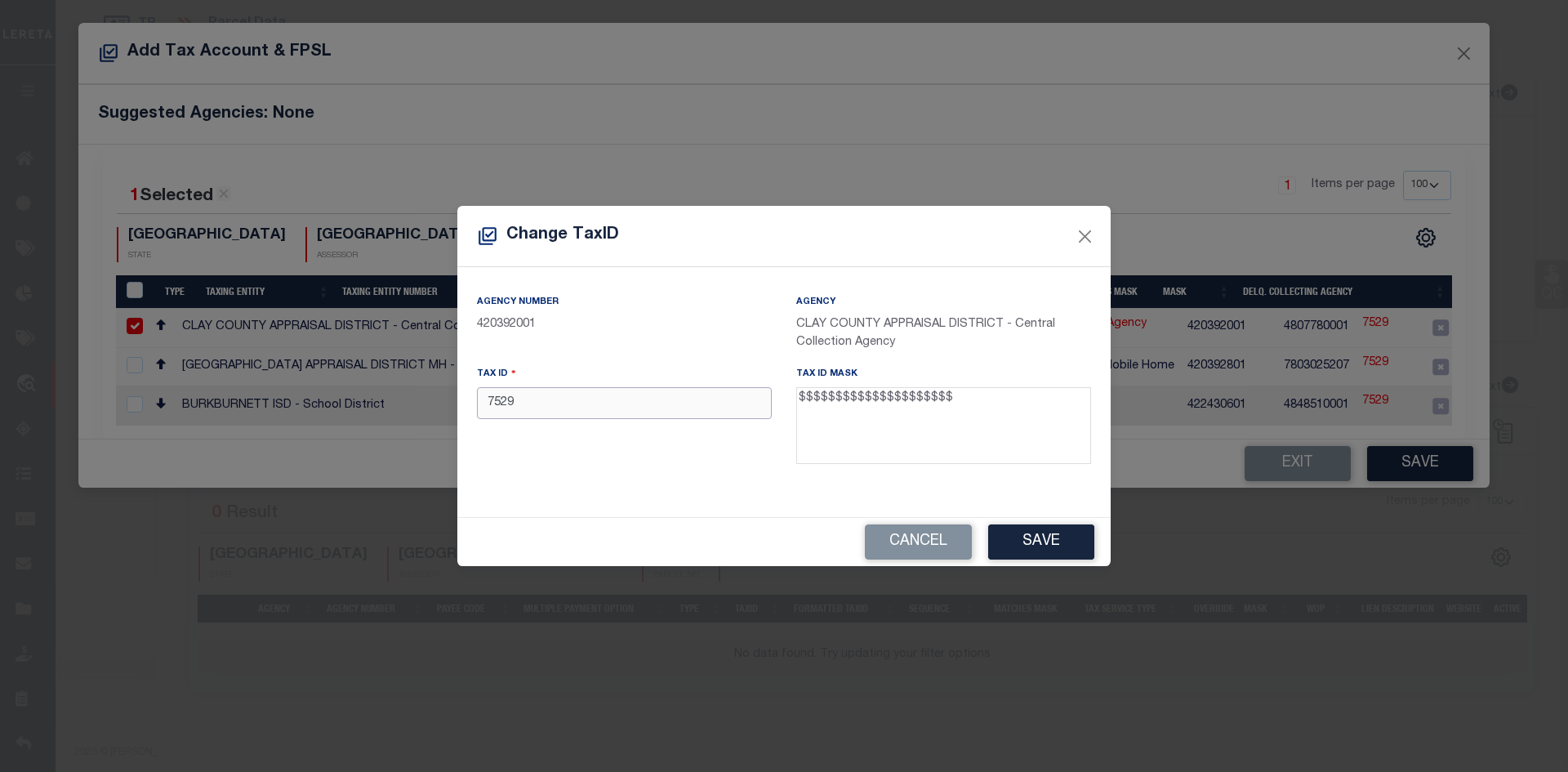
drag, startPoint x: 548, startPoint y: 411, endPoint x: 370, endPoint y: 408, distance: 178.0
click at [370, 408] on div "Change TaxID Agency Number 420392001 Agency CLAY COUNTY APPRAISAL DISTRICT - Ce…" at bounding box center [784, 386] width 1568 height 772
paste input "02820-00033-00301-000000"
click at [521, 403] on input "02820-00033-00301-000000" at bounding box center [624, 403] width 295 height 32
type input "028200003300301000000"
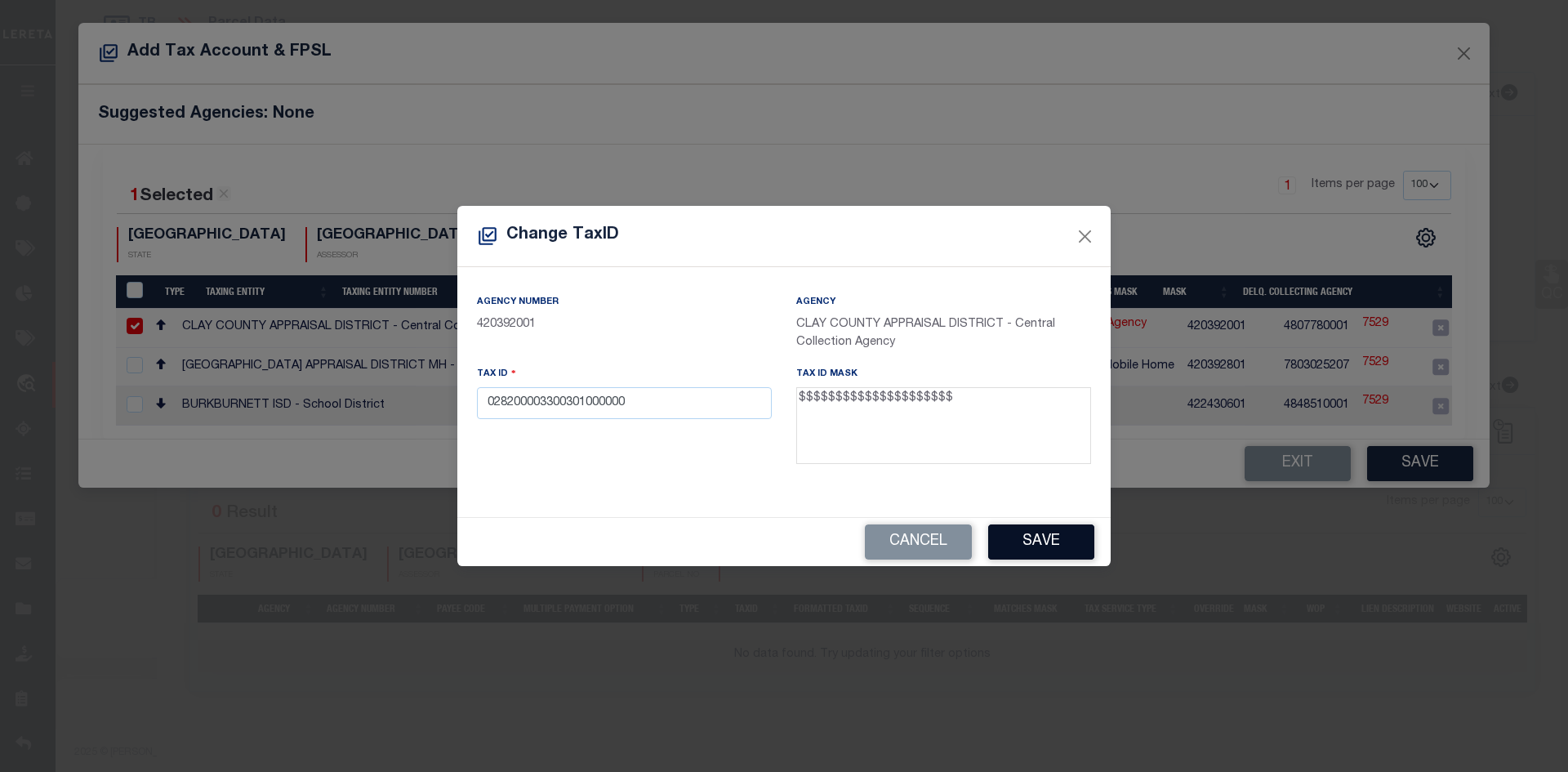
click at [1069, 537] on button "Save" at bounding box center [1041, 542] width 106 height 35
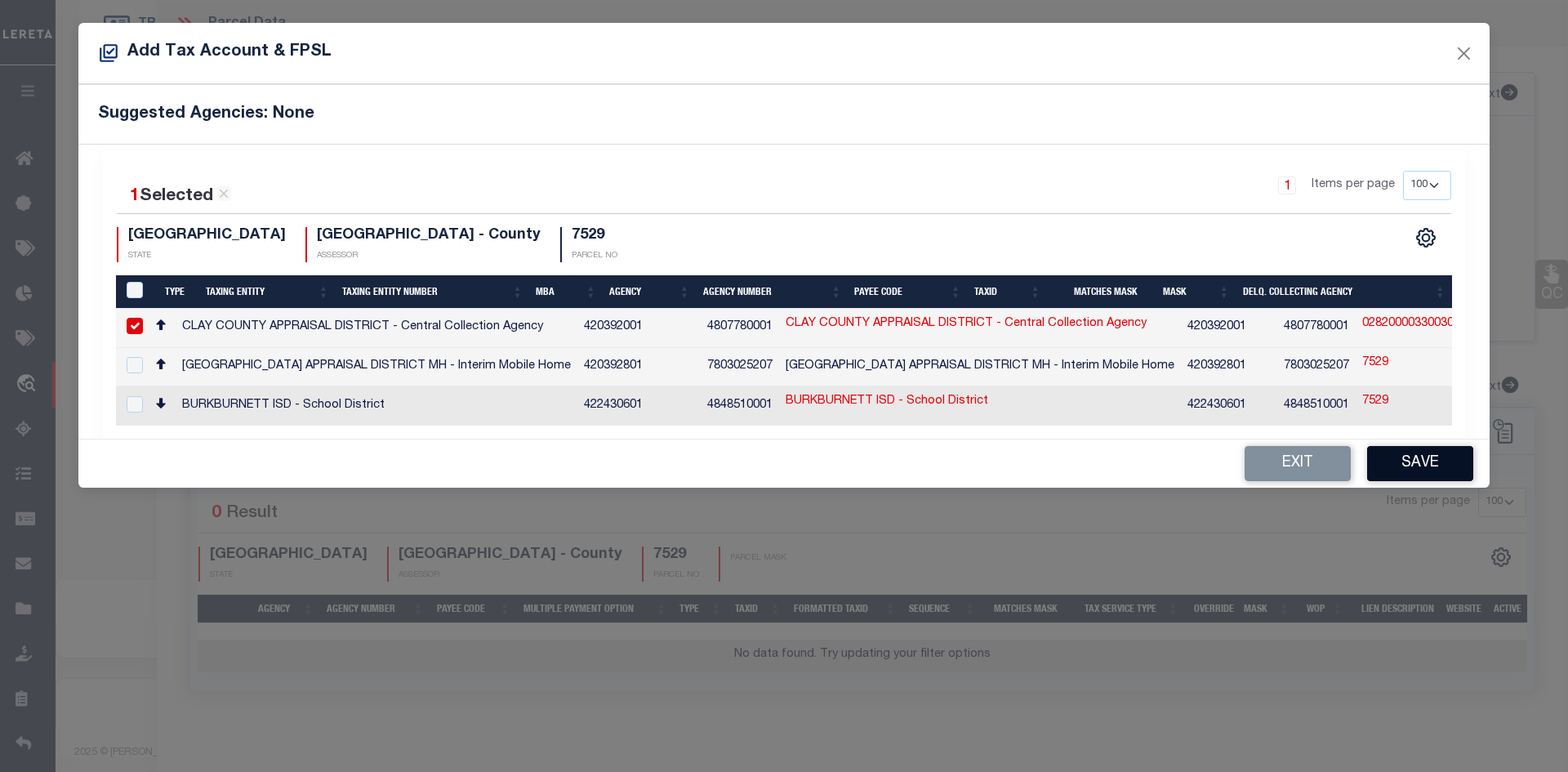
click at [1453, 463] on button "Save" at bounding box center [1420, 463] width 106 height 35
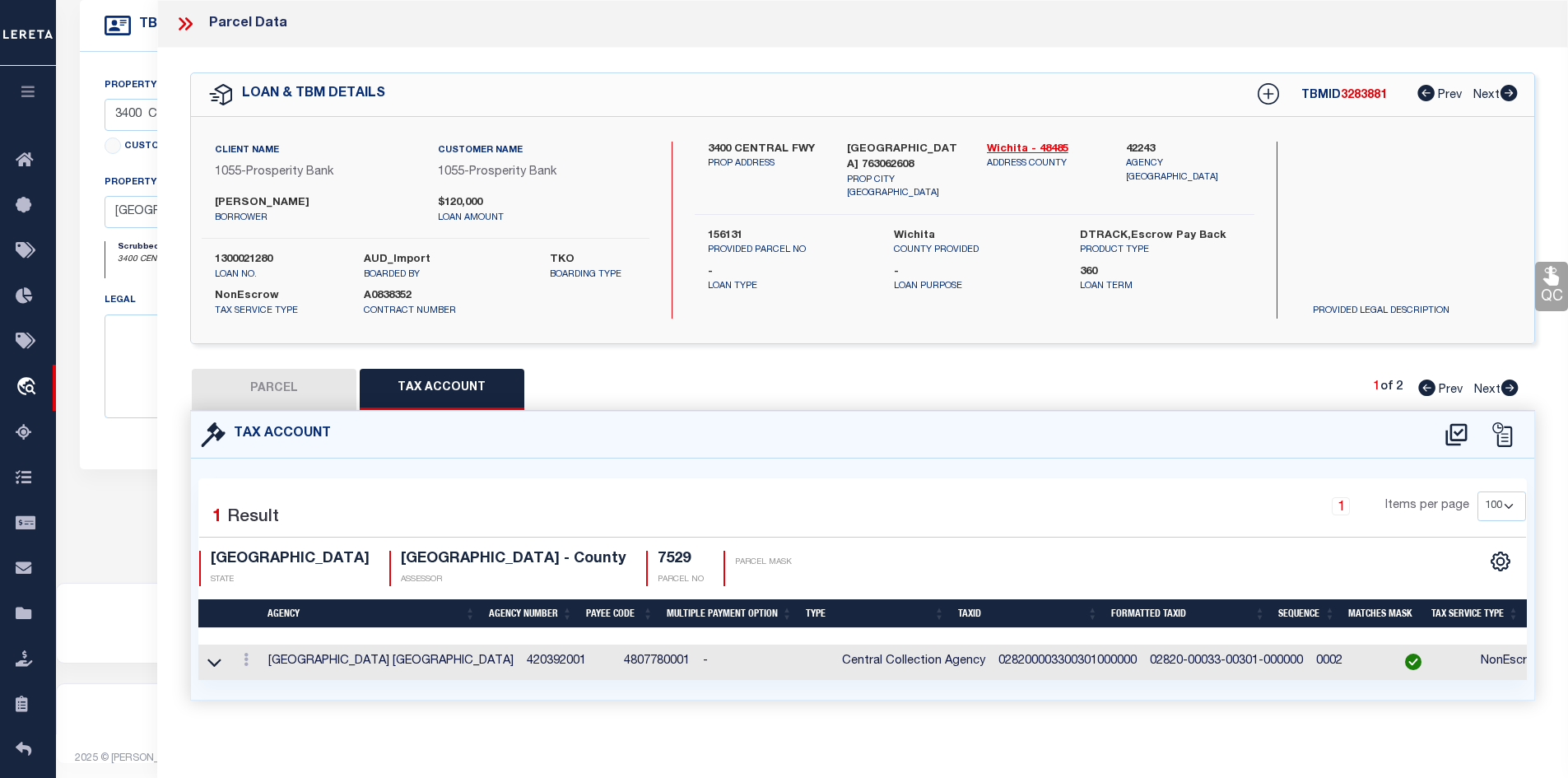
click at [281, 390] on button "PARCEL" at bounding box center [274, 389] width 164 height 42
select select "AS"
checkbox input "false"
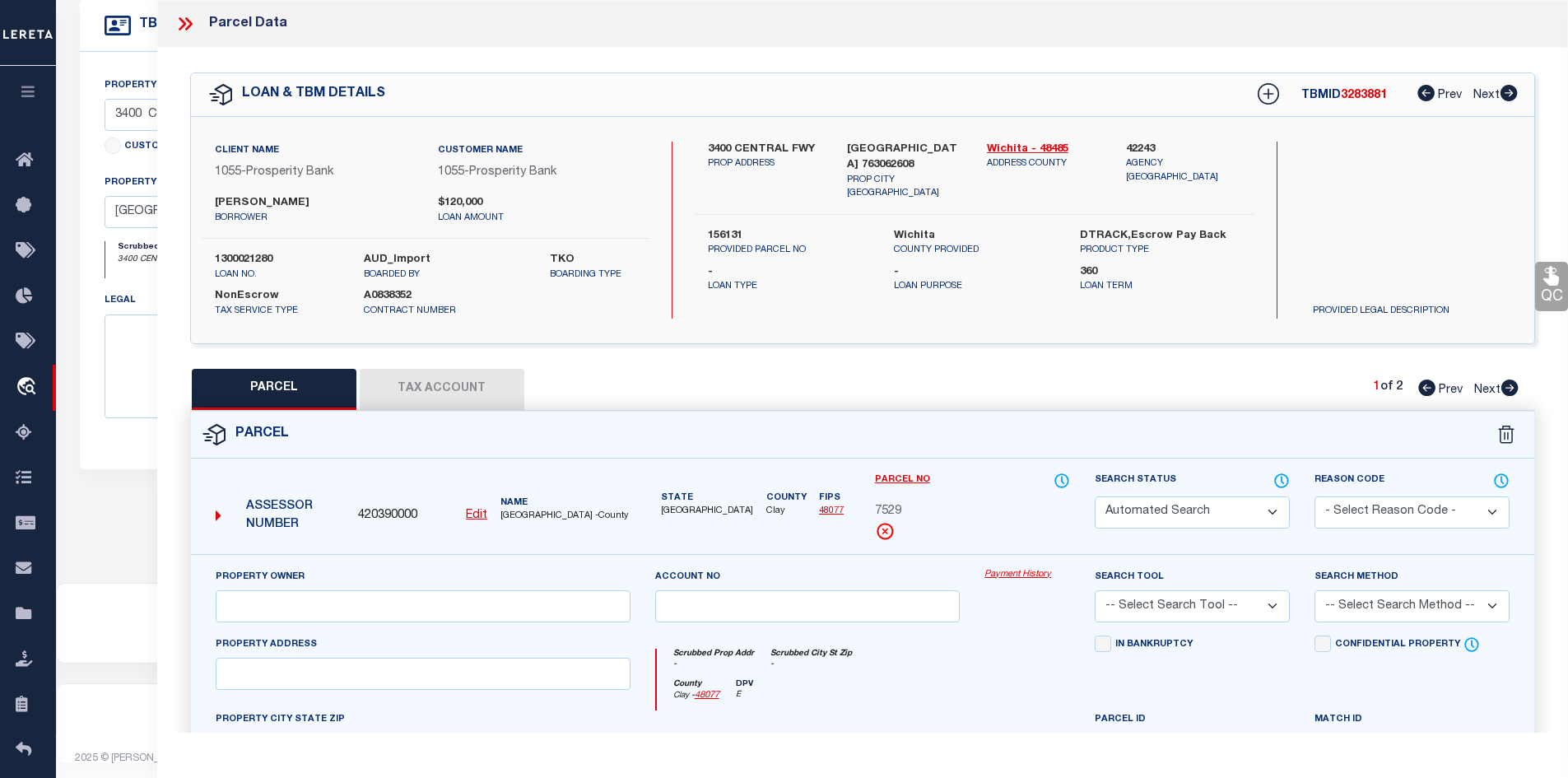
select select "IP"
type input "GEE MICKEY RAY"
type input "02820-00033-00301-000000"
type textarea "AB 81 KEMP & NEWBY BLK 33 29.0800AC"
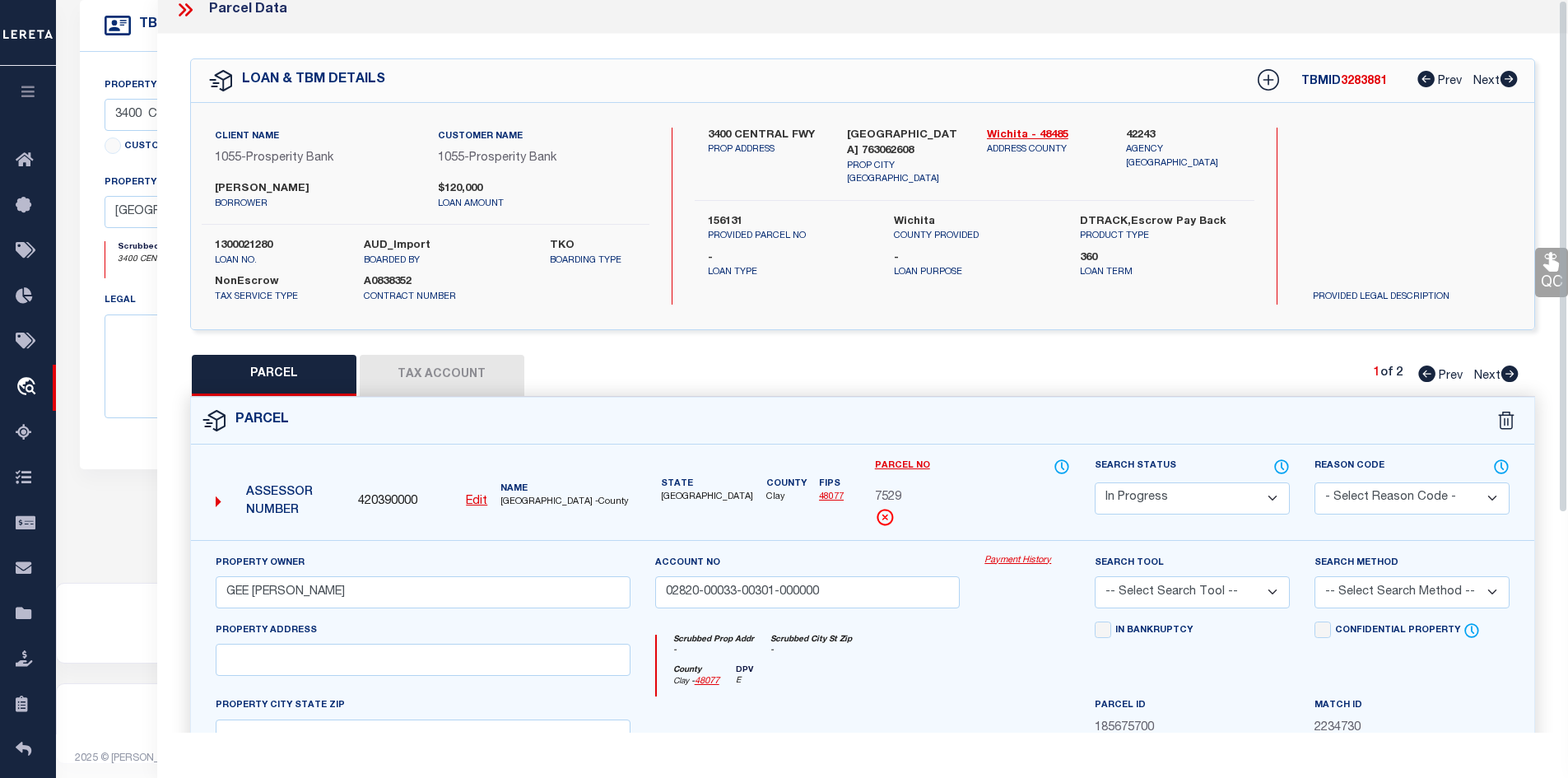
scroll to position [0, 0]
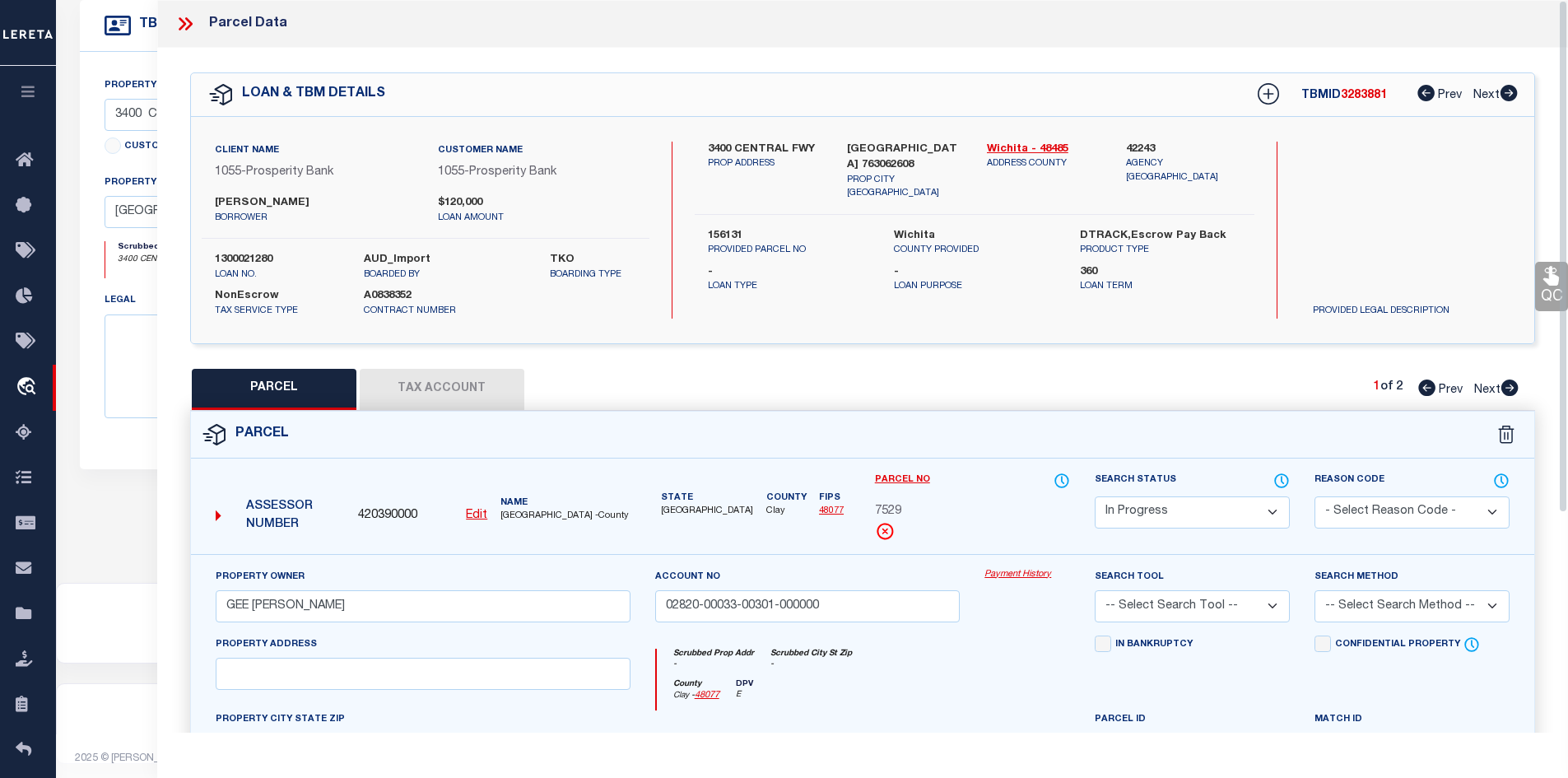
click at [187, 21] on icon at bounding box center [185, 23] width 21 height 21
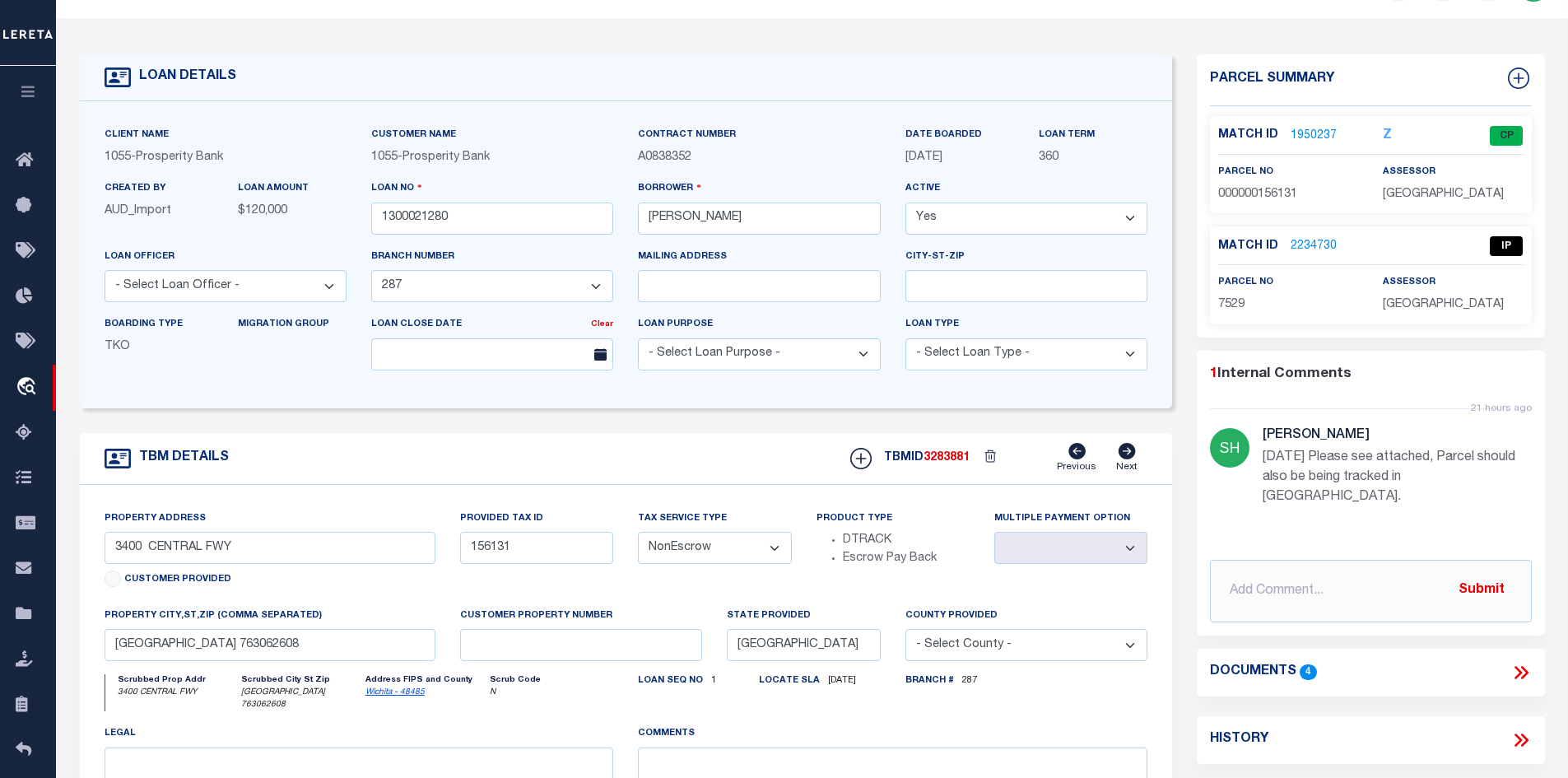
scroll to position [164, 0]
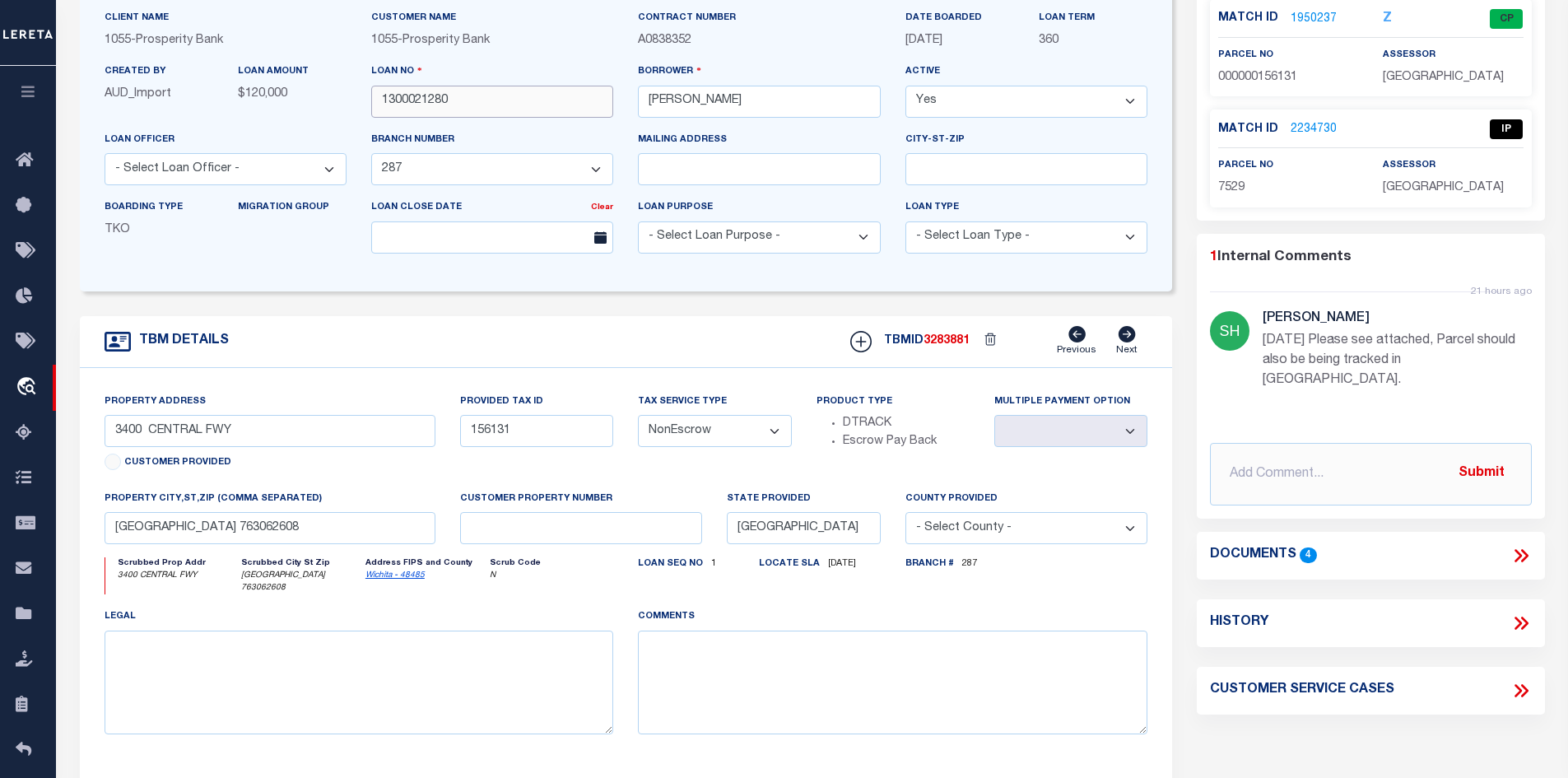
drag, startPoint x: 452, startPoint y: 106, endPoint x: 378, endPoint y: 98, distance: 74.4
click at [378, 98] on input "1300021280" at bounding box center [492, 102] width 242 height 32
click at [1271, 446] on input "text" at bounding box center [1371, 474] width 322 height 63
click at [1308, 123] on link "2234730" at bounding box center [1314, 129] width 46 height 18
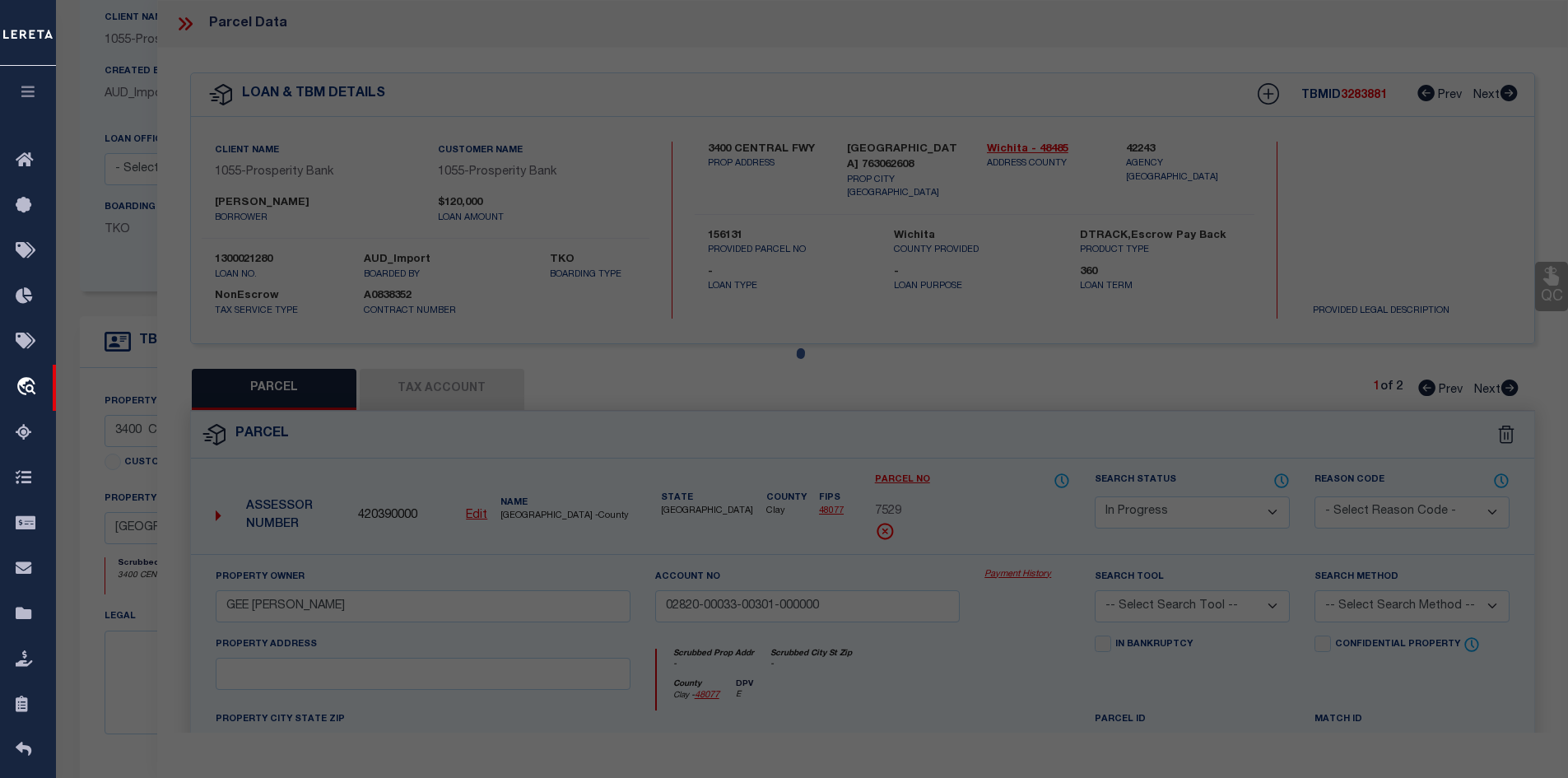
select select "AS"
checkbox input "false"
select select "IP"
type input "GEE MICKEY RAY"
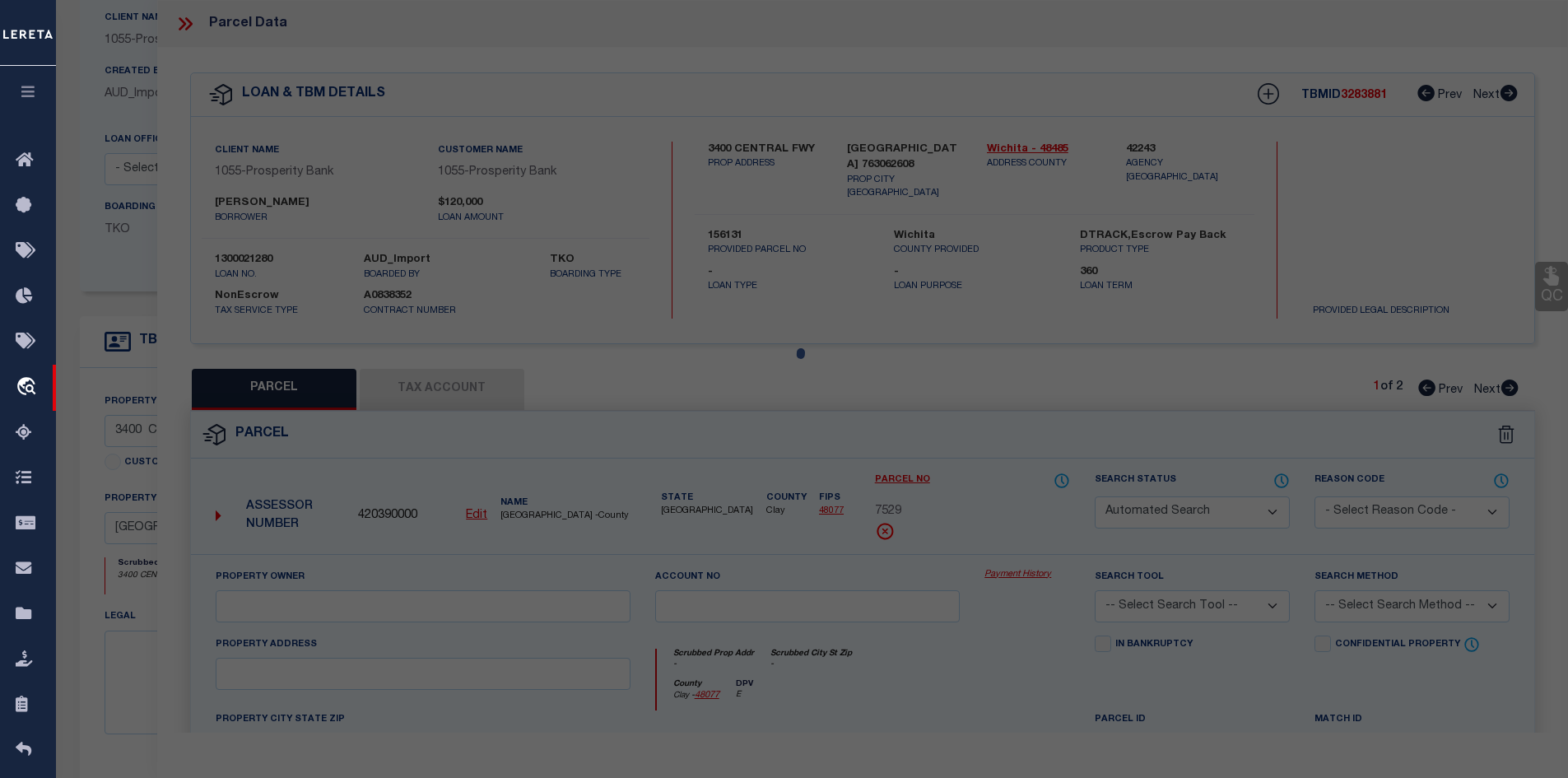
type input "02820-00033-00301-000000"
type textarea "AB 81 KEMP & NEWBY BLK 33 29.0800AC"
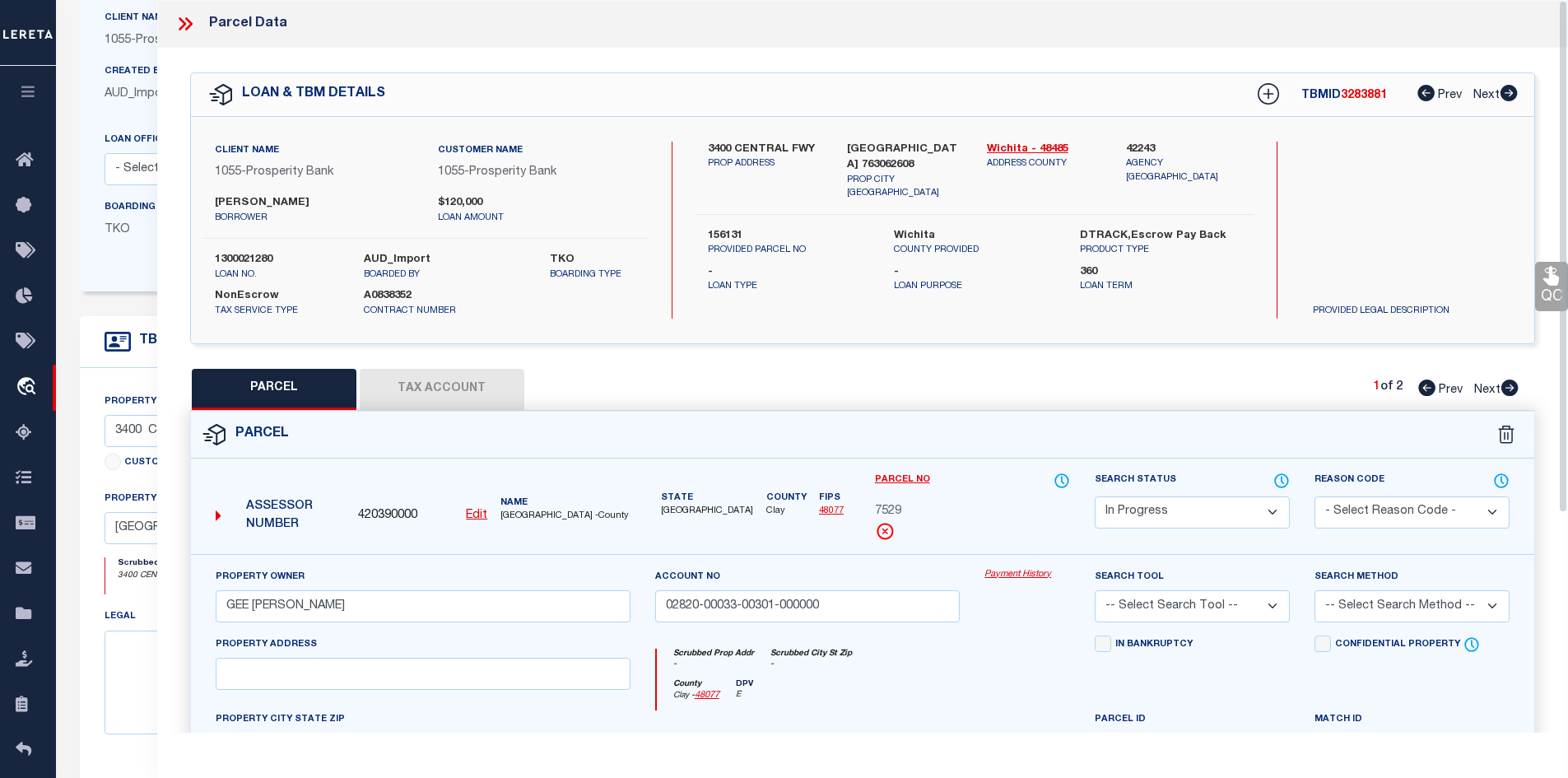
click at [1150, 511] on select "Automated Search Bad Parcel Complete Duplicate Parcel High Dollar Reporting In …" at bounding box center [1192, 512] width 195 height 32
select select "PC"
click at [1095, 496] on select "Automated Search Bad Parcel Complete Duplicate Parcel High Dollar Reporting In …" at bounding box center [1192, 512] width 195 height 32
click at [980, 427] on div "Parcel" at bounding box center [863, 434] width 1344 height 47
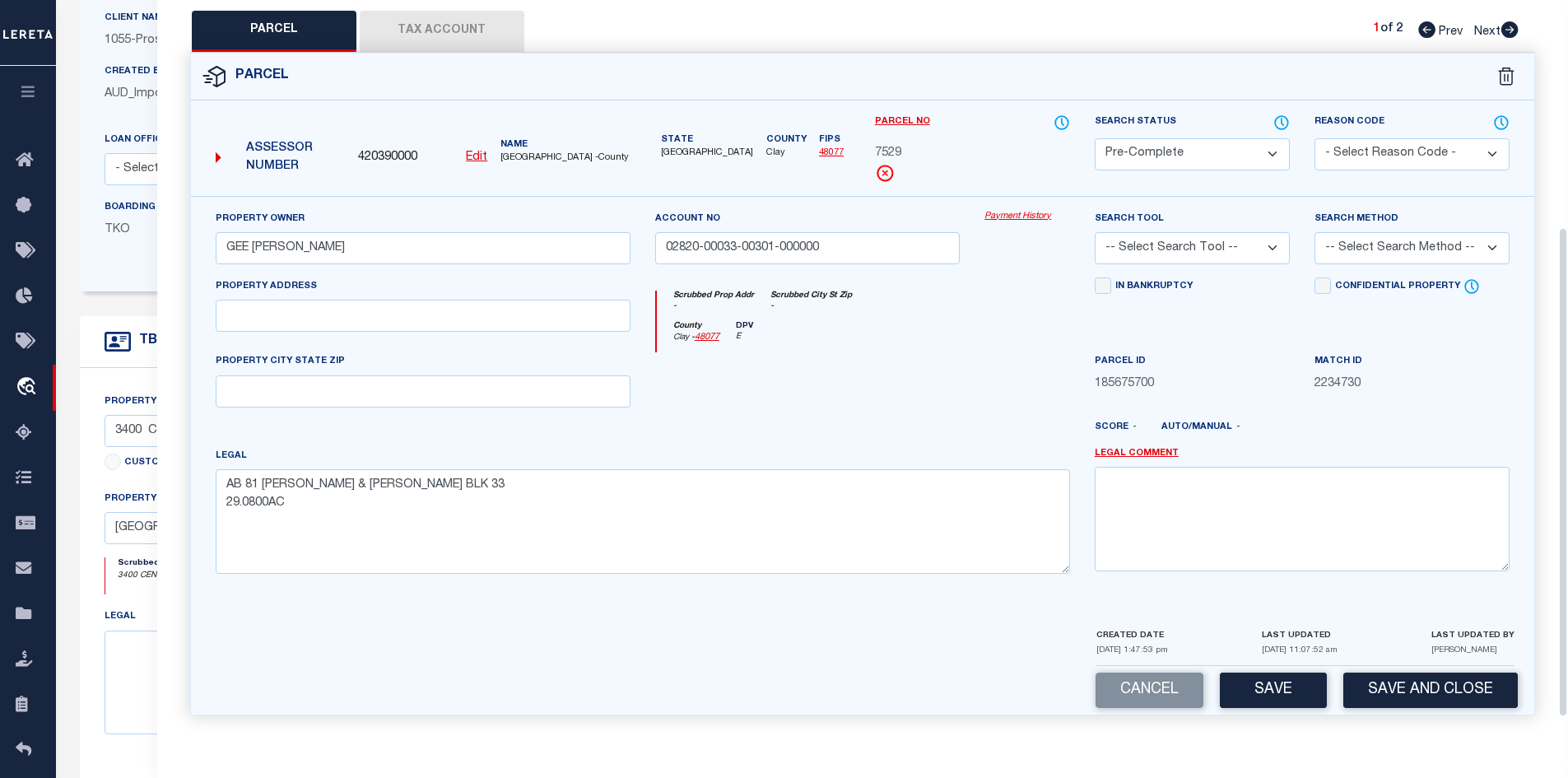
scroll to position [362, 0]
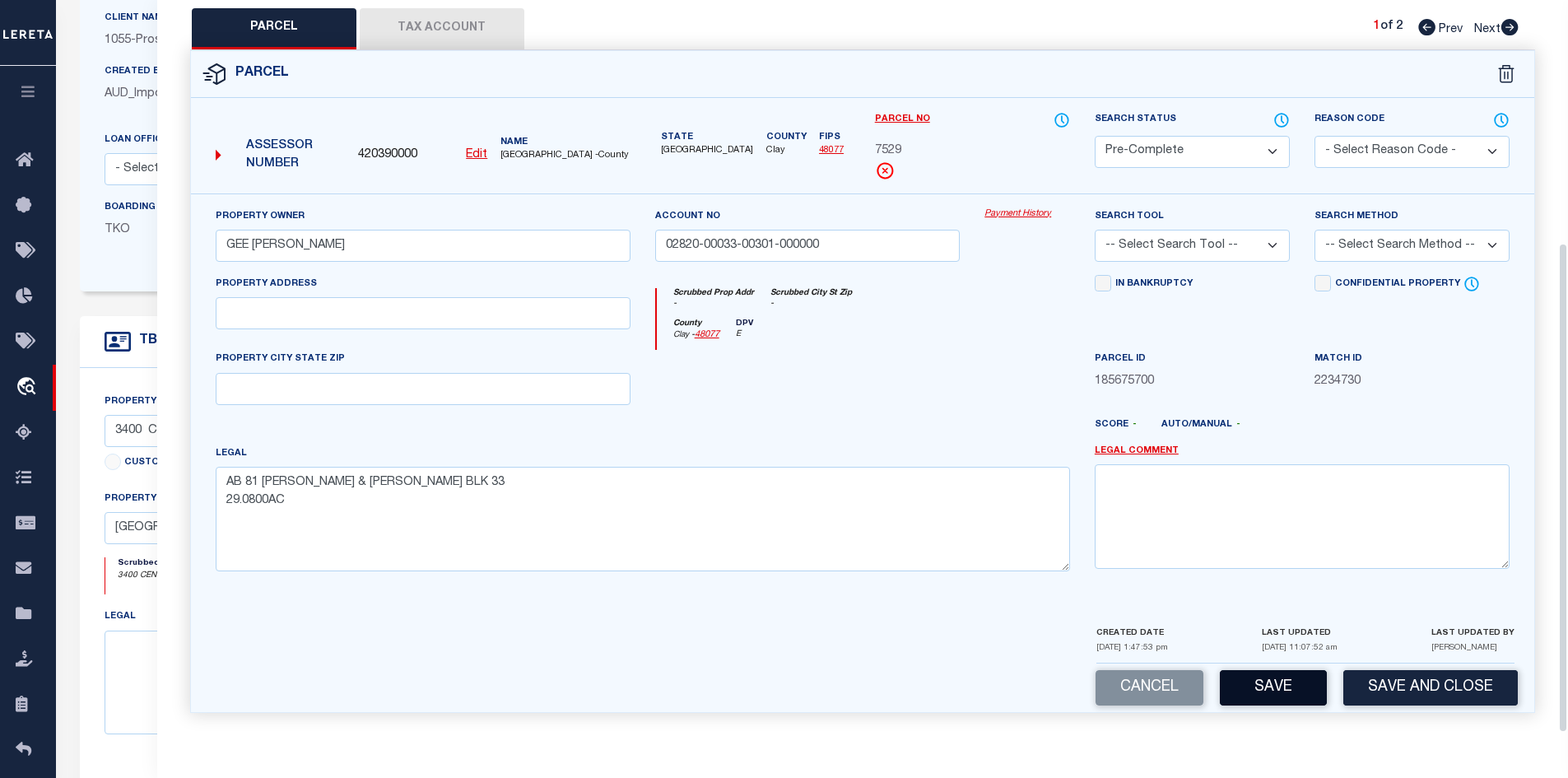
click at [1249, 686] on button "Save" at bounding box center [1273, 687] width 107 height 35
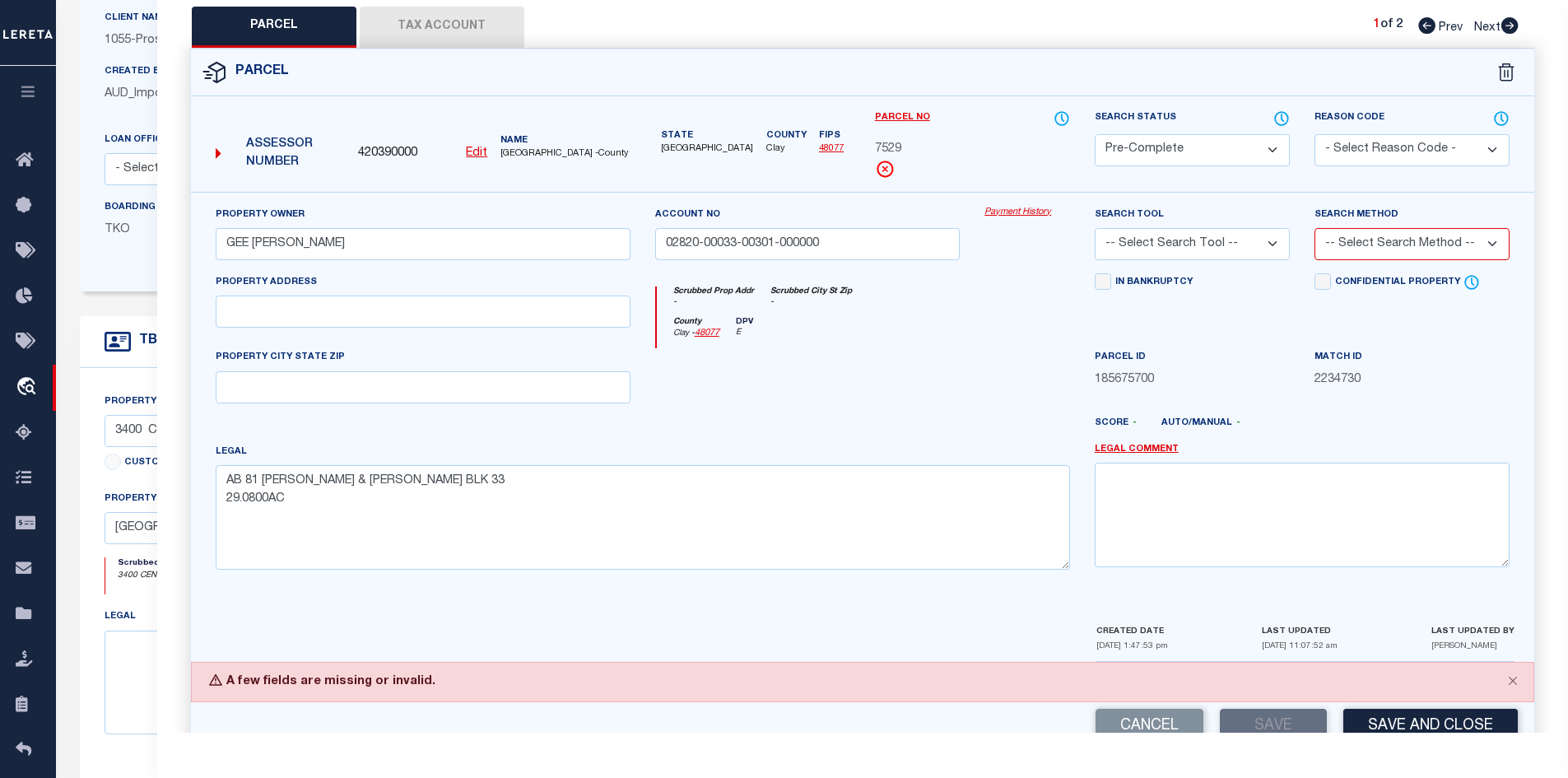
click at [1134, 238] on select "-- Select Search Tool -- 3rd Party Website Agency File Agency Website ATLS CNV-…" at bounding box center [1192, 244] width 195 height 32
click at [1095, 228] on select "-- Select Search Tool -- 3rd Party Website Agency File Agency Website ATLS CNV-…" at bounding box center [1192, 244] width 195 height 32
click at [1116, 245] on select "-- Select Search Tool -- 3rd Party Website Agency File Agency Website ATLS CNV-…" at bounding box center [1192, 244] width 195 height 32
select select "EML"
click at [1095, 228] on select "-- Select Search Tool -- 3rd Party Website Agency File Agency Website ATLS CNV-…" at bounding box center [1192, 244] width 195 height 32
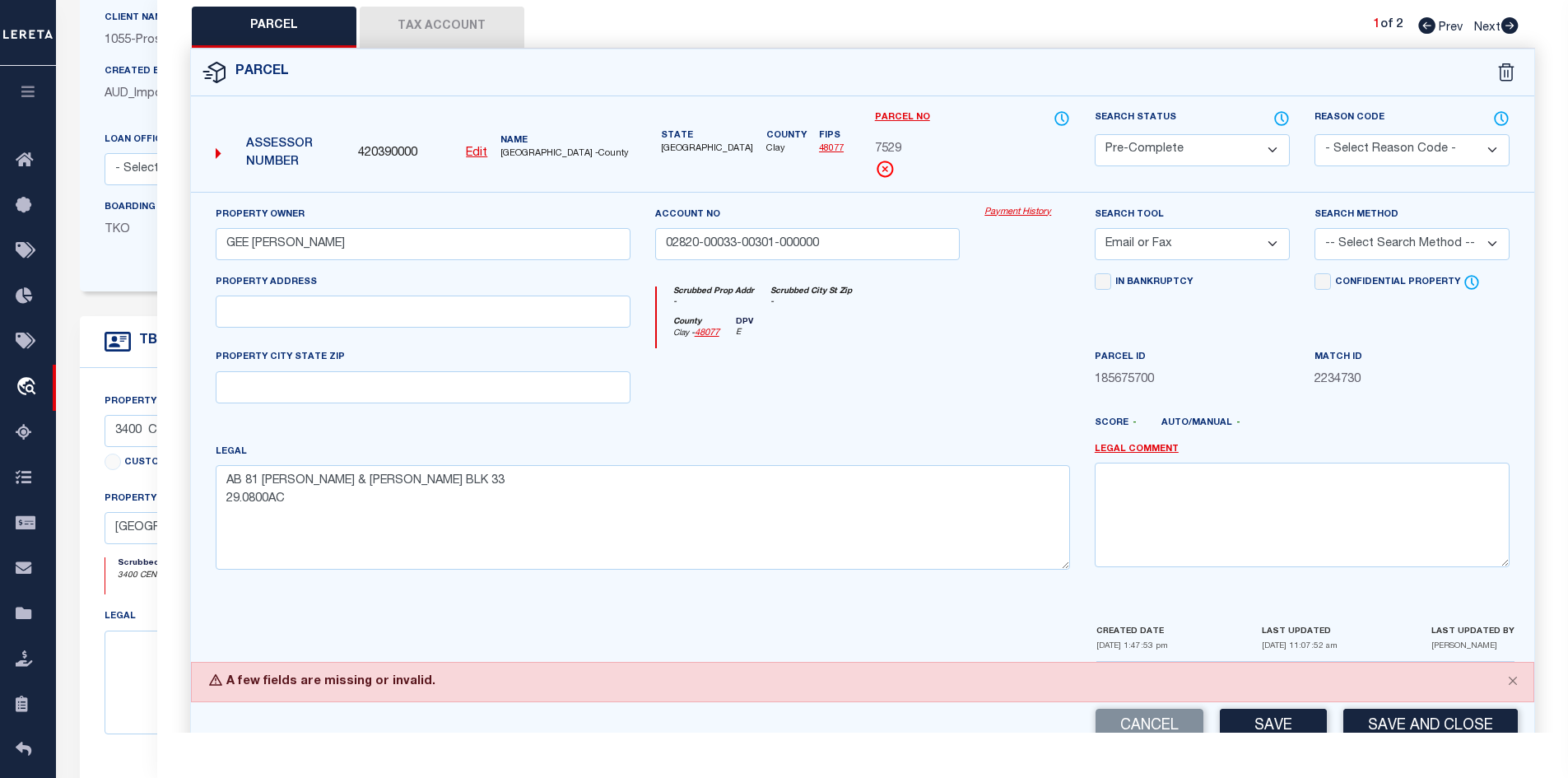
click at [1435, 242] on select "-- Select Search Method -- Property Address Legal Liability Info Provided" at bounding box center [1412, 244] width 195 height 32
select select "ADD"
click at [1315, 228] on select "-- Select Search Method -- Property Address Legal Liability Info Provided" at bounding box center [1412, 244] width 195 height 32
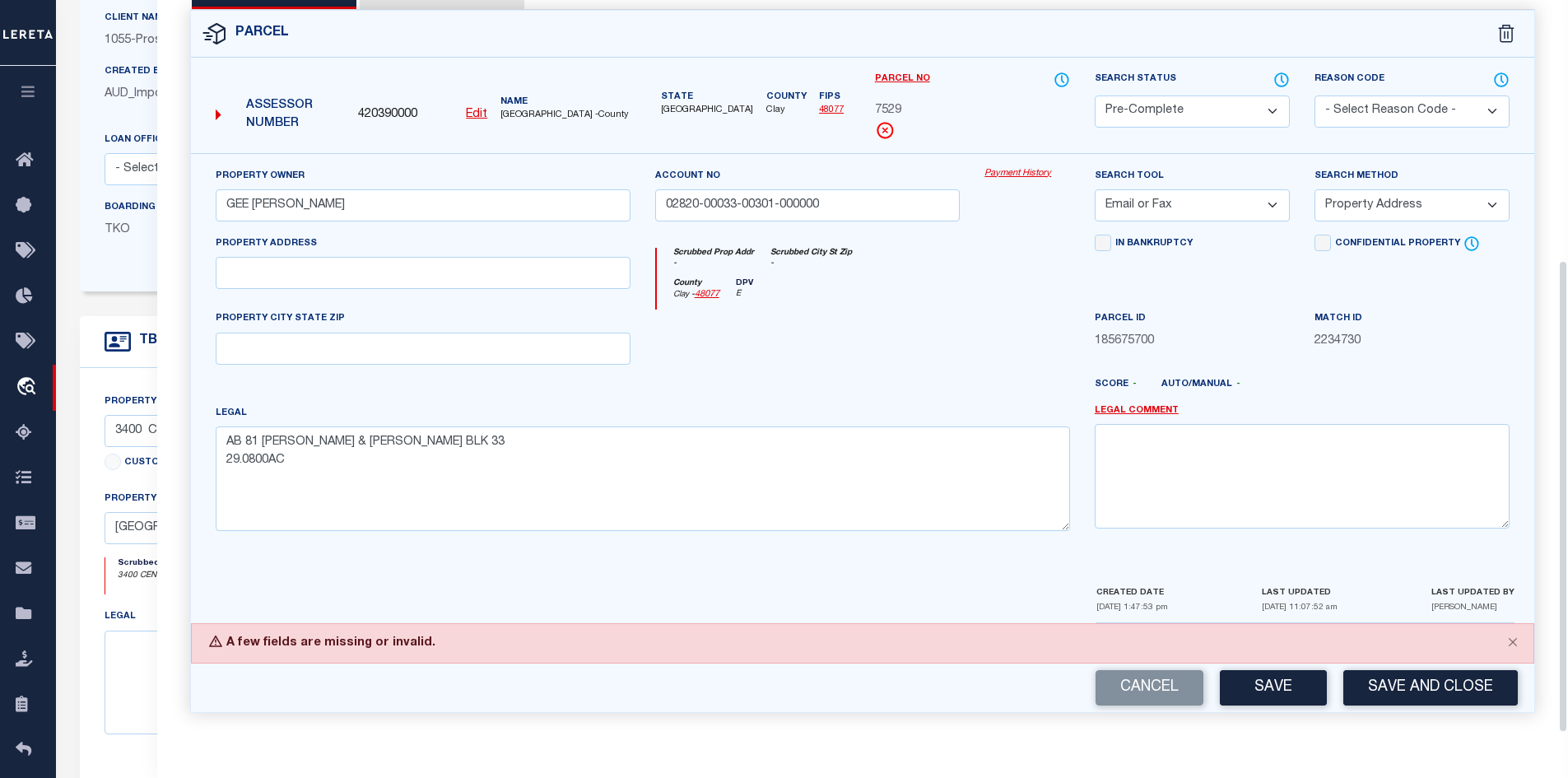
click at [1265, 678] on button "Save" at bounding box center [1273, 687] width 107 height 35
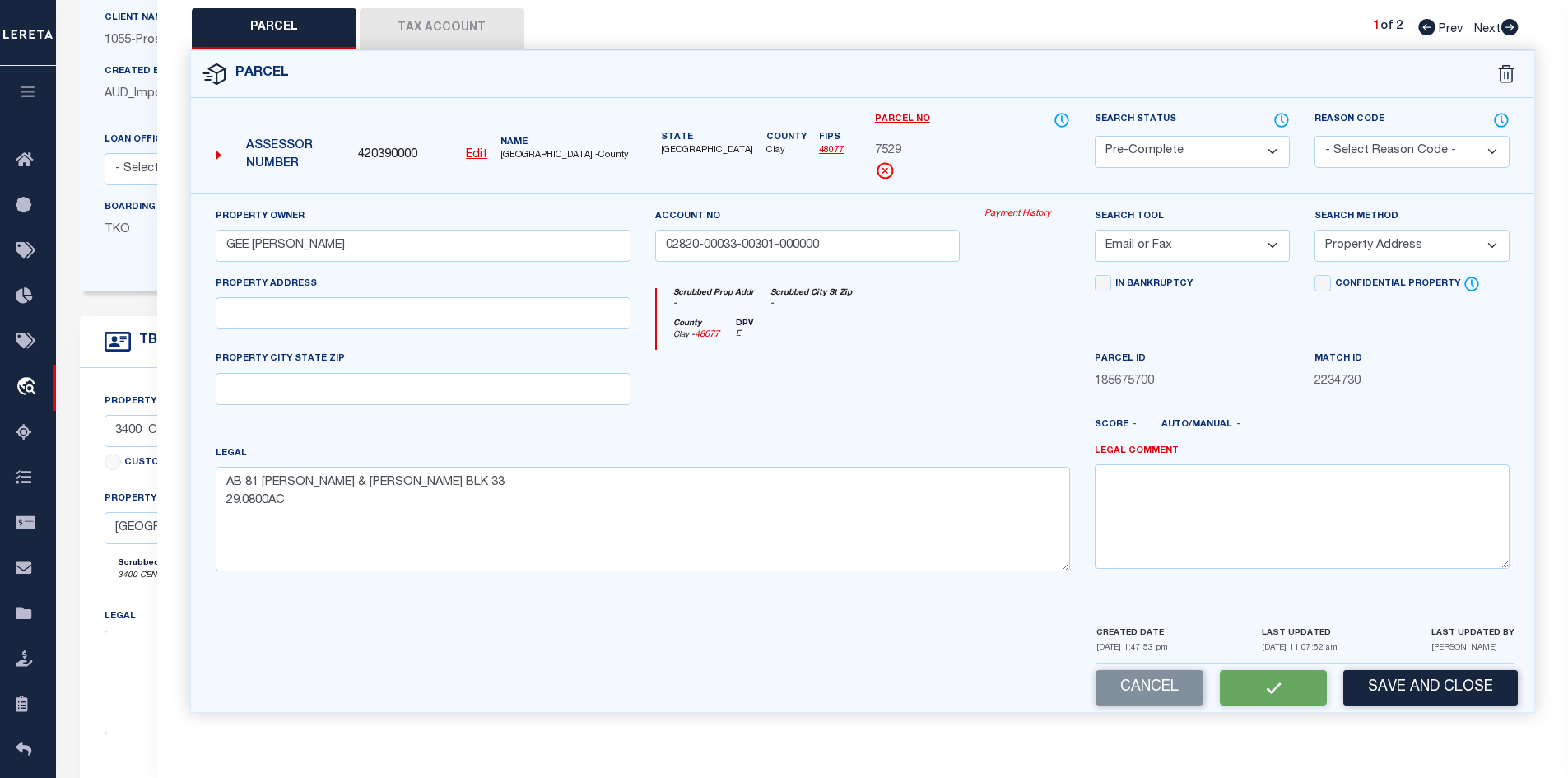
click at [1376, 245] on select "-- Select Search Method -- Property Address Legal Liability Info Provided" at bounding box center [1412, 246] width 195 height 32
select select "AS"
select select
checkbox input "false"
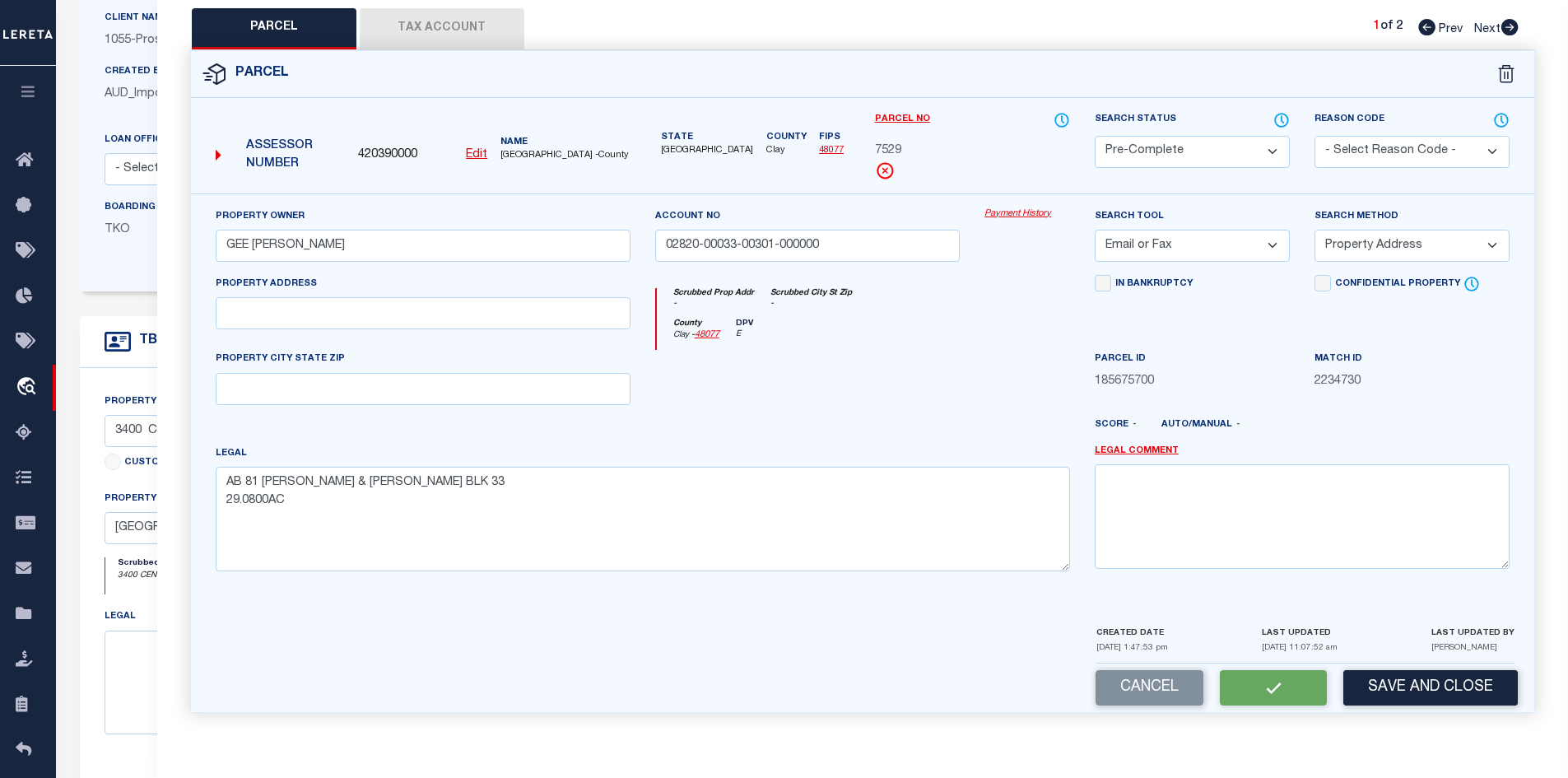
checkbox input "false"
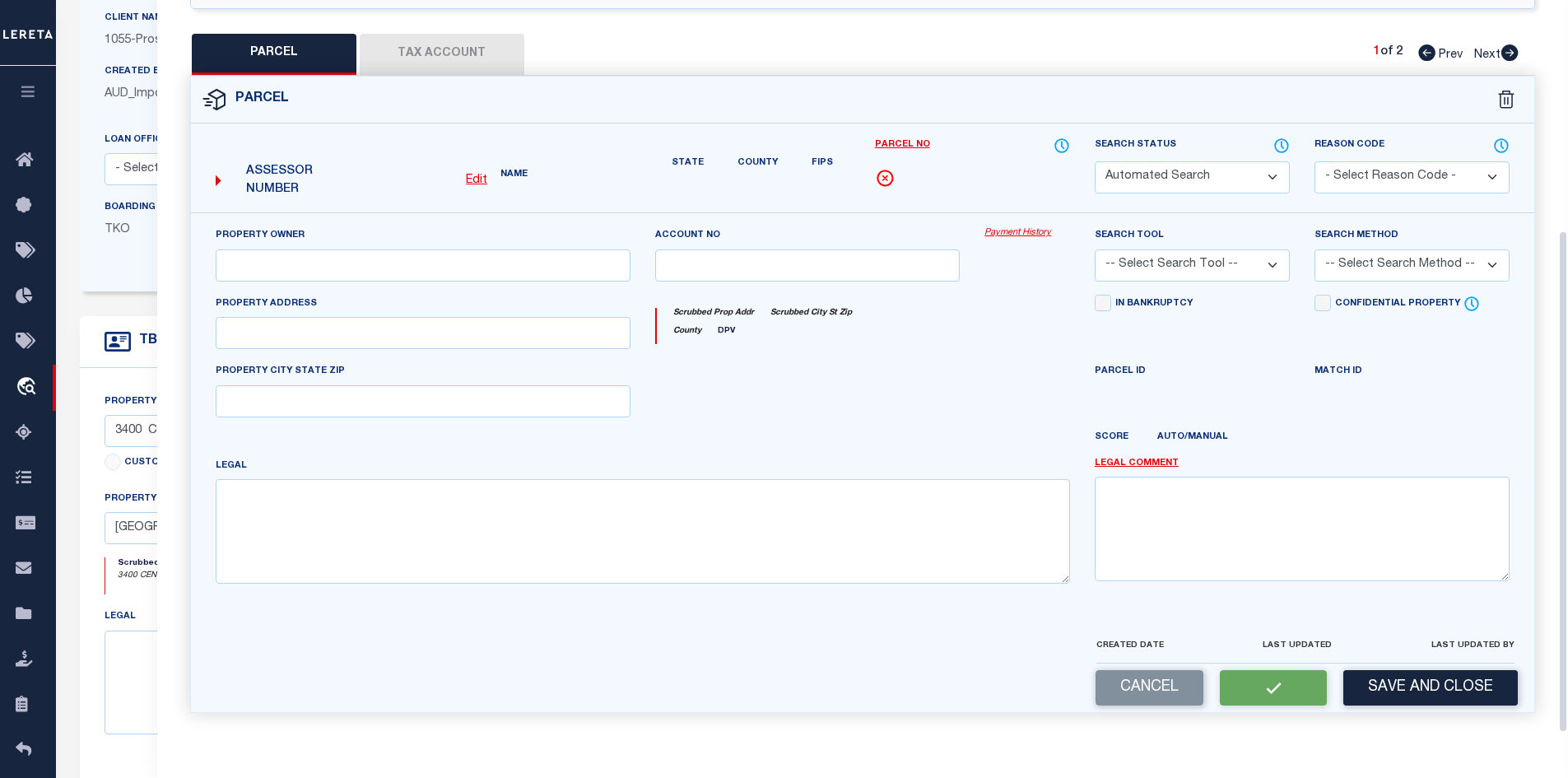
select select "PC"
type input "GEE MICKEY RAY"
type input "02820-00033-00301-000000"
select select "EML"
select select "ADD"
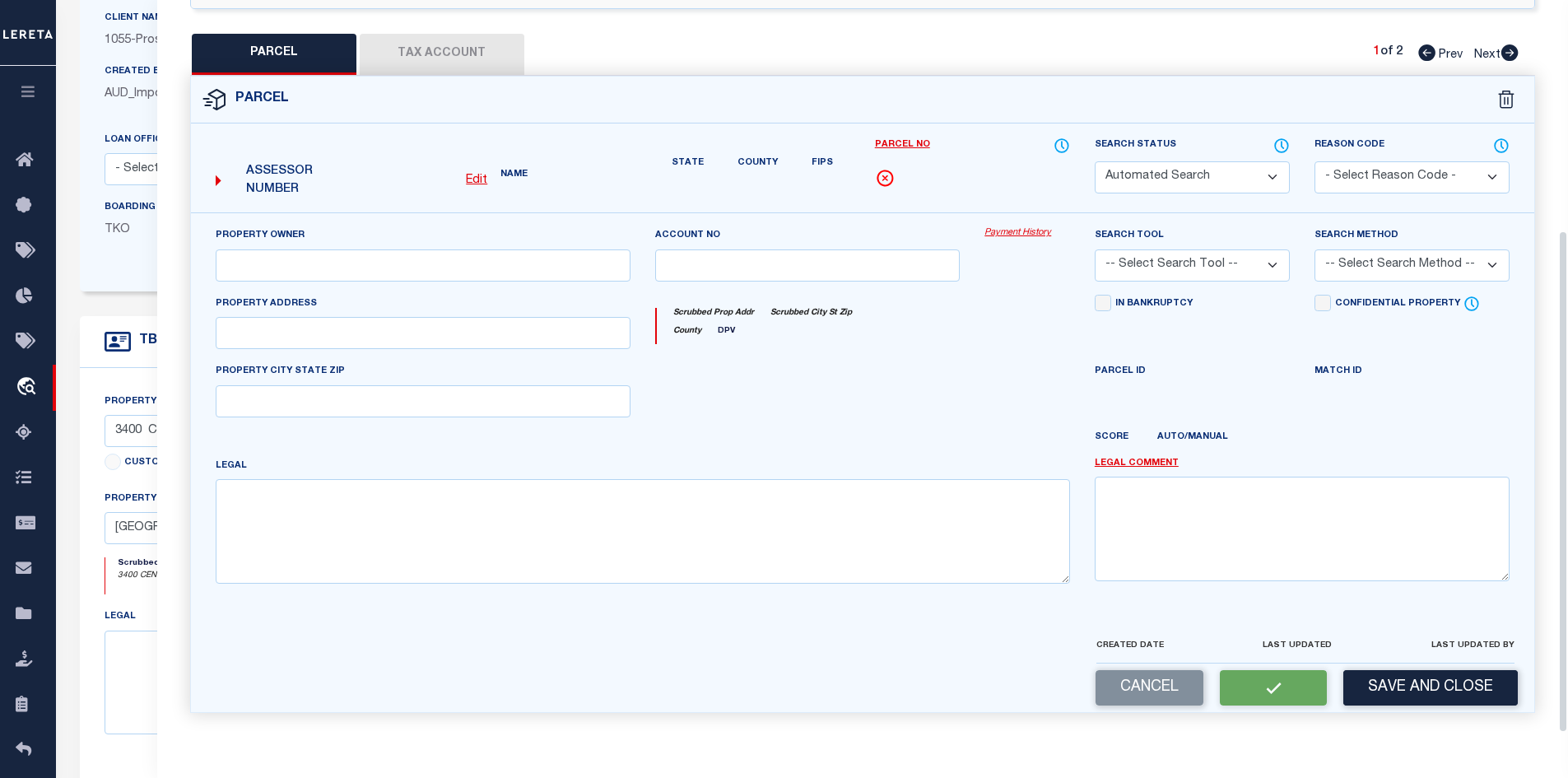
type textarea "AB 81 KEMP & NEWBY BLK 33 29.0800AC"
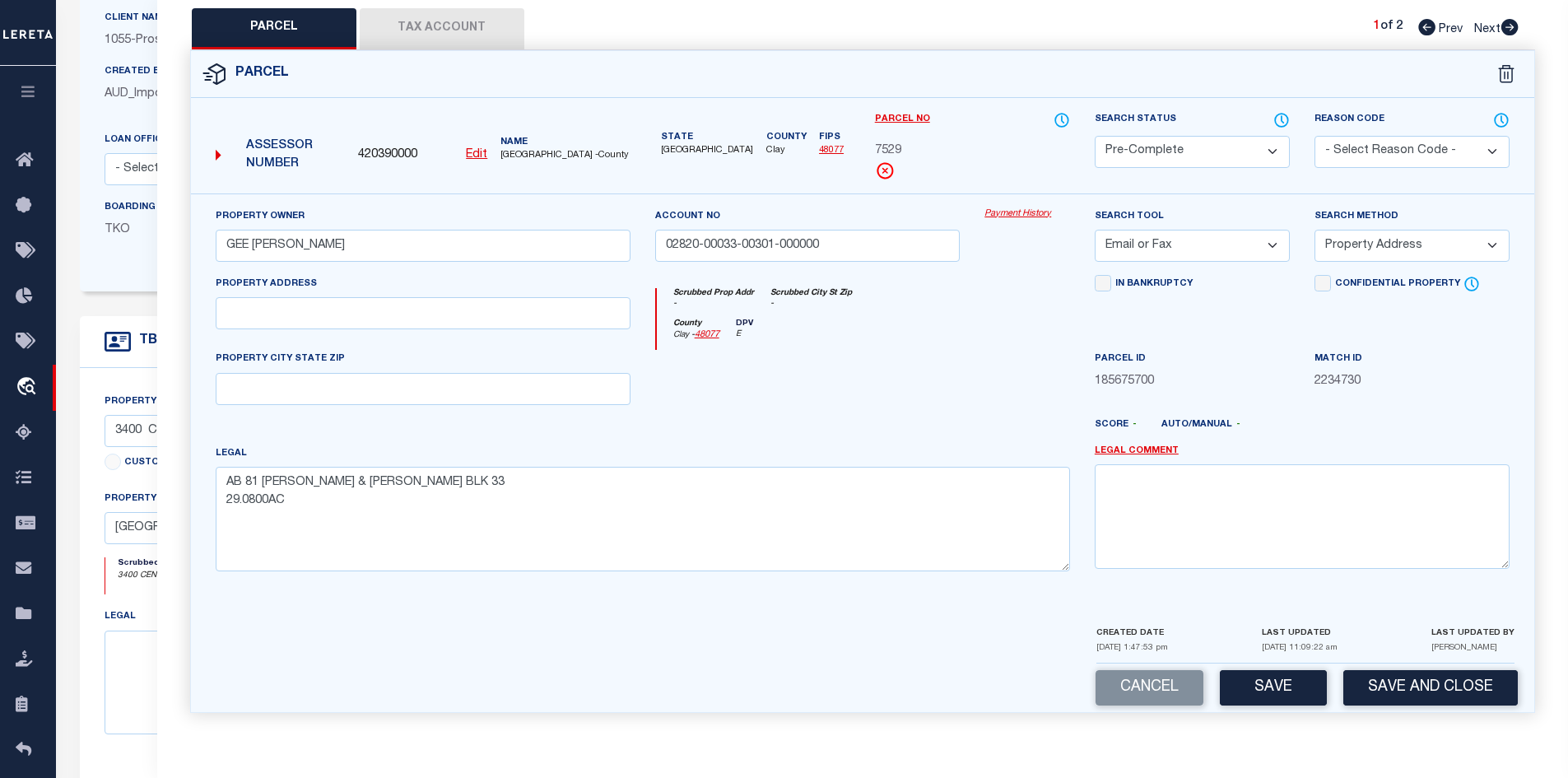
select select "LEG"
click at [1315, 230] on select "-- Select Search Method -- Property Address Legal Liability Info Provided" at bounding box center [1412, 246] width 195 height 32
click at [1257, 677] on button "Save" at bounding box center [1273, 687] width 107 height 35
select select "AS"
select select
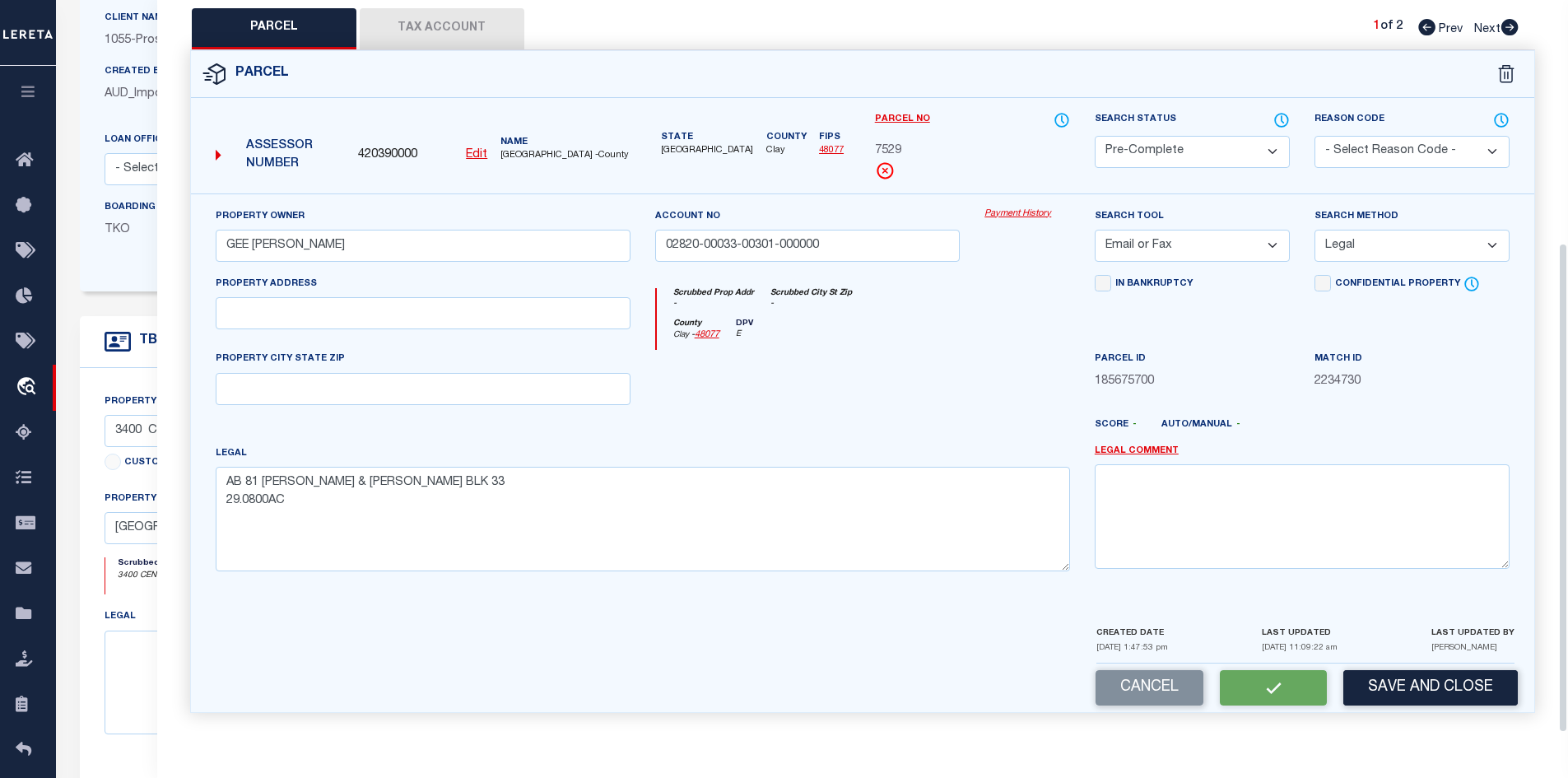
select select
checkbox input "false"
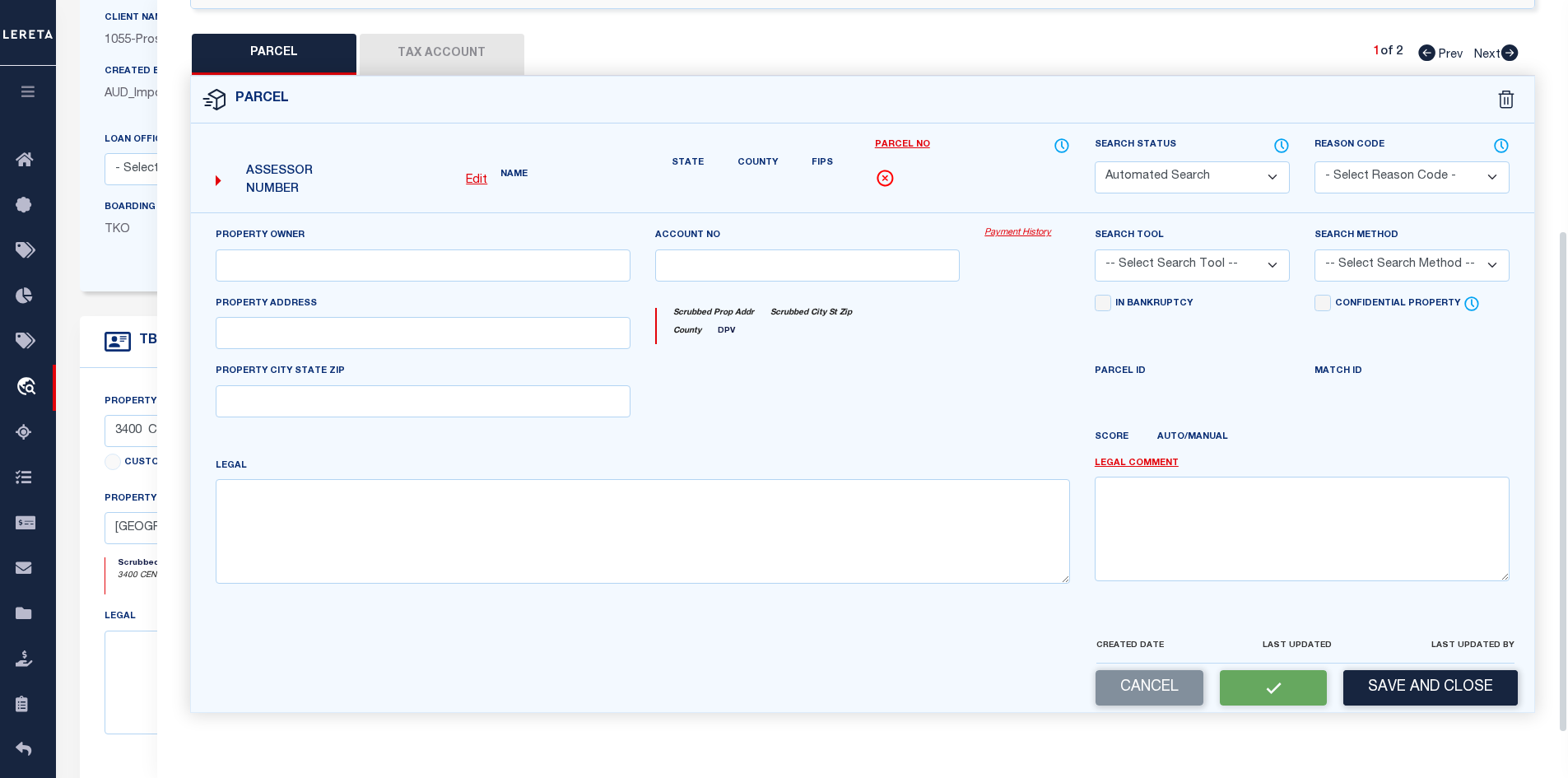
select select "PC"
type input "GEE MICKEY RAY"
type input "02820-00033-00301-000000"
select select "EML"
select select "LEG"
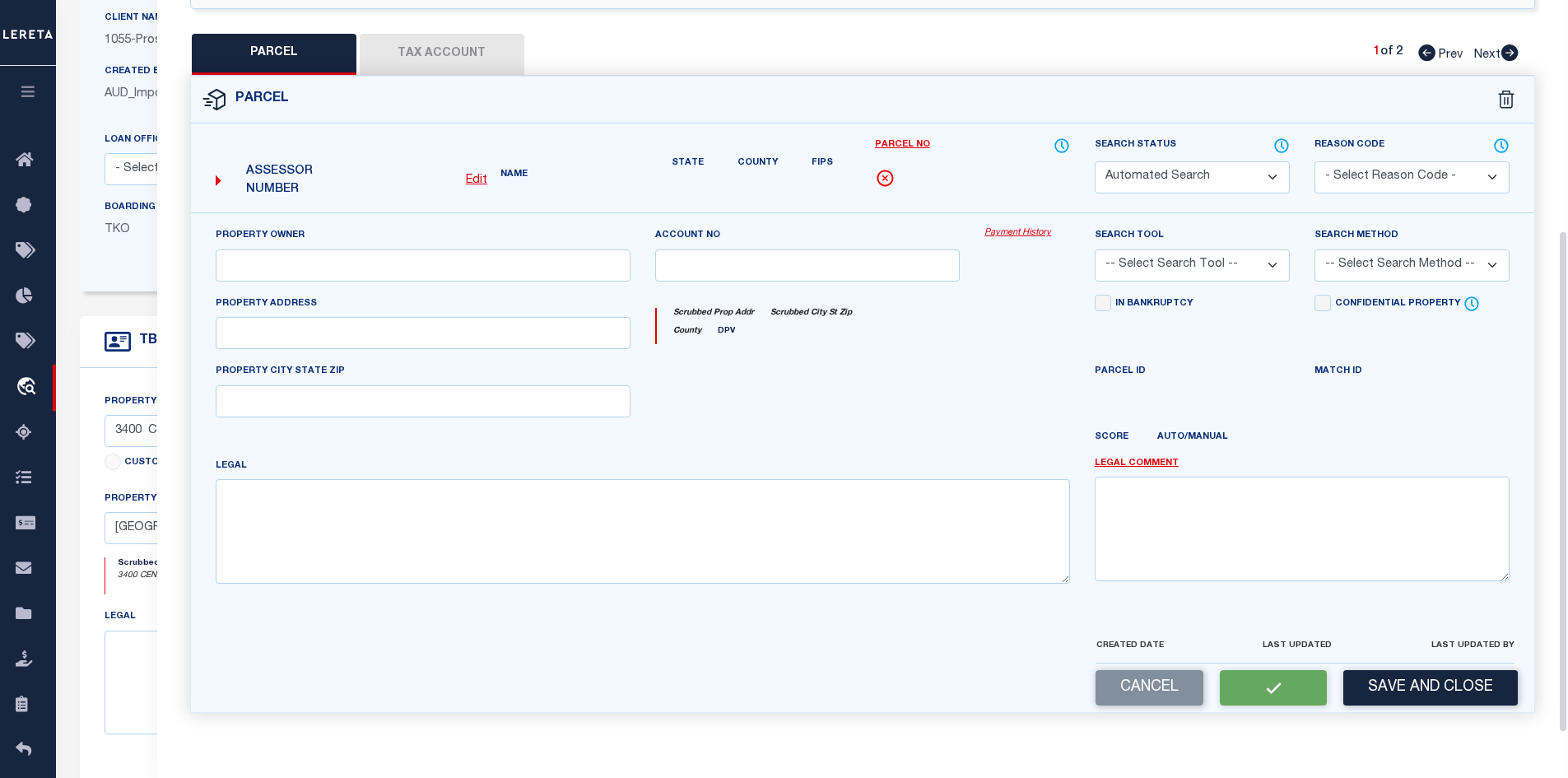
type textarea "AB 81 KEMP & NEWBY BLK 33 29.0800AC"
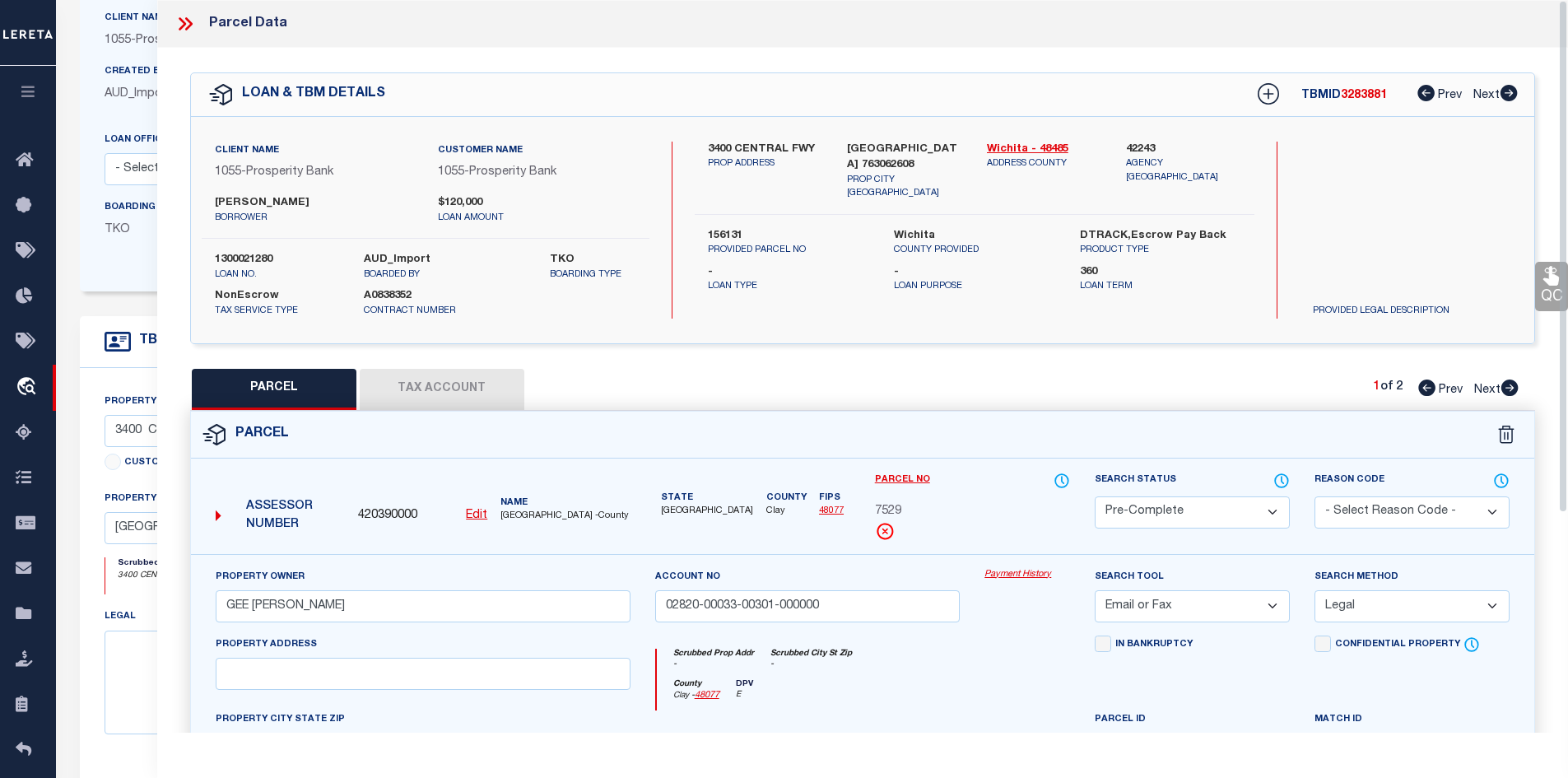
scroll to position [0, 0]
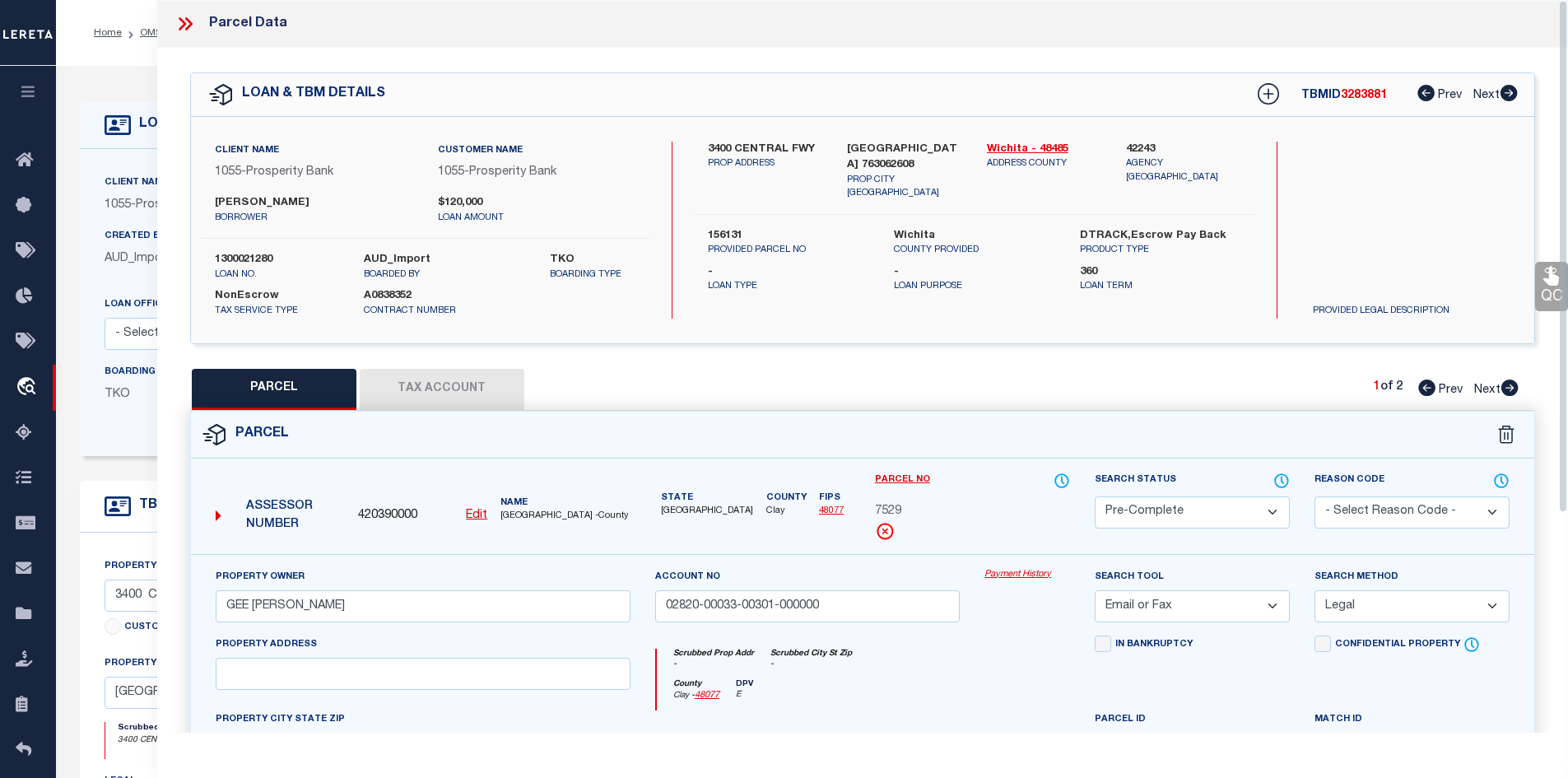
click at [188, 26] on icon at bounding box center [188, 24] width 7 height 13
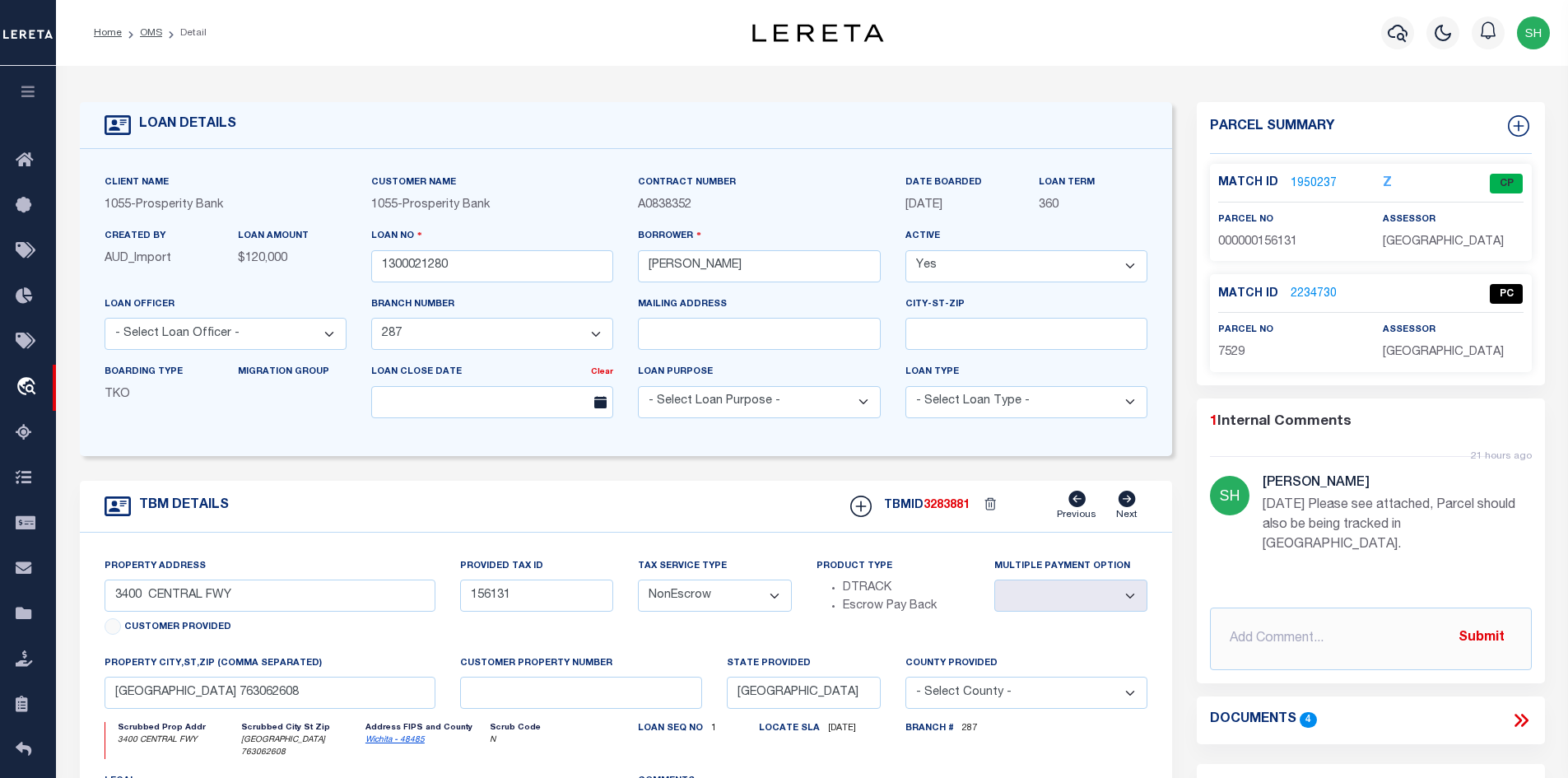
click at [1518, 713] on icon at bounding box center [1518, 720] width 7 height 13
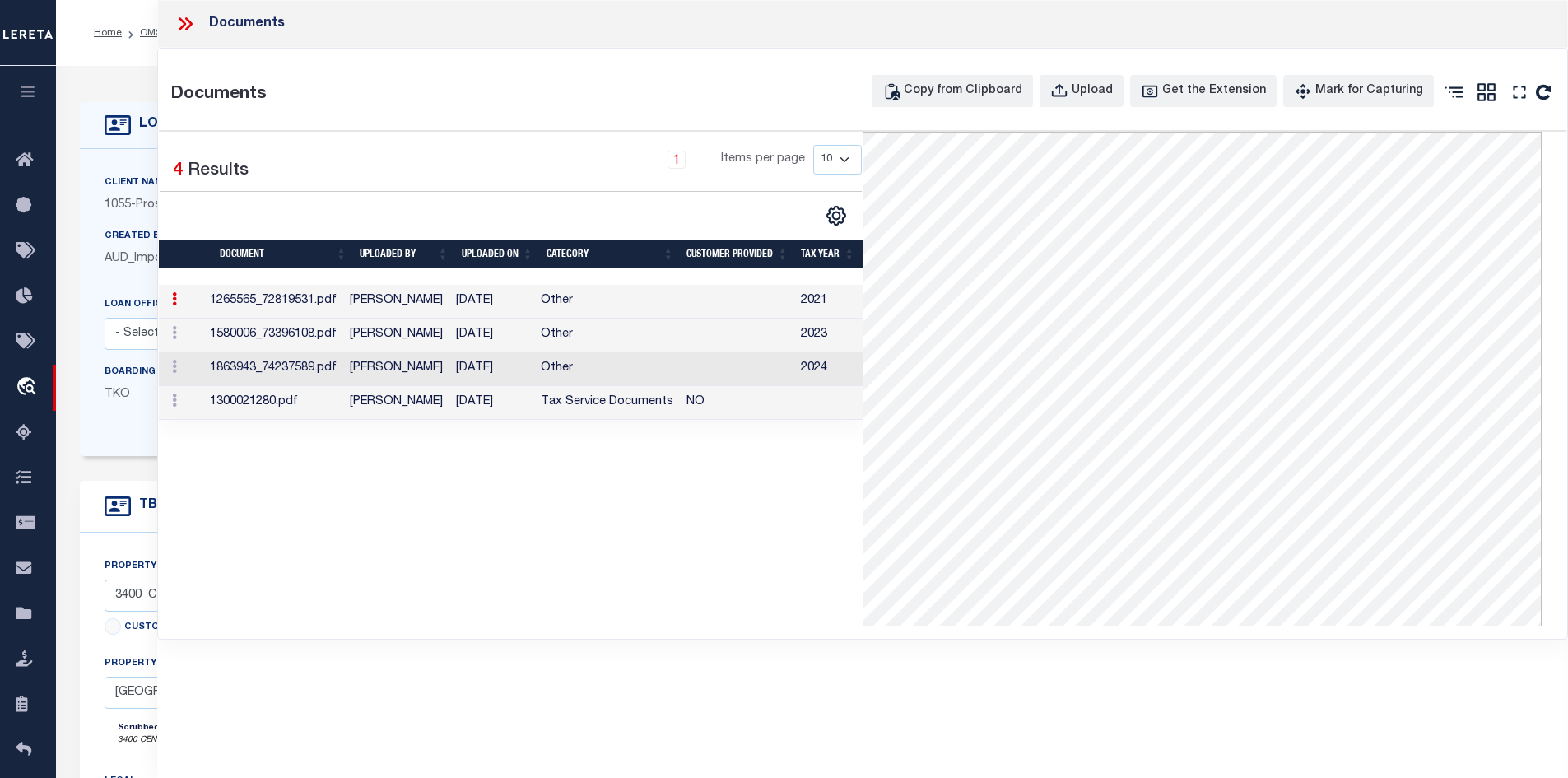
click at [680, 410] on td "Tax Service Documents" at bounding box center [607, 403] width 146 height 34
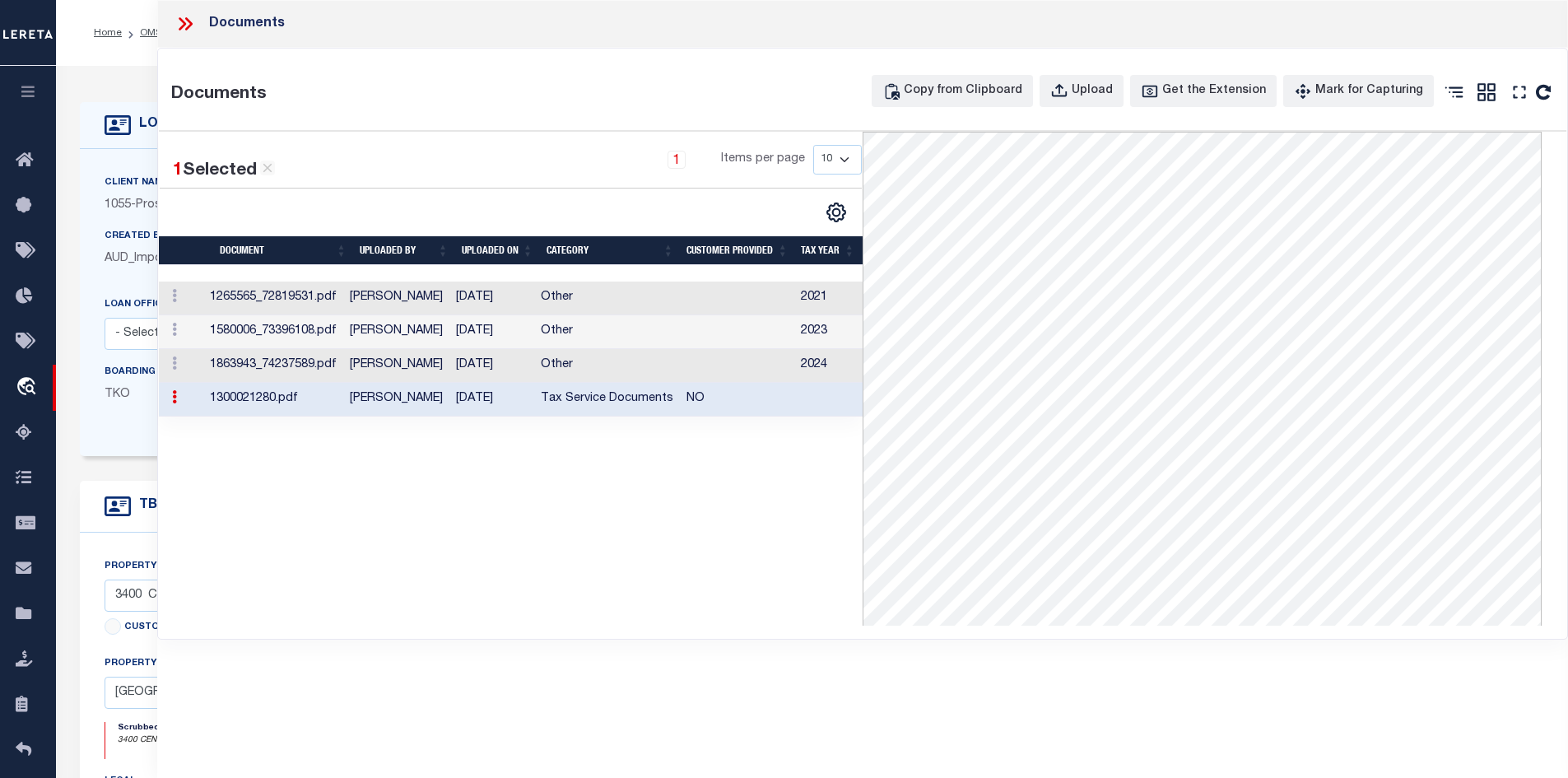
click at [182, 22] on icon at bounding box center [182, 24] width 7 height 13
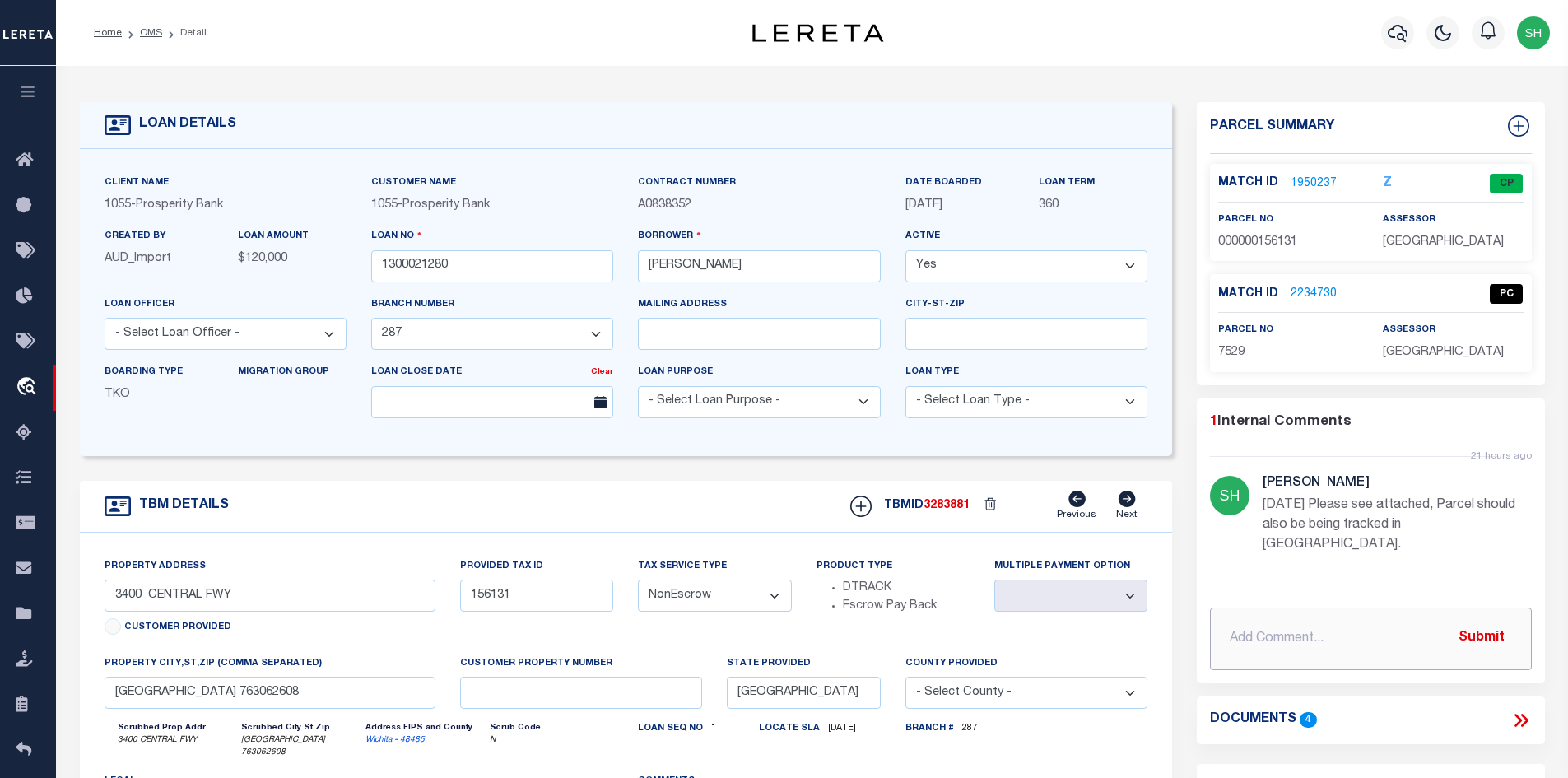
click at [1227, 622] on input "text" at bounding box center [1371, 638] width 322 height 63
paste input "Please see attached, Parcel should also be being tracked in Clay County."
type input "8/21/25 Please see attached, Parcel should also be being tracked in Clay County."
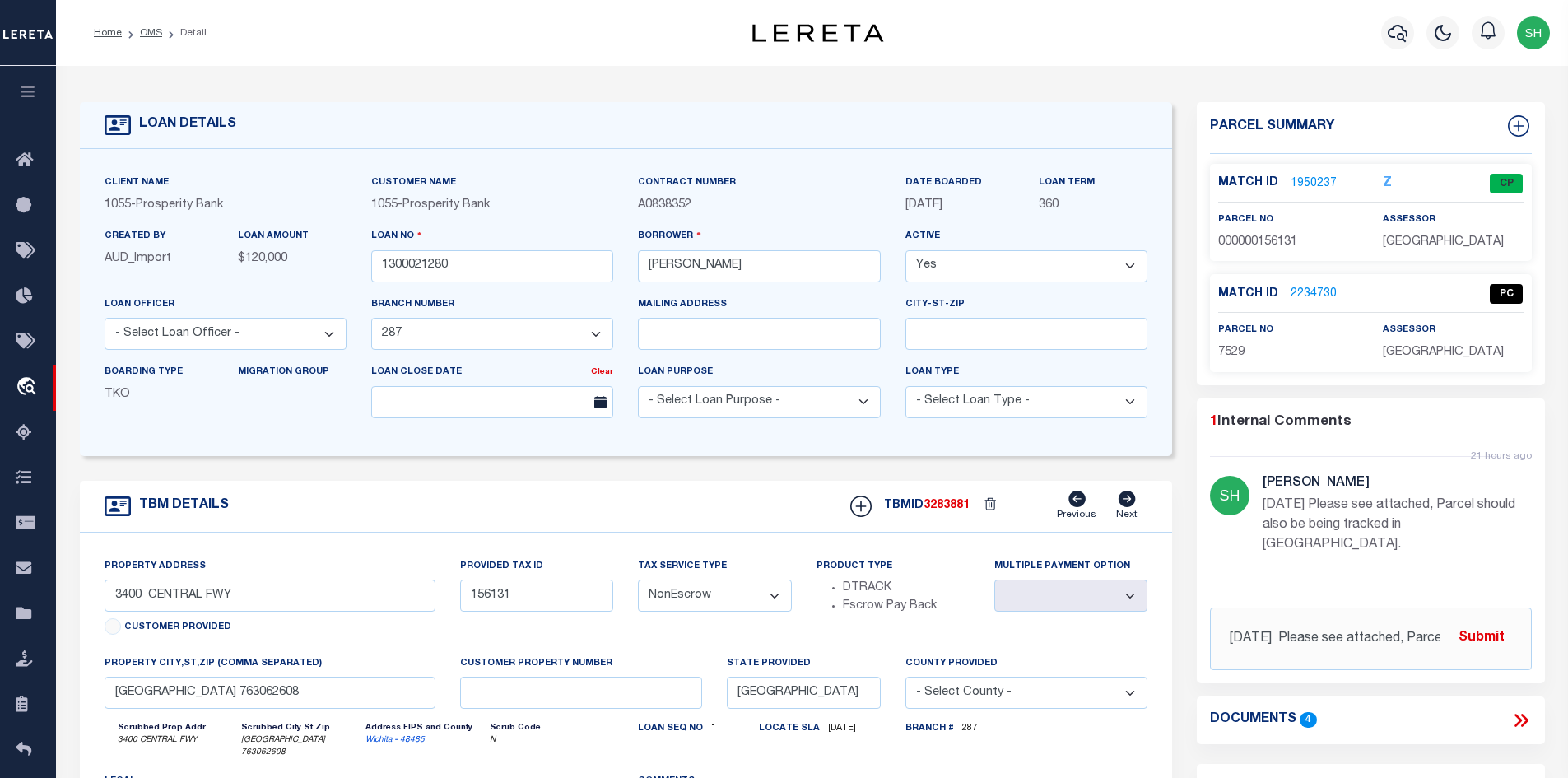
click at [1475, 622] on button "Submit" at bounding box center [1481, 638] width 67 height 34
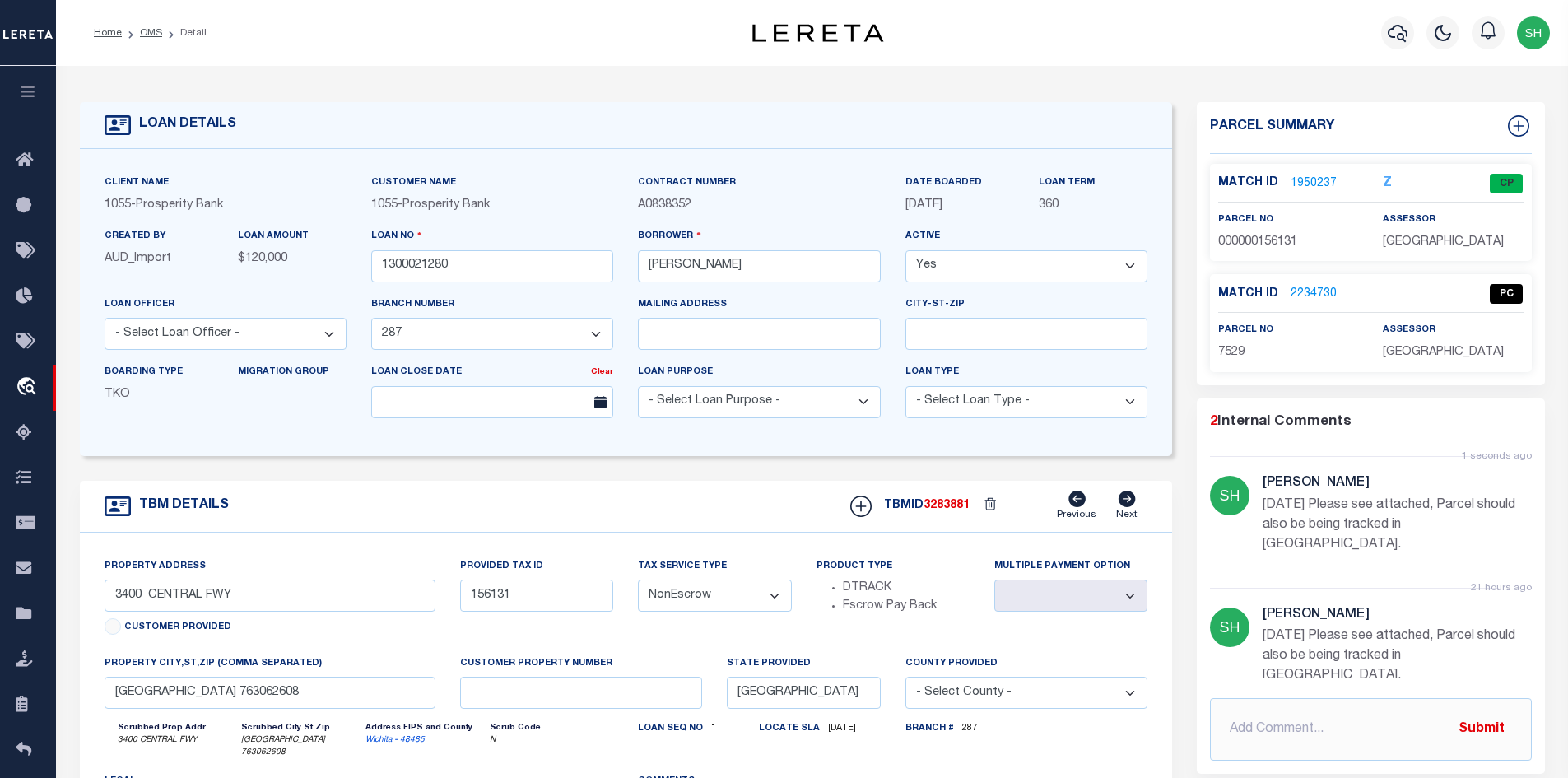
drag, startPoint x: 147, startPoint y: 32, endPoint x: 258, endPoint y: 67, distance: 116.4
click at [149, 32] on link "OMS" at bounding box center [151, 32] width 22 height 10
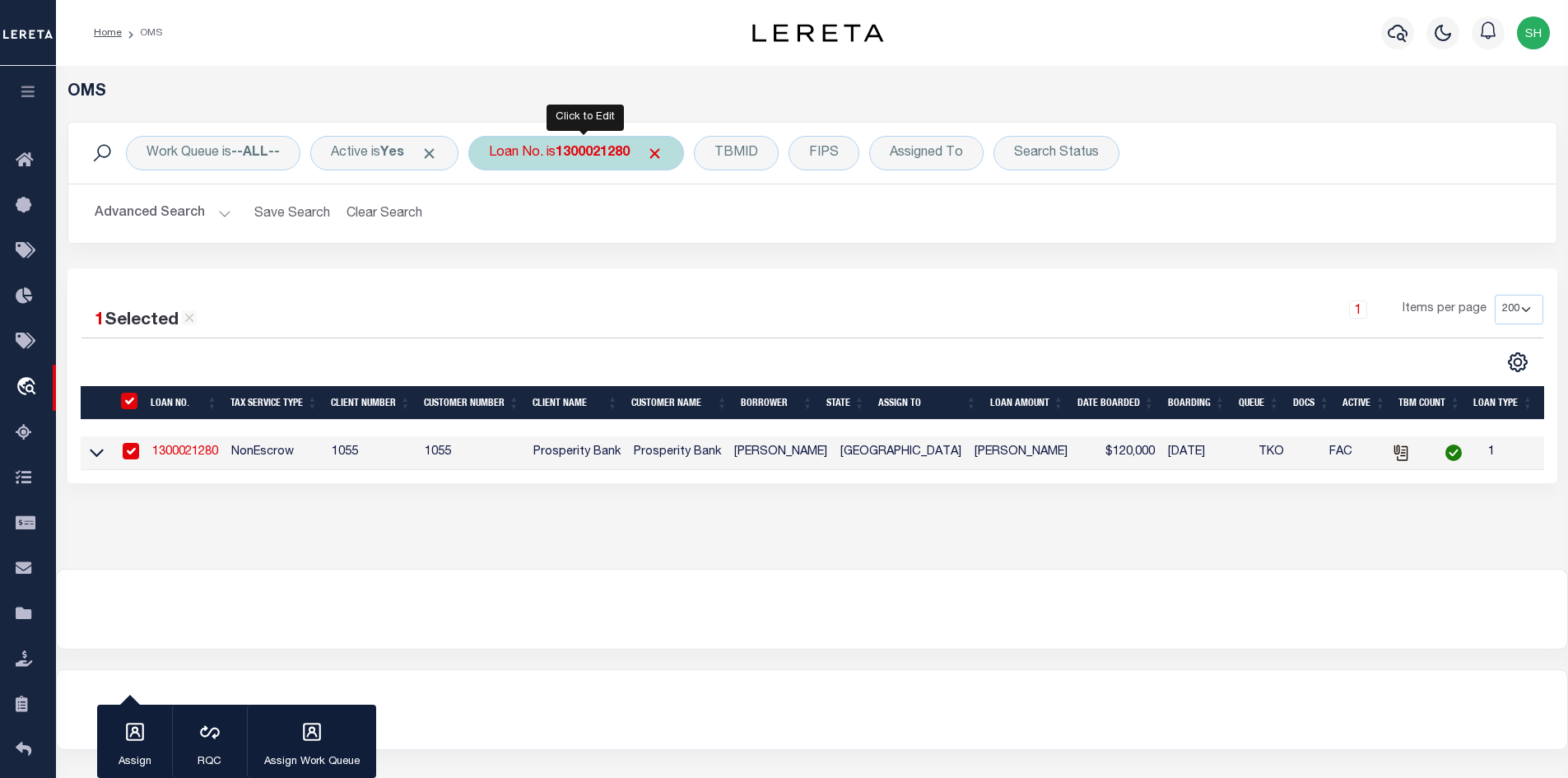
click at [565, 165] on div "Loan No. is 1300021280" at bounding box center [576, 152] width 215 height 34
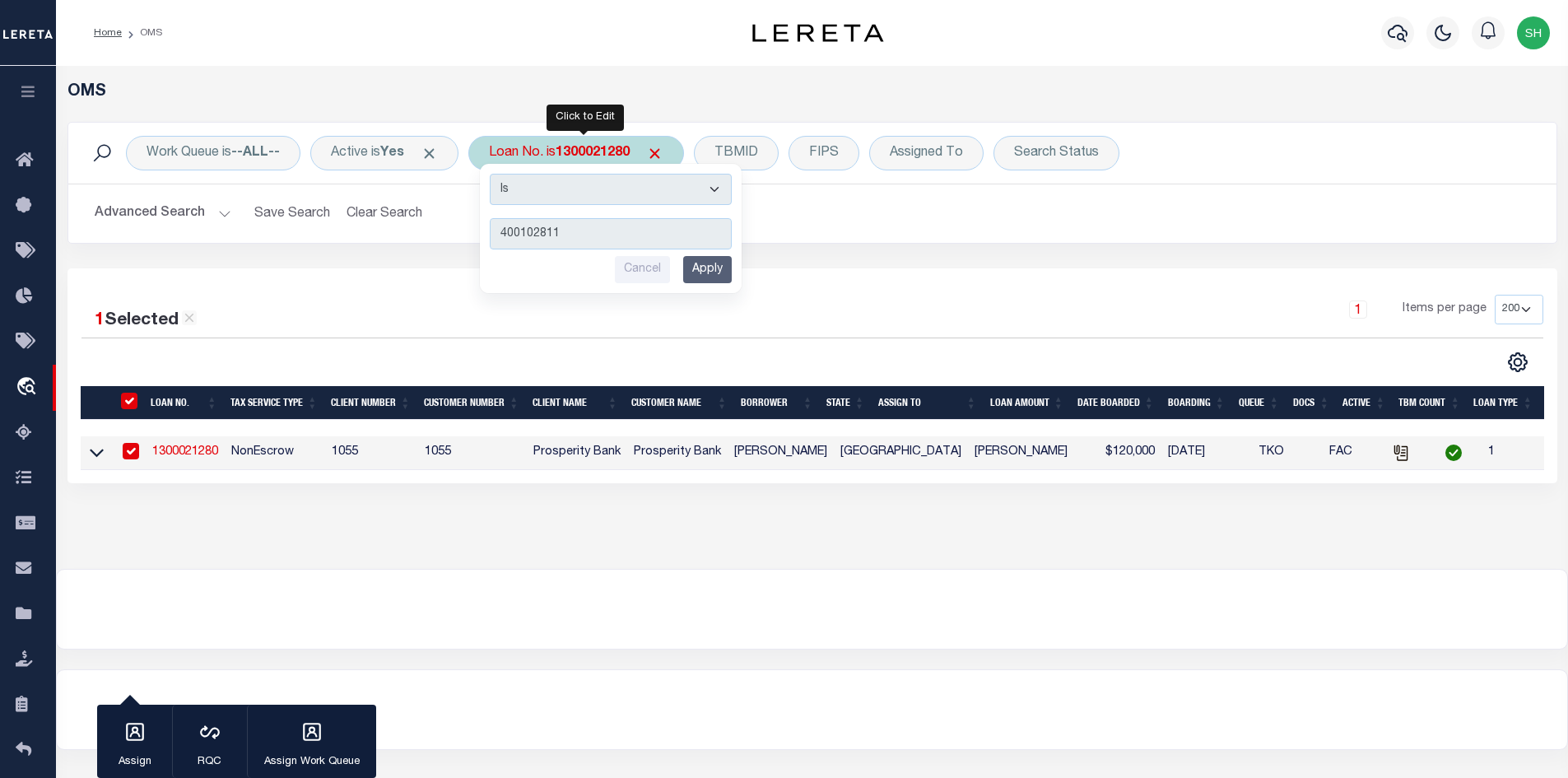
type input "400102811"
click at [714, 264] on input "Apply" at bounding box center [707, 269] width 49 height 27
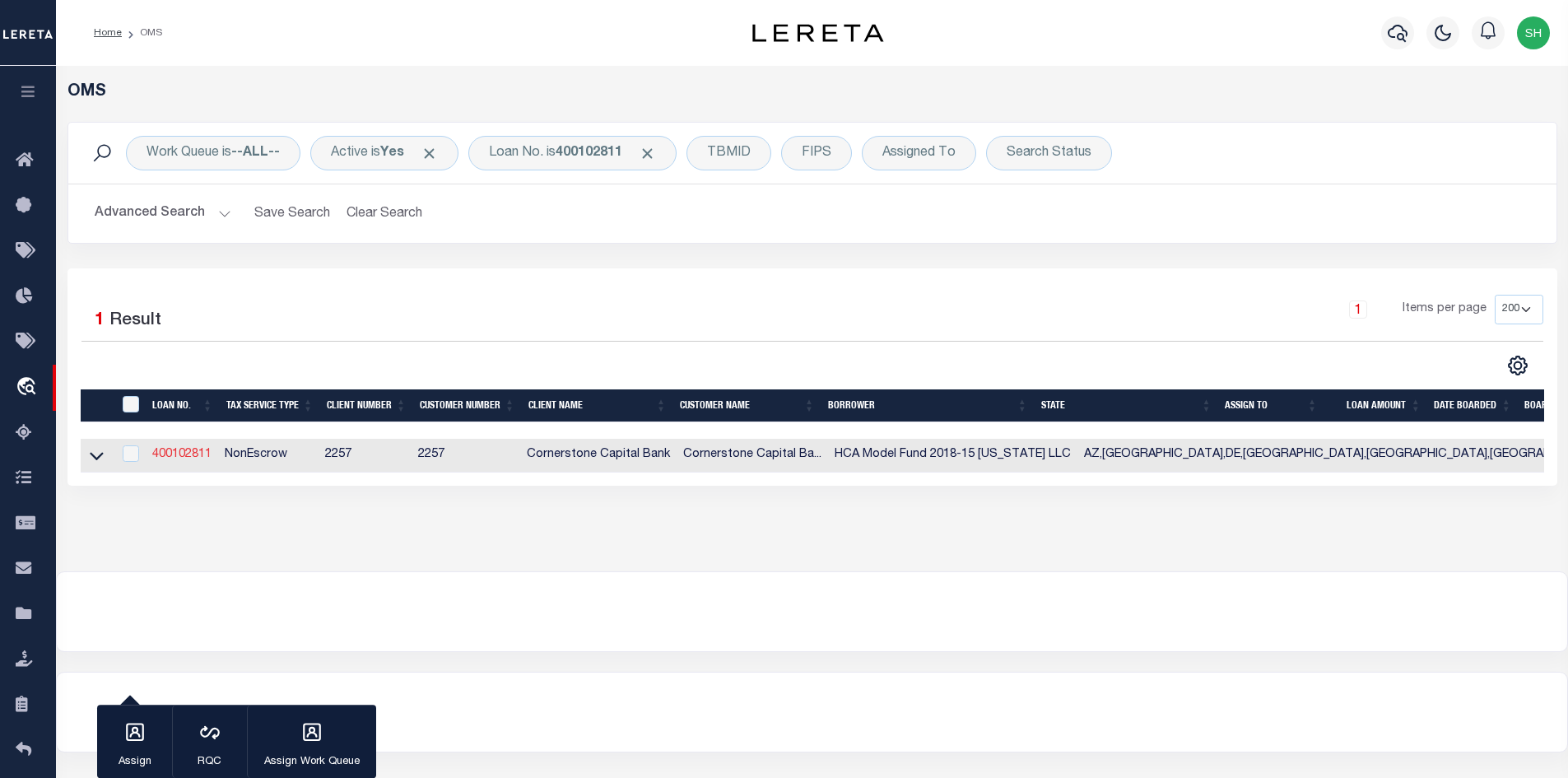
click at [166, 451] on link "400102811" at bounding box center [182, 455] width 59 height 11
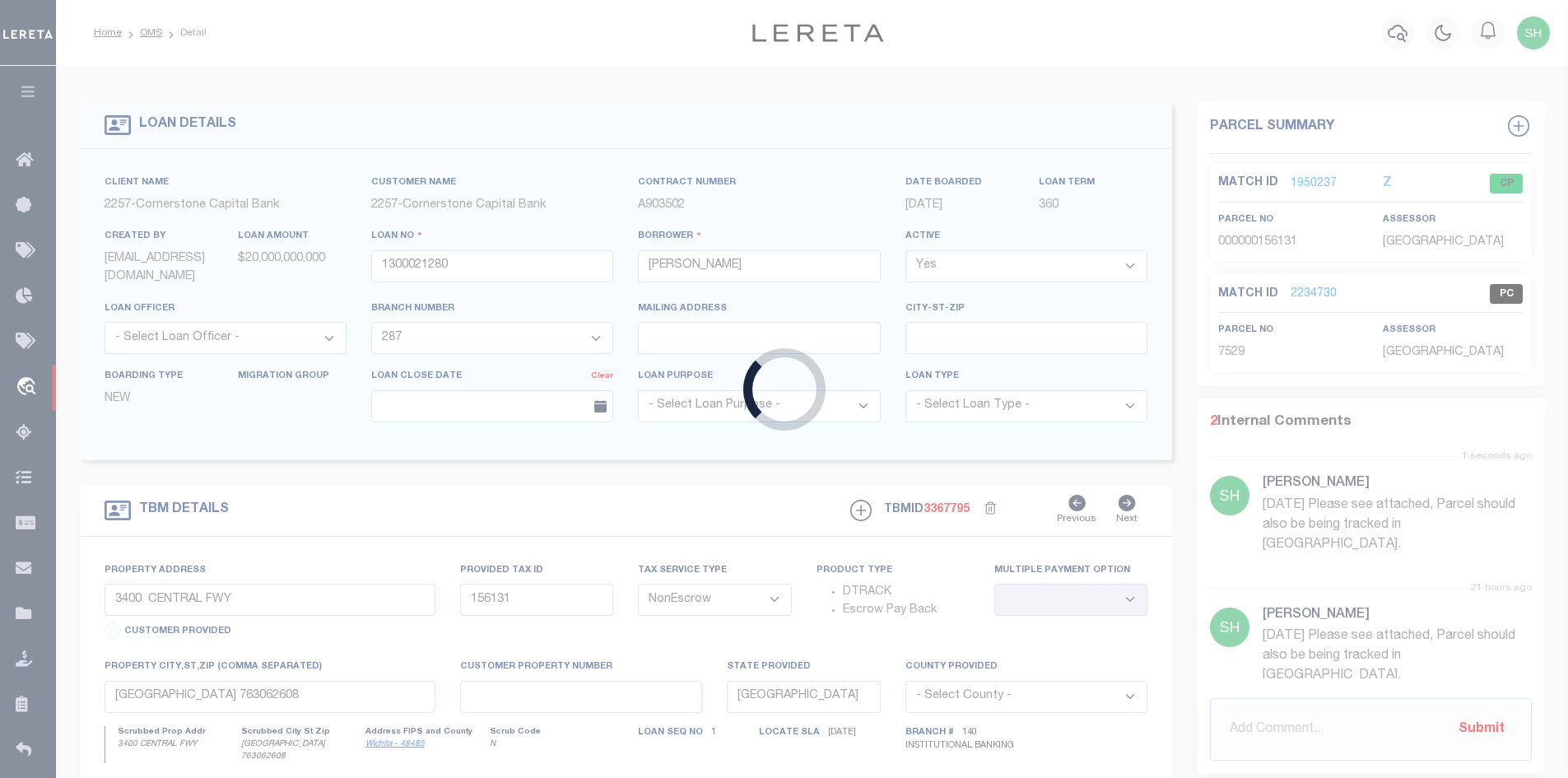
type input "400102811"
type input "HCA Model Fund 2018-15 [US_STATE] LLC"
select select
select select "22362"
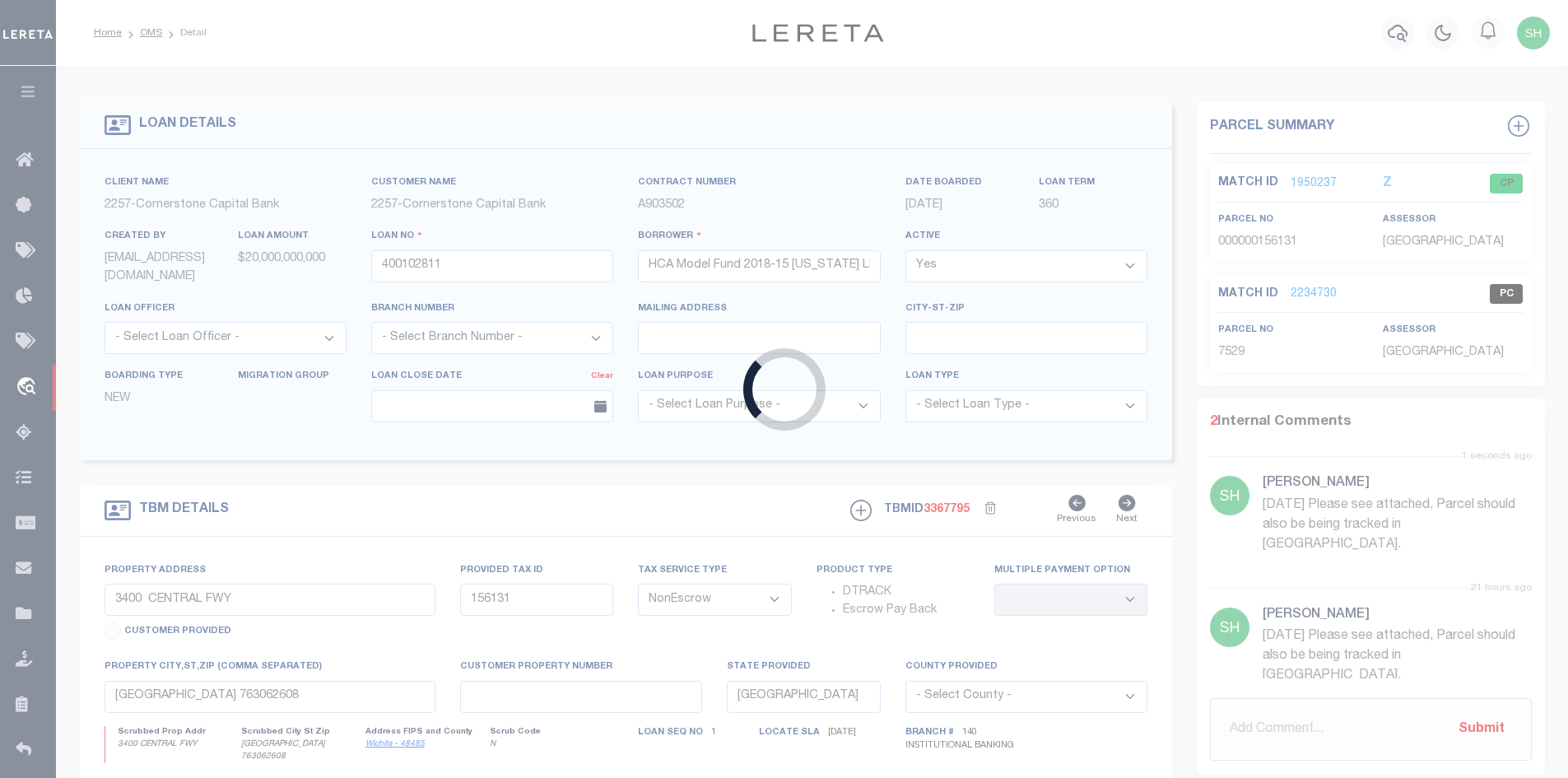
select select "13892"
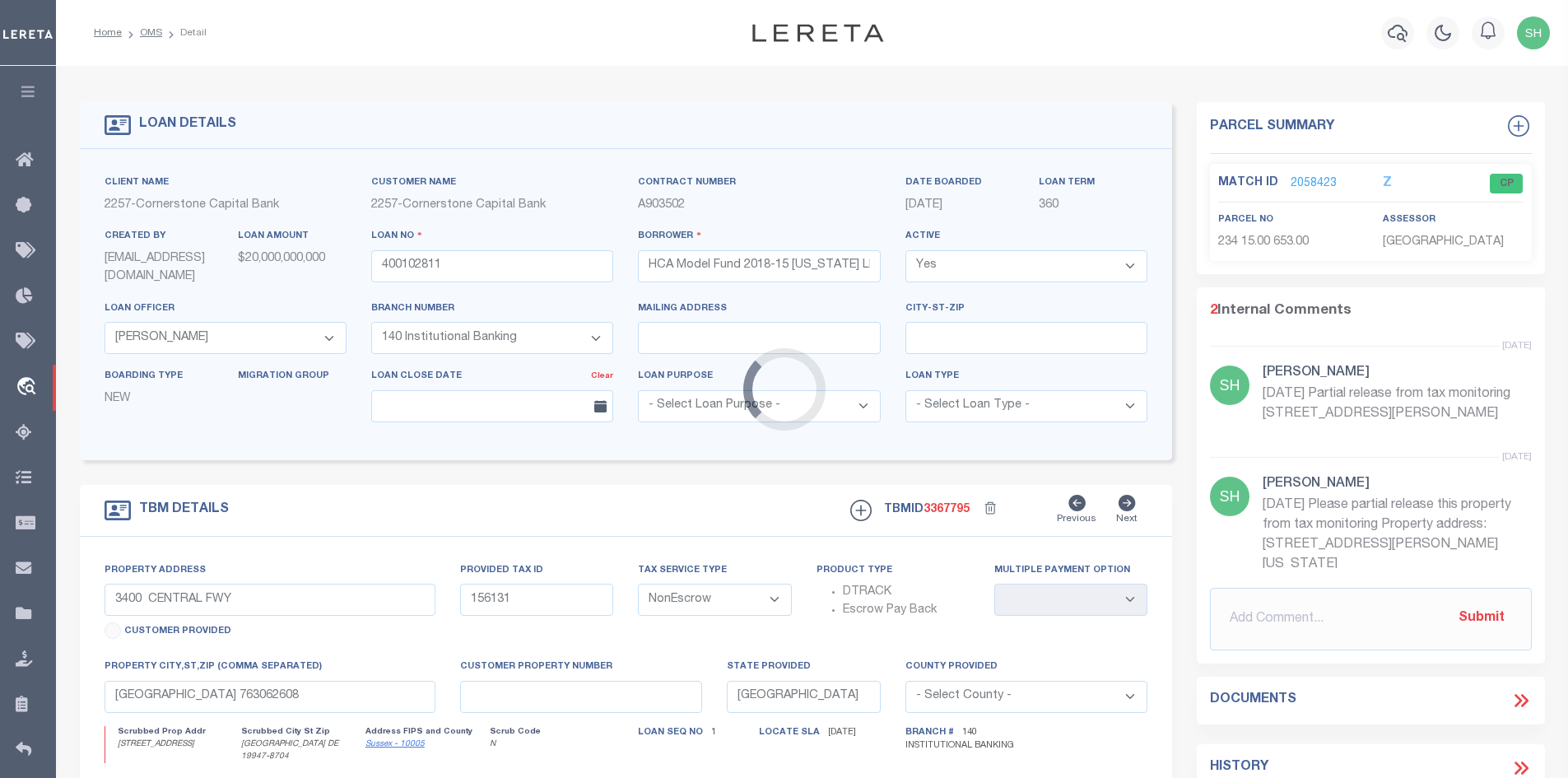
type input "36411 GATE DRIVE"
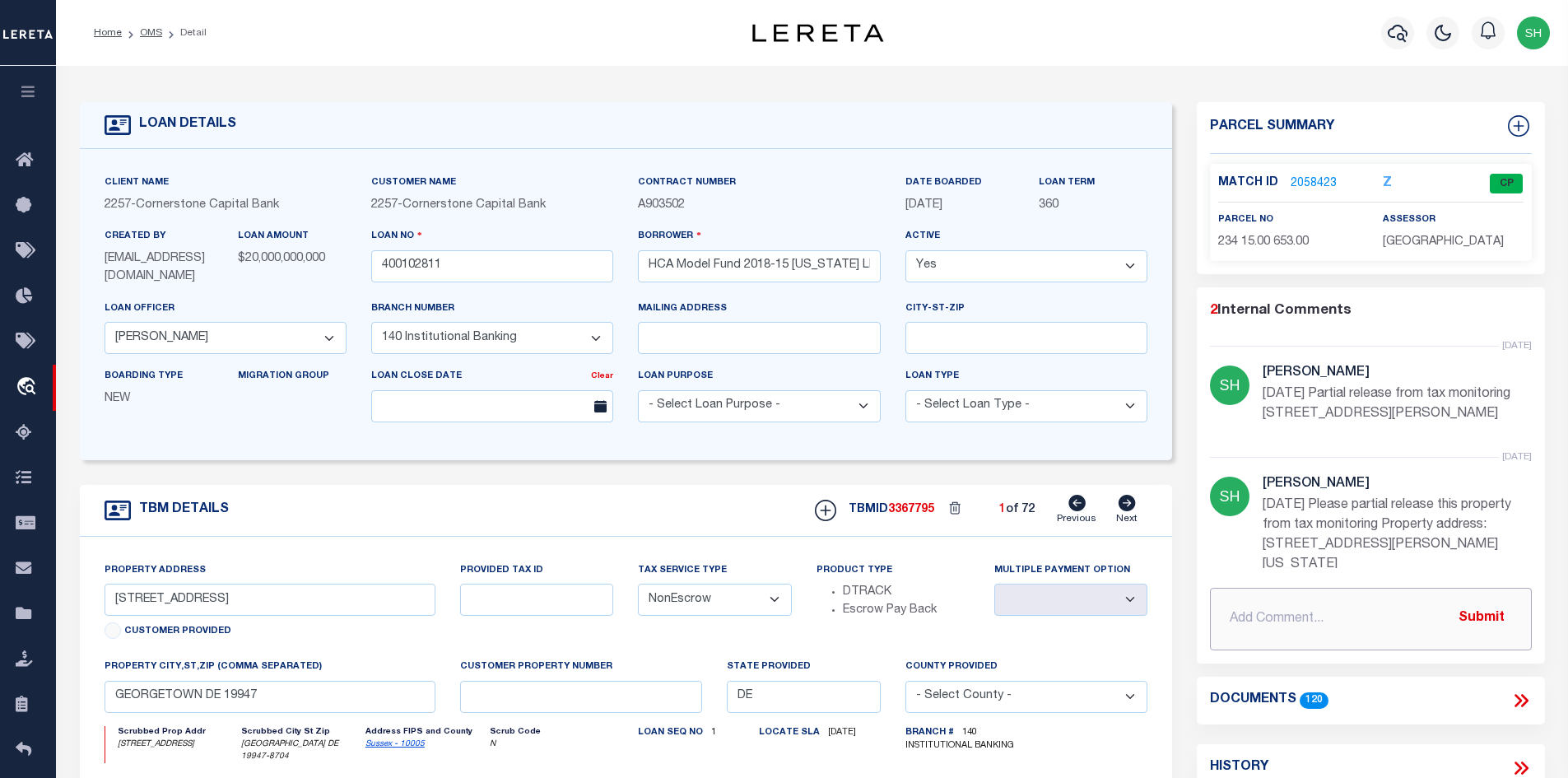
click at [1328, 617] on input "text" at bounding box center [1371, 619] width 322 height 63
click at [1495, 617] on button "Submit" at bounding box center [1481, 618] width 67 height 34
click at [1129, 508] on icon at bounding box center [1127, 503] width 18 height 17
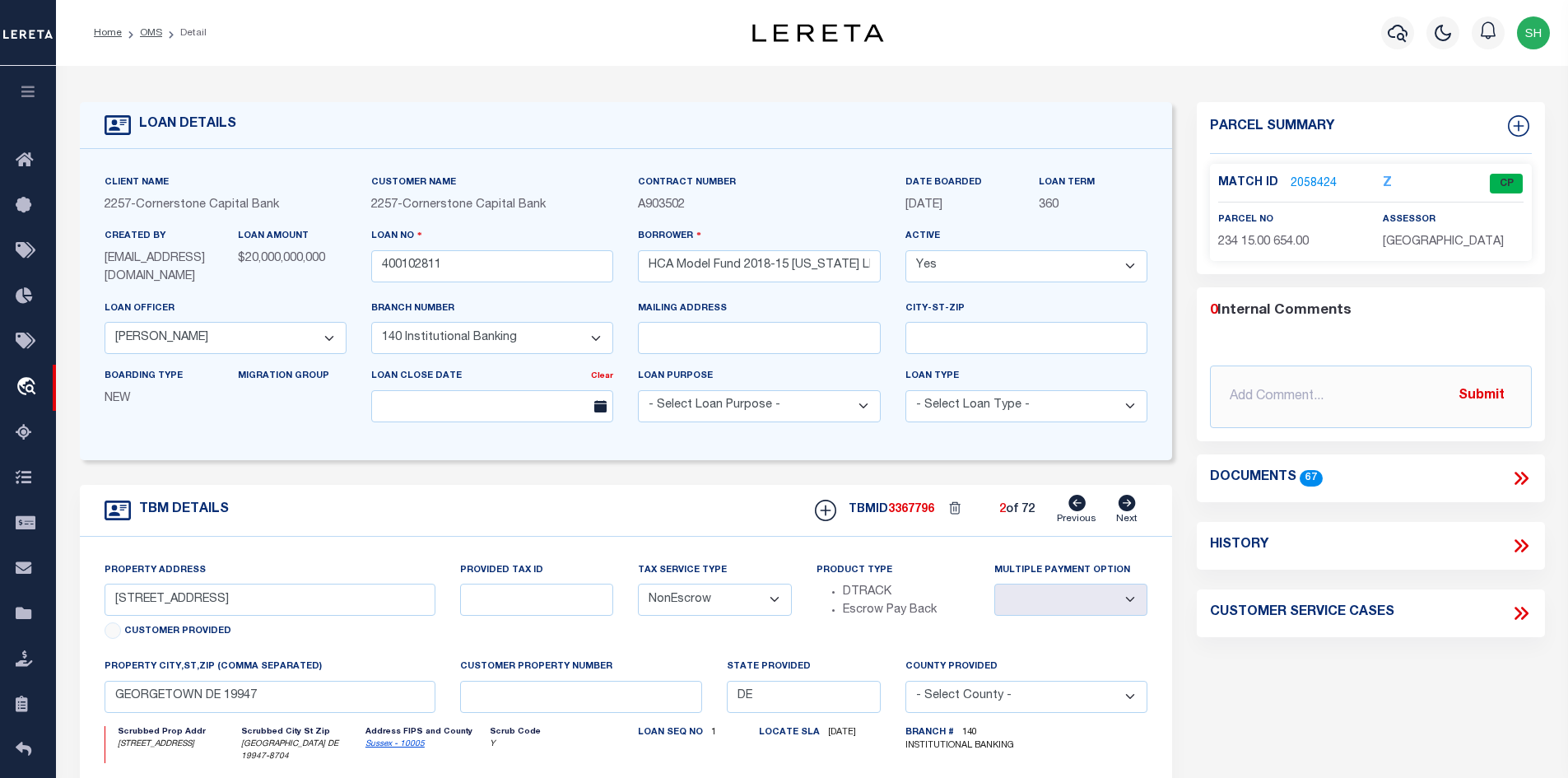
click at [1129, 508] on icon at bounding box center [1127, 503] width 18 height 17
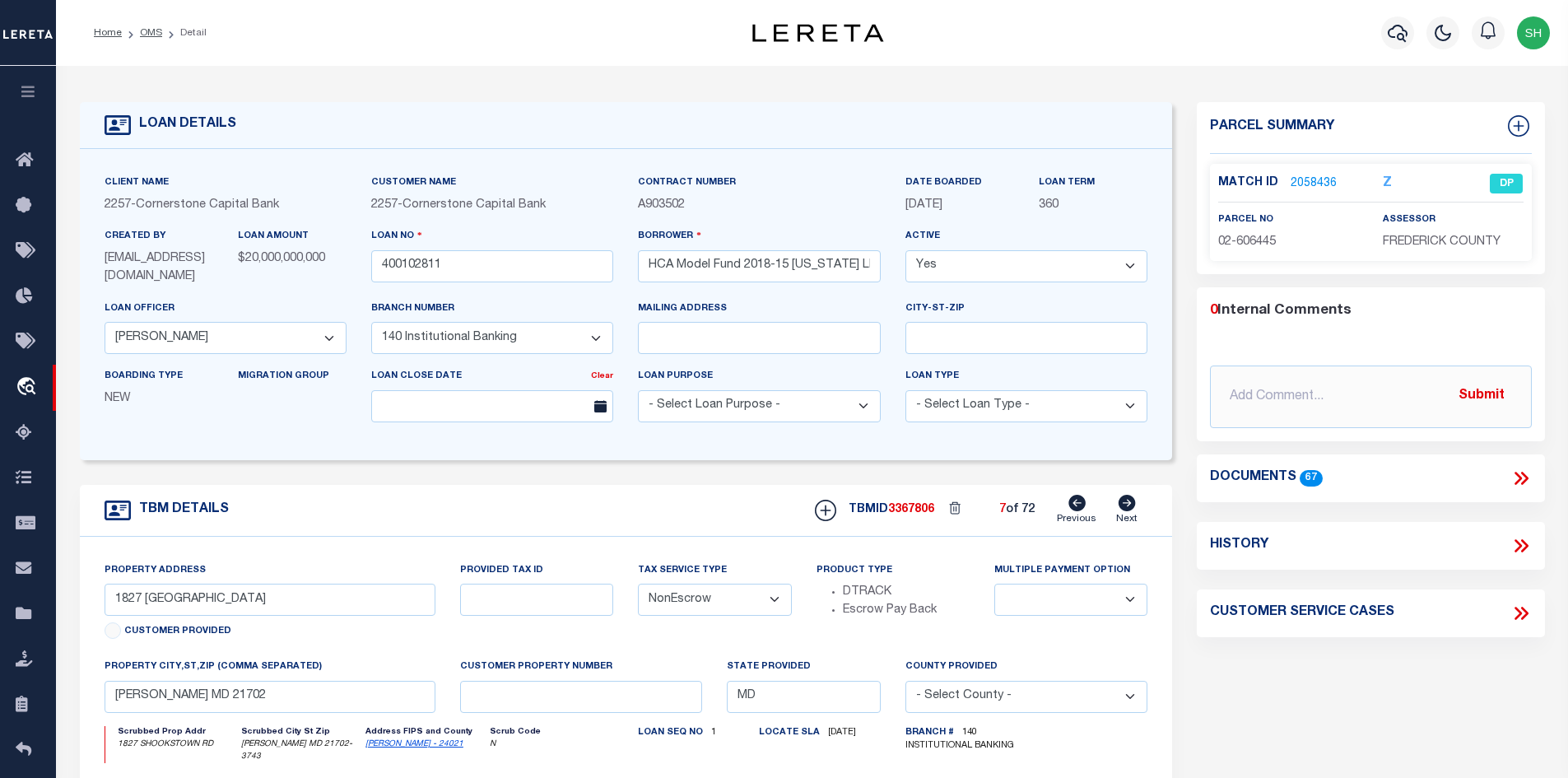
click at [1129, 508] on icon at bounding box center [1127, 503] width 18 height 17
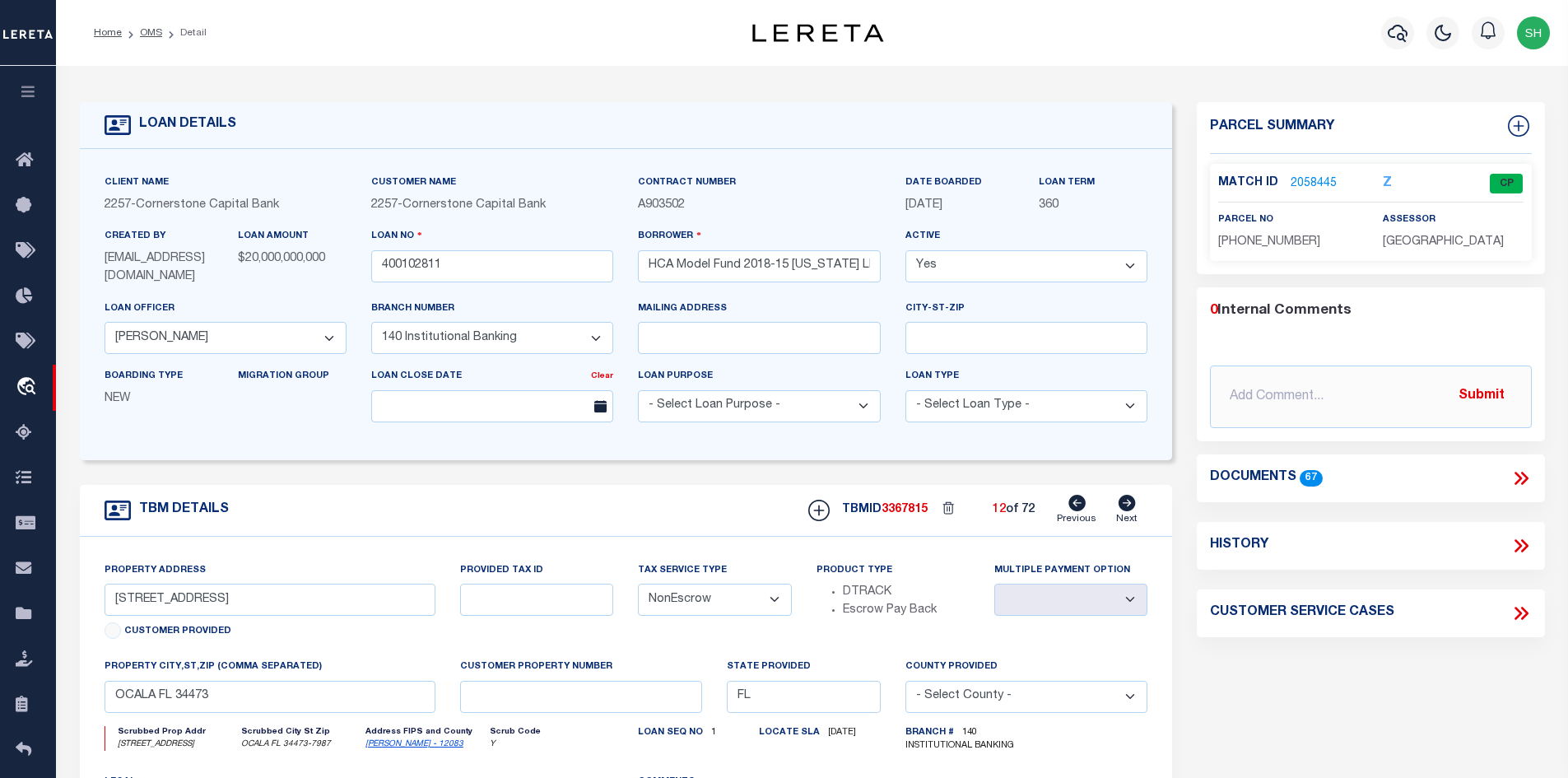
click at [1129, 508] on icon at bounding box center [1127, 503] width 18 height 17
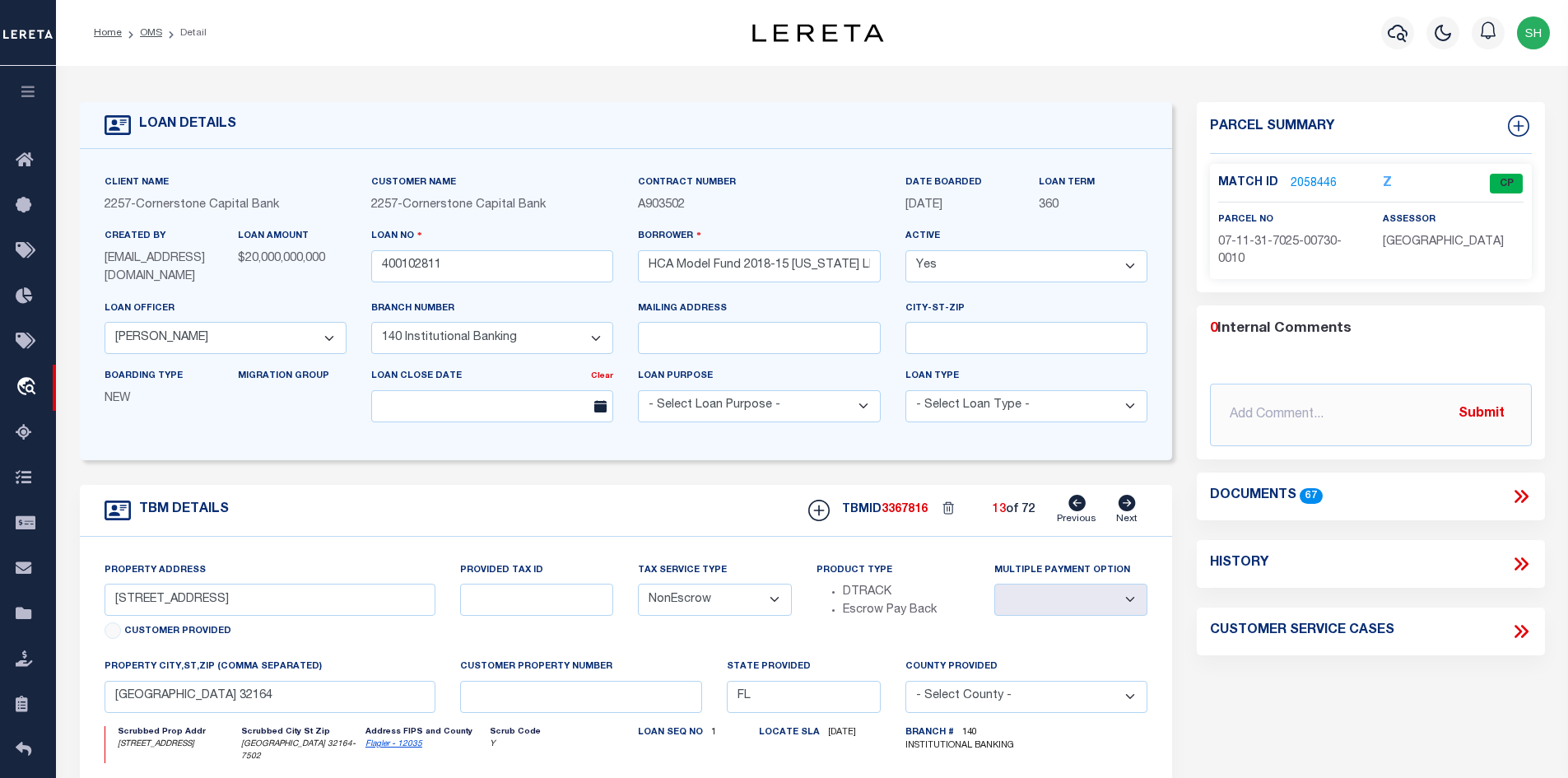
click at [1129, 508] on icon at bounding box center [1127, 503] width 18 height 17
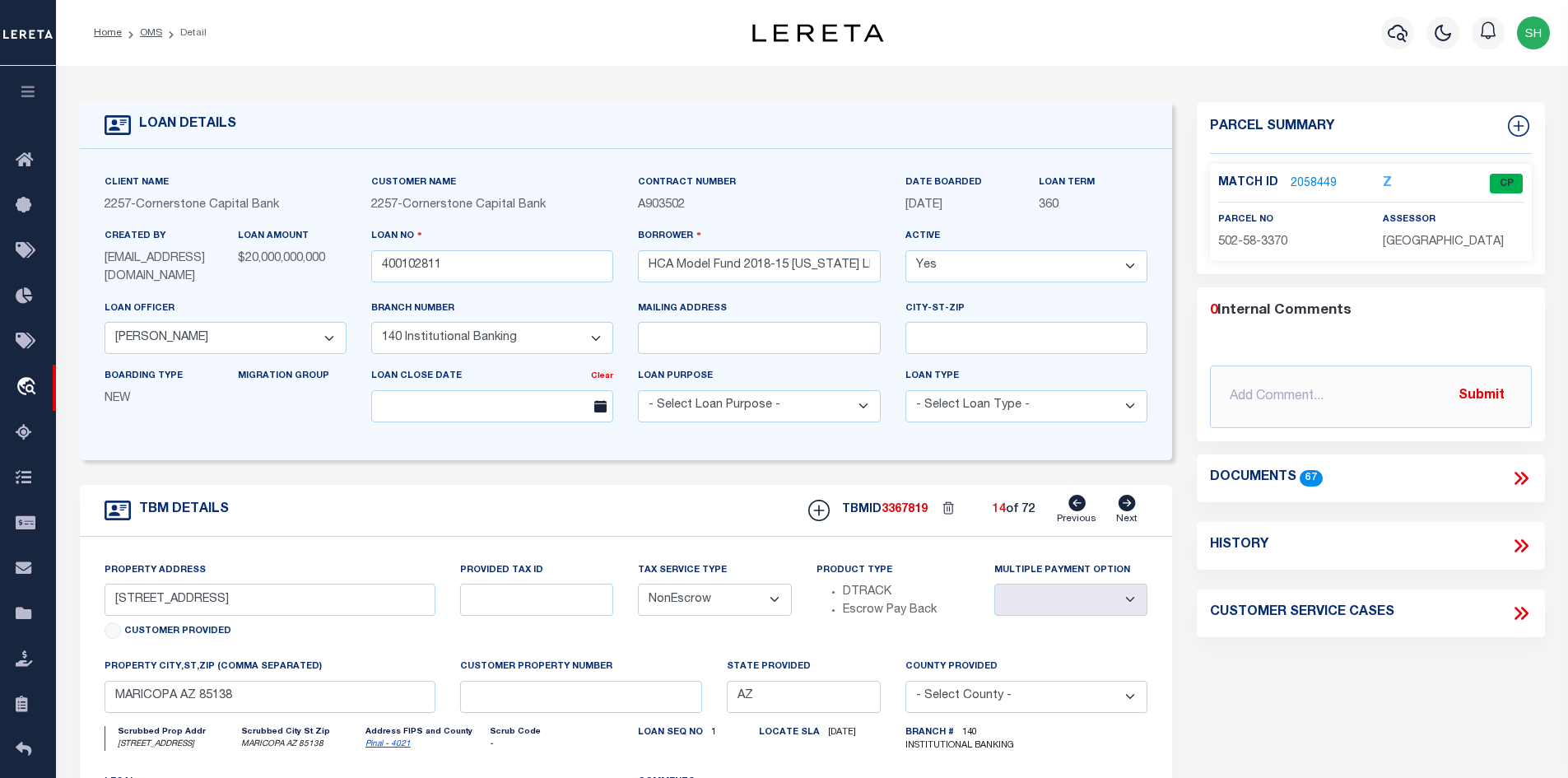
click at [1129, 508] on icon at bounding box center [1127, 503] width 18 height 17
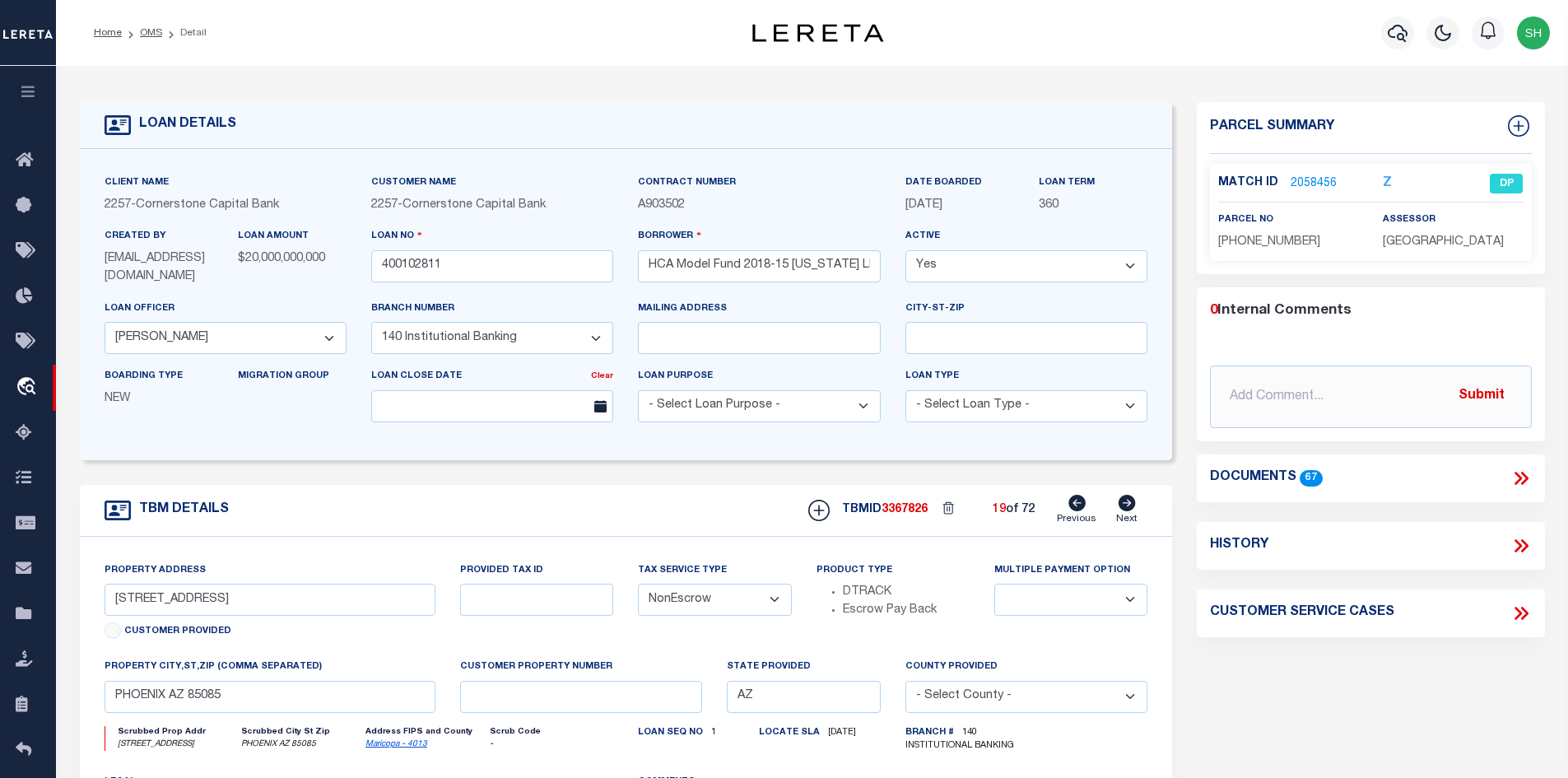
click at [1074, 510] on icon at bounding box center [1076, 503] width 18 height 17
click at [1128, 504] on icon at bounding box center [1127, 503] width 18 height 17
click at [1128, 504] on icon at bounding box center [1127, 503] width 18 height 17
click at [1300, 179] on link "2058459" at bounding box center [1314, 184] width 46 height 18
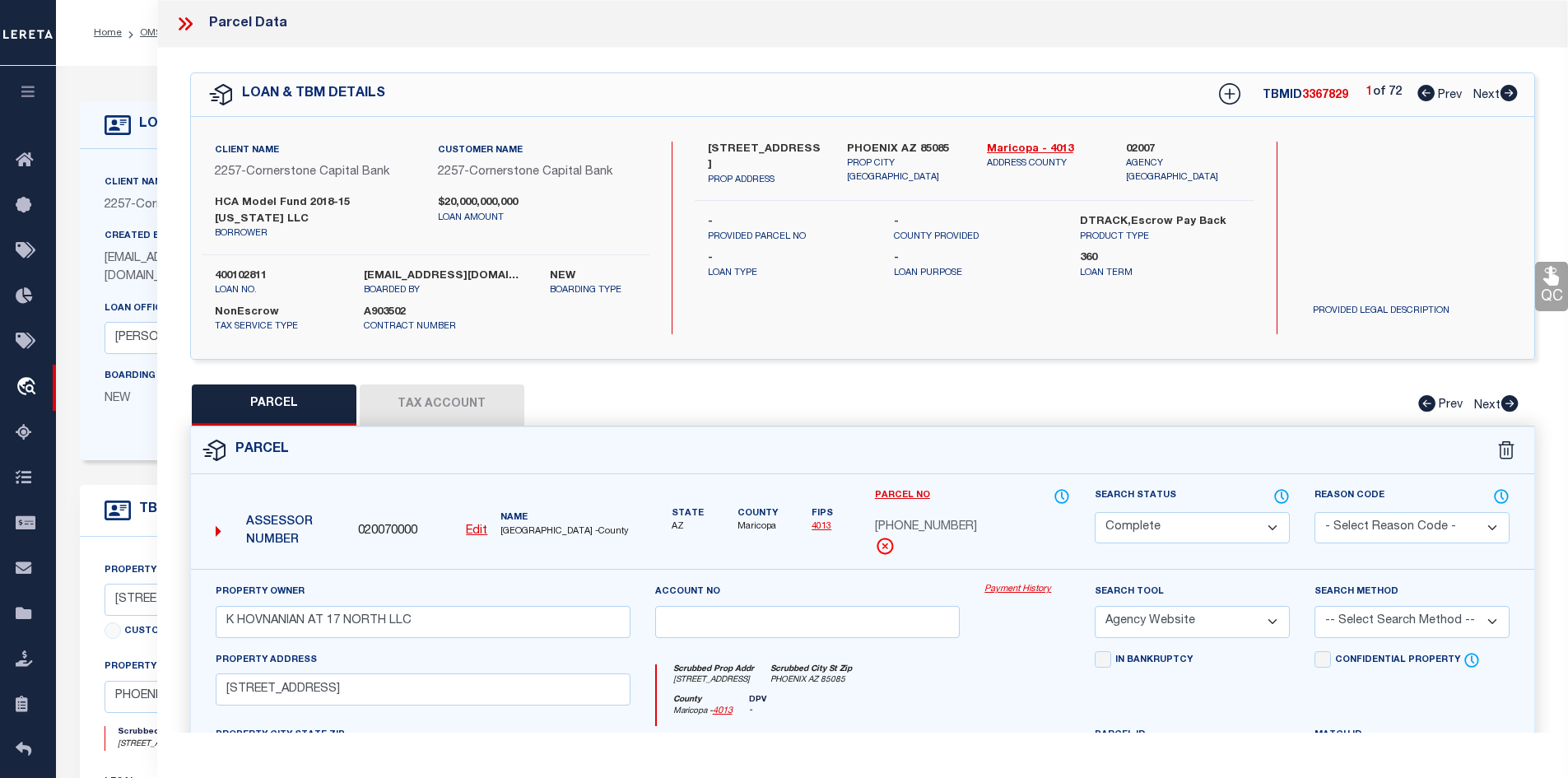
click at [1219, 523] on select "Automated Search Bad Parcel Complete Duplicate Parcel High Dollar Reporting In …" at bounding box center [1192, 528] width 195 height 32
click at [1095, 512] on select "Automated Search Bad Parcel Complete Duplicate Parcel High Dollar Reporting In …" at bounding box center [1192, 528] width 195 height 32
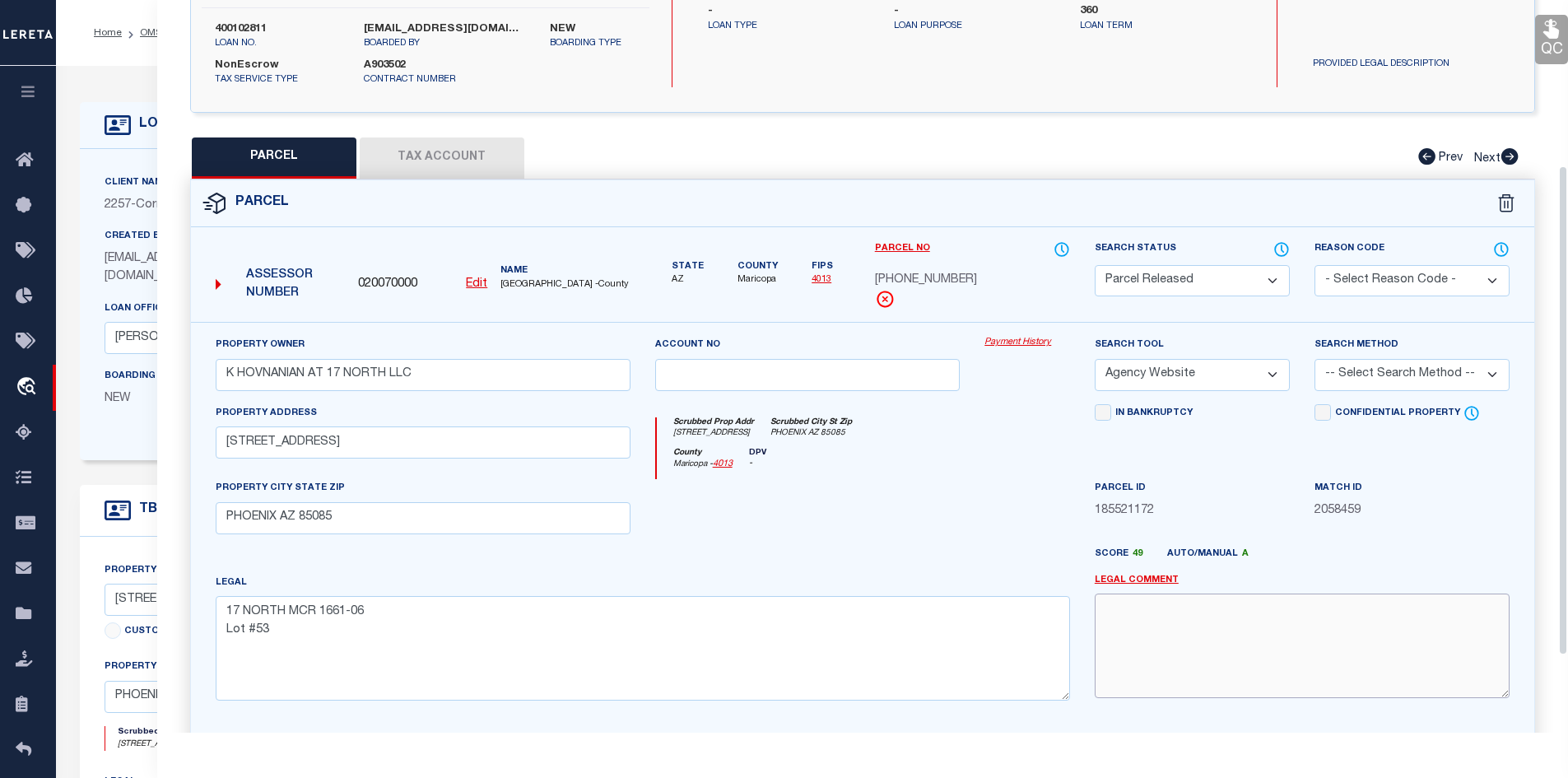
click at [1206, 612] on textarea at bounding box center [1302, 645] width 415 height 103
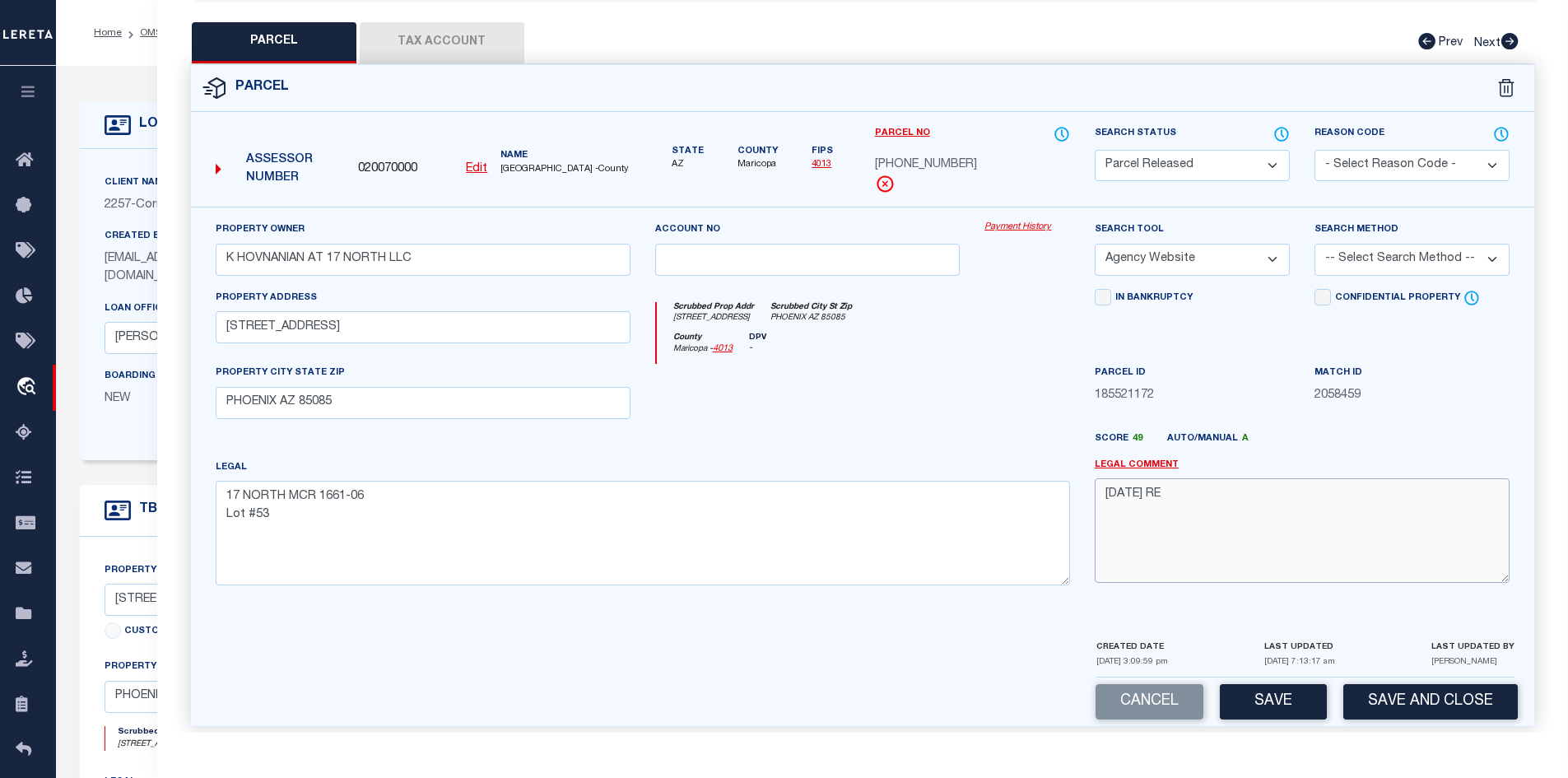
click at [1196, 484] on textarea "8/21/25 RE" at bounding box center [1302, 530] width 415 height 103
click at [1261, 684] on button "Save" at bounding box center [1273, 701] width 107 height 35
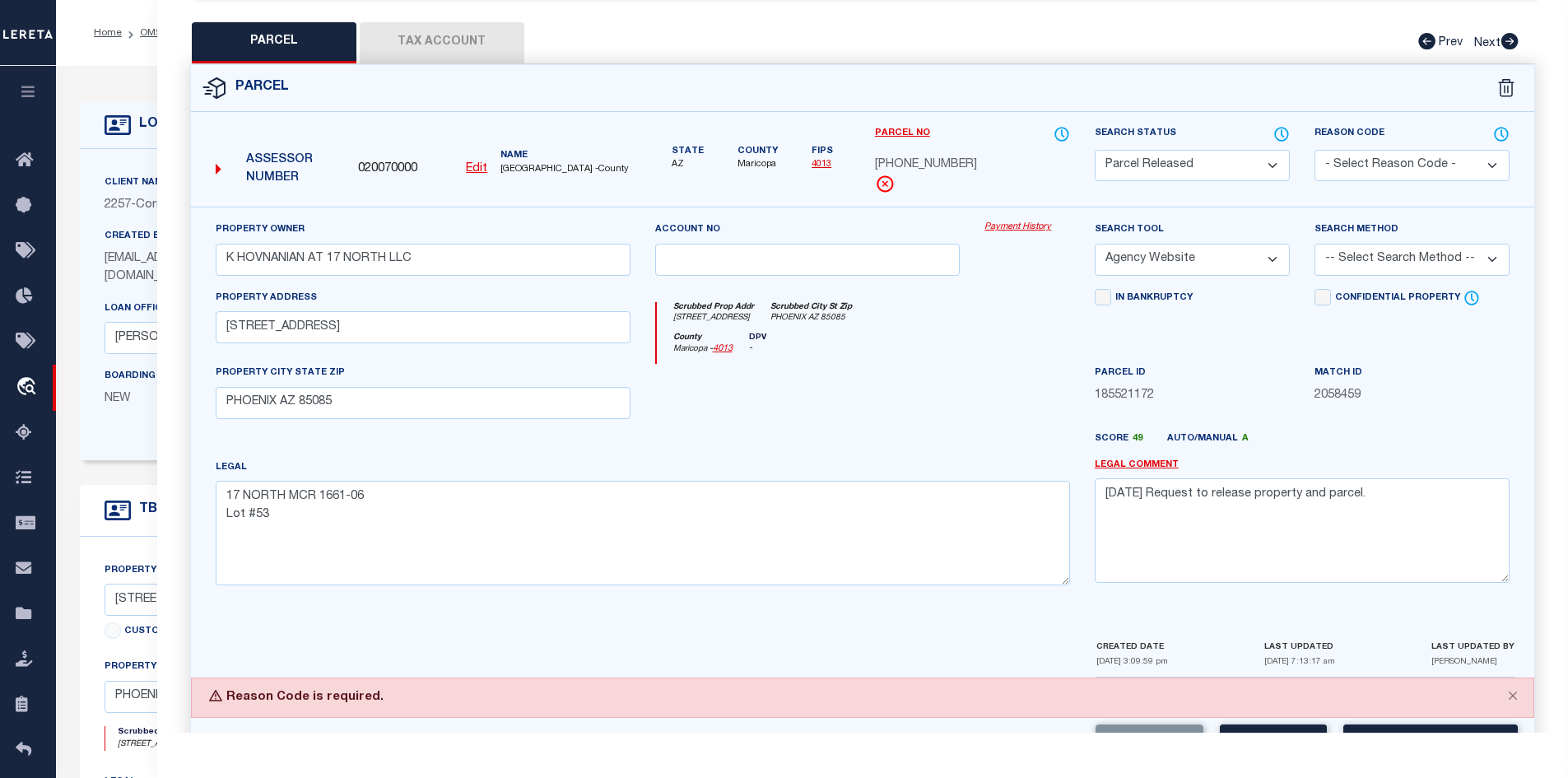
click at [1370, 159] on select "- Select Reason Code - 099 - Other (Provide additional detail) ACT - Agency Cha…" at bounding box center [1412, 165] width 195 height 32
click at [1335, 549] on textarea "8/21/25 Request to release property and parcel." at bounding box center [1302, 530] width 415 height 103
drag, startPoint x: 1388, startPoint y: 484, endPoint x: 849, endPoint y: 491, distance: 539.0
click at [847, 491] on div "Property Owner K HOVNANIAN AT 17 NORTH LLC Account no Payment History Search To…" at bounding box center [863, 409] width 1319 height 377
click at [1353, 150] on select "- Select Reason Code - 099 - Other (Provide additional detail) ACT - Agency Cha…" at bounding box center [1412, 165] width 195 height 32
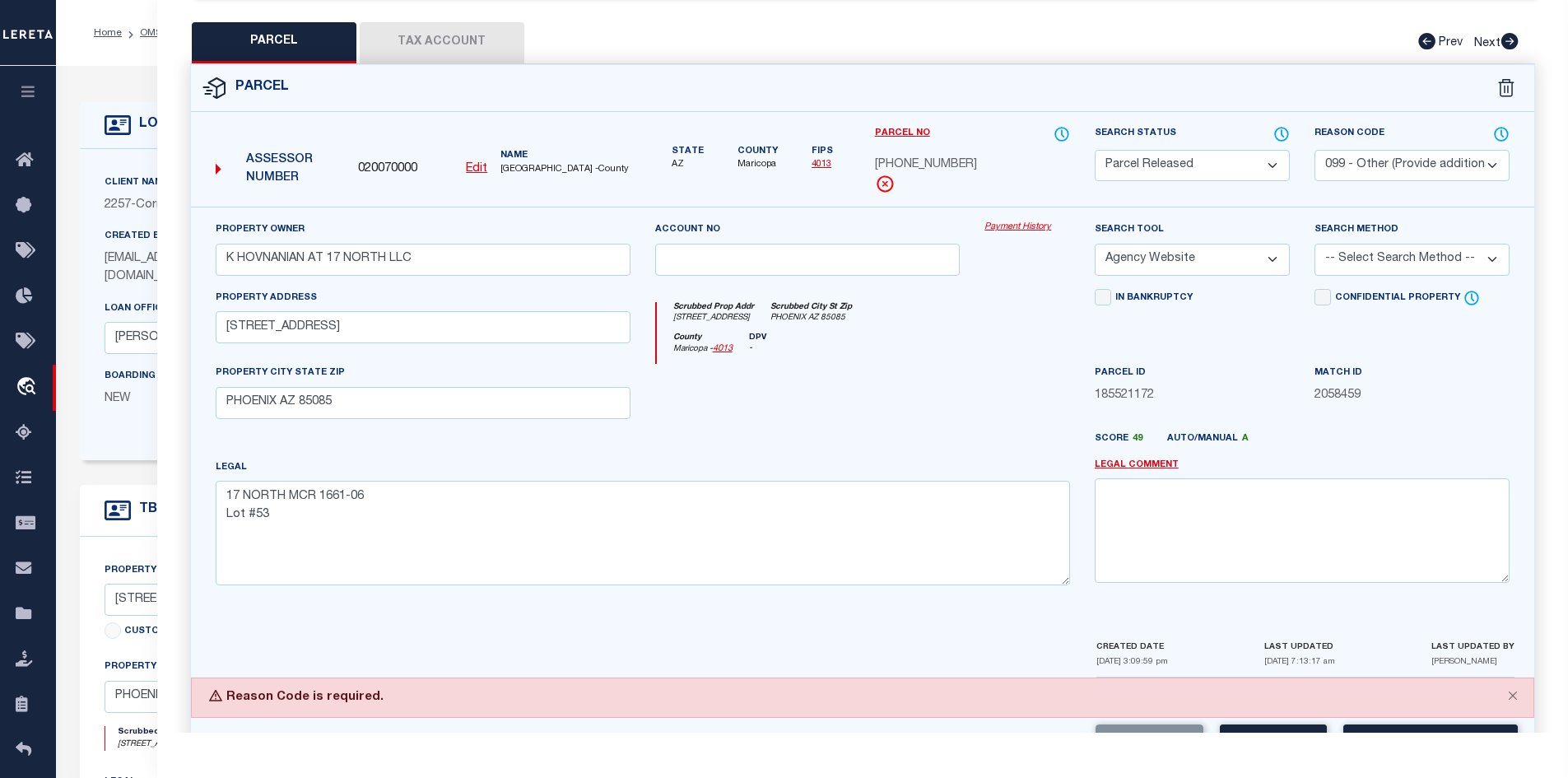
click at [1315, 150] on select "- Select Reason Code - 099 - Other (Provide additional detail) ACT - Agency Cha…" at bounding box center [1412, 165] width 195 height 32
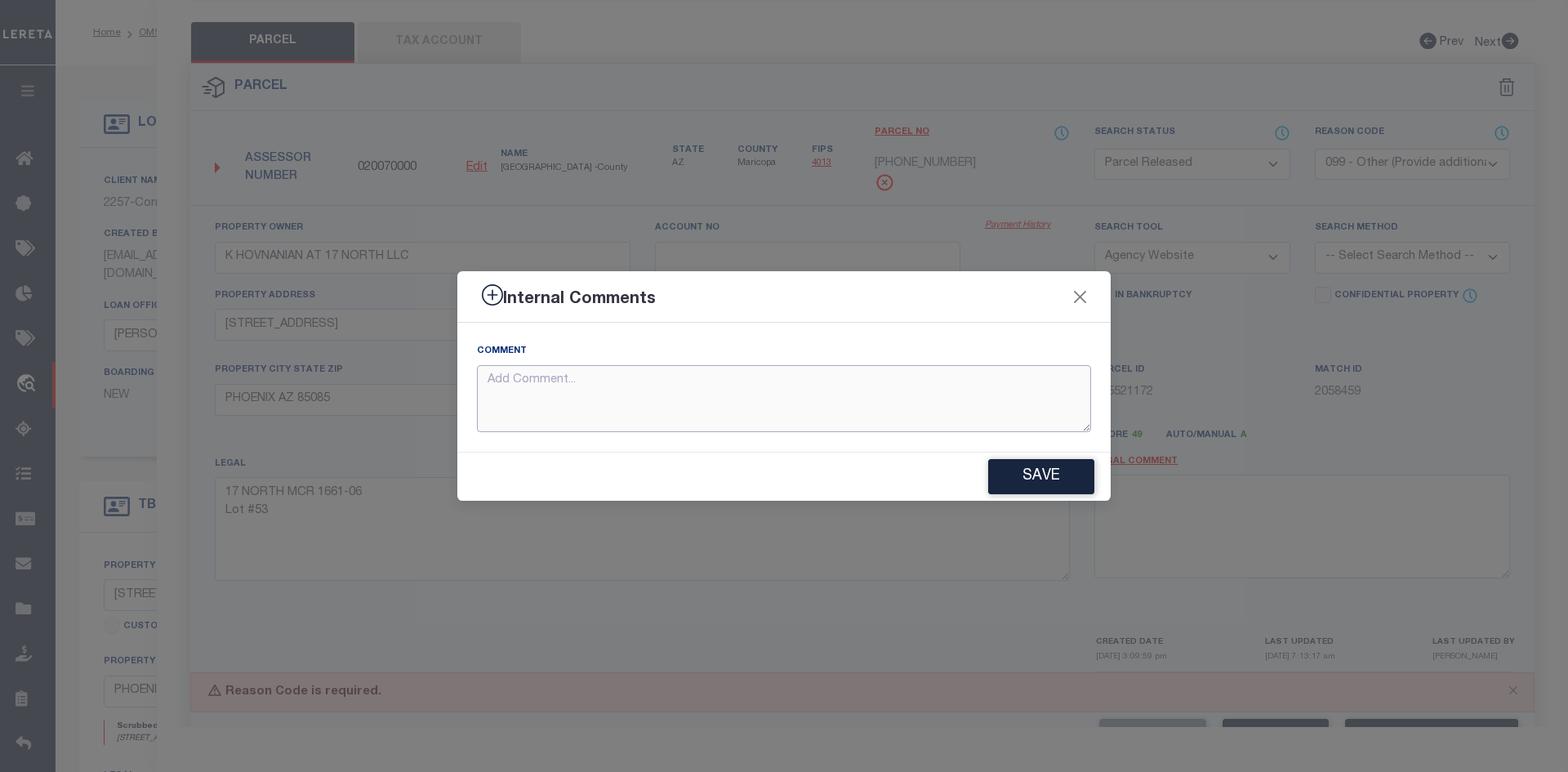
click at [745, 411] on textarea at bounding box center [784, 399] width 614 height 68
paste textarea "8/21/25 Request to release property and parcel."
click at [1034, 469] on button "Save" at bounding box center [1041, 477] width 106 height 35
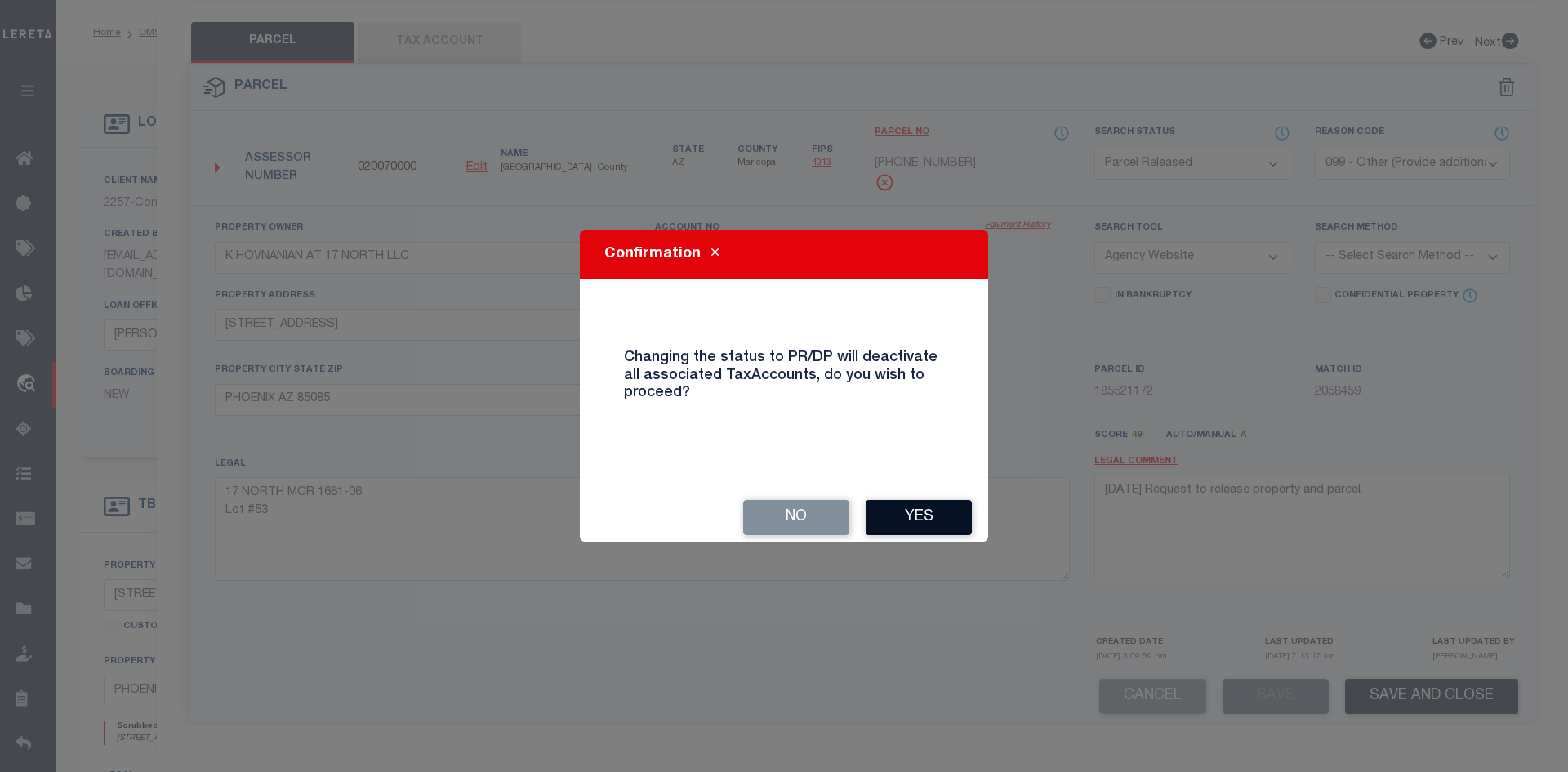
click at [894, 512] on button "Yes" at bounding box center [918, 517] width 106 height 35
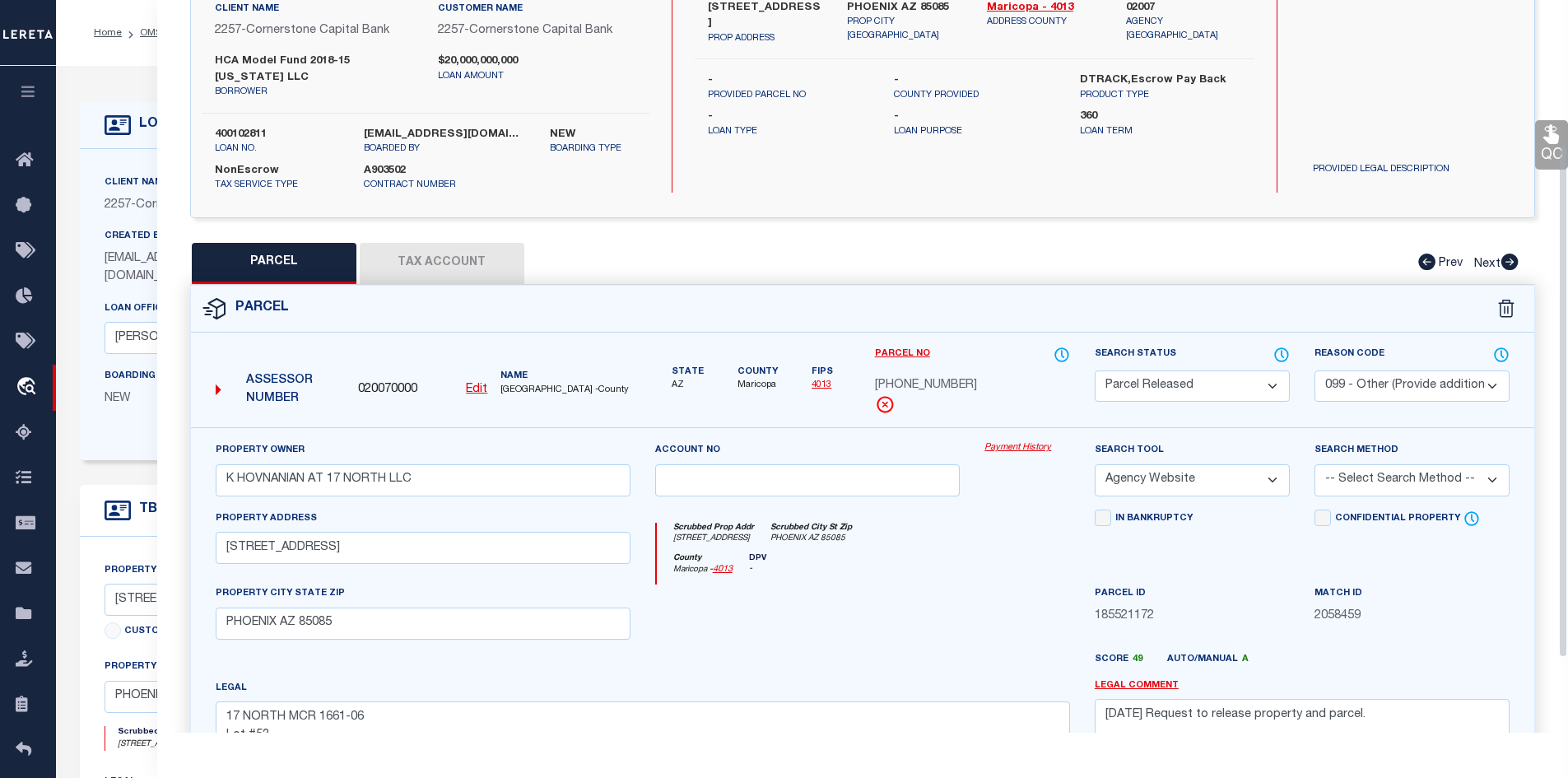
scroll to position [0, 0]
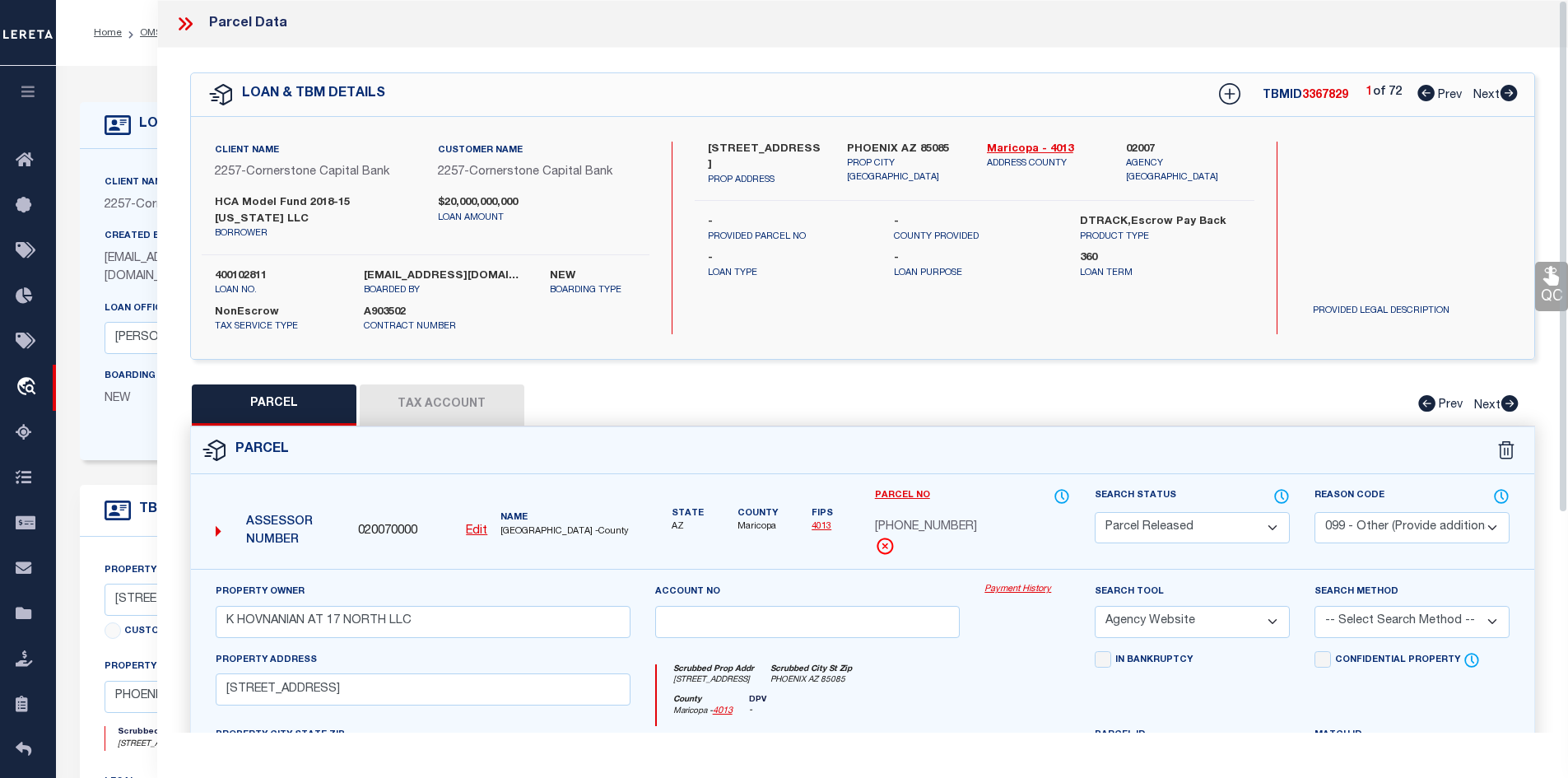
click at [185, 24] on icon at bounding box center [182, 24] width 7 height 13
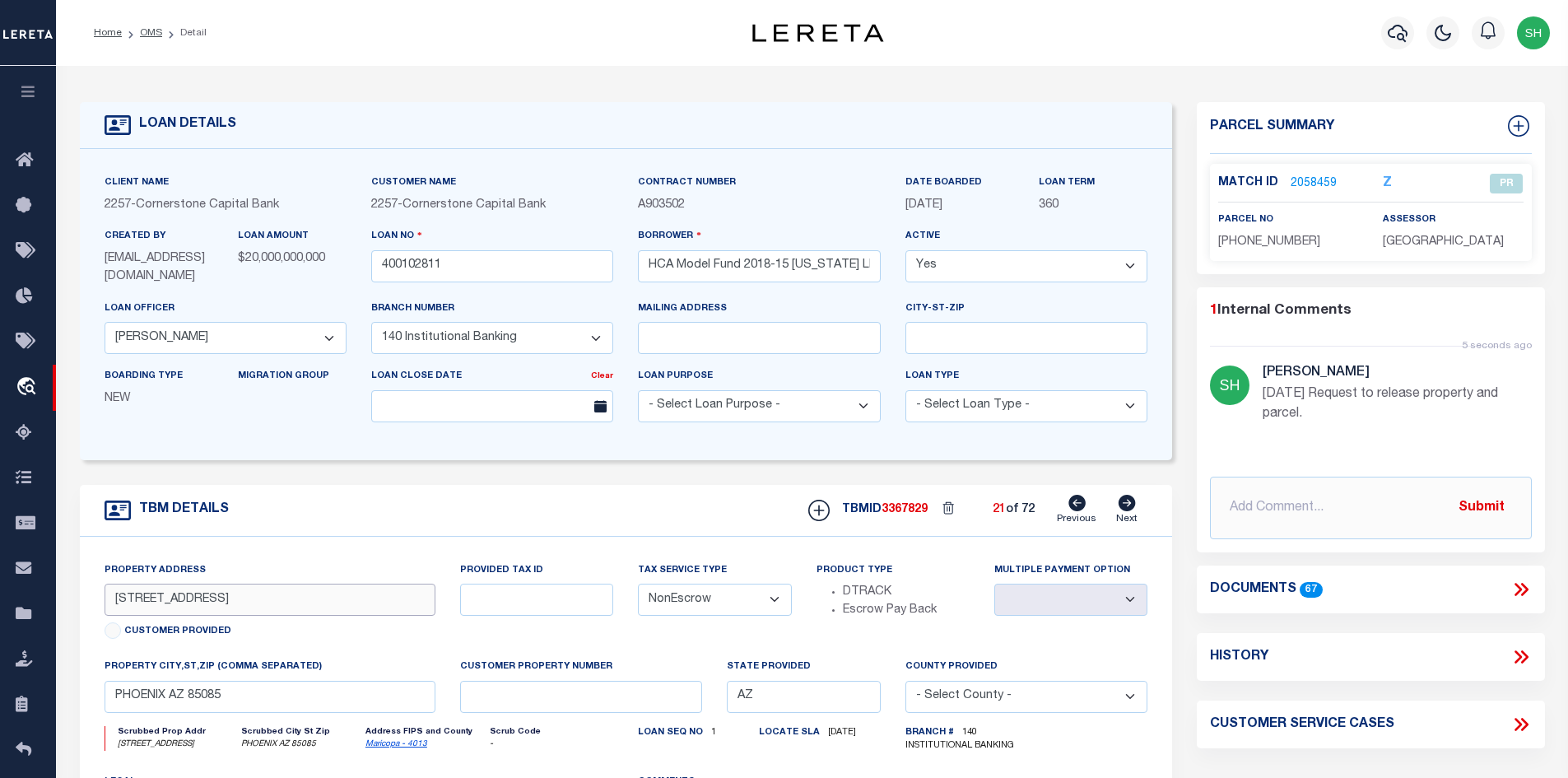
drag, startPoint x: 264, startPoint y: 601, endPoint x: 97, endPoint y: 608, distance: 167.1
click at [97, 608] on div "Property Address 2839 W EAGLE TALON RD Customer Provided" at bounding box center [271, 610] width 357 height 97
click at [146, 28] on link "OMS" at bounding box center [151, 32] width 22 height 10
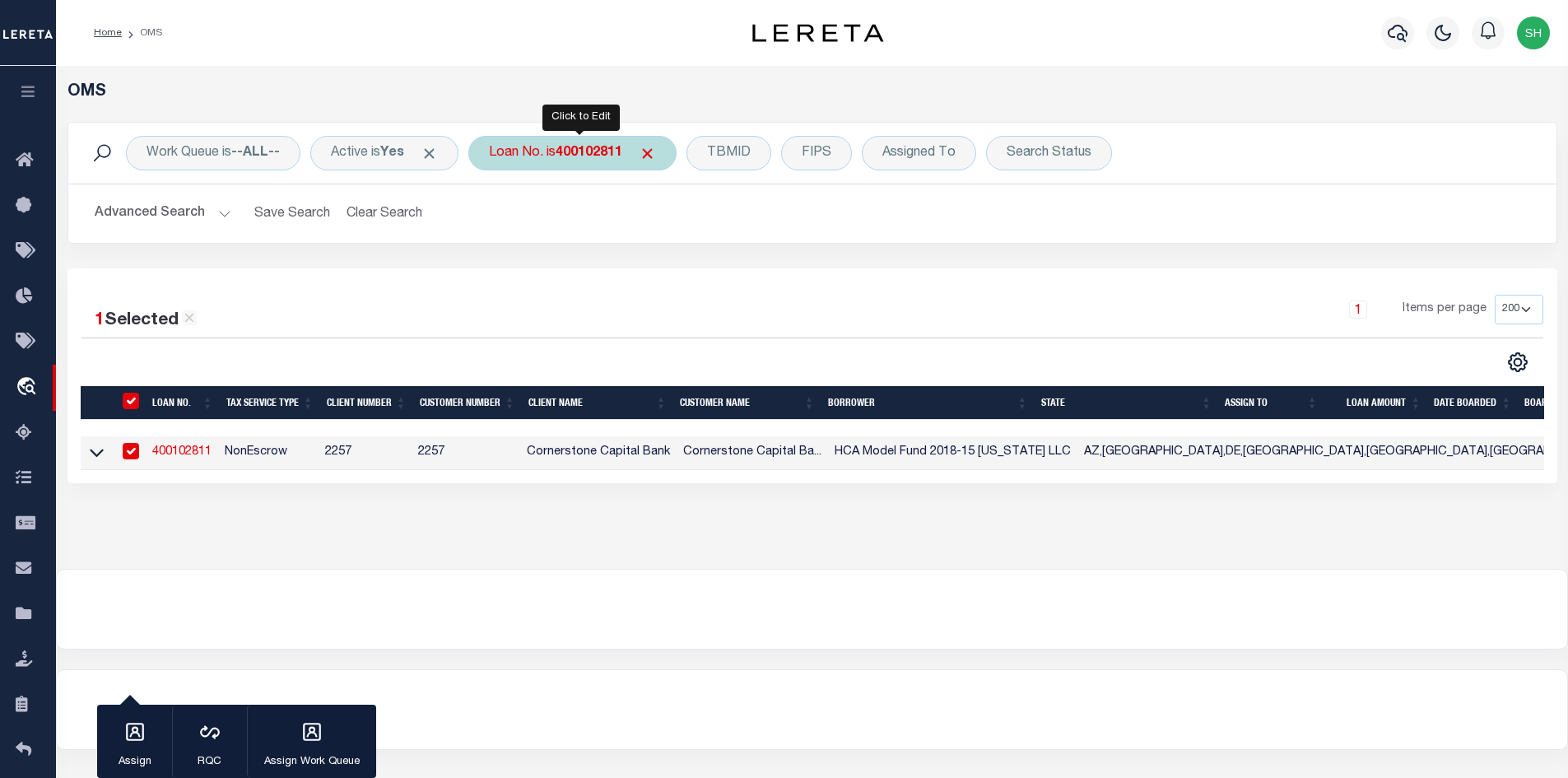
click at [596, 147] on b "400102811" at bounding box center [589, 153] width 67 height 13
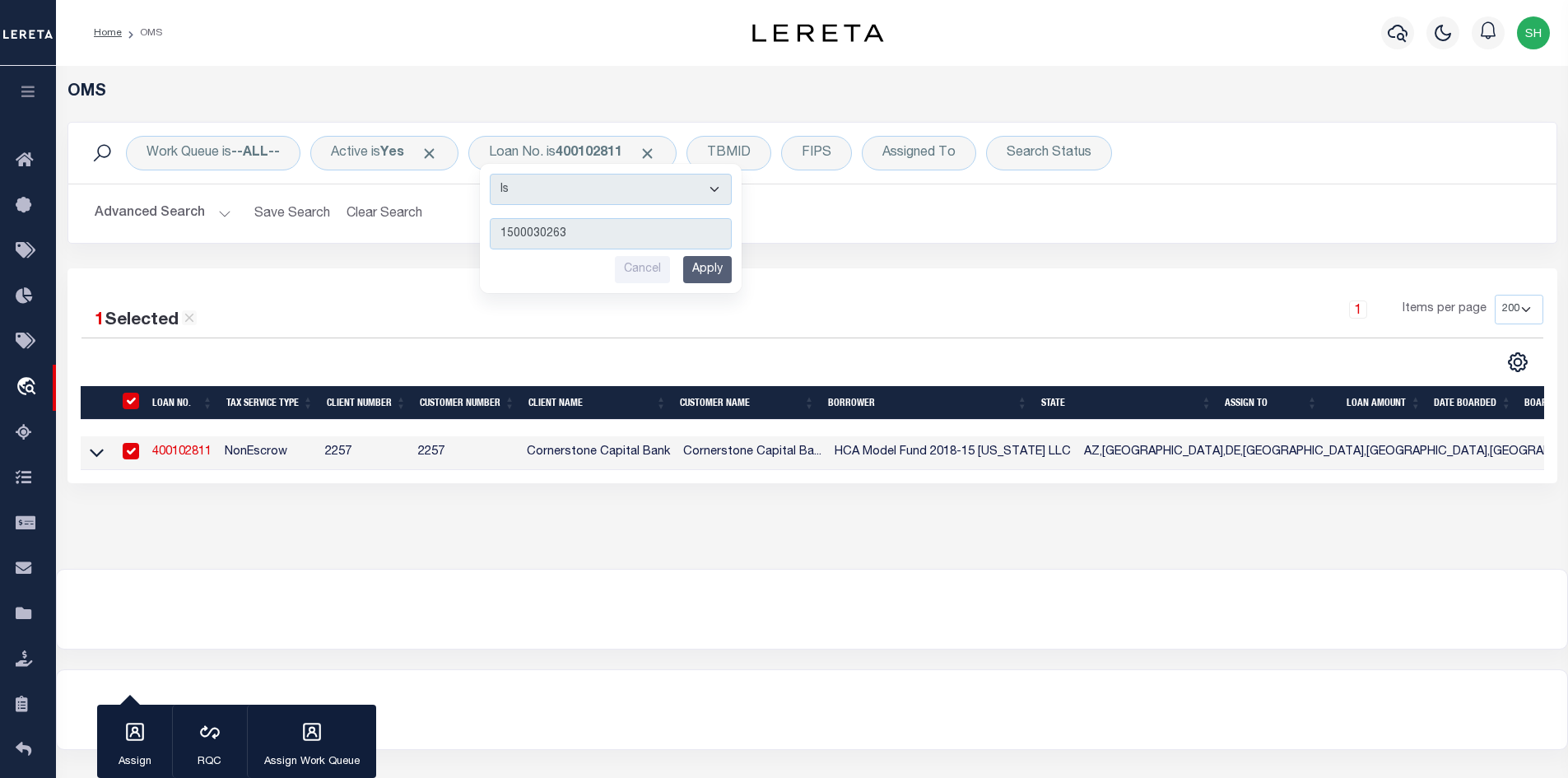
click at [566, 377] on div "1 Selected 1 Result 1 Items per page 10 25 50 100 200" at bounding box center [812, 375] width 1490 height 215
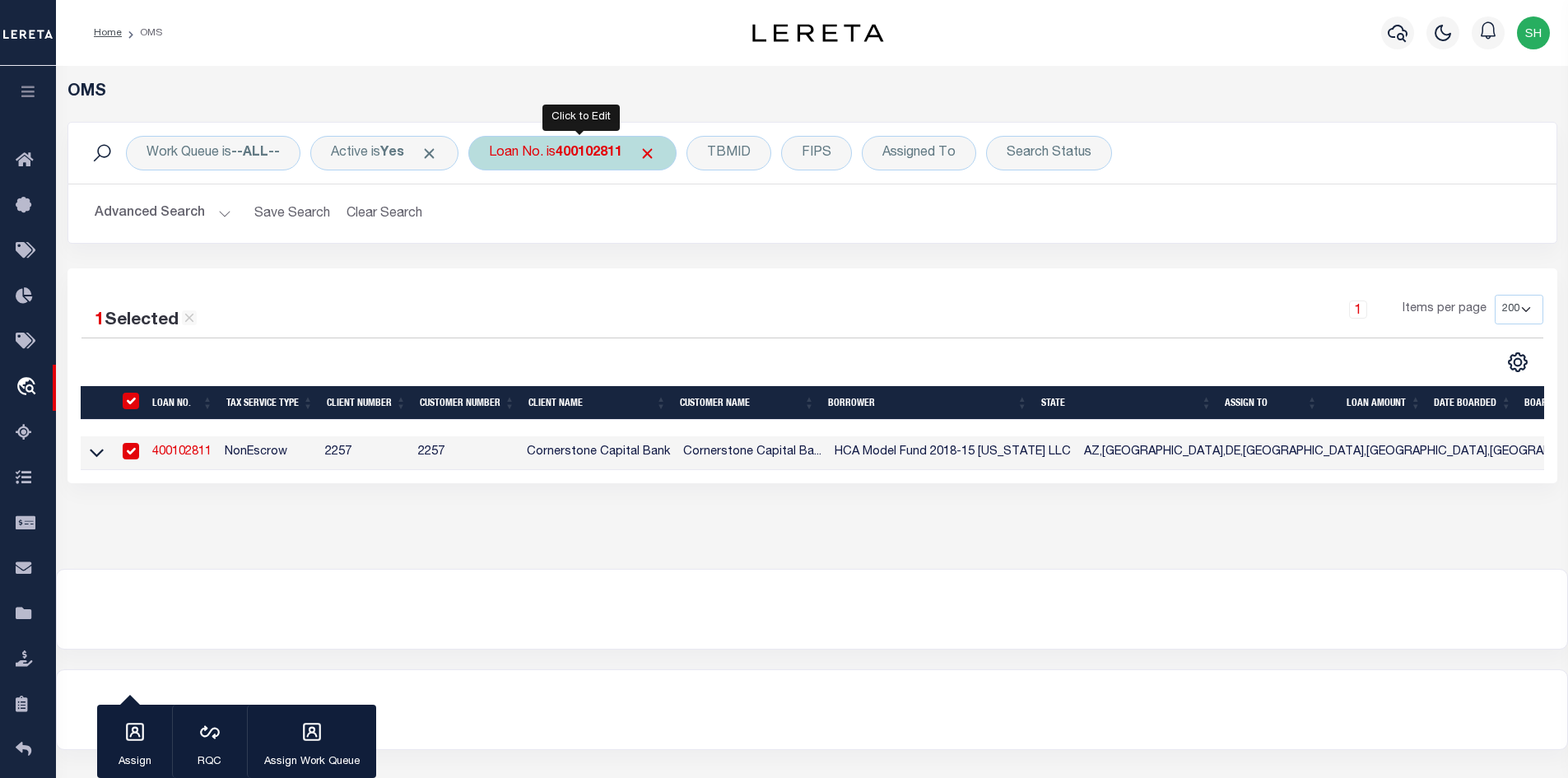
click at [560, 143] on div "Loan No. is 400102811 Is Contains 1500030263 Cancel Apply" at bounding box center [572, 152] width 208 height 34
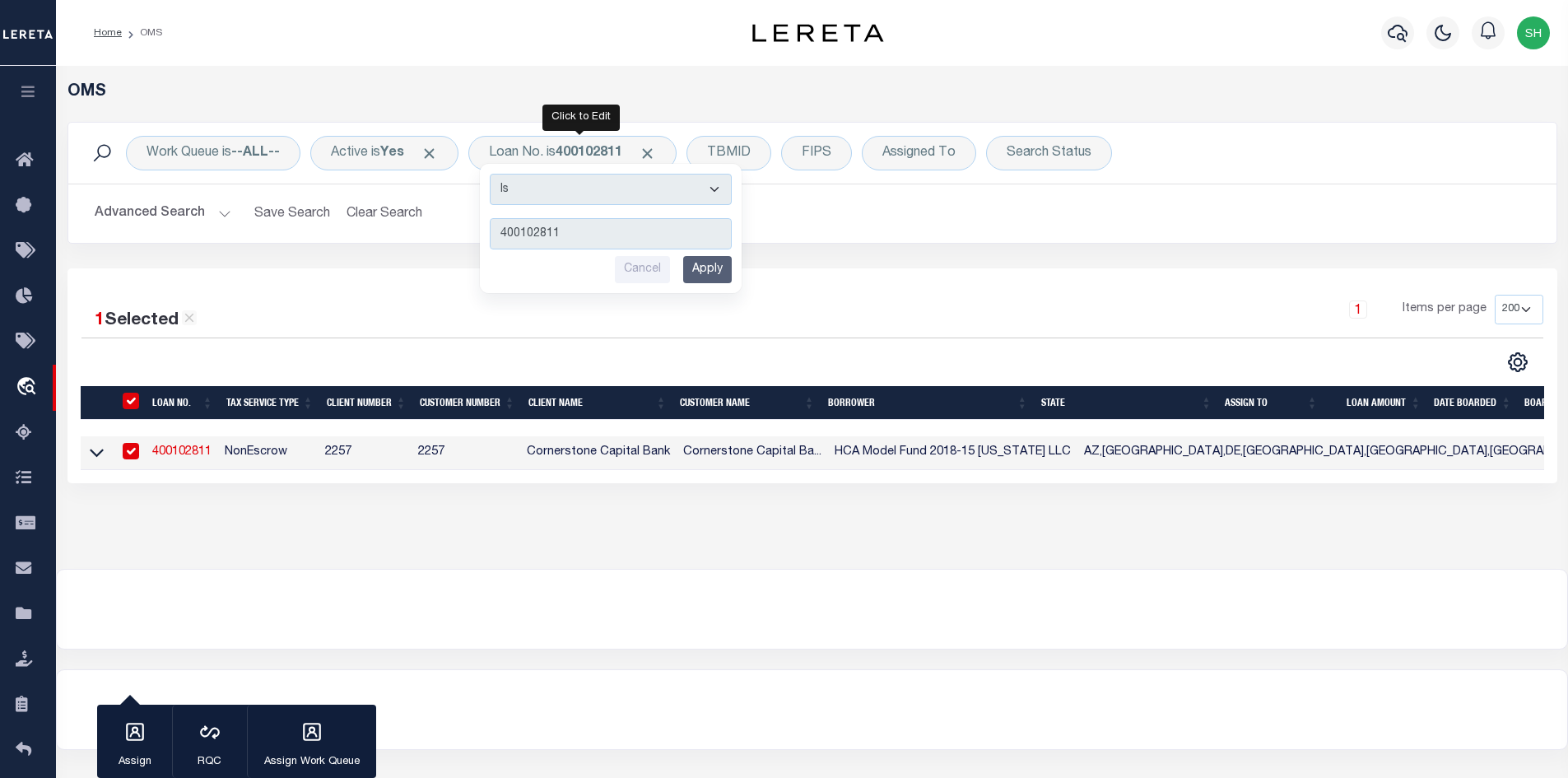
drag, startPoint x: 534, startPoint y: 230, endPoint x: 849, endPoint y: 273, distance: 317.9
click at [849, 273] on div "1 Selected 1 Result 1 Items per page 10 25 50 100 200" at bounding box center [812, 375] width 1490 height 215
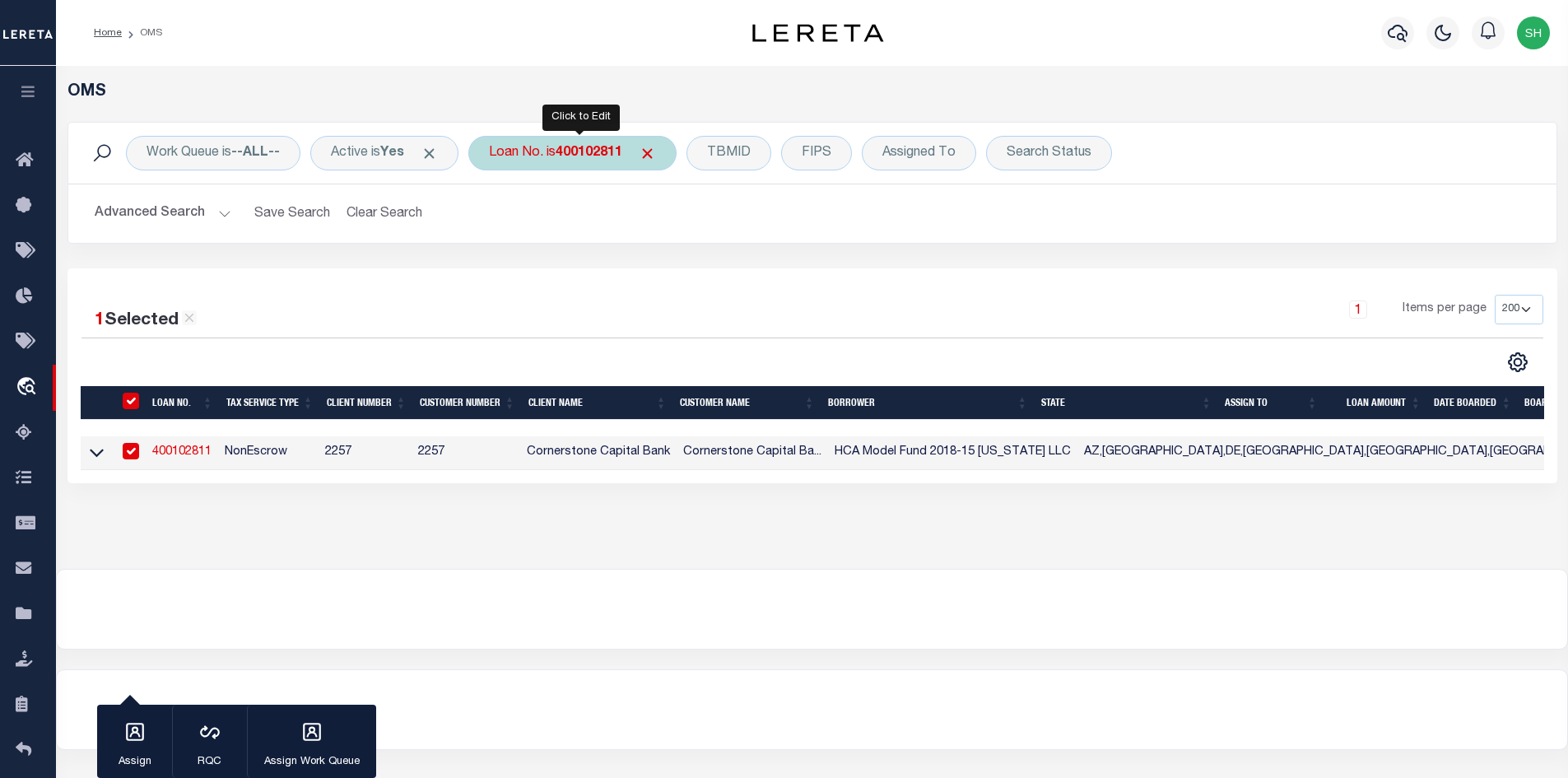
click at [605, 152] on b "400102811" at bounding box center [589, 153] width 67 height 13
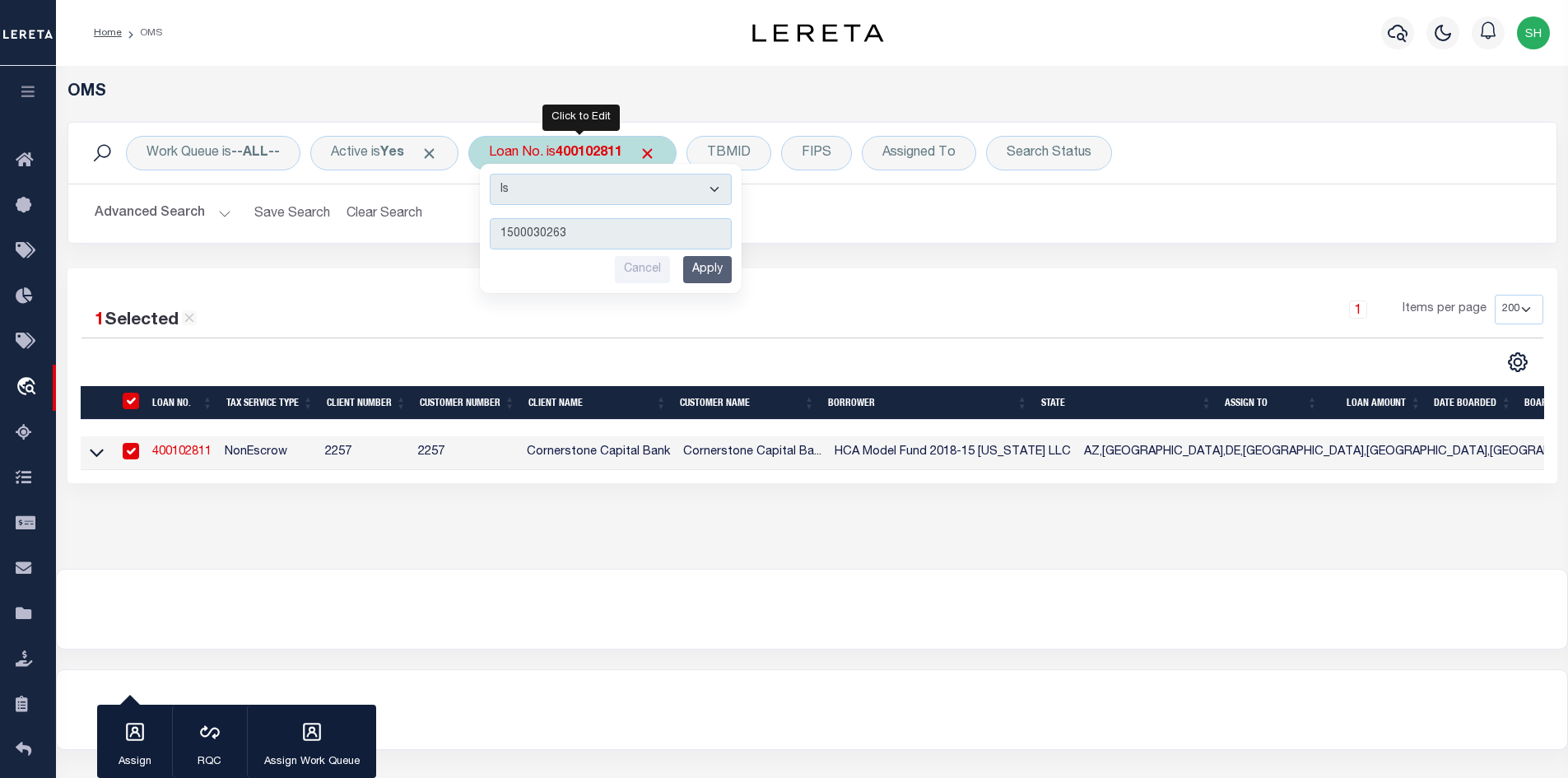
click at [719, 271] on input "Apply" at bounding box center [707, 269] width 49 height 27
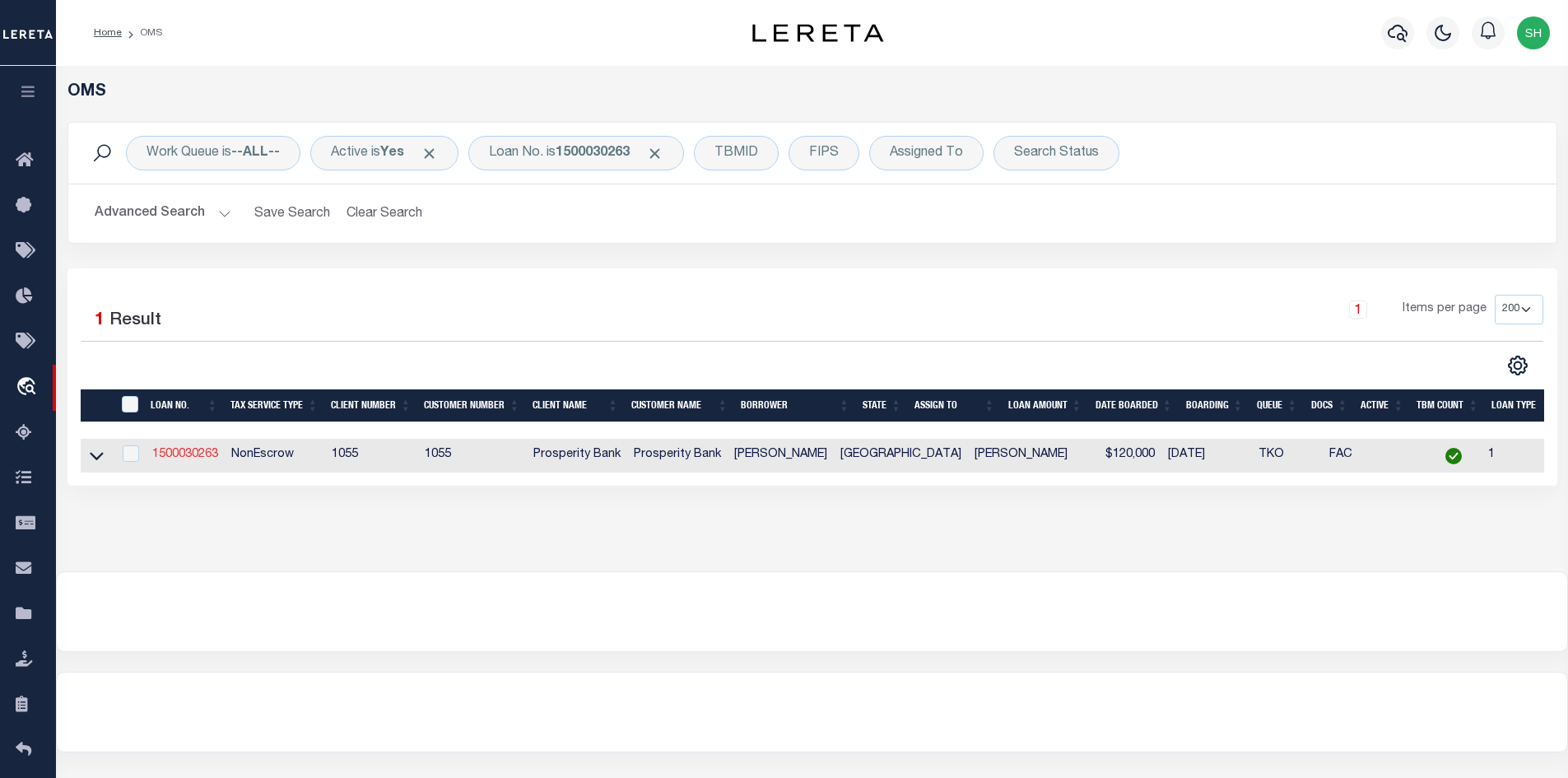
click at [192, 456] on link "1500030263" at bounding box center [185, 455] width 66 height 11
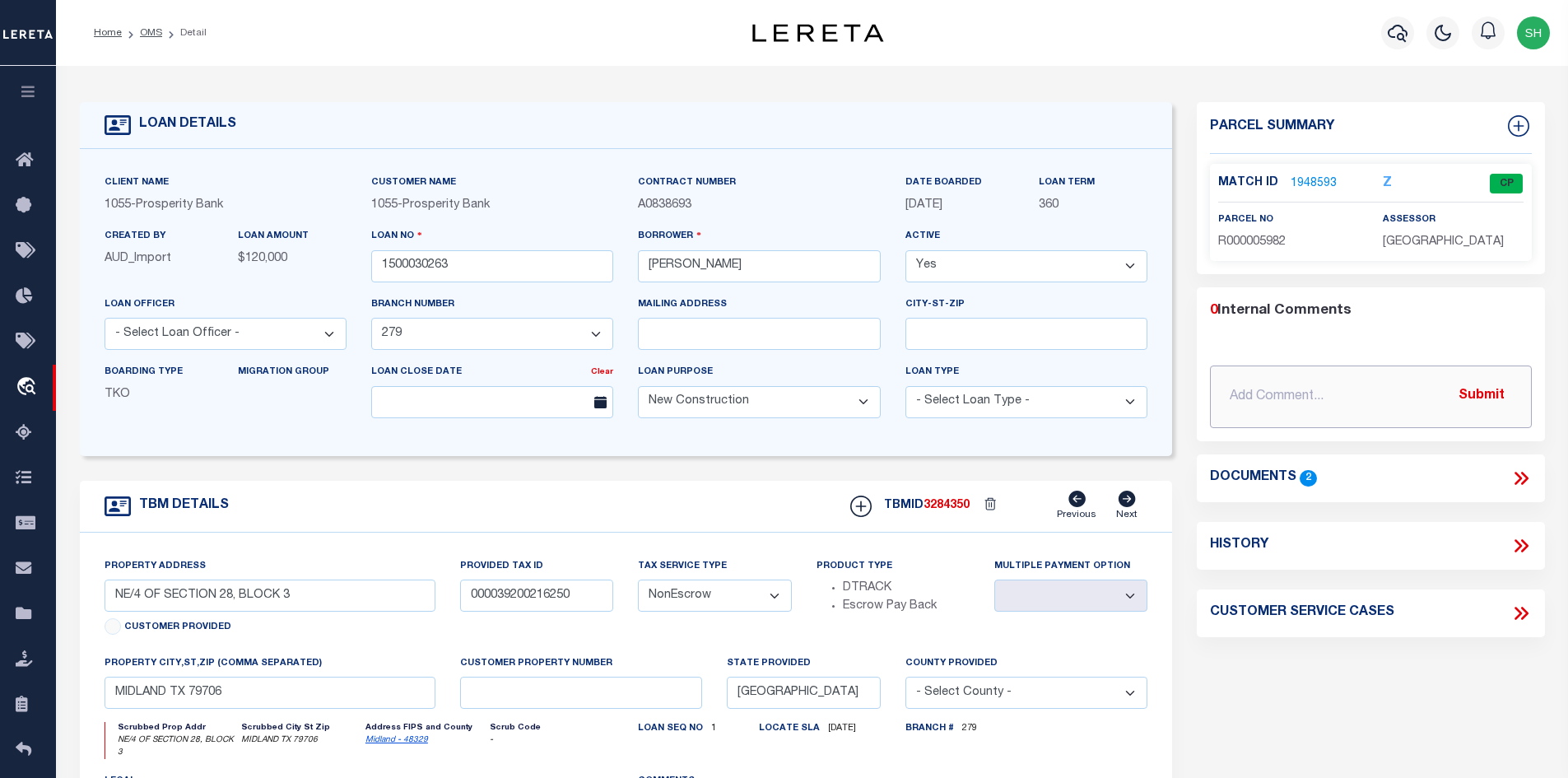
click at [1267, 384] on input "text" at bounding box center [1371, 397] width 322 height 63
paste input "CAS-47922 Loan 1500030263 Incorrect parcel being tracked"
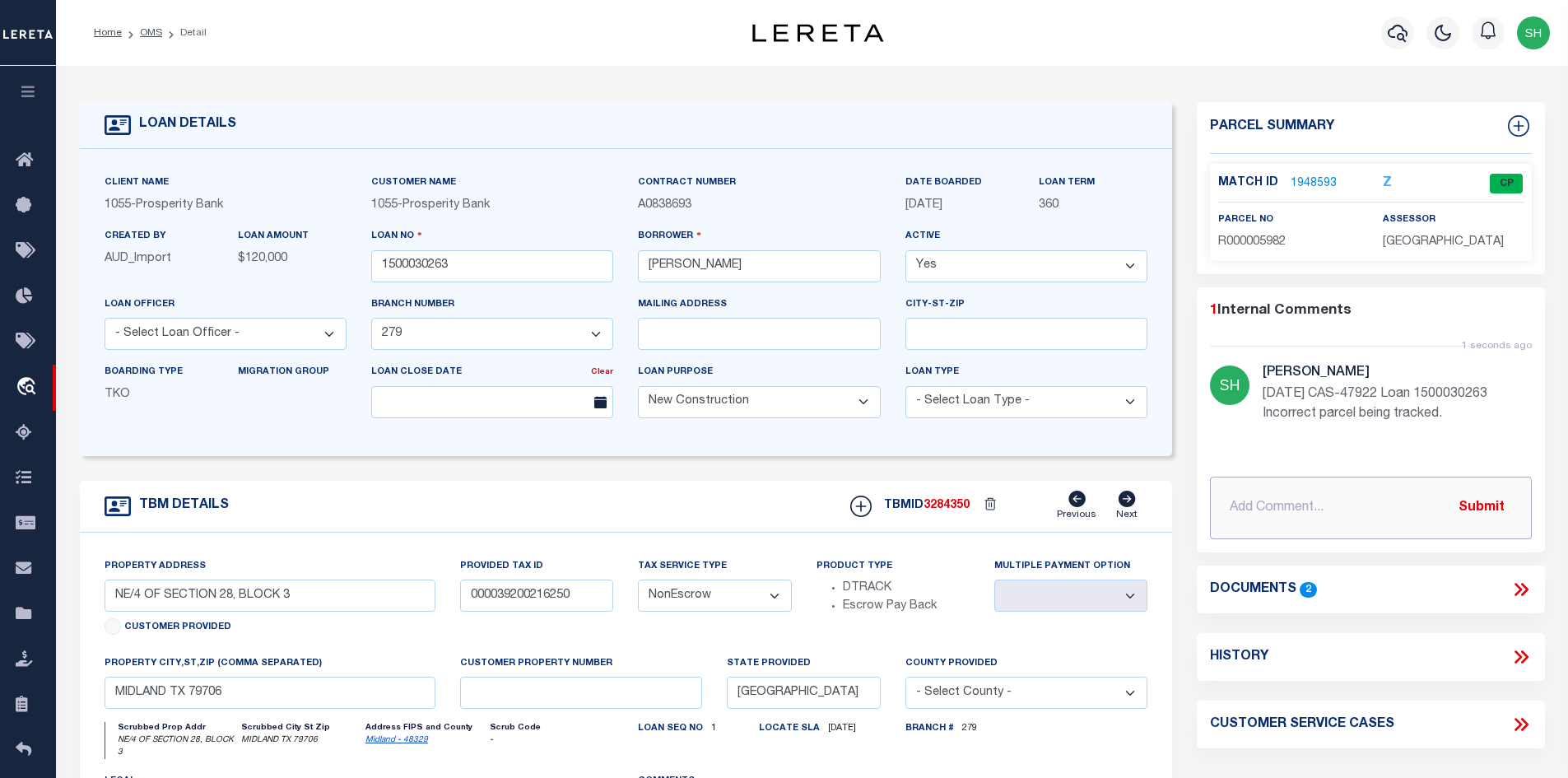
click at [1386, 504] on input "text" at bounding box center [1371, 508] width 322 height 63
paste input "Please see attached and update parcel."
click at [1507, 516] on button "Submit" at bounding box center [1481, 507] width 67 height 34
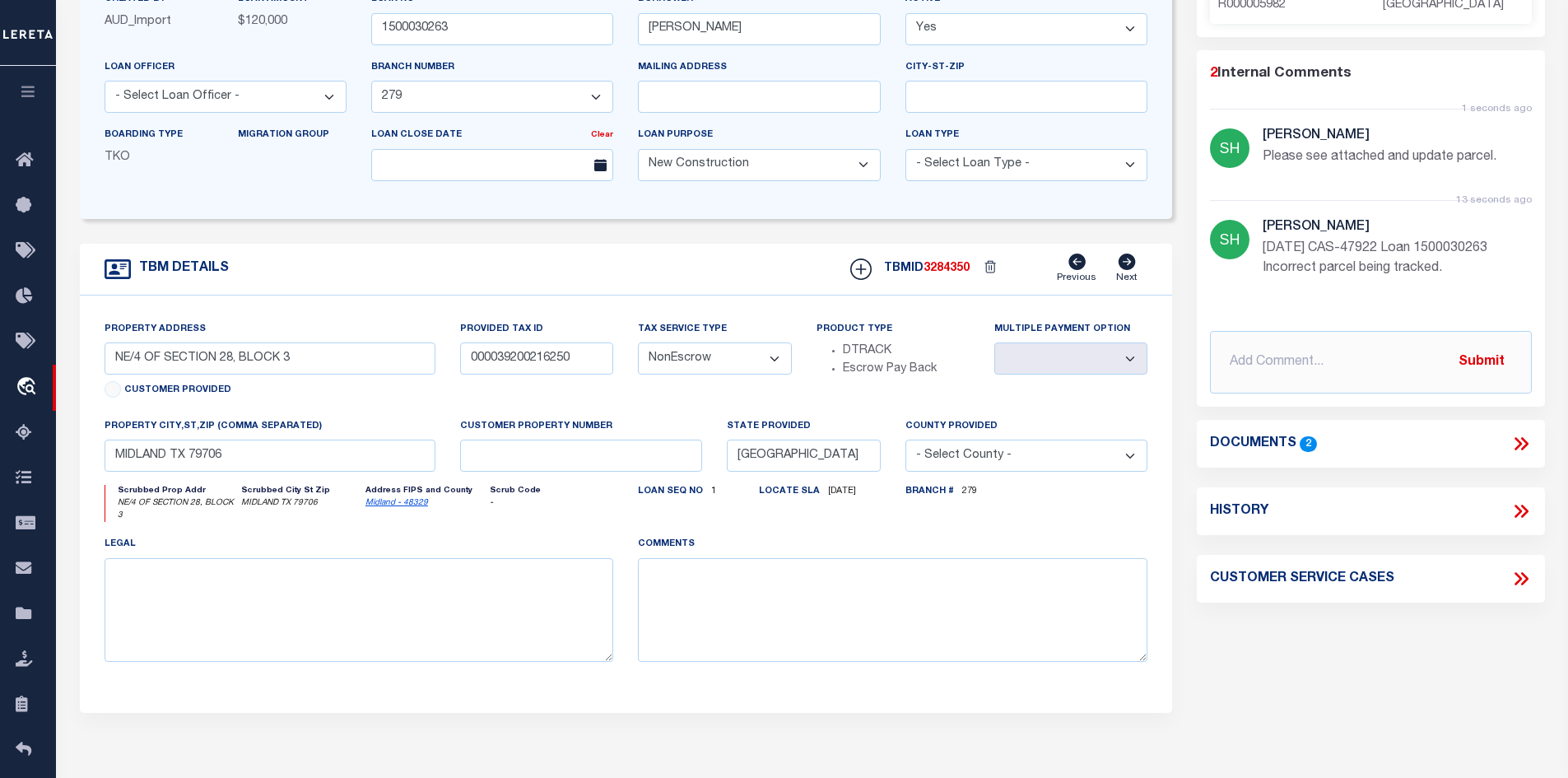
scroll to position [247, 0]
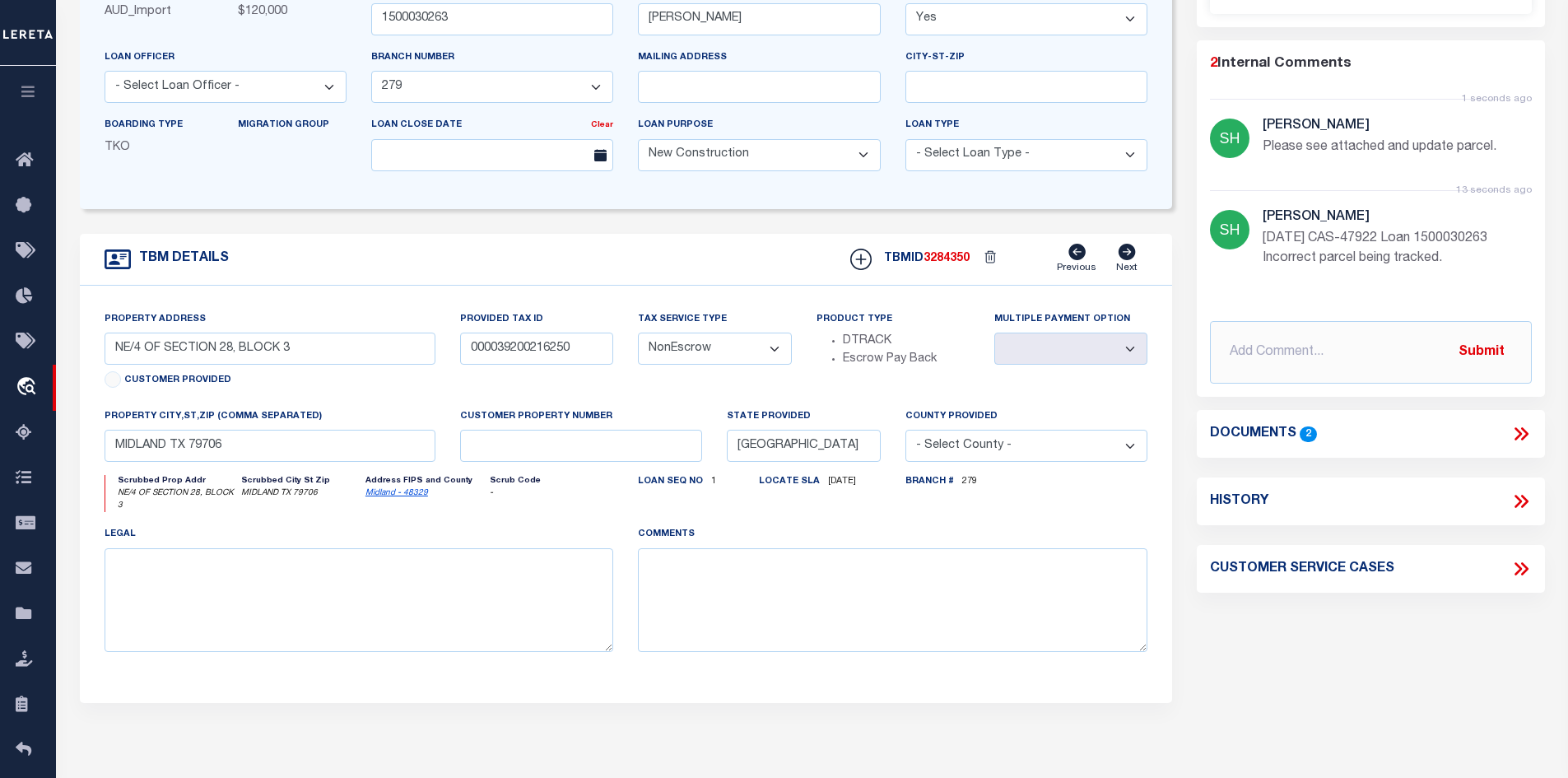
click at [1519, 433] on icon at bounding box center [1521, 433] width 21 height 21
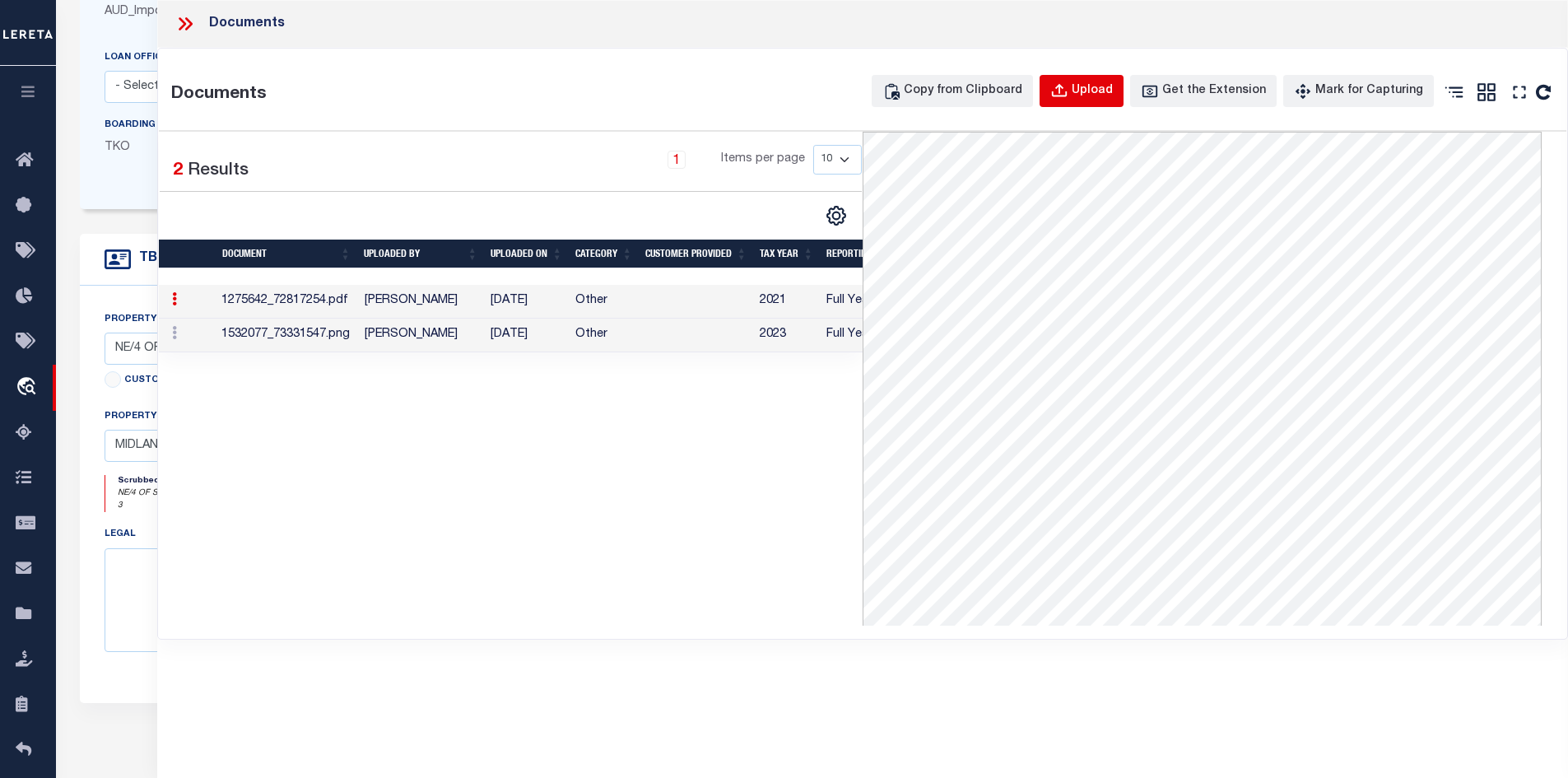
click at [1109, 96] on div "Upload" at bounding box center [1092, 91] width 42 height 18
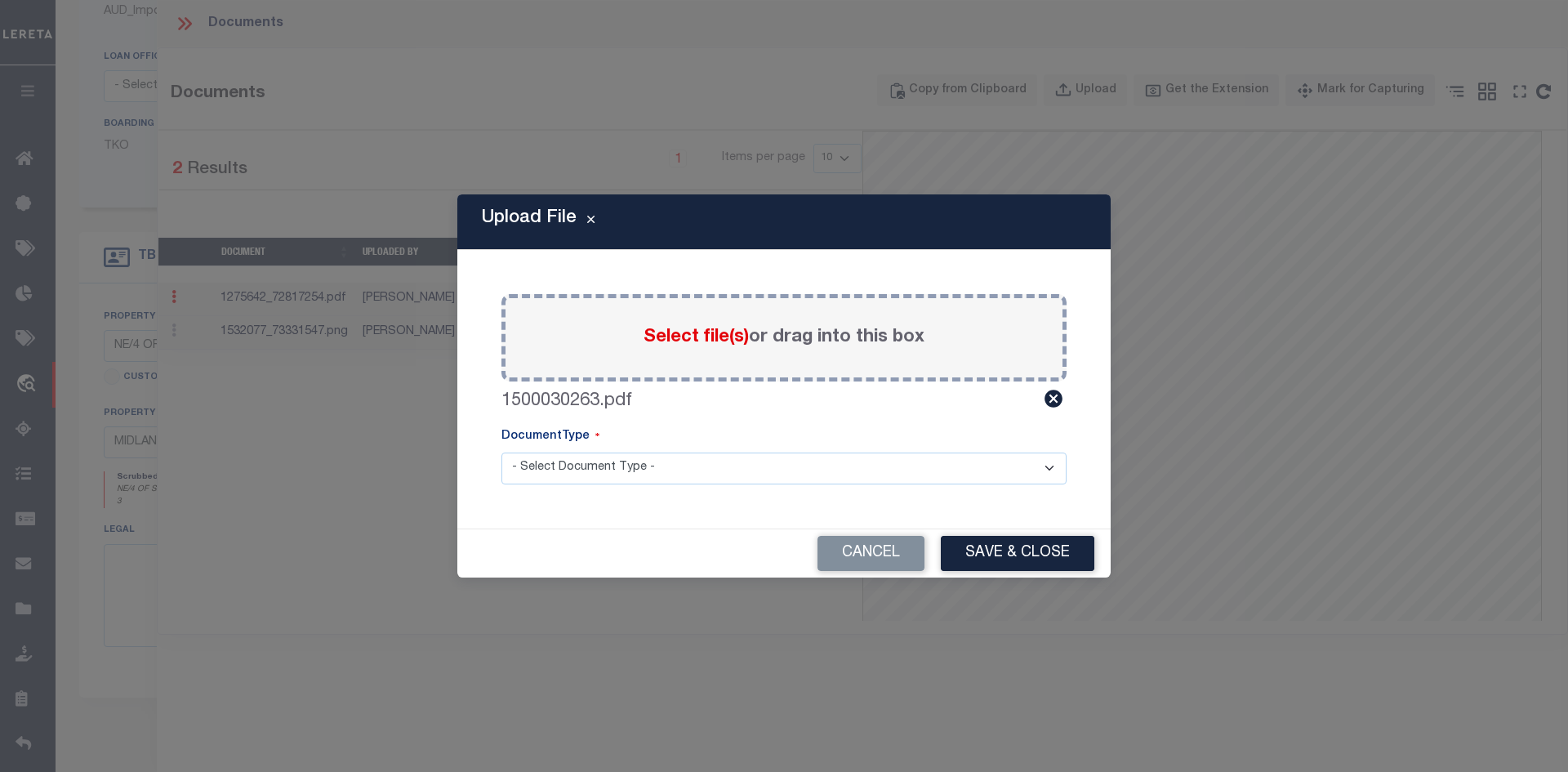
click at [674, 476] on select "- Select Document Type - Tax Service Documents" at bounding box center [784, 469] width 565 height 32
click at [501, 453] on select "- Select Document Type - Tax Service Documents" at bounding box center [784, 469] width 565 height 32
click at [1089, 559] on button "Save & Close" at bounding box center [1016, 553] width 153 height 35
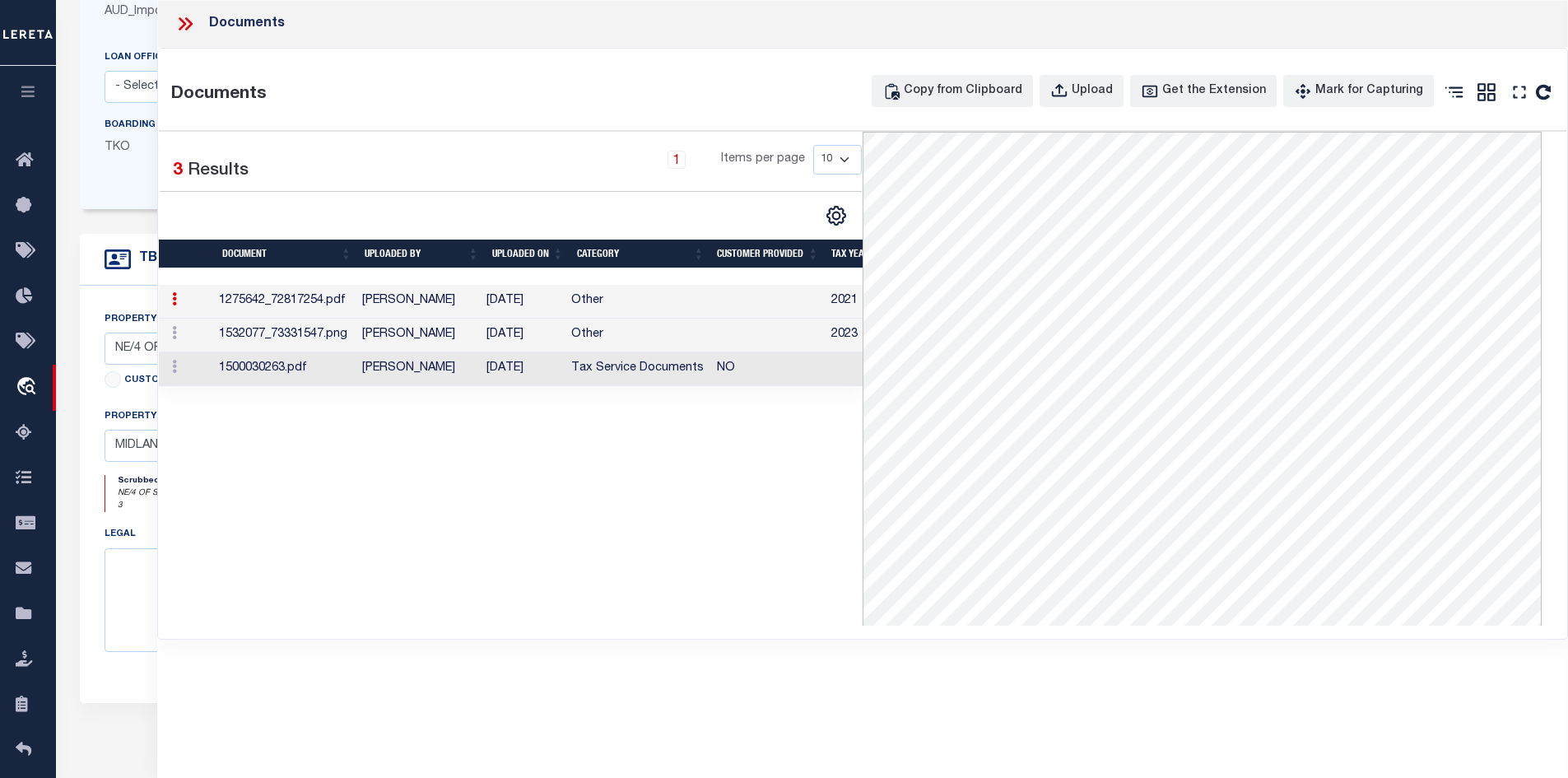
click at [192, 30] on icon at bounding box center [185, 23] width 21 height 21
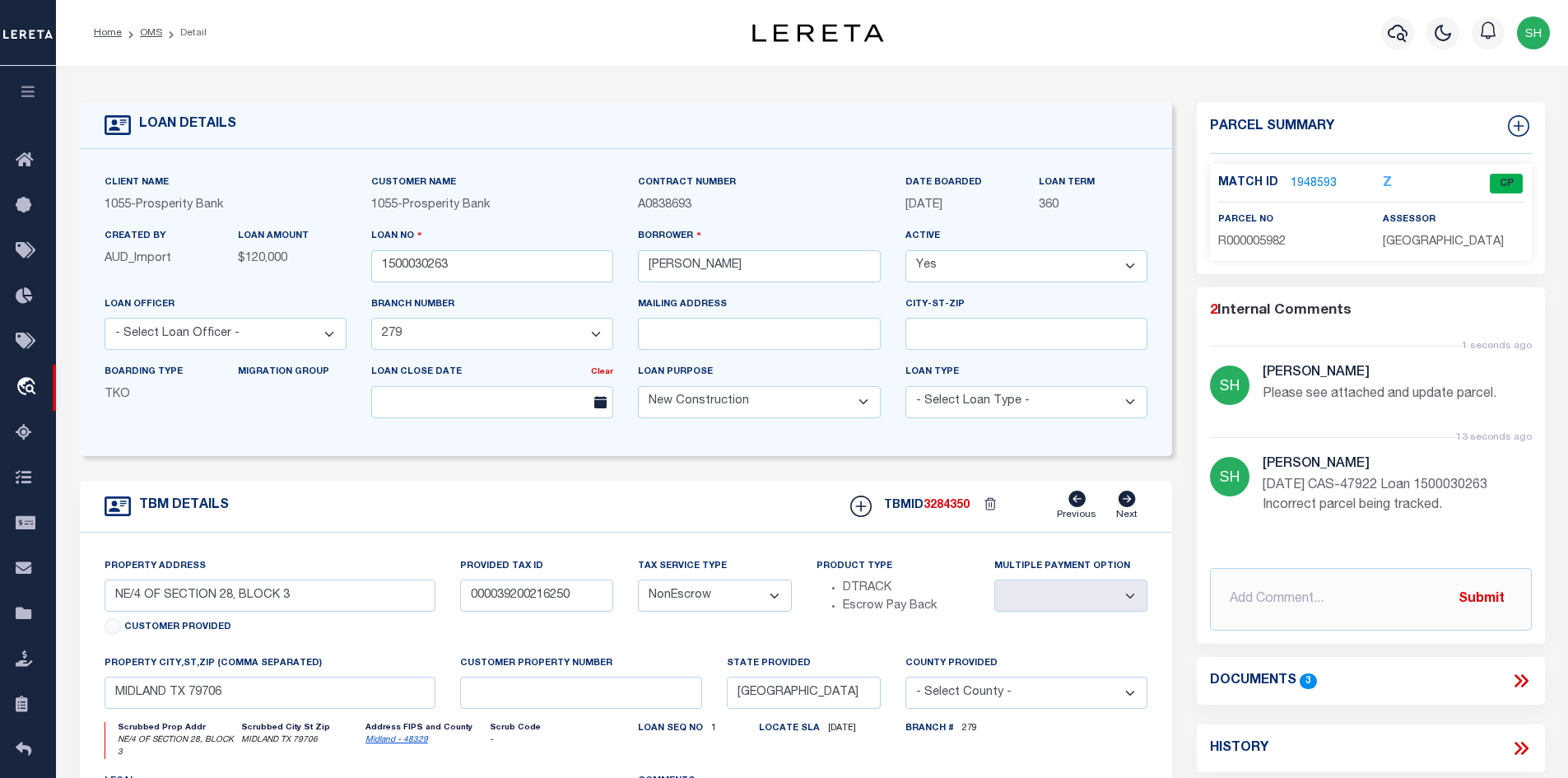
scroll to position [329, 0]
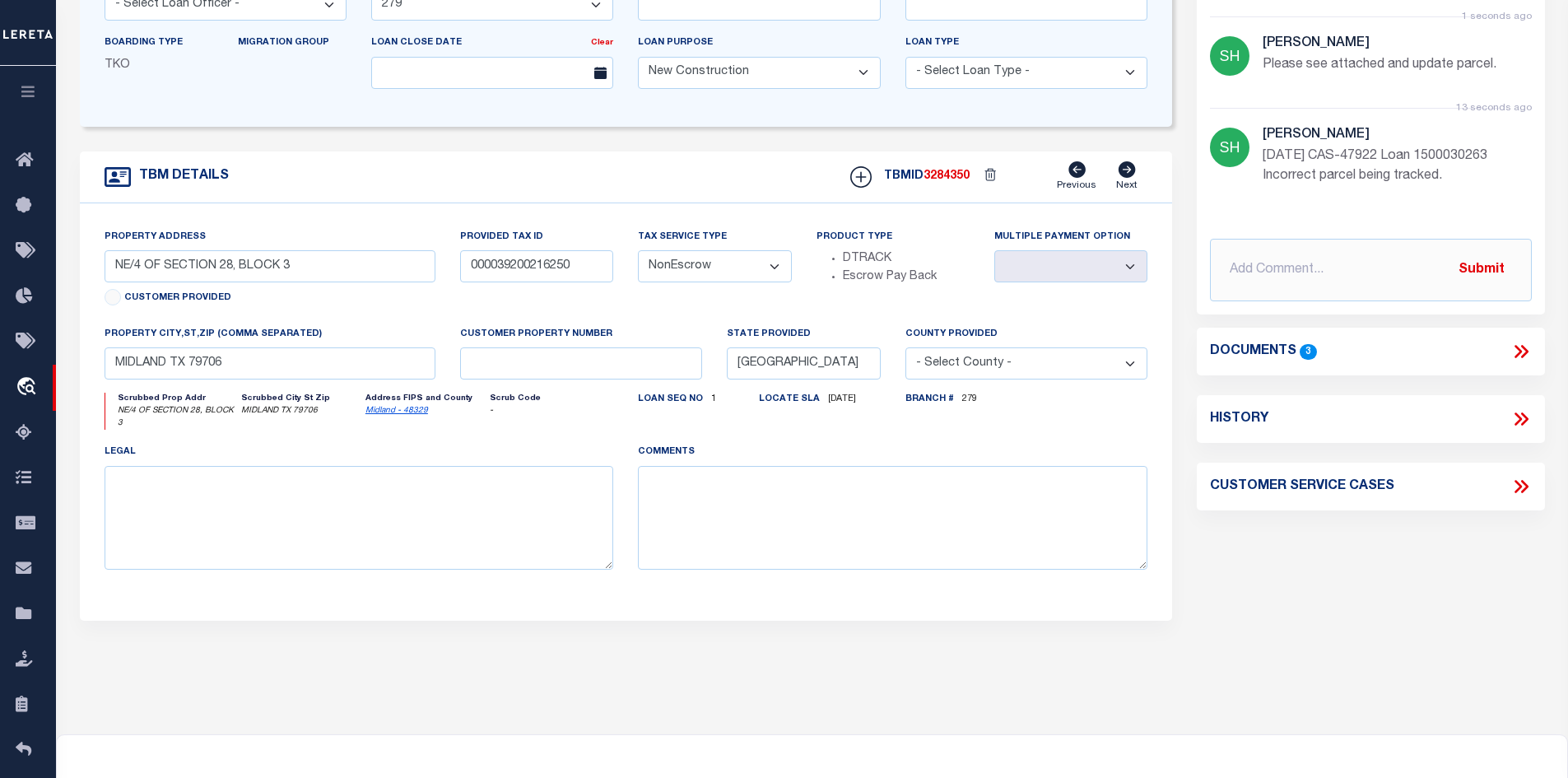
click at [1528, 346] on icon at bounding box center [1521, 351] width 21 height 21
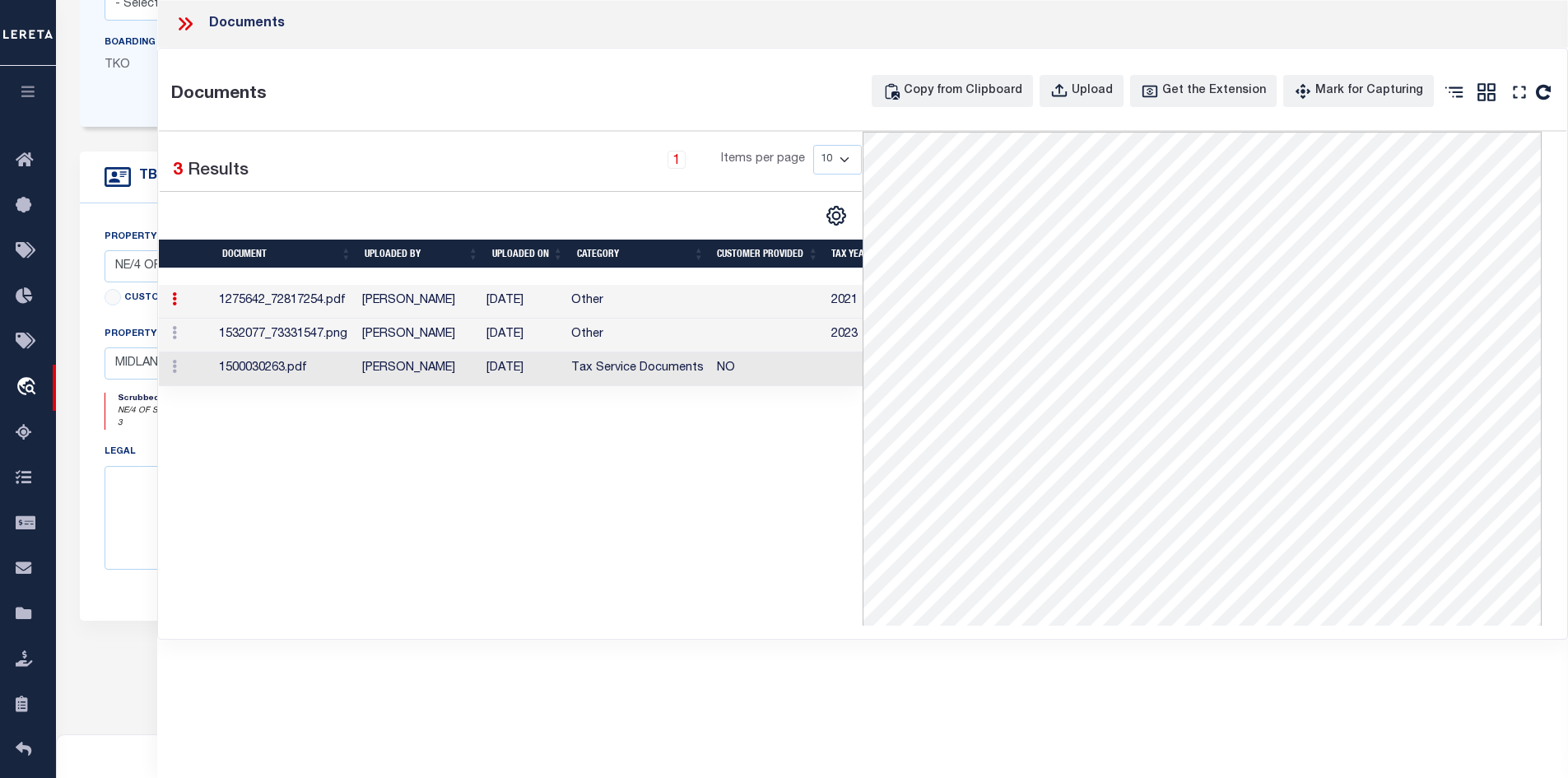
click at [460, 376] on td "[PERSON_NAME]" at bounding box center [418, 369] width 125 height 34
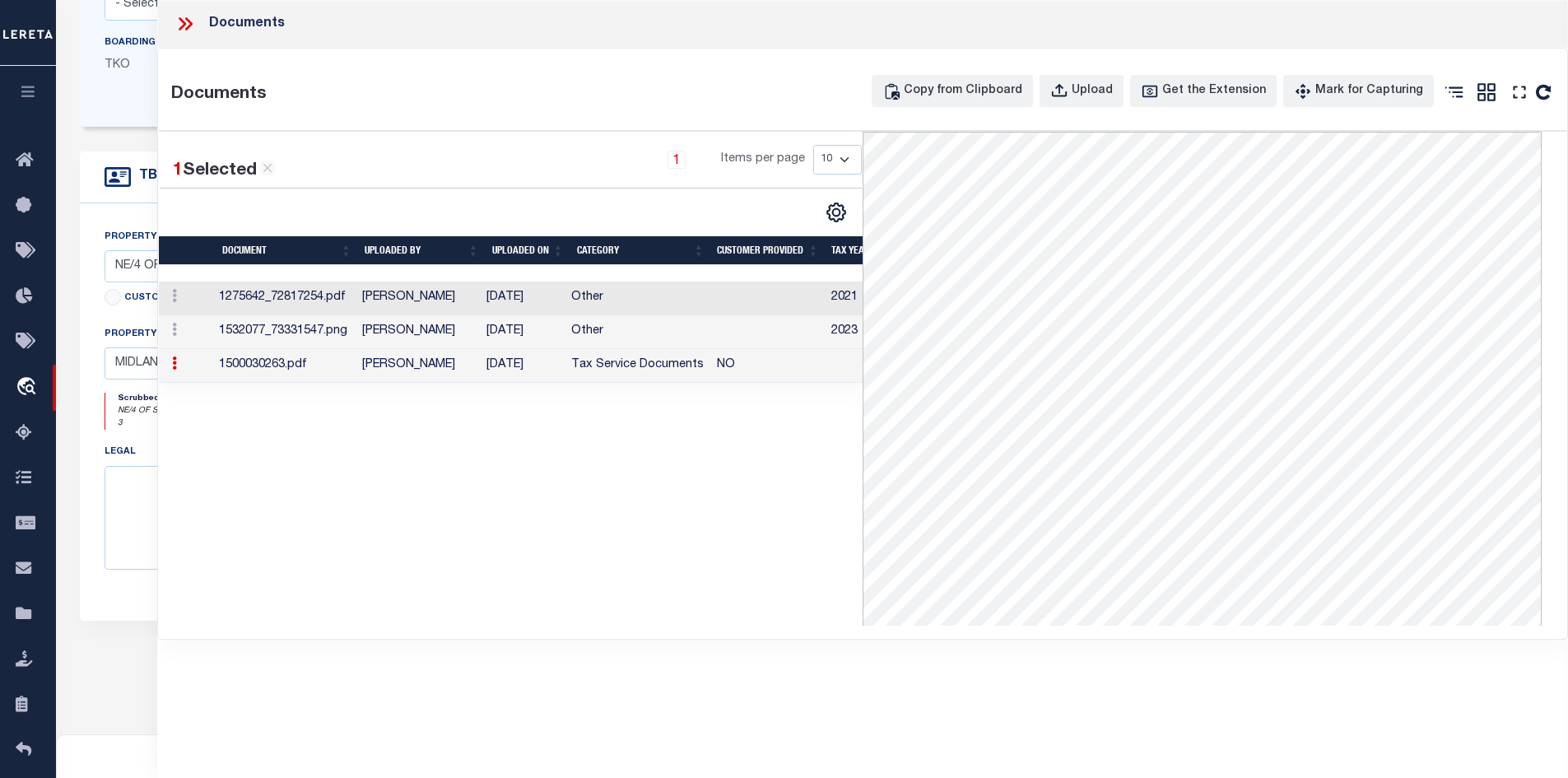
click at [182, 23] on icon at bounding box center [185, 23] width 21 height 21
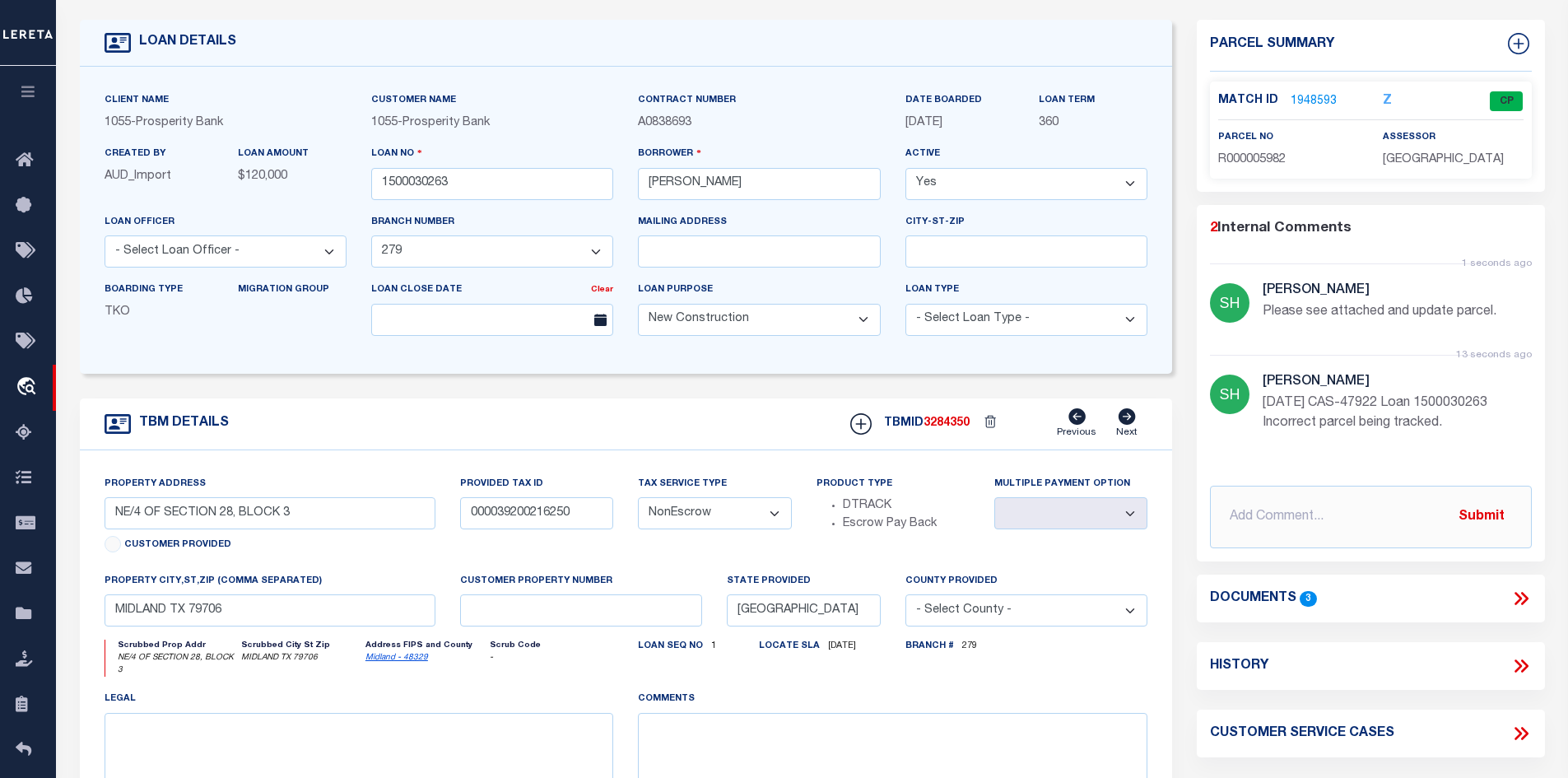
scroll to position [0, 0]
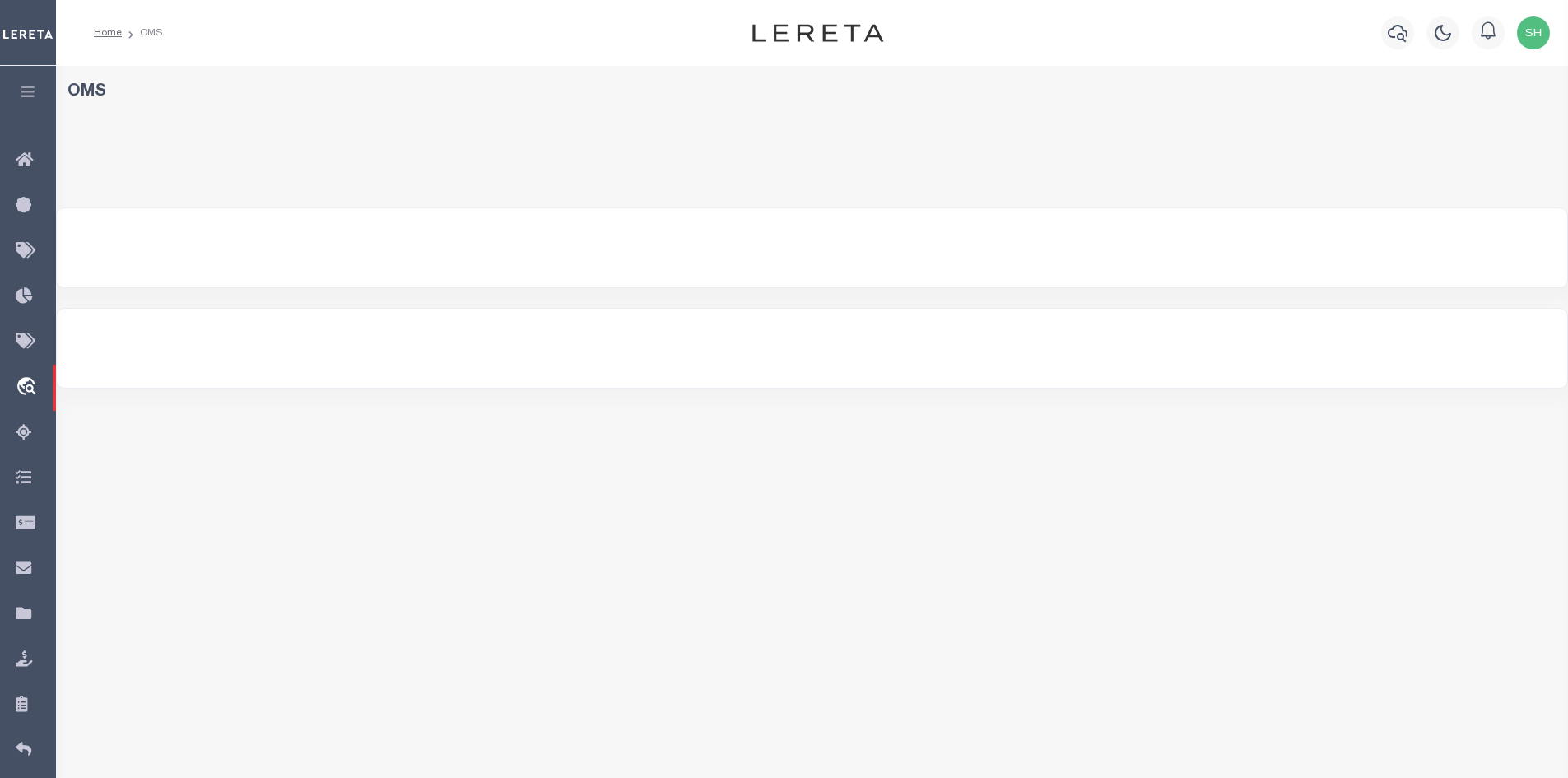
select select "200"
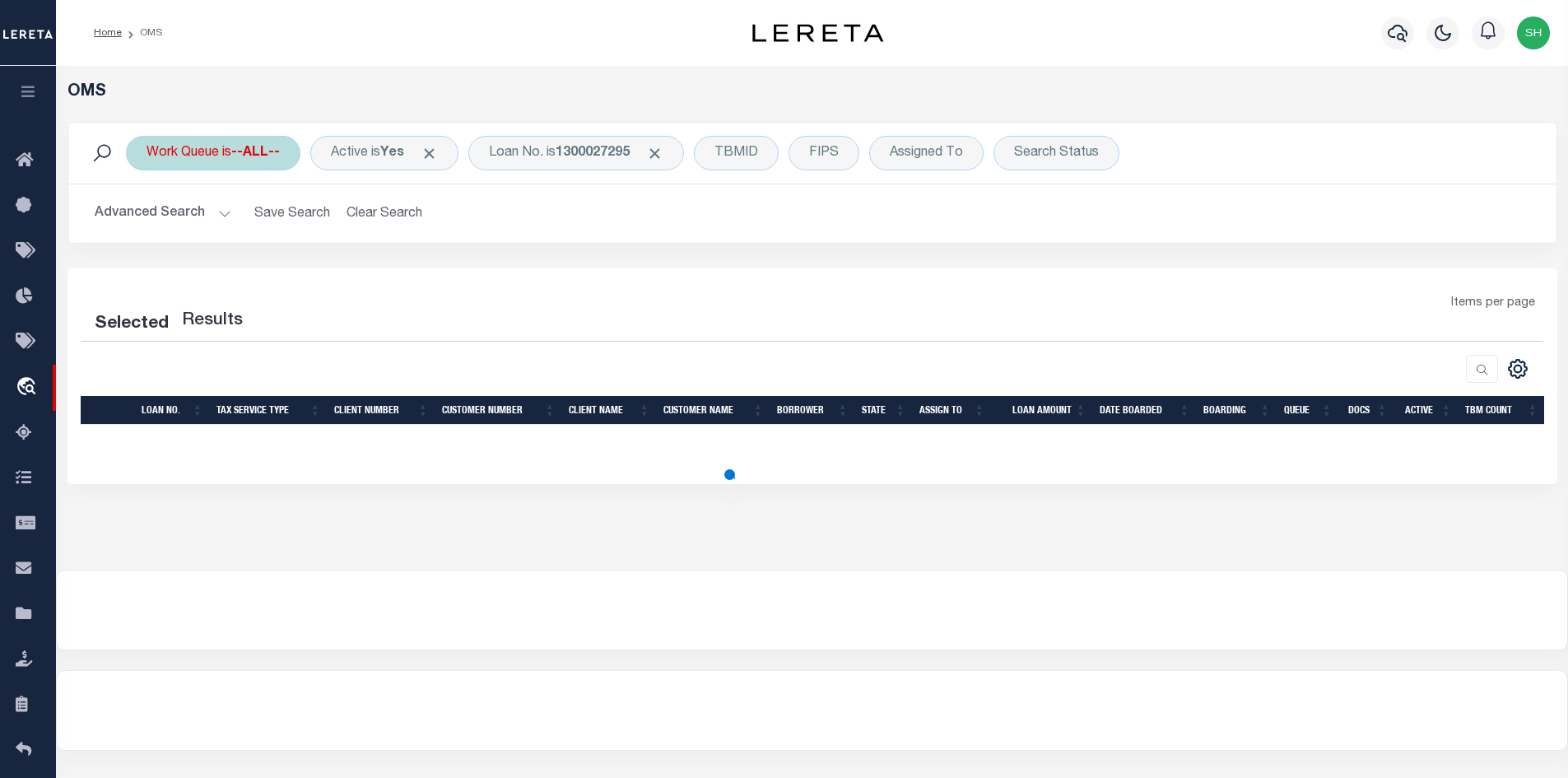
select select "200"
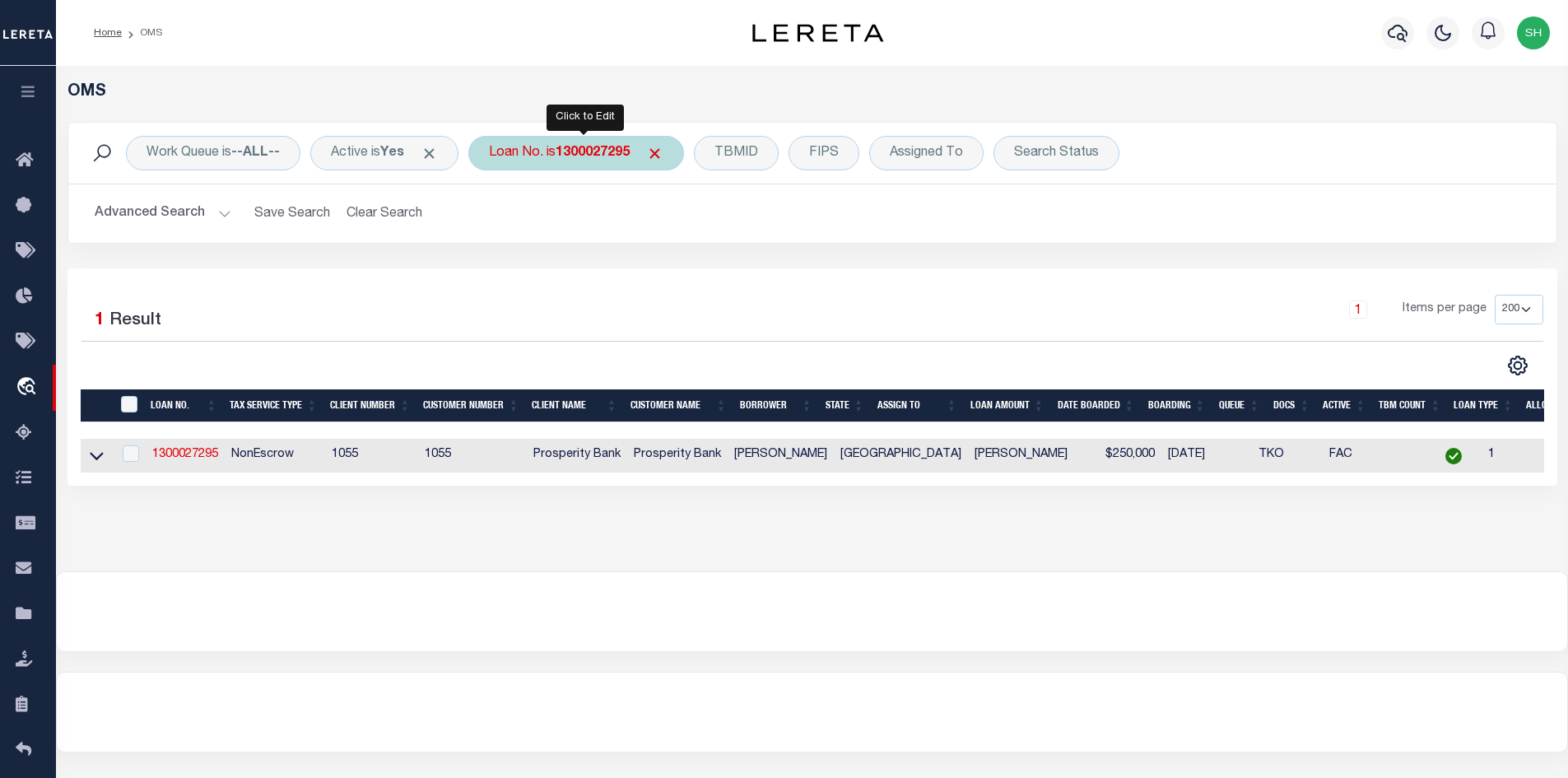
click at [601, 144] on div "Loan No. is 1300027295" at bounding box center [576, 152] width 215 height 34
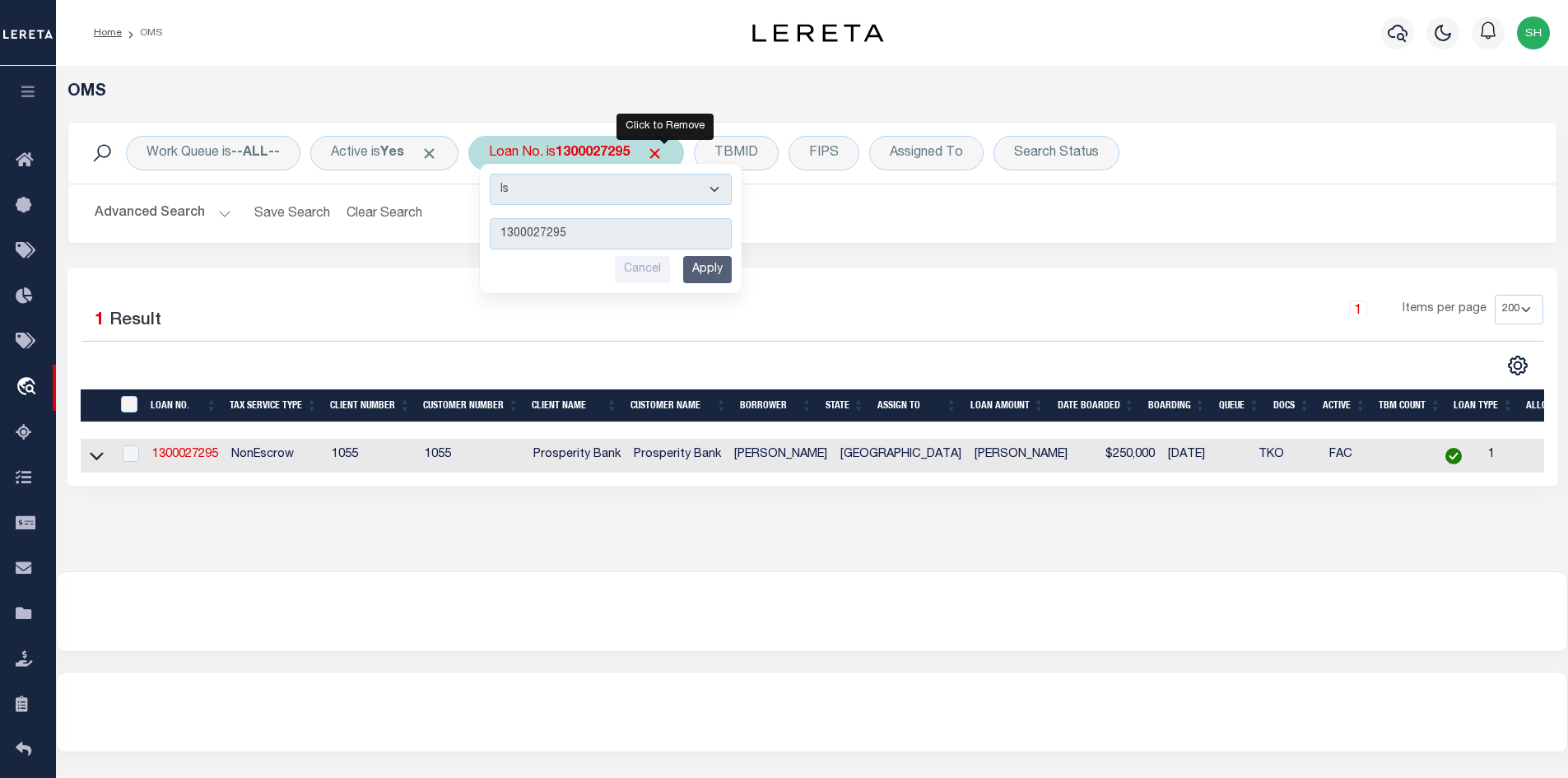
click at [663, 147] on span "Click to Remove" at bounding box center [654, 153] width 18 height 18
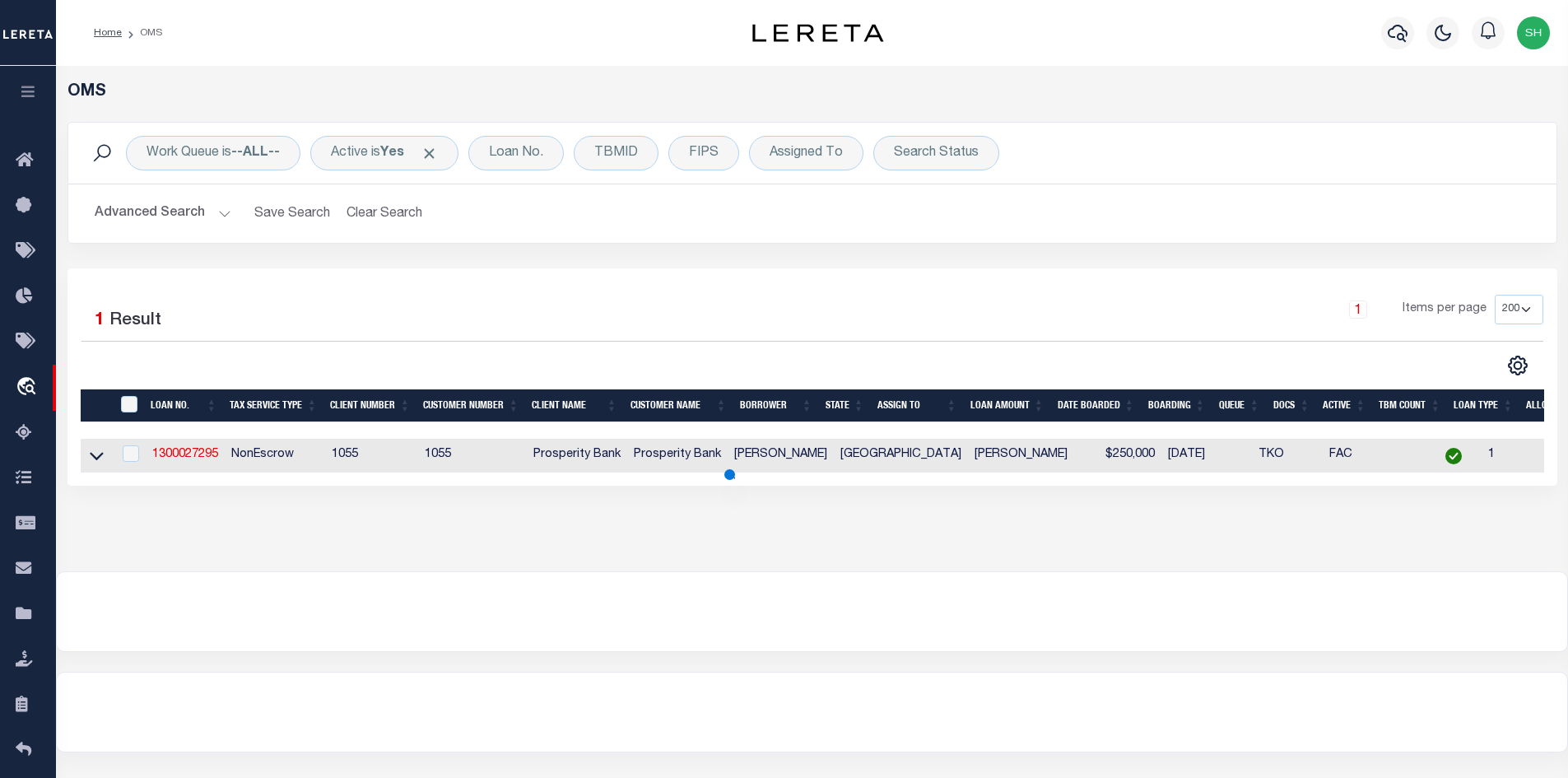
click at [229, 213] on h2 "Advanced Search Save Search Clear Search tblSearchTopScreen_dynamictable_____De…" at bounding box center [812, 213] width 1462 height 32
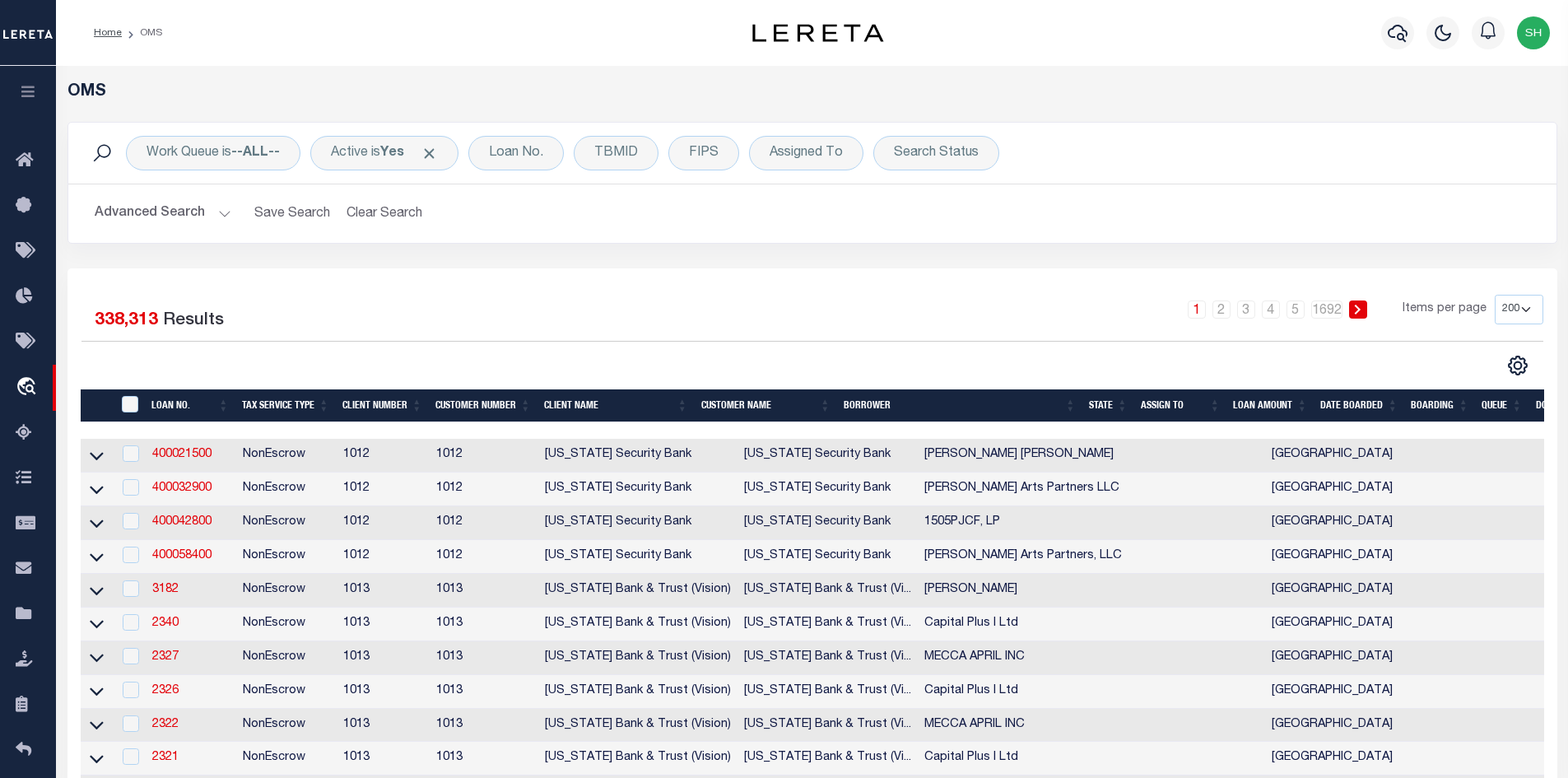
click at [223, 211] on button "Advanced Search" at bounding box center [163, 213] width 137 height 32
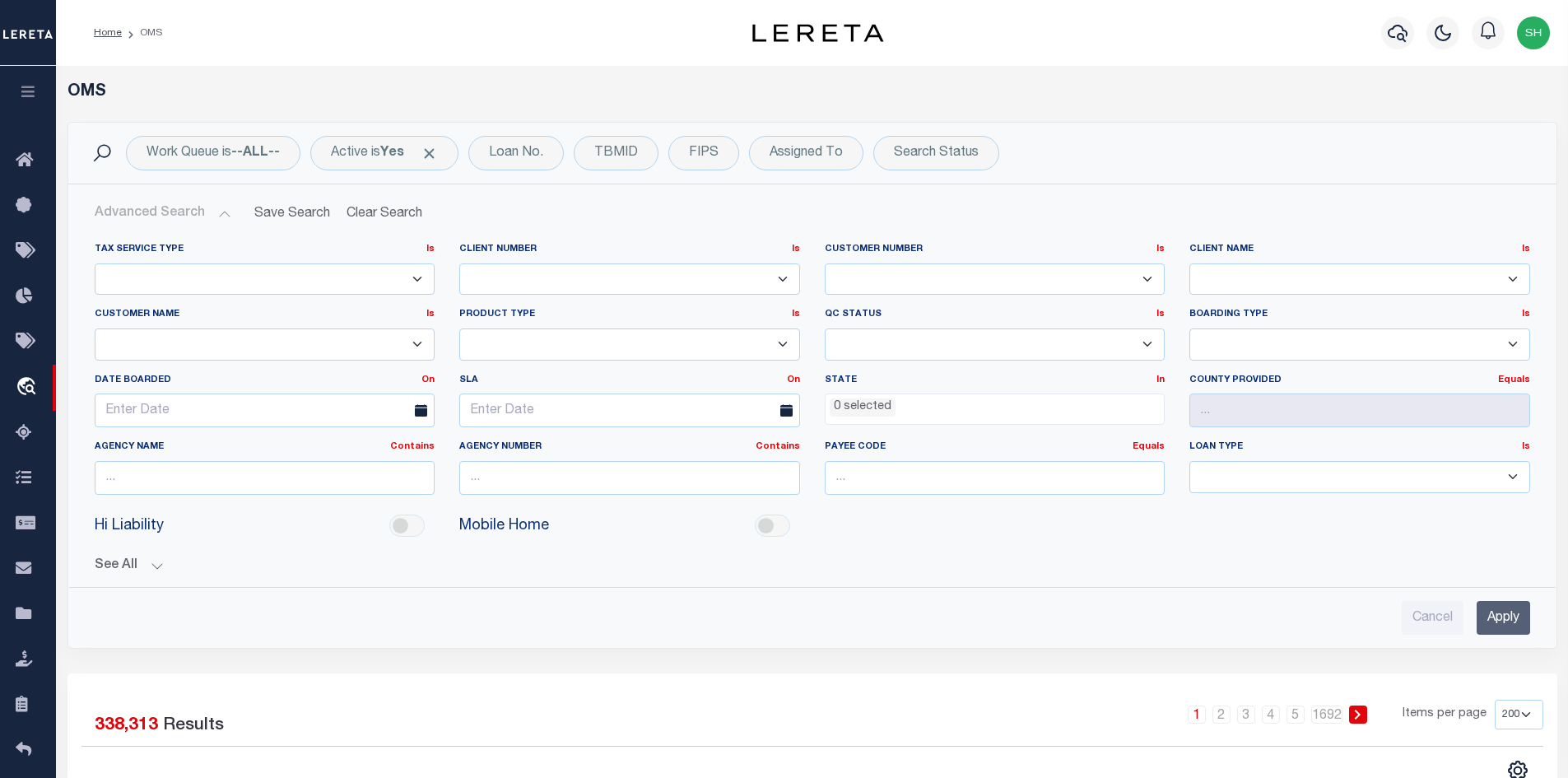
click at [966, 414] on ul "0 selected" at bounding box center [995, 406] width 339 height 22
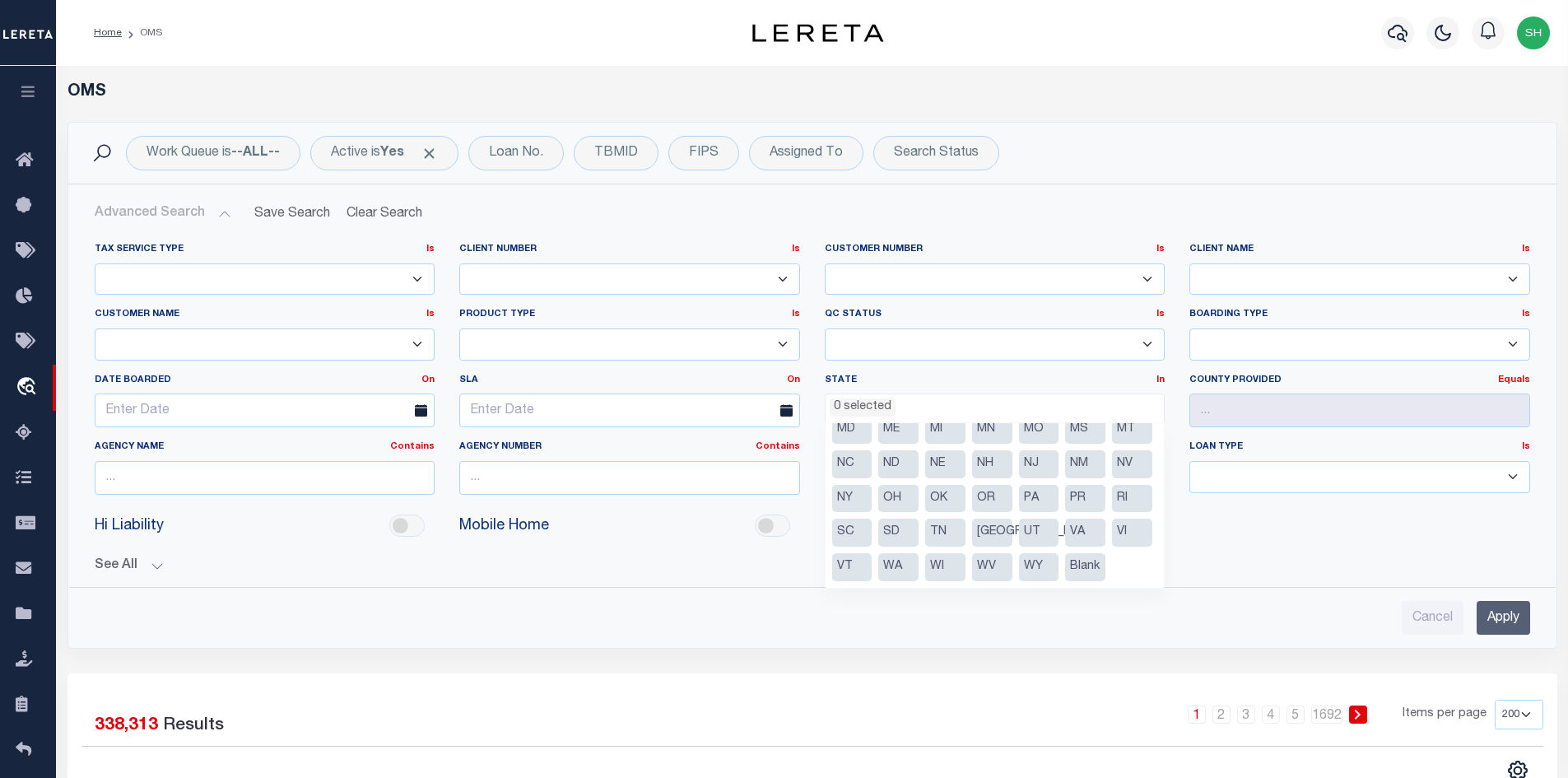
scroll to position [164, 0]
click at [993, 518] on li "[GEOGRAPHIC_DATA]" at bounding box center [992, 532] width 41 height 28
select select "[GEOGRAPHIC_DATA]"
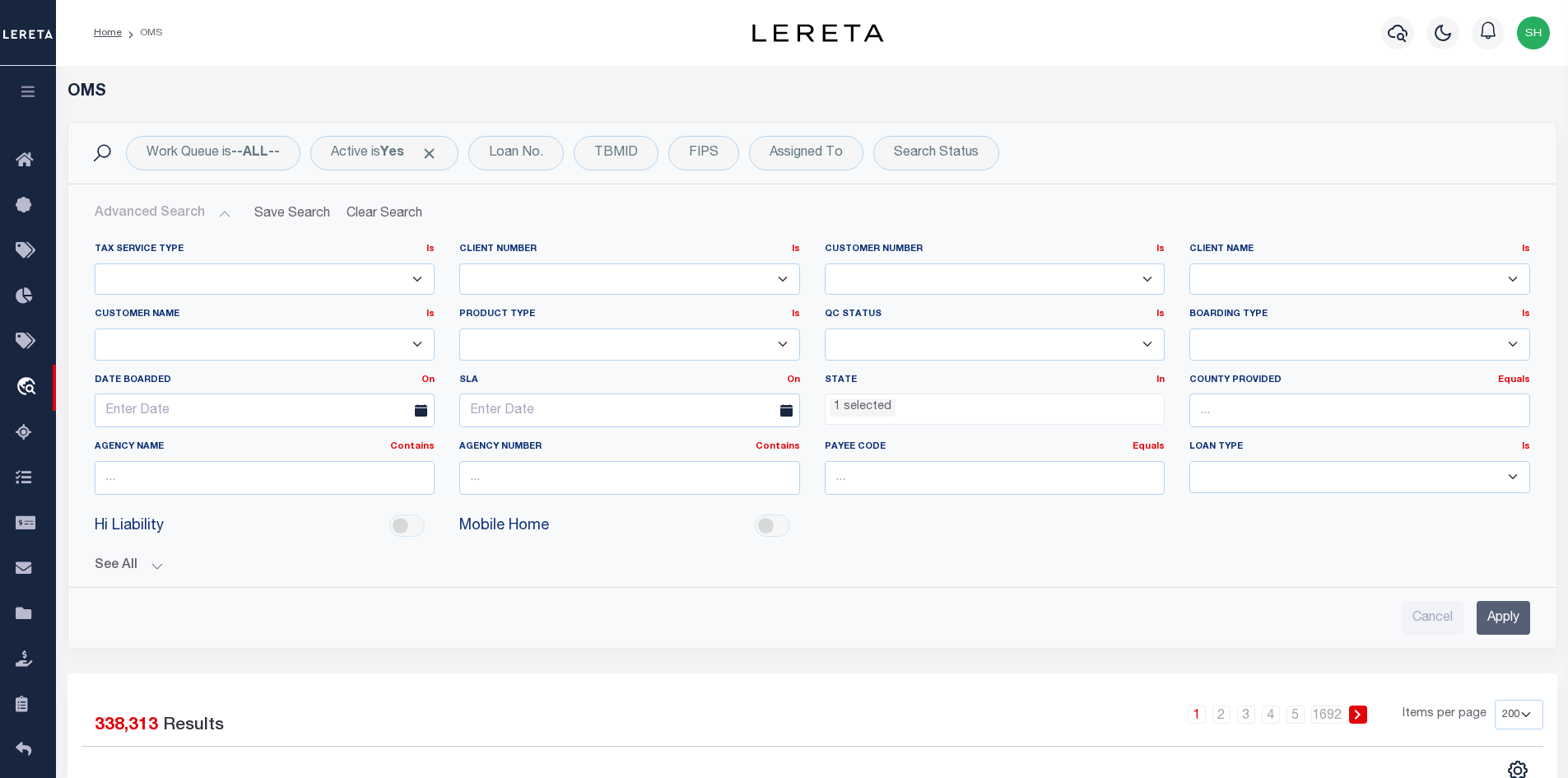
click at [1260, 471] on select "Residential Commercial" at bounding box center [1359, 477] width 341 height 32
click at [1237, 409] on input "text" at bounding box center [1359, 410] width 341 height 34
click at [1198, 439] on div "Clay" at bounding box center [1359, 441] width 339 height 27
type input "Clay"
click at [1494, 619] on input "Apply" at bounding box center [1503, 617] width 54 height 34
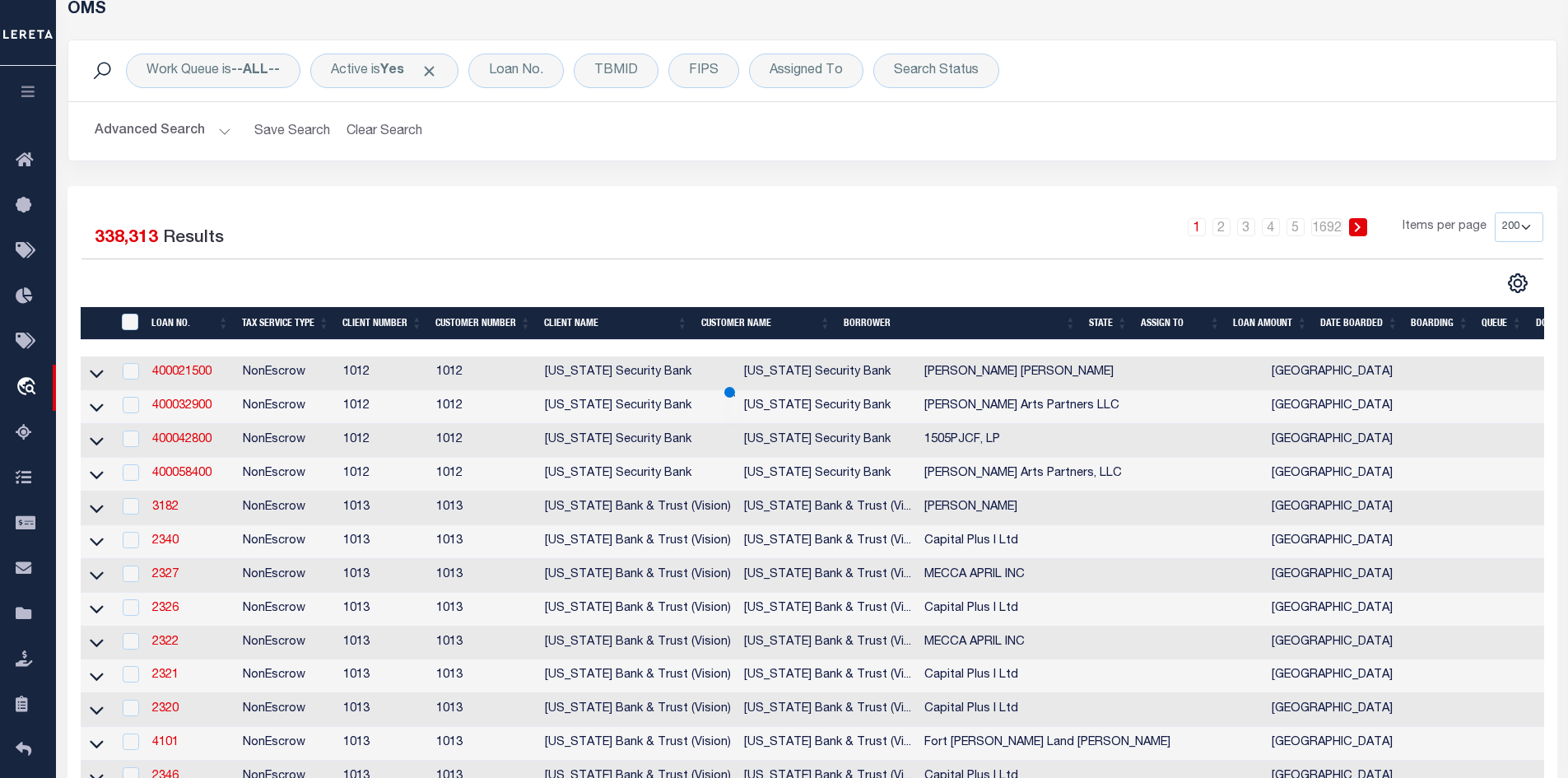
scroll to position [164, 0]
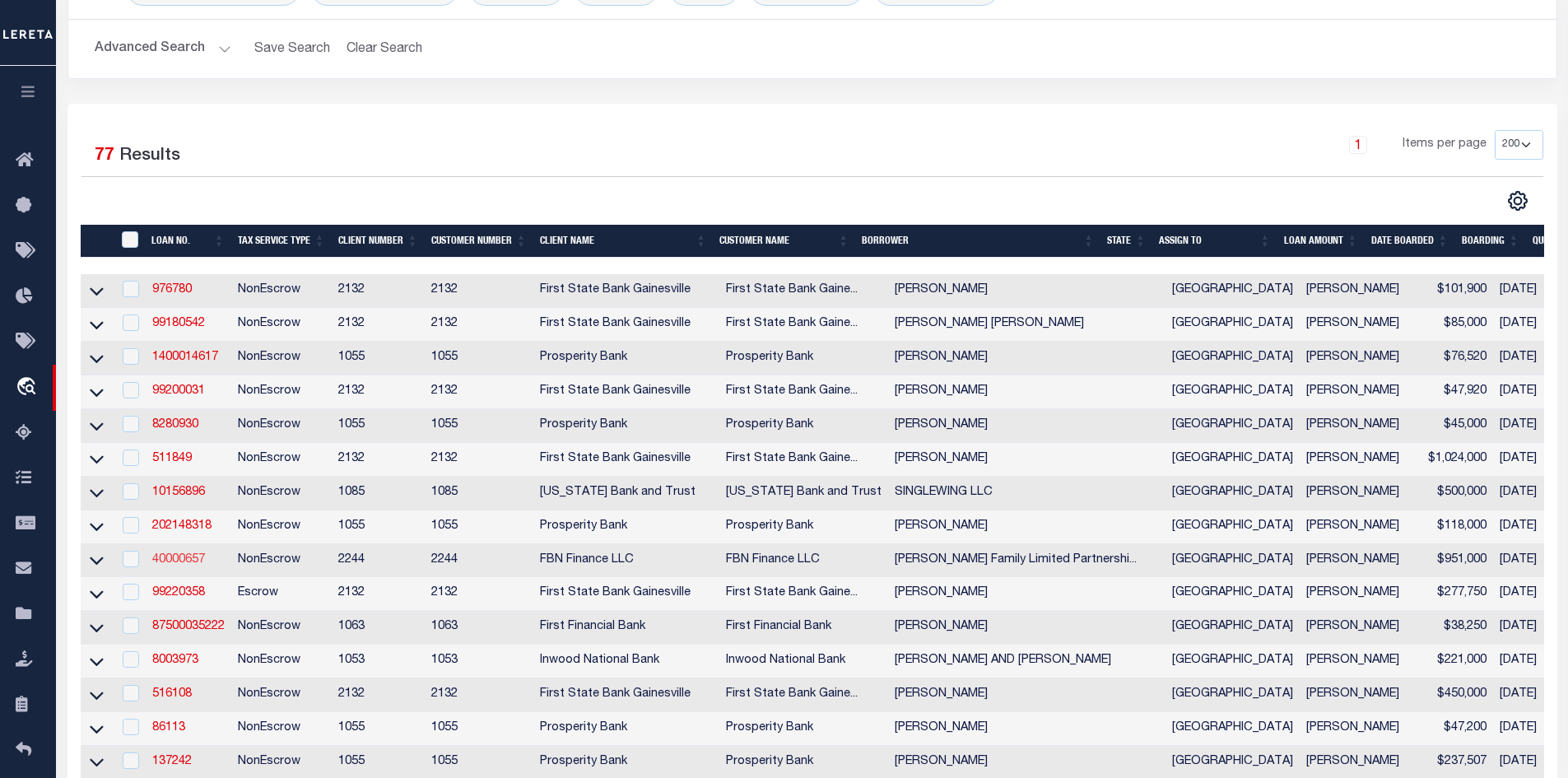
click at [185, 565] on link "40000657" at bounding box center [178, 560] width 53 height 11
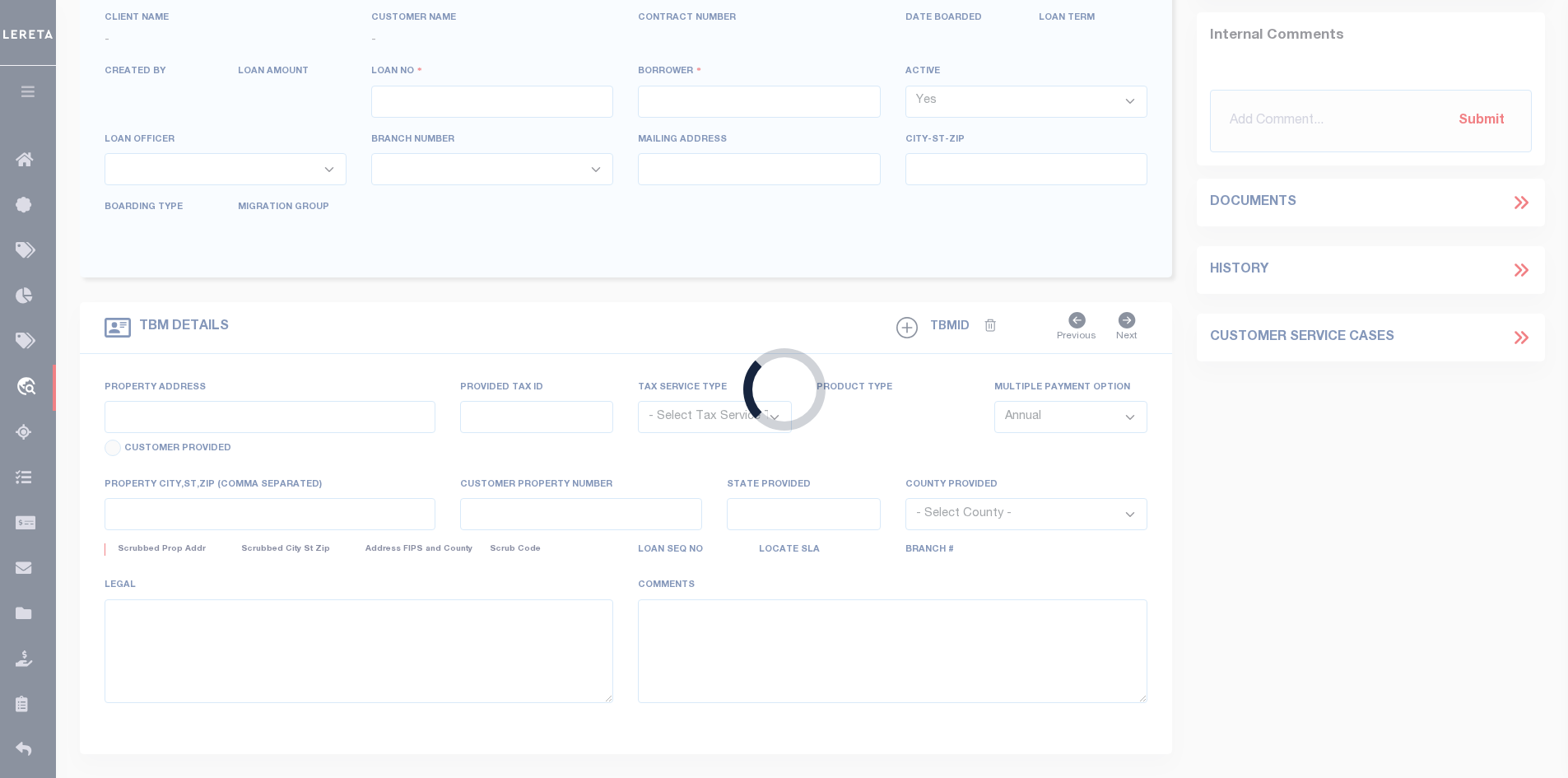
type input "40000657"
type input "Schaffner Family Limited Partnership"
select select
select select "NonEscrow"
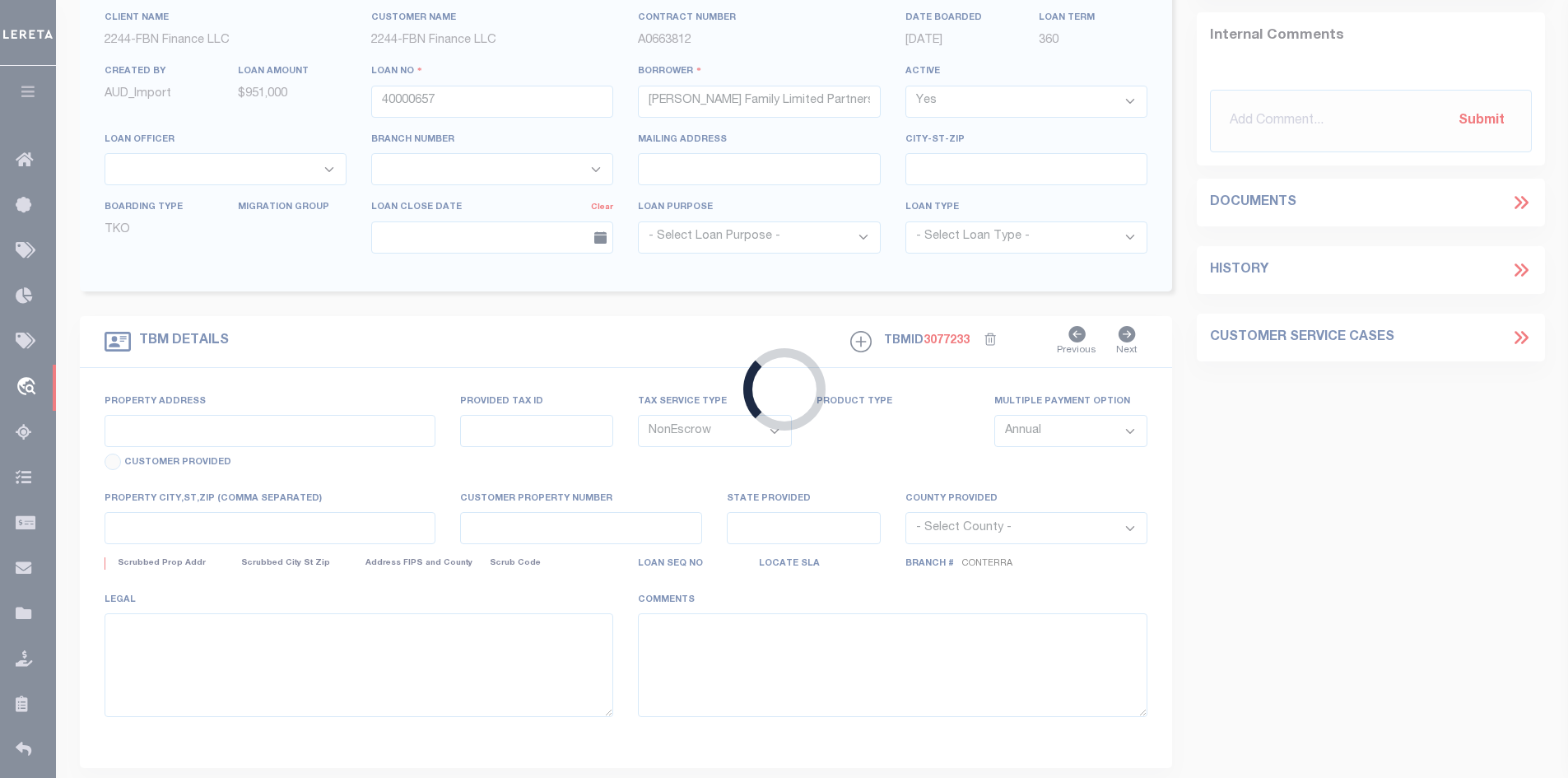
type input "Clay County, TX"
type input "11084"
select select
type input "[GEOGRAPHIC_DATA]"
type input "FBN"
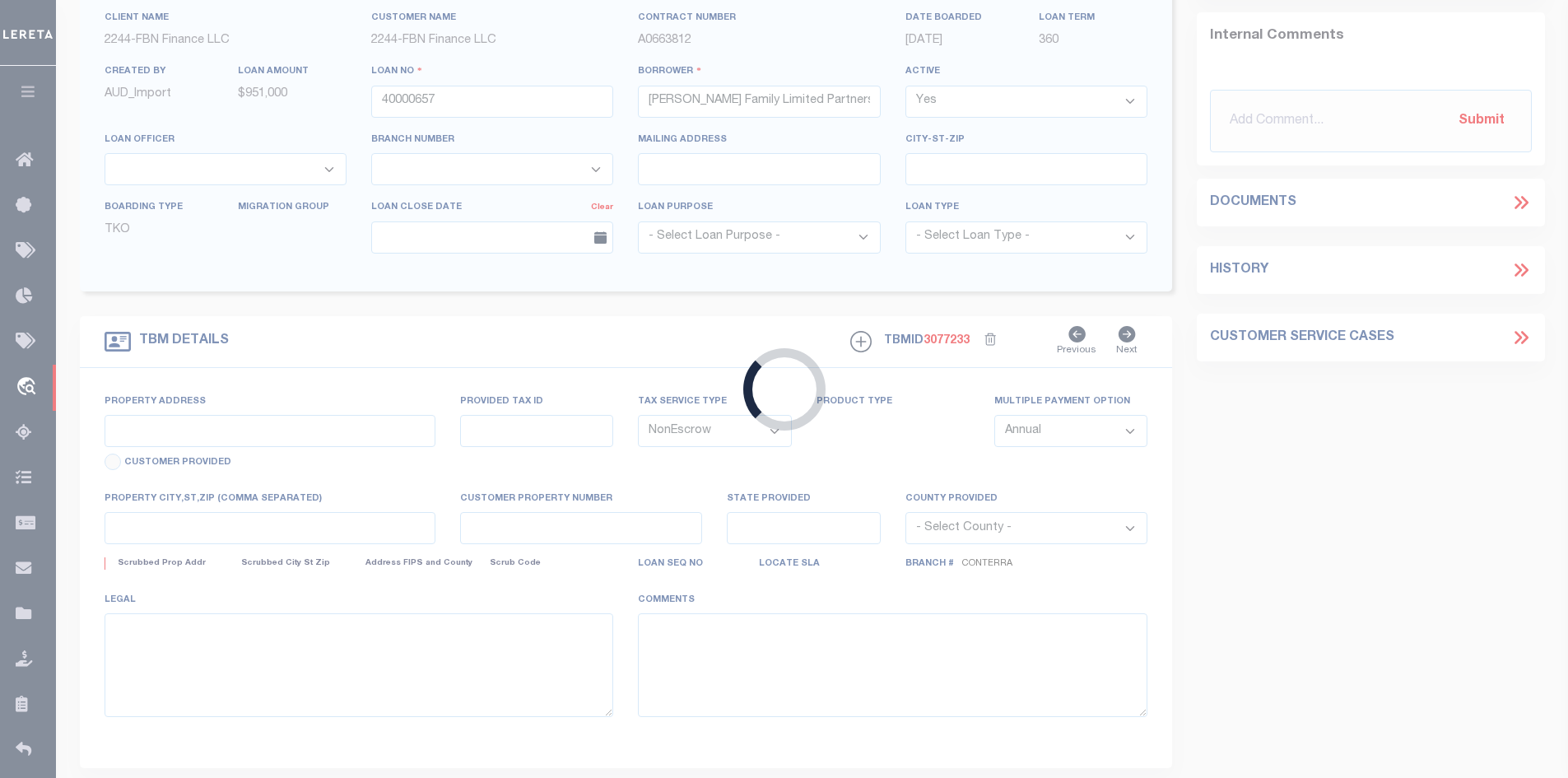
type input "[GEOGRAPHIC_DATA]"
type textarea "Liability subject to parcel provided"
select select "14078"
select select "5510"
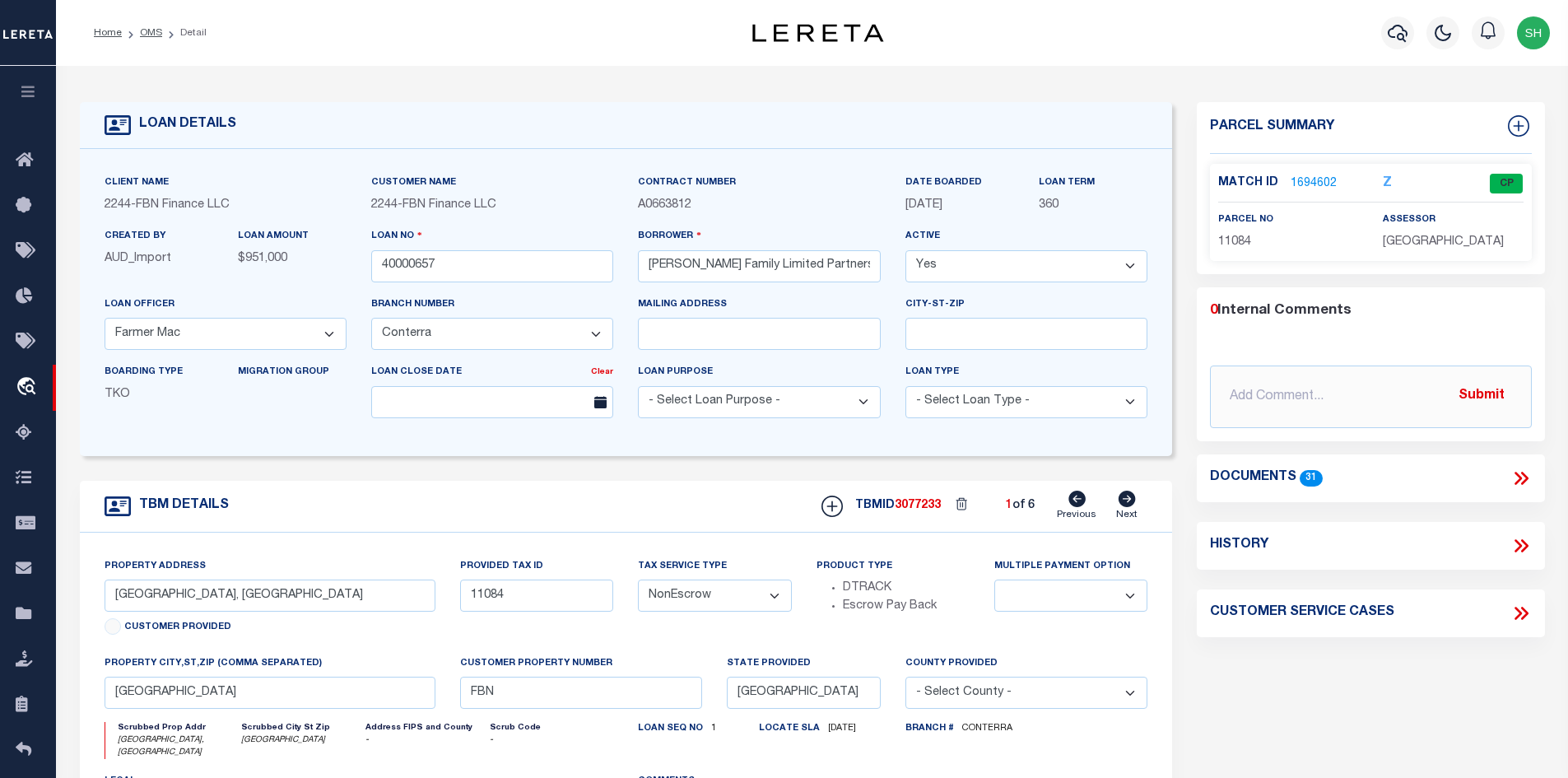
click at [1302, 177] on link "1694602" at bounding box center [1314, 184] width 46 height 18
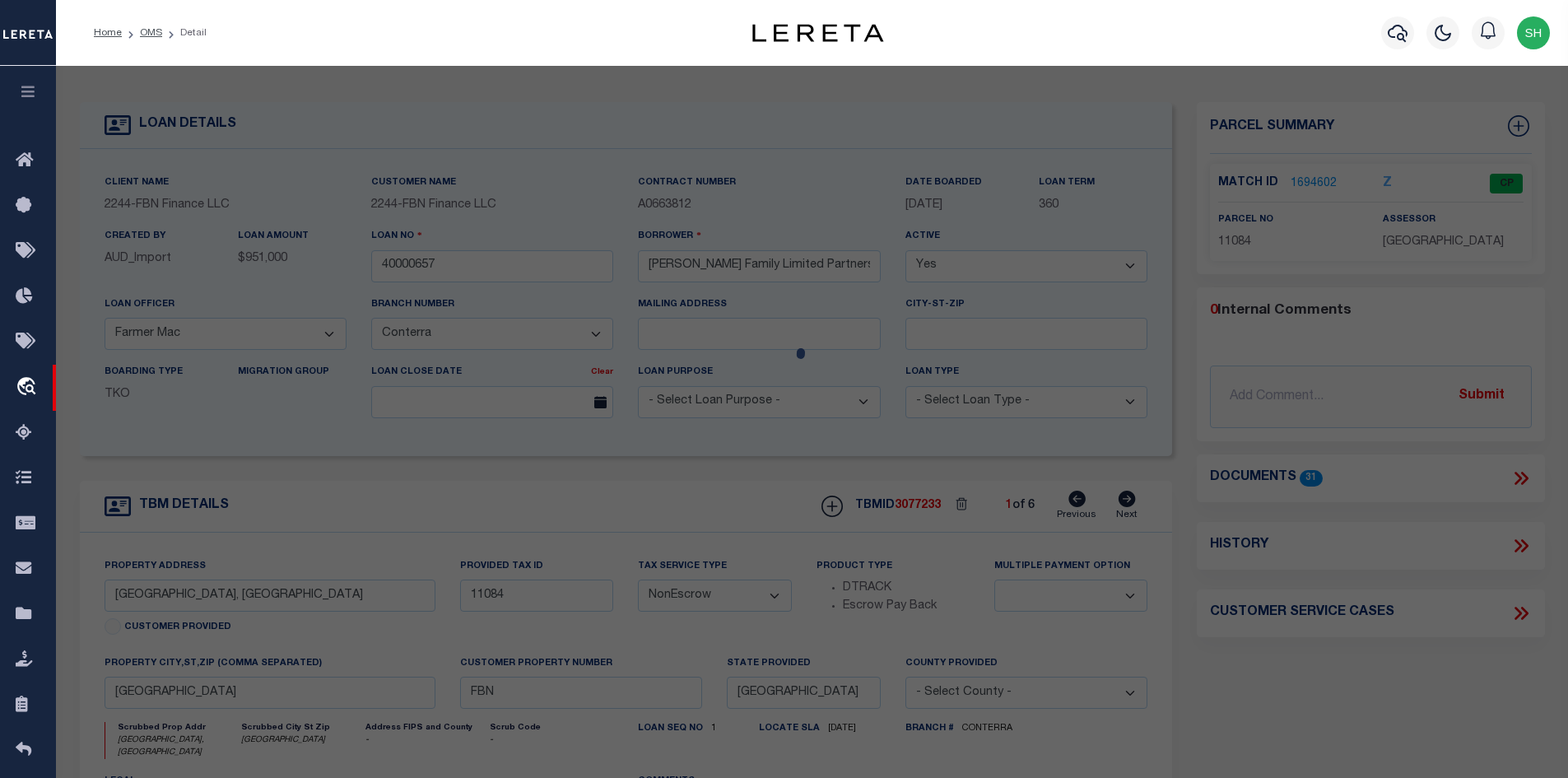
checkbox input "false"
select select "CP"
type input "SCHAFFNER FAMILY LIMITED PART"
select select
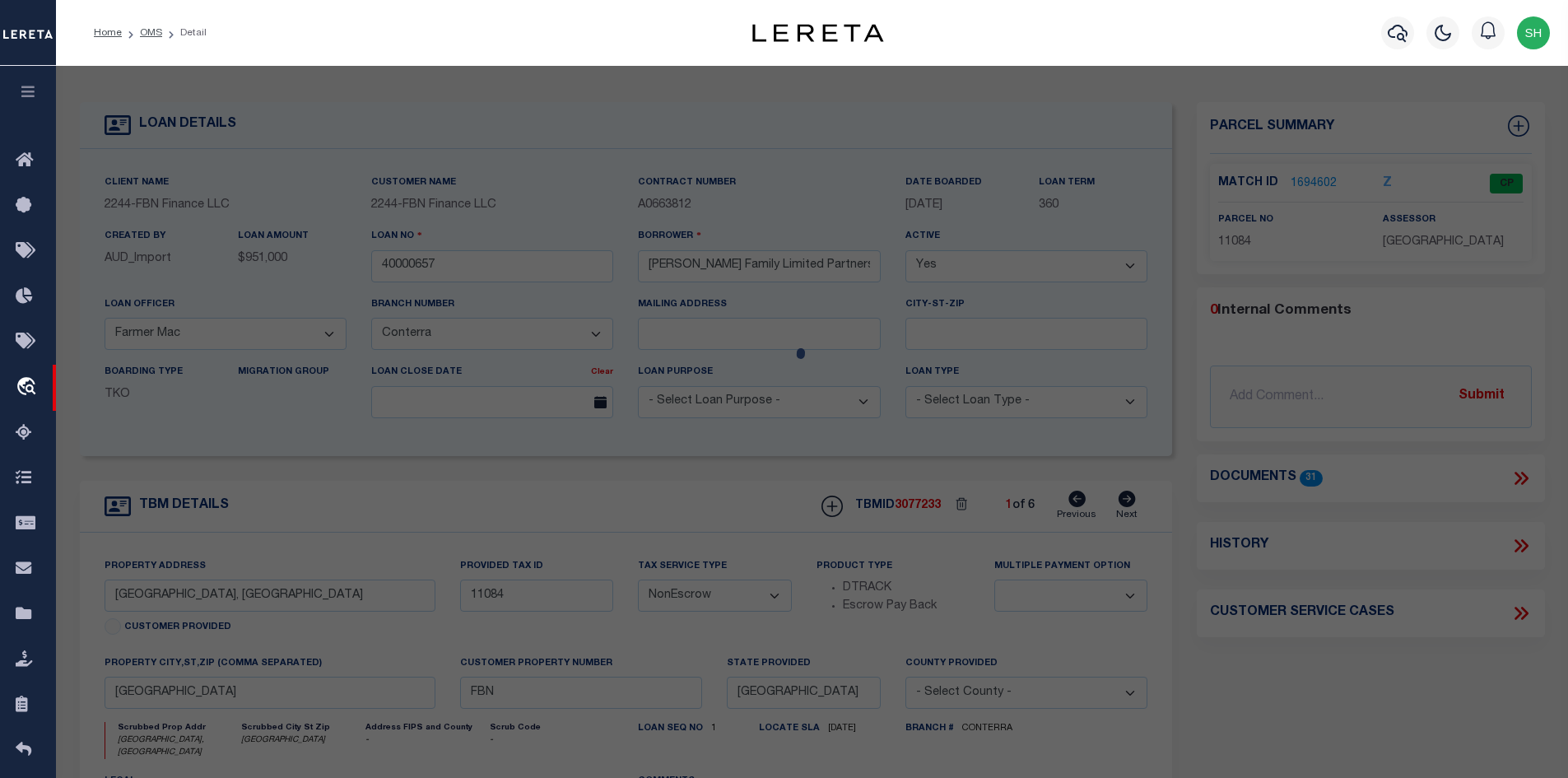
checkbox input "false"
type input "[GEOGRAPHIC_DATA]"
type textarea "AB 374 PARKER CSL BLK 82"
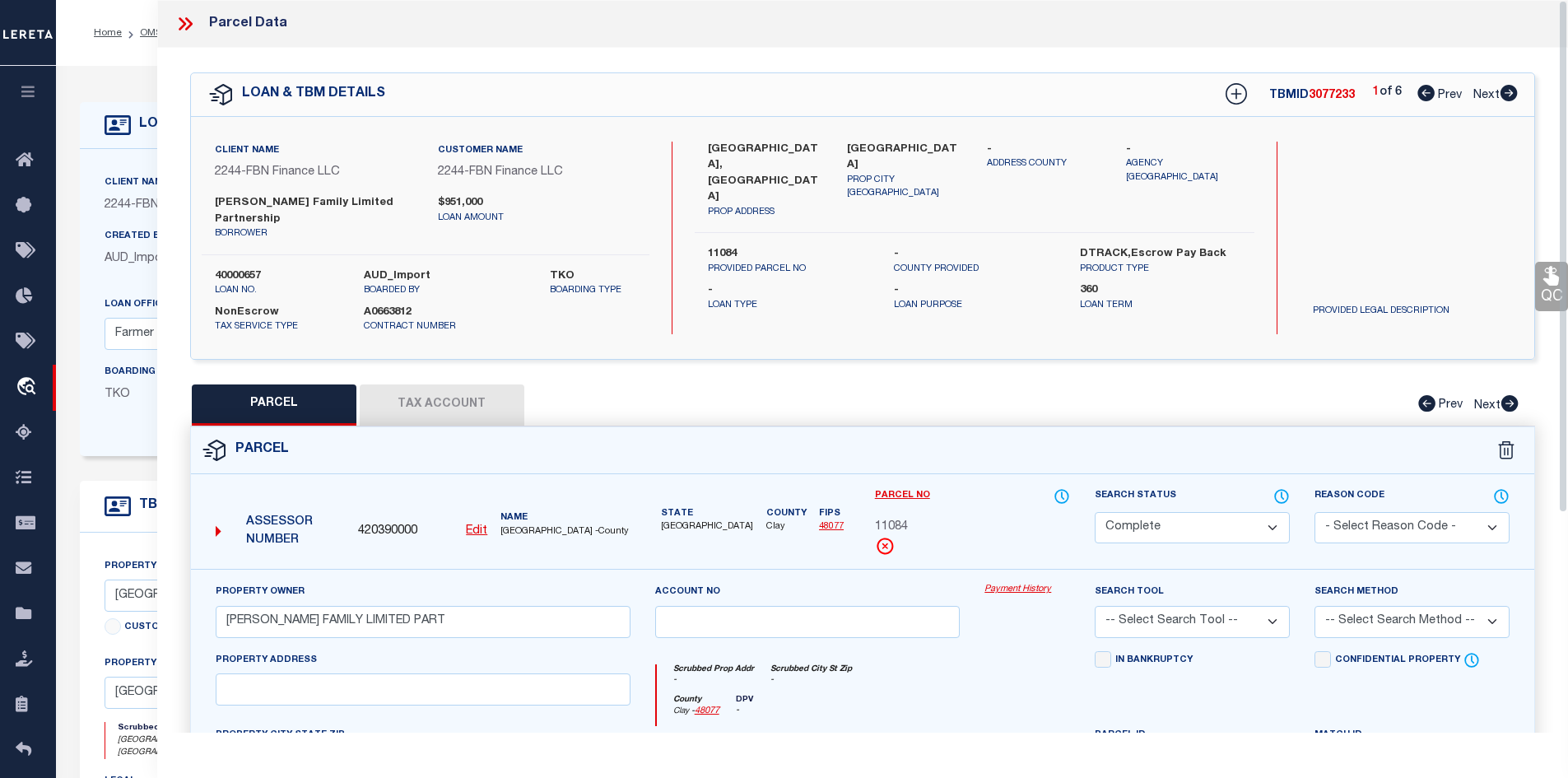
click at [447, 384] on button "Tax Account" at bounding box center [442, 405] width 164 height 42
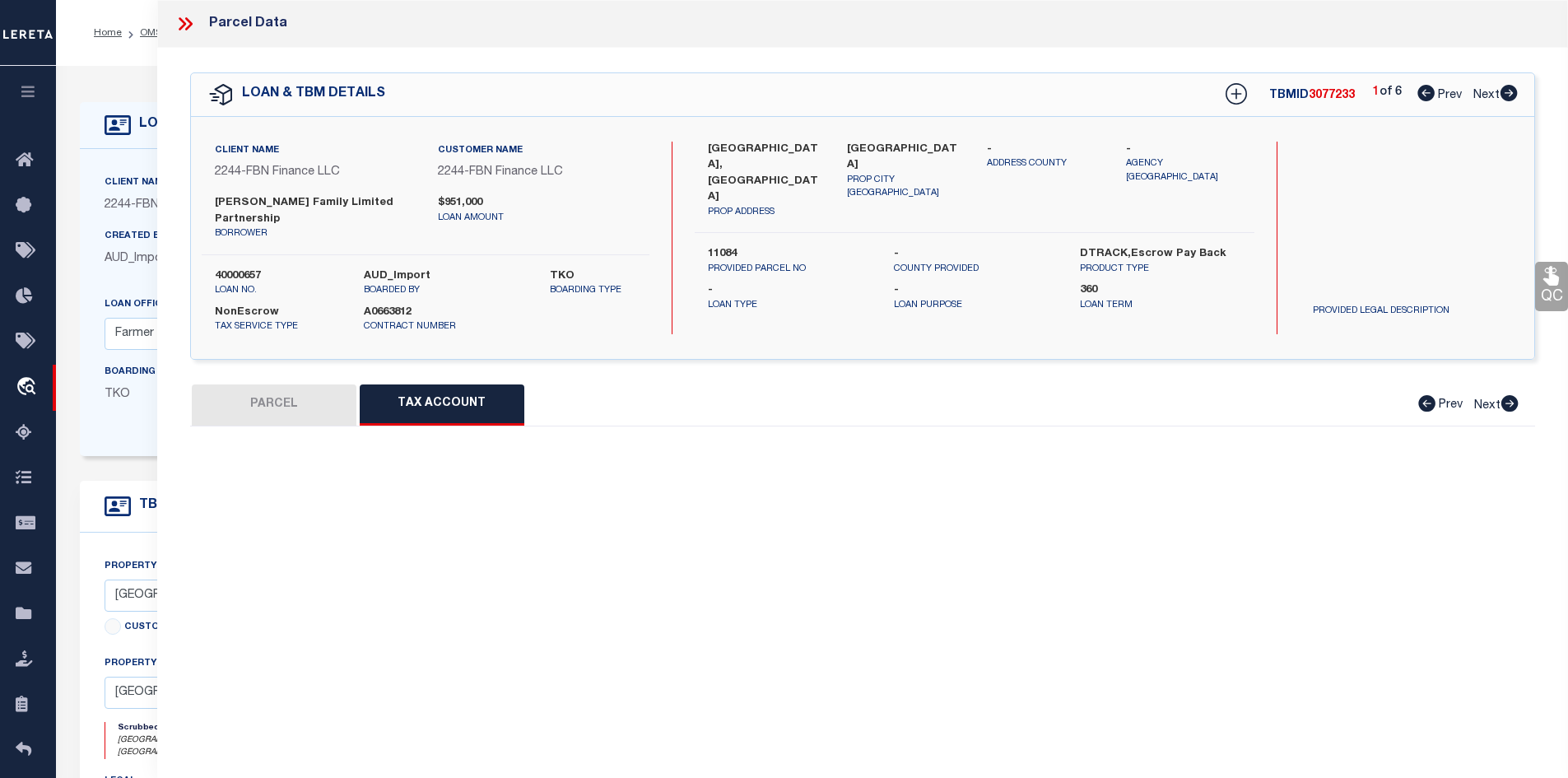
select select "100"
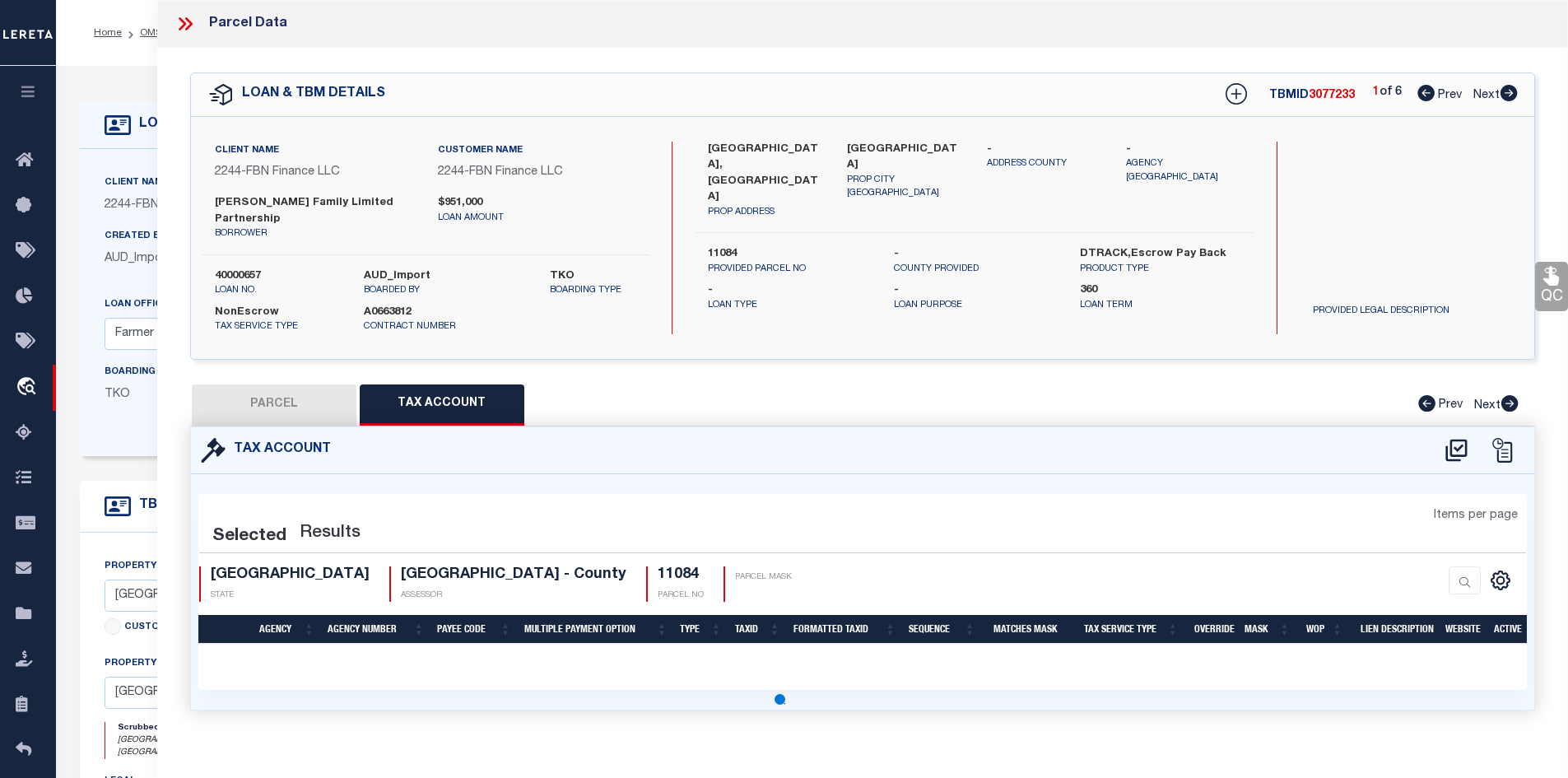
select select "100"
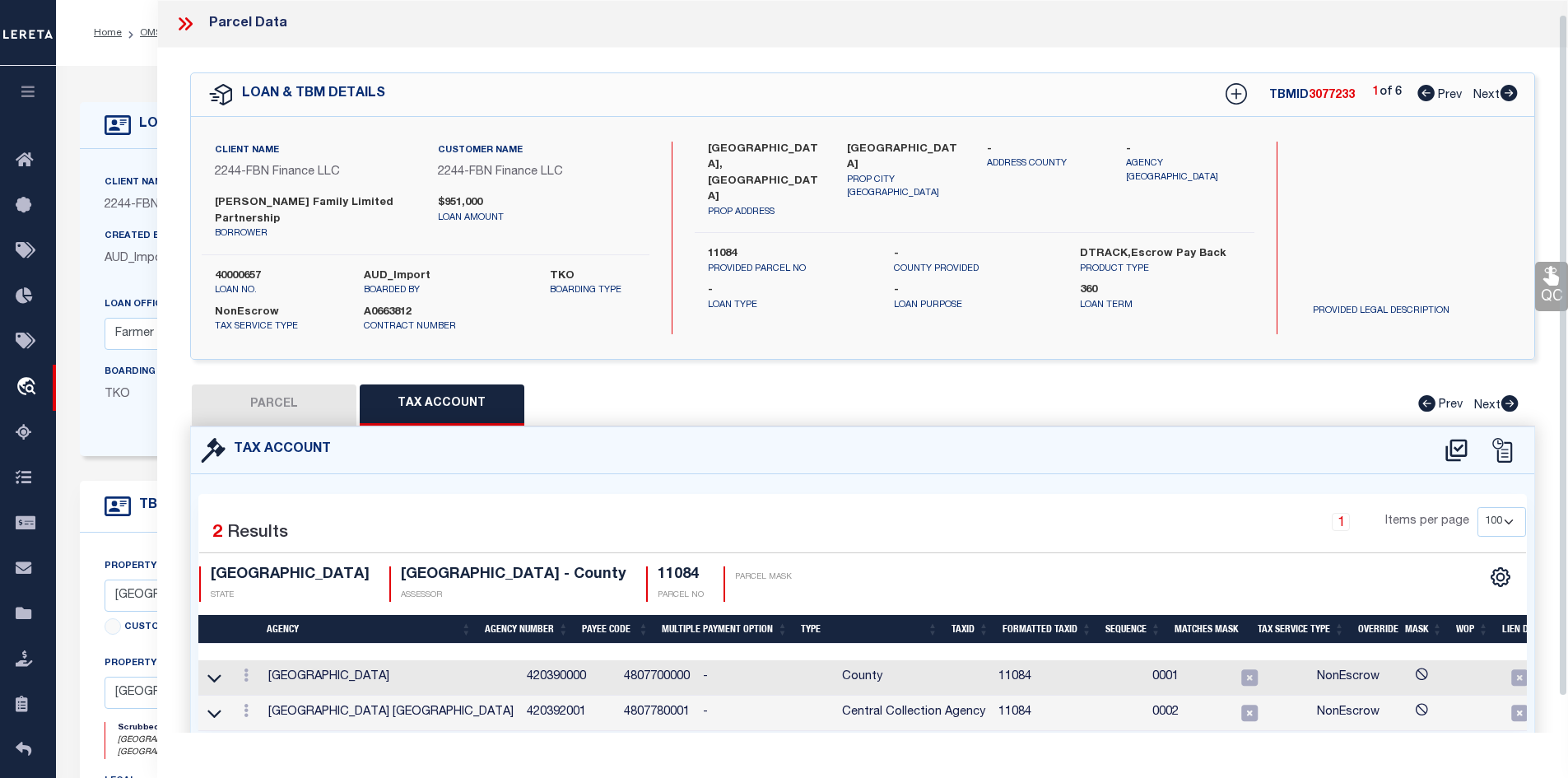
scroll to position [54, 0]
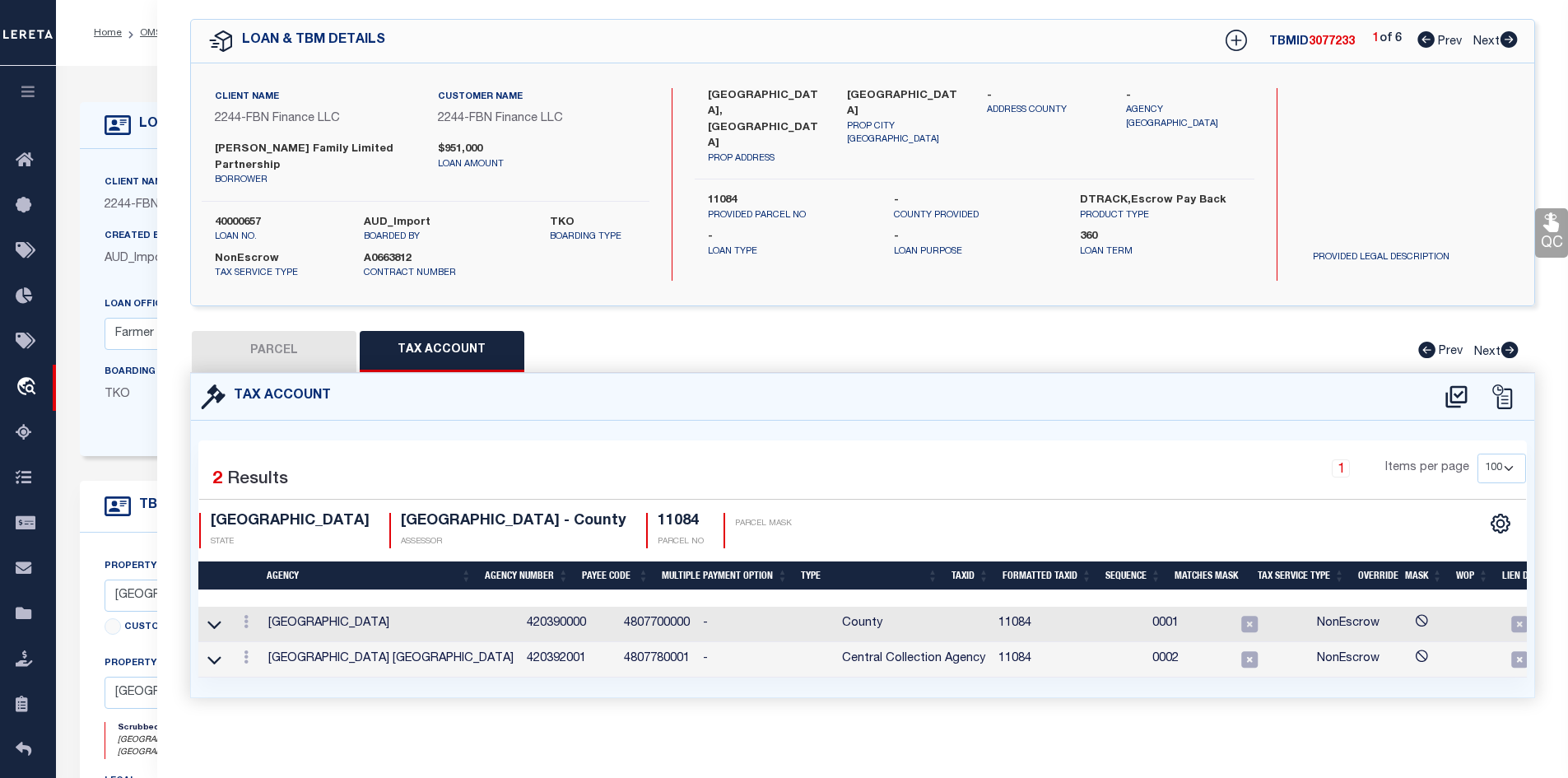
click at [298, 332] on button "PARCEL" at bounding box center [274, 351] width 164 height 42
select select "AS"
checkbox input "false"
select select "CP"
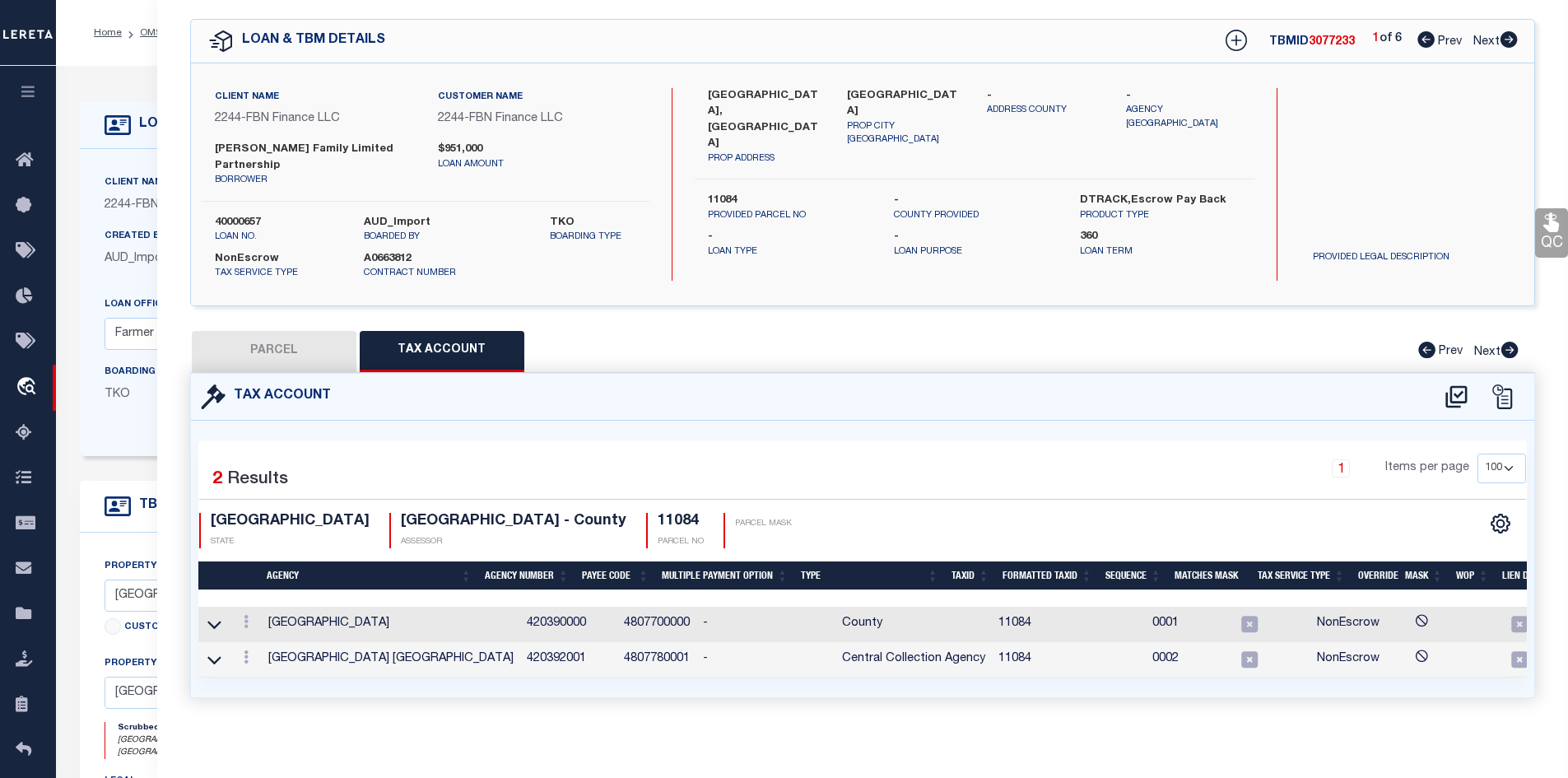
type input "SCHAFFNER FAMILY LIMITED PART"
select select
checkbox input "false"
type input "[GEOGRAPHIC_DATA]"
type textarea "AB 374 PARKER CSL BLK 82"
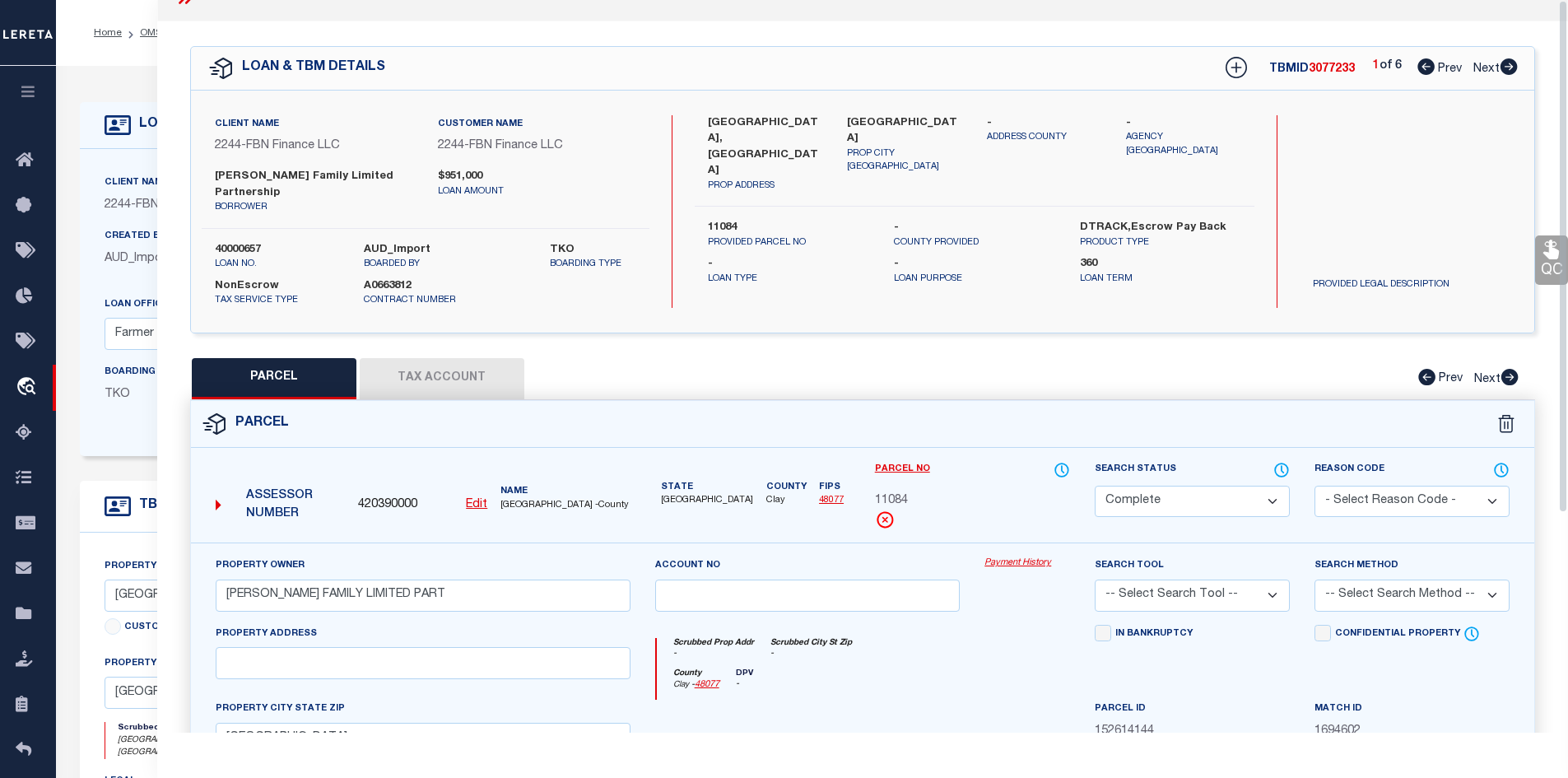
scroll to position [0, 0]
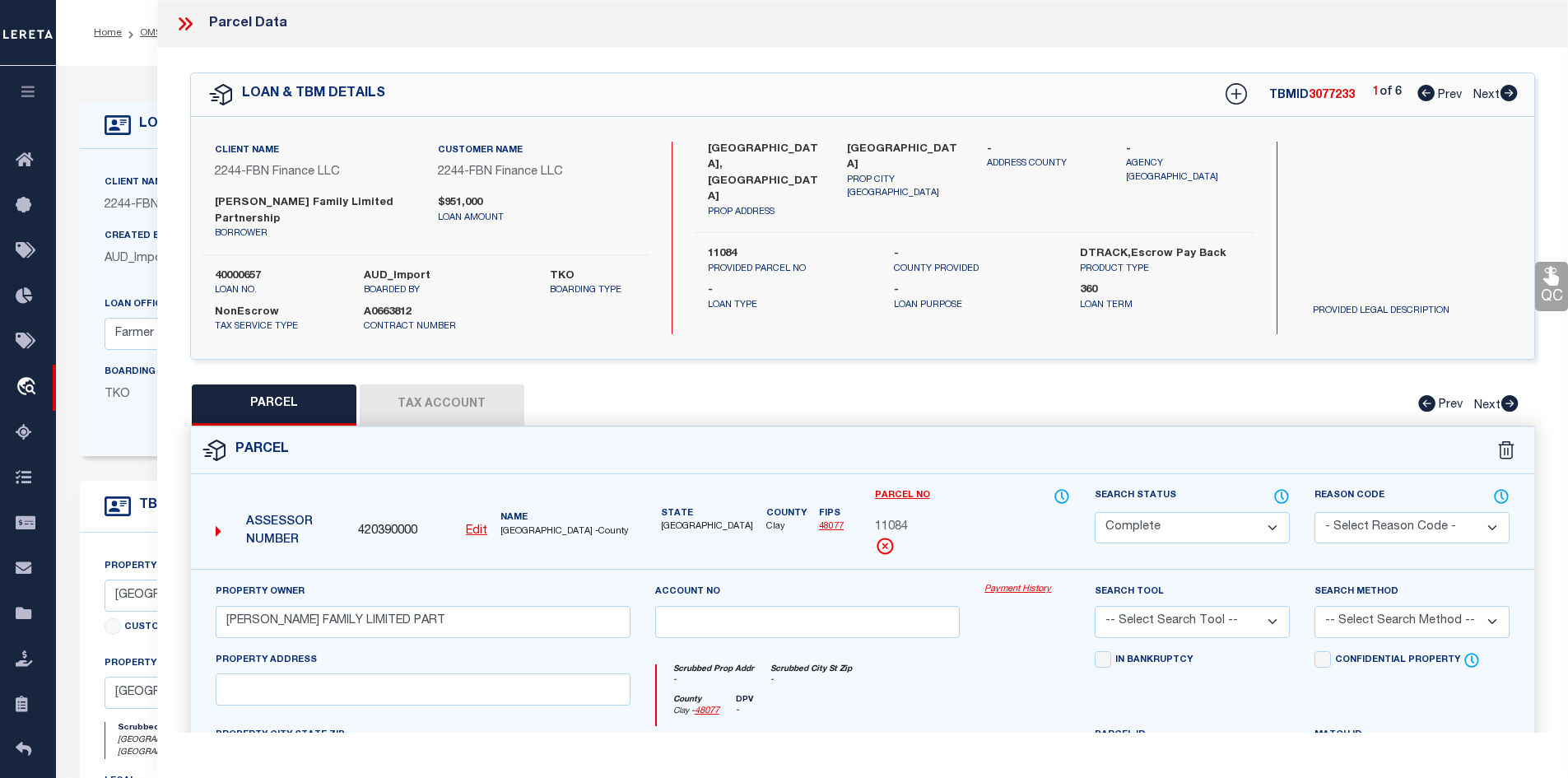
click at [183, 19] on icon at bounding box center [185, 23] width 21 height 21
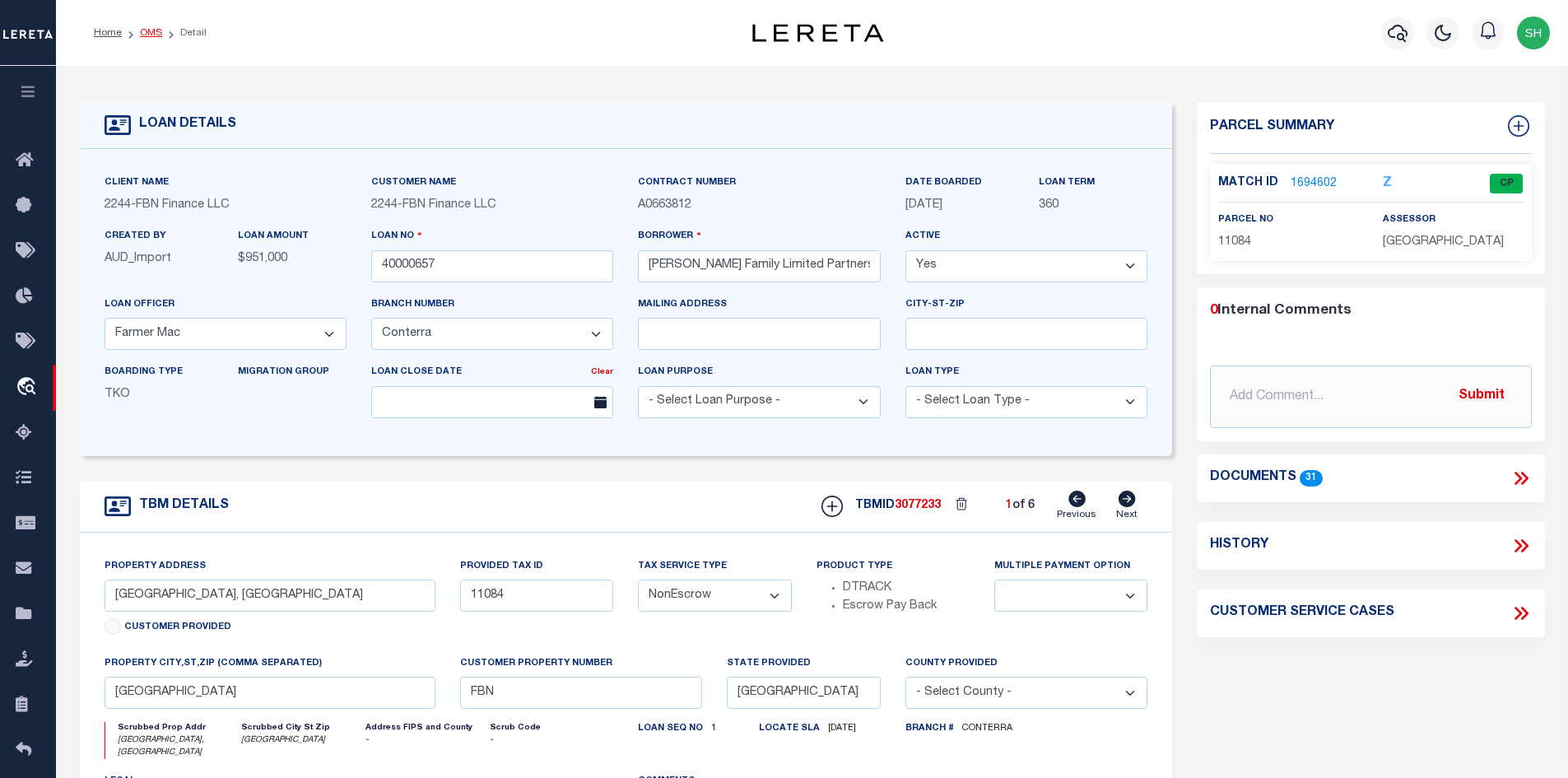
click at [147, 33] on link "OMS" at bounding box center [151, 32] width 22 height 10
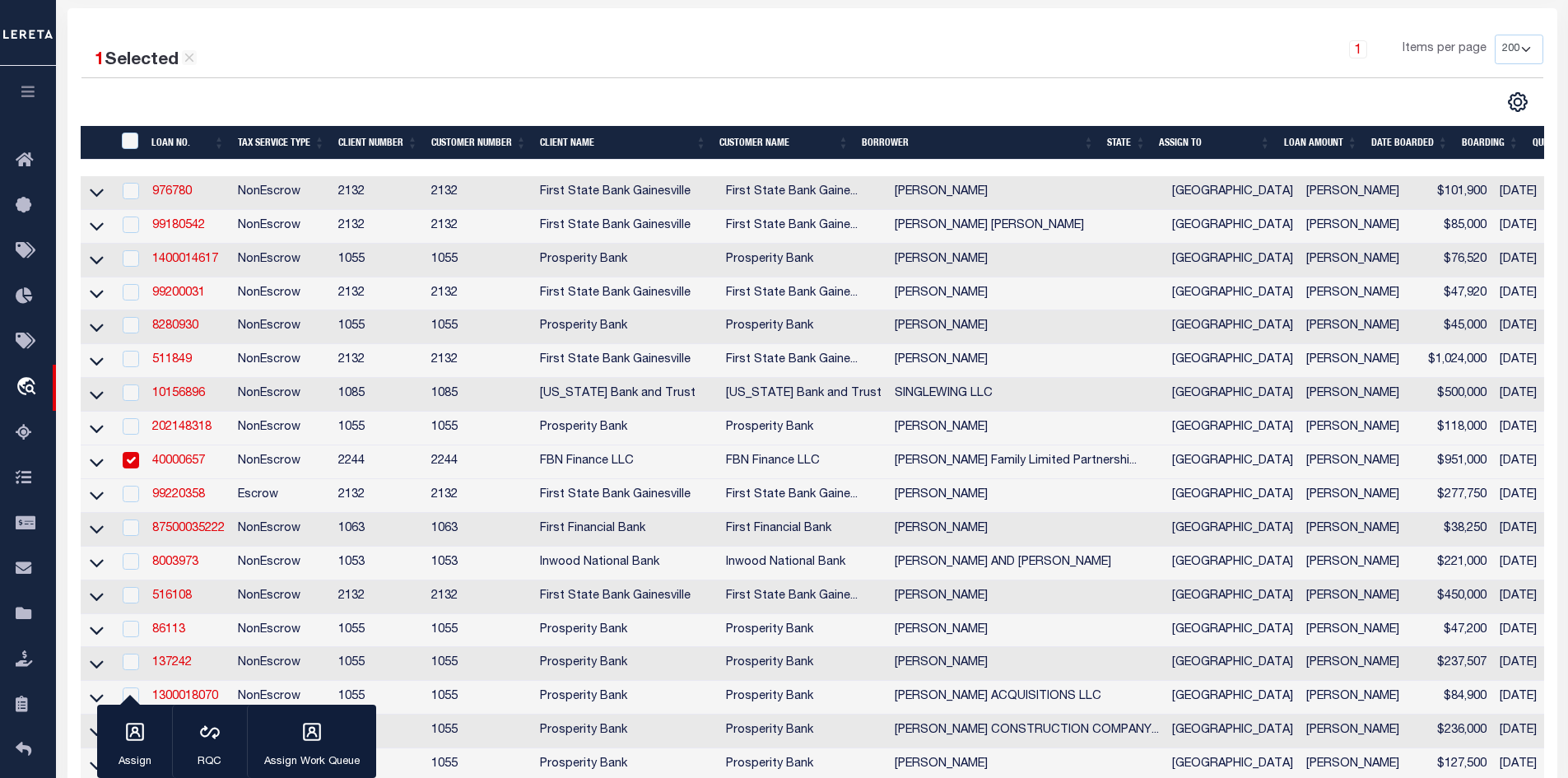
scroll to position [329, 0]
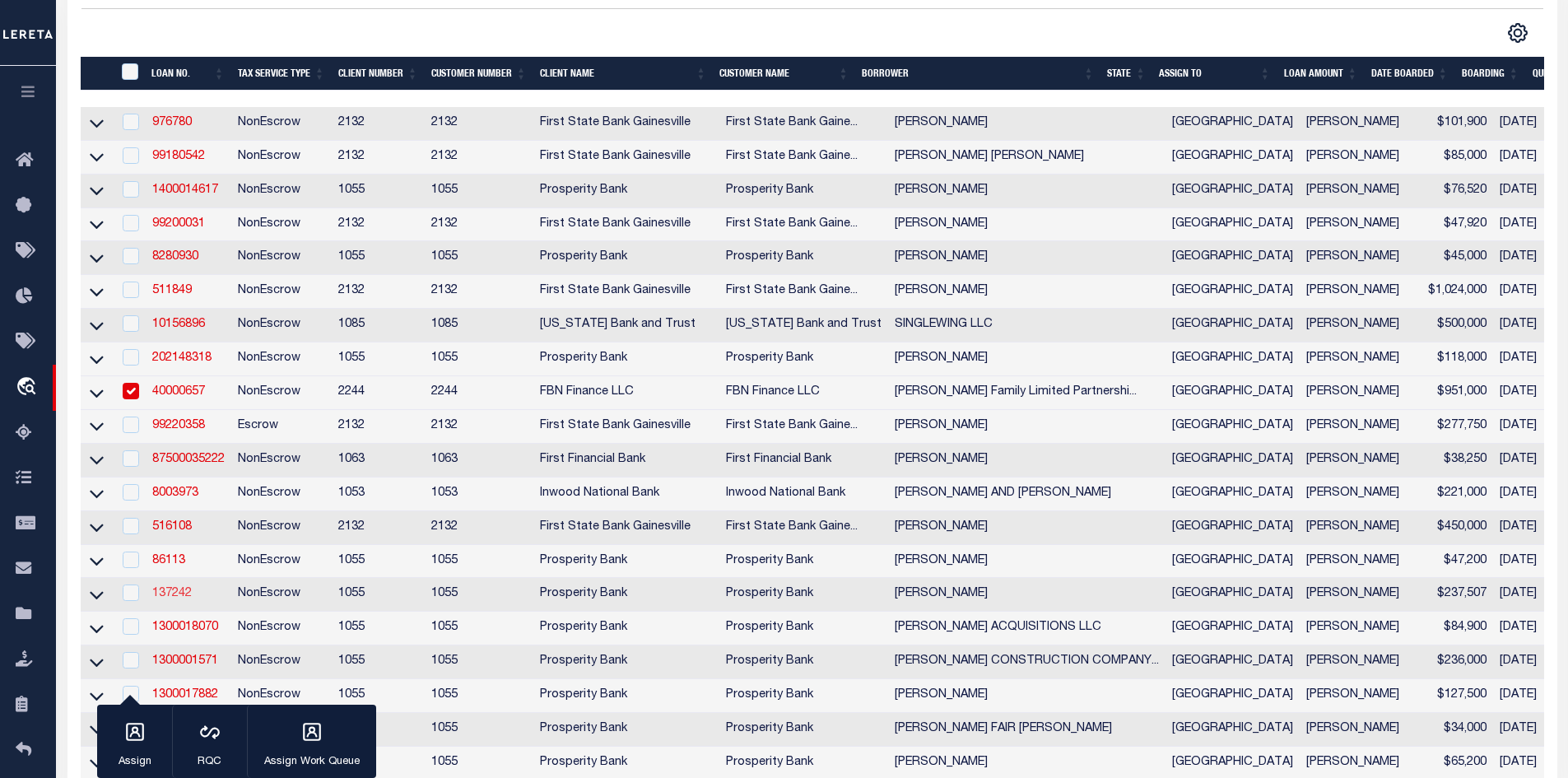
click at [171, 600] on link "137242" at bounding box center [172, 593] width 40 height 11
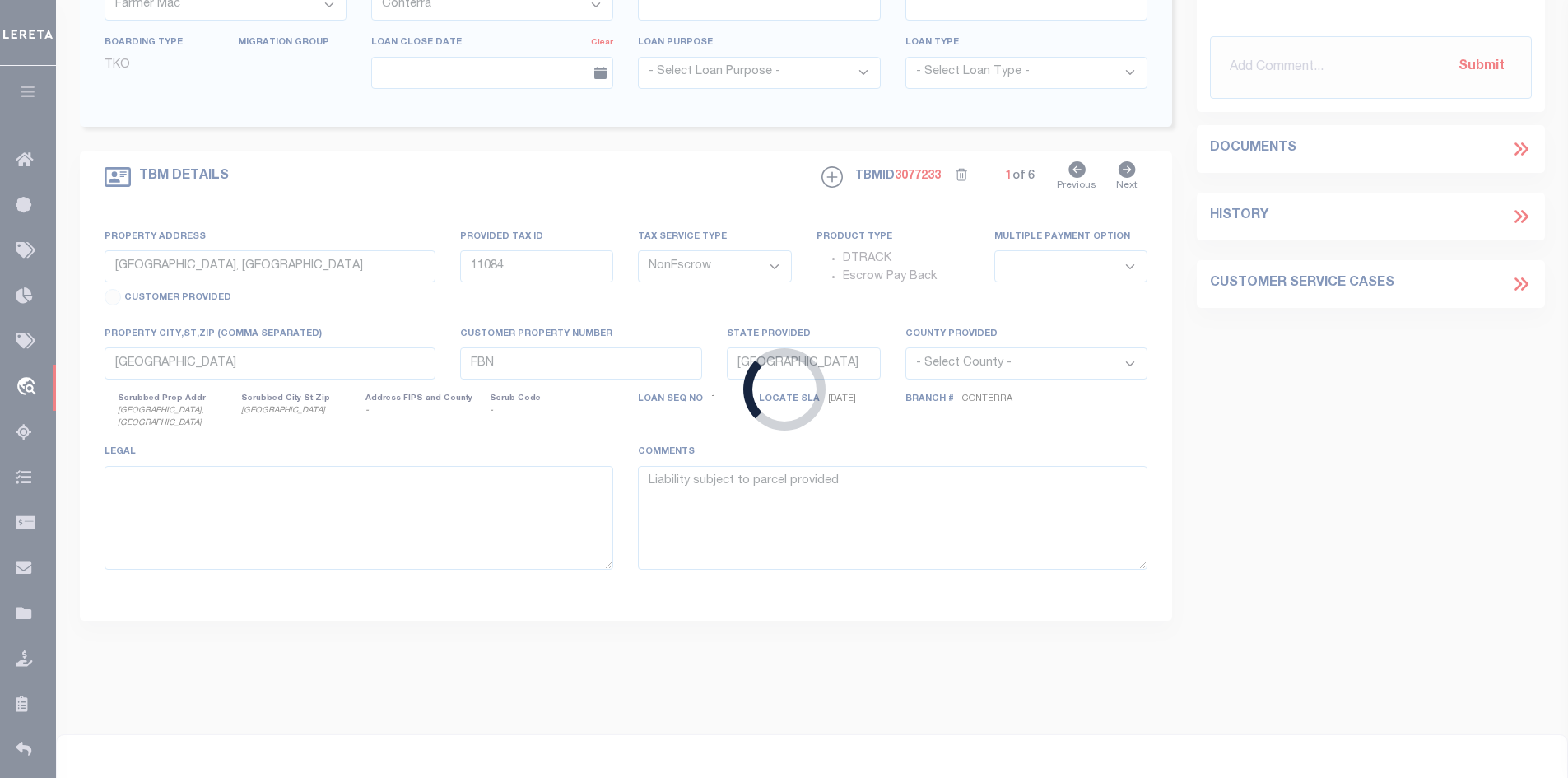
type input "137242"
type input "JOHN R HARDING JR"
select select
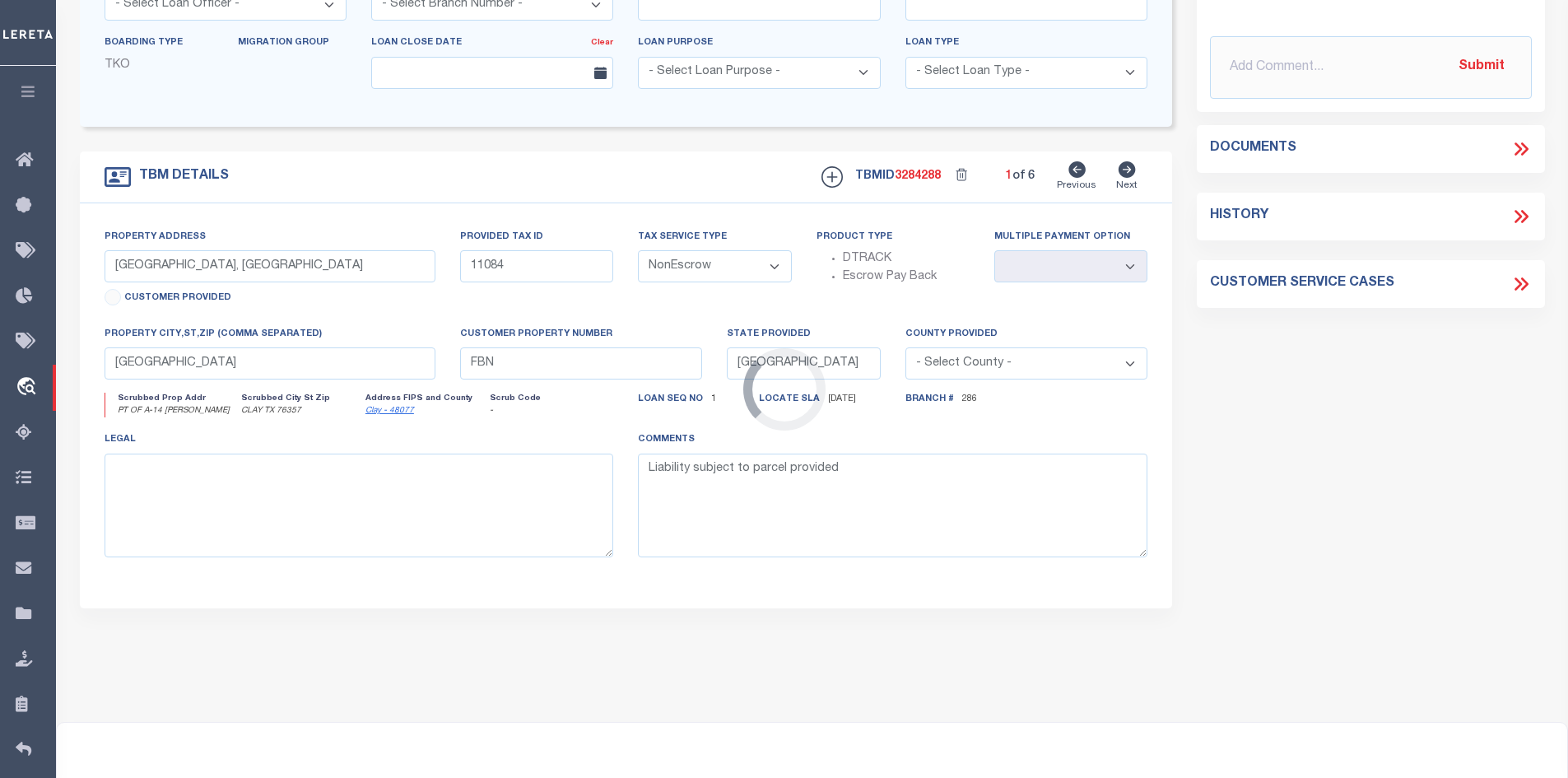
select select "14723"
type input "PT OF A-14 REUBEN BROWN"
type input "000140043600410000000"
select select
type input "CLAY TX 76357"
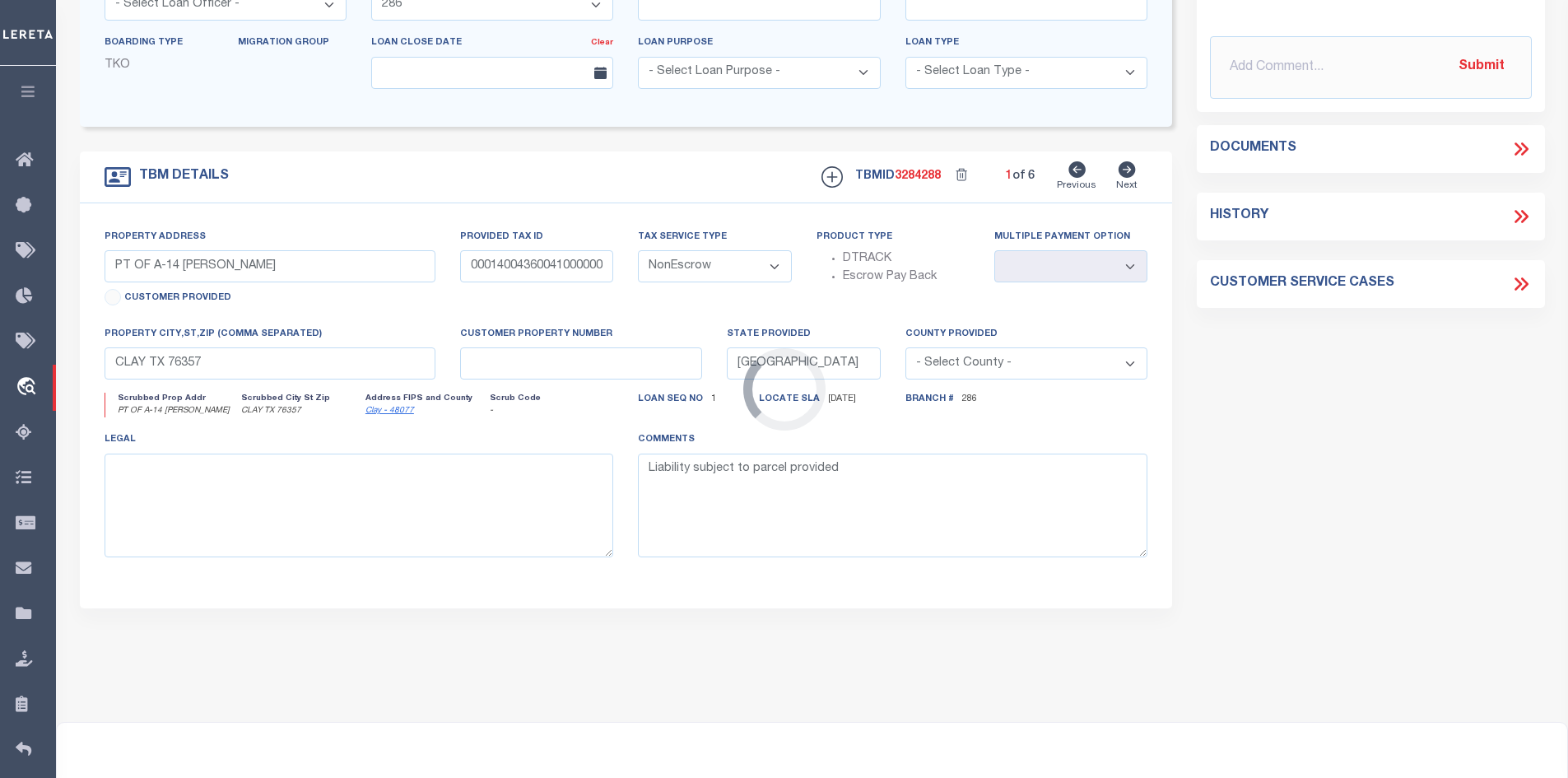
select select
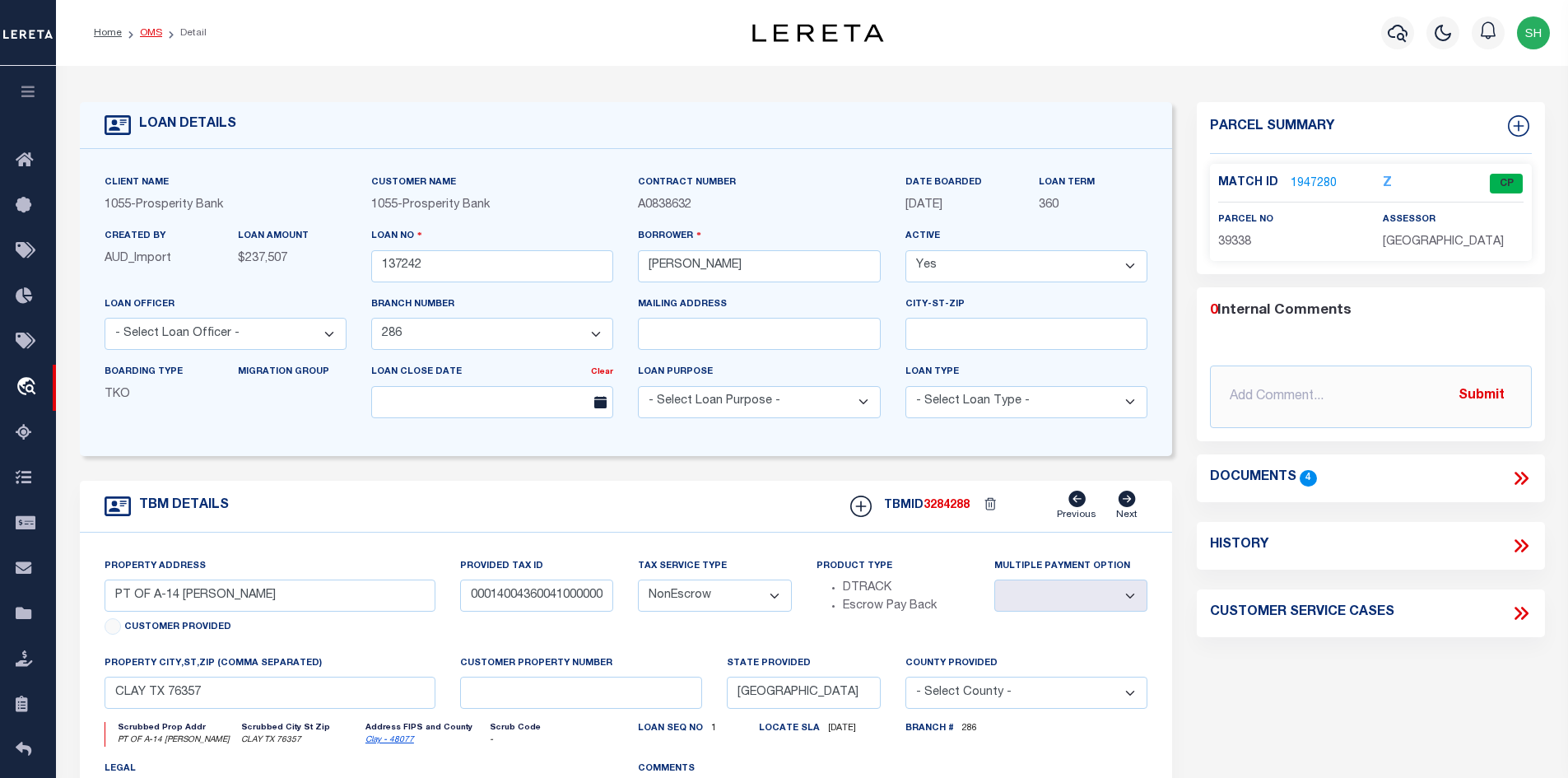
click at [148, 38] on link "OMS" at bounding box center [151, 32] width 22 height 10
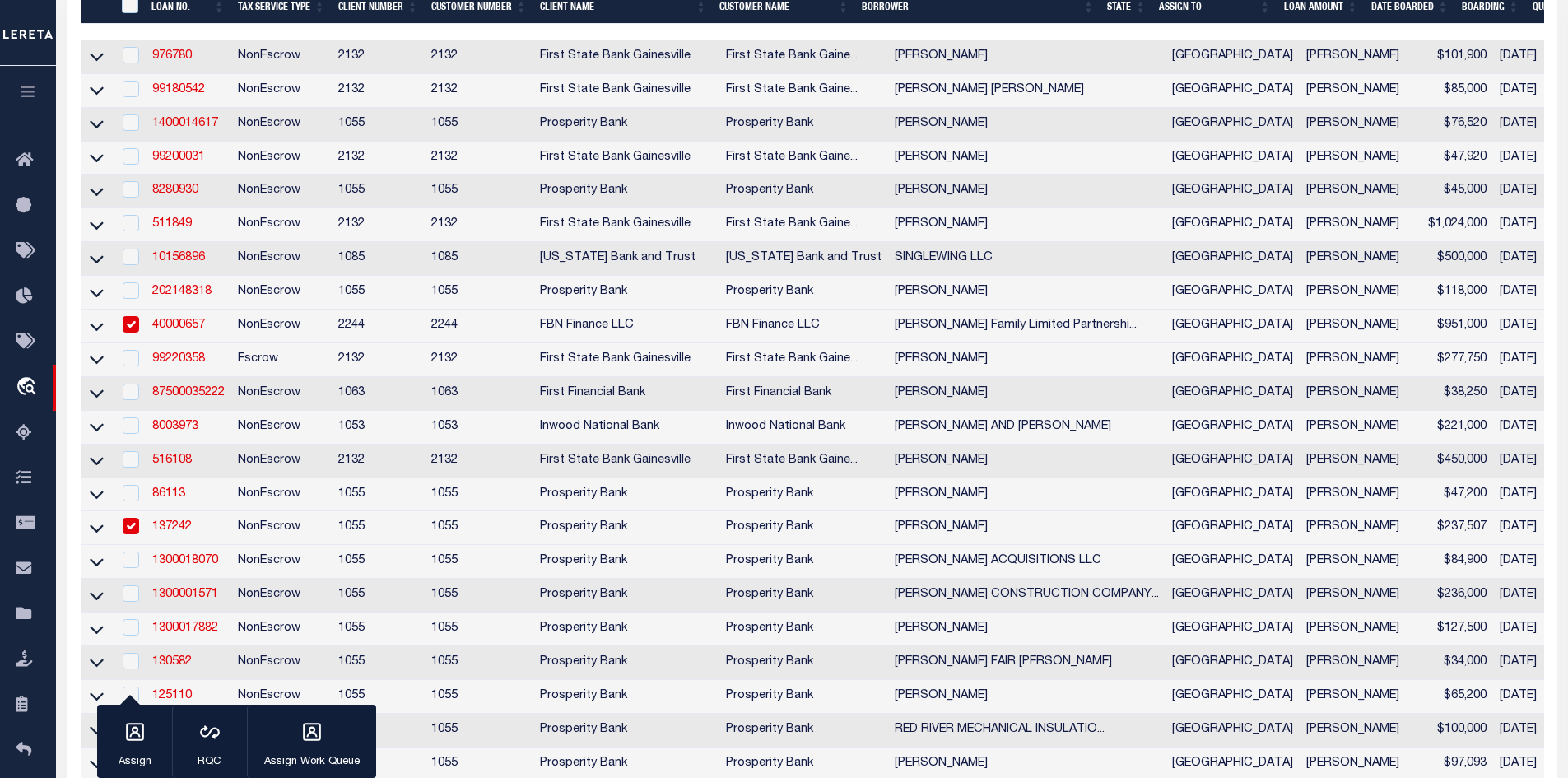
scroll to position [411, 0]
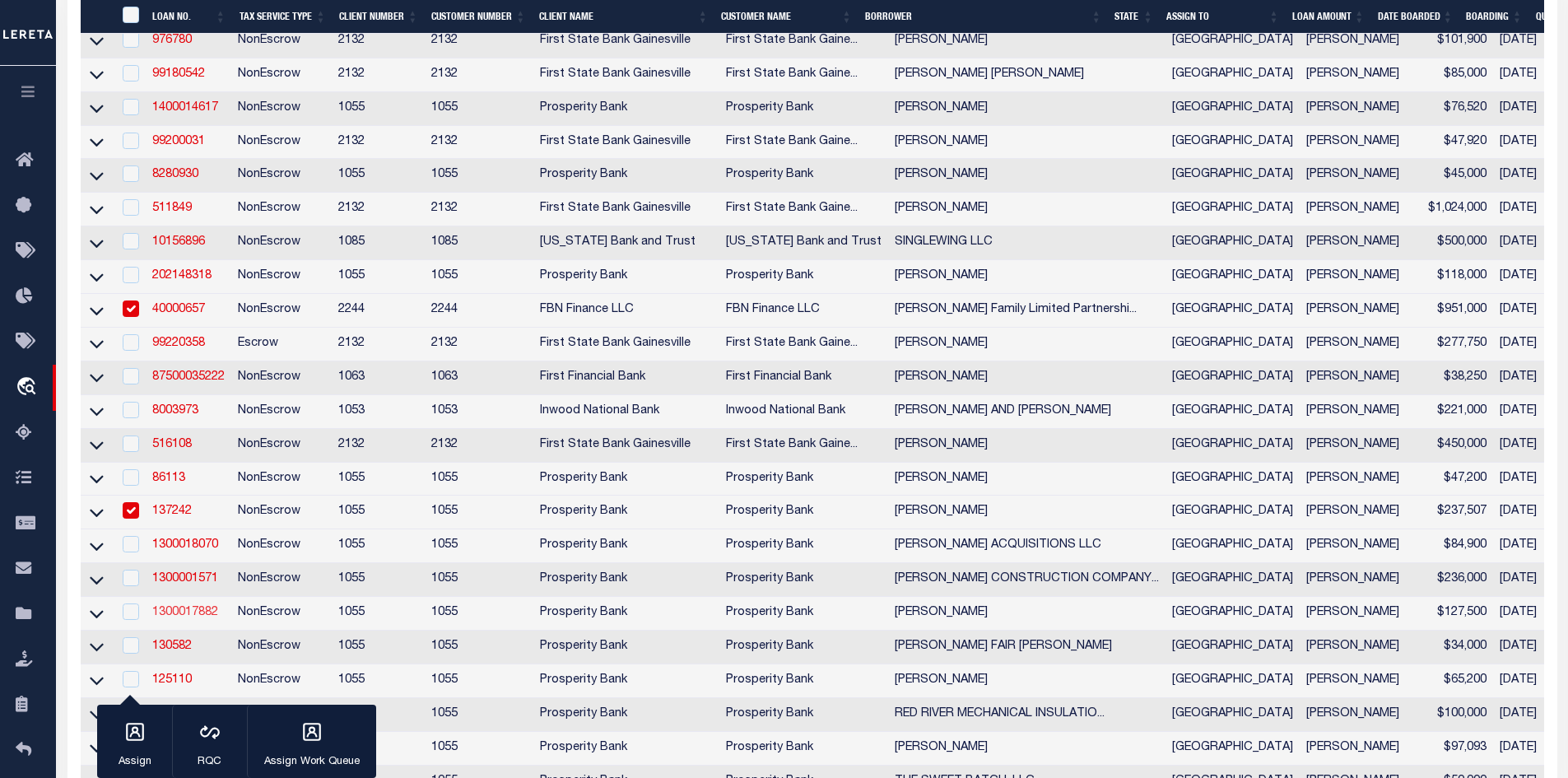
click at [187, 618] on link "1300017882" at bounding box center [185, 613] width 66 height 11
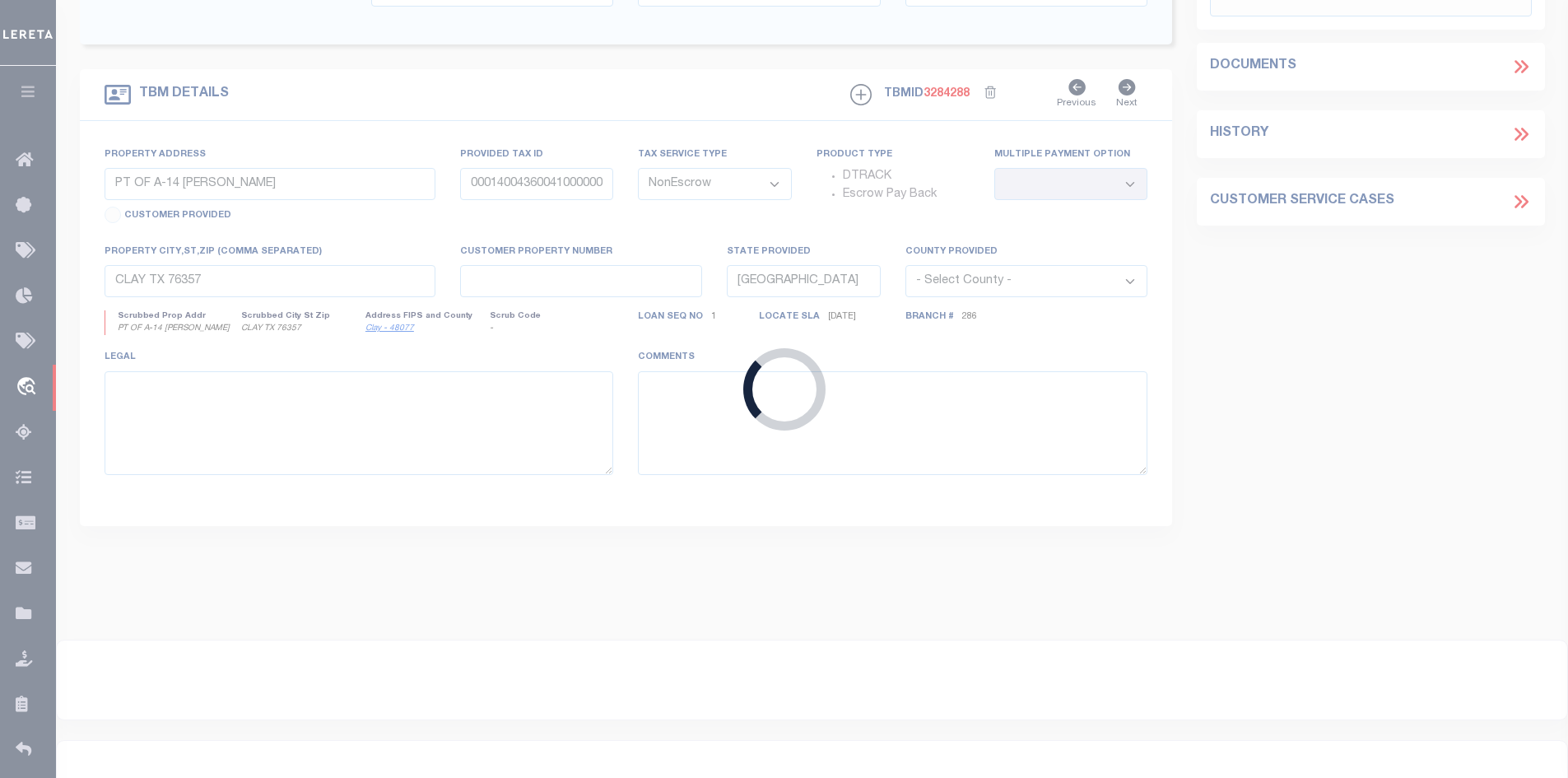
type input "1300017882"
type input "KELLY WINEINGER"
select select "14724"
select select
type input "992 FM 2393"
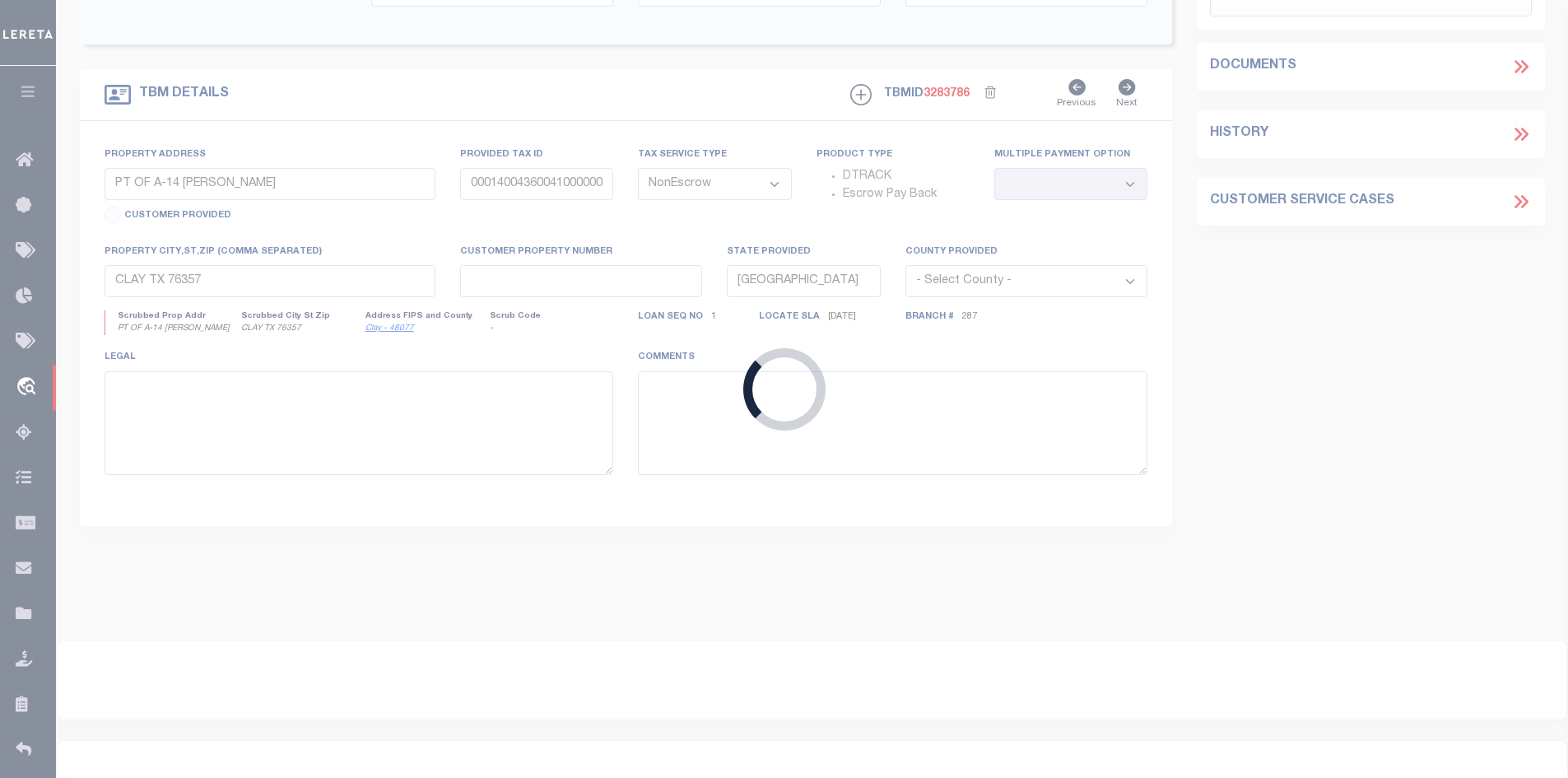
type input "028900005203204000000"
select select
type input "WICHITA FALLS TX 763052232"
select select
select select "14724"
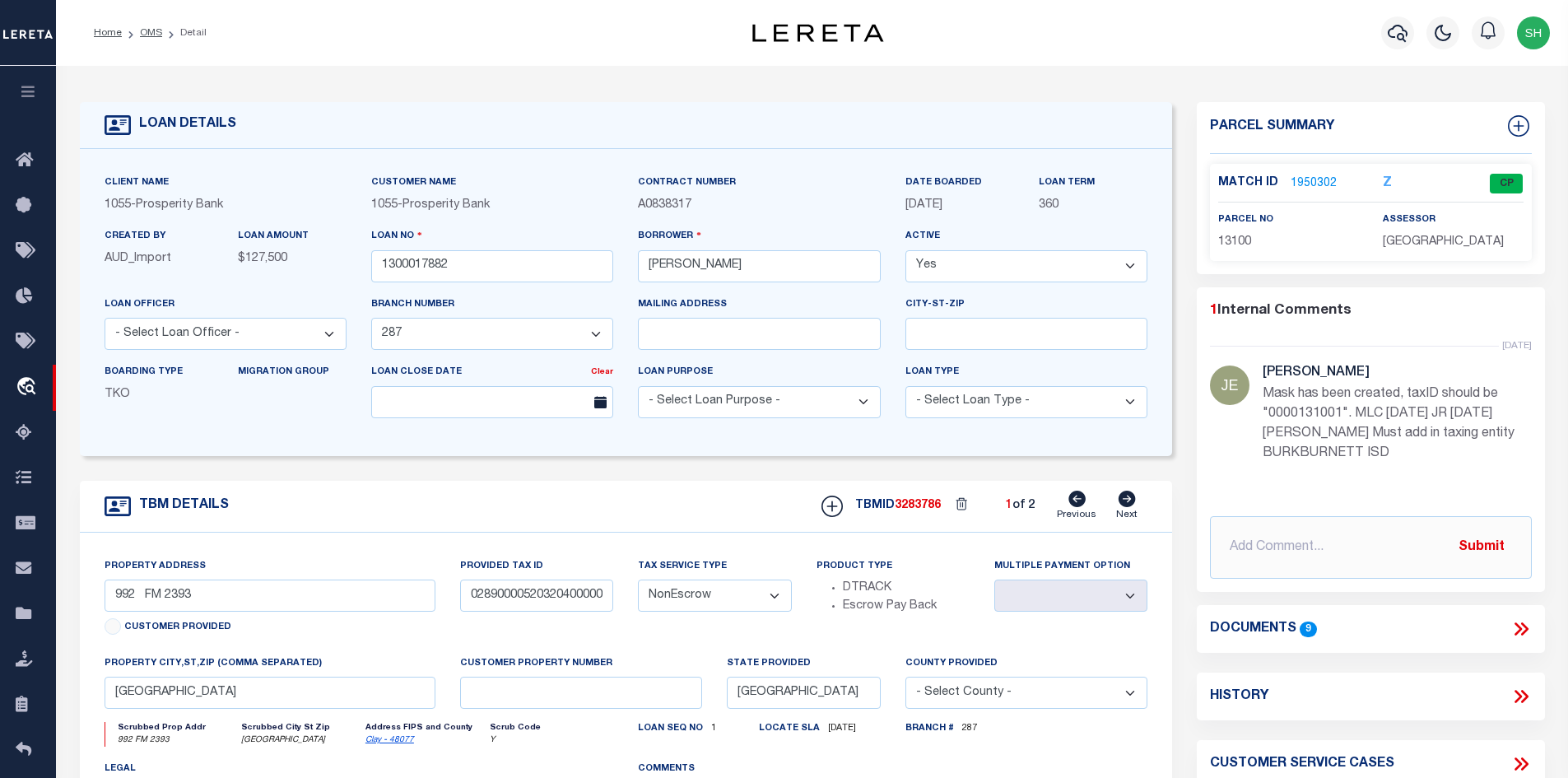
click at [1295, 177] on link "1950302" at bounding box center [1314, 184] width 46 height 18
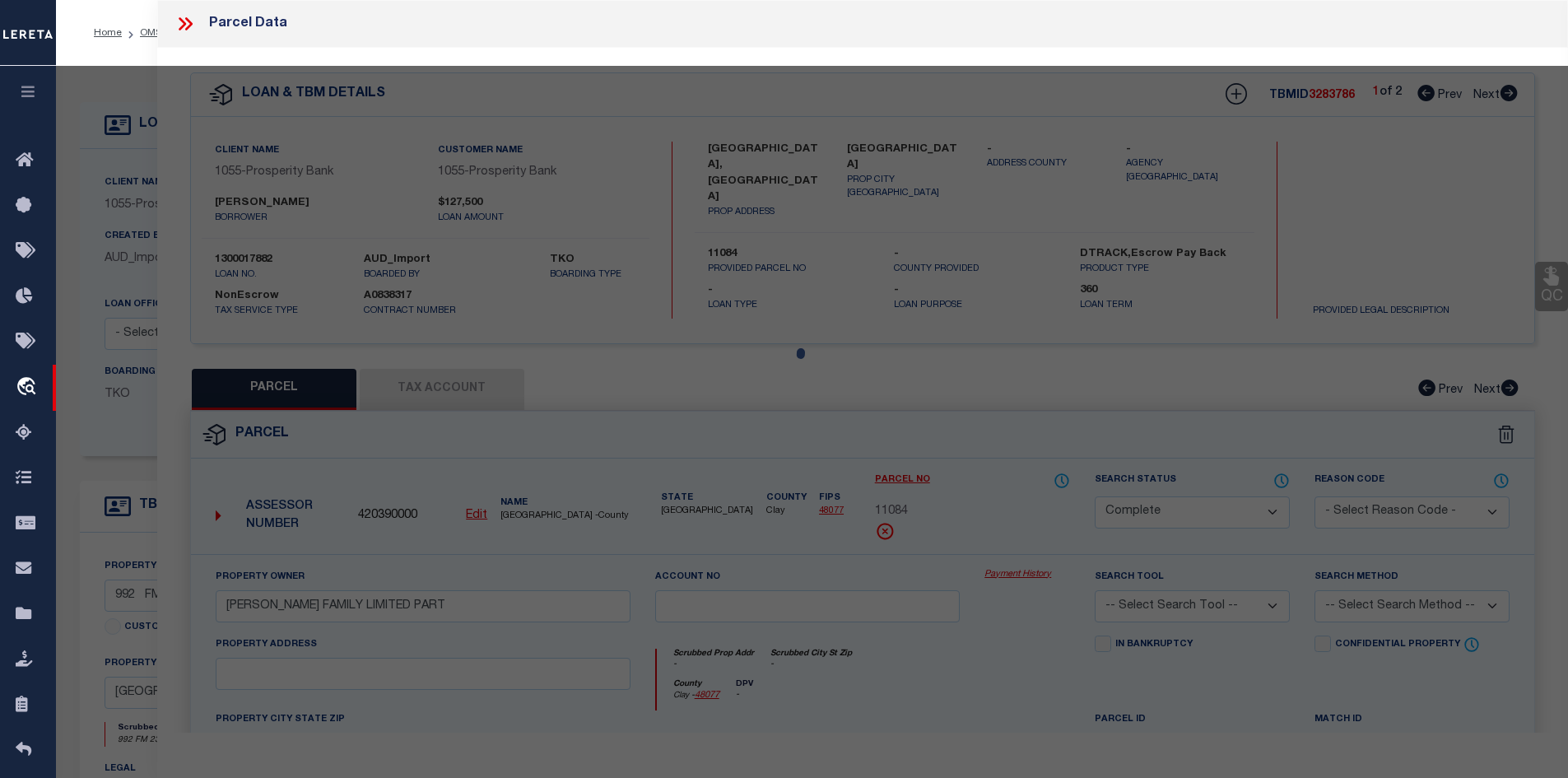
select select "AS"
checkbox input "false"
select select "CP"
type input "WINEINGER DOUGLAS W JR"
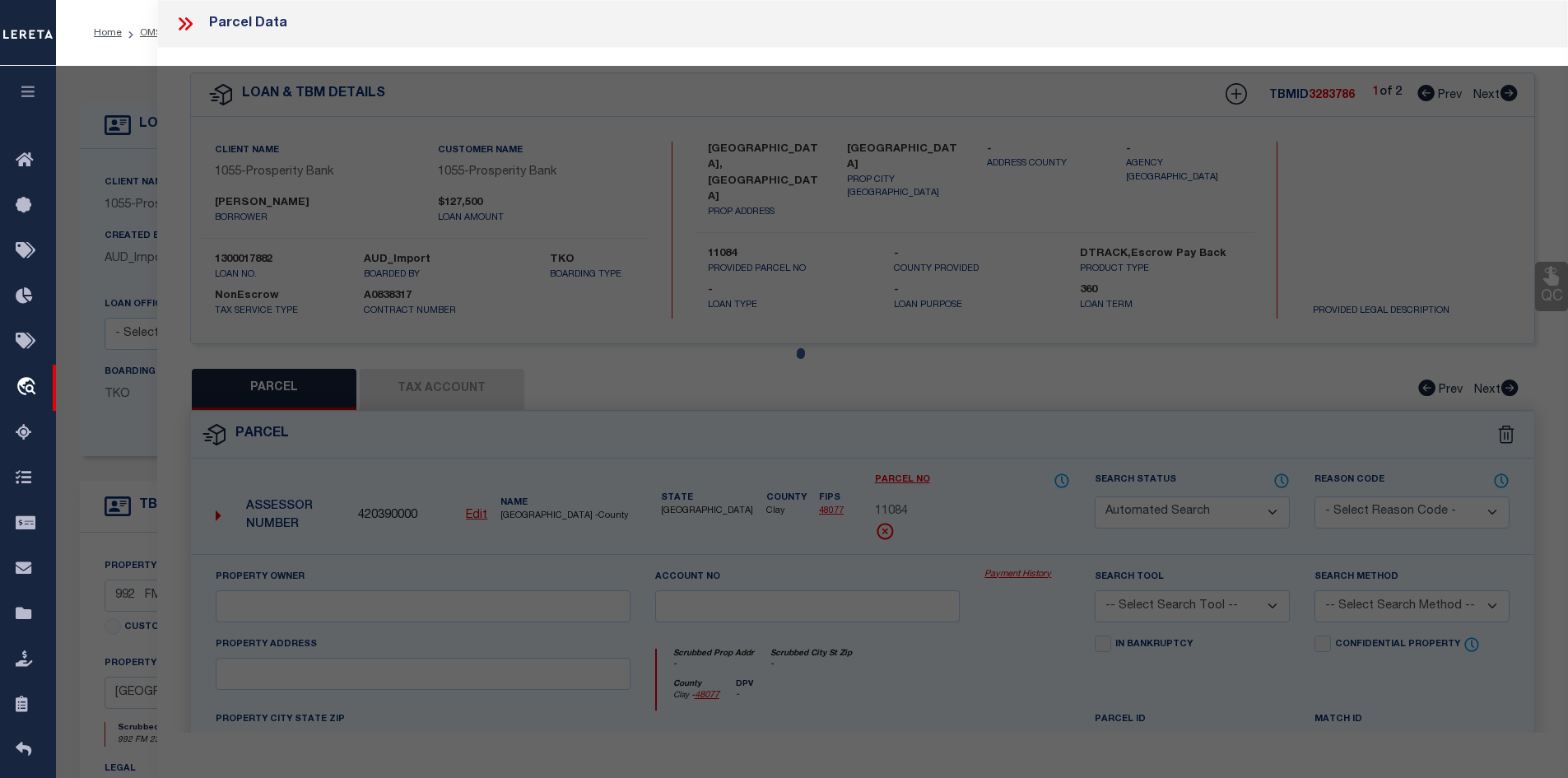
type input "02890-00052-03204-000000 ISD 0000131001"
select select
type input "992 FM 2393"
checkbox input "false"
type input "WICHITA FALLS TX 76305"
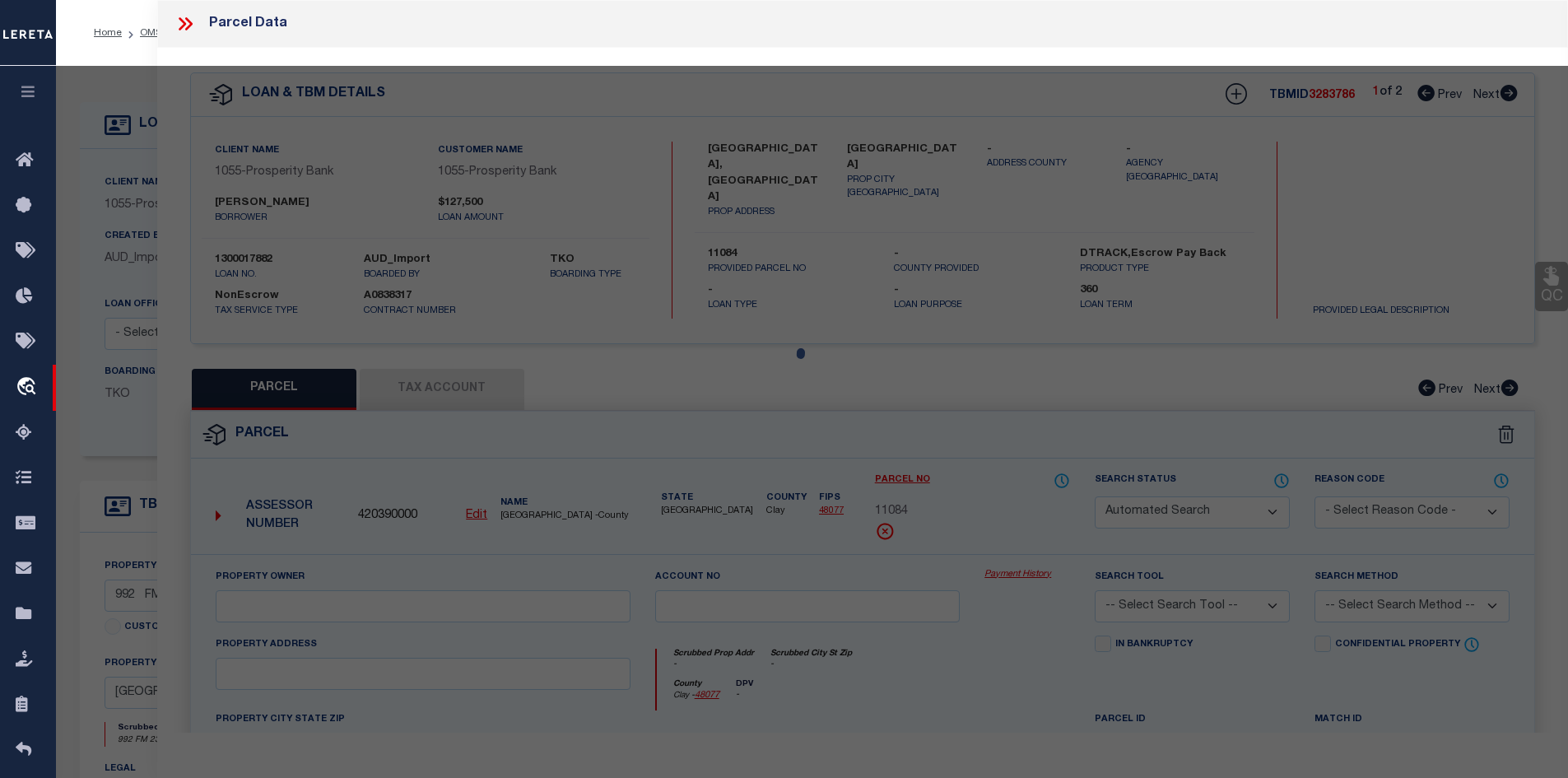
type textarea "BLK 52 SPECHT/MCCUTCHEN SUB"
type textarea "06/21/2023 Deepak Venkatesh"
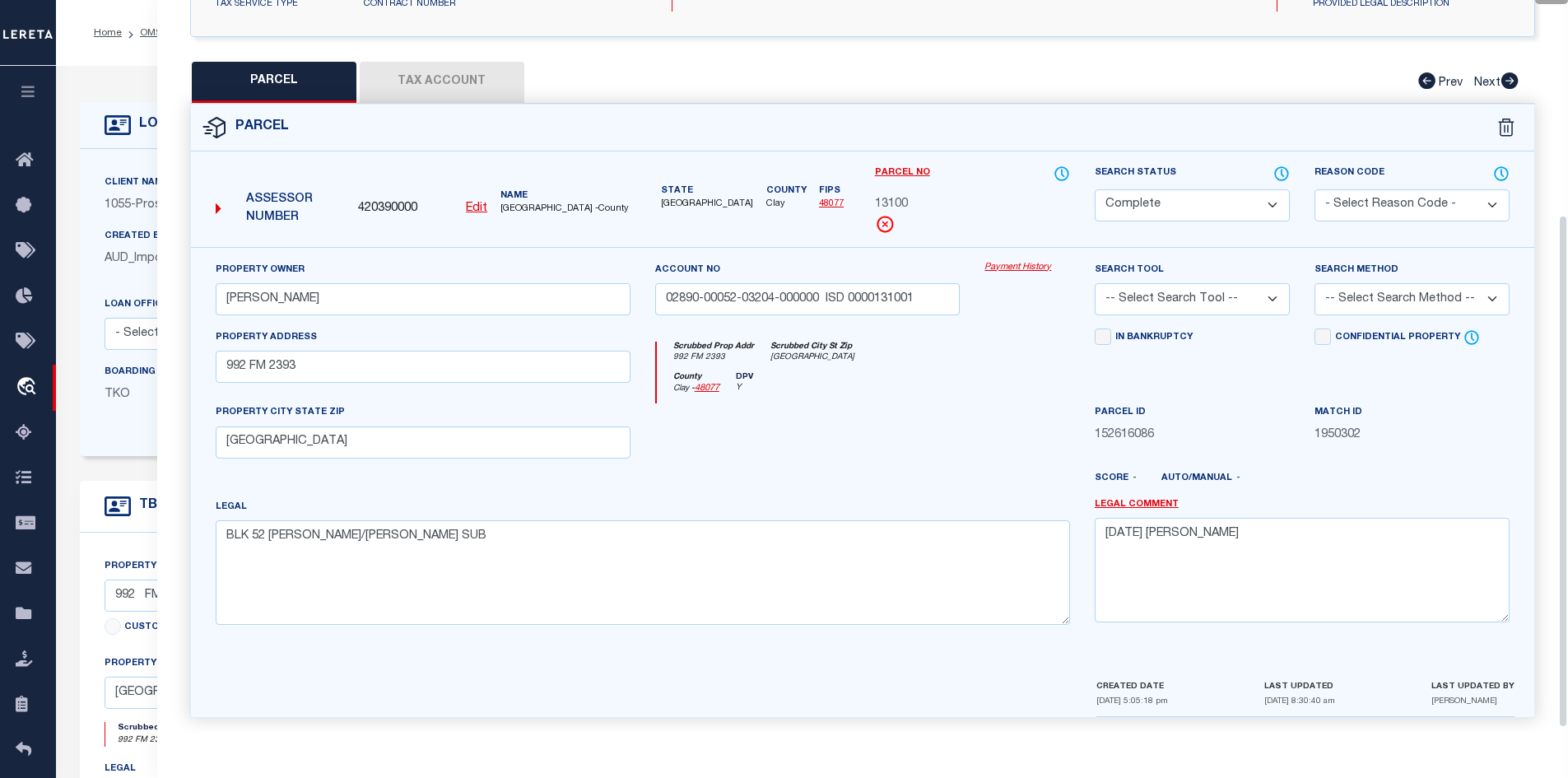
scroll to position [313, 0]
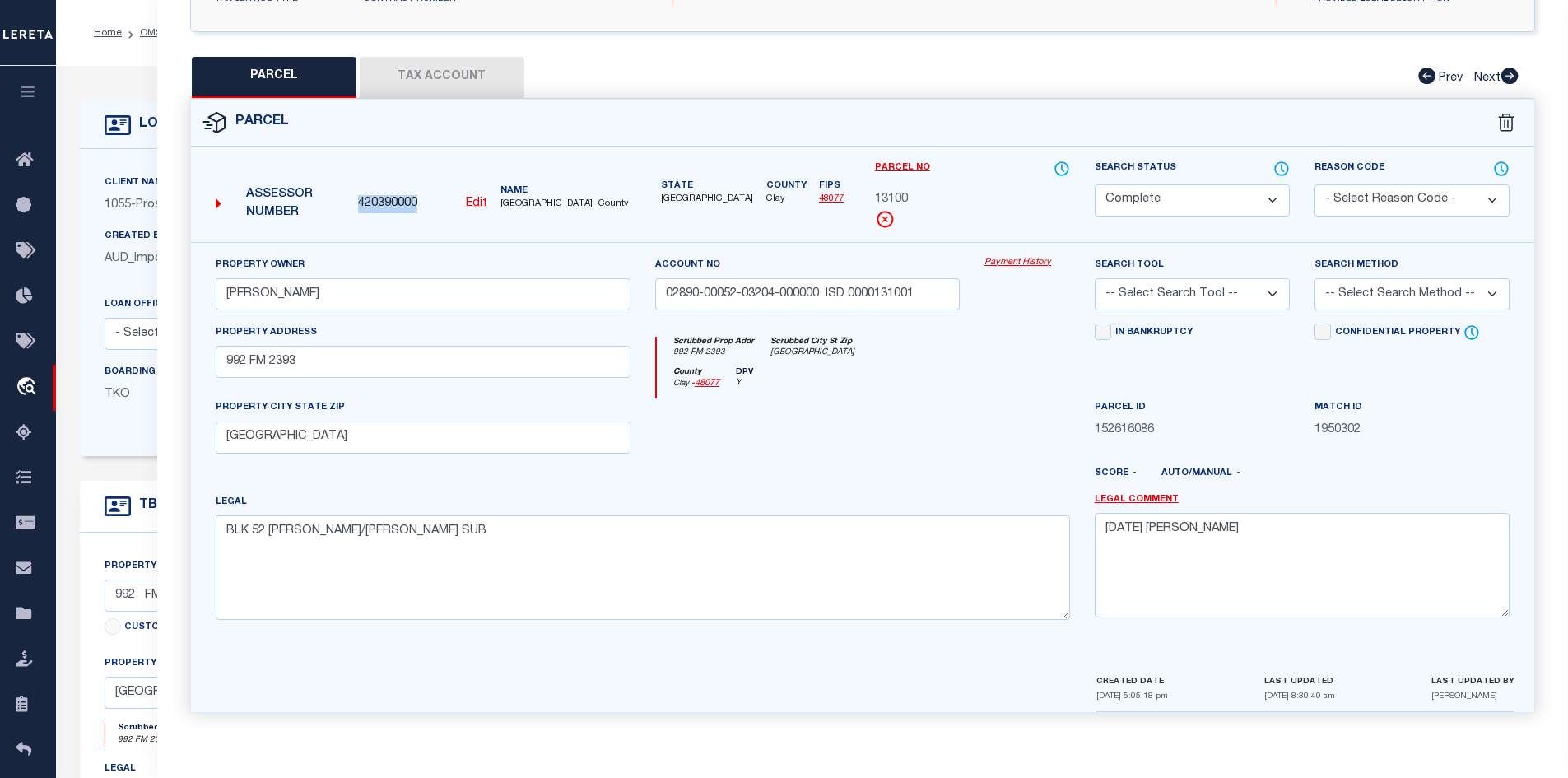
drag, startPoint x: 419, startPoint y: 194, endPoint x: 357, endPoint y: 201, distance: 62.4
click at [357, 201] on div "420390000 Edit" at bounding box center [422, 204] width 142 height 18
copy span "420390000"
click at [407, 77] on button "Tax Account" at bounding box center [442, 77] width 164 height 42
select select "100"
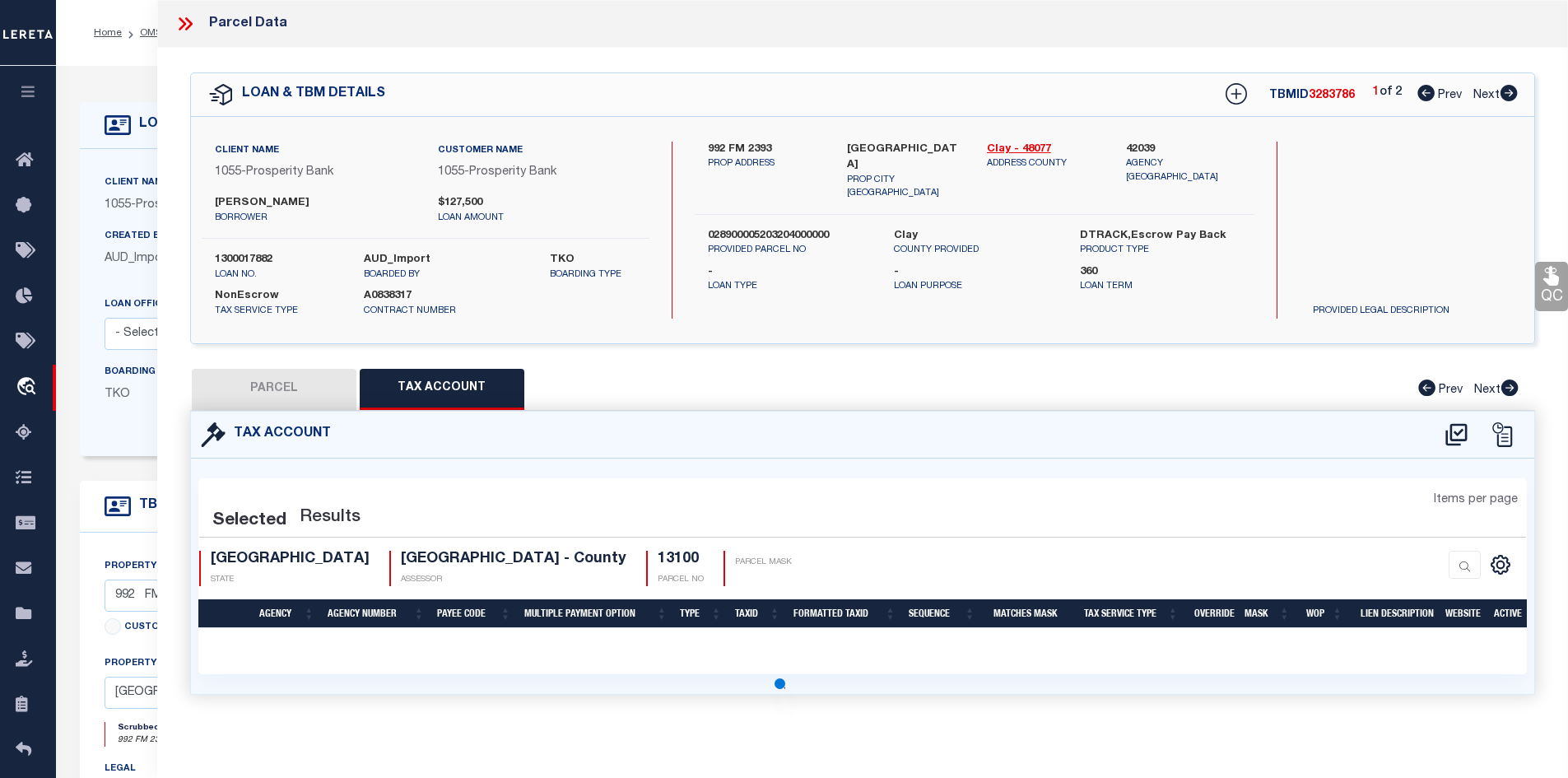
scroll to position [0, 0]
select select "100"
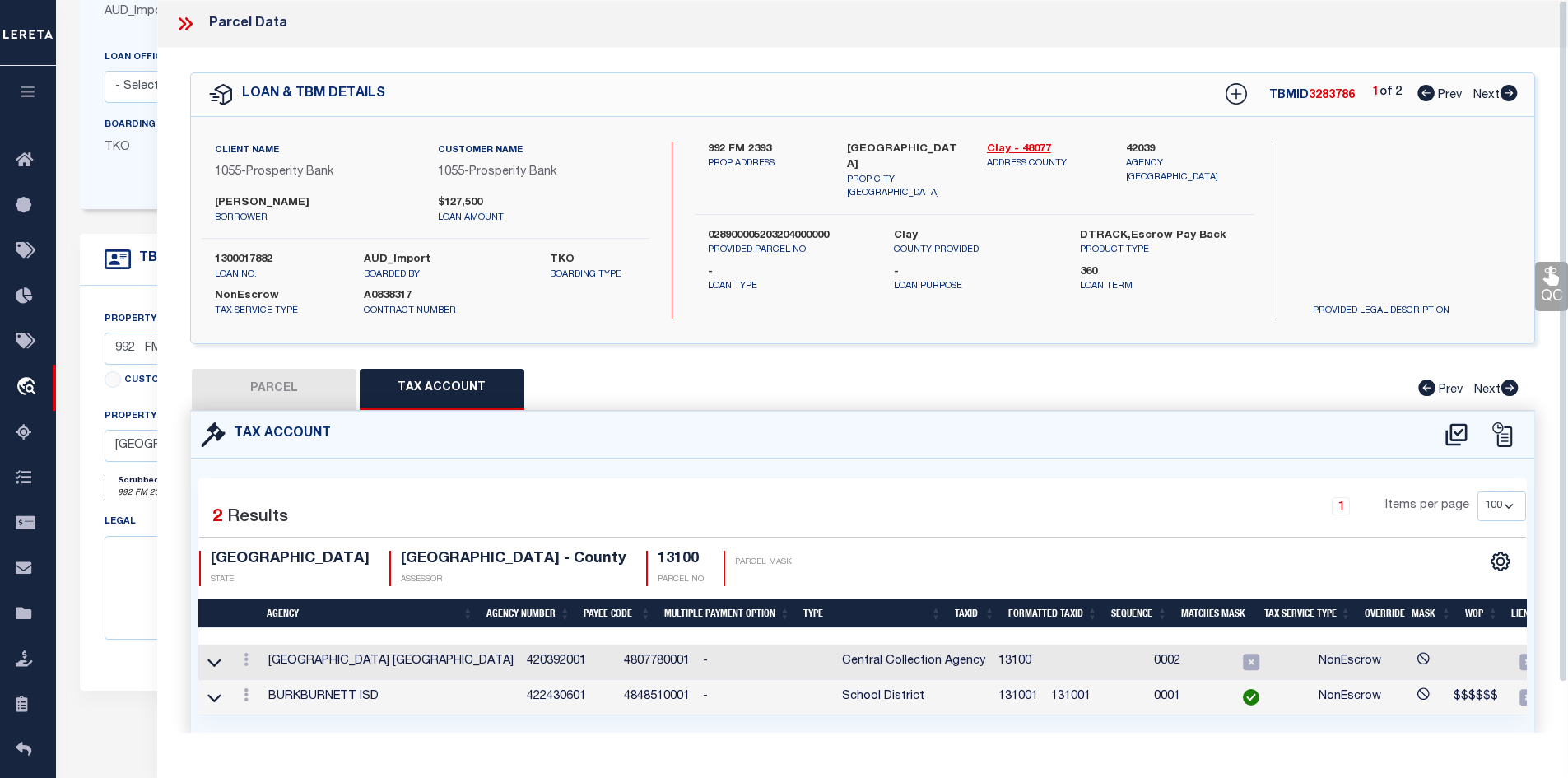
click at [191, 18] on icon at bounding box center [185, 23] width 21 height 21
